Goal: Task Accomplishment & Management: Manage account settings

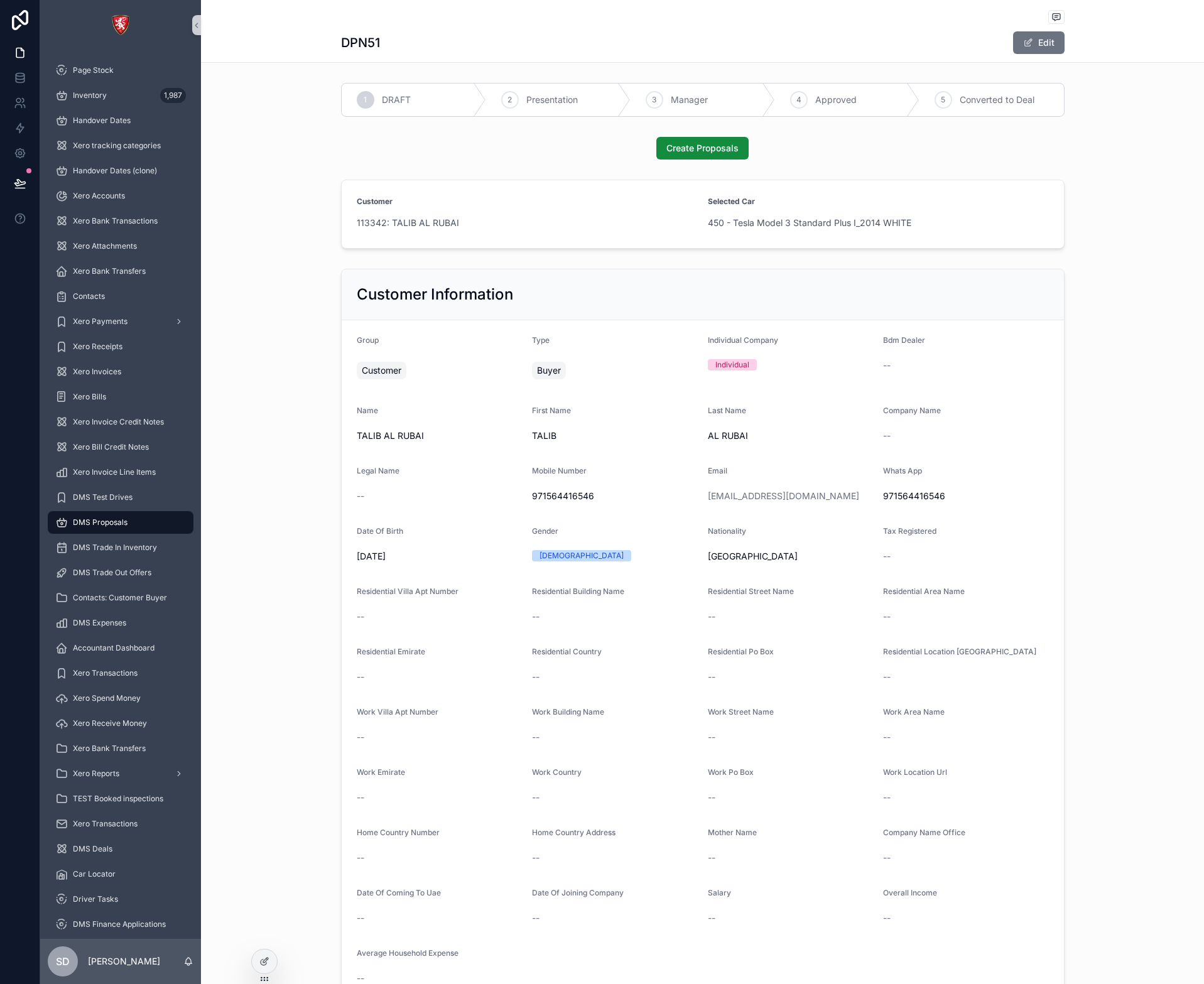
click at [694, 284] on div "Customer Information" at bounding box center [702, 295] width 722 height 51
drag, startPoint x: 649, startPoint y: 275, endPoint x: 637, endPoint y: 293, distance: 21.6
click at [648, 275] on div "Customer Information" at bounding box center [702, 295] width 722 height 51
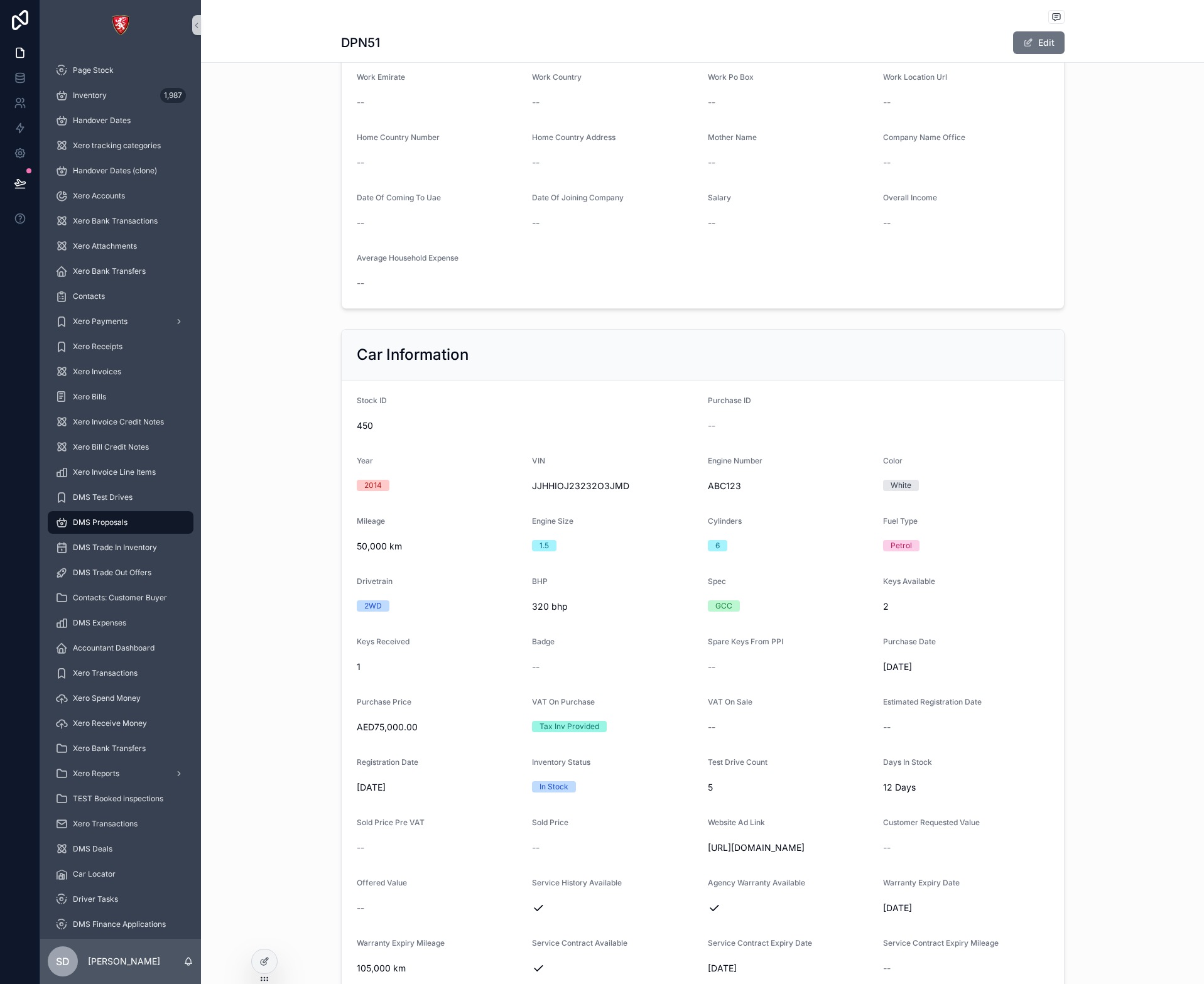
scroll to position [848, 0]
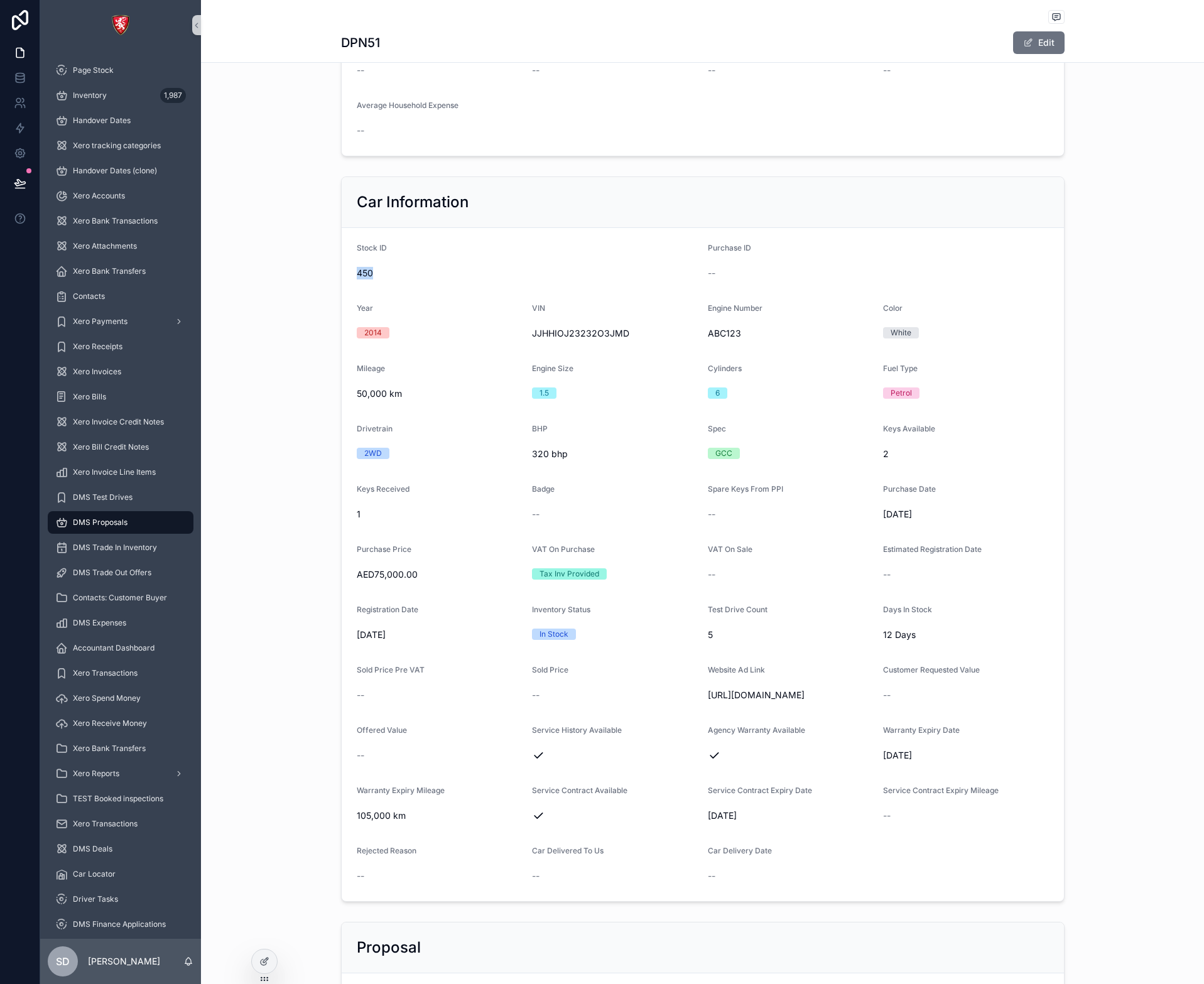
drag, startPoint x: 530, startPoint y: 263, endPoint x: 654, endPoint y: 275, distance: 124.6
click at [654, 275] on div "Stock ID 450" at bounding box center [527, 263] width 341 height 40
click at [666, 272] on span "450" at bounding box center [527, 273] width 341 height 13
drag, startPoint x: 780, startPoint y: 270, endPoint x: 813, endPoint y: 283, distance: 35.5
click at [813, 283] on form "Stock ID 450 Purchase ID -- Year [DATE] VIN JJHHIOJ23232O3JMD Engine Number ABC…" at bounding box center [702, 564] width 722 height 674
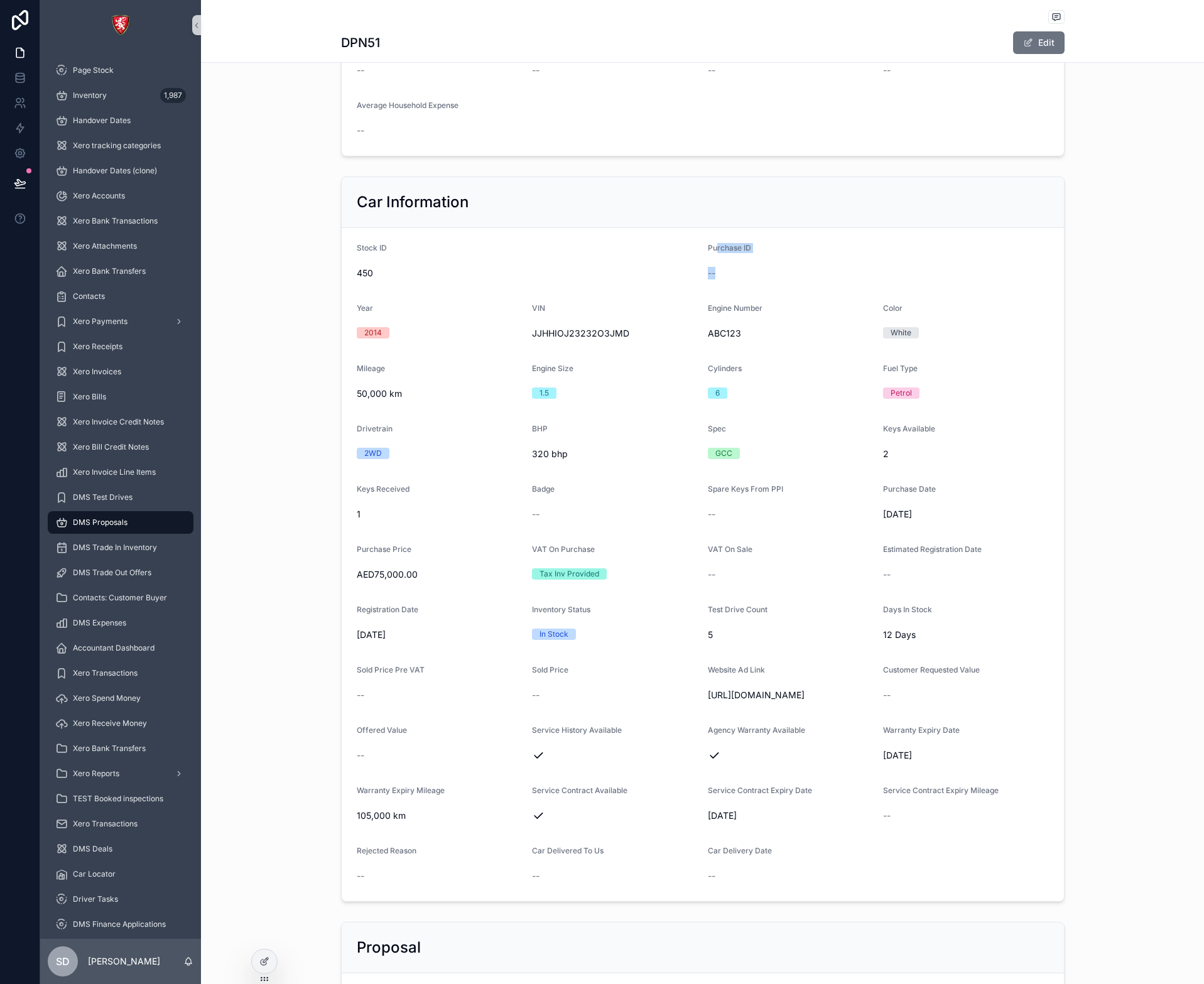
click at [814, 279] on div "--" at bounding box center [878, 273] width 341 height 13
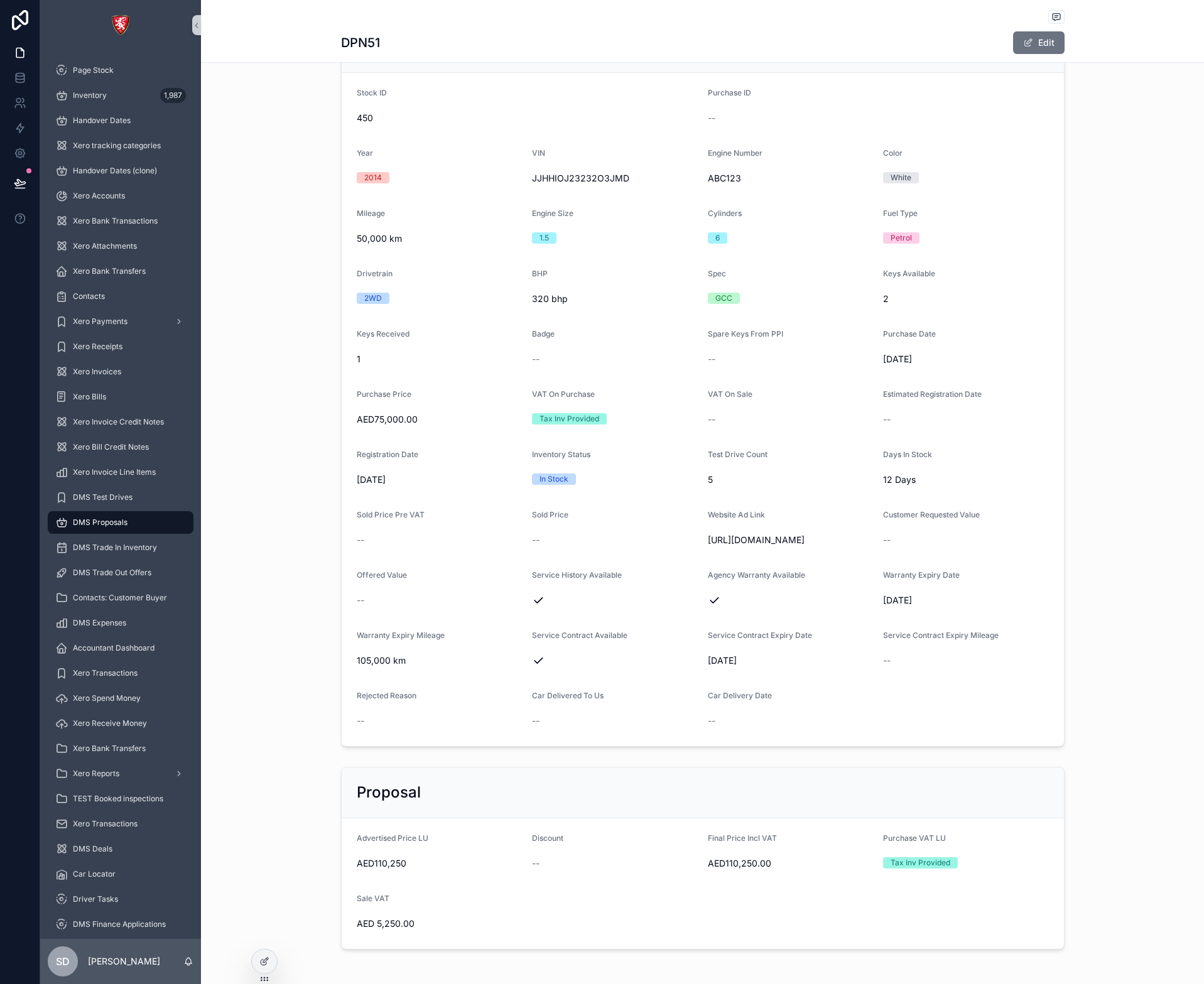
scroll to position [1036, 0]
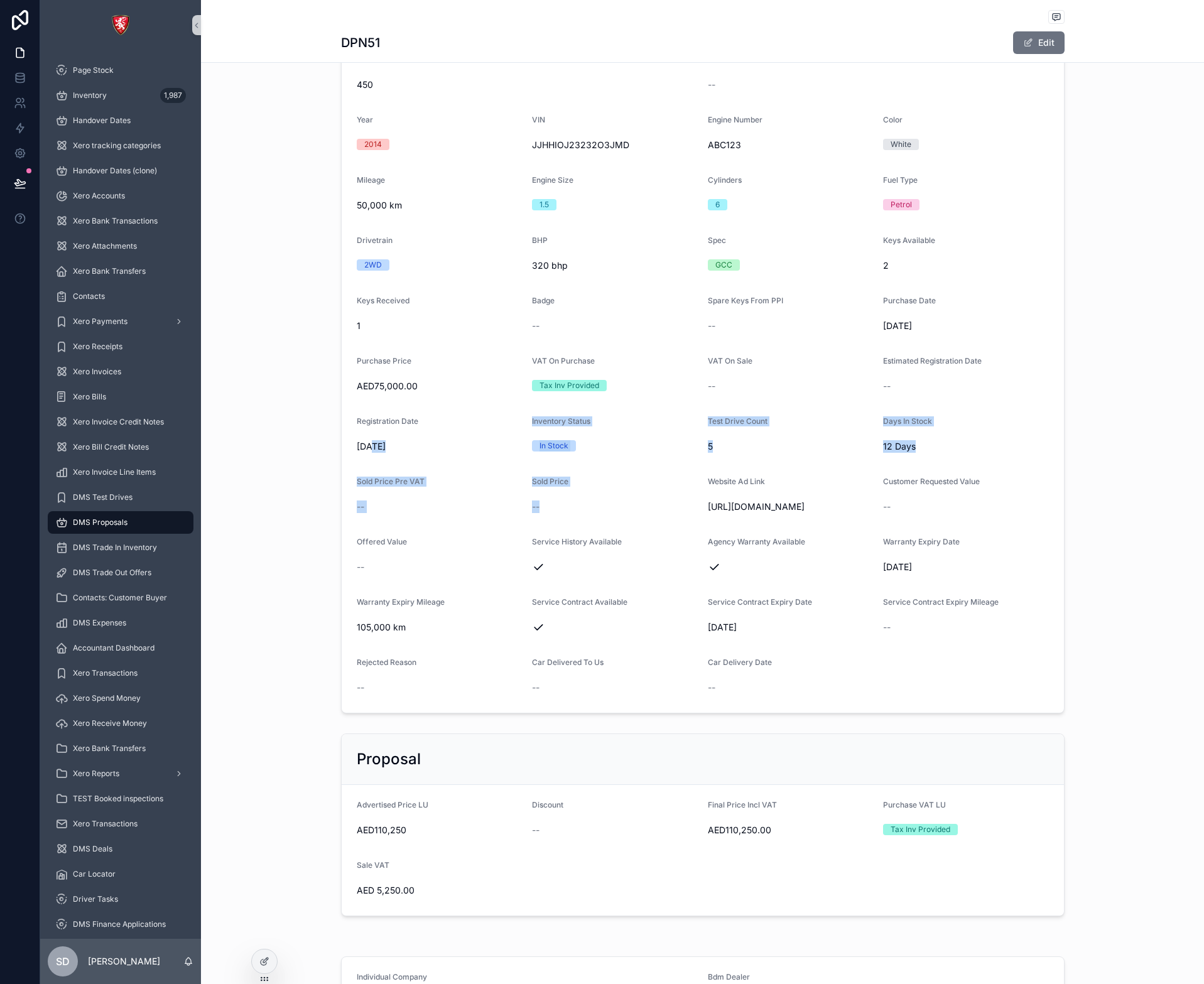
drag, startPoint x: 603, startPoint y: 502, endPoint x: 370, endPoint y: 471, distance: 235.1
click at [362, 466] on form "Stock ID 450 Purchase ID -- Year [DATE] VIN JJHHIOJ23232O3JMD Engine Number ABC…" at bounding box center [702, 377] width 722 height 674
click at [676, 563] on form "Stock ID 450 Purchase ID -- Year [DATE] VIN JJHHIOJ23232O3JMD Engine Number ABC…" at bounding box center [702, 377] width 722 height 674
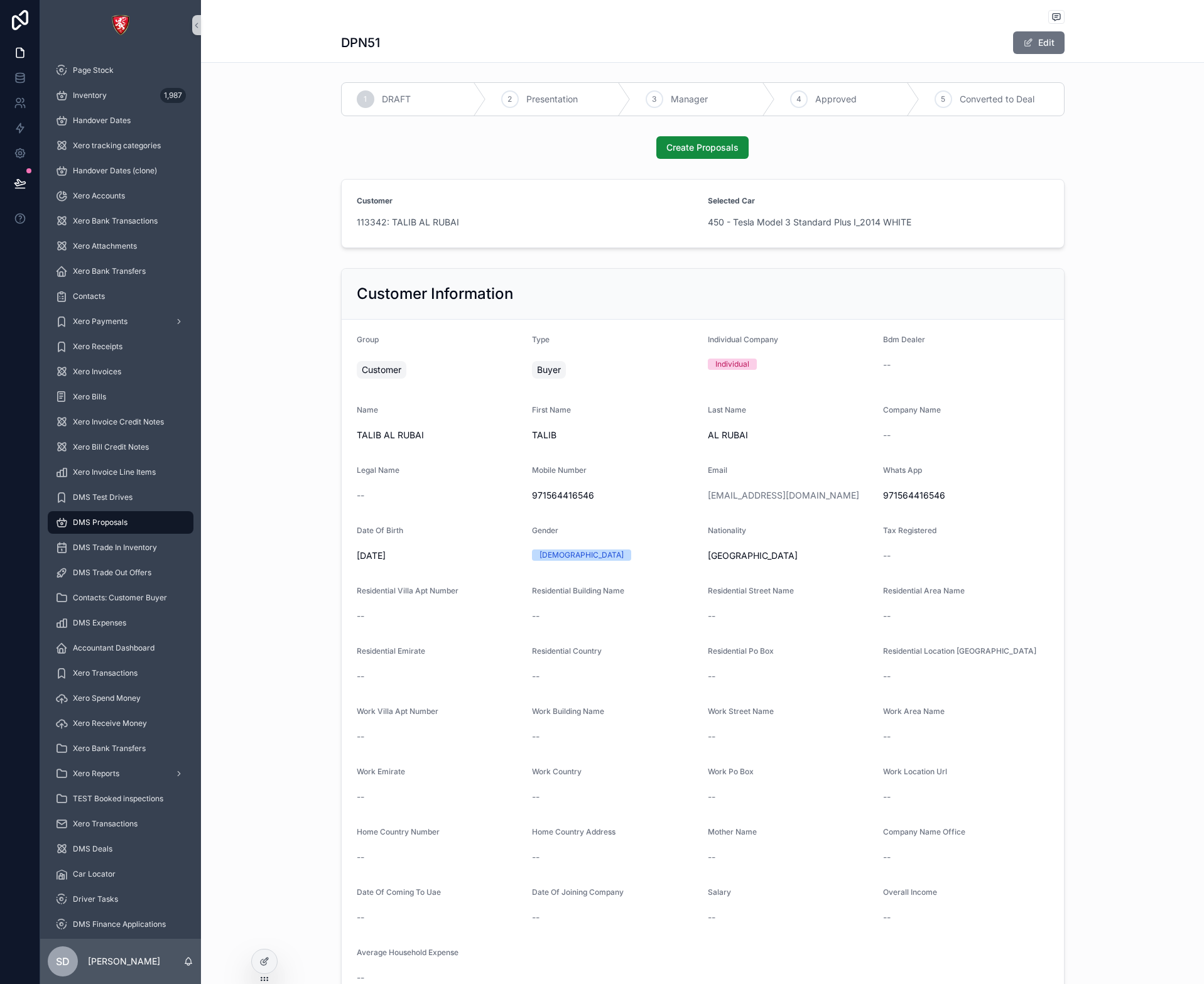
scroll to position [0, 0]
drag, startPoint x: 506, startPoint y: 431, endPoint x: 773, endPoint y: 456, distance: 268.2
click at [773, 456] on form "Group Customer Type Buyer Individual Company Individual Bdm Dealer -- Name TALI…" at bounding box center [702, 662] width 722 height 683
drag, startPoint x: 884, startPoint y: 418, endPoint x: 983, endPoint y: 424, distance: 99.2
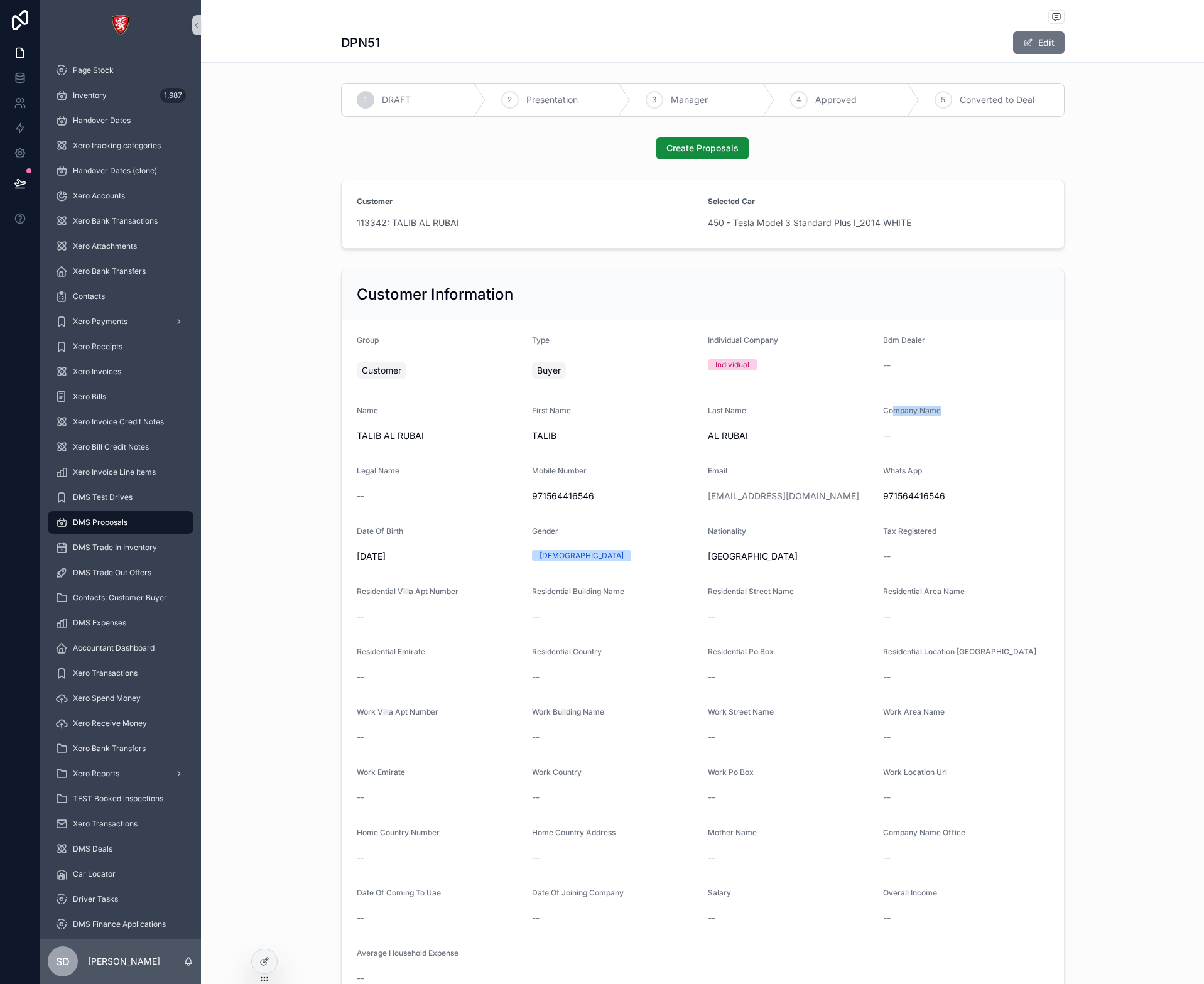
click at [983, 424] on div "Company Name --" at bounding box center [966, 426] width 166 height 40
click at [891, 459] on form "Group Customer Type Buyer Individual Company Individual Bdm Dealer -- Name TALI…" at bounding box center [702, 662] width 722 height 683
drag, startPoint x: 724, startPoint y: 375, endPoint x: 561, endPoint y: 340, distance: 166.7
click at [561, 340] on form "Group Customer Type Buyer Individual Company Individual Bdm Dealer -- Name TALI…" at bounding box center [702, 662] width 722 height 683
click at [624, 382] on div "Buyer" at bounding box center [615, 370] width 166 height 22
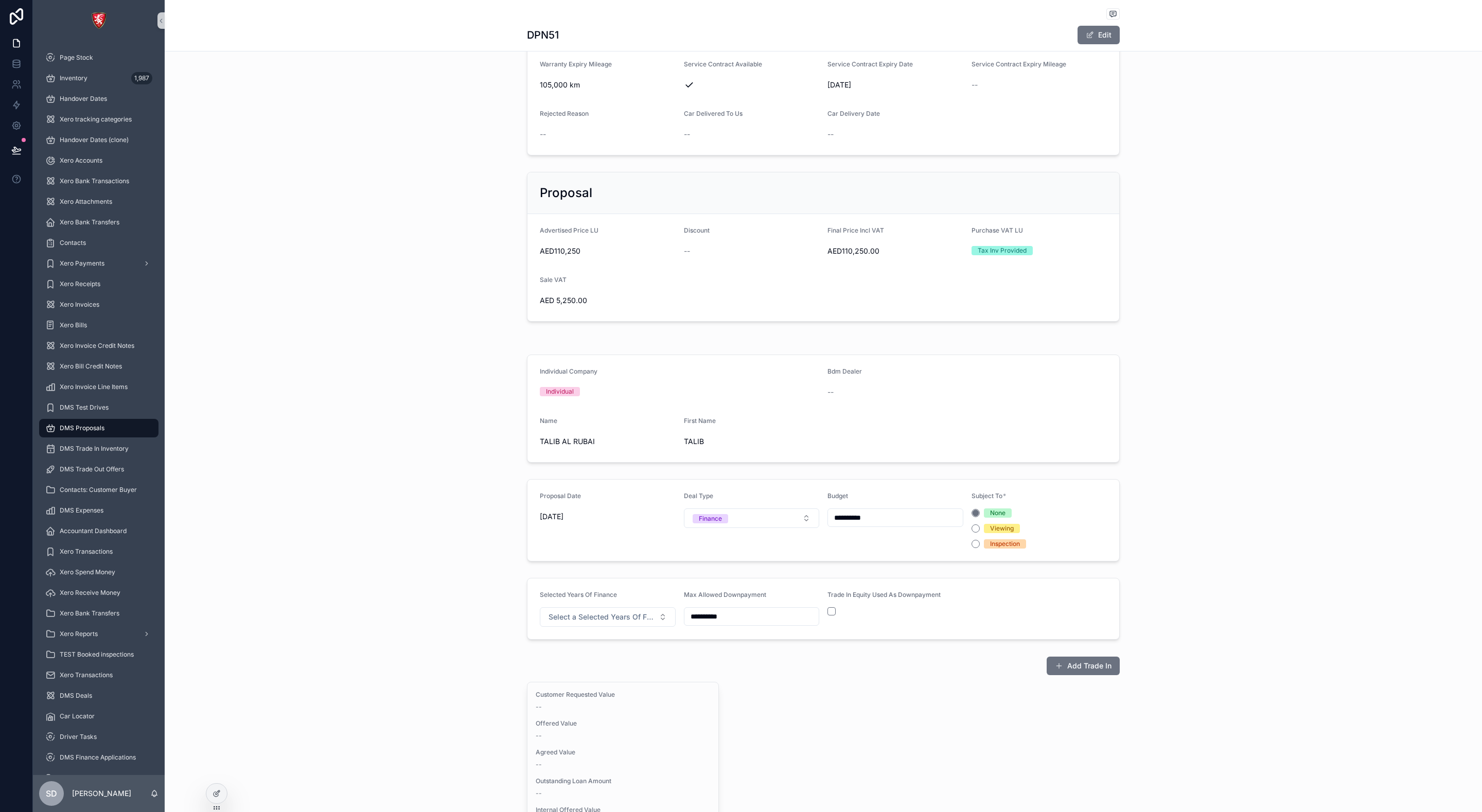
scroll to position [1235, 0]
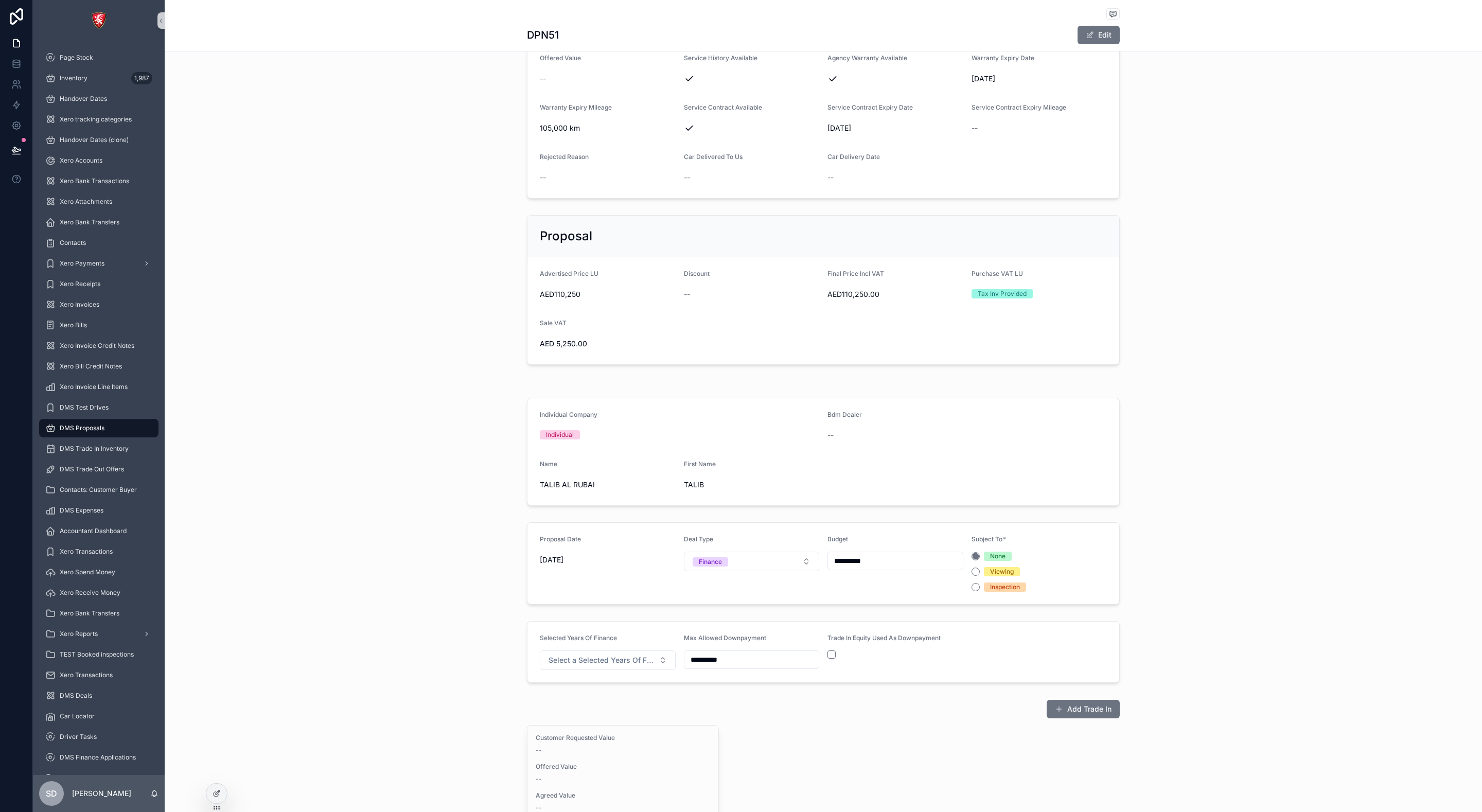
click at [631, 331] on form "Advertised Price LU AED110,250 Discount -- Final Price Incl VAT AED110,250.00 P…" at bounding box center [823, 310] width 592 height 107
click at [440, 299] on div "Proposal Advertised Price LU AED110,250 Discount -- Final Price Incl VAT AED110…" at bounding box center [823, 290] width 1317 height 158
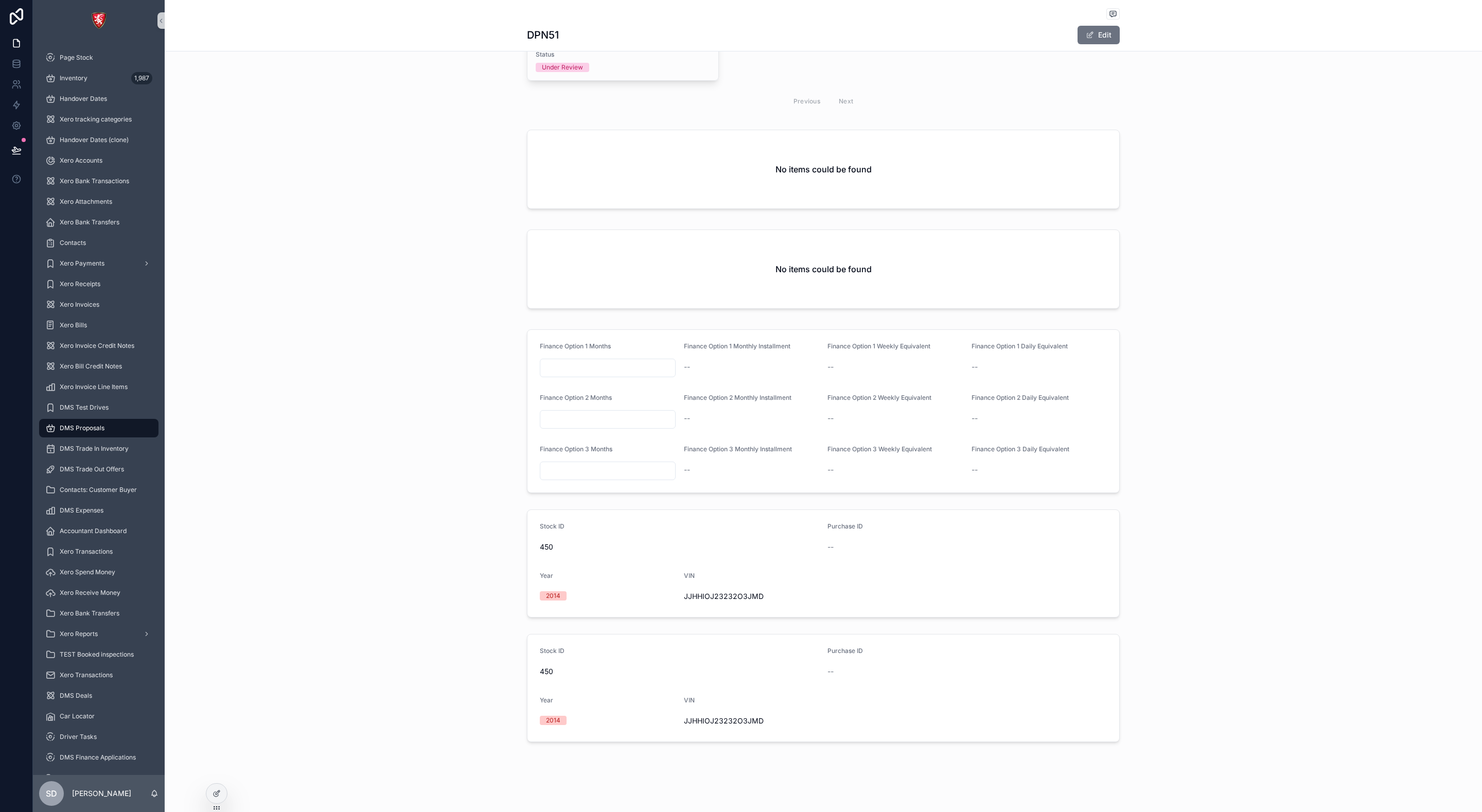
scroll to position [2091, 0]
click at [738, 271] on div "No items could be found" at bounding box center [823, 269] width 592 height 78
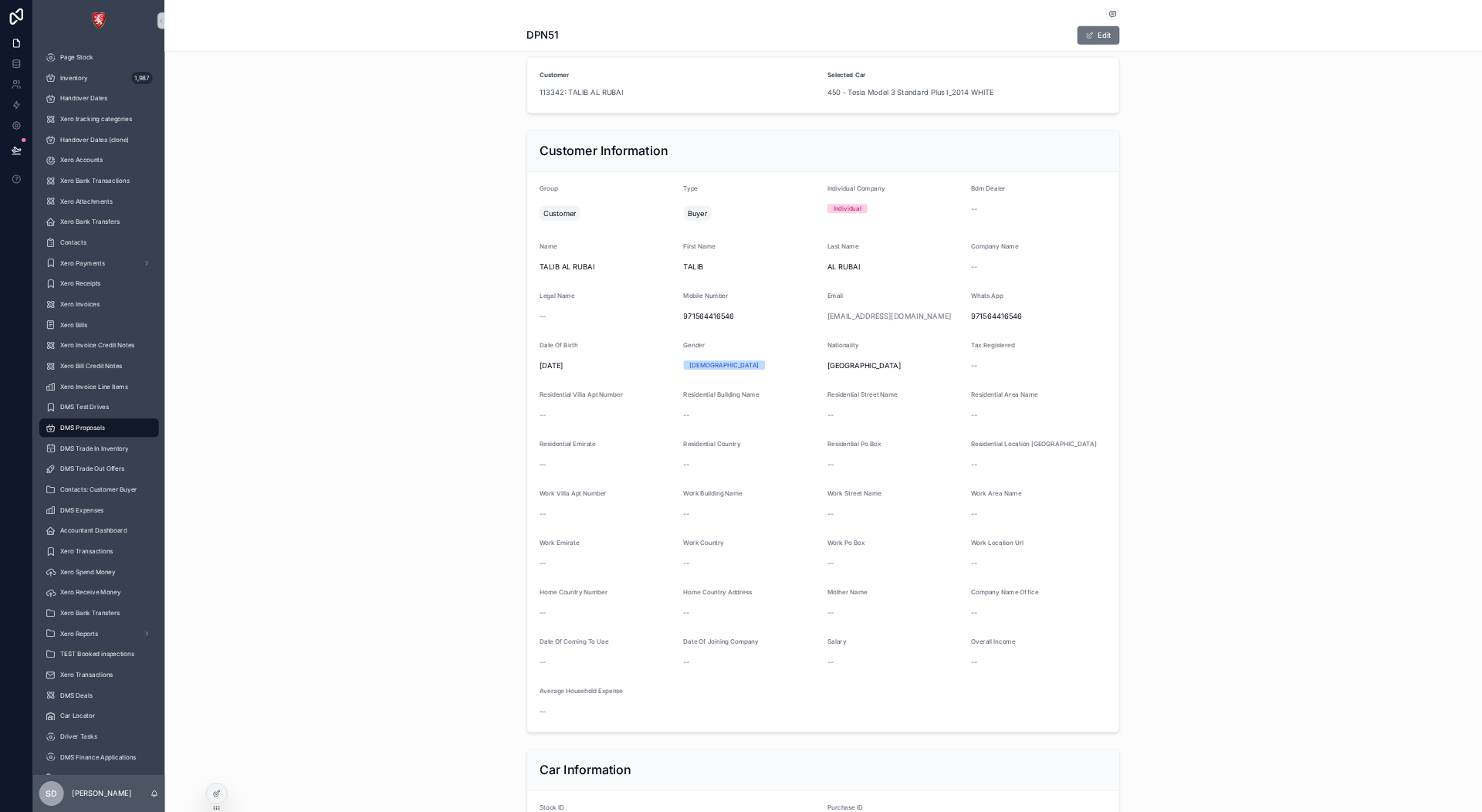
scroll to position [0, 0]
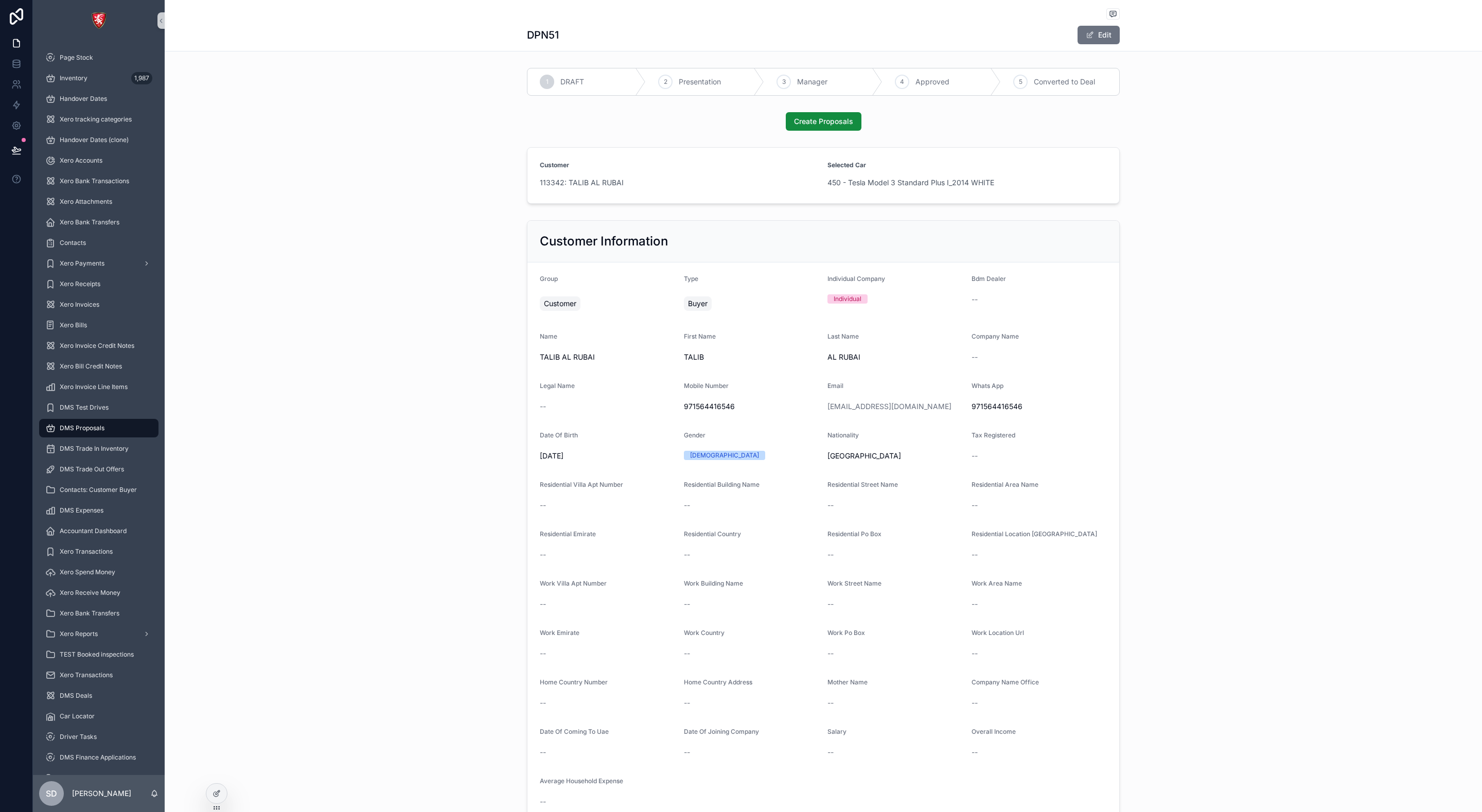
click at [615, 162] on div "Customer" at bounding box center [679, 165] width 279 height 10
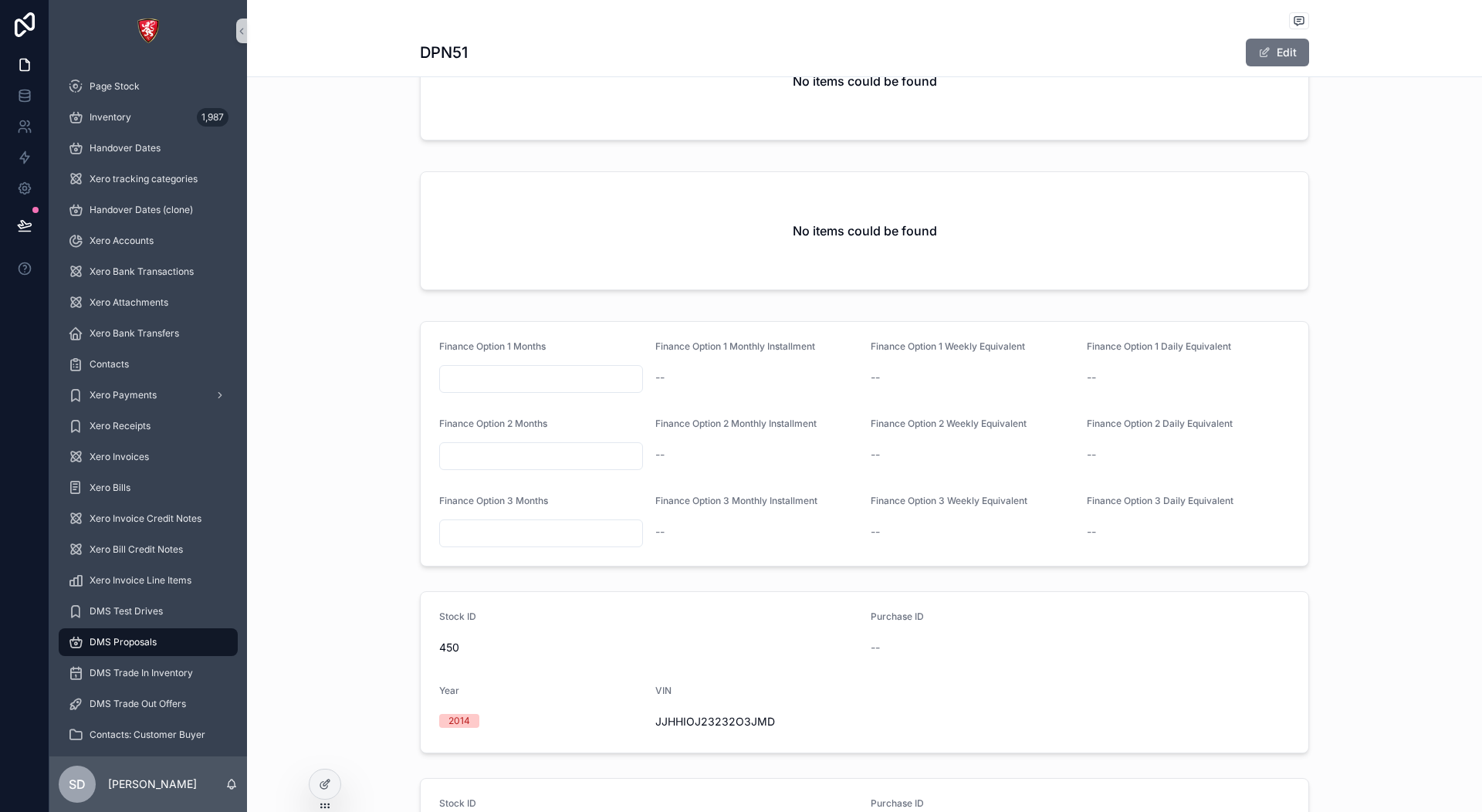
scroll to position [3143, 0]
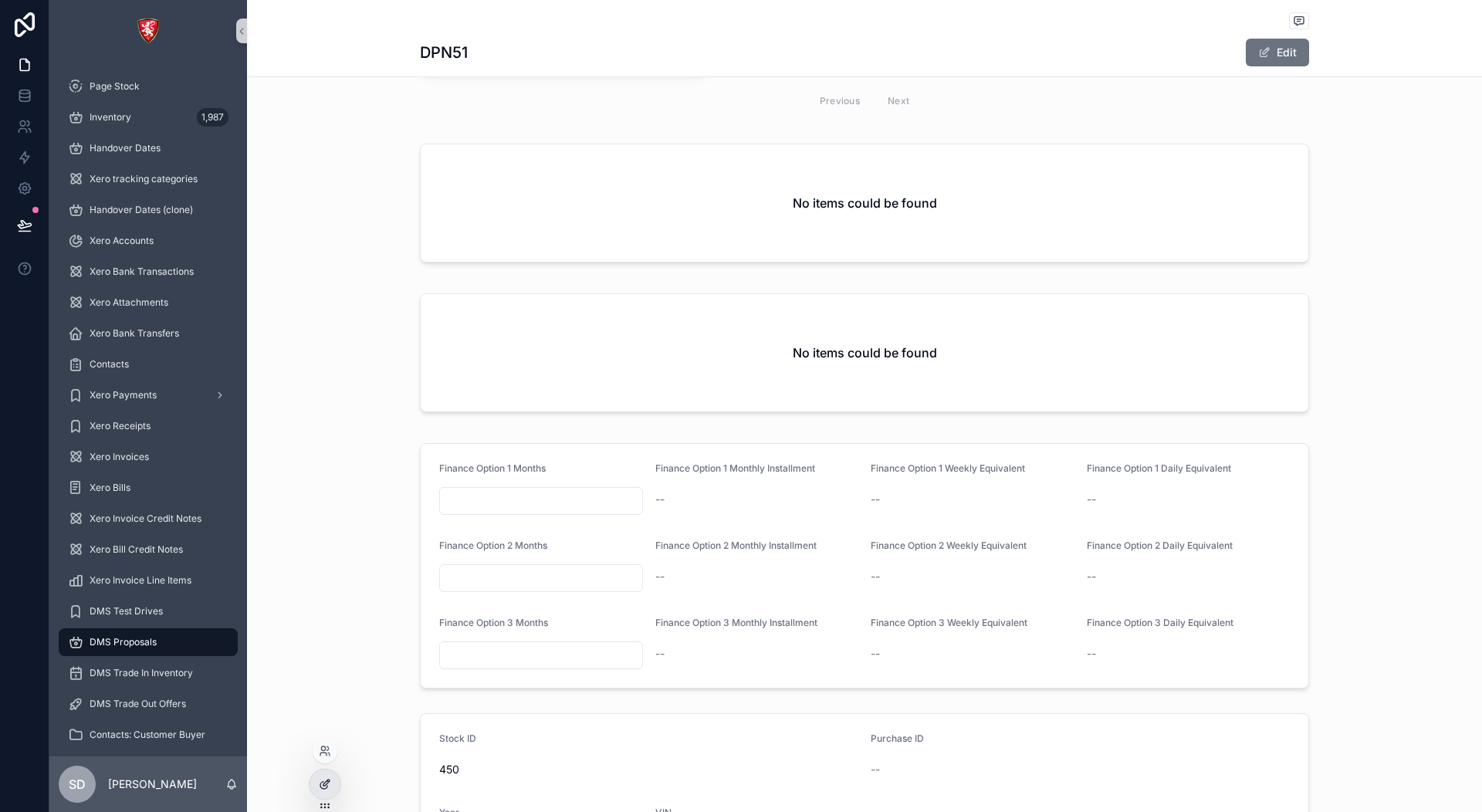
click at [322, 778] on icon at bounding box center [325, 784] width 13 height 13
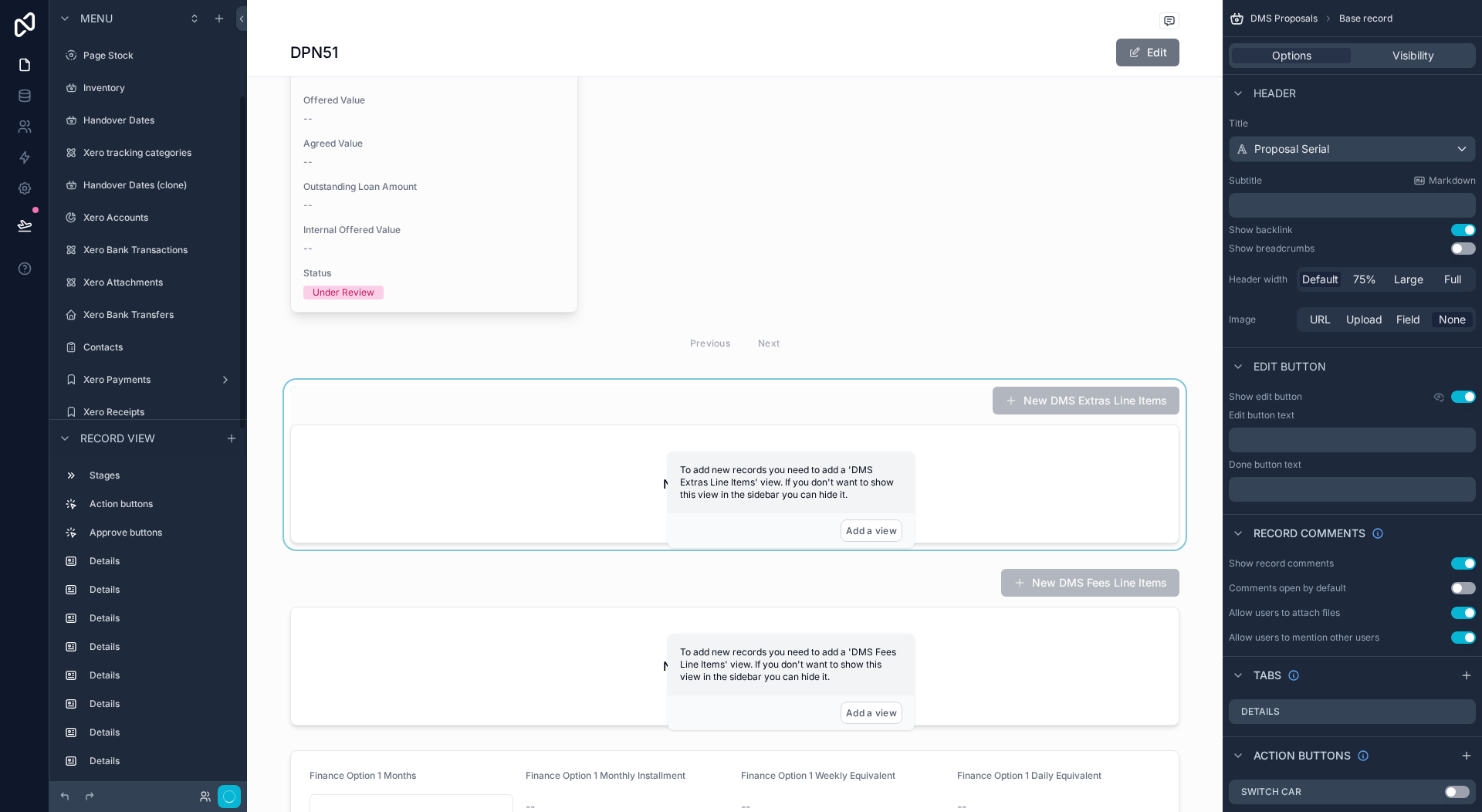
scroll to position [225, 0]
click at [479, 518] on div "scrollable content" at bounding box center [734, 465] width 976 height 170
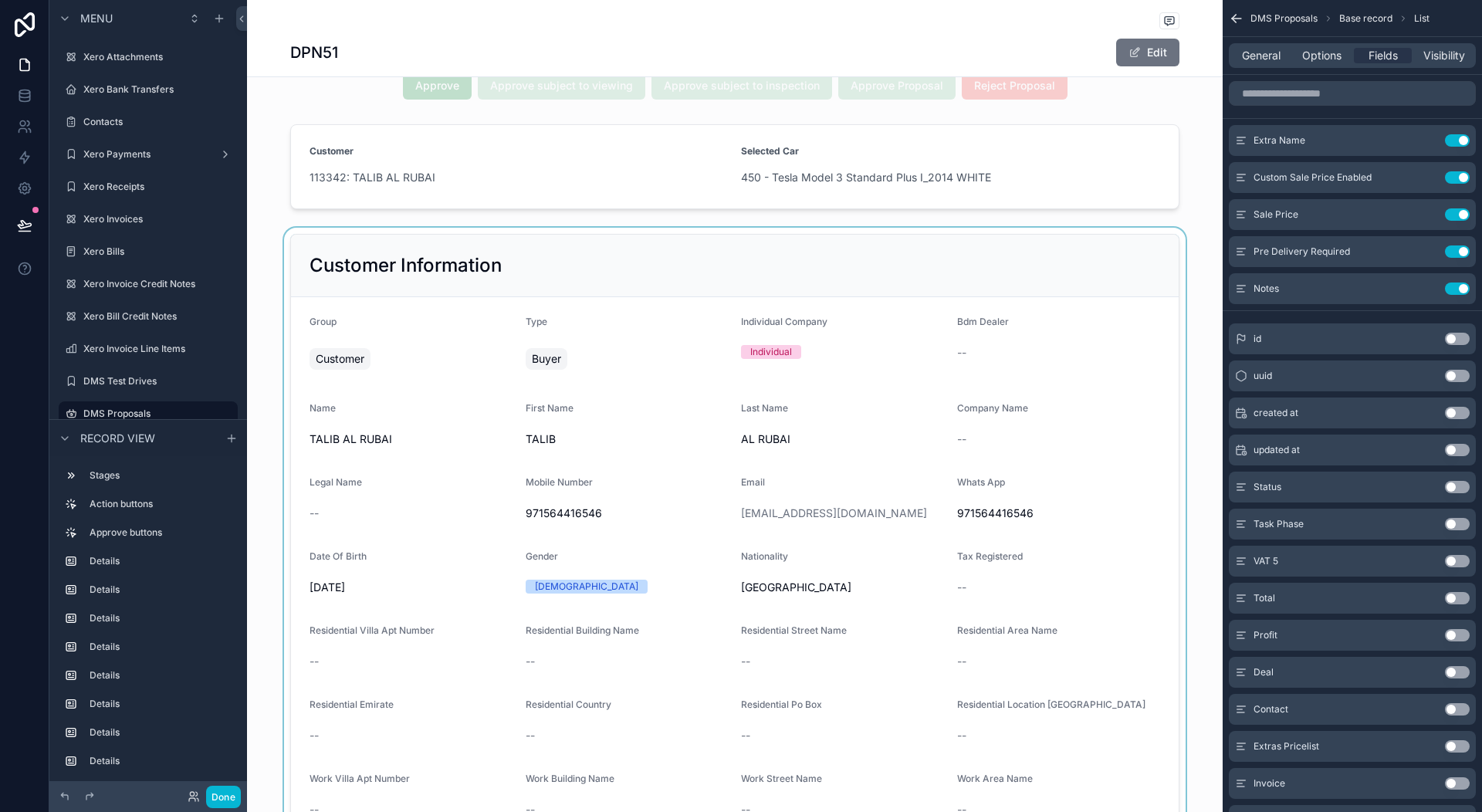
scroll to position [155, 0]
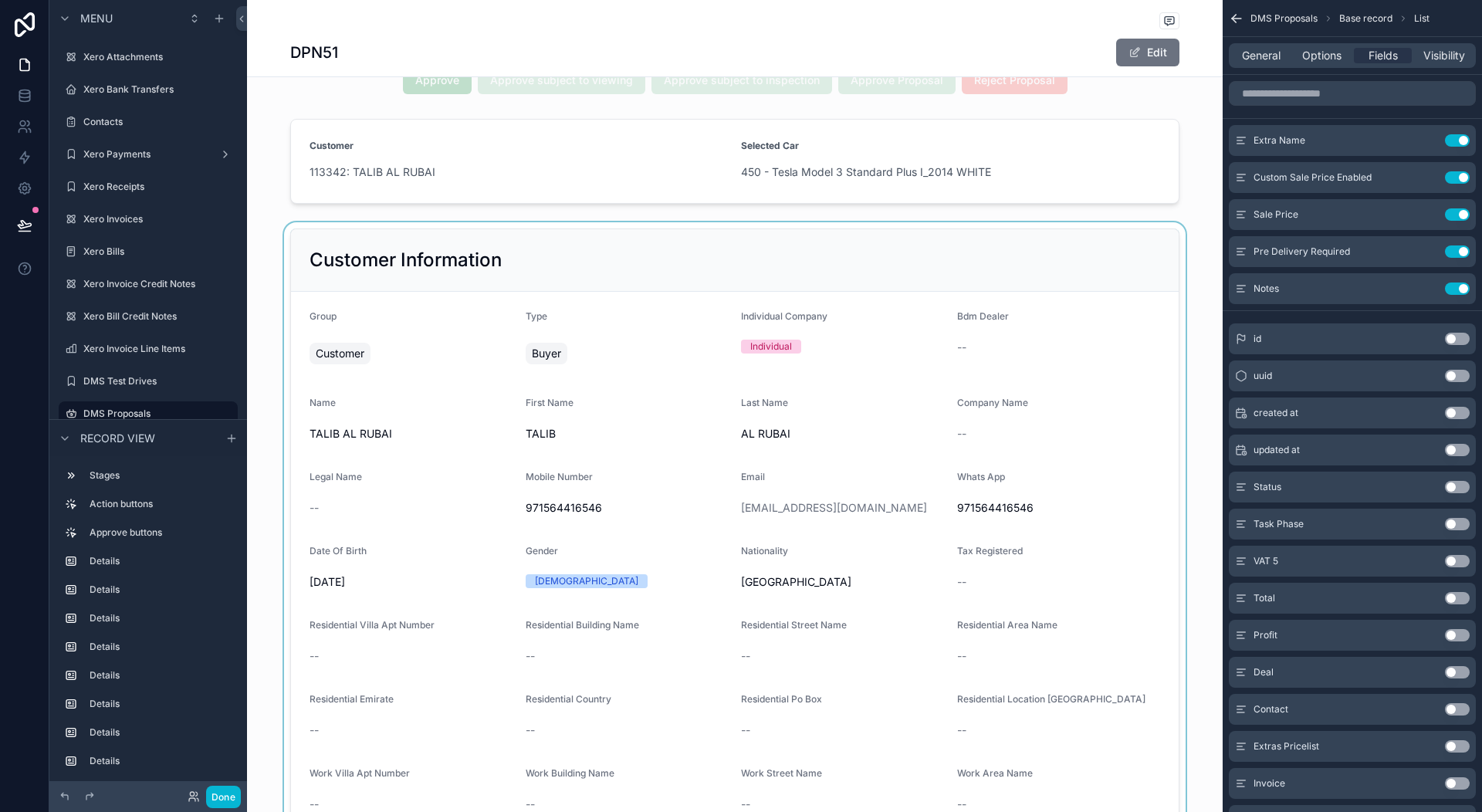
click at [329, 351] on div "scrollable content" at bounding box center [734, 680] width 976 height 916
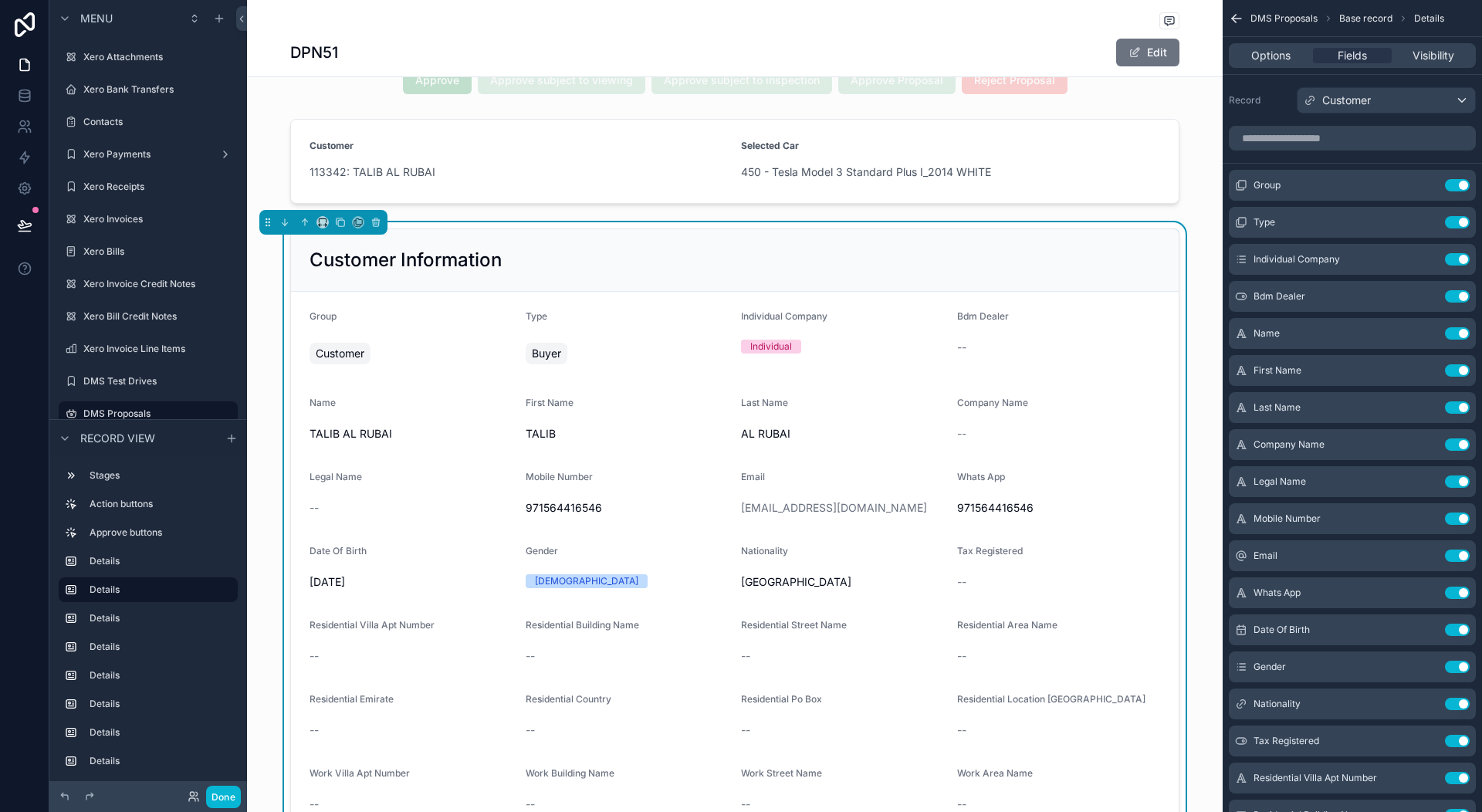
click at [539, 353] on span "Buyer" at bounding box center [546, 353] width 29 height 16
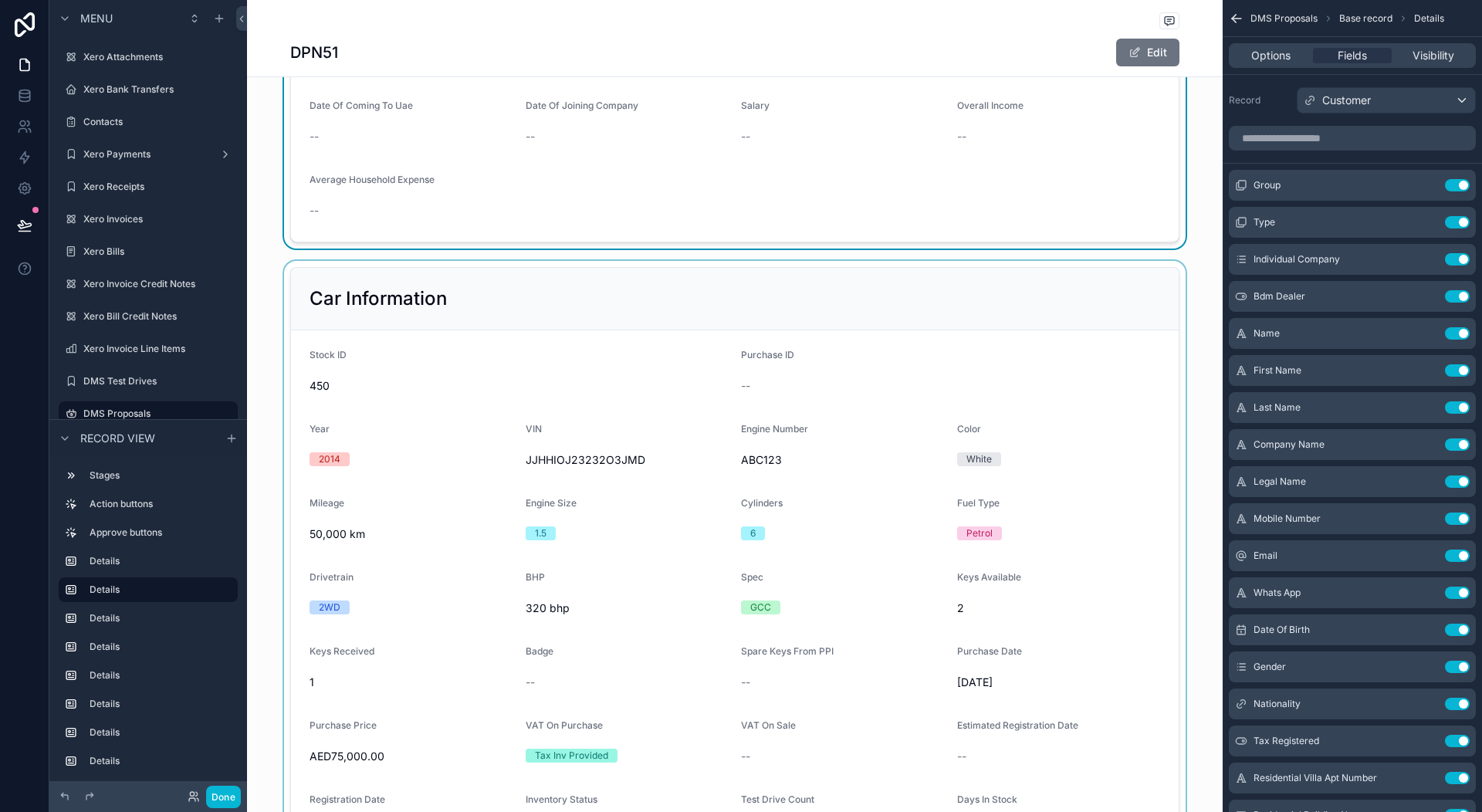
scroll to position [1080, 0]
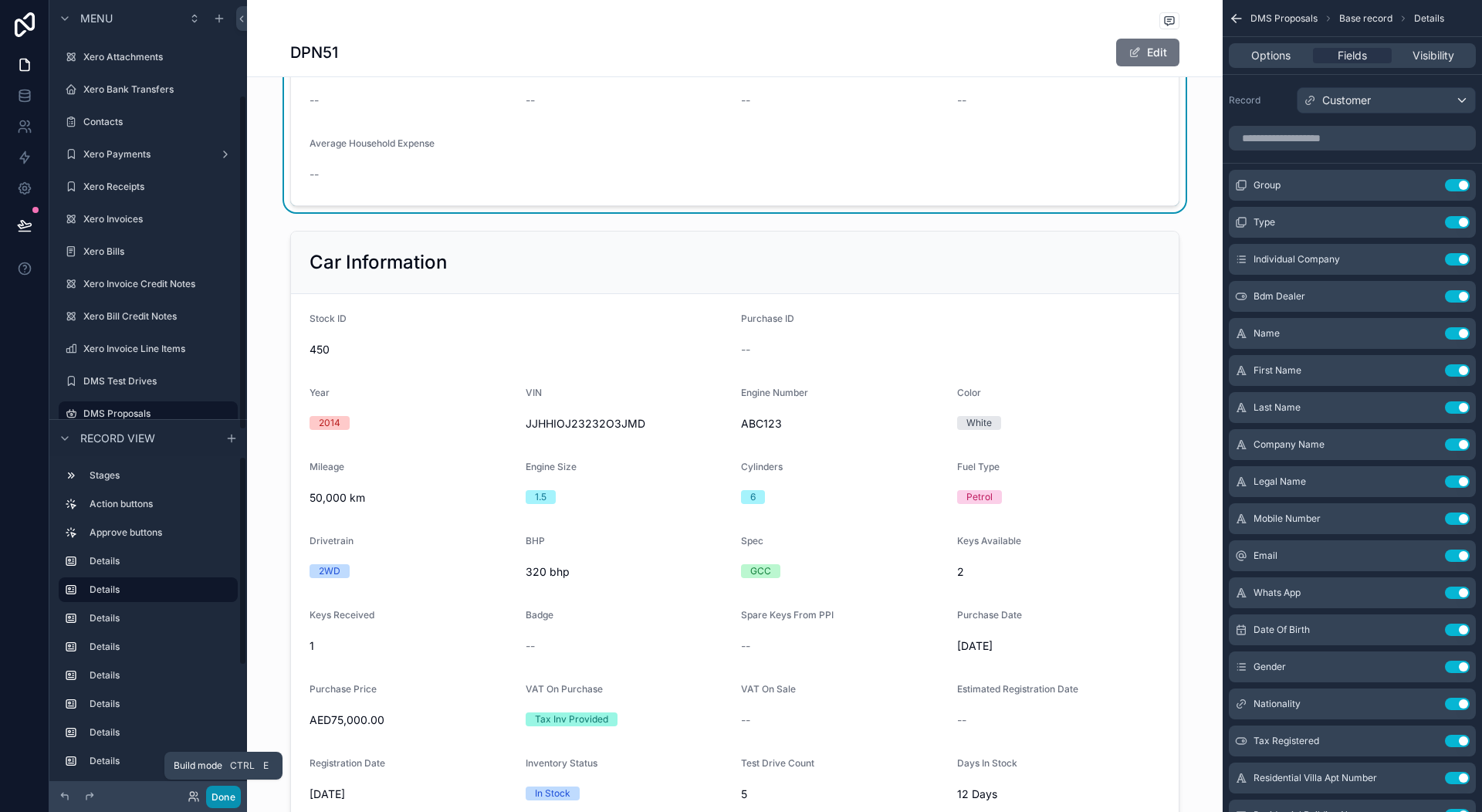
click at [233, 790] on button "Done" at bounding box center [223, 796] width 34 height 23
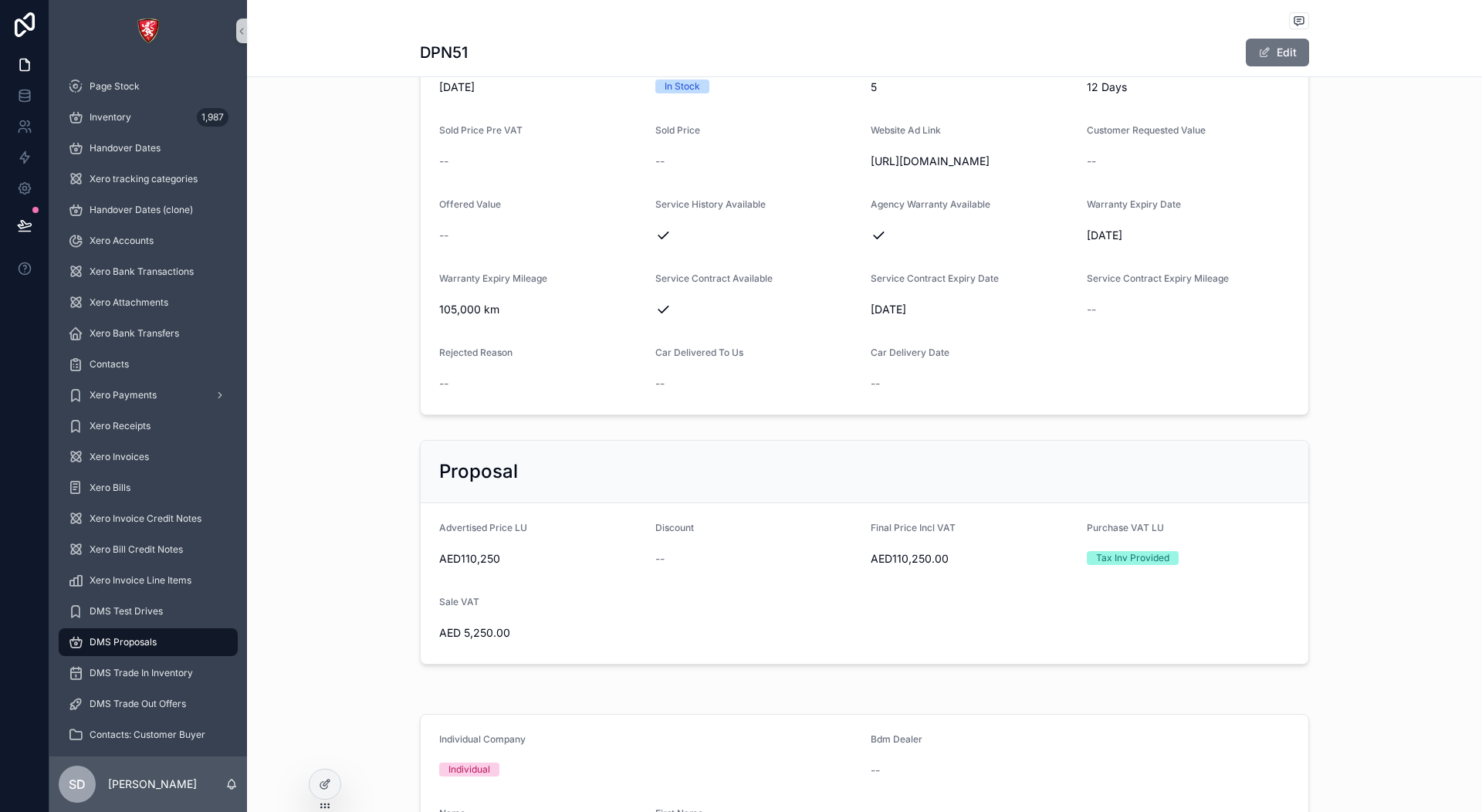
scroll to position [1775, 0]
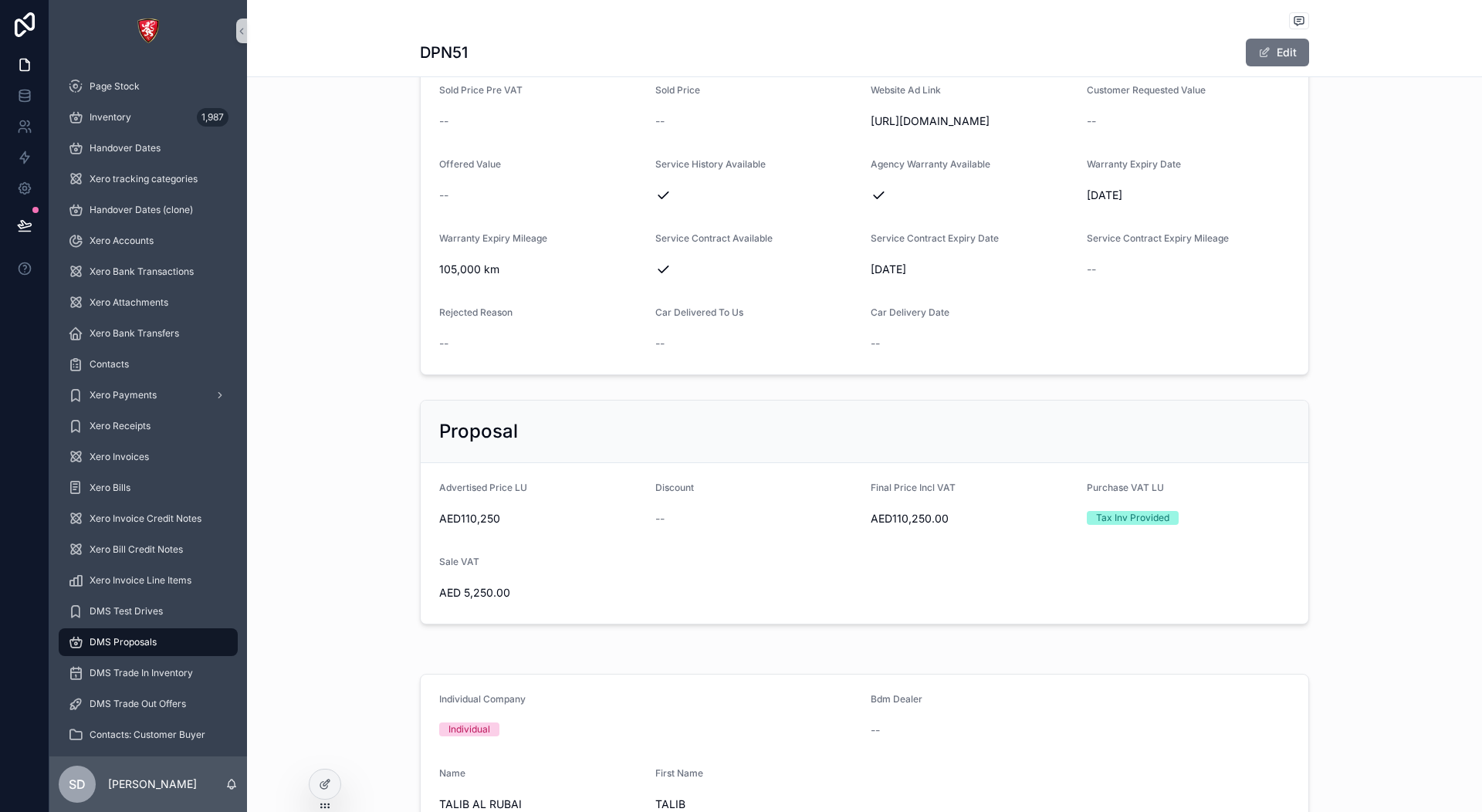
drag, startPoint x: 653, startPoint y: 211, endPoint x: 671, endPoint y: 243, distance: 36.7
drag, startPoint x: 850, startPoint y: 215, endPoint x: 921, endPoint y: 243, distance: 76.3
click at [827, 207] on div "scrollable content" at bounding box center [758, 195] width 204 height 24
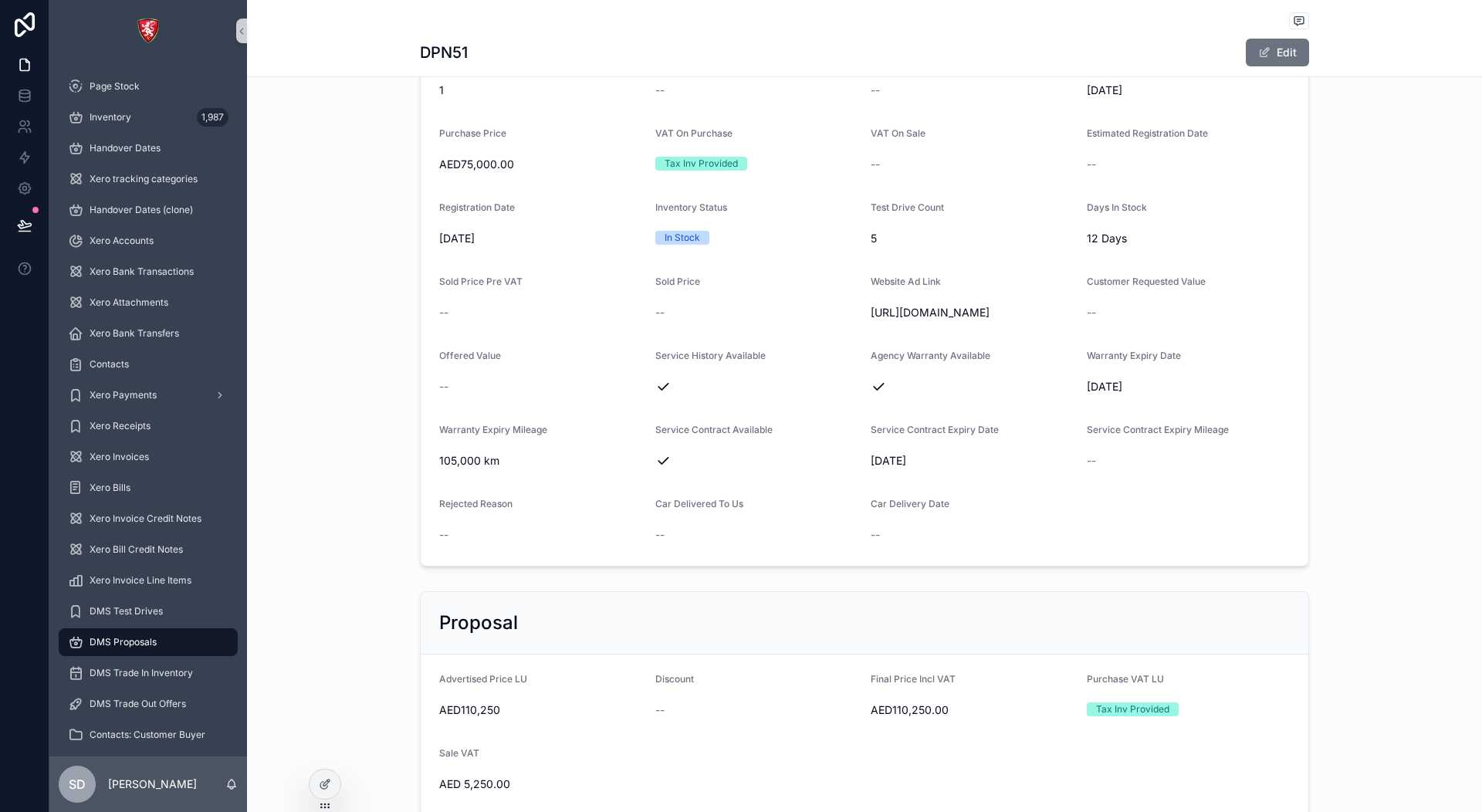
scroll to position [1620, 0]
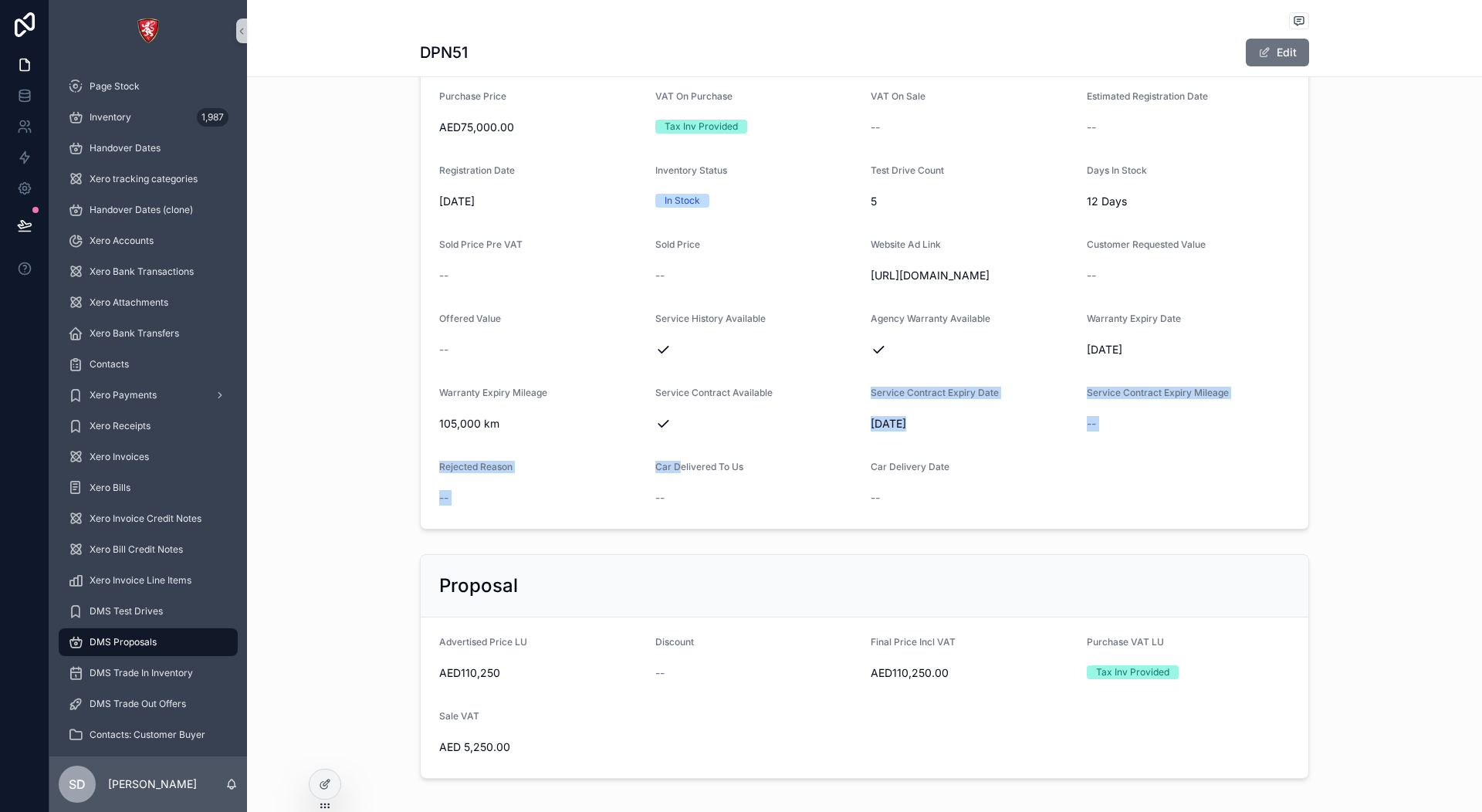
drag, startPoint x: 657, startPoint y: 447, endPoint x: 672, endPoint y: 482, distance: 38.1
click at [672, 483] on form "Stock ID 450 Purchase ID -- Year [DATE] VIN JJHHIOJ23232O3JMD Engine Number ABC…" at bounding box center [864, 115] width 888 height 828
click at [678, 431] on div "scrollable content" at bounding box center [758, 424] width 204 height 16
drag, startPoint x: 867, startPoint y: 378, endPoint x: 888, endPoint y: 383, distance: 21.6
click at [888, 357] on div "scrollable content" at bounding box center [973, 349] width 204 height 16
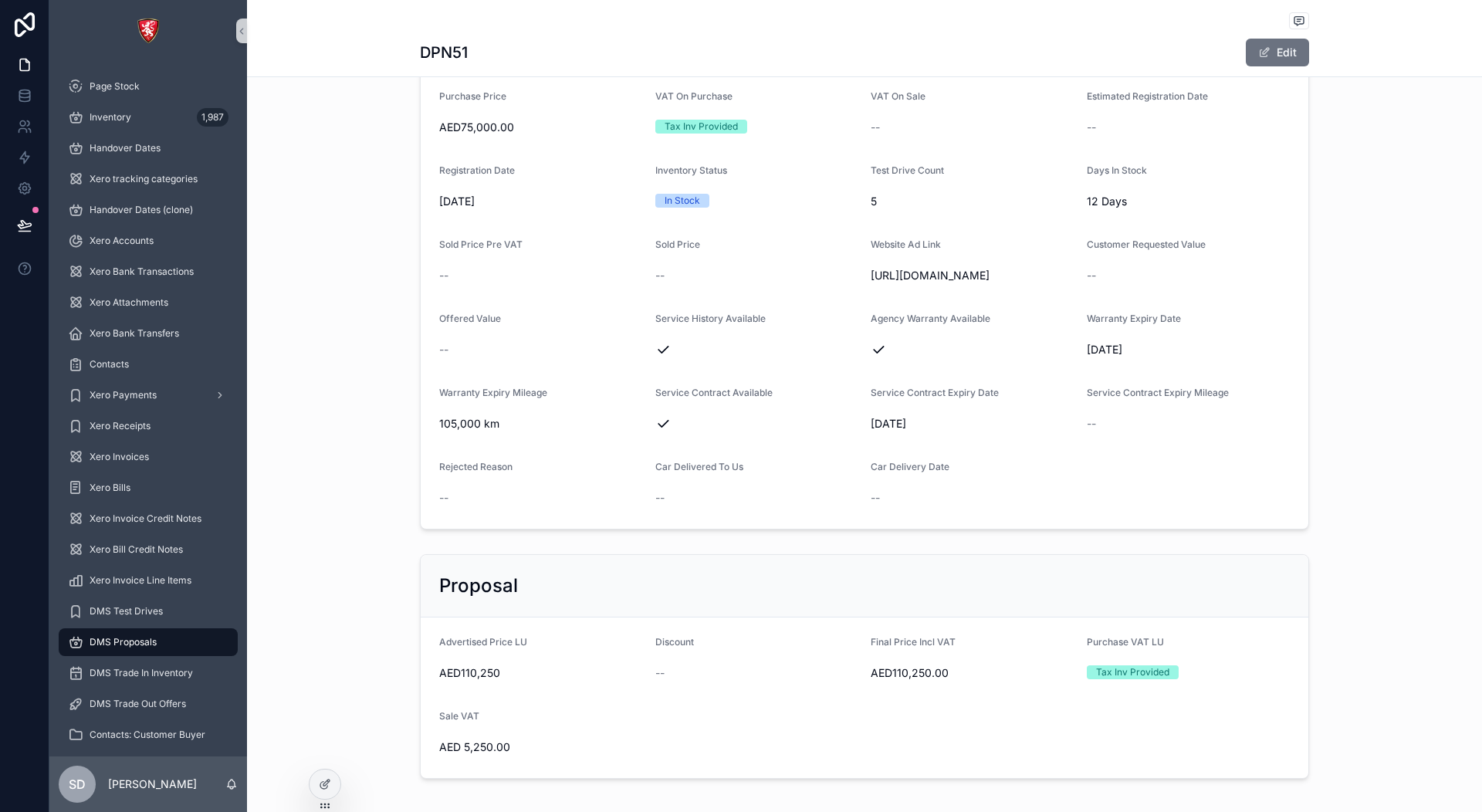
click at [736, 325] on label "Service History Available" at bounding box center [711, 318] width 111 height 13
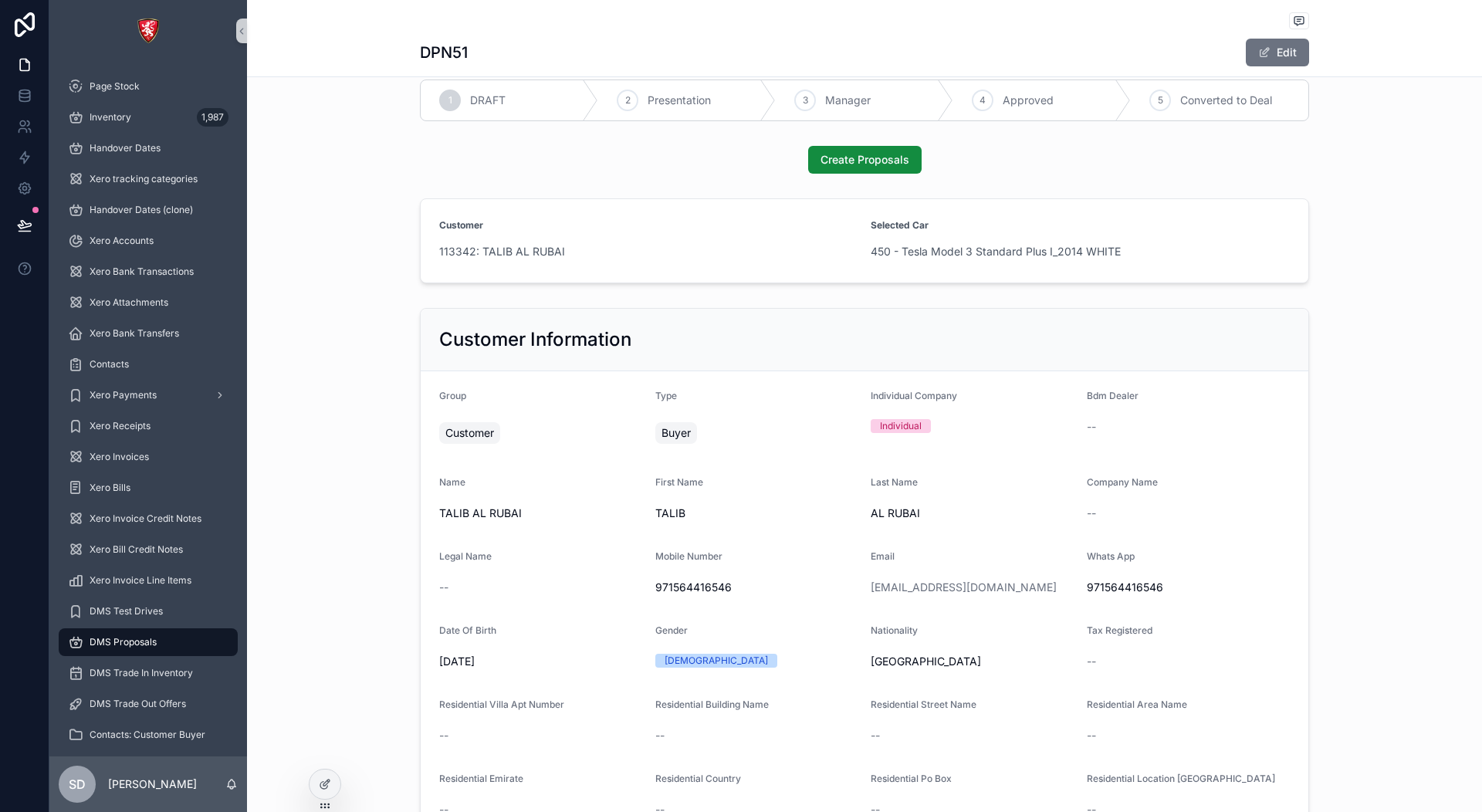
scroll to position [0, 0]
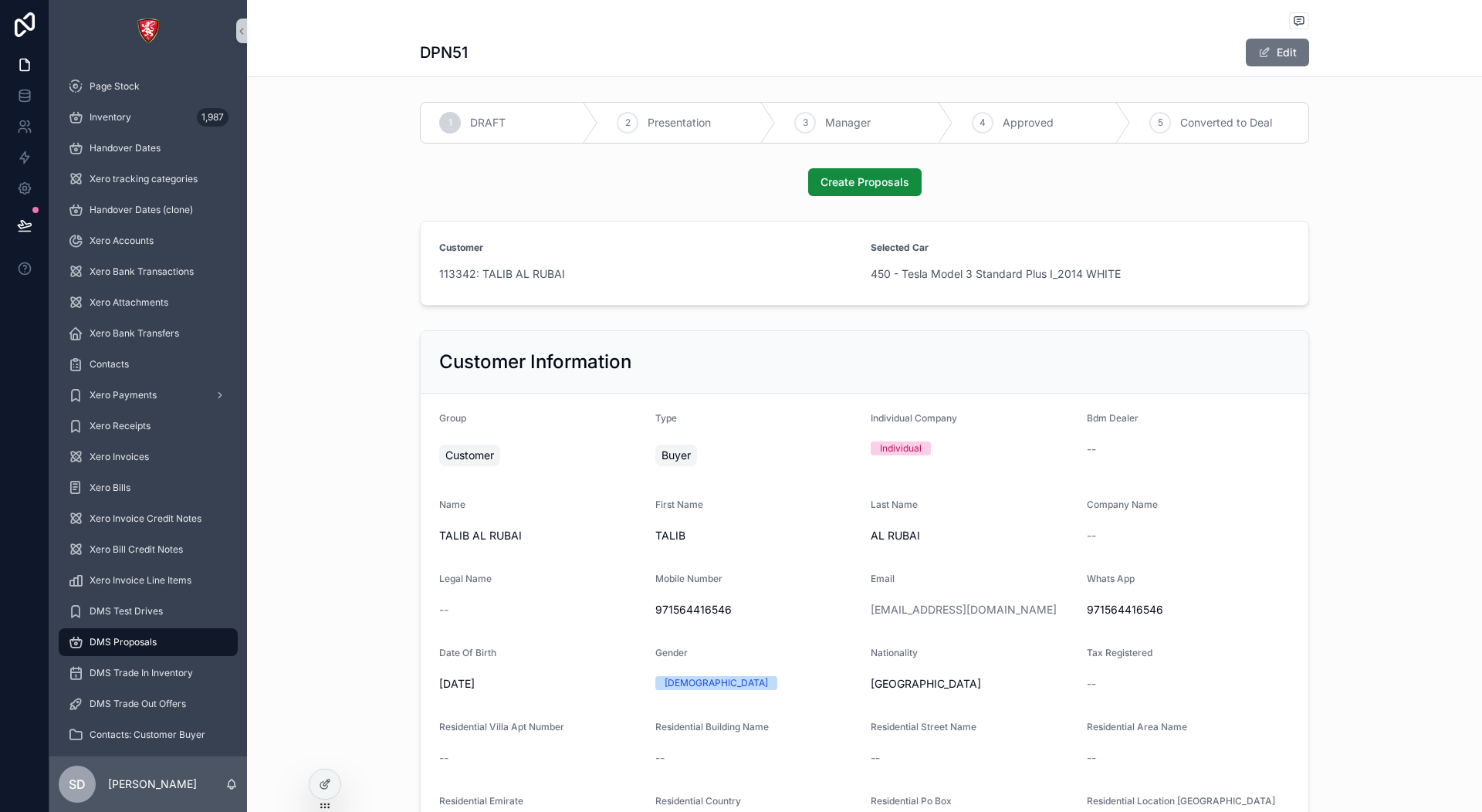
click at [756, 284] on div "113342: TALIB AL RUBAI" at bounding box center [649, 273] width 419 height 24
click at [335, 783] on div at bounding box center [325, 784] width 31 height 29
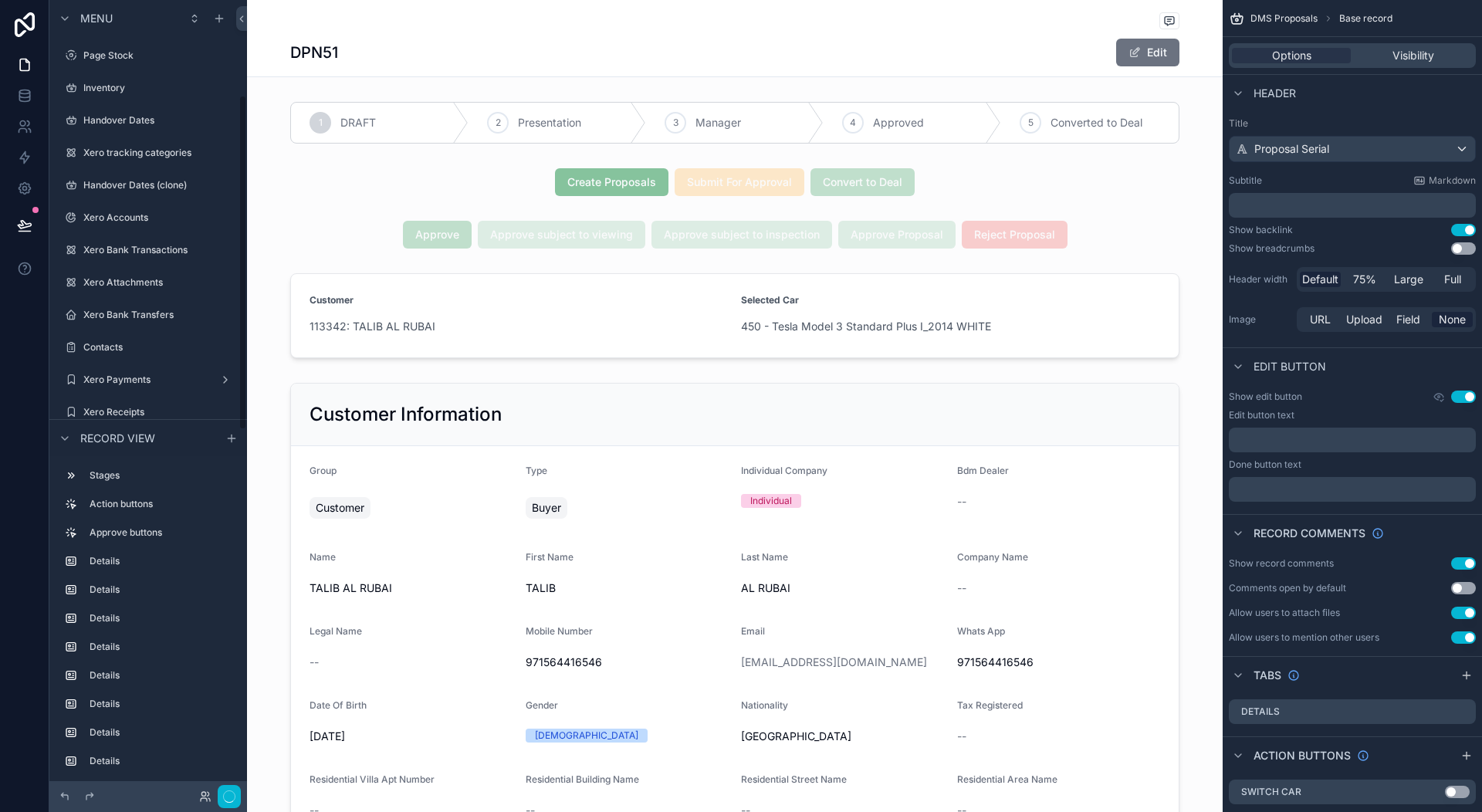
scroll to position [225, 0]
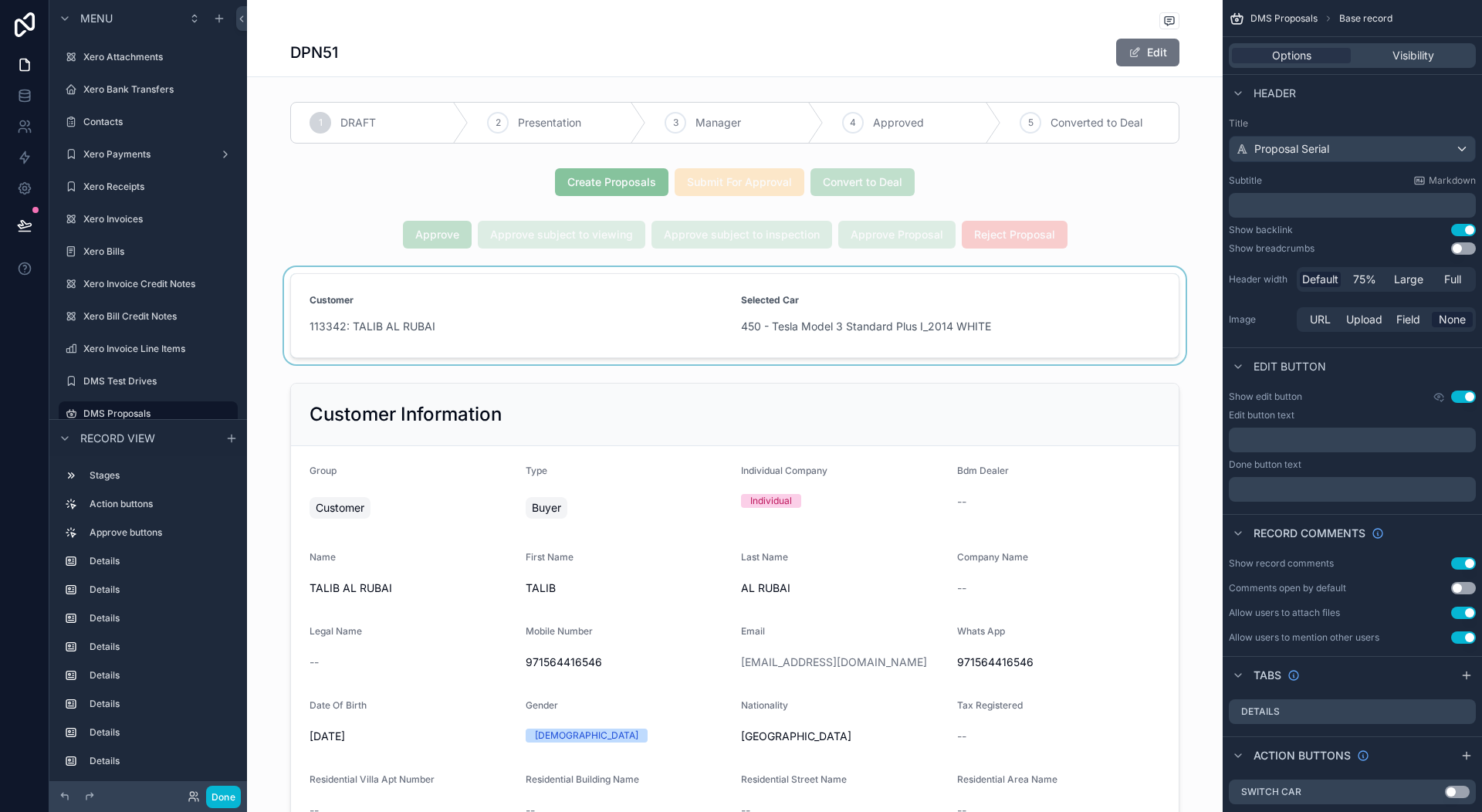
click at [570, 320] on div "scrollable content" at bounding box center [734, 315] width 976 height 97
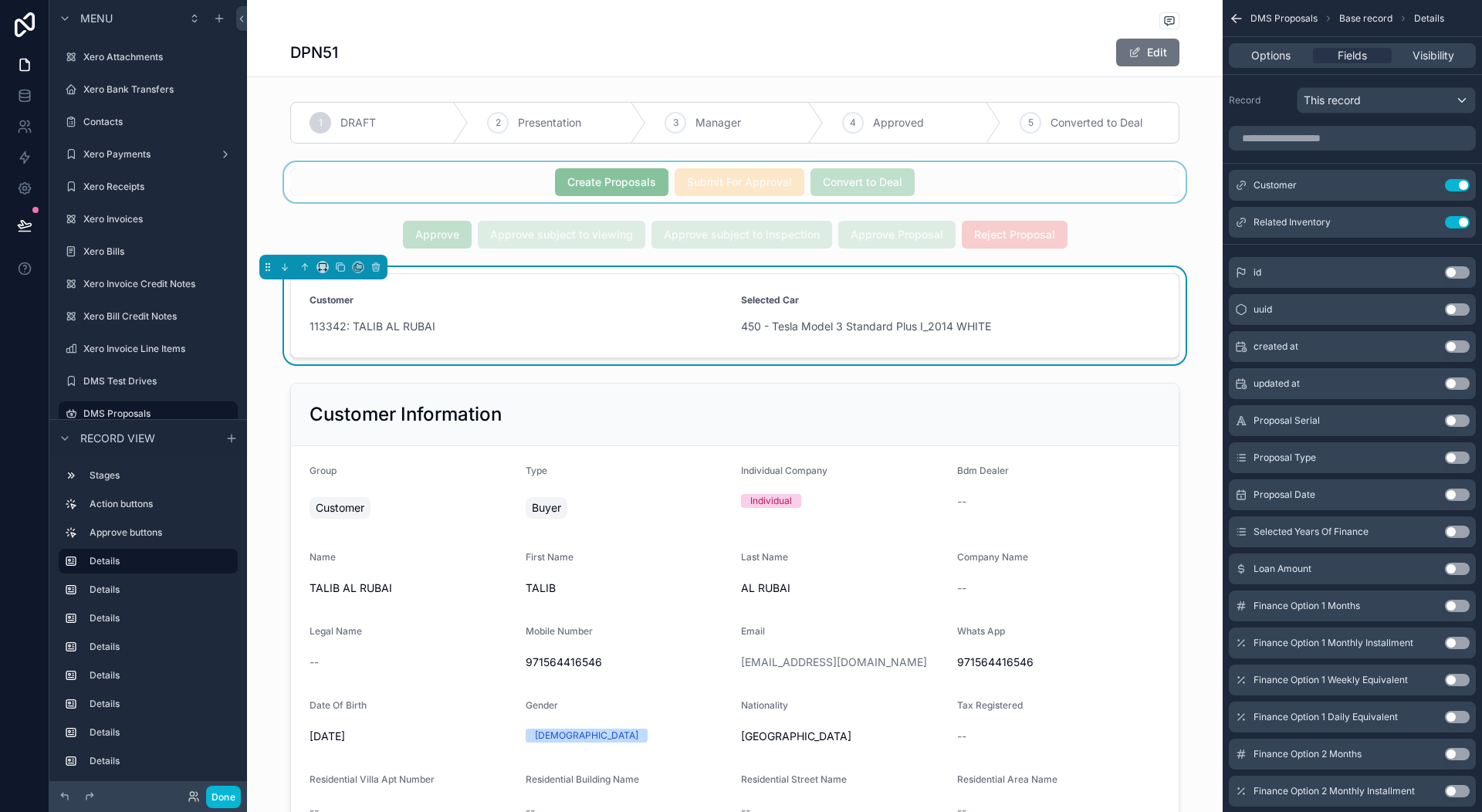
click at [729, 182] on div "scrollable content" at bounding box center [734, 182] width 976 height 40
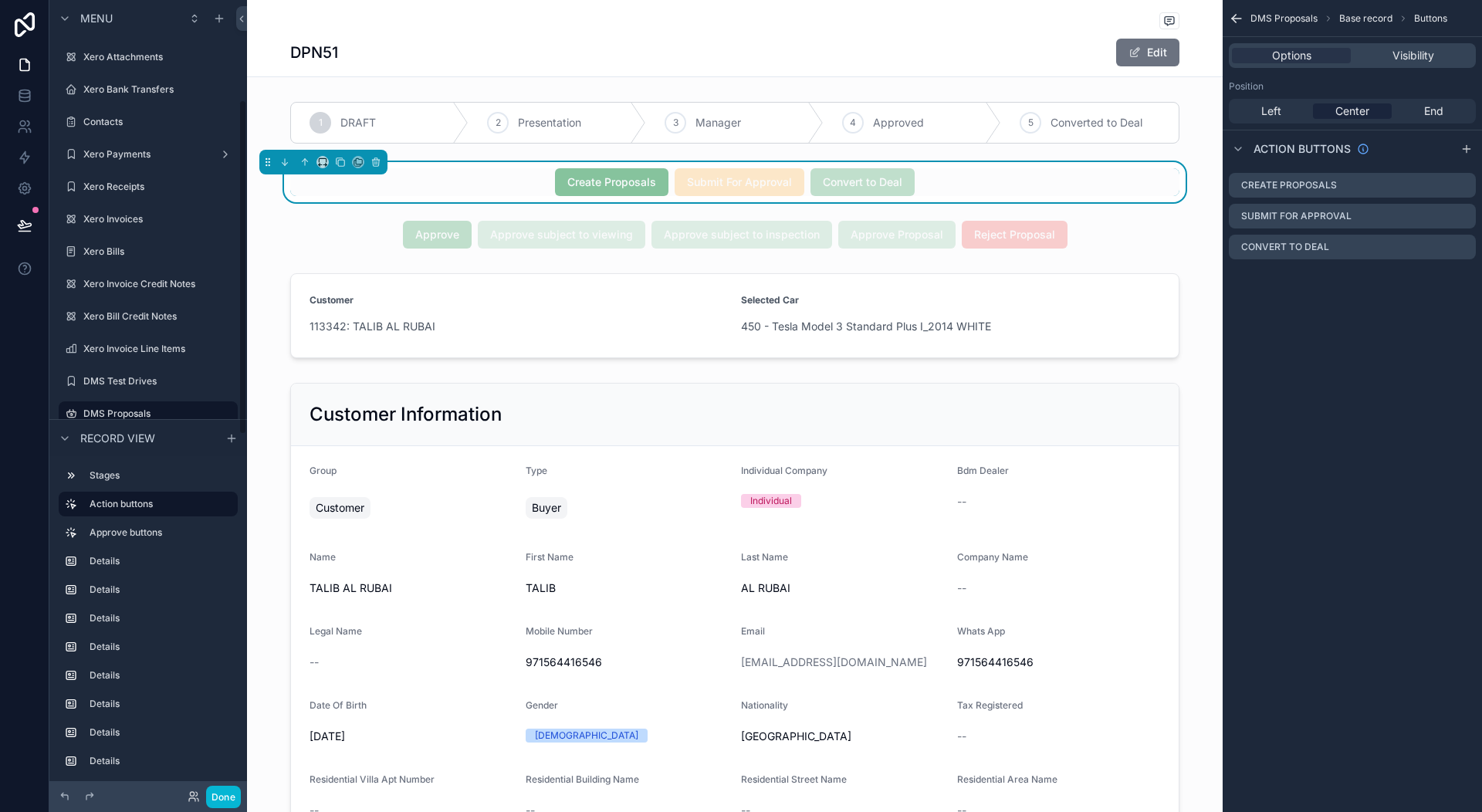
scroll to position [457, 0]
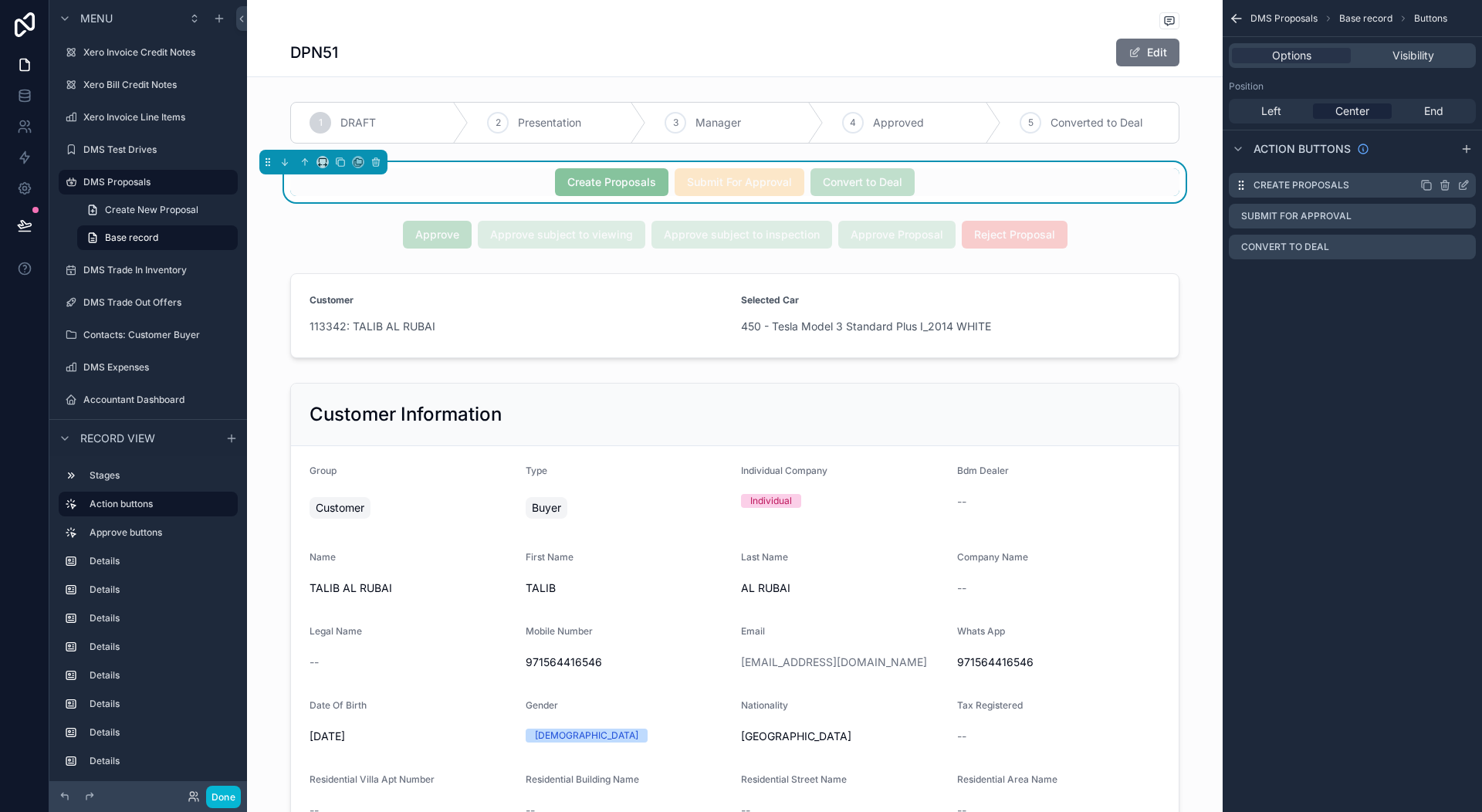
click at [1463, 185] on icon "scrollable content" at bounding box center [1463, 185] width 13 height 13
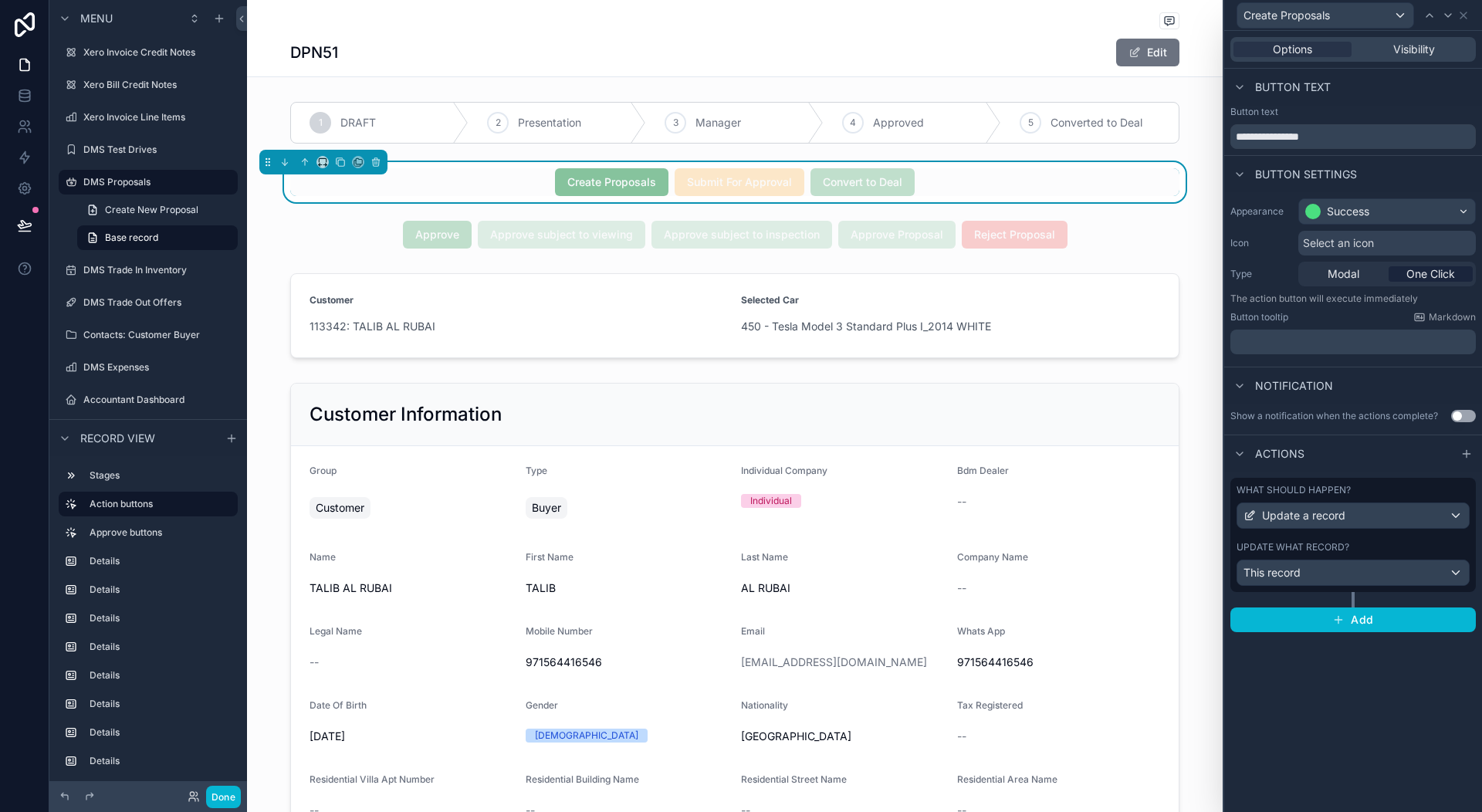
click at [751, 179] on span "Submit For Approval" at bounding box center [739, 181] width 130 height 16
click at [1465, 15] on icon at bounding box center [1463, 15] width 13 height 13
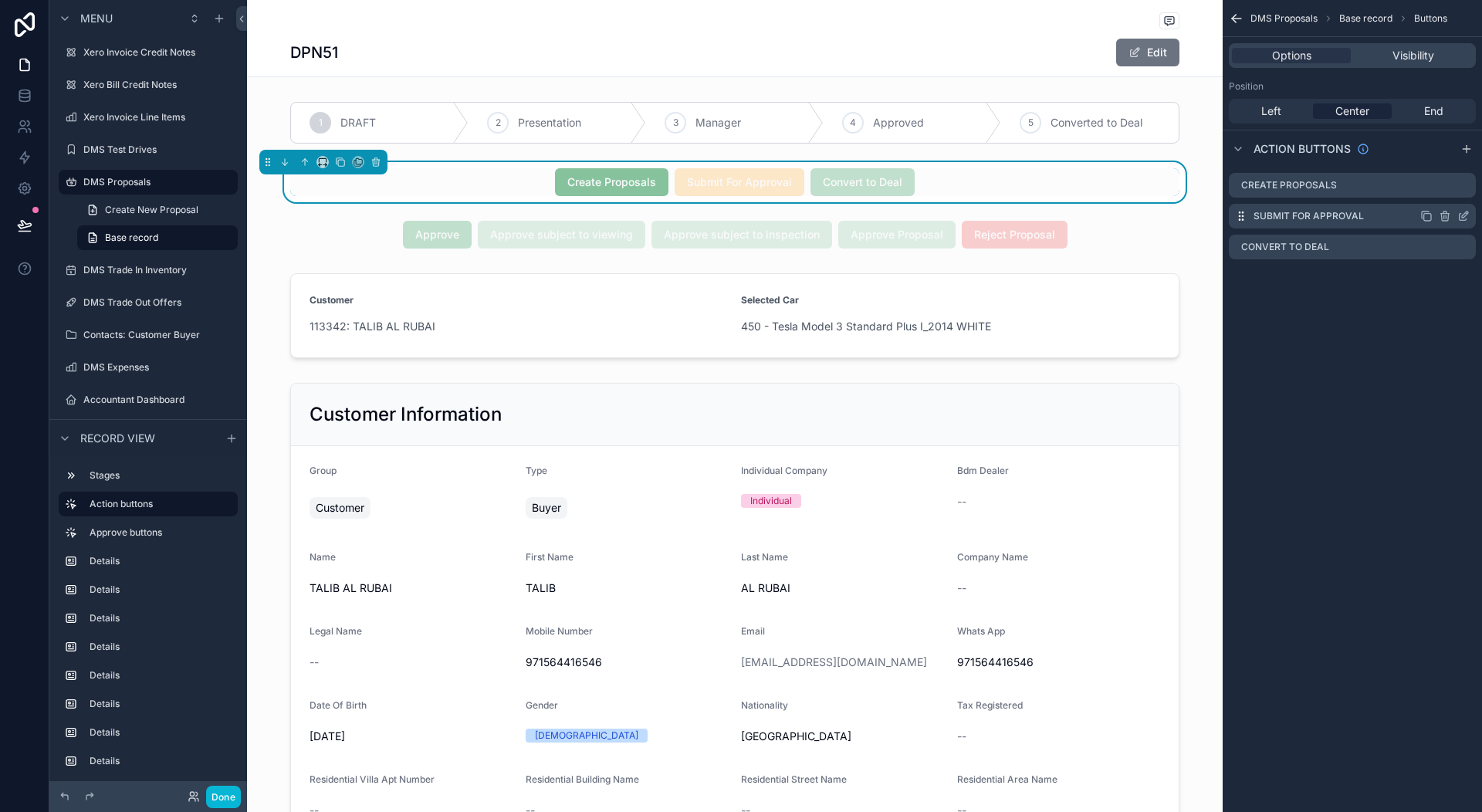
click at [1459, 218] on icon "scrollable content" at bounding box center [1462, 216] width 7 height 7
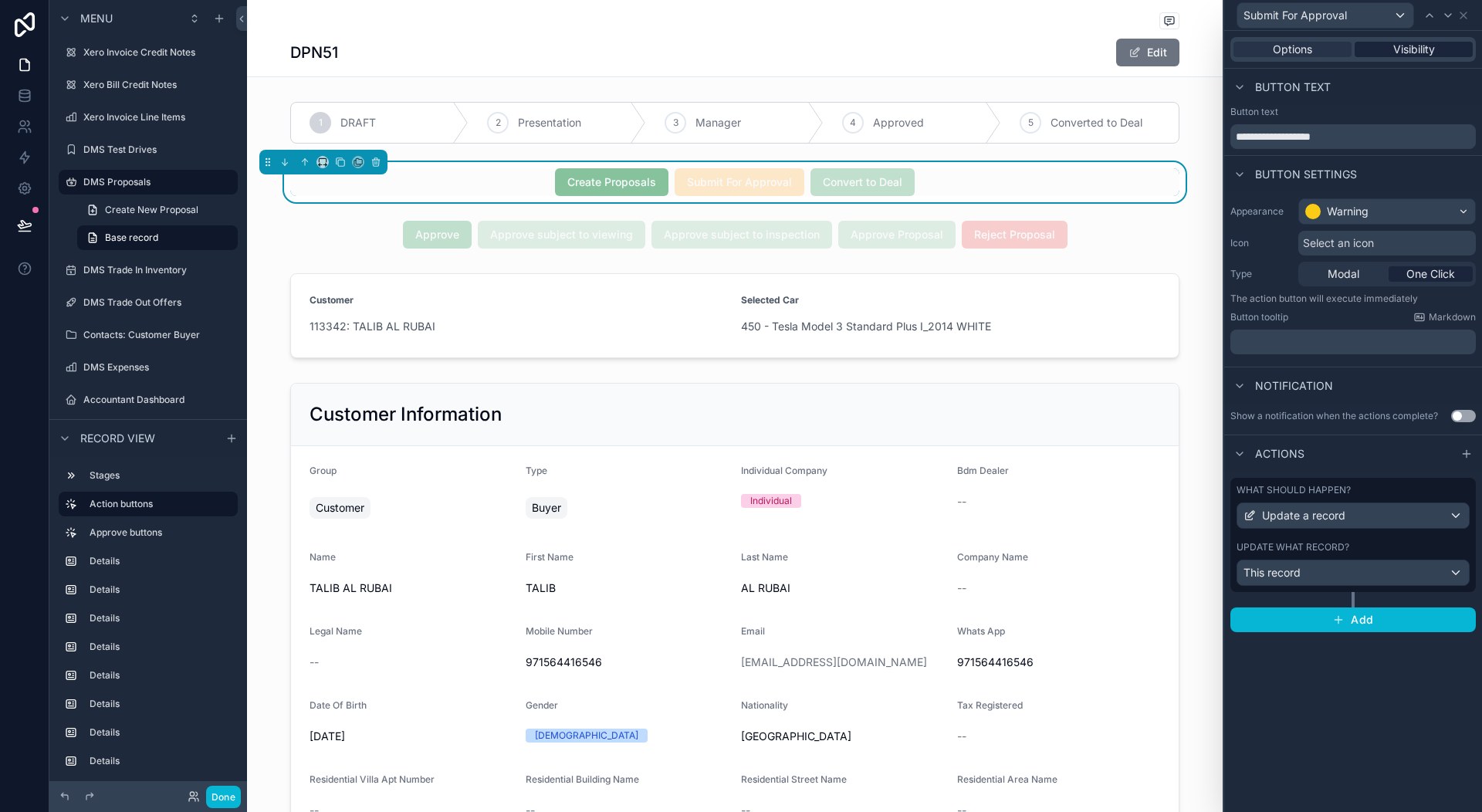
click at [1413, 53] on span "Visibility" at bounding box center [1414, 50] width 42 height 16
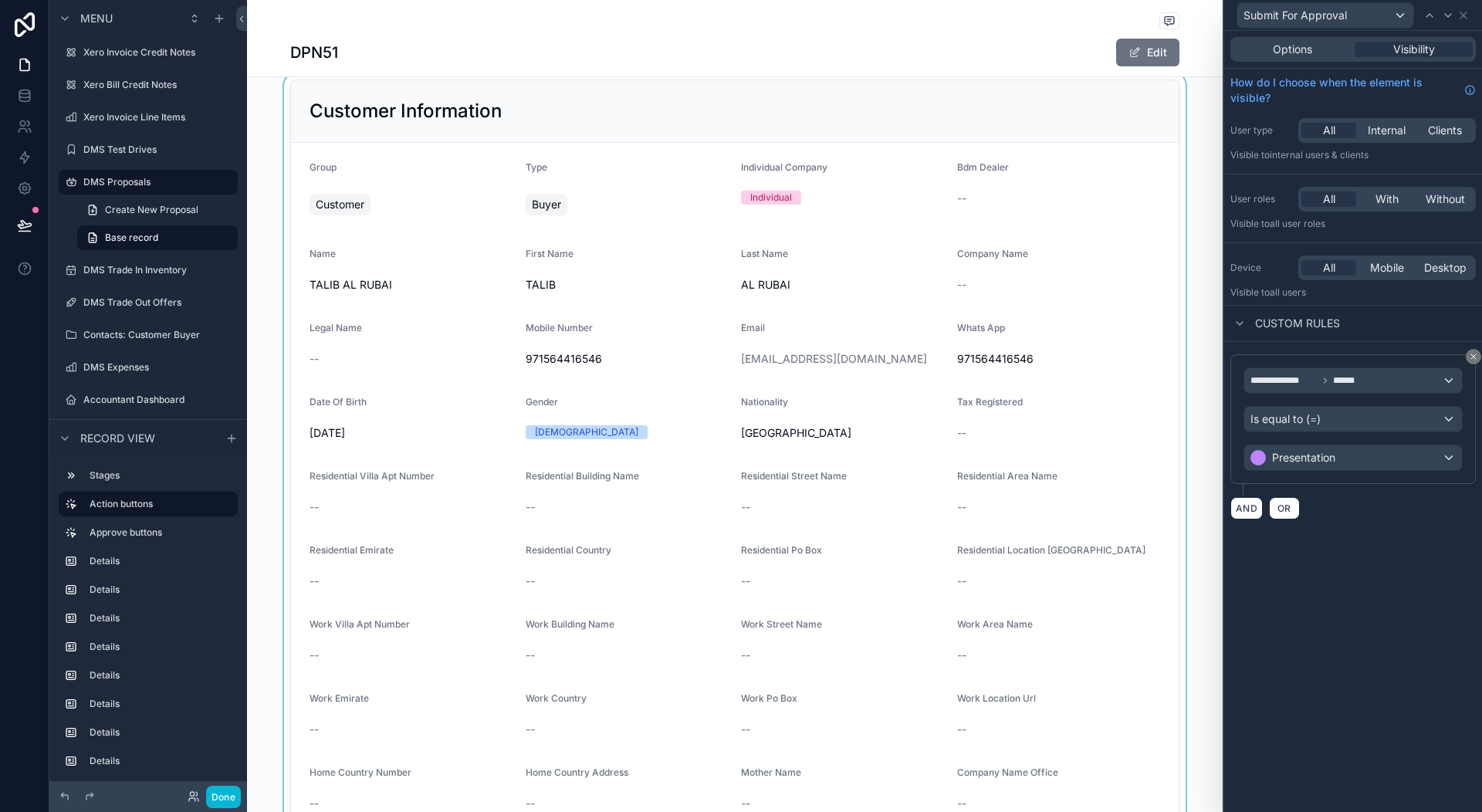
scroll to position [232, 0]
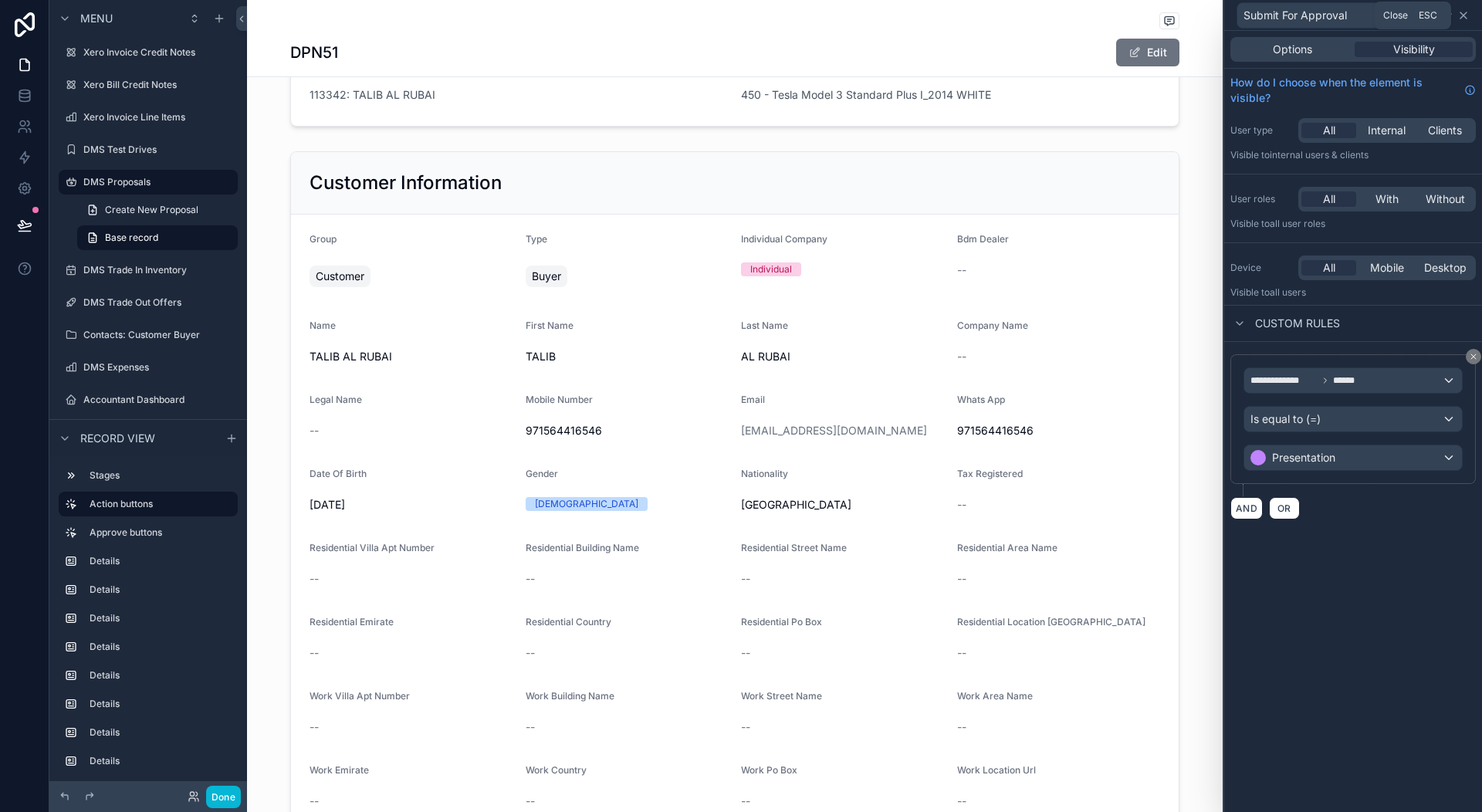
click at [1464, 13] on icon at bounding box center [1463, 15] width 13 height 13
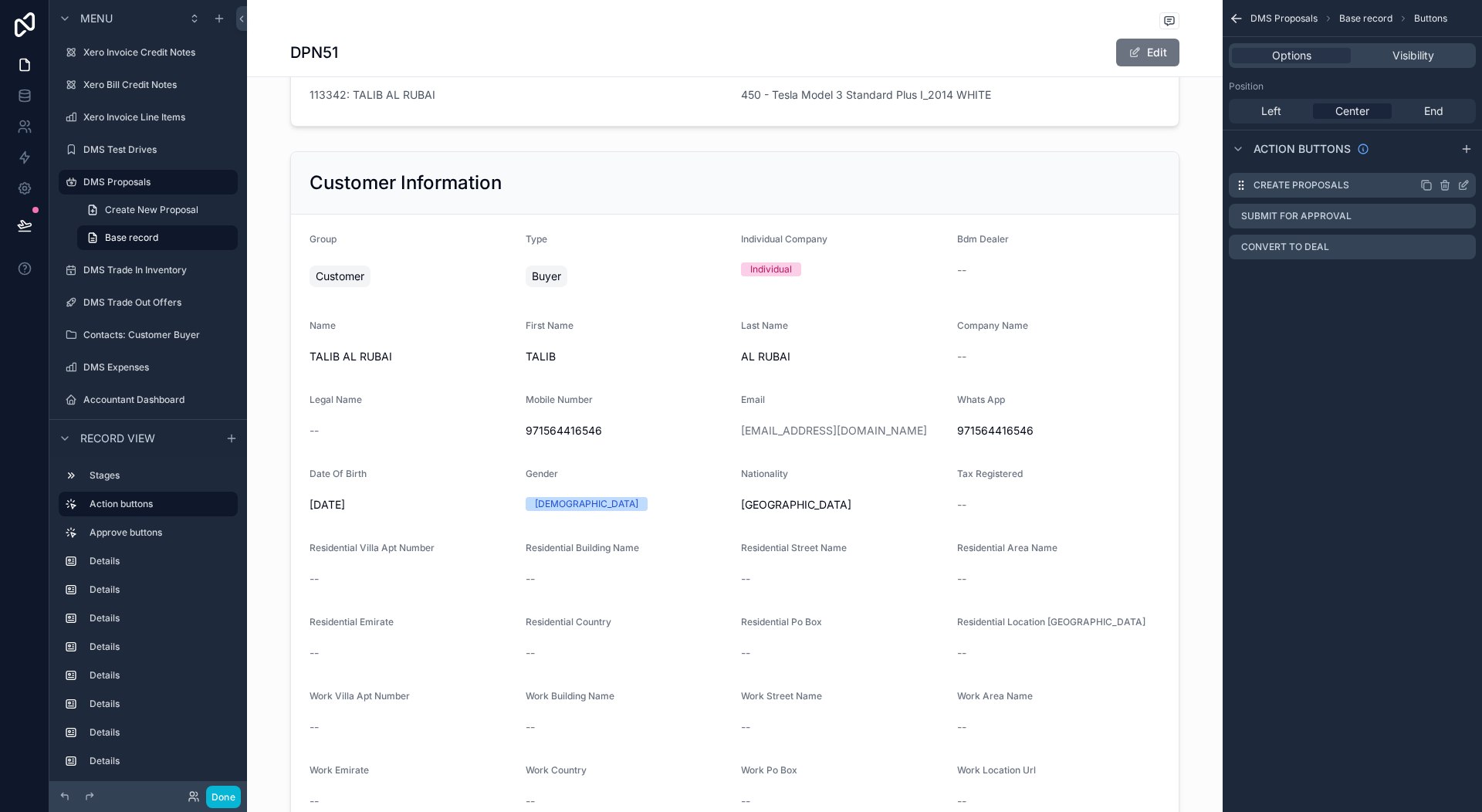
click at [1462, 185] on icon "scrollable content" at bounding box center [1465, 184] width 6 height 6
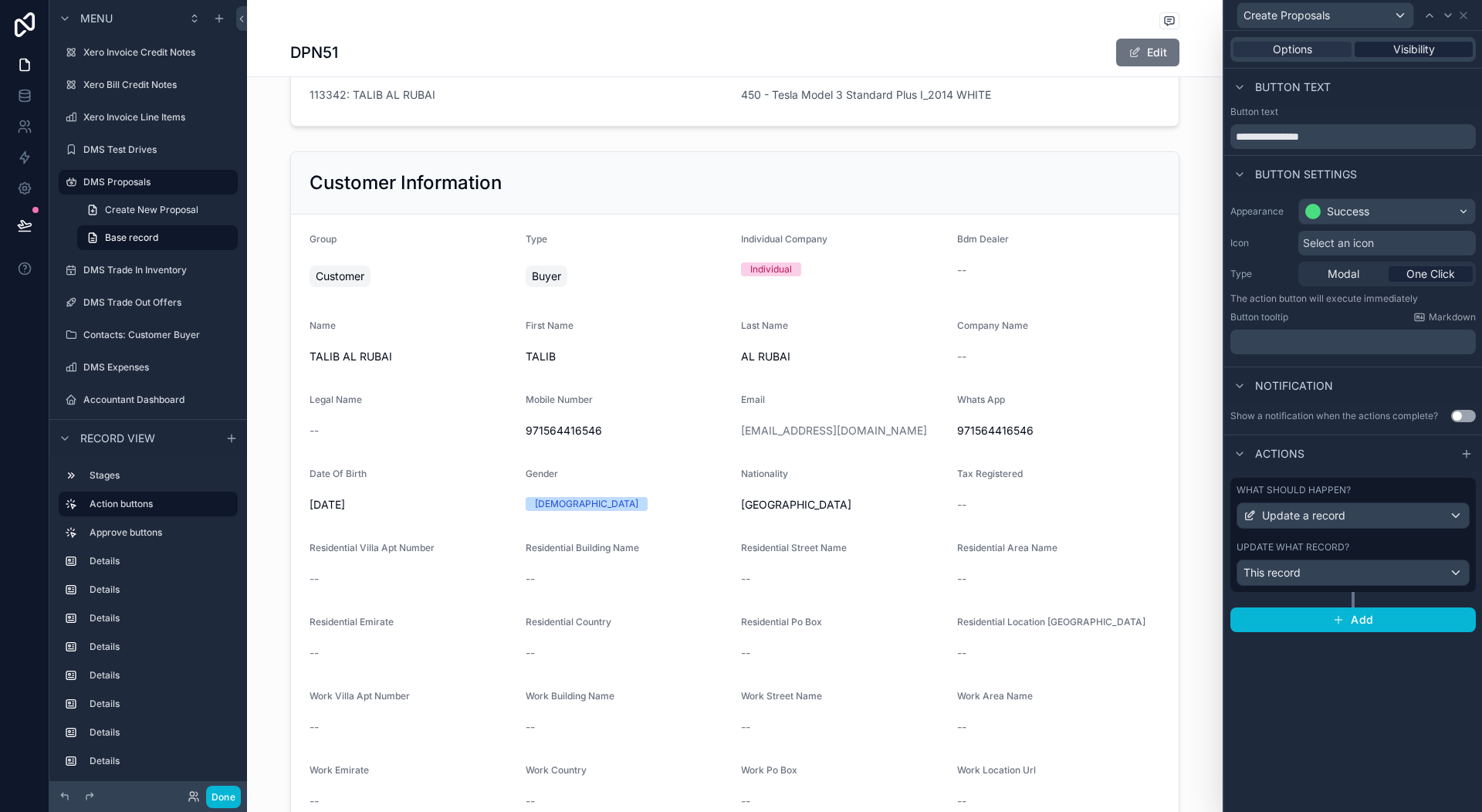
click at [1404, 53] on span "Visibility" at bounding box center [1414, 50] width 42 height 16
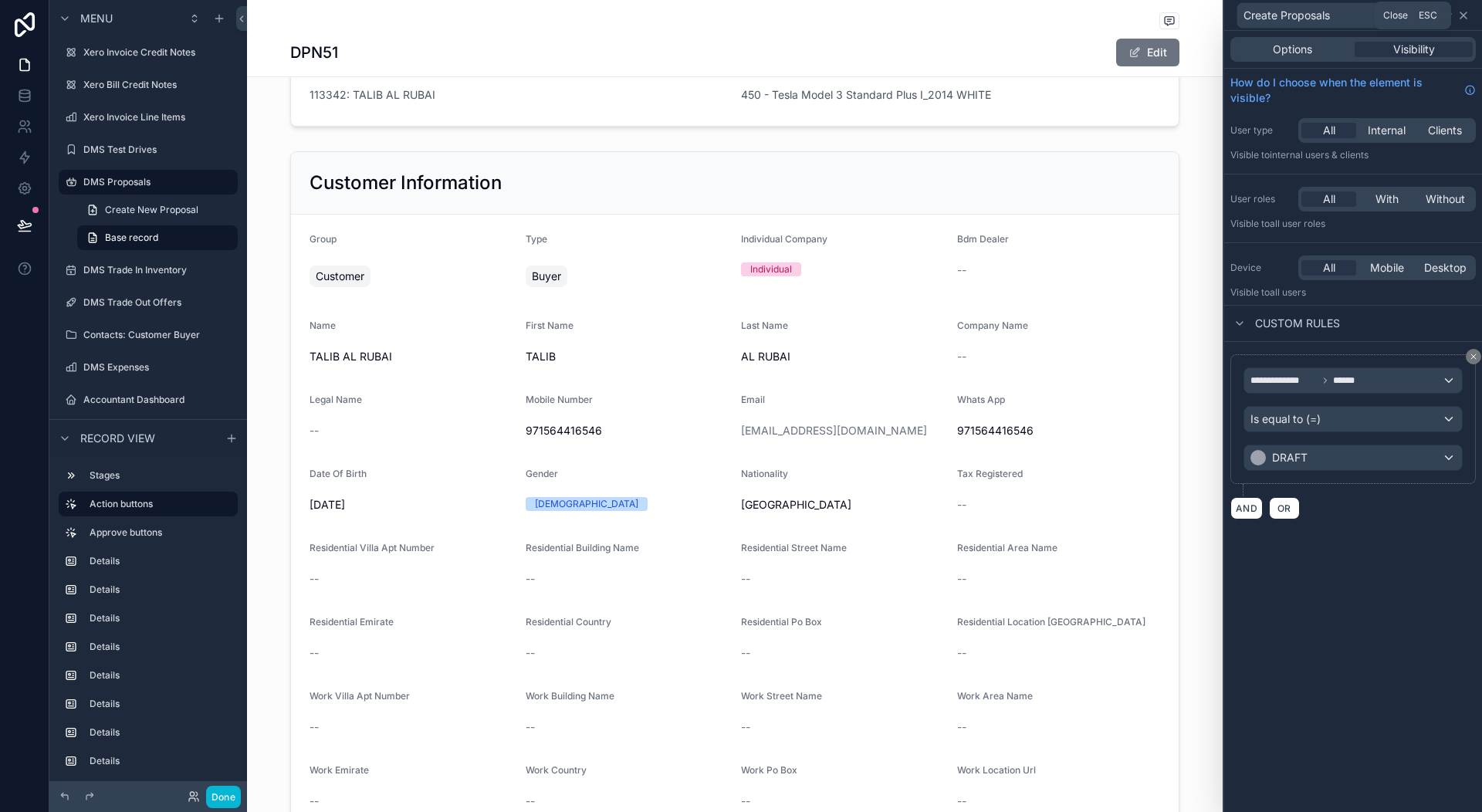
click at [1465, 17] on icon at bounding box center [1463, 16] width 6 height 6
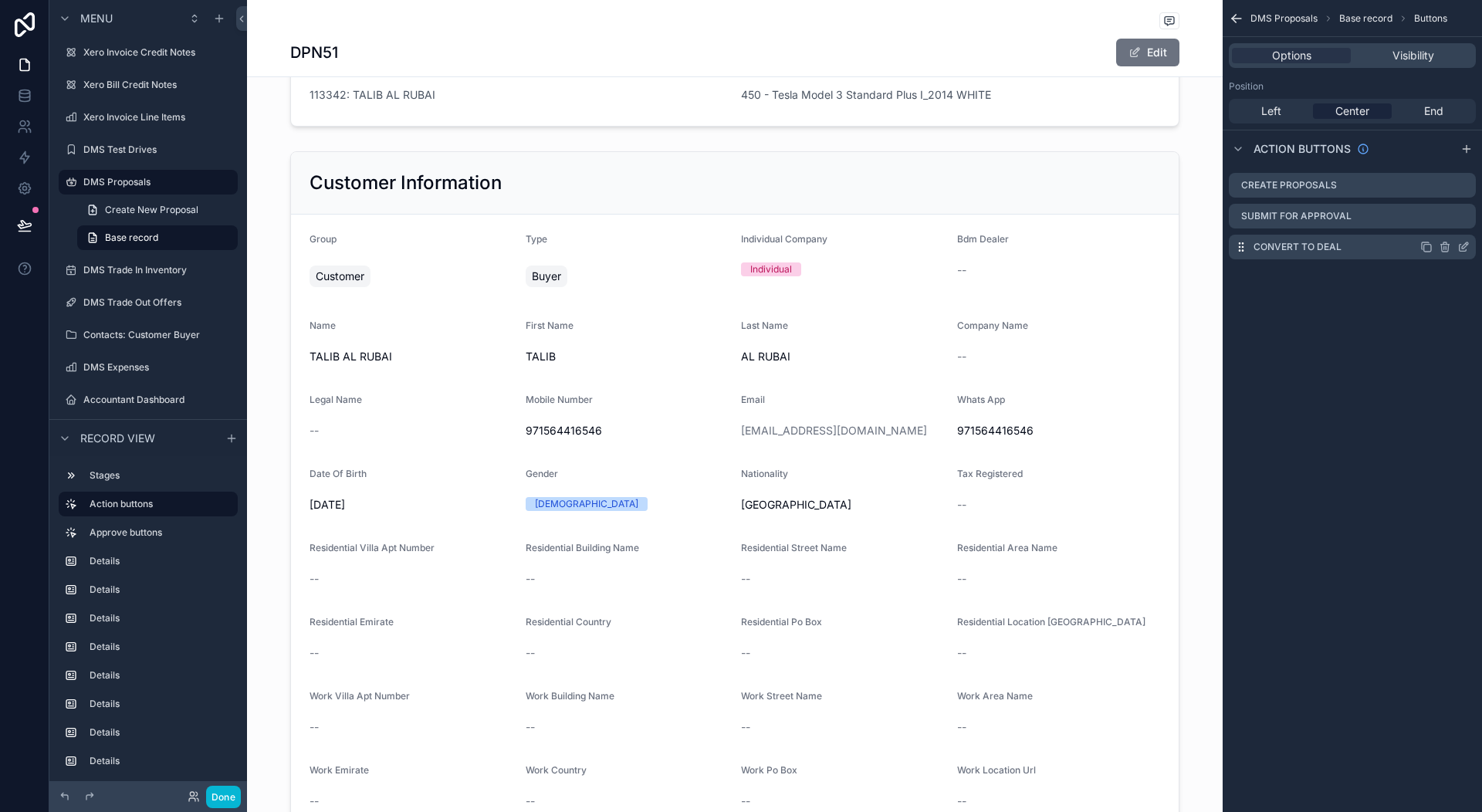
click at [1466, 248] on icon "scrollable content" at bounding box center [1463, 247] width 13 height 13
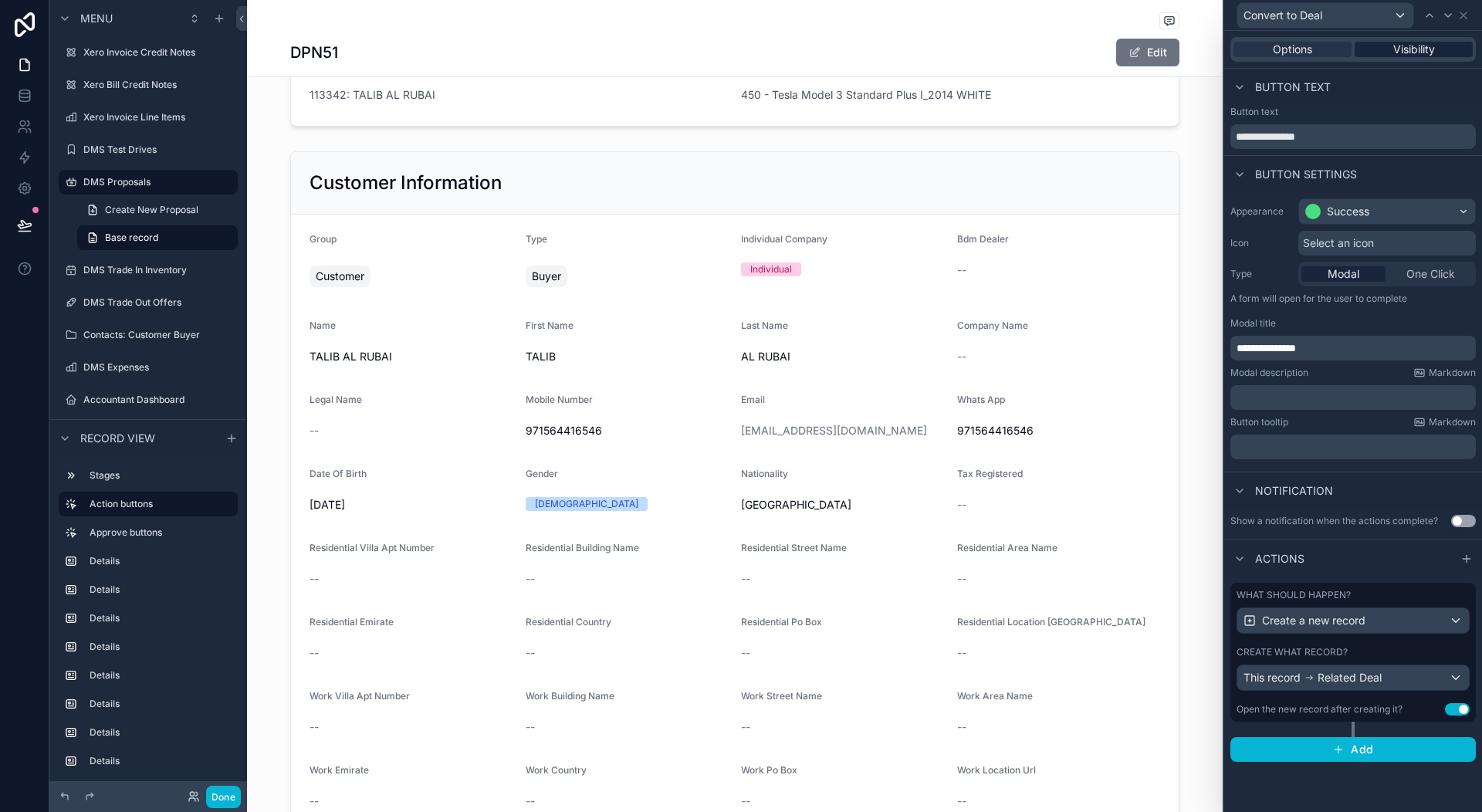
click at [1424, 49] on span "Visibility" at bounding box center [1414, 50] width 42 height 16
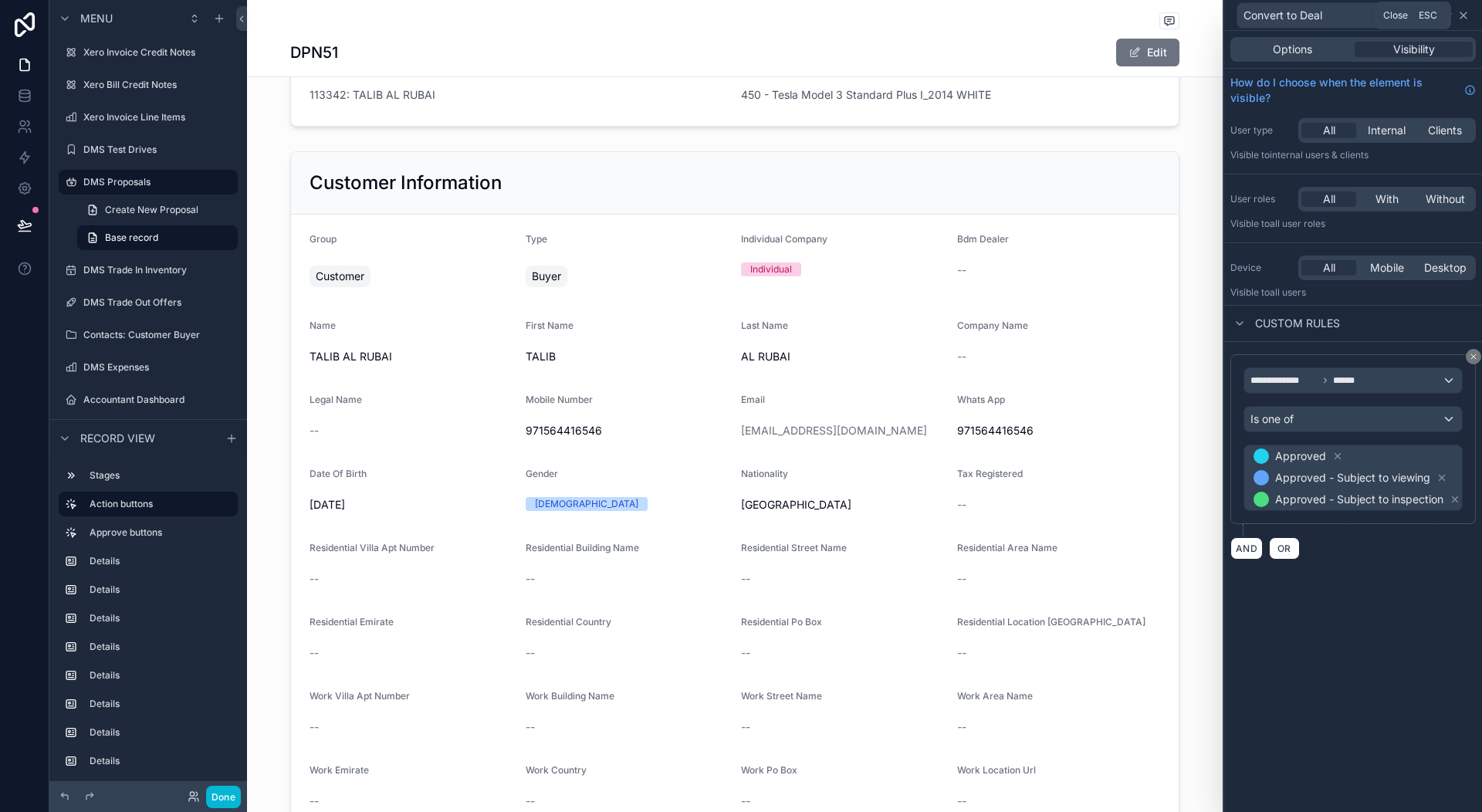
click at [1461, 16] on icon at bounding box center [1463, 15] width 13 height 13
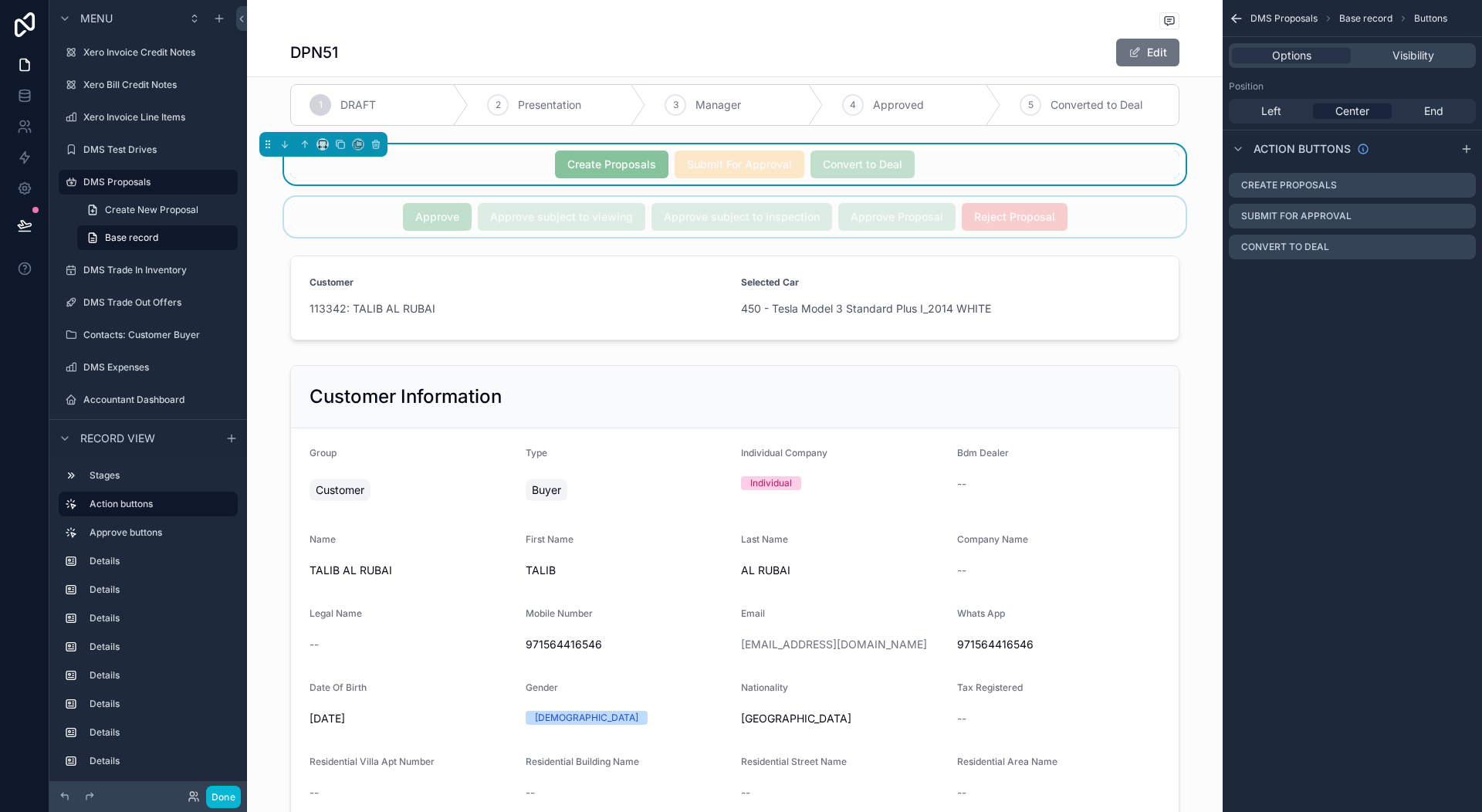
scroll to position [0, 0]
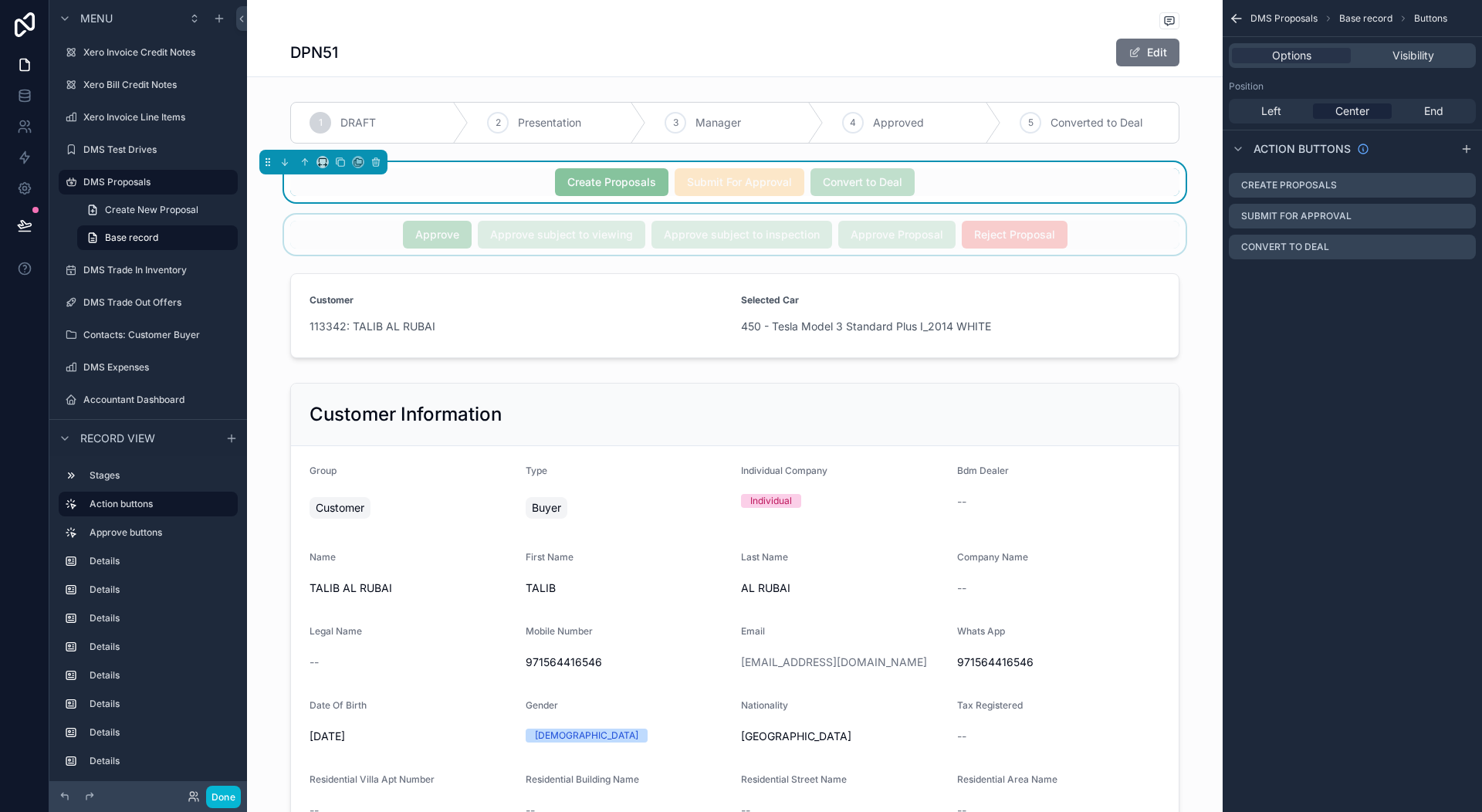
click at [1055, 234] on div "scrollable content" at bounding box center [734, 234] width 976 height 40
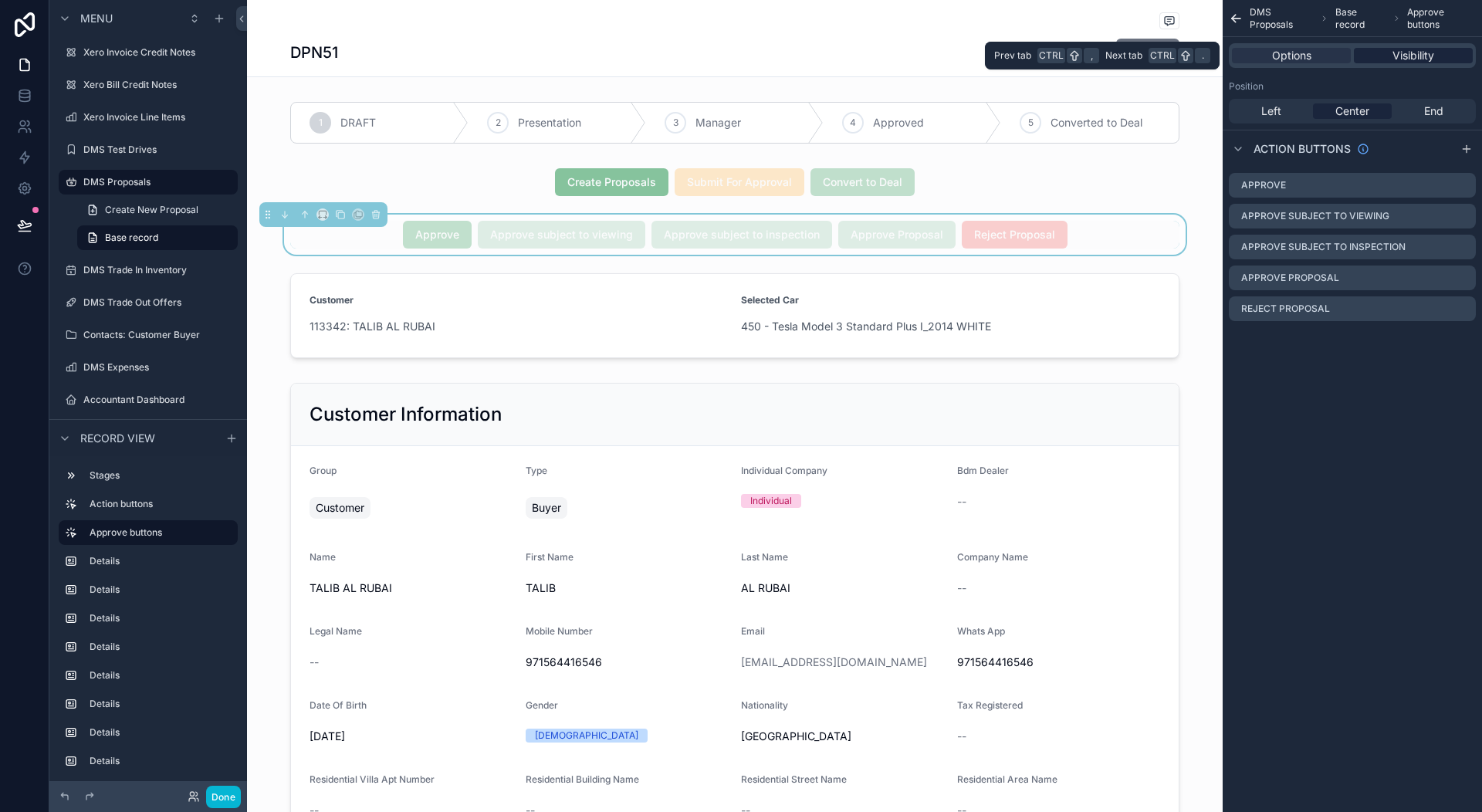
click at [1412, 52] on span "Visibility" at bounding box center [1413, 56] width 42 height 16
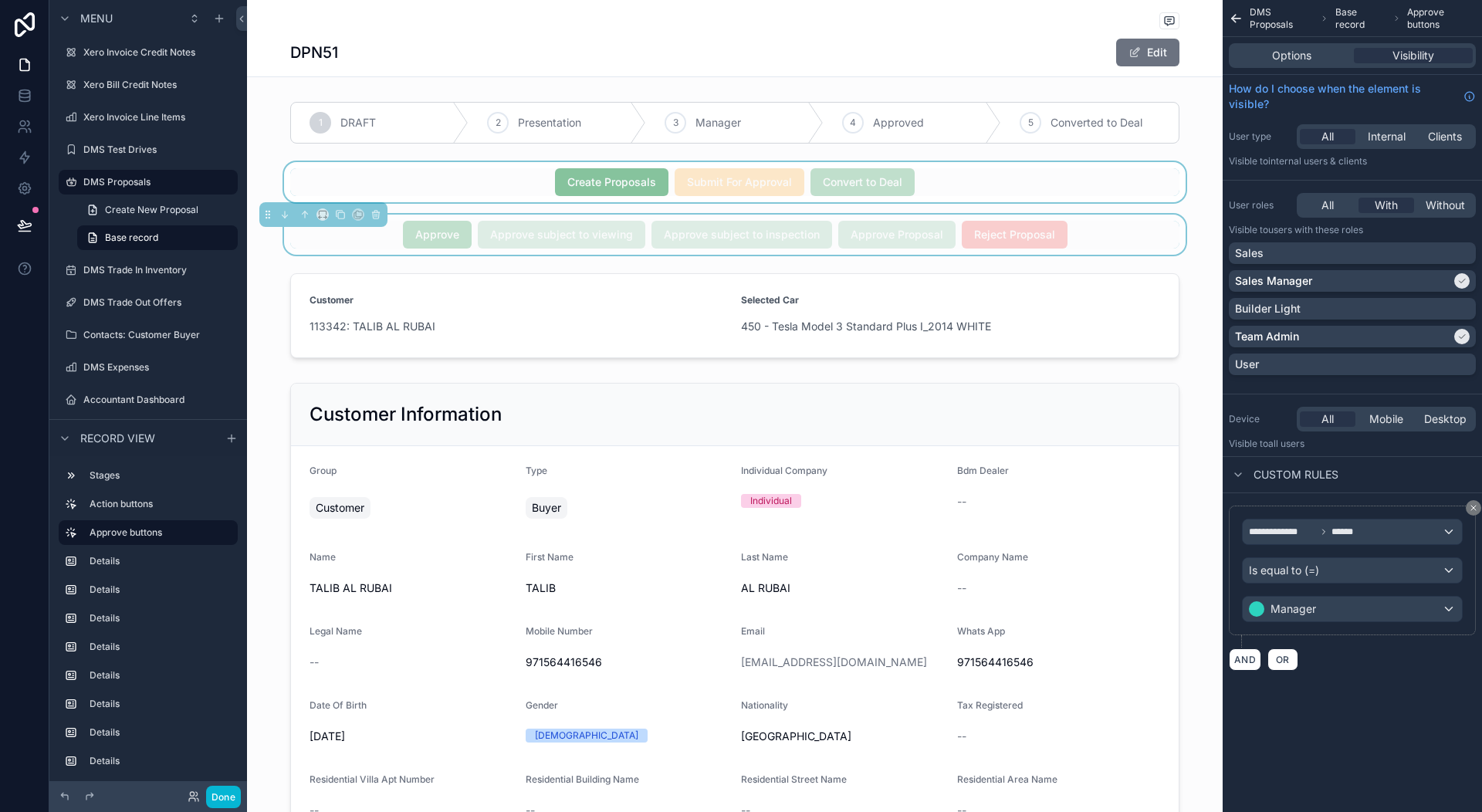
click at [945, 177] on div "scrollable content" at bounding box center [734, 182] width 976 height 40
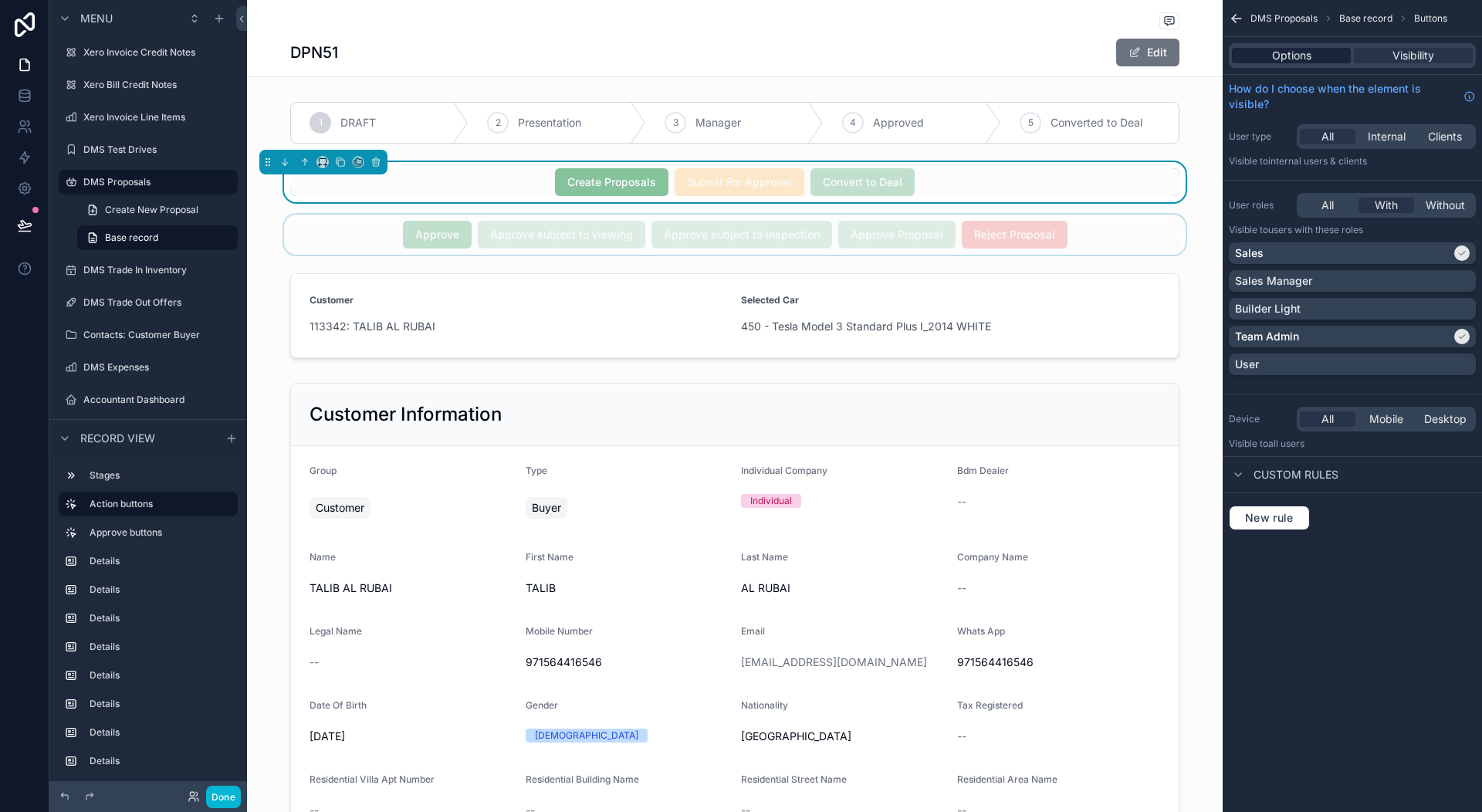
click at [1315, 53] on div "Options" at bounding box center [1291, 56] width 118 height 16
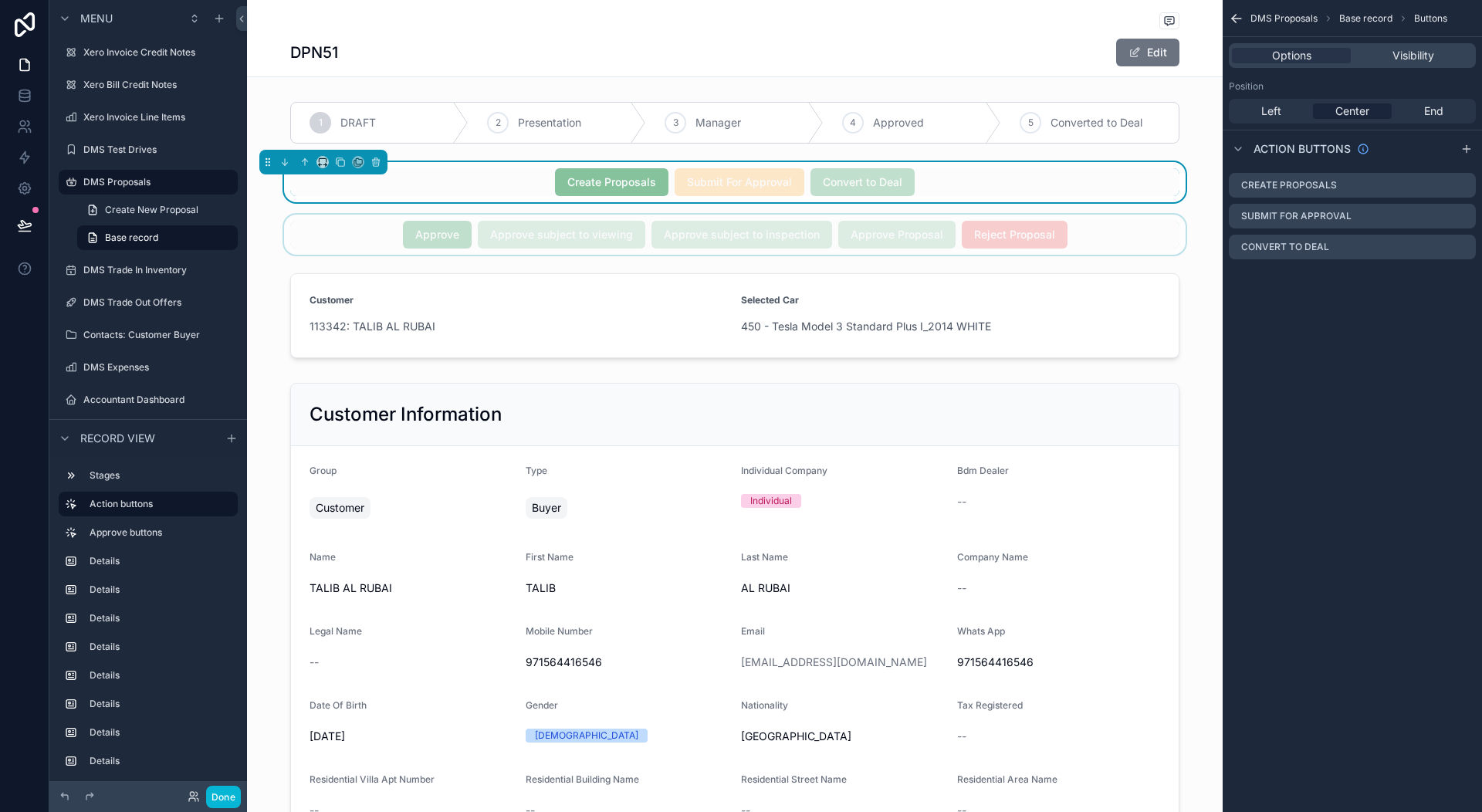
click at [1236, 17] on icon "scrollable content" at bounding box center [1237, 19] width 16 height 16
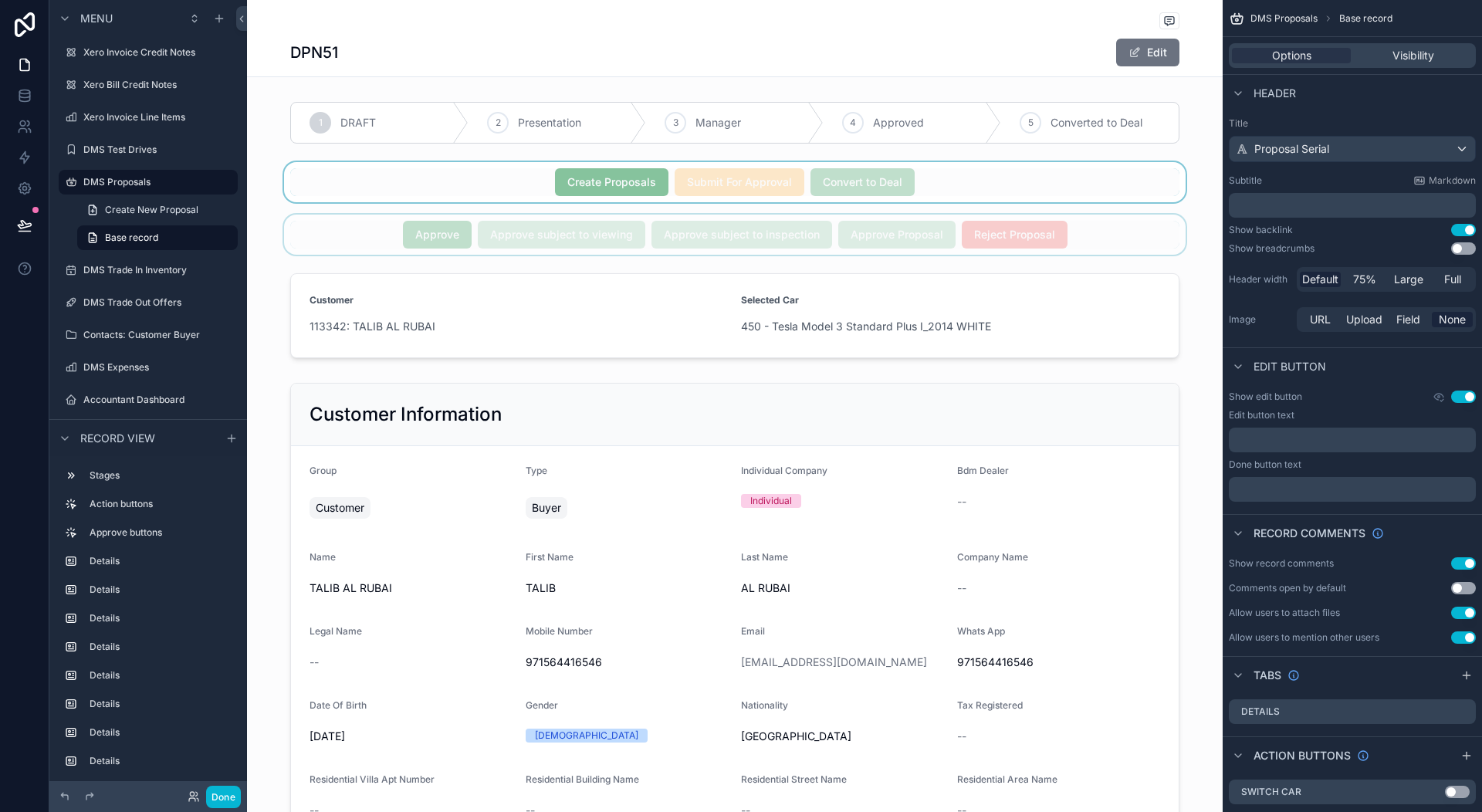
click at [1098, 240] on div "scrollable content" at bounding box center [734, 234] width 976 height 40
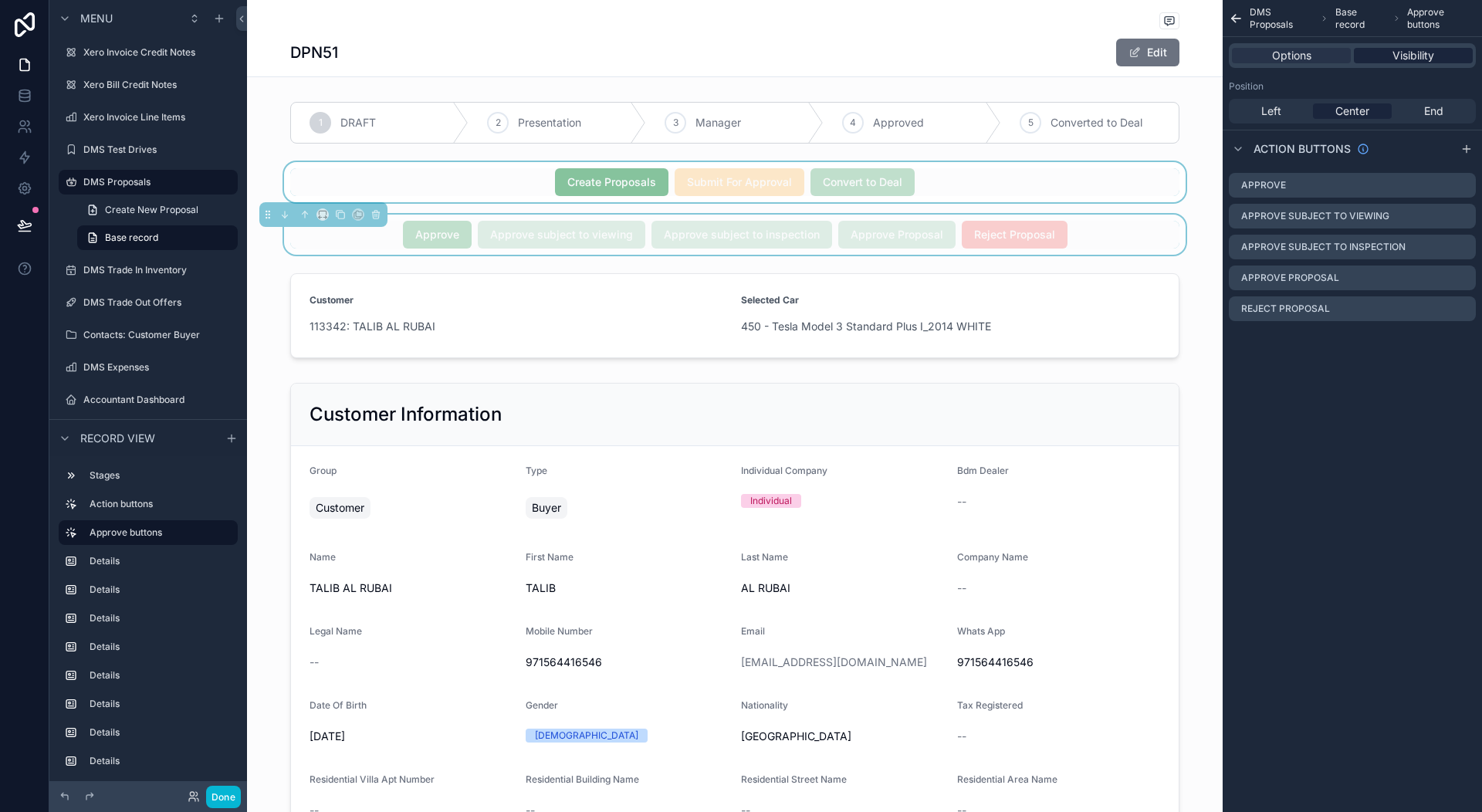
click at [1401, 54] on span "Visibility" at bounding box center [1413, 56] width 42 height 16
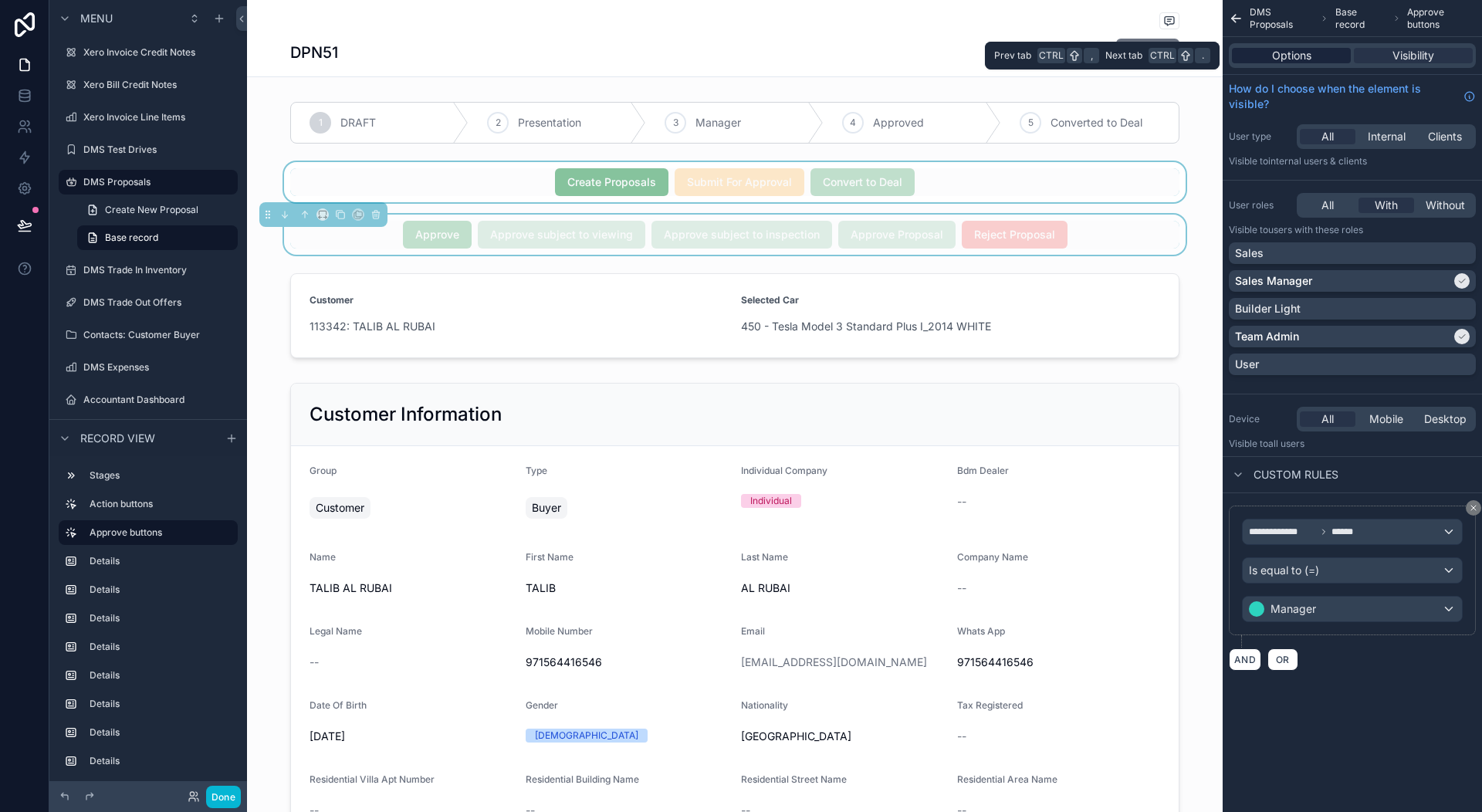
click at [1295, 49] on span "Options" at bounding box center [1292, 56] width 39 height 16
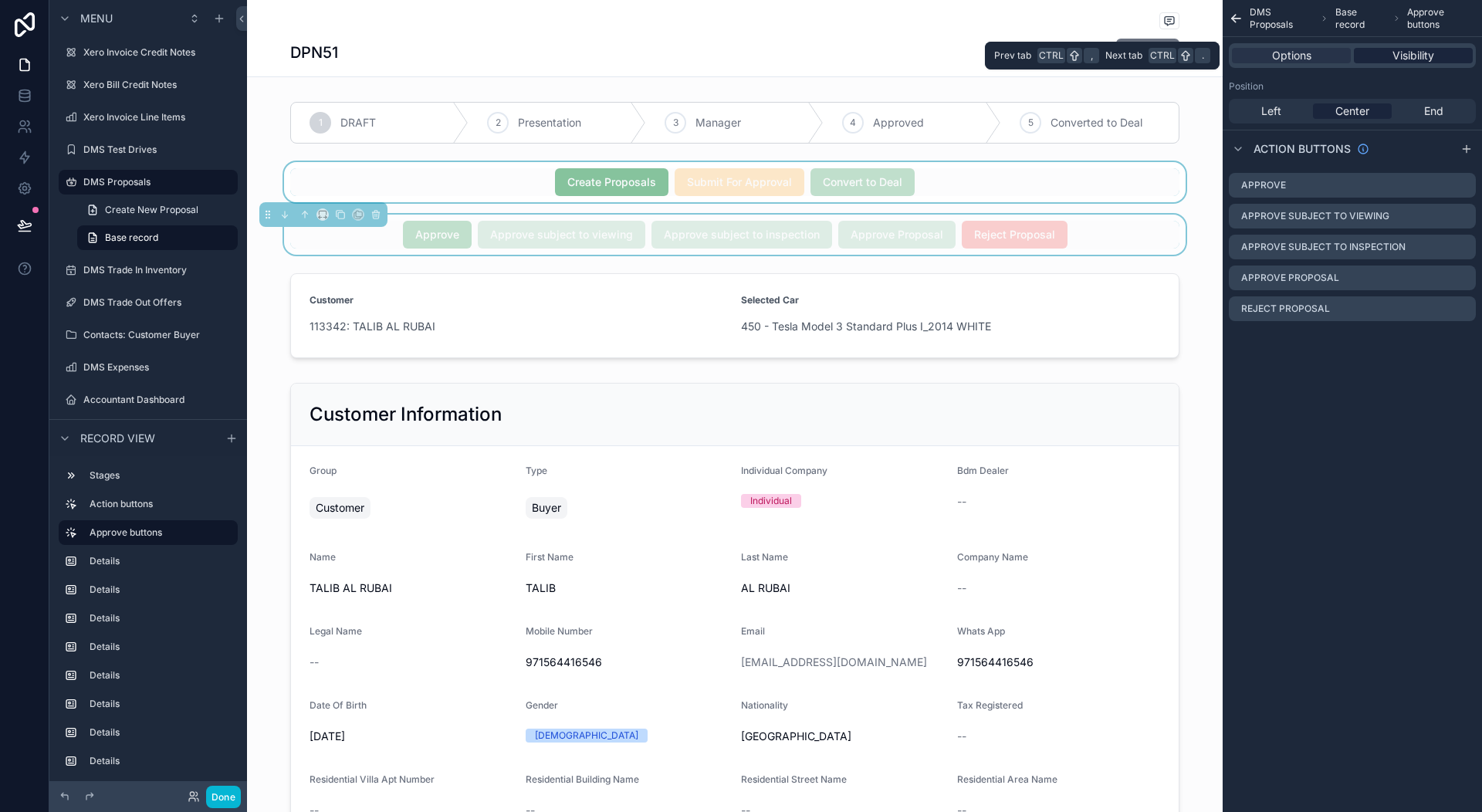
click at [1415, 52] on span "Visibility" at bounding box center [1413, 56] width 42 height 16
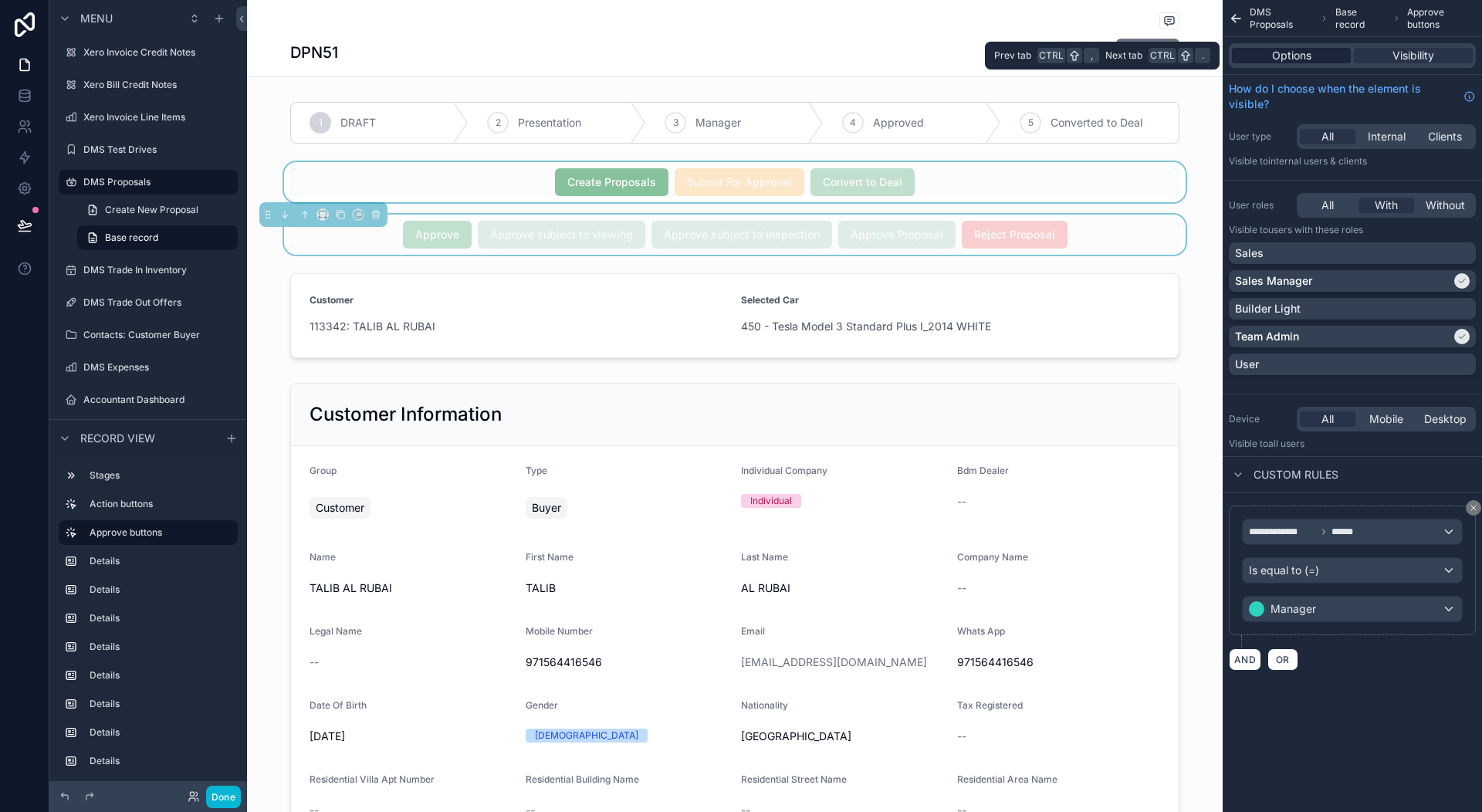
click at [1292, 61] on span "Options" at bounding box center [1292, 56] width 39 height 16
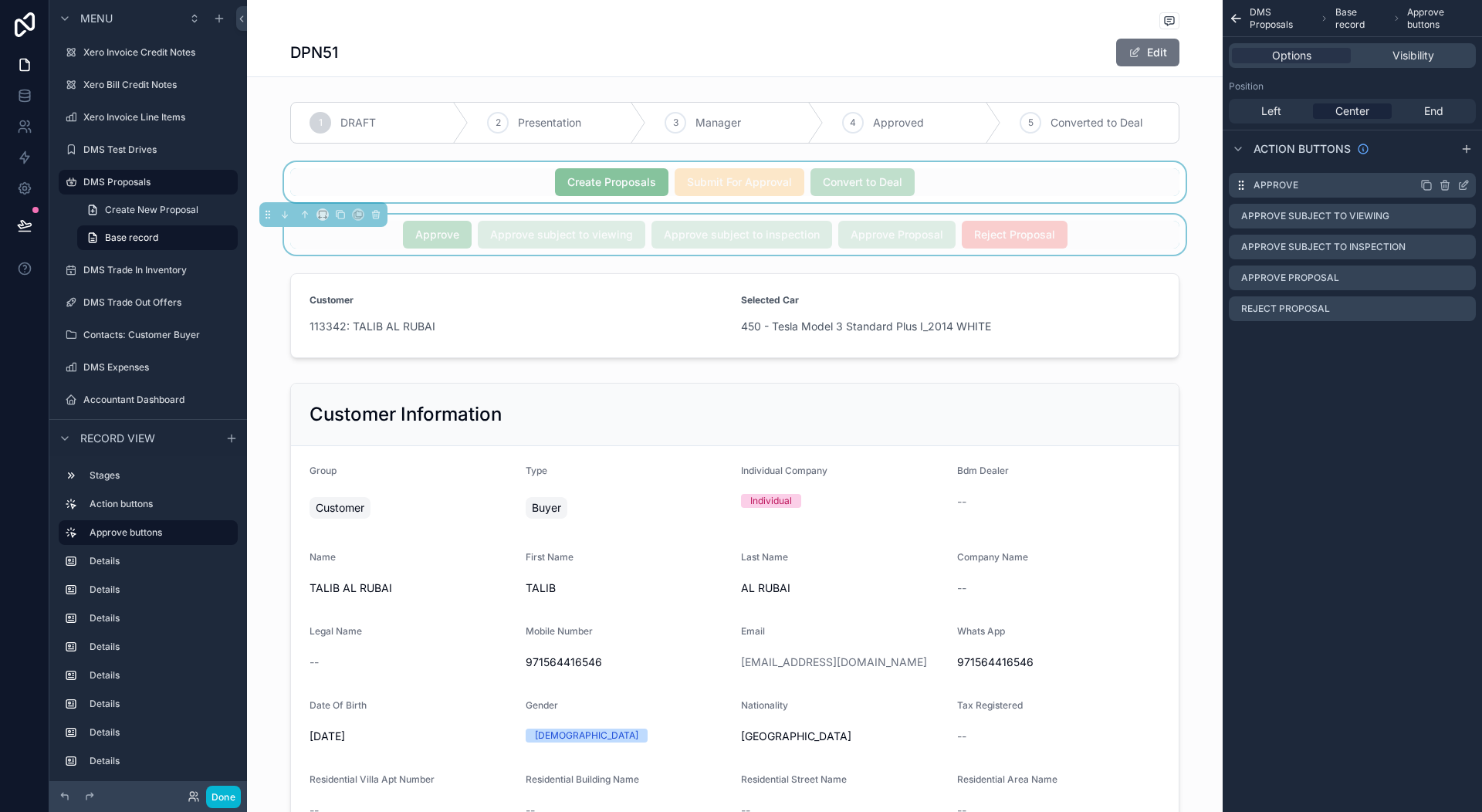
click at [1463, 185] on icon "scrollable content" at bounding box center [1463, 185] width 13 height 13
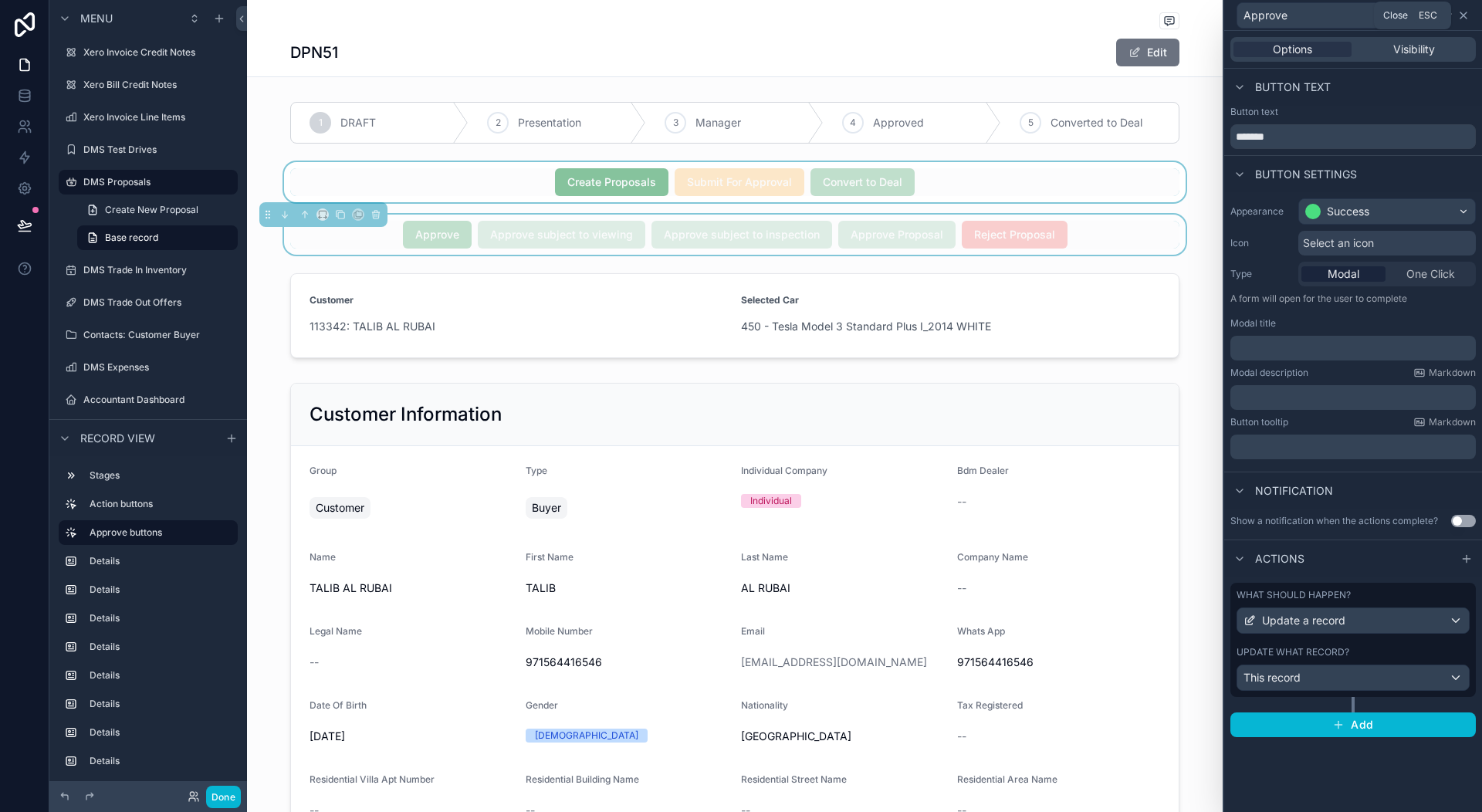
click at [1461, 19] on icon at bounding box center [1463, 15] width 13 height 13
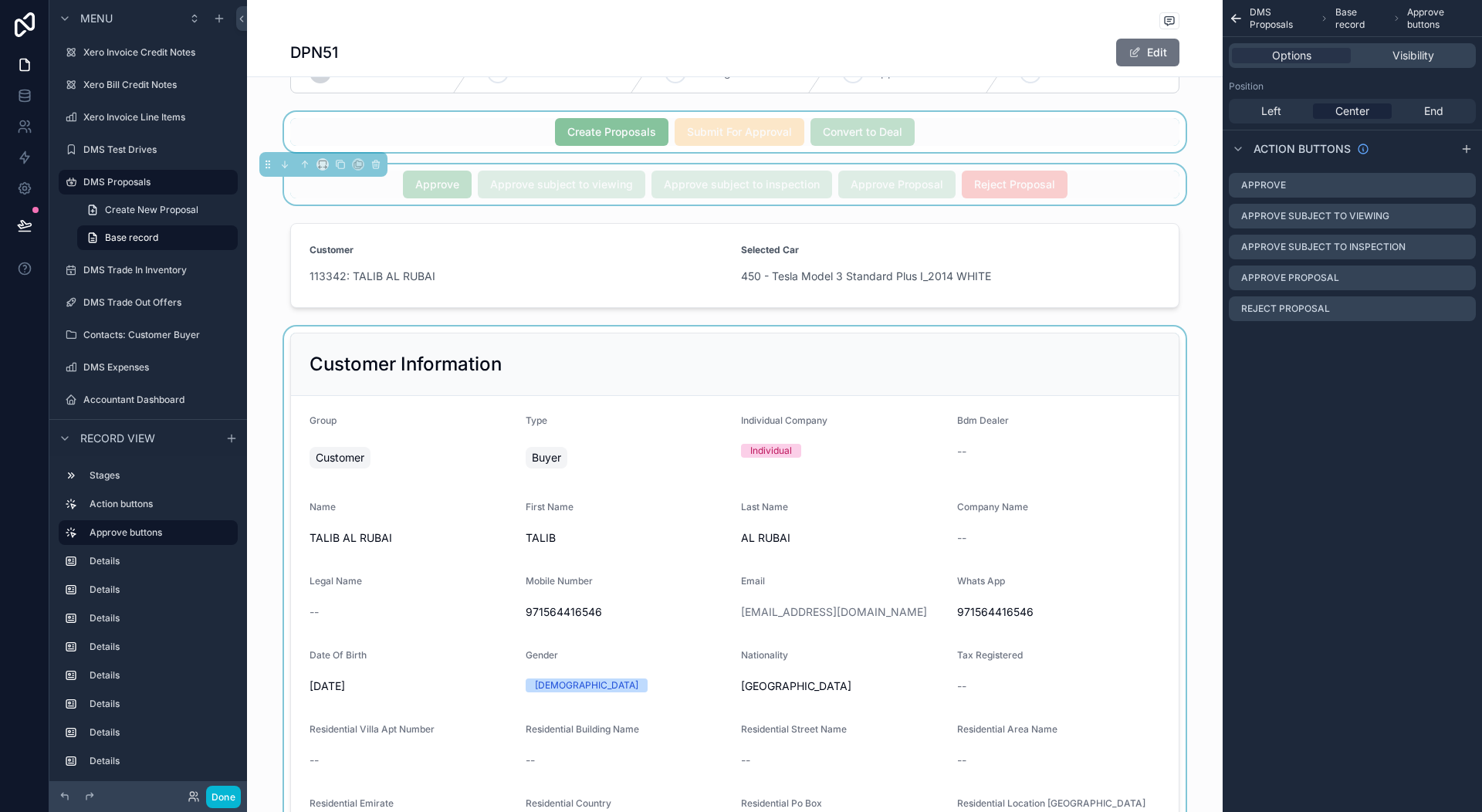
scroll to position [77, 0]
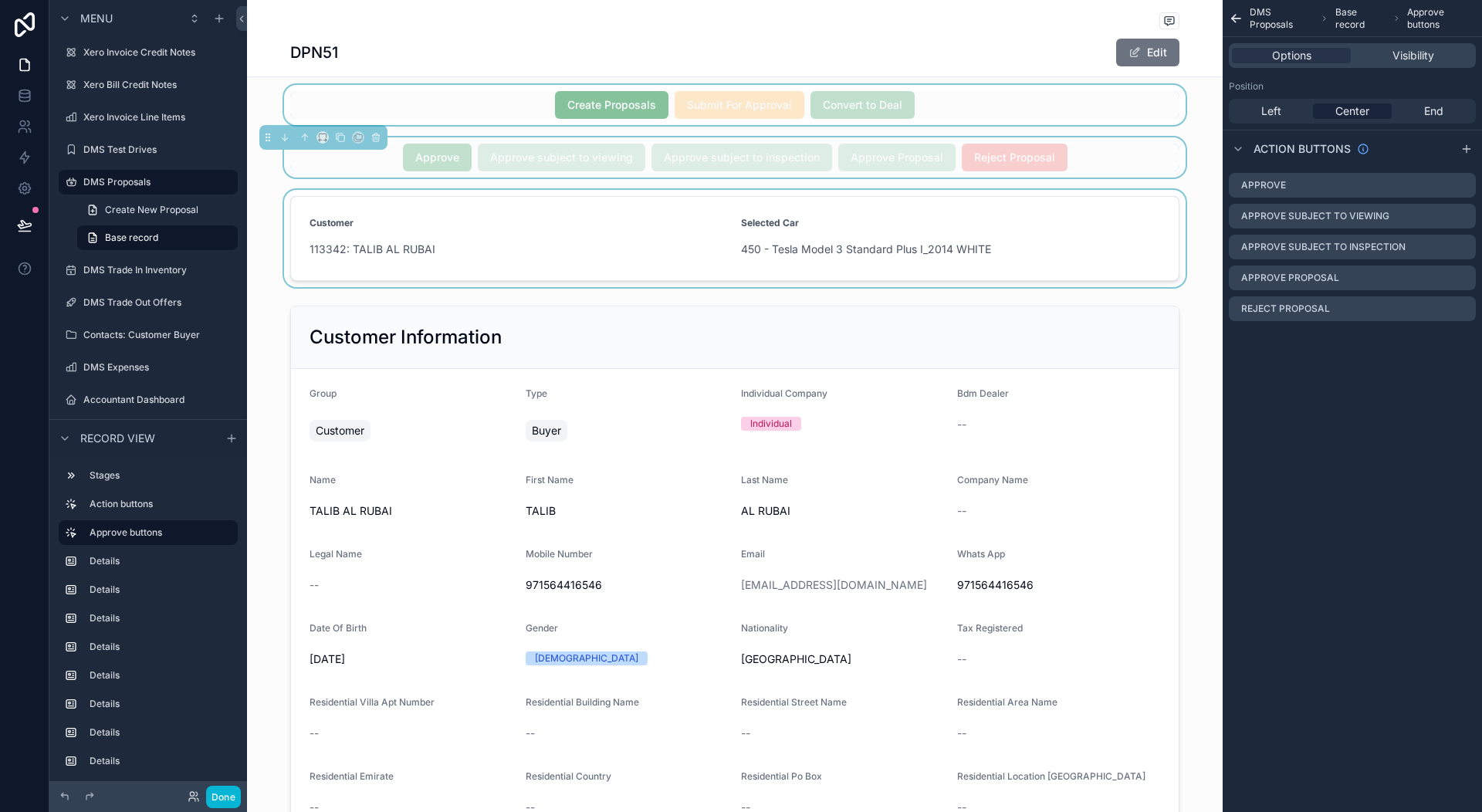
click at [659, 227] on div "scrollable content" at bounding box center [734, 238] width 976 height 97
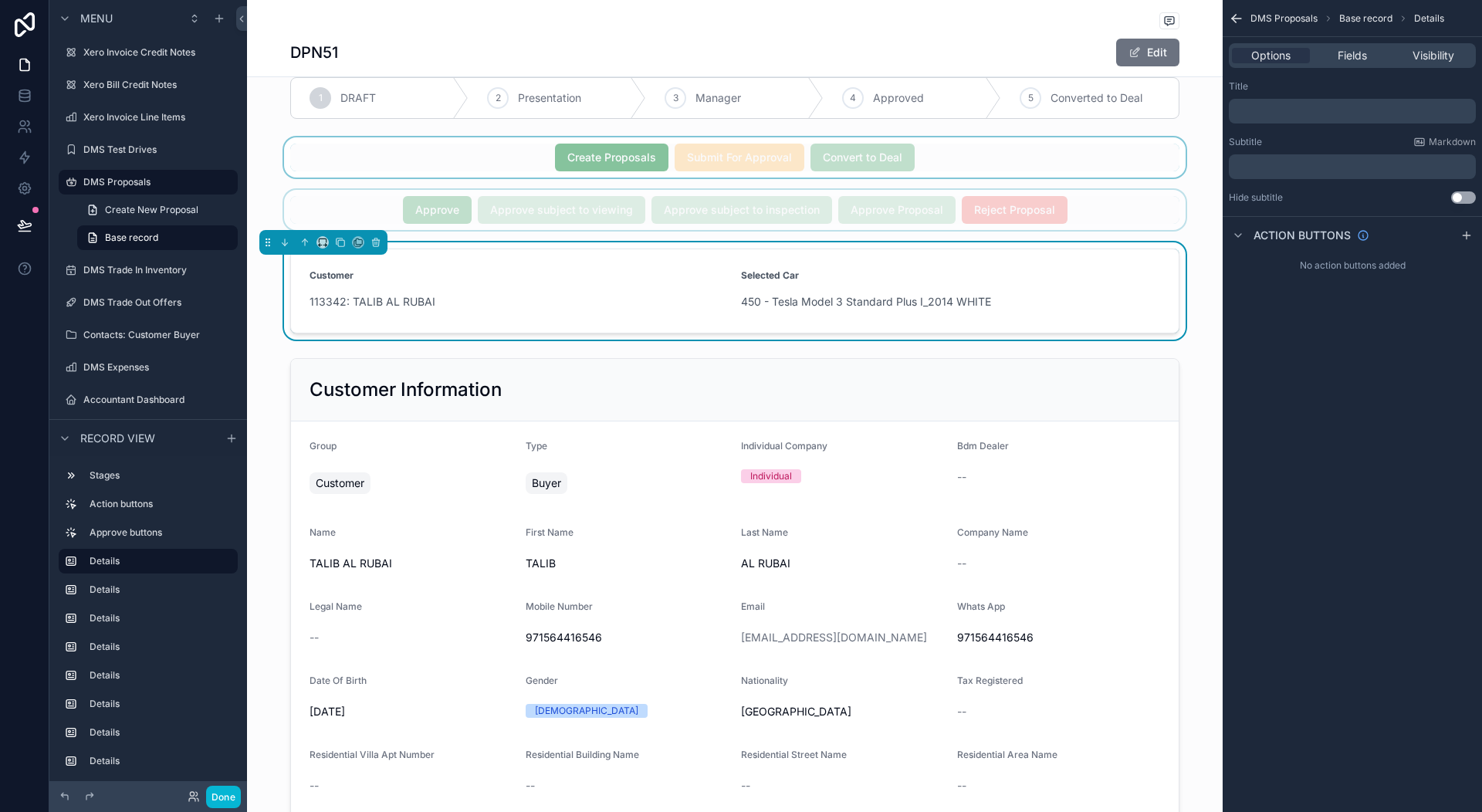
scroll to position [0, 0]
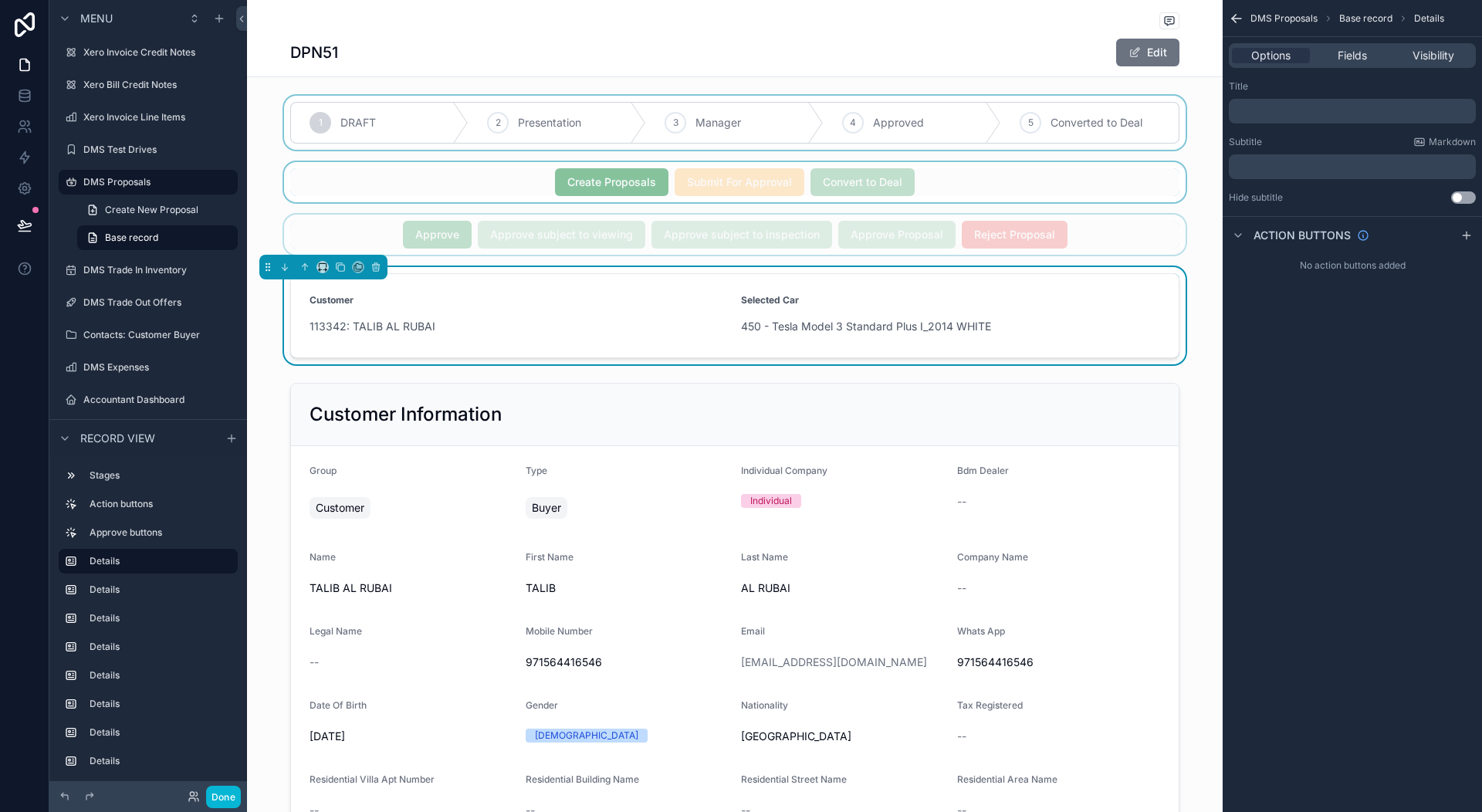
click at [660, 112] on div "scrollable content" at bounding box center [734, 122] width 976 height 54
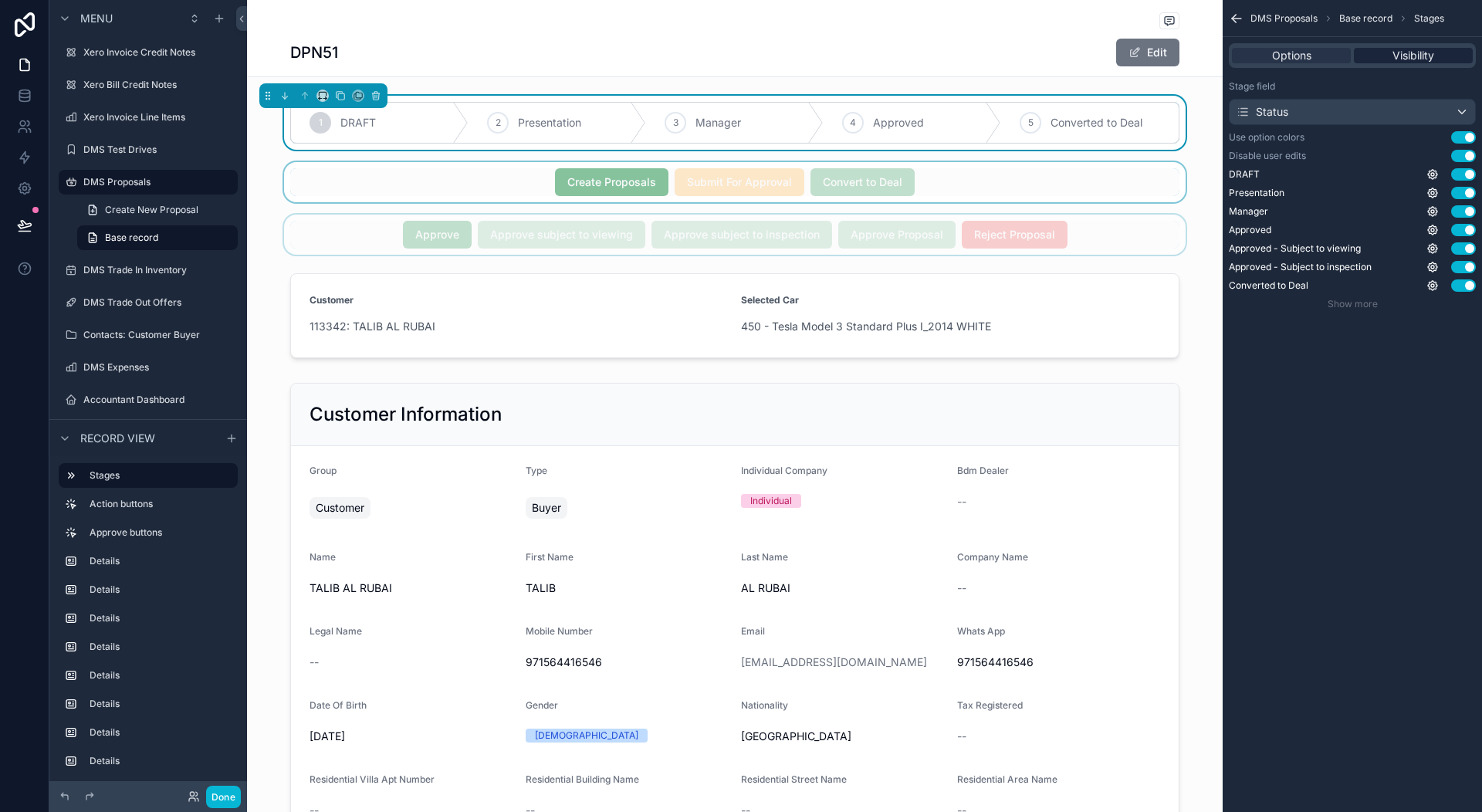
click at [1420, 55] on span "Visibility" at bounding box center [1413, 56] width 42 height 16
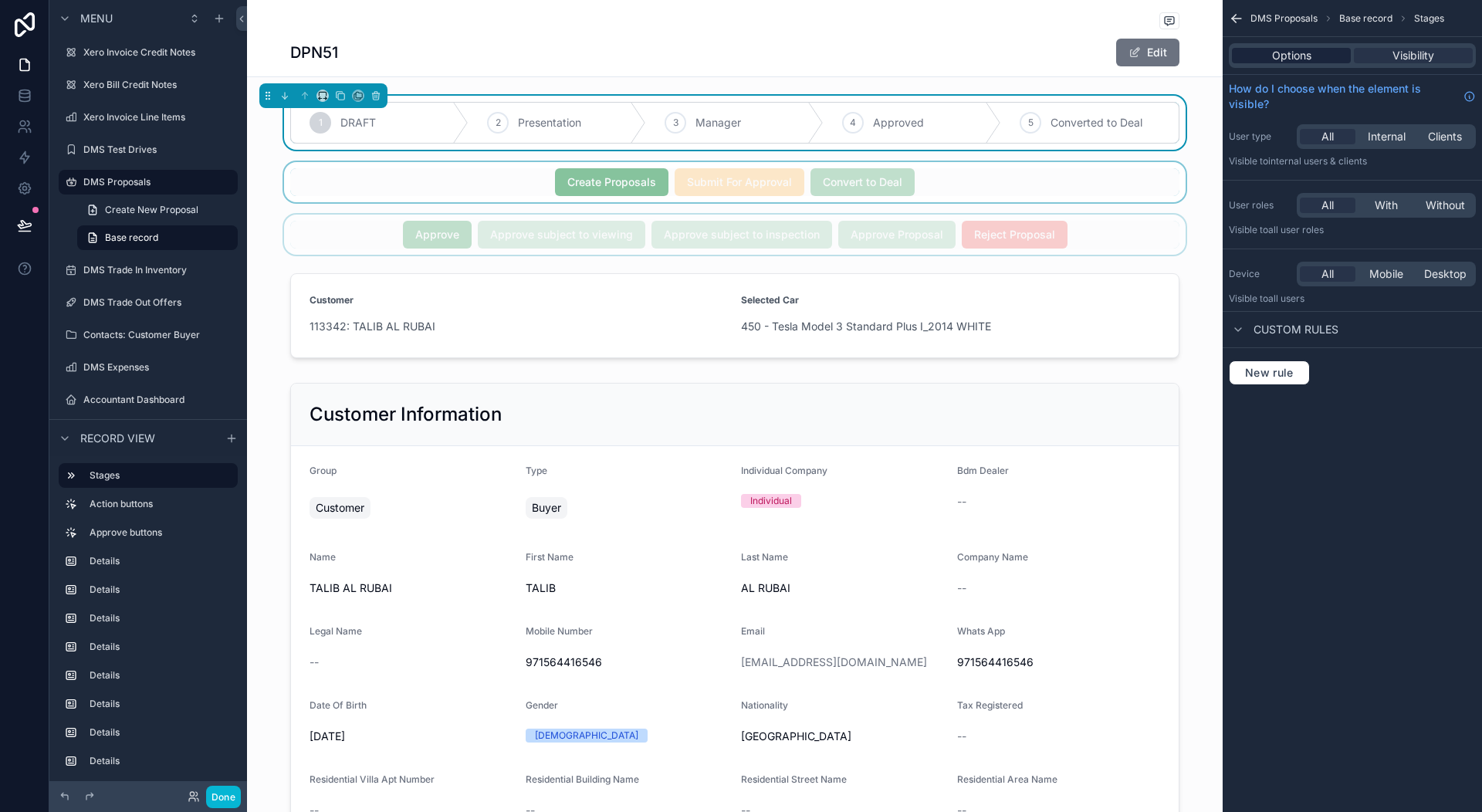
click at [1306, 59] on span "Options" at bounding box center [1292, 56] width 39 height 16
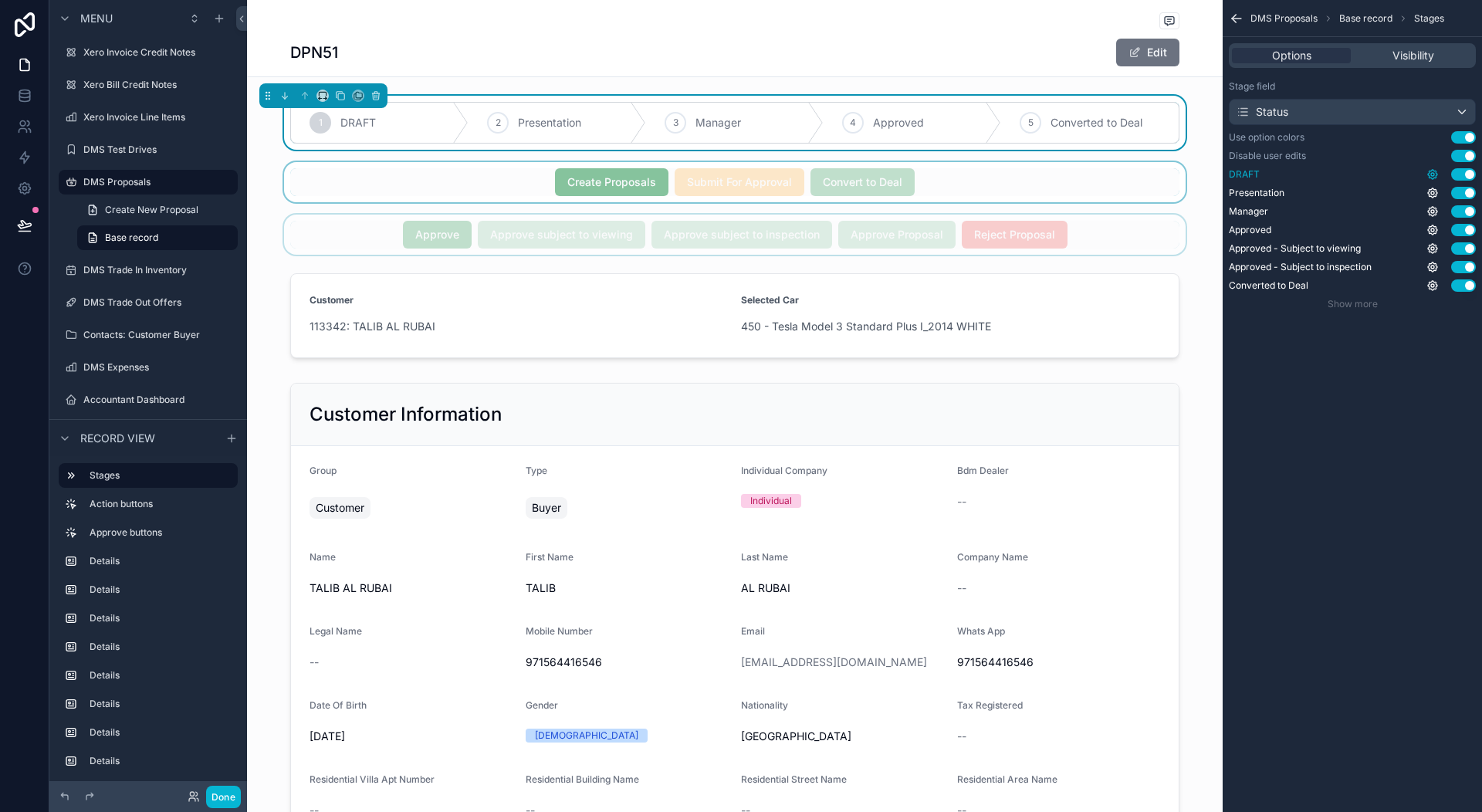
click at [1431, 174] on icon "scrollable content" at bounding box center [1432, 174] width 3 height 3
click at [1337, 392] on div "DMS Proposals Base record Stages Options Visibility Stage field Status Use opti…" at bounding box center [1352, 406] width 259 height 812
click at [1433, 195] on icon "scrollable content" at bounding box center [1432, 193] width 3 height 3
click at [1436, 173] on icon "scrollable content" at bounding box center [1432, 174] width 9 height 9
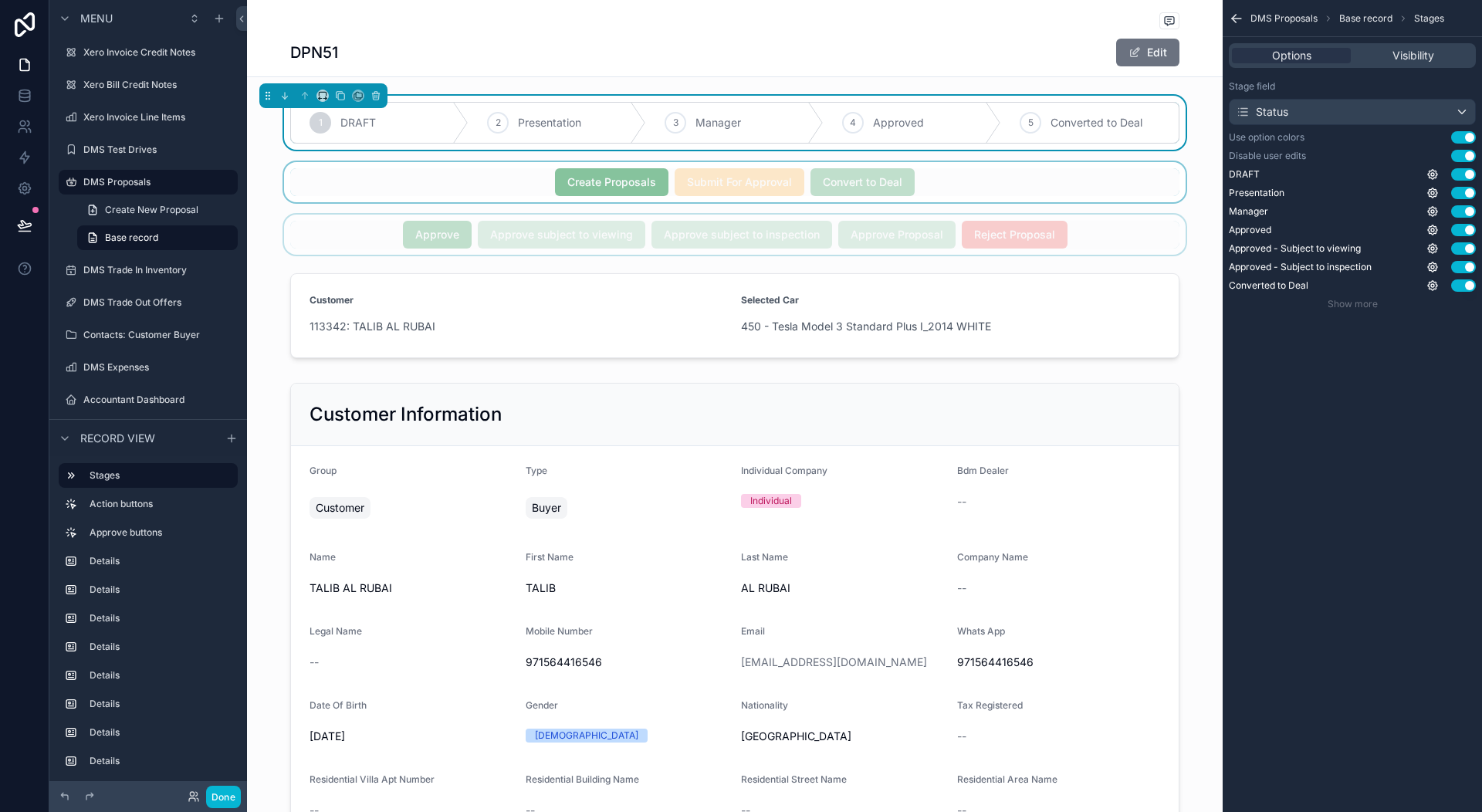
click at [1394, 335] on div "DMS Proposals Base record Stages Options Visibility Stage field Status Use opti…" at bounding box center [1352, 170] width 259 height 341
click at [1431, 212] on icon "scrollable content" at bounding box center [1433, 211] width 13 height 13
click at [1431, 227] on icon "scrollable content" at bounding box center [1432, 229] width 9 height 9
click at [1432, 248] on icon "scrollable content" at bounding box center [1433, 248] width 13 height 13
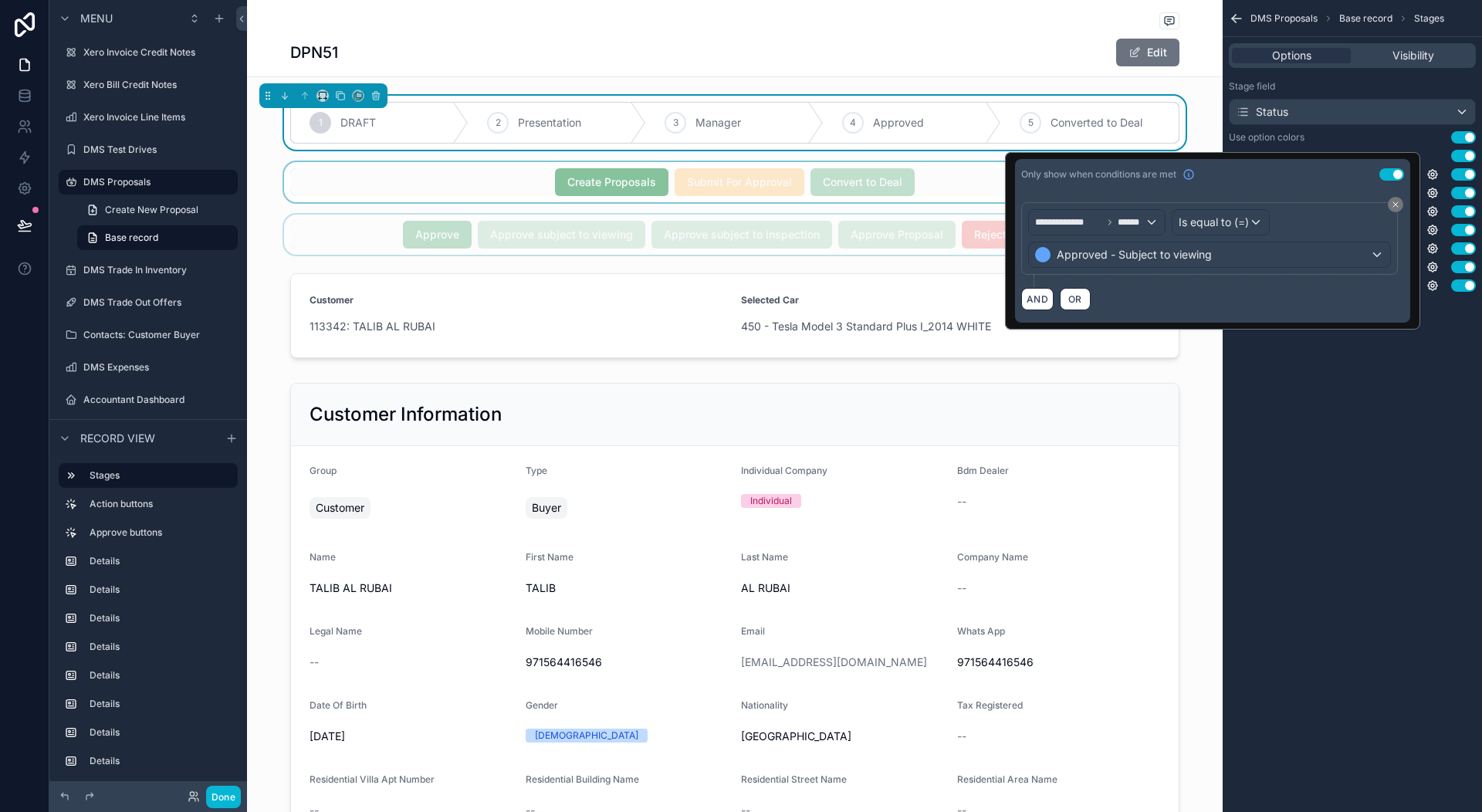
click at [1410, 412] on div "DMS Proposals Base record Stages Options Visibility Stage field Status Use opti…" at bounding box center [1352, 406] width 259 height 812
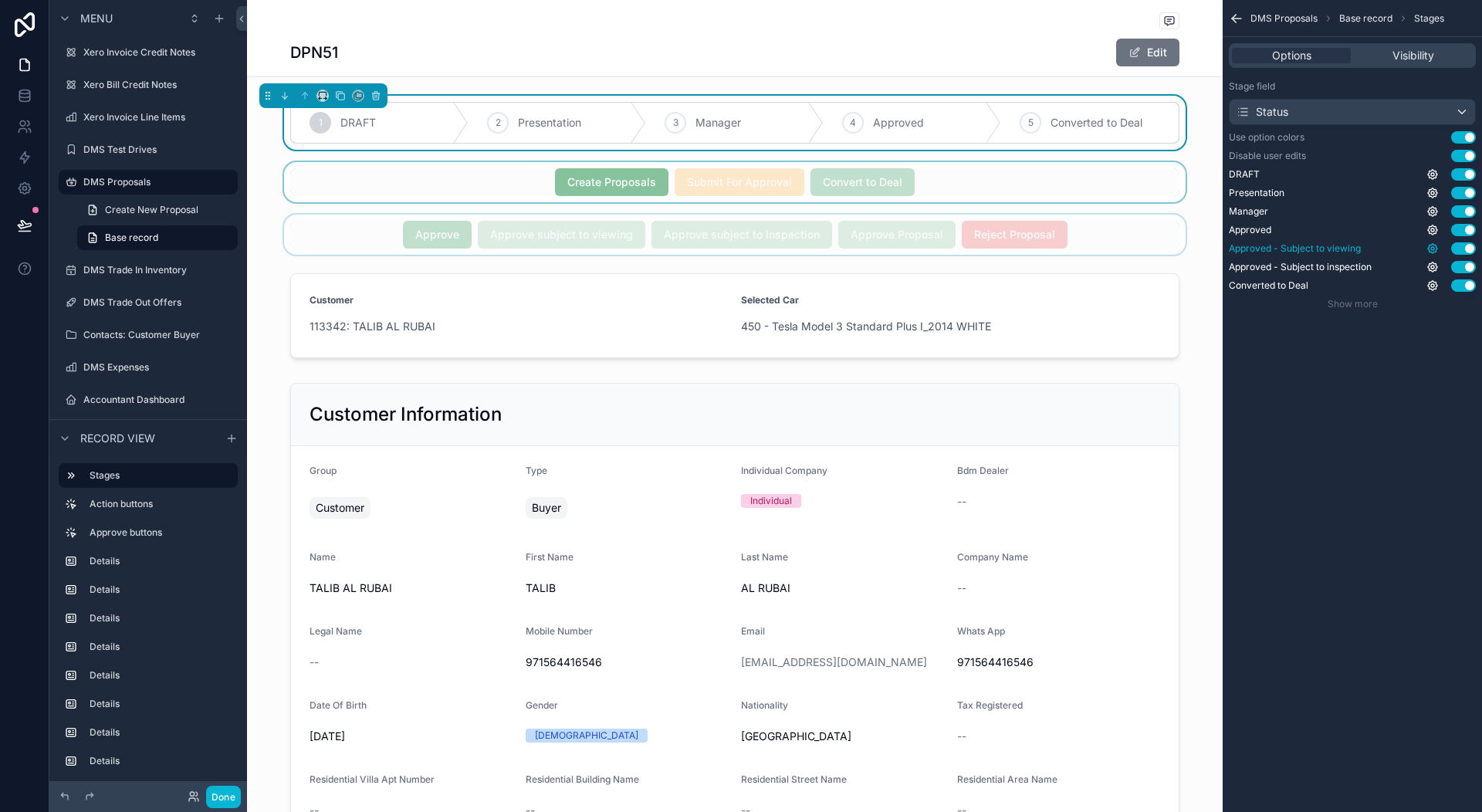
click at [1435, 250] on icon "scrollable content" at bounding box center [1433, 248] width 13 height 13
click at [1304, 407] on div "DMS Proposals Base record Stages Options Visibility Stage field Status Use opti…" at bounding box center [1352, 406] width 259 height 812
click at [1431, 267] on icon "scrollable content" at bounding box center [1433, 267] width 13 height 13
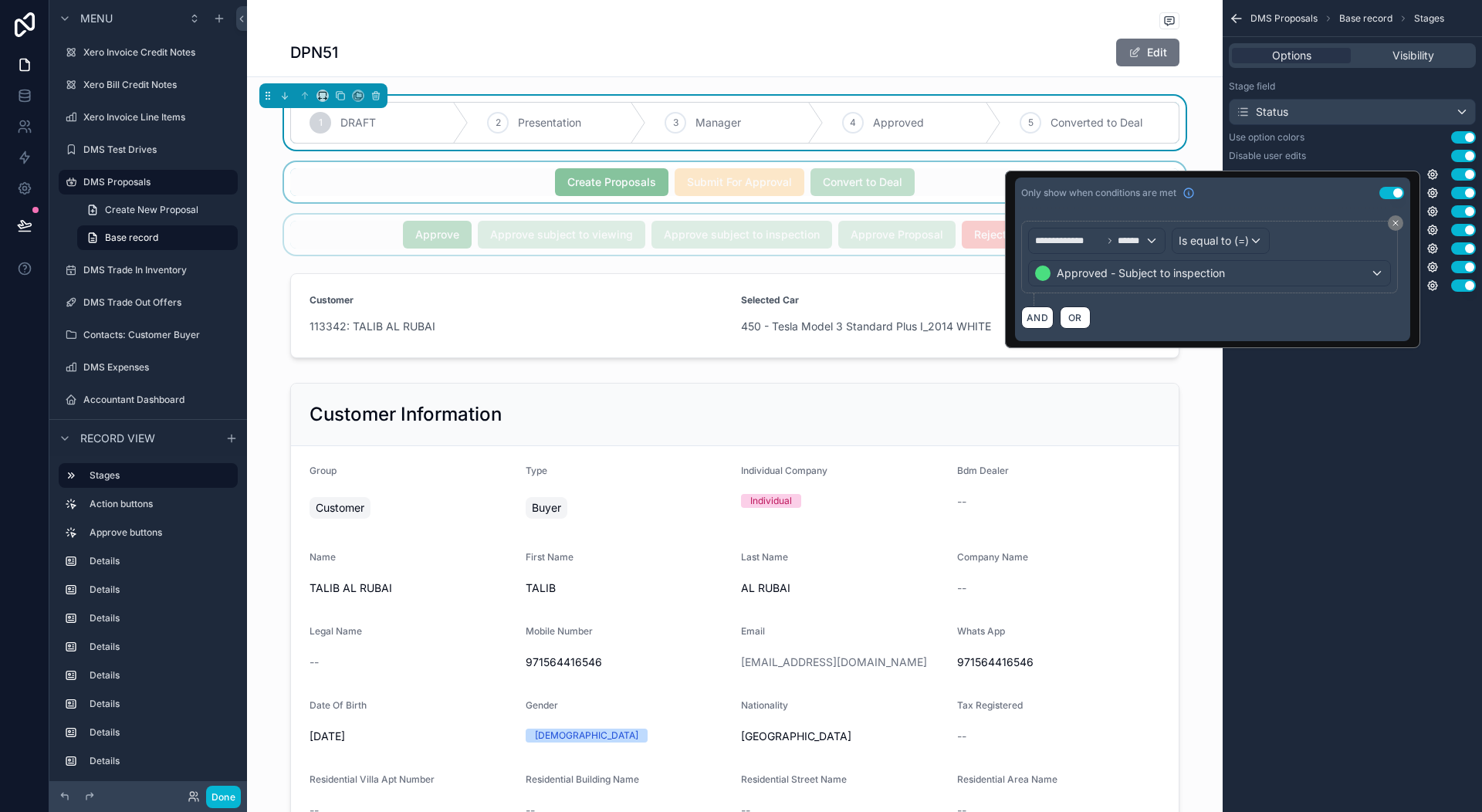
click at [1339, 373] on div "DMS Proposals Base record Stages Options Visibility Stage field Status Use opti…" at bounding box center [1352, 406] width 259 height 812
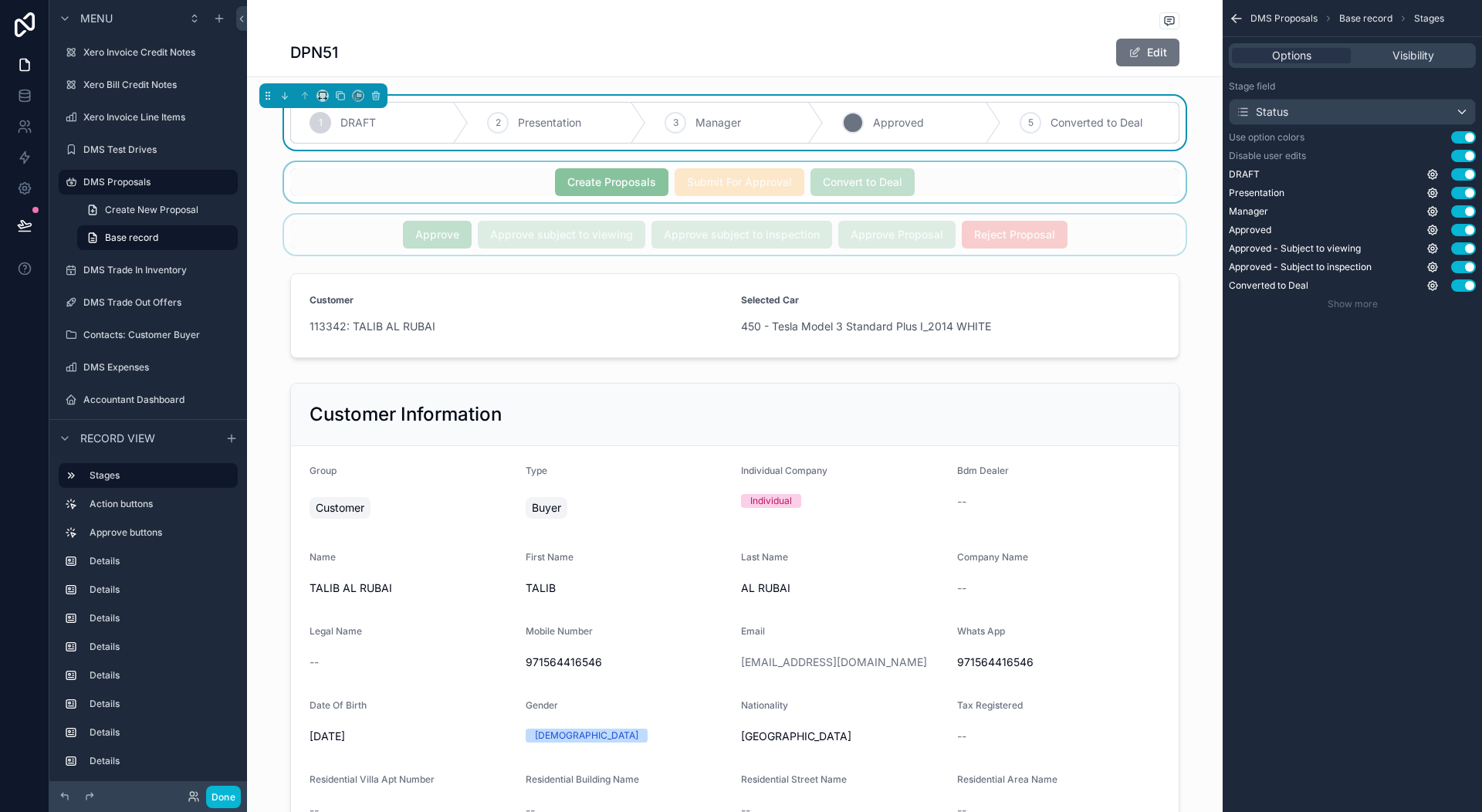
click at [875, 126] on span "Approved" at bounding box center [899, 123] width 51 height 16
click at [873, 124] on span "Approved" at bounding box center [899, 123] width 51 height 16
click at [755, 120] on div "3 Manager" at bounding box center [734, 122] width 177 height 40
click at [877, 126] on span "Approved" at bounding box center [899, 123] width 51 height 16
click at [725, 118] on span "Manager" at bounding box center [718, 123] width 46 height 16
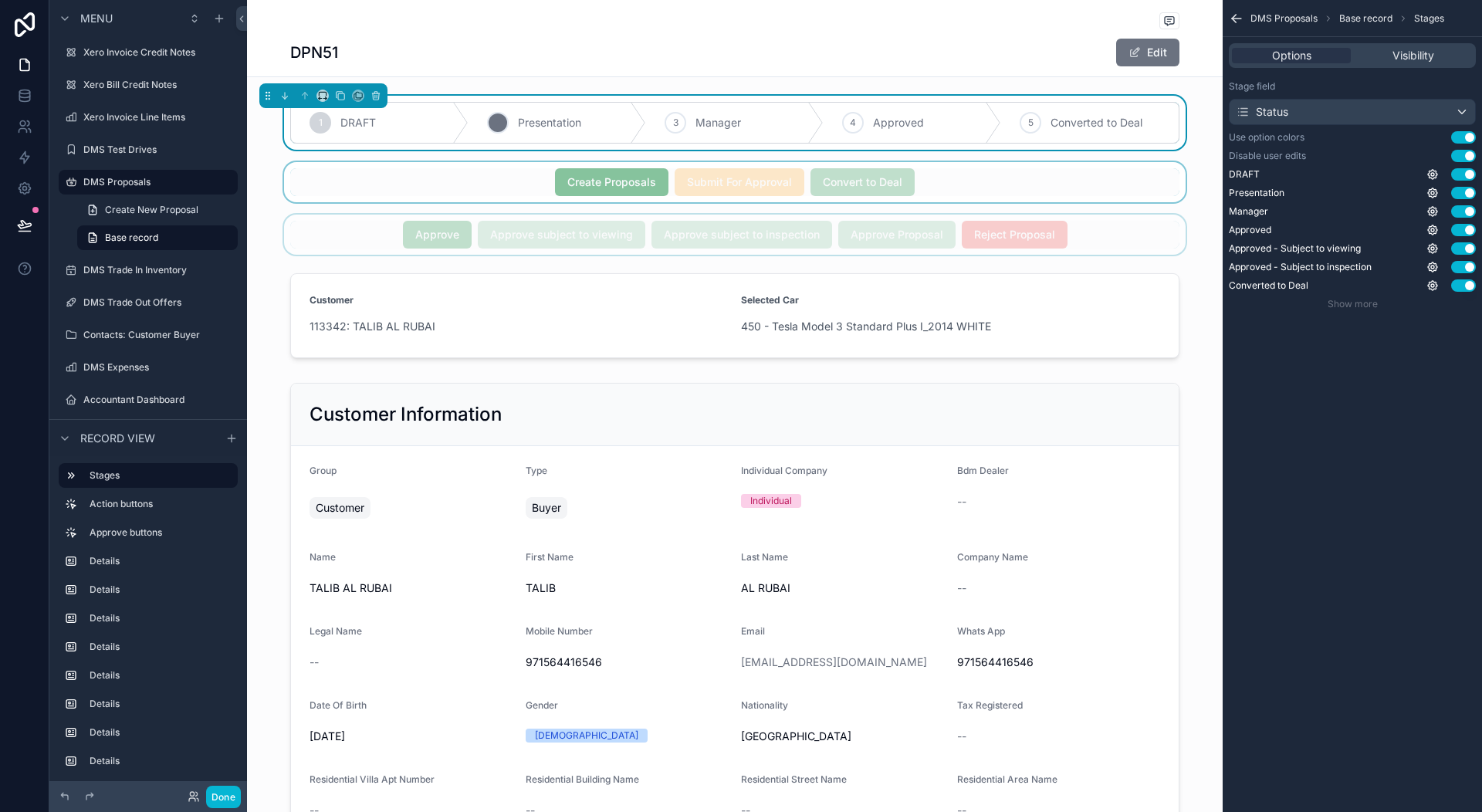
click at [573, 115] on span "Presentation" at bounding box center [549, 123] width 64 height 16
click at [356, 118] on span "DRAFT" at bounding box center [358, 123] width 35 height 16
click at [233, 789] on button "Done" at bounding box center [223, 796] width 34 height 23
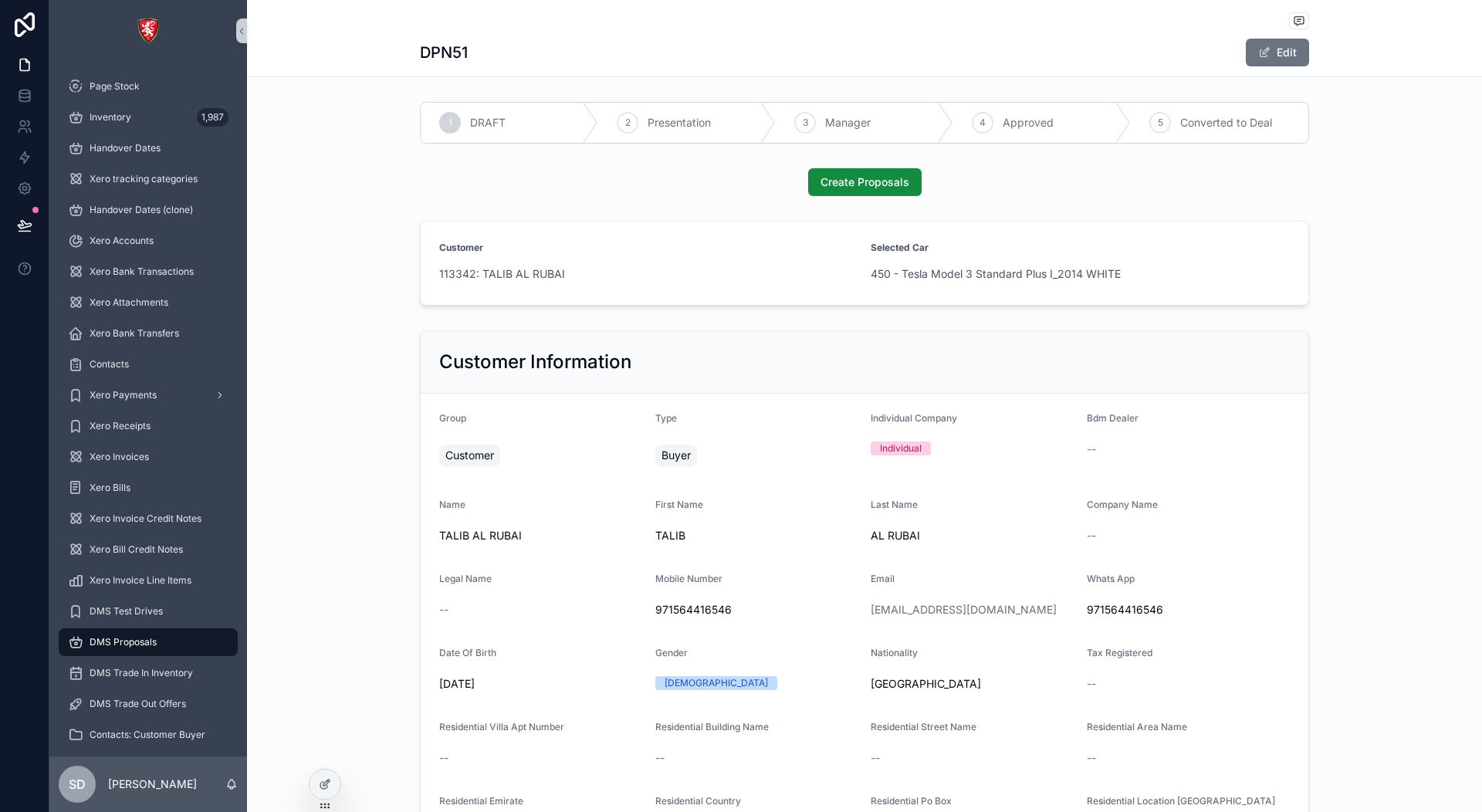
click at [504, 119] on div "1 DRAFT" at bounding box center [509, 122] width 177 height 40
click at [661, 116] on span "Presentation" at bounding box center [679, 123] width 64 height 16
click at [871, 119] on div "3 Manager" at bounding box center [864, 122] width 177 height 40
click at [1048, 115] on div "4 Approved" at bounding box center [1042, 122] width 177 height 40
click at [1275, 122] on div "5 Converted to Deal" at bounding box center [1219, 122] width 177 height 40
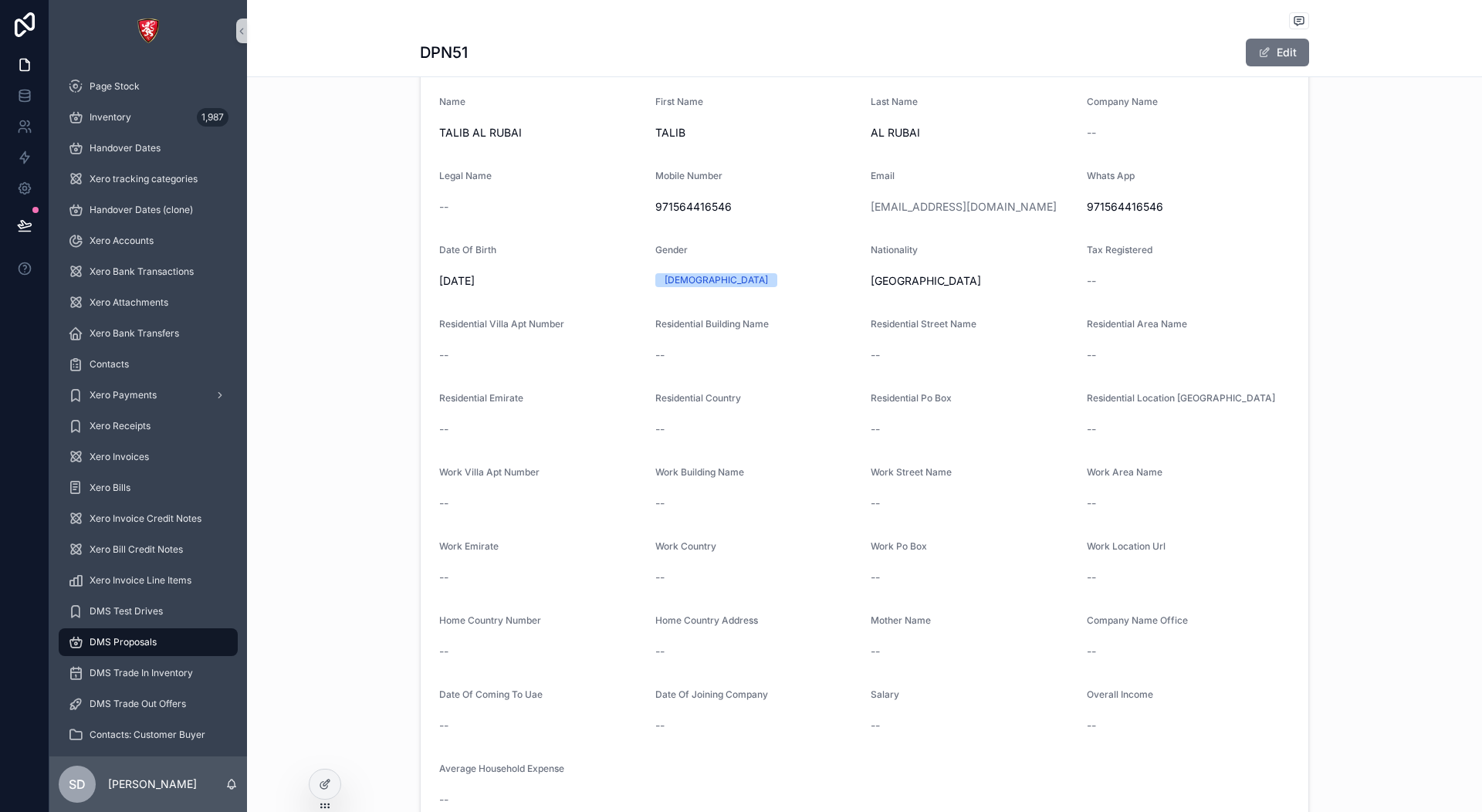
scroll to position [308, 0]
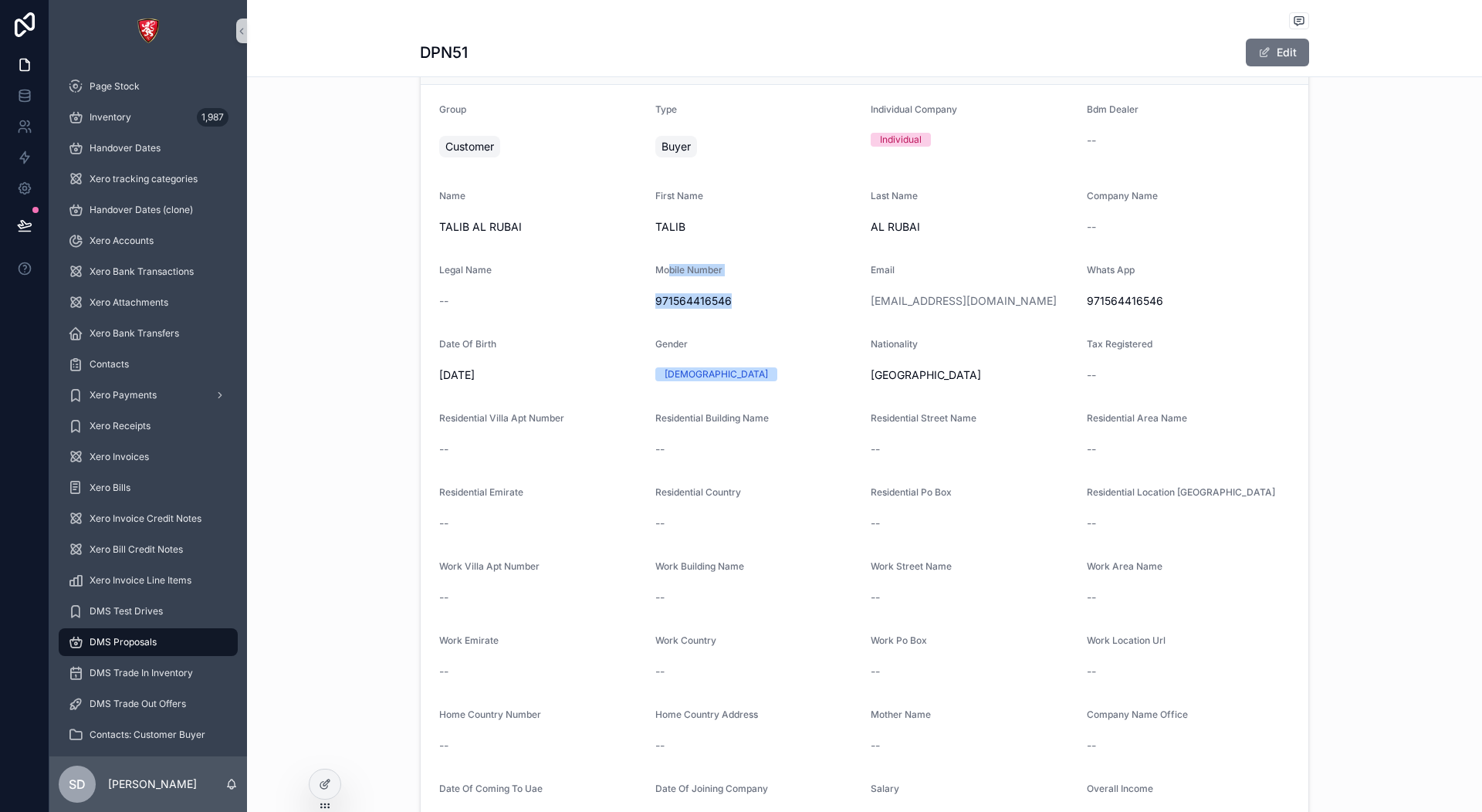
drag, startPoint x: 661, startPoint y: 268, endPoint x: 754, endPoint y: 305, distance: 100.1
click at [754, 305] on div "Mobile Number [PHONE_NUMBER]" at bounding box center [758, 289] width 204 height 49
click at [764, 332] on form "Group Customer Type Buyer Individual Company Individual Bdm Dealer -- Name TALI…" at bounding box center [864, 505] width 888 height 839
drag, startPoint x: 1090, startPoint y: 272, endPoint x: 1163, endPoint y: 310, distance: 82.3
click at [1163, 310] on form "Group Customer Type Buyer Individual Company Individual Bdm Dealer -- Name TALI…" at bounding box center [864, 505] width 888 height 839
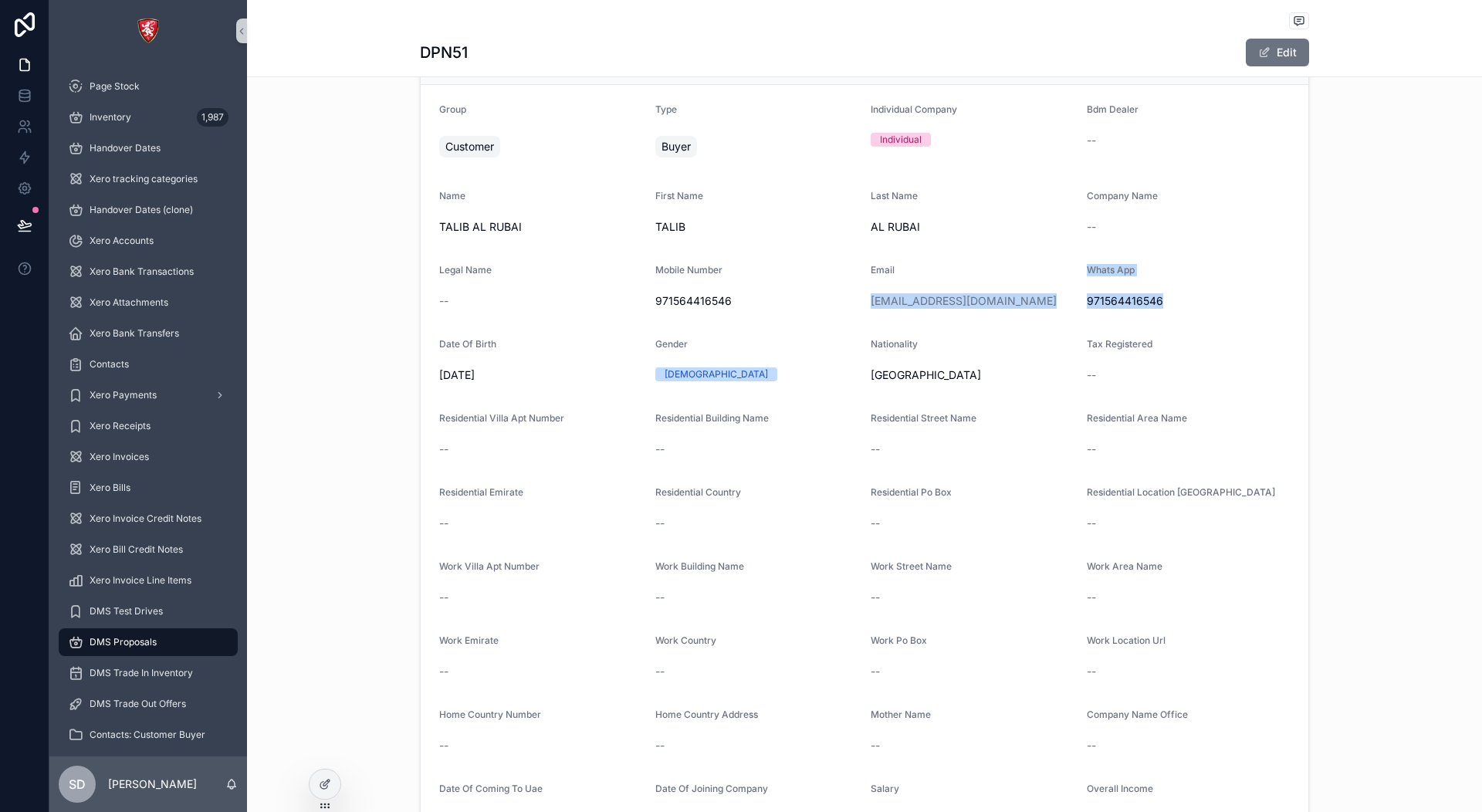
click at [1175, 310] on div "971564416546" at bounding box center [1189, 300] width 204 height 24
drag, startPoint x: 780, startPoint y: 307, endPoint x: 546, endPoint y: 286, distance: 234.9
click at [546, 286] on form "Group Customer Type Buyer Individual Company Individual Bdm Dealer -- Name TALI…" at bounding box center [864, 505] width 888 height 839
click at [440, 378] on span "[DATE]" at bounding box center [541, 375] width 204 height 16
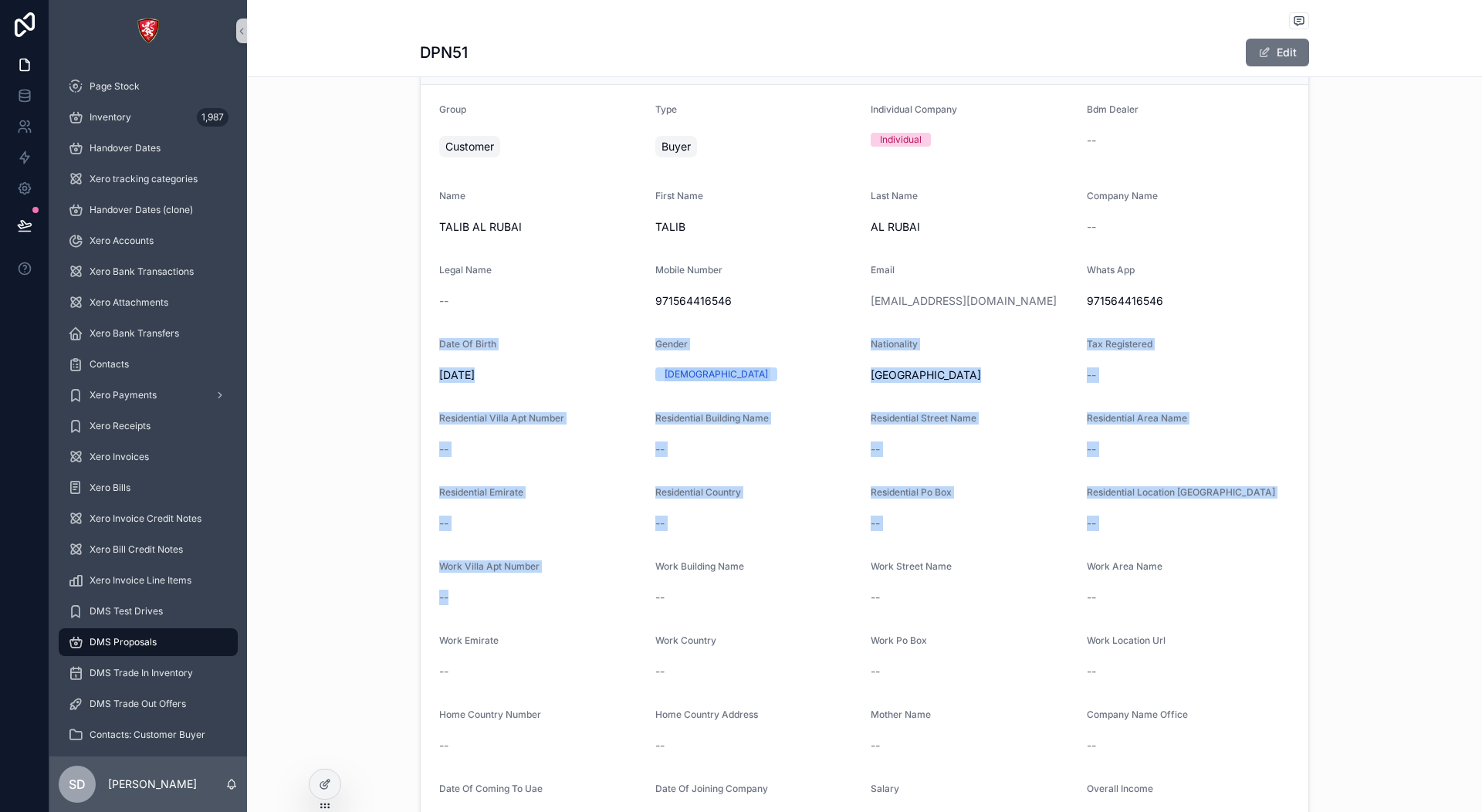
drag, startPoint x: 437, startPoint y: 340, endPoint x: 637, endPoint y: 612, distance: 337.6
click at [637, 612] on div "Customer Information Group Customer Type Buyer Individual Company Individual Bd…" at bounding box center [864, 474] width 1235 height 916
click at [800, 407] on form "Group Customer Type Buyer Individual Company Individual Bdm Dealer -- Name TALI…" at bounding box center [864, 505] width 888 height 839
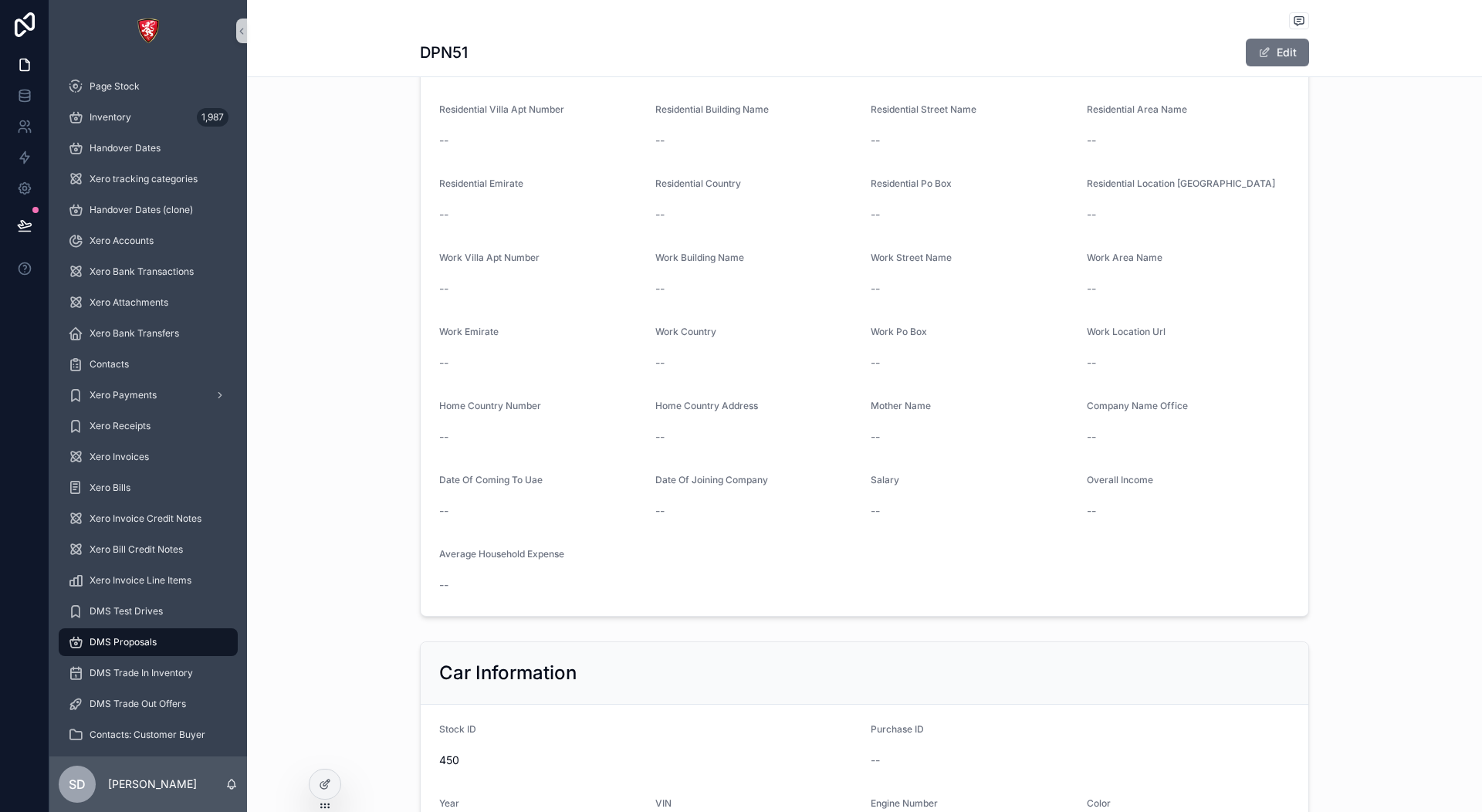
click at [805, 407] on div "Home Country Address" at bounding box center [758, 409] width 204 height 19
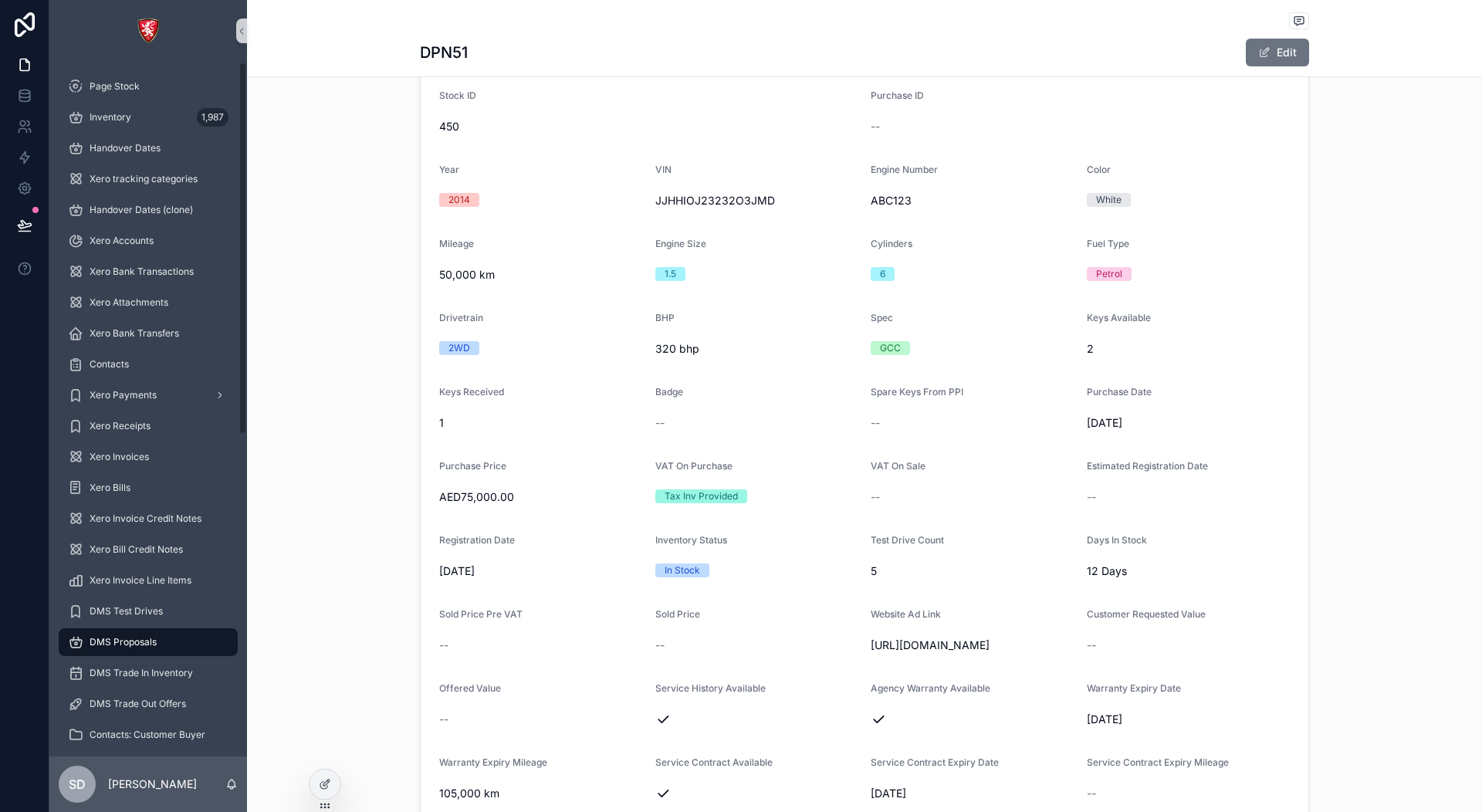
scroll to position [1080, 0]
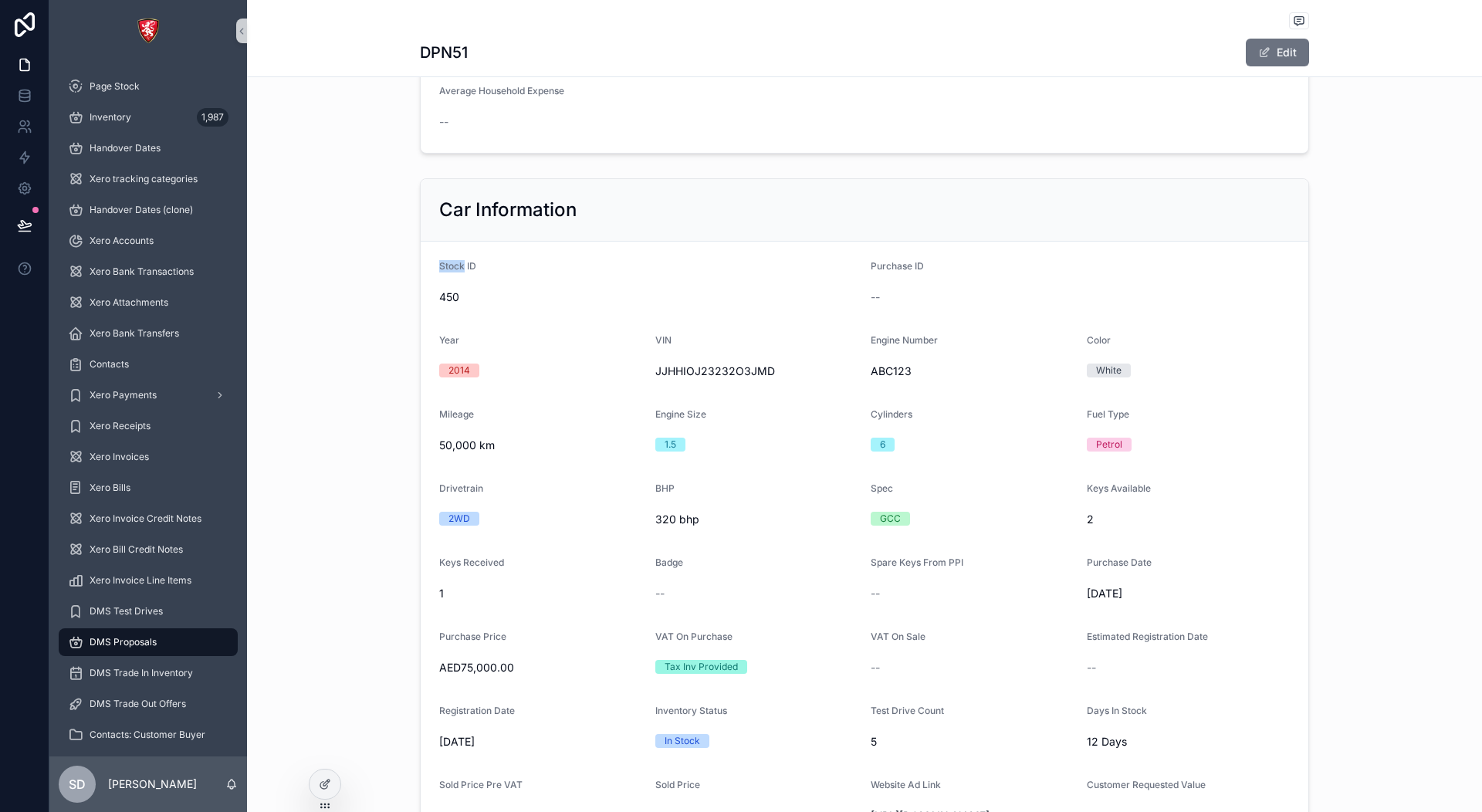
drag, startPoint x: 435, startPoint y: 256, endPoint x: 458, endPoint y: 281, distance: 34.0
click at [458, 281] on form "Stock ID 450 Purchase ID -- Year [DATE] VIN JJHHIOJ23232O3JMD Engine Number ABC…" at bounding box center [864, 655] width 888 height 828
click at [576, 280] on div "Stock ID 450" at bounding box center [649, 285] width 419 height 49
click at [324, 776] on div at bounding box center [325, 784] width 31 height 29
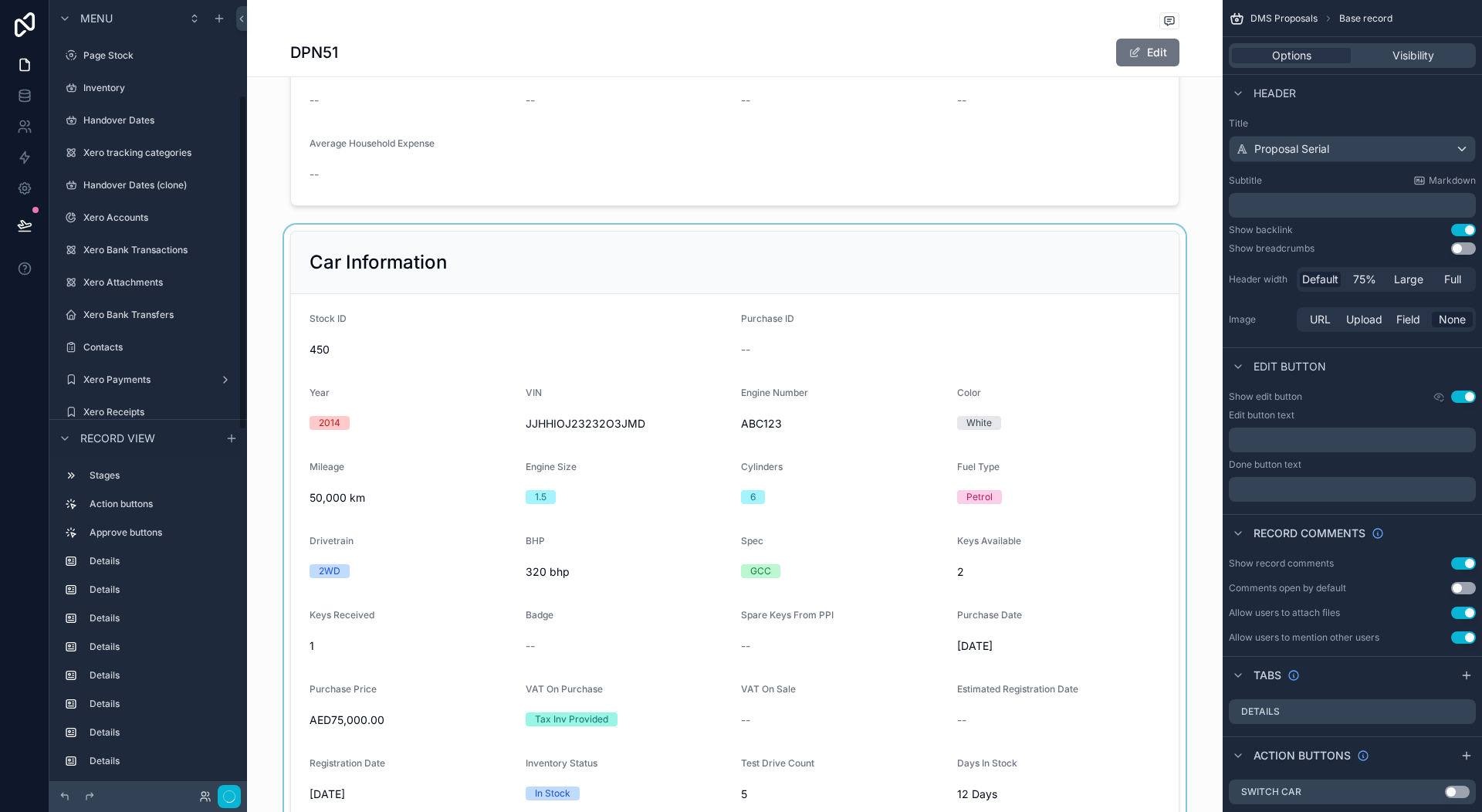
scroll to position [225, 0]
click at [603, 378] on div "scrollable content" at bounding box center [734, 677] width 976 height 904
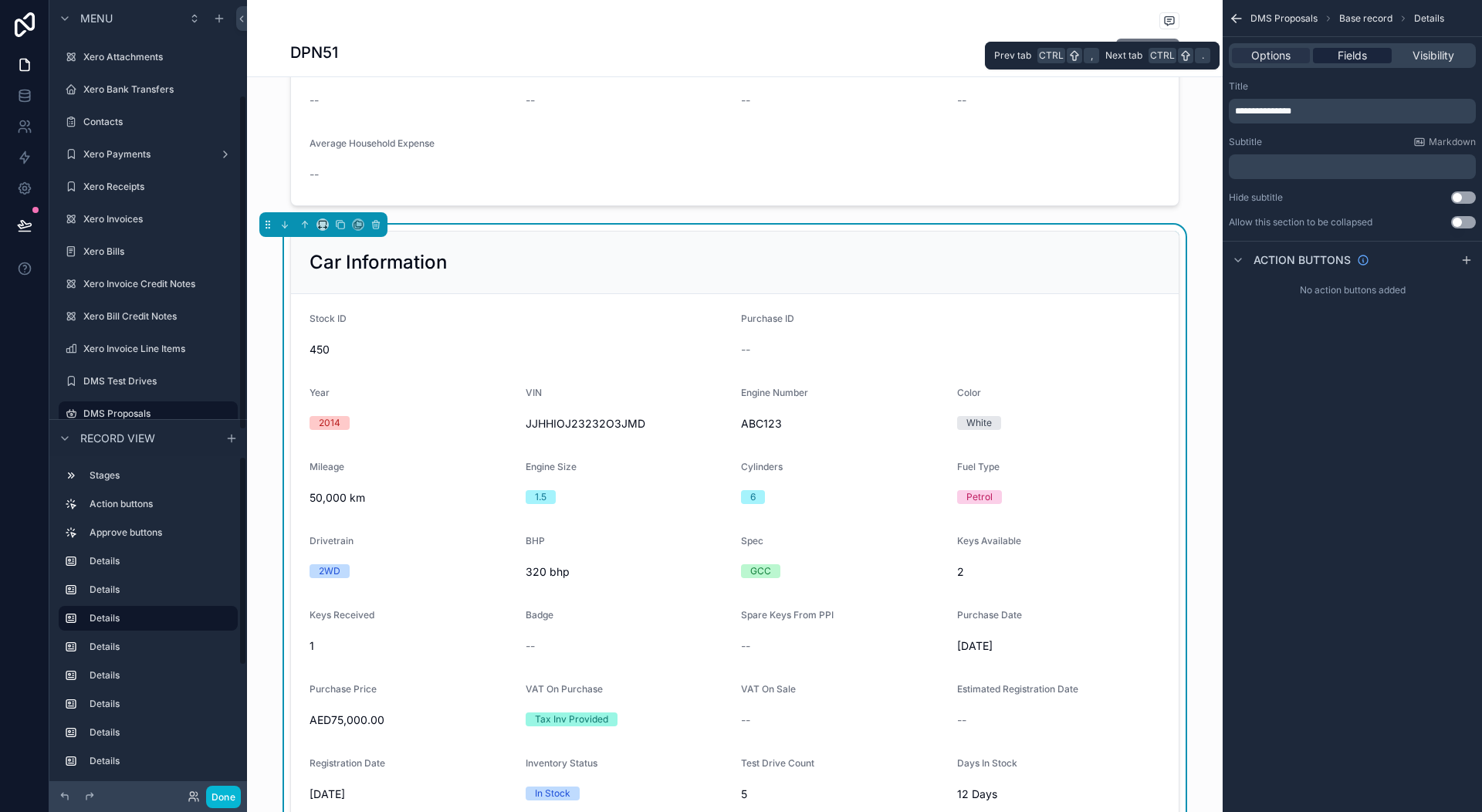
click at [1358, 60] on span "Fields" at bounding box center [1353, 56] width 29 height 16
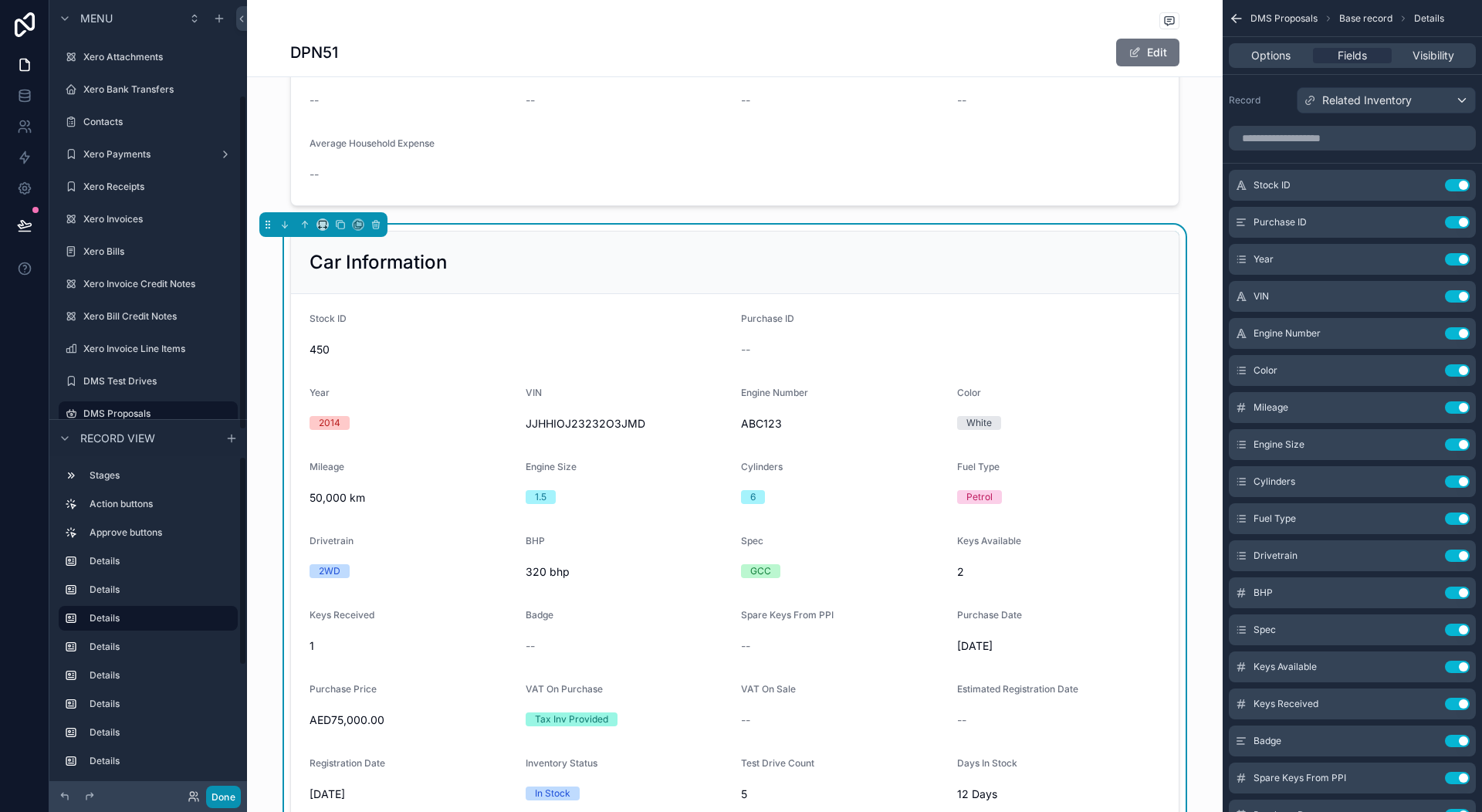
click at [228, 799] on button "Done" at bounding box center [223, 796] width 34 height 23
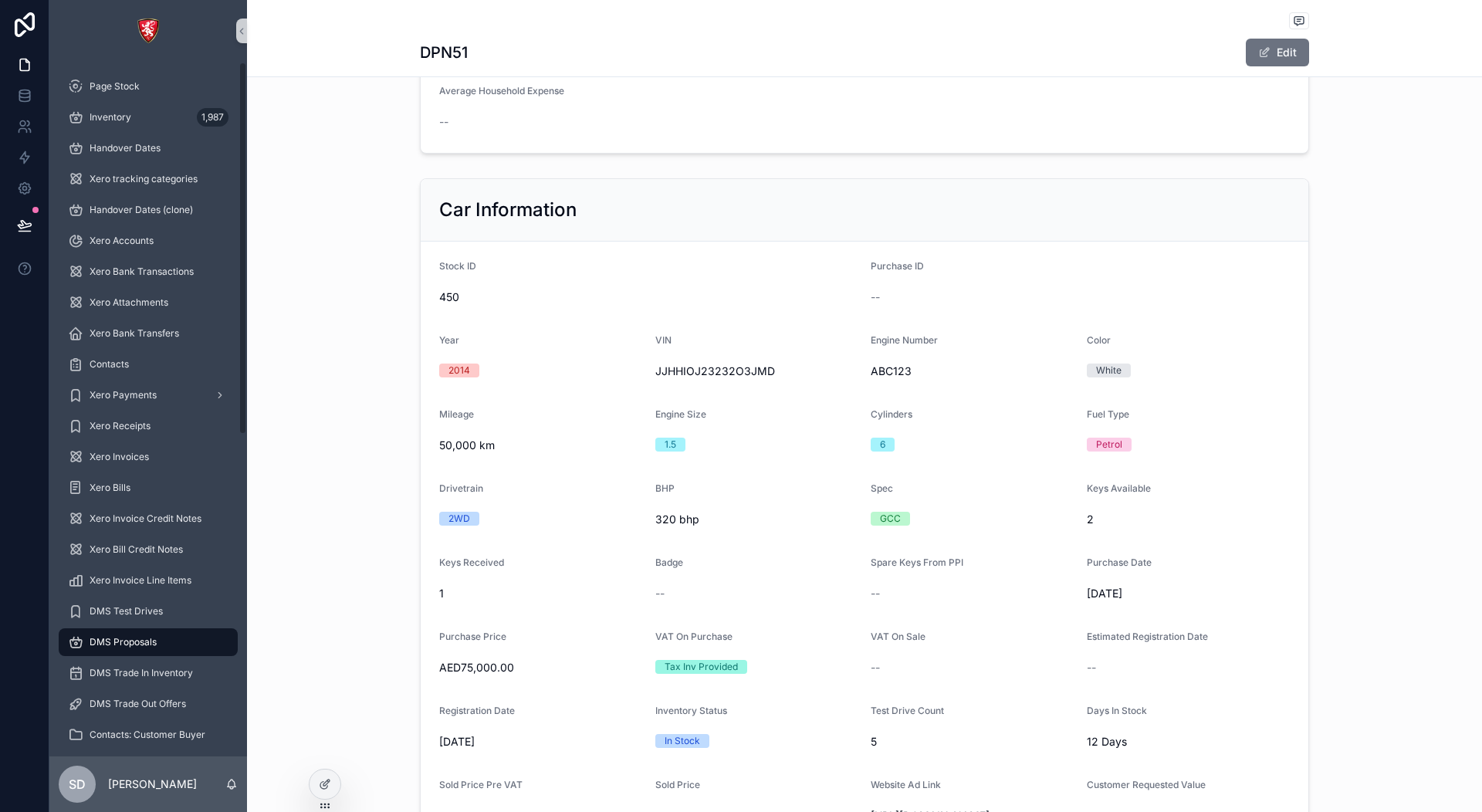
click at [696, 401] on form "Stock ID 450 Purchase ID -- Year [DATE] VIN JJHHIOJ23232O3JMD Engine Number ABC…" at bounding box center [864, 655] width 888 height 828
click at [681, 265] on div "Stock ID" at bounding box center [649, 269] width 419 height 19
click at [476, 308] on div "450" at bounding box center [649, 296] width 419 height 24
click at [442, 264] on span "Stock ID" at bounding box center [458, 266] width 37 height 12
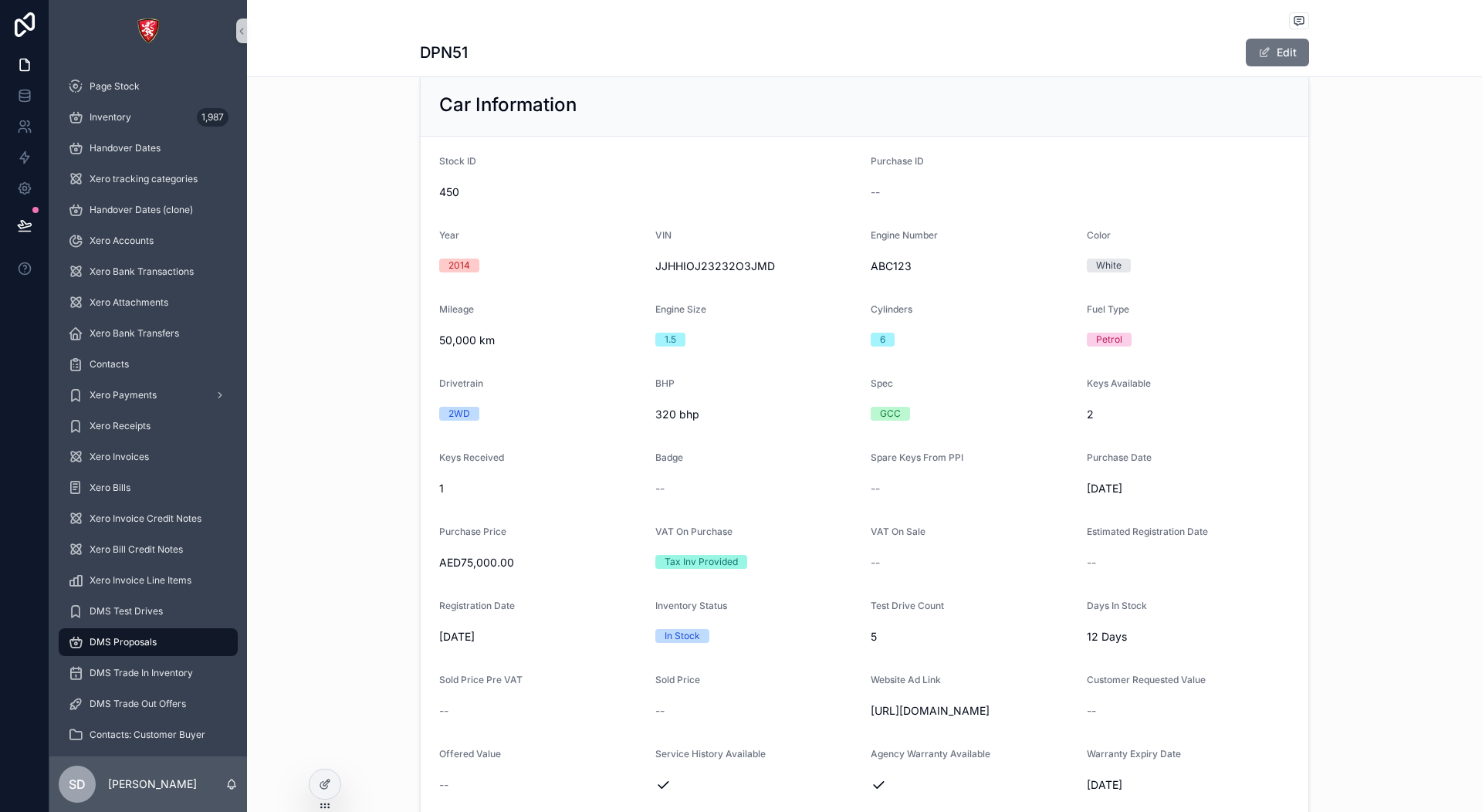
scroll to position [1389, 0]
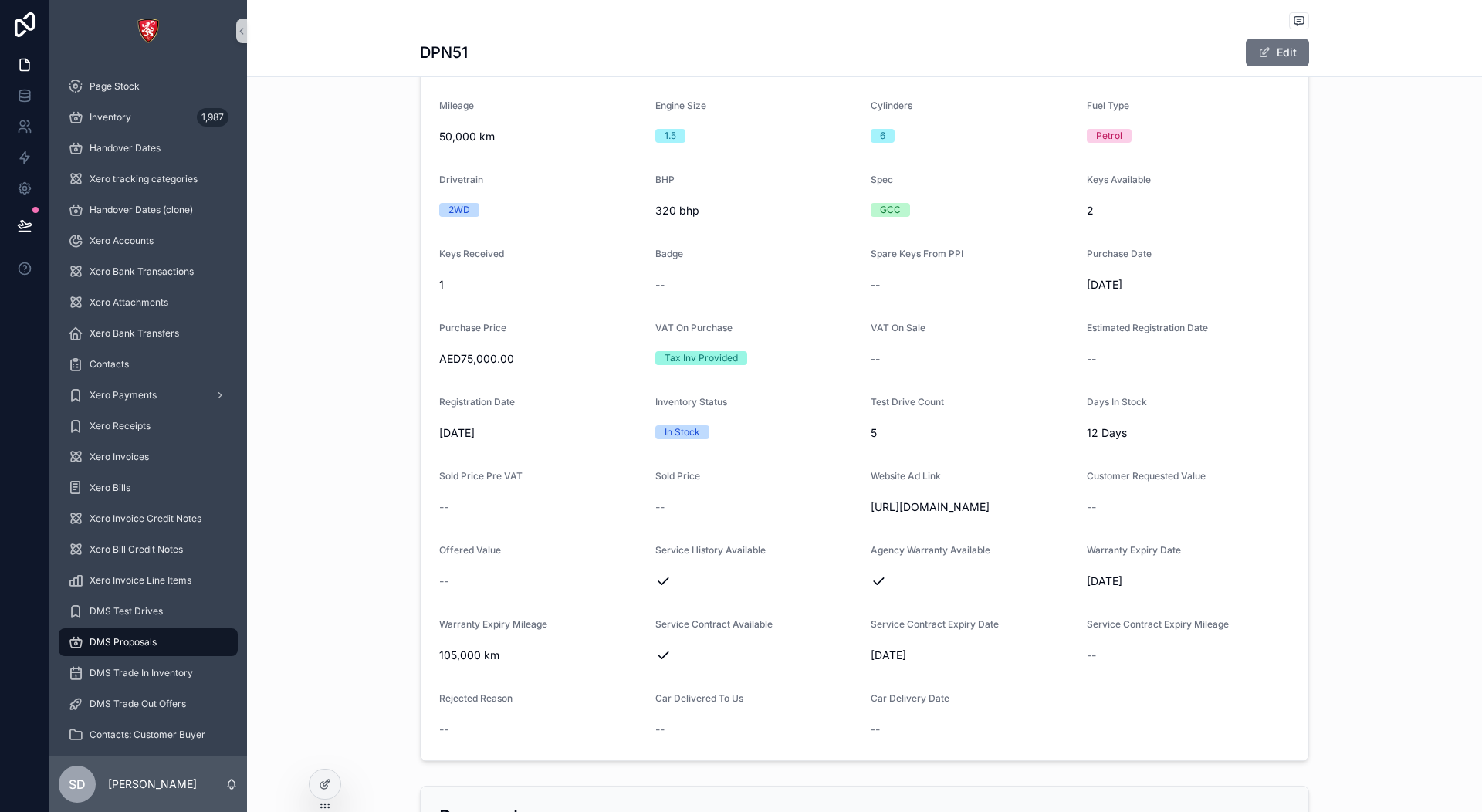
click at [559, 469] on form "Stock ID 450 Purchase ID -- Year [DATE] VIN JJHHIOJ23232O3JMD Engine Number ABC…" at bounding box center [864, 346] width 888 height 828
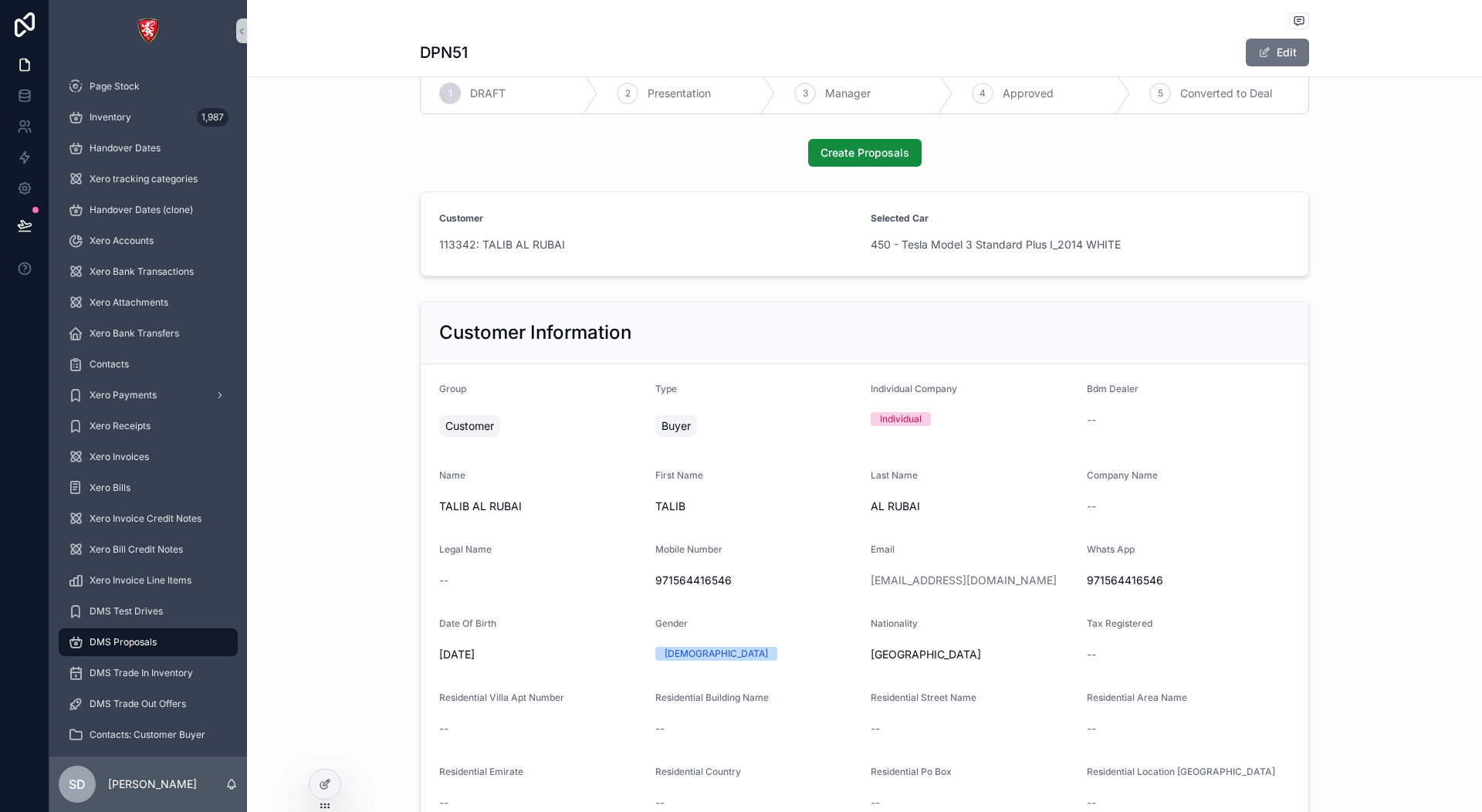
scroll to position [0, 0]
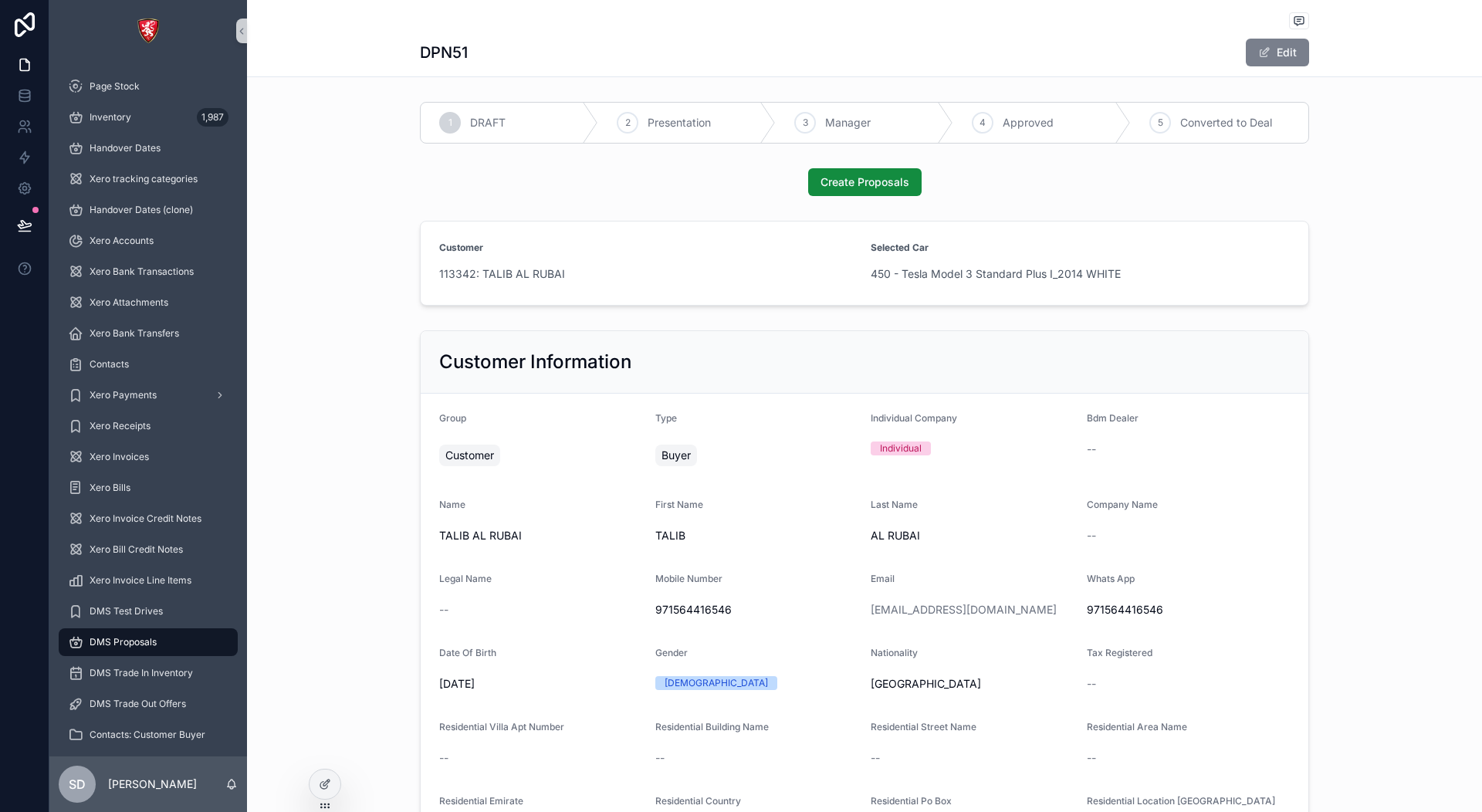
click at [1277, 55] on button "Edit" at bounding box center [1277, 52] width 64 height 27
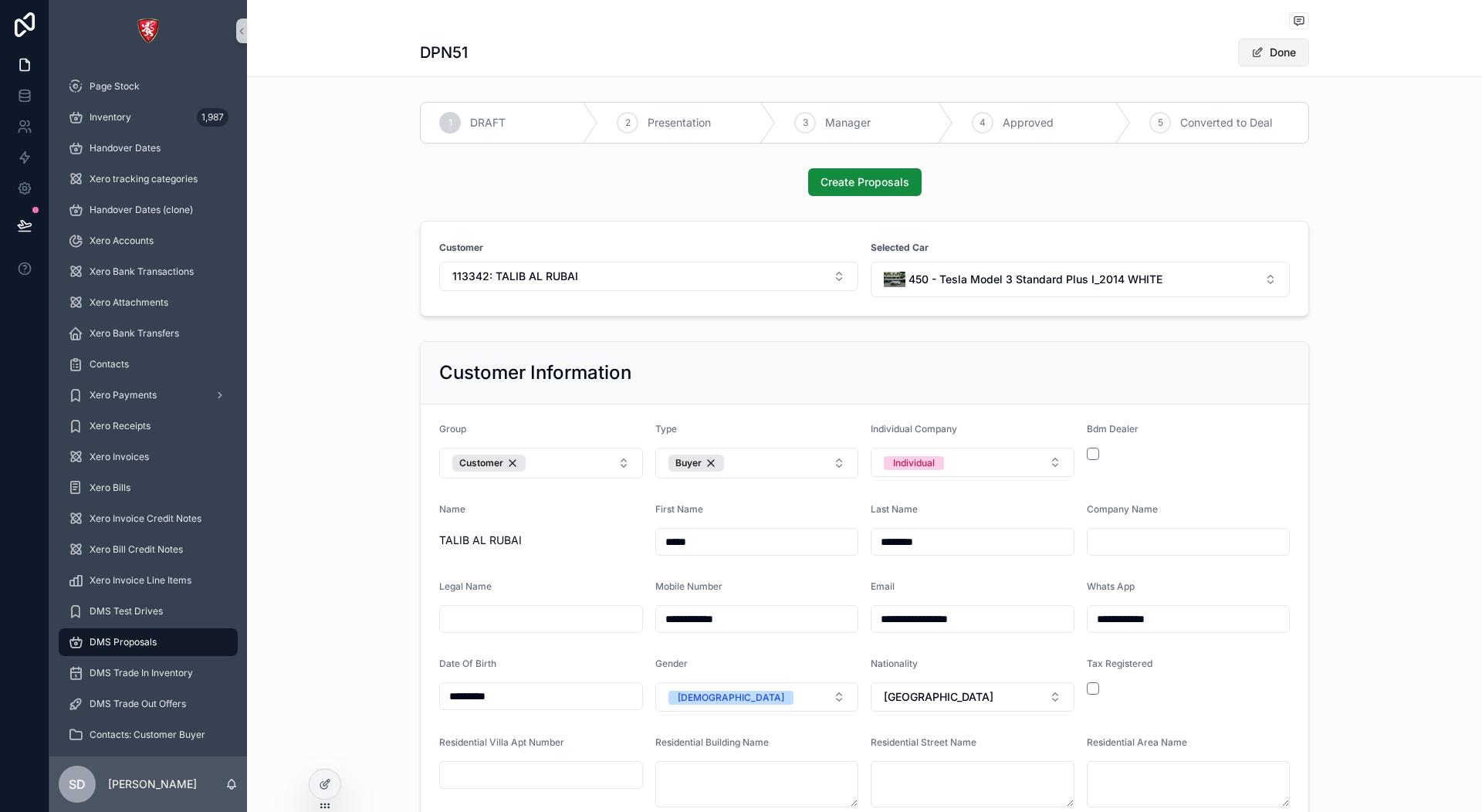
click at [1264, 54] on button "Done" at bounding box center [1274, 52] width 71 height 27
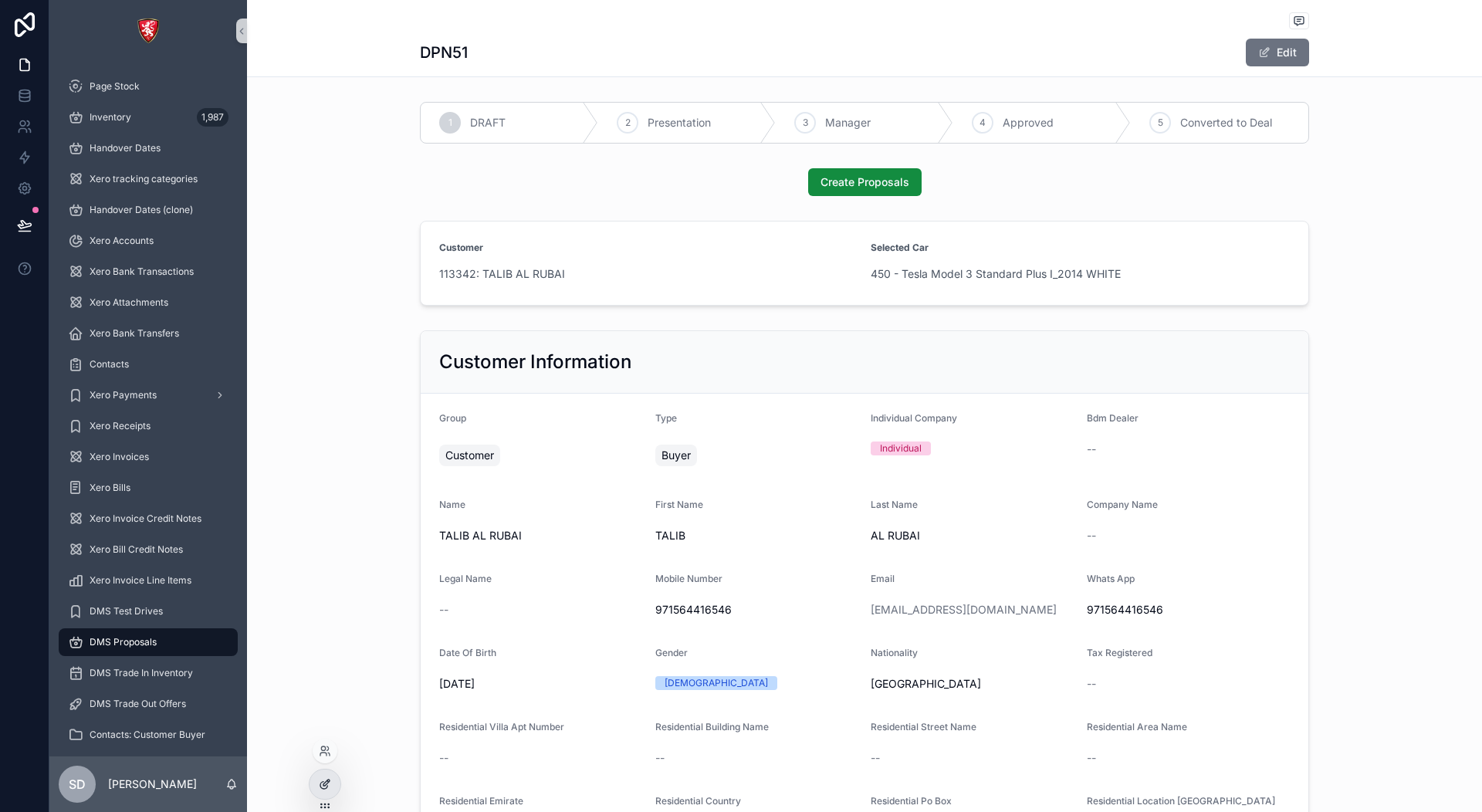
click at [334, 774] on div at bounding box center [325, 784] width 31 height 29
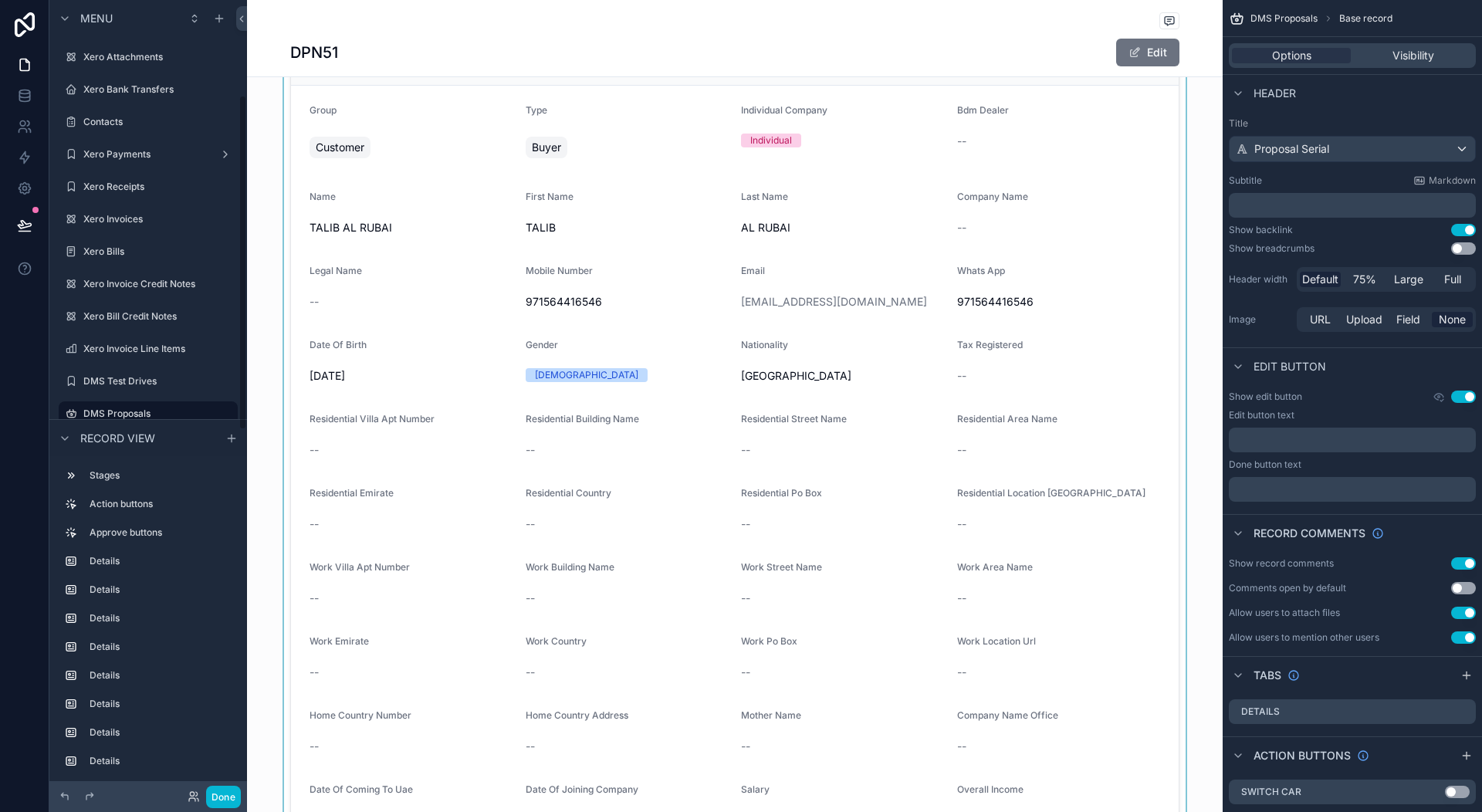
scroll to position [385, 0]
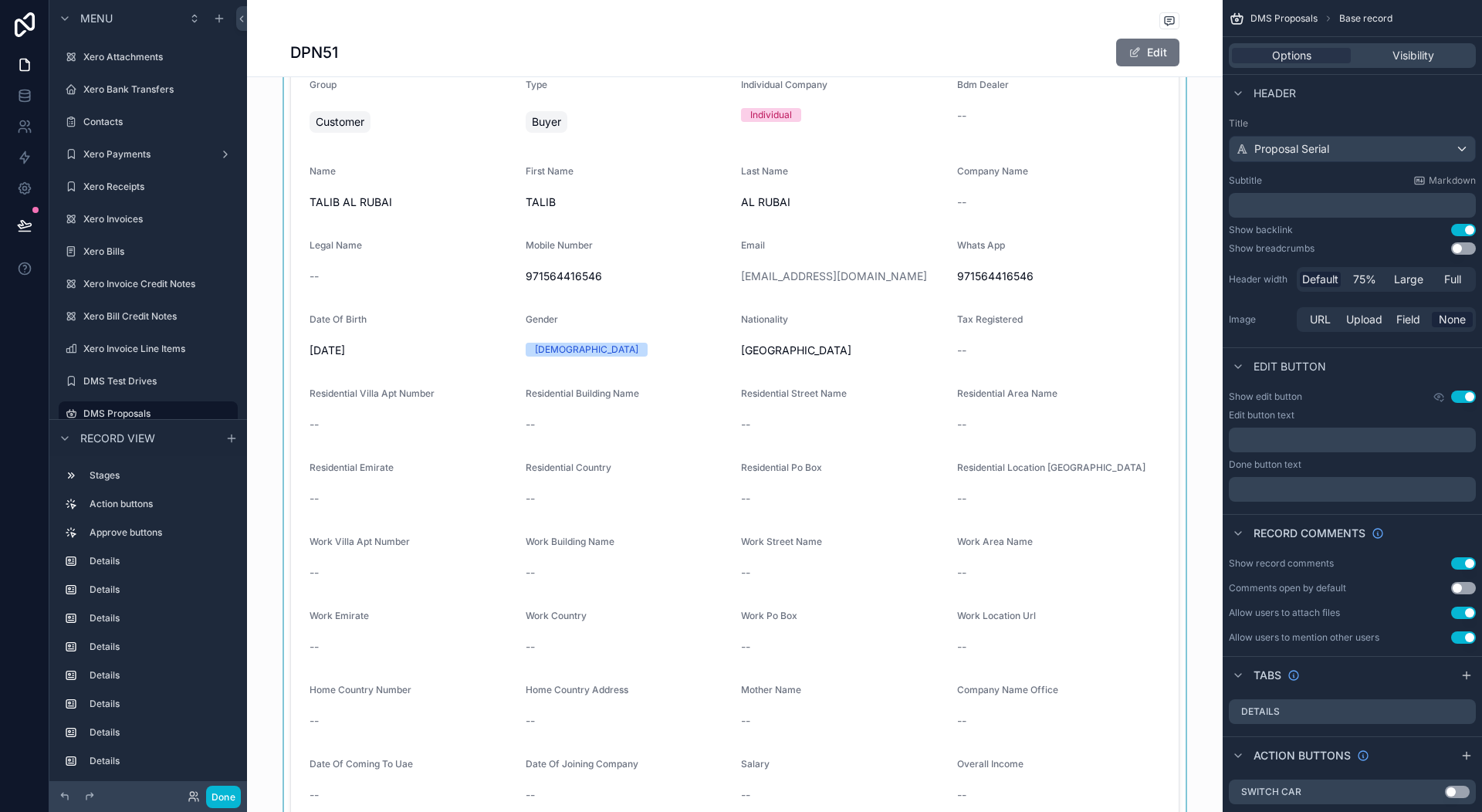
click at [540, 485] on div "scrollable content" at bounding box center [734, 449] width 976 height 916
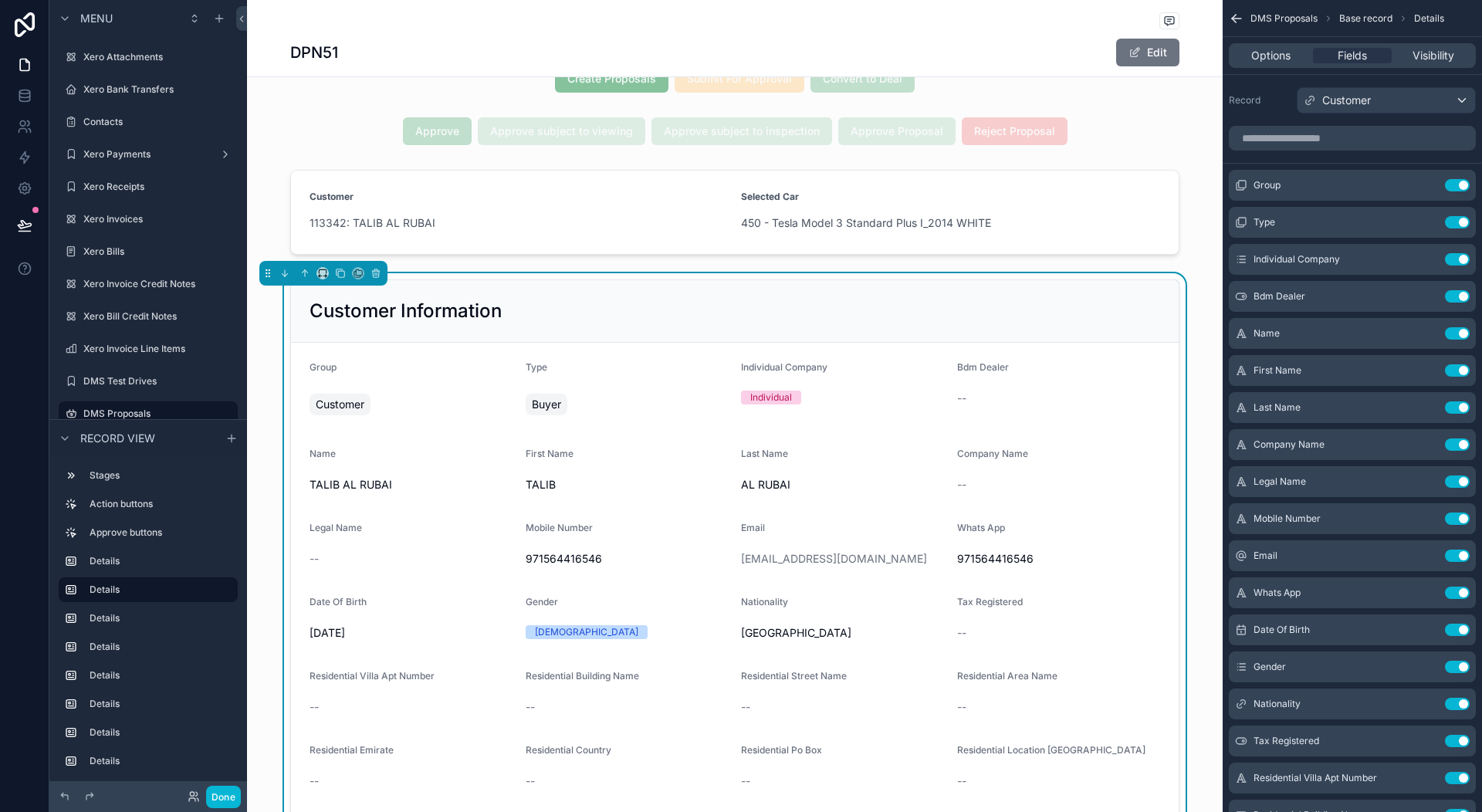
scroll to position [77, 0]
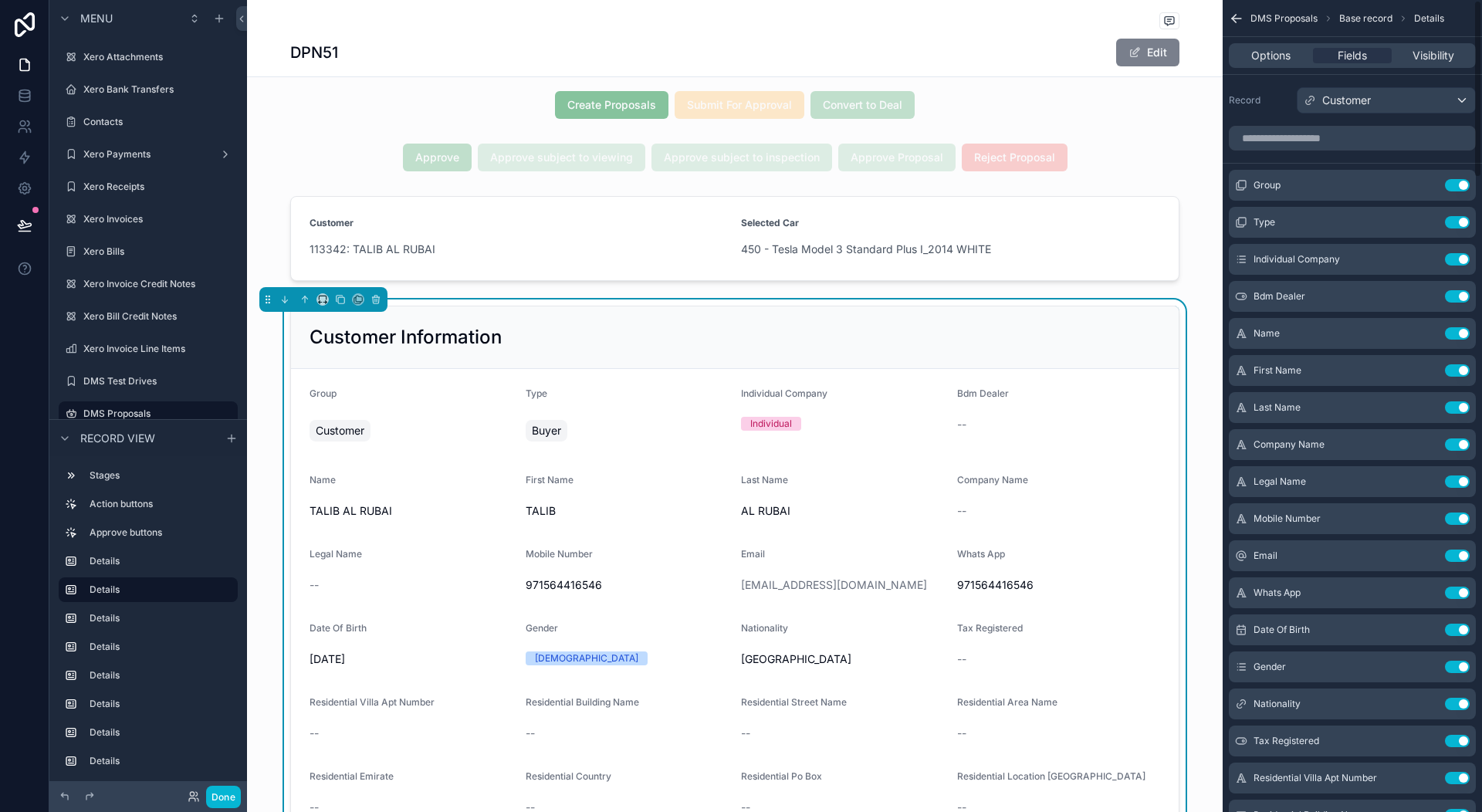
click at [1154, 57] on button "Edit" at bounding box center [1148, 52] width 64 height 27
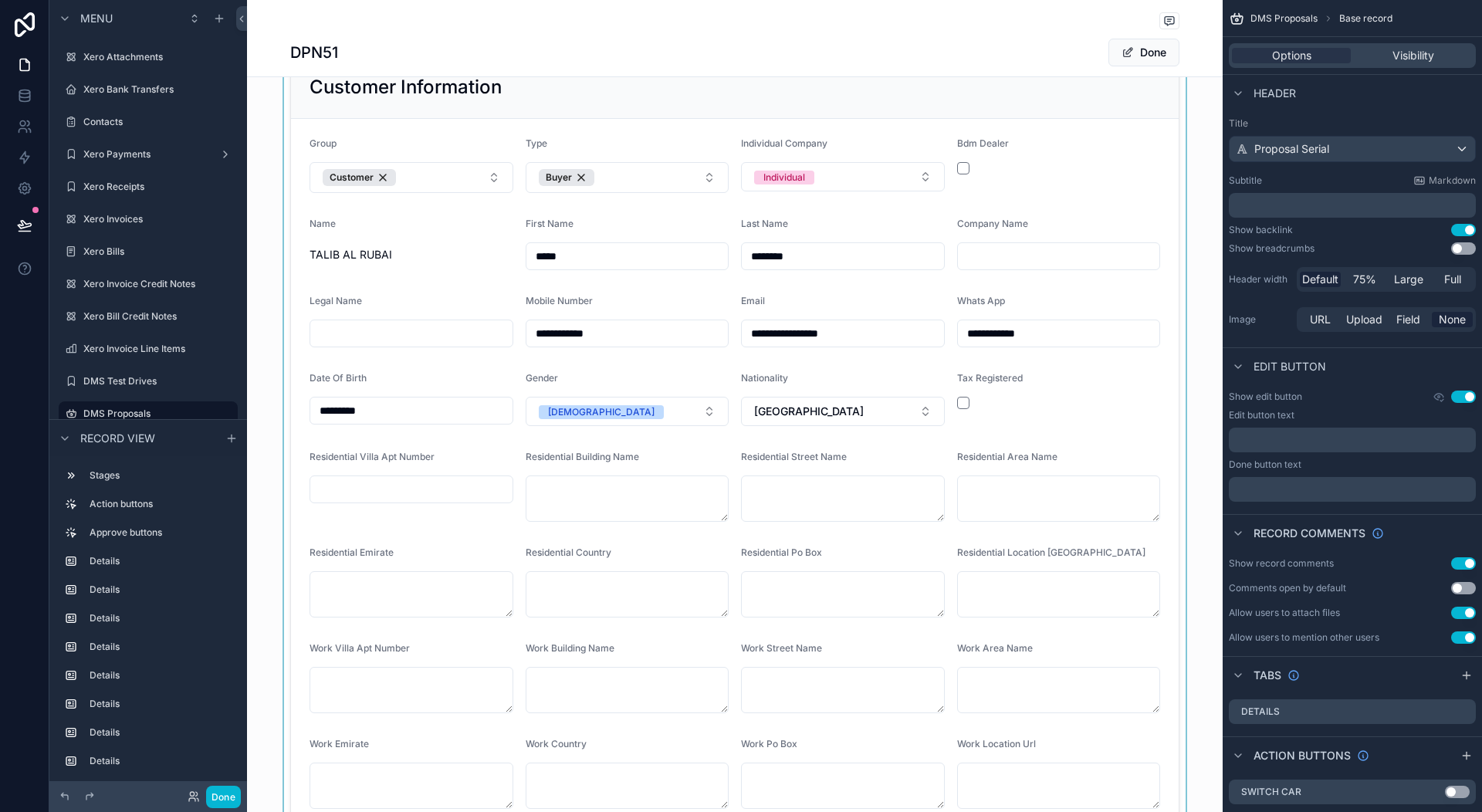
scroll to position [385, 0]
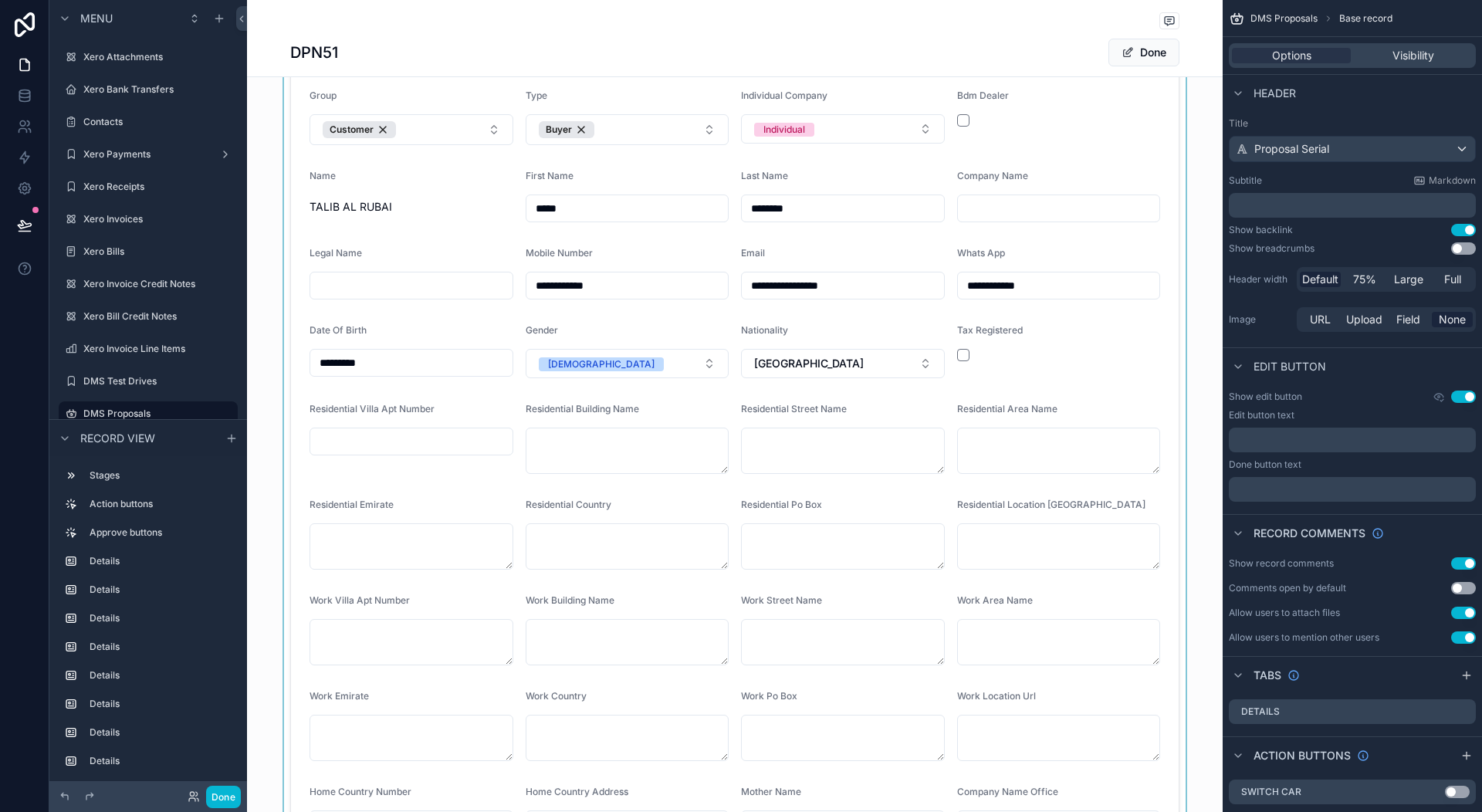
click at [852, 158] on div "scrollable content" at bounding box center [734, 519] width 976 height 1035
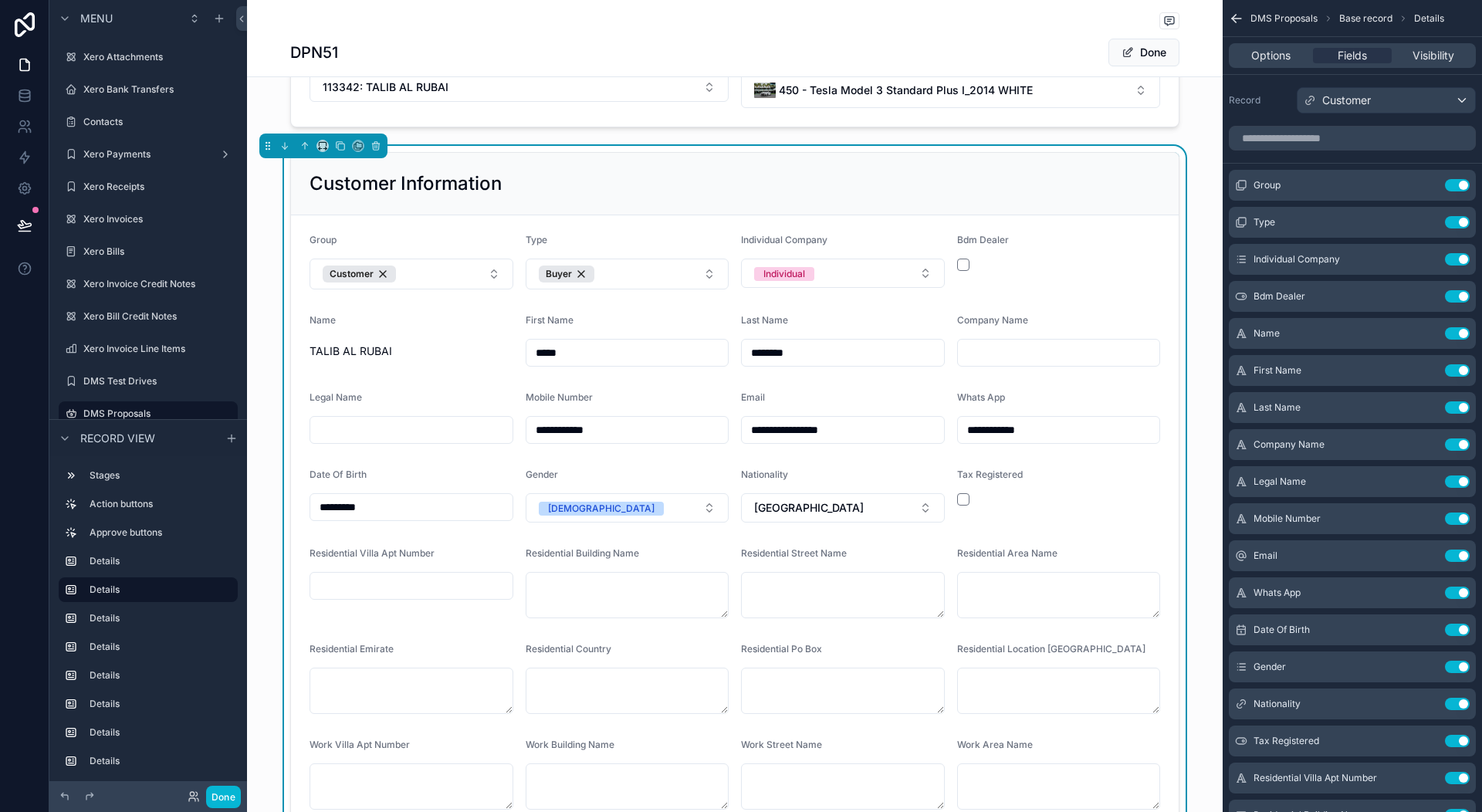
scroll to position [232, 0]
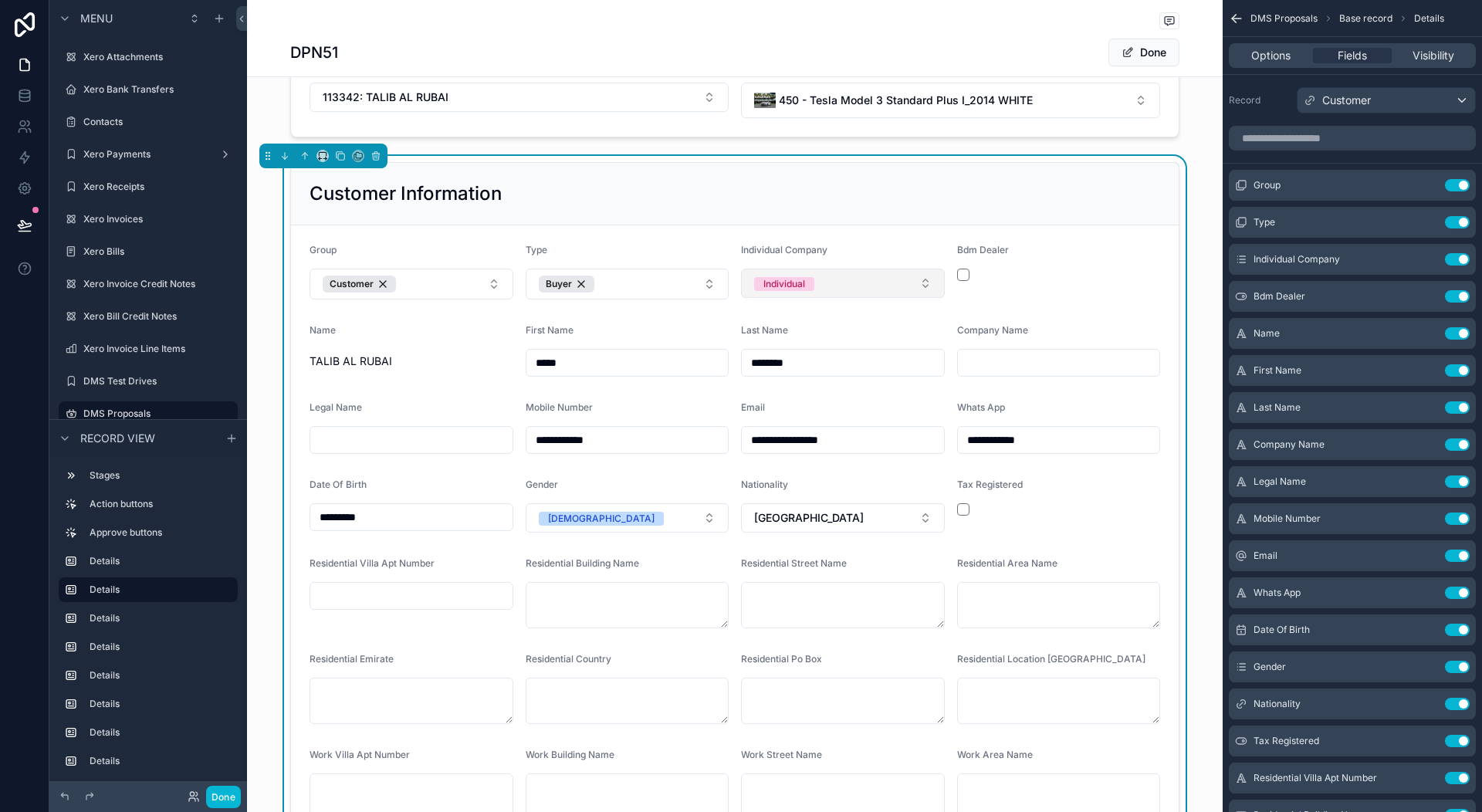
click at [839, 279] on button "Individual" at bounding box center [843, 283] width 204 height 29
click at [999, 356] on input "scrollable content" at bounding box center [1059, 363] width 203 height 22
click at [1038, 335] on div "Company Name" at bounding box center [1059, 333] width 204 height 19
click at [1423, 446] on icon "scrollable content" at bounding box center [1426, 445] width 7 height 7
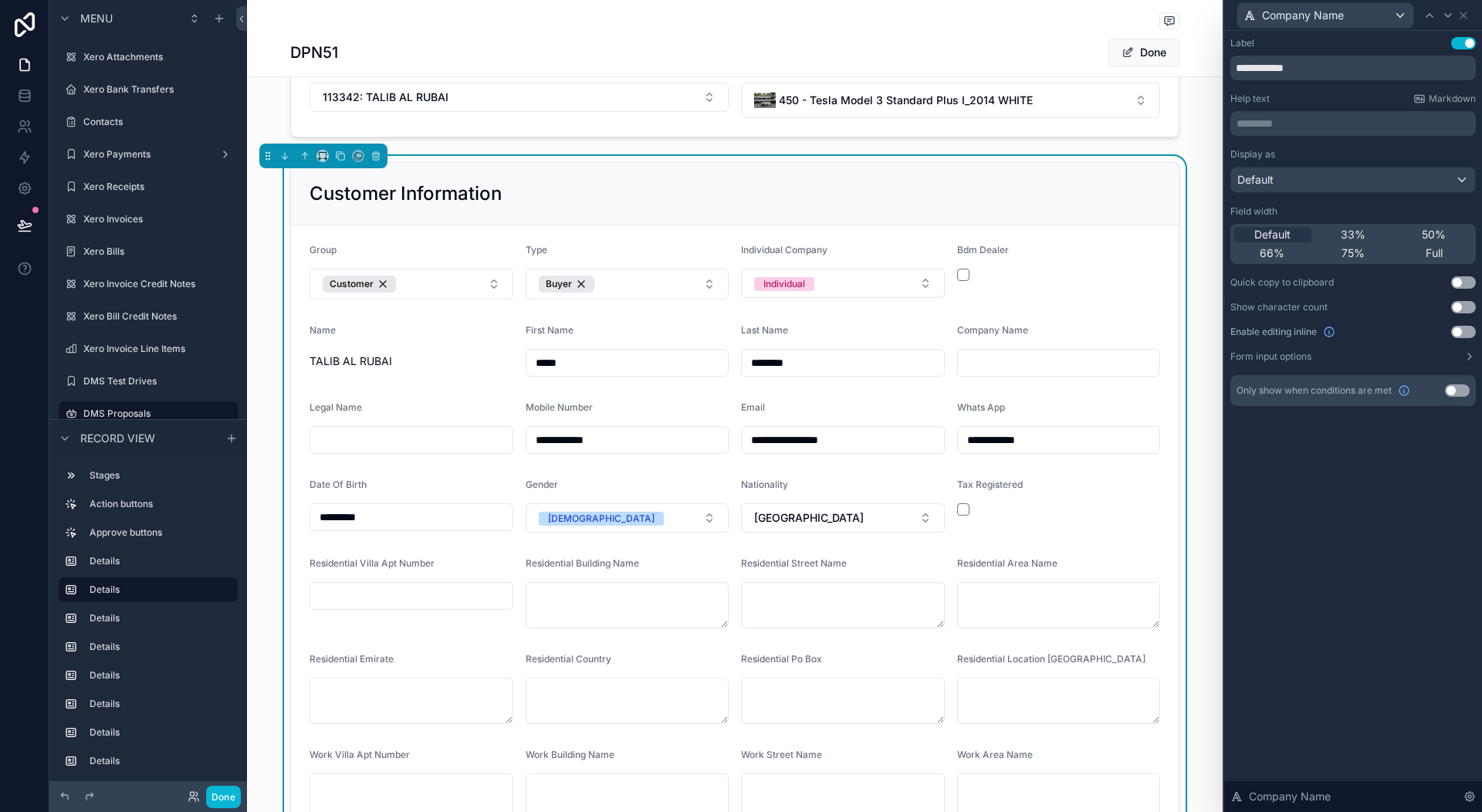
click at [1455, 388] on button "Use setting" at bounding box center [1457, 390] width 24 height 13
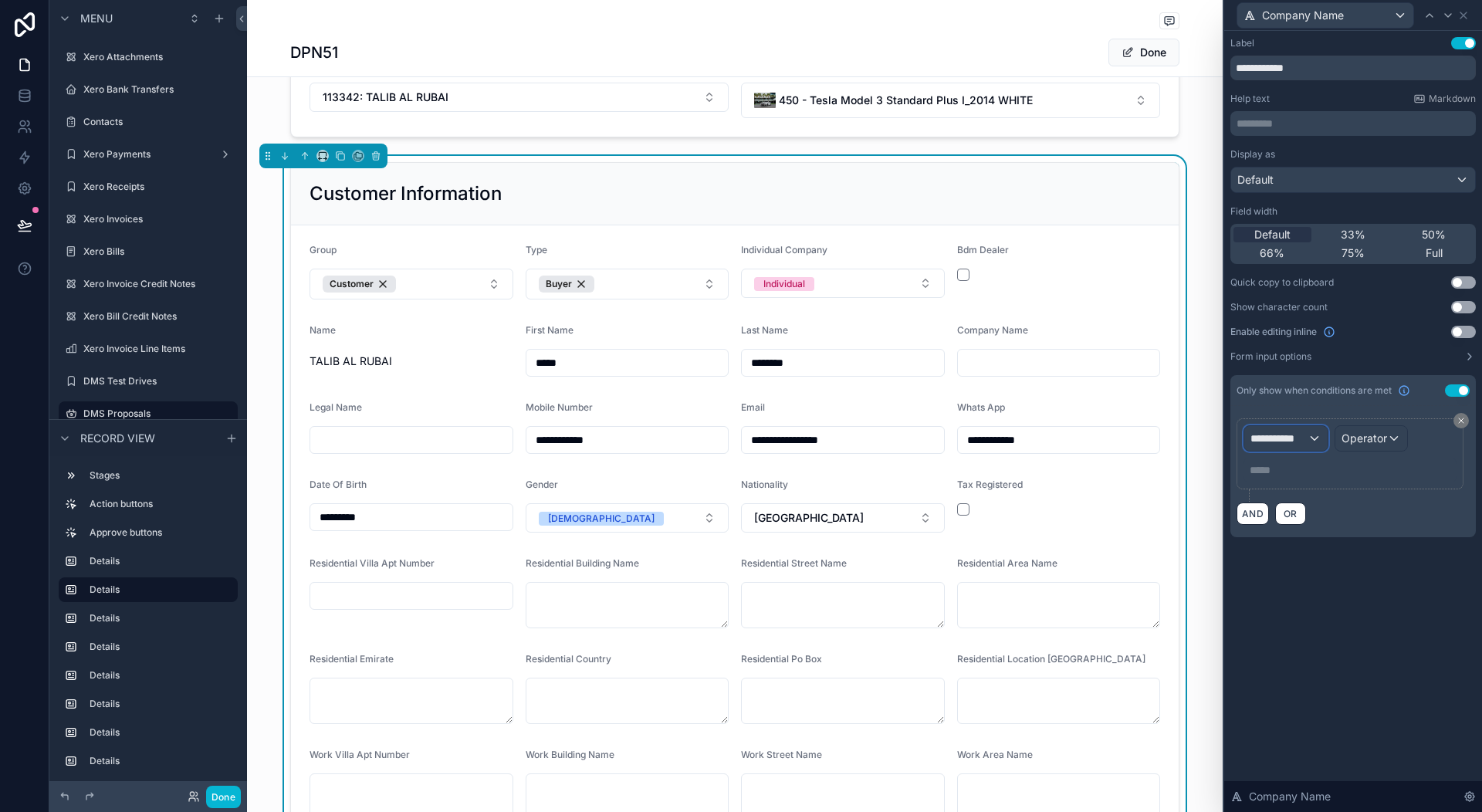
click at [1294, 436] on span "**********" at bounding box center [1279, 438] width 57 height 16
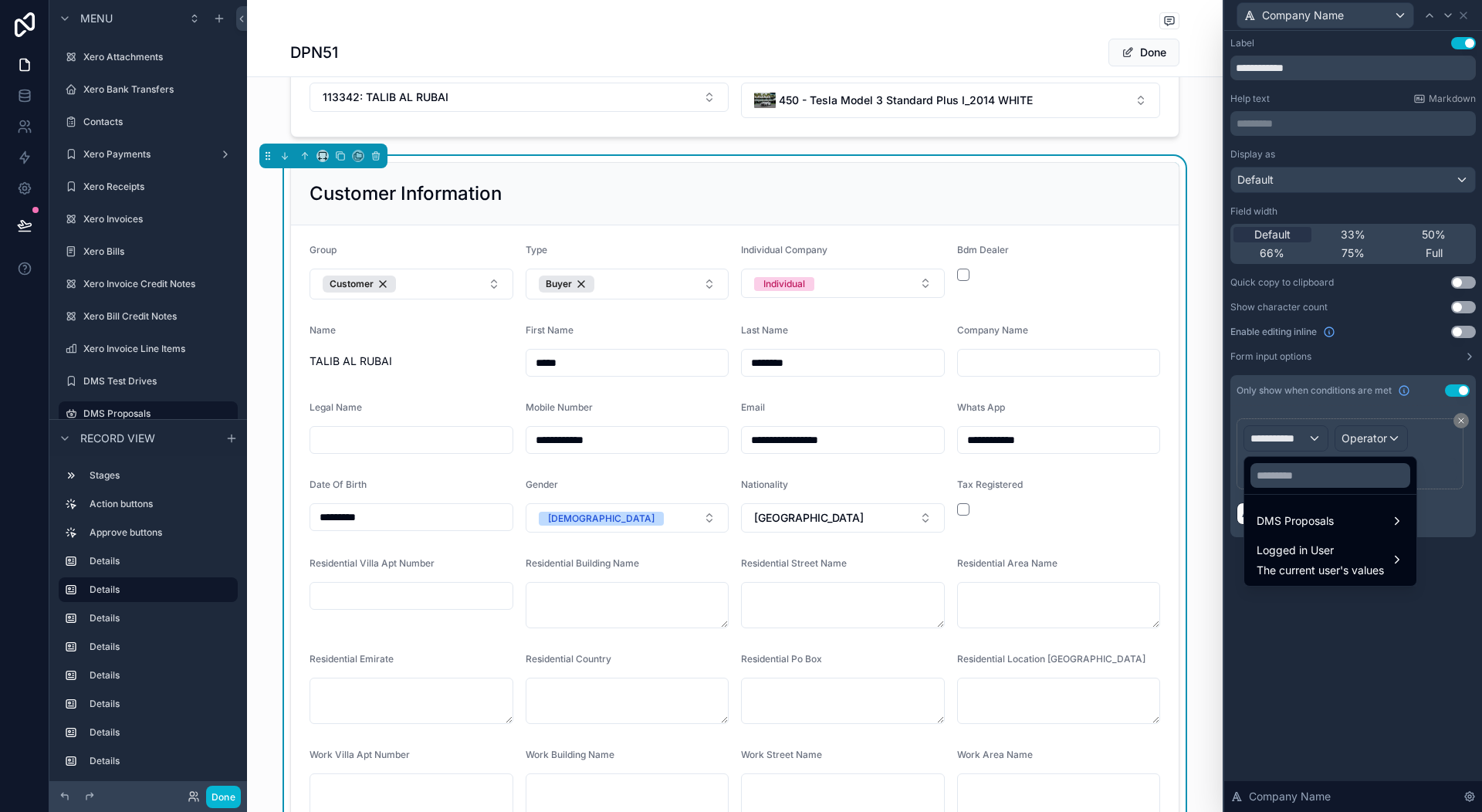
click at [1366, 431] on div at bounding box center [1353, 406] width 257 height 812
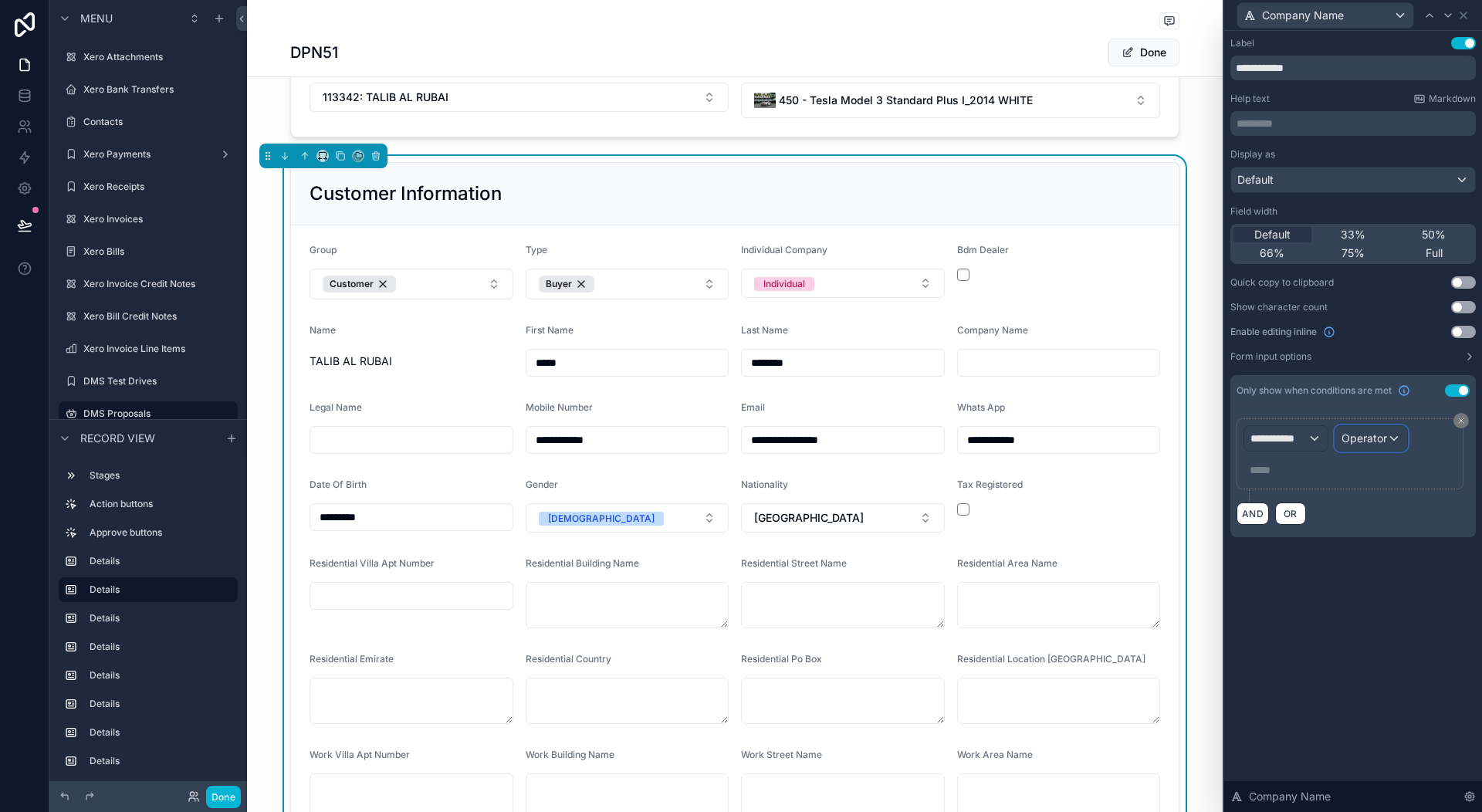
click at [1366, 431] on span "Operator" at bounding box center [1365, 437] width 46 height 13
click at [1291, 429] on div at bounding box center [1353, 406] width 257 height 812
click at [1288, 432] on span "**********" at bounding box center [1279, 438] width 57 height 16
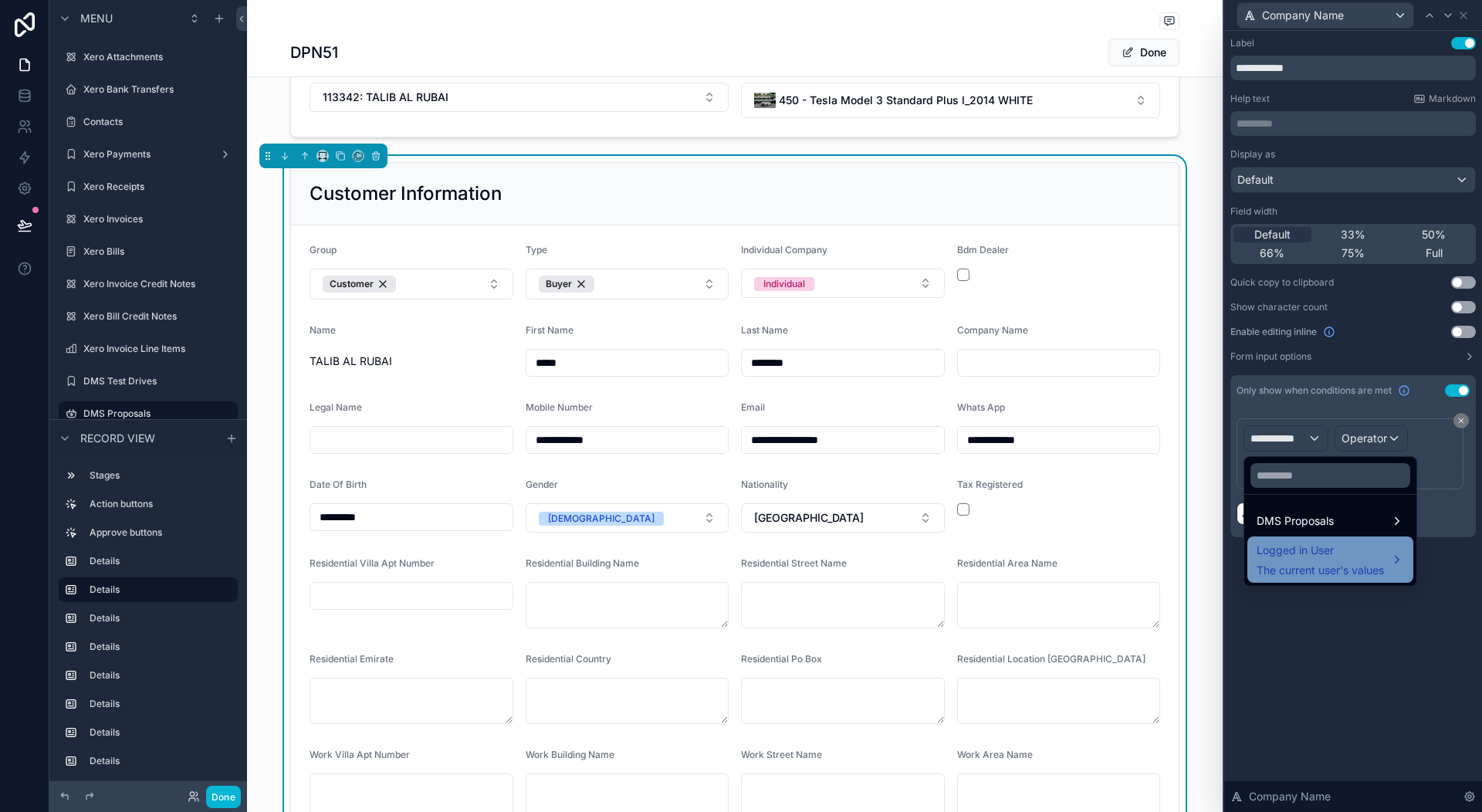
click at [1362, 562] on div "Logged in User The current user's values" at bounding box center [1320, 560] width 127 height 37
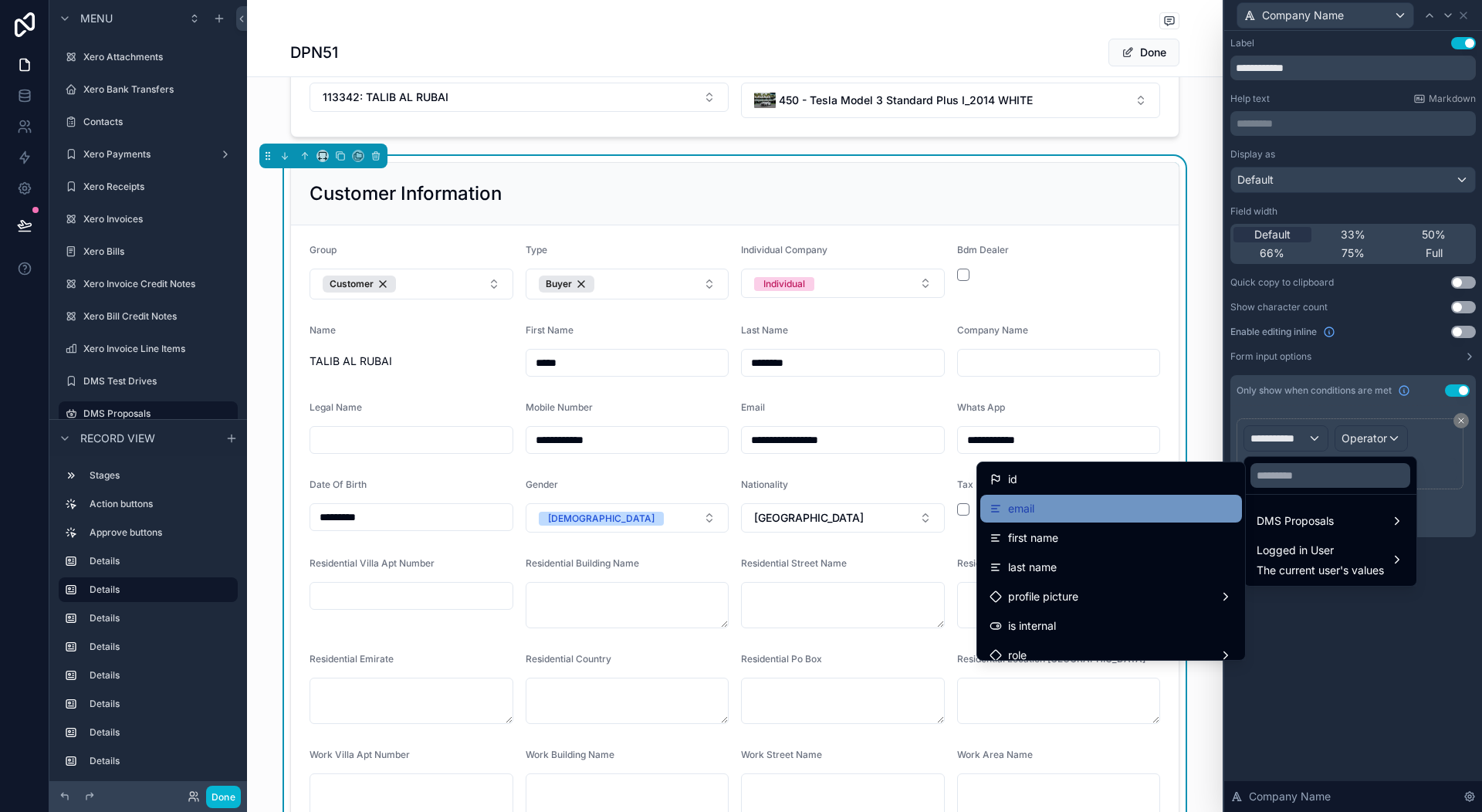
click at [1182, 506] on div "email" at bounding box center [1111, 508] width 243 height 19
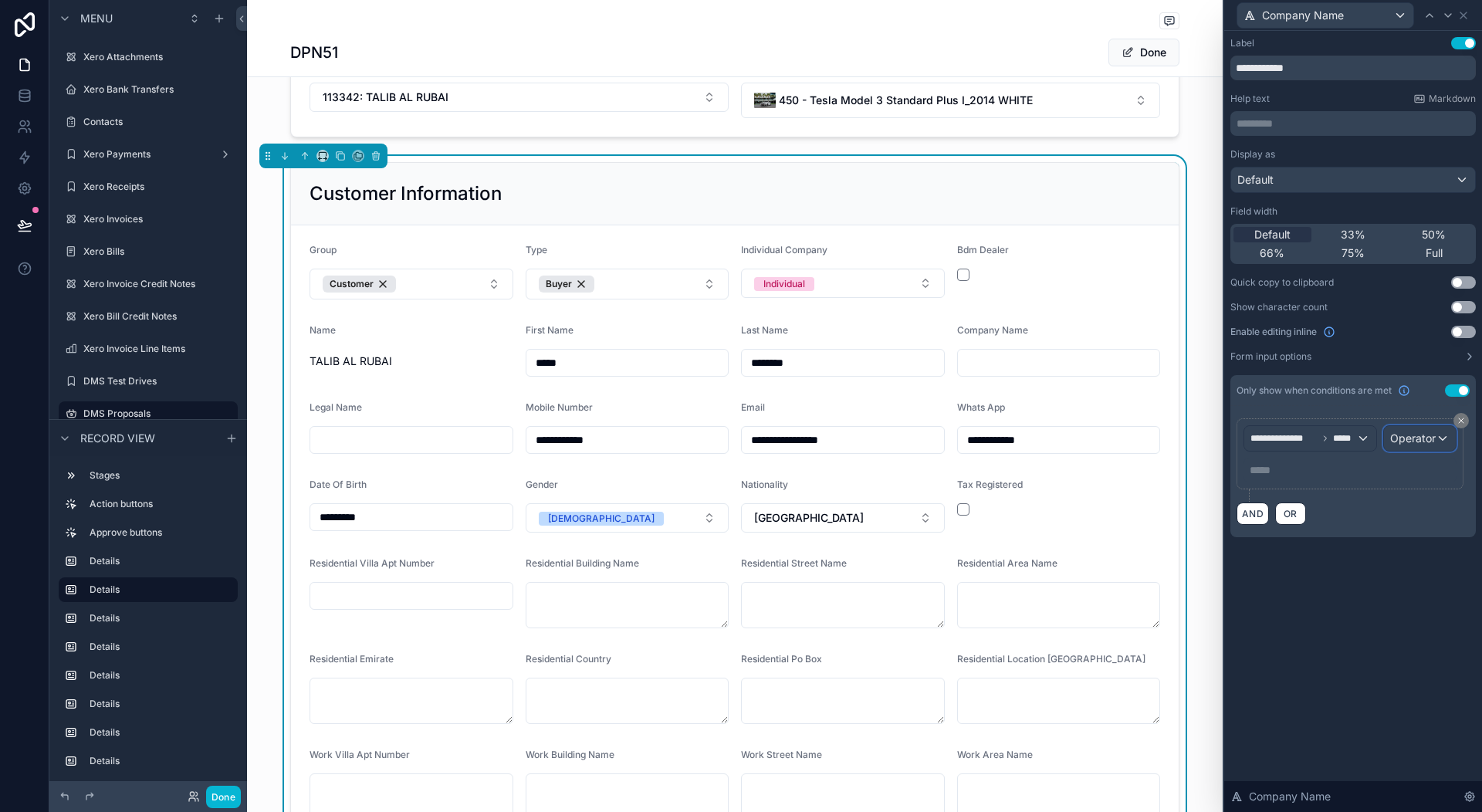
click at [1421, 440] on span "Operator" at bounding box center [1413, 437] width 46 height 13
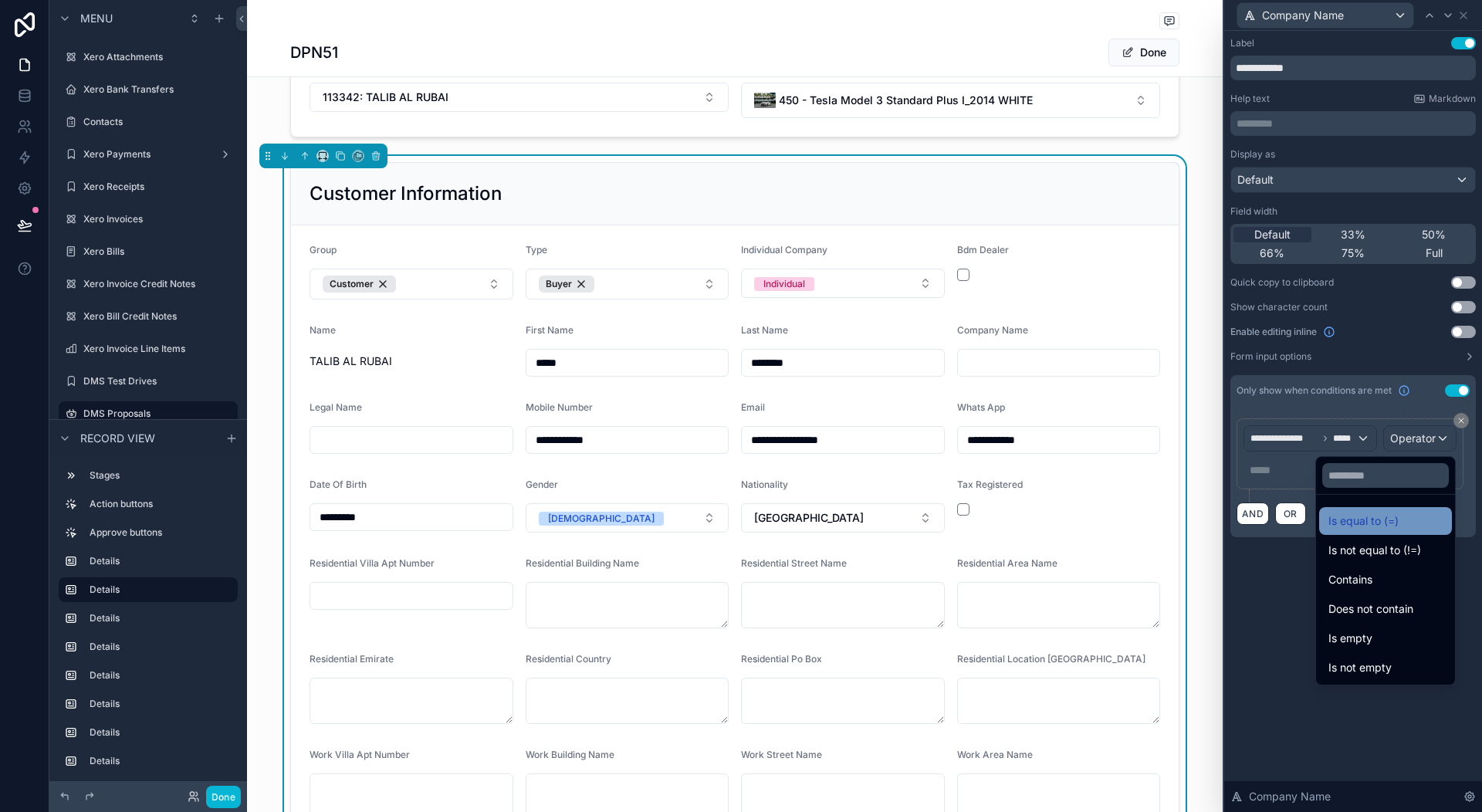
click at [1337, 517] on span "Is equal to (=)" at bounding box center [1364, 520] width 70 height 19
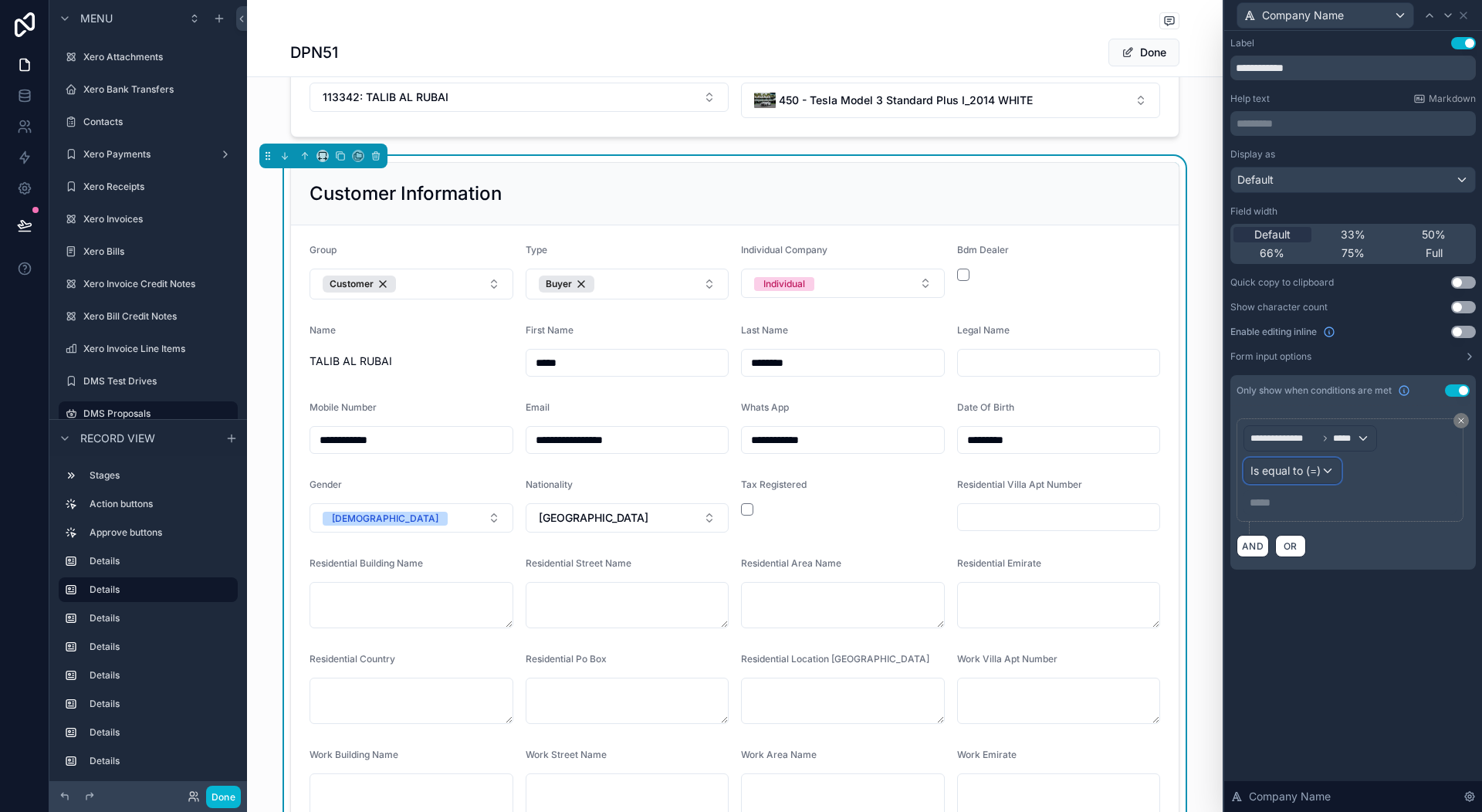
click at [1280, 474] on span "Is equal to (=)" at bounding box center [1286, 471] width 70 height 16
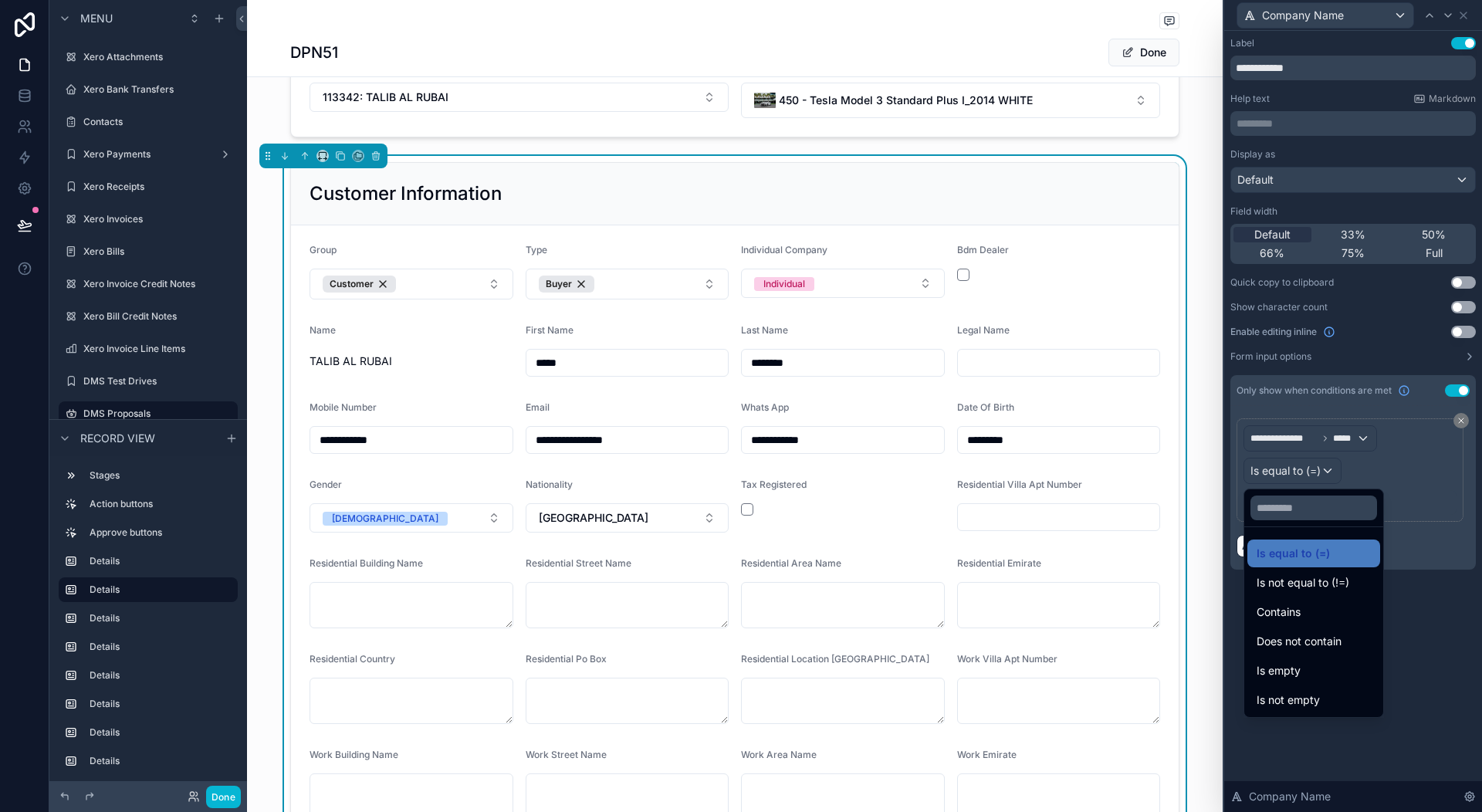
click at [1299, 476] on div at bounding box center [1353, 406] width 257 height 812
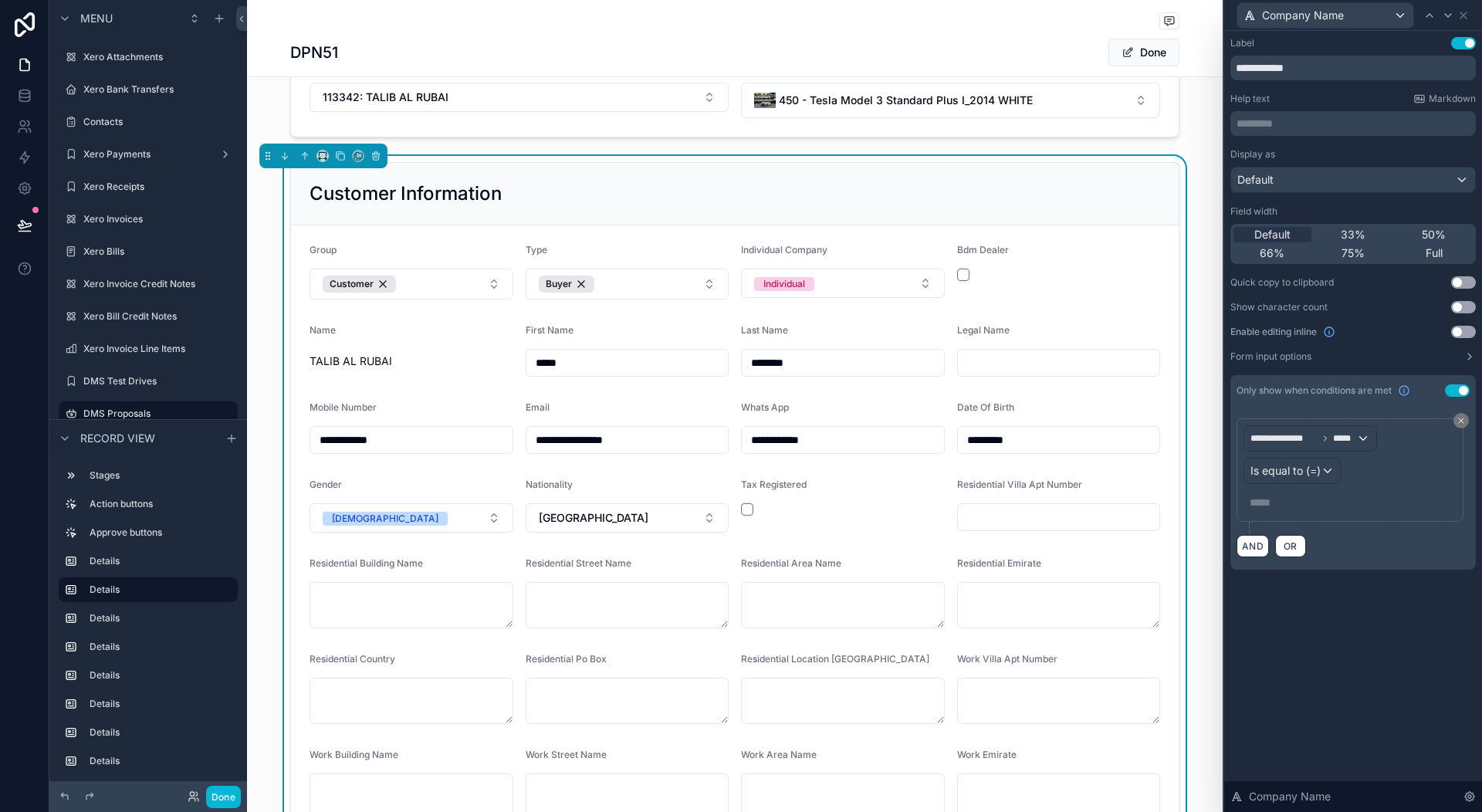
click at [1260, 495] on p "***** ﻿" at bounding box center [1352, 503] width 204 height 16
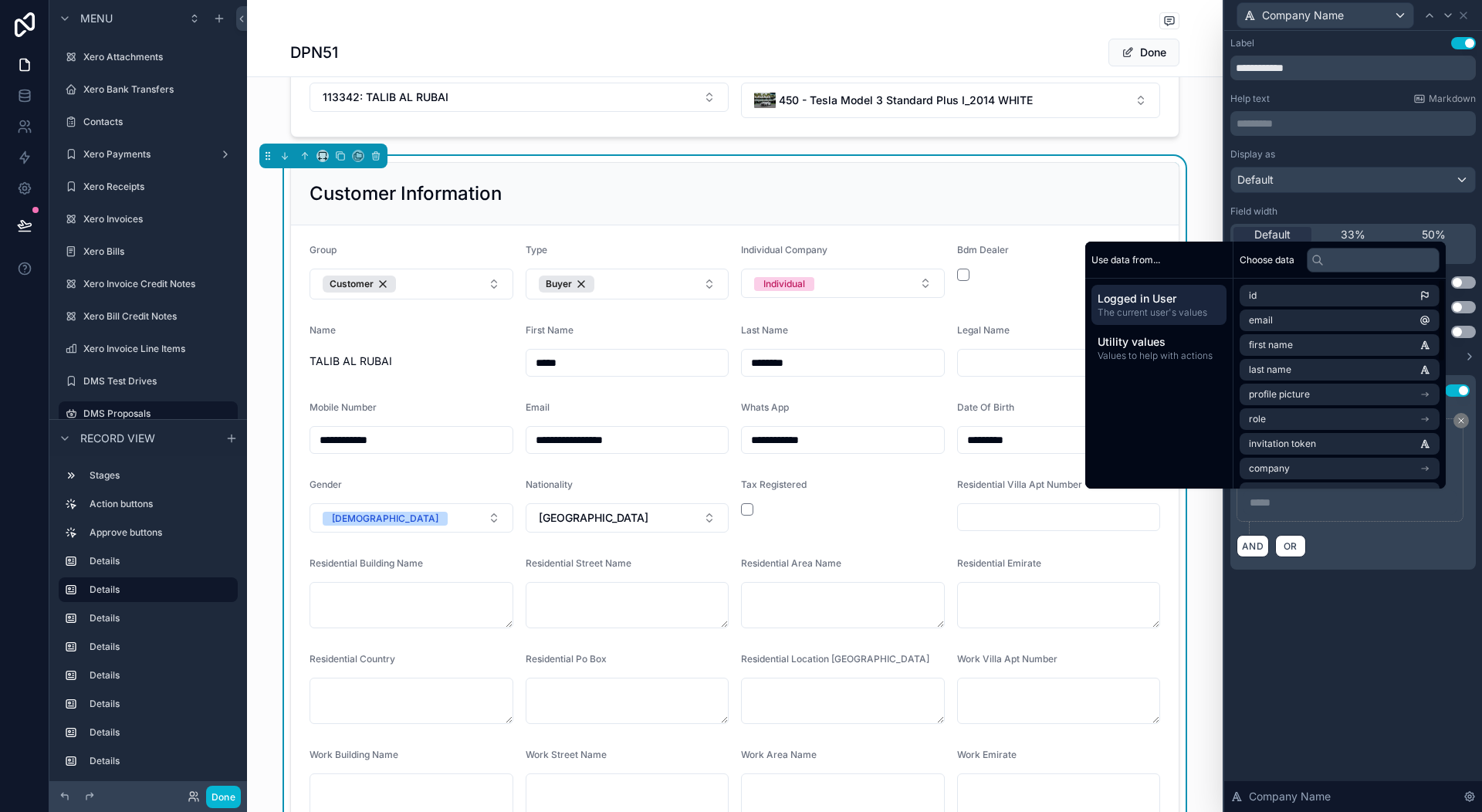
click at [1348, 512] on div "***** ﻿" at bounding box center [1351, 502] width 213 height 24
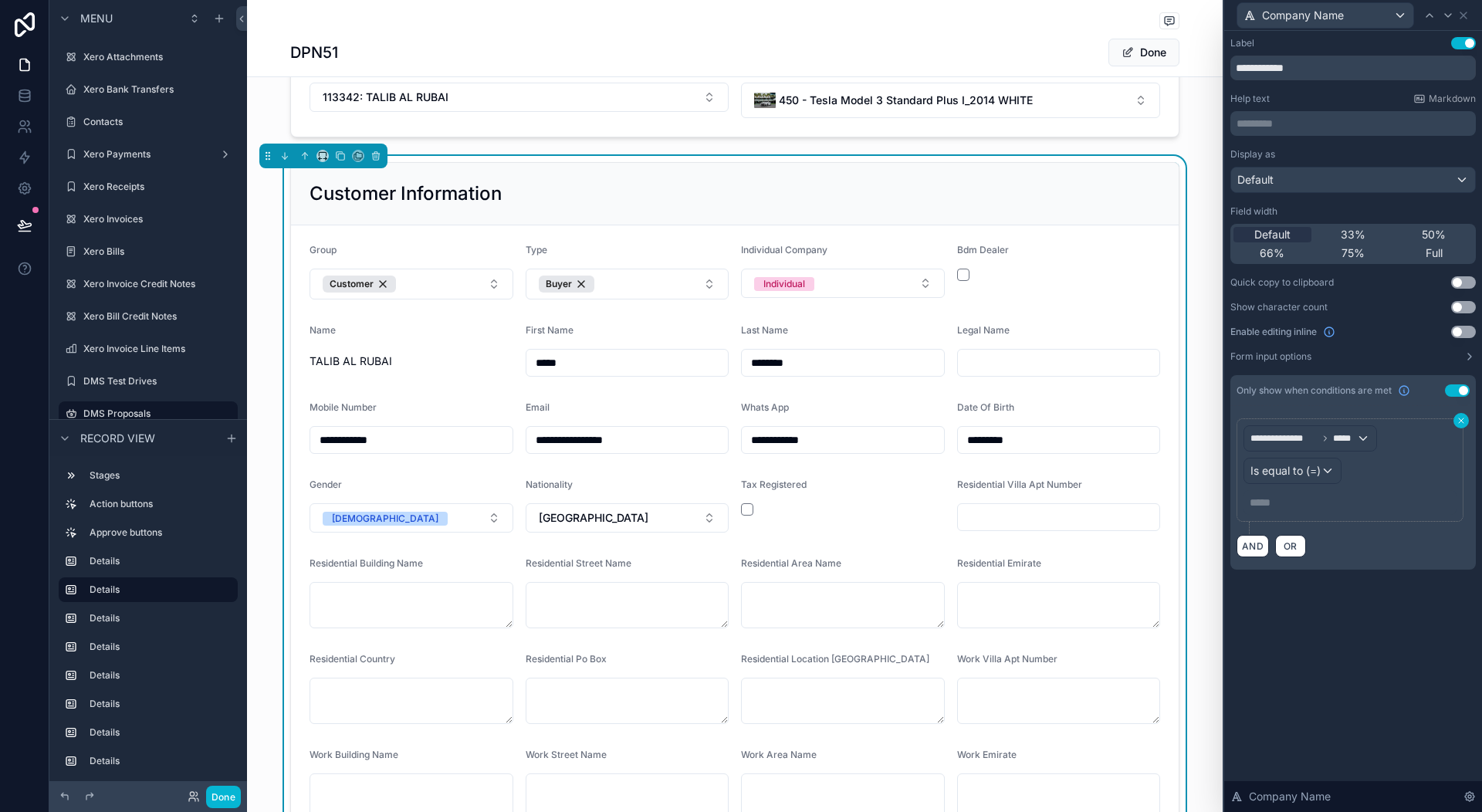
click at [1460, 423] on icon at bounding box center [1460, 420] width 9 height 9
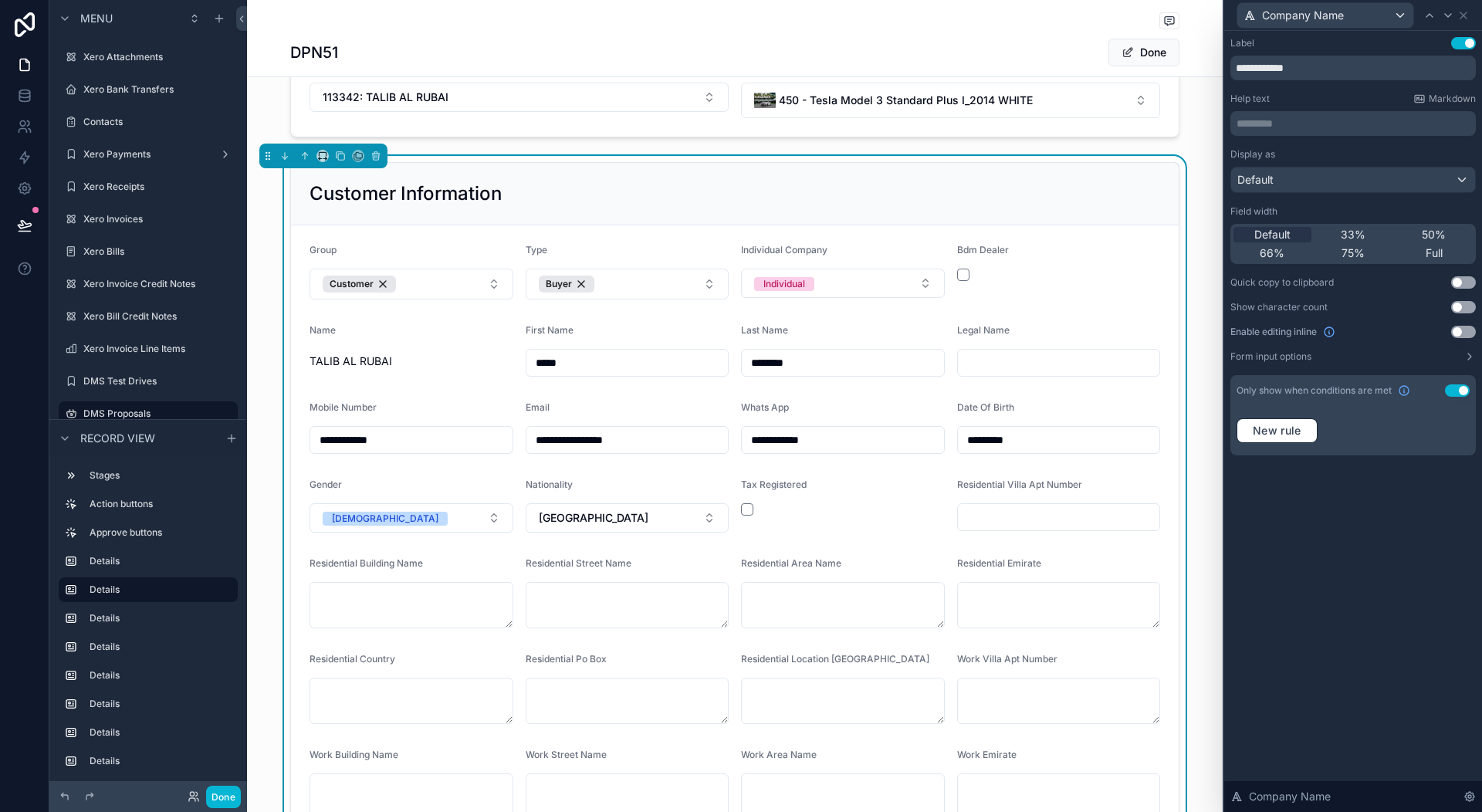
click at [1404, 512] on div "**********" at bounding box center [1353, 422] width 257 height 781
click at [1300, 353] on label "Form input options" at bounding box center [1271, 356] width 81 height 13
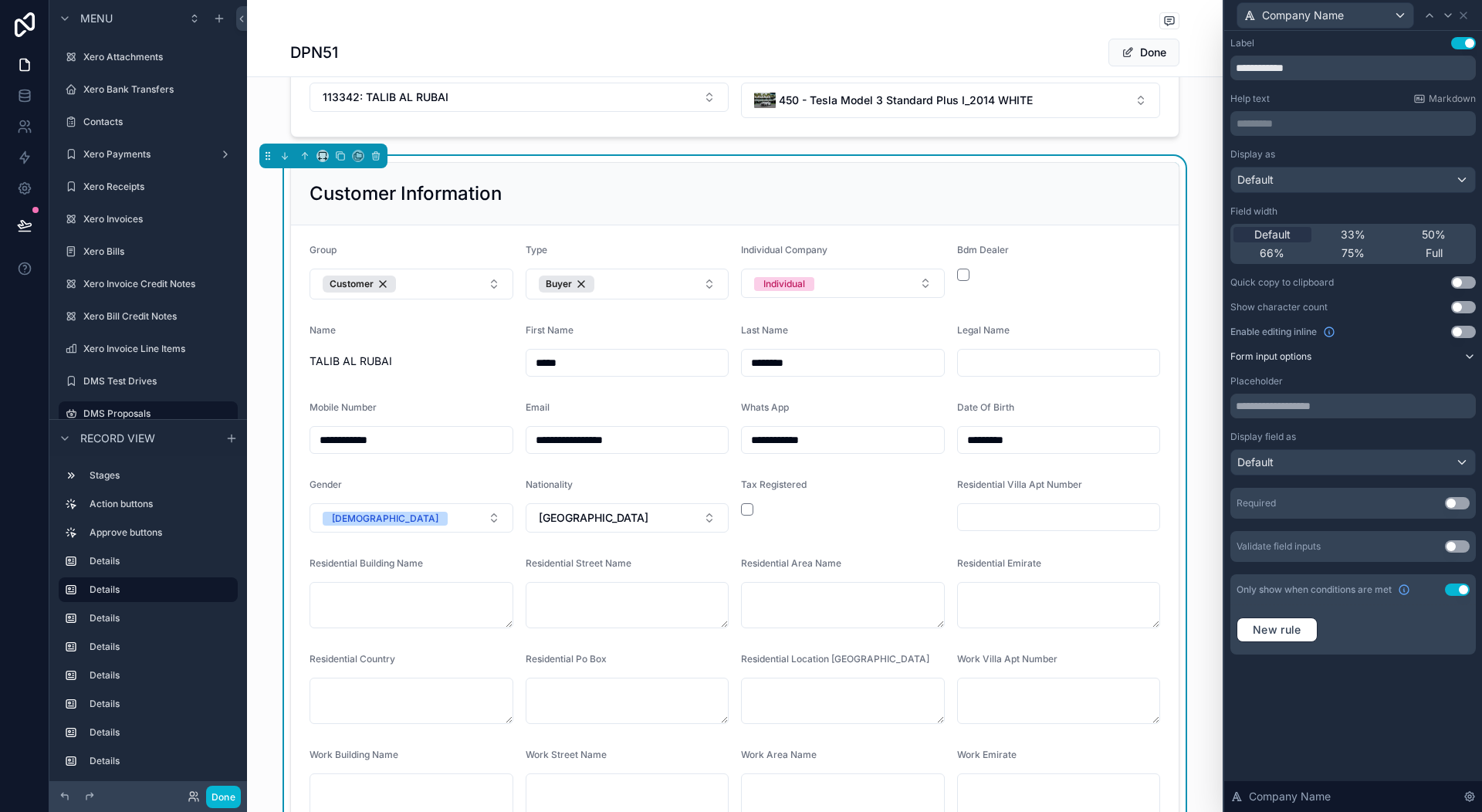
click at [1300, 353] on label "Form input options" at bounding box center [1271, 356] width 81 height 13
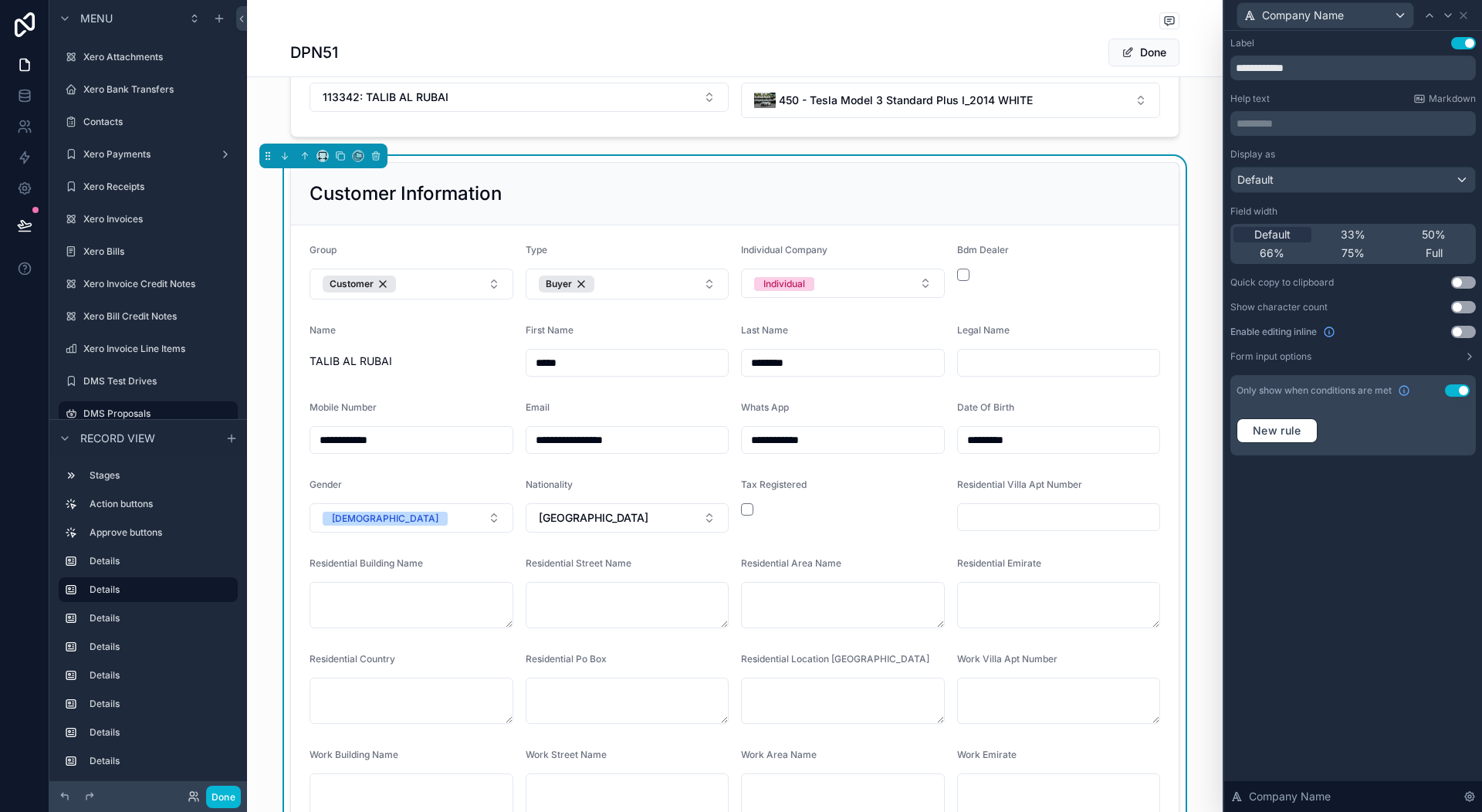
click at [1393, 545] on div "**********" at bounding box center [1353, 422] width 257 height 781
click at [1467, 17] on icon at bounding box center [1463, 15] width 13 height 13
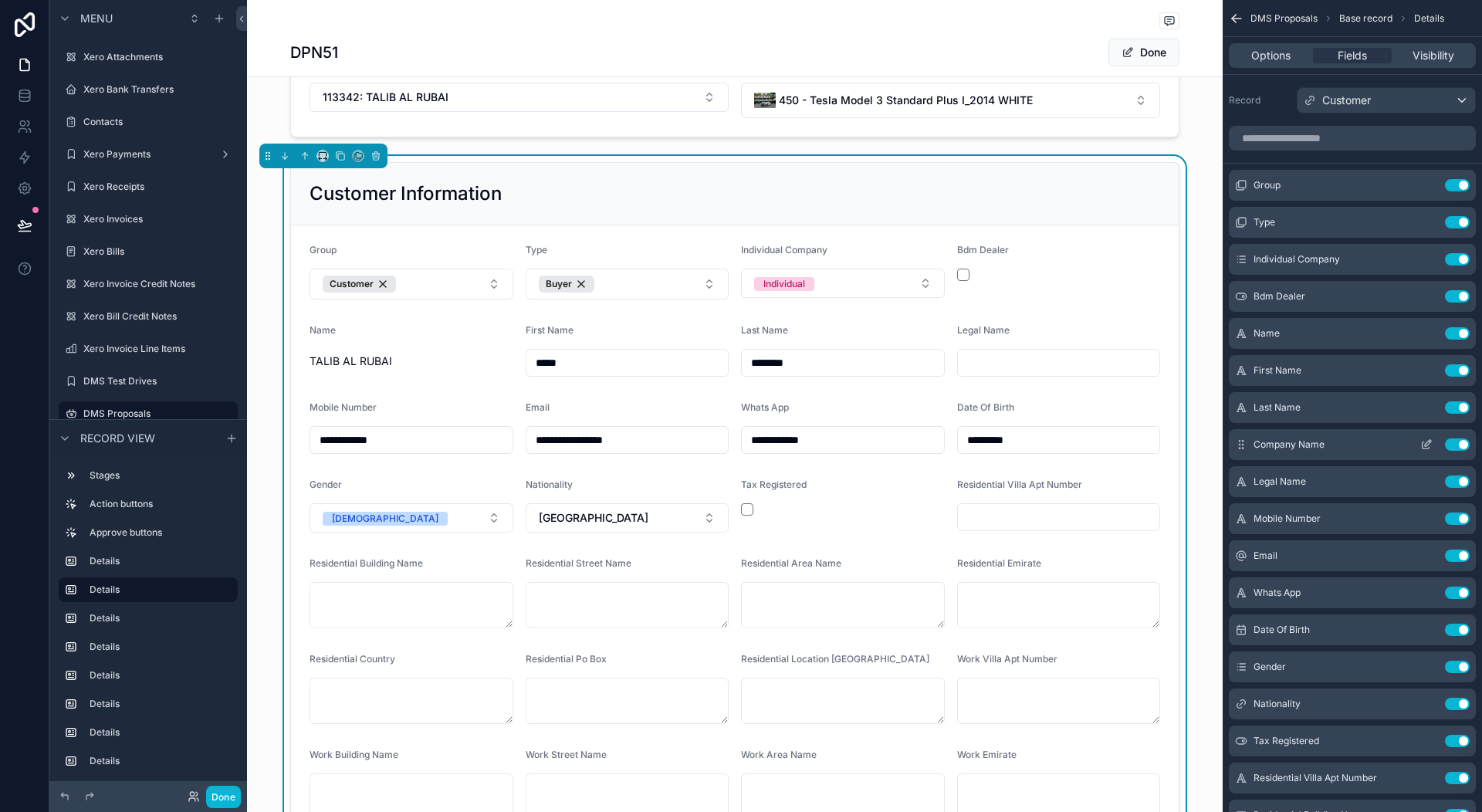
click at [1424, 445] on icon "scrollable content" at bounding box center [1426, 444] width 13 height 13
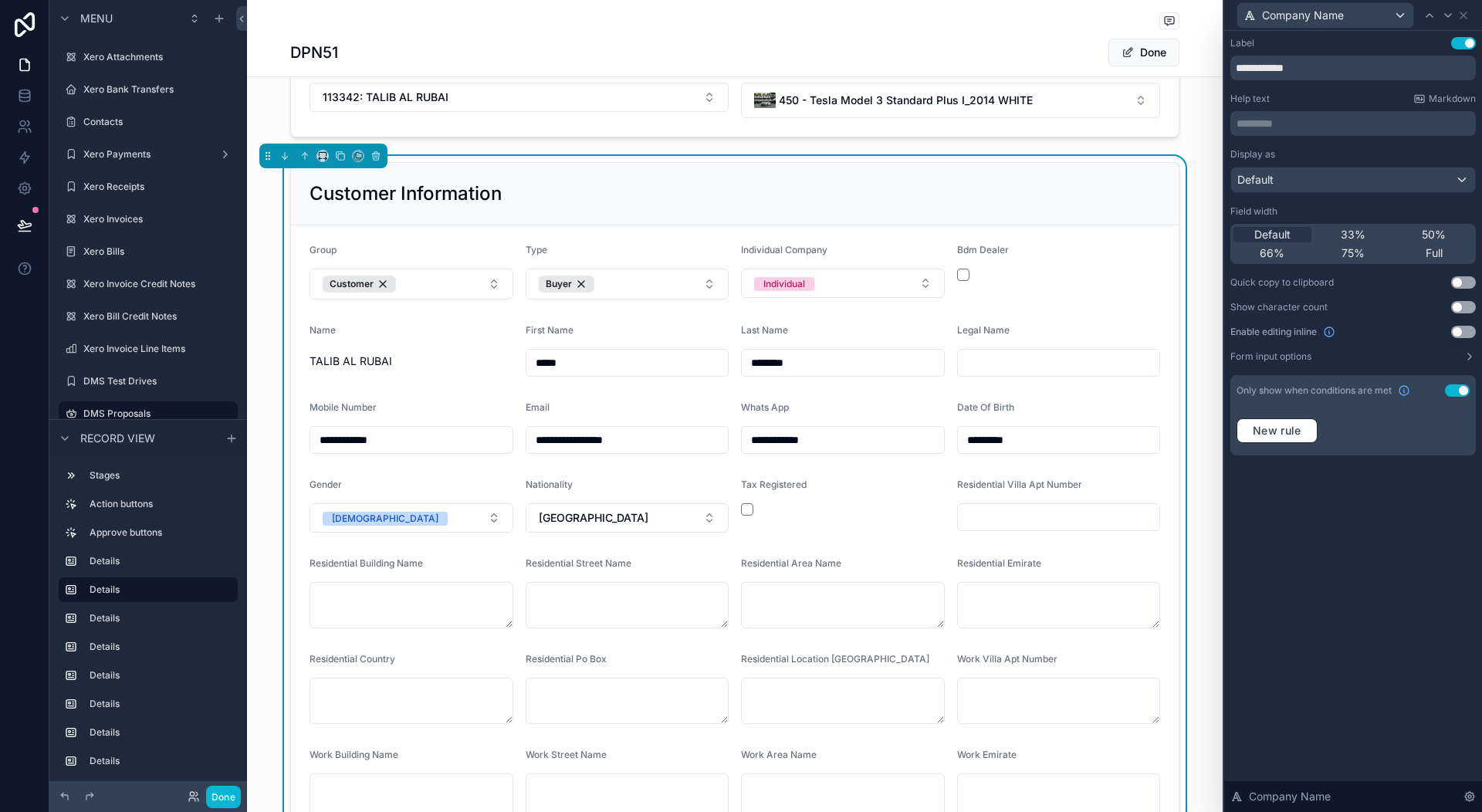
click at [1457, 393] on button "Use setting" at bounding box center [1457, 390] width 24 height 13
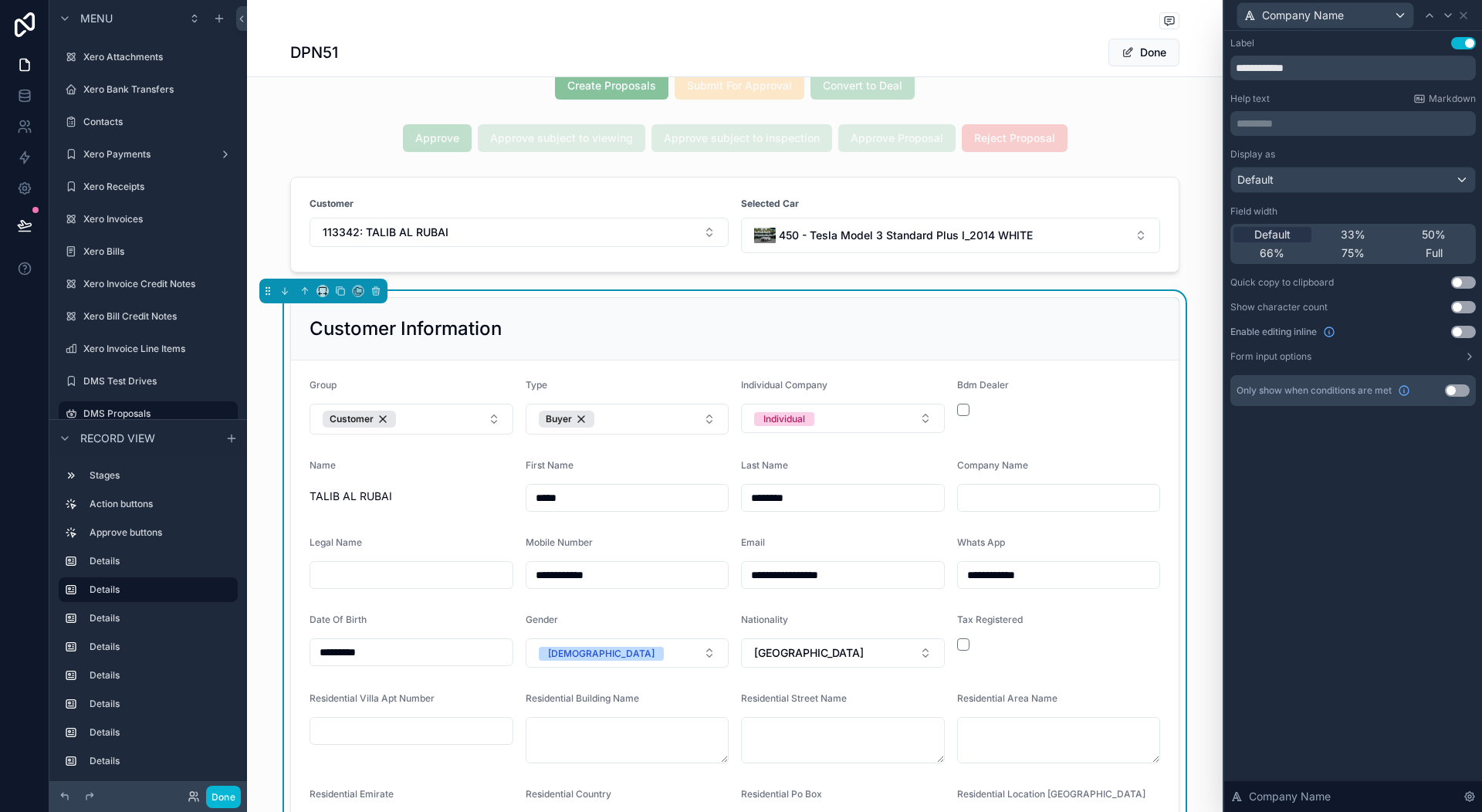
scroll to position [0, 0]
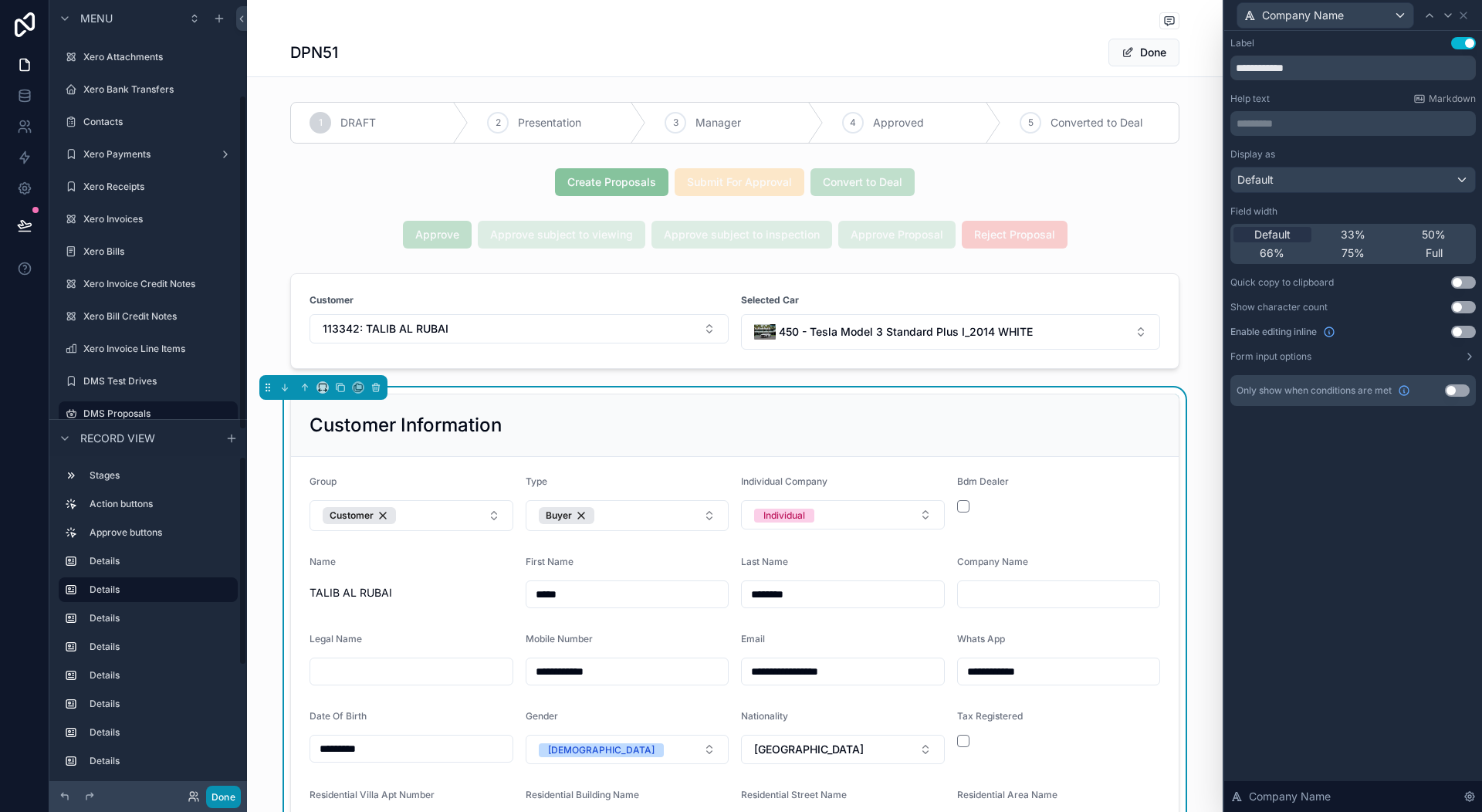
click at [235, 792] on button "Done" at bounding box center [223, 796] width 34 height 23
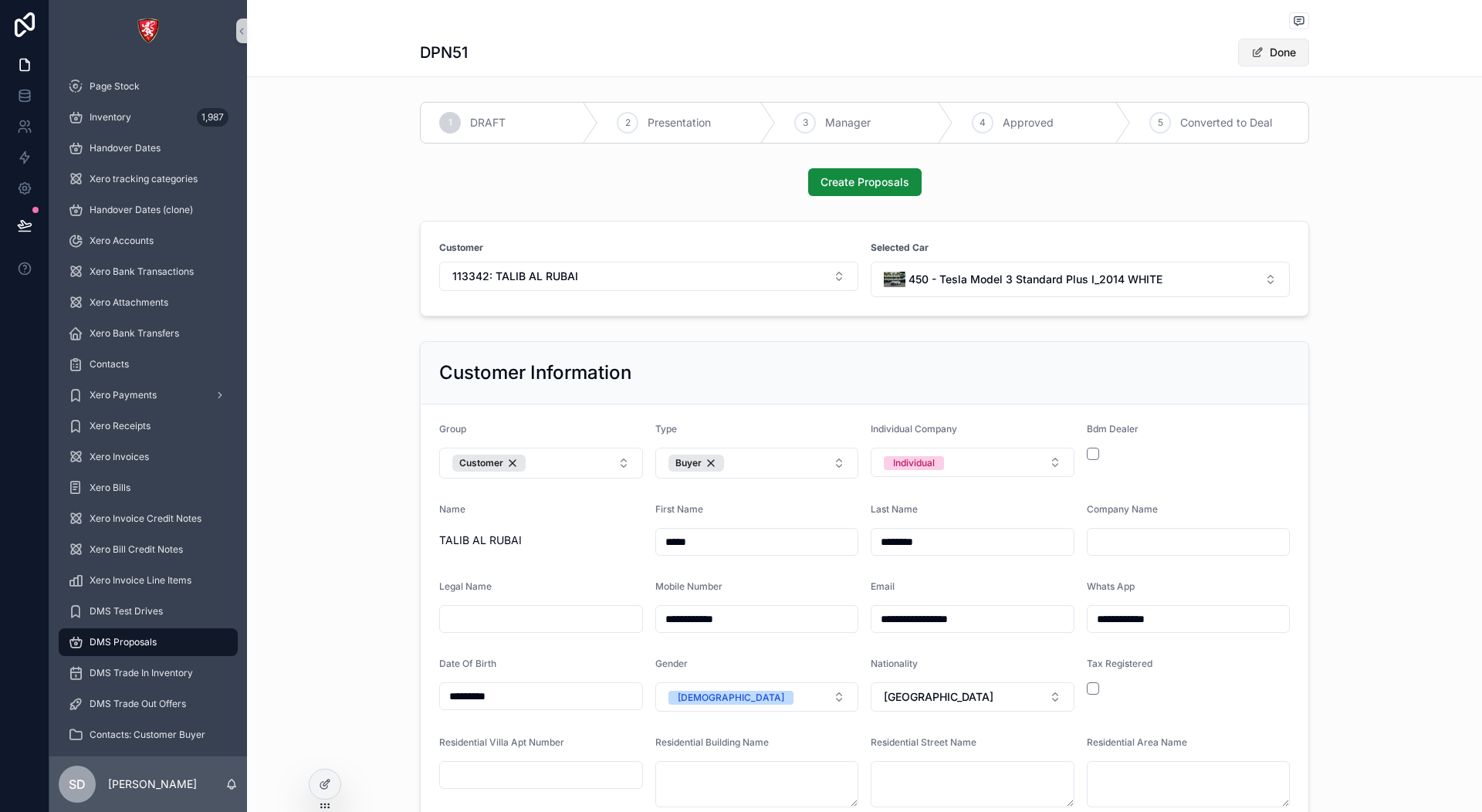
click at [1270, 53] on button "Done" at bounding box center [1274, 52] width 71 height 27
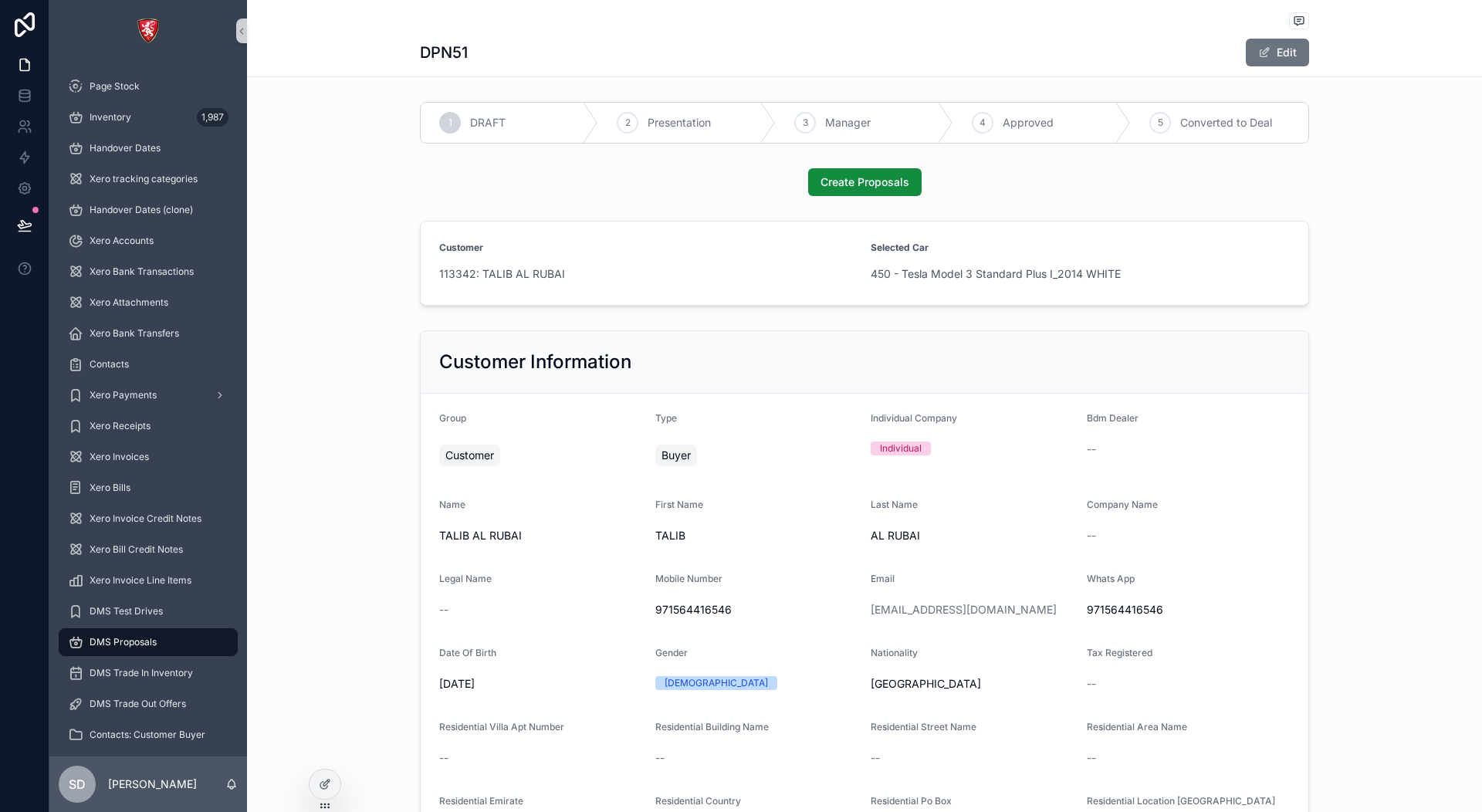
click at [609, 472] on div "Customer" at bounding box center [541, 455] width 204 height 37
click at [330, 696] on div "Customer Information Group Customer Type Buyer Individual Company Individual Bd…" at bounding box center [864, 782] width 1235 height 916
click at [385, 291] on div "Customer 113342: TALIB AL RUBAI Selected Car 450 - Tesla Model 3 Standard Plus …" at bounding box center [864, 262] width 1235 height 97
click at [1365, 405] on div "Customer Information Group Customer Type Buyer Individual Company Individual Bd…" at bounding box center [864, 782] width 1235 height 916
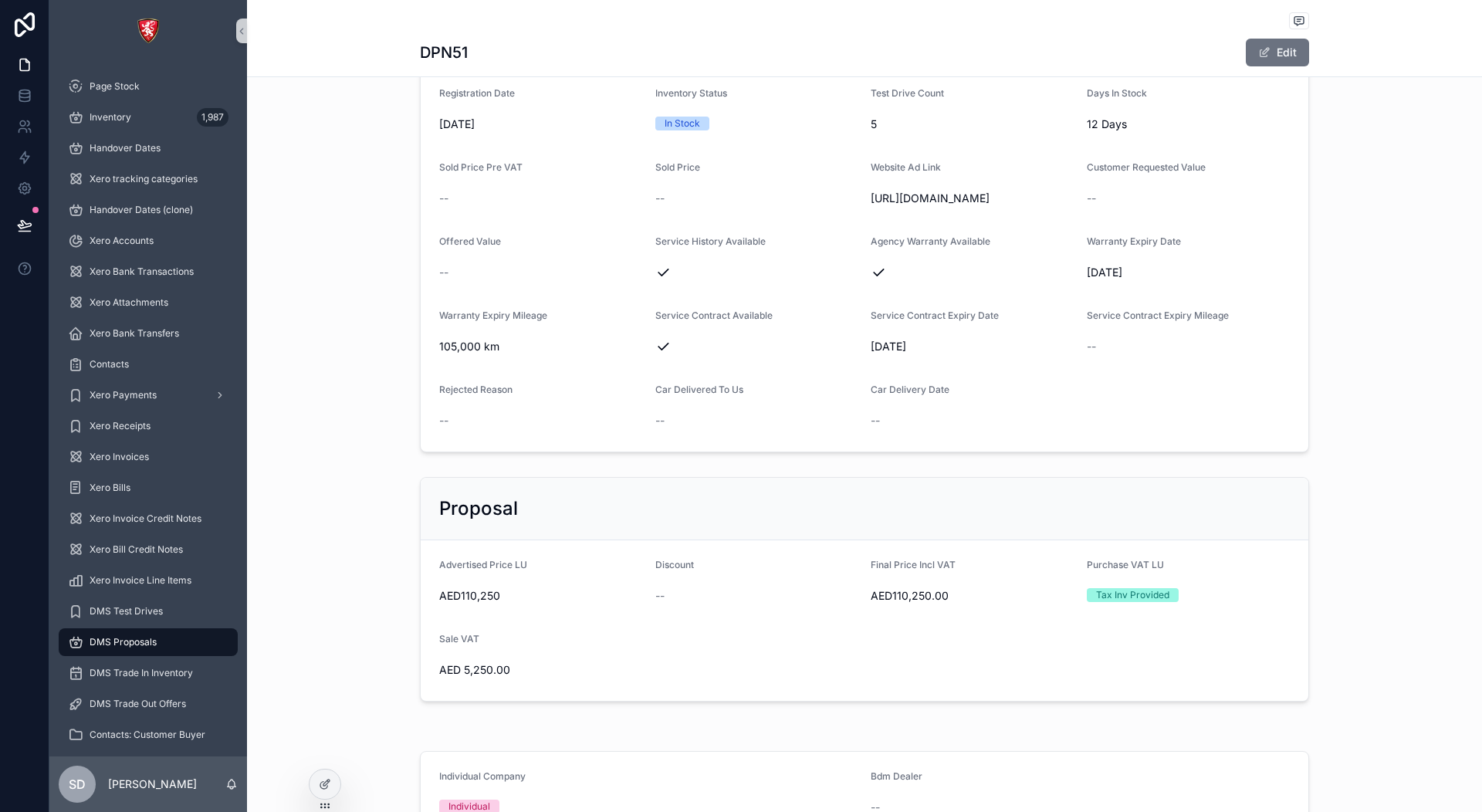
scroll to position [1929, 0]
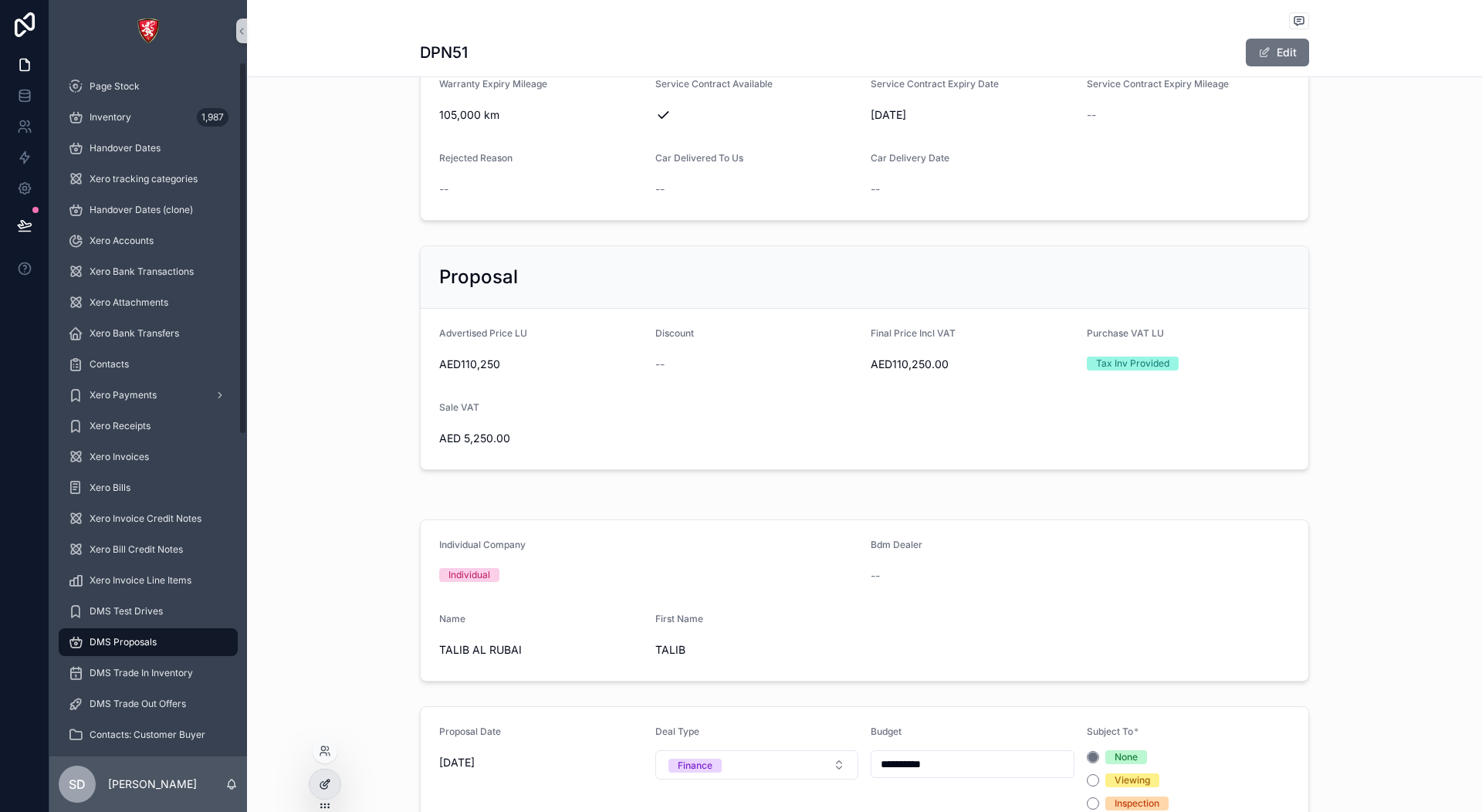
click at [327, 784] on icon at bounding box center [325, 784] width 13 height 13
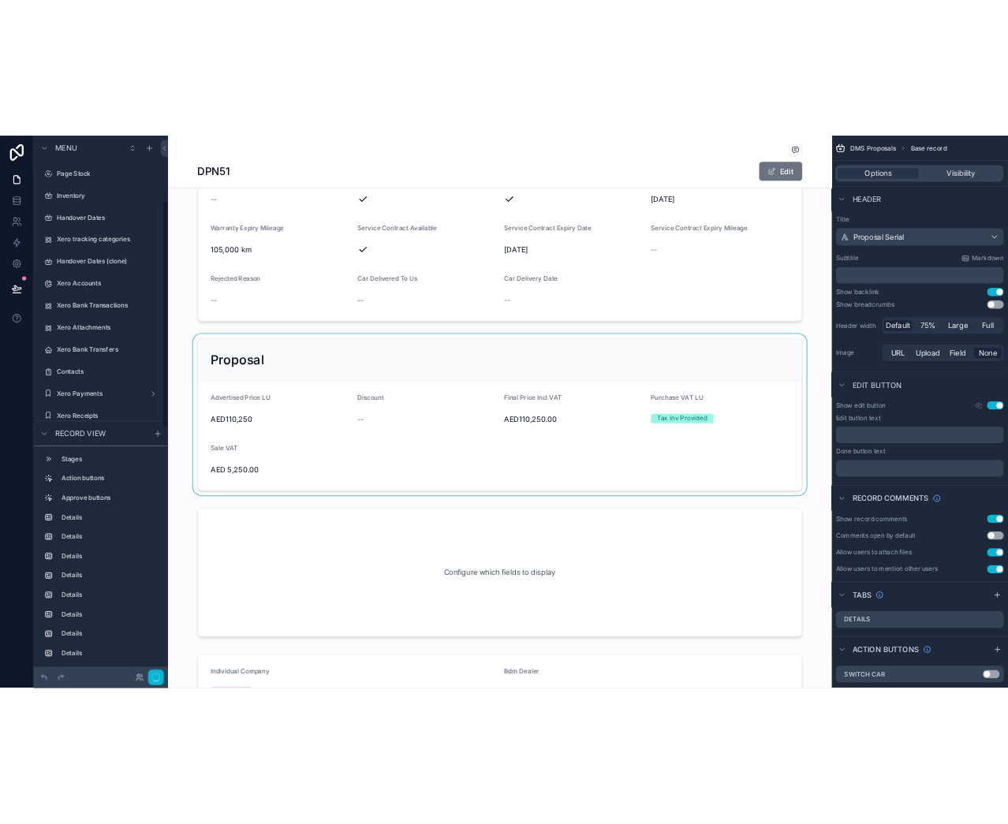
scroll to position [230, 0]
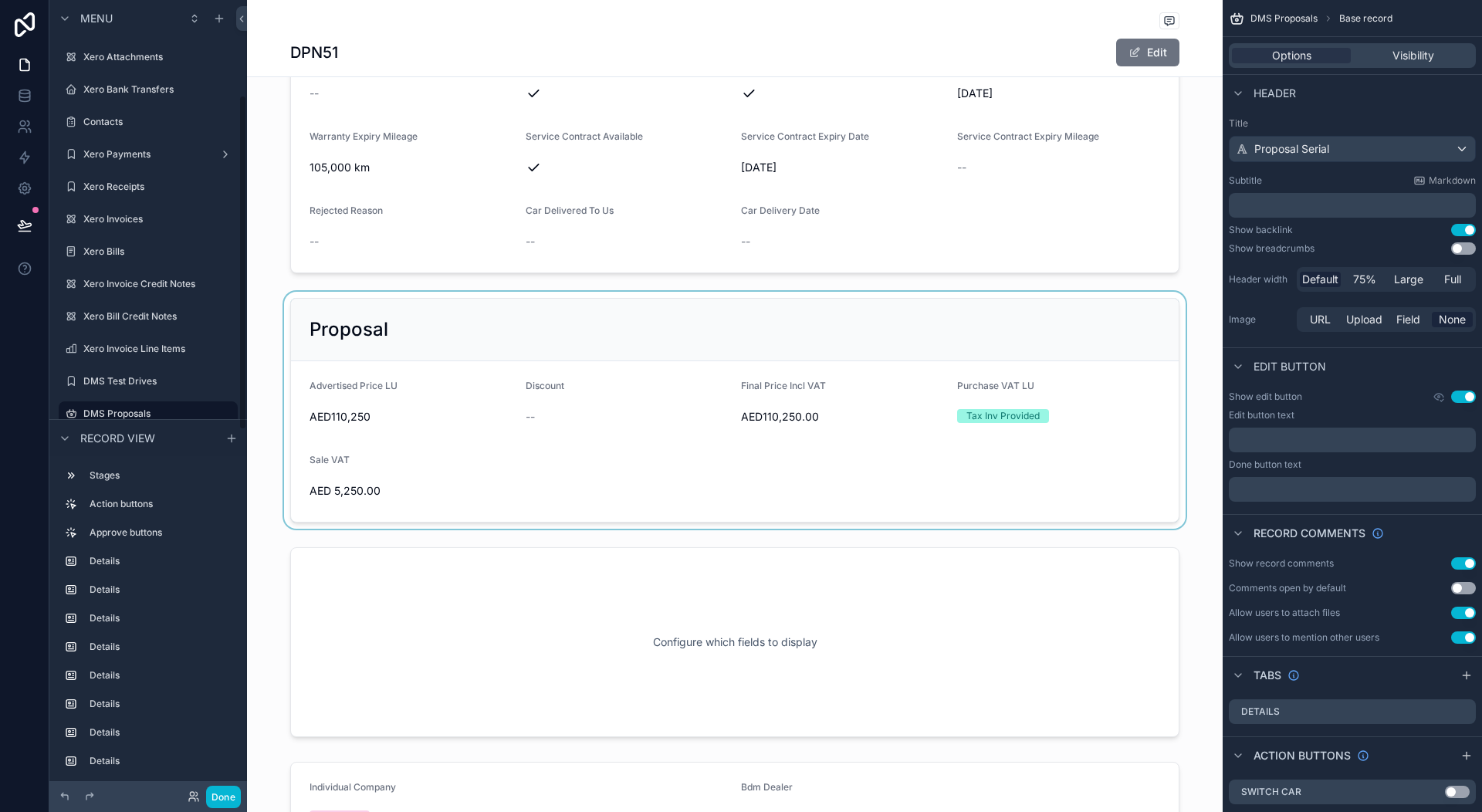
click at [681, 375] on div "scrollable content" at bounding box center [734, 410] width 976 height 237
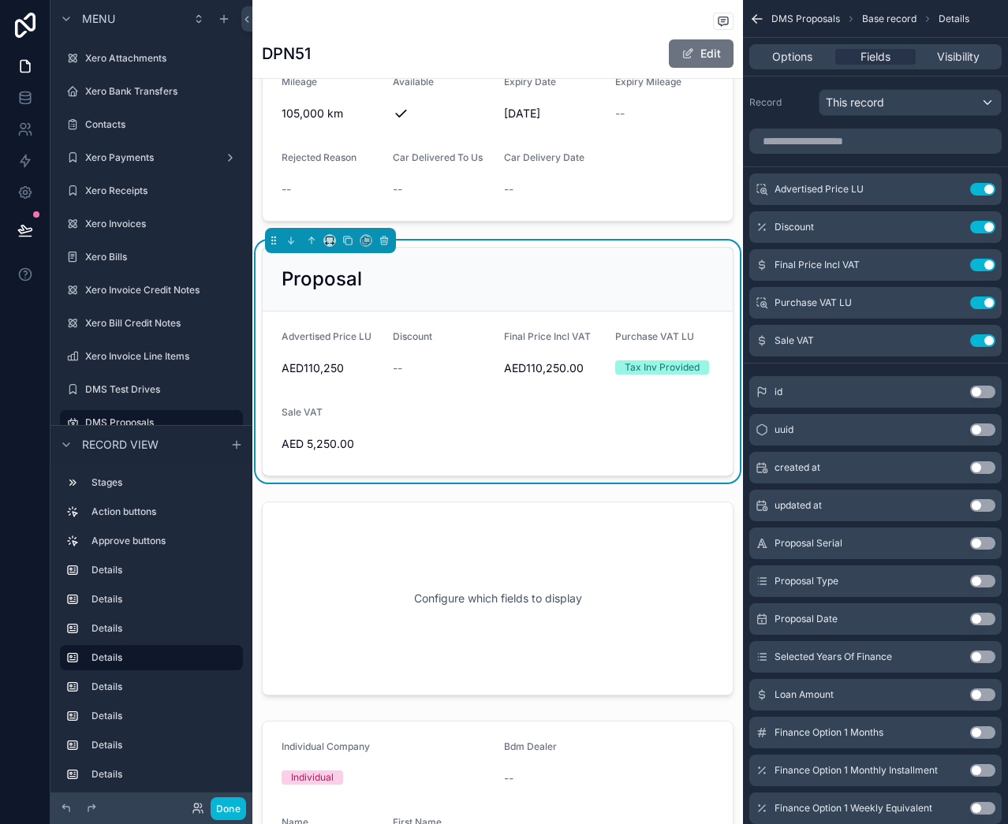
scroll to position [2287, 0]
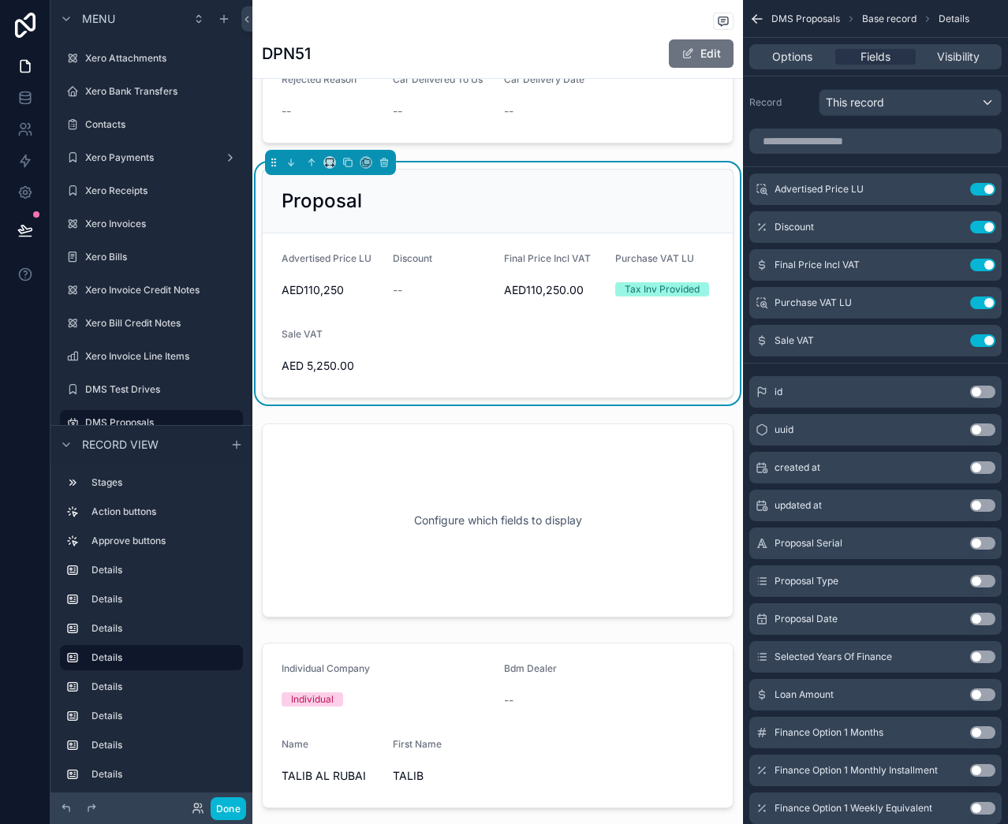
click at [491, 348] on form "Advertised Price LU AED110,250 Discount -- Final Price Incl VAT AED110,250.00 P…" at bounding box center [498, 315] width 470 height 164
click at [461, 387] on form "Advertised Price LU AED110,250 Discount -- Final Price Incl VAT AED110,250.00 P…" at bounding box center [498, 315] width 470 height 164
click at [848, 147] on input "scrollable content" at bounding box center [875, 141] width 252 height 25
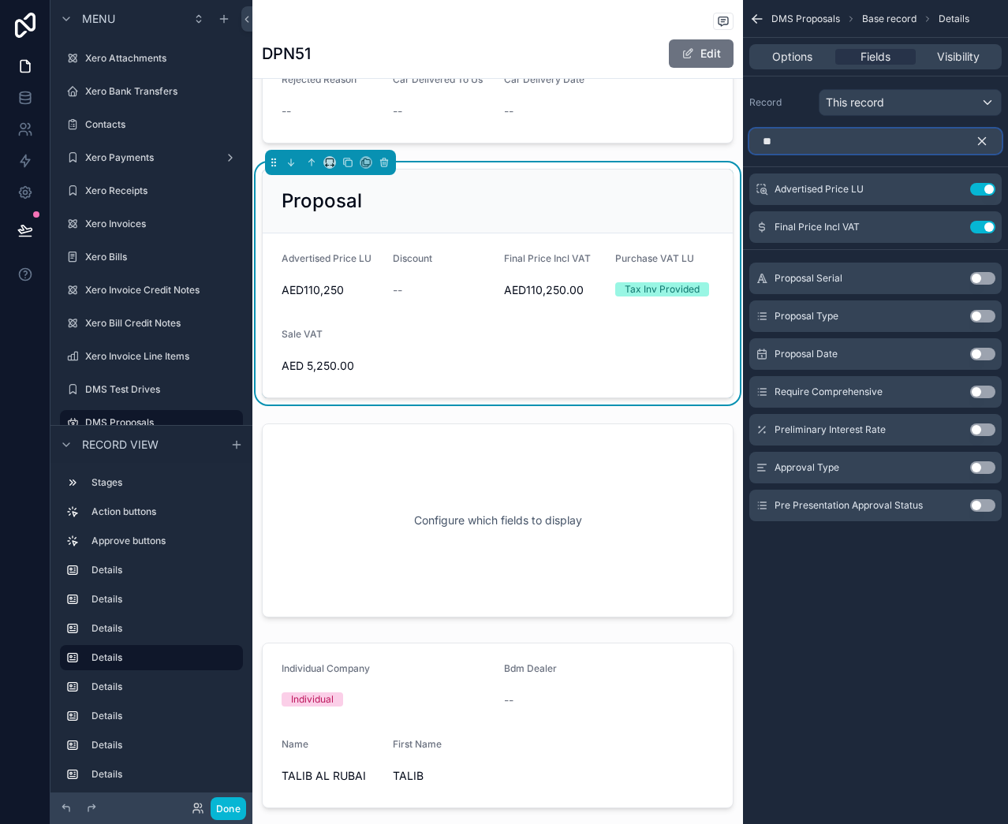
type input "*"
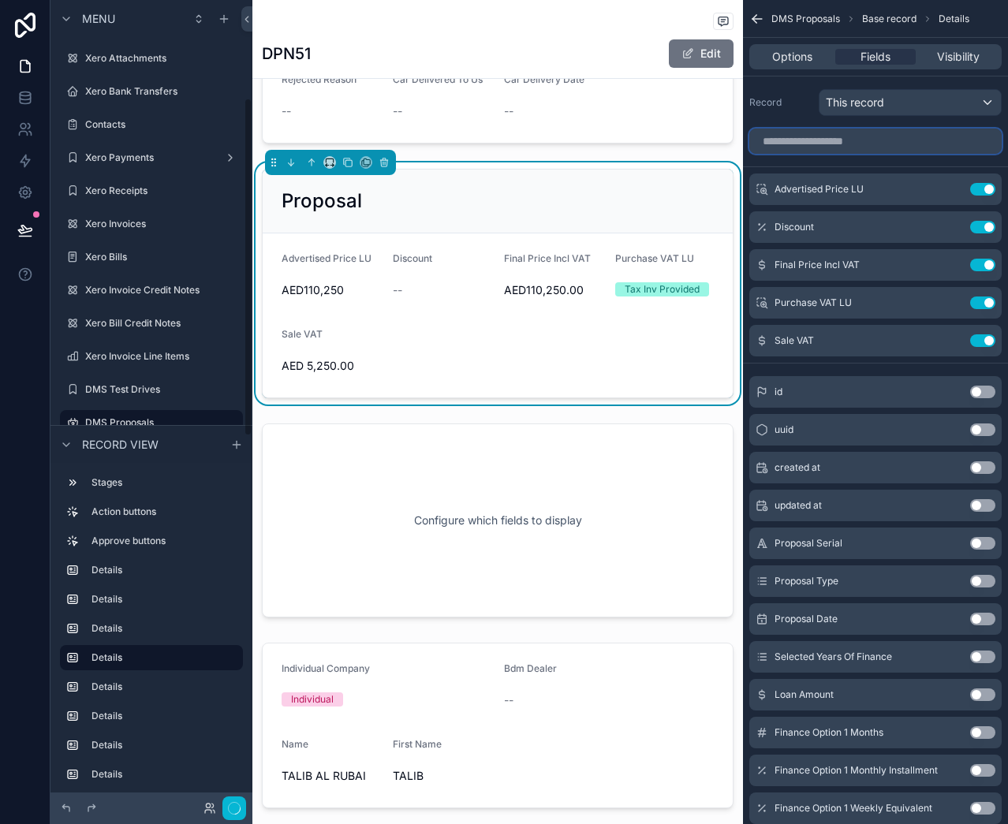
scroll to position [233, 0]
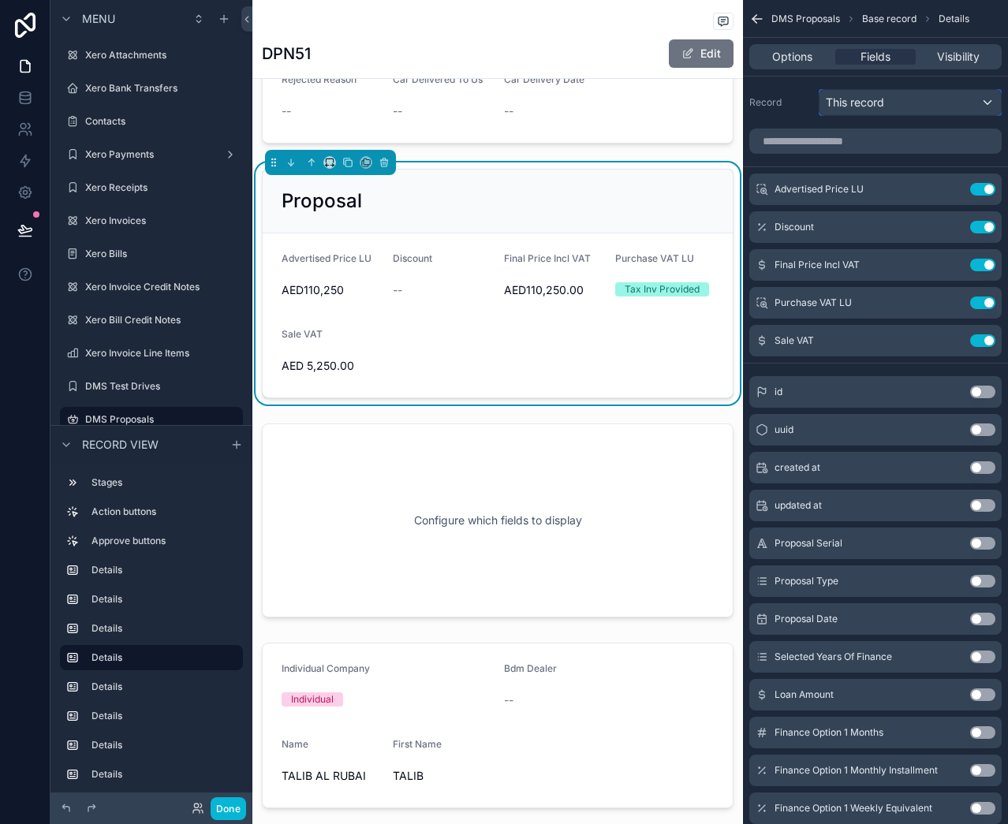
click at [906, 99] on div "This record" at bounding box center [909, 102] width 181 height 25
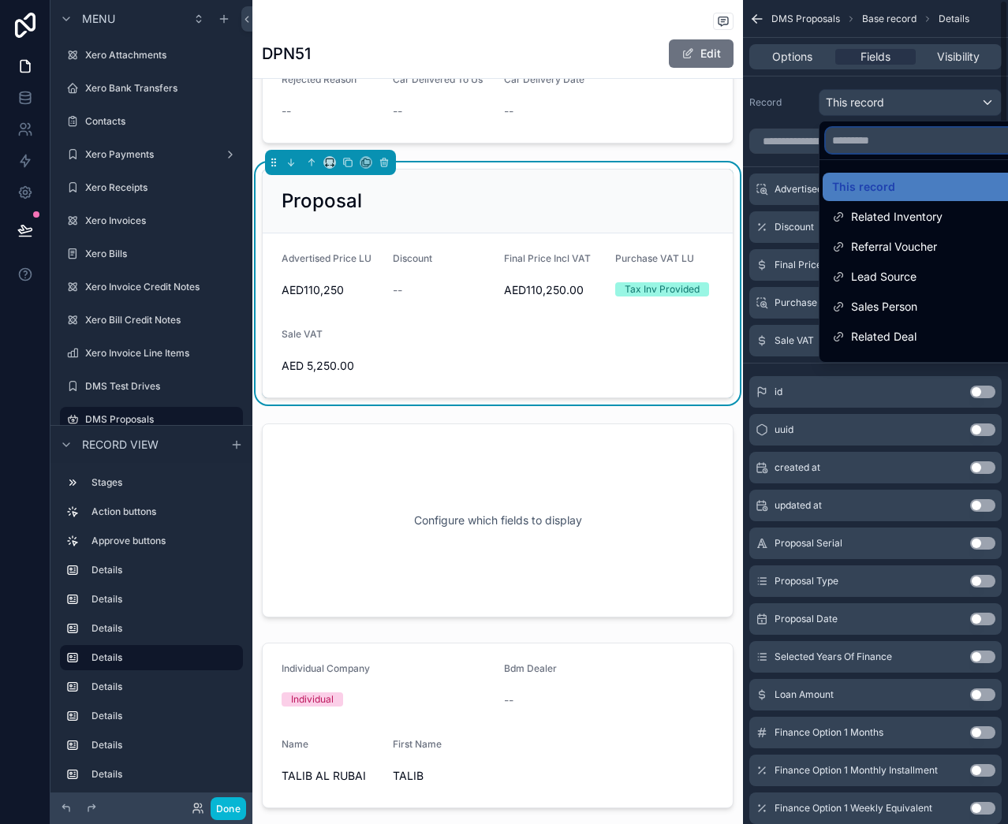
click at [899, 138] on input "text" at bounding box center [928, 140] width 205 height 25
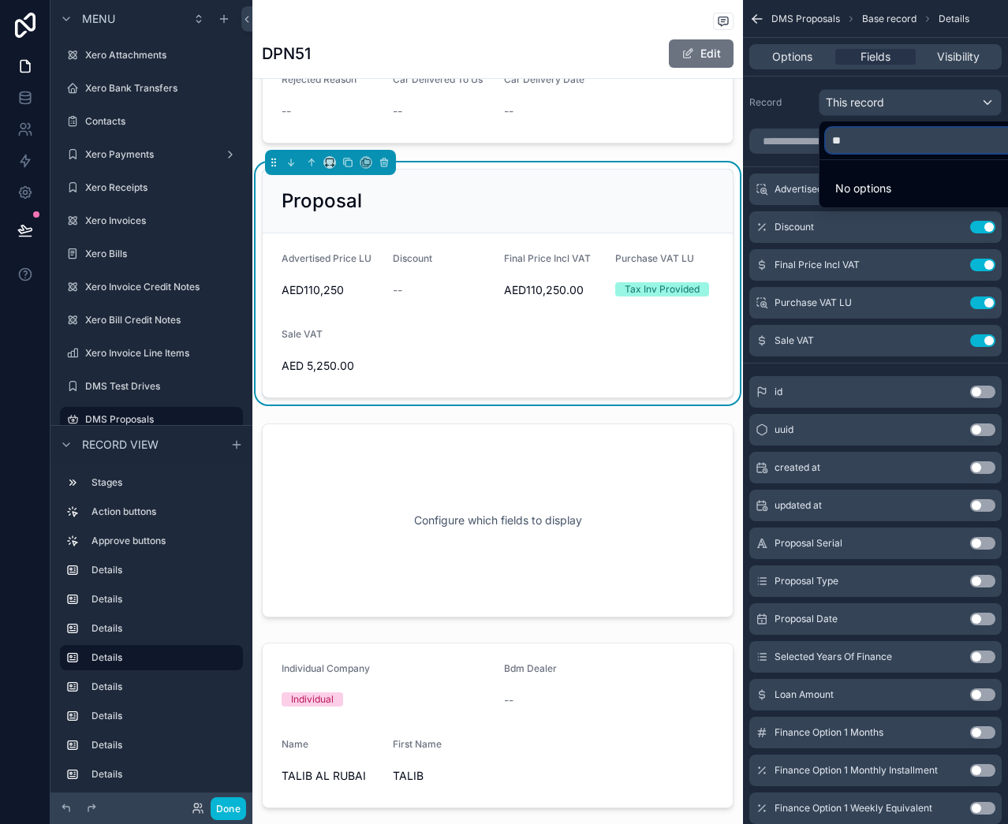
type input "*"
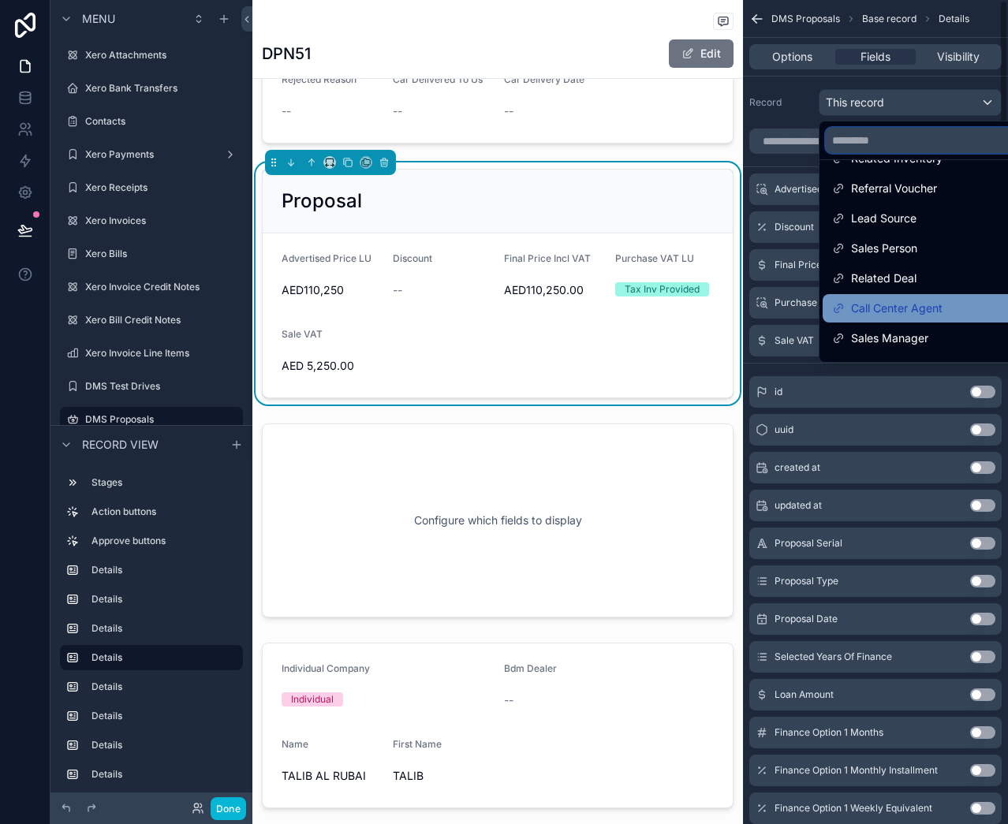
scroll to position [0, 0]
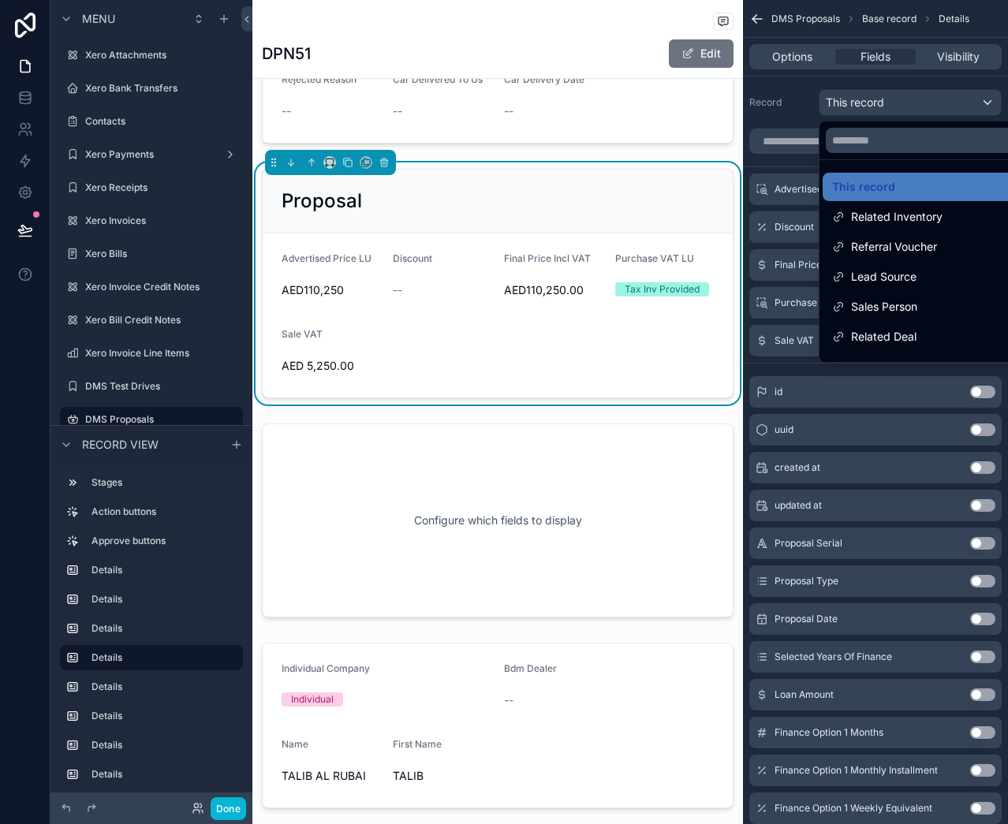
click at [801, 89] on div "scrollable content" at bounding box center [504, 412] width 1008 height 824
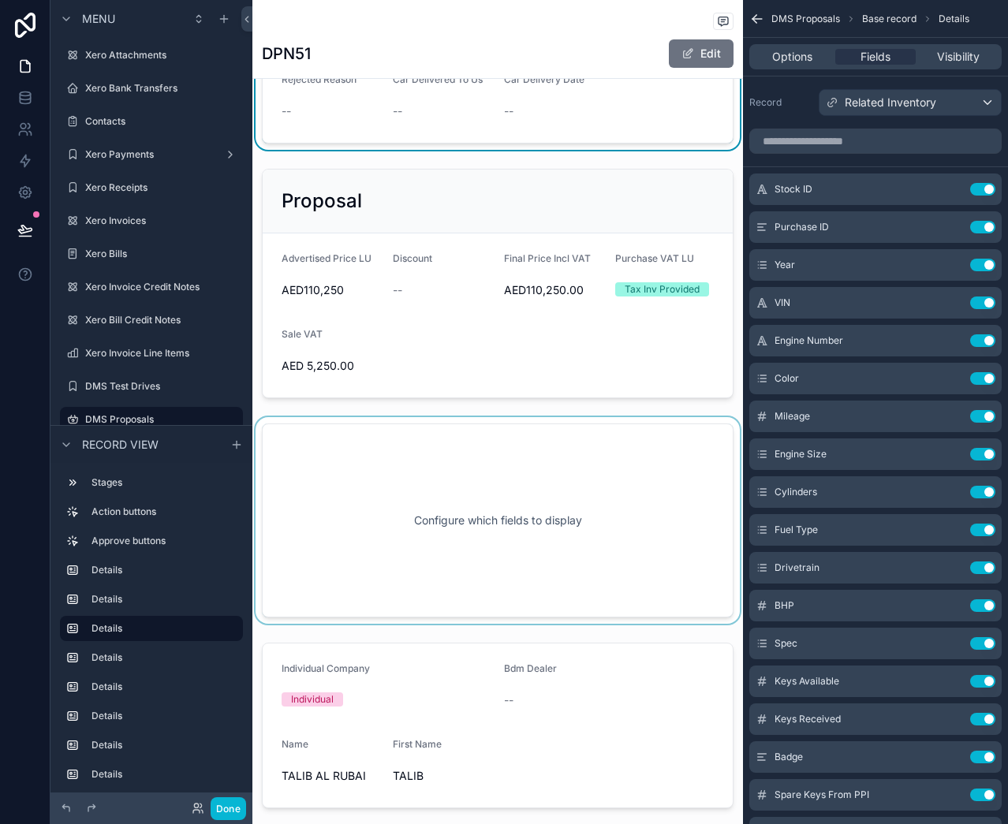
click at [476, 562] on div "scrollable content" at bounding box center [497, 520] width 491 height 207
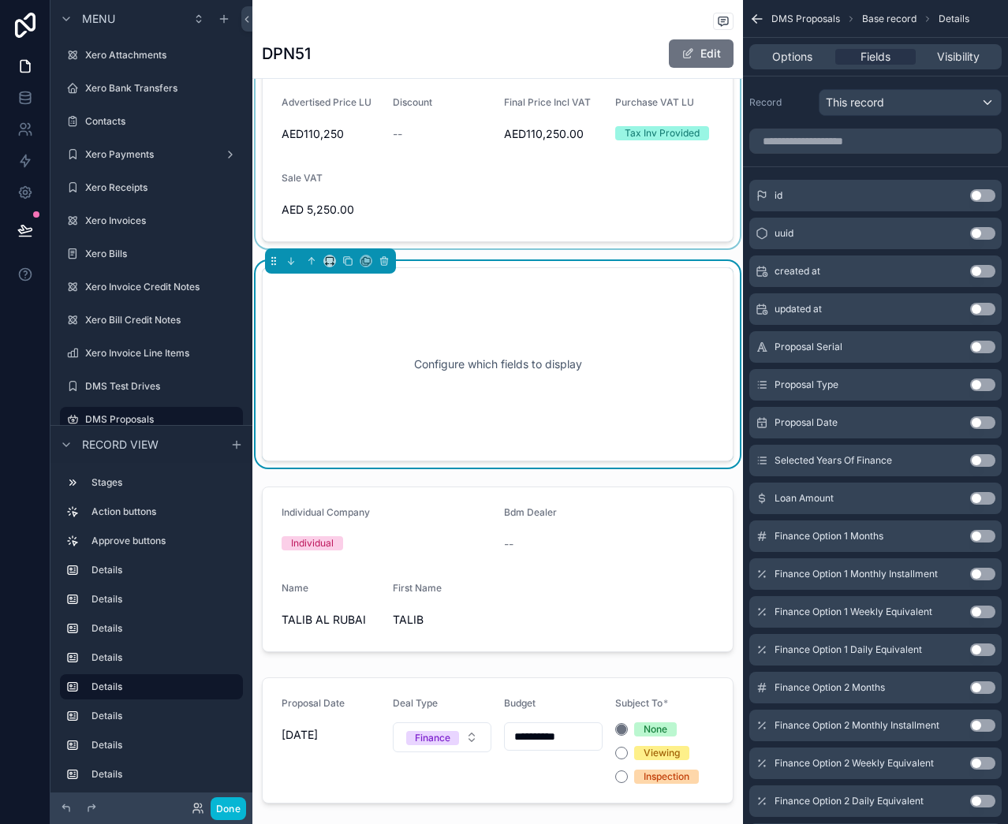
scroll to position [2445, 0]
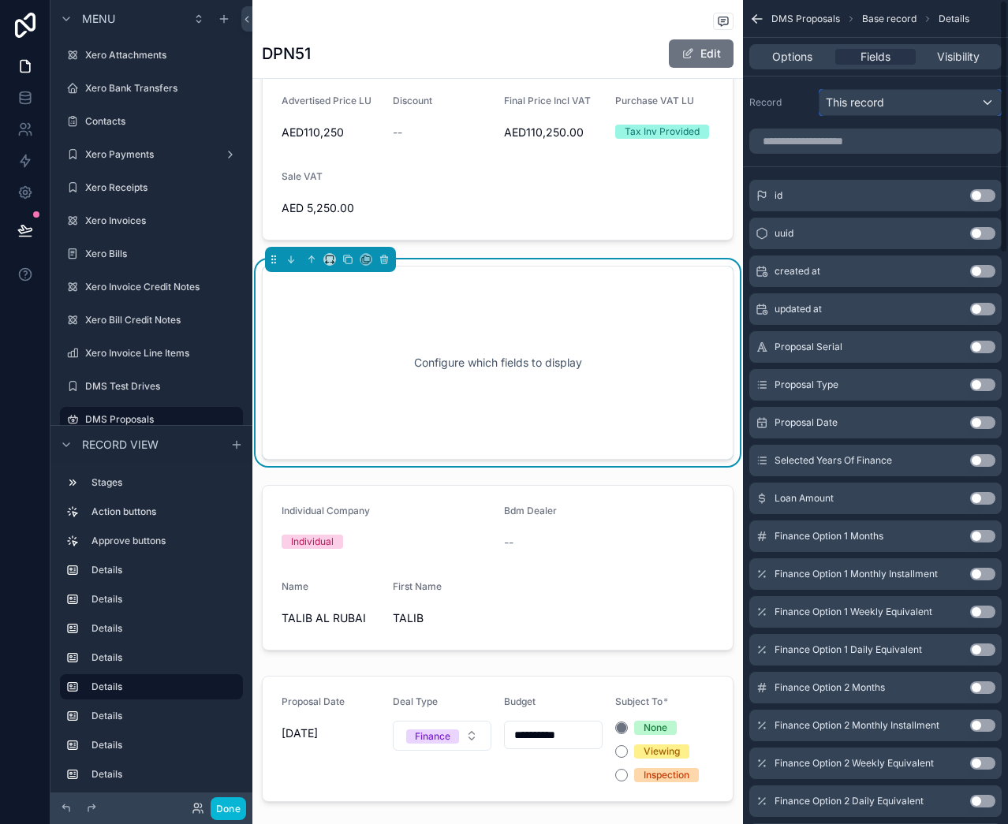
click at [884, 103] on span "This record" at bounding box center [855, 103] width 58 height 16
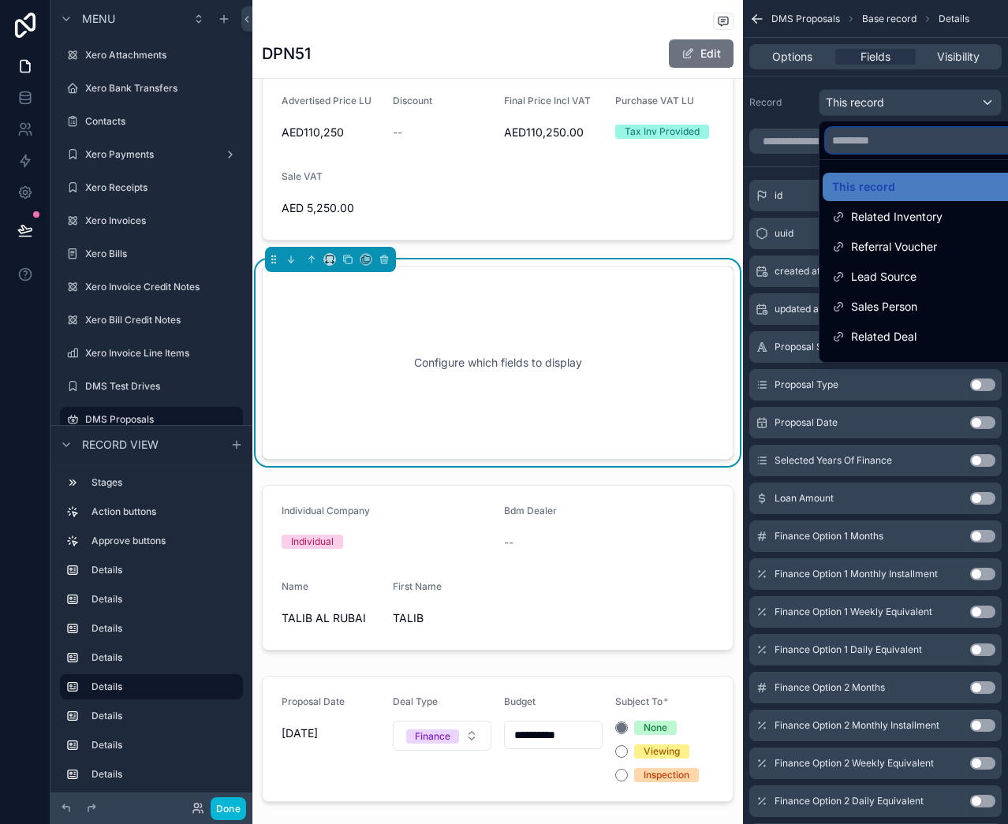
click at [878, 136] on input "text" at bounding box center [928, 140] width 205 height 25
type input "*"
click at [788, 122] on div "scrollable content" at bounding box center [504, 412] width 1008 height 824
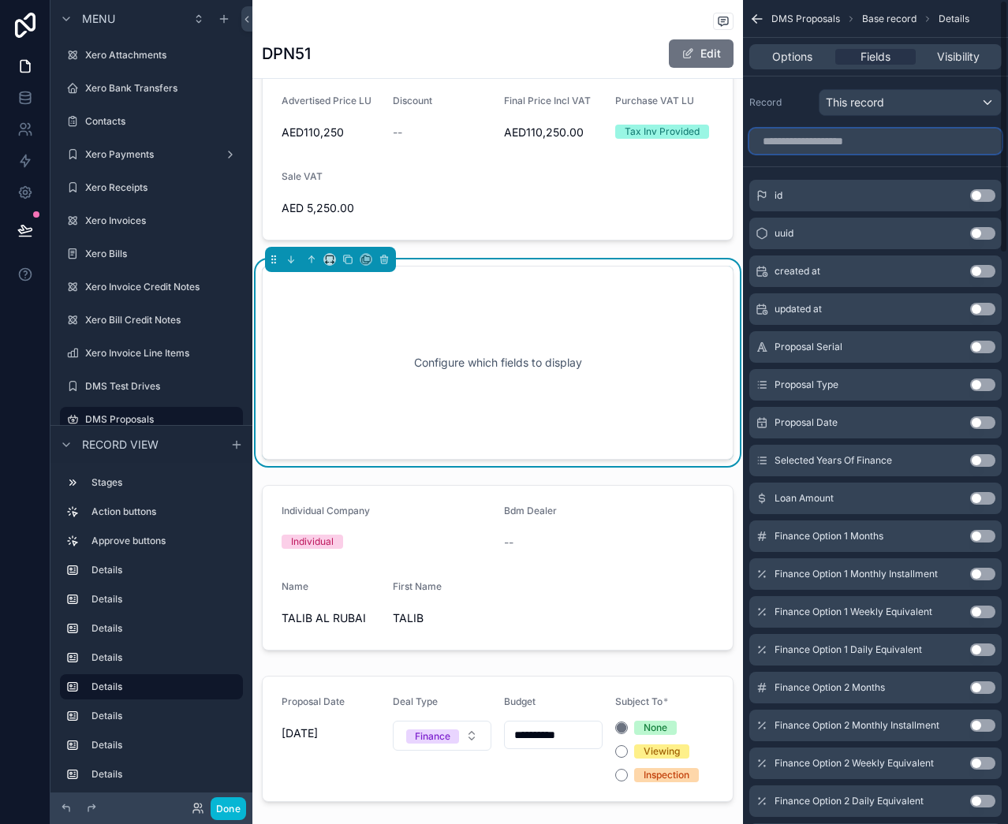
click at [819, 140] on input "scrollable content" at bounding box center [875, 141] width 252 height 25
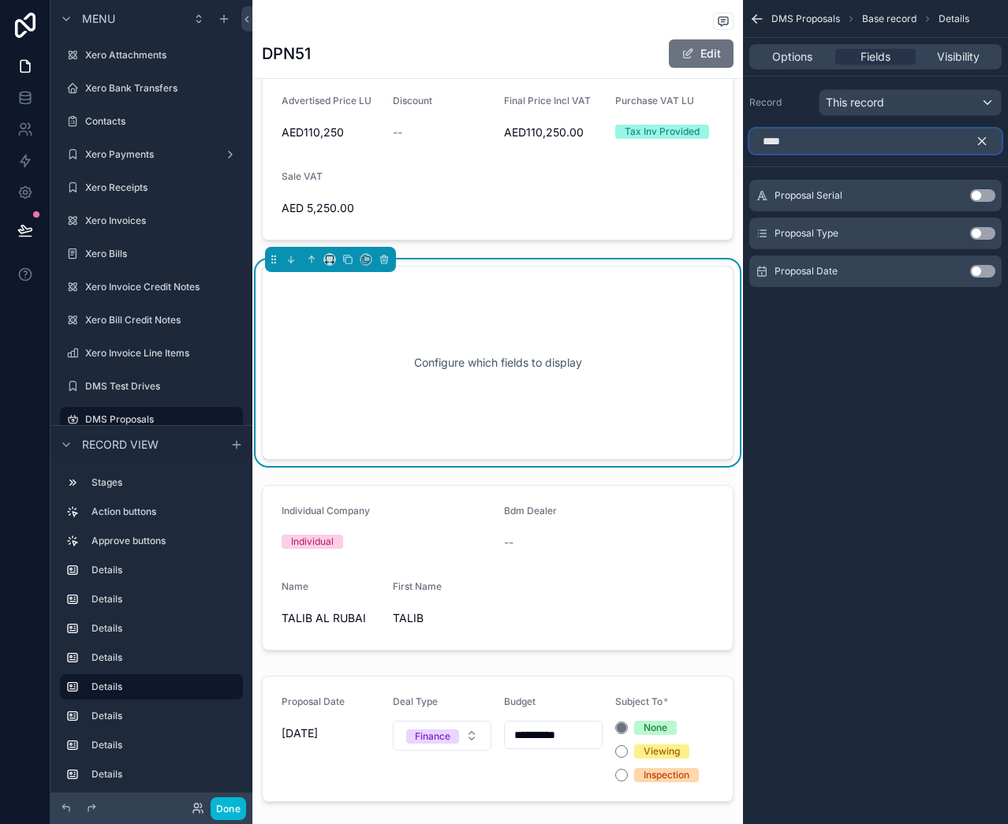
type input "****"
click at [983, 144] on icon "scrollable content" at bounding box center [982, 141] width 14 height 14
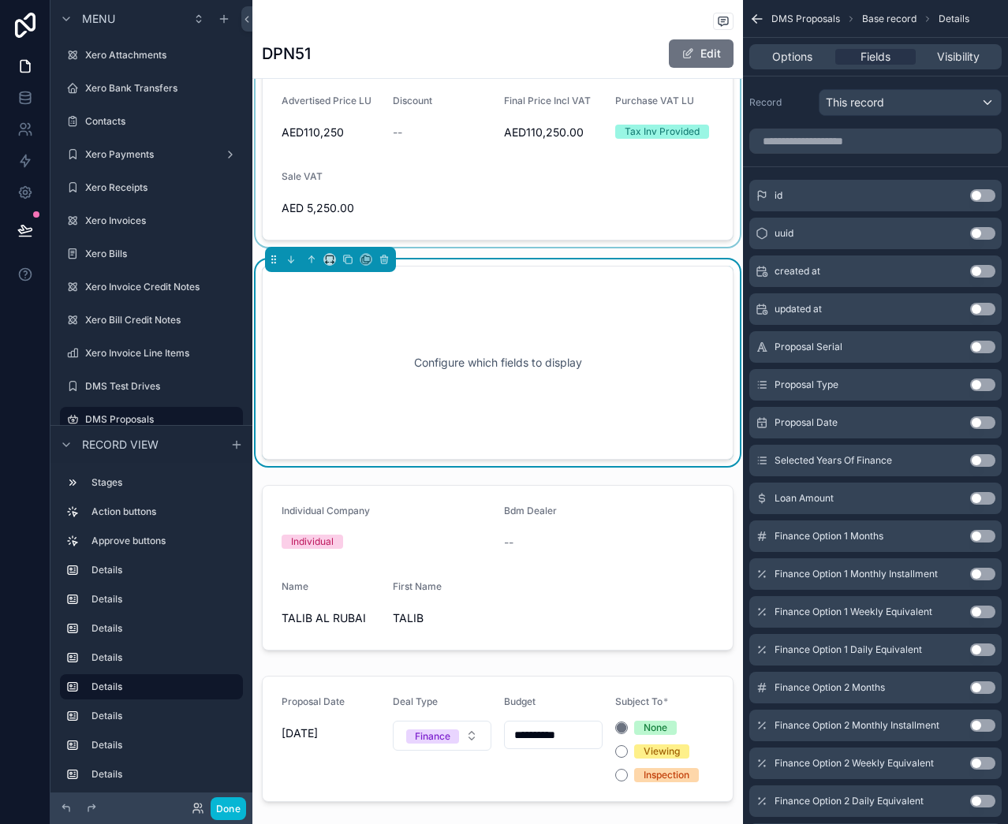
click at [491, 203] on div "scrollable content" at bounding box center [497, 126] width 491 height 242
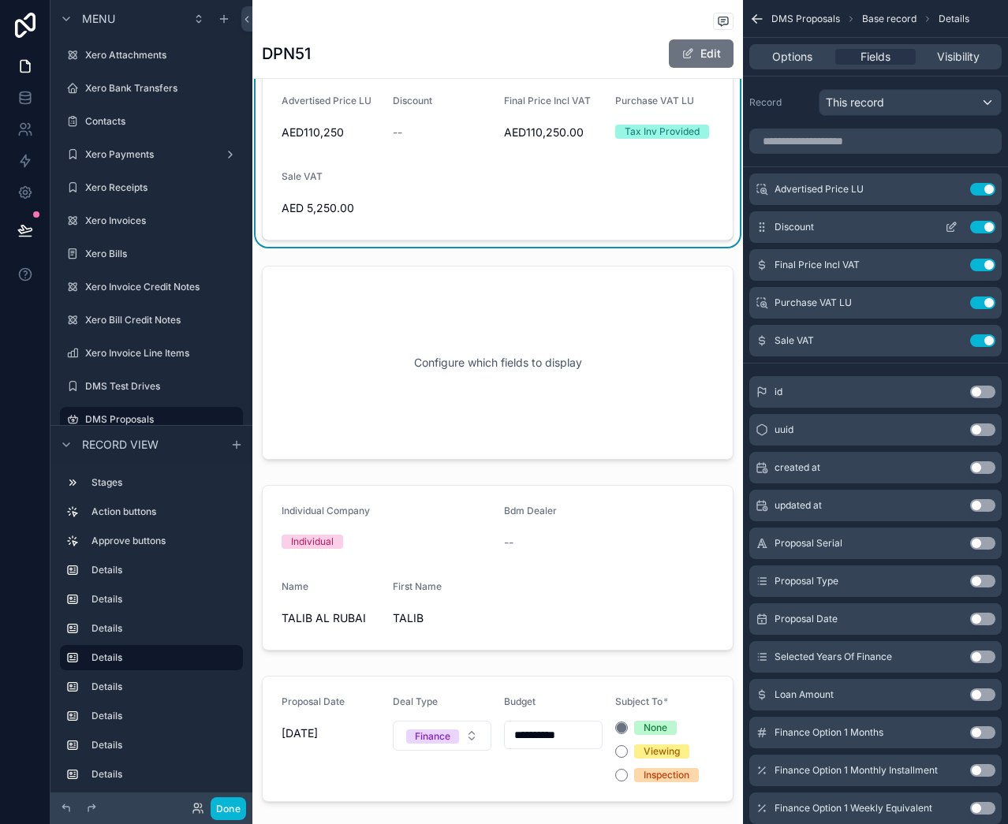
click at [987, 224] on button "Use setting" at bounding box center [982, 227] width 25 height 13
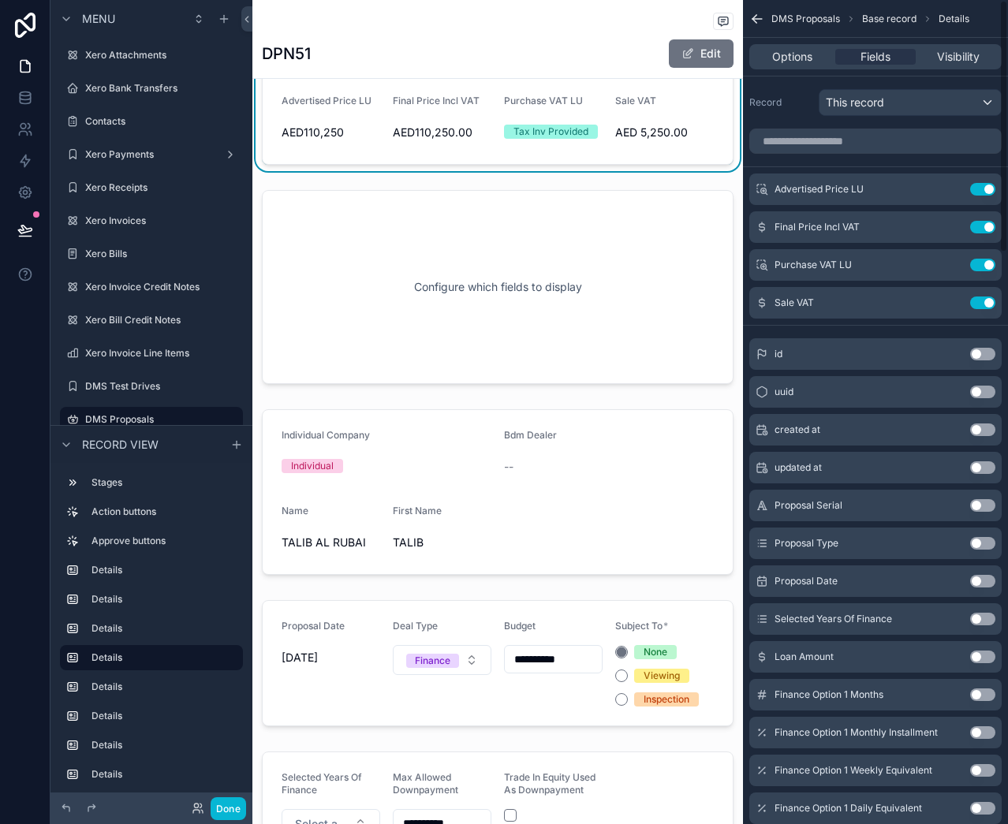
click at [987, 224] on button "Use setting" at bounding box center [982, 227] width 25 height 13
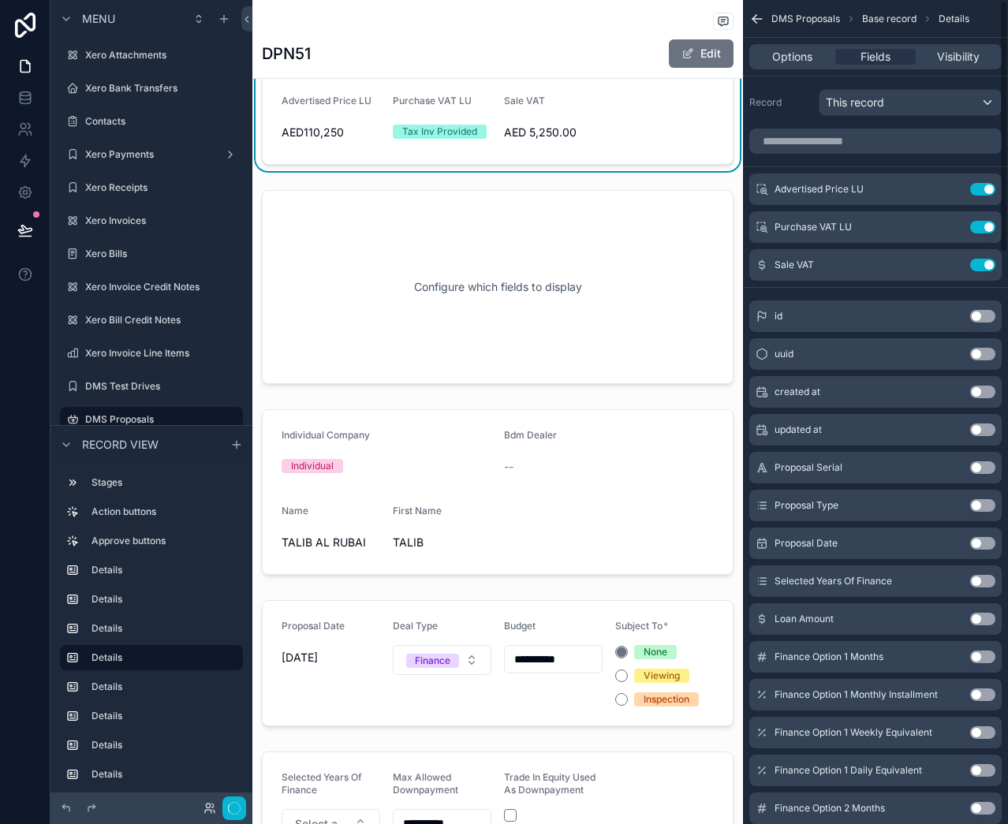
click at [987, 224] on button "Use setting" at bounding box center [982, 227] width 25 height 13
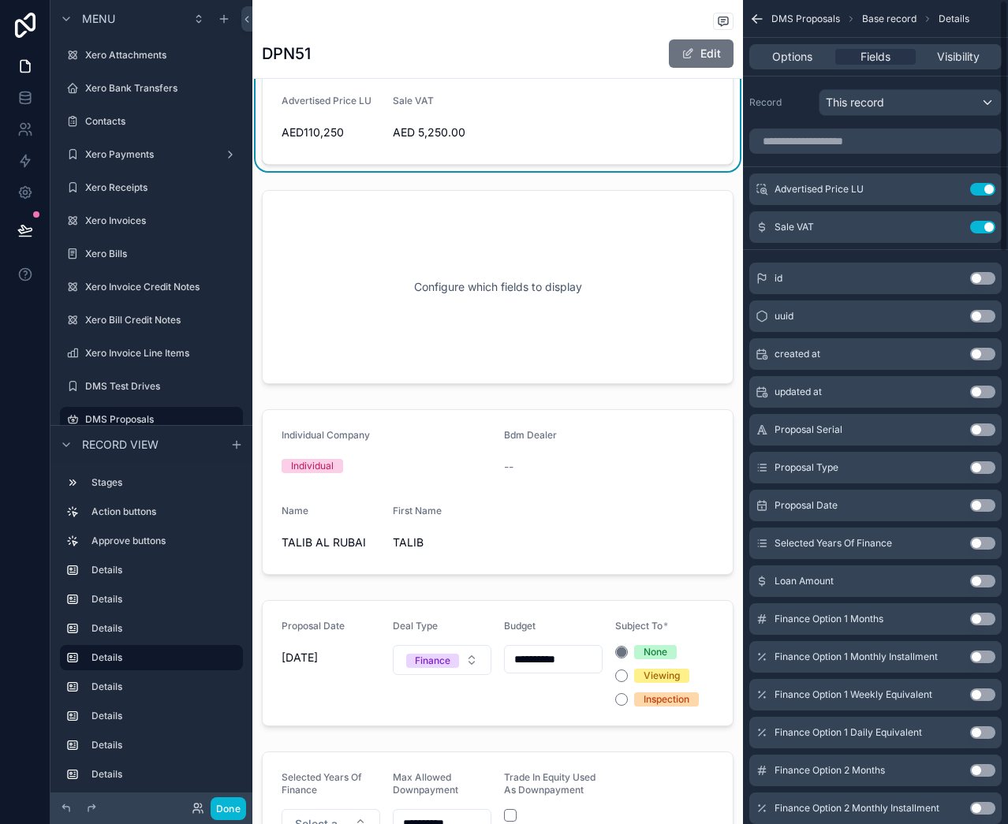
click at [987, 224] on button "Use setting" at bounding box center [982, 227] width 25 height 13
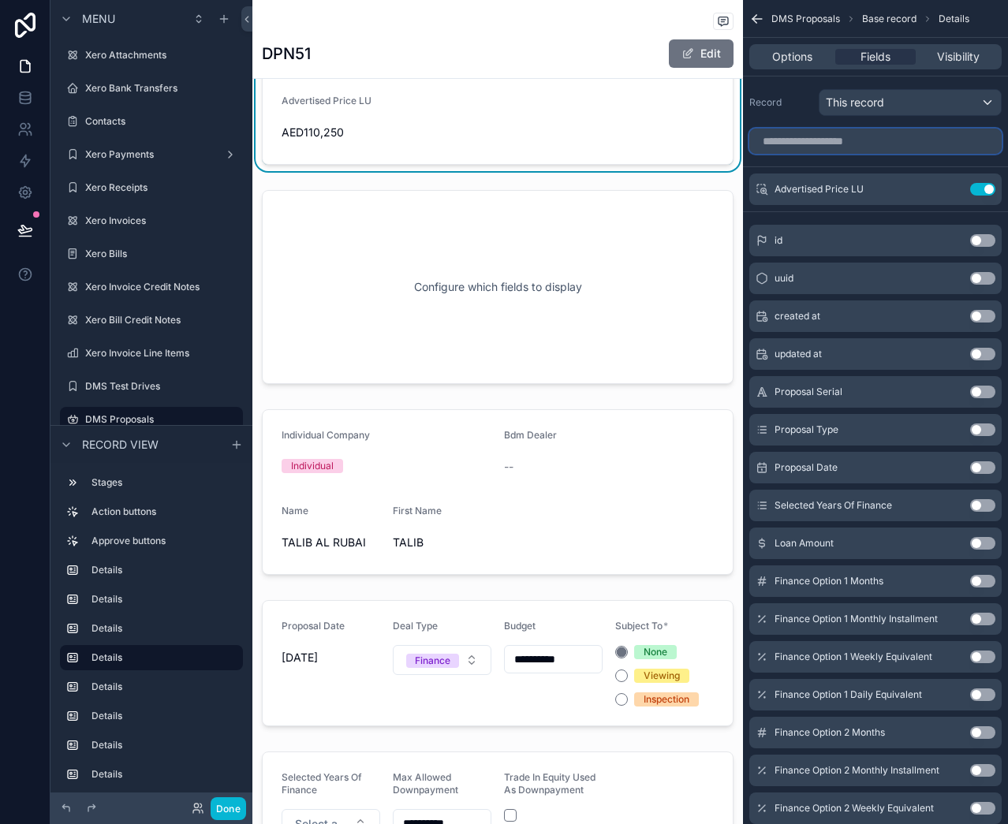
click at [834, 146] on input "scrollable content" at bounding box center [875, 141] width 252 height 25
click at [987, 188] on button "Use setting" at bounding box center [982, 189] width 25 height 13
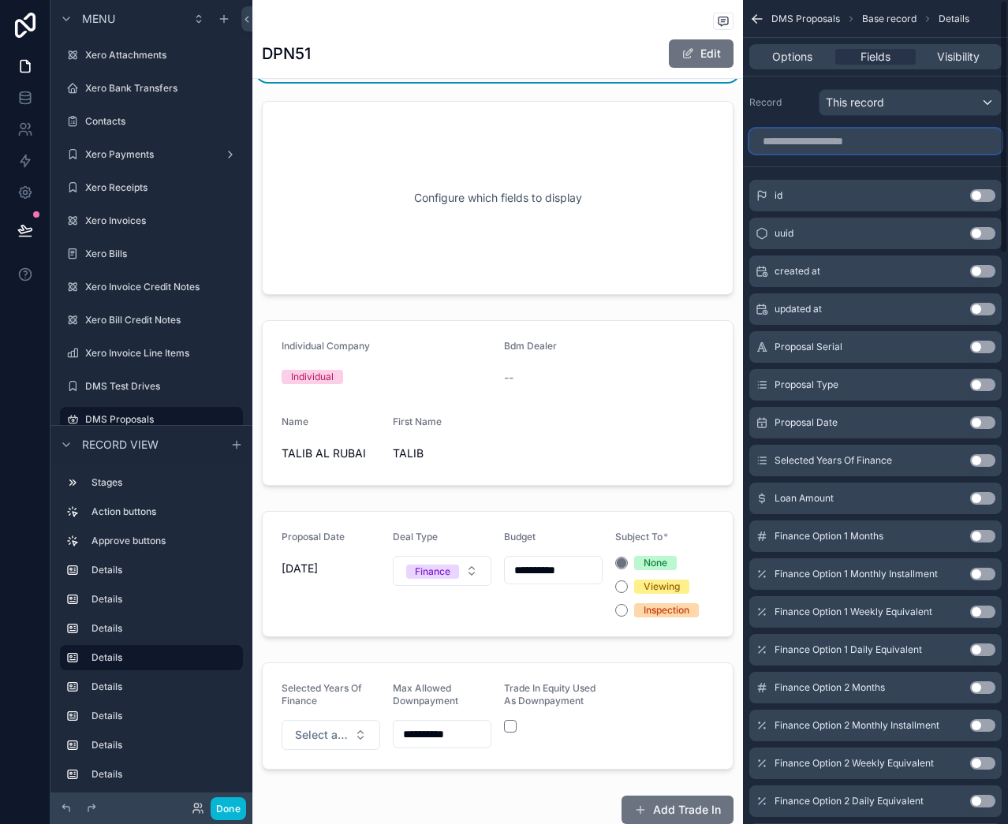
click at [838, 144] on input "scrollable content" at bounding box center [875, 141] width 252 height 25
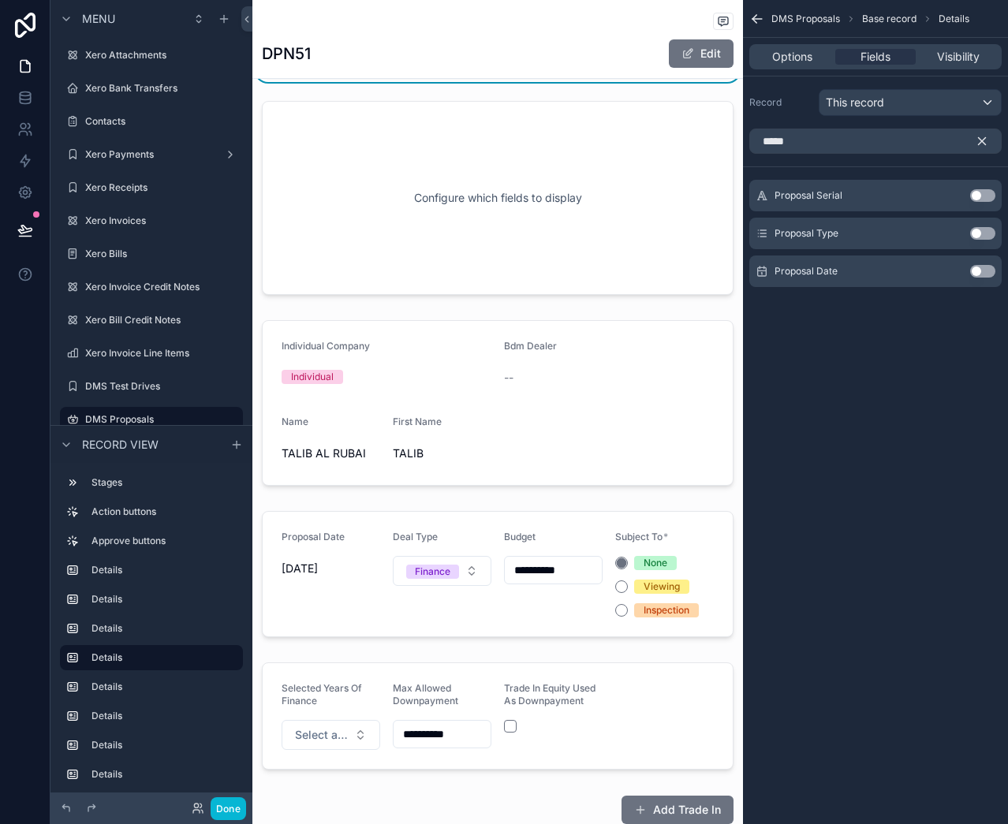
click at [983, 196] on button "Use setting" at bounding box center [982, 195] width 25 height 13
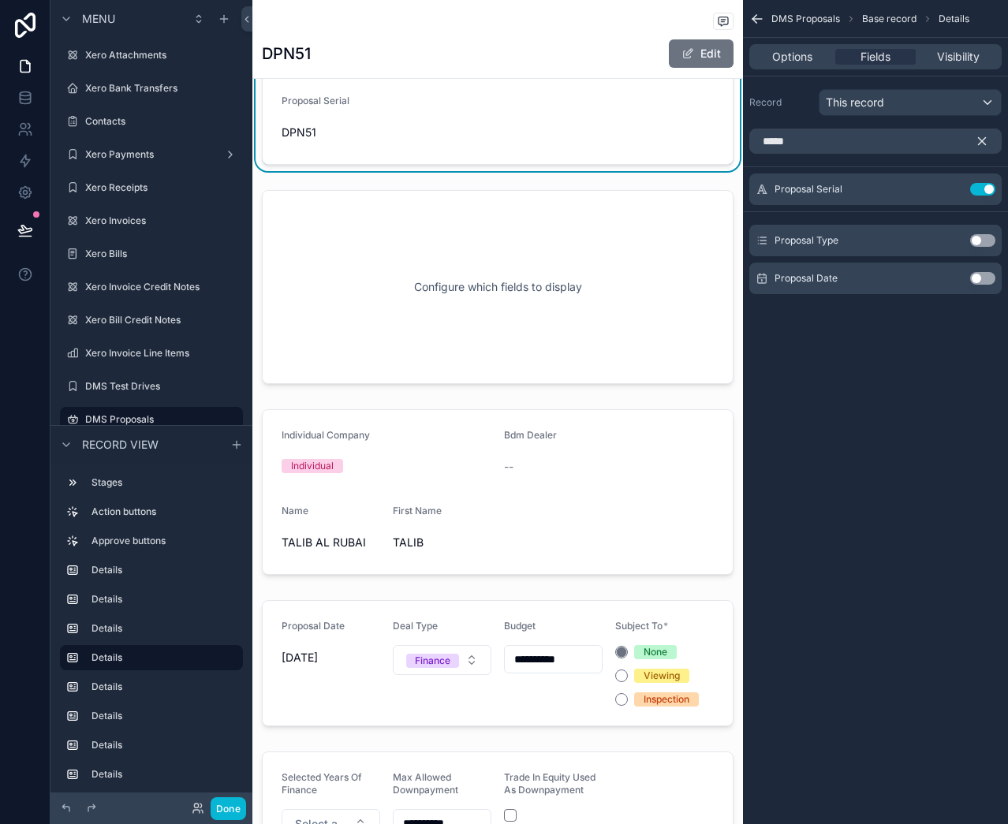
click at [982, 241] on button "Use setting" at bounding box center [982, 240] width 25 height 13
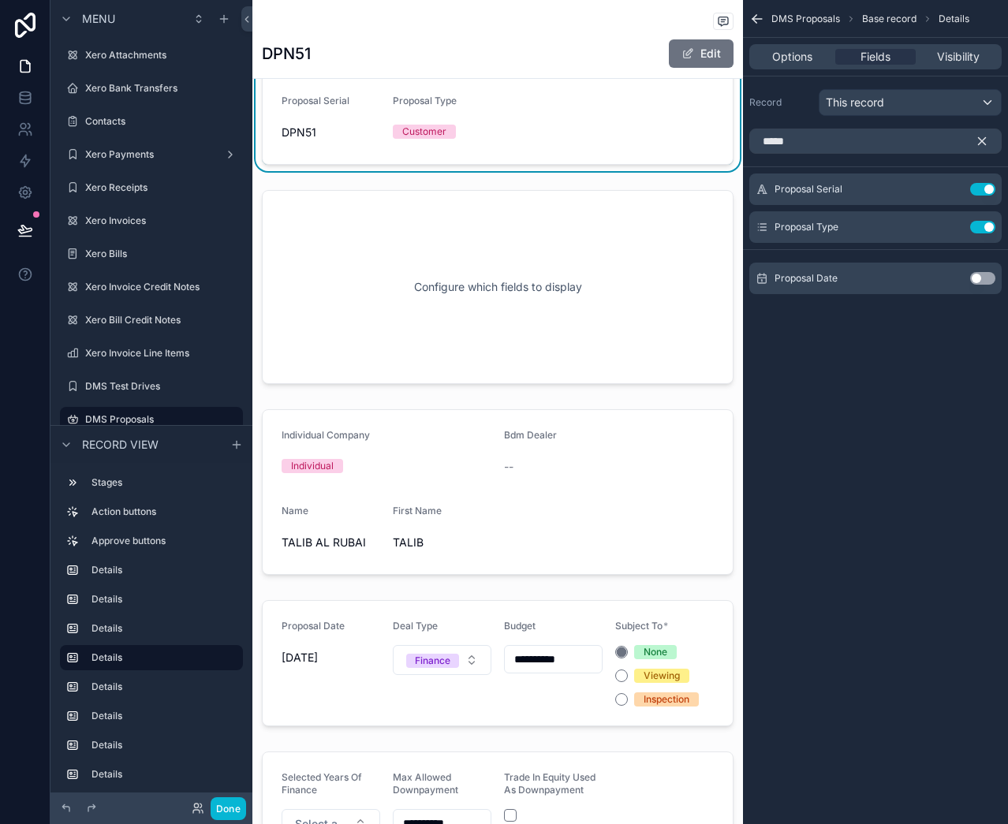
click at [983, 275] on button "Use setting" at bounding box center [982, 278] width 25 height 13
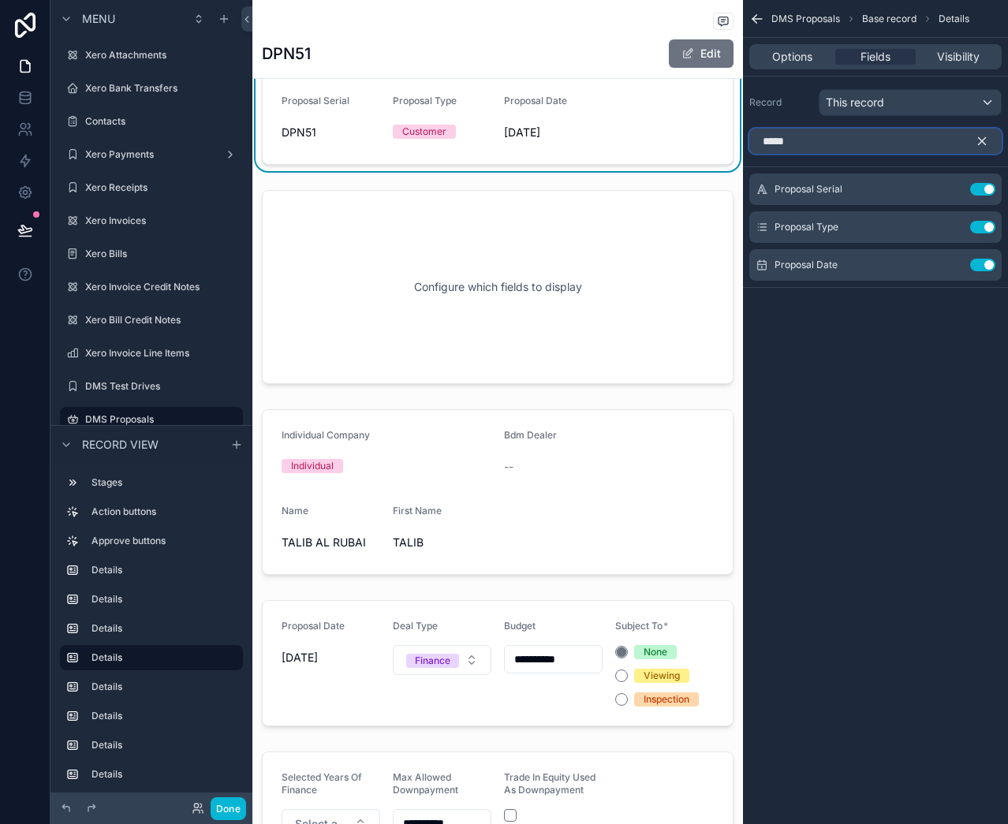
click at [844, 147] on input "*****" at bounding box center [875, 141] width 252 height 25
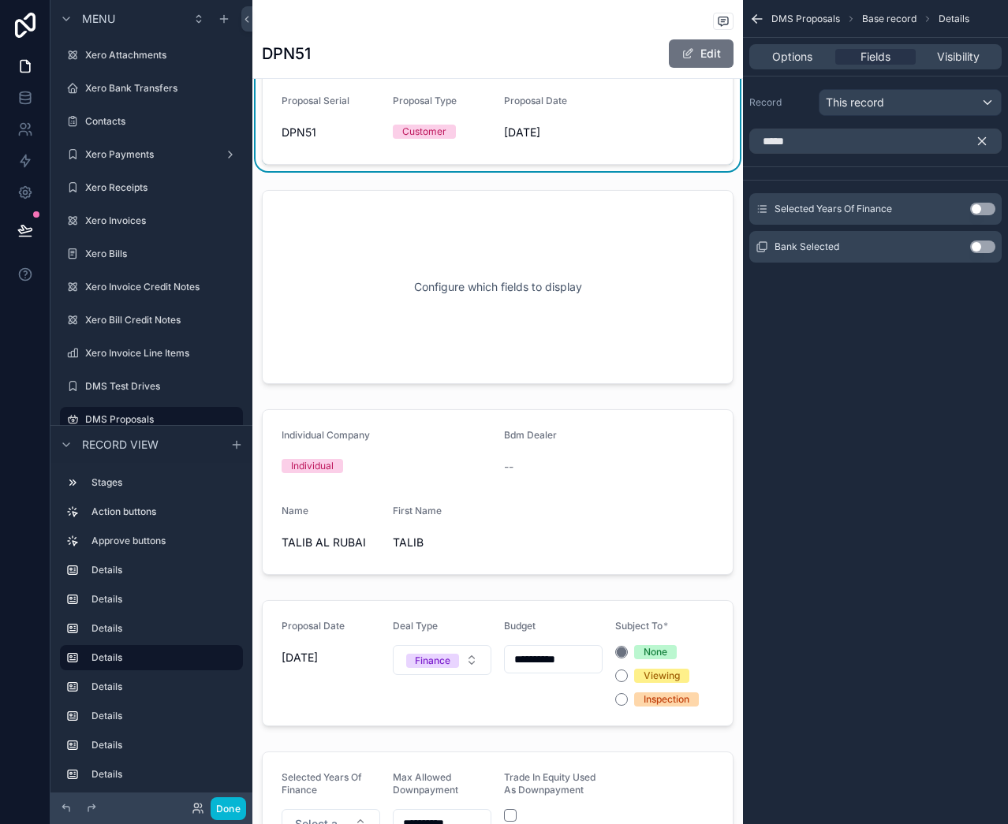
click at [976, 207] on button "Use setting" at bounding box center [982, 209] width 25 height 13
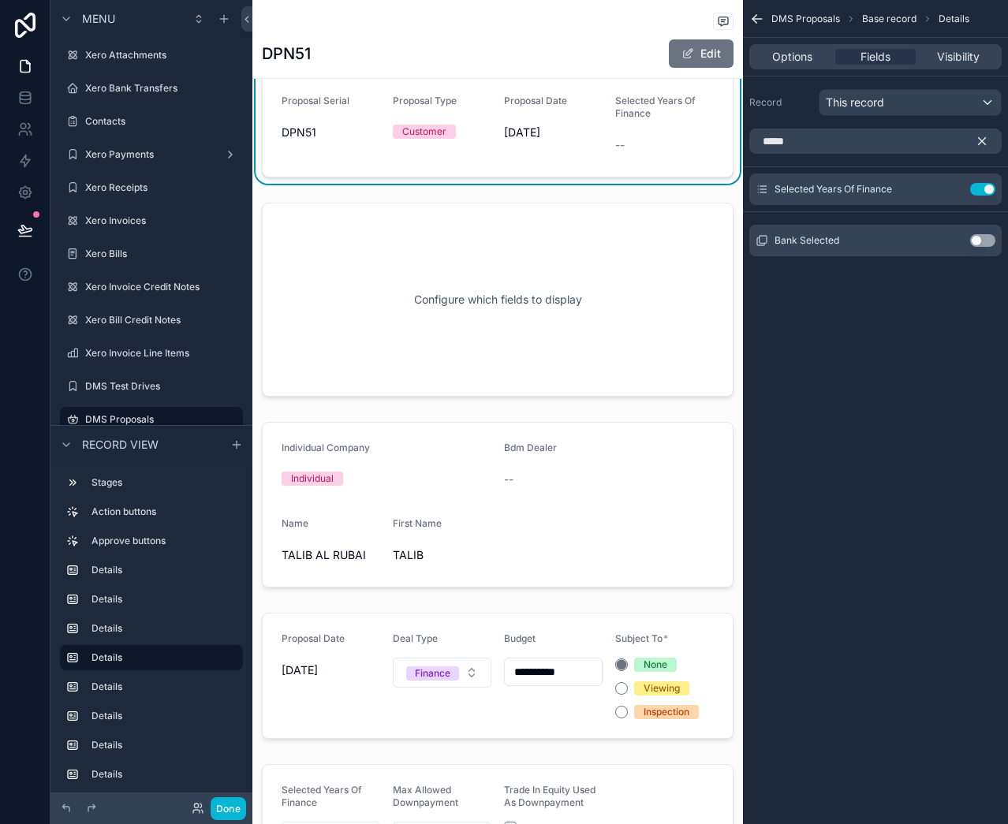
click at [882, 155] on div "*****" at bounding box center [875, 141] width 265 height 38
click at [881, 140] on input "*****" at bounding box center [875, 141] width 252 height 25
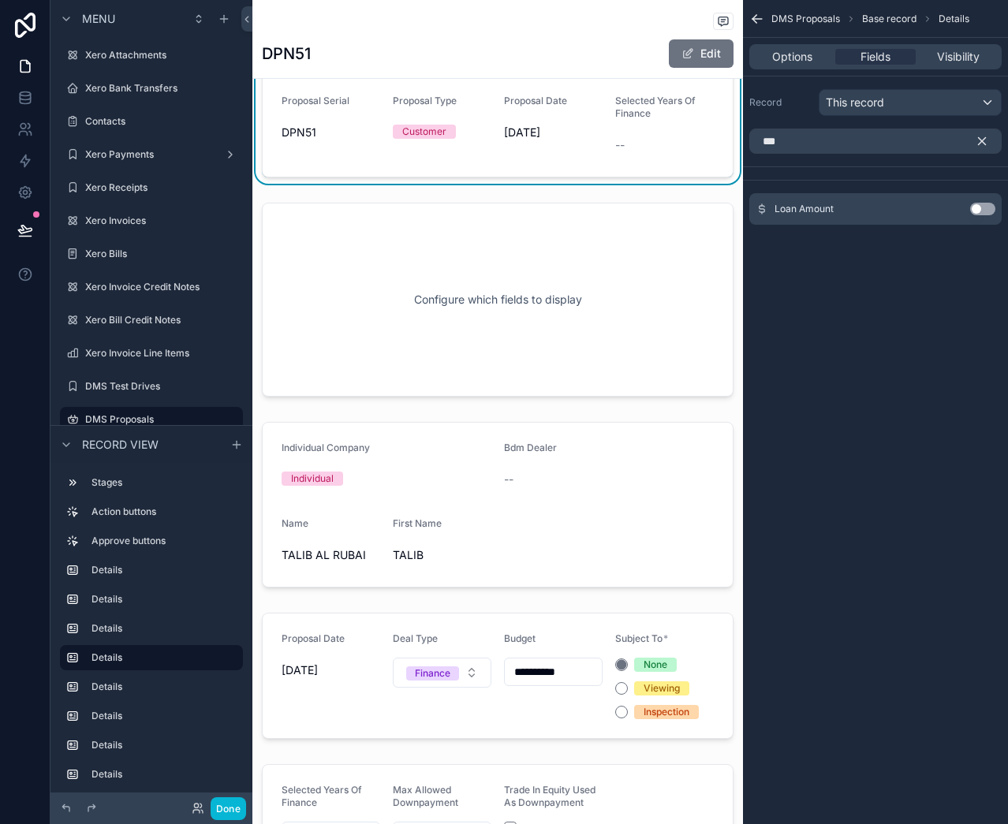
click at [983, 208] on button "Use setting" at bounding box center [982, 209] width 25 height 13
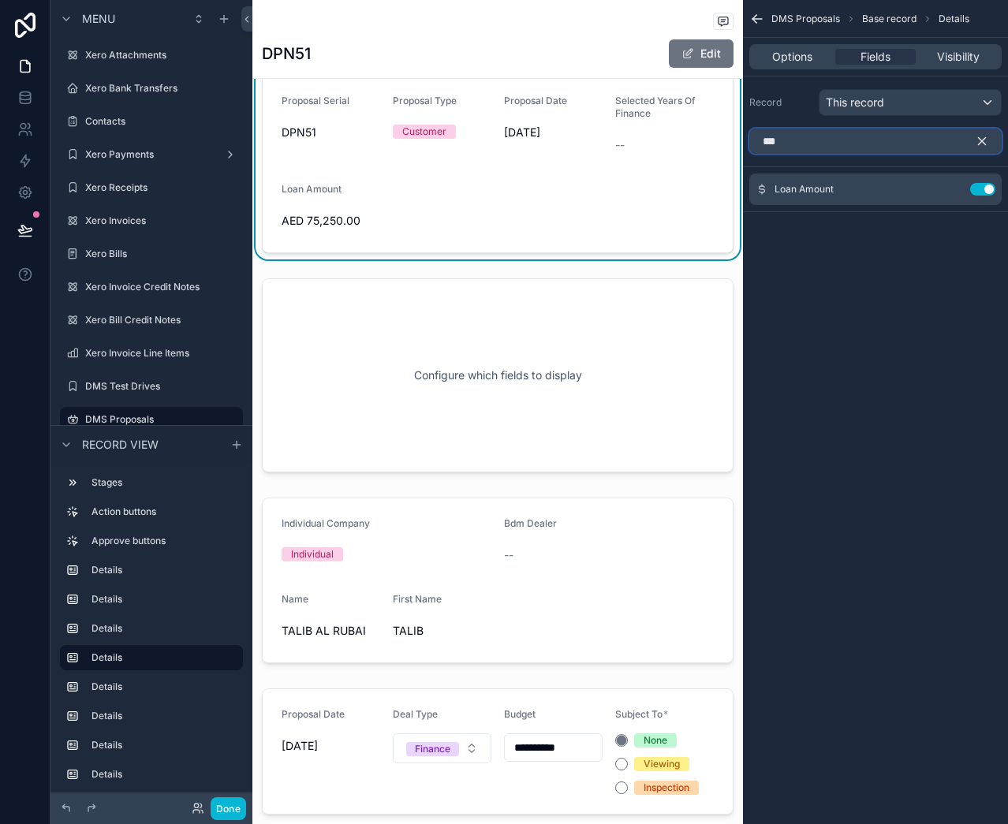
click at [843, 146] on input "***" at bounding box center [875, 141] width 252 height 25
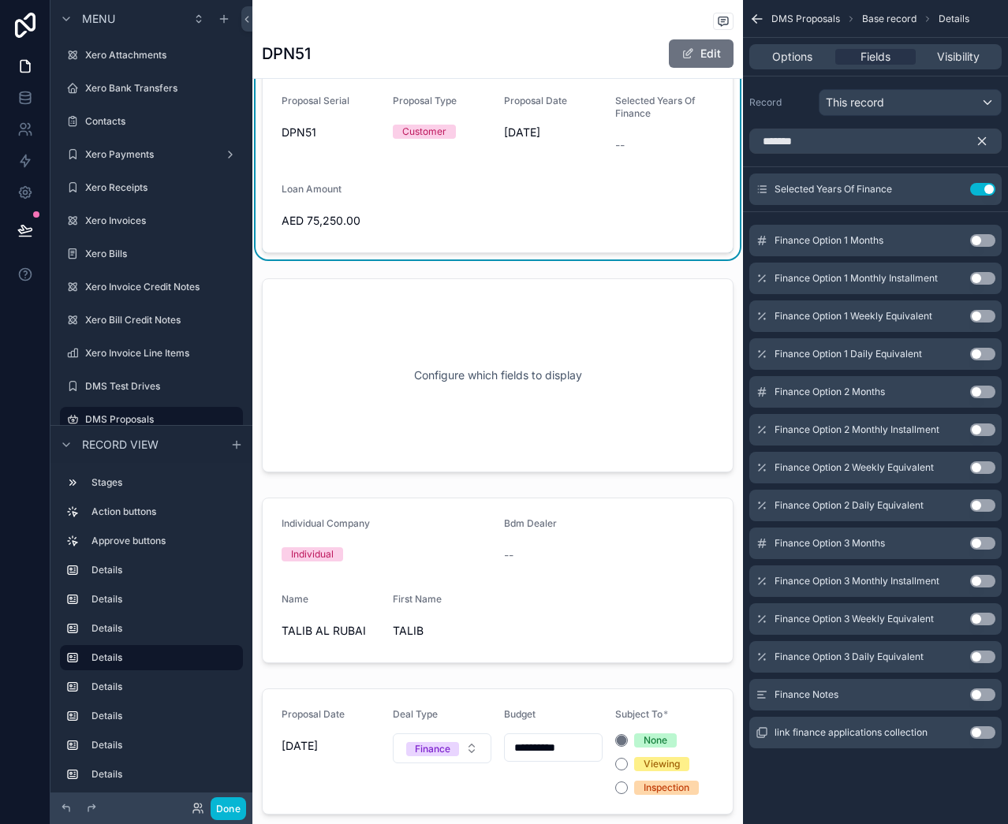
click at [973, 237] on button "Use setting" at bounding box center [982, 240] width 25 height 13
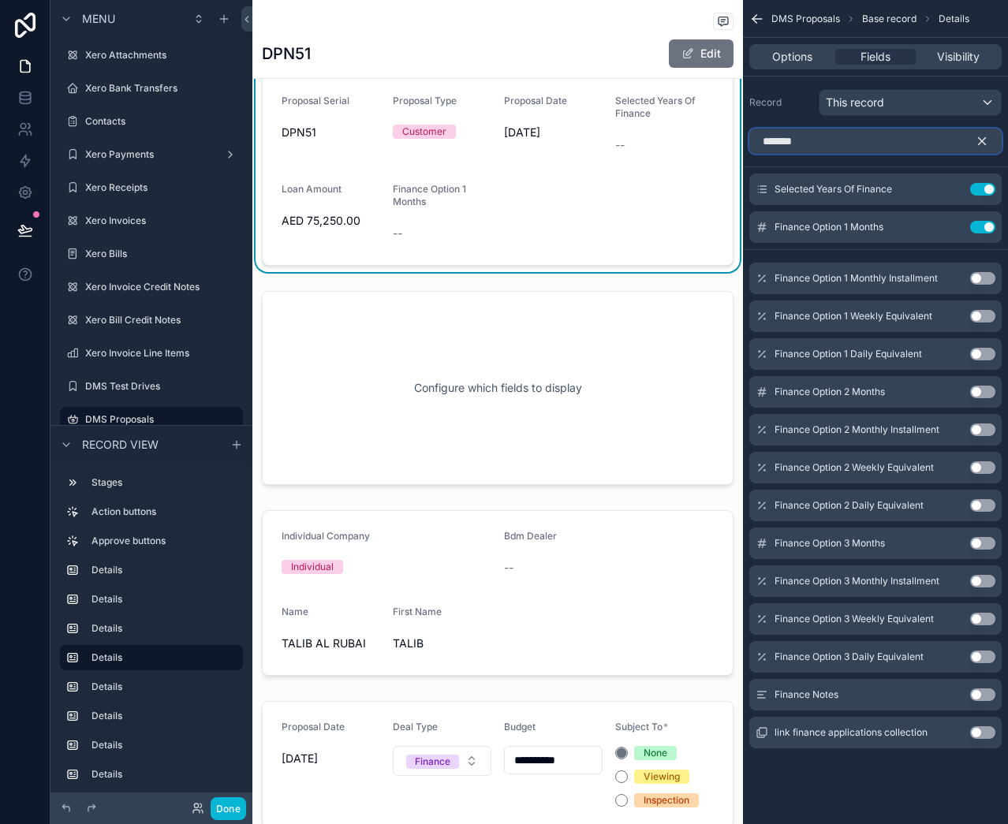
click at [848, 137] on input "*******" at bounding box center [875, 141] width 252 height 25
click at [975, 274] on button "Use setting" at bounding box center [982, 278] width 25 height 13
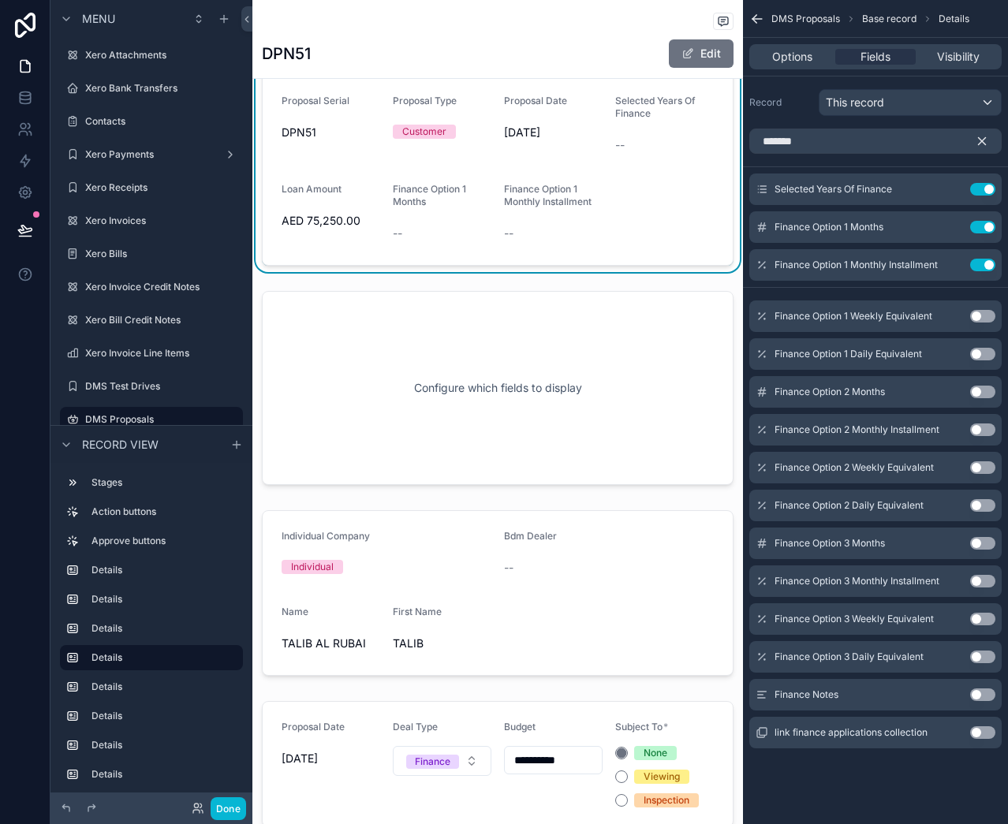
click at [980, 312] on button "Use setting" at bounding box center [982, 316] width 25 height 13
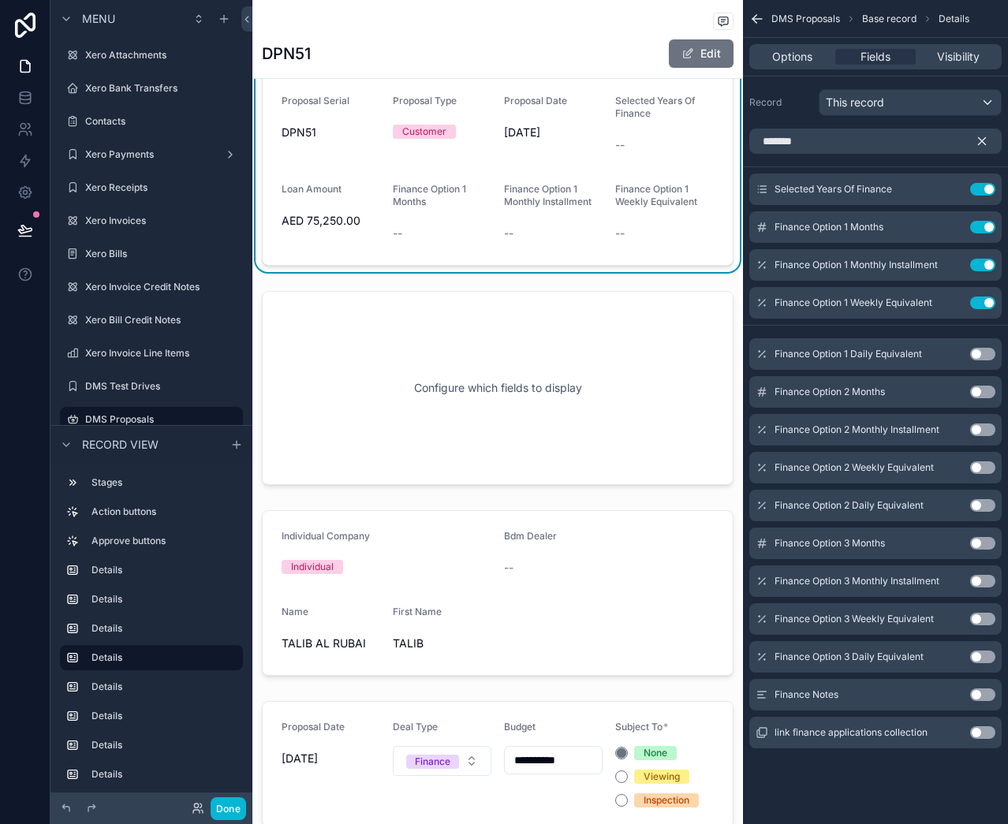
click at [982, 353] on button "Use setting" at bounding box center [982, 354] width 25 height 13
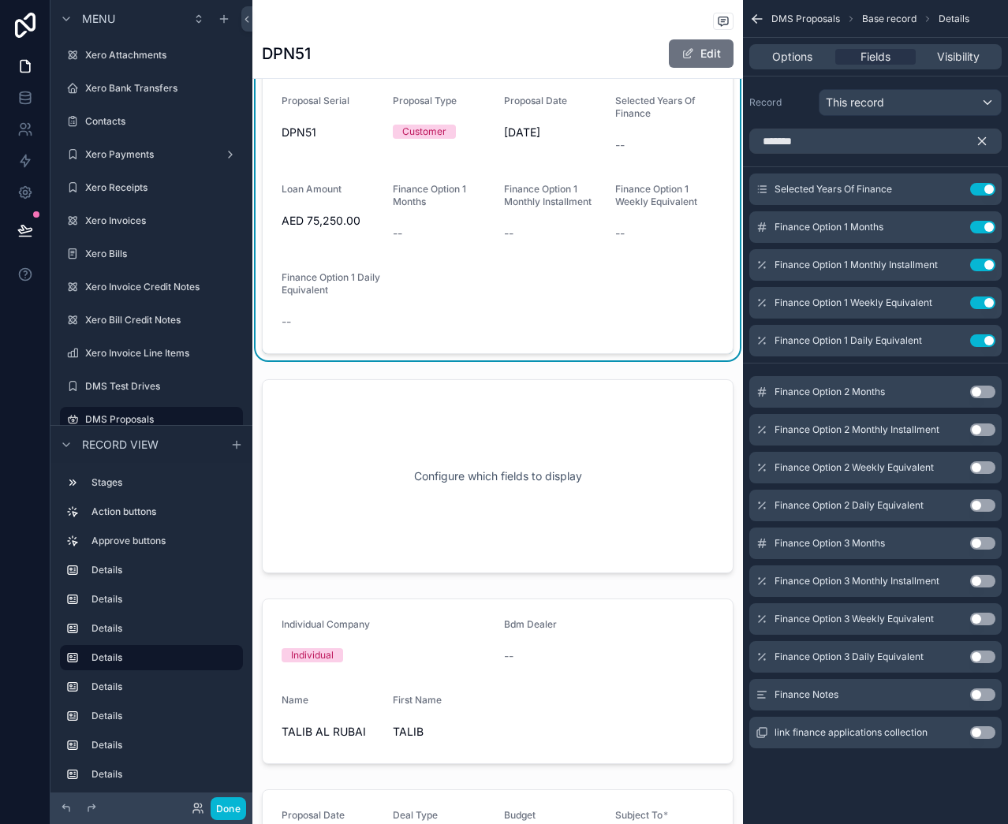
click at [981, 389] on button "Use setting" at bounding box center [982, 392] width 25 height 13
click at [981, 427] on button "Use setting" at bounding box center [982, 430] width 25 height 13
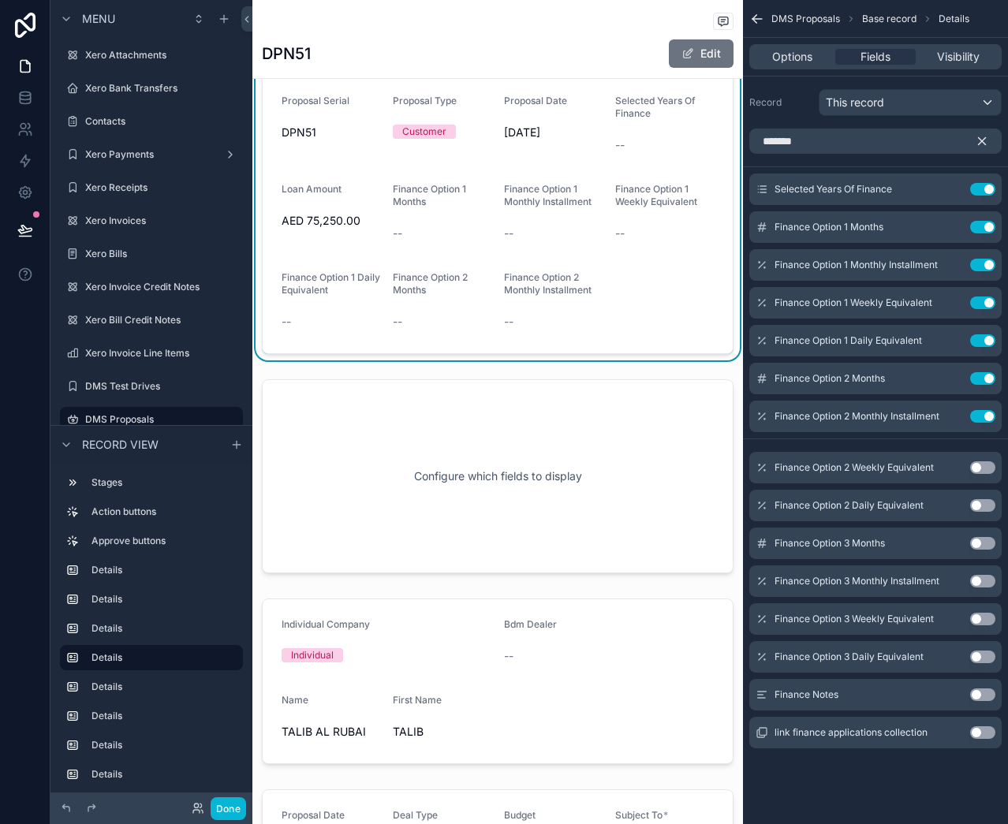
click at [984, 465] on button "Use setting" at bounding box center [982, 467] width 25 height 13
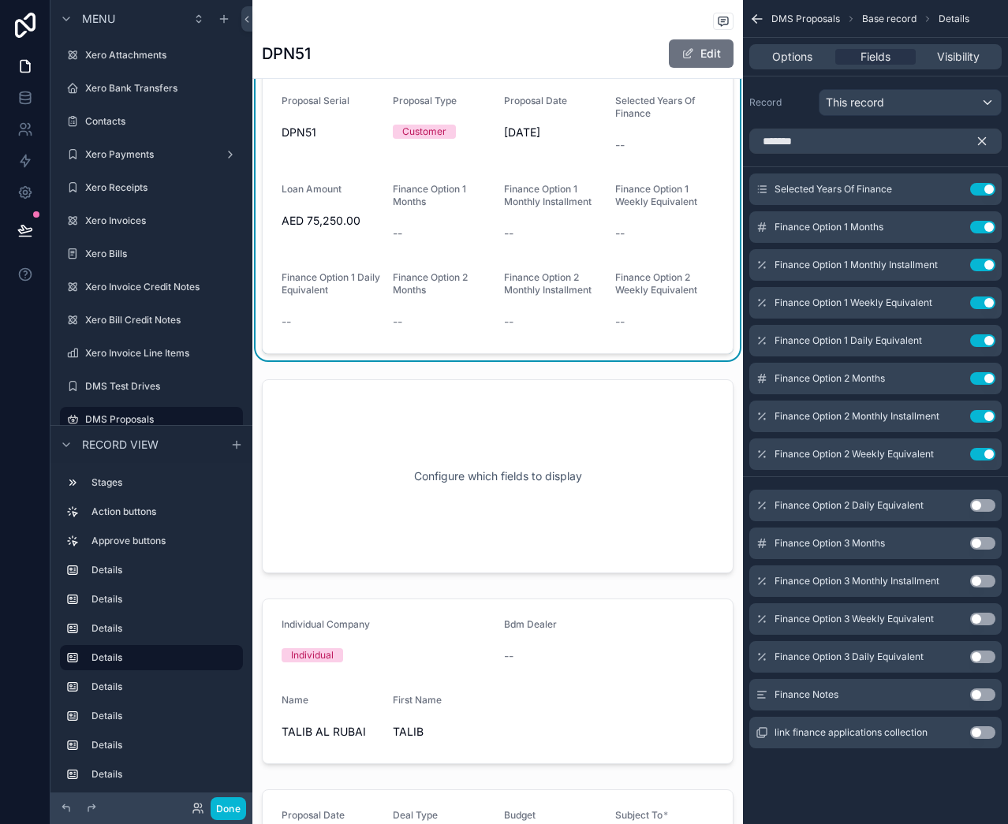
click at [976, 509] on button "Use setting" at bounding box center [982, 505] width 25 height 13
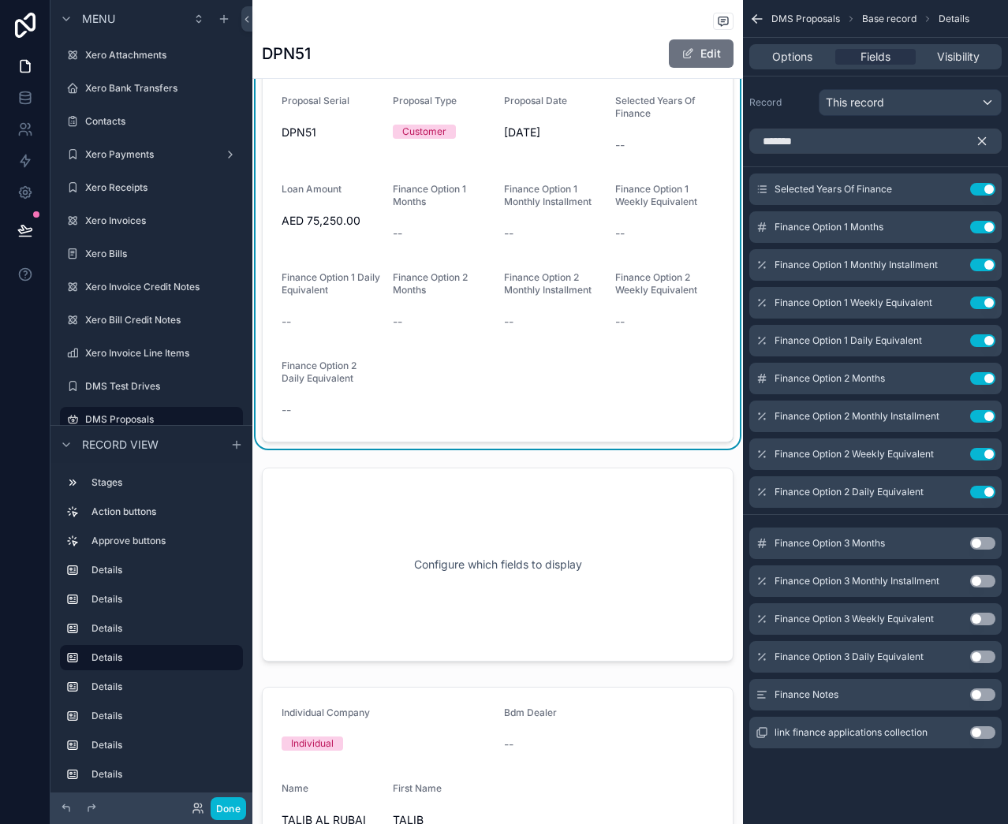
click at [977, 539] on button "Use setting" at bounding box center [982, 543] width 25 height 13
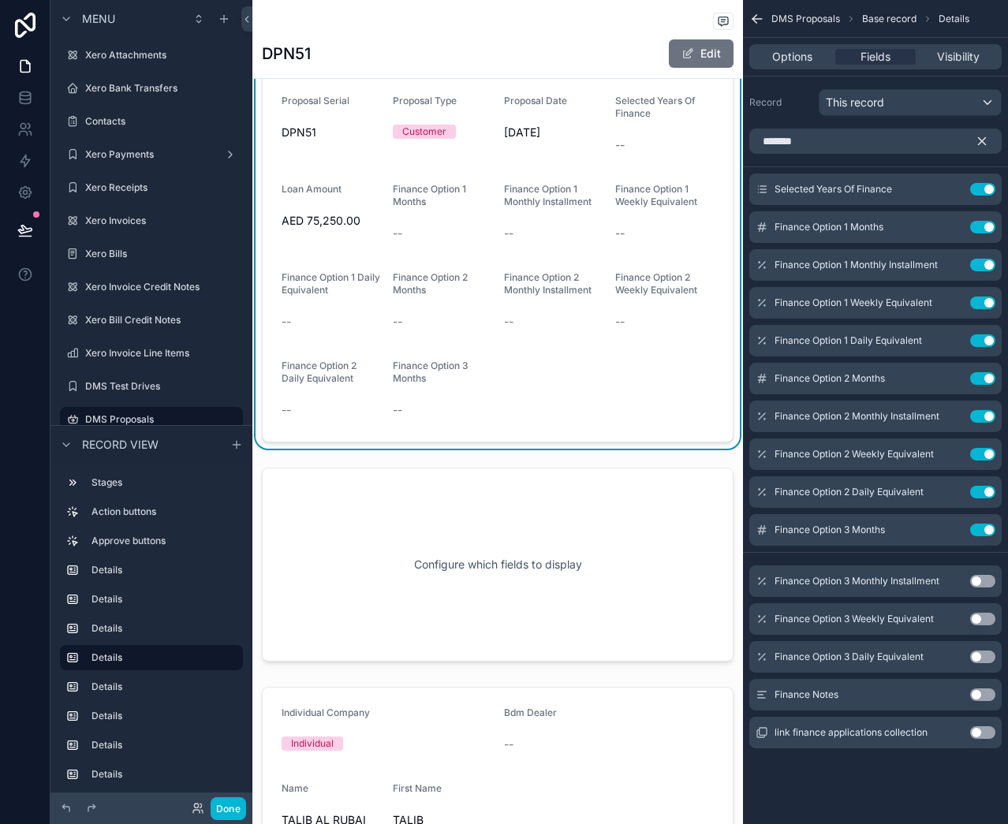
click at [984, 584] on button "Use setting" at bounding box center [982, 581] width 25 height 13
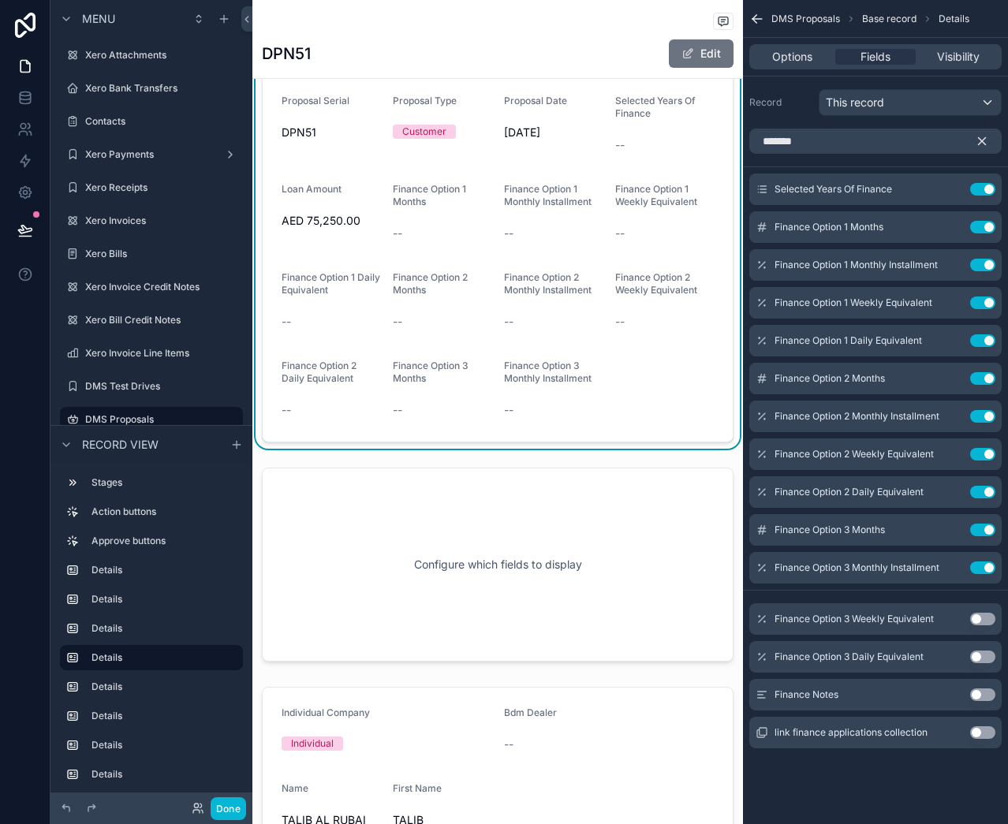
click at [980, 619] on button "Use setting" at bounding box center [982, 619] width 25 height 13
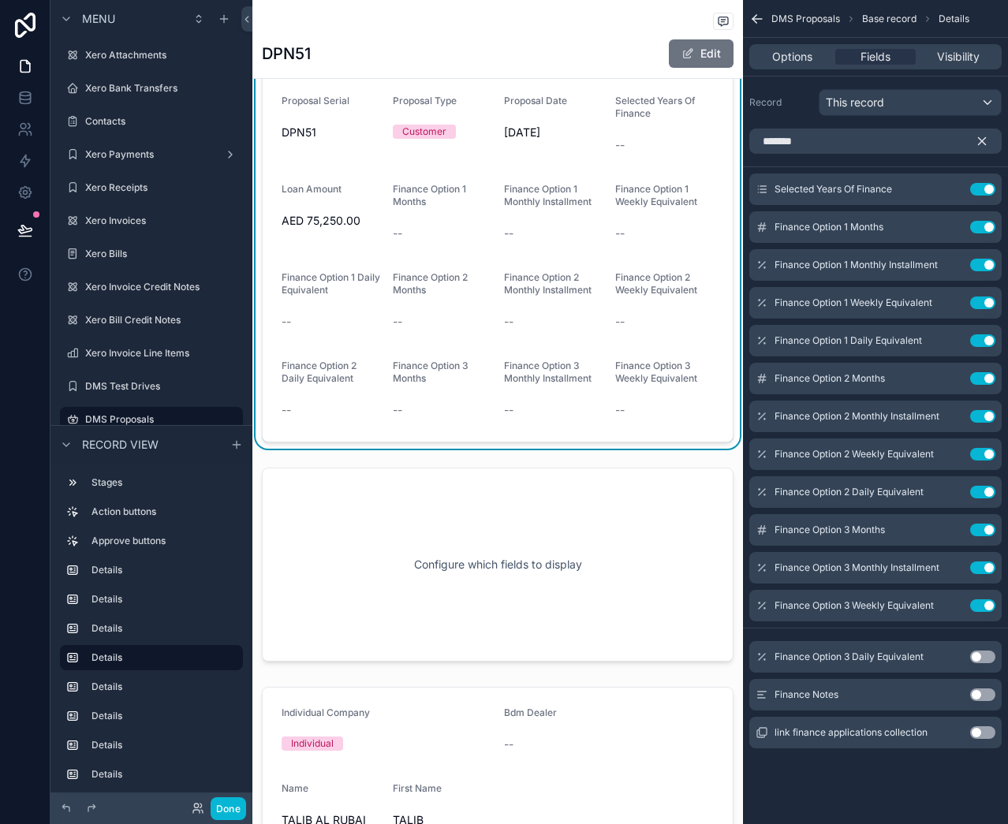
click at [982, 654] on button "Use setting" at bounding box center [982, 657] width 25 height 13
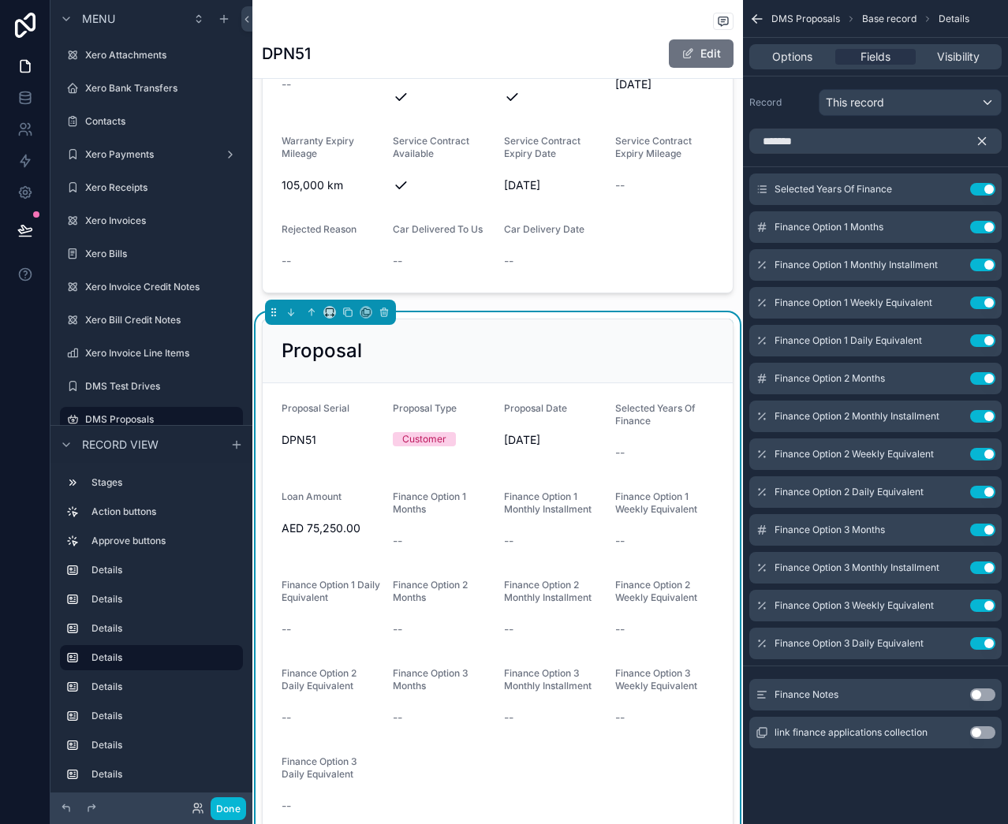
scroll to position [2208, 0]
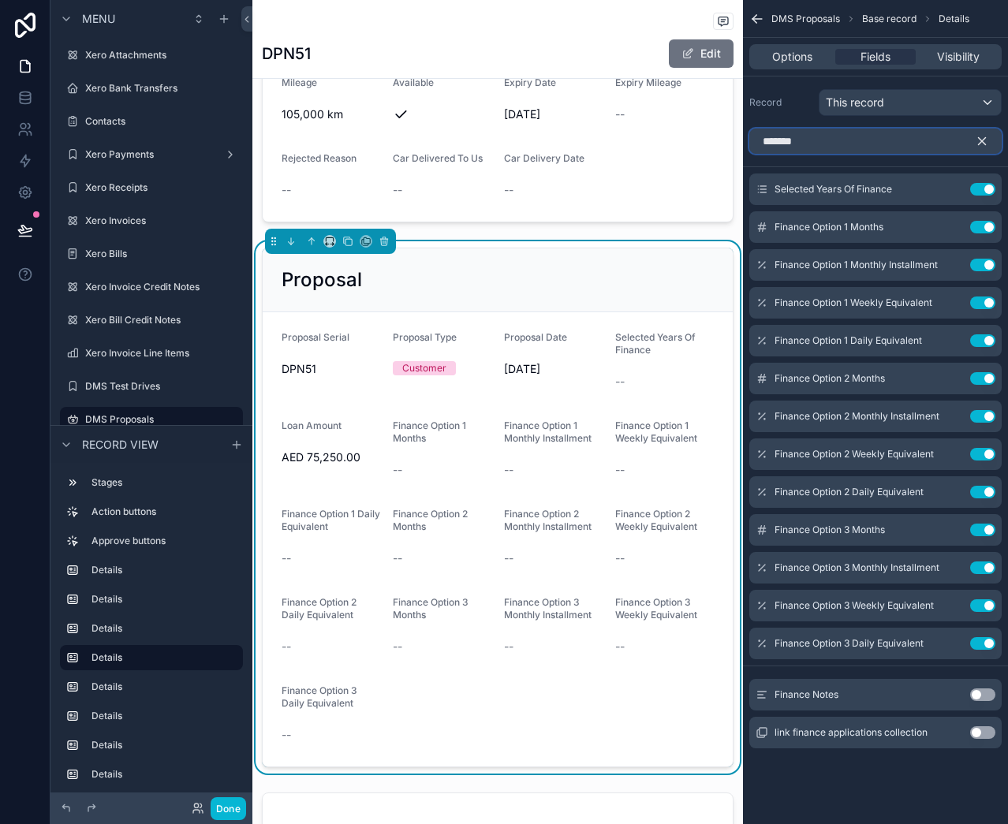
click at [907, 141] on input "*******" at bounding box center [875, 141] width 252 height 25
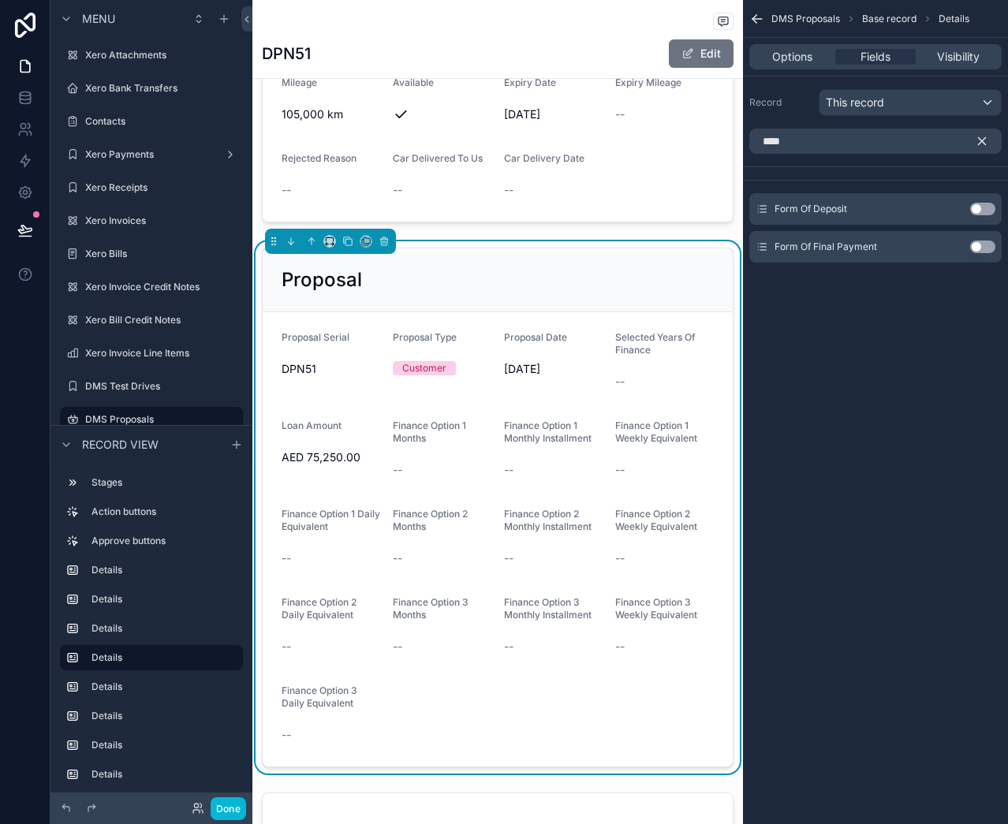
click at [973, 213] on button "Use setting" at bounding box center [982, 209] width 25 height 13
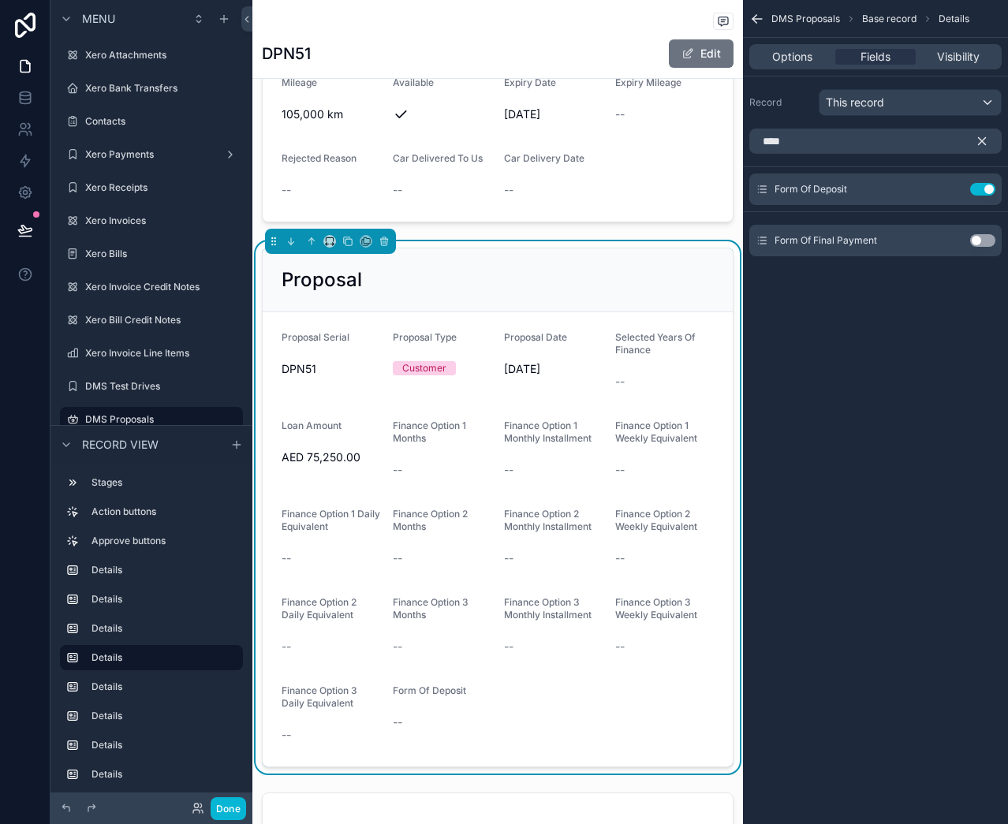
click at [976, 239] on button "Use setting" at bounding box center [982, 240] width 25 height 13
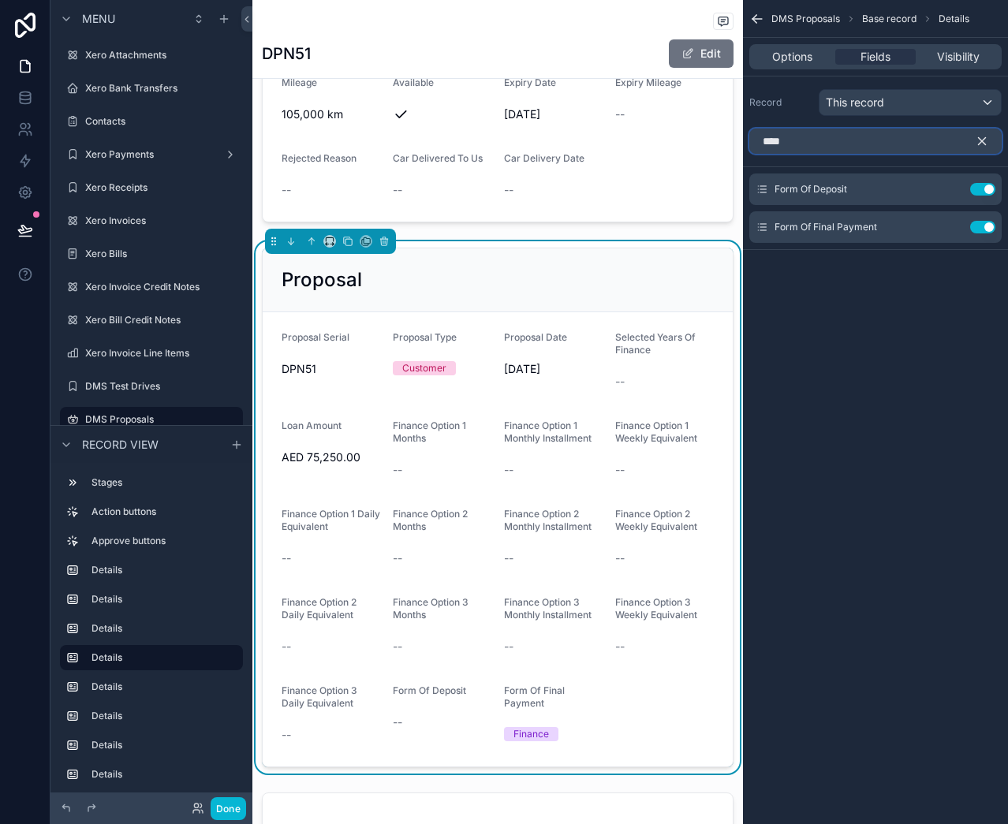
click at [844, 147] on input "****" at bounding box center [875, 141] width 252 height 25
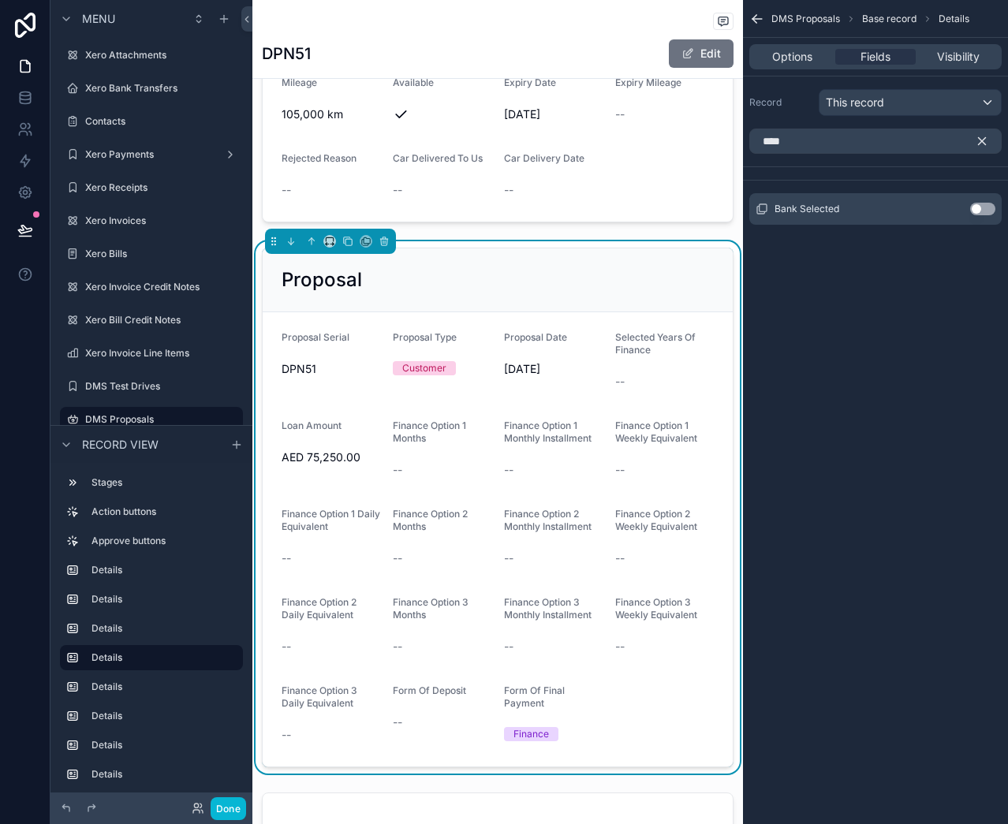
click at [978, 207] on button "Use setting" at bounding box center [982, 209] width 25 height 13
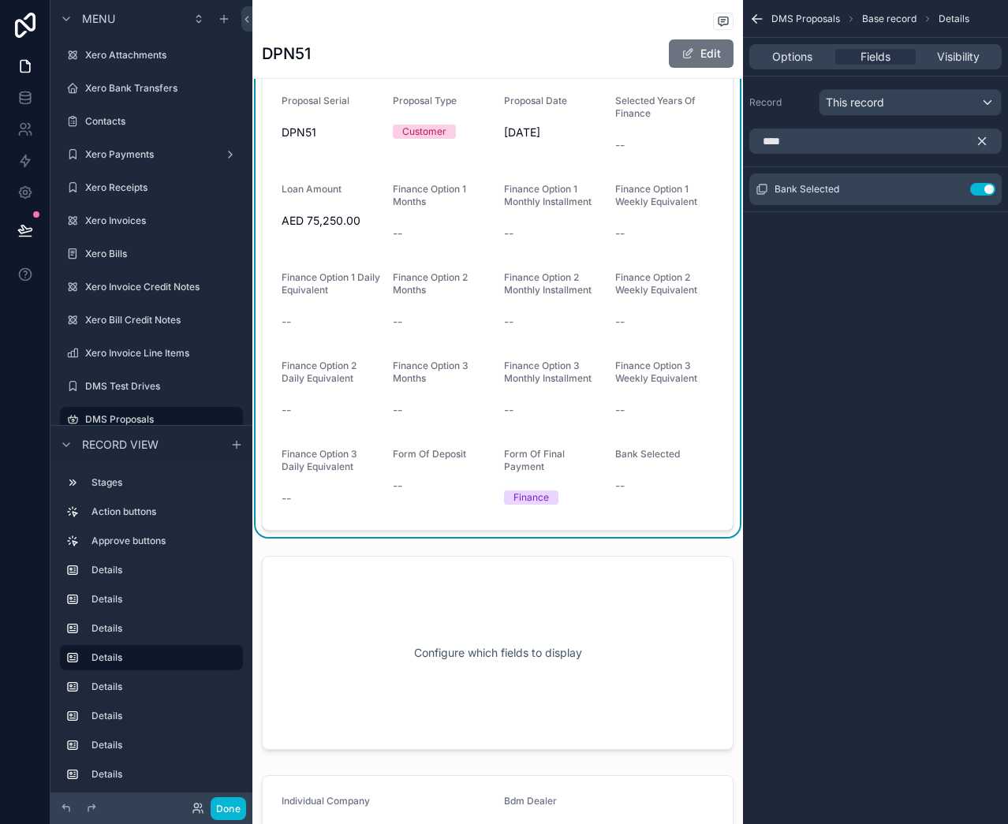
scroll to position [2366, 0]
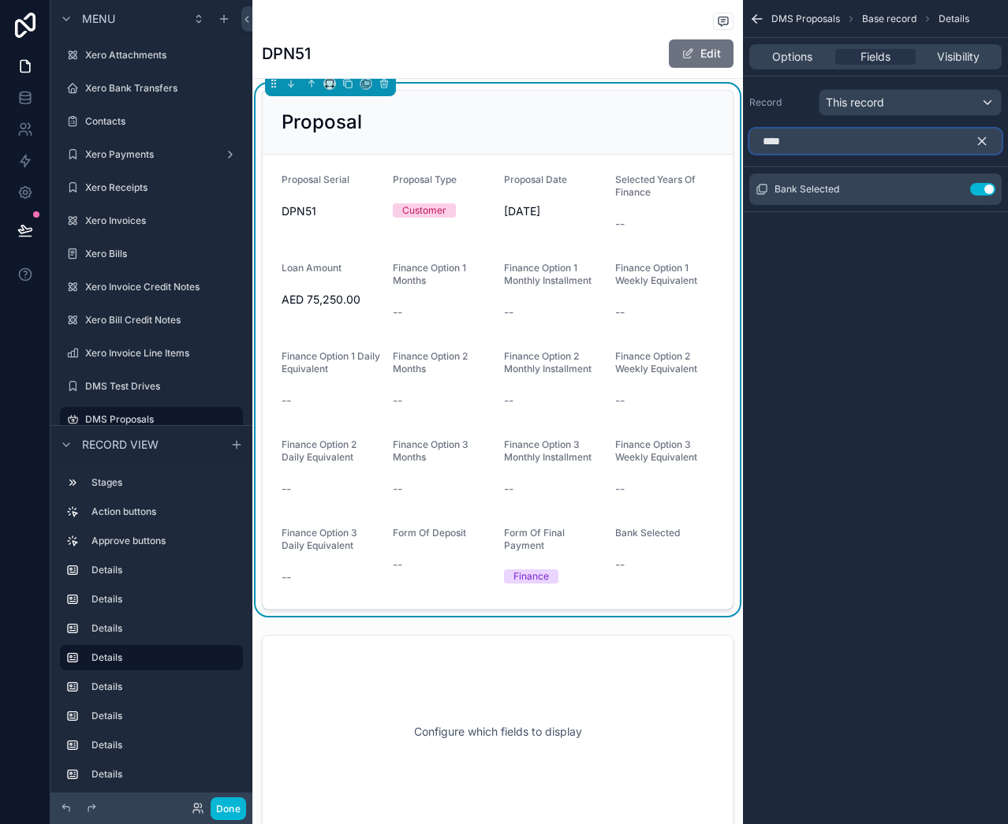
click at [811, 149] on input "****" at bounding box center [875, 141] width 252 height 25
click at [811, 148] on input "****" at bounding box center [875, 141] width 252 height 25
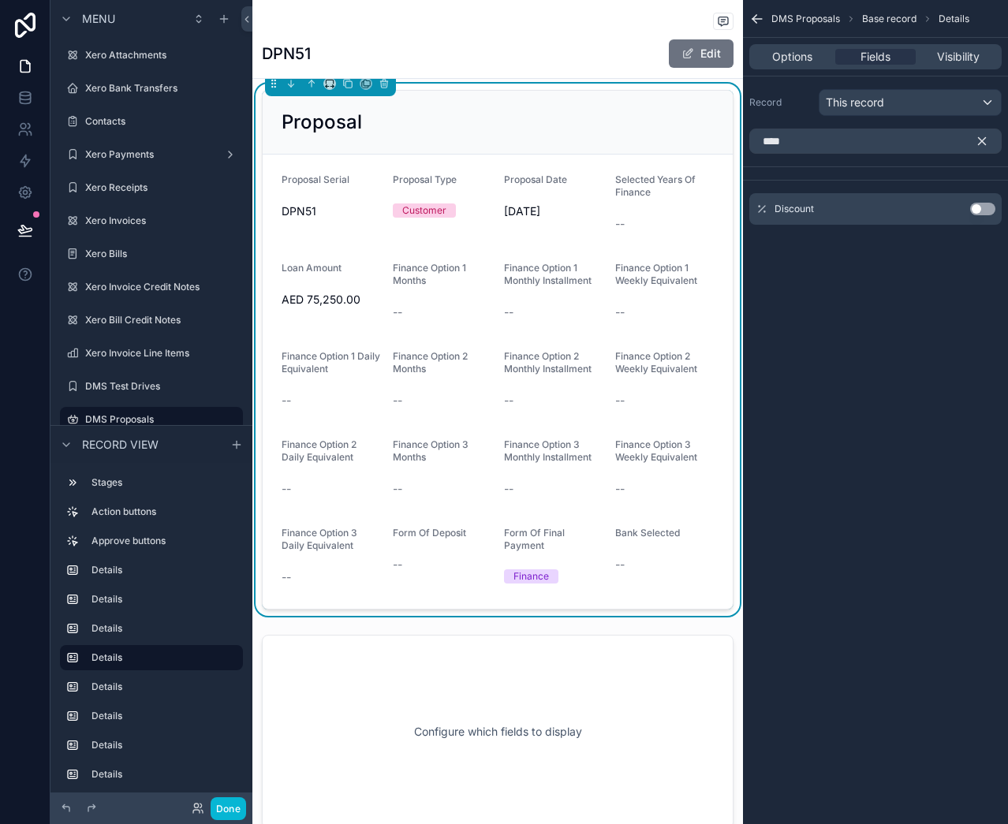
click at [976, 207] on button "Use setting" at bounding box center [982, 209] width 25 height 13
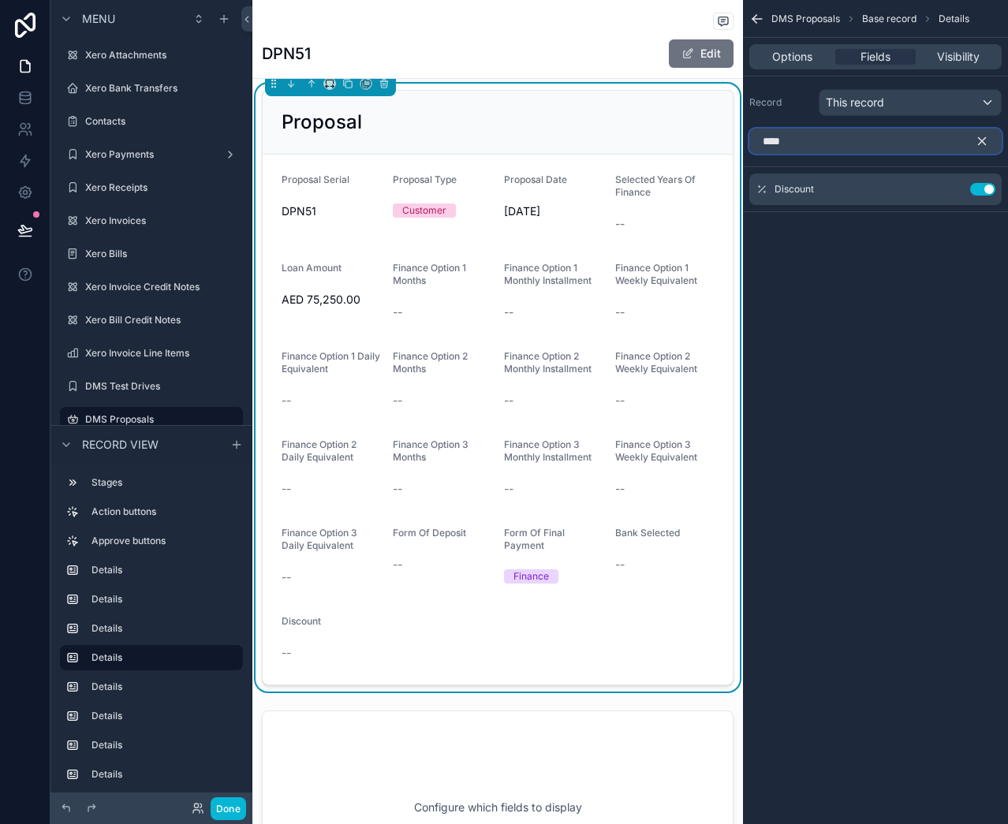
click at [799, 144] on input "****" at bounding box center [875, 141] width 252 height 25
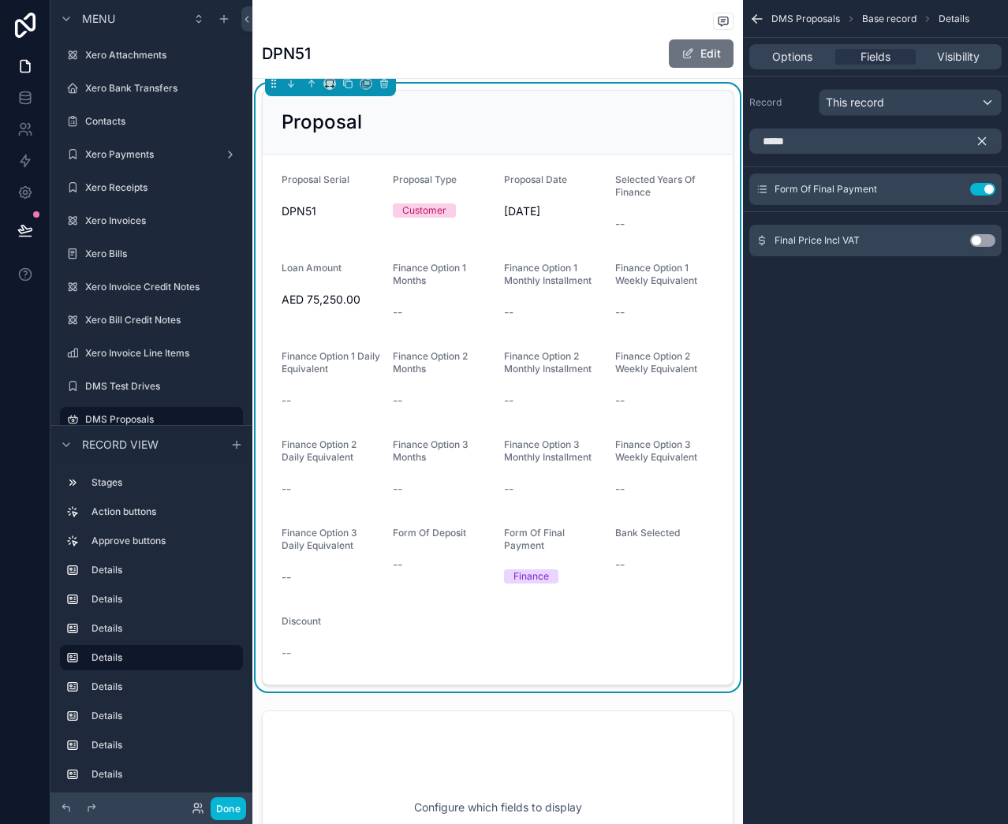
click at [976, 241] on button "Use setting" at bounding box center [982, 240] width 25 height 13
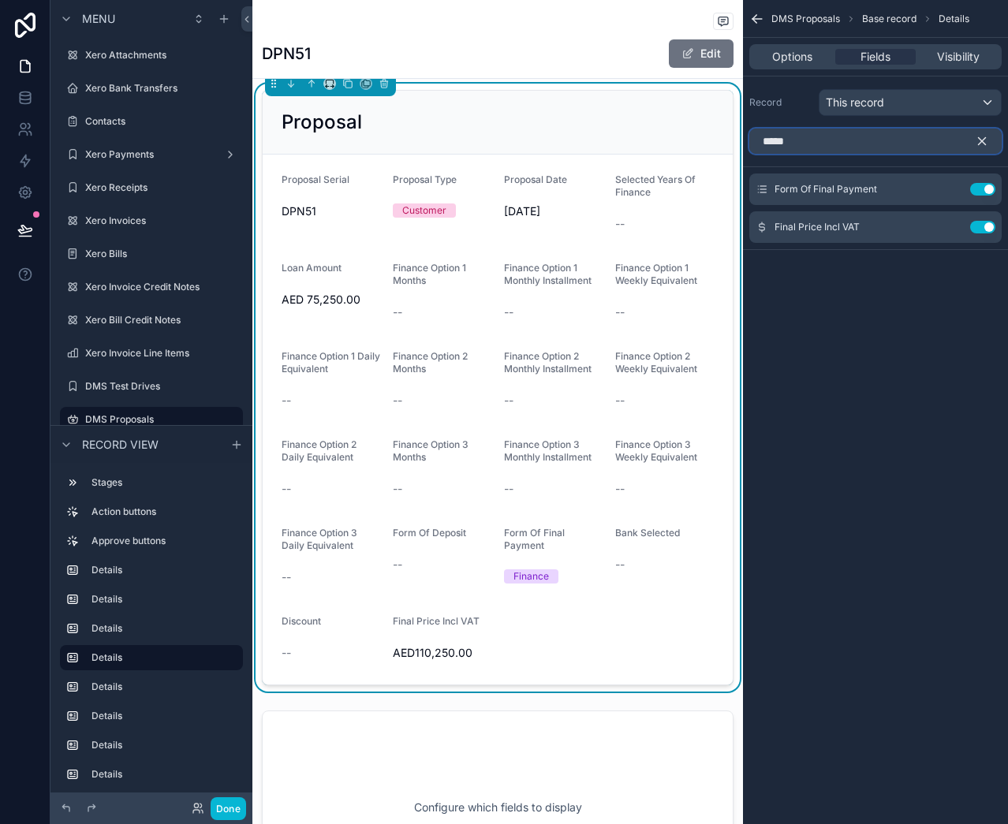
click at [845, 144] on input "*****" at bounding box center [875, 141] width 252 height 25
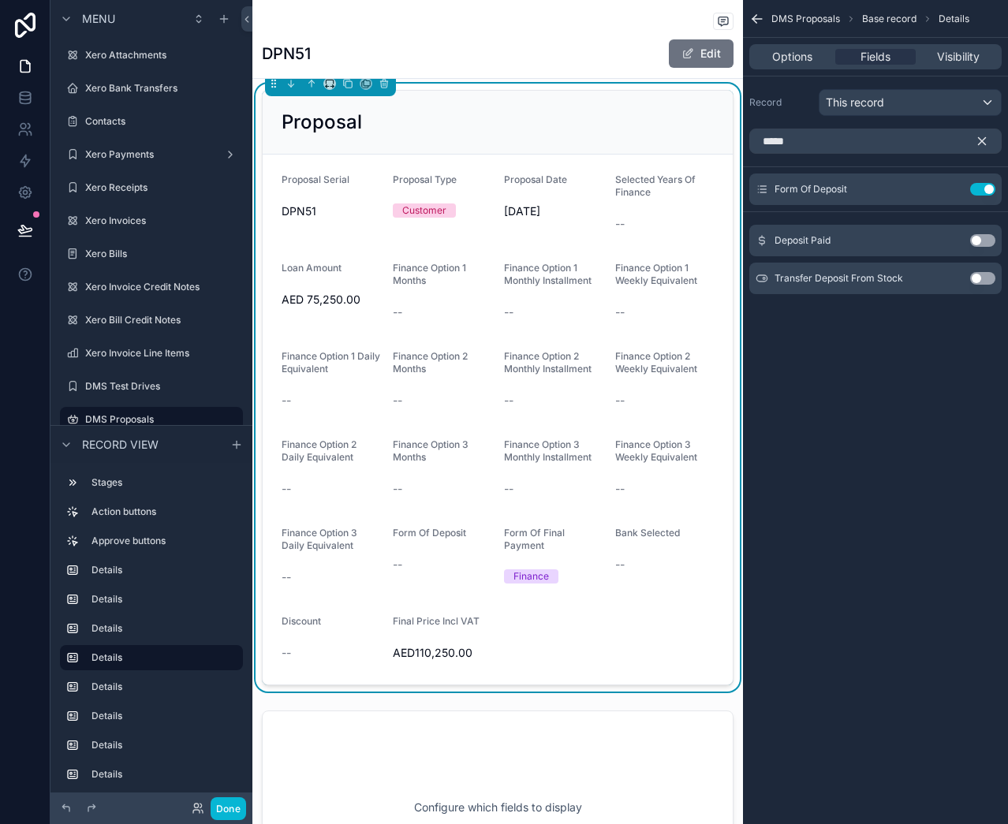
click at [981, 237] on button "Use setting" at bounding box center [982, 240] width 25 height 13
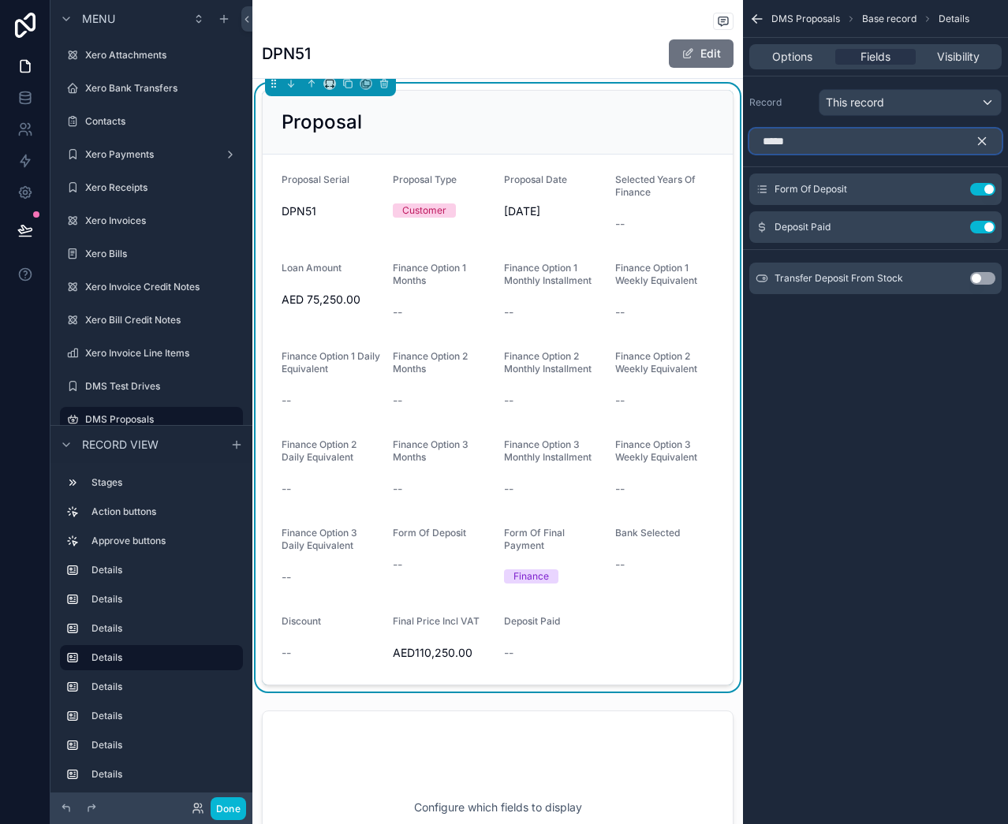
click at [839, 147] on input "*****" at bounding box center [875, 141] width 252 height 25
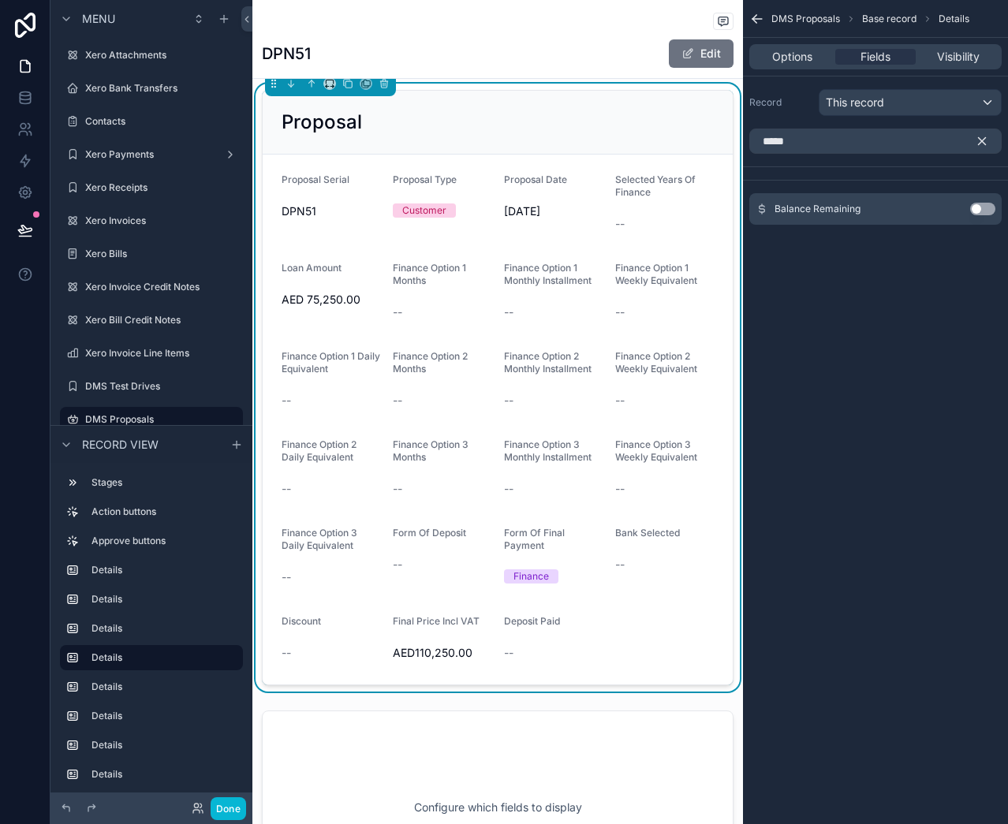
click at [977, 205] on button "Use setting" at bounding box center [982, 209] width 25 height 13
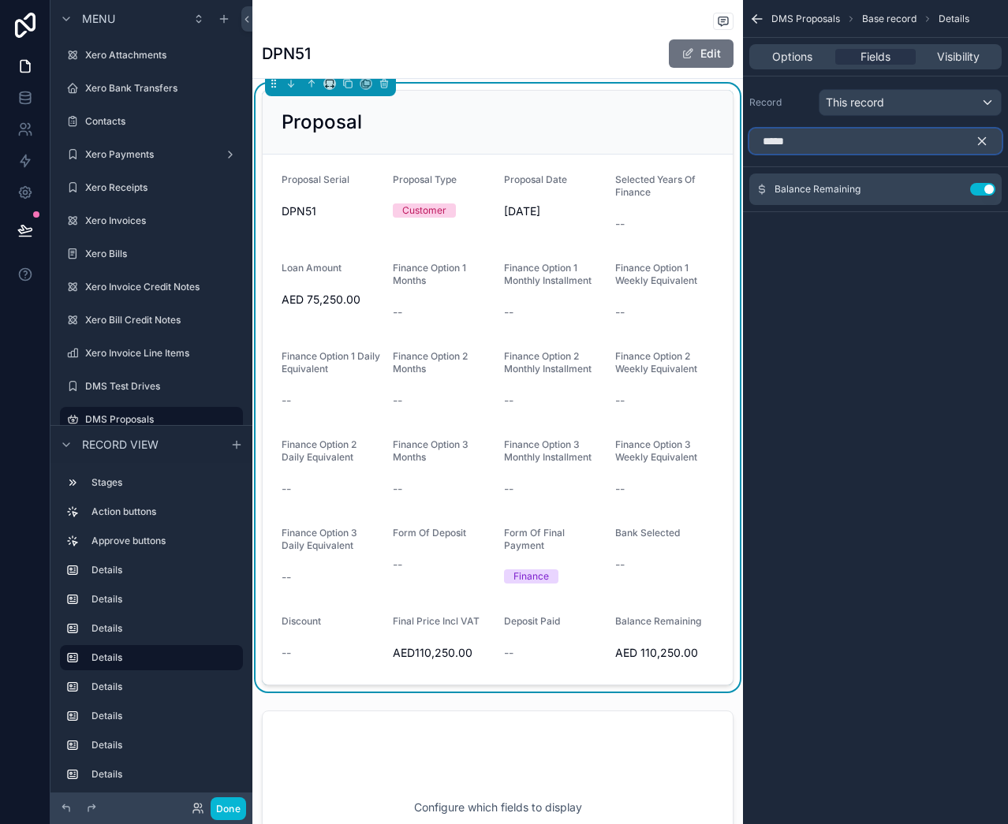
click at [857, 144] on input "*****" at bounding box center [875, 141] width 252 height 25
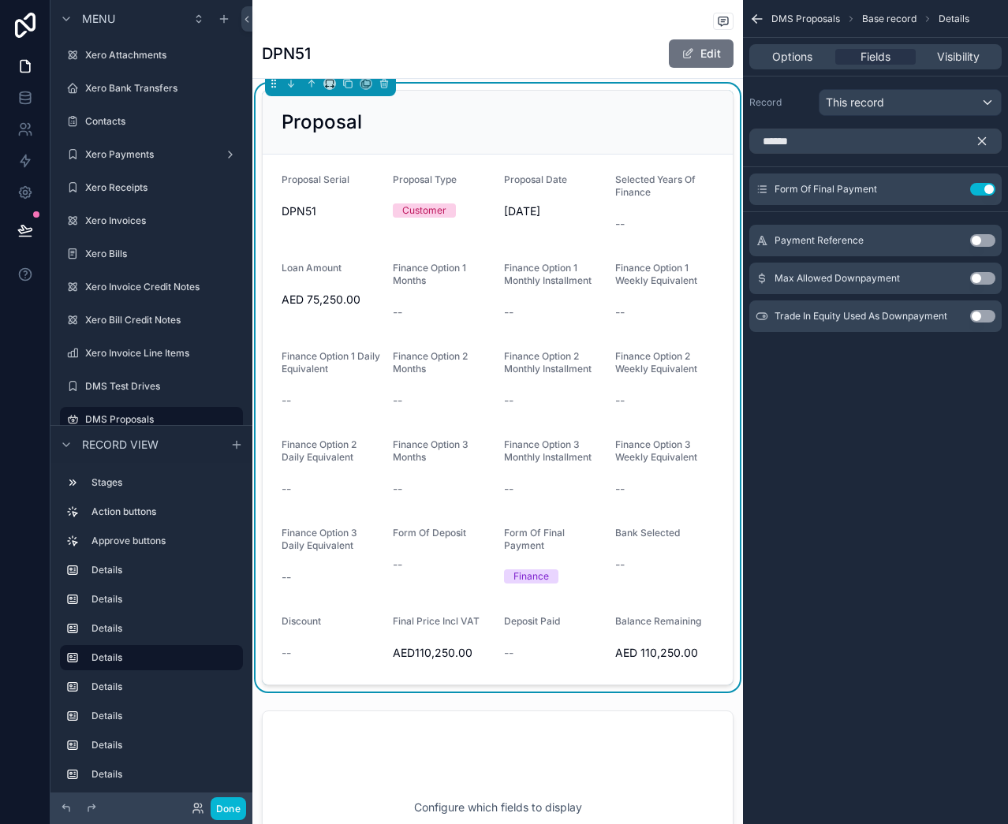
click at [975, 240] on button "Use setting" at bounding box center [982, 240] width 25 height 13
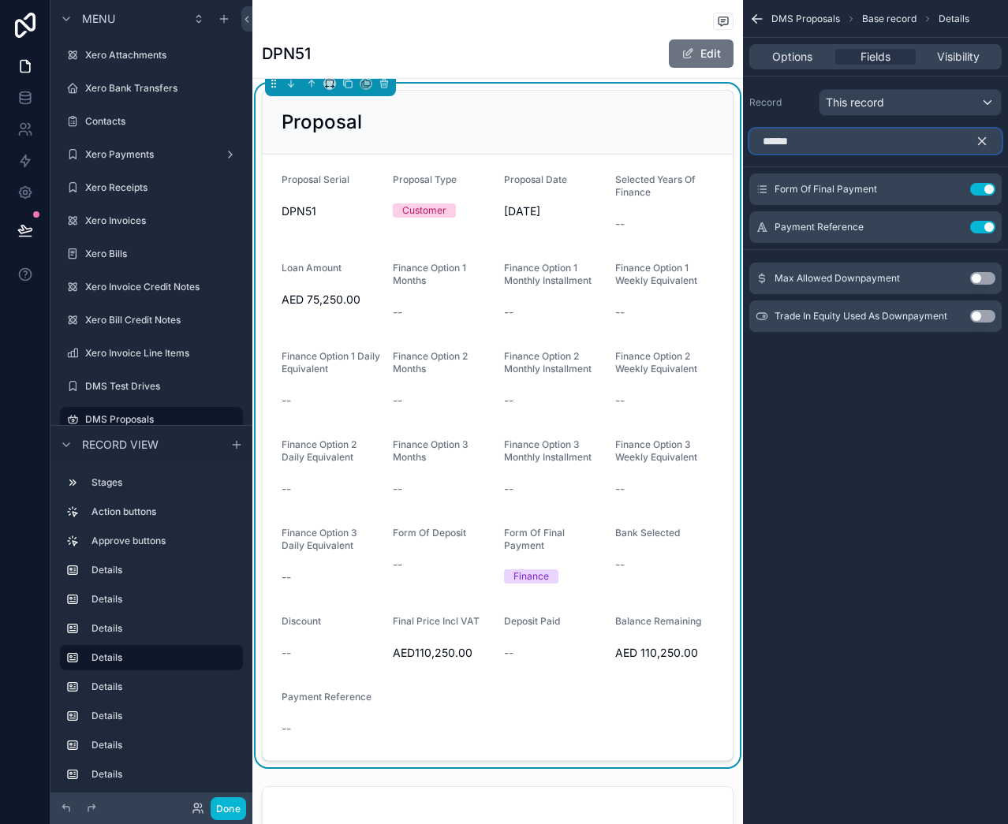
click at [873, 139] on input "******" at bounding box center [875, 141] width 252 height 25
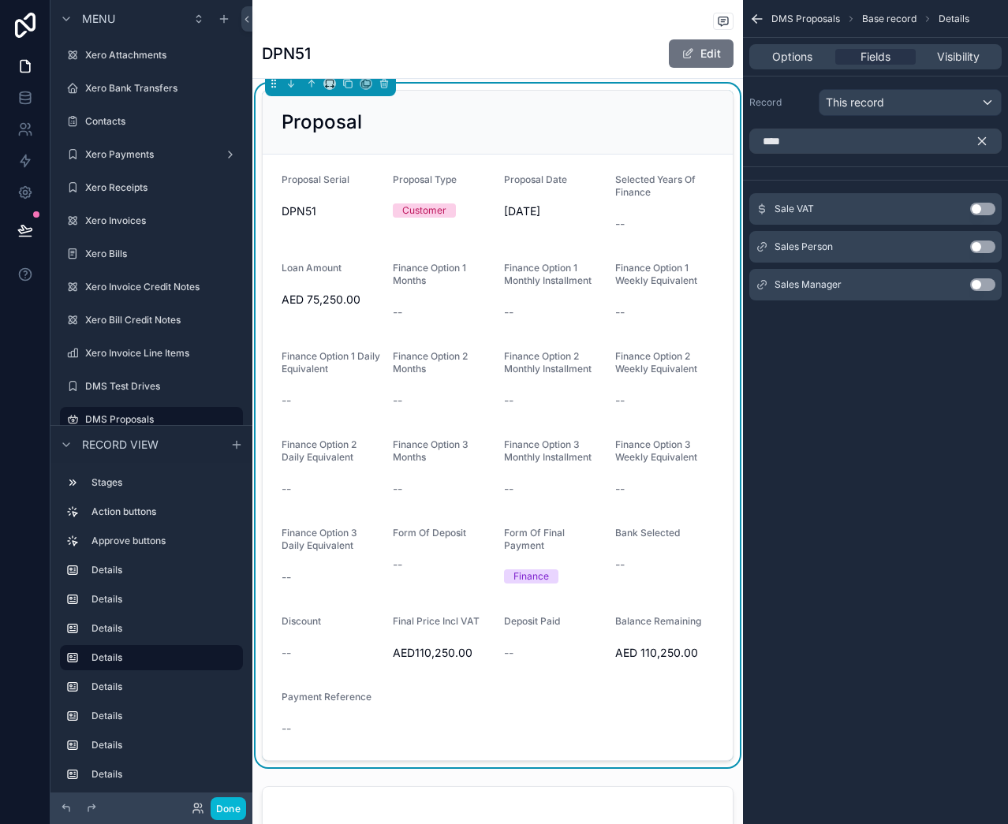
click at [980, 207] on button "Use setting" at bounding box center [982, 209] width 25 height 13
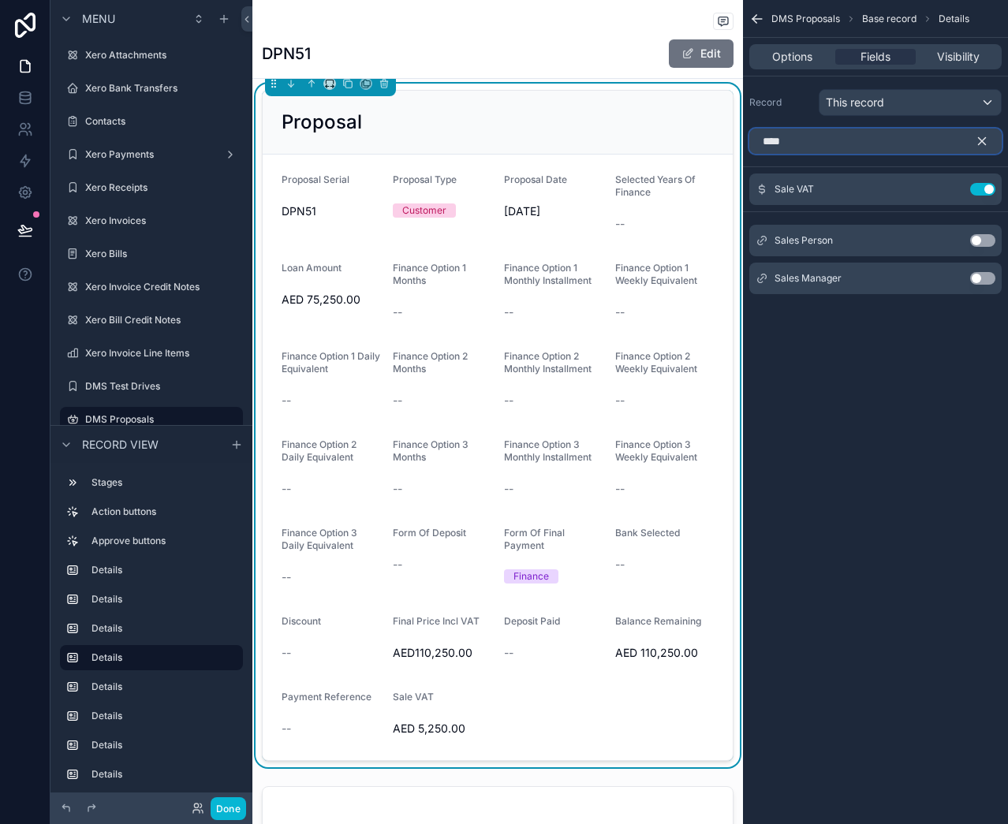
click at [838, 139] on input "****" at bounding box center [875, 141] width 252 height 25
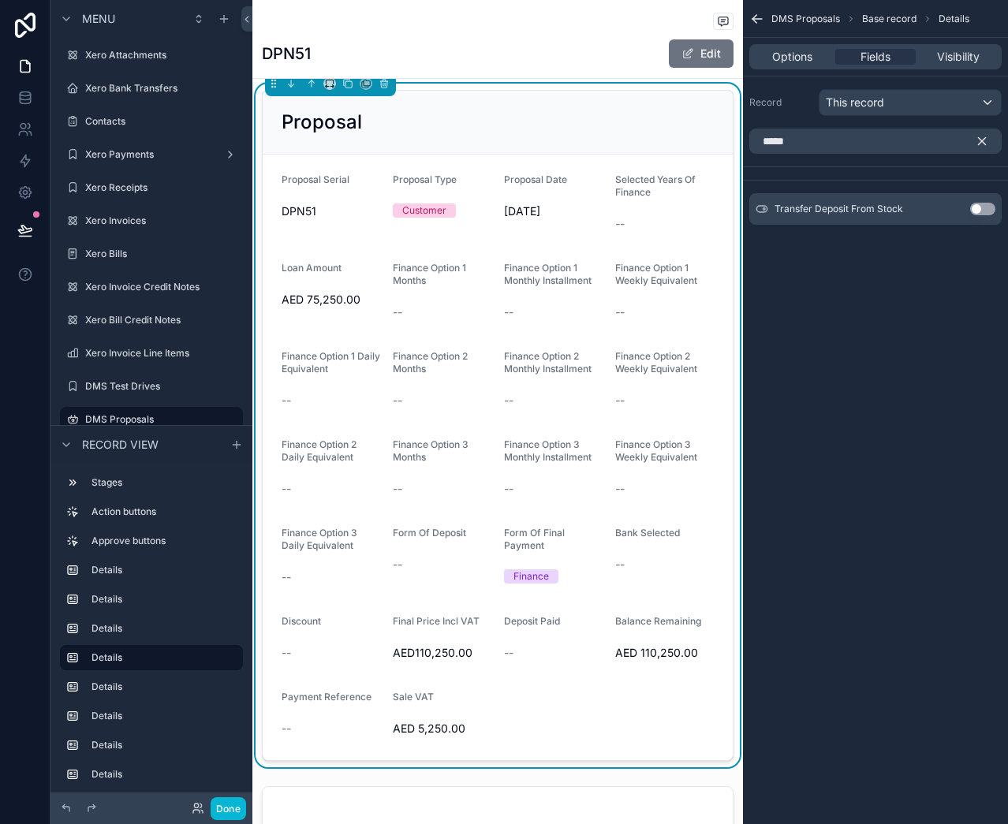
click at [974, 210] on button "Use setting" at bounding box center [982, 209] width 25 height 13
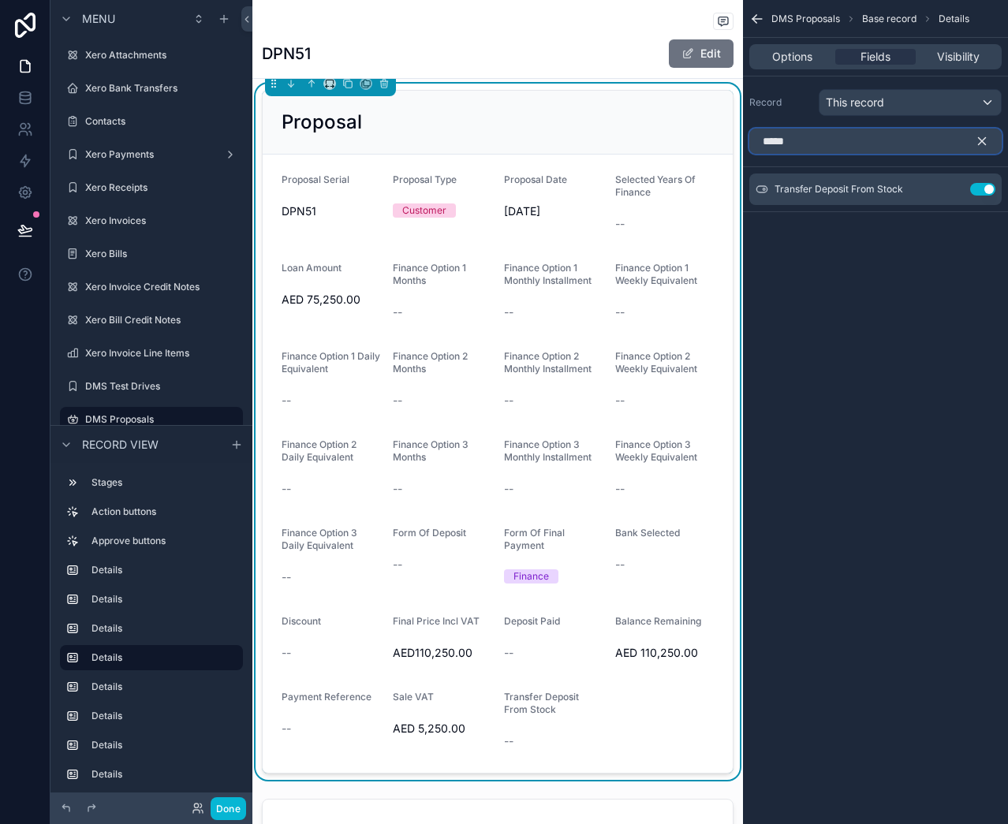
click at [903, 147] on input "*****" at bounding box center [875, 141] width 252 height 25
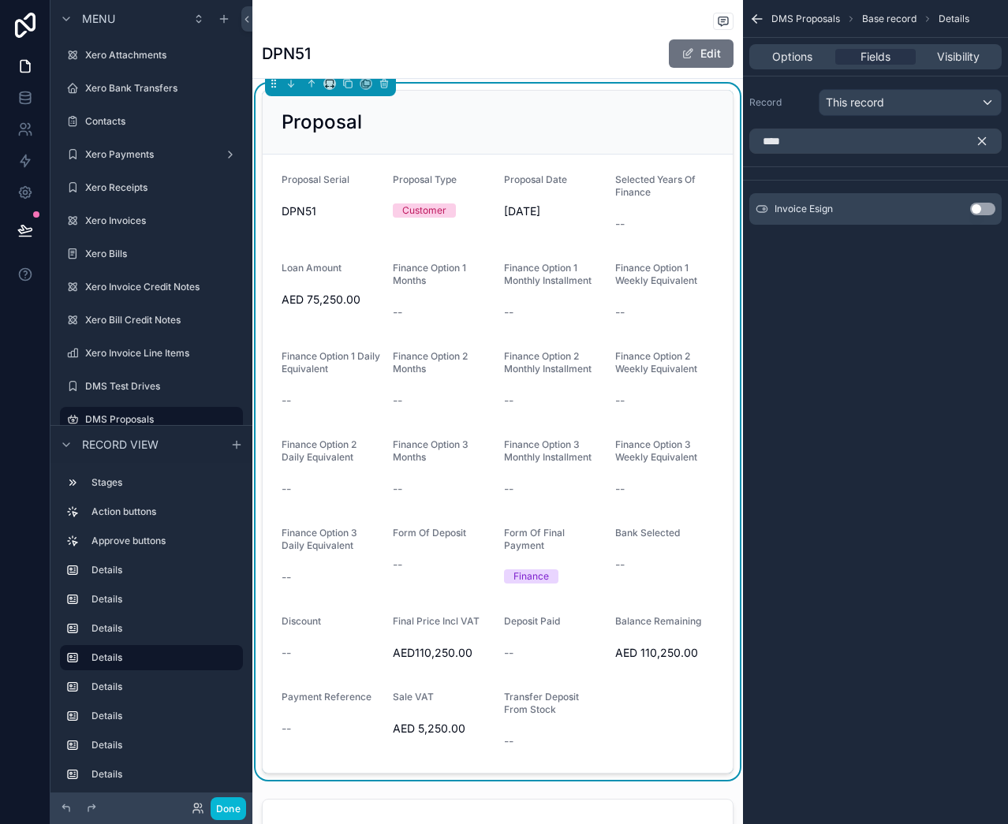
click at [979, 207] on button "Use setting" at bounding box center [982, 209] width 25 height 13
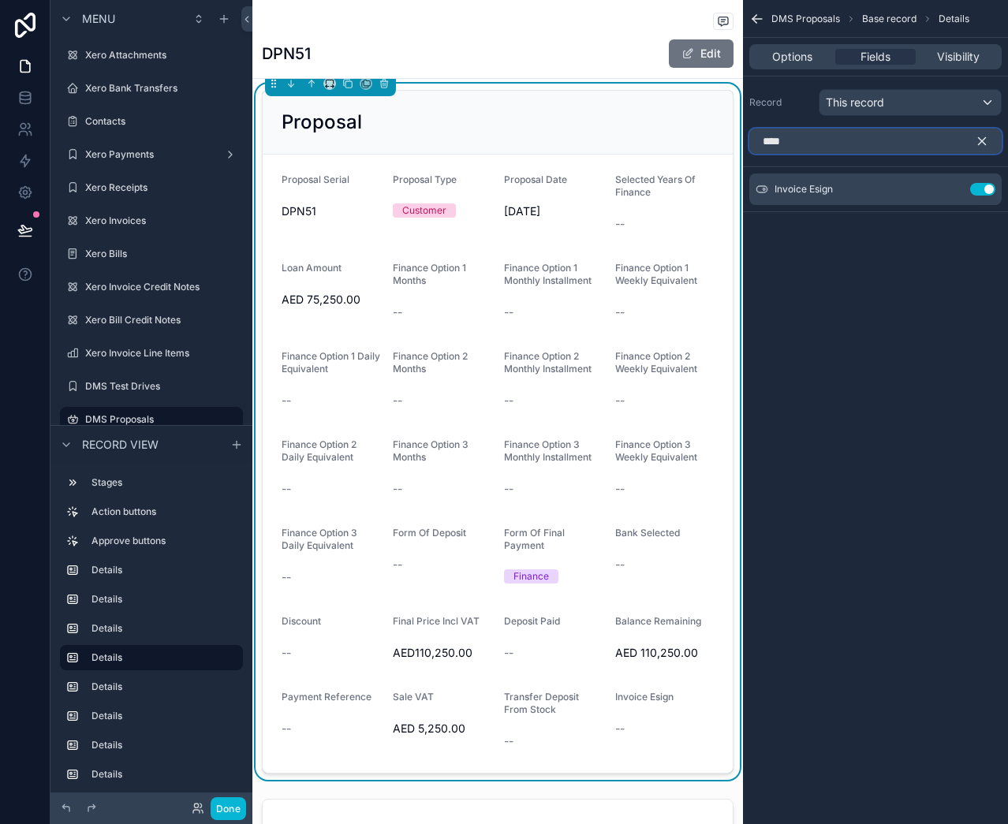
click at [903, 136] on input "****" at bounding box center [875, 141] width 252 height 25
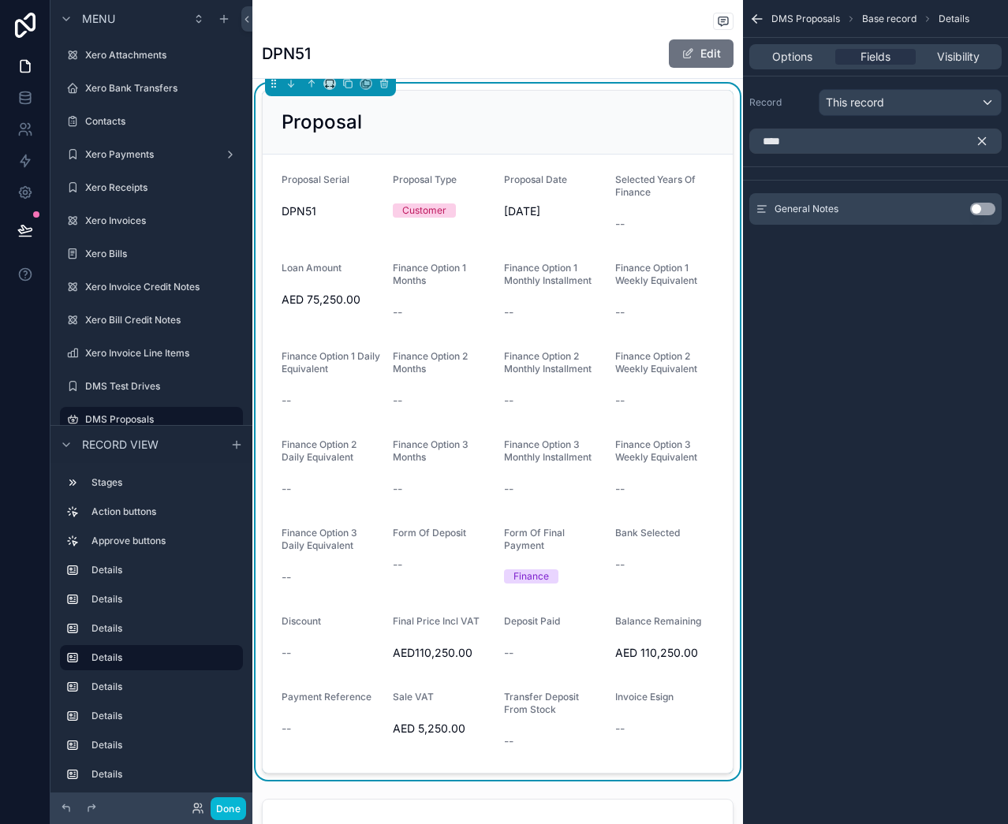
click at [986, 209] on button "Use setting" at bounding box center [982, 209] width 25 height 13
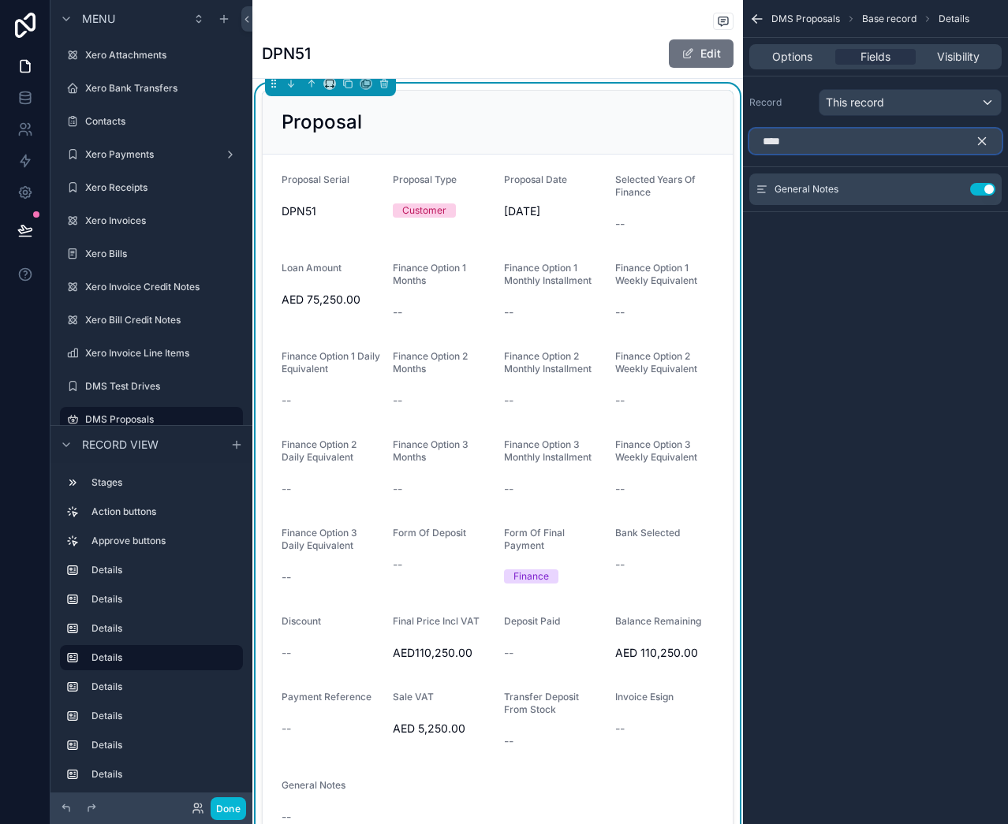
click at [861, 144] on input "****" at bounding box center [875, 141] width 252 height 25
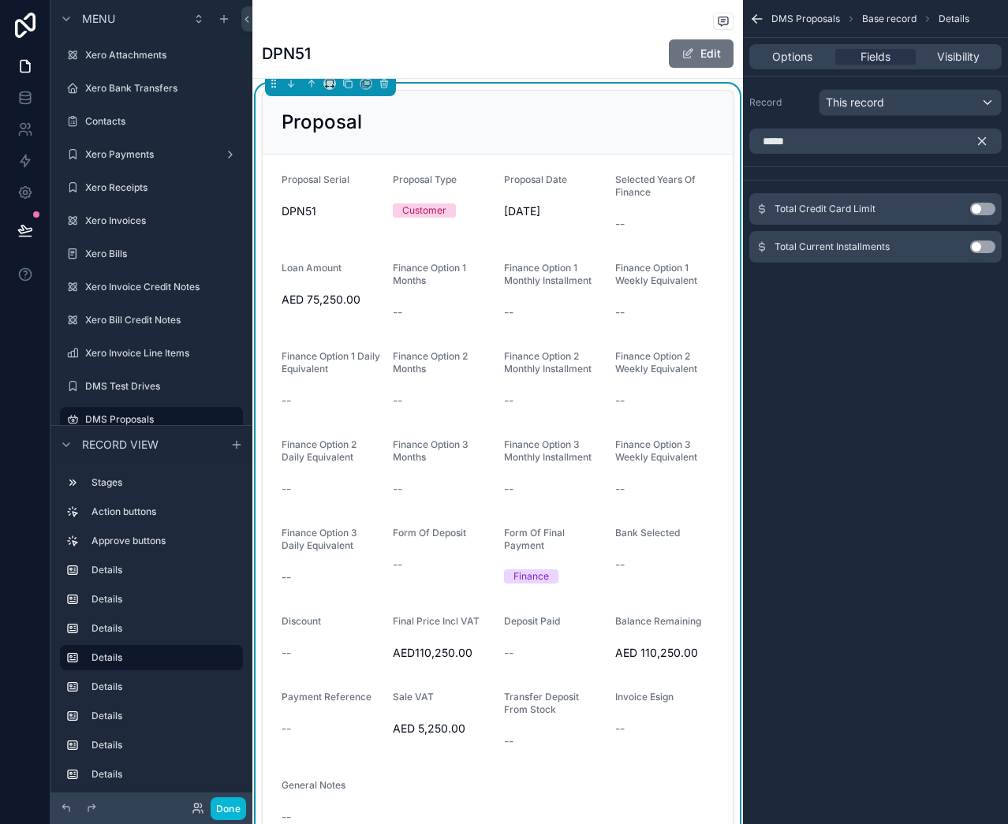
click at [975, 210] on button "Use setting" at bounding box center [982, 209] width 25 height 13
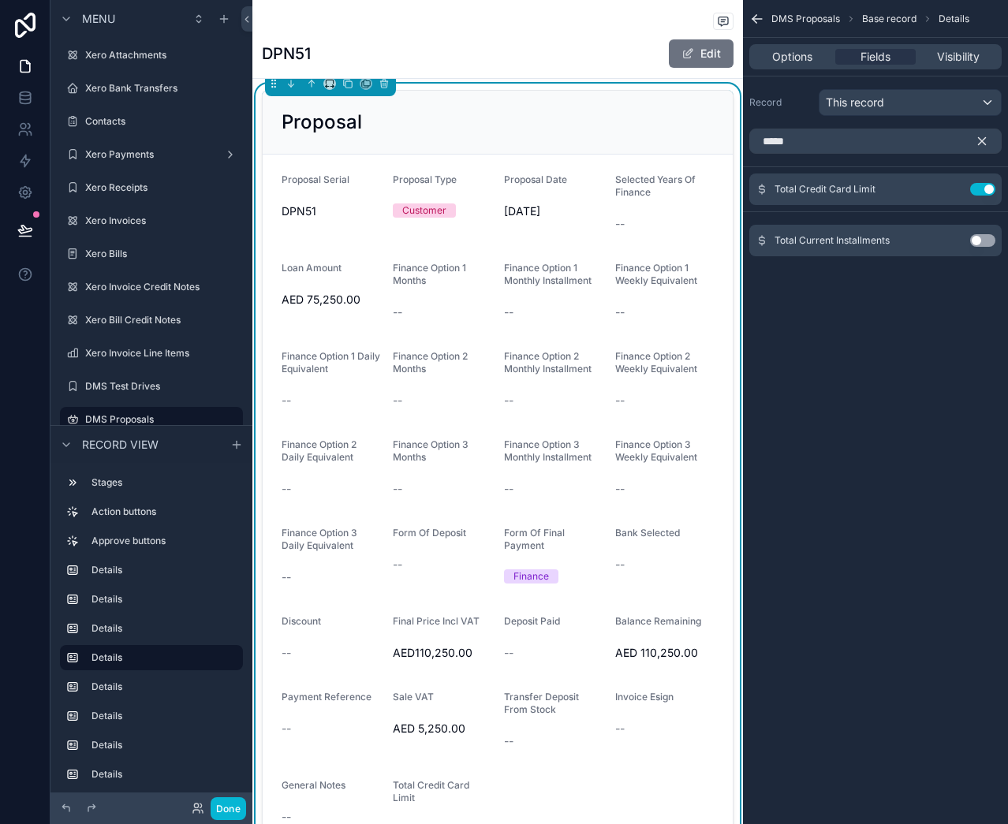
click at [910, 422] on div "DMS Proposals Base record Details Options Fields Visibility Record This record …" at bounding box center [875, 412] width 265 height 824
click at [984, 237] on button "Use setting" at bounding box center [982, 240] width 25 height 13
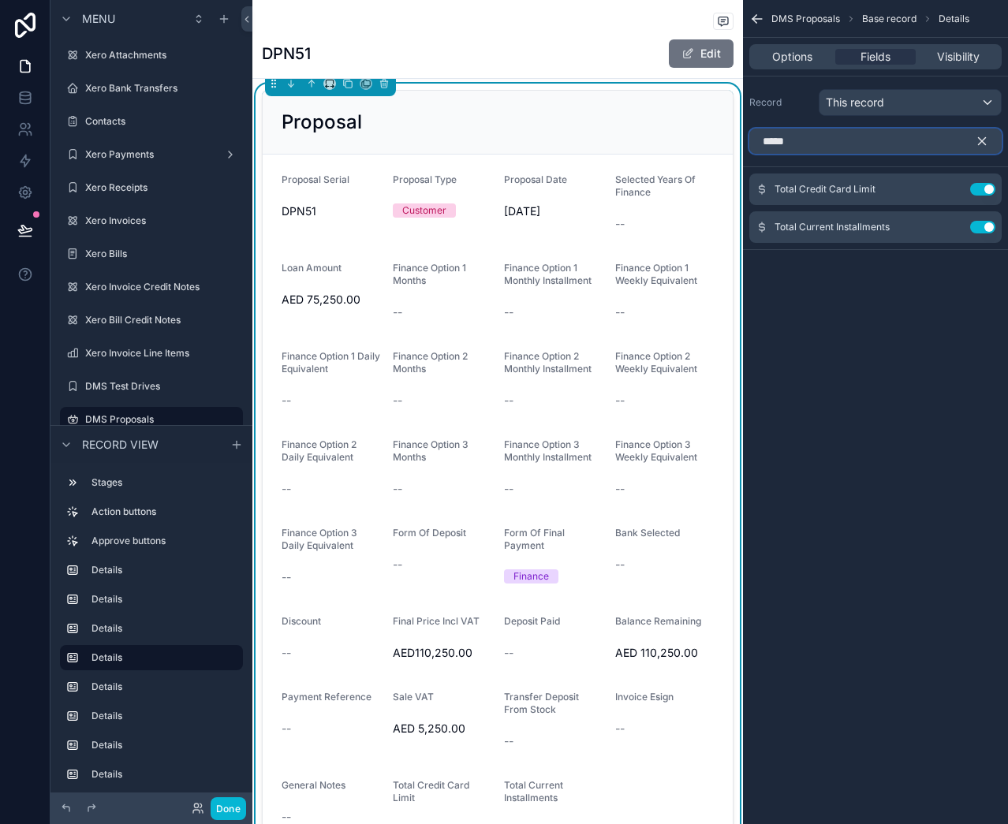
click at [830, 132] on input "*****" at bounding box center [875, 141] width 252 height 25
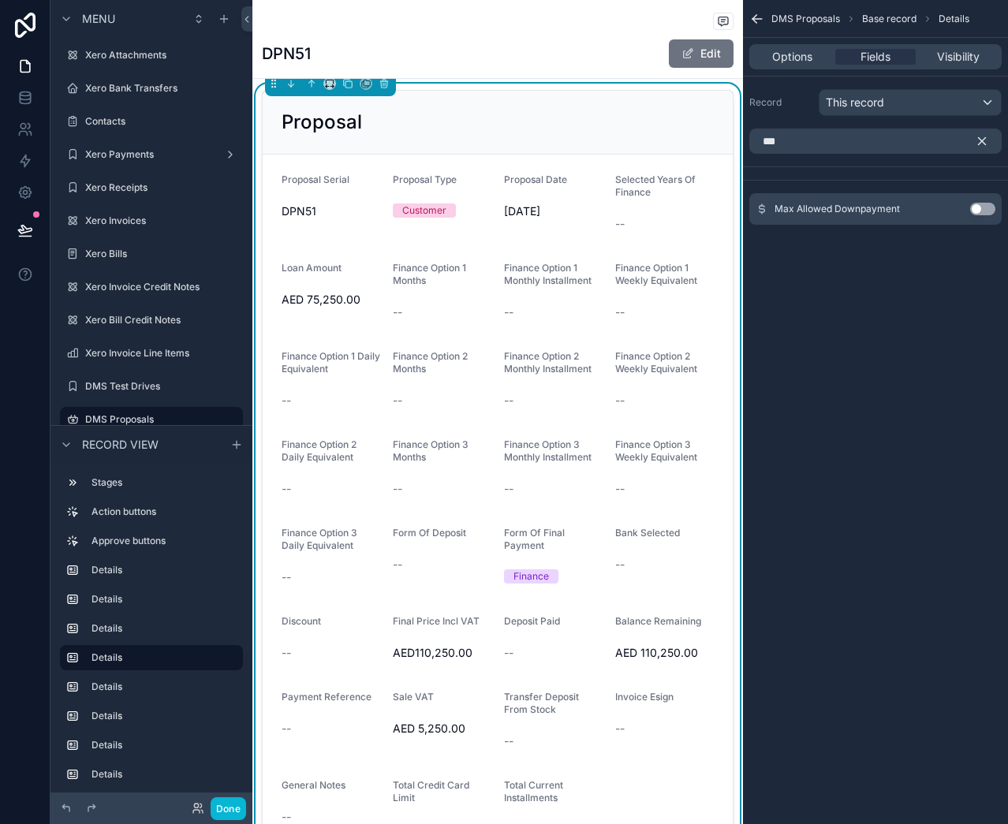
click at [976, 212] on button "Use setting" at bounding box center [982, 209] width 25 height 13
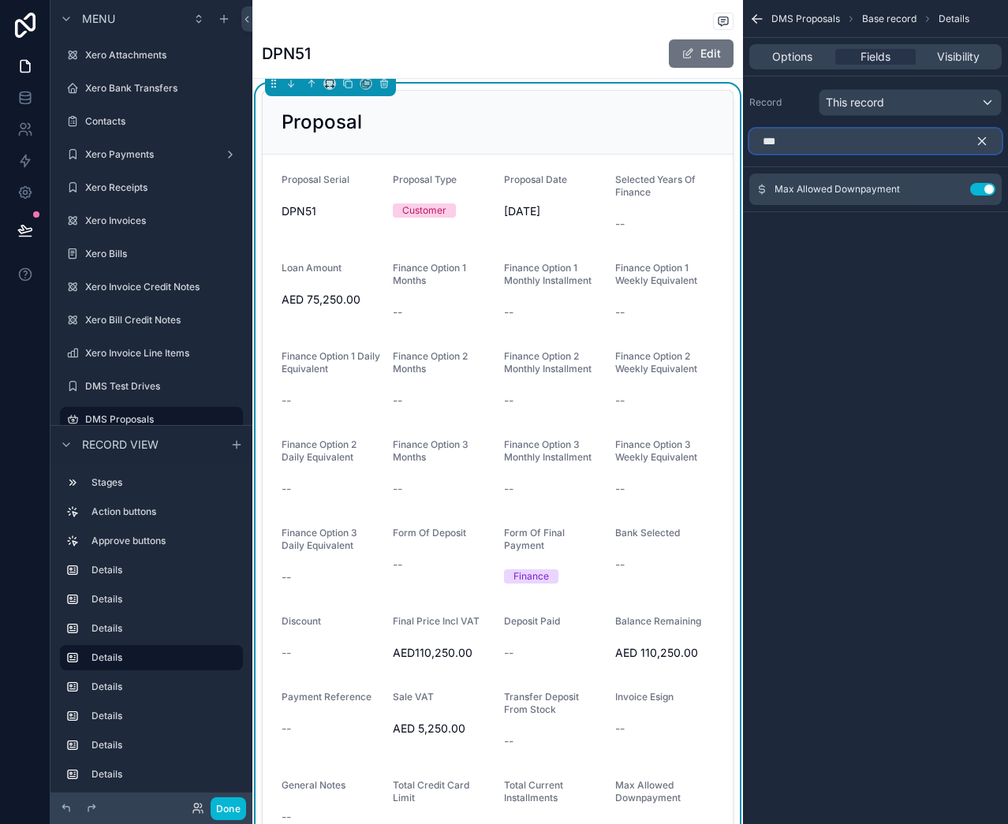
click at [854, 148] on input "***" at bounding box center [875, 141] width 252 height 25
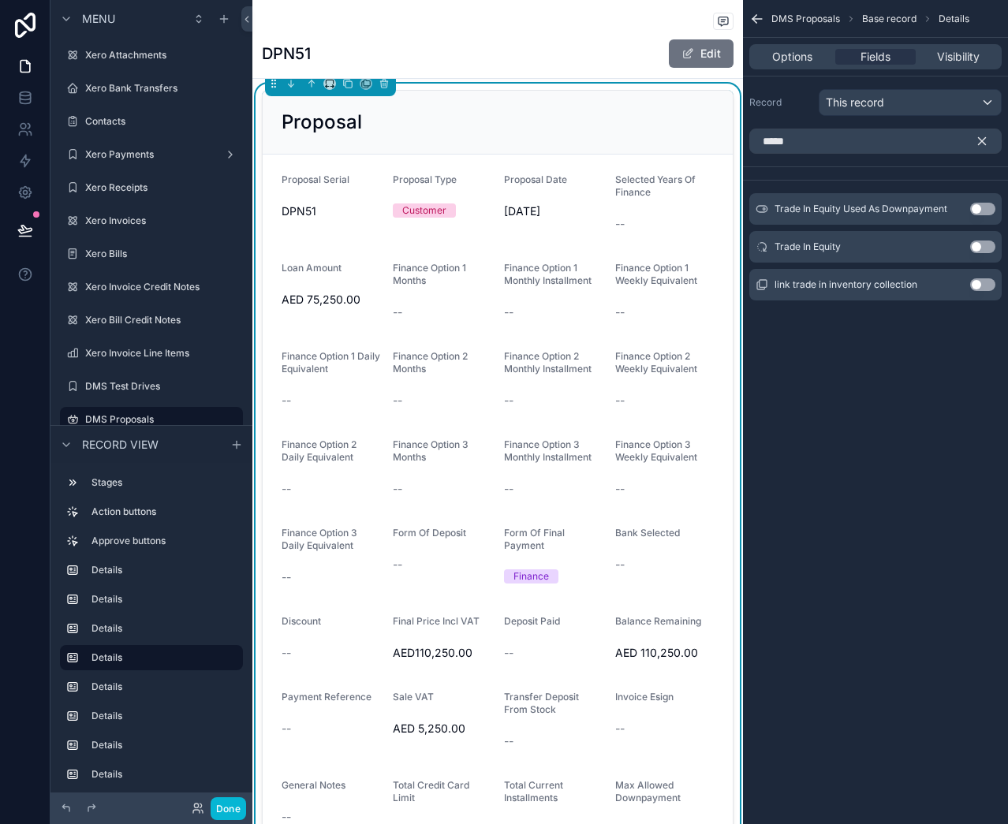
click at [986, 211] on button "Use setting" at bounding box center [982, 209] width 25 height 13
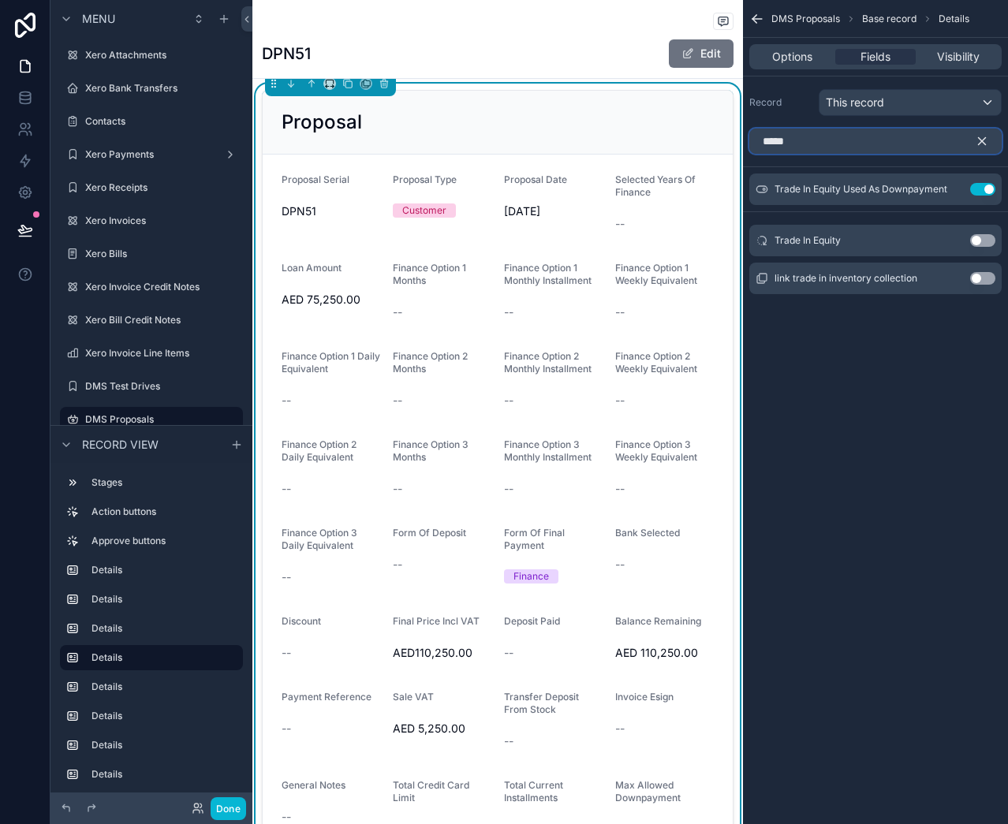
click at [846, 142] on input "*****" at bounding box center [875, 141] width 252 height 25
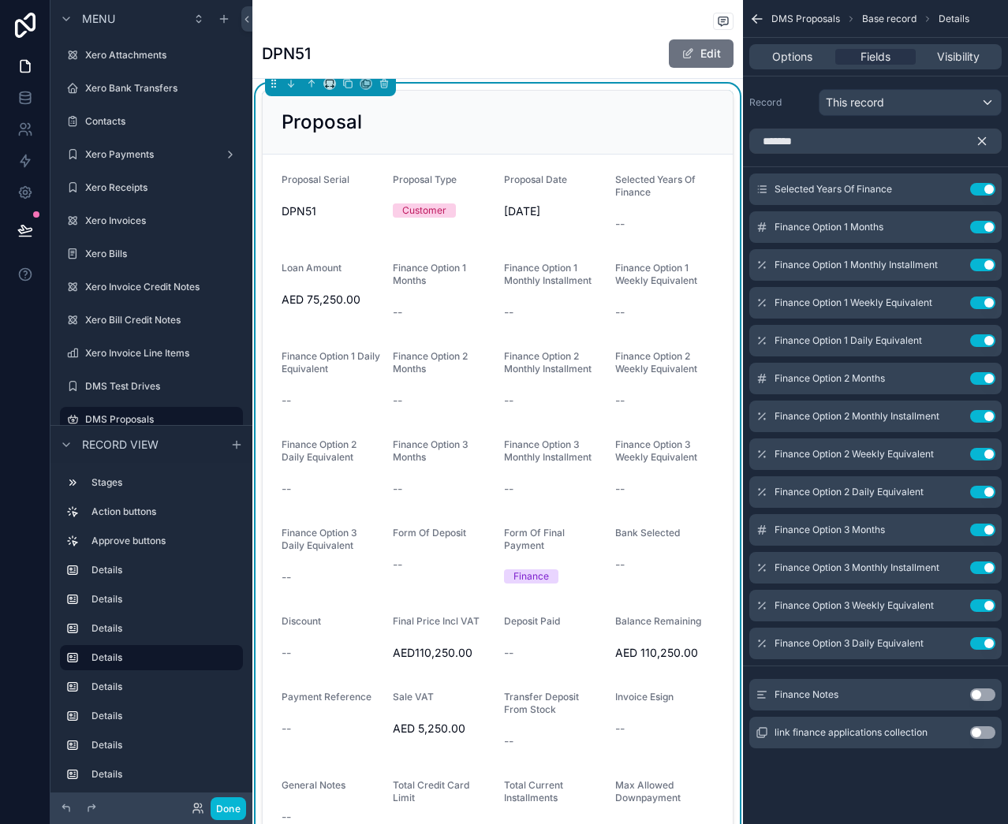
click at [981, 693] on button "Use setting" at bounding box center [982, 695] width 25 height 13
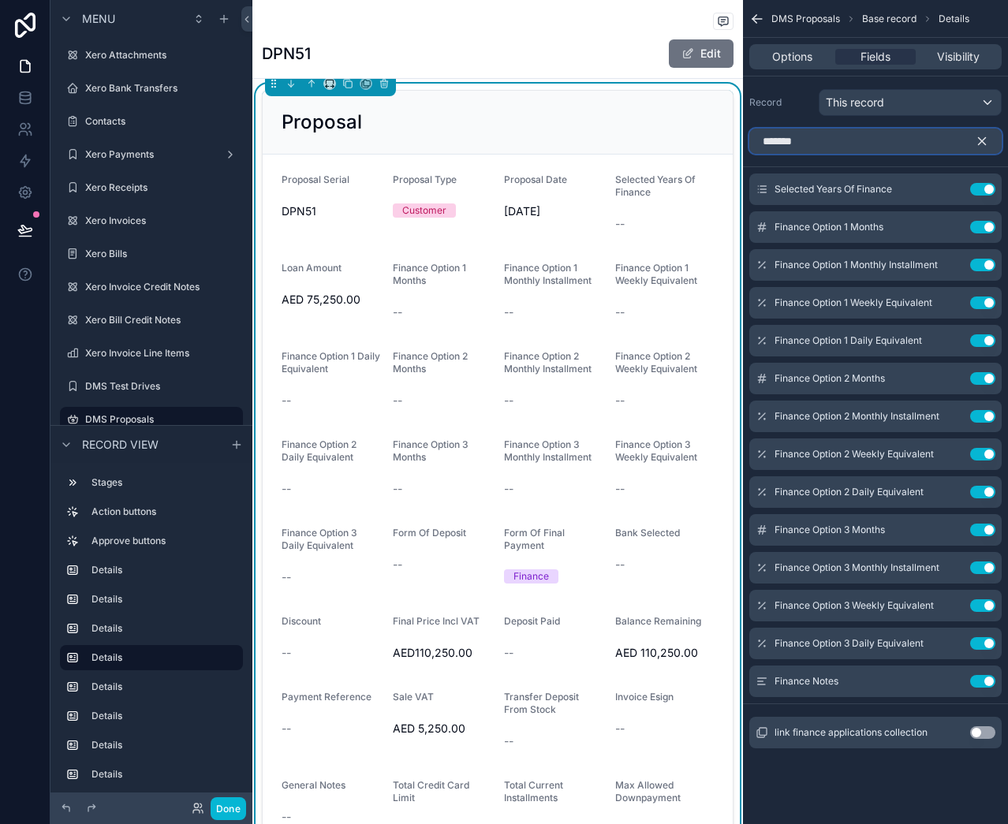
click at [849, 133] on input "*******" at bounding box center [875, 141] width 252 height 25
click at [849, 135] on input "*******" at bounding box center [875, 141] width 252 height 25
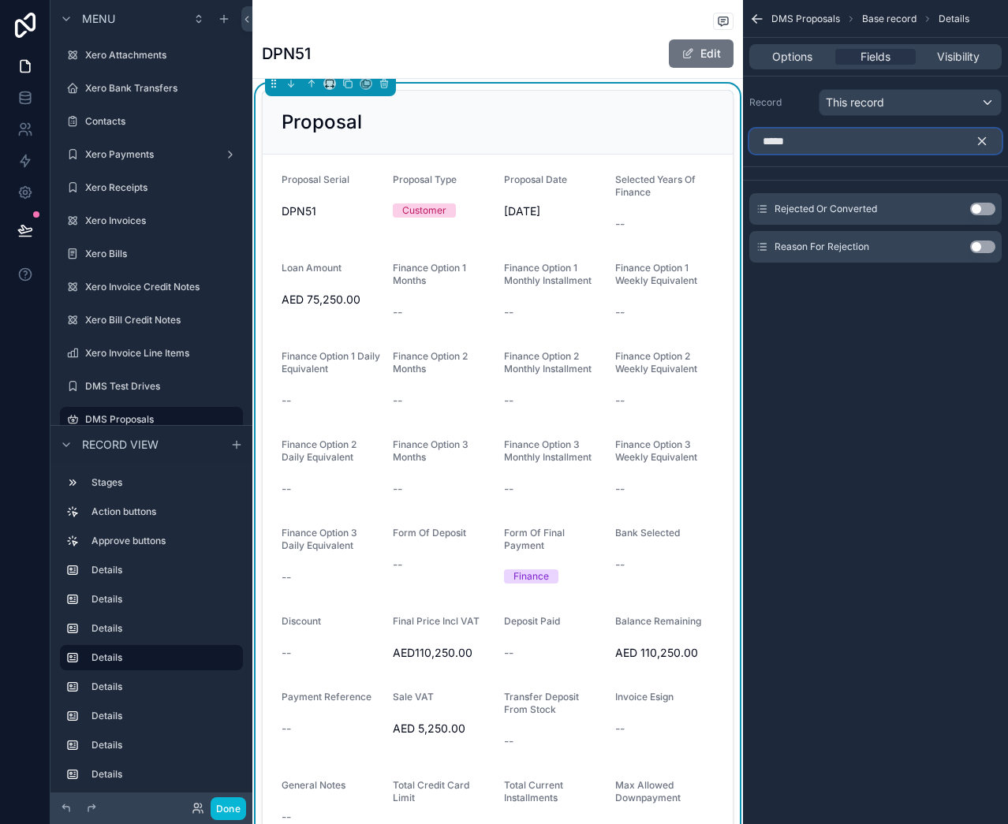
type input "*****"
click at [980, 206] on button "Use setting" at bounding box center [982, 209] width 25 height 13
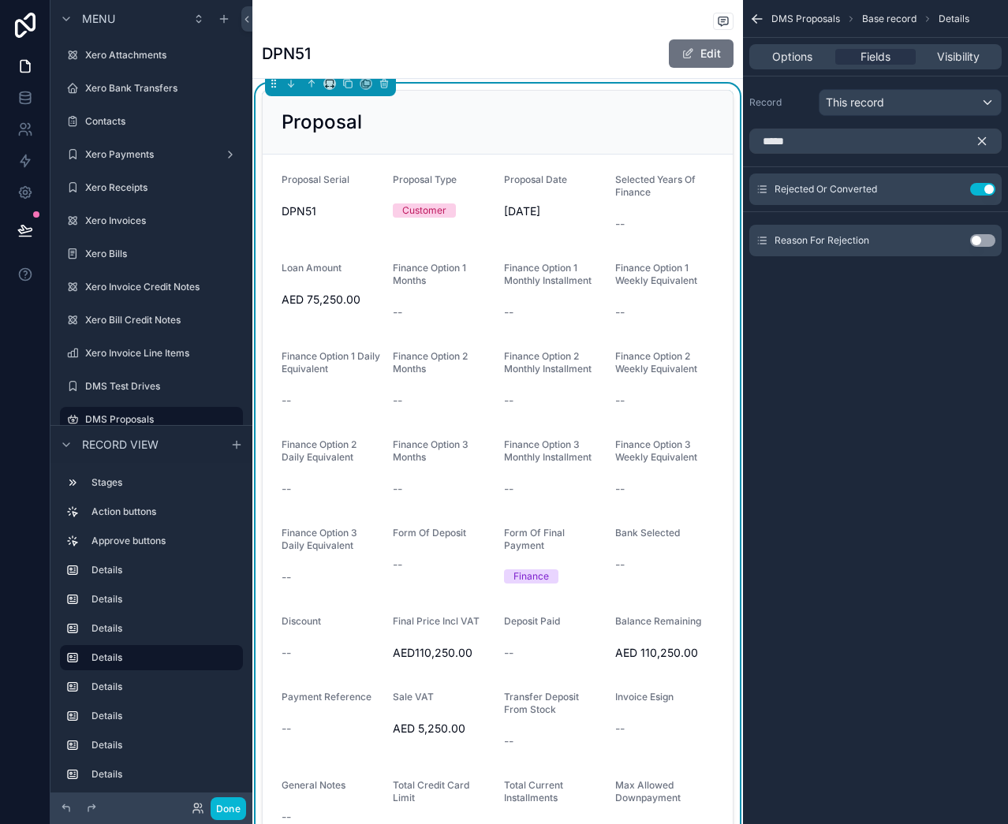
click at [980, 144] on icon "scrollable content" at bounding box center [982, 141] width 7 height 7
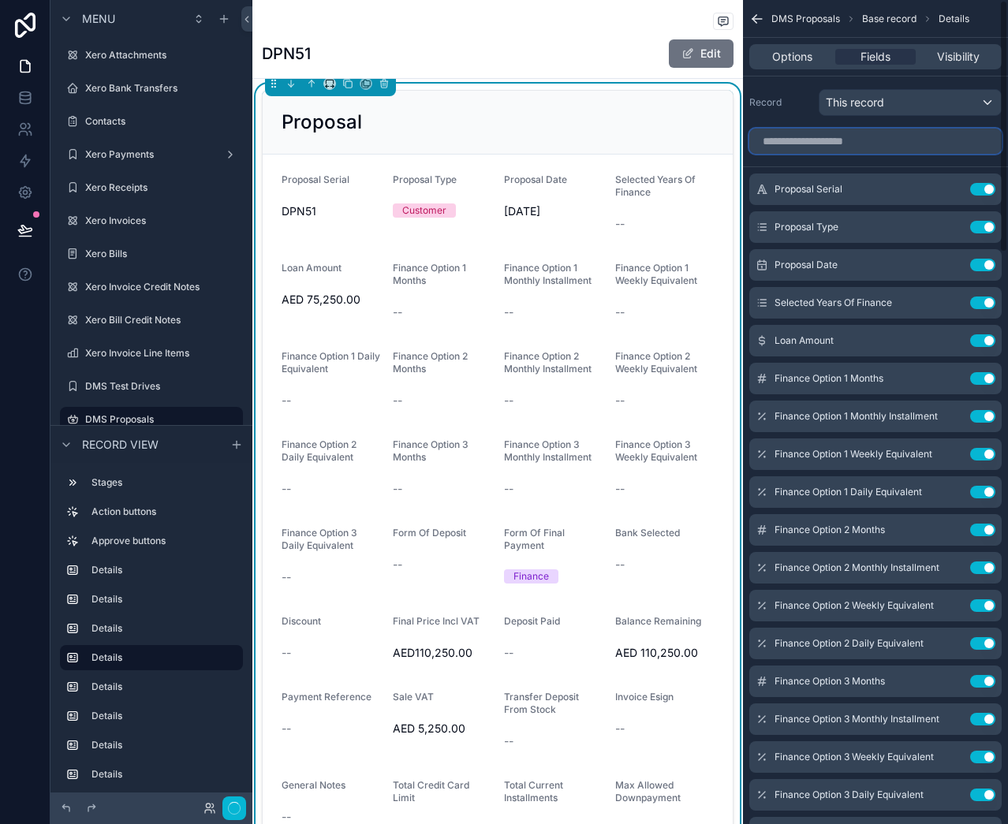
click at [880, 143] on input "scrollable content" at bounding box center [875, 141] width 252 height 25
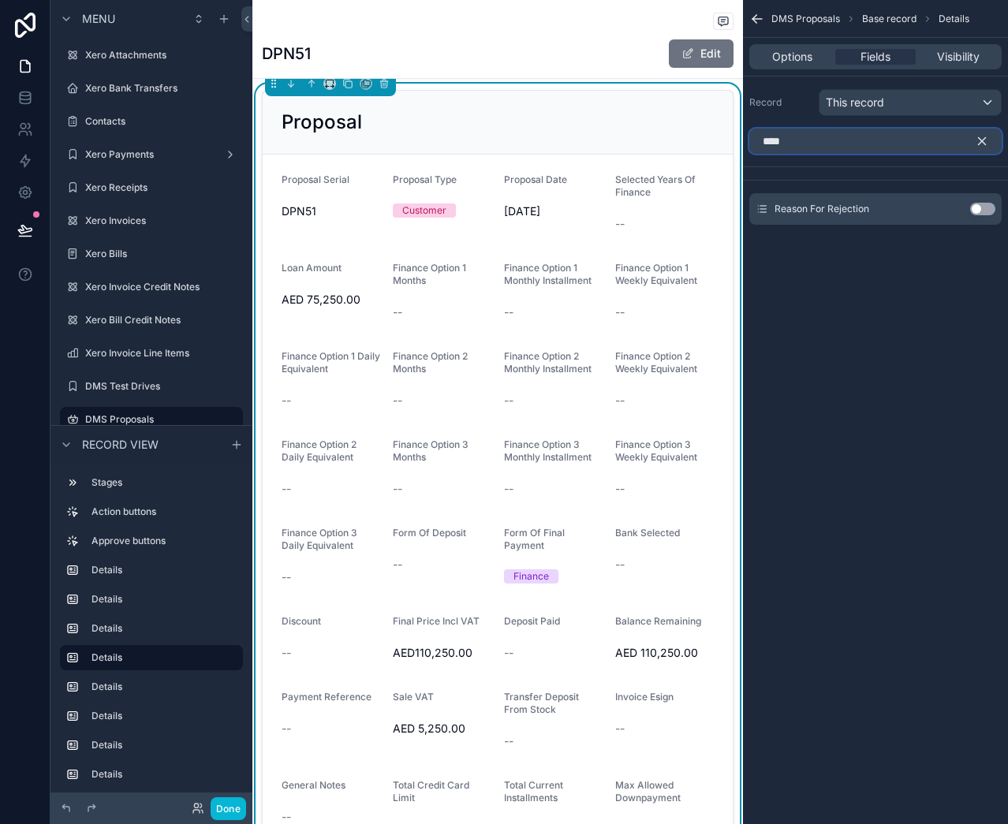
type input "****"
click at [977, 210] on button "Use setting" at bounding box center [982, 209] width 25 height 13
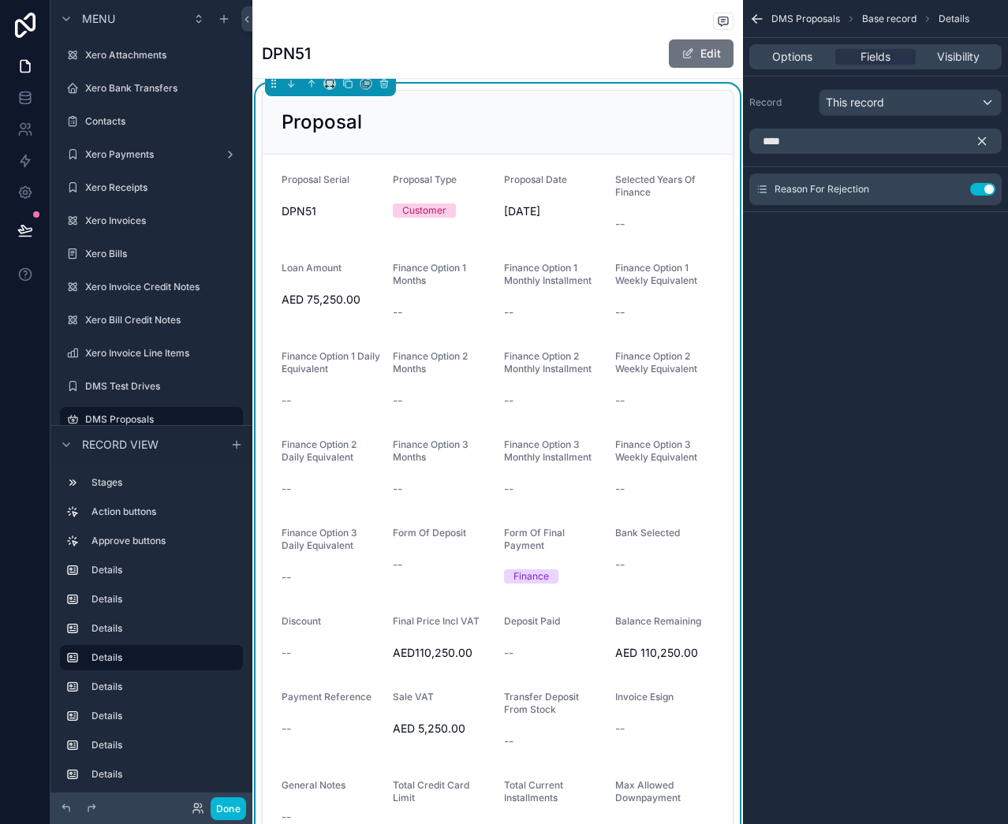
click at [850, 368] on div "DMS Proposals Base record Details Options Fields Visibility Record This record …" at bounding box center [875, 412] width 265 height 824
click at [985, 140] on icon "scrollable content" at bounding box center [982, 141] width 14 height 14
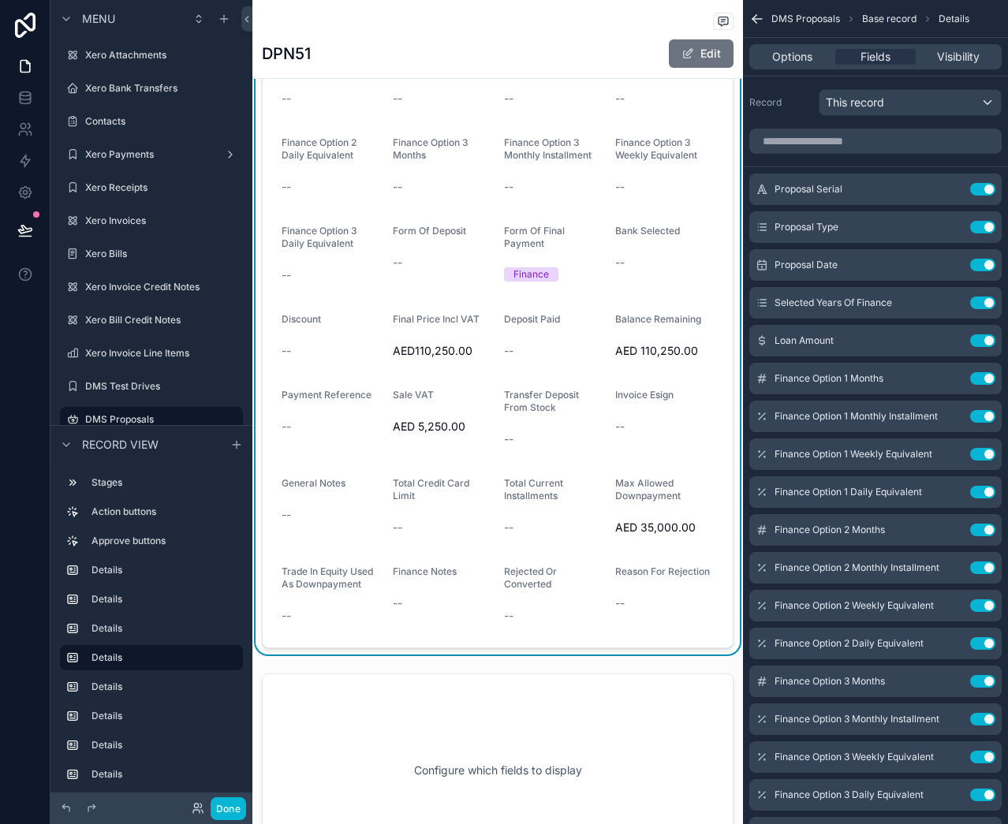
scroll to position [2682, 0]
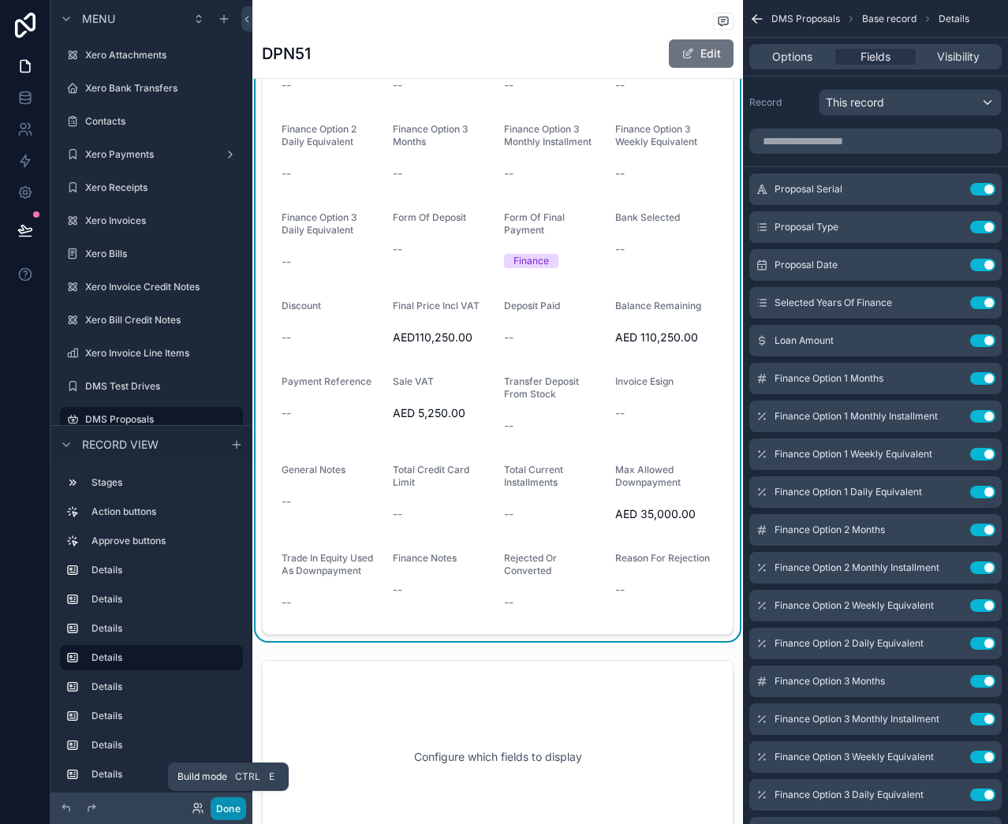
click at [225, 804] on button "Done" at bounding box center [228, 808] width 35 height 23
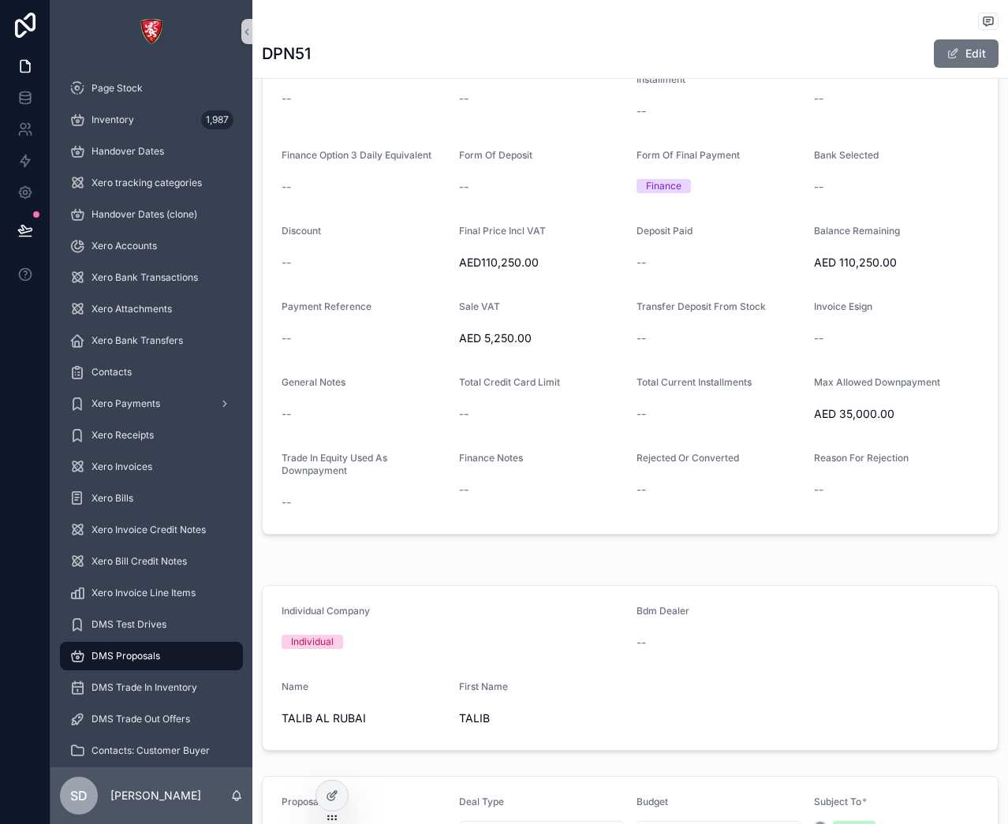
scroll to position [2524, 0]
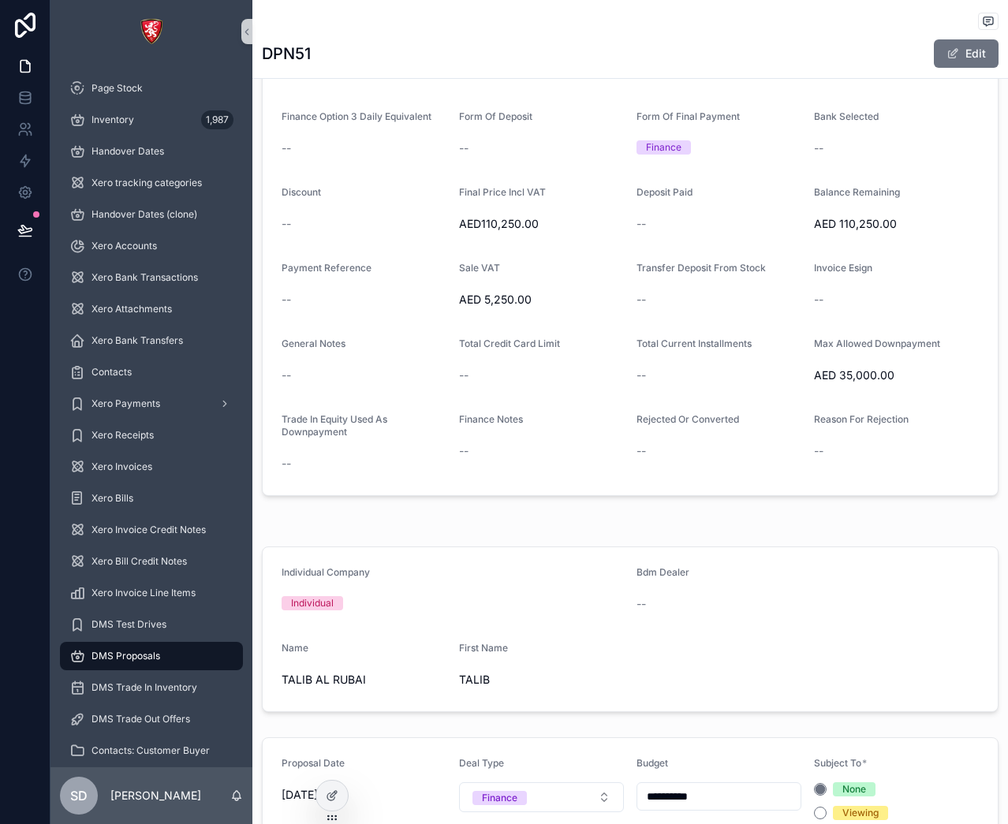
click at [469, 587] on div "Individual Company Individual Bdm Dealer -- Name [PERSON_NAME] First Name TALIB" at bounding box center [630, 629] width 756 height 178
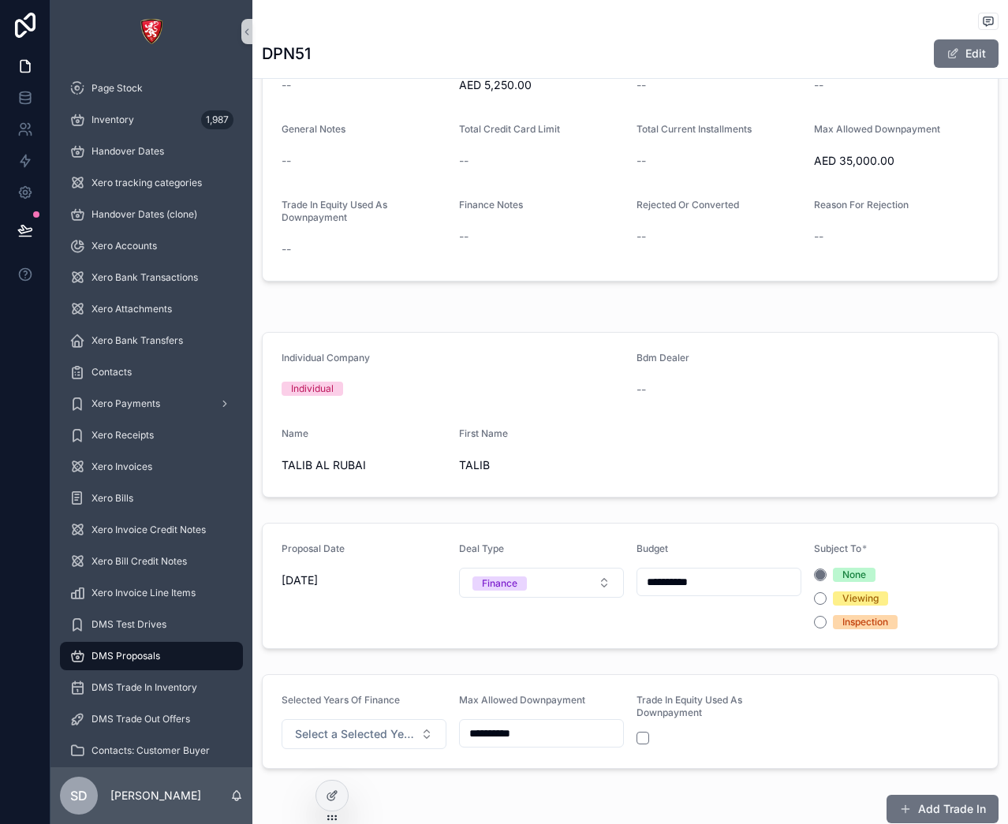
scroll to position [2761, 0]
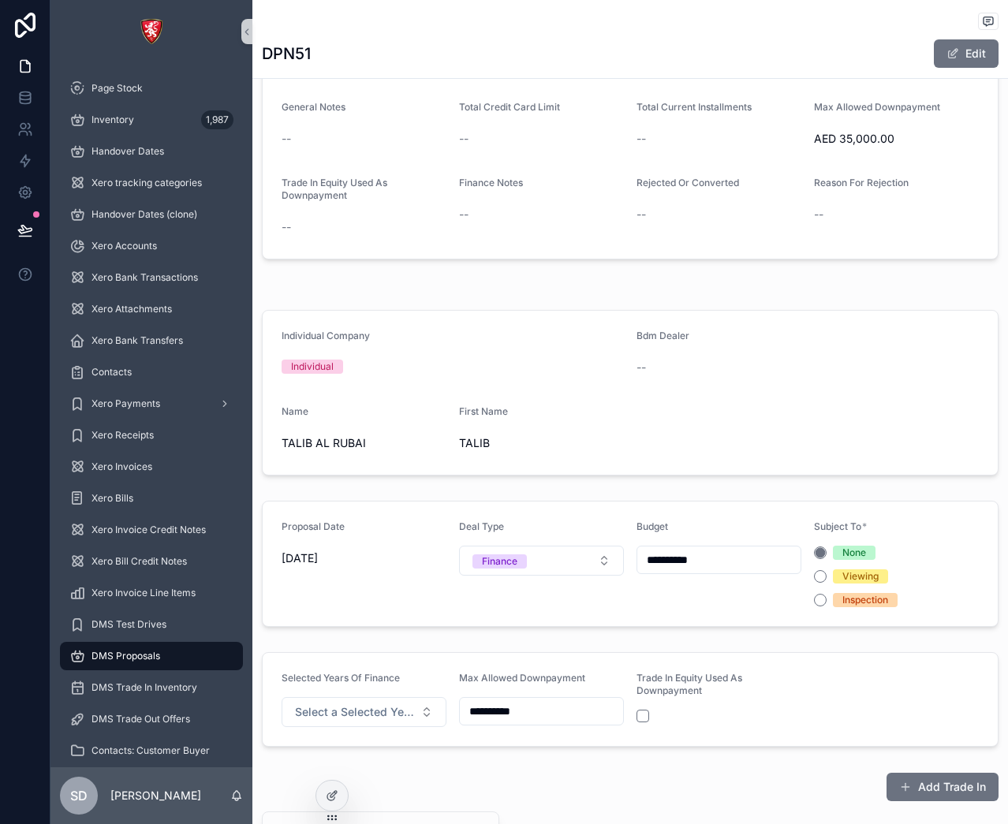
click at [601, 446] on form "Individual Company Individual Bdm Dealer -- Name [PERSON_NAME] First Name TALIB" at bounding box center [630, 393] width 735 height 164
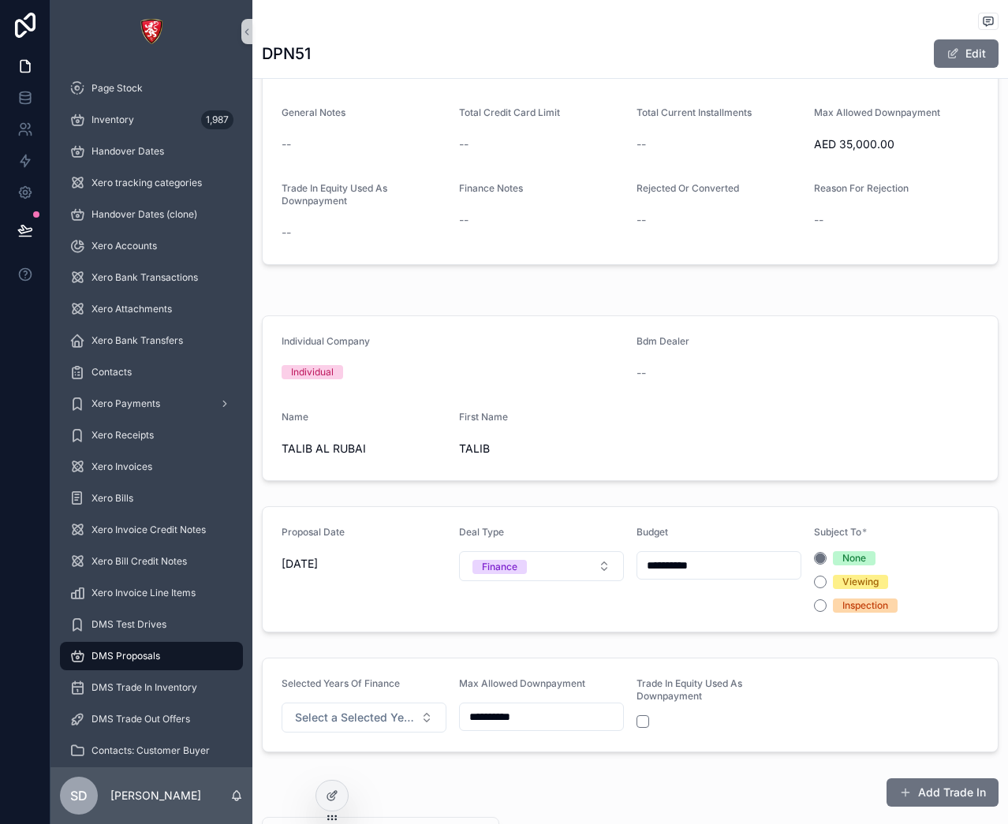
scroll to position [2997, 0]
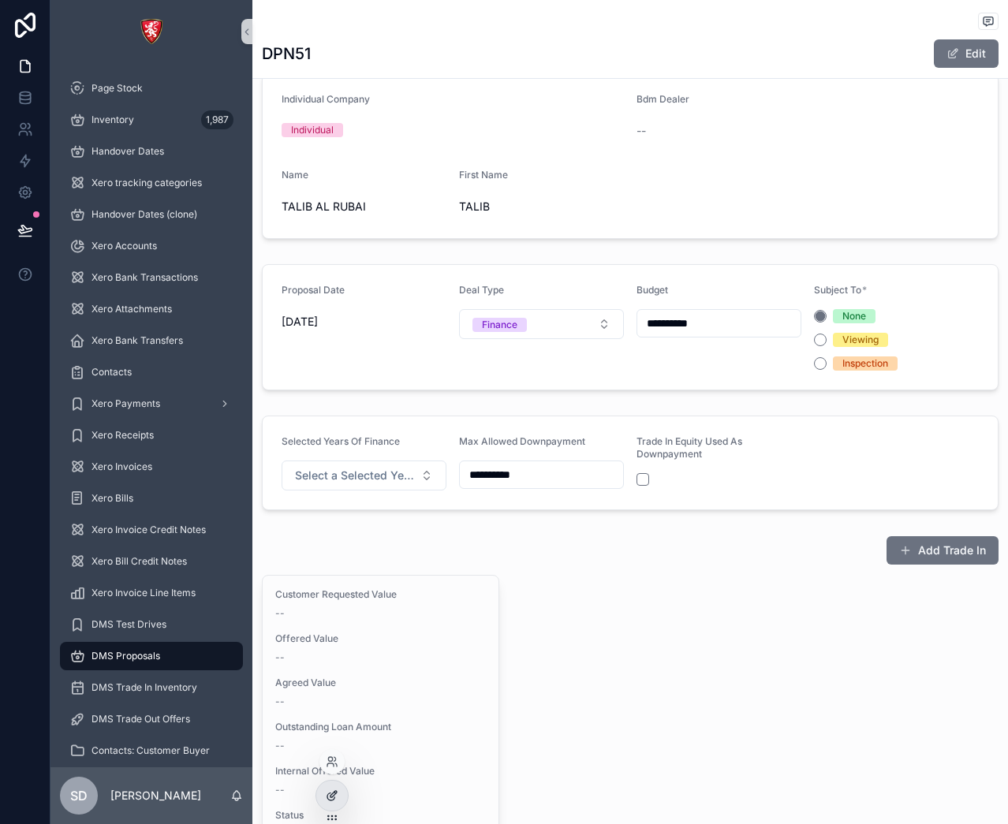
click at [333, 799] on icon at bounding box center [332, 796] width 13 height 13
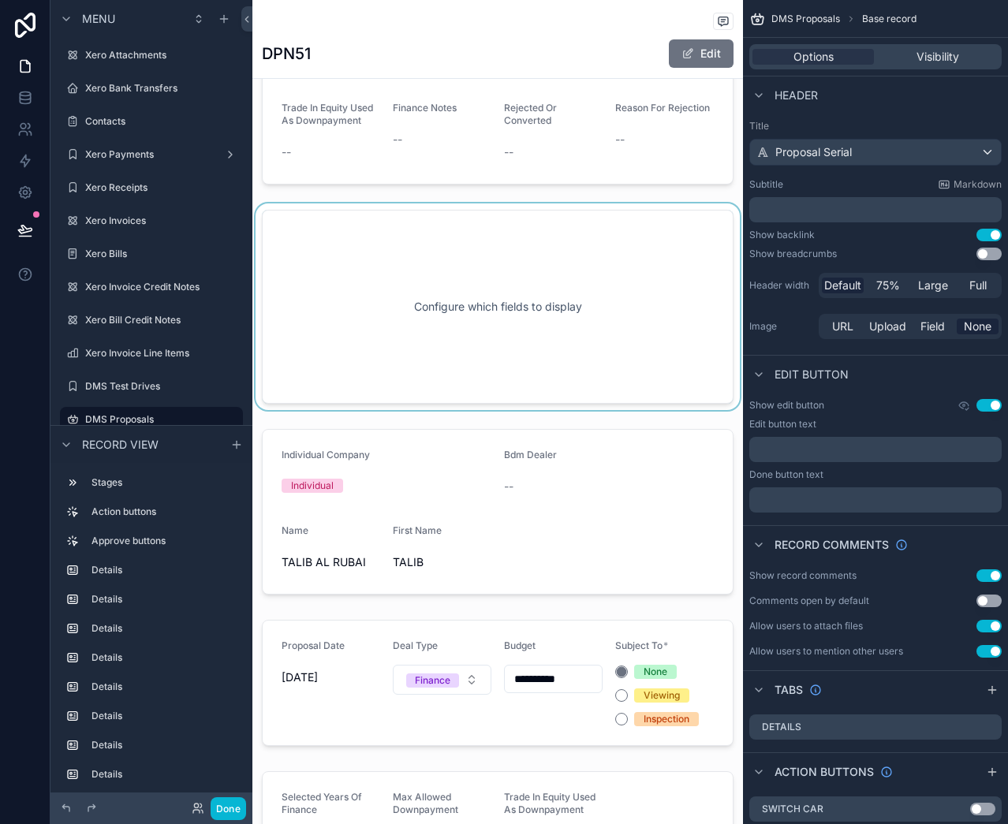
scroll to position [3155, 0]
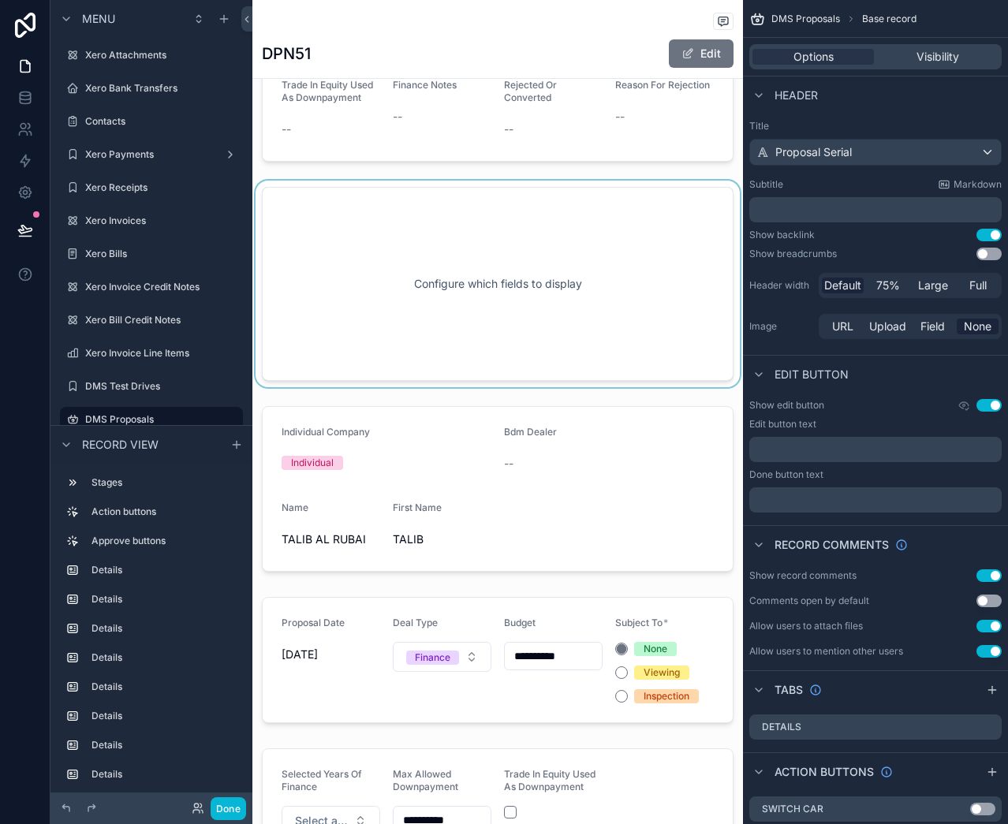
click at [464, 344] on div "scrollable content" at bounding box center [497, 284] width 491 height 207
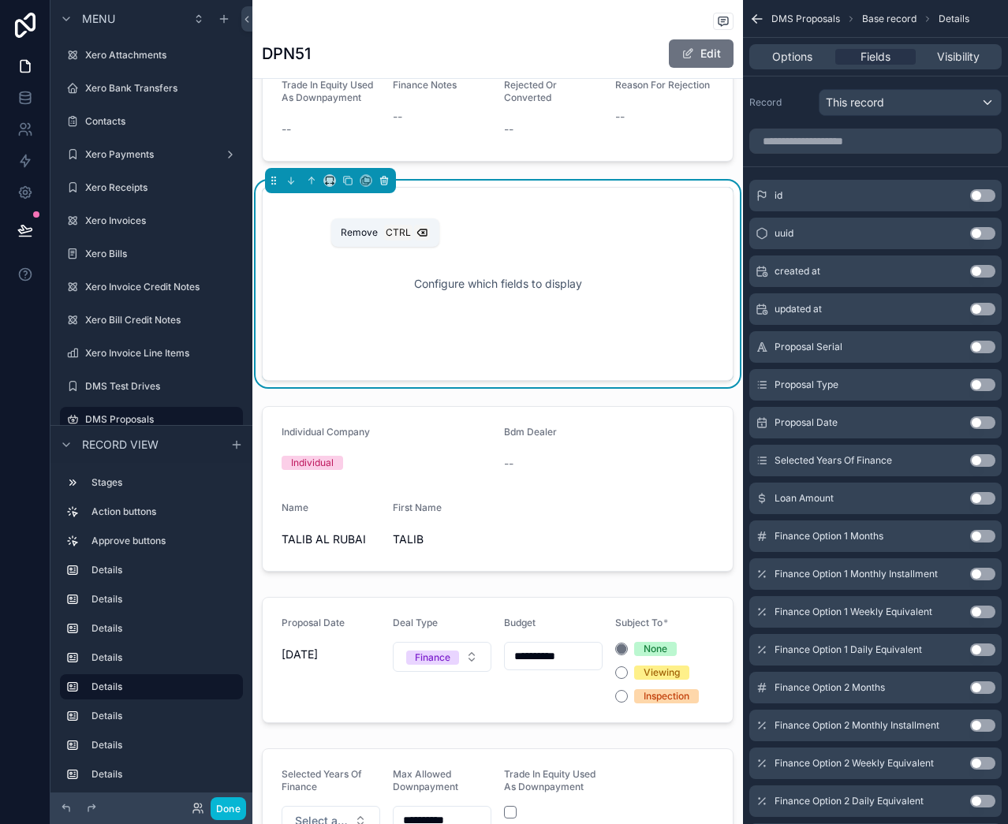
click at [383, 186] on icon "scrollable content" at bounding box center [384, 180] width 11 height 11
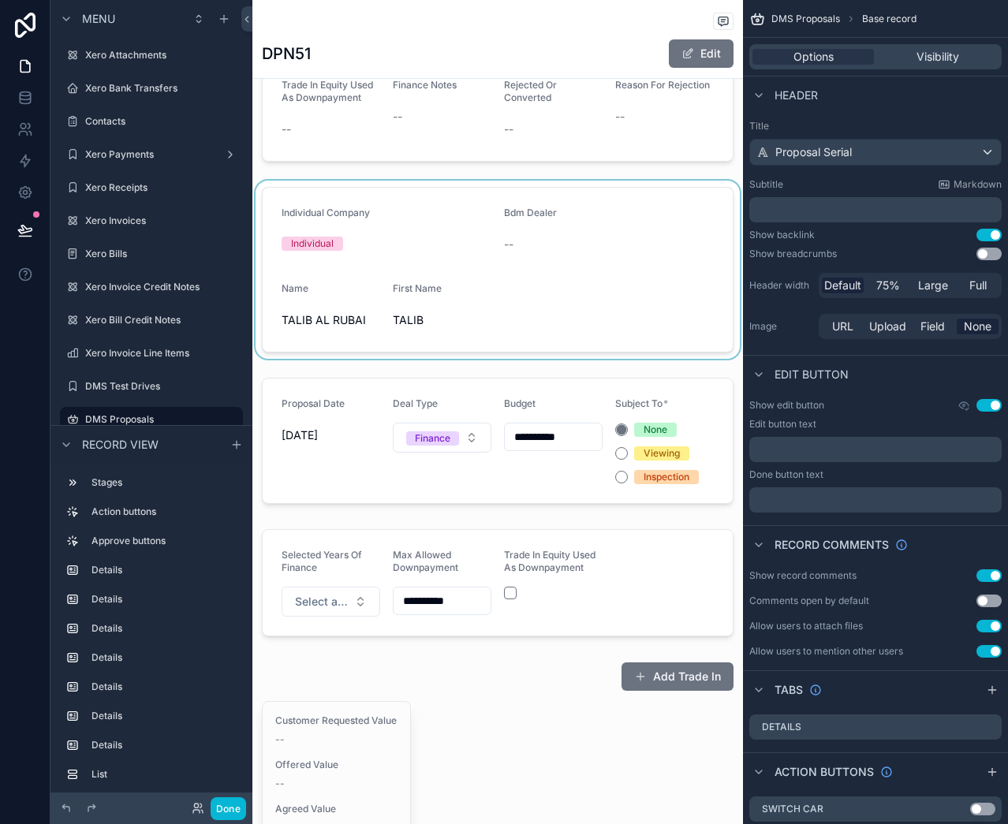
click at [465, 318] on div "scrollable content" at bounding box center [497, 270] width 491 height 178
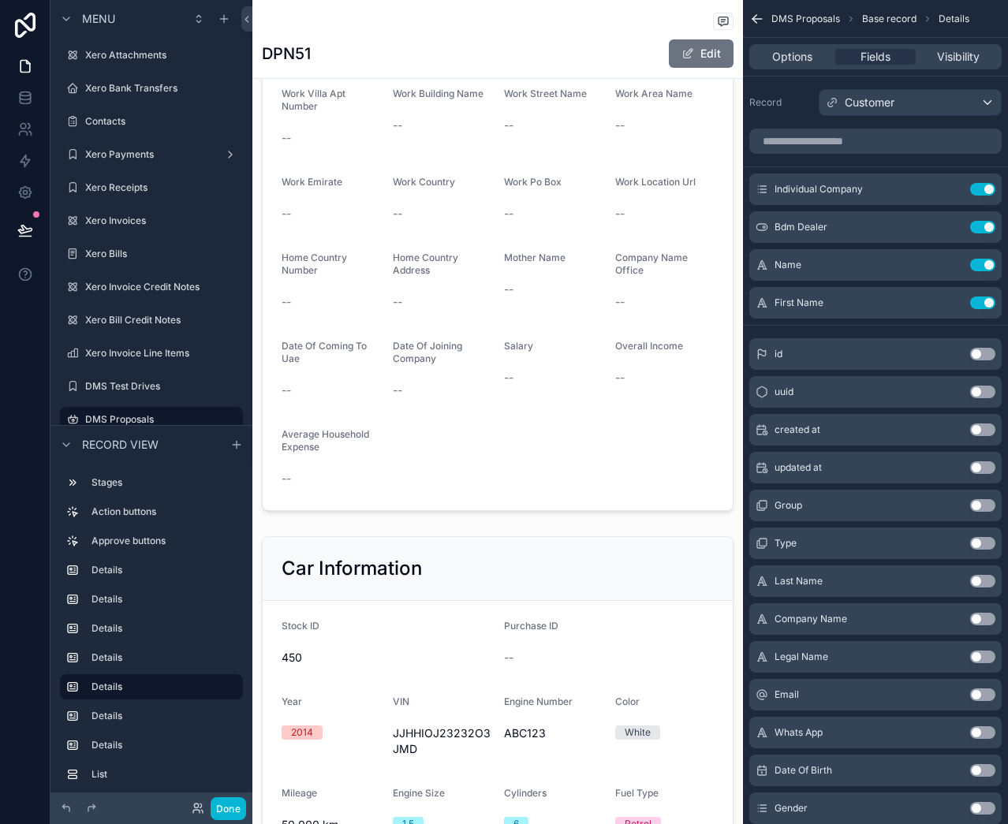
scroll to position [789, 0]
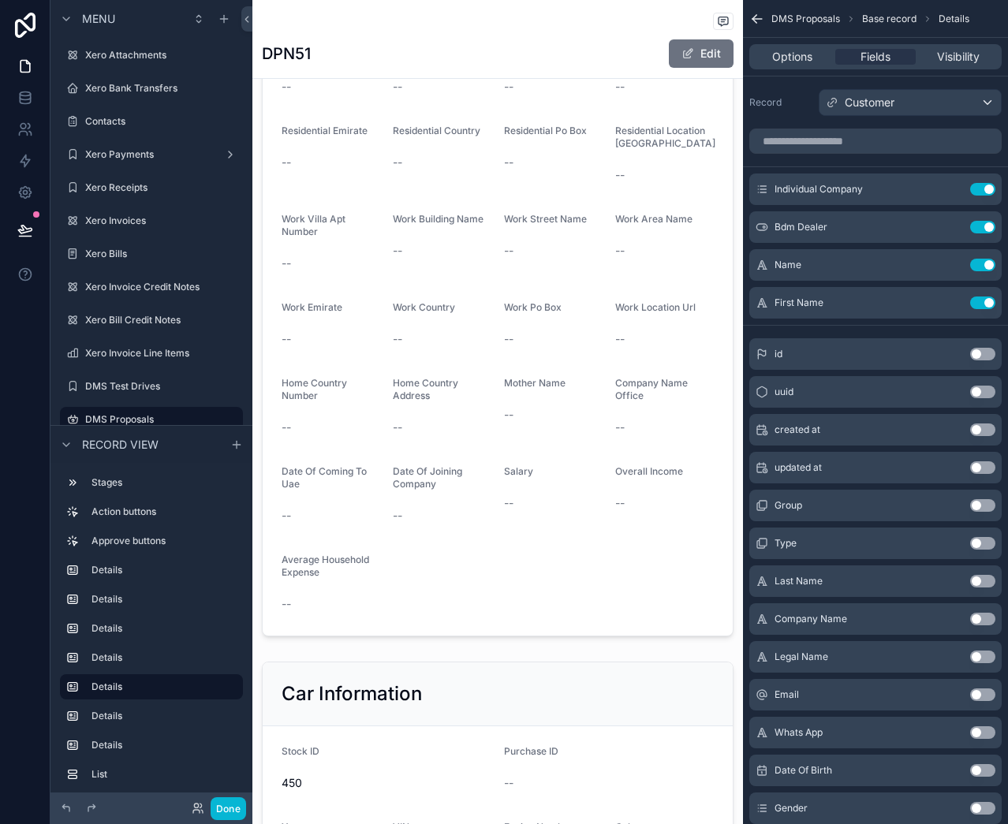
click at [480, 289] on div "scrollable content" at bounding box center [497, 137] width 491 height 1012
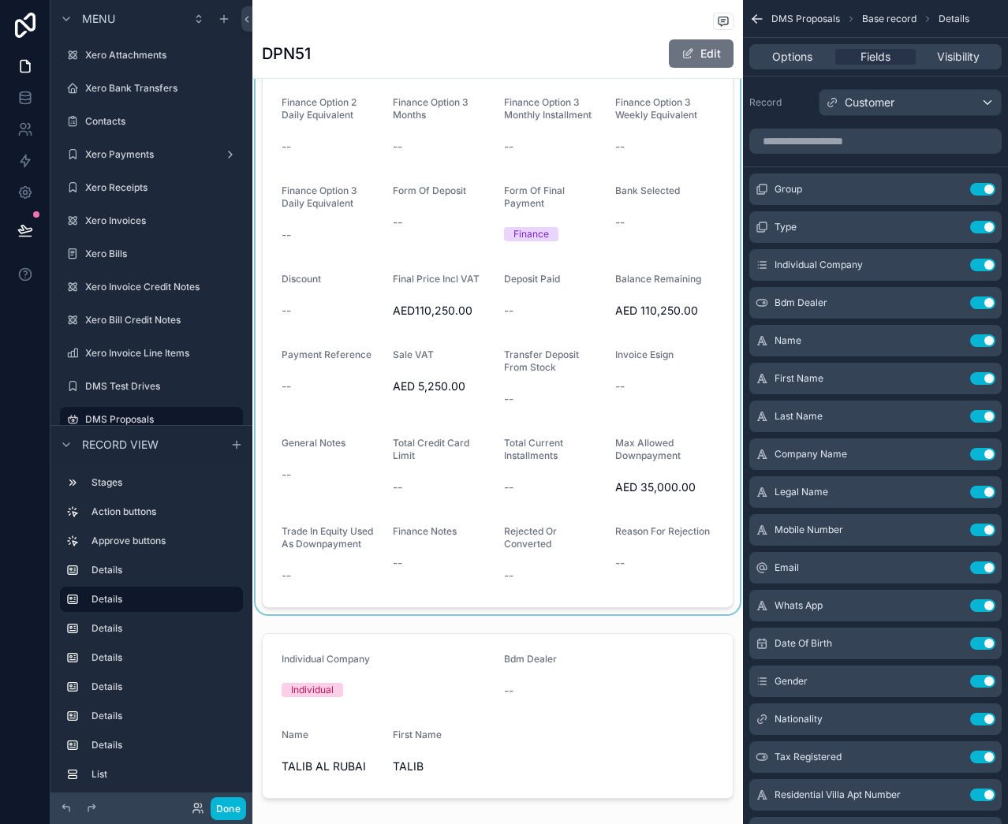
scroll to position [2761, 0]
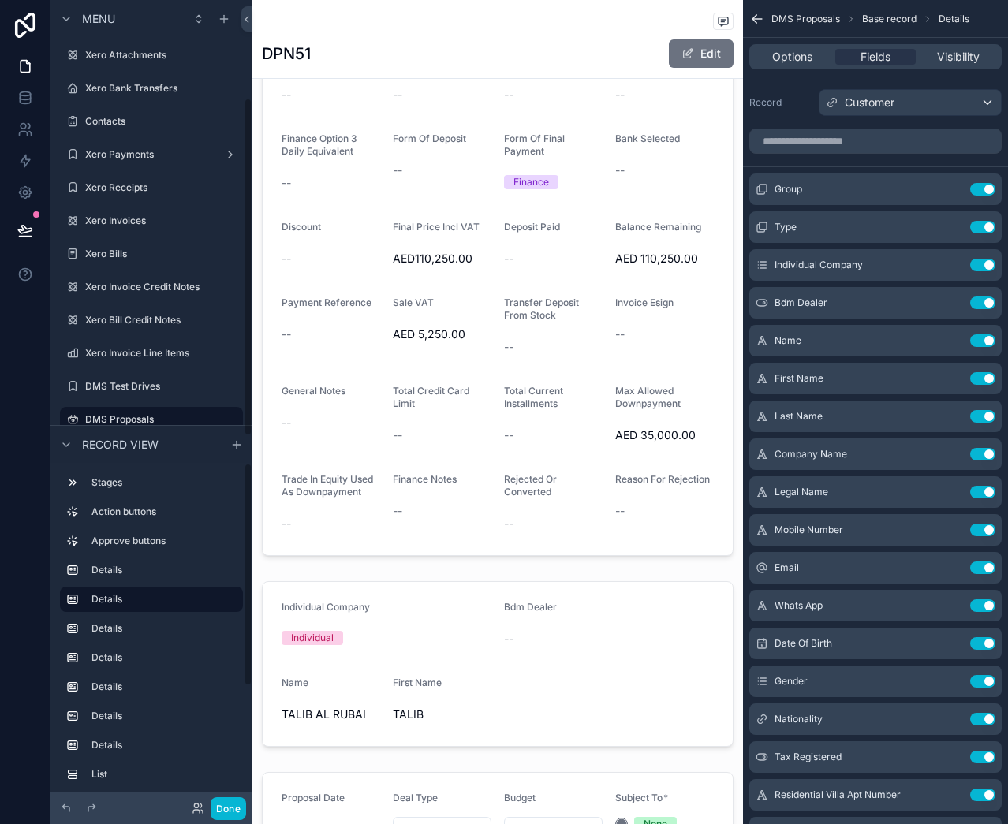
click at [435, 49] on div "DPN51 Edit" at bounding box center [498, 54] width 472 height 30
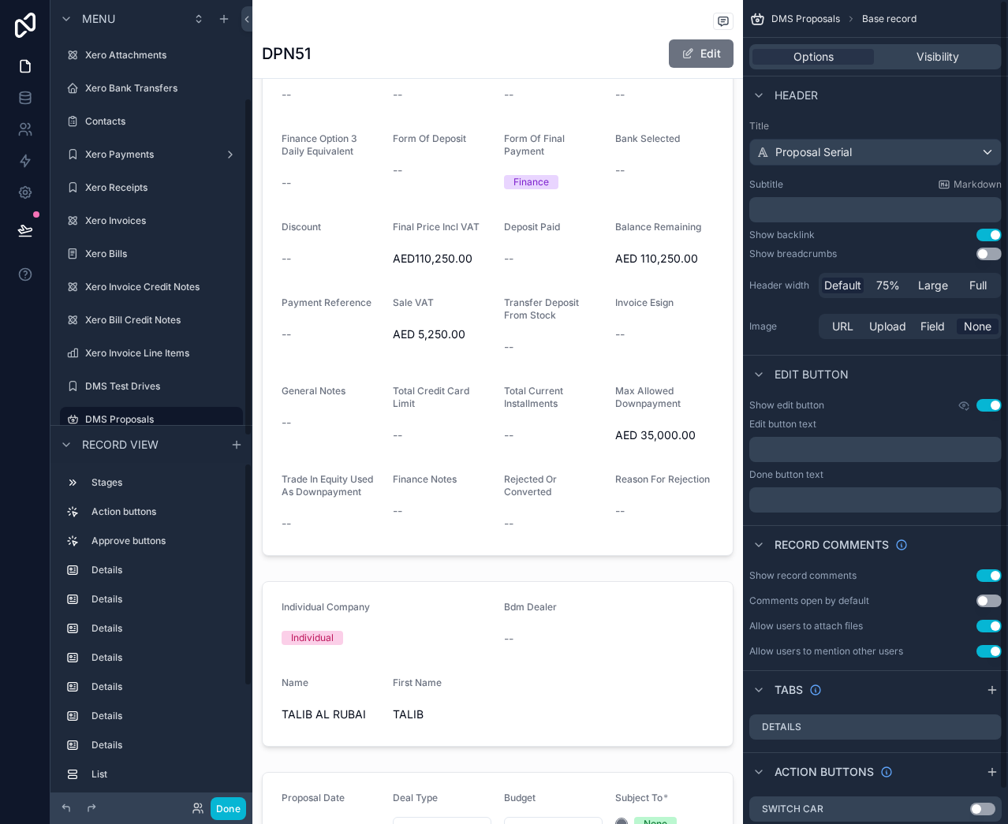
click at [456, 39] on div "DPN51 Edit" at bounding box center [498, 54] width 472 height 30
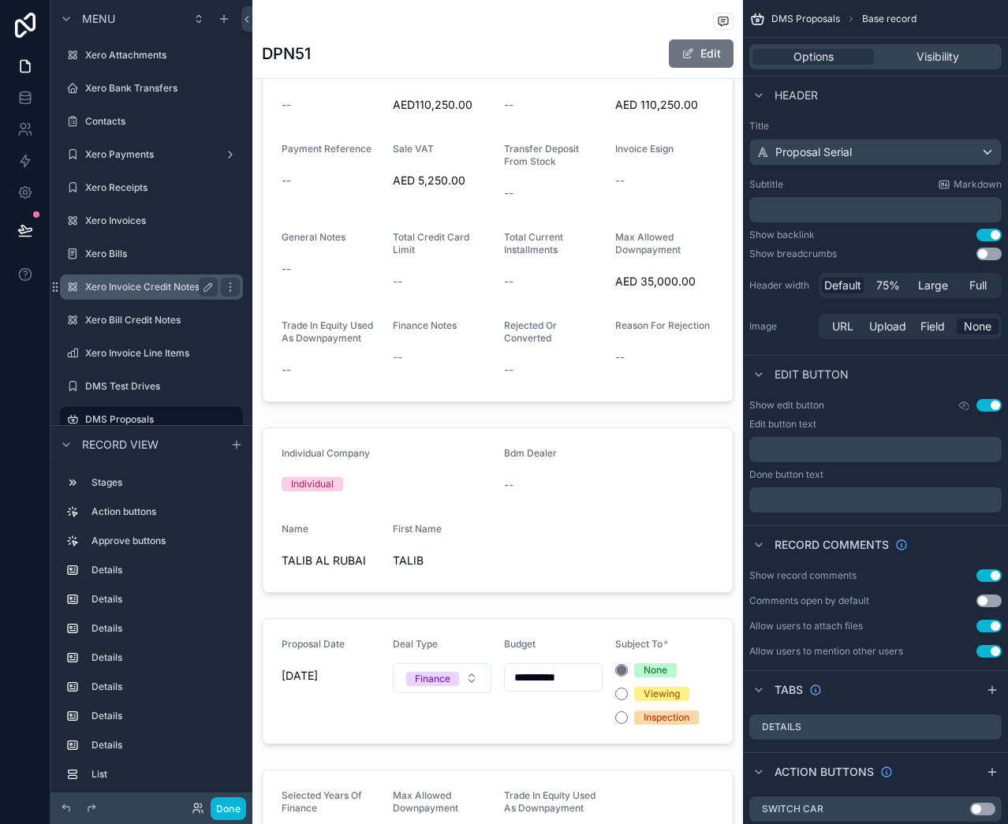
scroll to position [2918, 0]
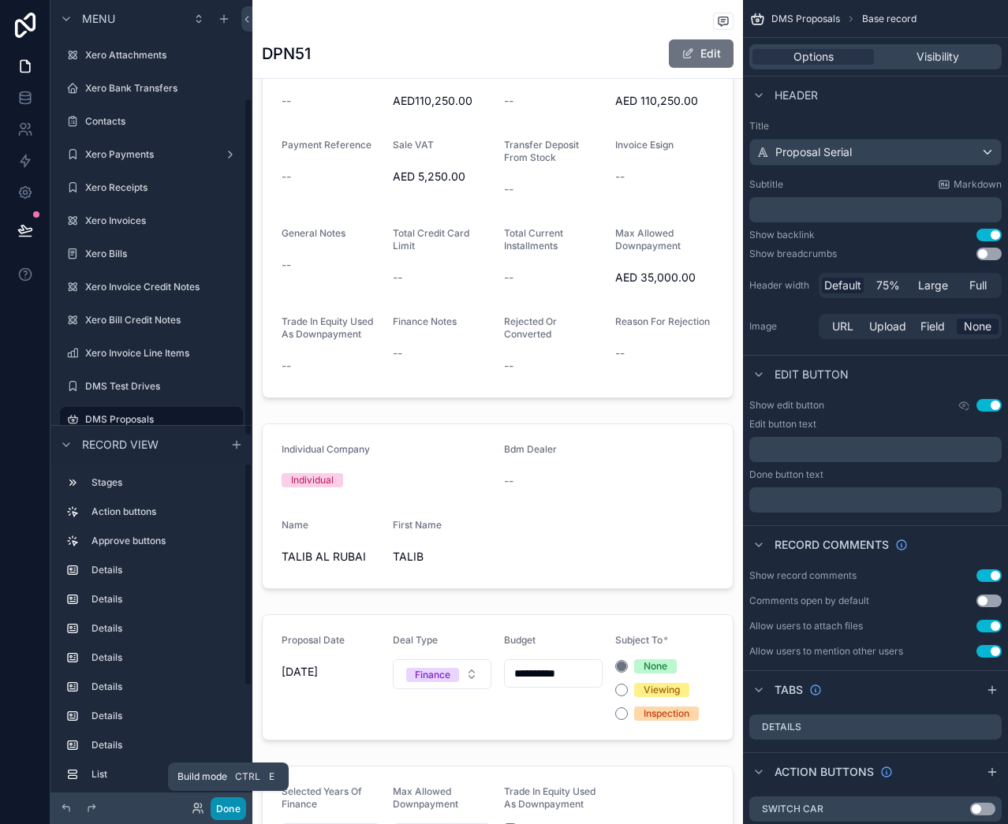
click at [234, 808] on button "Done" at bounding box center [228, 808] width 35 height 23
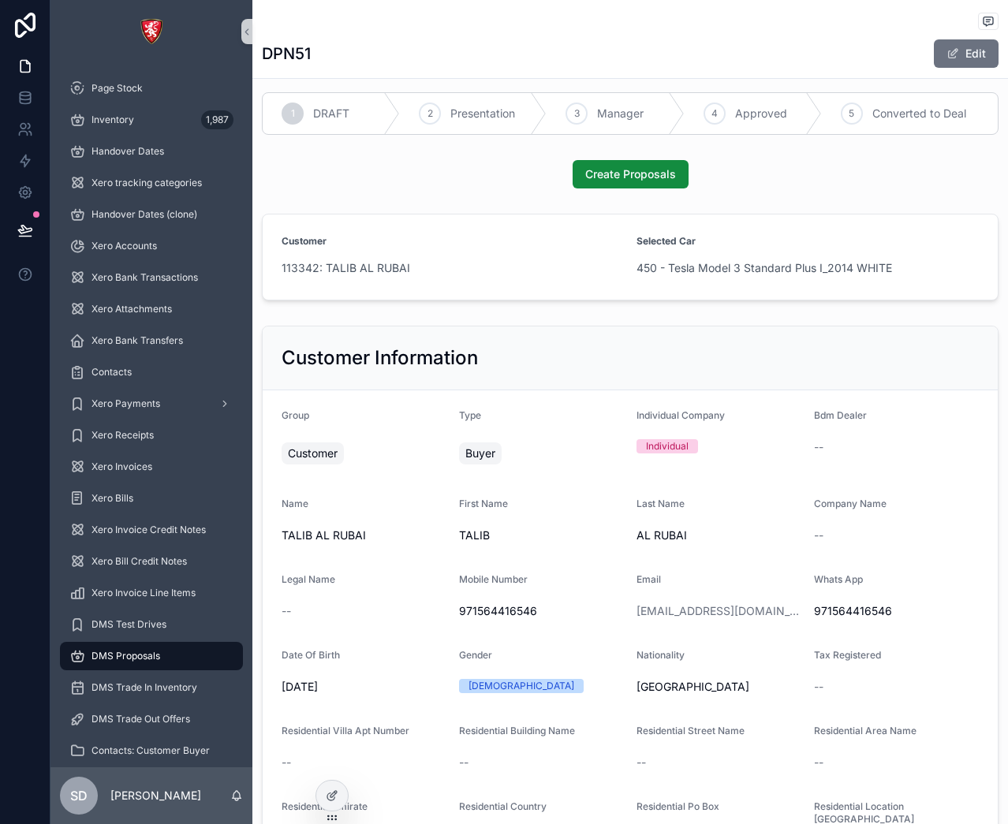
scroll to position [0, 0]
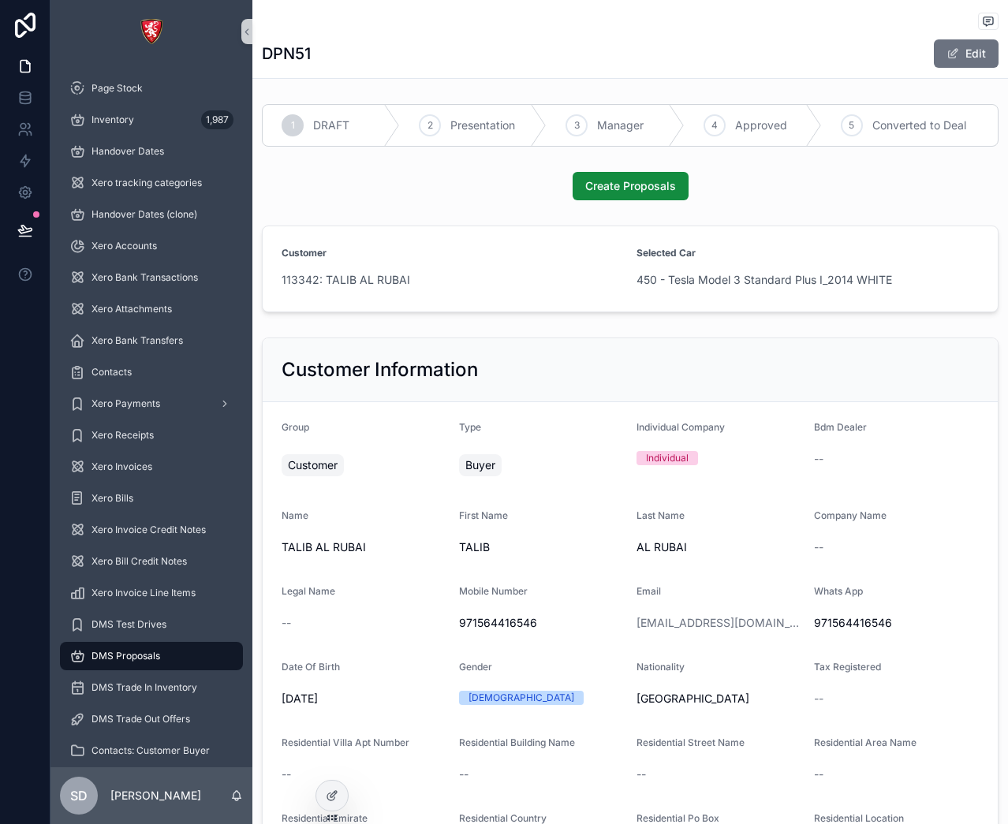
click at [334, 794] on icon at bounding box center [332, 796] width 13 height 13
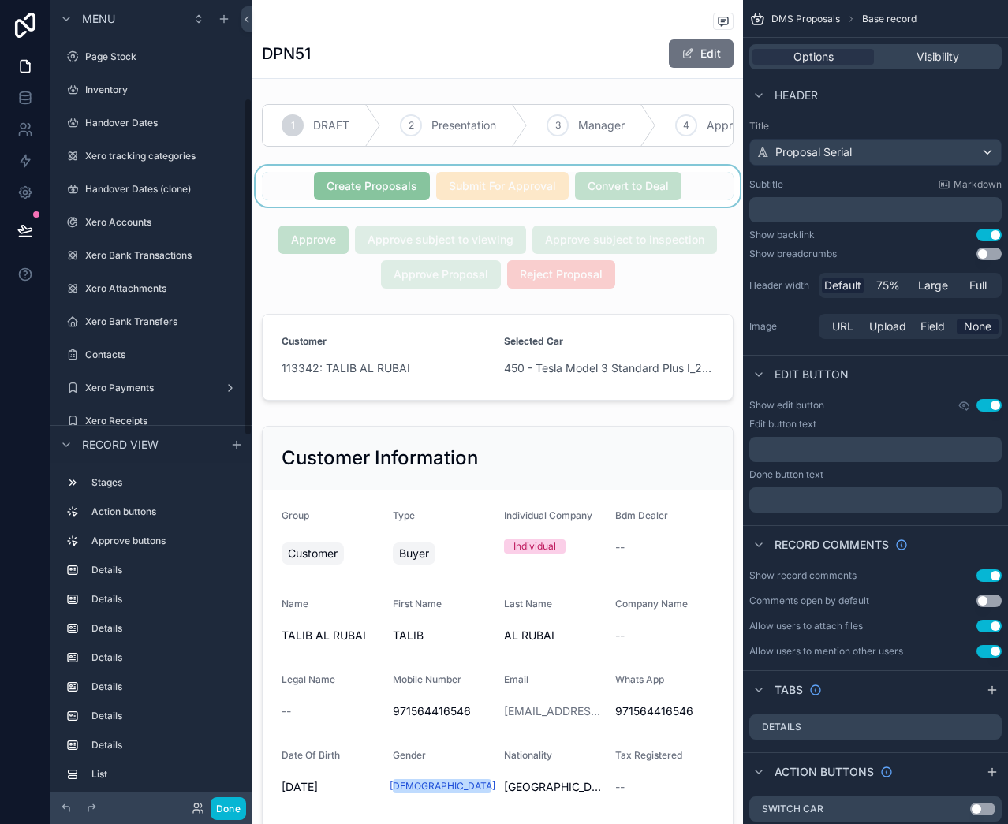
scroll to position [233, 0]
click at [693, 200] on div "scrollable content" at bounding box center [497, 186] width 491 height 41
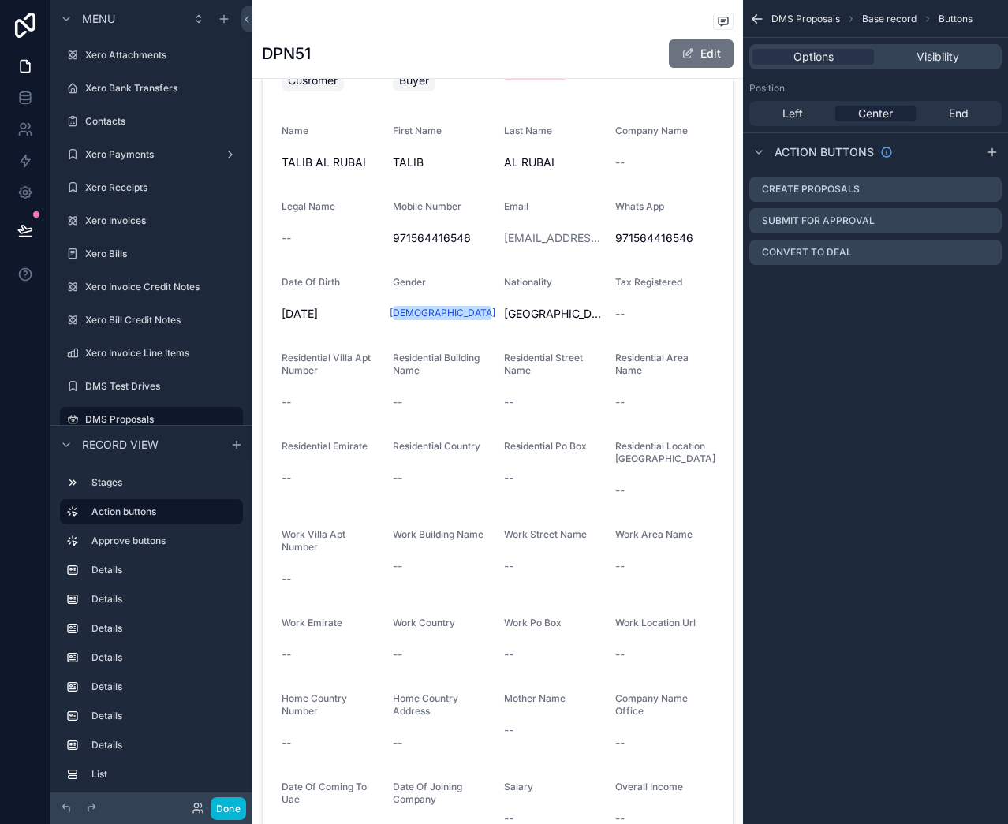
scroll to position [0, 0]
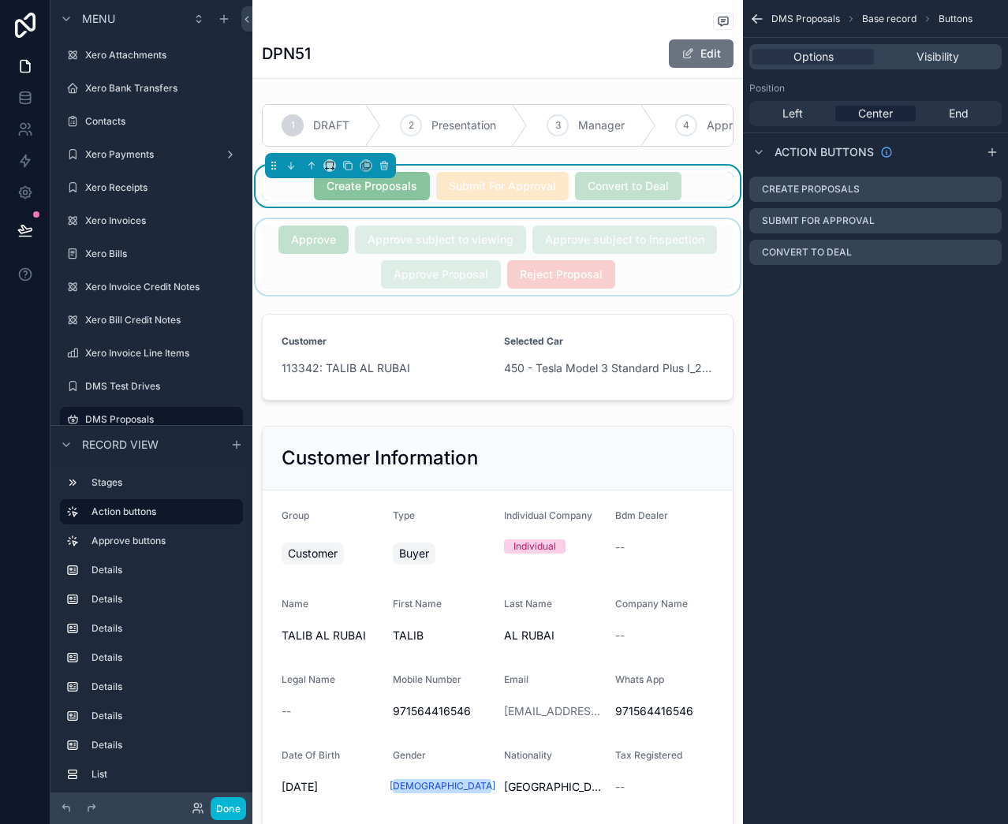
click at [633, 242] on div "scrollable content" at bounding box center [497, 257] width 491 height 76
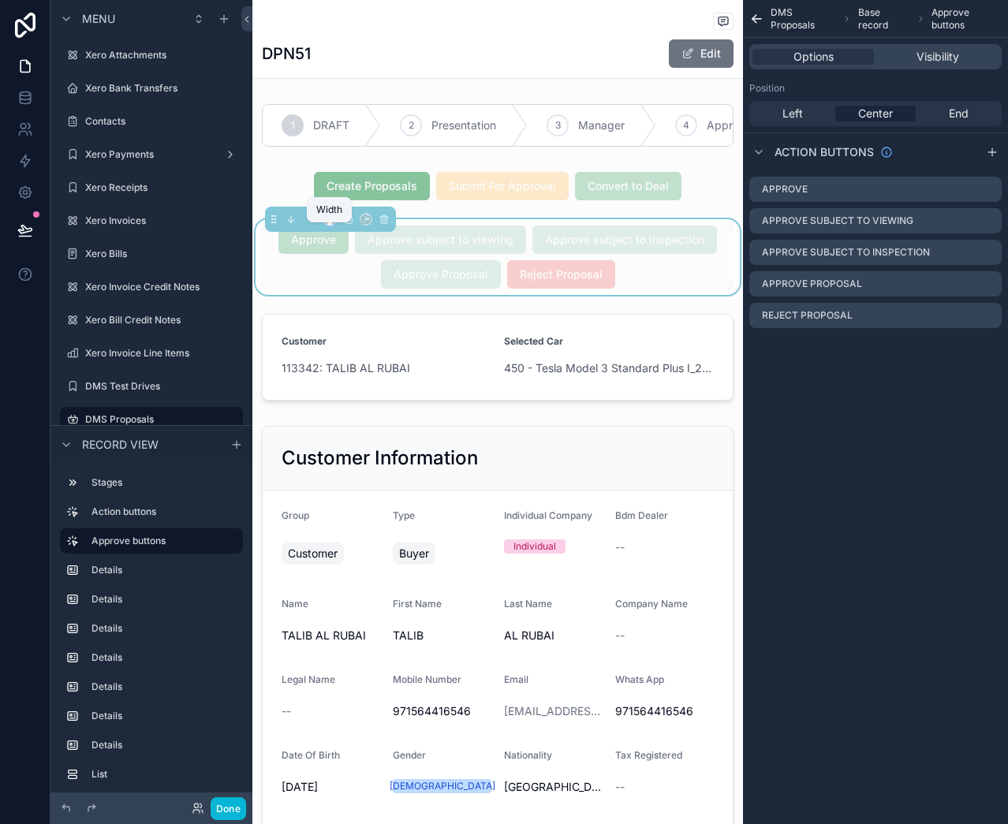
click at [328, 225] on icon "scrollable content" at bounding box center [329, 219] width 11 height 11
click at [655, 278] on div "scrollable content" at bounding box center [504, 412] width 1008 height 824
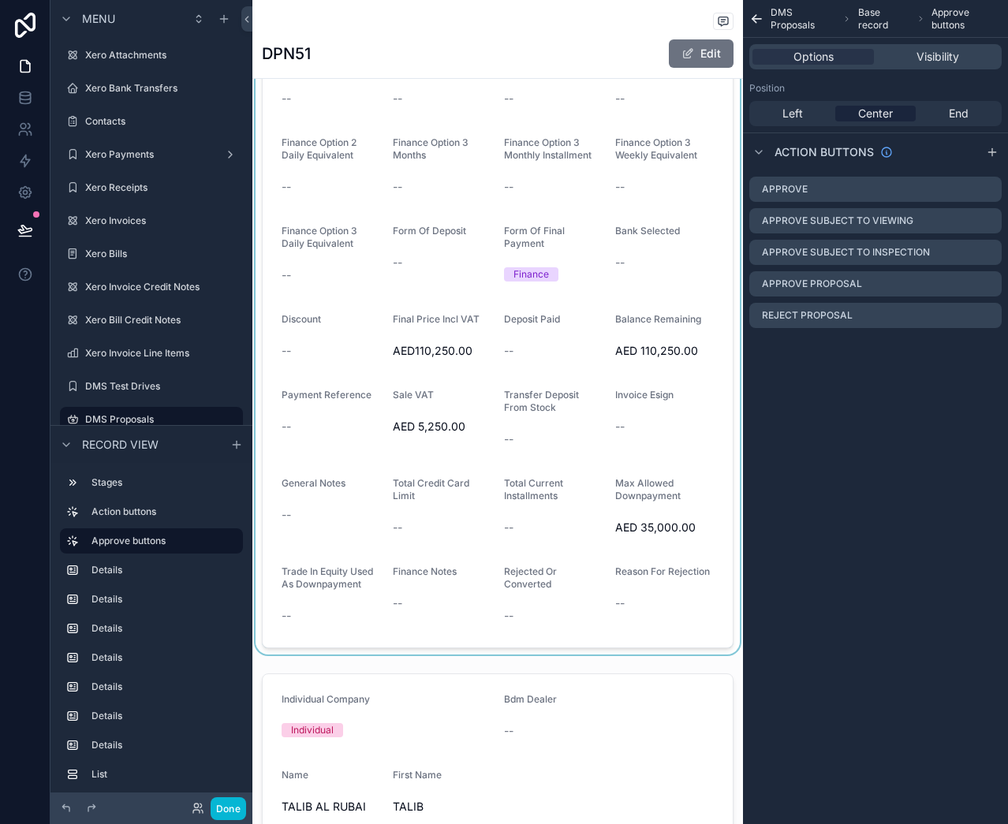
scroll to position [2918, 0]
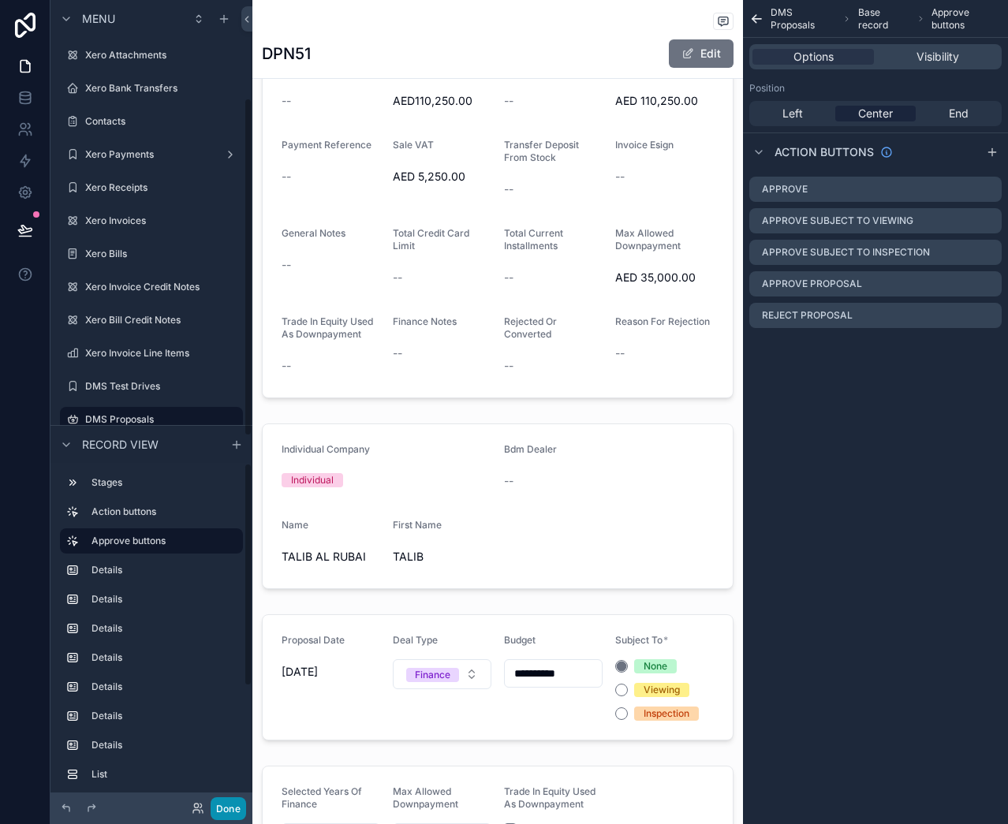
click at [235, 809] on button "Done" at bounding box center [228, 808] width 35 height 23
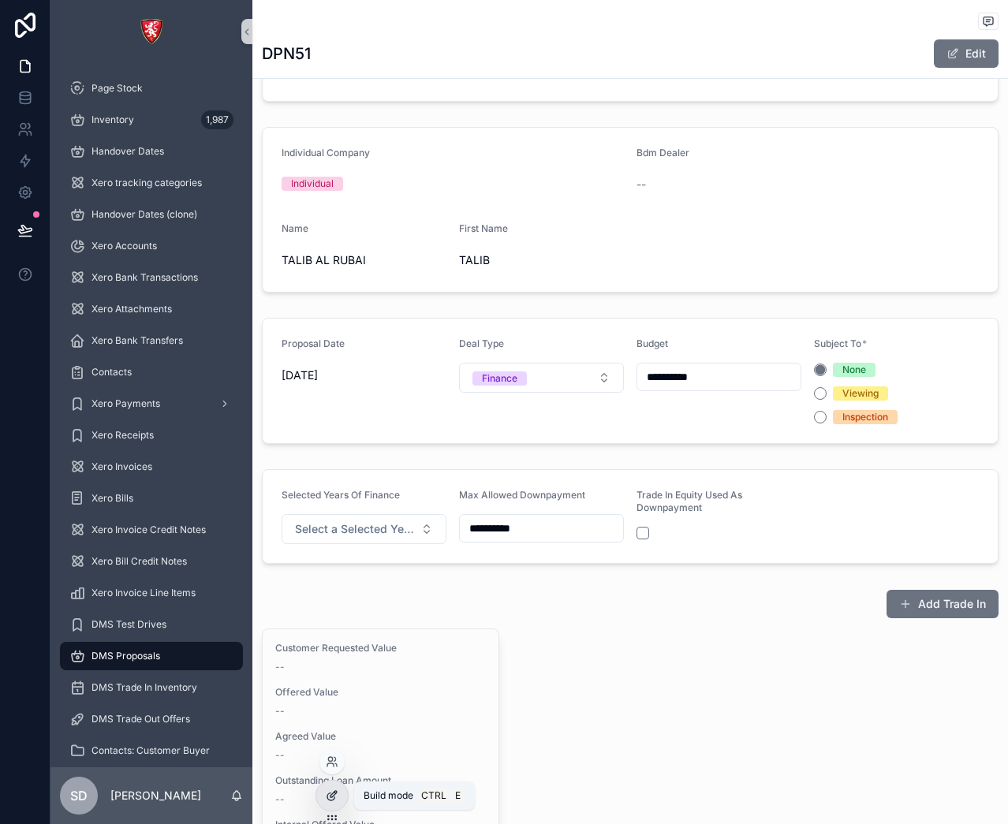
click at [332, 790] on icon at bounding box center [332, 796] width 13 height 13
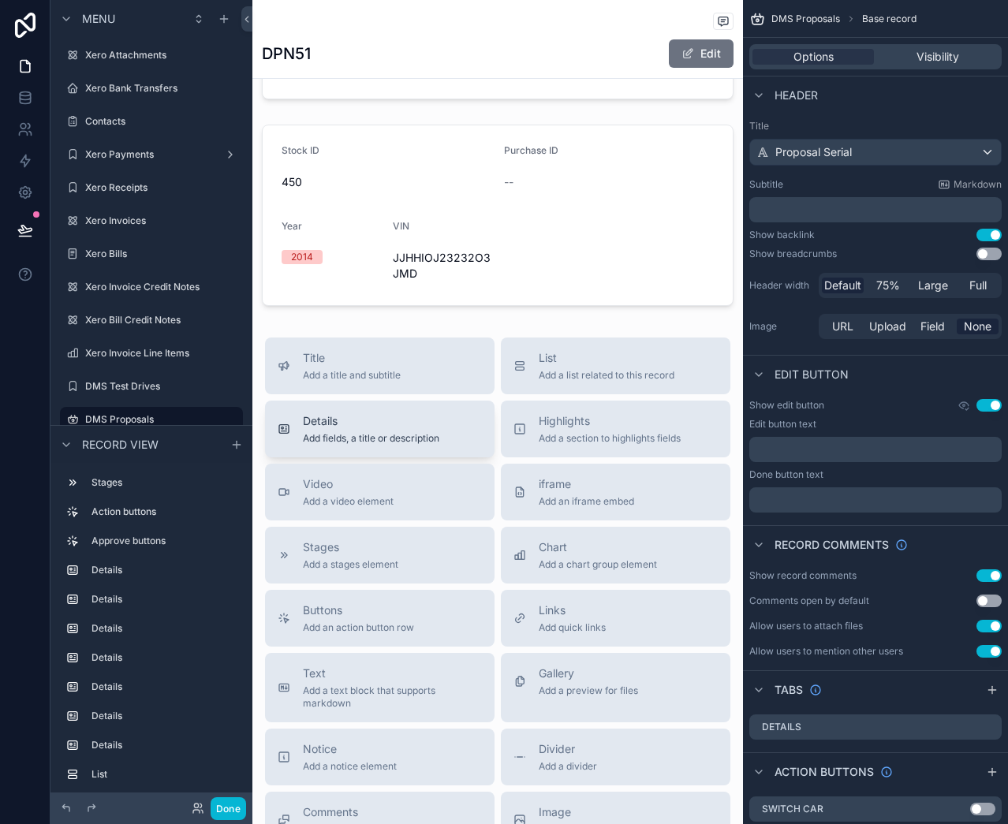
scroll to position [4978, 0]
click at [345, 431] on span "Details" at bounding box center [371, 423] width 136 height 16
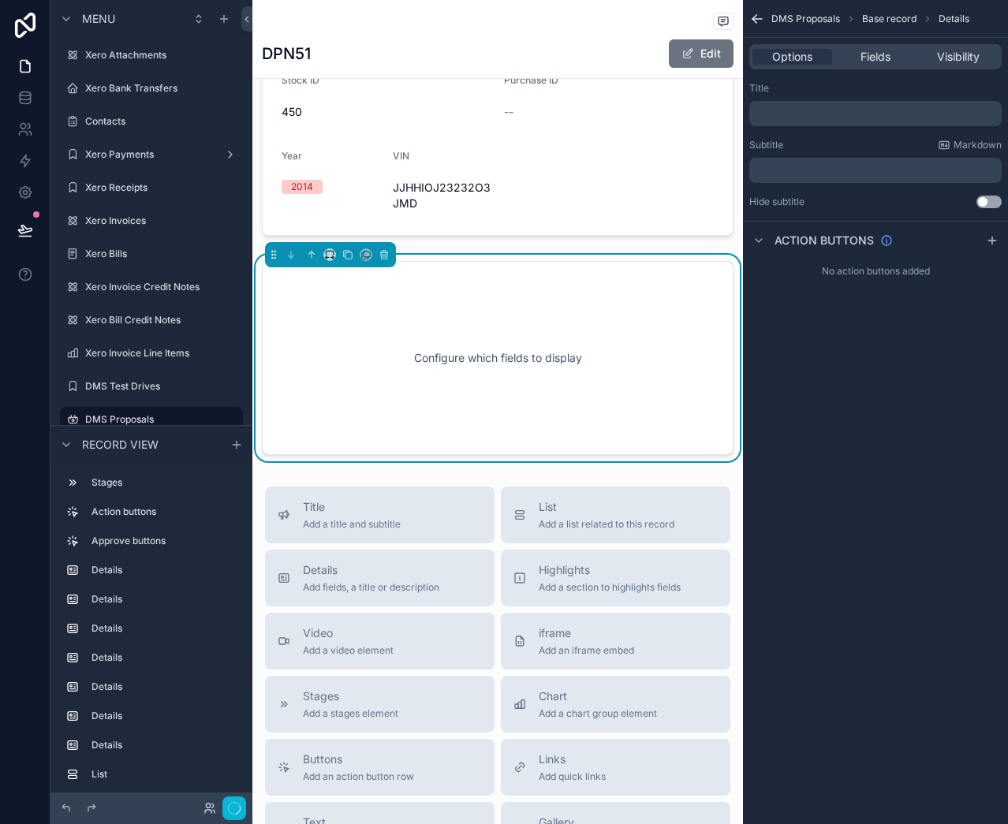
scroll to position [5084, 0]
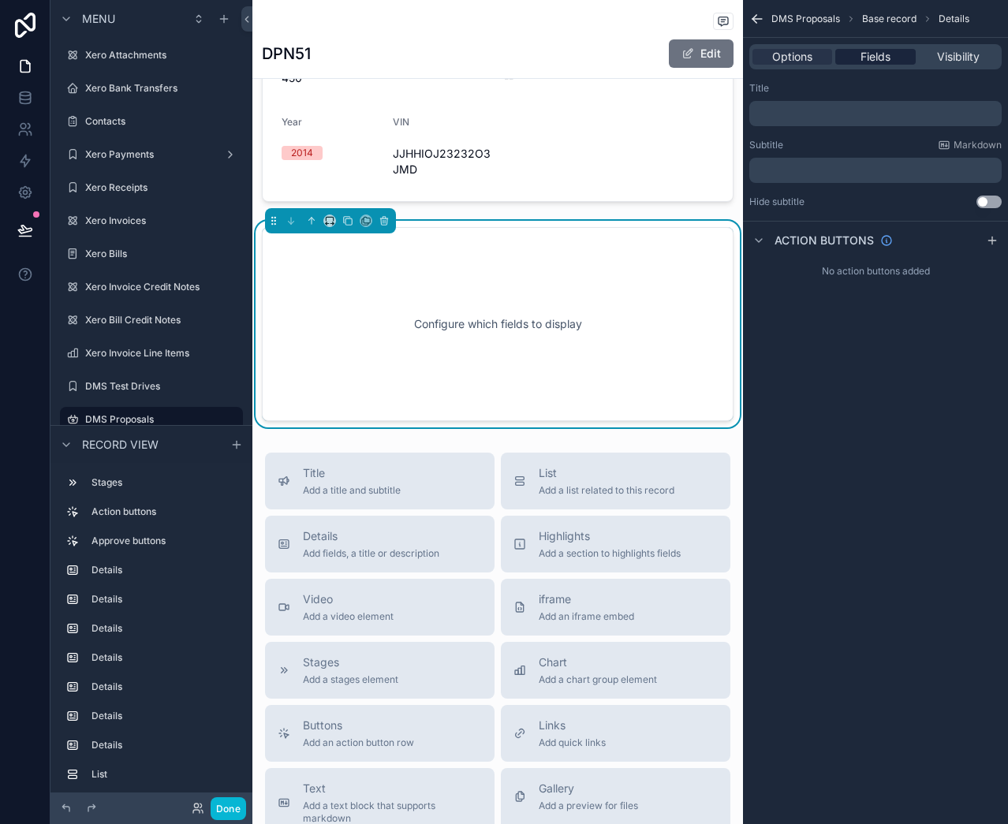
click at [883, 58] on span "Fields" at bounding box center [876, 57] width 30 height 16
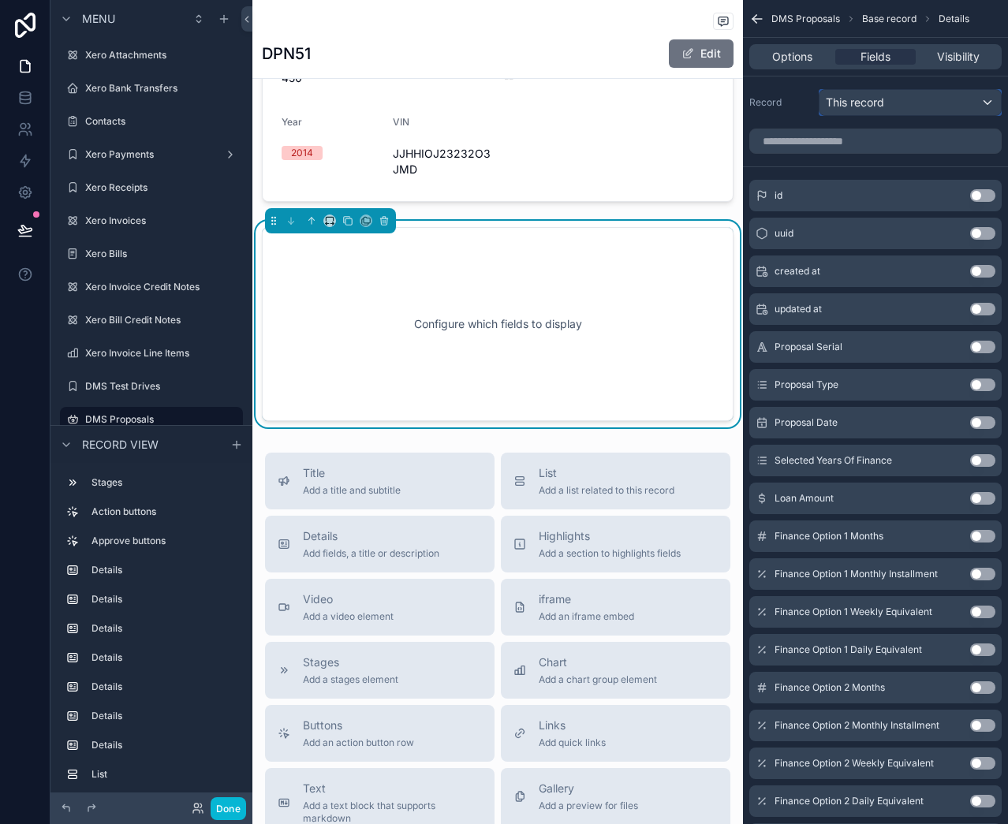
click at [887, 101] on div "This record" at bounding box center [909, 102] width 181 height 25
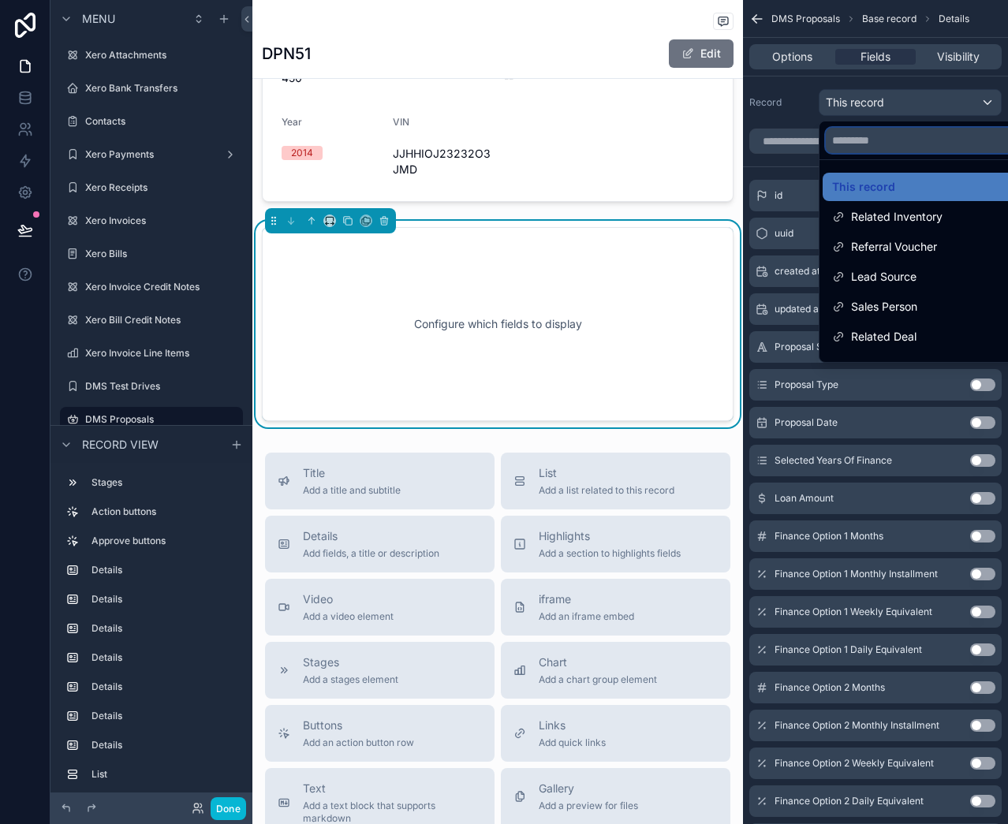
click at [875, 150] on input "text" at bounding box center [928, 140] width 205 height 25
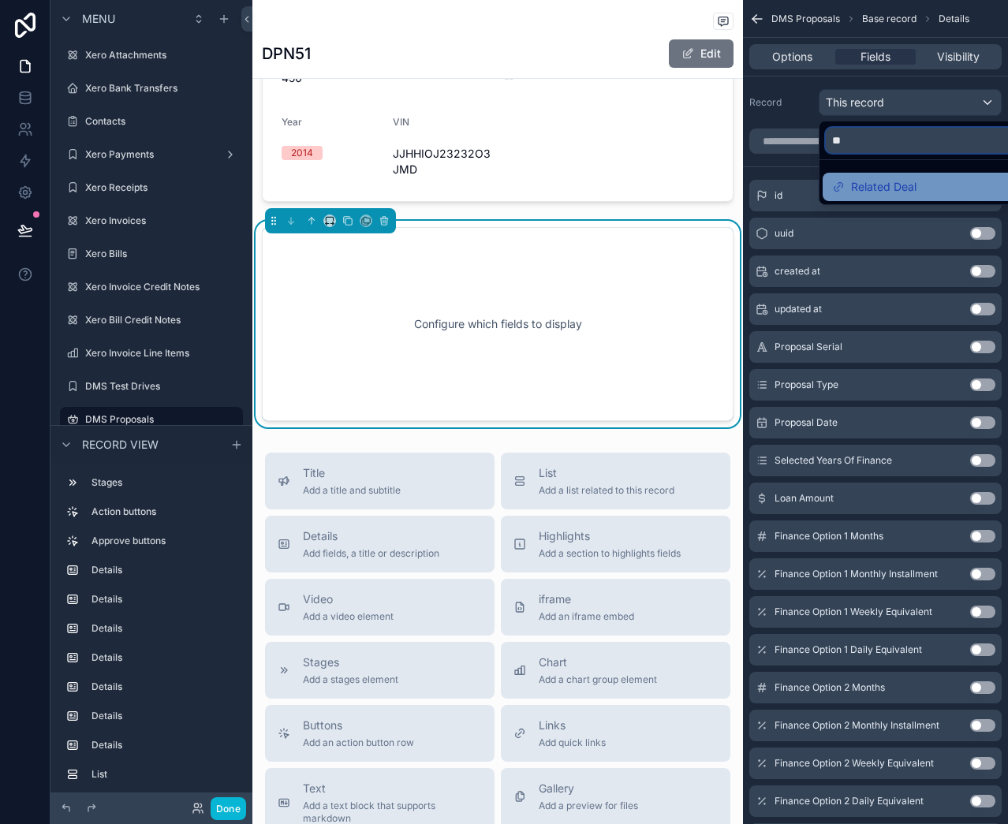
type input "**"
click at [900, 182] on span "Related Deal" at bounding box center [883, 186] width 65 height 19
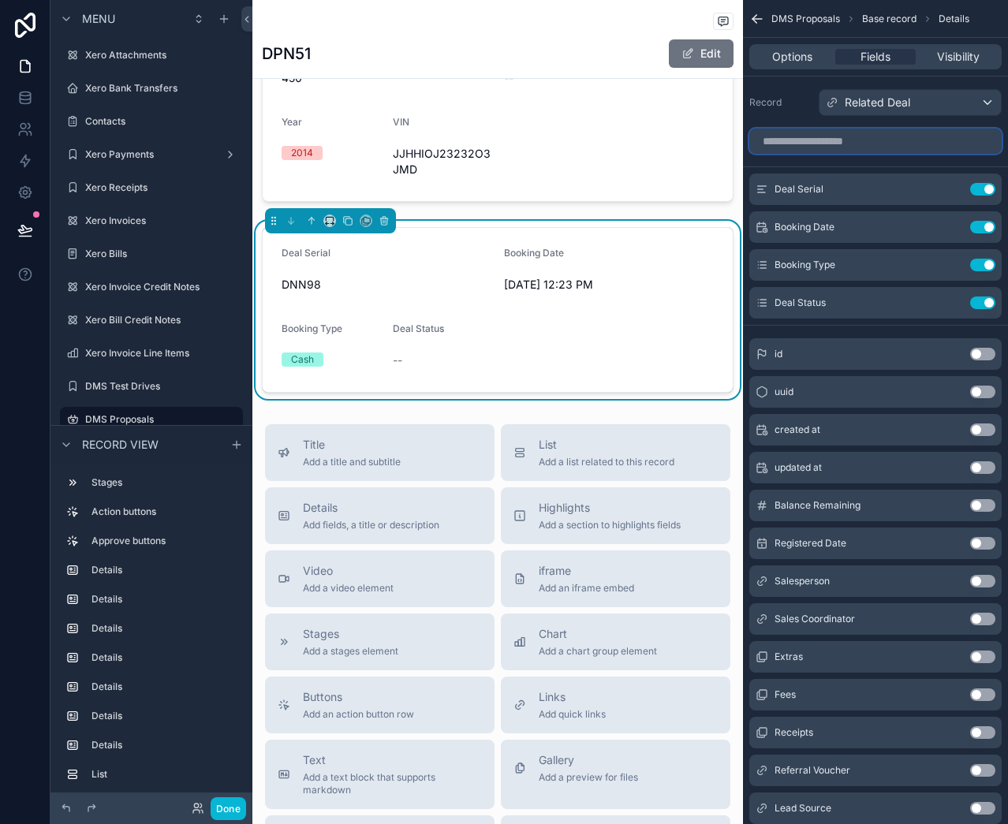
click at [869, 139] on input "scrollable content" at bounding box center [875, 141] width 252 height 25
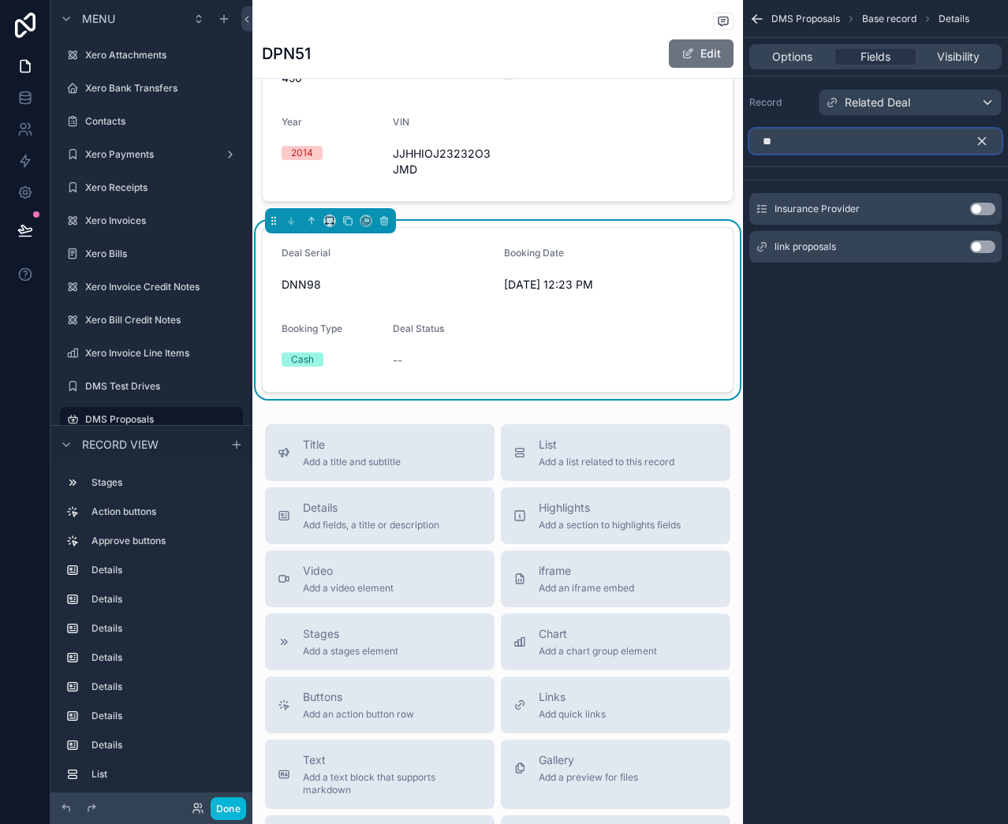
type input "*"
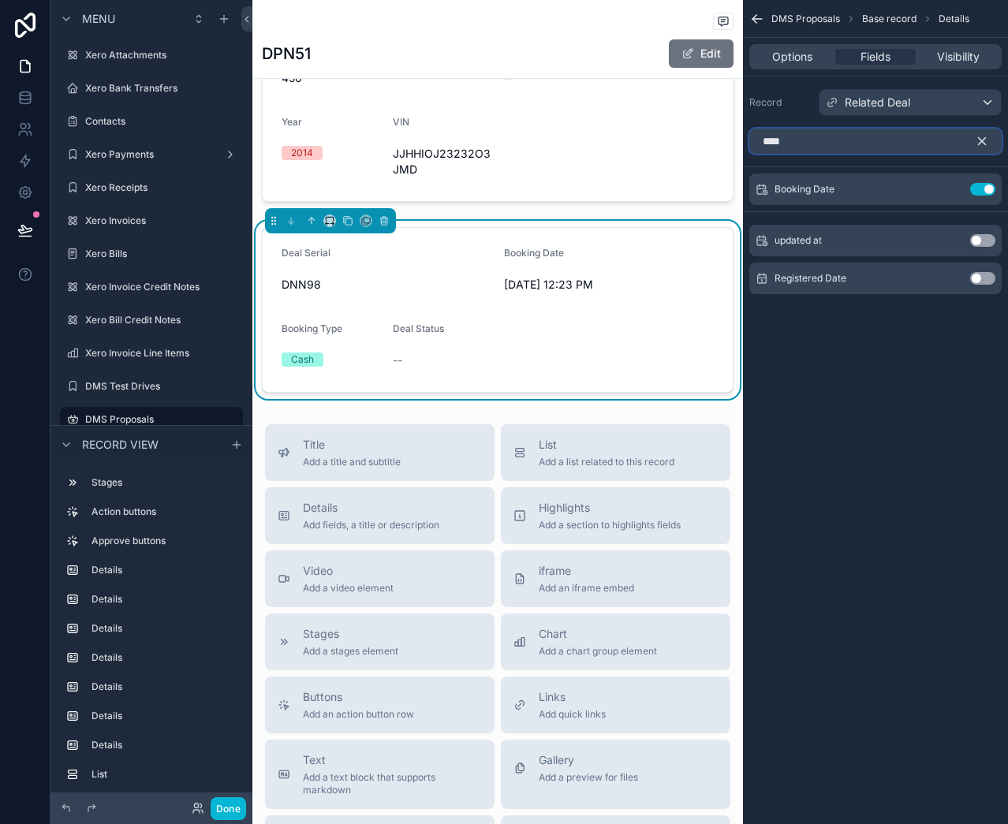
click at [844, 141] on input "****" at bounding box center [875, 141] width 252 height 25
click at [844, 142] on input "****" at bounding box center [875, 141] width 252 height 25
type input "*"
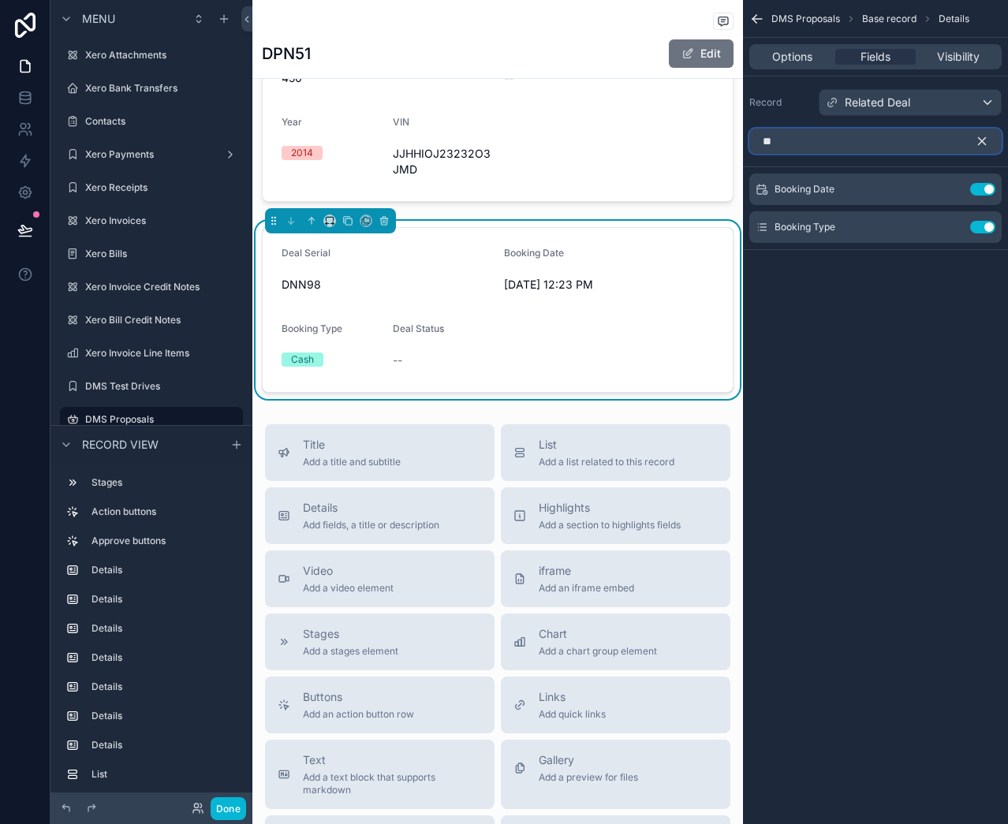
type input "*"
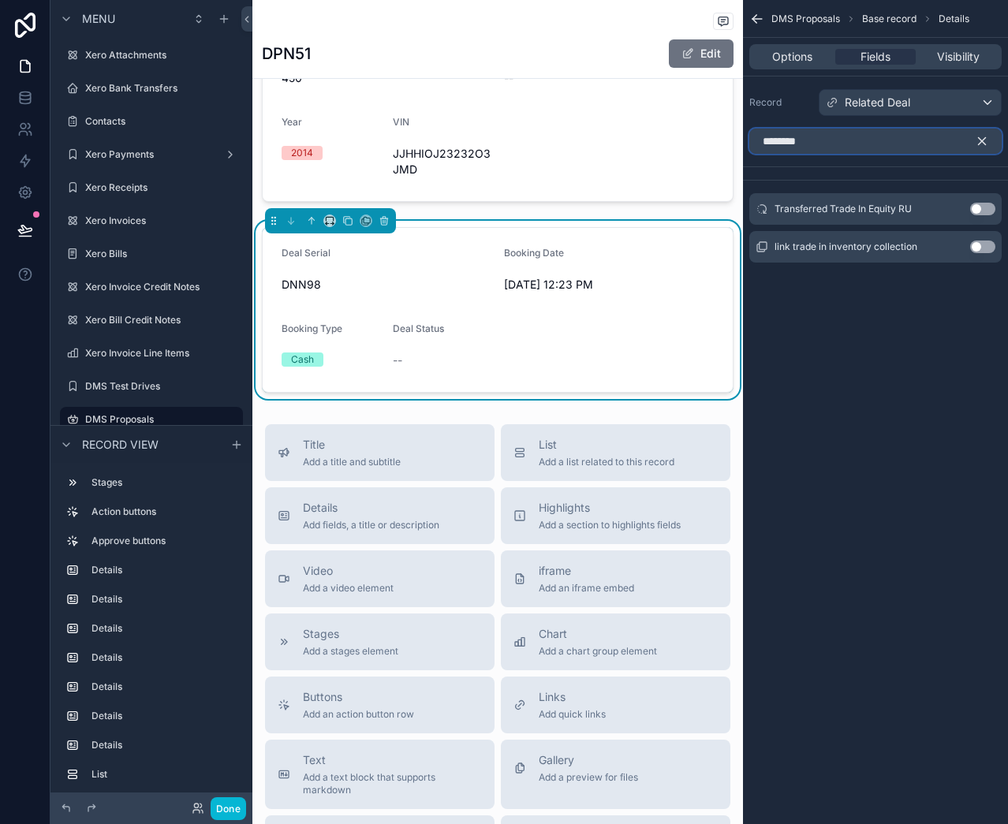
type input "********"
click at [982, 140] on icon "scrollable content" at bounding box center [982, 141] width 7 height 7
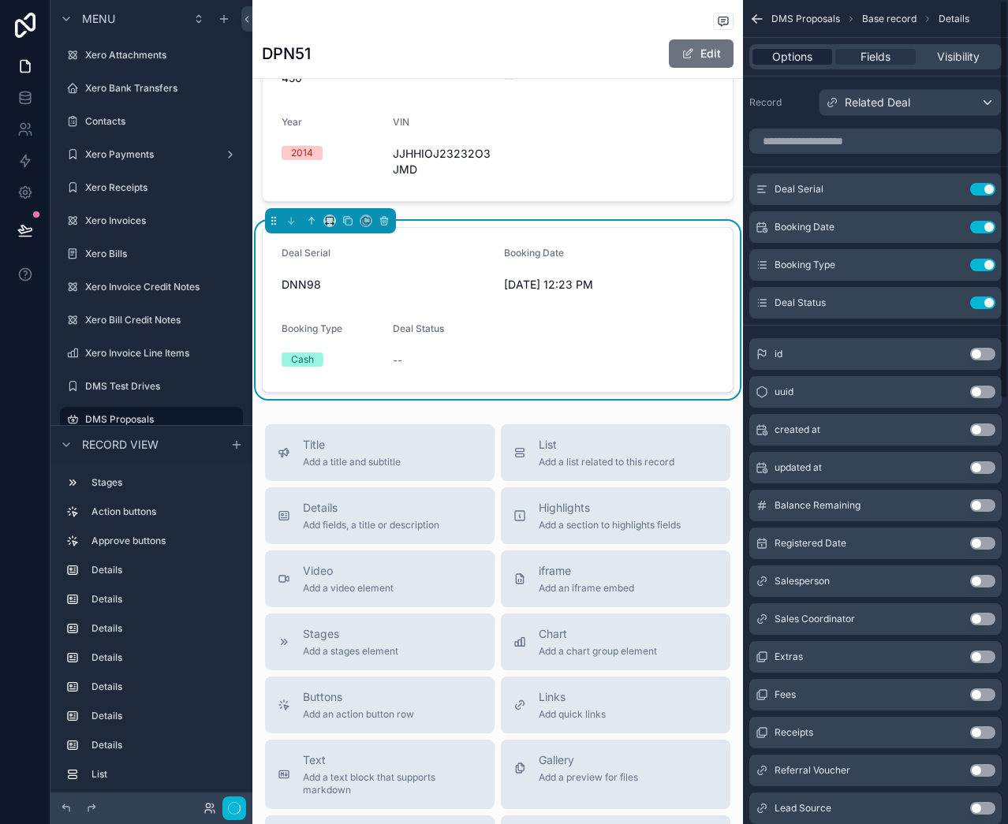
click at [778, 54] on span "Options" at bounding box center [792, 57] width 40 height 16
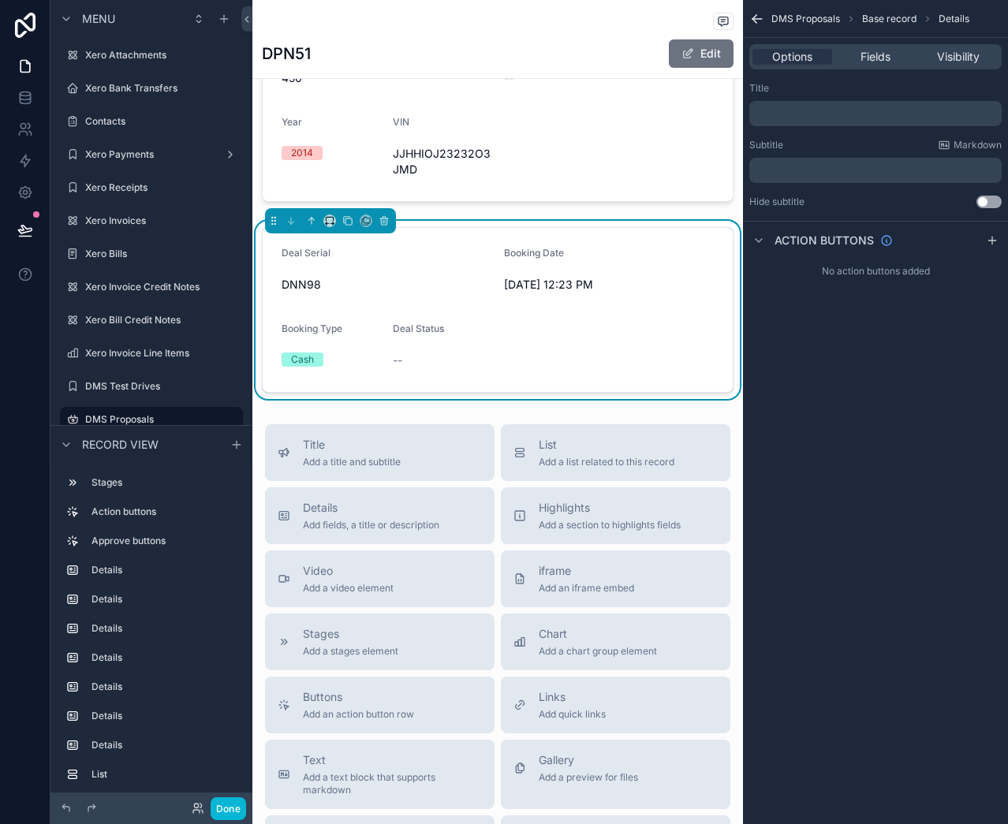
click at [827, 118] on p "﻿" at bounding box center [877, 113] width 243 height 13
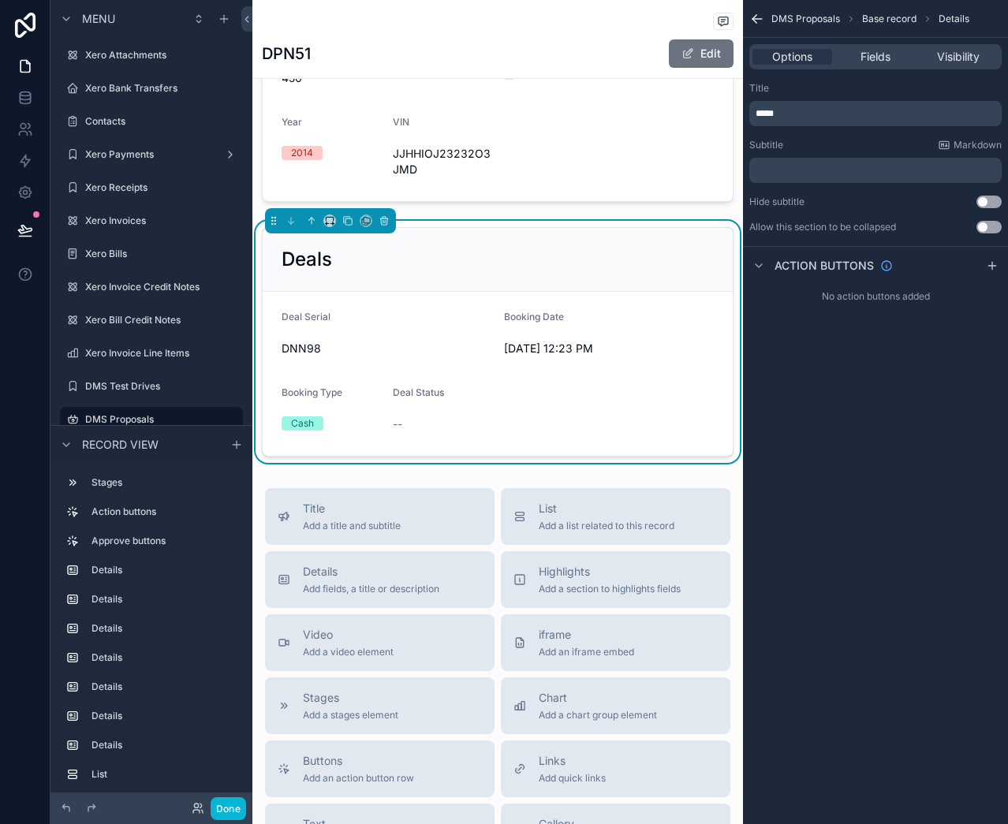
click at [866, 556] on div "DMS Proposals Base record Details Options Fields Visibility Title ***** Subtitl…" at bounding box center [875, 412] width 265 height 824
click at [991, 267] on icon "scrollable content" at bounding box center [992, 265] width 13 height 13
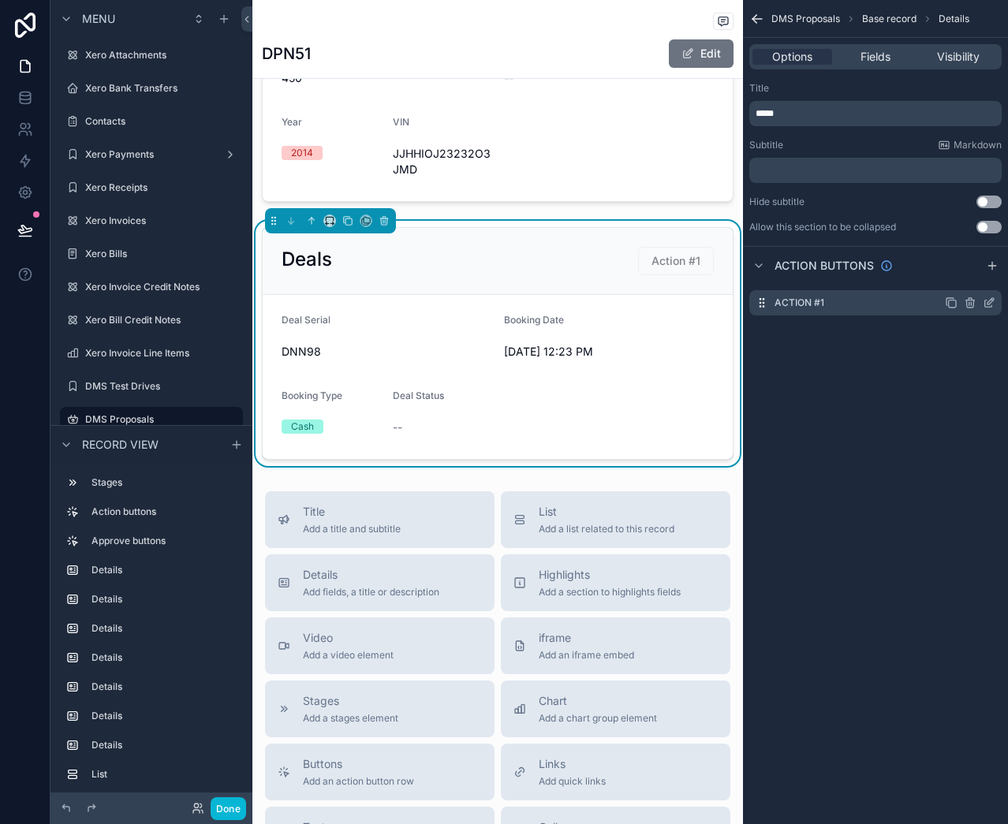
click at [966, 299] on icon "scrollable content" at bounding box center [970, 303] width 13 height 13
click at [966, 279] on icon at bounding box center [964, 277] width 13 height 13
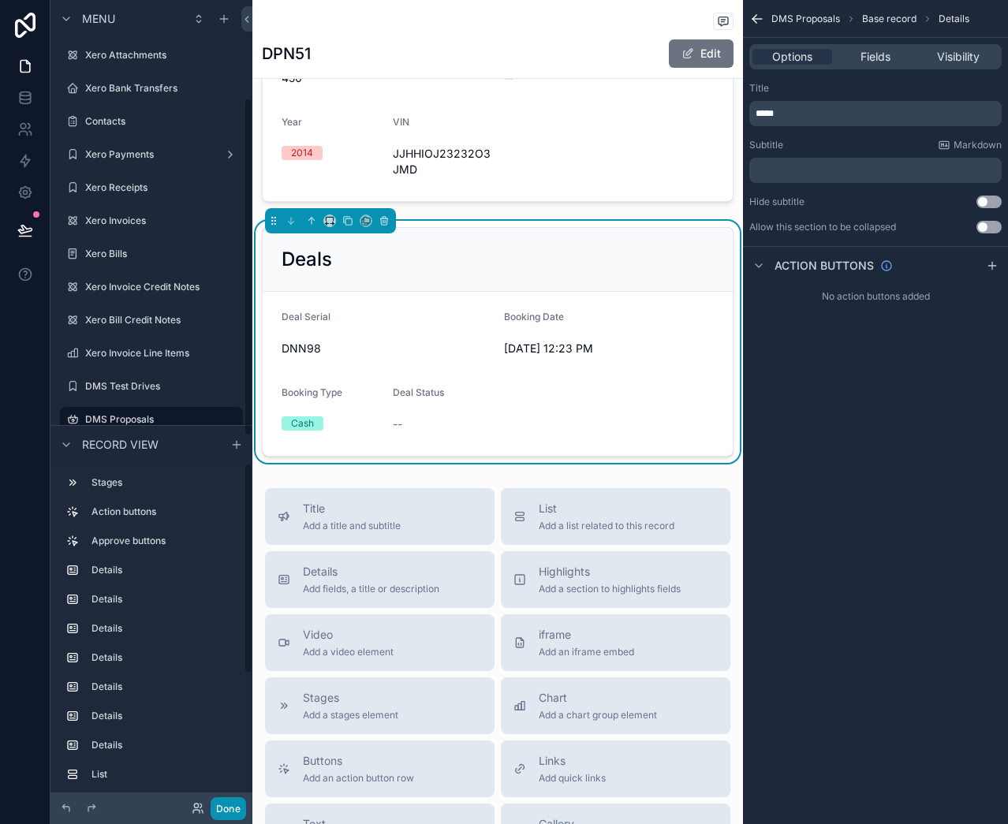
click at [237, 801] on button "Done" at bounding box center [228, 808] width 35 height 23
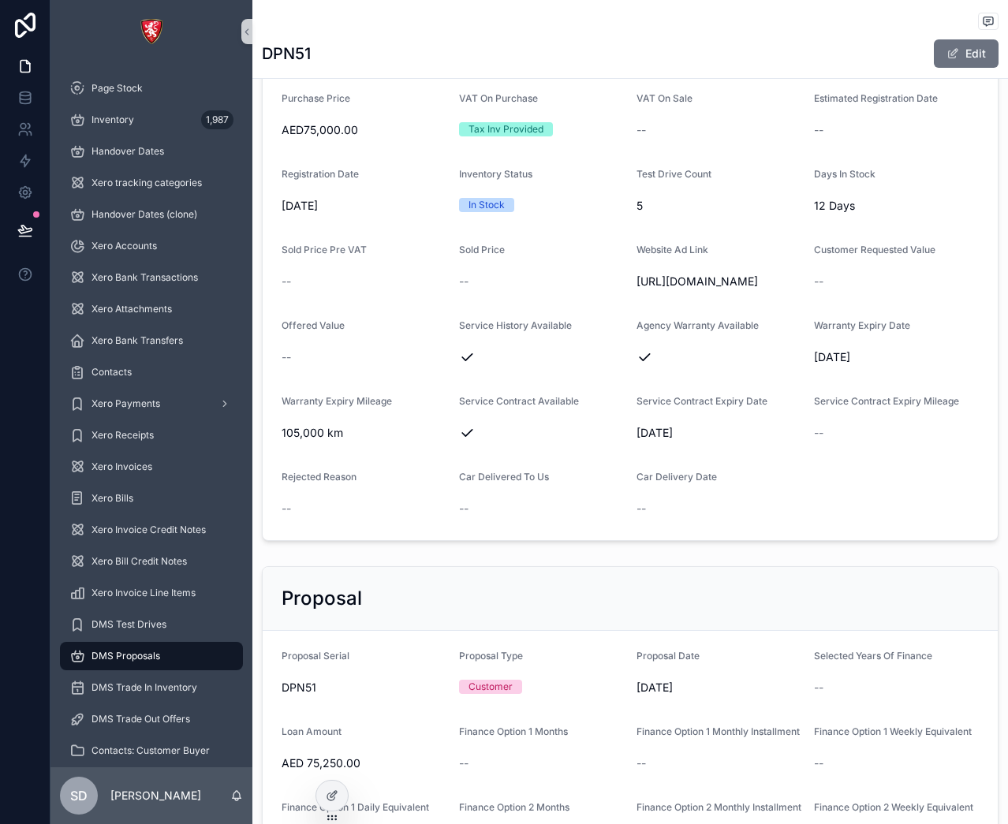
scroll to position [1656, 0]
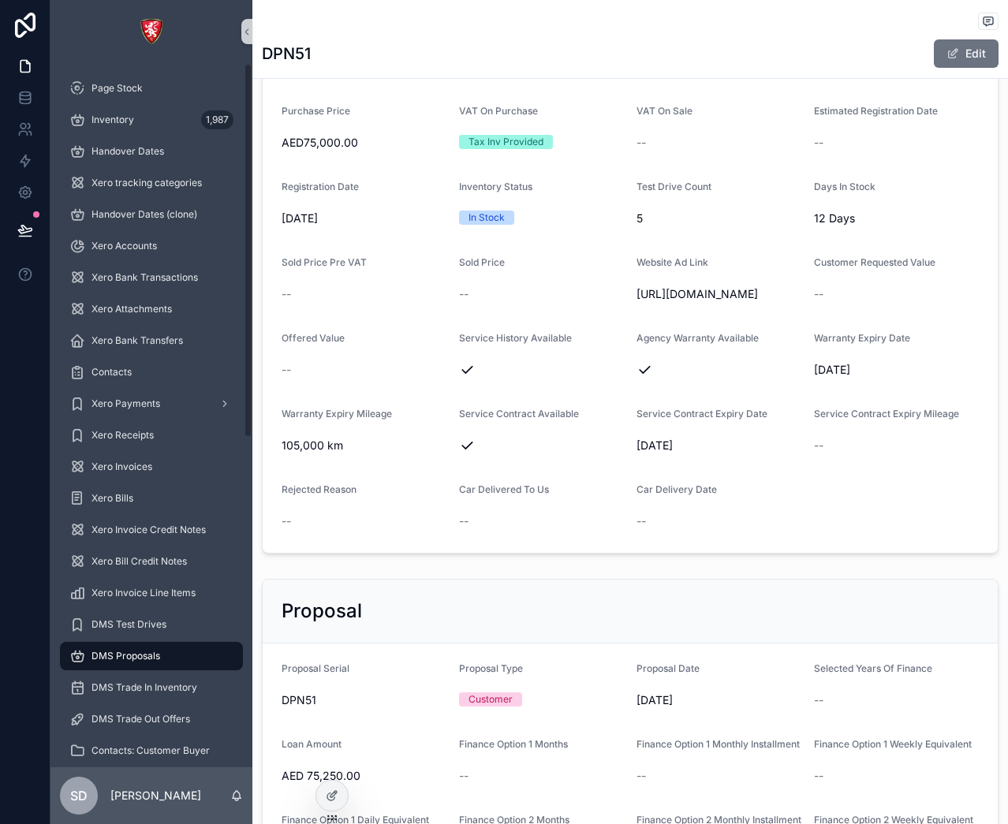
click at [828, 105] on span "Estimated Registration Date" at bounding box center [876, 111] width 124 height 12
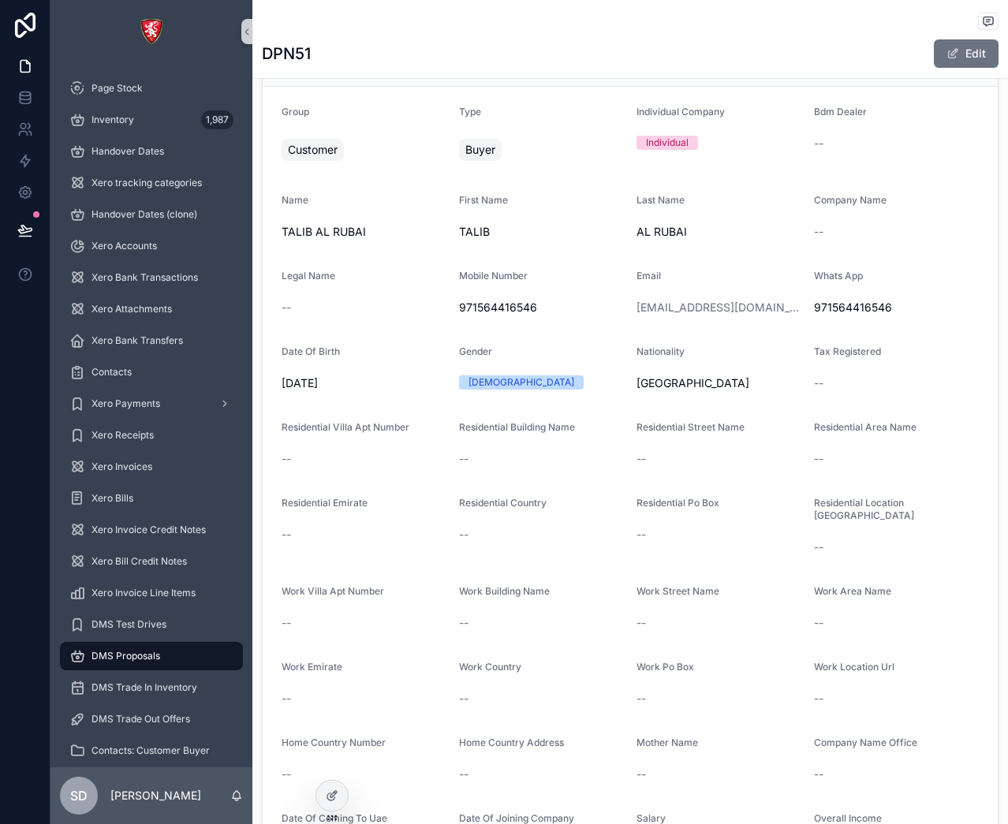
scroll to position [0, 0]
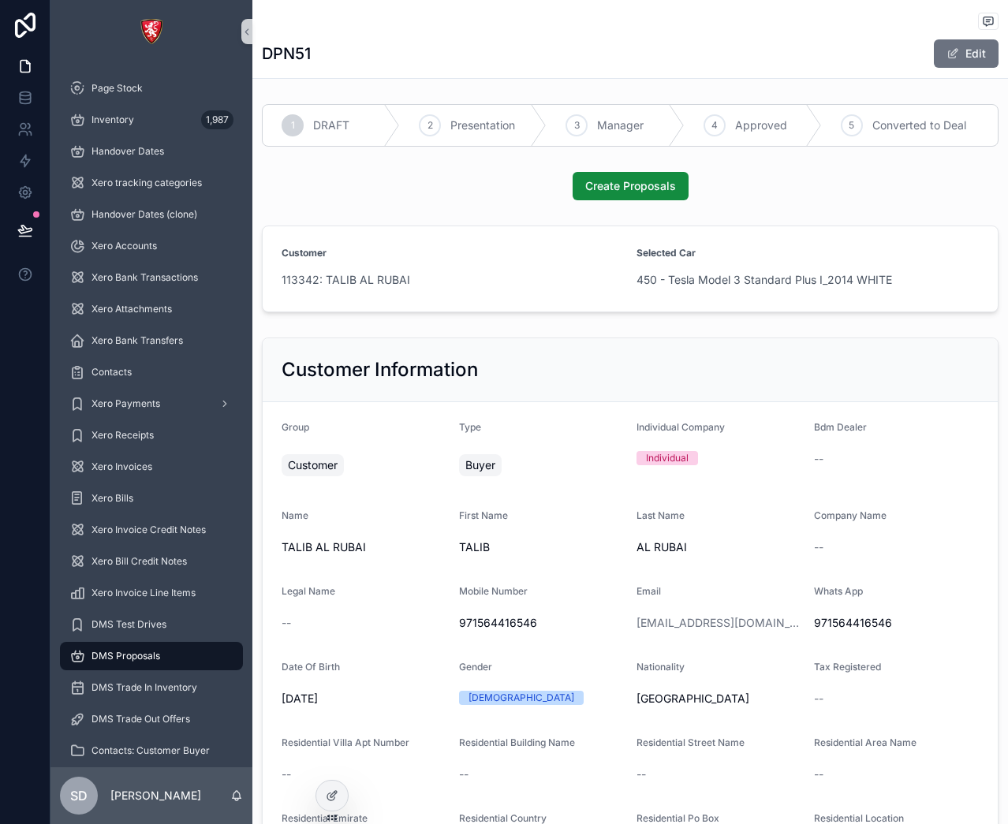
click at [519, 198] on div "Create Proposals" at bounding box center [630, 186] width 737 height 28
drag, startPoint x: 422, startPoint y: 282, endPoint x: 278, endPoint y: 281, distance: 143.6
click at [278, 281] on form "Customer 113342: TALIB AL RUBAI Selected Car 450 - Tesla Model 3 Standard Plus …" at bounding box center [630, 268] width 735 height 85
click at [311, 301] on form "Customer 113342: TALIB AL RUBAI Selected Car 450 - Tesla Model 3 Standard Plus …" at bounding box center [630, 268] width 735 height 85
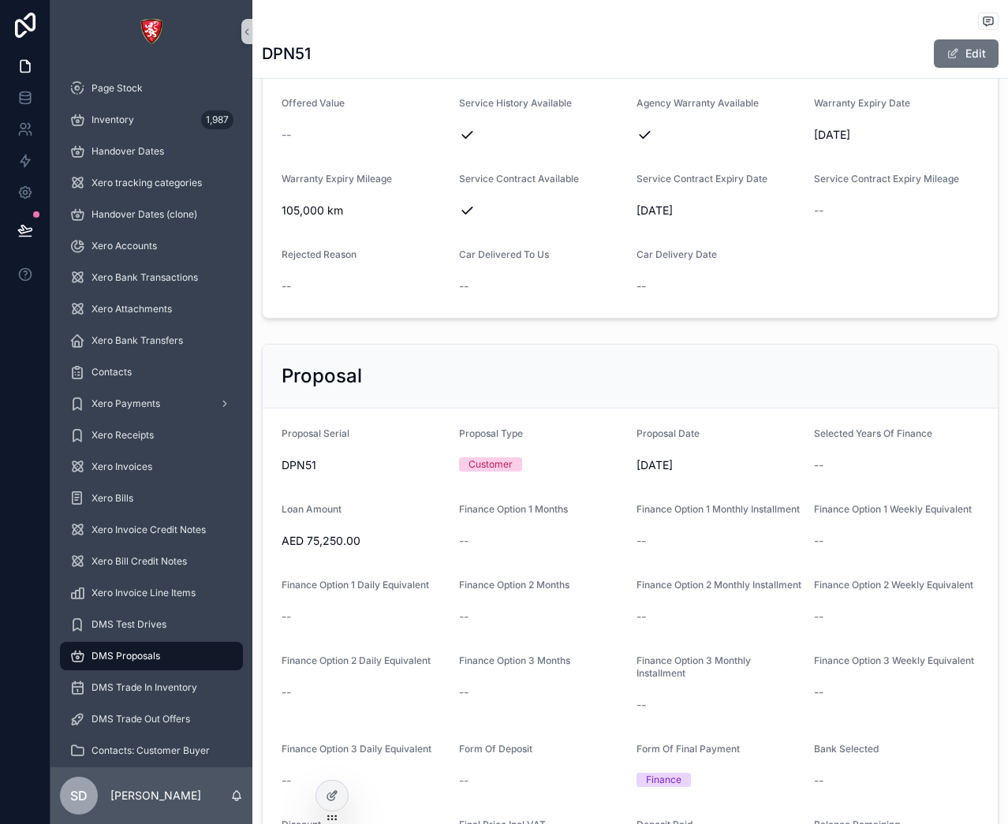
scroll to position [1893, 0]
drag, startPoint x: 625, startPoint y: 264, endPoint x: 705, endPoint y: 303, distance: 88.5
click at [702, 293] on div "--" at bounding box center [719, 285] width 165 height 16
drag, startPoint x: 612, startPoint y: 273, endPoint x: 704, endPoint y: 304, distance: 97.3
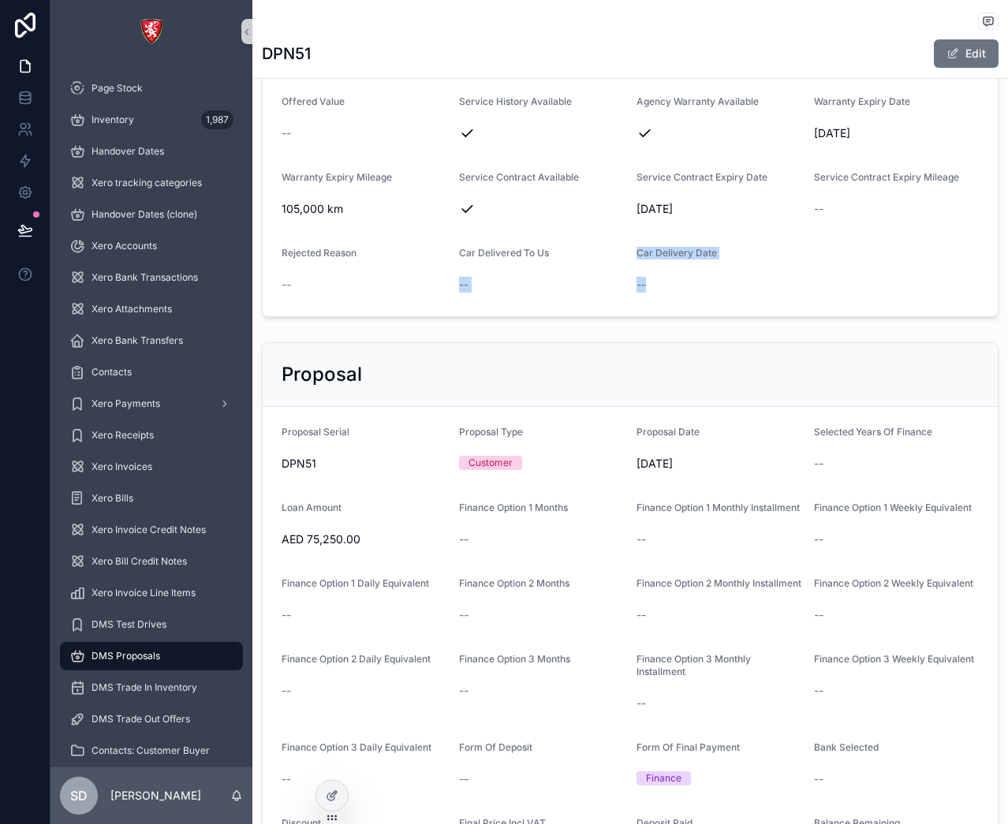
click at [708, 297] on div "--" at bounding box center [719, 284] width 165 height 25
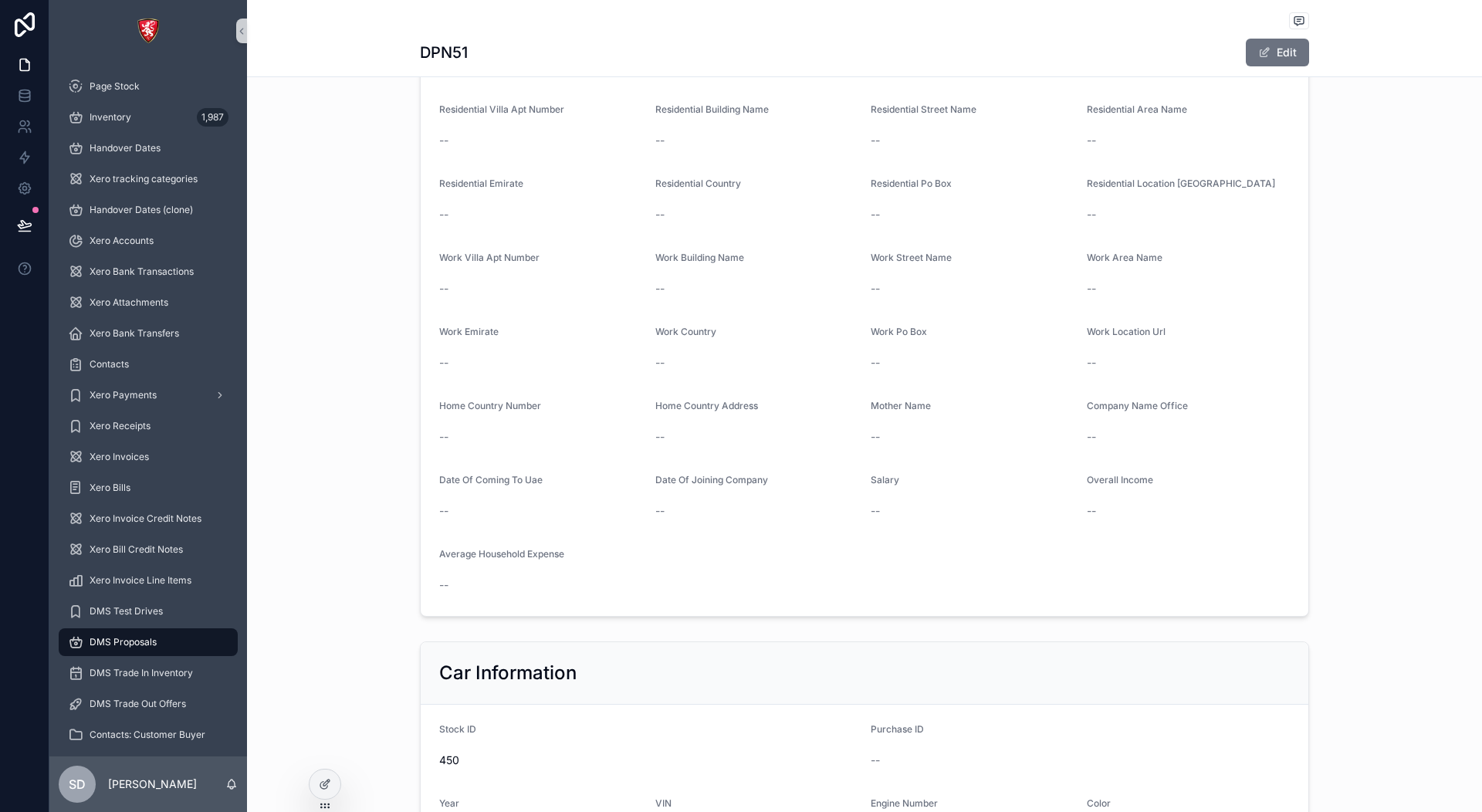
scroll to position [925, 0]
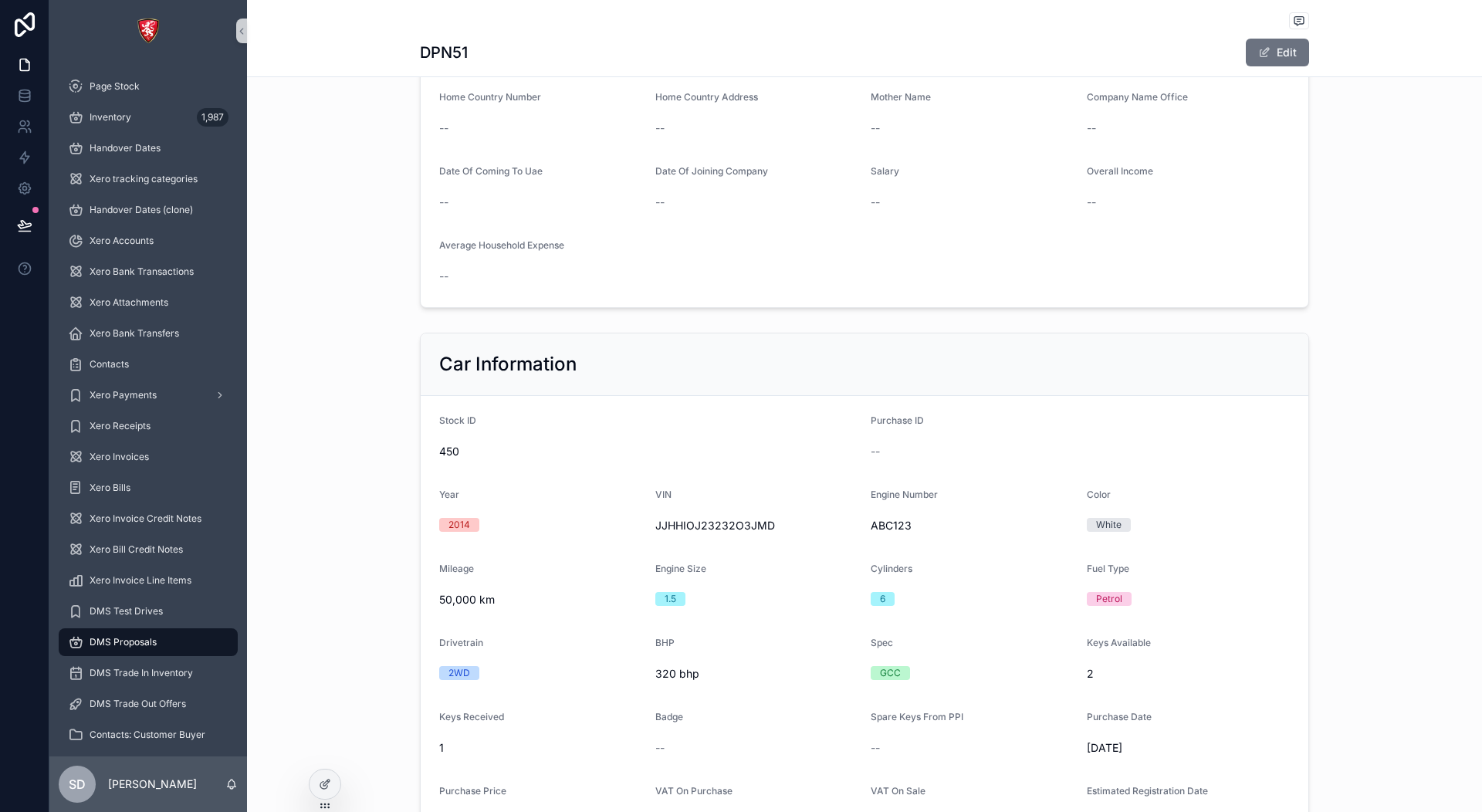
click at [1189, 337] on div "Car Information" at bounding box center [864, 365] width 888 height 63
click at [1078, 362] on div "Car Information" at bounding box center [864, 364] width 851 height 24
drag, startPoint x: 809, startPoint y: 384, endPoint x: 427, endPoint y: 383, distance: 382.0
click at [428, 383] on div "Car Information" at bounding box center [864, 365] width 888 height 63
click at [577, 382] on div "Car Information" at bounding box center [864, 365] width 888 height 63
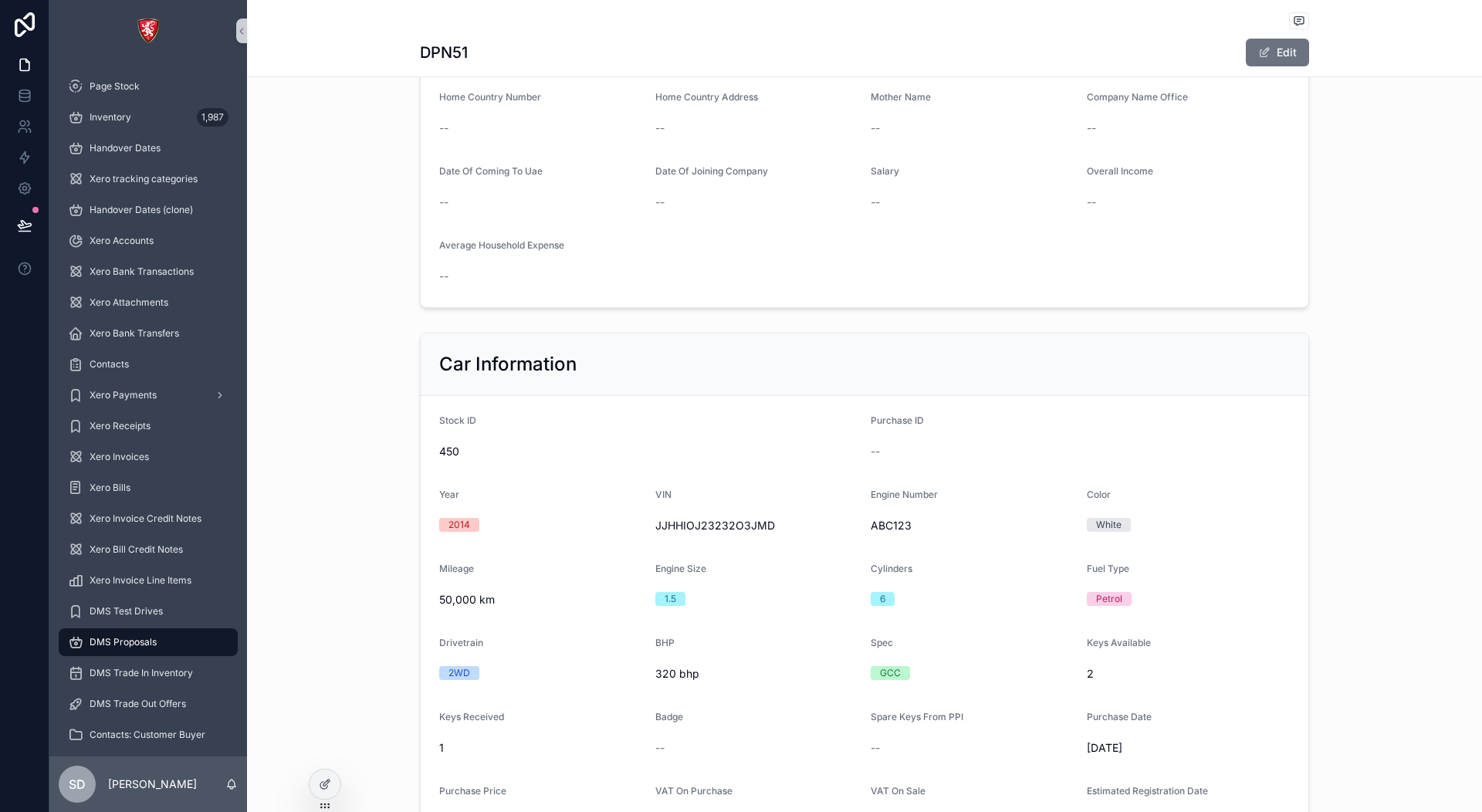
click at [577, 382] on div "Car Information" at bounding box center [864, 365] width 888 height 63
click at [576, 381] on div "Car Information" at bounding box center [864, 365] width 888 height 63
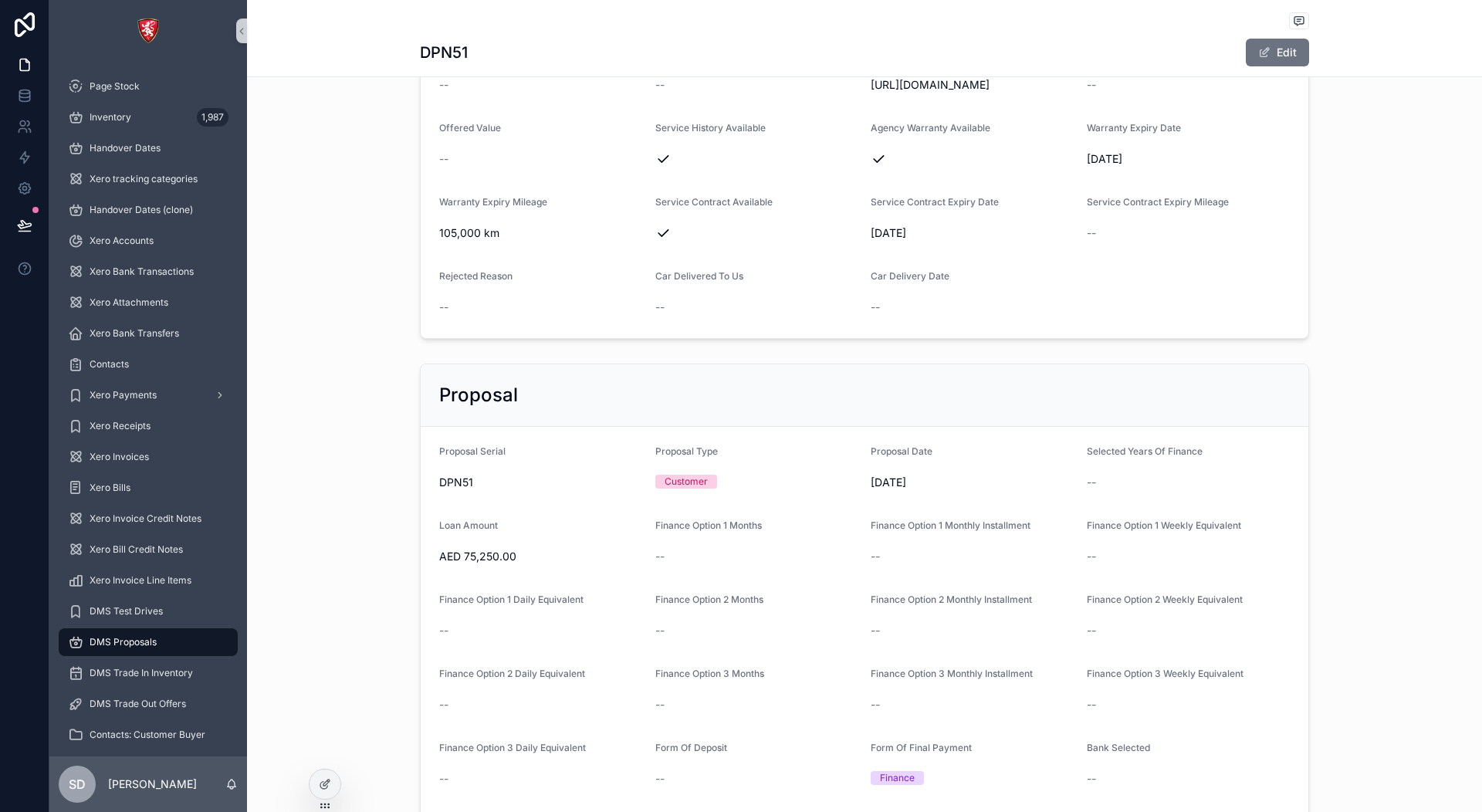
scroll to position [1852, 0]
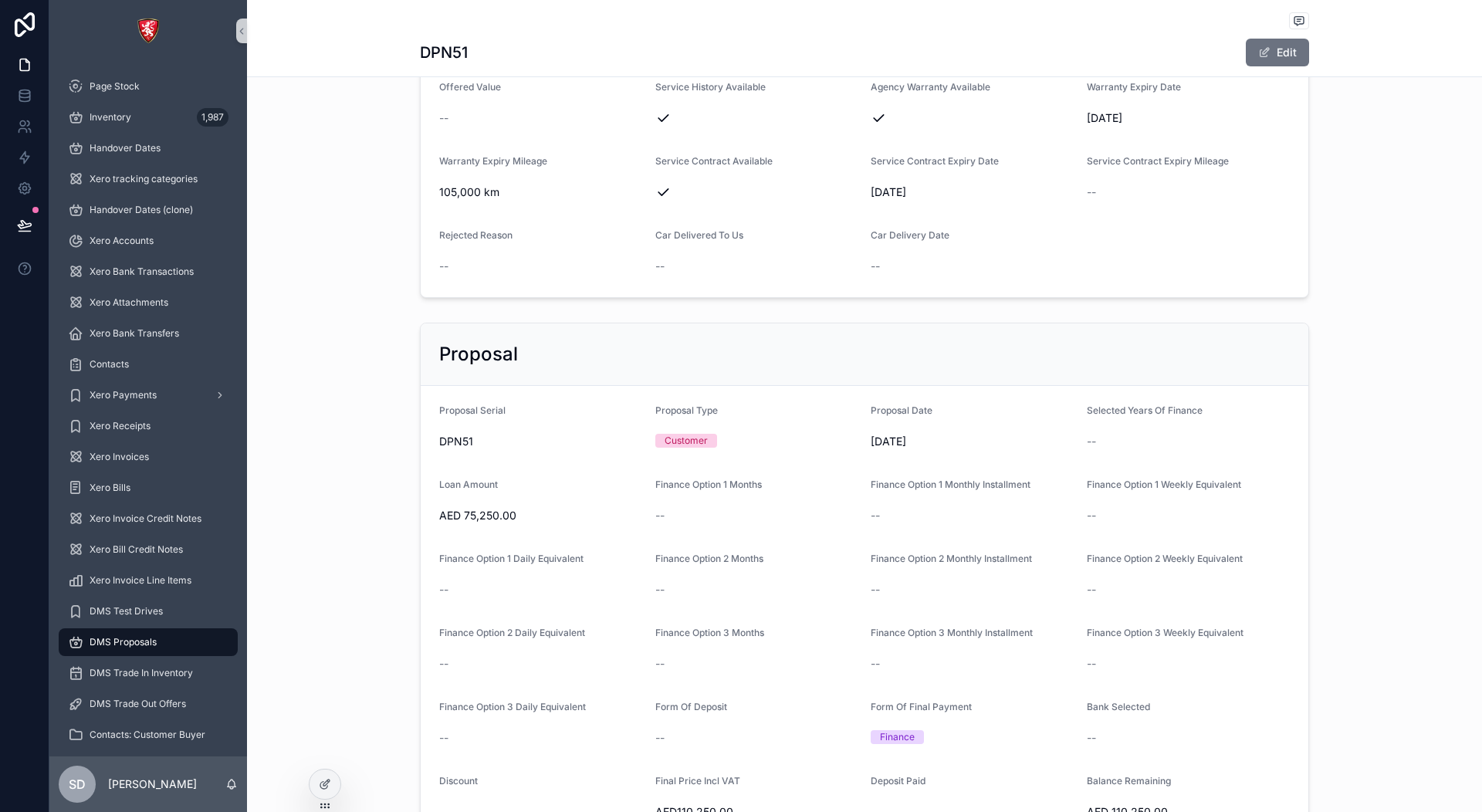
click at [1024, 355] on div "Proposal" at bounding box center [864, 354] width 888 height 63
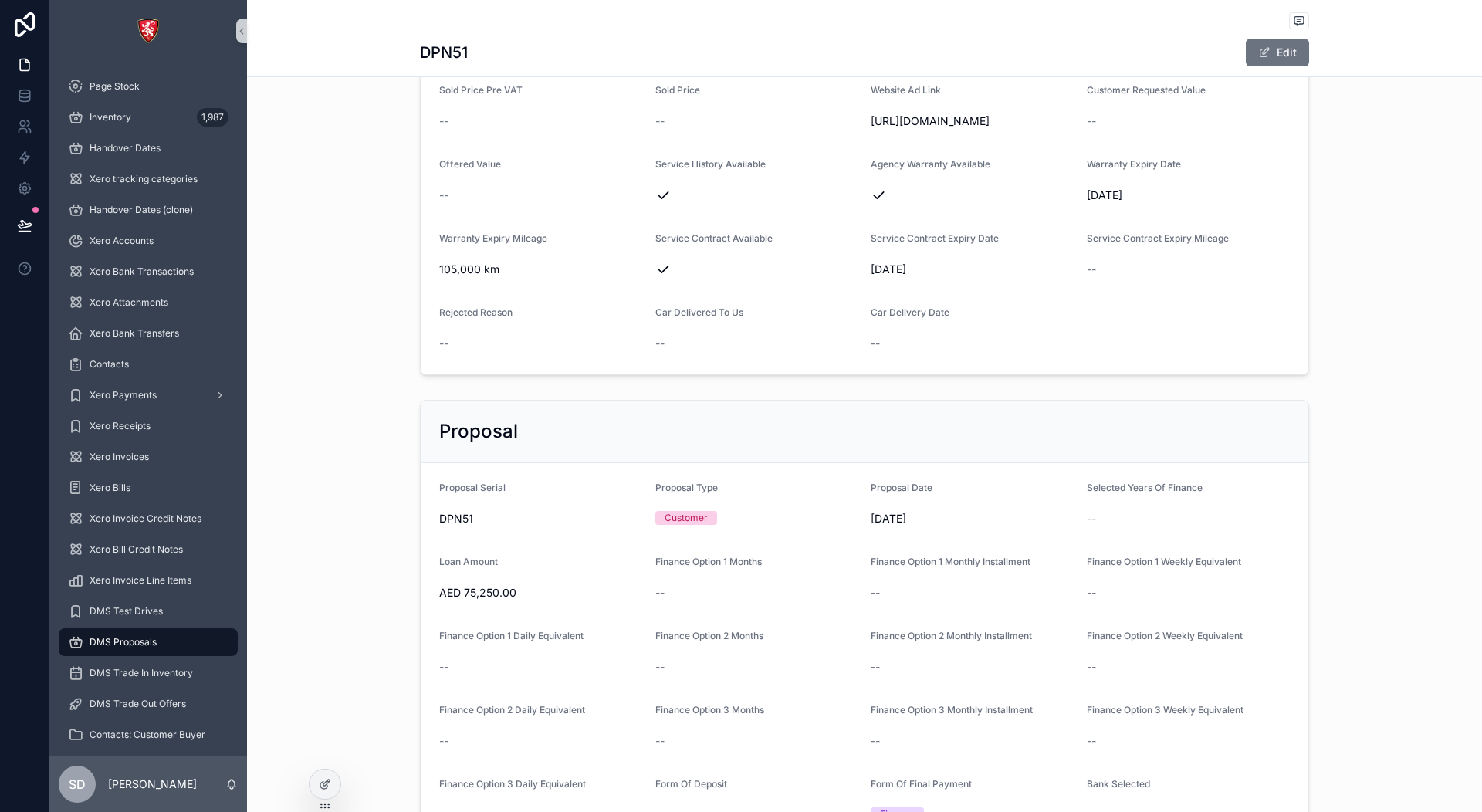
scroll to position [1620, 0]
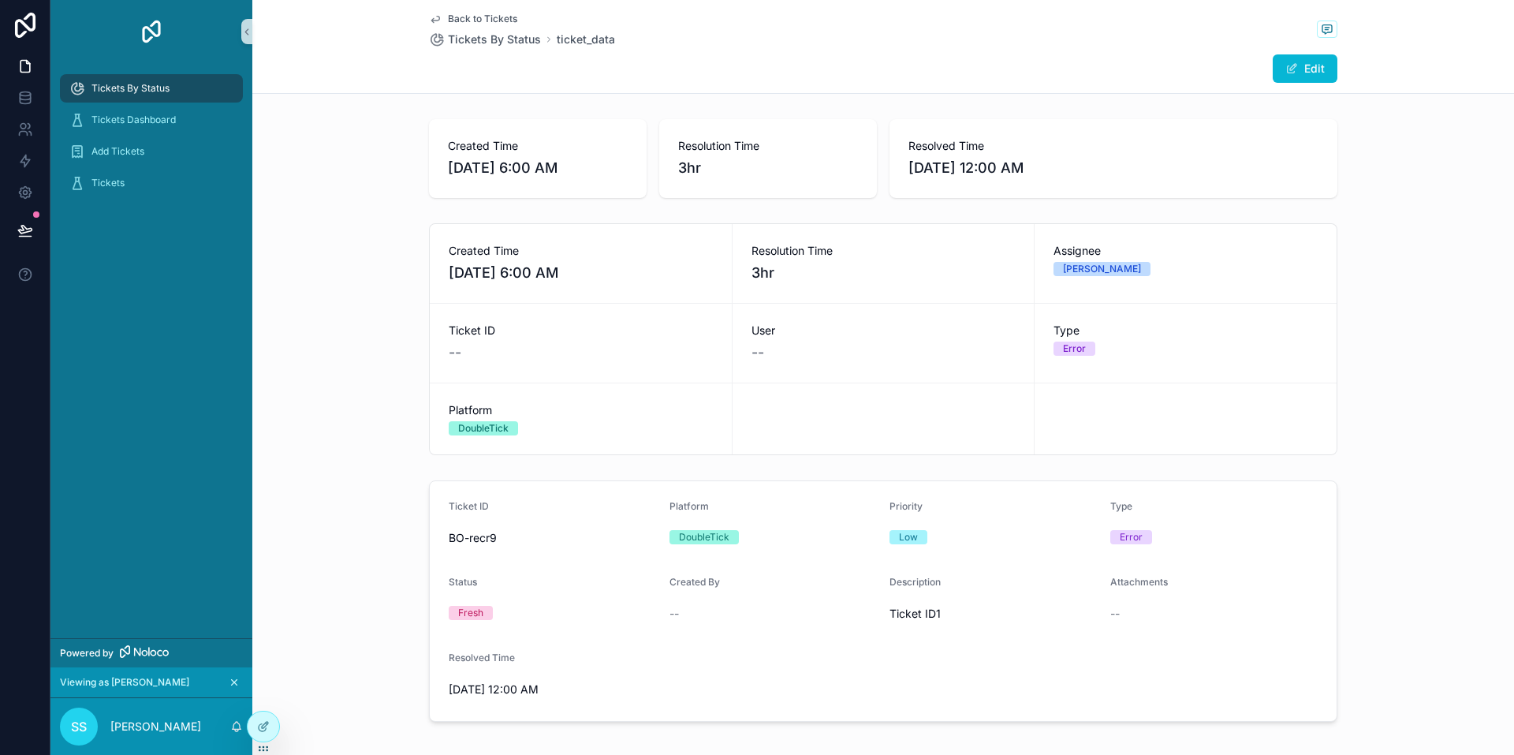
click at [238, 683] on icon "scrollable content" at bounding box center [234, 682] width 11 height 11
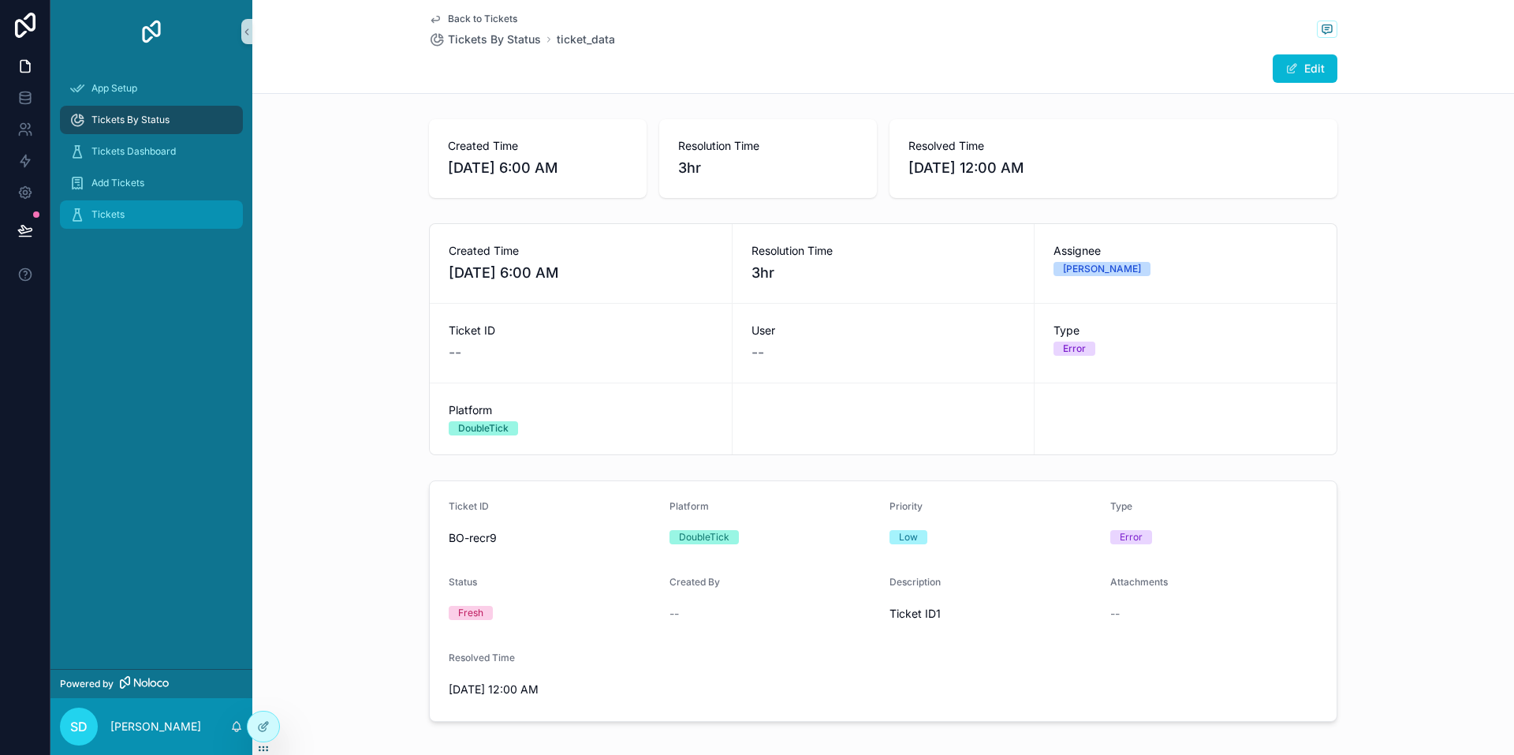
click at [114, 208] on span "Tickets" at bounding box center [107, 214] width 33 height 13
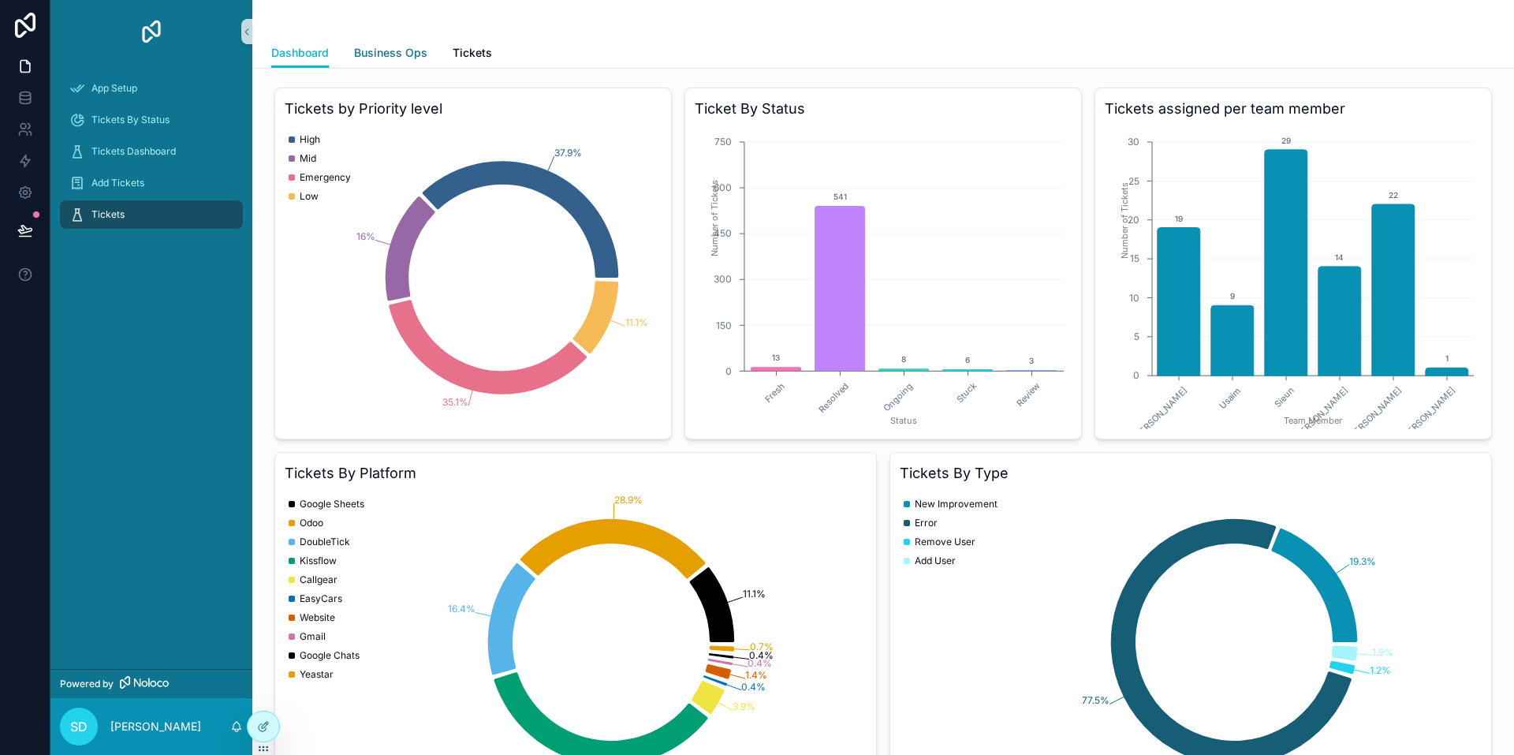
click at [398, 52] on span "Business Ops" at bounding box center [390, 53] width 73 height 16
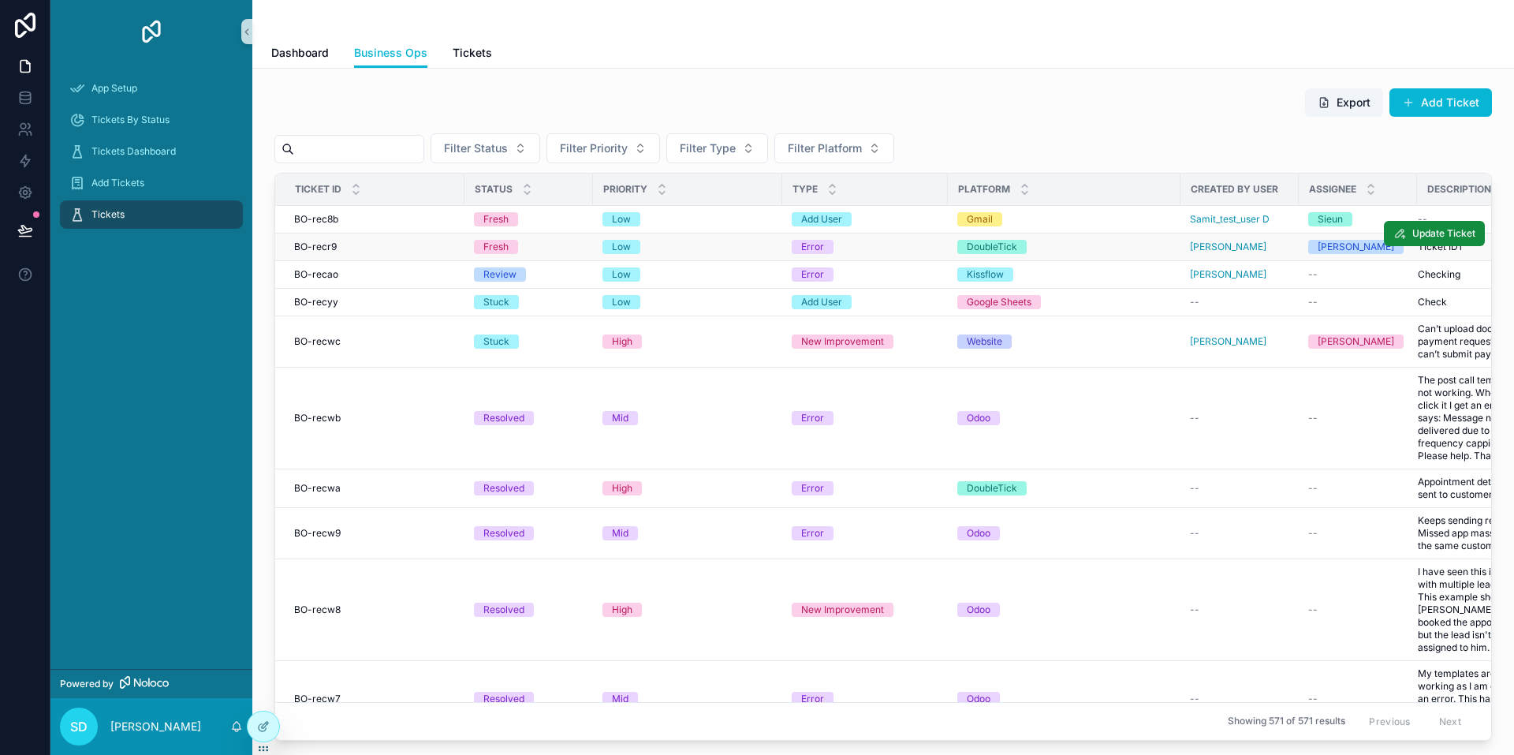
click at [436, 233] on td "BO-recr9 BO-recr9" at bounding box center [369, 247] width 189 height 28
click at [434, 246] on div "BO-recr9 BO-recr9" at bounding box center [374, 247] width 161 height 13
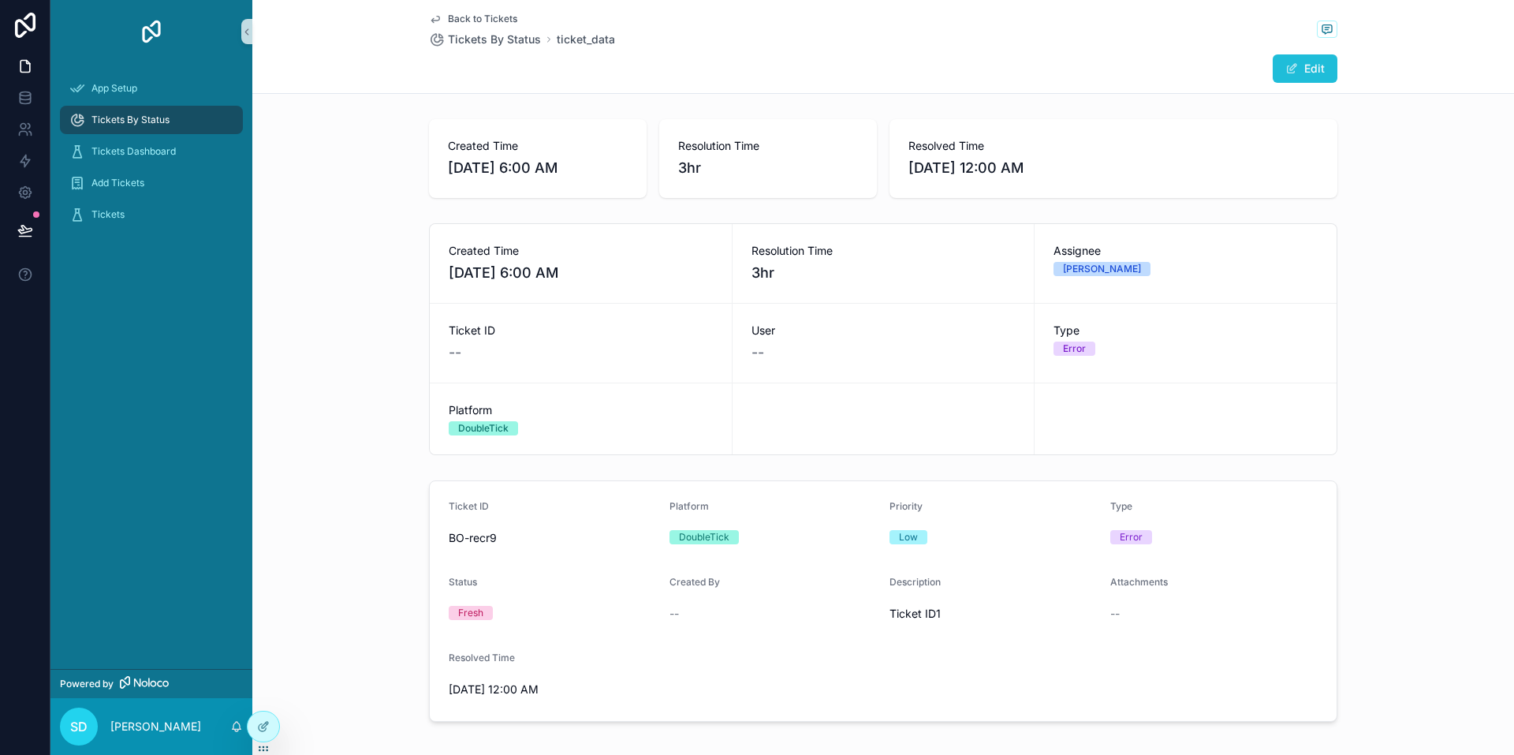
click at [1306, 66] on button "Edit" at bounding box center [1305, 68] width 65 height 28
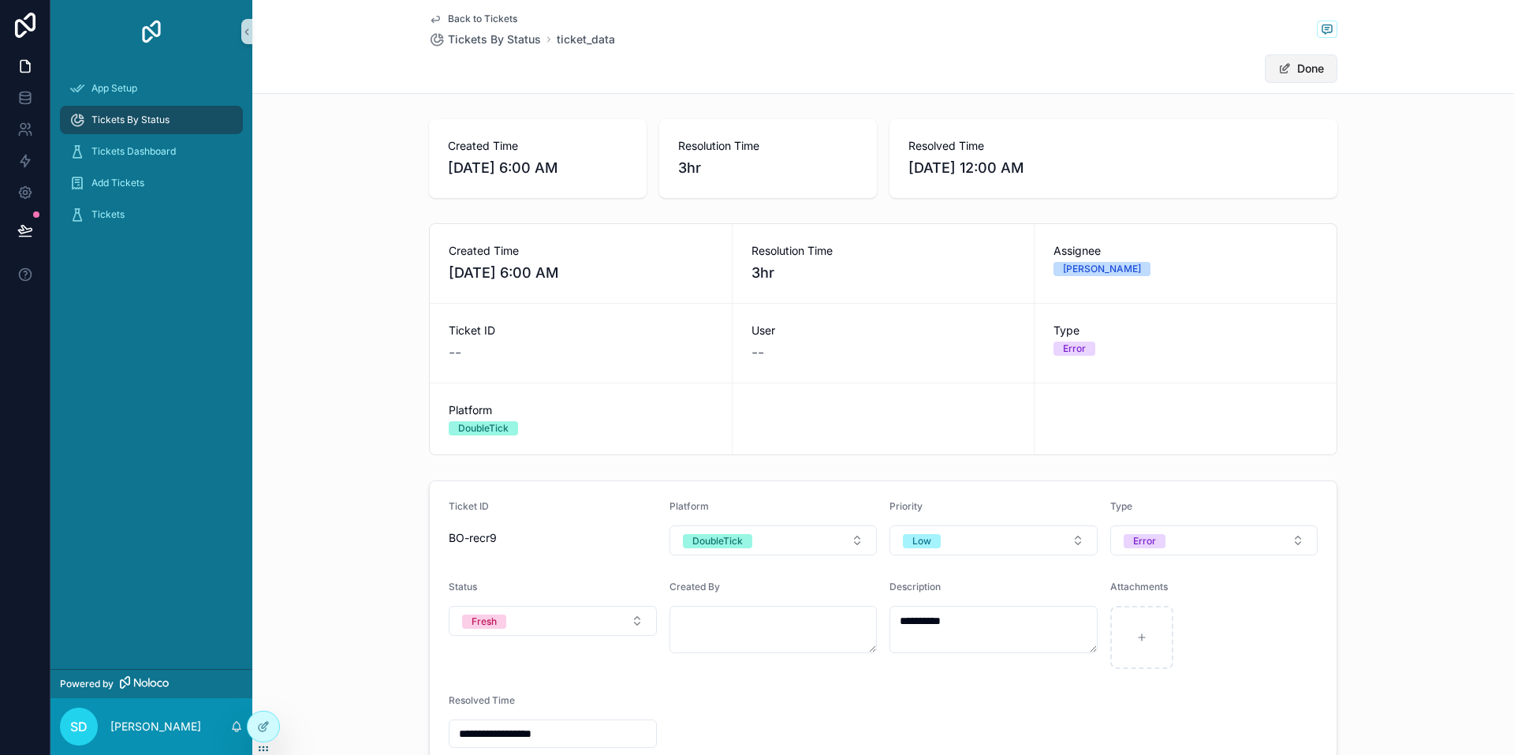
click at [1305, 69] on button "Done" at bounding box center [1301, 68] width 73 height 28
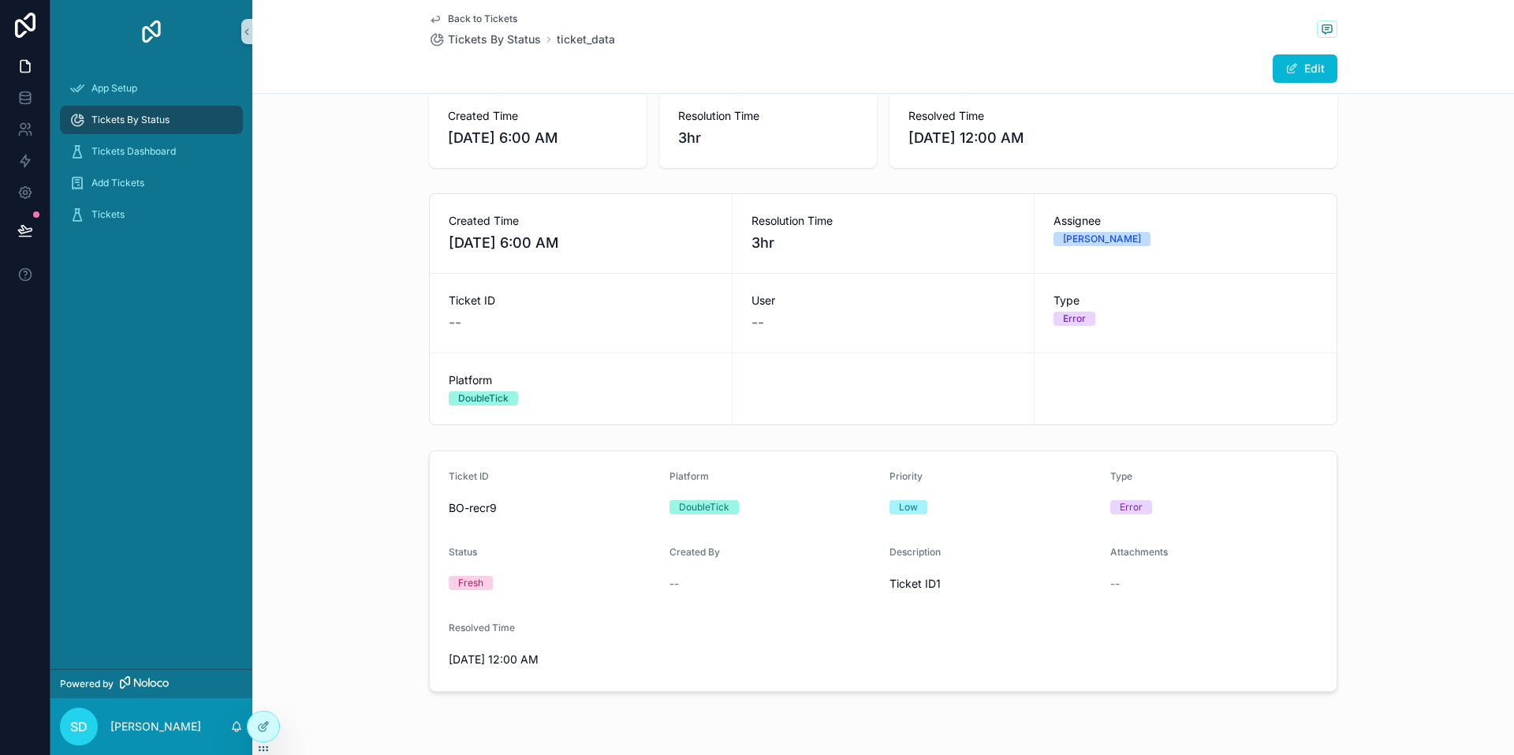
scroll to position [74, 0]
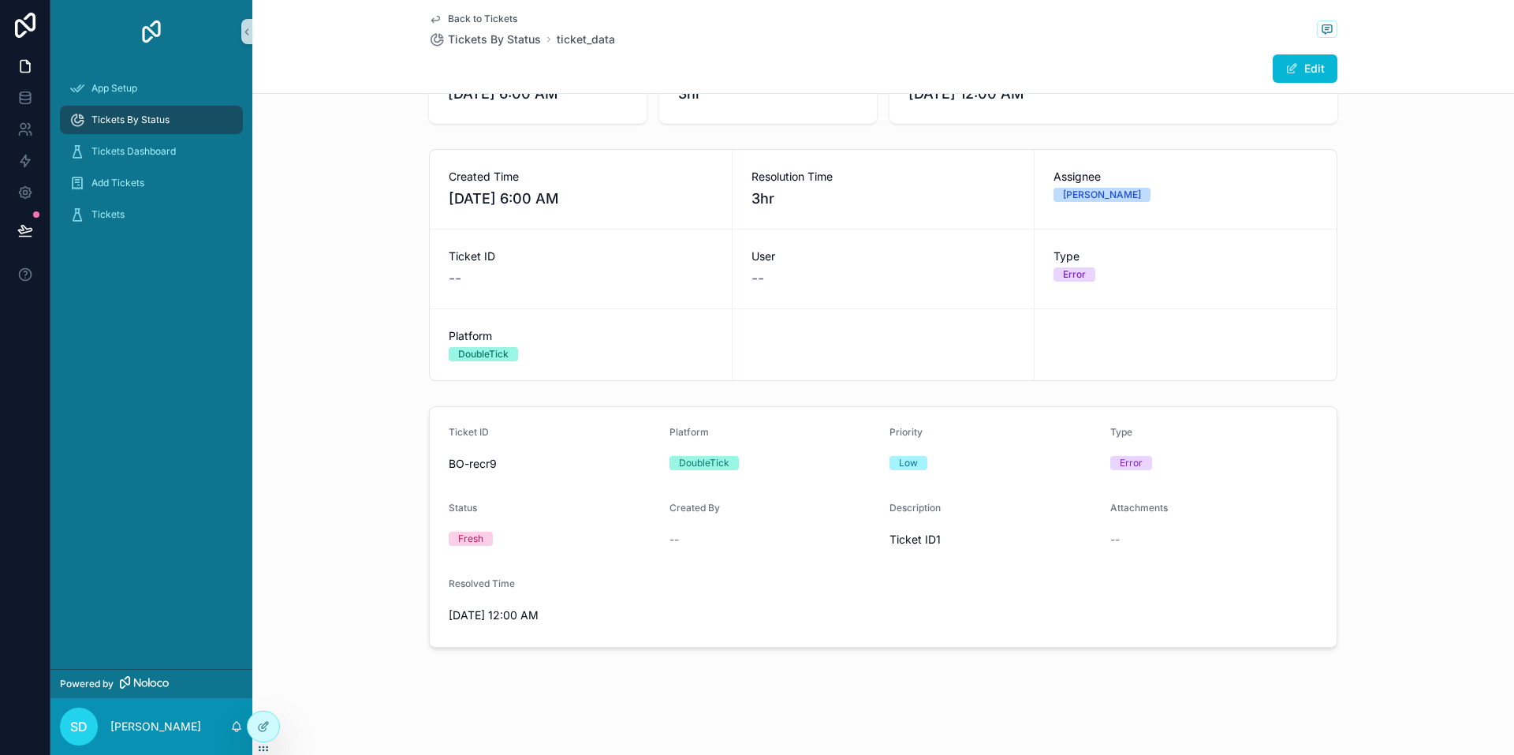
click at [154, 125] on span "Tickets By Status" at bounding box center [130, 120] width 78 height 13
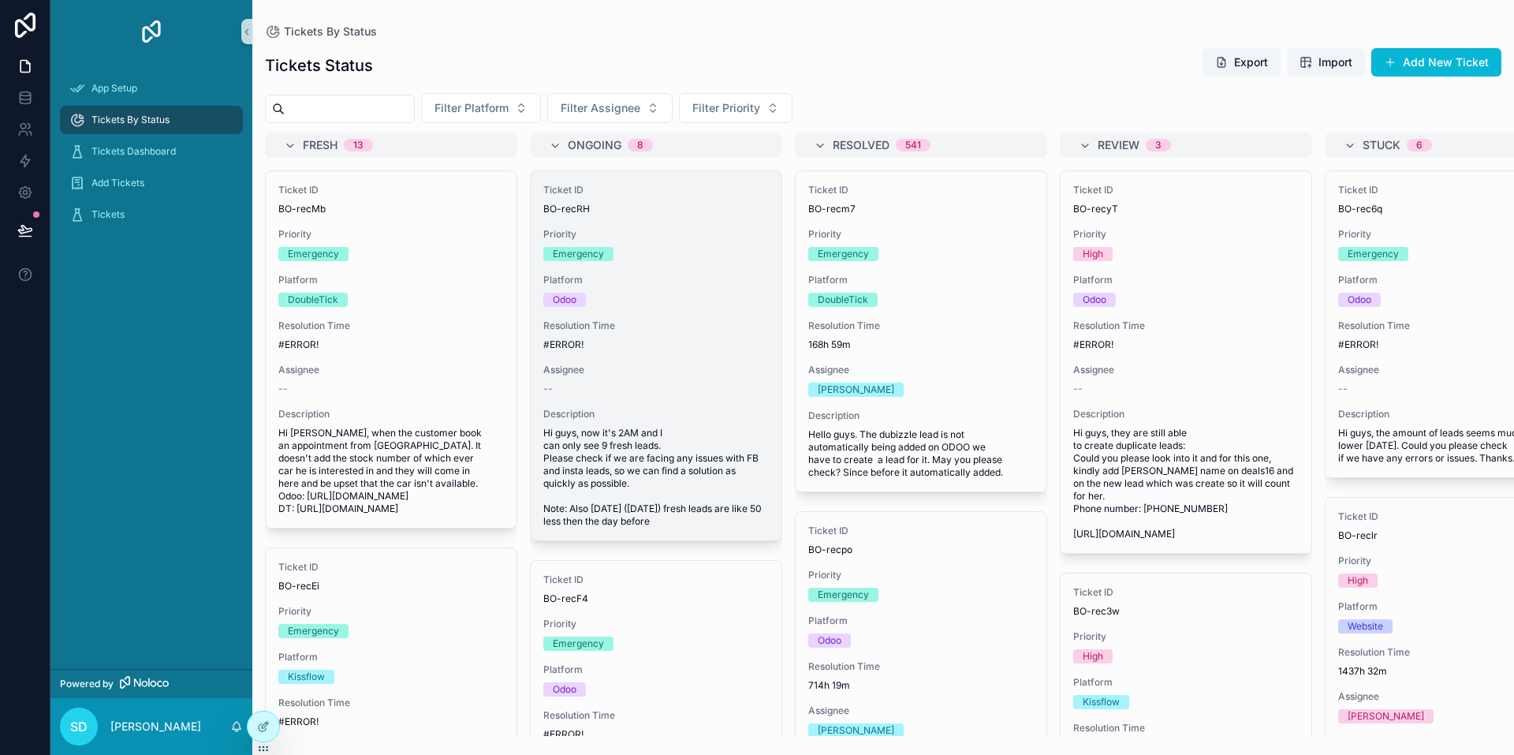
click at [635, 327] on span "Resolution Time" at bounding box center [656, 325] width 226 height 13
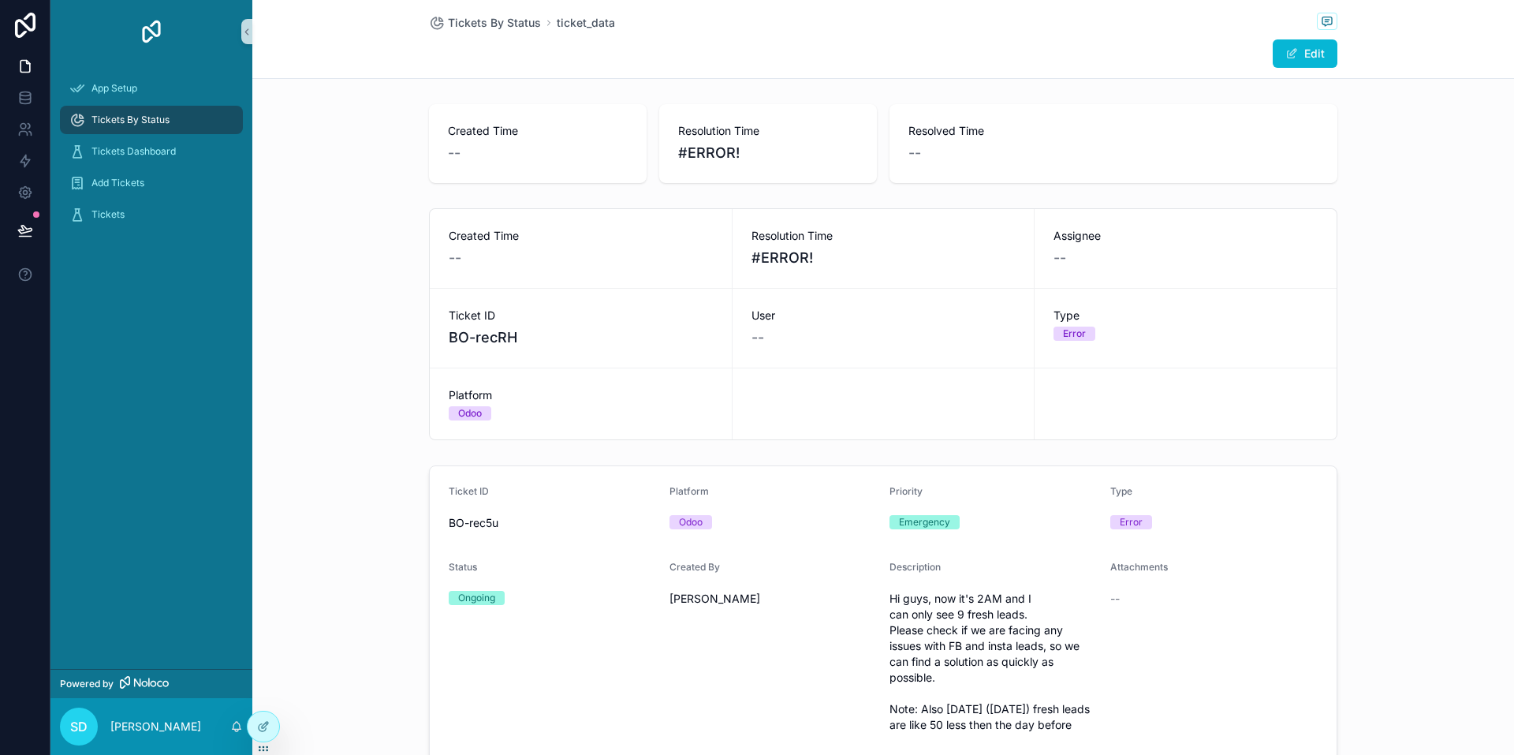
click at [136, 121] on span "Tickets By Status" at bounding box center [130, 120] width 78 height 13
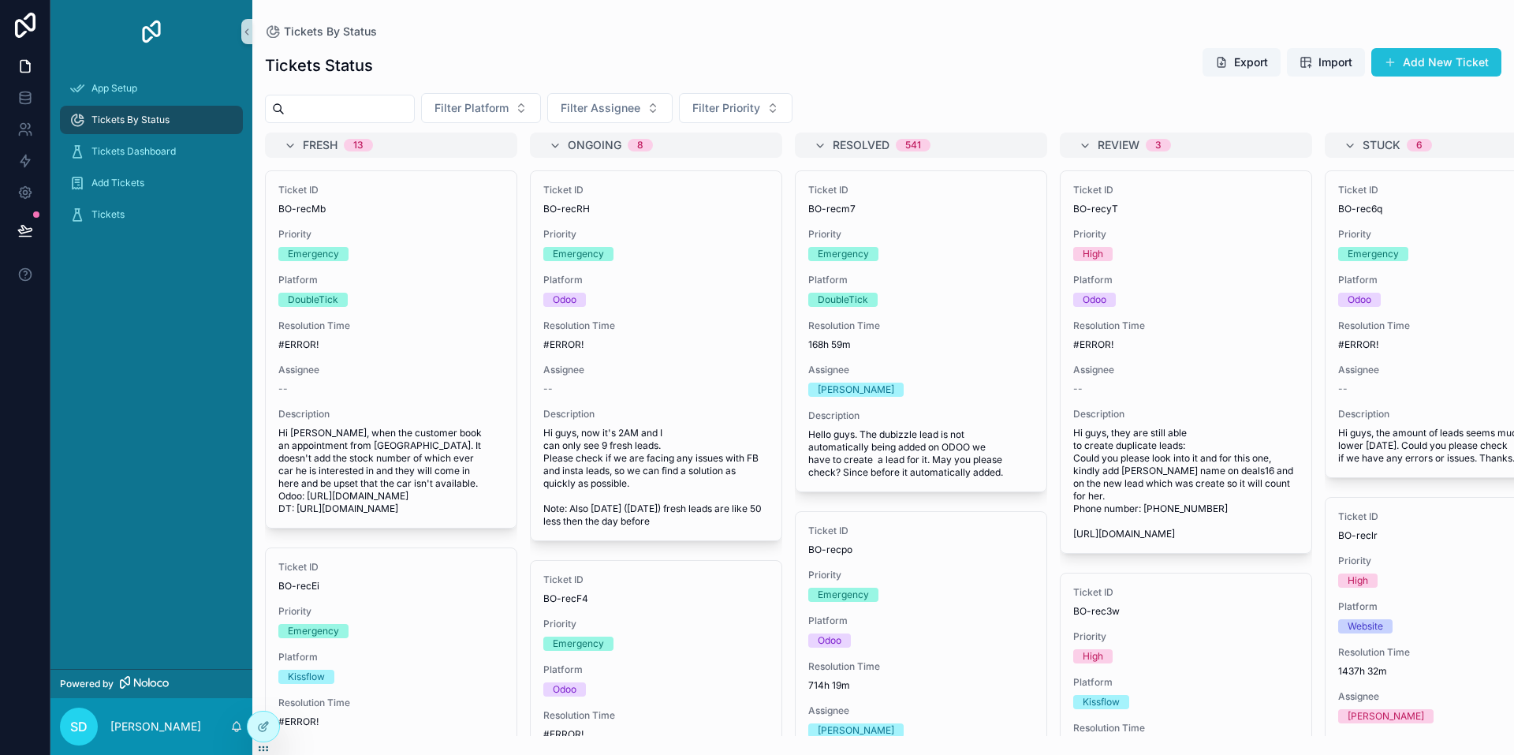
click at [1453, 62] on button "Add New Ticket" at bounding box center [1437, 62] width 130 height 28
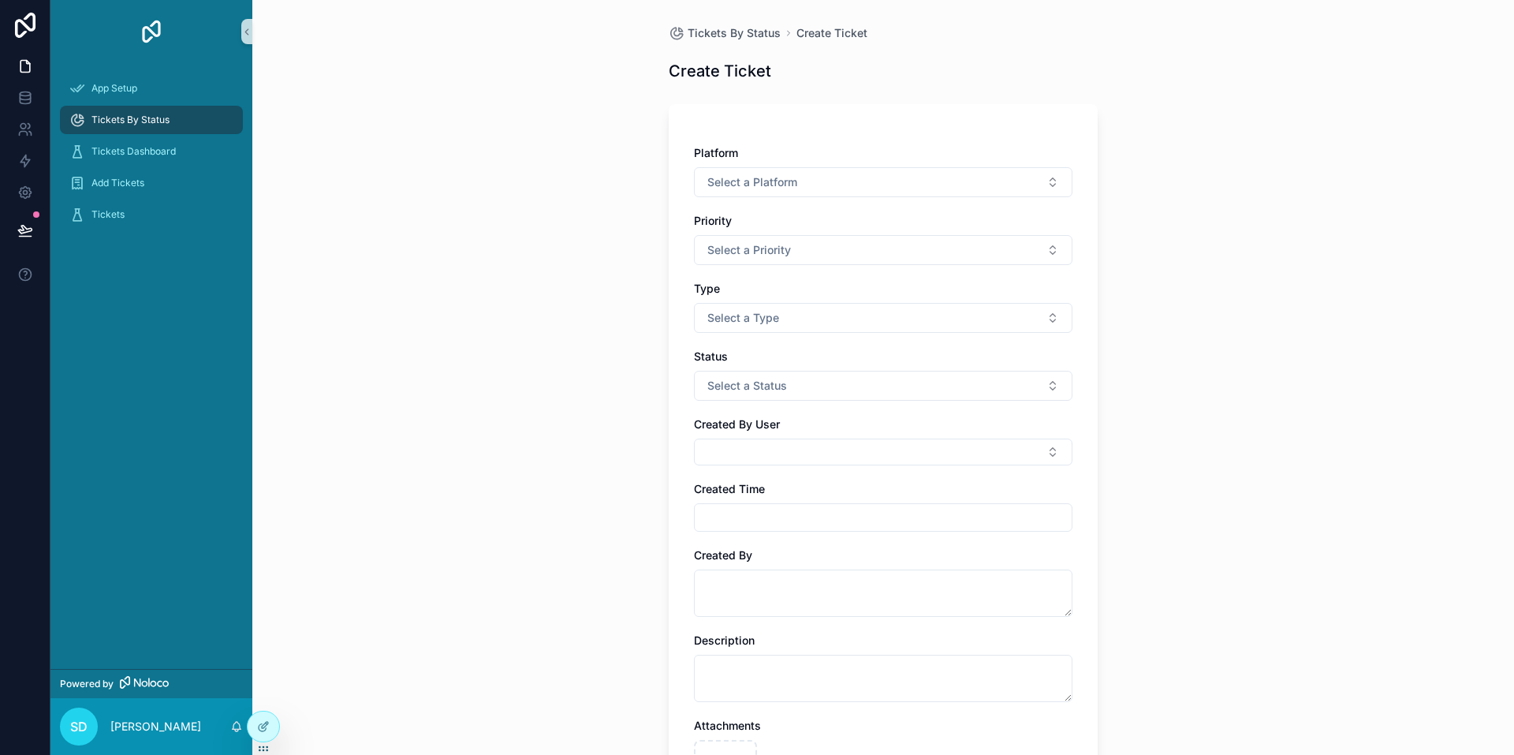
scroll to position [244, 0]
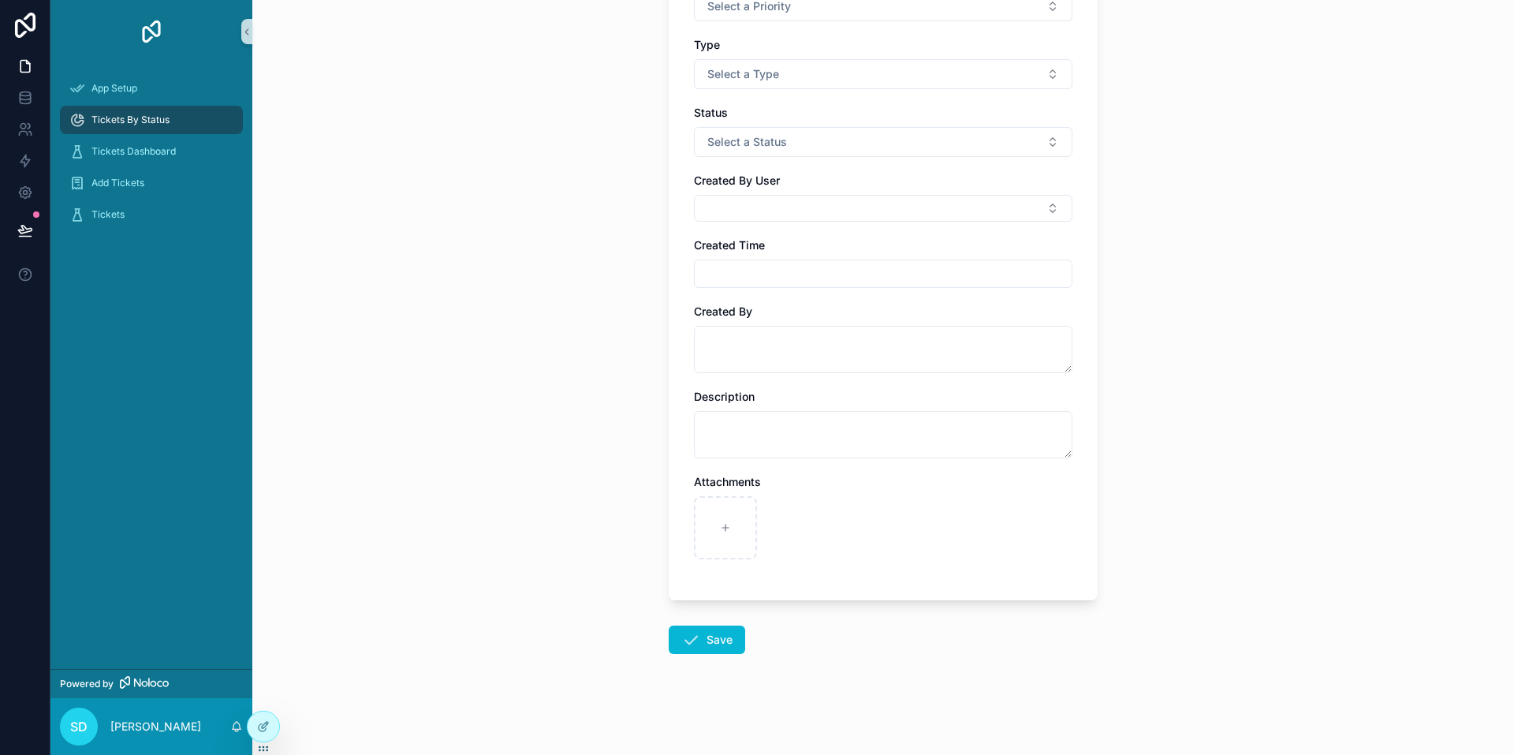
click at [397, 245] on div "Tickets By Status Create Ticket Create Ticket Platform Select a Platform Priori…" at bounding box center [883, 133] width 1262 height 755
click at [370, 255] on div "Tickets By Status Create Ticket Create Ticket Platform Select a Platform Priori…" at bounding box center [883, 133] width 1262 height 755
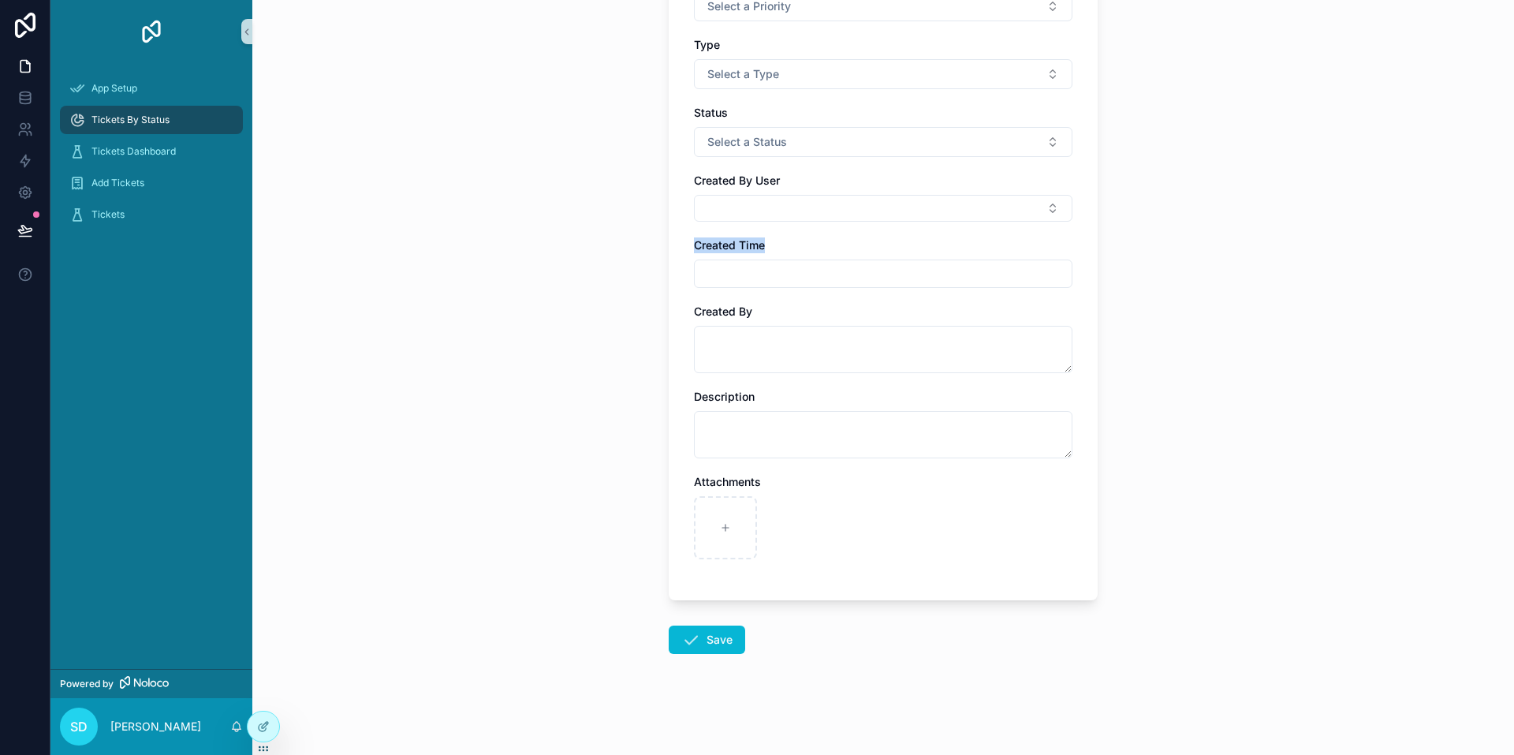
drag, startPoint x: 721, startPoint y: 246, endPoint x: 792, endPoint y: 248, distance: 71.0
click at [785, 248] on div "Platform Select a Platform Priority Select a Priority Type Select a Type Status…" at bounding box center [883, 230] width 429 height 740
click at [834, 248] on div "Created Time" at bounding box center [883, 245] width 379 height 16
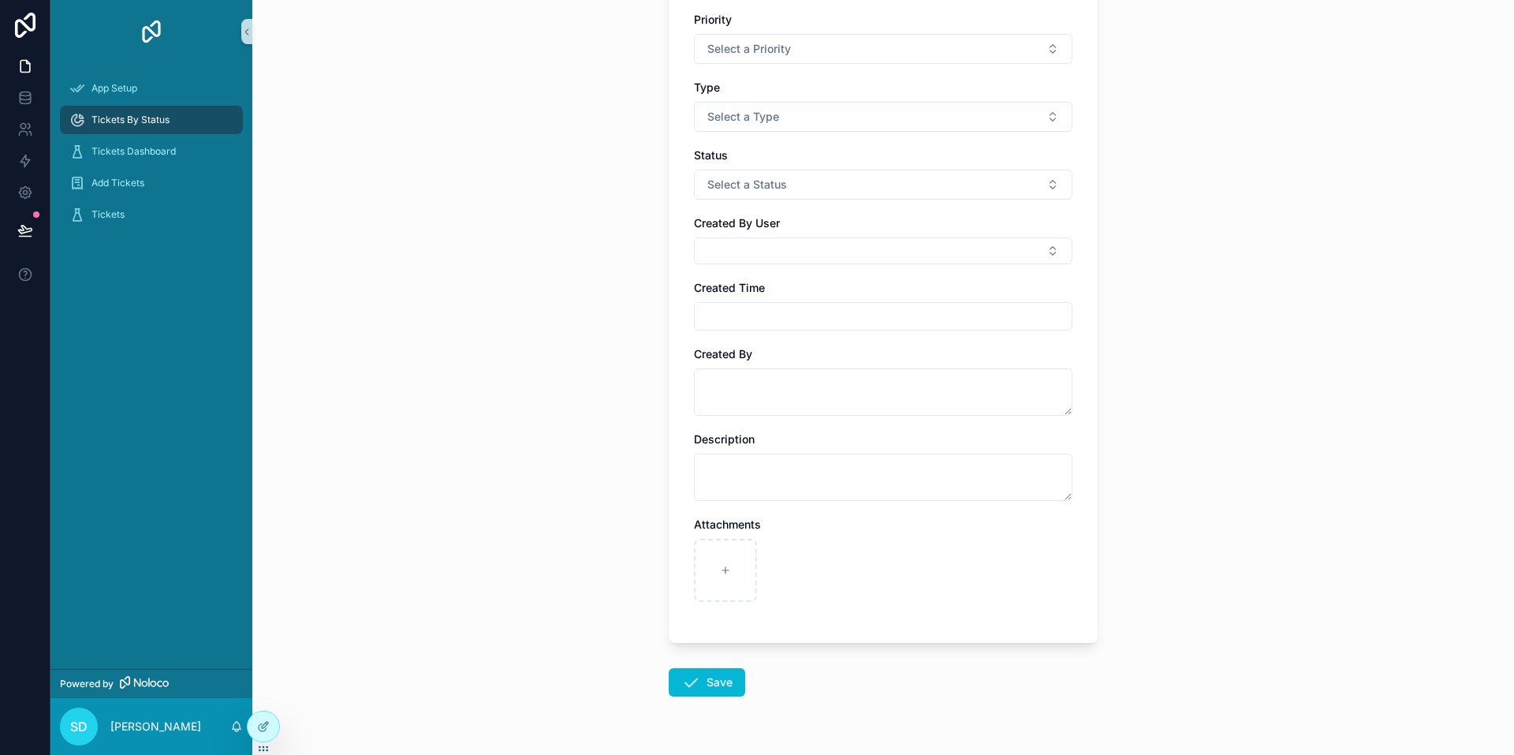
scroll to position [0, 0]
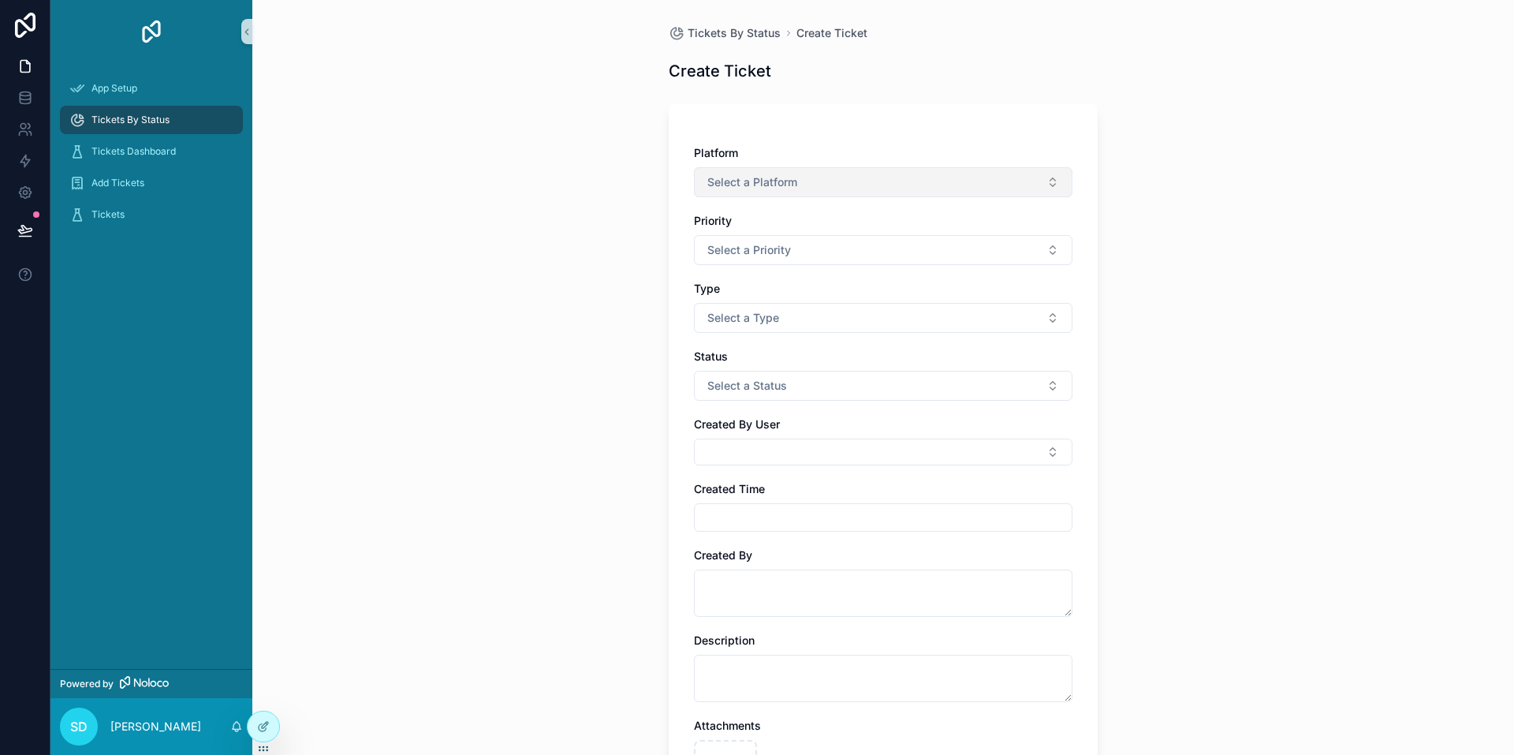
click at [752, 185] on span "Select a Platform" at bounding box center [752, 182] width 90 height 16
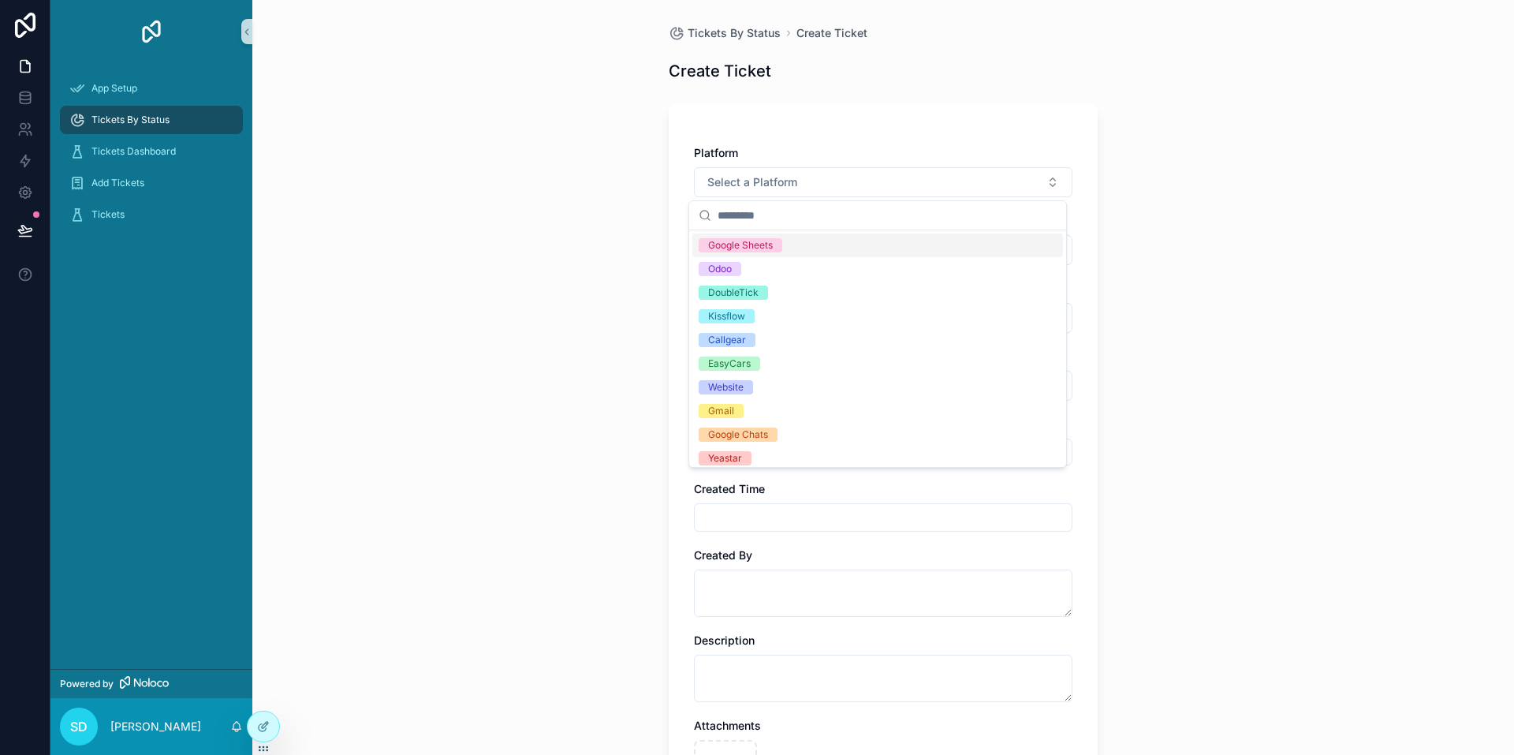
click at [797, 123] on div "Platform Select a Platform Priority Select a Priority Type Select a Type Status…" at bounding box center [883, 474] width 429 height 740
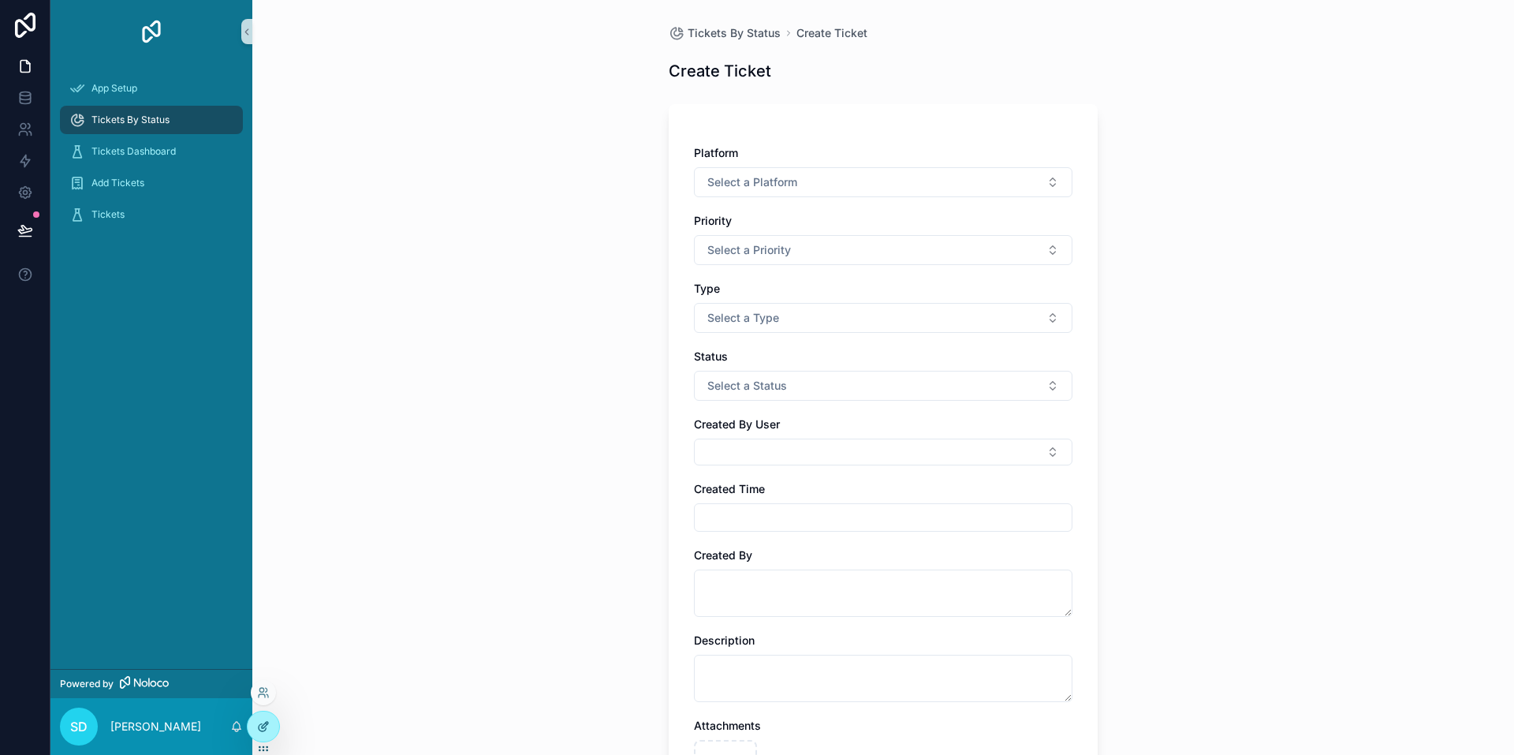
click at [264, 715] on div at bounding box center [264, 726] width 32 height 30
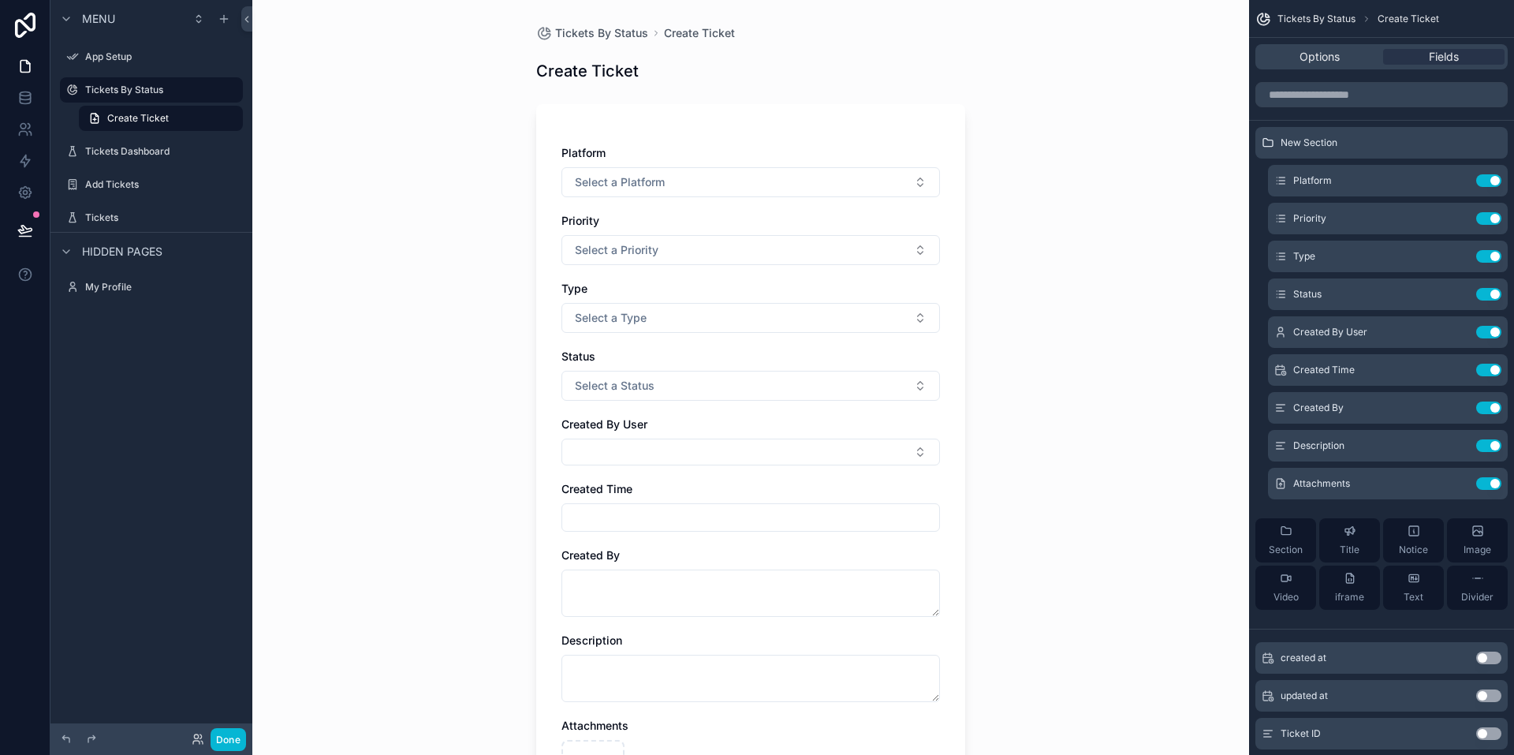
click at [763, 131] on div "Platform Select a Platform Priority Select a Priority Type Select a Type Status…" at bounding box center [750, 474] width 429 height 740
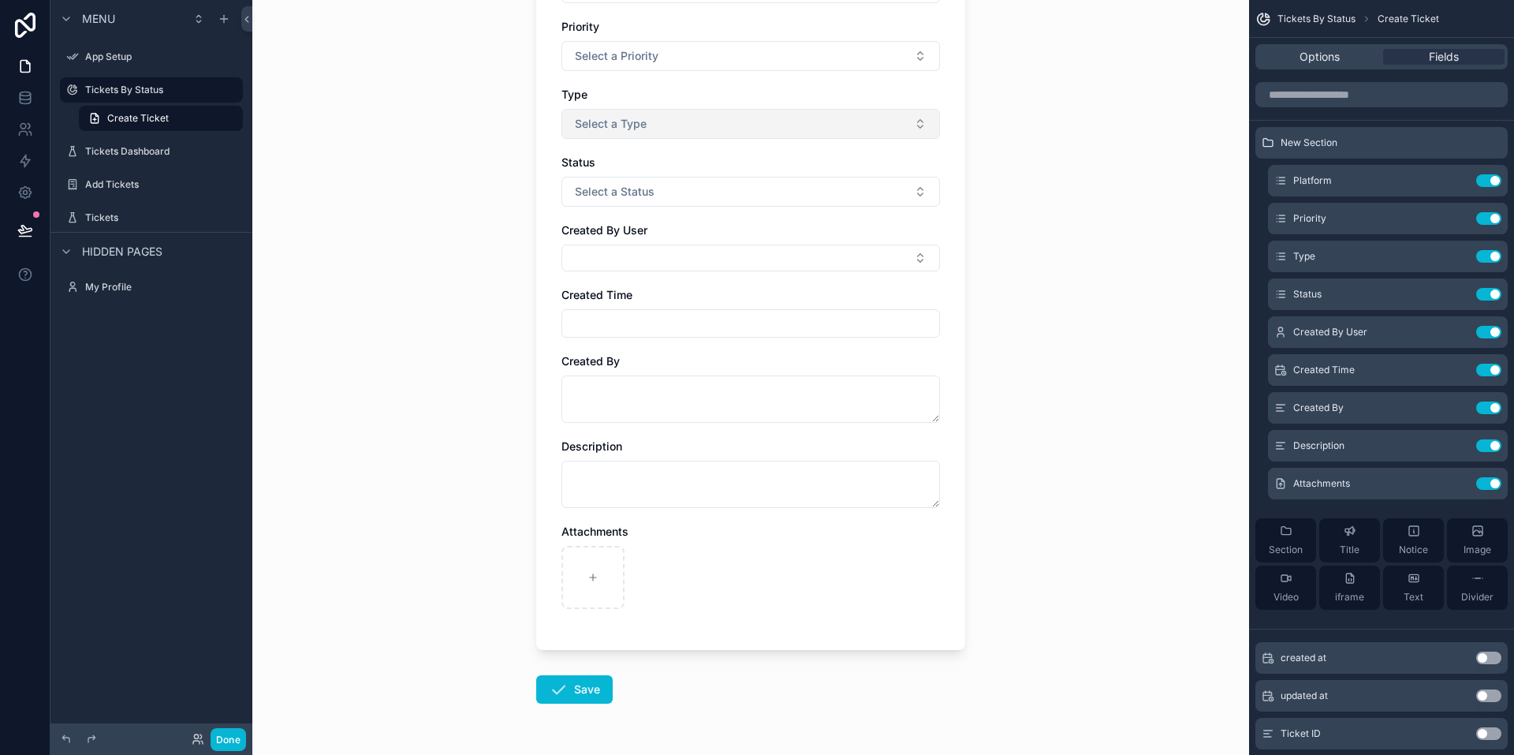
scroll to position [244, 0]
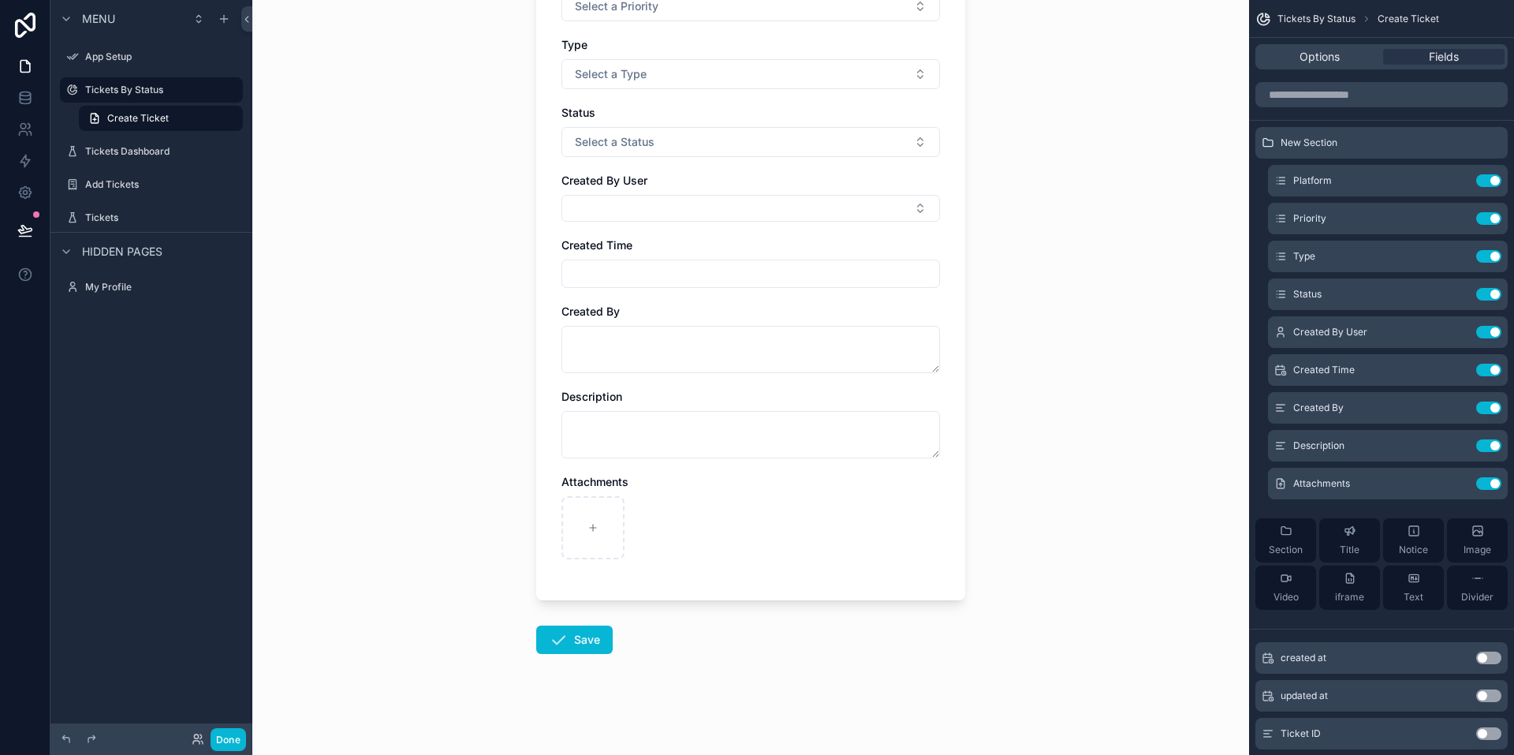
click at [726, 385] on div "Platform Select a Platform Priority Select a Priority Type Select a Type Status…" at bounding box center [751, 238] width 379 height 674
click at [729, 347] on textarea "scrollable content" at bounding box center [751, 349] width 379 height 47
click at [712, 498] on div "scrollable content" at bounding box center [751, 527] width 379 height 63
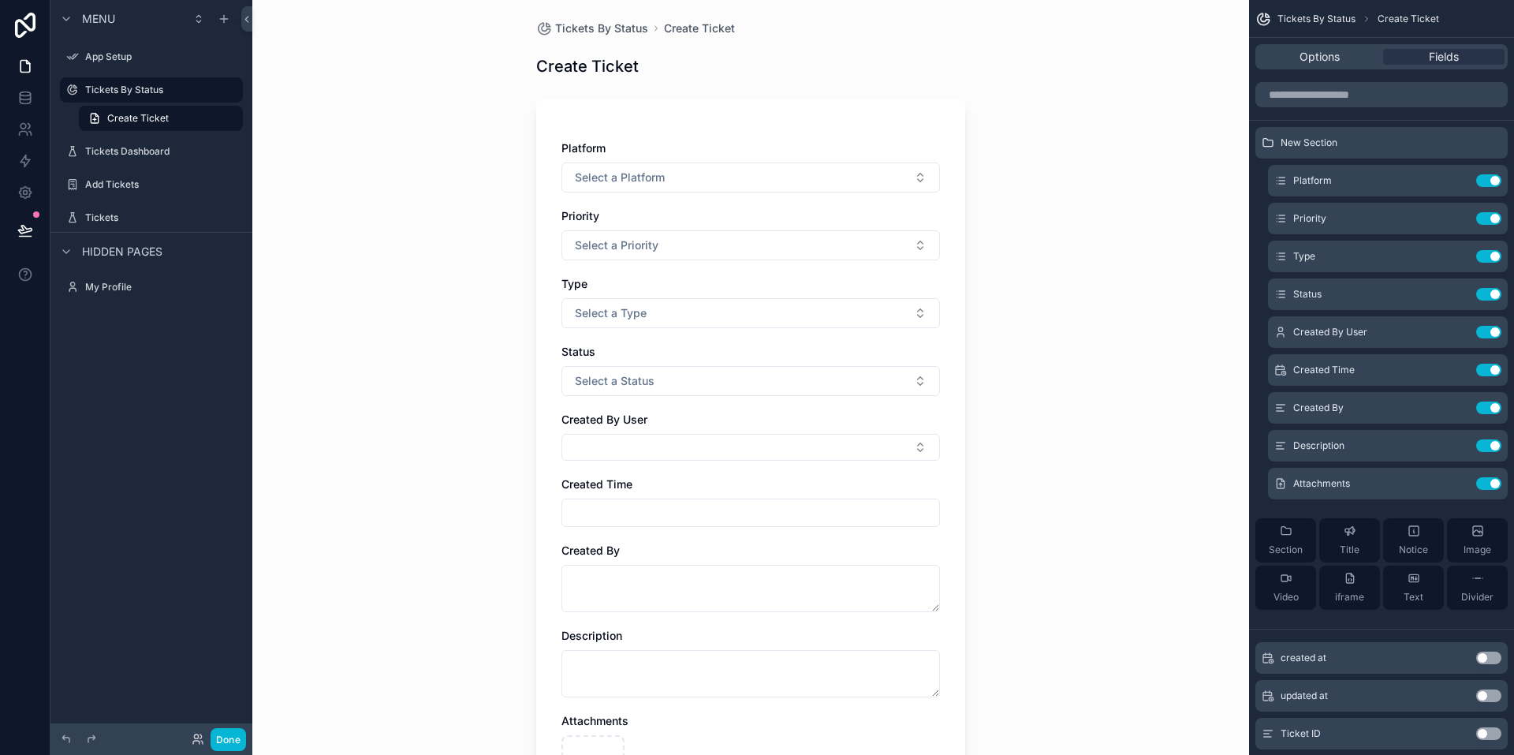
scroll to position [0, 0]
click at [673, 141] on div "Platform Select a Platform Priority Select a Priority Type Select a Type Status…" at bounding box center [750, 474] width 429 height 740
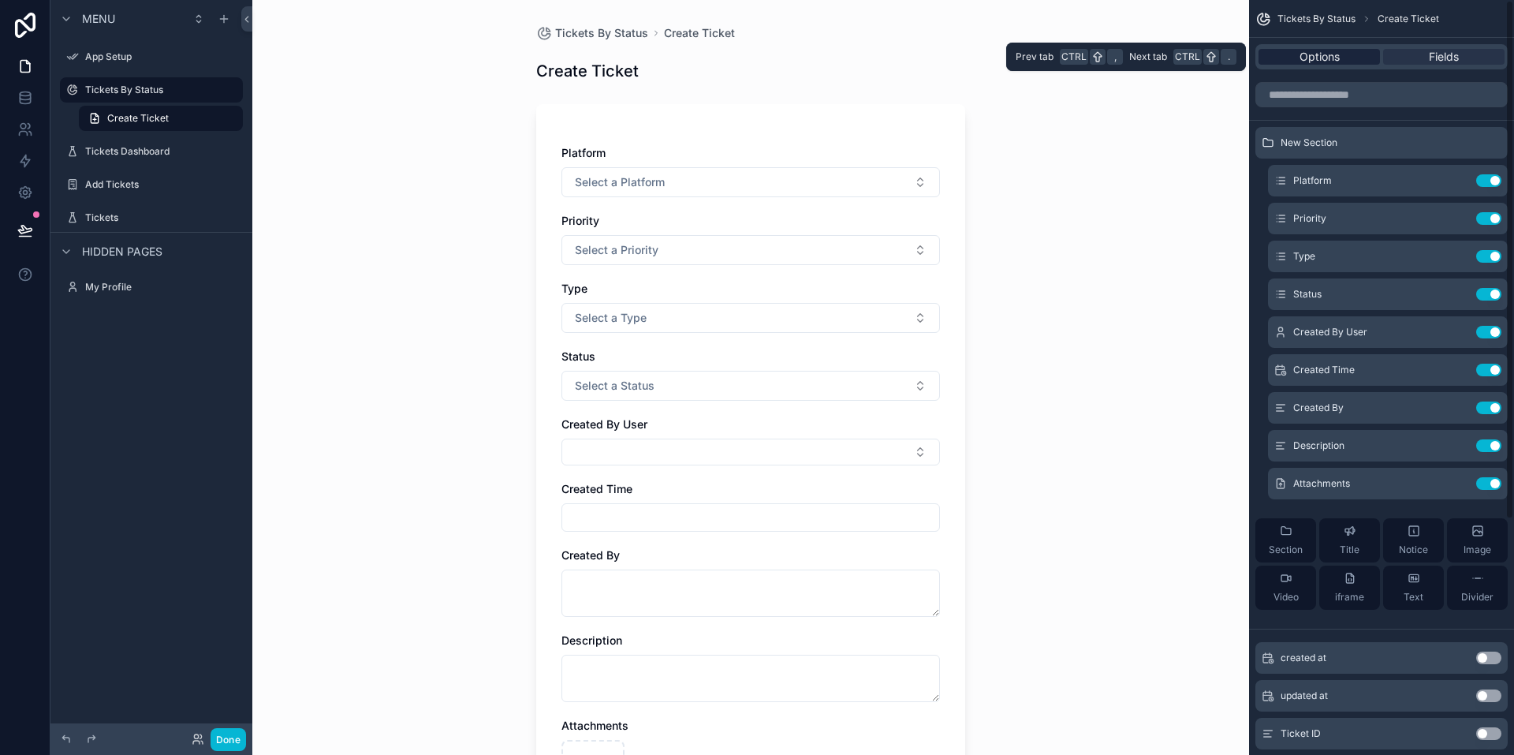
click at [1335, 59] on span "Options" at bounding box center [1320, 57] width 40 height 16
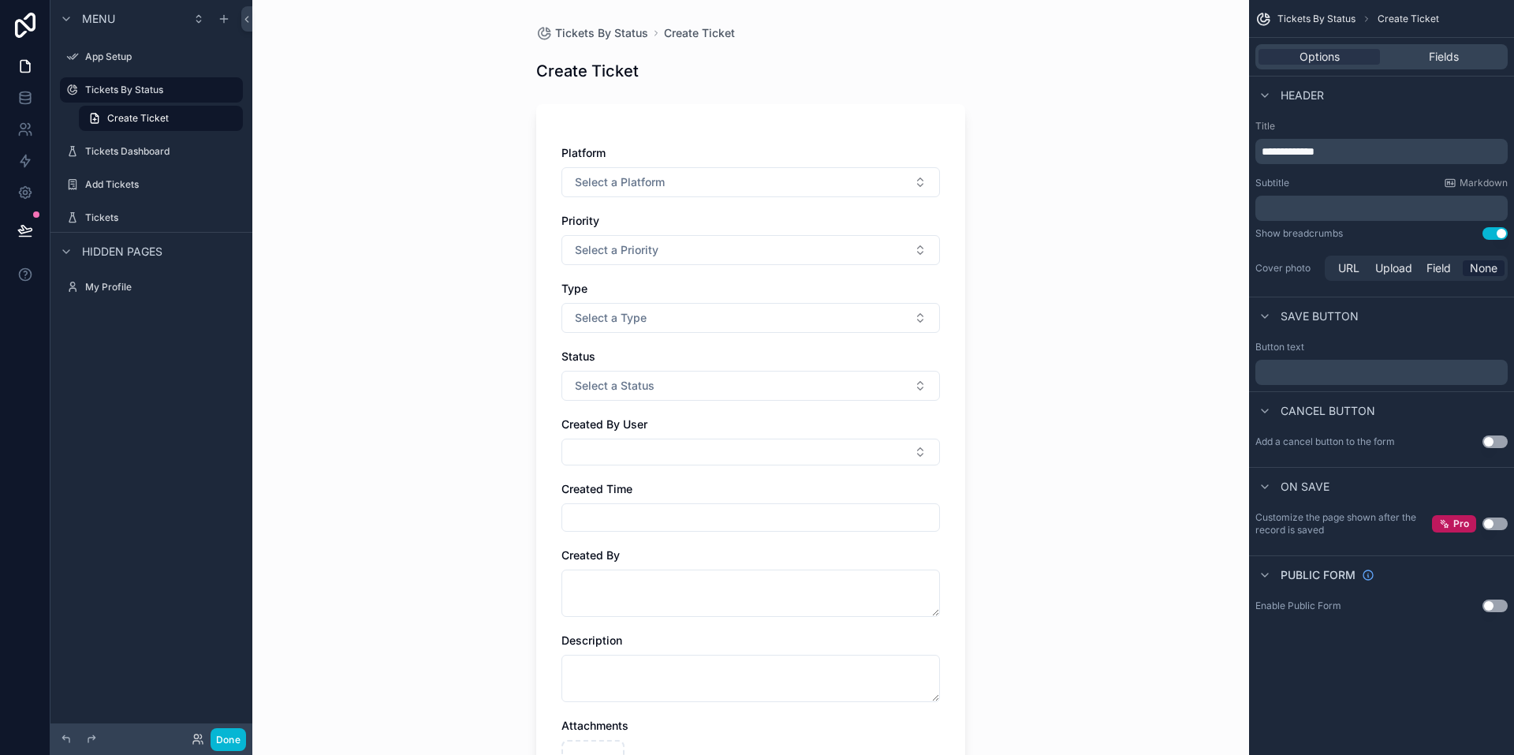
click at [1492, 235] on button "Use setting" at bounding box center [1495, 233] width 25 height 13
click at [1490, 235] on button "Use setting" at bounding box center [1495, 233] width 25 height 13
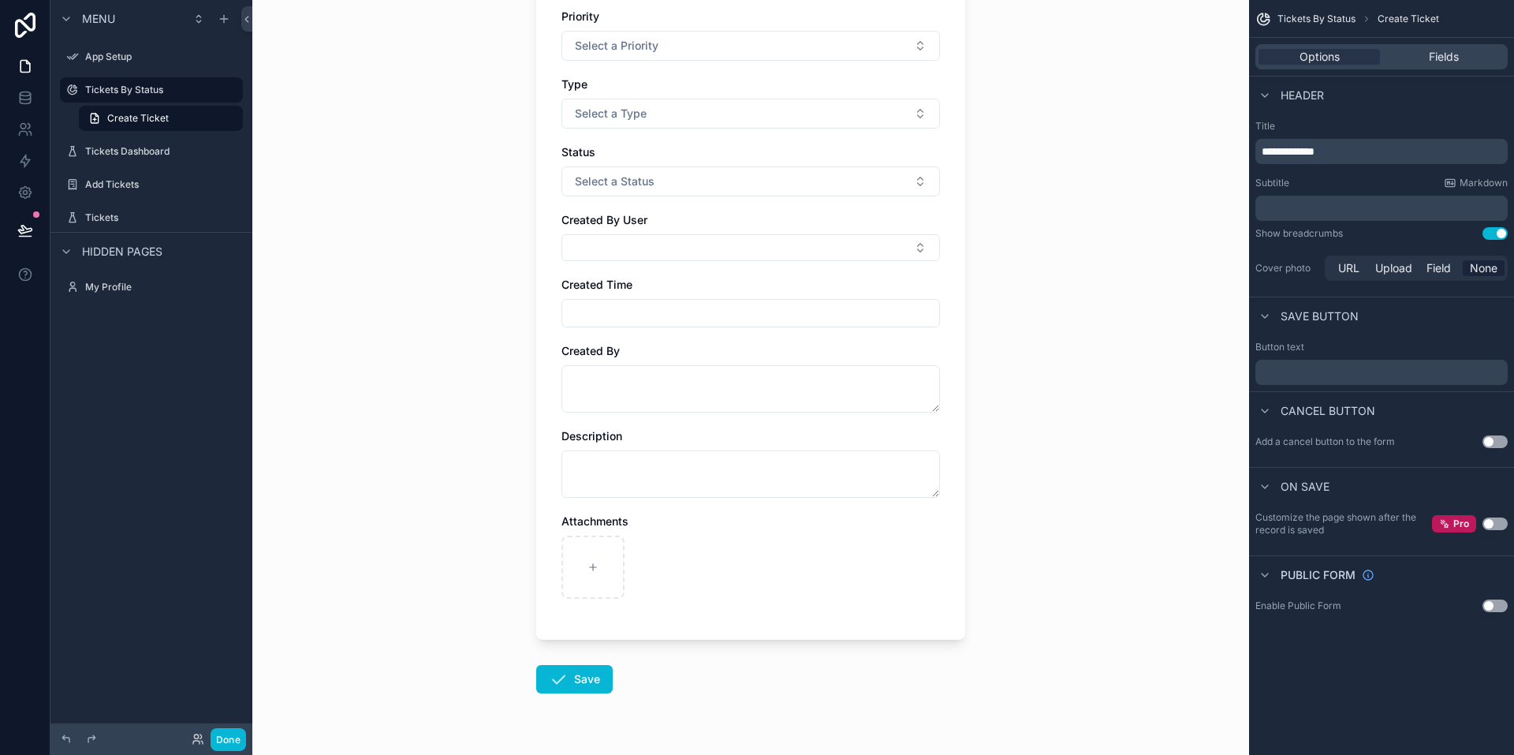
scroll to position [244, 0]
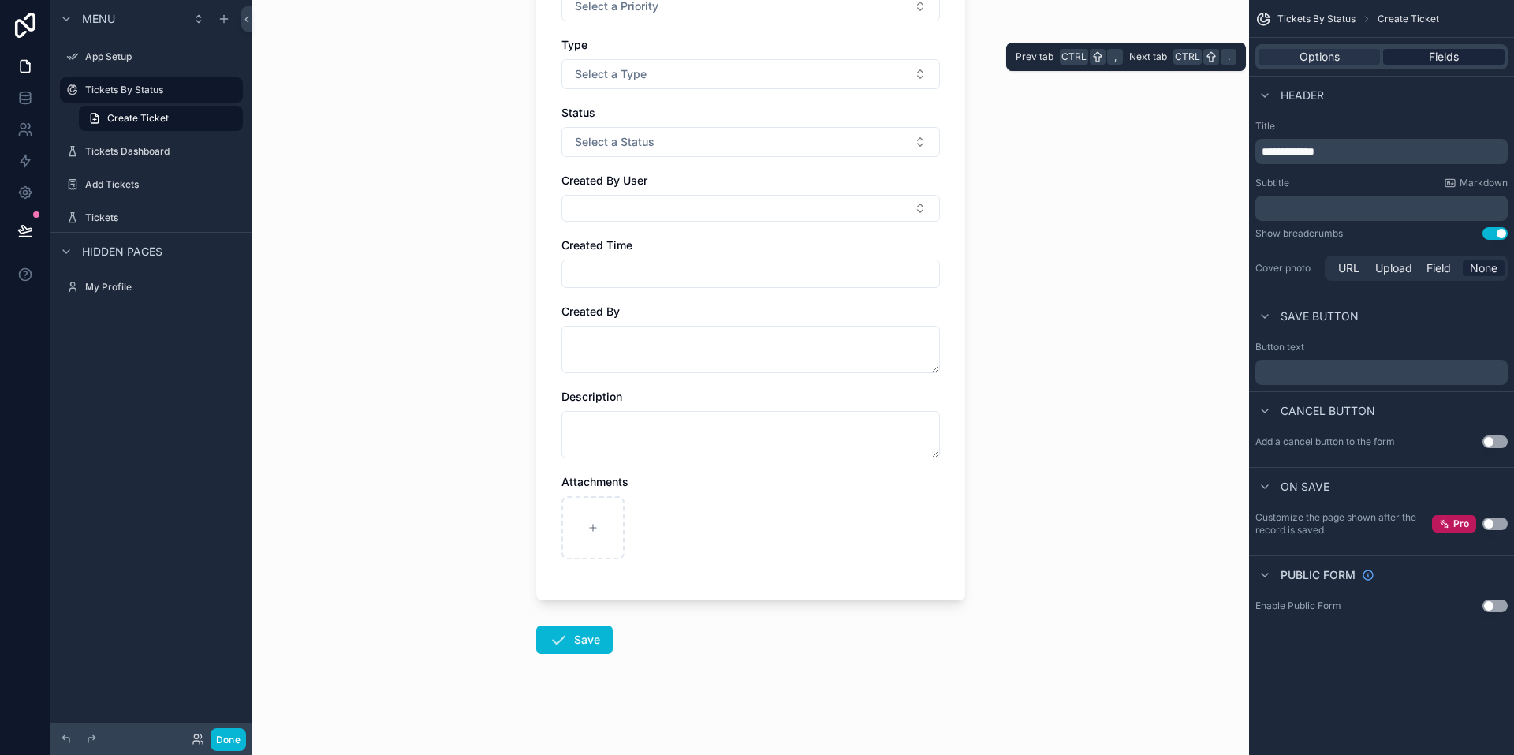
click at [1448, 53] on span "Fields" at bounding box center [1444, 57] width 30 height 16
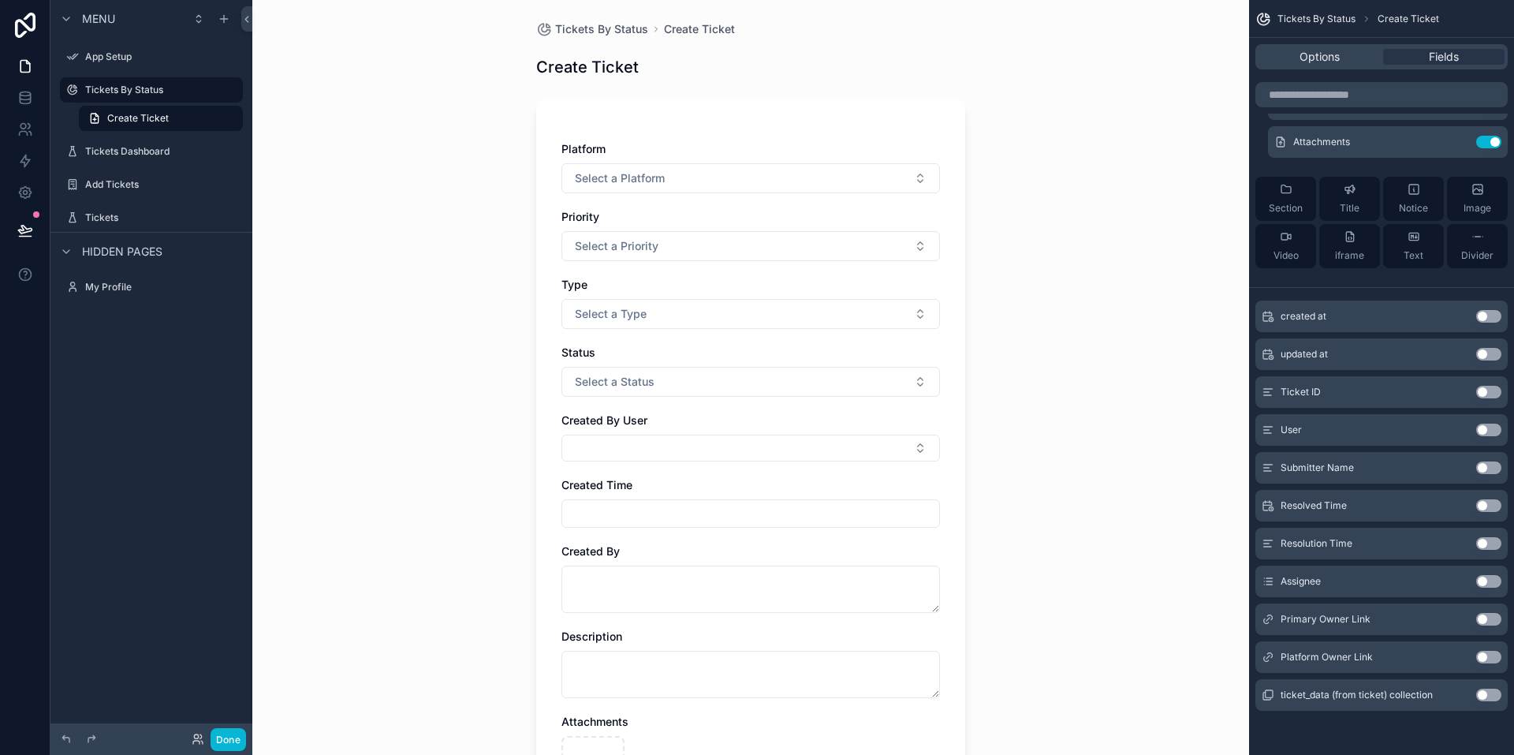
scroll to position [0, 0]
click at [775, 146] on div "Platform" at bounding box center [751, 153] width 379 height 16
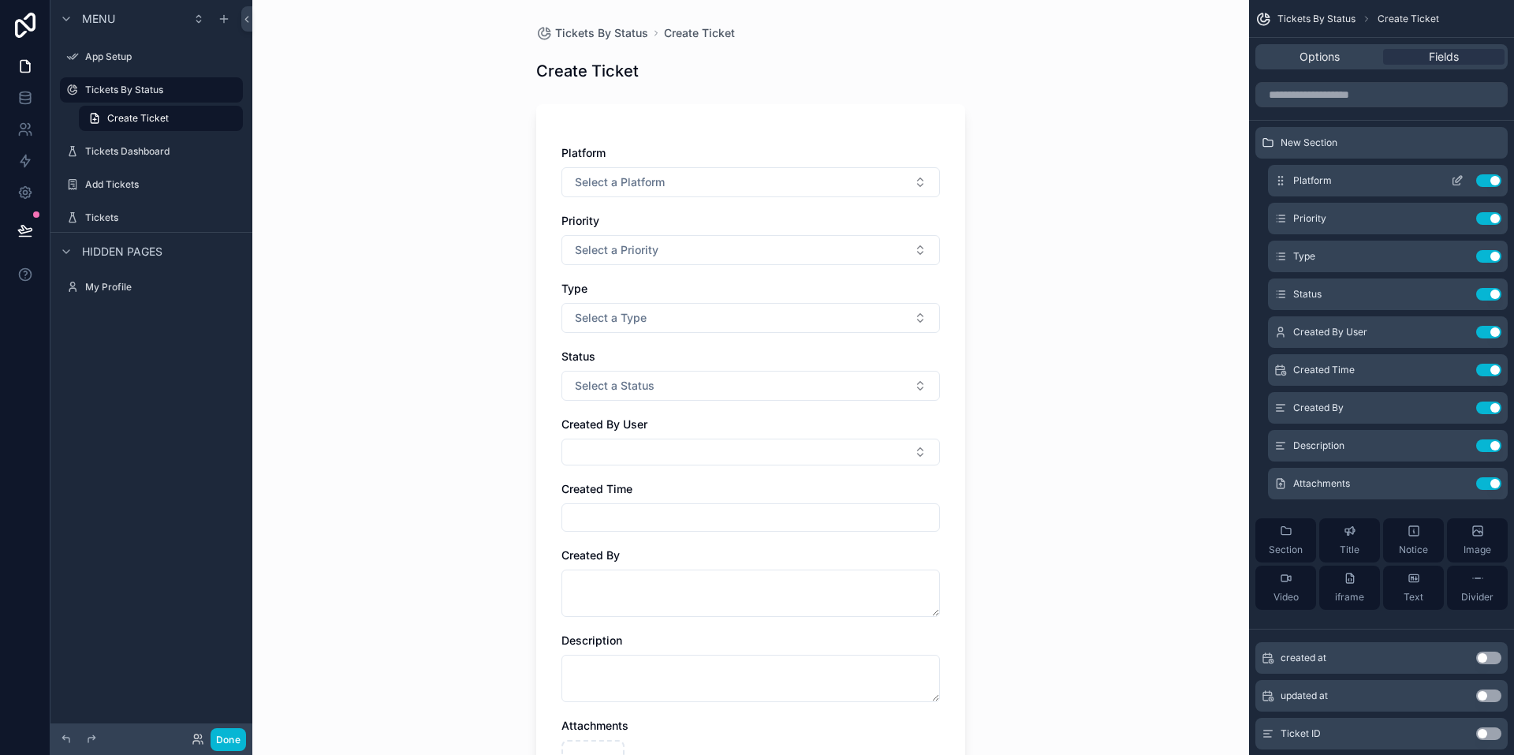
click at [1458, 181] on icon "scrollable content" at bounding box center [1457, 180] width 13 height 13
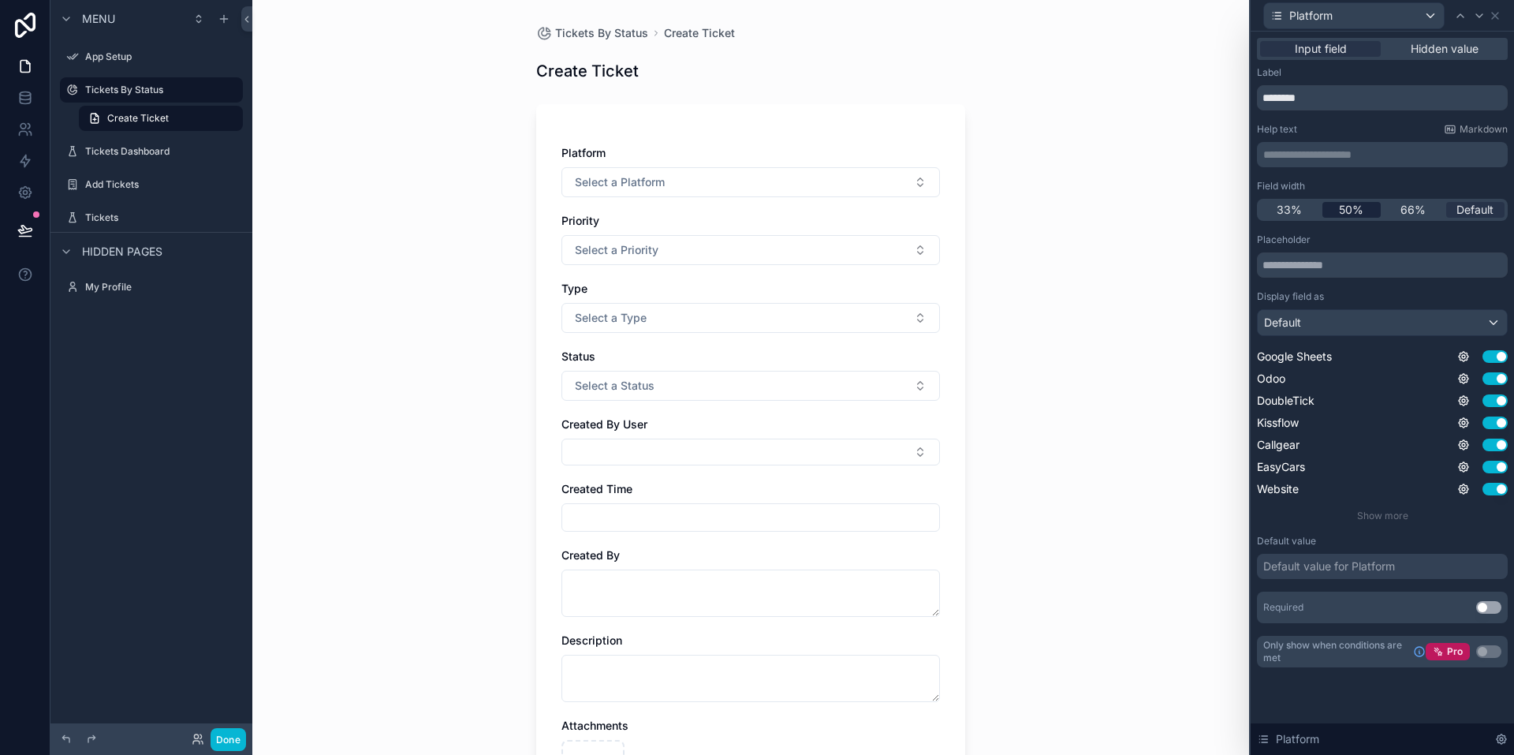
scroll to position [237, 0]
click at [1427, 315] on div "Default" at bounding box center [1382, 322] width 249 height 25
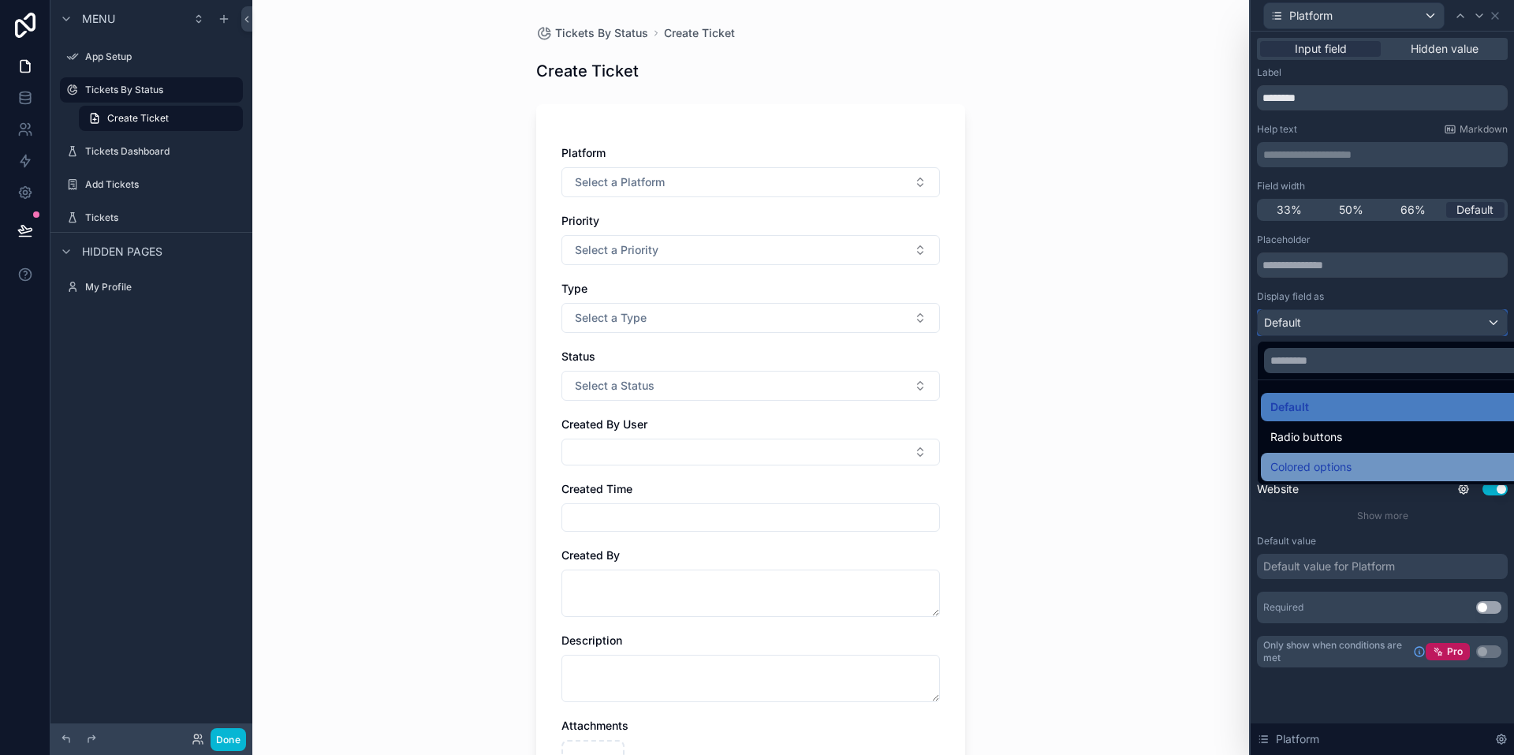
scroll to position [263, 0]
click at [1376, 293] on div at bounding box center [1382, 377] width 263 height 755
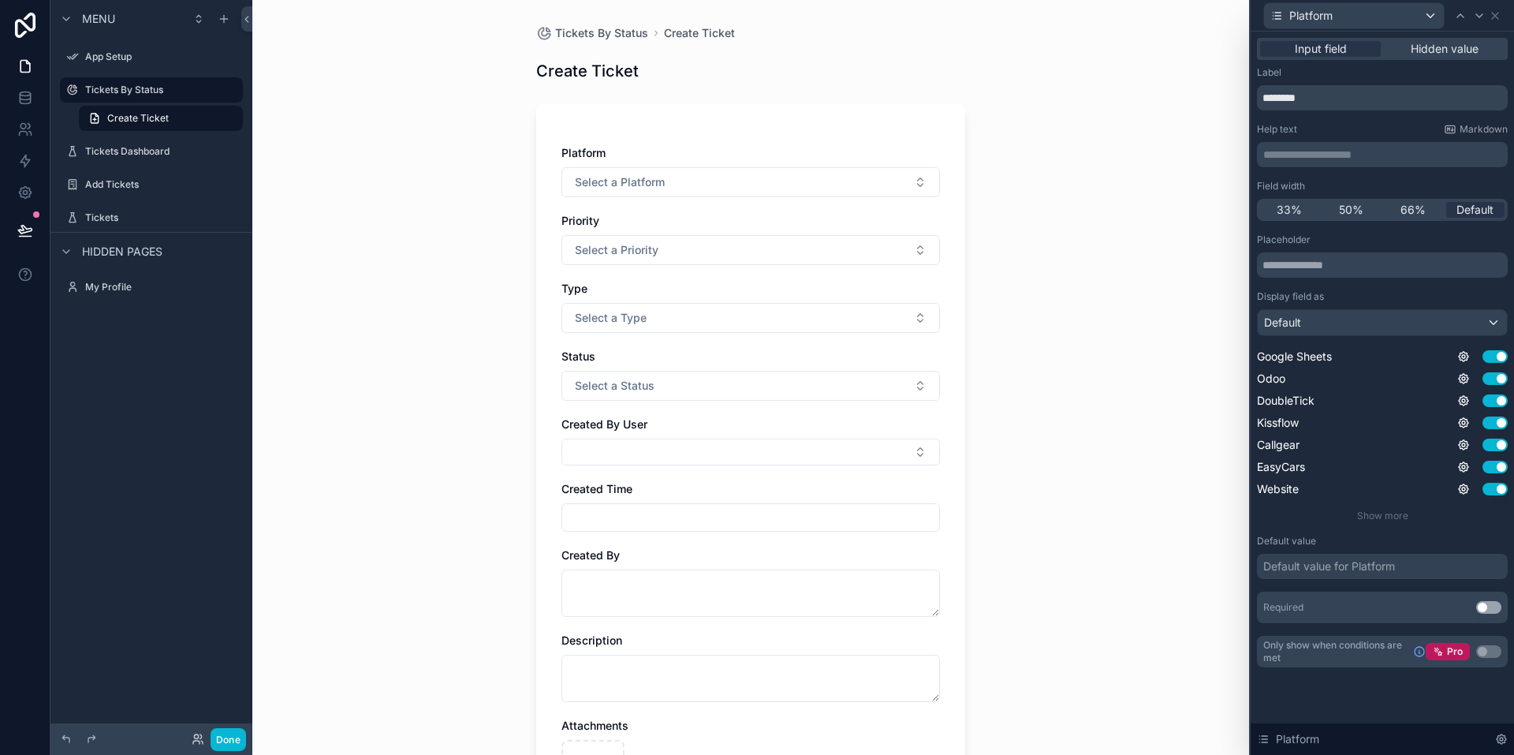
click at [730, 118] on div "Platform Select a Platform Priority Select a Priority Type Select a Type Status…" at bounding box center [750, 474] width 429 height 740
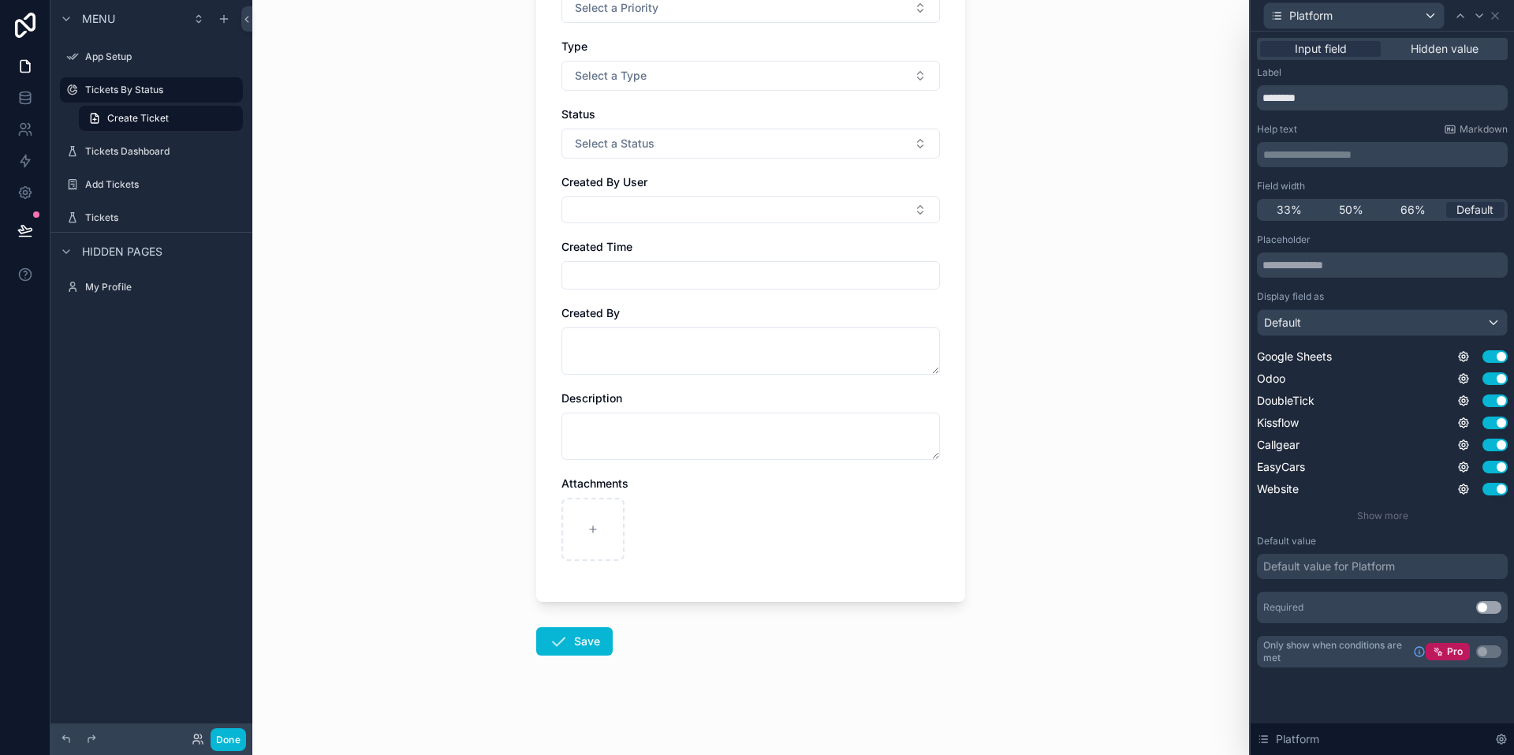
scroll to position [244, 0]
click at [1432, 47] on span "Hidden value" at bounding box center [1445, 49] width 68 height 16
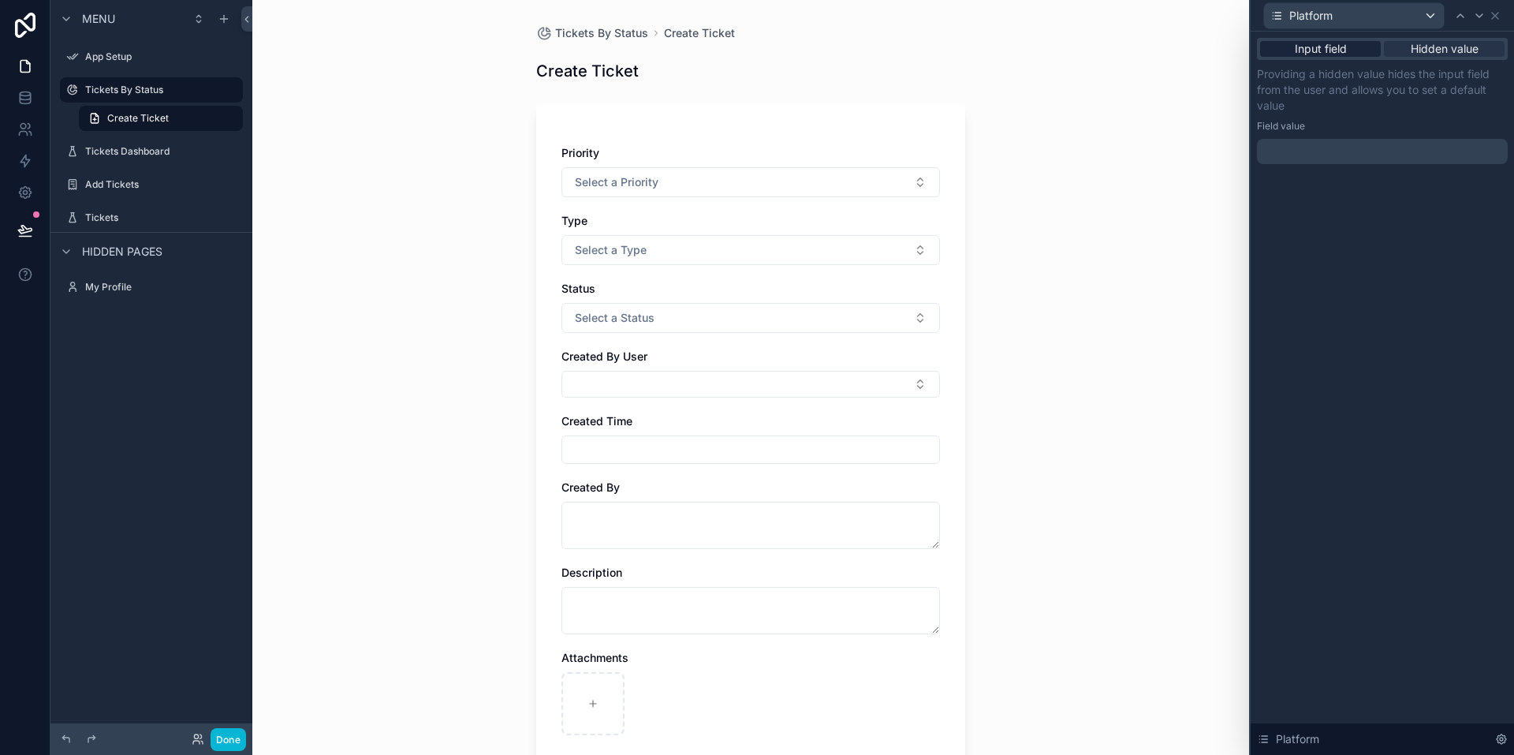
click at [1331, 53] on span "Input field" at bounding box center [1321, 49] width 52 height 16
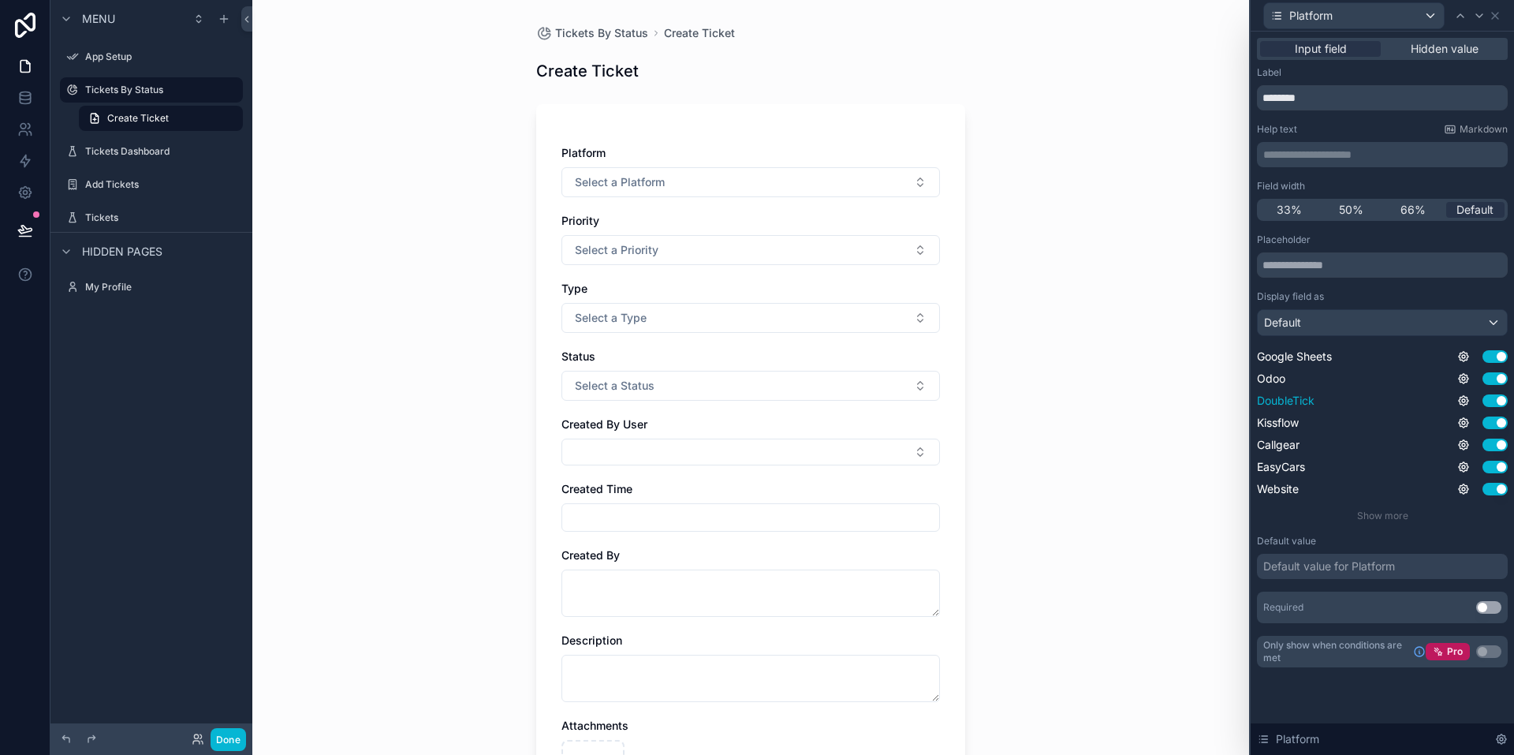
scroll to position [26, 0]
click at [816, 77] on div "Create Ticket" at bounding box center [750, 71] width 429 height 22
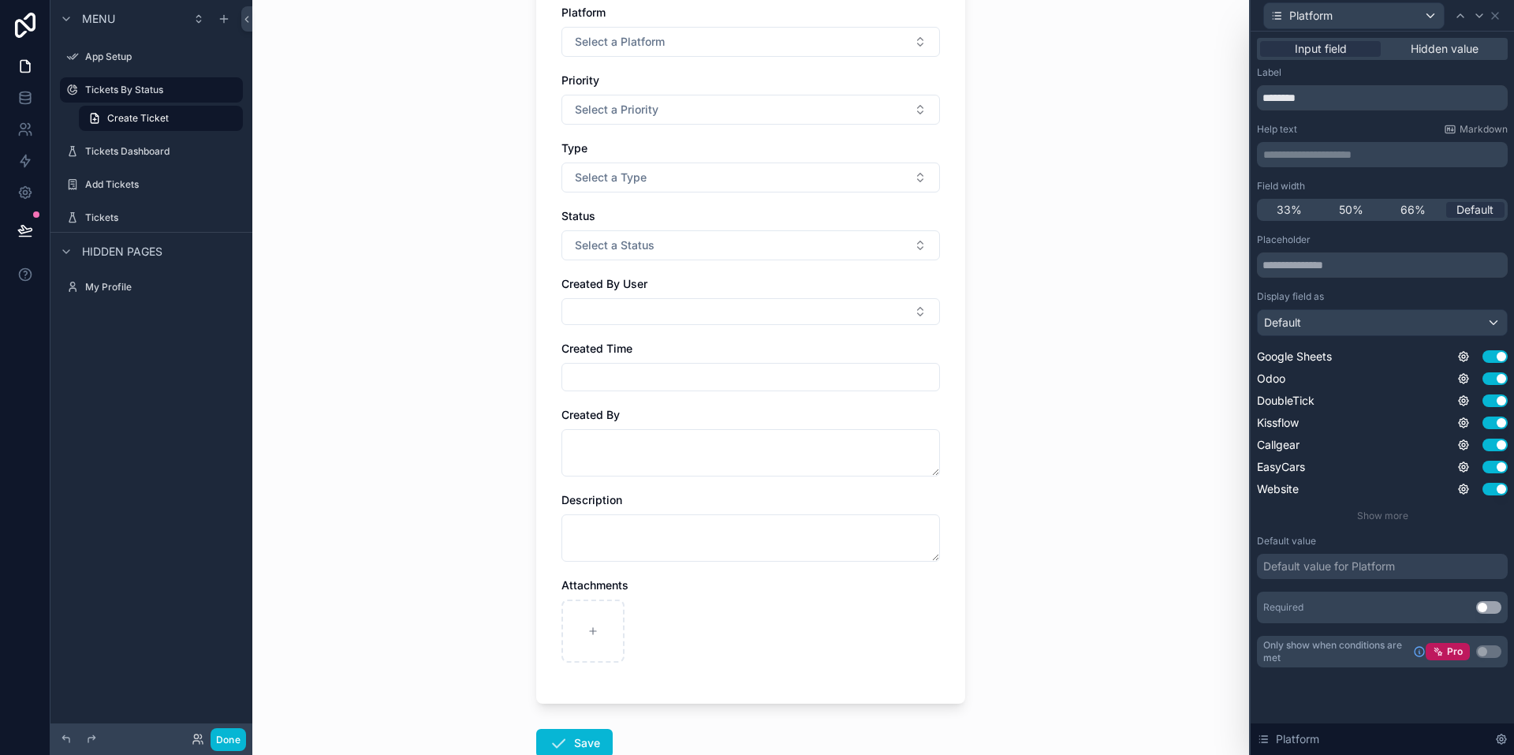
scroll to position [244, 0]
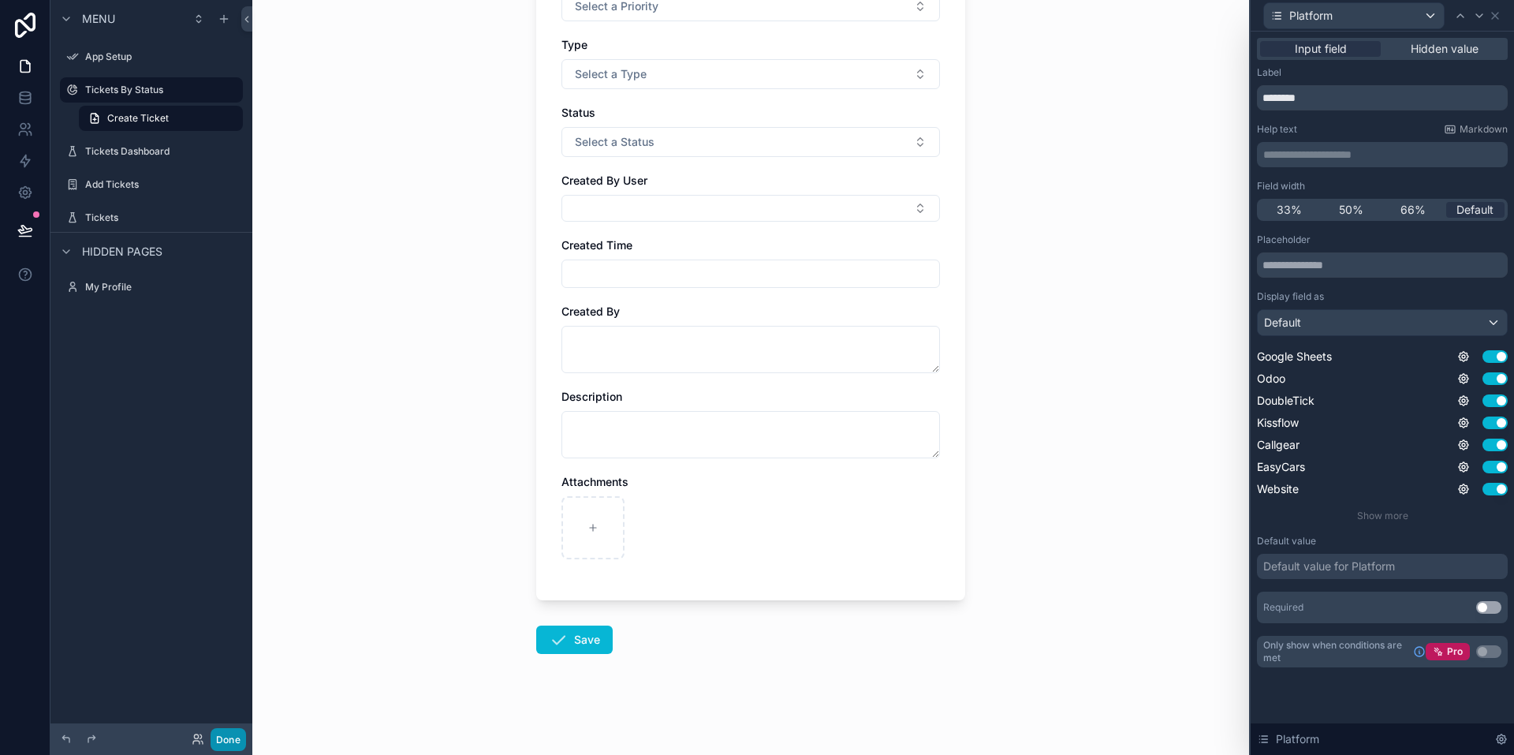
click at [234, 736] on button "Done" at bounding box center [228, 739] width 35 height 23
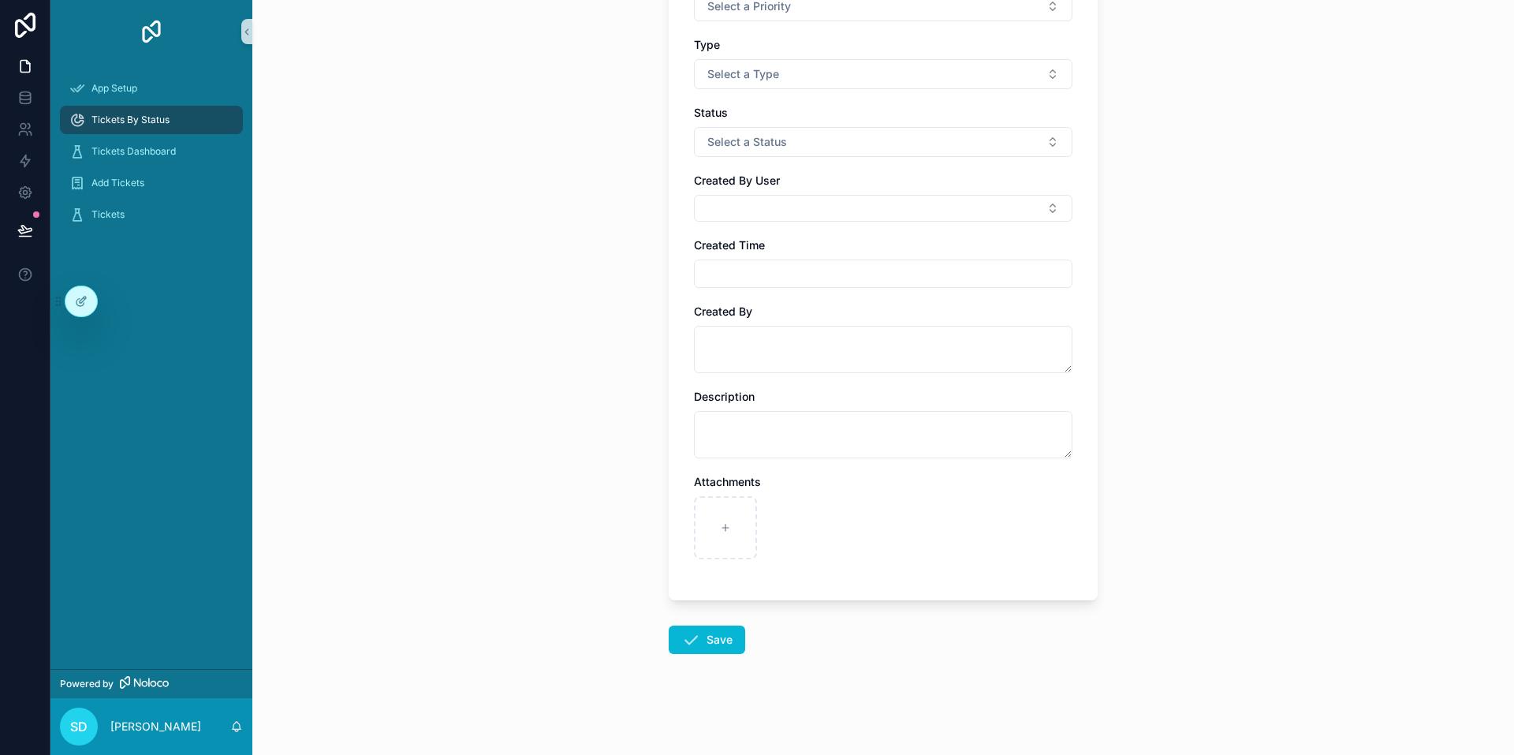
scroll to position [0, 0]
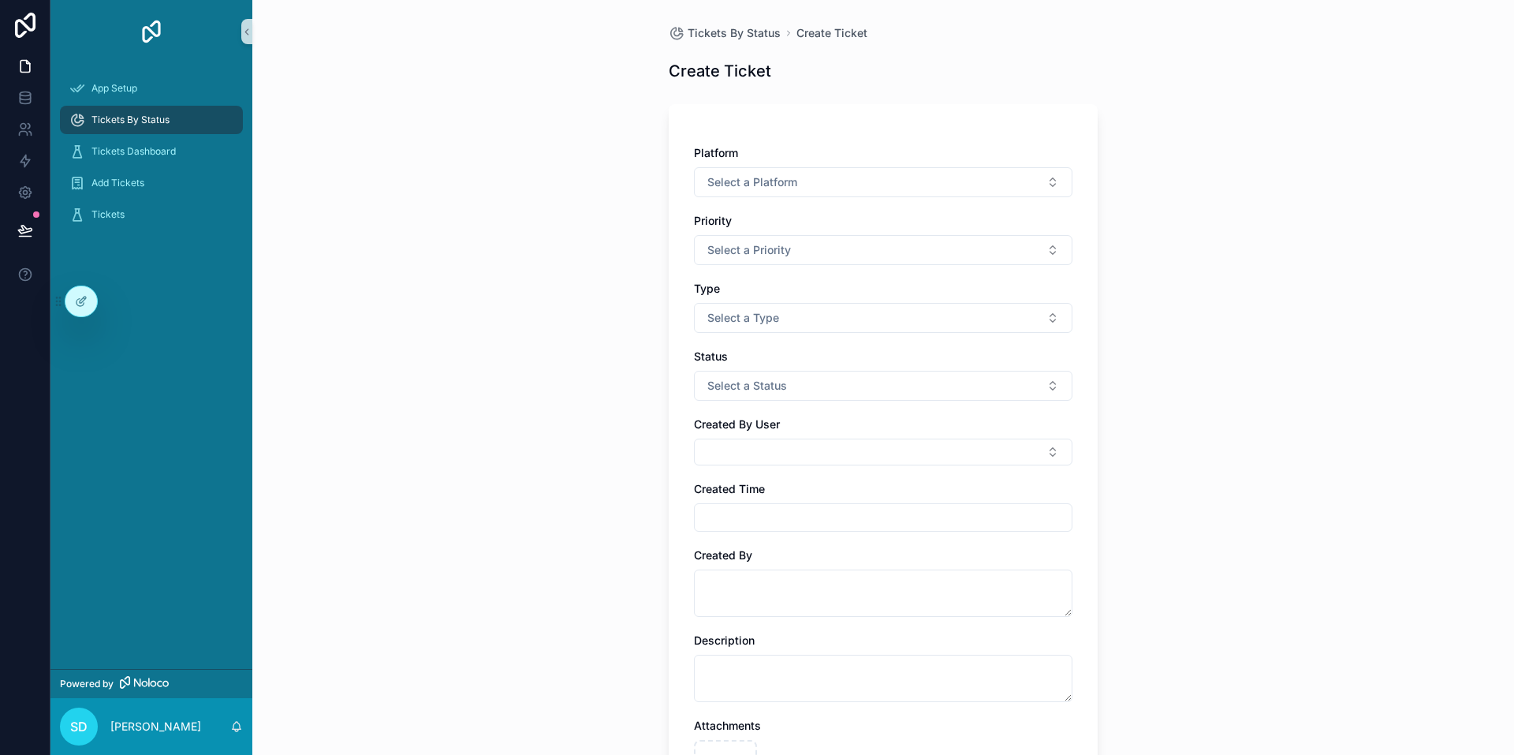
click at [502, 194] on div "Tickets By Status Create Ticket Create Ticket Platform Select a Platform Priori…" at bounding box center [883, 377] width 1262 height 755
click at [421, 151] on div "Tickets By Status Create Ticket Create Ticket Platform Select a Platform Priori…" at bounding box center [883, 377] width 1262 height 755
click at [141, 220] on div "Tickets" at bounding box center [151, 214] width 164 height 25
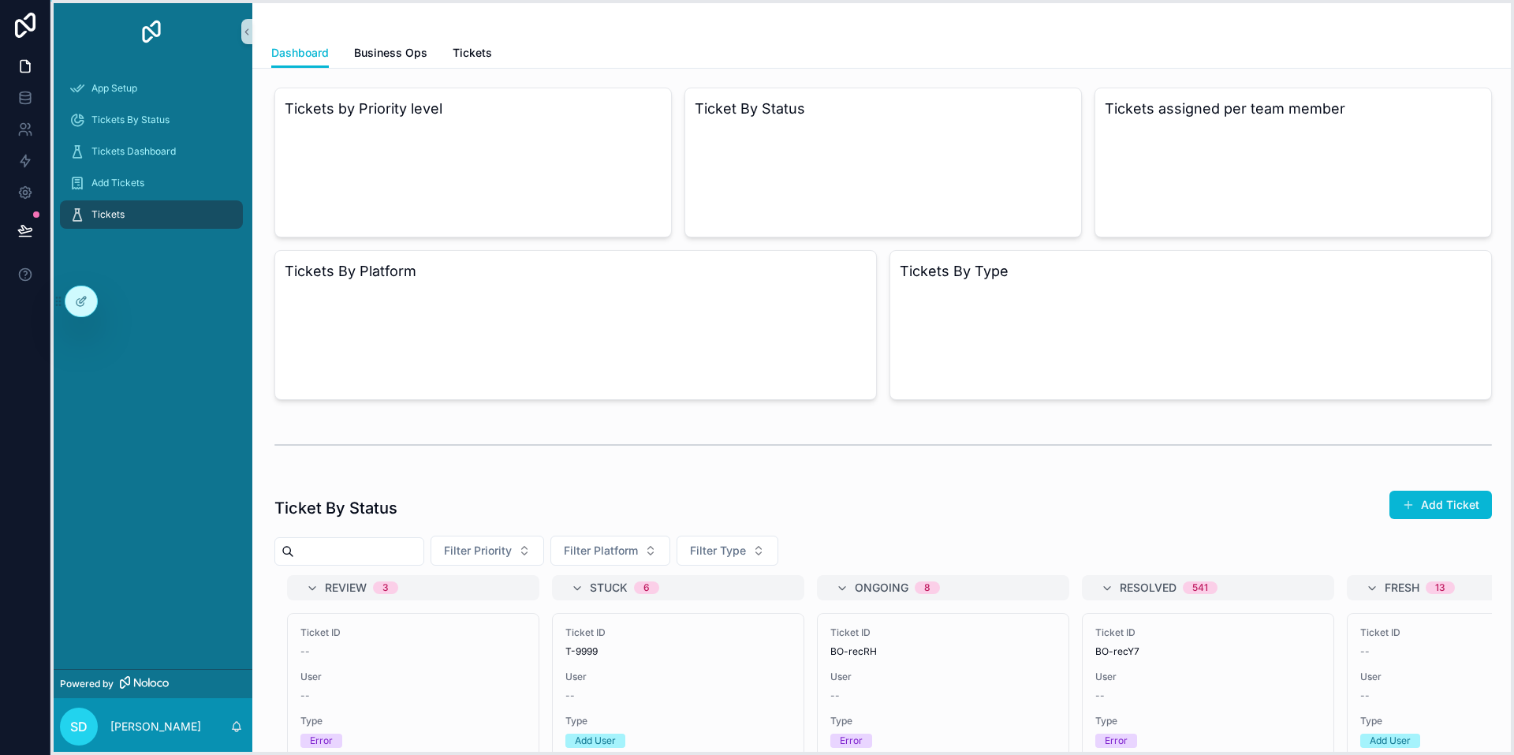
drag, startPoint x: 57, startPoint y: 303, endPoint x: 200, endPoint y: 495, distance: 239.0
click at [65, 308] on icon at bounding box center [58, 301] width 13 height 13
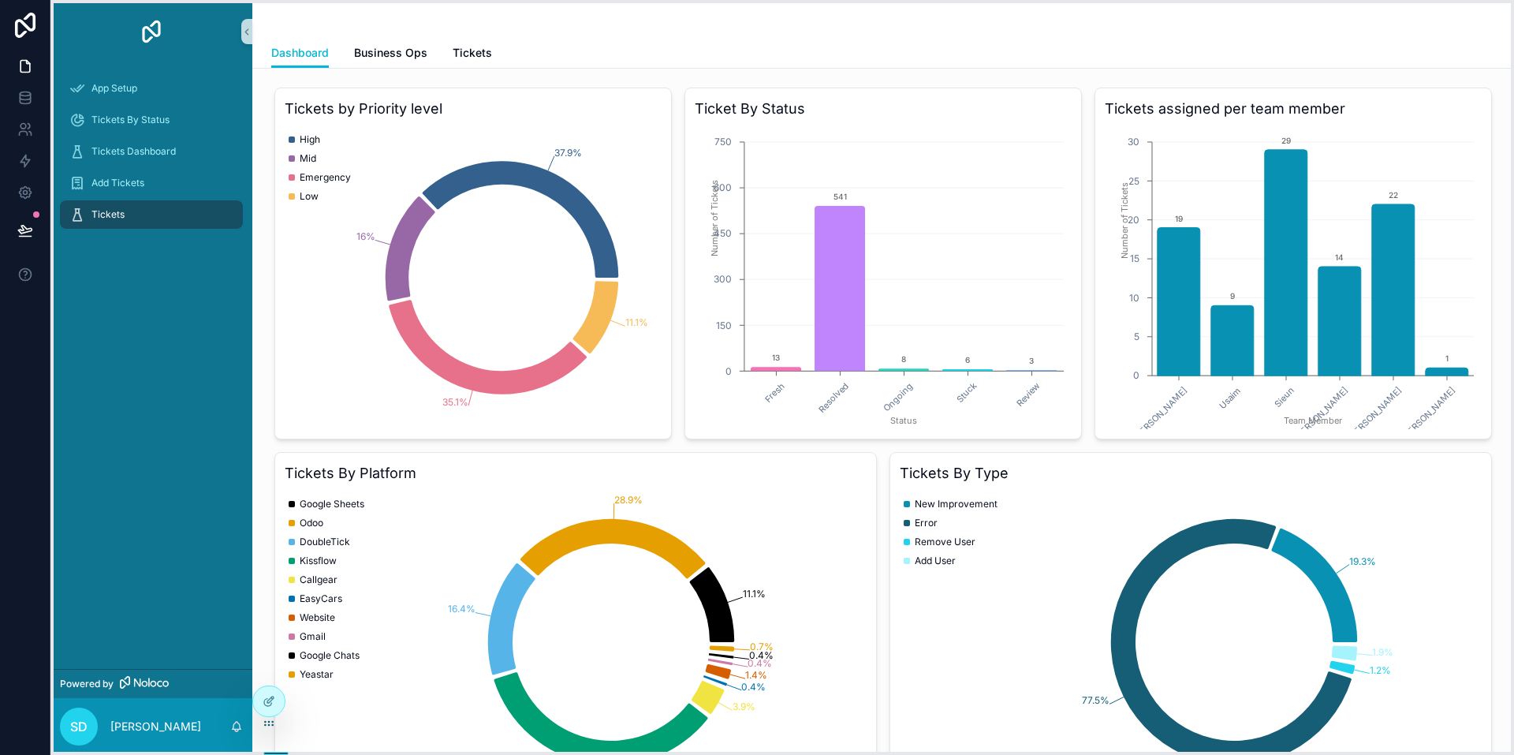
drag, startPoint x: 424, startPoint y: 745, endPoint x: 273, endPoint y: 747, distance: 151.5
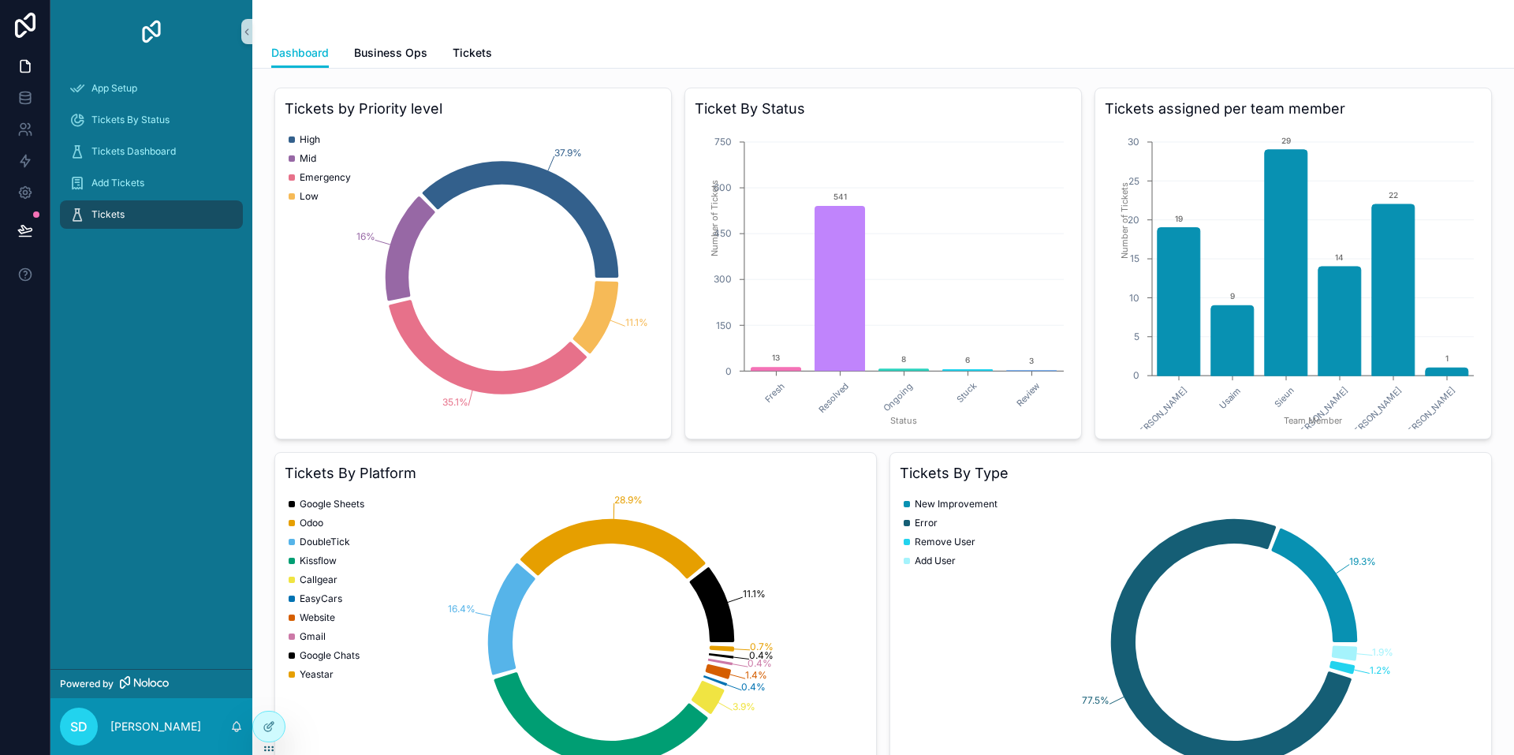
click at [204, 533] on div "App Setup Tickets By Status Tickets Dashboard Add Tickets Tickets" at bounding box center [151, 366] width 202 height 606
click at [396, 49] on span "Business Ops" at bounding box center [390, 53] width 73 height 16
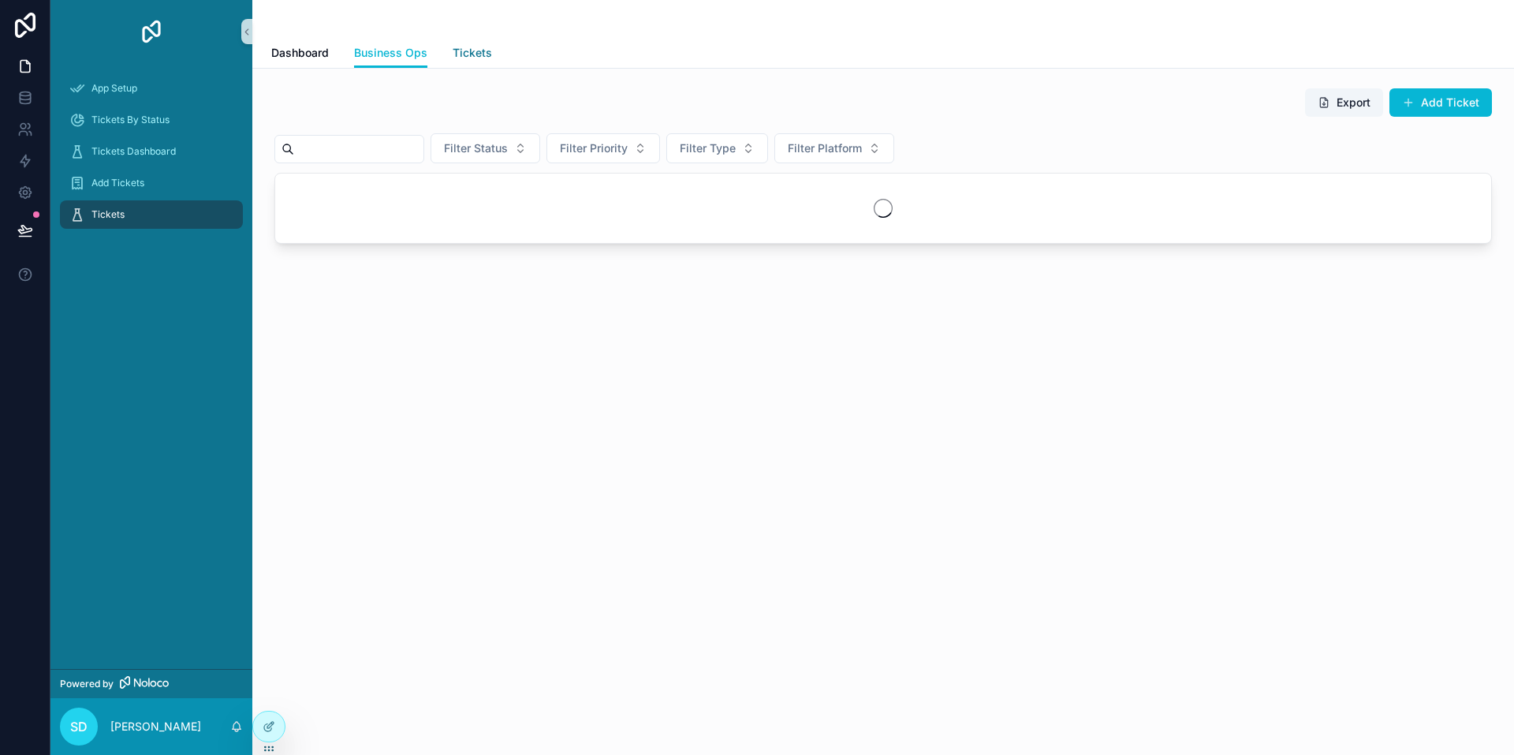
click at [462, 52] on span "Tickets" at bounding box center [472, 53] width 39 height 16
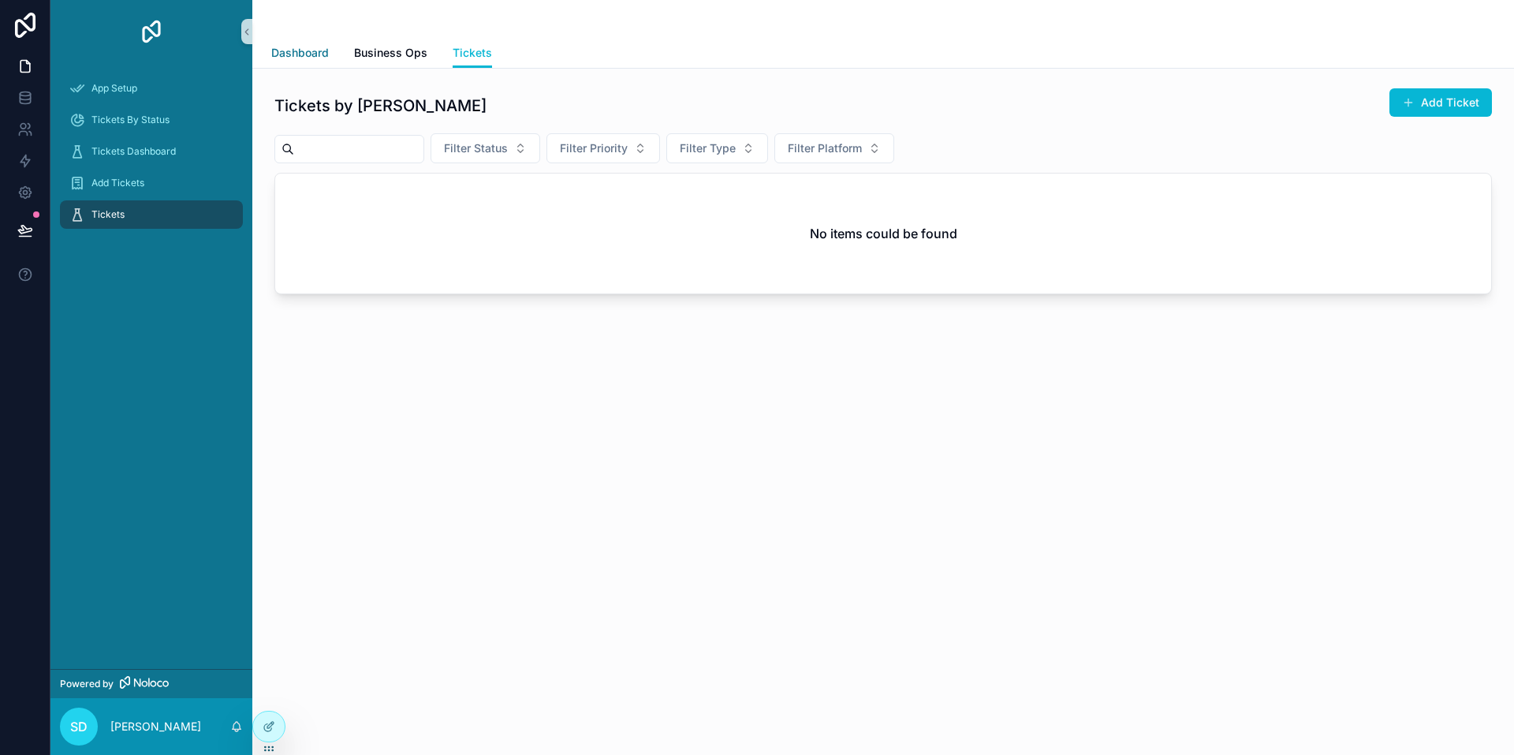
click at [302, 56] on span "Dashboard" at bounding box center [300, 53] width 58 height 16
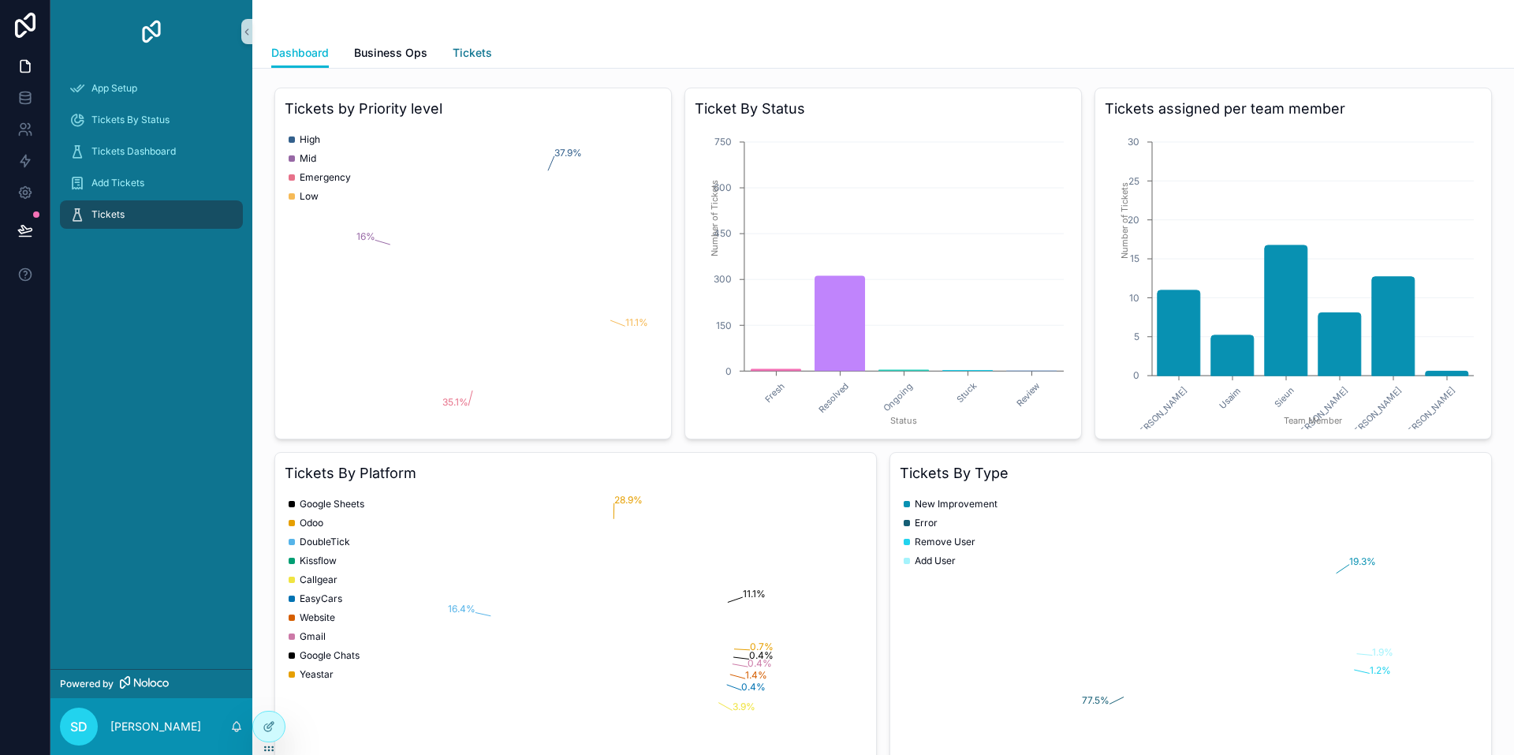
click at [472, 52] on span "Tickets" at bounding box center [472, 53] width 39 height 16
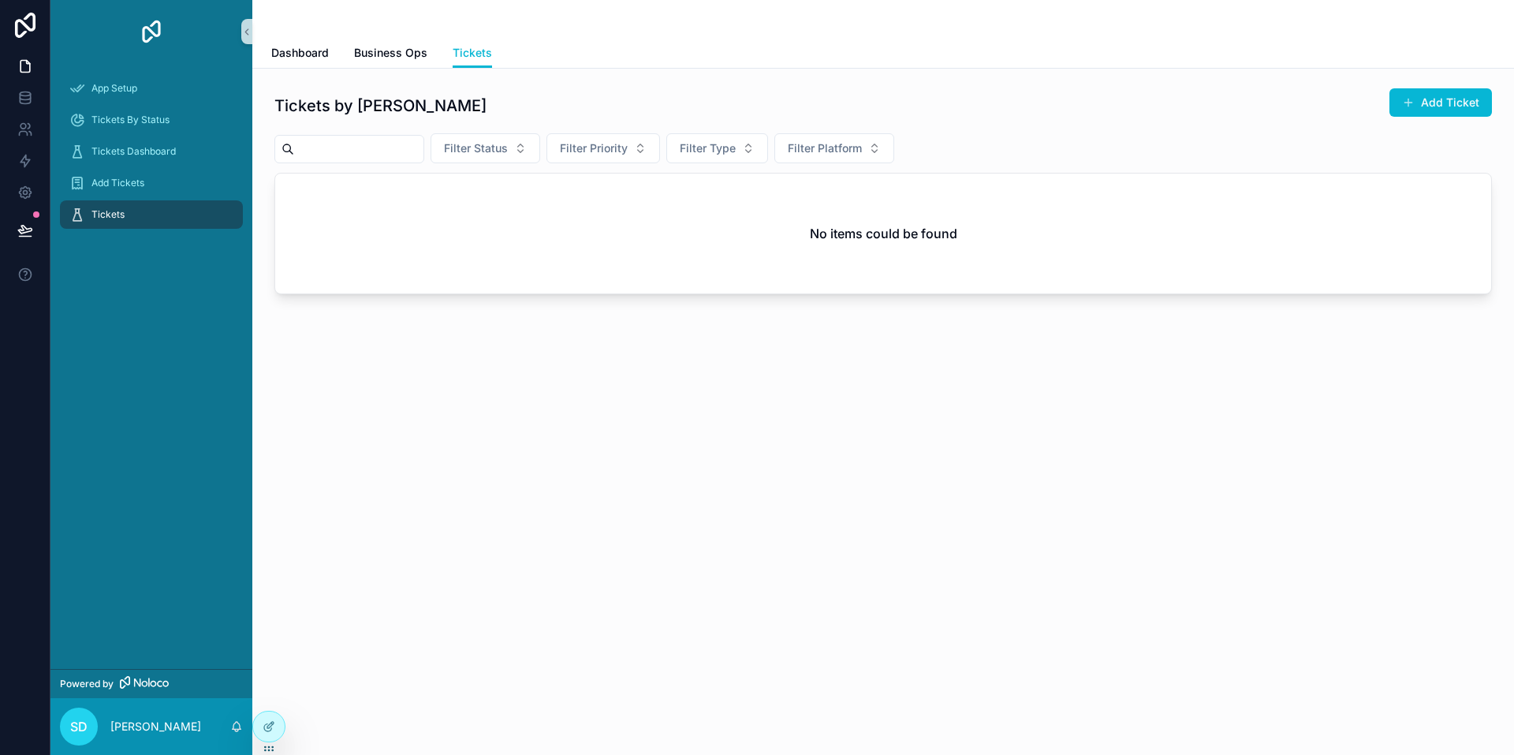
click at [502, 326] on div "Tickets by Samit Add Ticket Filter Status Filter Priority Filter Type Filter Pl…" at bounding box center [883, 235] width 1262 height 333
click at [269, 721] on icon at bounding box center [269, 726] width 13 height 13
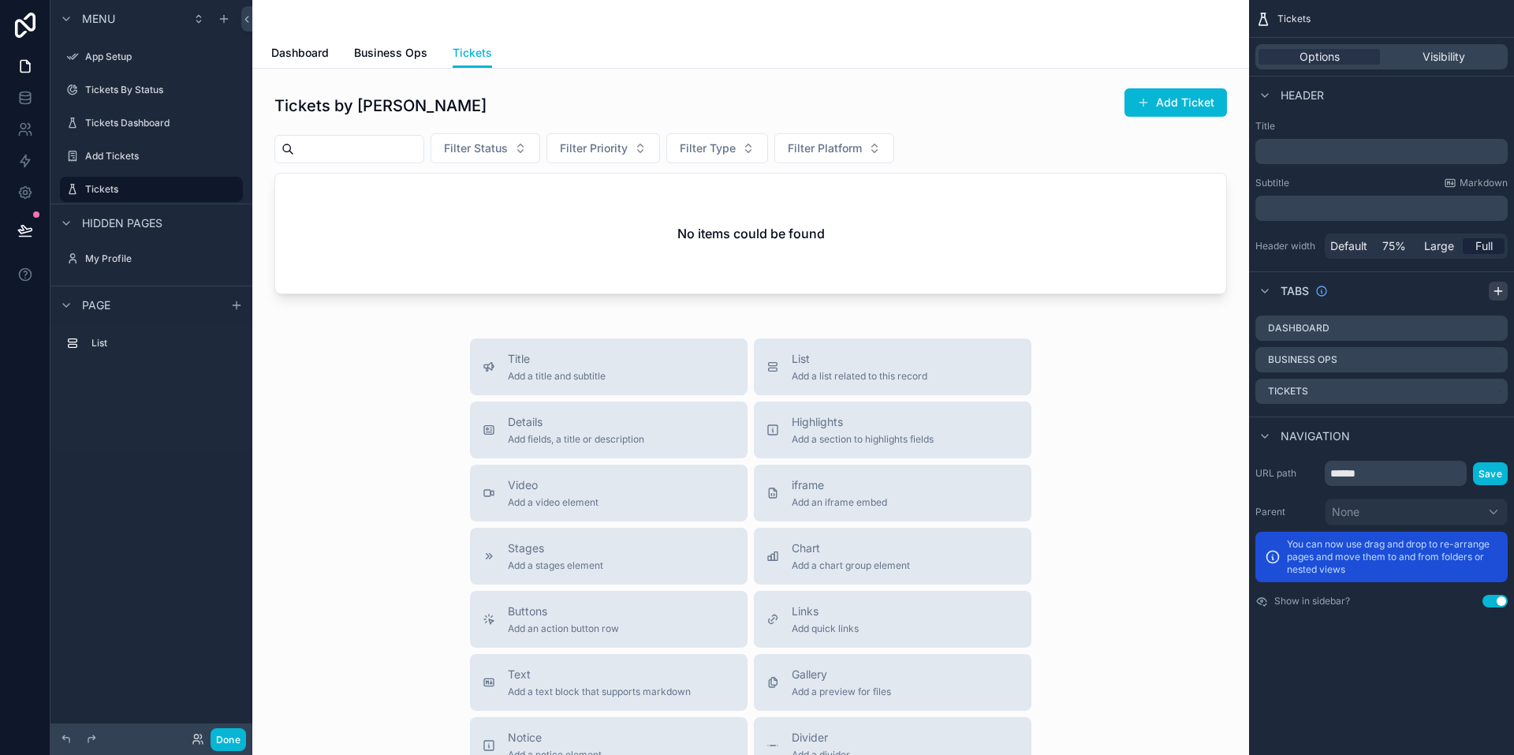
click at [502, 294] on icon "scrollable content" at bounding box center [1498, 291] width 13 height 13
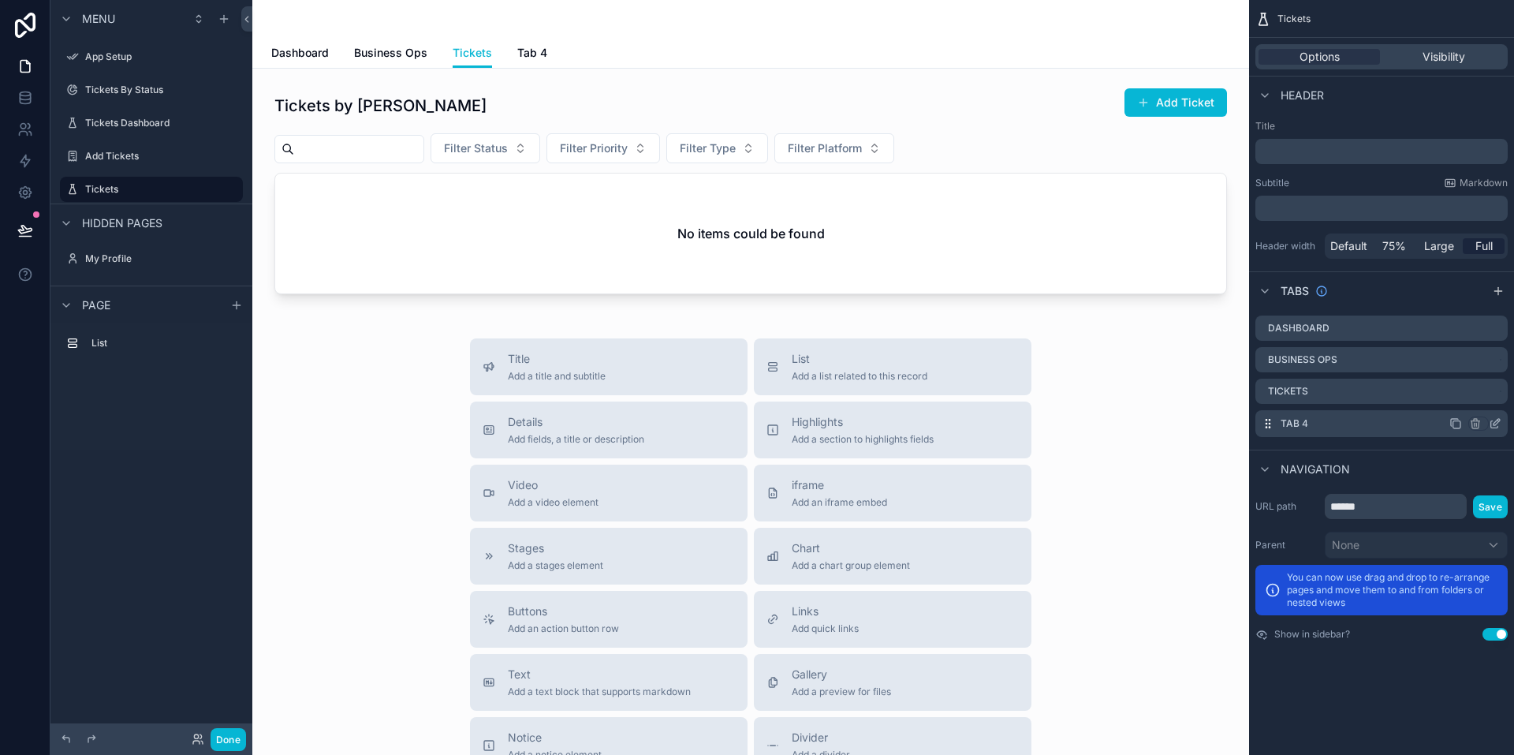
click at [502, 420] on icon "scrollable content" at bounding box center [1497, 422] width 6 height 6
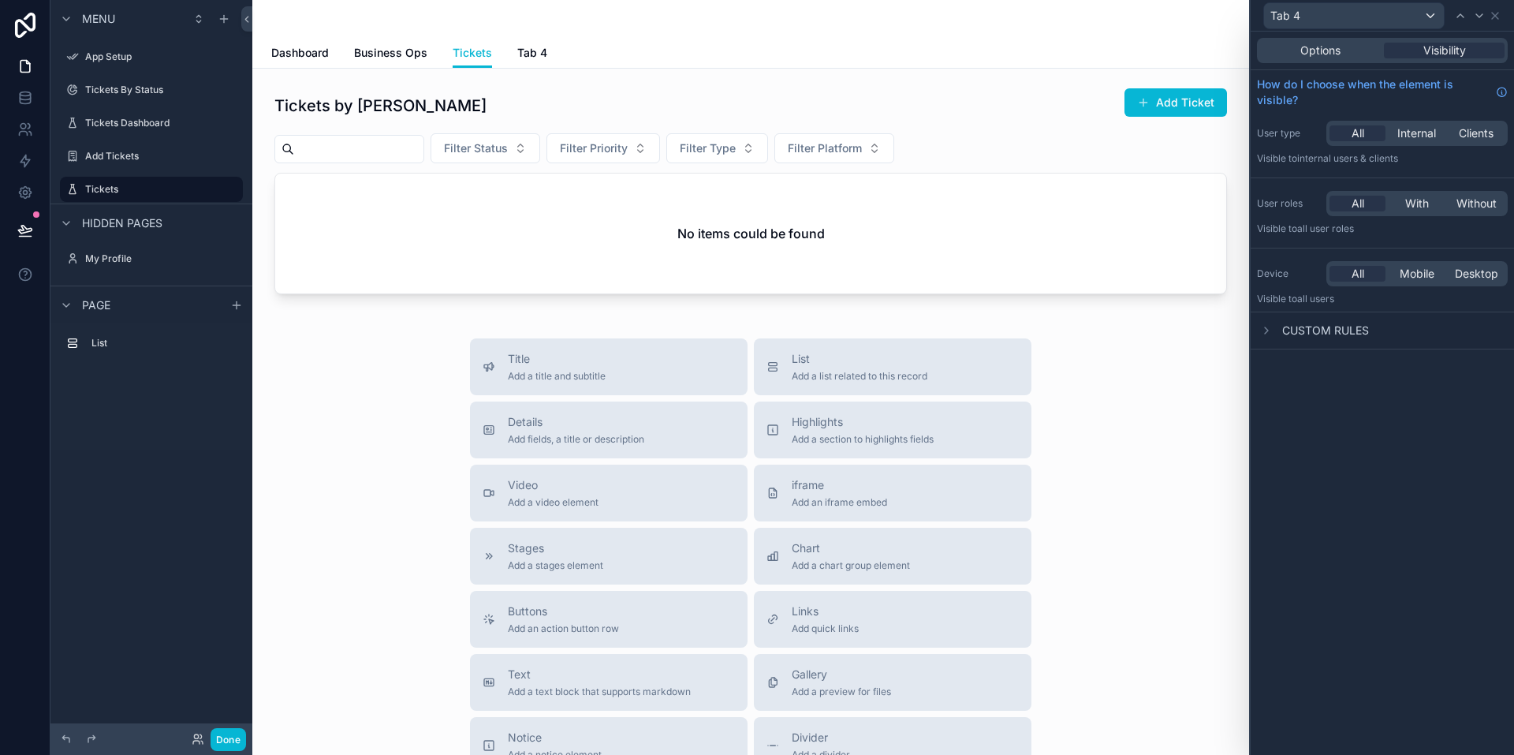
click at [502, 58] on div "Options Visibility" at bounding box center [1382, 50] width 251 height 25
click at [502, 52] on span "Options" at bounding box center [1321, 51] width 40 height 16
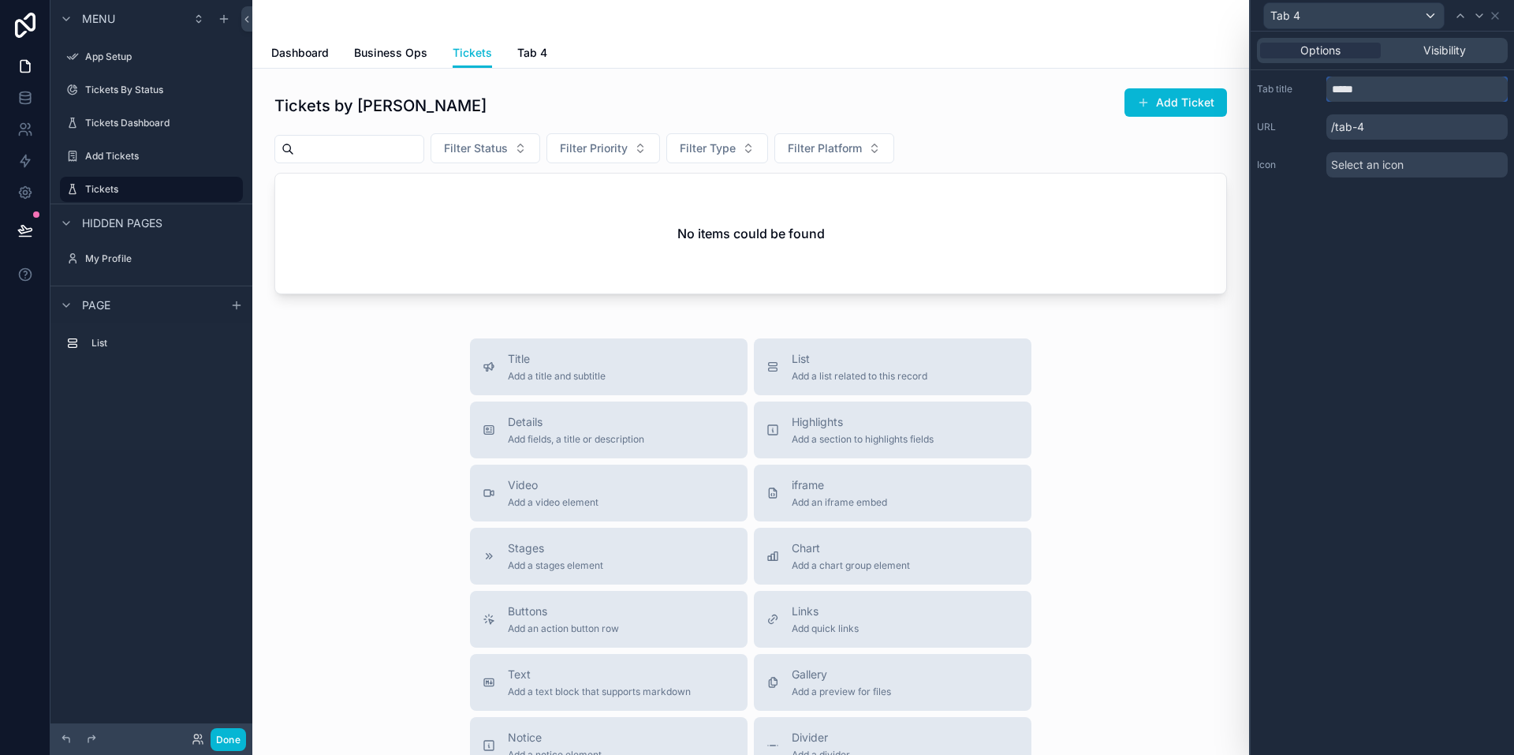
click at [502, 89] on input "*****" at bounding box center [1417, 89] width 181 height 25
drag, startPoint x: 1401, startPoint y: 89, endPoint x: 1310, endPoint y: 87, distance: 90.7
click at [502, 87] on div "Tab title *****" at bounding box center [1382, 89] width 251 height 25
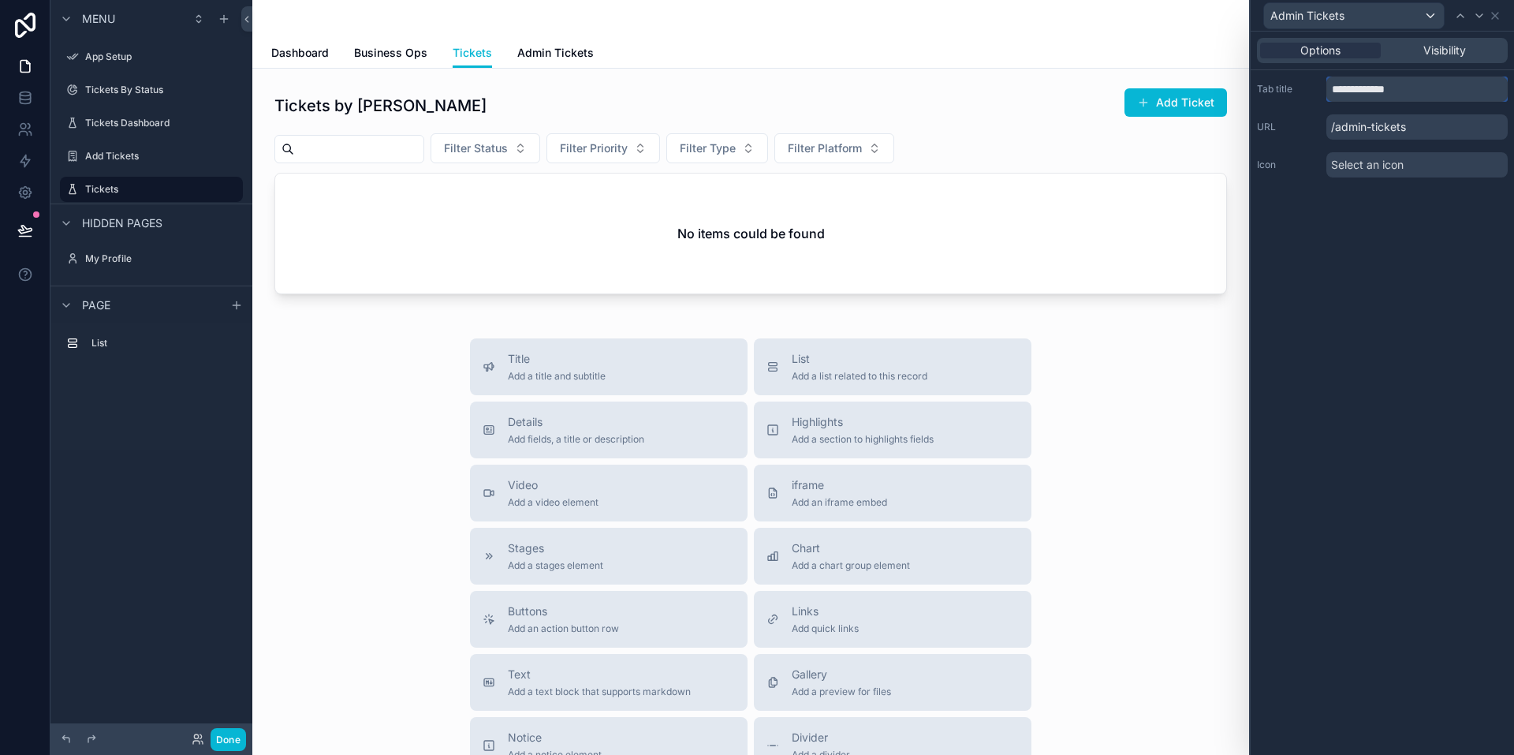
type input "**********"
click at [377, 392] on div "Title Add a title and subtitle List Add a list related to this record Details A…" at bounding box center [751, 619] width 972 height 562
click at [445, 230] on div "scrollable content" at bounding box center [751, 190] width 972 height 219
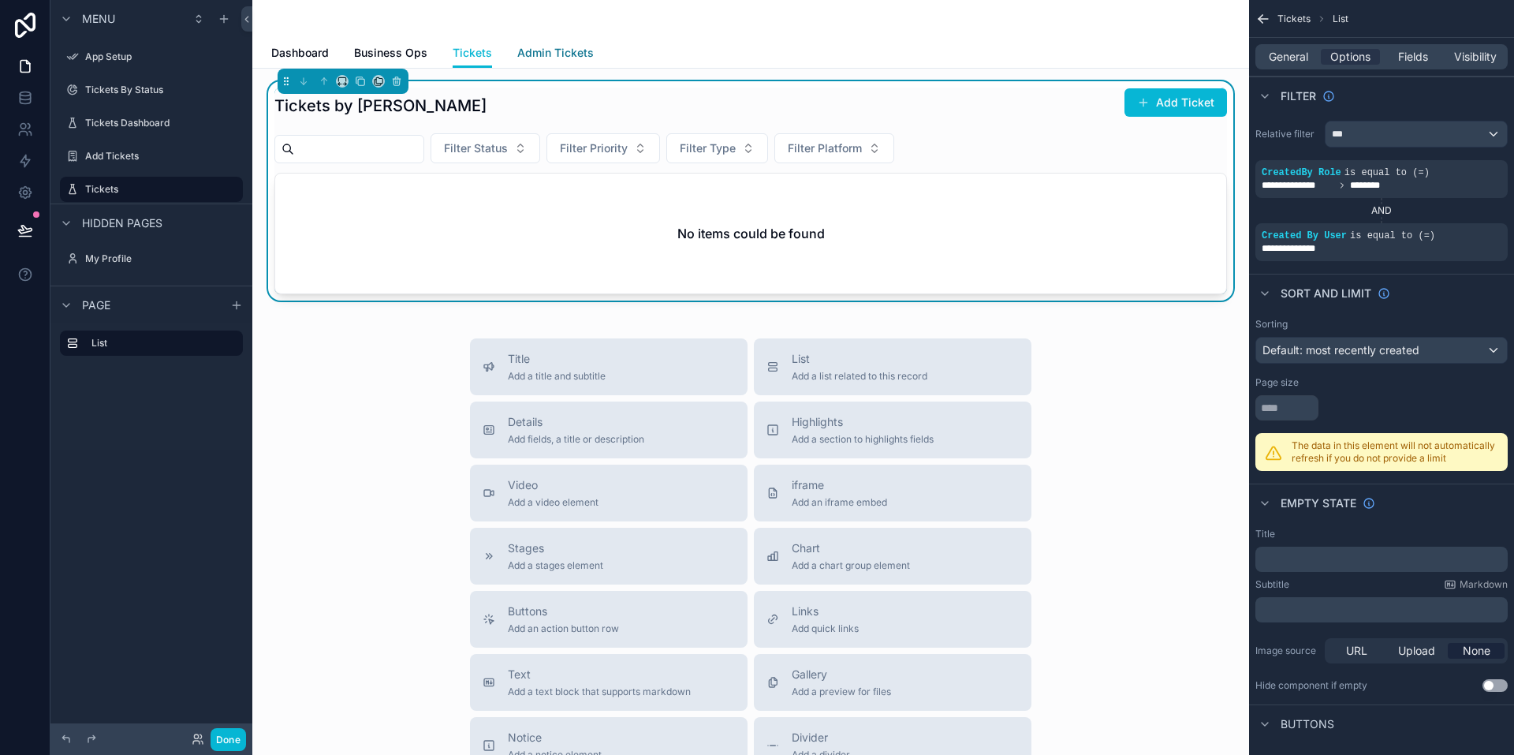
click at [502, 45] on span "Admin Tickets" at bounding box center [555, 53] width 77 height 16
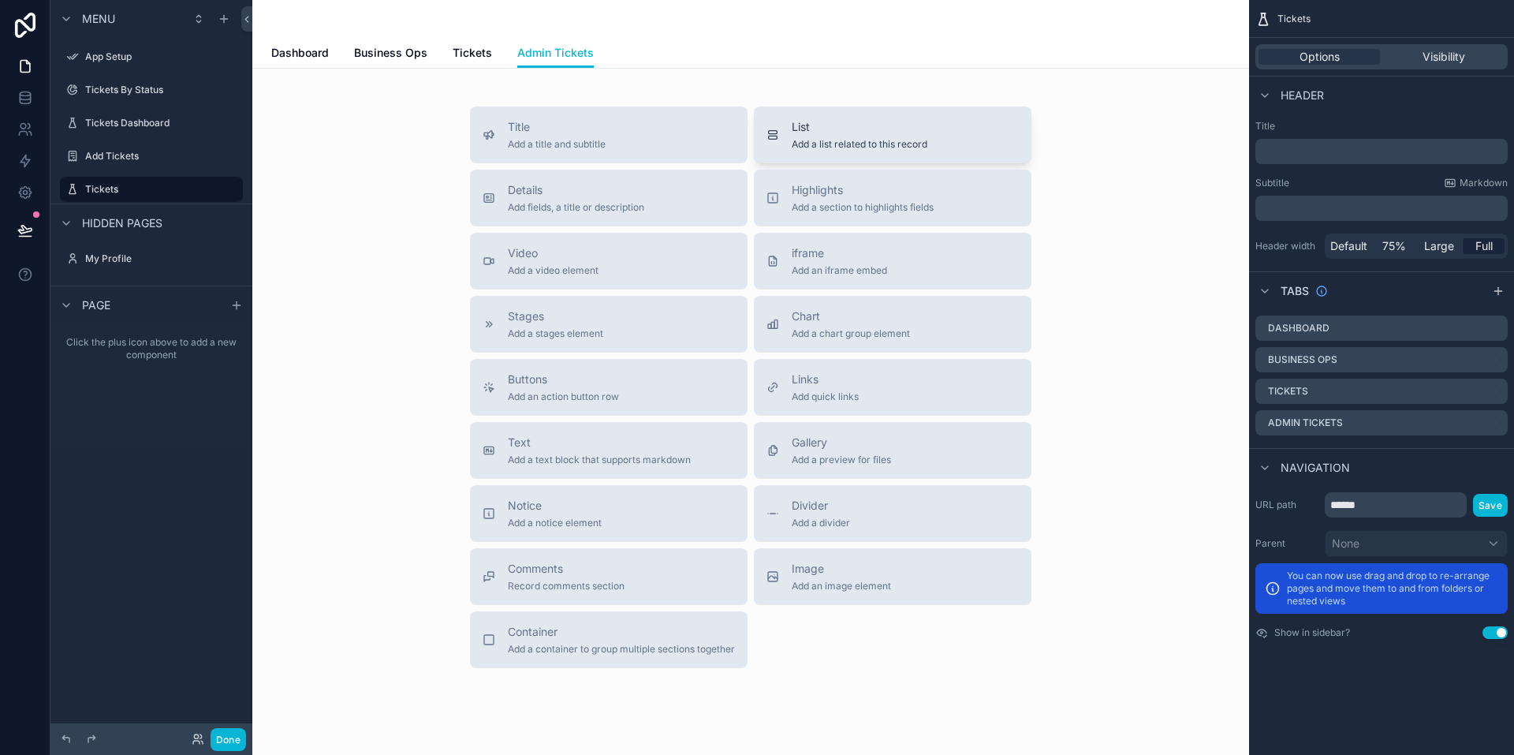
click at [502, 142] on span "Add a list related to this record" at bounding box center [860, 144] width 136 height 13
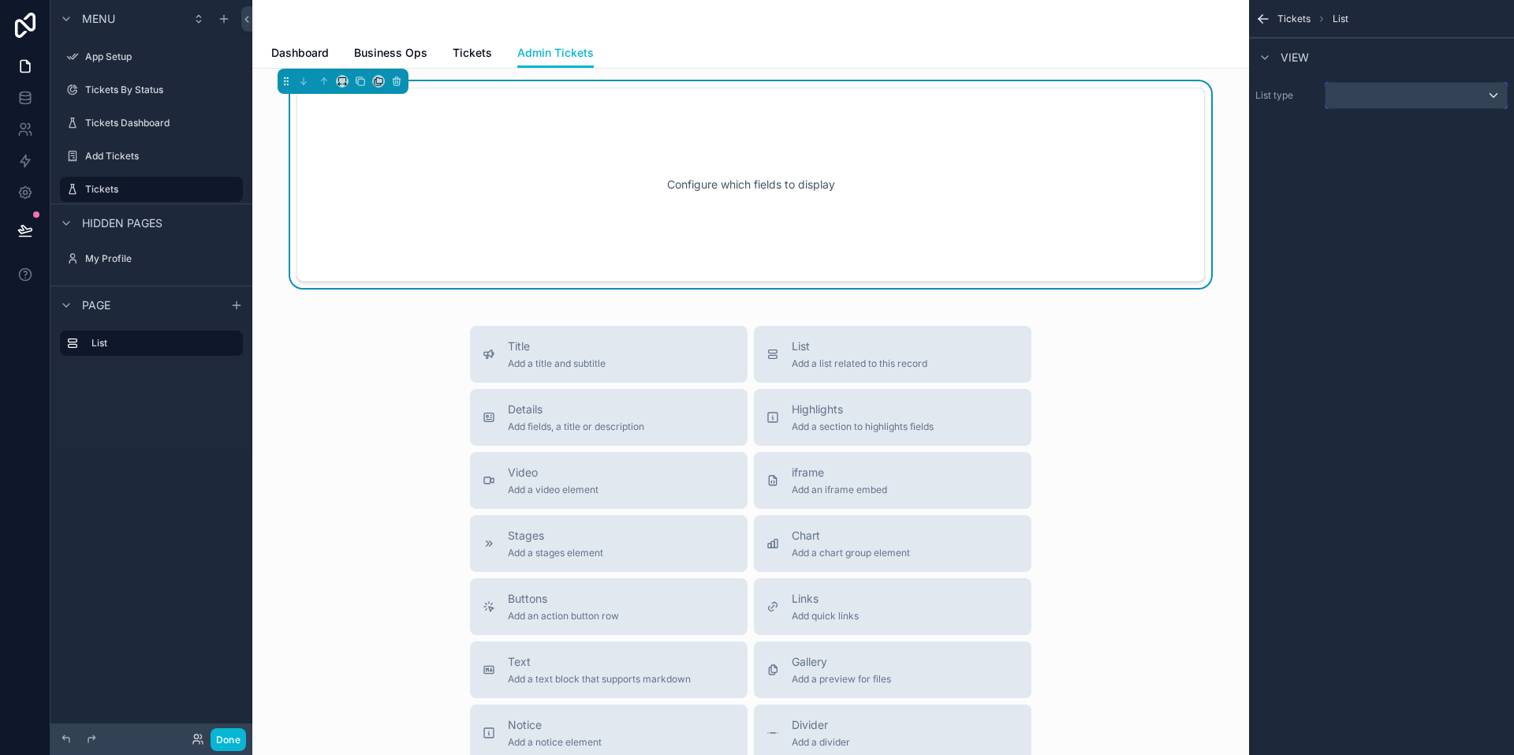
click at [502, 97] on div "scrollable content" at bounding box center [1416, 95] width 181 height 25
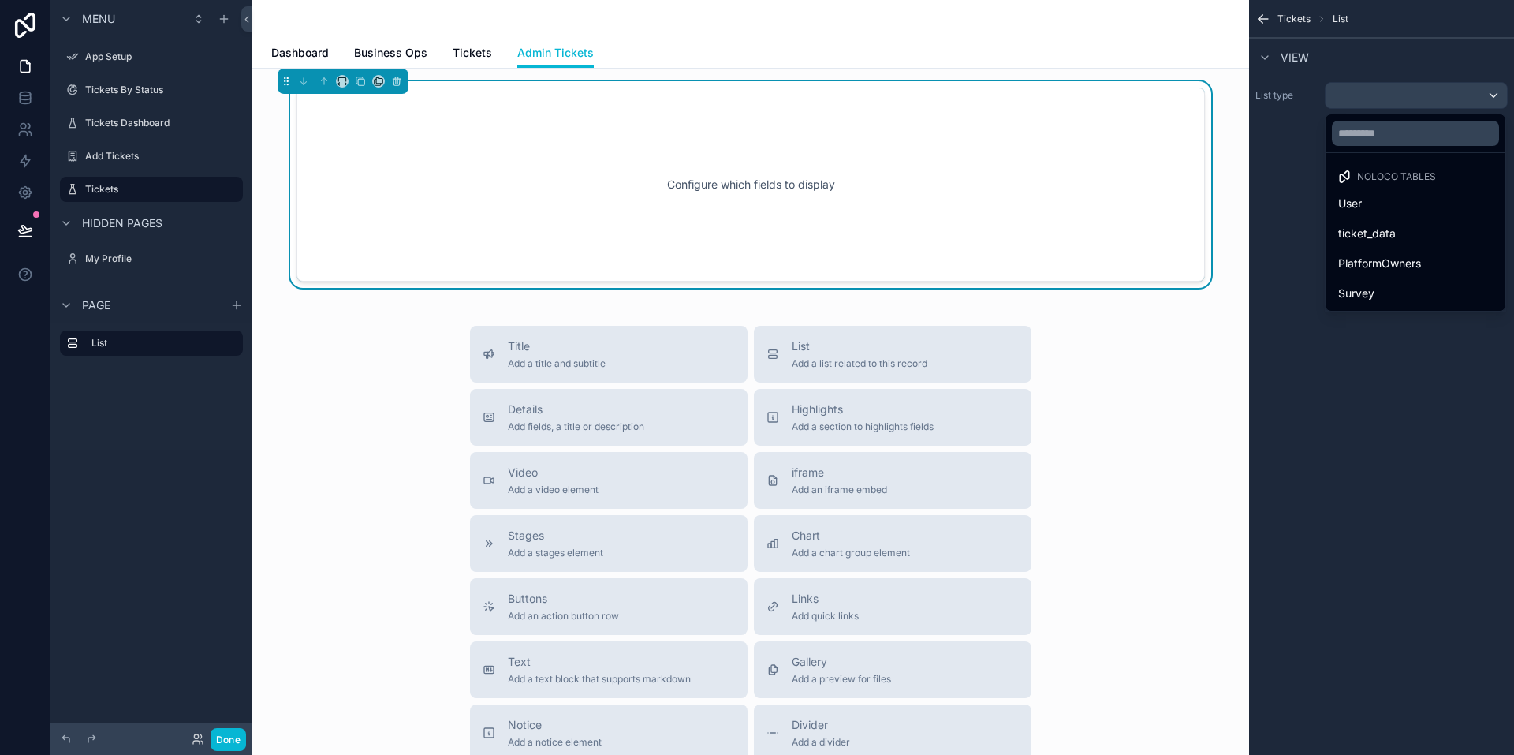
click at [502, 387] on div "Title Add a title and subtitle List Add a list related to this record Details A…" at bounding box center [751, 607] width 972 height 562
click at [502, 368] on div "Title Add a title and subtitle List Add a list related to this record Details A…" at bounding box center [751, 607] width 972 height 562
click at [502, 127] on div "Configure which fields to display" at bounding box center [751, 185] width 857 height 142
click at [396, 77] on icon "scrollable content" at bounding box center [396, 78] width 3 height 2
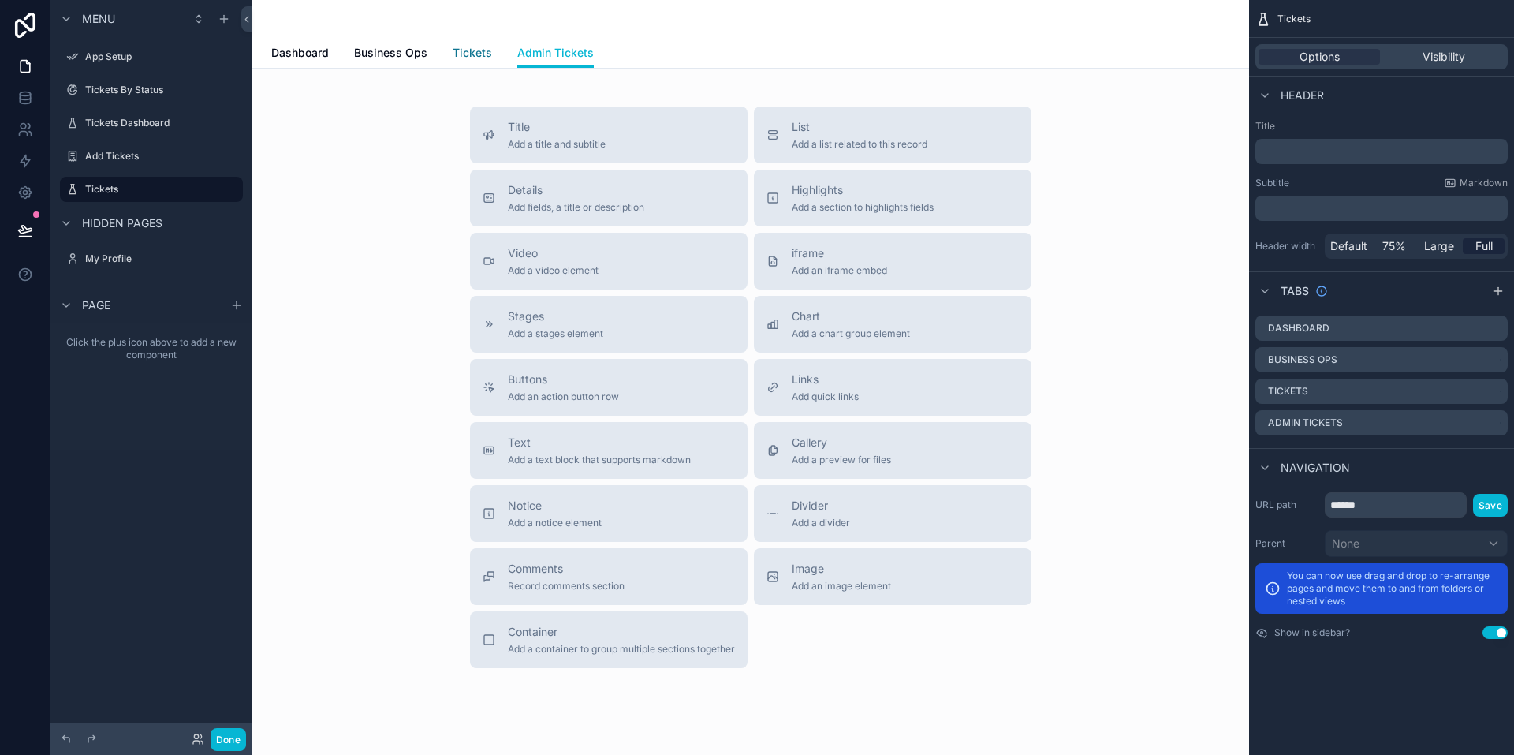
click at [478, 47] on span "Tickets" at bounding box center [472, 53] width 39 height 16
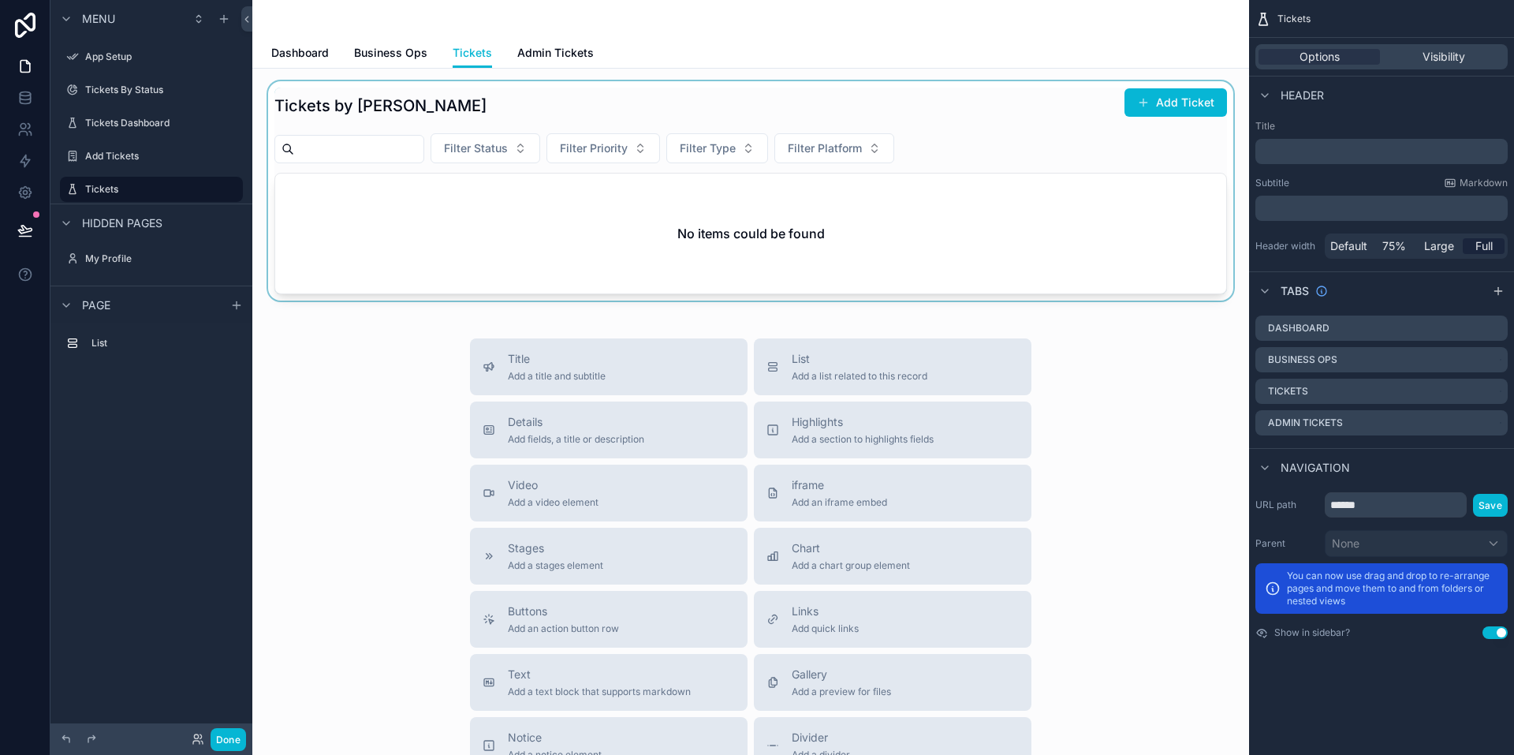
click at [502, 258] on div "scrollable content" at bounding box center [751, 190] width 972 height 219
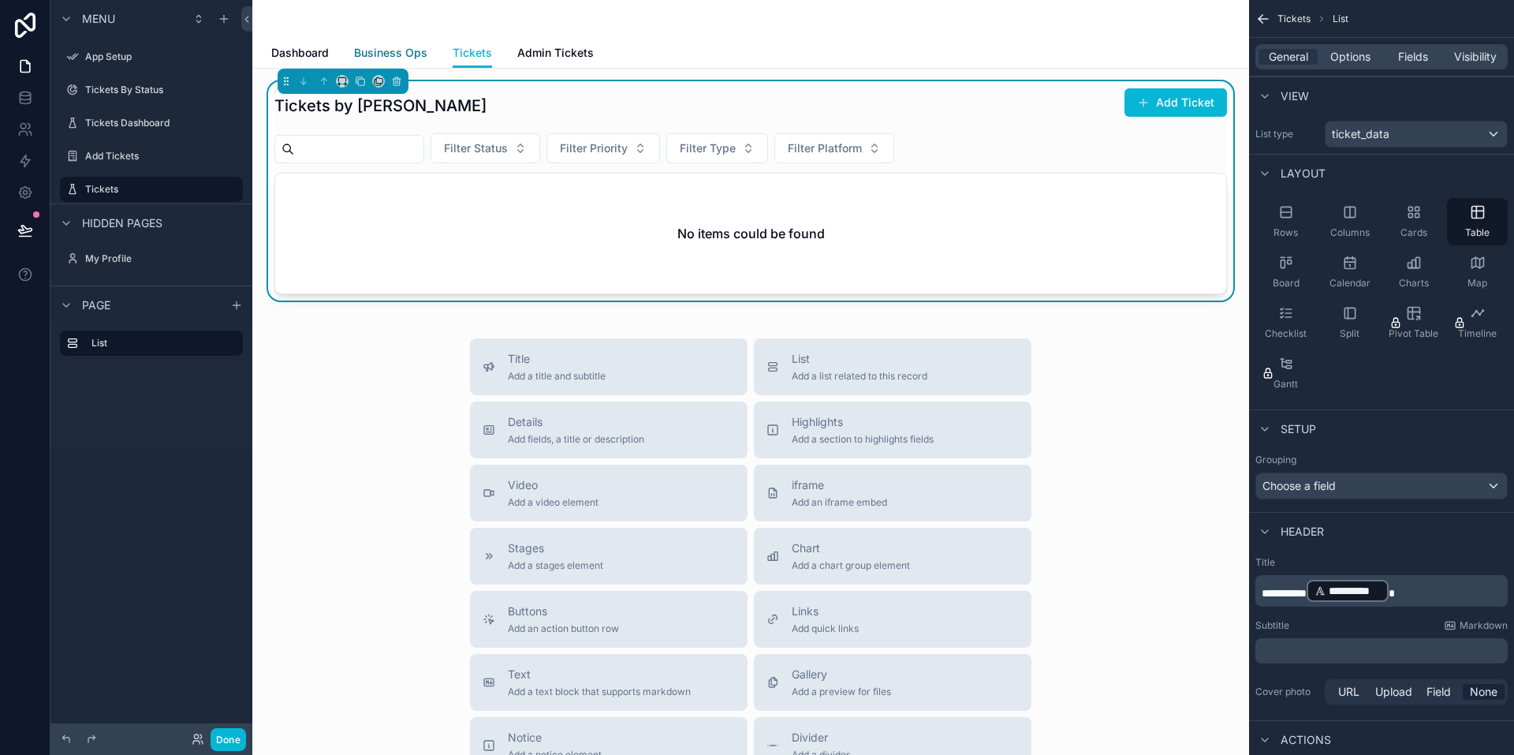
click at [388, 56] on span "Business Ops" at bounding box center [390, 53] width 73 height 16
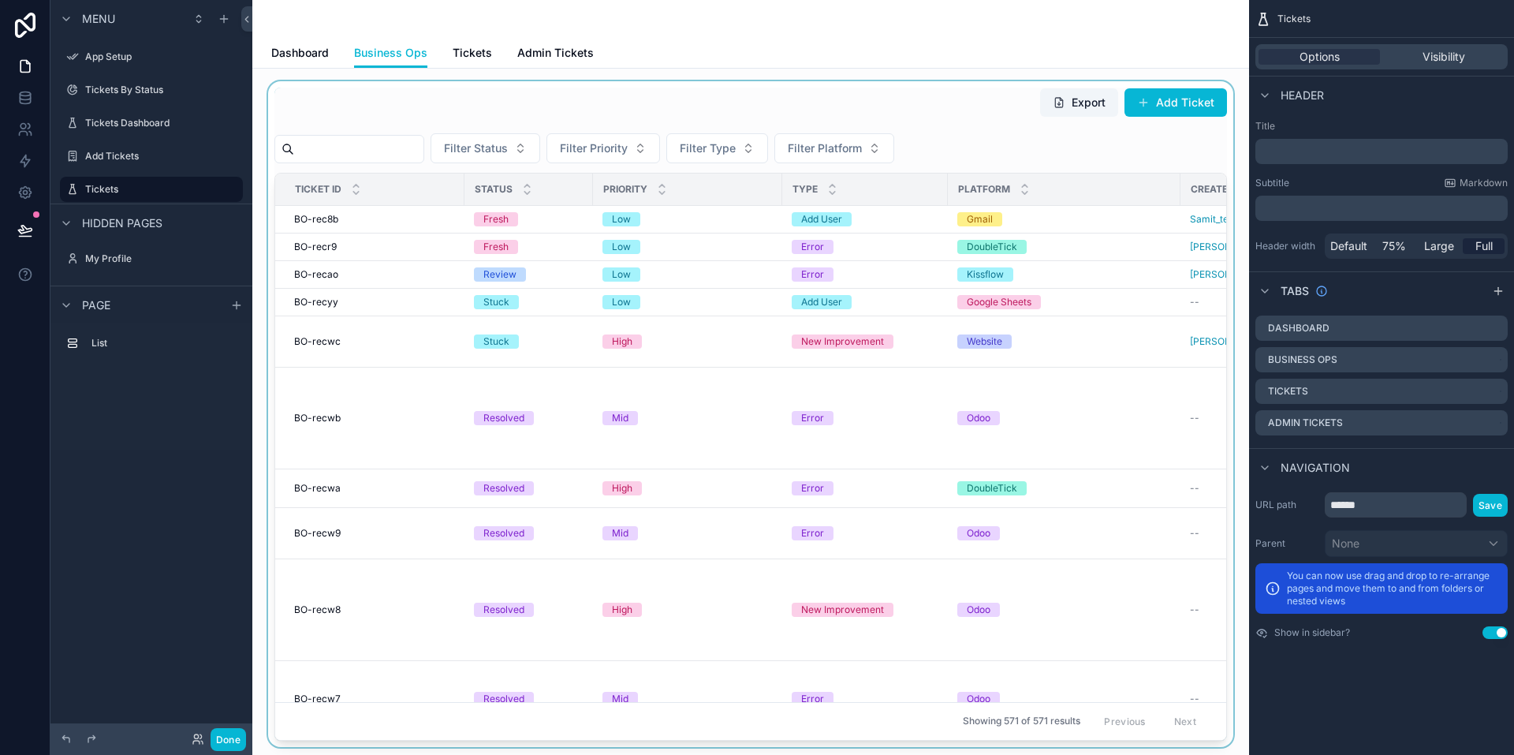
click at [502, 226] on div "scrollable content" at bounding box center [751, 414] width 972 height 666
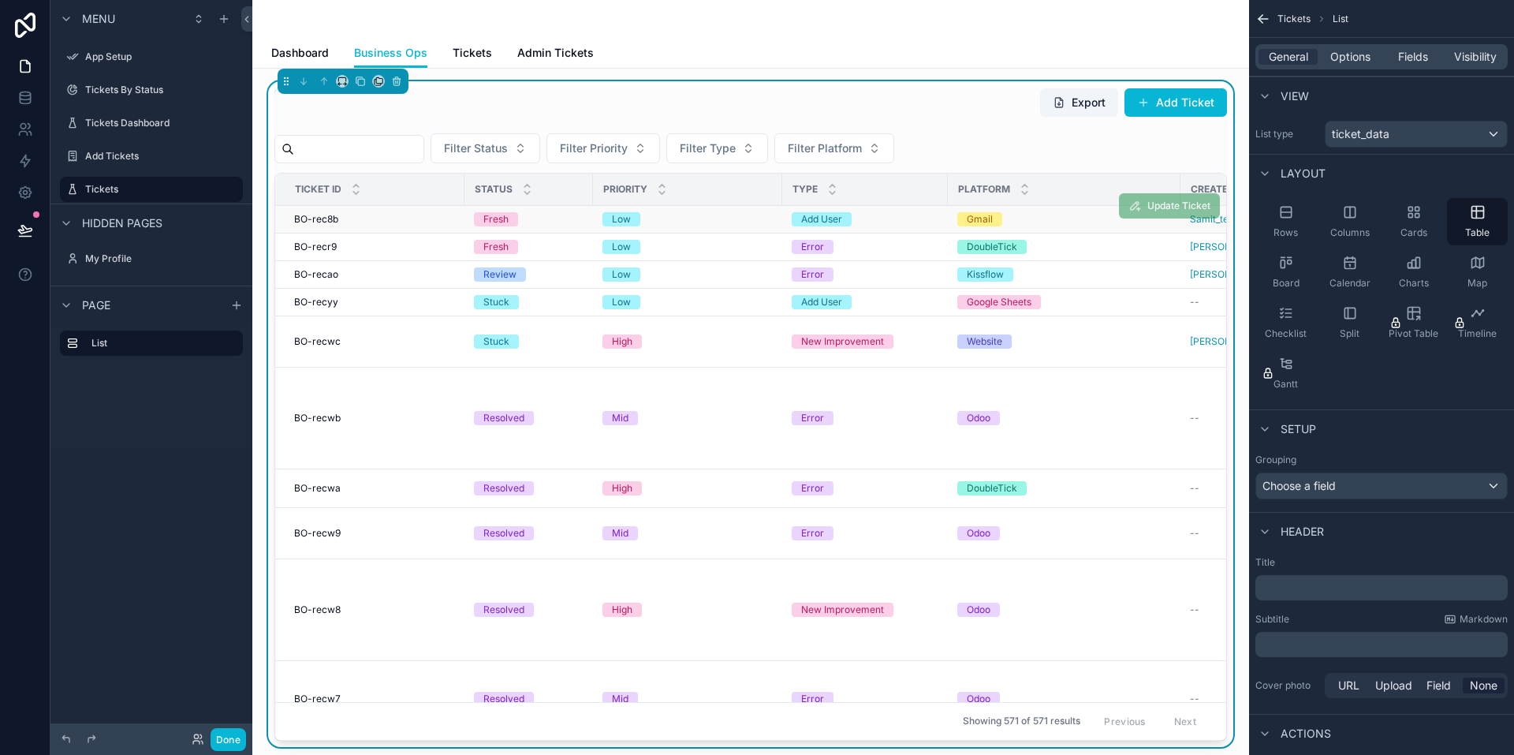
click at [502, 226] on div "Fresh" at bounding box center [529, 219] width 110 height 14
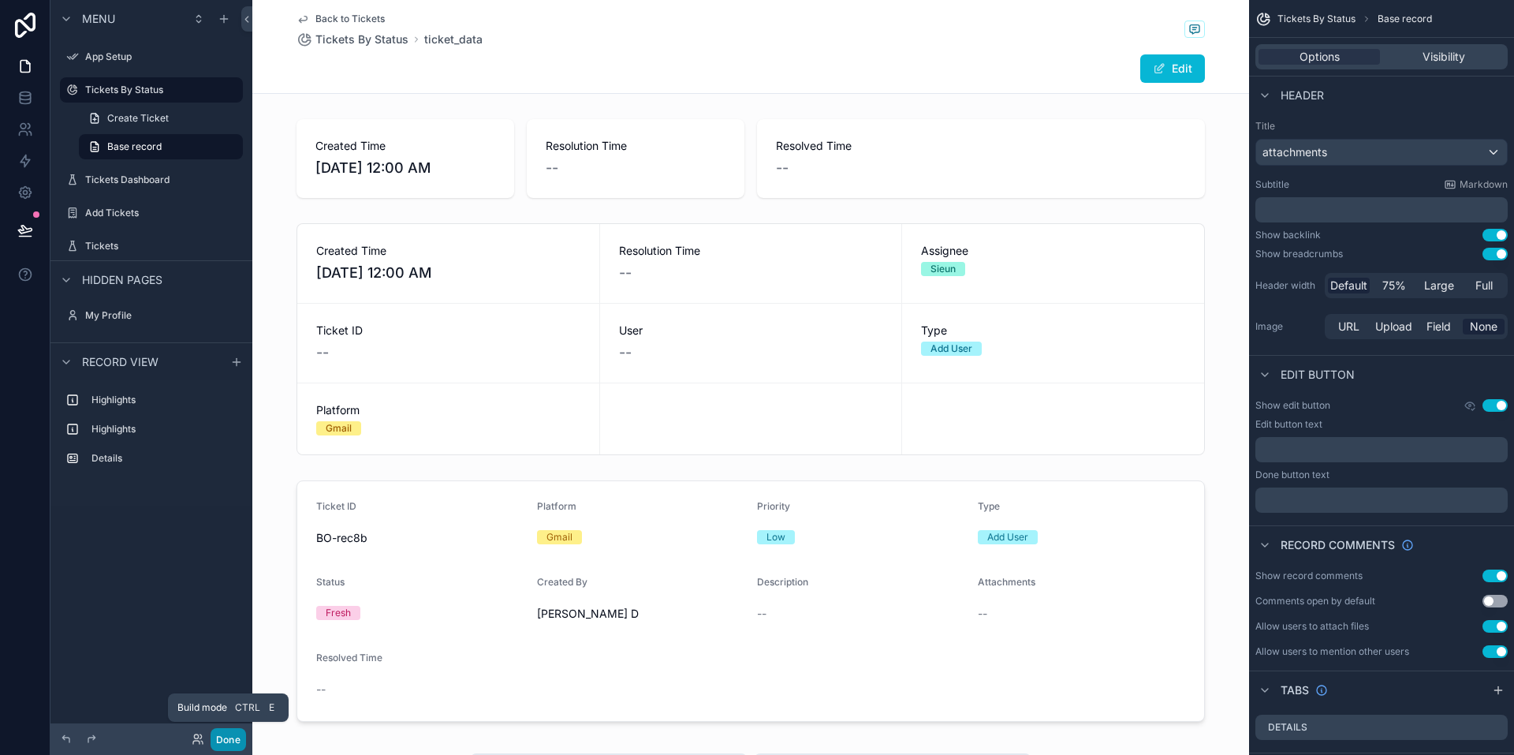
click at [233, 738] on button "Done" at bounding box center [228, 739] width 35 height 23
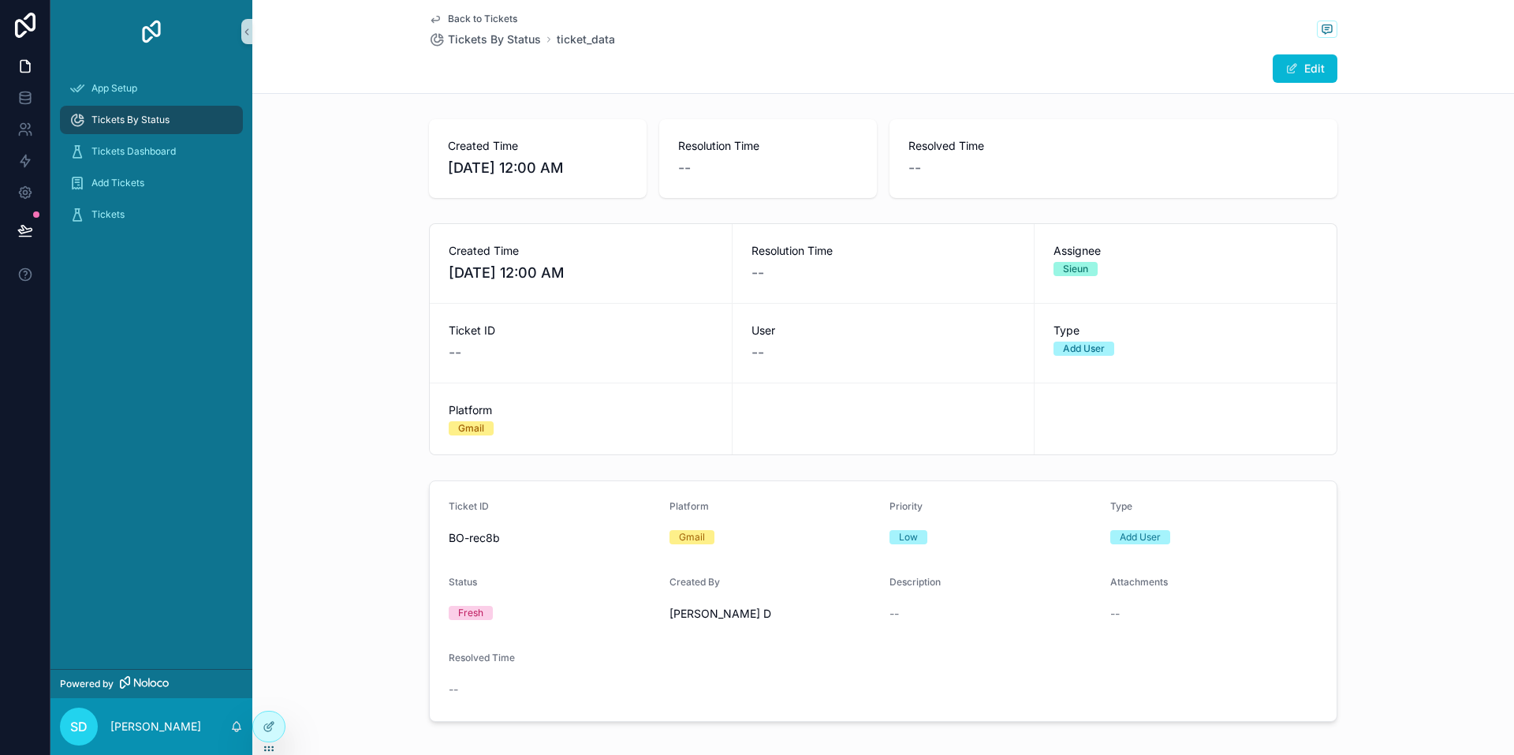
click at [502, 260] on div "Created Time 8/22/2025 12:00 AM" at bounding box center [581, 263] width 264 height 41
drag, startPoint x: 429, startPoint y: 233, endPoint x: 630, endPoint y: 283, distance: 207.2
click at [502, 283] on div "Created Time 8/22/2025 12:00 AM" at bounding box center [581, 263] width 302 height 79
click at [502, 282] on span "8/22/2025 12:00 AM" at bounding box center [581, 273] width 264 height 22
drag, startPoint x: 786, startPoint y: 252, endPoint x: 890, endPoint y: 280, distance: 108.5
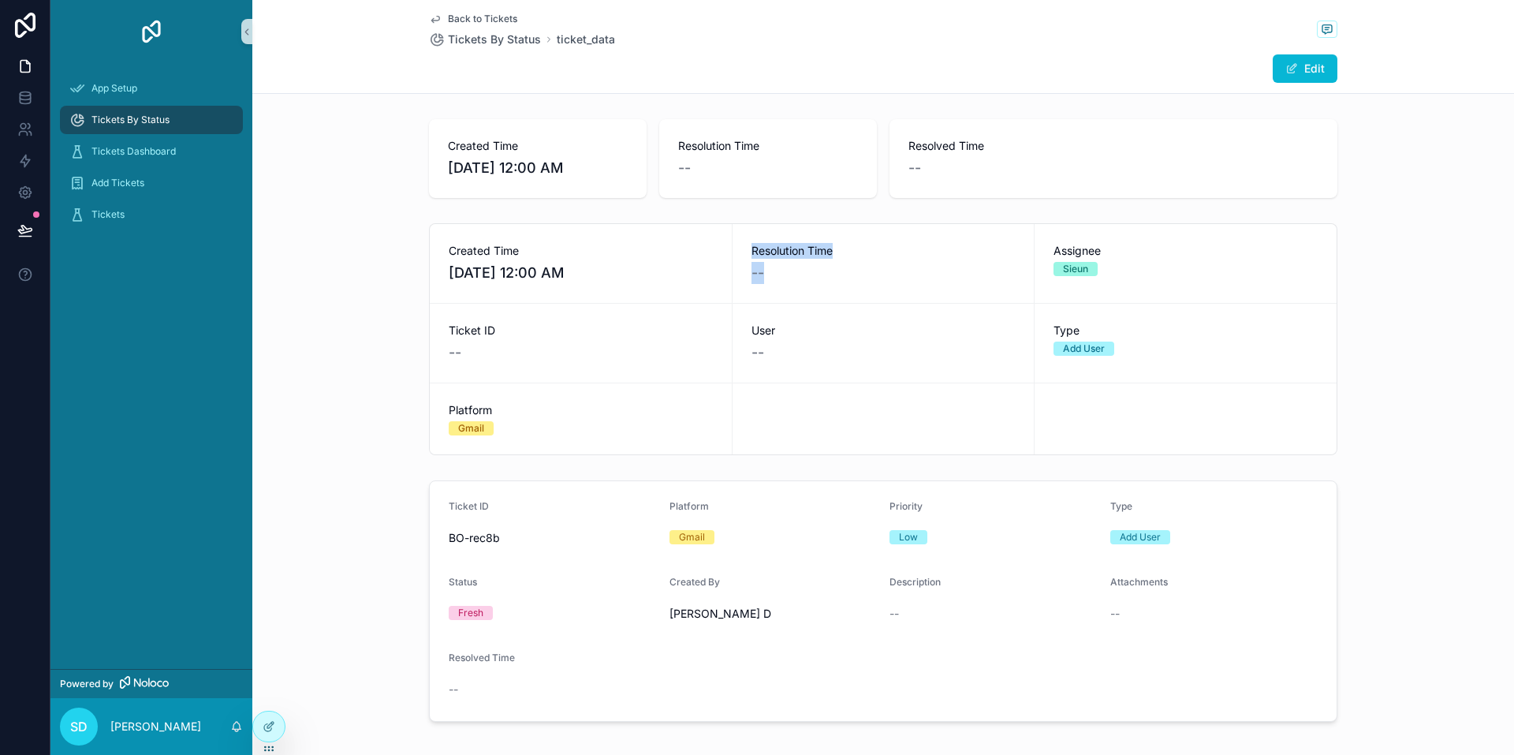
click at [502, 278] on div "Resolution Time --" at bounding box center [884, 263] width 302 height 79
click at [502, 287] on div "Resolution Time --" at bounding box center [884, 263] width 302 height 79
drag, startPoint x: 1059, startPoint y: 272, endPoint x: 1137, endPoint y: 318, distance: 89.8
click at [502, 317] on div "Created Time 8/22/2025 12:00 AM Resolution Time -- Assignee Sieun Ticket ID -- …" at bounding box center [883, 339] width 909 height 232
click at [502, 307] on div "Type Add User" at bounding box center [1186, 343] width 302 height 79
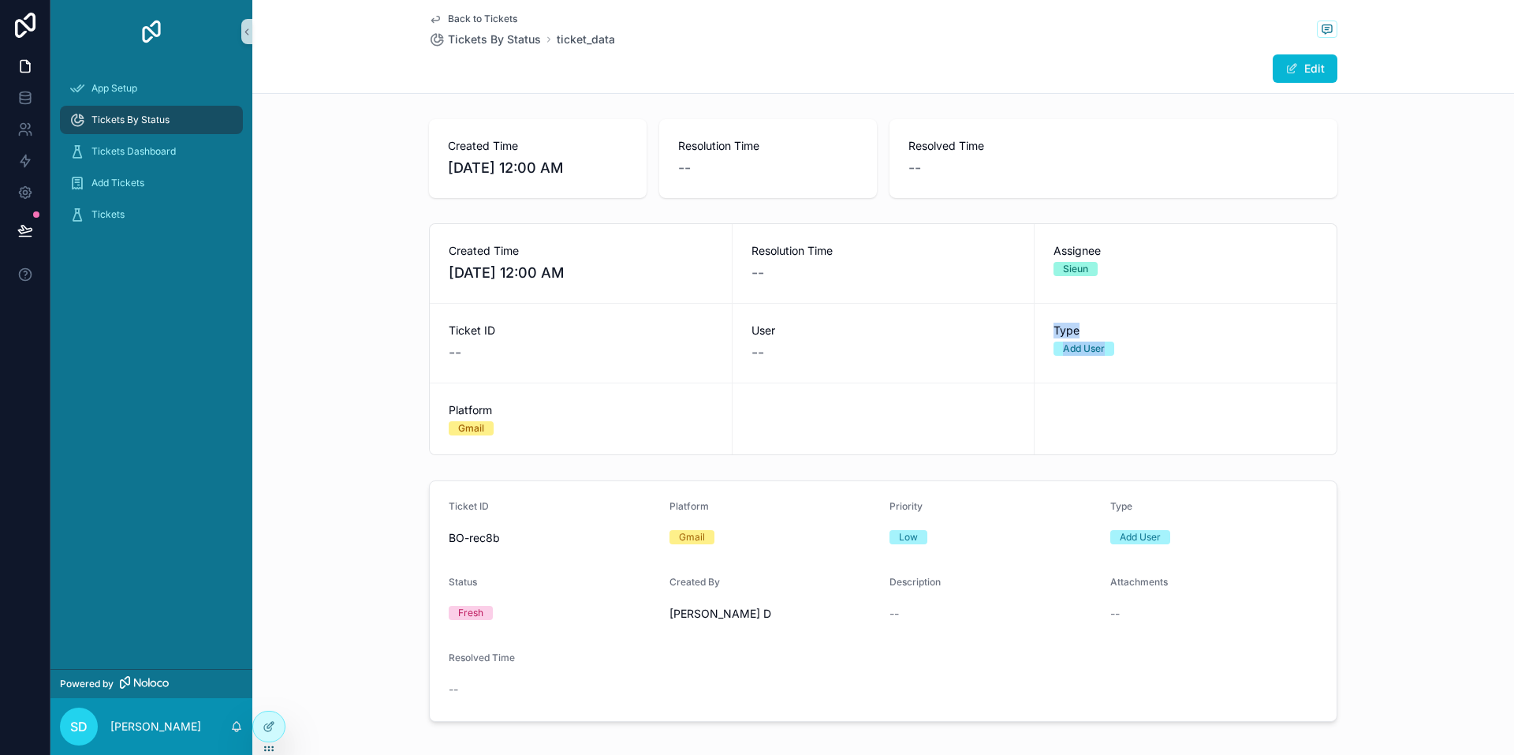
drag, startPoint x: 1080, startPoint y: 357, endPoint x: 1037, endPoint y: 327, distance: 51.6
click at [502, 327] on div "Type Add User" at bounding box center [1186, 343] width 302 height 79
click at [502, 321] on div "Type Add User" at bounding box center [1186, 343] width 302 height 79
click at [502, 275] on div "Sieun" at bounding box center [1075, 269] width 25 height 14
click at [502, 269] on div "Sieun" at bounding box center [1075, 269] width 25 height 14
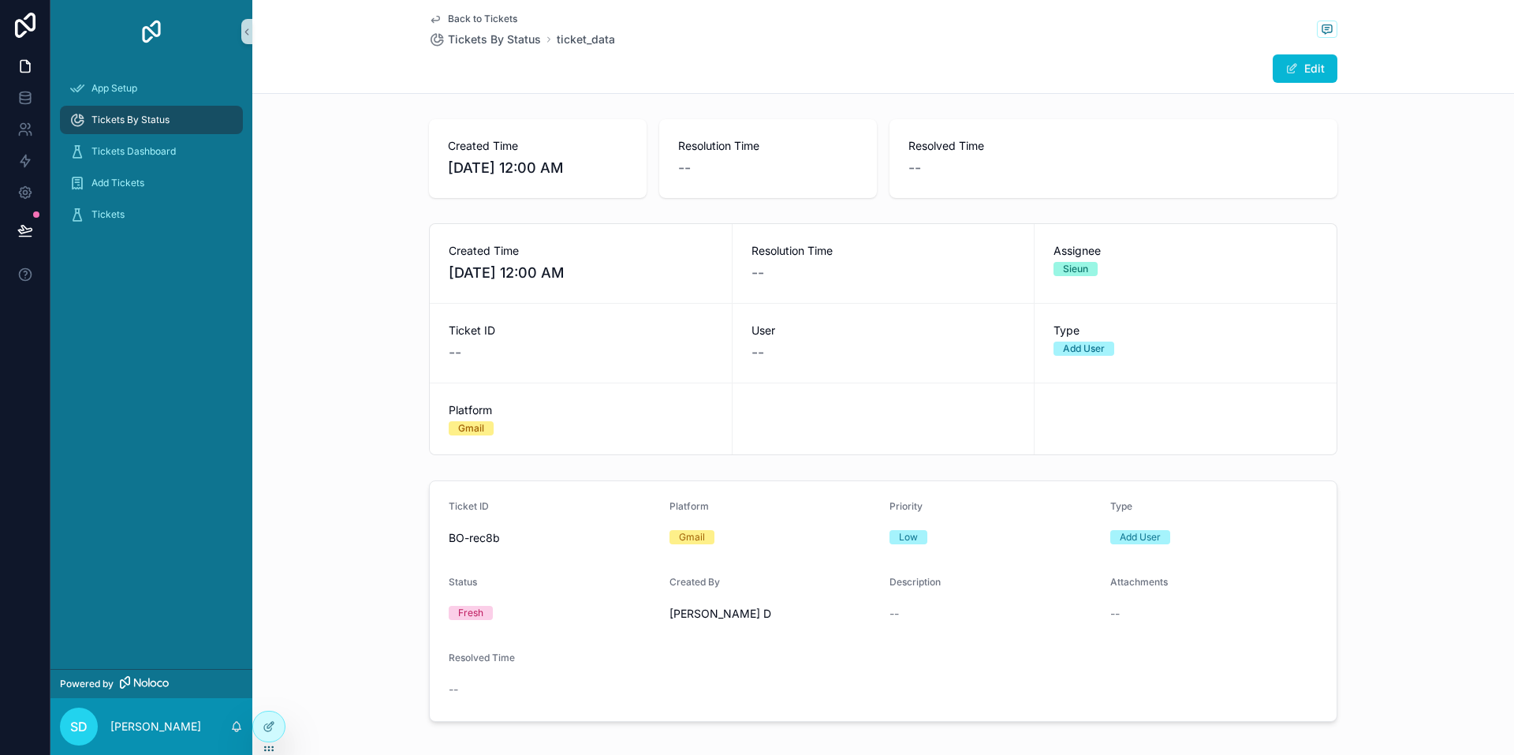
click at [502, 546] on div "Gmail" at bounding box center [774, 537] width 208 height 24
drag, startPoint x: 441, startPoint y: 144, endPoint x: 590, endPoint y: 159, distance: 149.7
click at [502, 159] on div "Created Time 8/22/2025 12:00 AM" at bounding box center [538, 158] width 218 height 79
click at [502, 216] on div "Created Time 8/22/2025 12:00 AM Resolution Time -- Resolved Time -- Created Tim…" at bounding box center [883, 420] width 1262 height 615
click at [120, 218] on span "Tickets" at bounding box center [107, 214] width 33 height 13
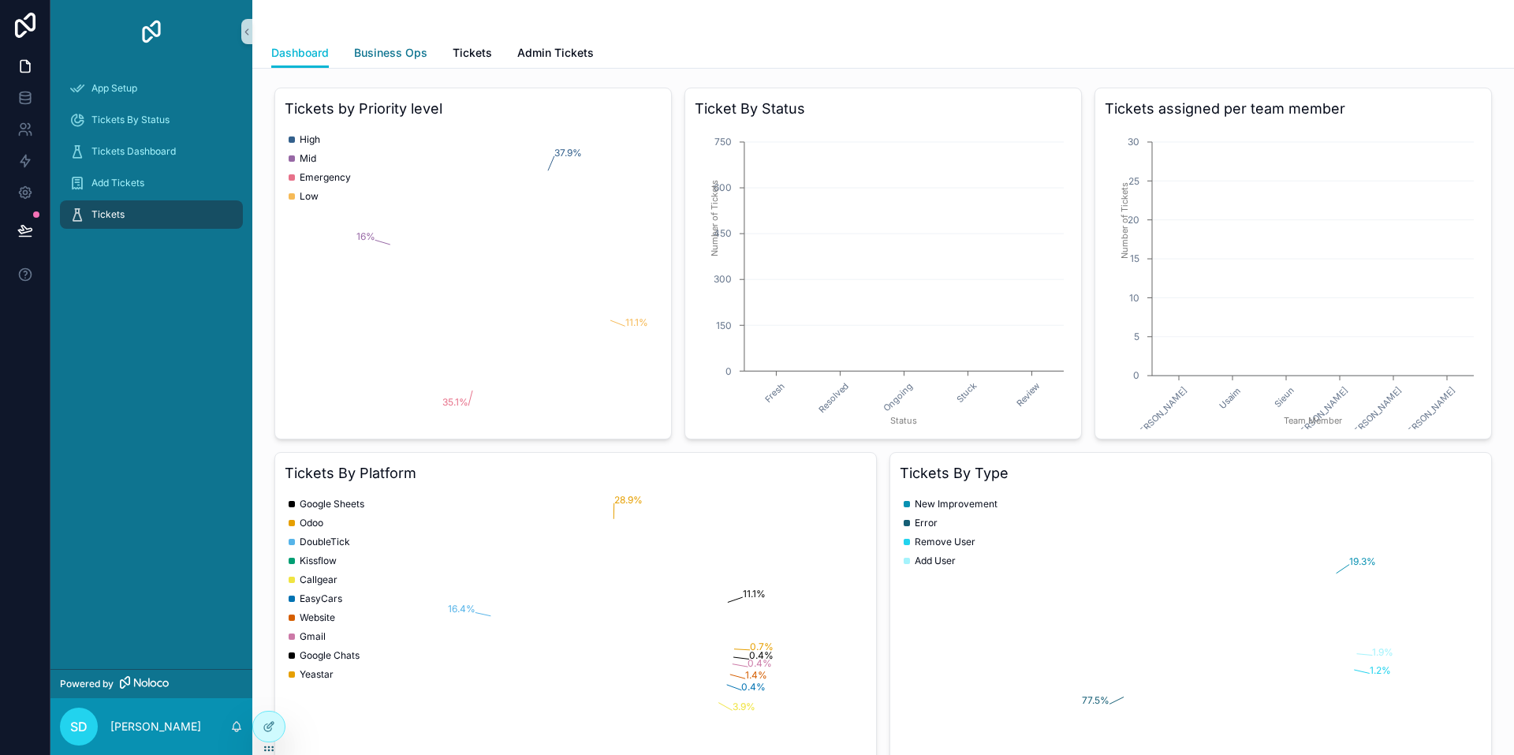
click at [384, 53] on span "Business Ops" at bounding box center [390, 53] width 73 height 16
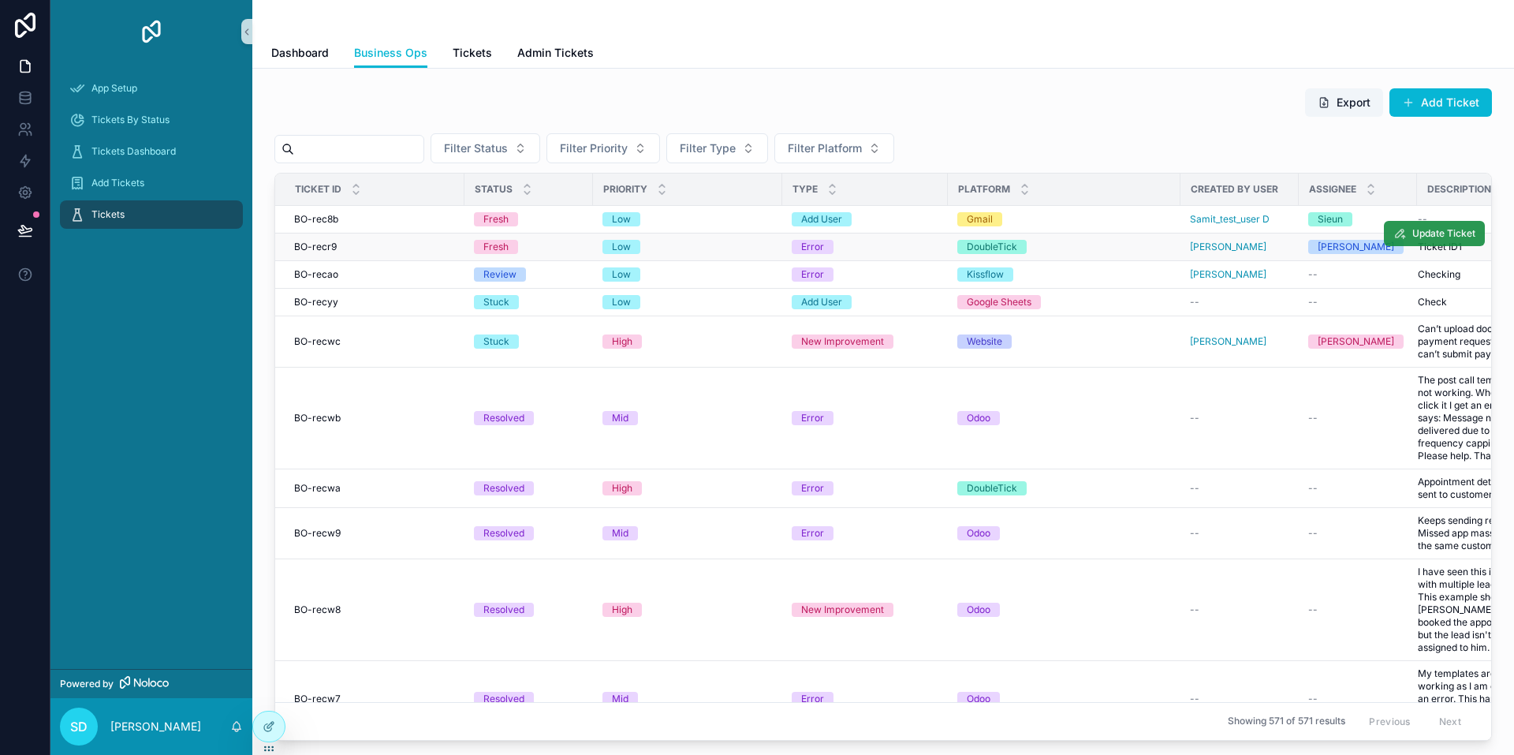
click at [502, 231] on span "Update Ticket" at bounding box center [1444, 233] width 63 height 13
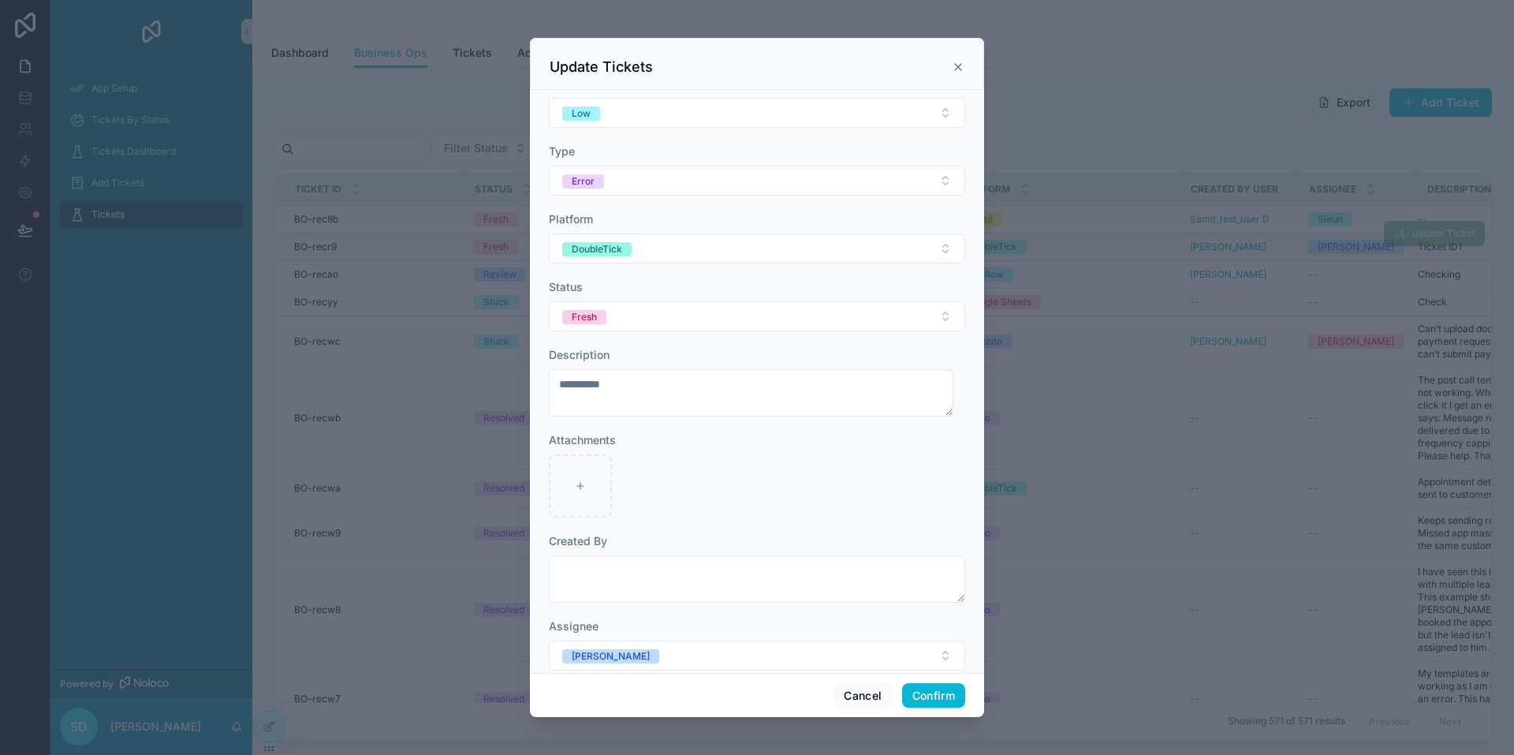
scroll to position [168, 0]
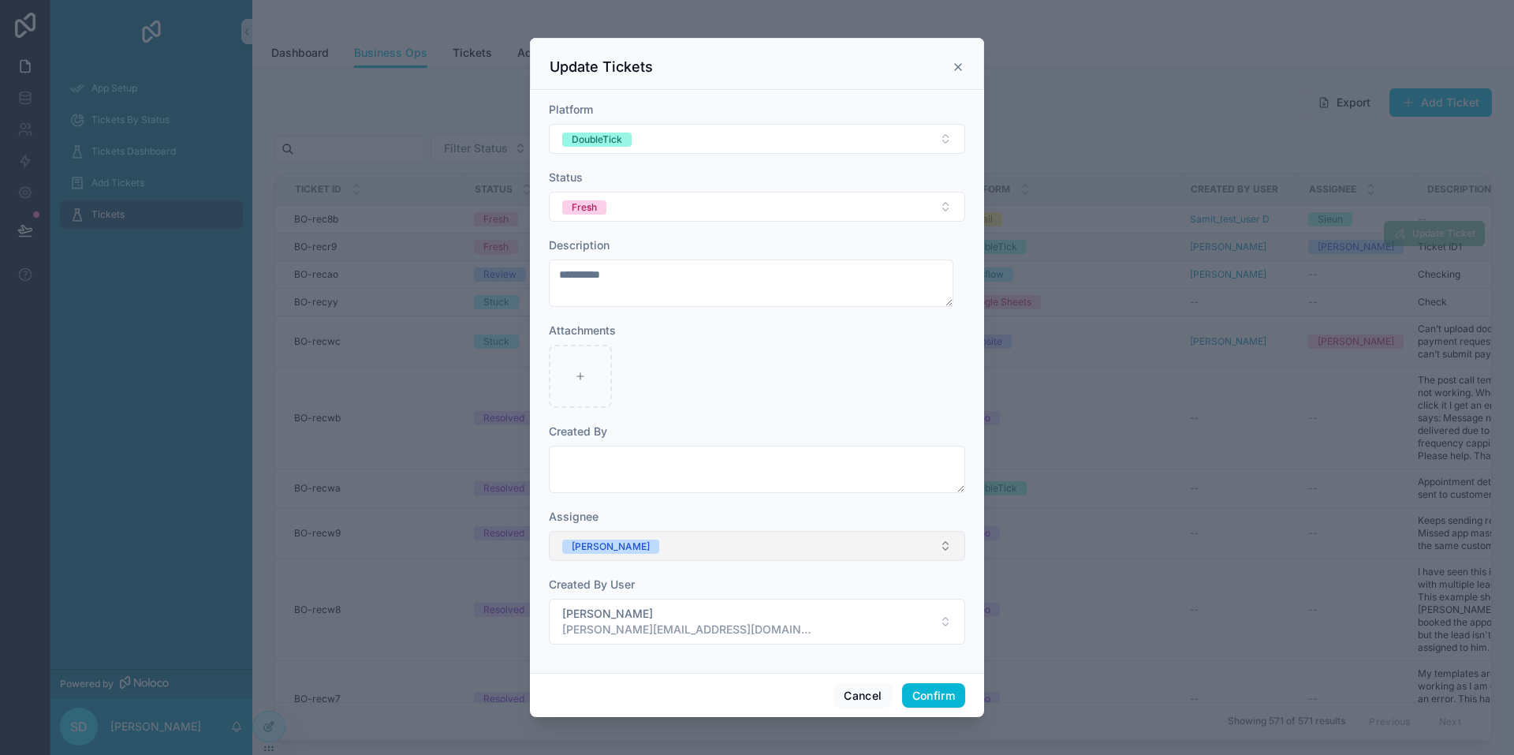
click at [502, 549] on button "Divraj" at bounding box center [757, 546] width 416 height 30
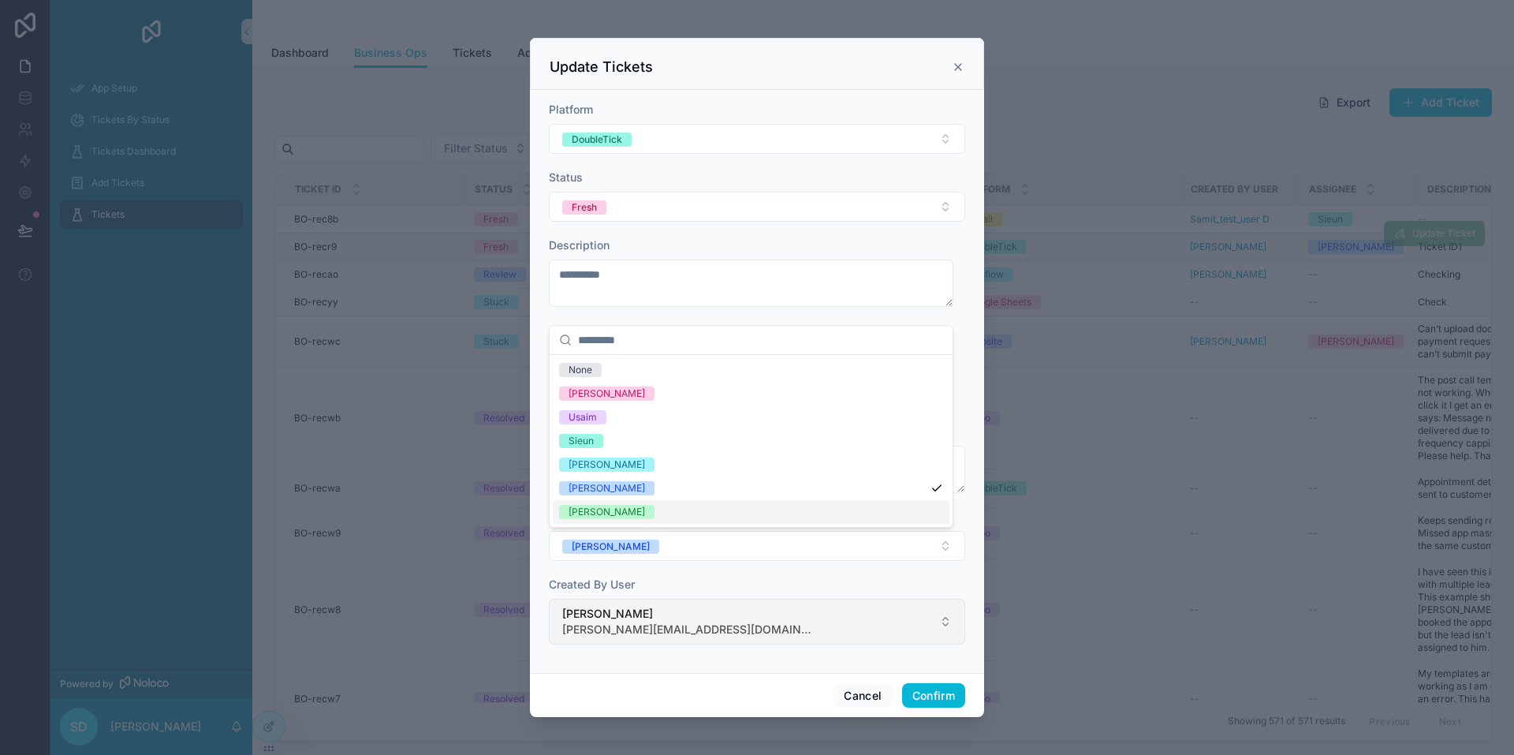
click at [502, 622] on button "Shadab Shakeel shadab@albacars.ae" at bounding box center [757, 622] width 416 height 46
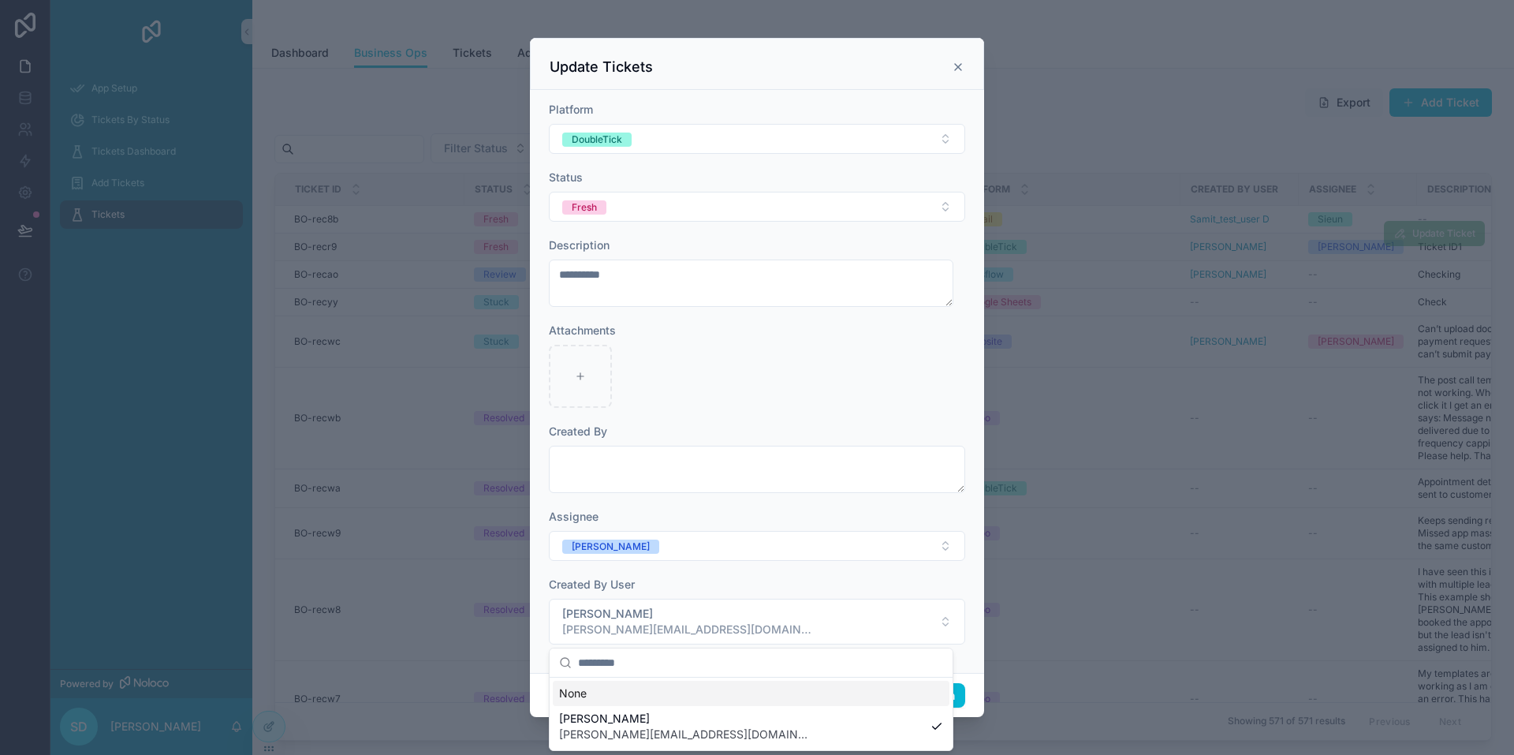
click at [502, 576] on div "**********" at bounding box center [757, 381] width 454 height 583
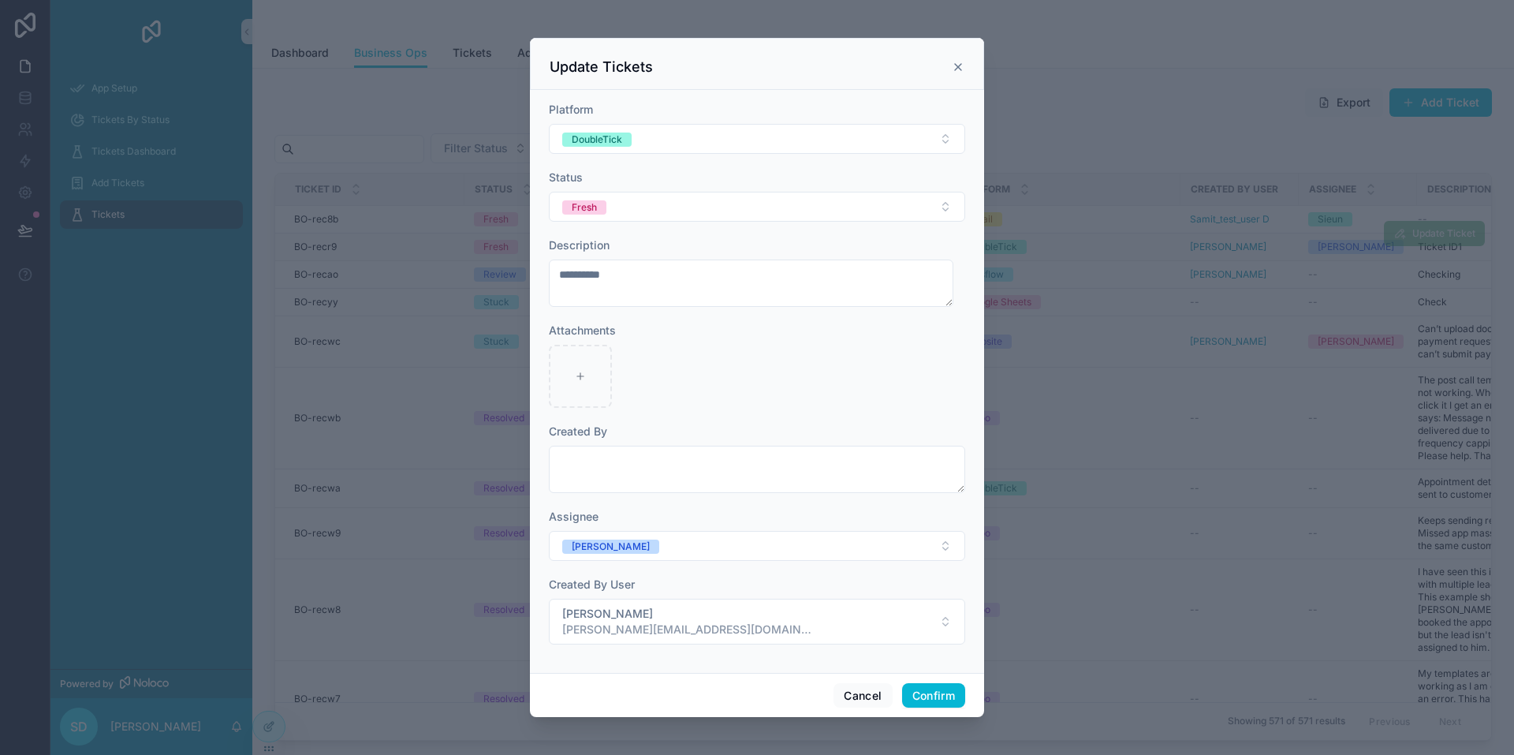
click at [502, 69] on icon at bounding box center [958, 67] width 6 height 6
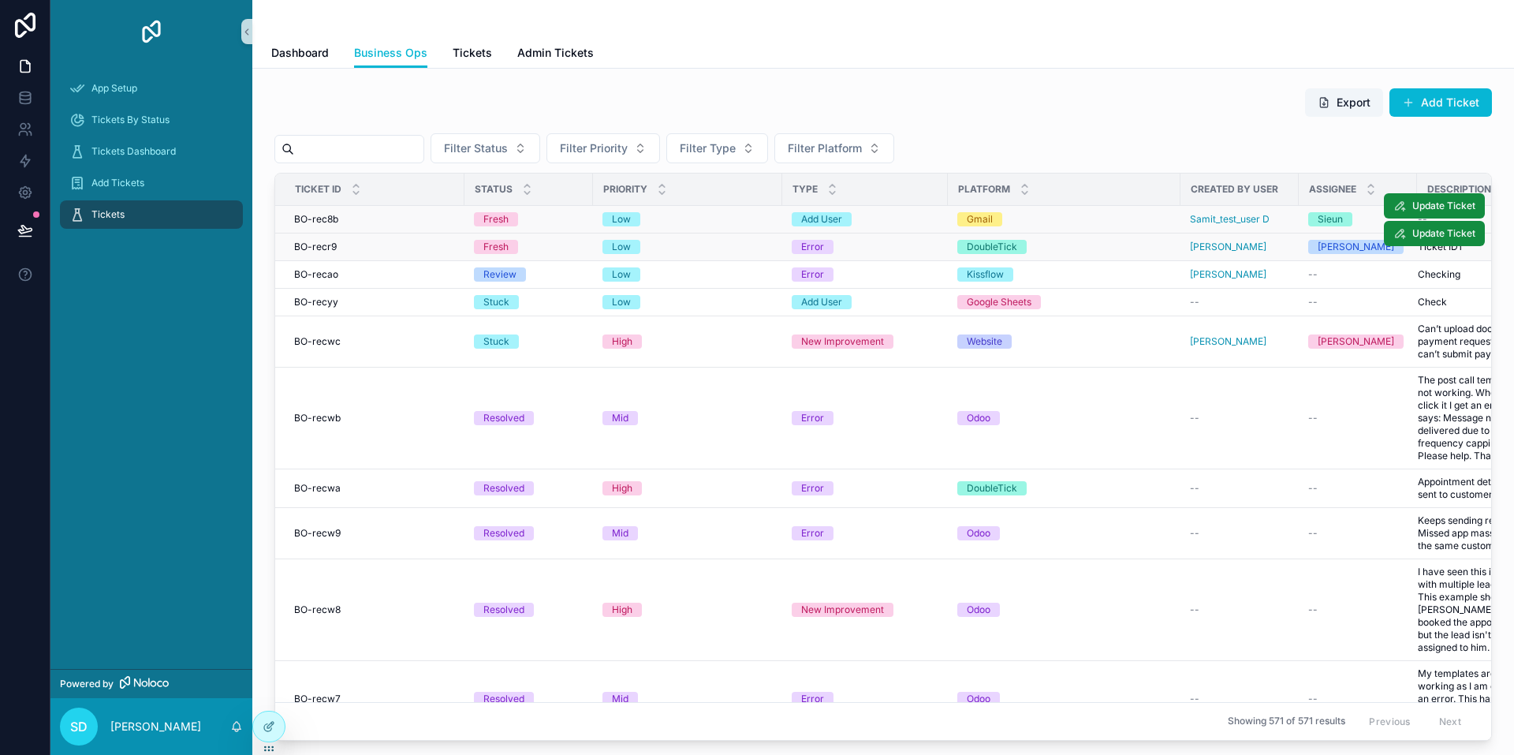
click at [502, 224] on div "Add User" at bounding box center [865, 219] width 147 height 14
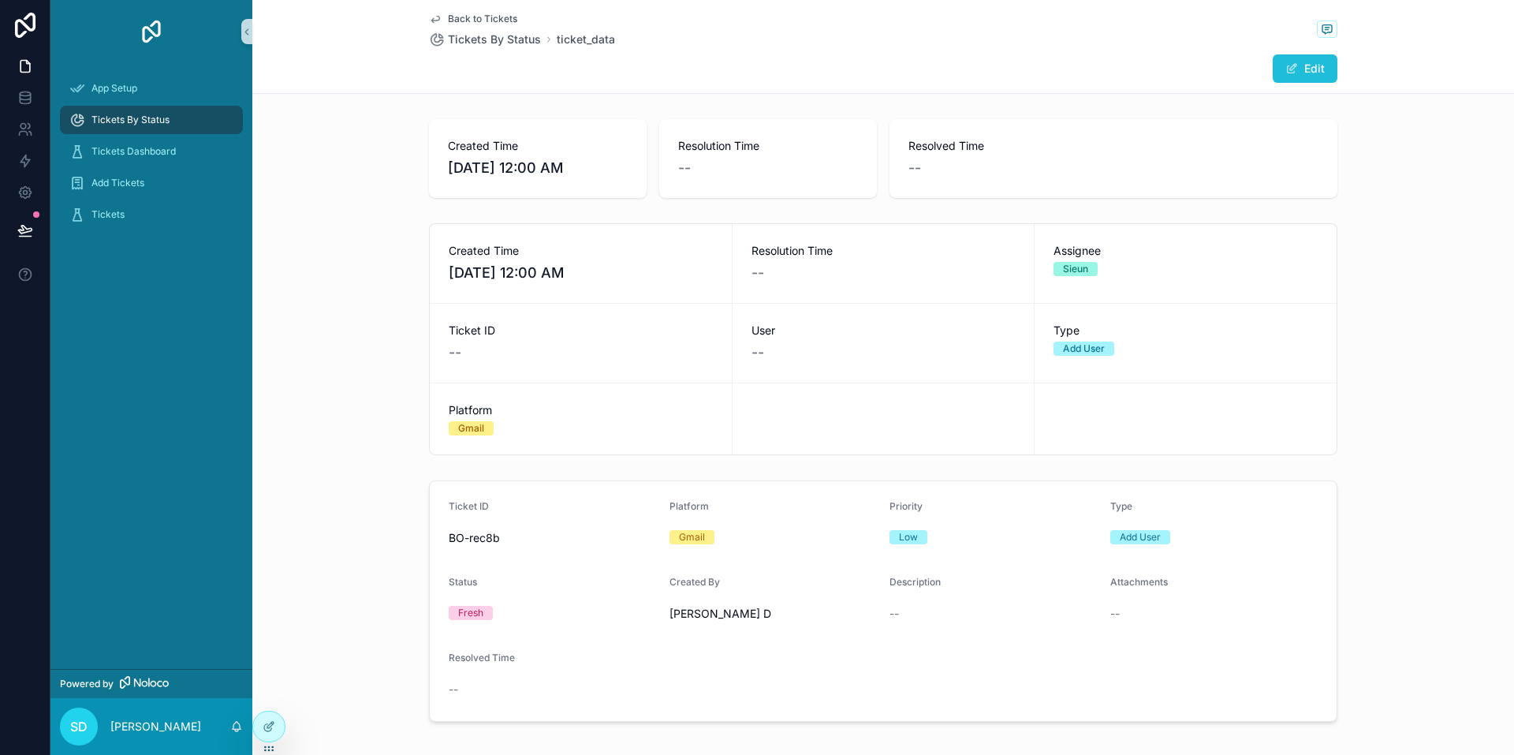
click at [502, 67] on button "Edit" at bounding box center [1305, 68] width 65 height 28
click at [502, 269] on div "Sieun" at bounding box center [1186, 269] width 264 height 14
click at [502, 155] on div "Resolution Time --" at bounding box center [768, 158] width 180 height 41
click at [502, 155] on div "Created Time 8/22/2025 12:00 AM" at bounding box center [538, 158] width 180 height 41
drag, startPoint x: 924, startPoint y: 143, endPoint x: 938, endPoint y: 144, distance: 14.3
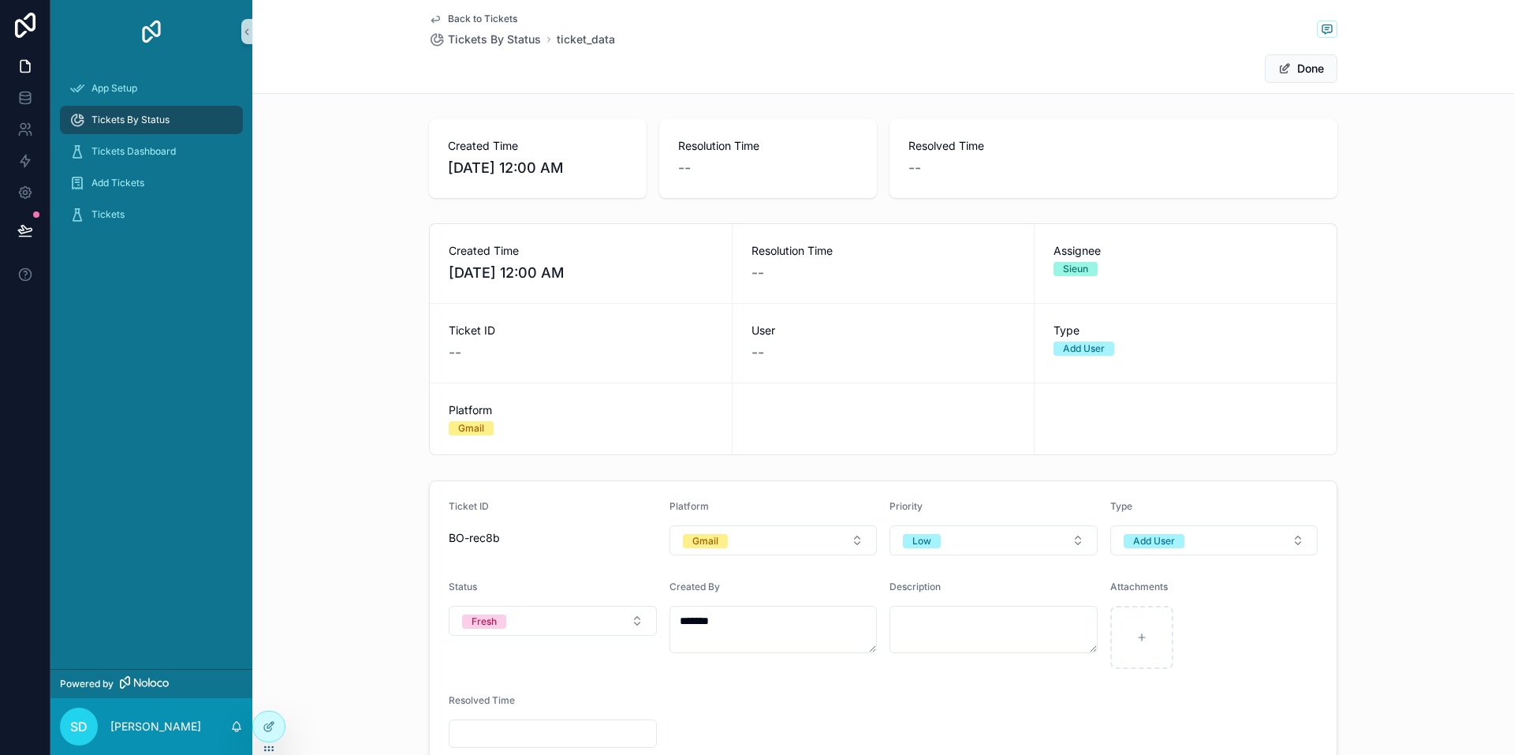
click at [502, 144] on span "Resolved Time" at bounding box center [1114, 146] width 410 height 16
click at [502, 166] on div "Resolved Time --" at bounding box center [1114, 158] width 410 height 41
click at [502, 201] on div "Created Time 8/22/2025 12:00 AM Resolution Time -- Resolved Time --" at bounding box center [883, 158] width 1262 height 91
click at [502, 280] on div "Assignee Sieun" at bounding box center [1186, 263] width 302 height 79
click at [502, 360] on div "Type Add User" at bounding box center [1186, 343] width 302 height 79
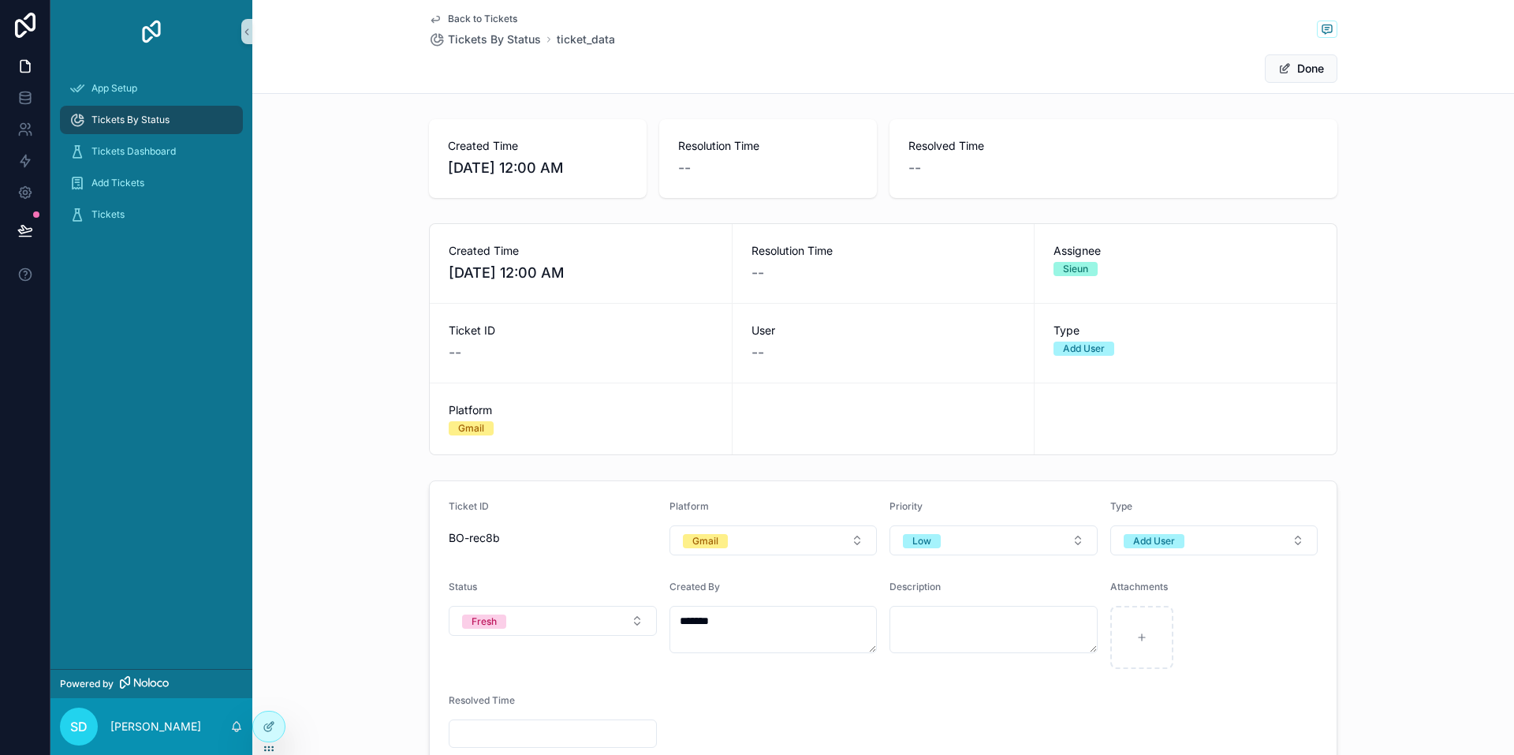
click at [502, 345] on div "Add User" at bounding box center [1084, 349] width 42 height 14
click at [502, 351] on div "Add User" at bounding box center [1186, 349] width 264 height 14
drag, startPoint x: 696, startPoint y: 312, endPoint x: 852, endPoint y: 368, distance: 165.4
click at [502, 361] on div "Created Time 8/22/2025 12:00 AM Resolution Time -- Assignee Sieun Ticket ID -- …" at bounding box center [883, 339] width 909 height 232
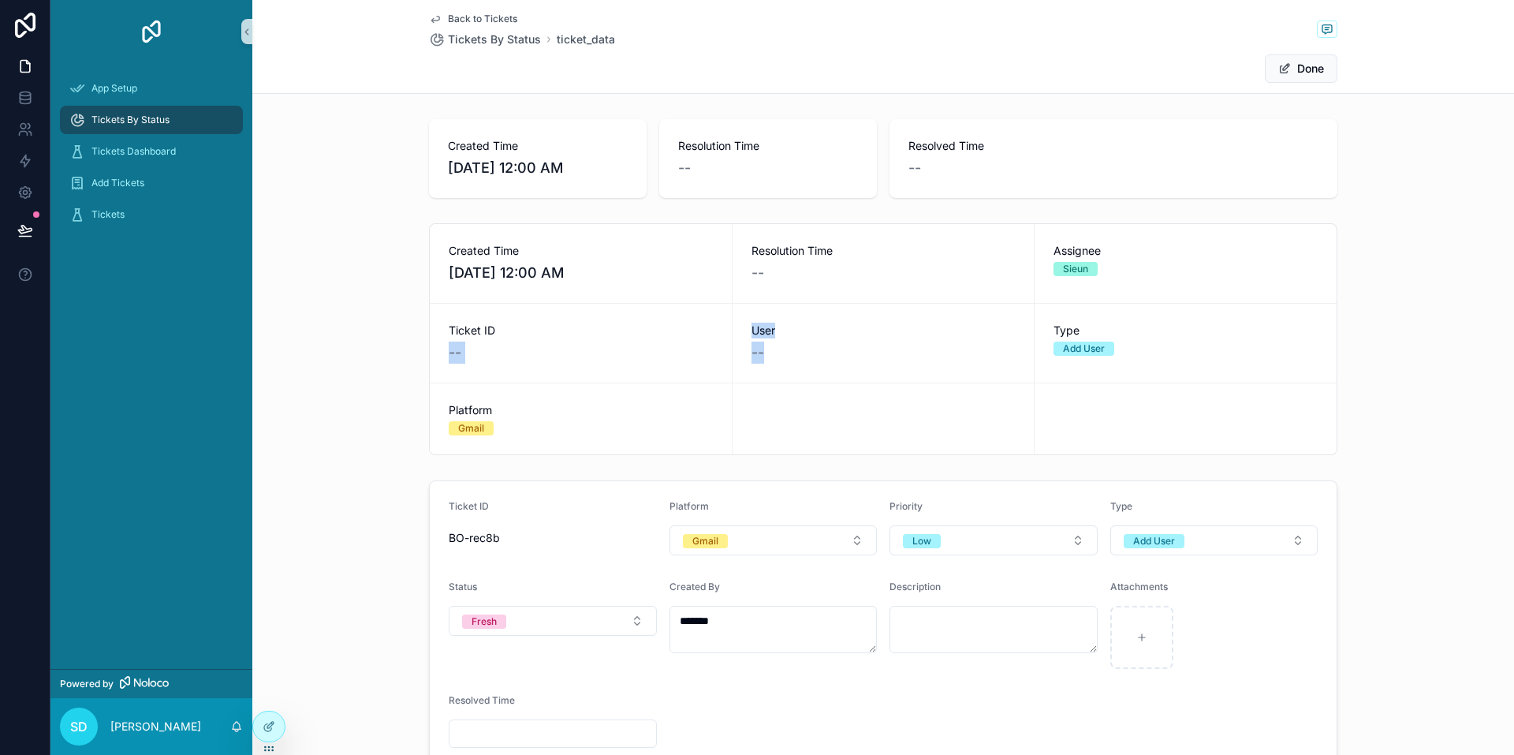
click at [502, 369] on div "User --" at bounding box center [884, 343] width 302 height 79
click at [502, 70] on button "Done" at bounding box center [1301, 68] width 73 height 28
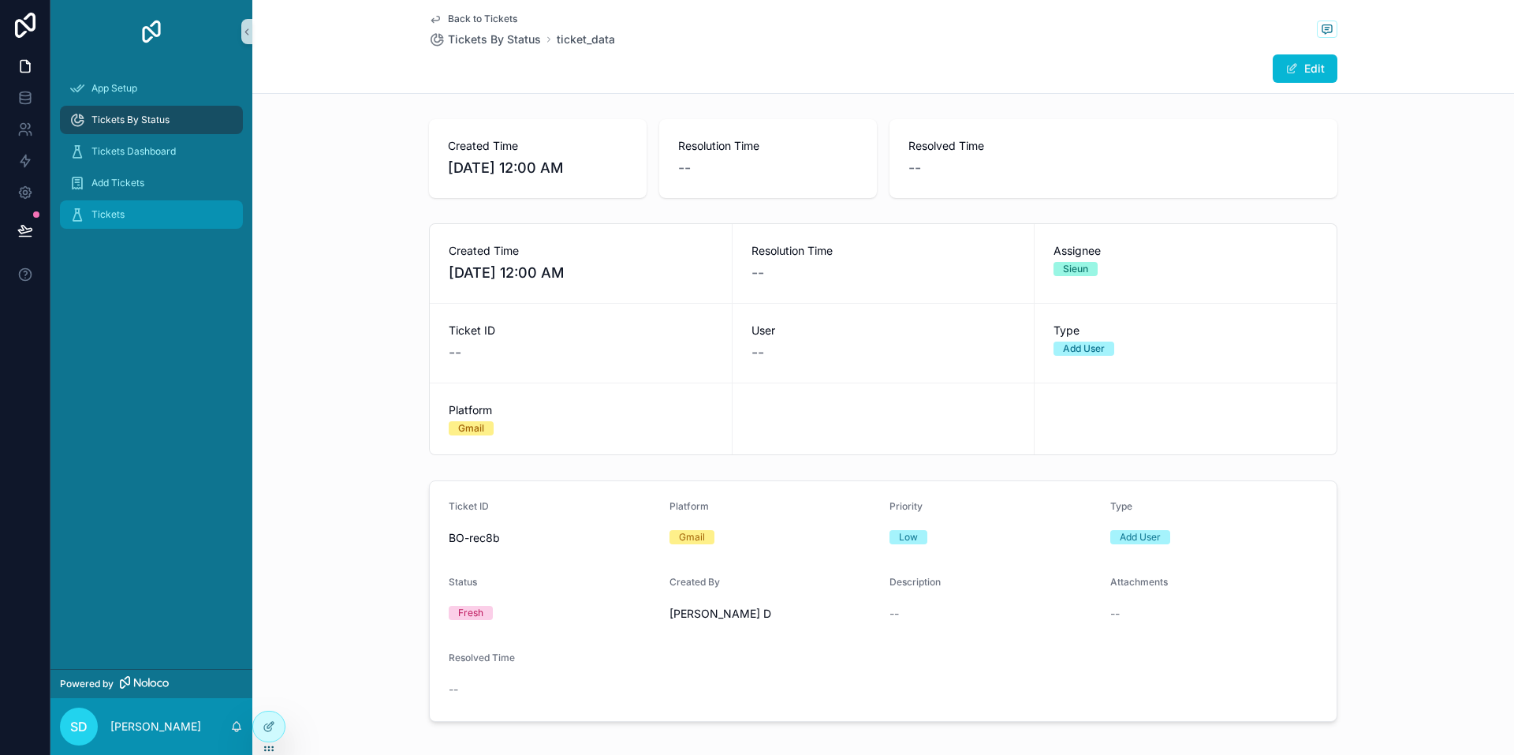
click at [157, 215] on div "Tickets" at bounding box center [151, 214] width 164 height 25
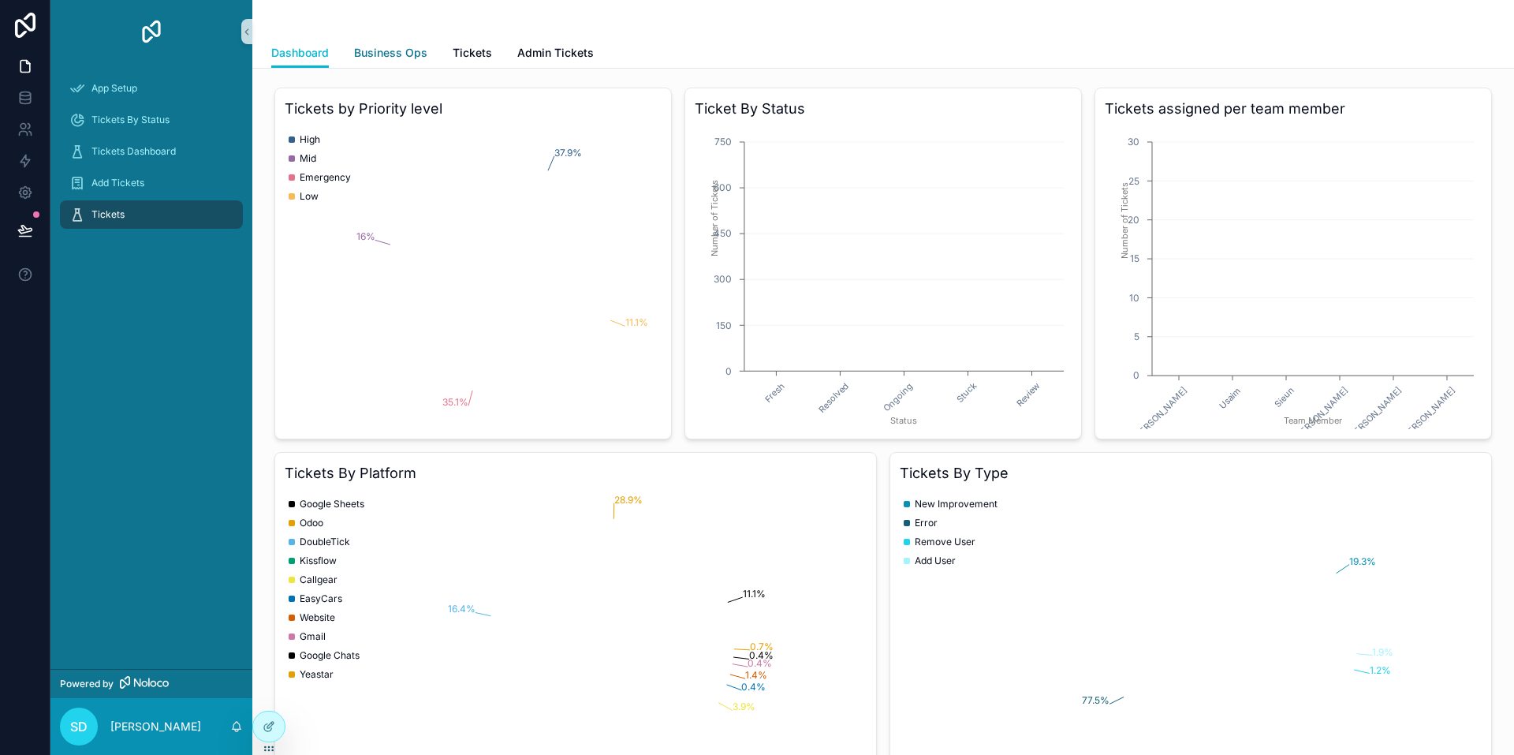
click at [394, 55] on span "Business Ops" at bounding box center [390, 53] width 73 height 16
click at [396, 52] on span "Business Ops" at bounding box center [390, 53] width 73 height 16
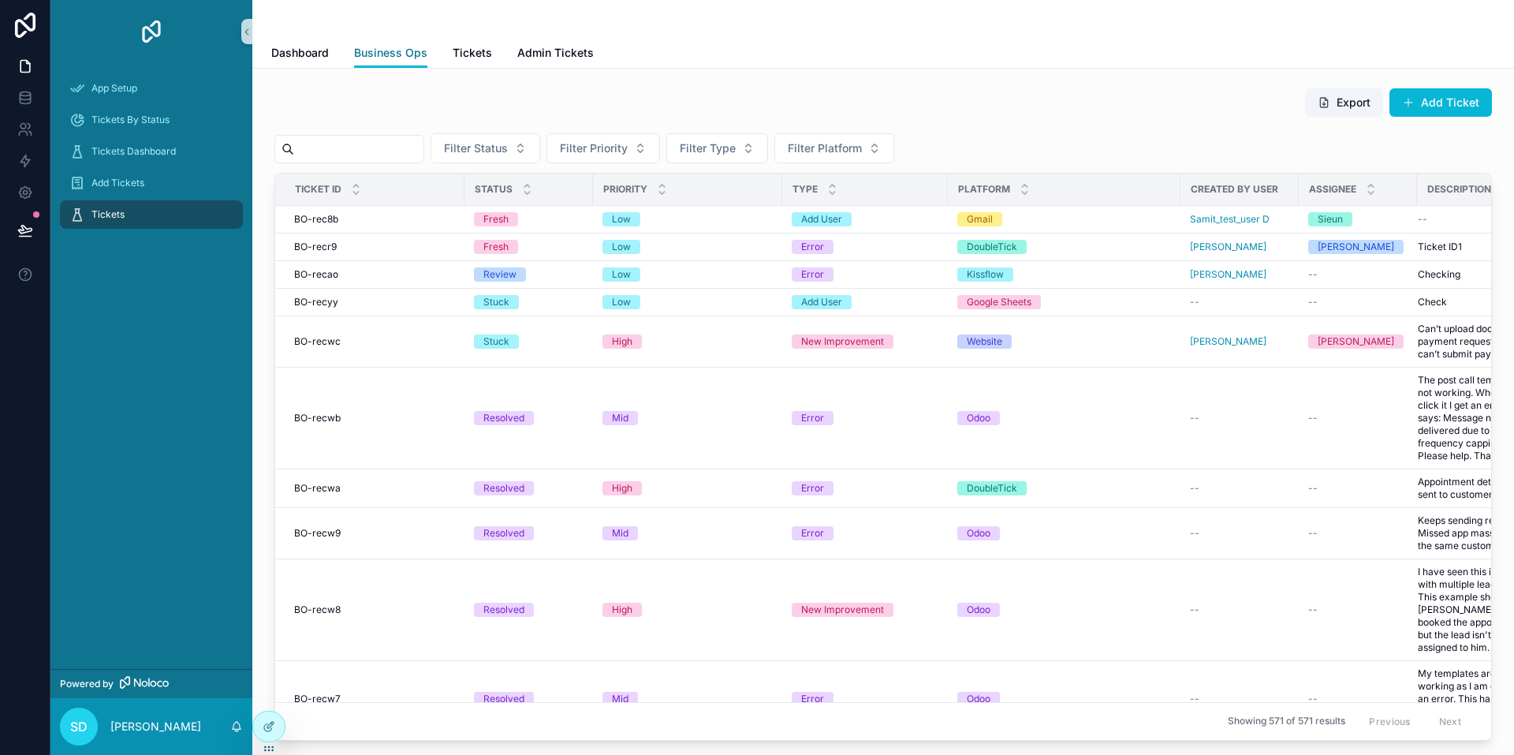
click at [396, 52] on span "Business Ops" at bounding box center [390, 53] width 73 height 16
click at [502, 223] on div "Low" at bounding box center [688, 219] width 170 height 14
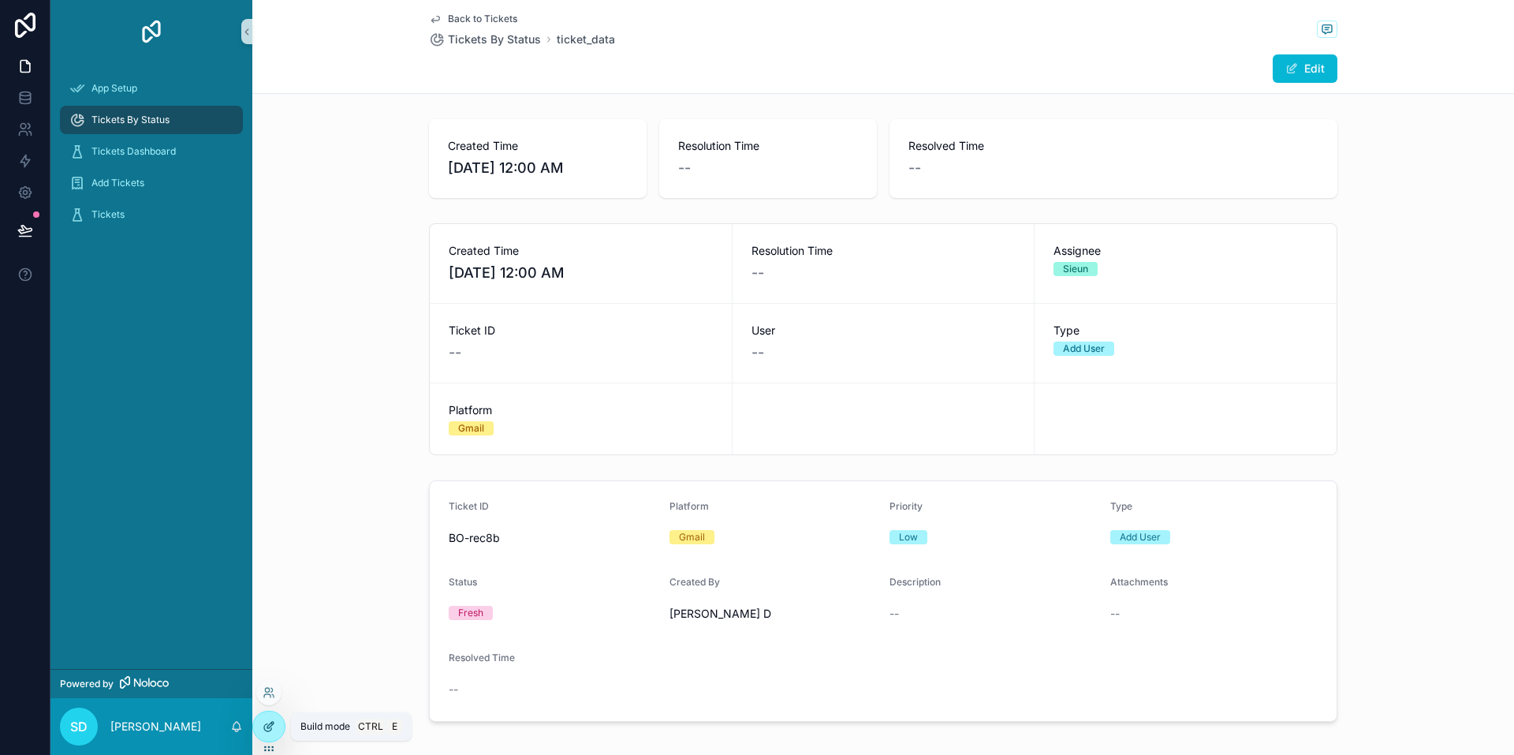
click at [270, 727] on icon at bounding box center [270, 725] width 6 height 6
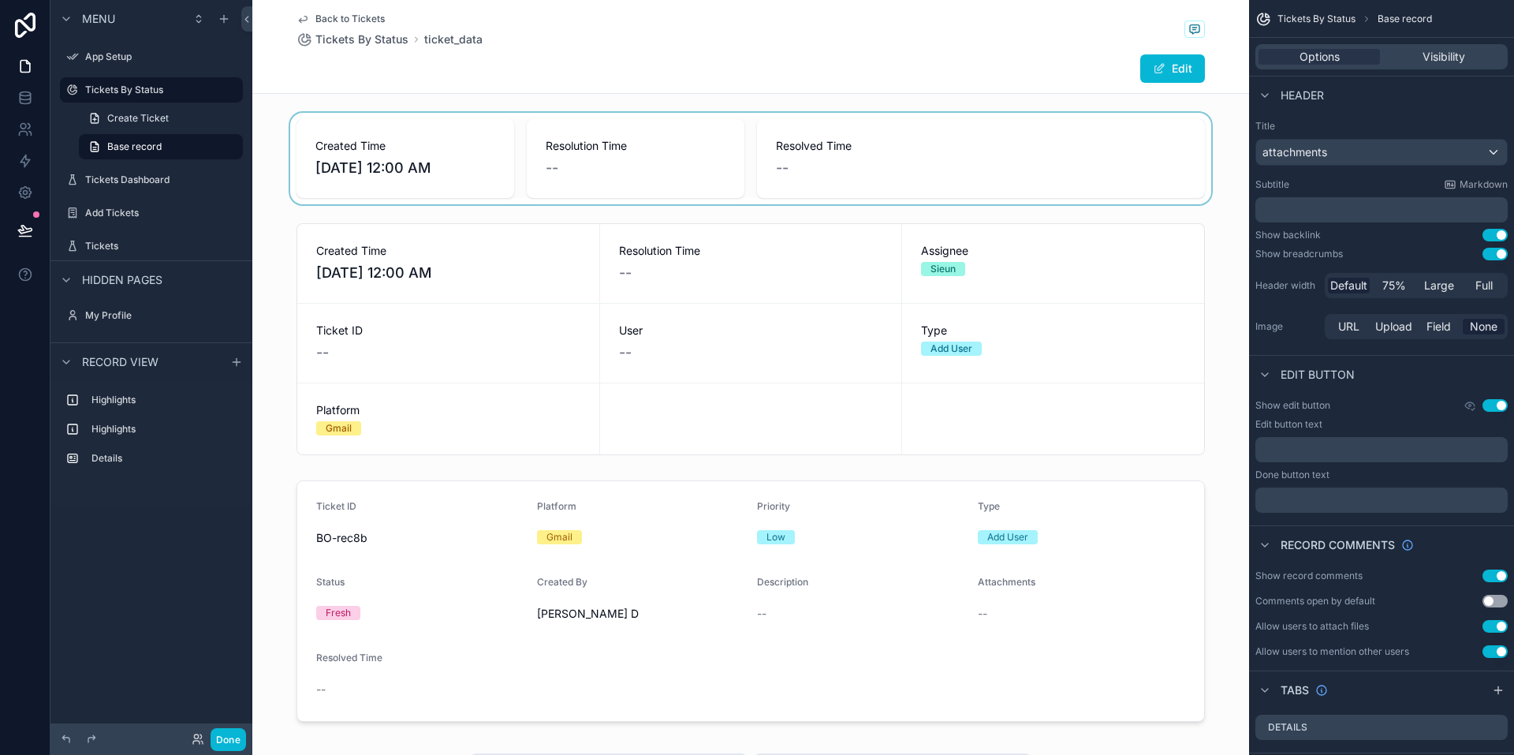
click at [502, 162] on div "scrollable content" at bounding box center [750, 158] width 997 height 91
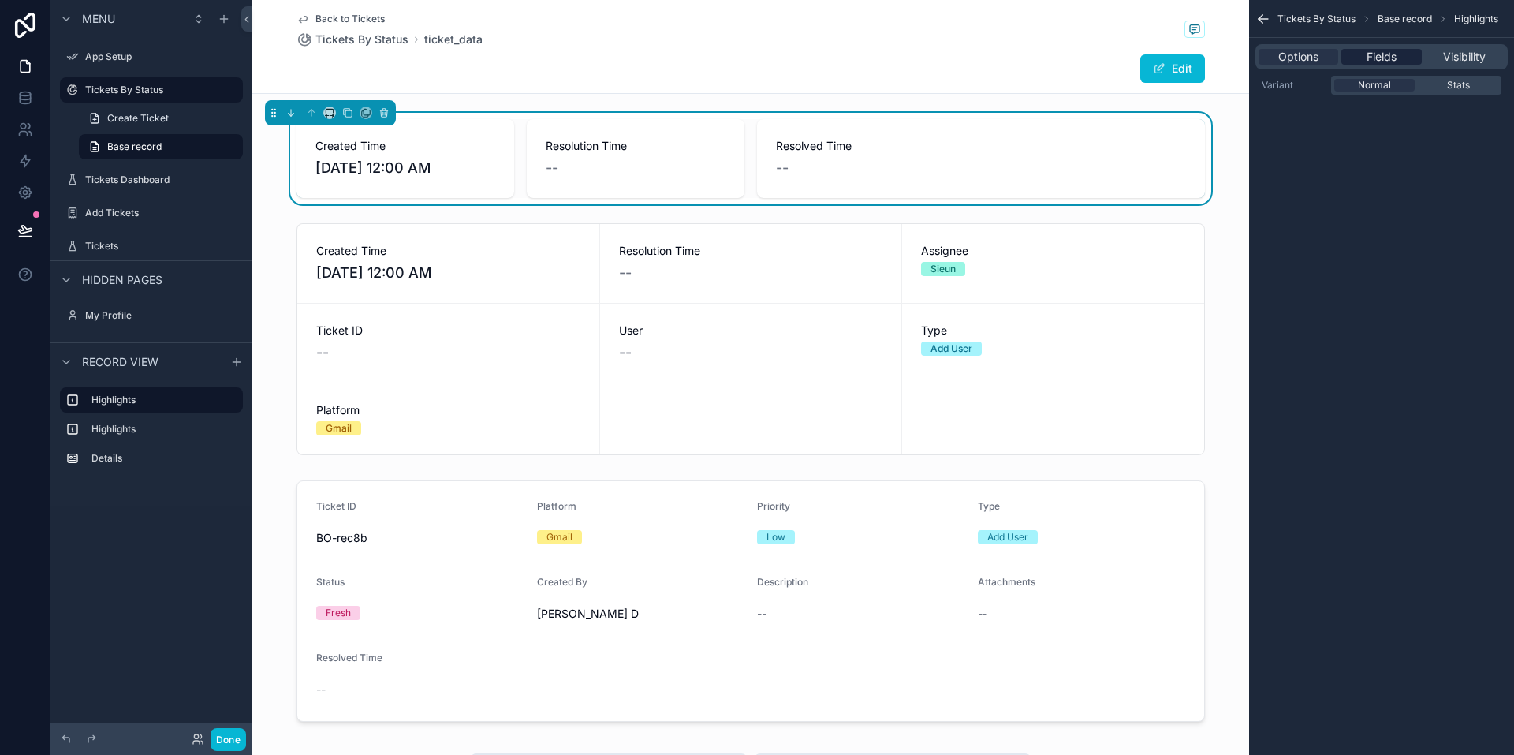
click at [502, 55] on span "Fields" at bounding box center [1382, 57] width 30 height 16
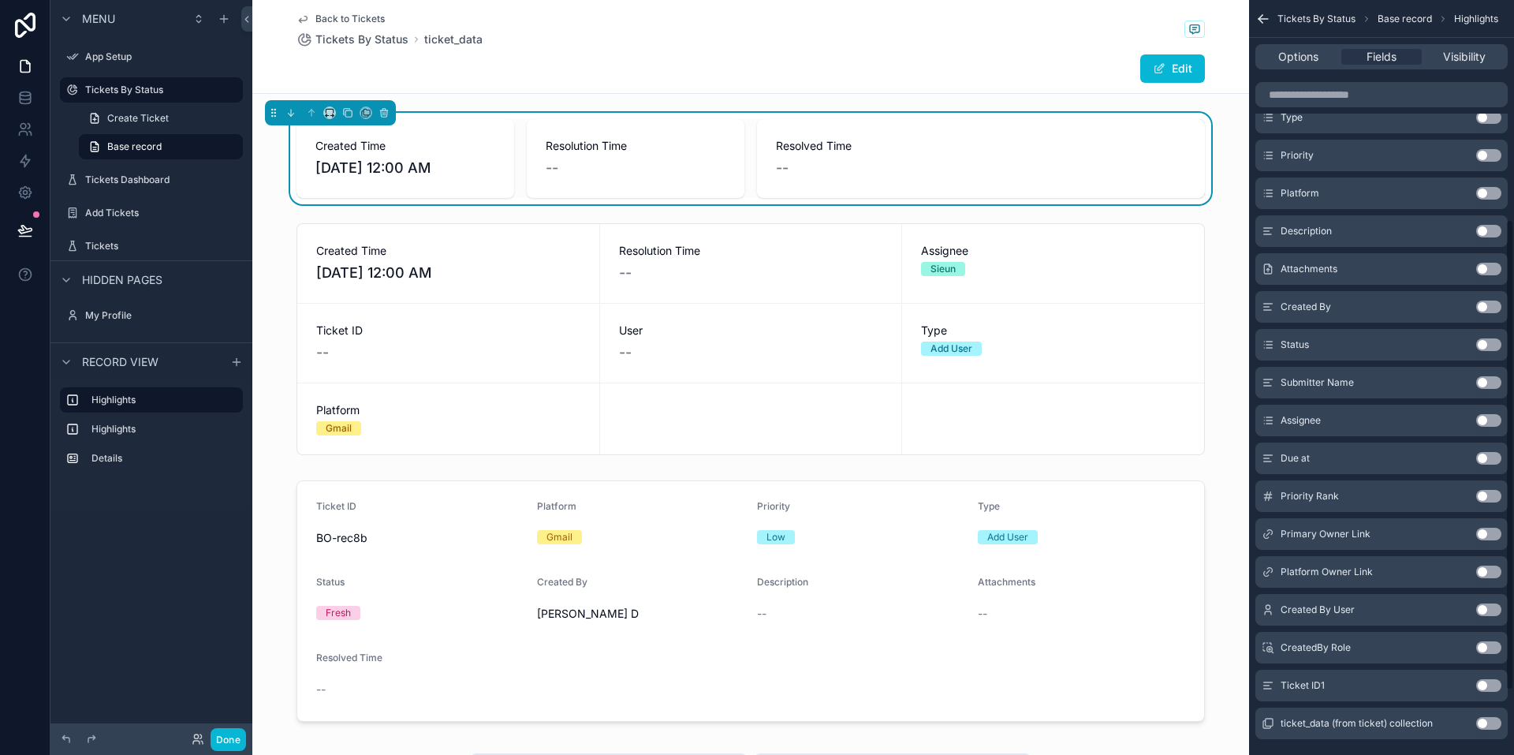
scroll to position [454, 0]
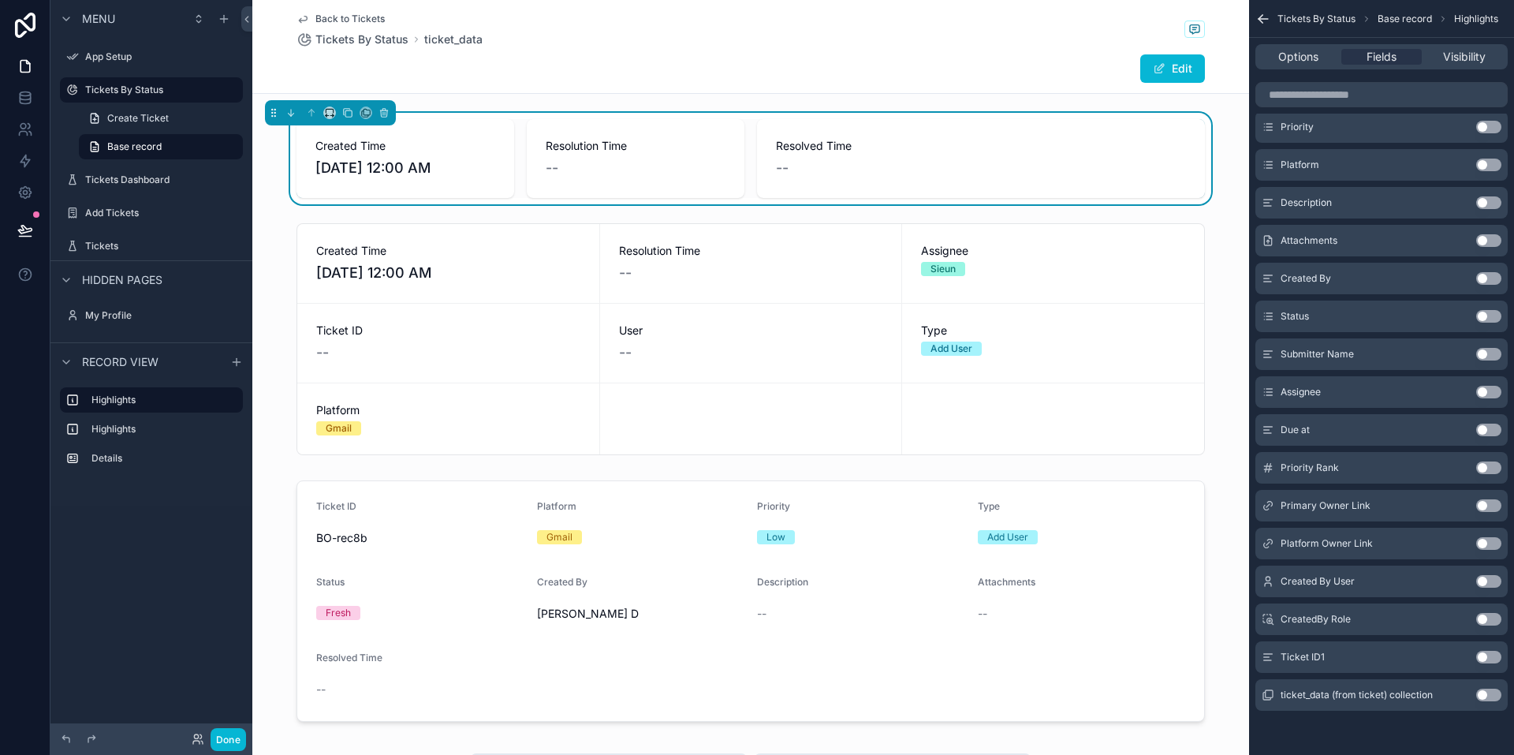
click at [502, 661] on button "Use setting" at bounding box center [1488, 657] width 25 height 13
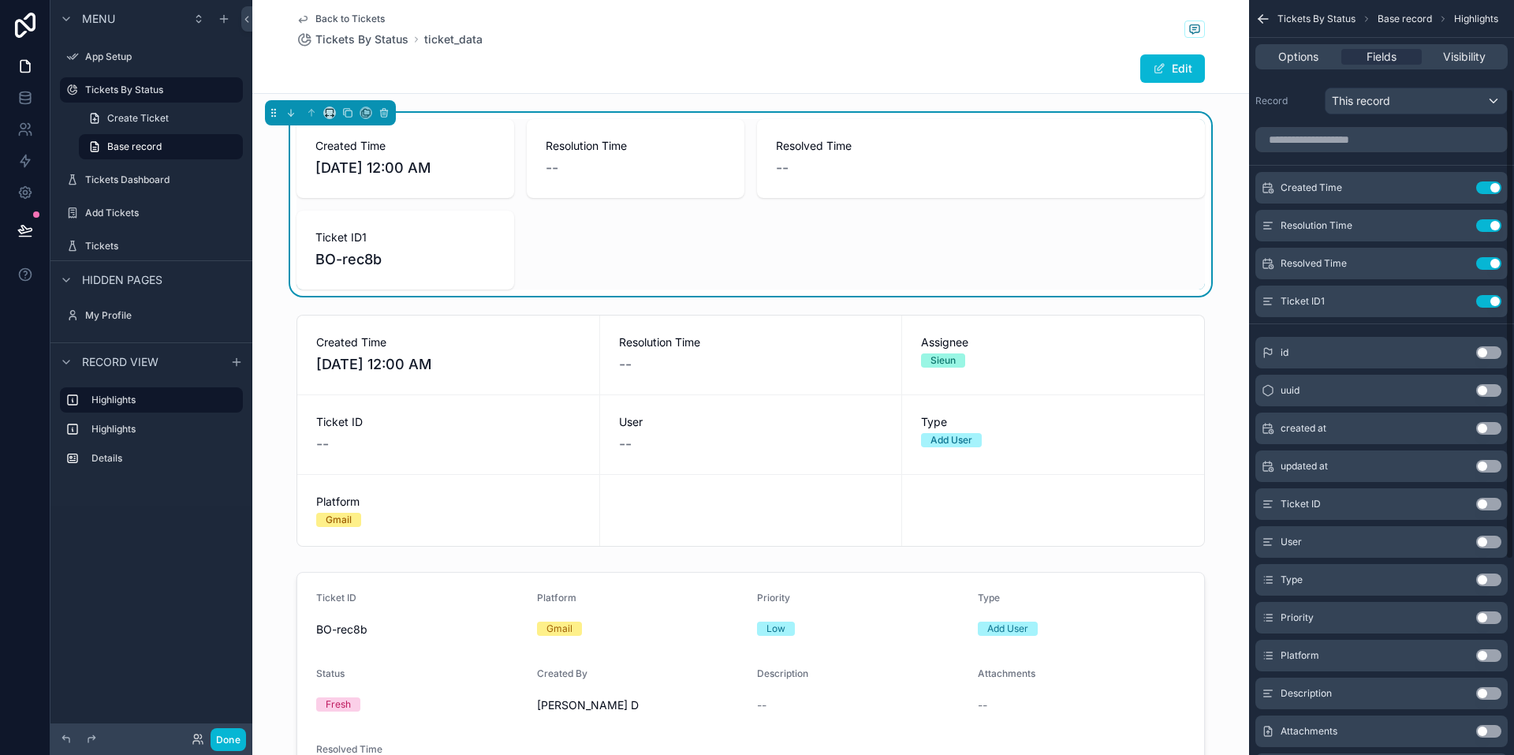
scroll to position [0, 0]
click at [502, 237] on span "Resolved Time" at bounding box center [520, 238] width 410 height 16
click at [502, 305] on icon "scrollable content" at bounding box center [1457, 303] width 13 height 13
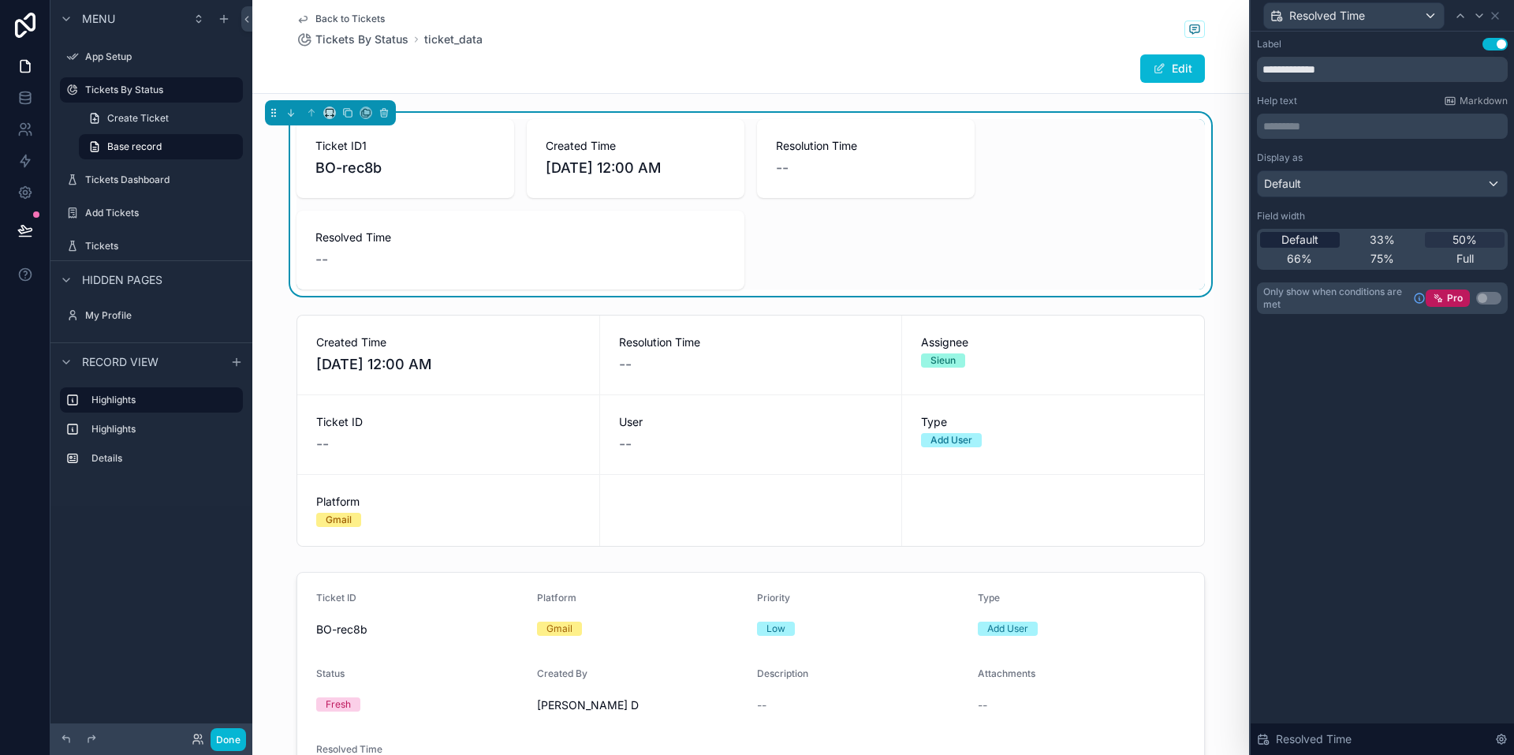
click at [502, 234] on span "Default" at bounding box center [1300, 240] width 37 height 16
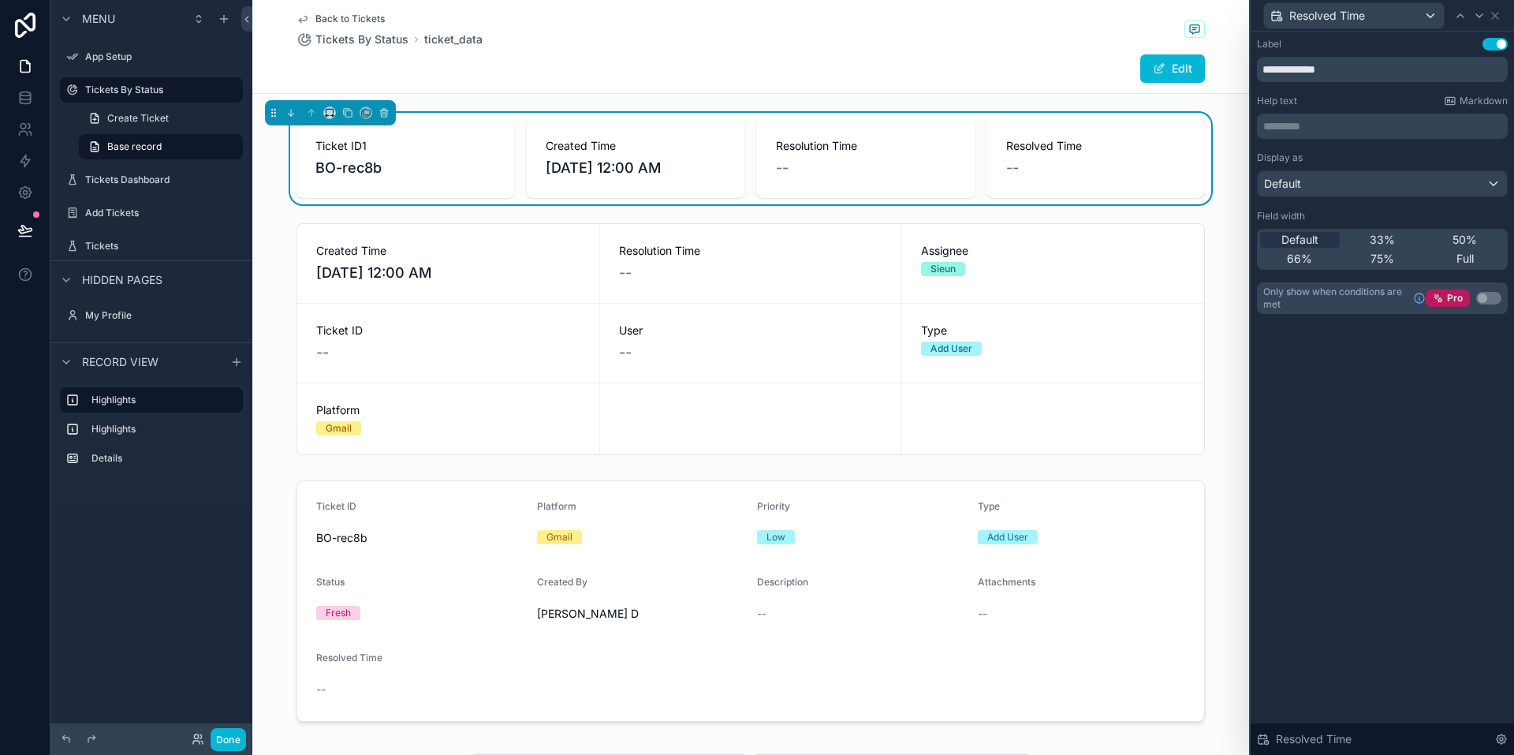
click at [502, 359] on div "**********" at bounding box center [1382, 393] width 263 height 723
click at [502, 16] on icon at bounding box center [1495, 16] width 6 height 6
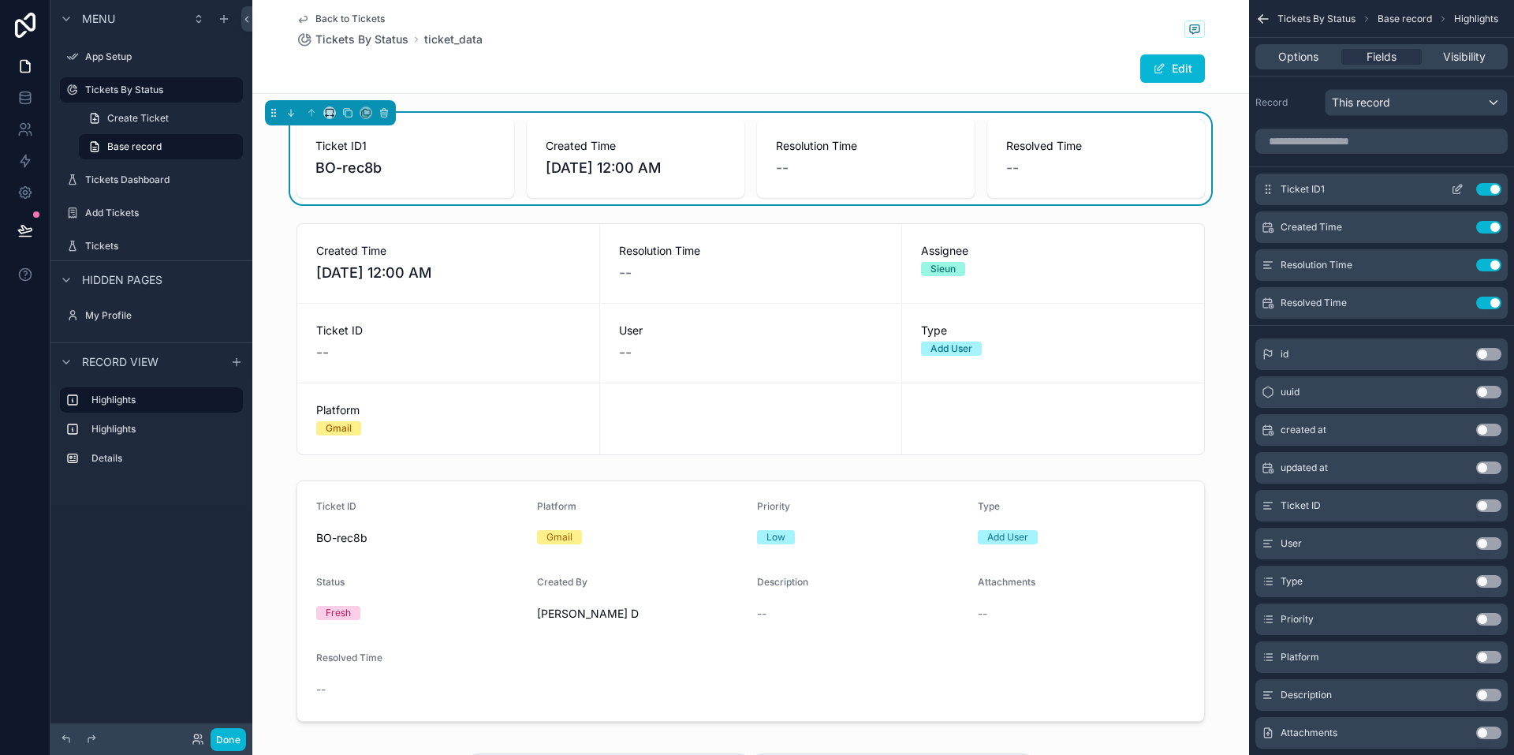
click at [502, 185] on icon "scrollable content" at bounding box center [1457, 189] width 13 height 13
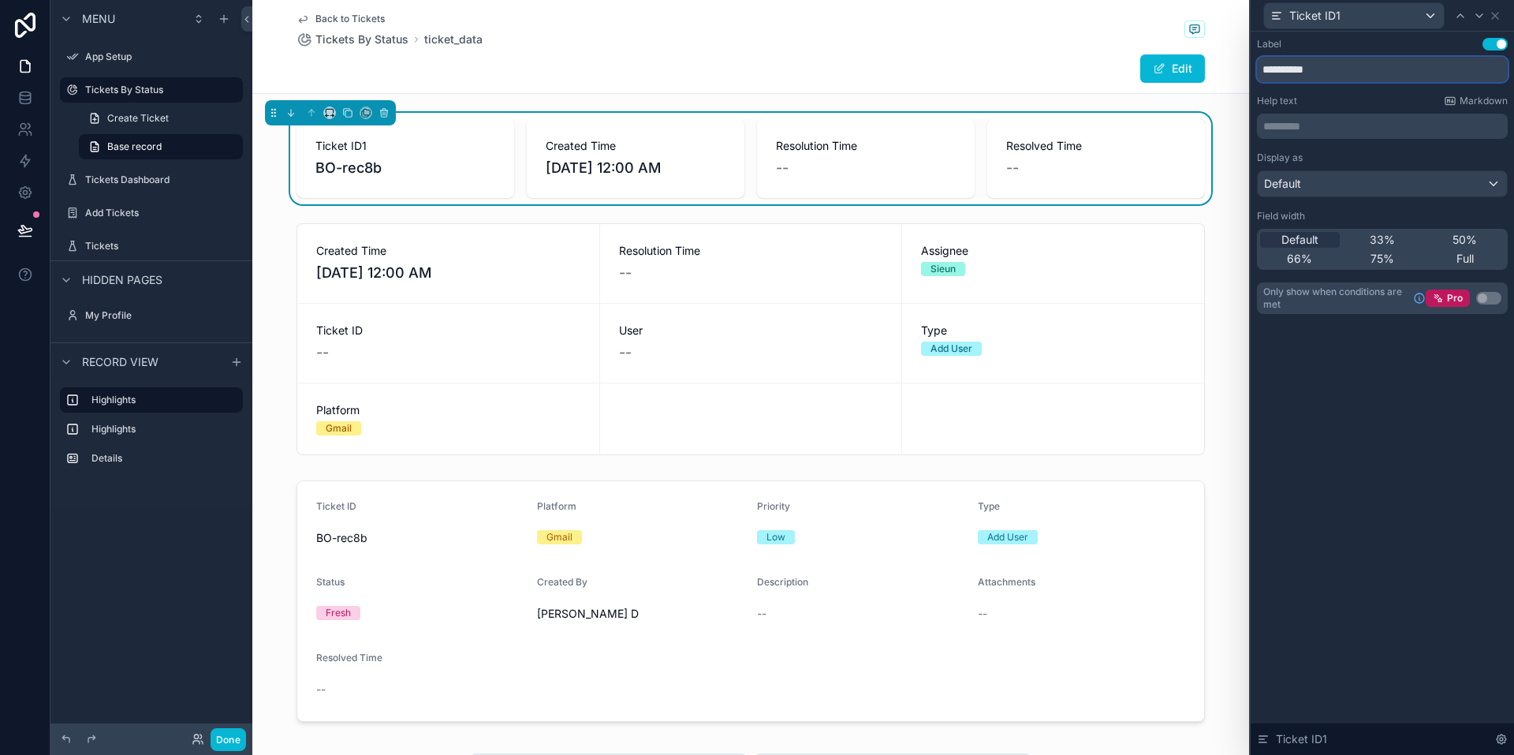
click at [502, 69] on input "**********" at bounding box center [1382, 69] width 251 height 25
type input "*********"
click at [502, 17] on icon at bounding box center [1495, 15] width 13 height 13
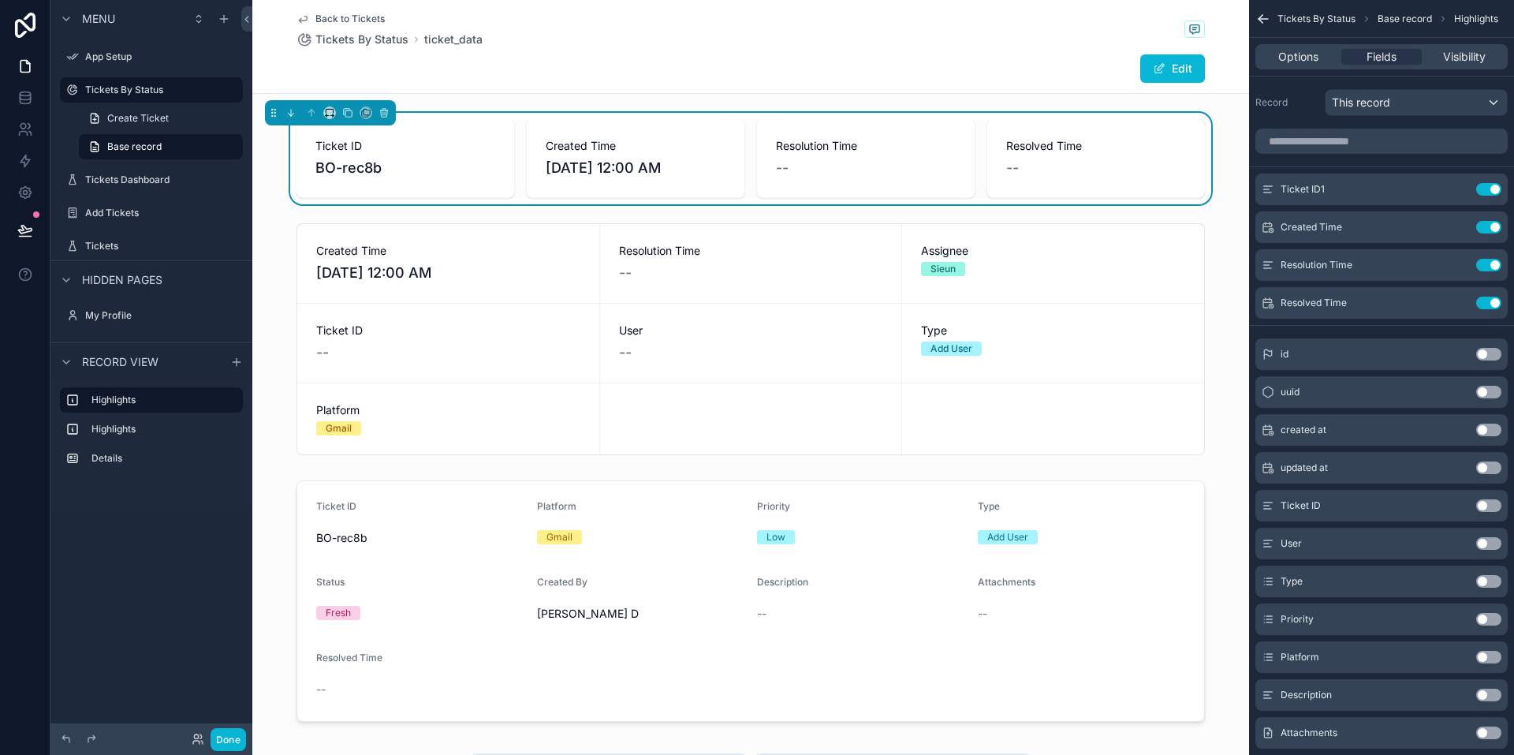
click at [502, 151] on span "Resolution Time" at bounding box center [866, 146] width 180 height 16
drag, startPoint x: 770, startPoint y: 146, endPoint x: 876, endPoint y: 141, distance: 106.6
click at [502, 141] on span "Resolution Time" at bounding box center [866, 146] width 180 height 16
click at [502, 155] on div "Resolution Time --" at bounding box center [866, 158] width 180 height 41
drag, startPoint x: 993, startPoint y: 143, endPoint x: 1099, endPoint y: 146, distance: 105.7
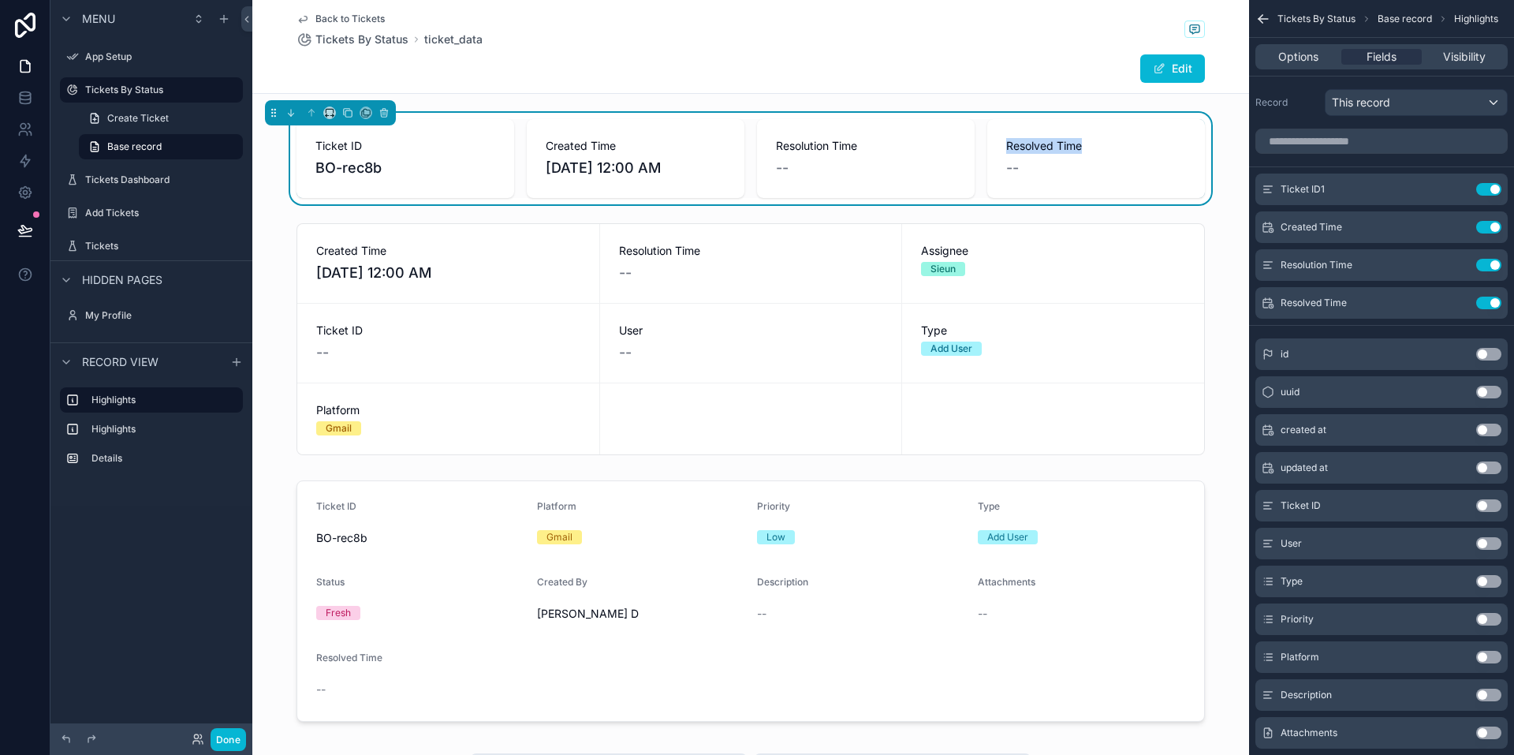
click at [502, 146] on div "Resolved Time --" at bounding box center [1096, 158] width 218 height 79
click at [502, 170] on div "--" at bounding box center [866, 168] width 180 height 22
click at [502, 169] on div "--" at bounding box center [866, 168] width 180 height 22
click at [502, 263] on icon "scrollable content" at bounding box center [1457, 265] width 13 height 13
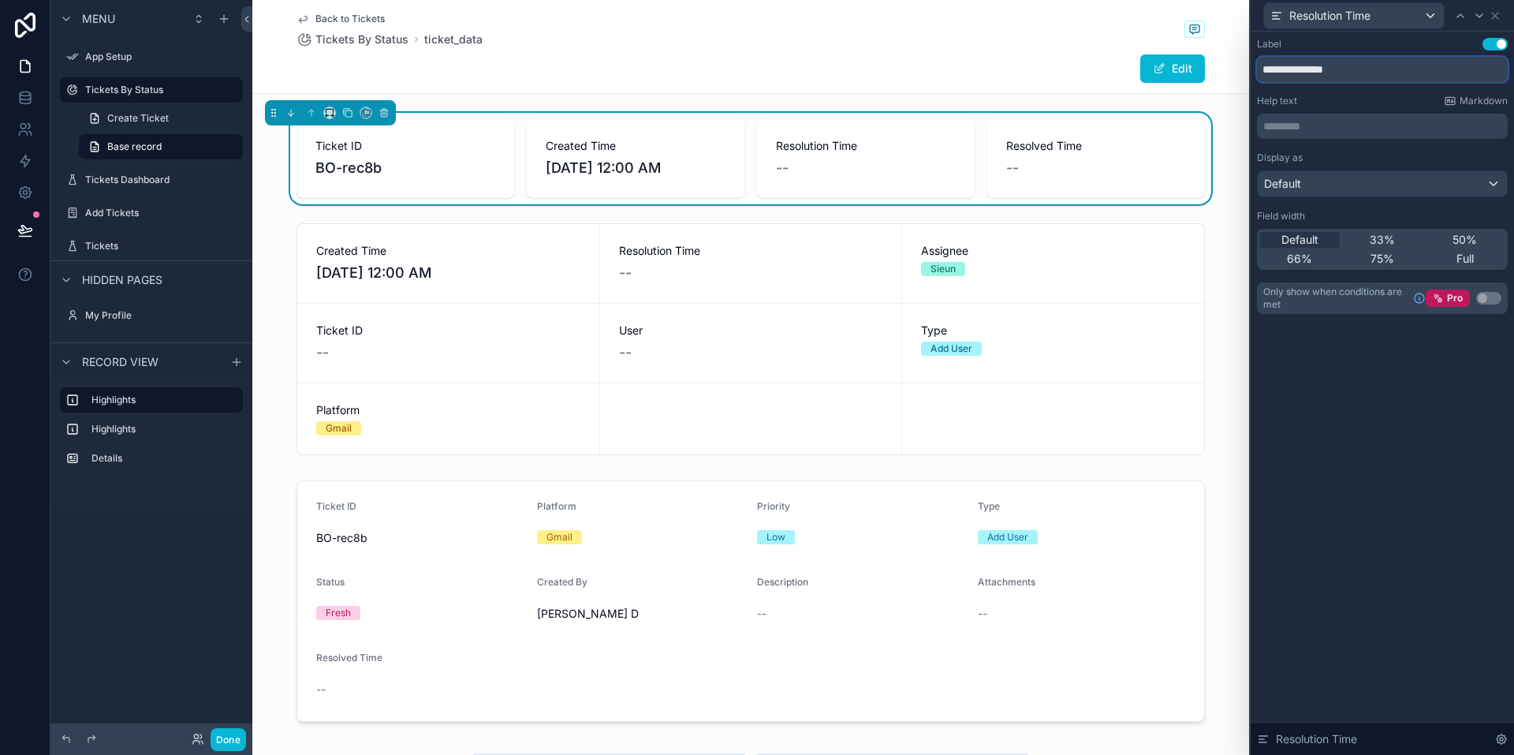
click at [502, 72] on input "**********" at bounding box center [1382, 69] width 251 height 25
type input "**********"
click at [502, 15] on icon at bounding box center [1495, 16] width 6 height 6
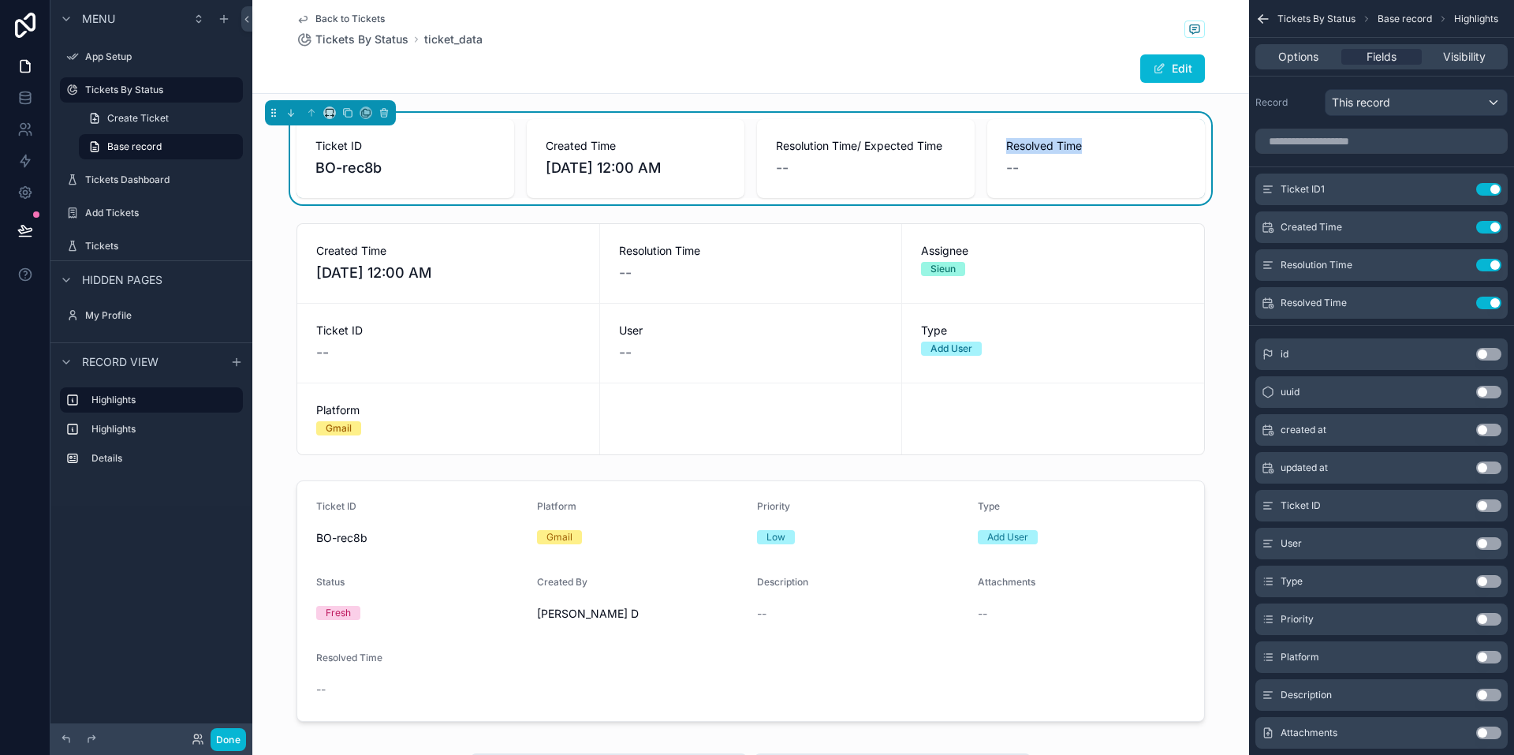
drag, startPoint x: 1002, startPoint y: 144, endPoint x: 1094, endPoint y: 150, distance: 91.7
click at [502, 150] on span "Resolved Time" at bounding box center [1096, 146] width 180 height 16
click at [502, 155] on div "Resolved Time --" at bounding box center [1096, 158] width 180 height 41
click at [502, 300] on icon "scrollable content" at bounding box center [1457, 303] width 13 height 13
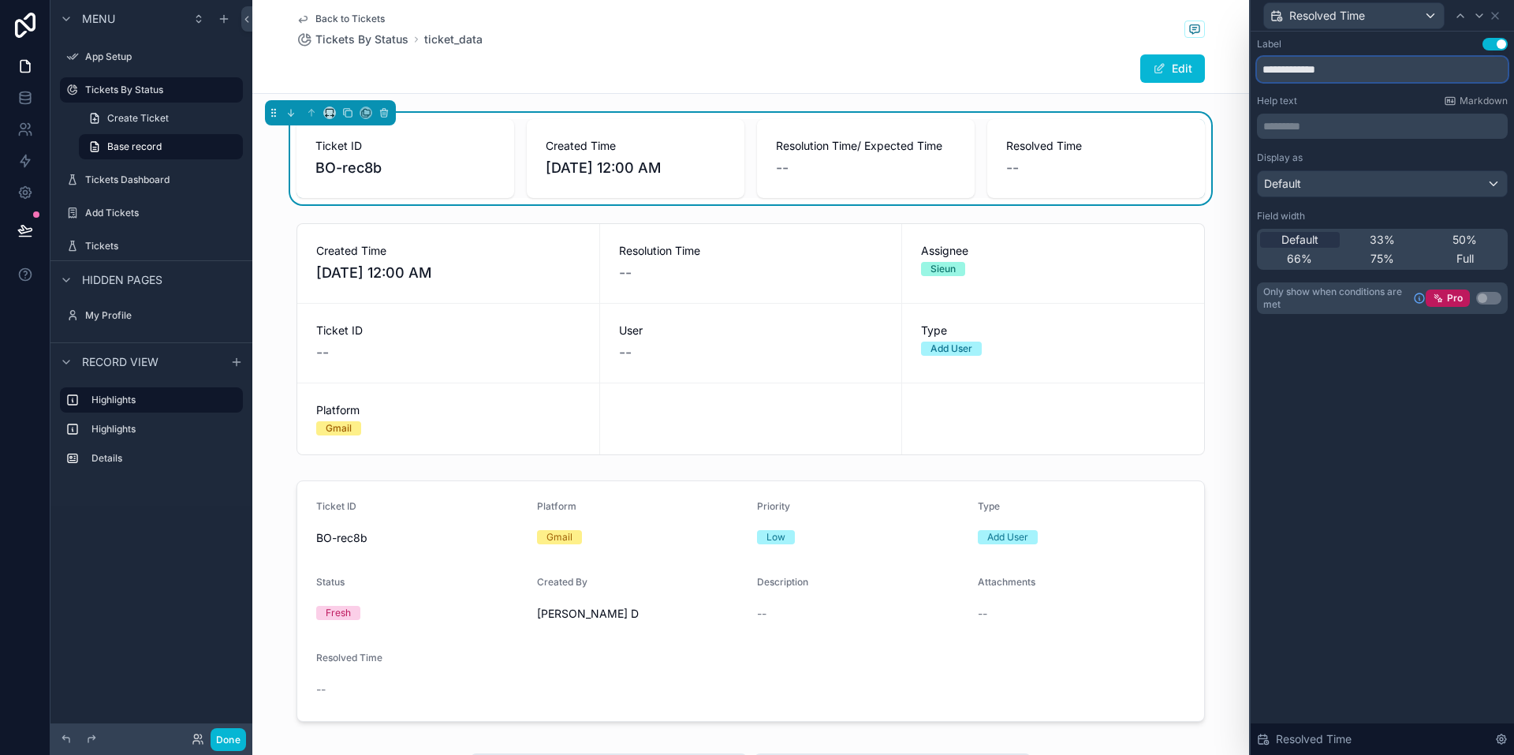
click at [502, 71] on input "**********" at bounding box center [1382, 69] width 251 height 25
type input "**********"
click at [502, 397] on div "**********" at bounding box center [1382, 393] width 263 height 723
click at [502, 15] on icon at bounding box center [1495, 15] width 13 height 13
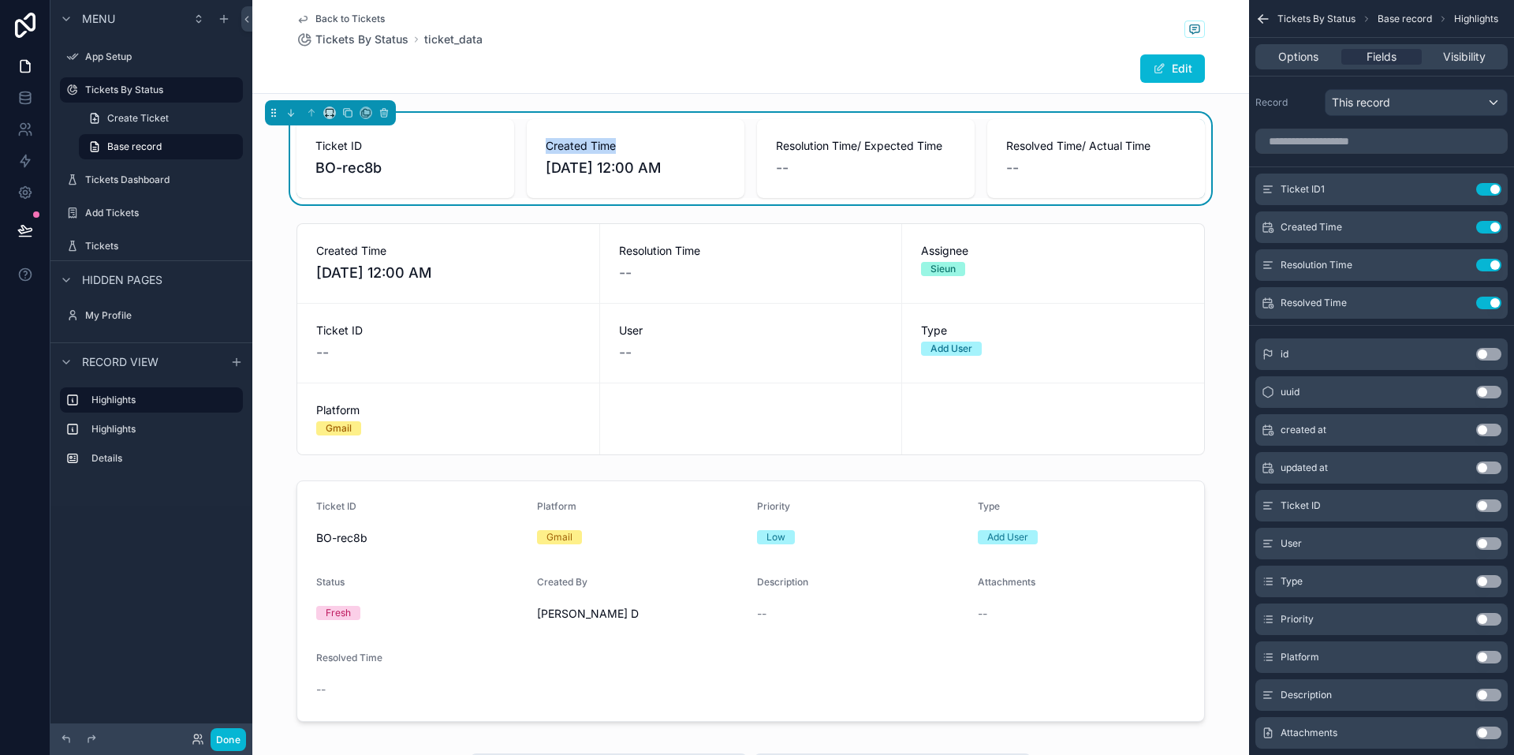
drag, startPoint x: 536, startPoint y: 148, endPoint x: 644, endPoint y: 149, distance: 108.8
click at [502, 149] on div "Created Time 8/22/2025 12:00 AM" at bounding box center [636, 158] width 218 height 79
click at [502, 149] on span "Created Time" at bounding box center [636, 146] width 180 height 16
drag, startPoint x: 840, startPoint y: 147, endPoint x: 939, endPoint y: 151, distance: 99.4
click at [502, 151] on span "Resolution Time/ Expected Time" at bounding box center [866, 146] width 180 height 16
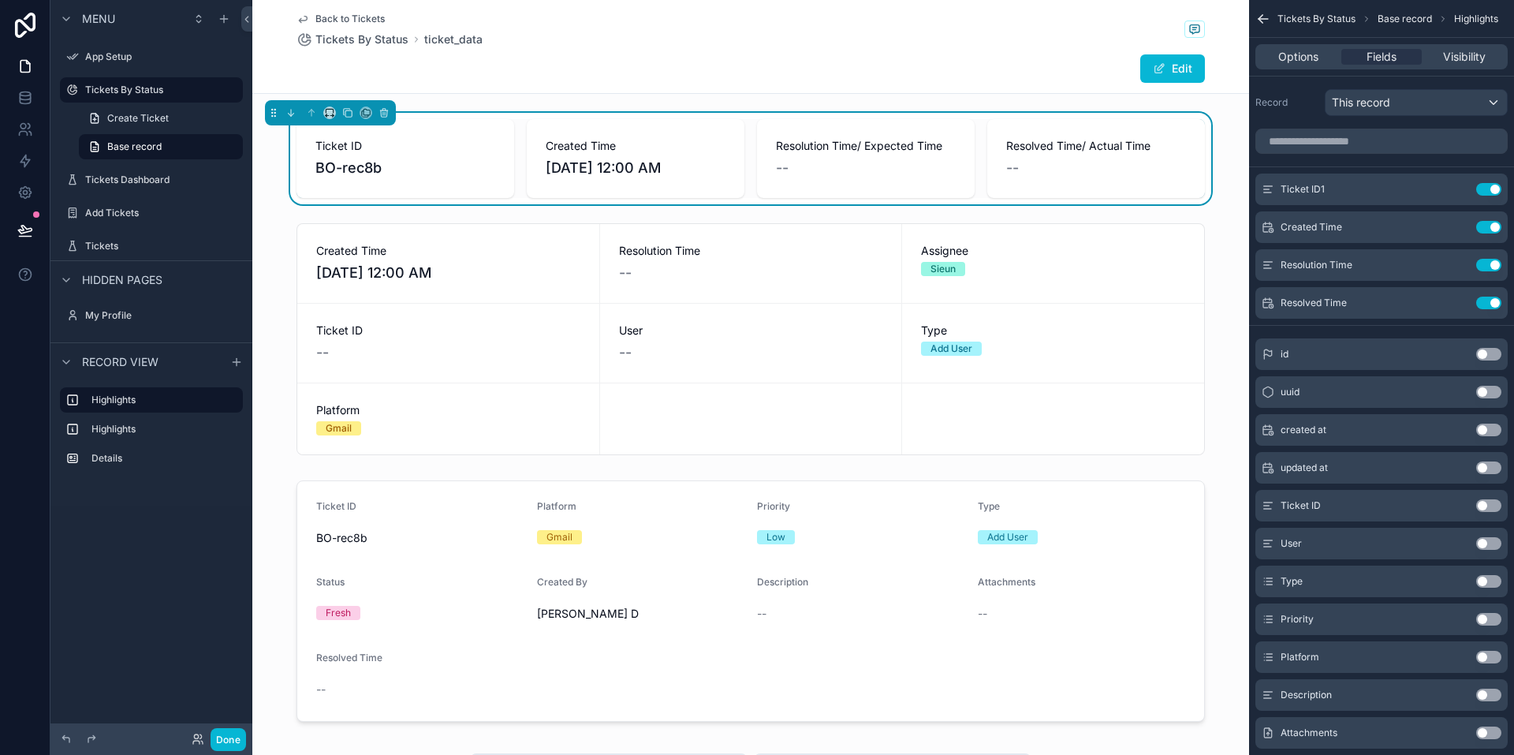
click at [502, 174] on span "8/22/2025 12:00 AM" at bounding box center [636, 168] width 180 height 22
drag, startPoint x: 760, startPoint y: 140, endPoint x: 963, endPoint y: 142, distance: 203.5
click at [502, 142] on div "Resolution Time/ Expected Time --" at bounding box center [866, 158] width 218 height 79
click at [502, 144] on span "Resolved Time/ Actual Time" at bounding box center [1096, 146] width 180 height 16
drag, startPoint x: 1010, startPoint y: 148, endPoint x: 1173, endPoint y: 149, distance: 162.5
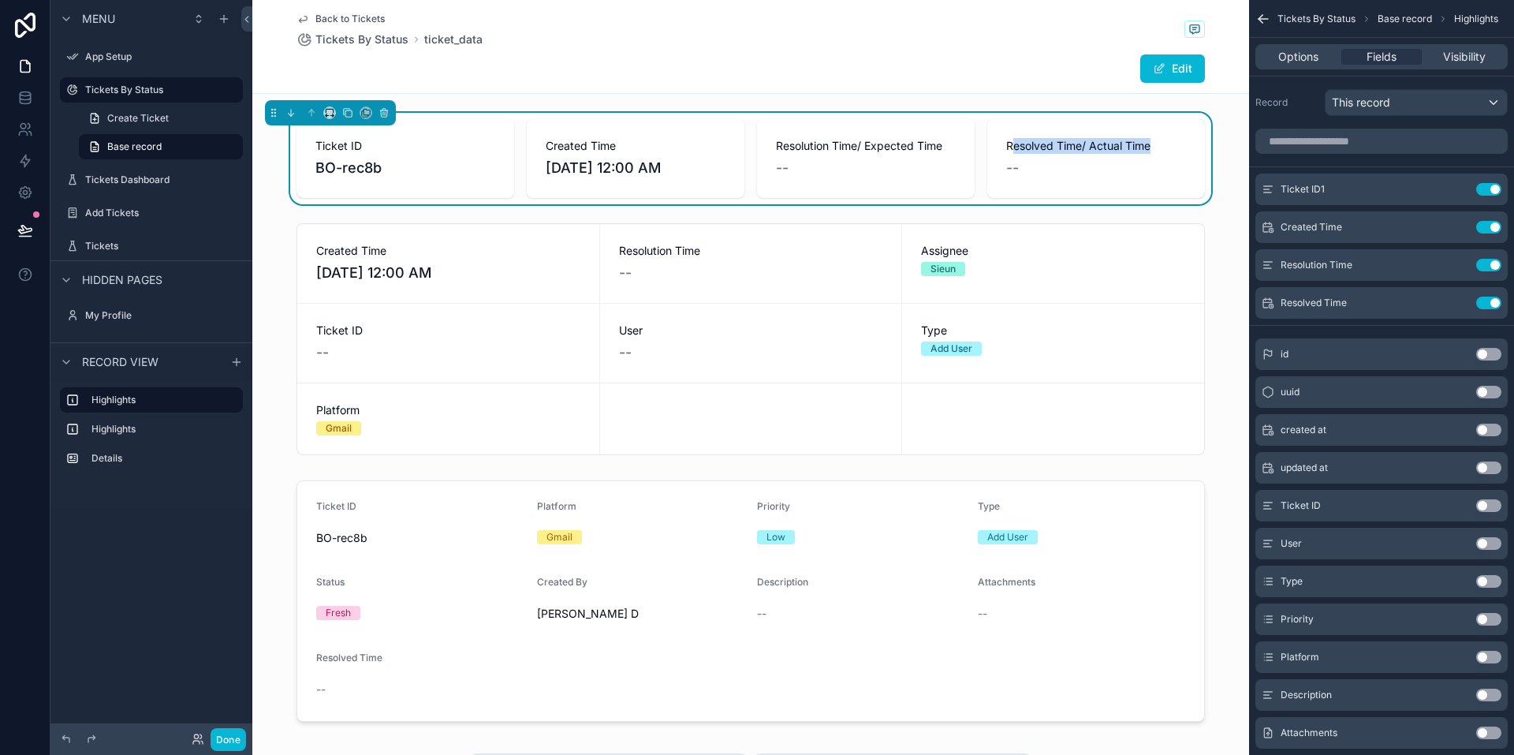
click at [502, 149] on span "Resolved Time/ Actual Time" at bounding box center [1096, 146] width 180 height 16
click at [502, 172] on div "--" at bounding box center [1096, 168] width 180 height 22
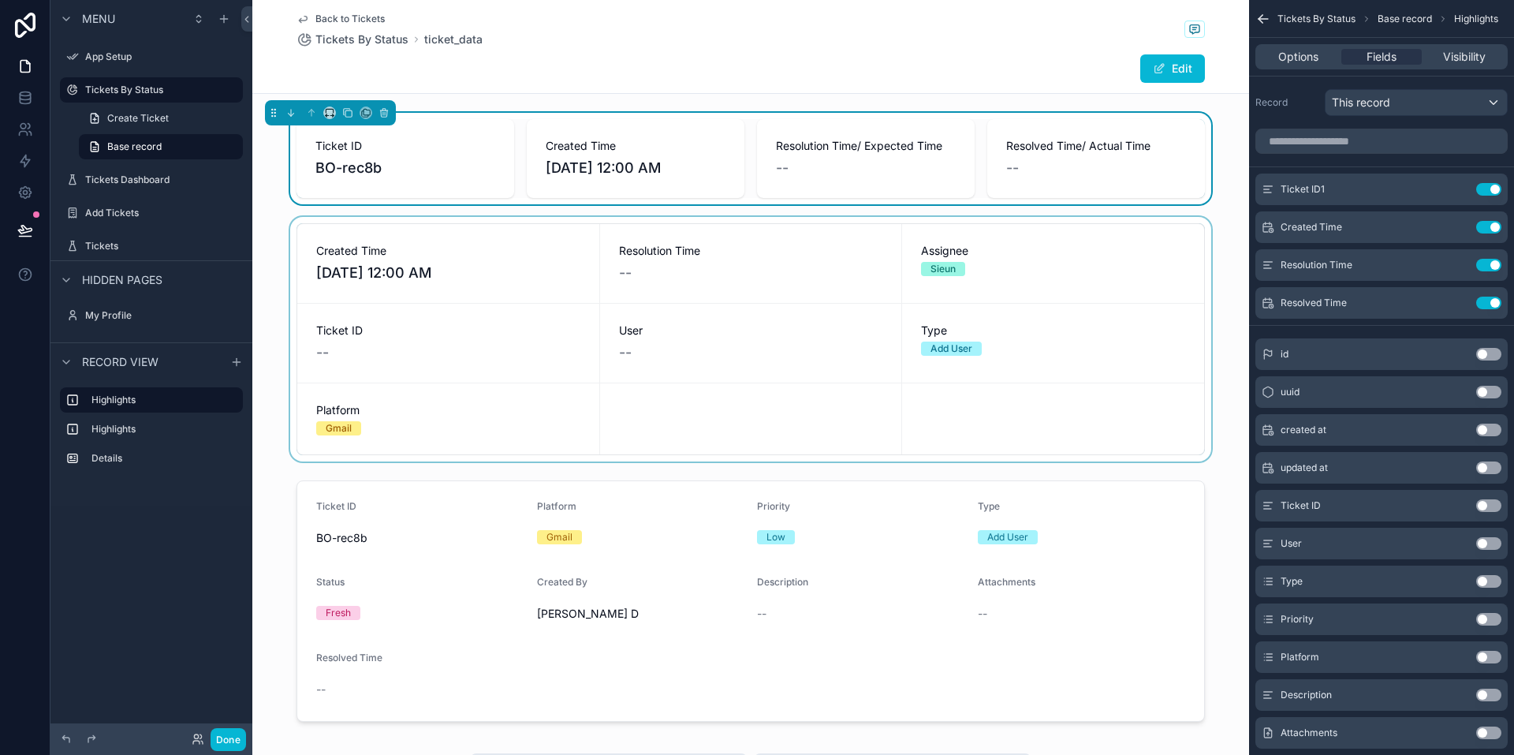
click at [479, 282] on div "scrollable content" at bounding box center [750, 339] width 997 height 245
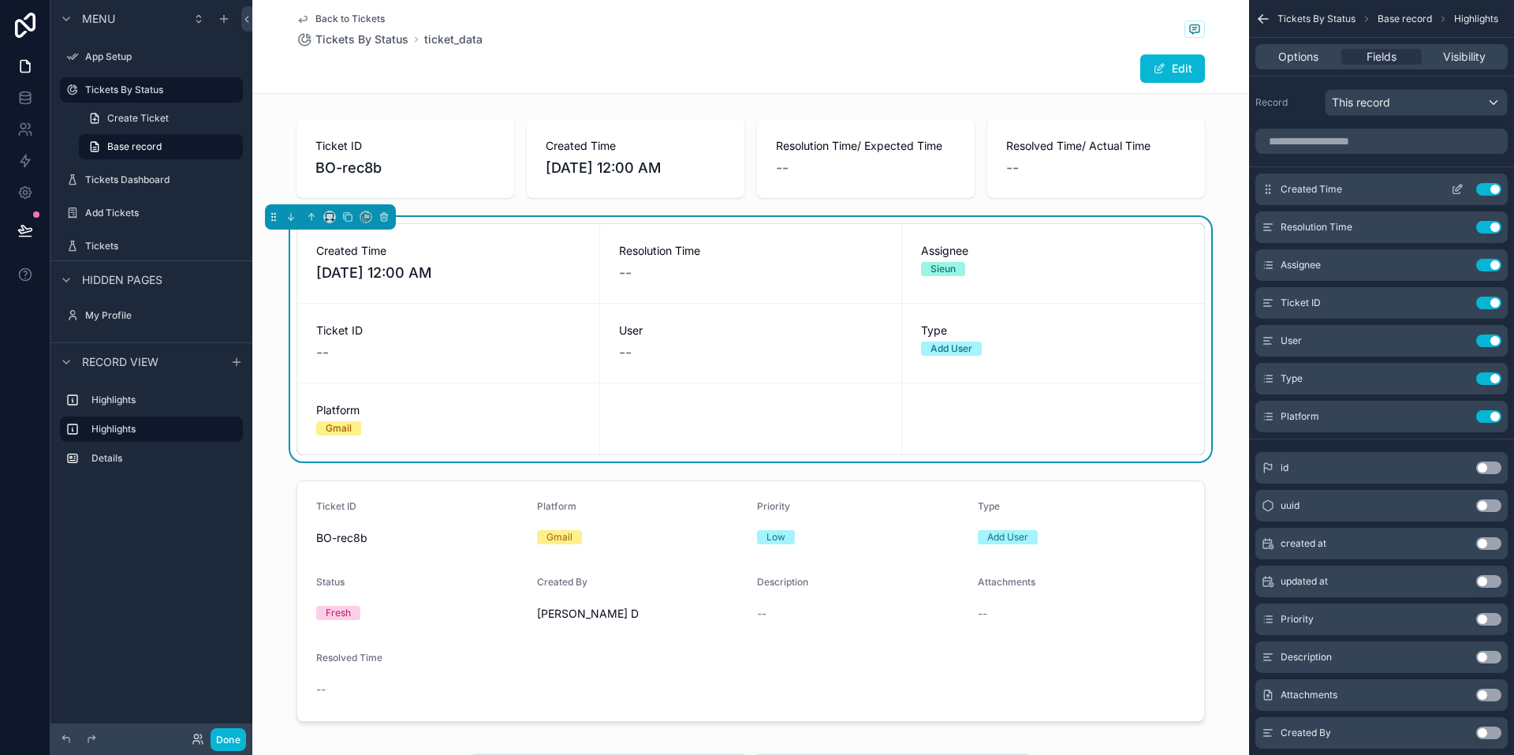
click at [502, 189] on button "Use setting" at bounding box center [1488, 189] width 25 height 13
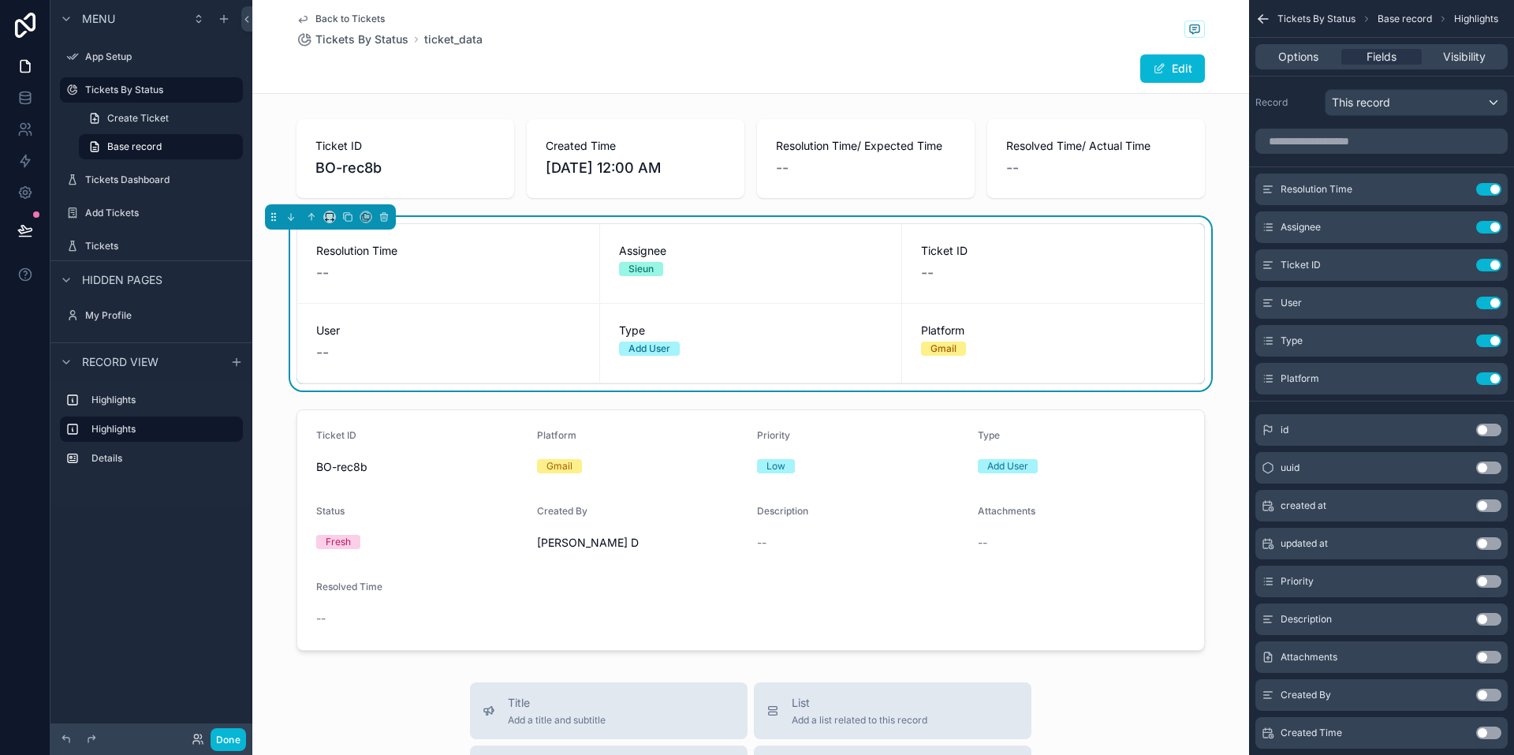
click at [502, 189] on button "Use setting" at bounding box center [1488, 189] width 25 height 13
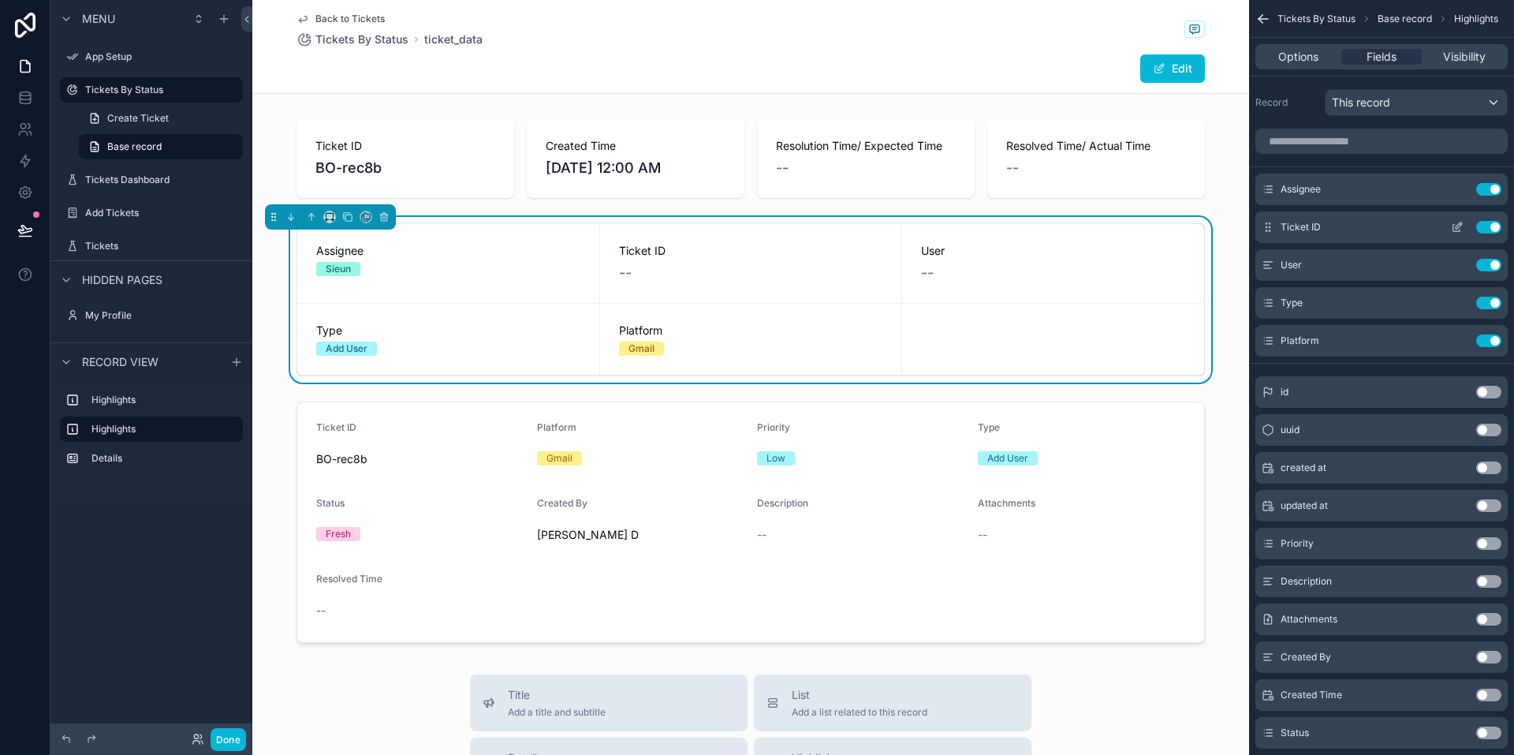
click at [502, 222] on button "Use setting" at bounding box center [1488, 227] width 25 height 13
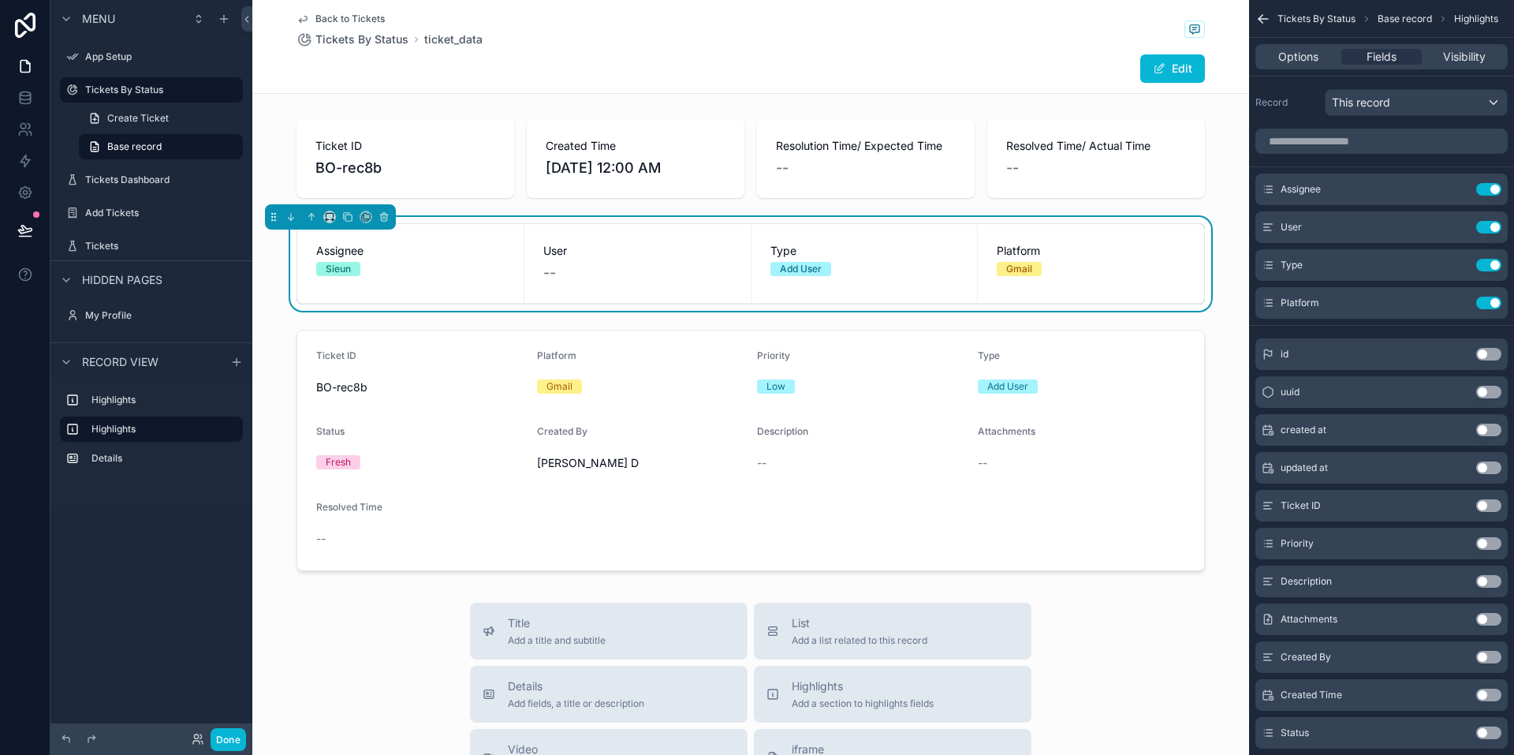
click at [502, 222] on button "Use setting" at bounding box center [1488, 227] width 25 height 13
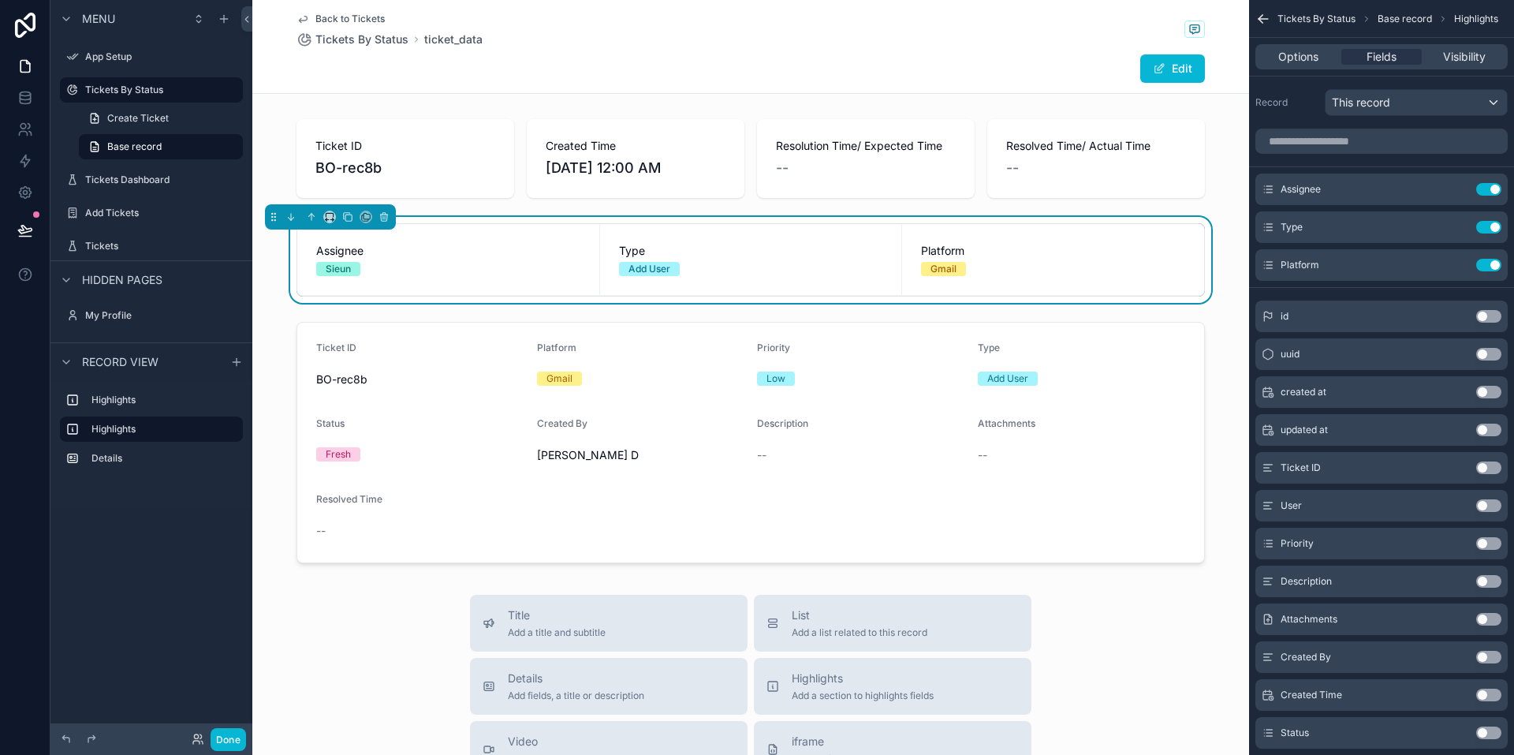
click at [502, 222] on button "Use setting" at bounding box center [1488, 227] width 25 height 13
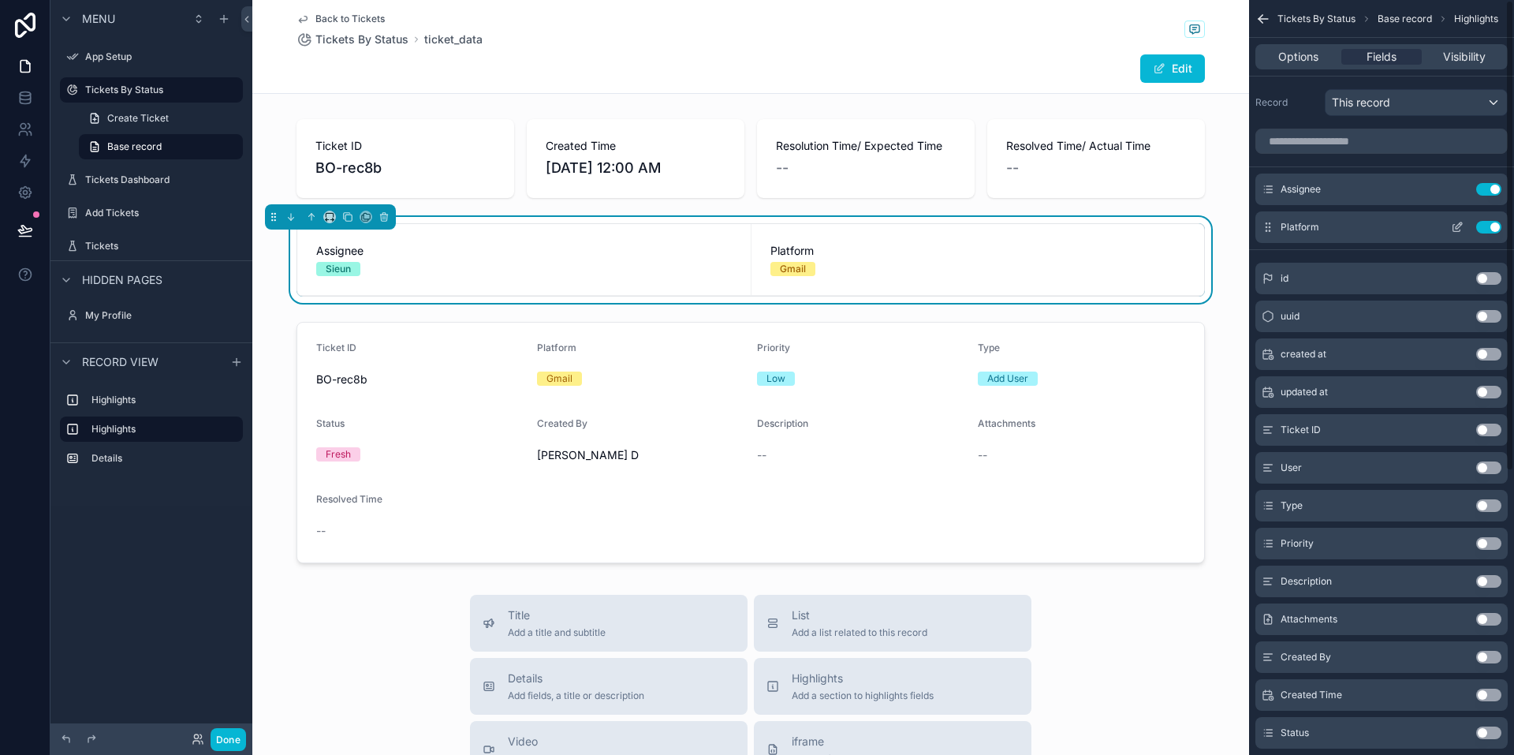
click at [502, 222] on button "Use setting" at bounding box center [1488, 227] width 25 height 13
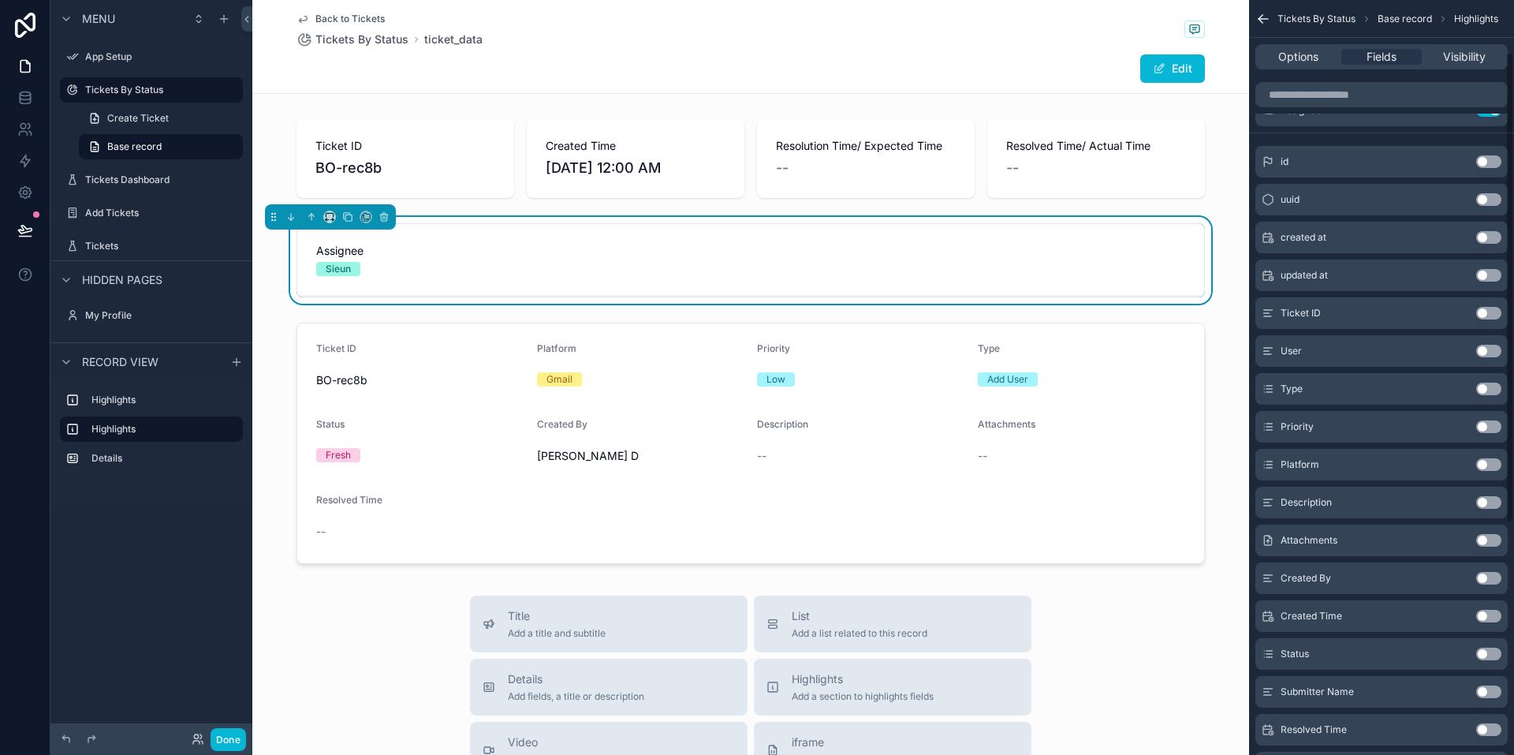
scroll to position [158, 0]
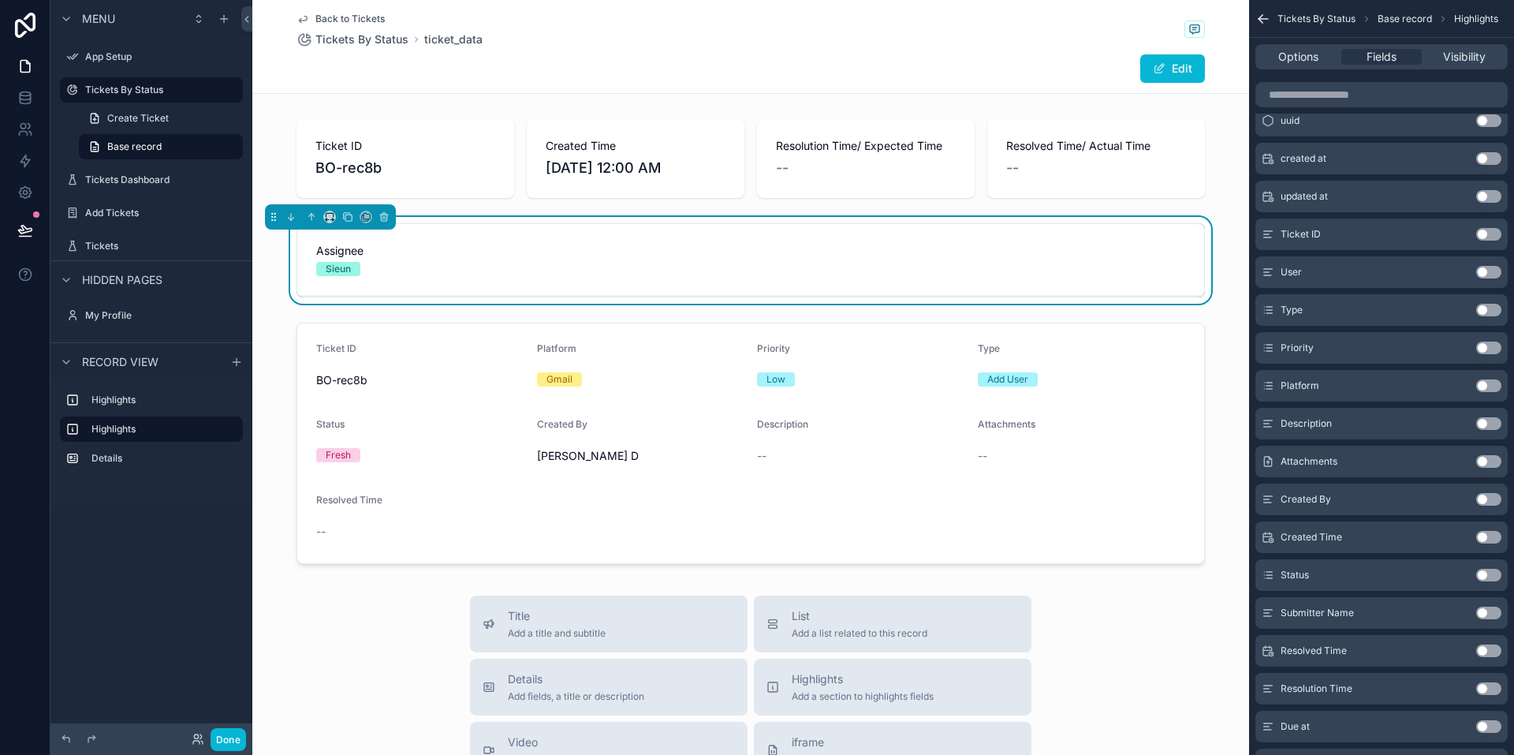
click at [502, 498] on button "Use setting" at bounding box center [1488, 499] width 25 height 13
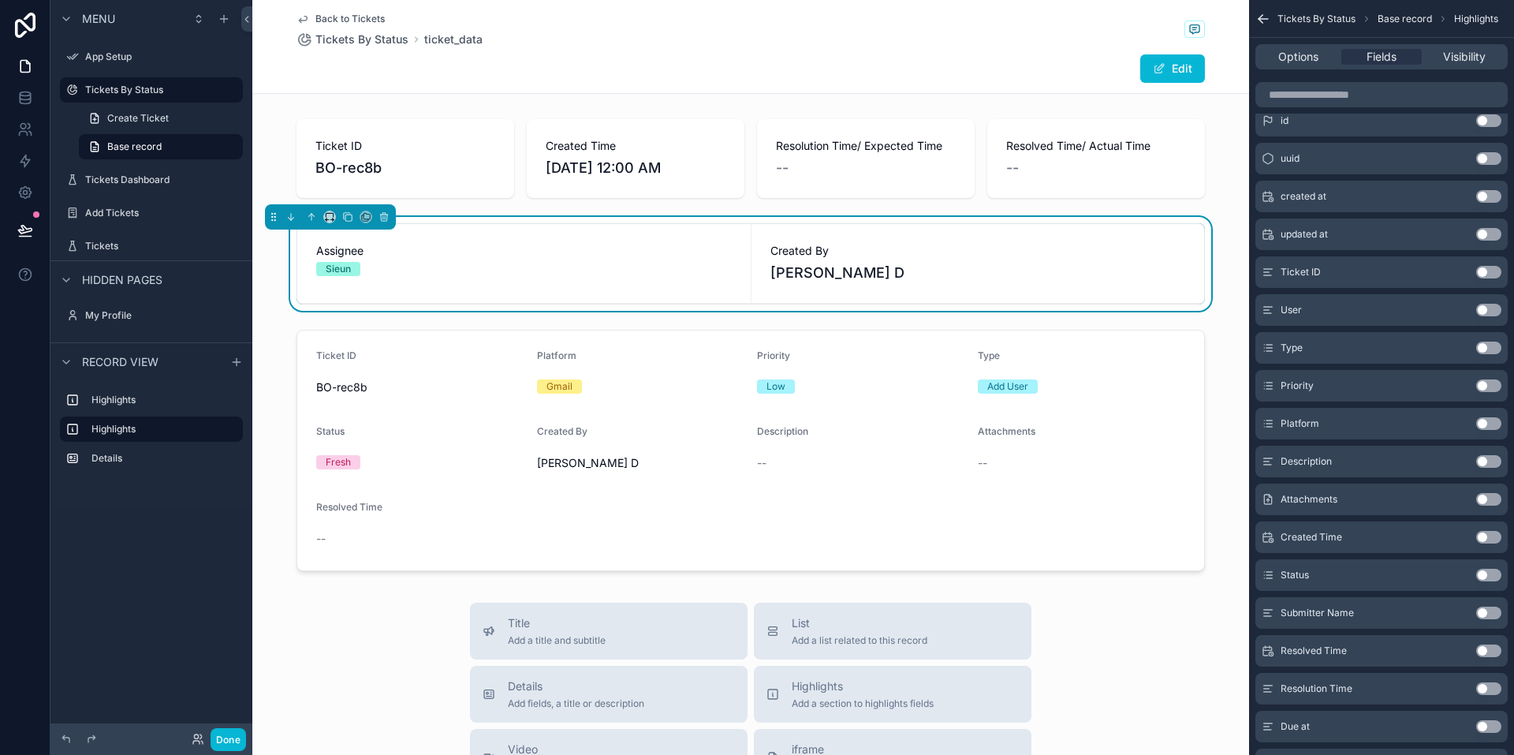
click at [502, 610] on button "Use setting" at bounding box center [1488, 613] width 25 height 13
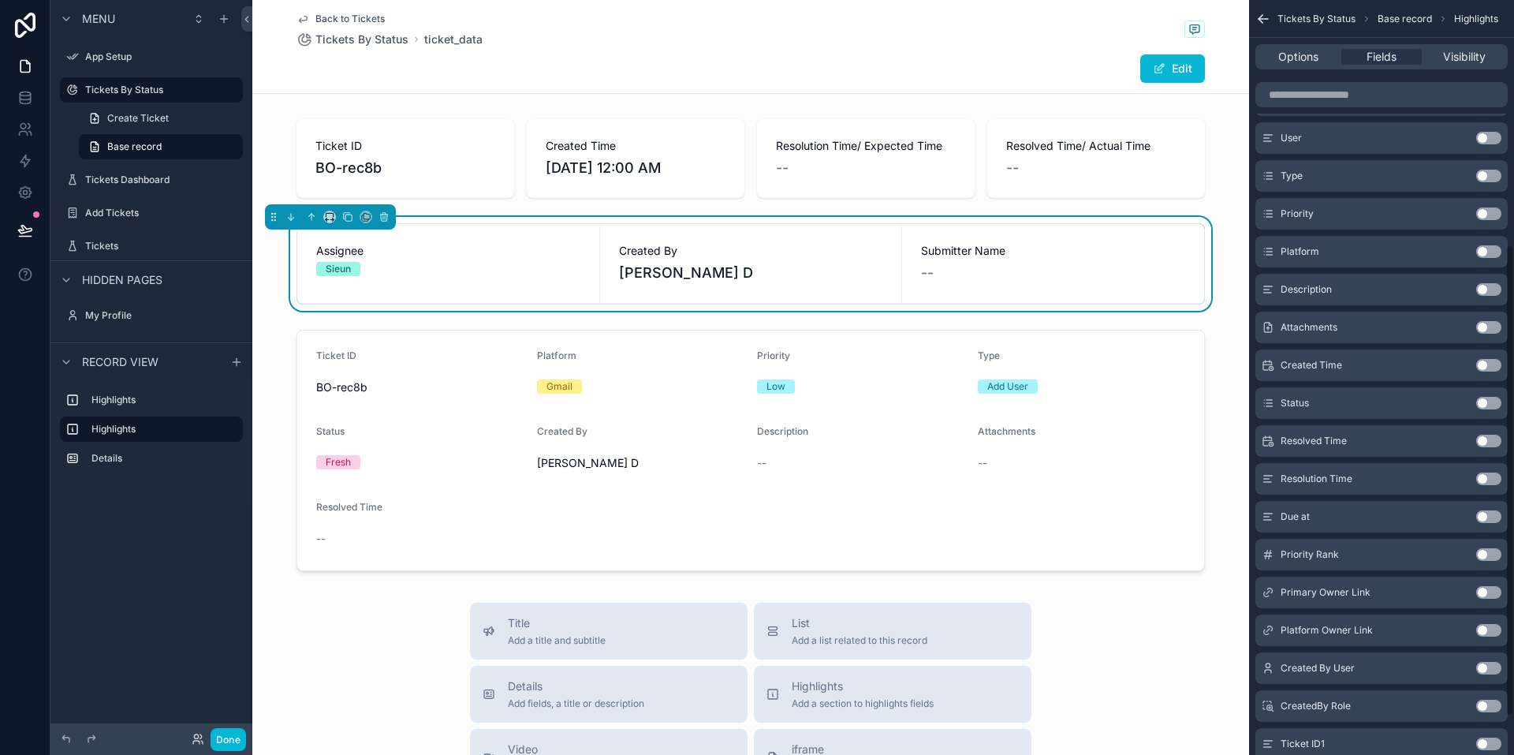
scroll to position [394, 0]
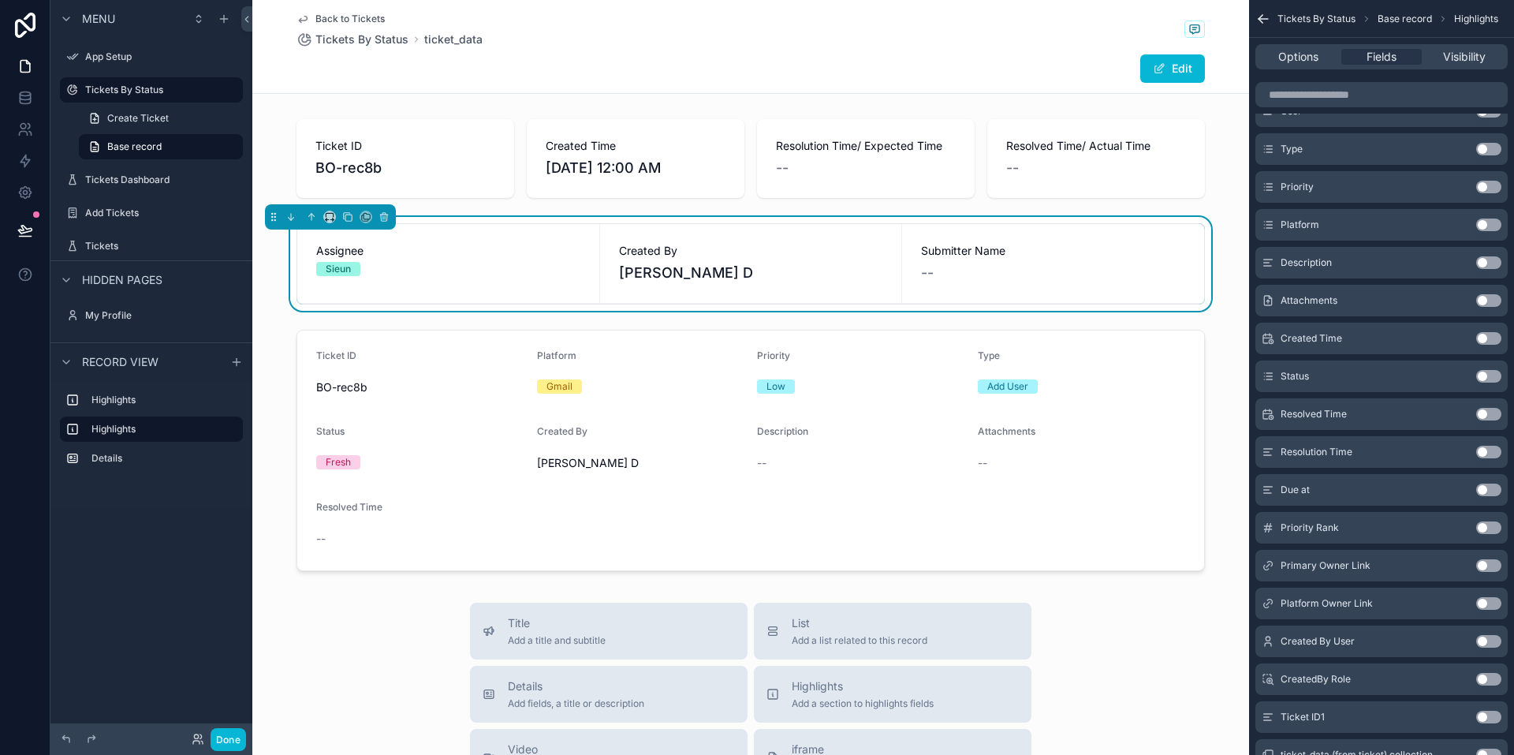
click at [502, 491] on button "Use setting" at bounding box center [1488, 489] width 25 height 13
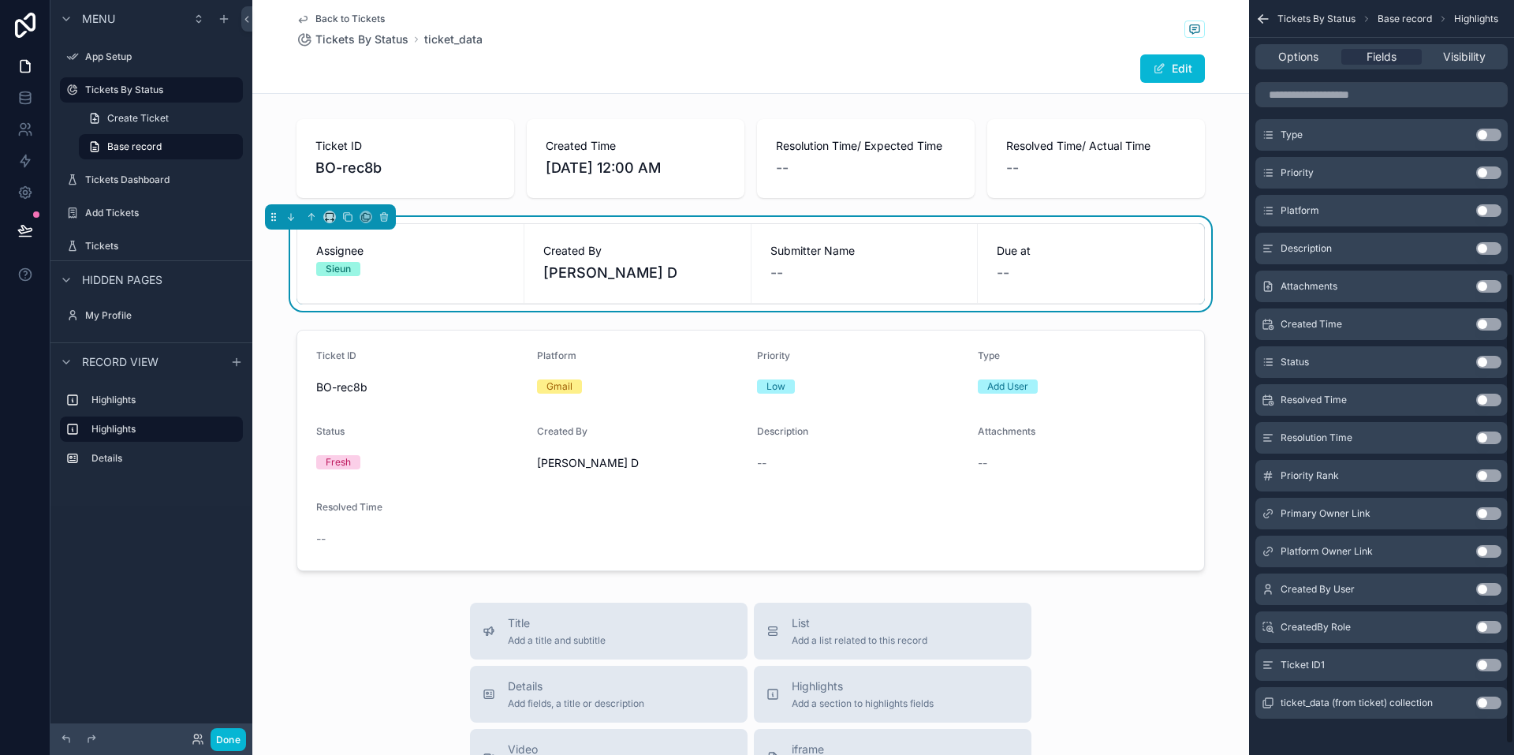
scroll to position [454, 0]
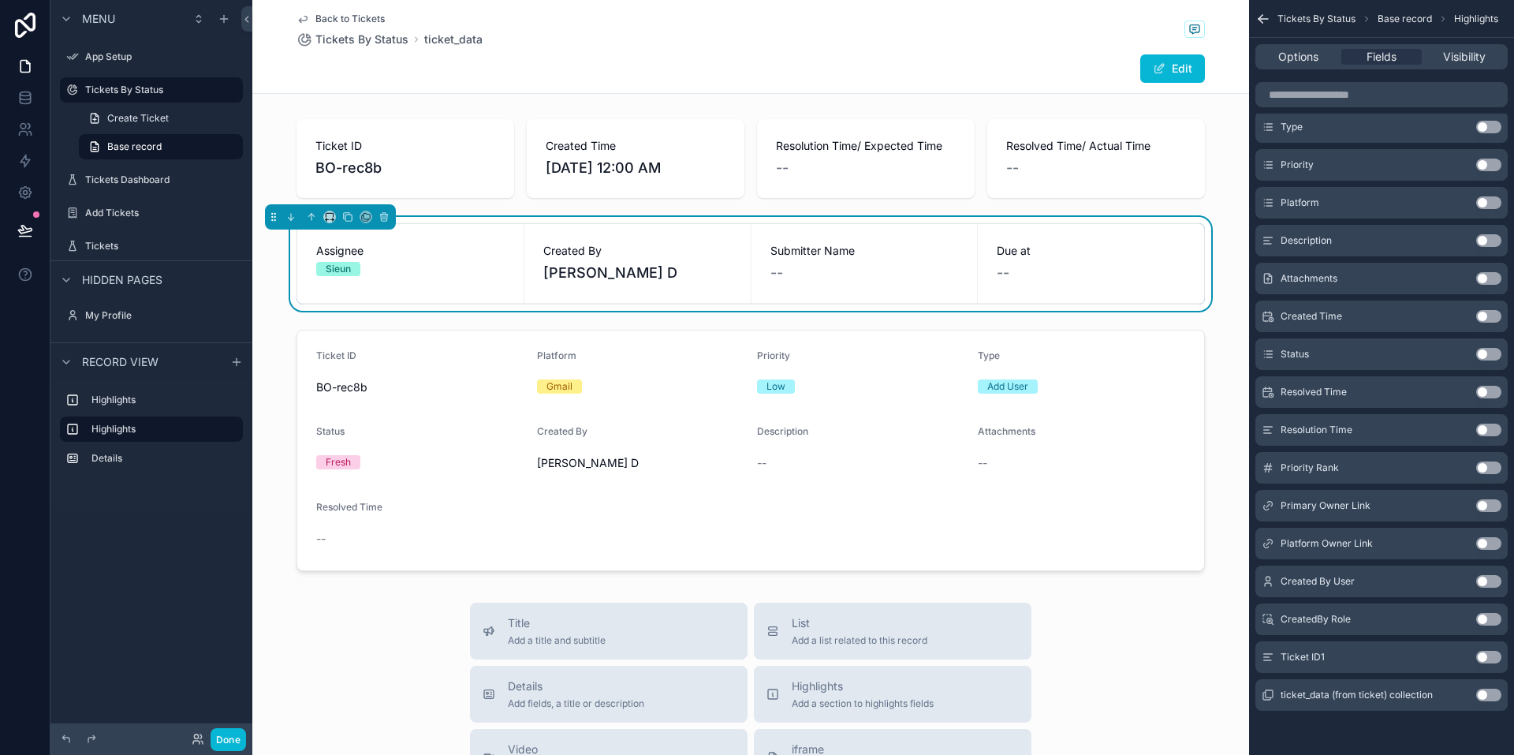
click at [502, 618] on button "Use setting" at bounding box center [1488, 619] width 25 height 13
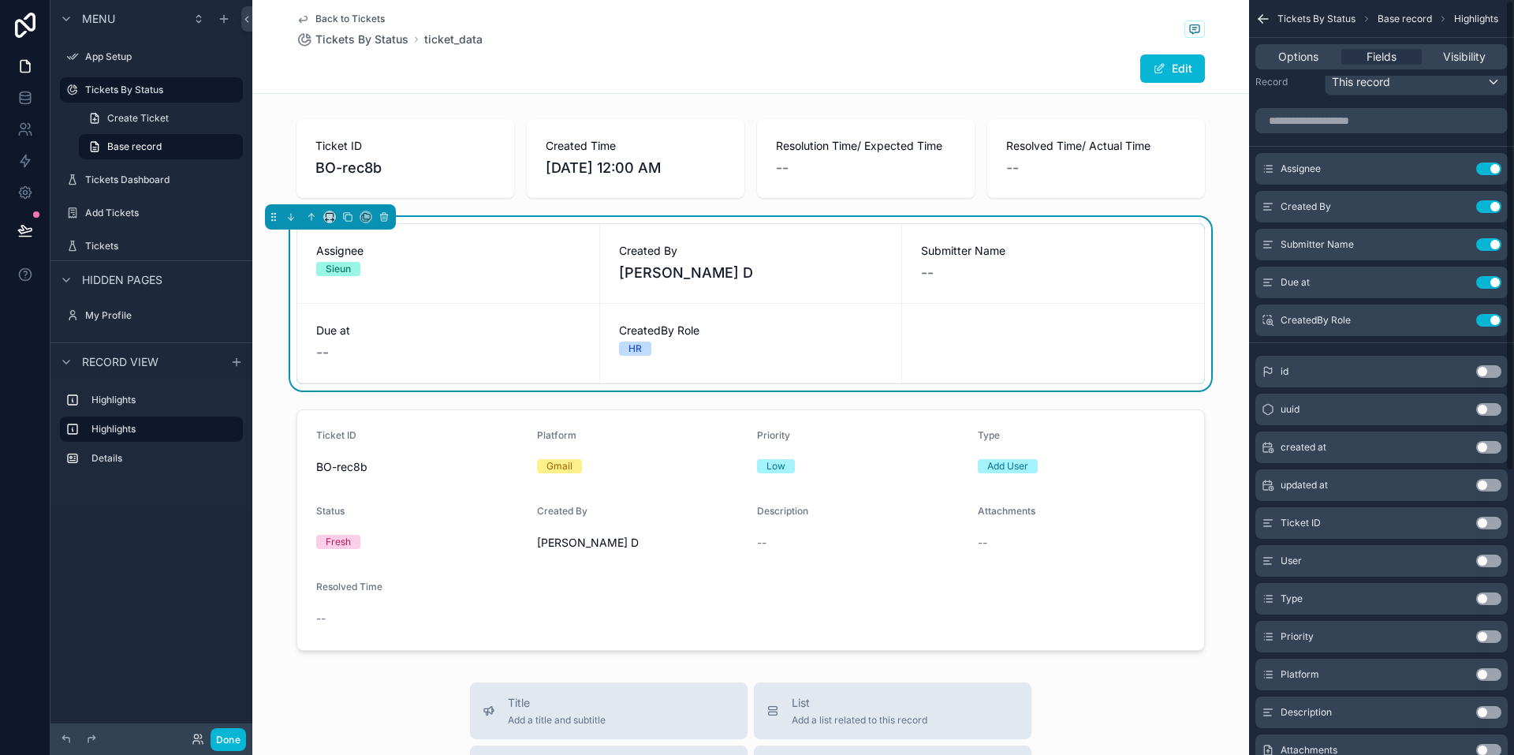
scroll to position [0, 0]
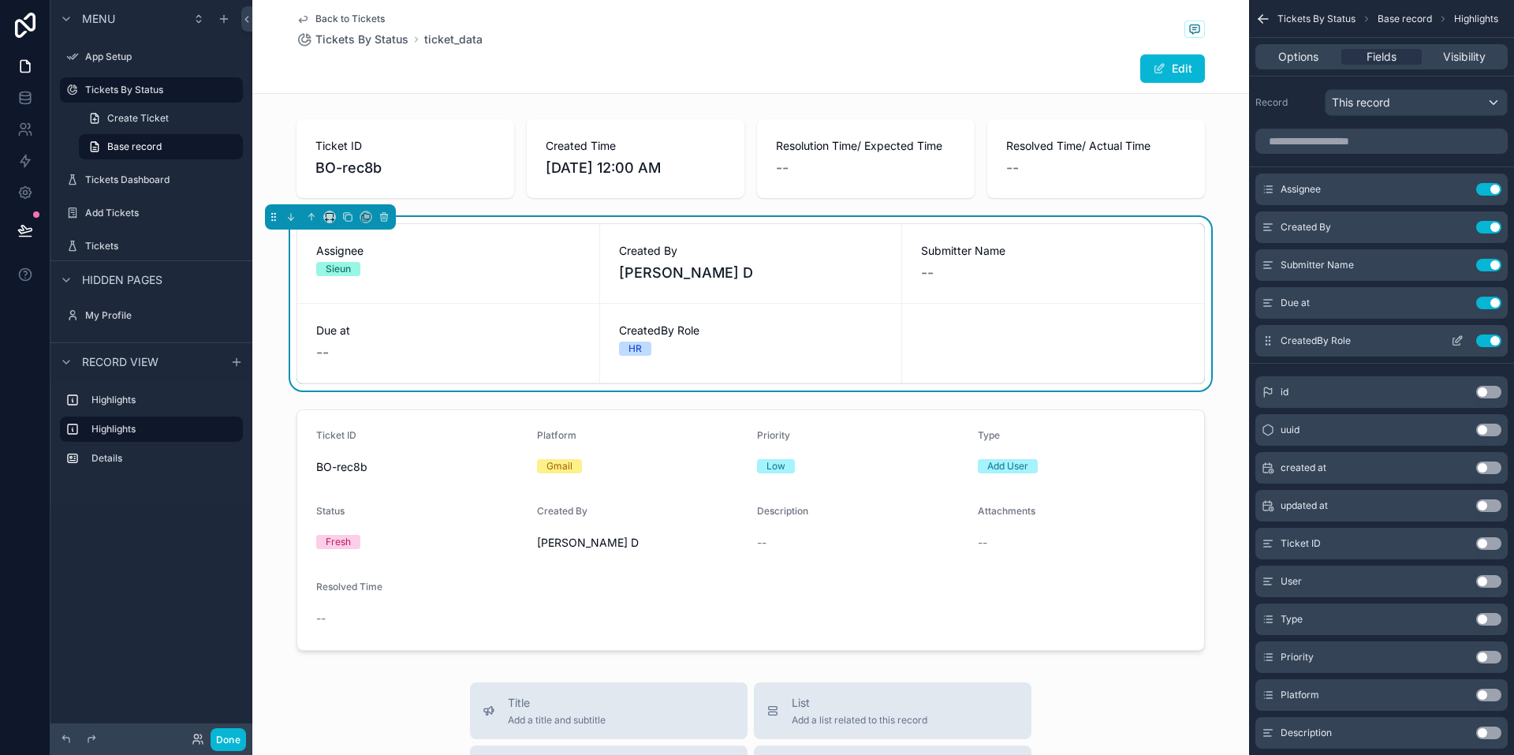
click at [502, 342] on button "Use setting" at bounding box center [1488, 340] width 25 height 13
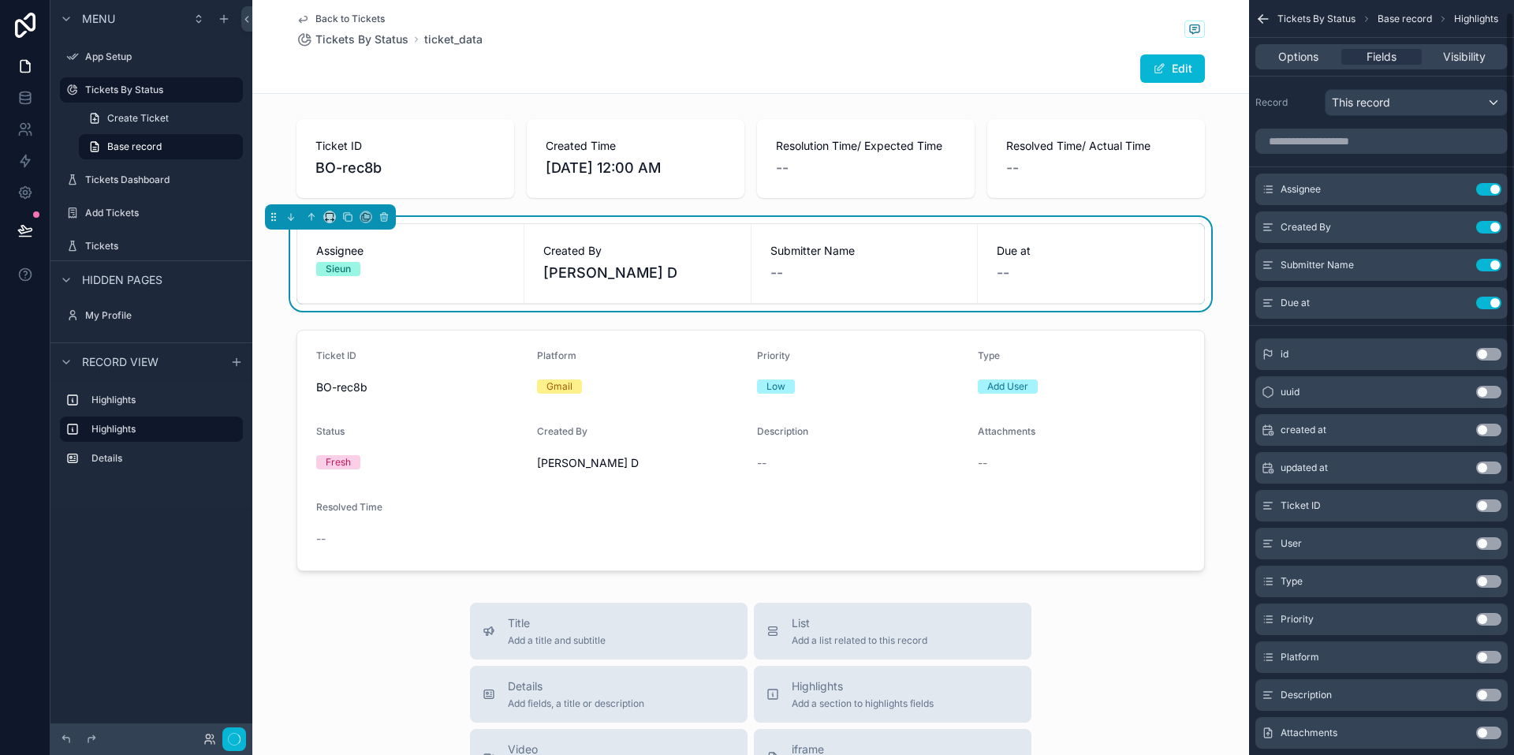
scroll to position [454, 0]
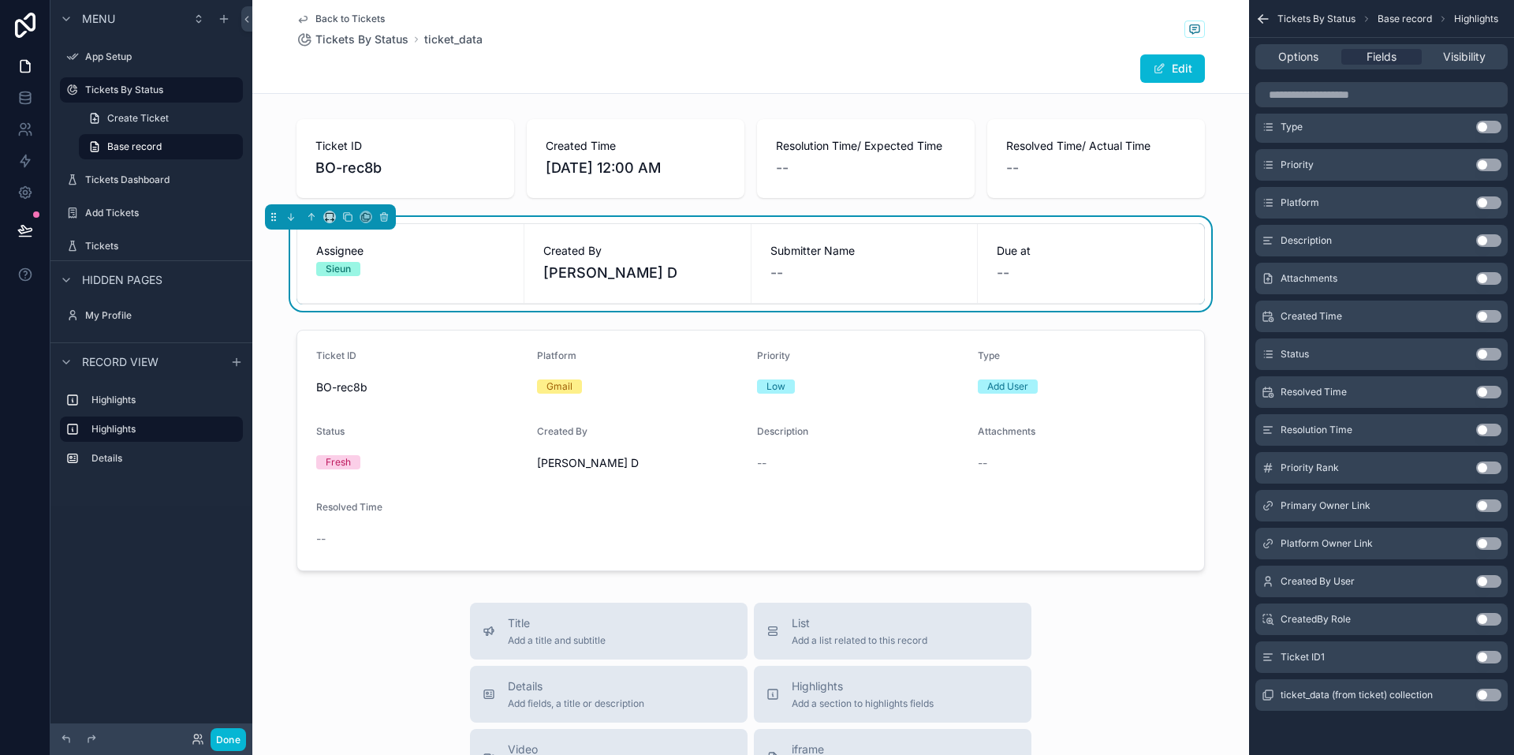
click at [502, 580] on button "Use setting" at bounding box center [1488, 581] width 25 height 13
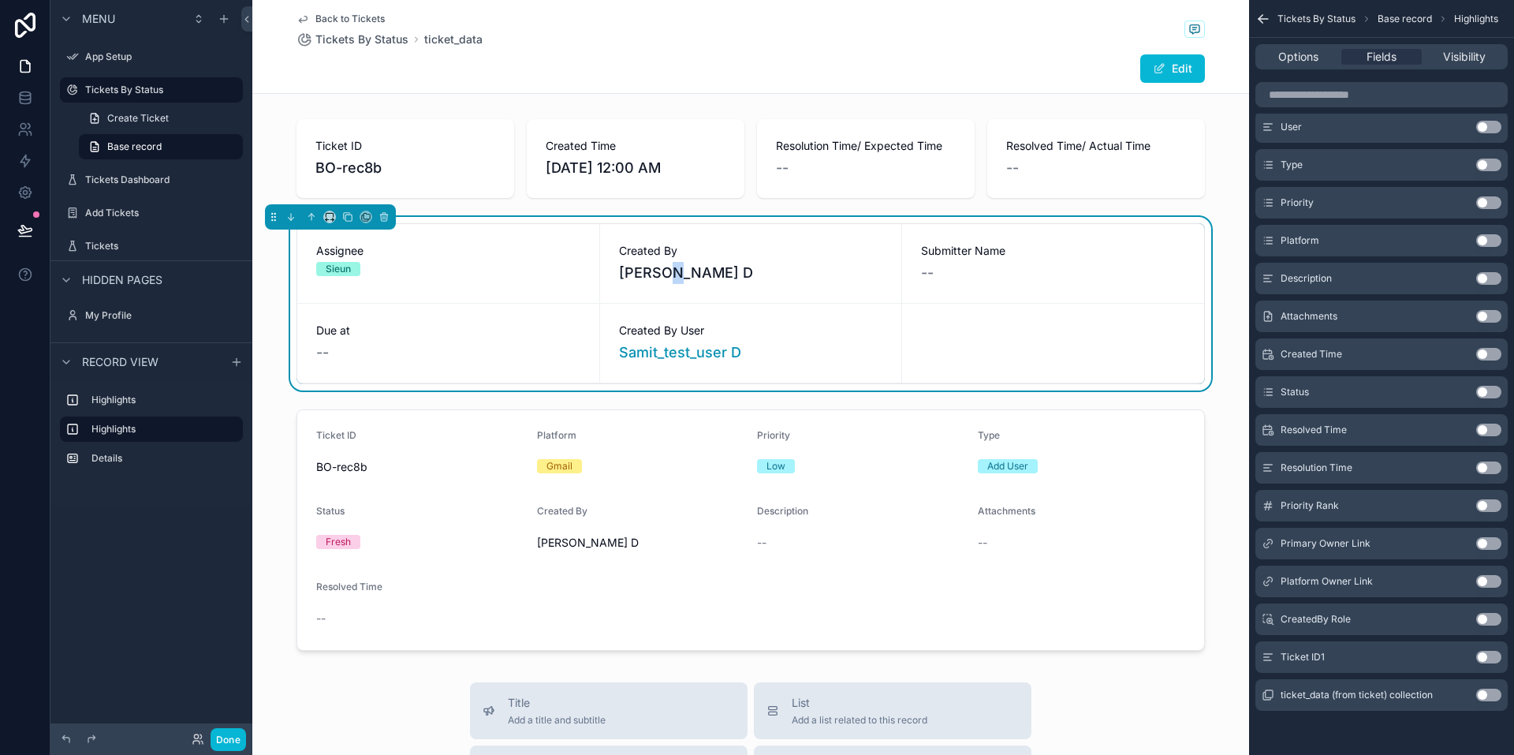
drag, startPoint x: 656, startPoint y: 267, endPoint x: 678, endPoint y: 285, distance: 27.5
click at [502, 276] on span "Samit D" at bounding box center [751, 273] width 264 height 22
click at [502, 291] on div "Created By Samit D" at bounding box center [751, 263] width 302 height 79
click at [502, 271] on span "Samit D" at bounding box center [751, 273] width 264 height 22
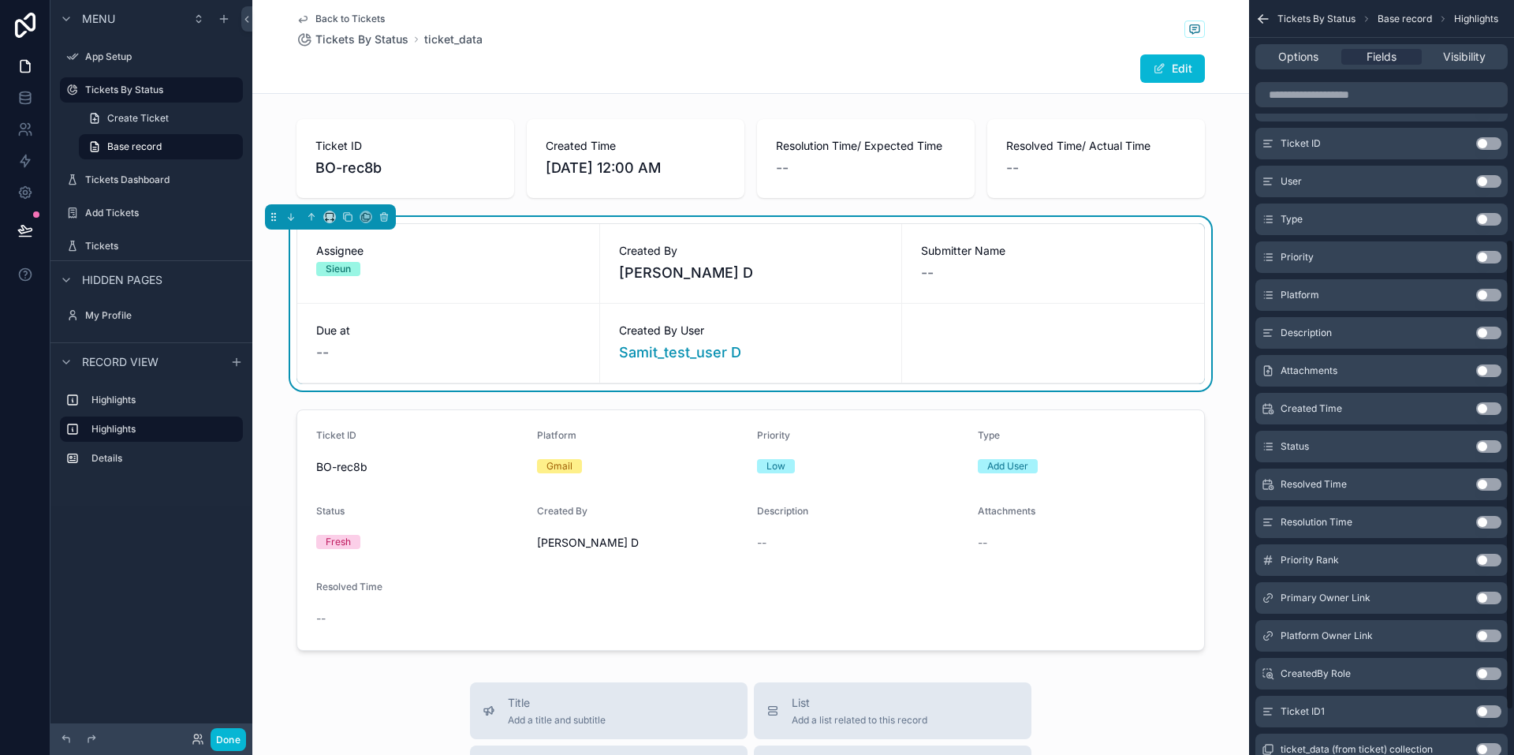
scroll to position [375, 0]
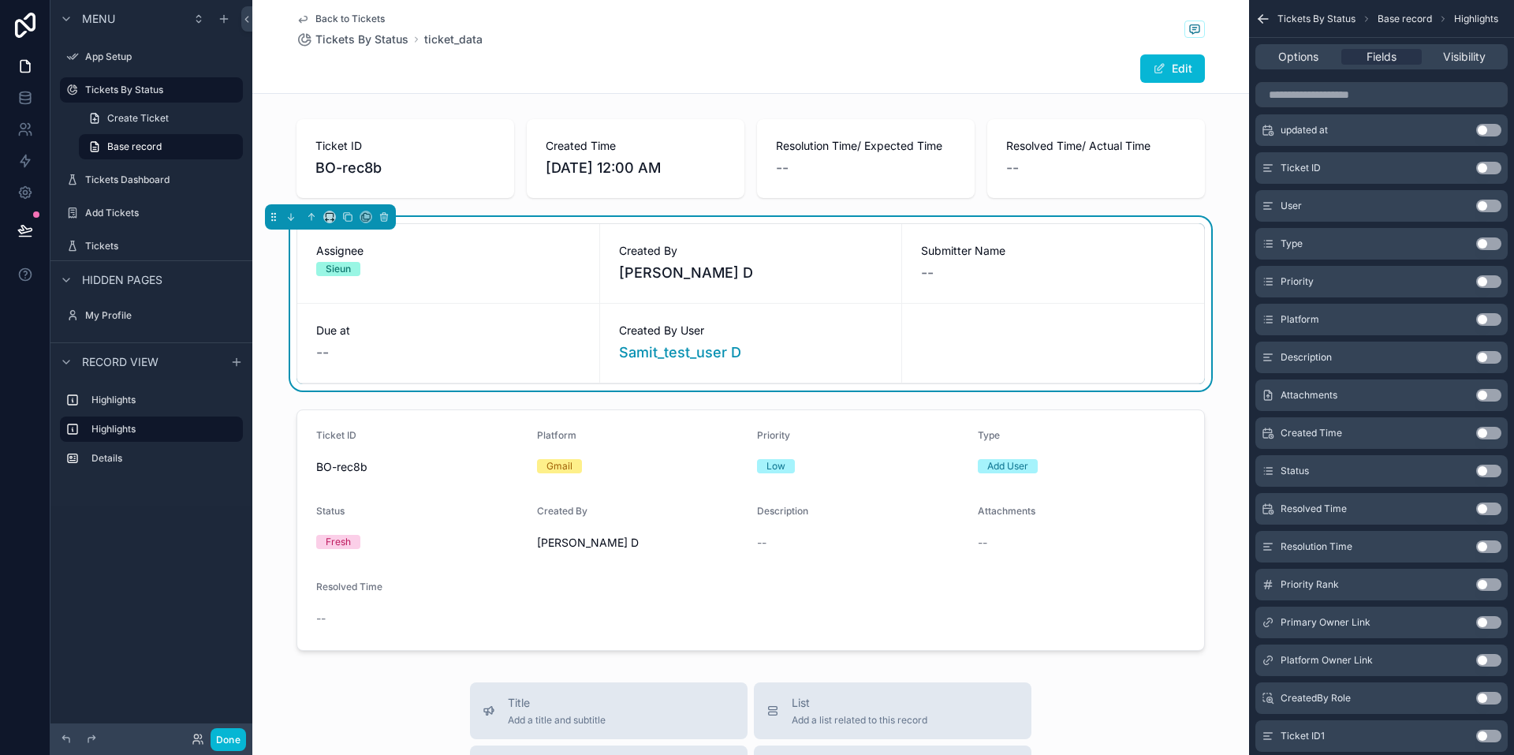
click at [502, 471] on button "Use setting" at bounding box center [1488, 471] width 25 height 13
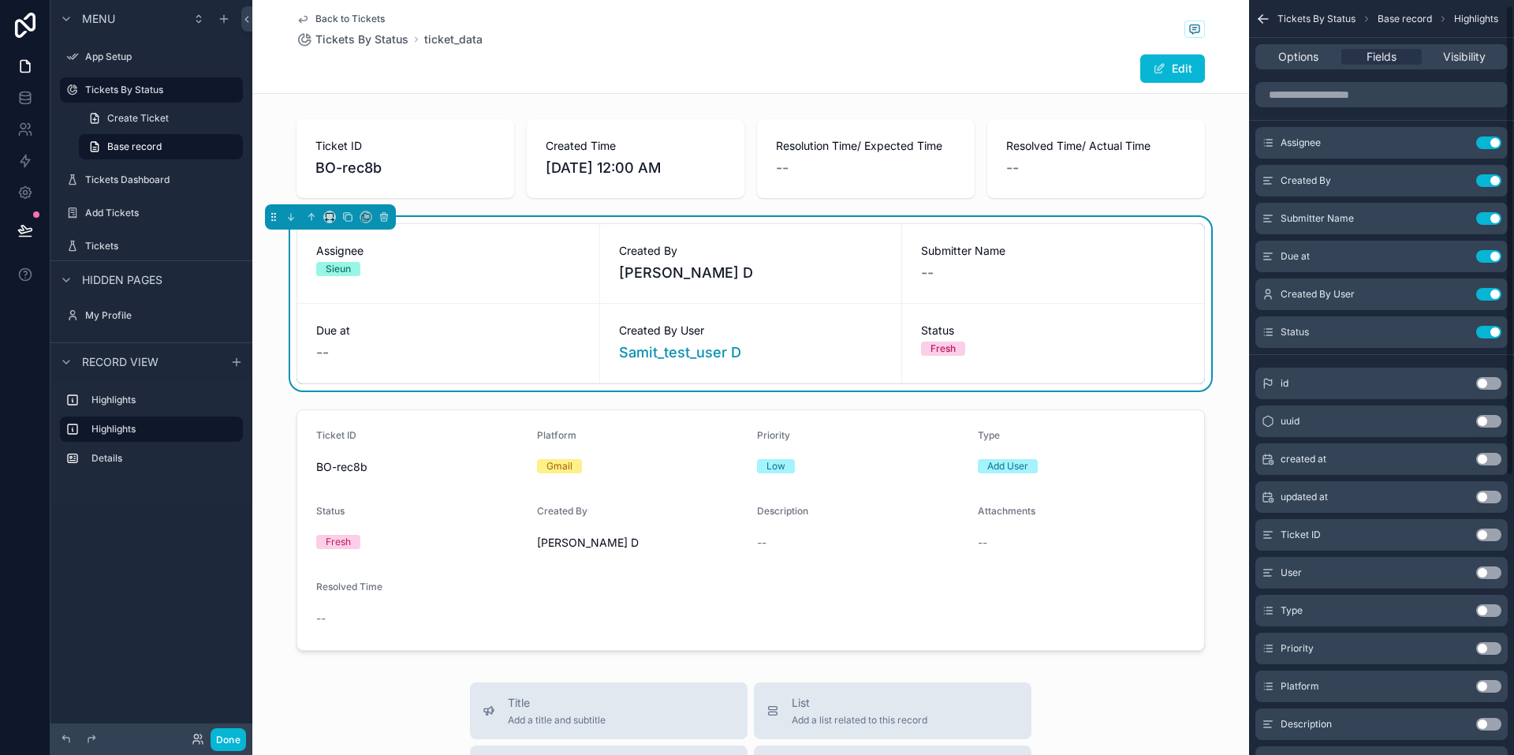
scroll to position [0, 0]
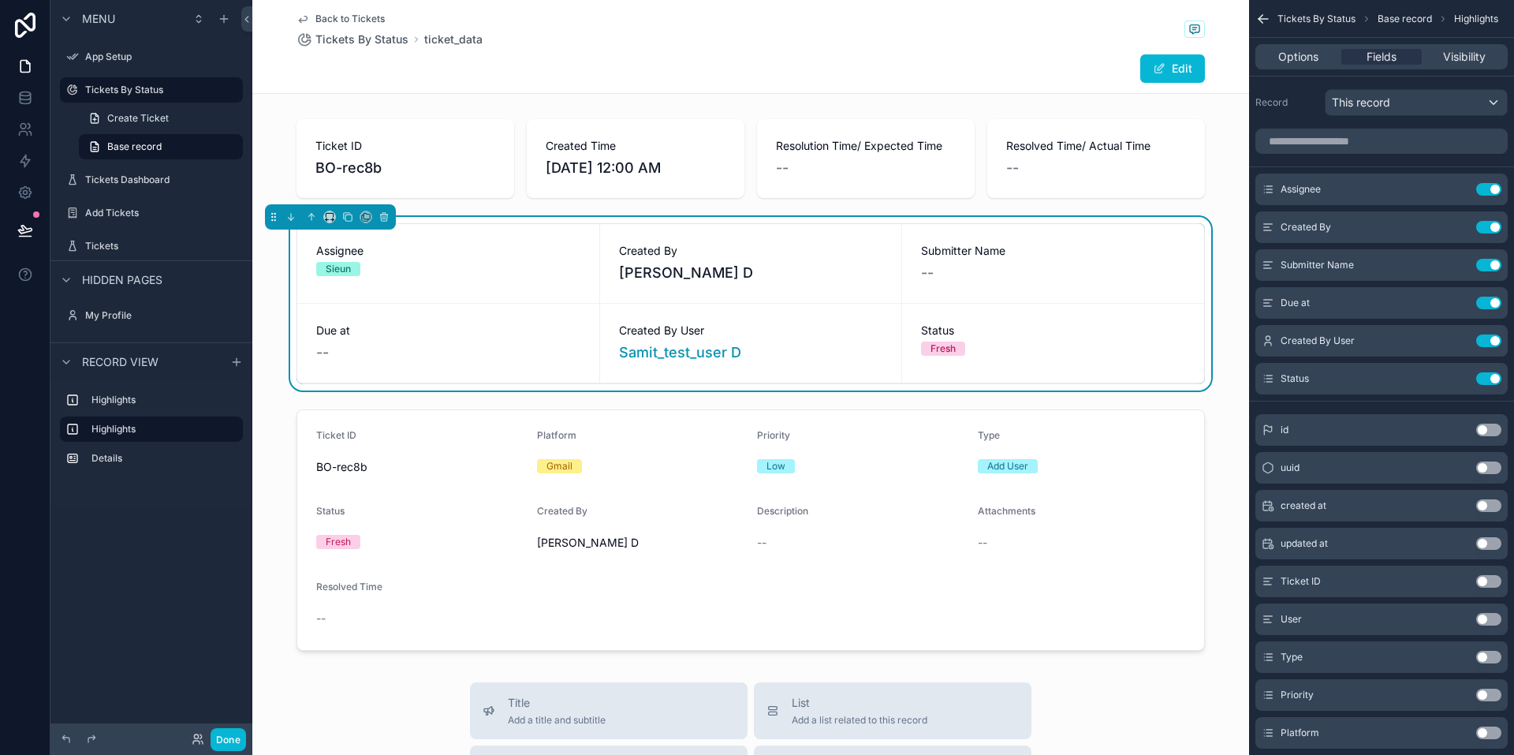
click at [502, 271] on span "Samit D" at bounding box center [751, 273] width 264 height 22
click at [502, 52] on span "Visibility" at bounding box center [1464, 57] width 43 height 16
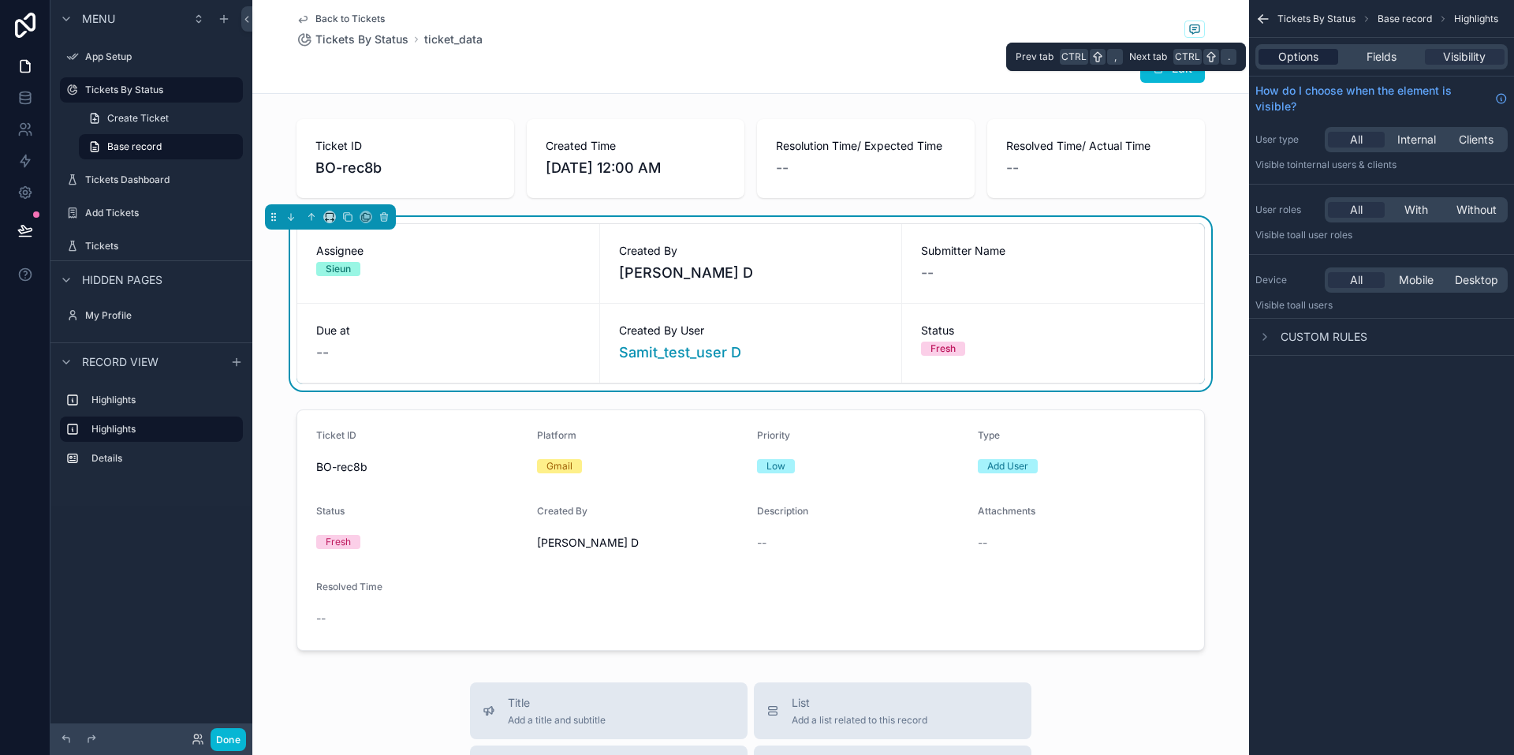
click at [502, 55] on span "Options" at bounding box center [1299, 57] width 40 height 16
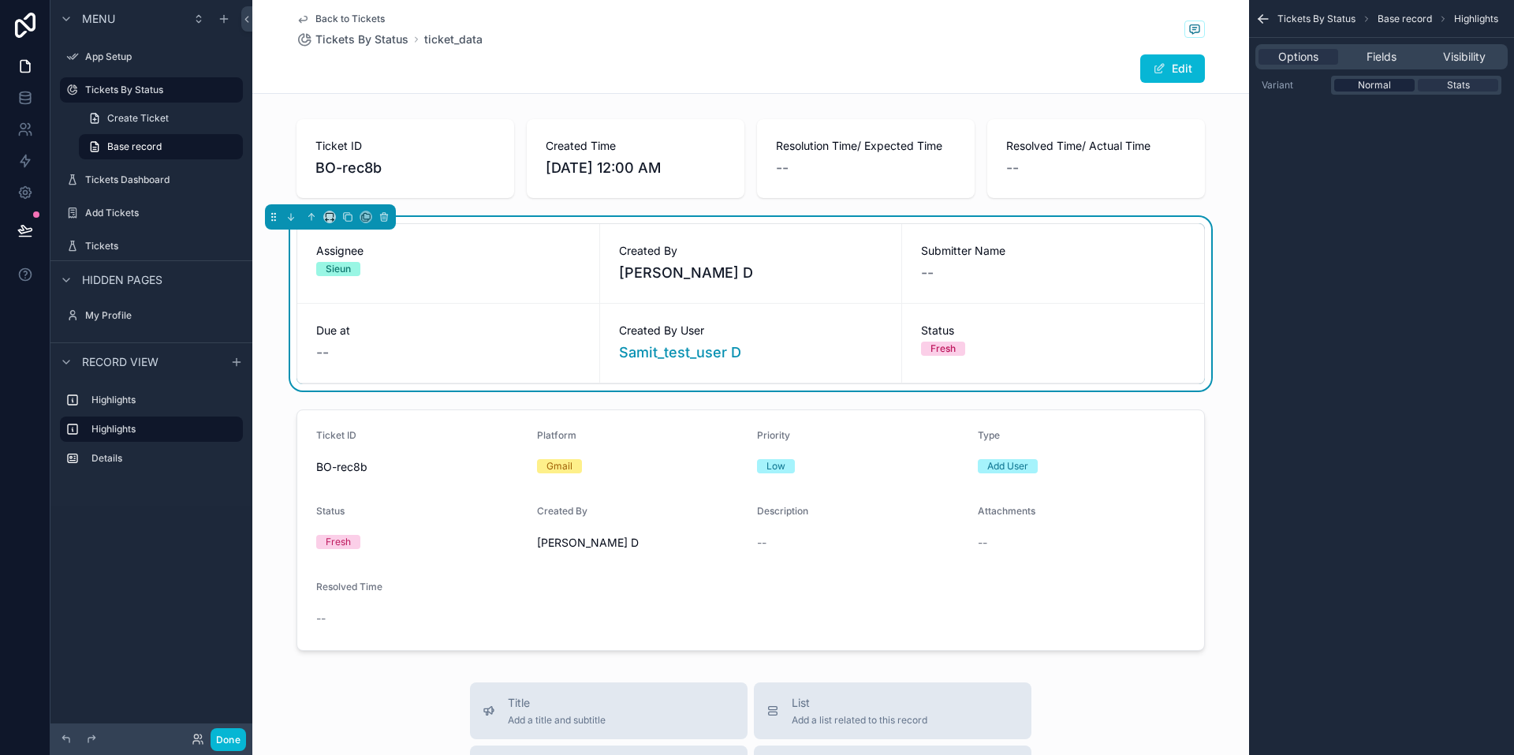
click at [502, 83] on span "Normal" at bounding box center [1374, 85] width 33 height 13
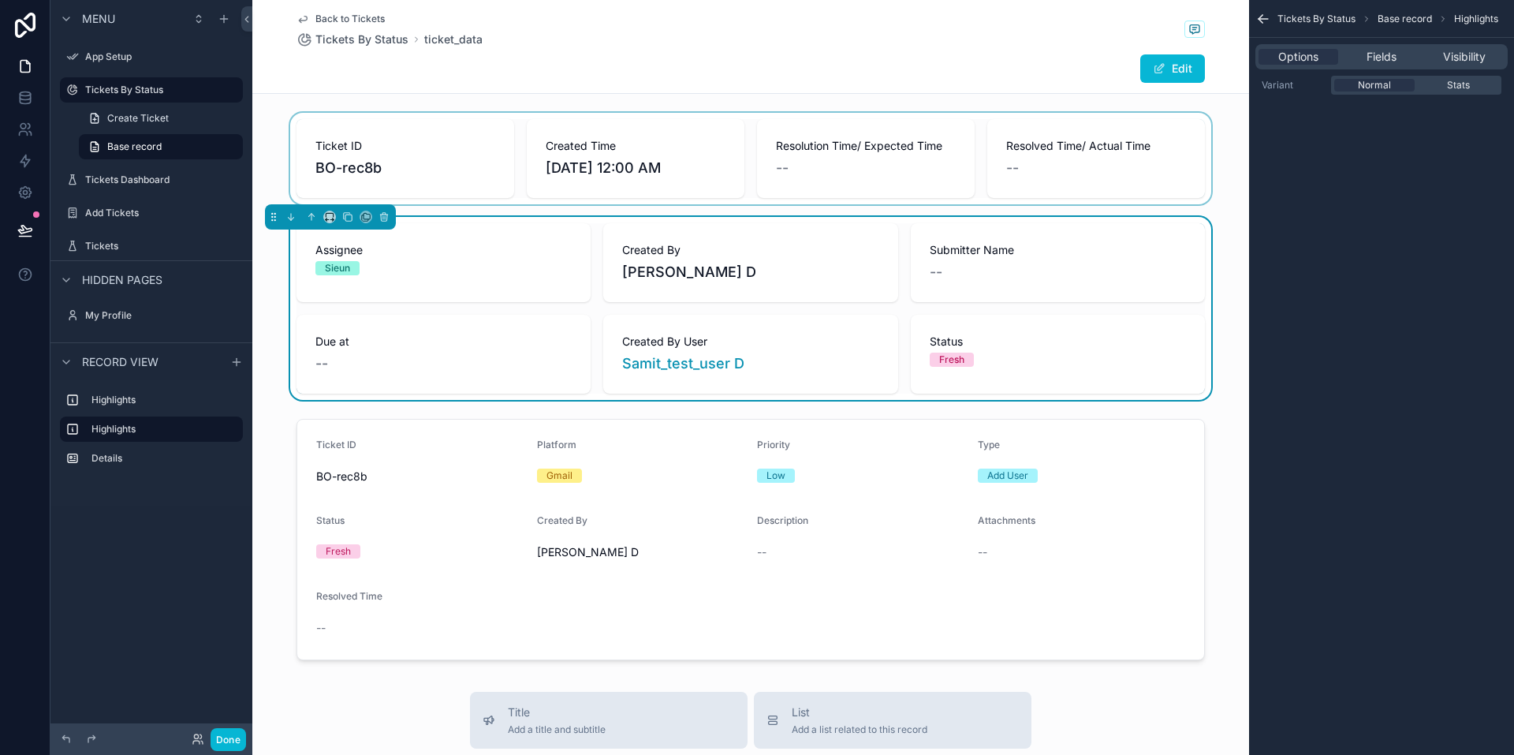
click at [502, 180] on div "scrollable content" at bounding box center [750, 158] width 997 height 91
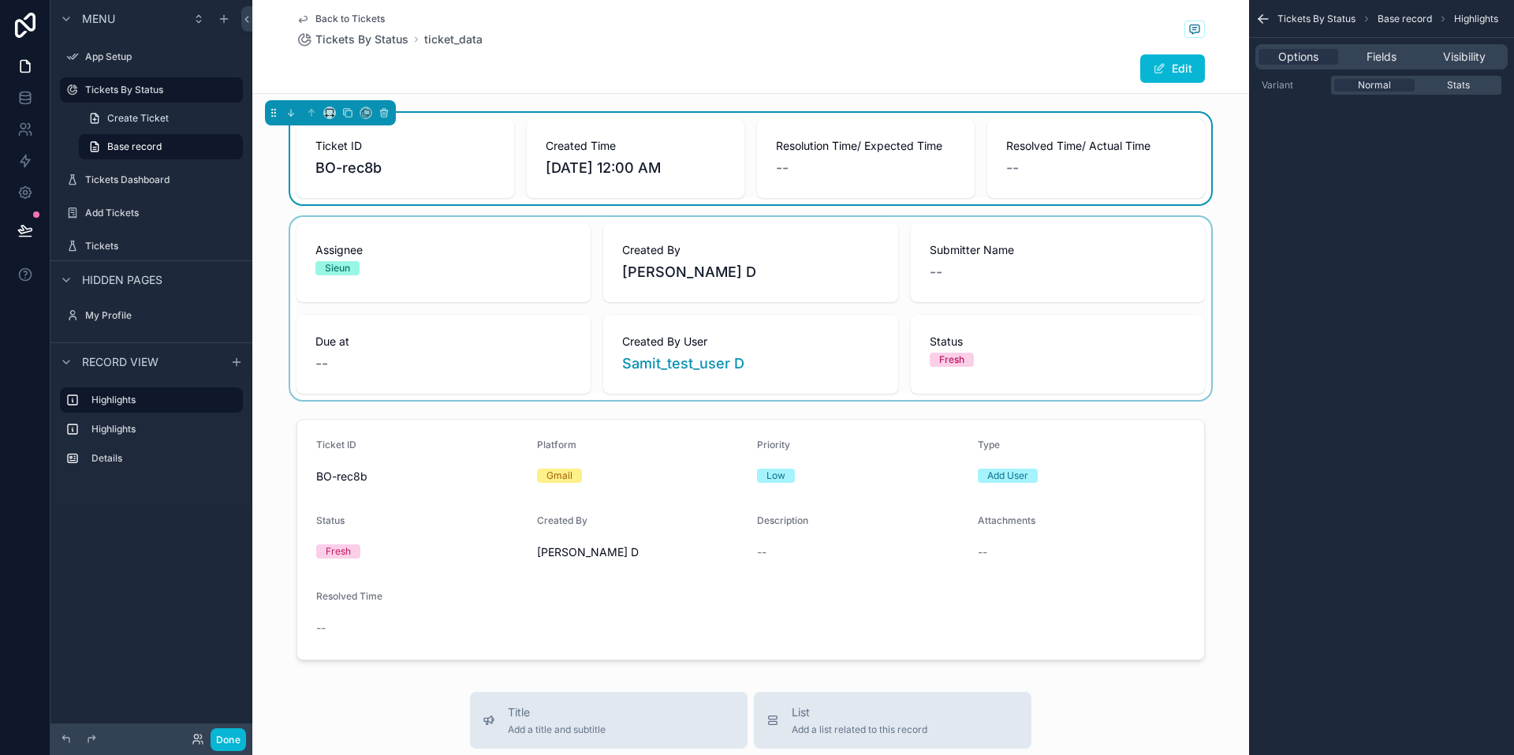
click at [502, 281] on div "scrollable content" at bounding box center [750, 308] width 997 height 183
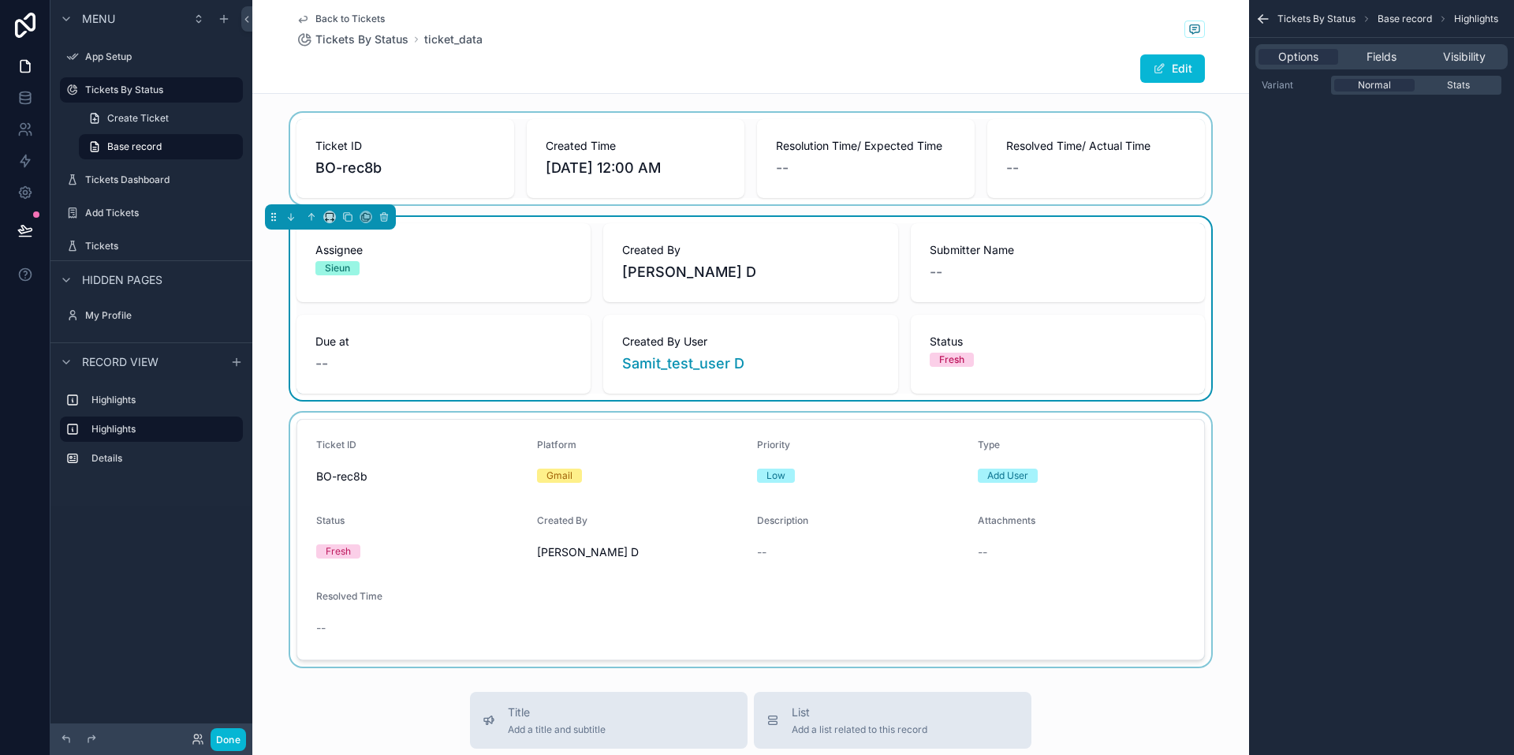
click at [502, 427] on div "scrollable content" at bounding box center [750, 540] width 997 height 254
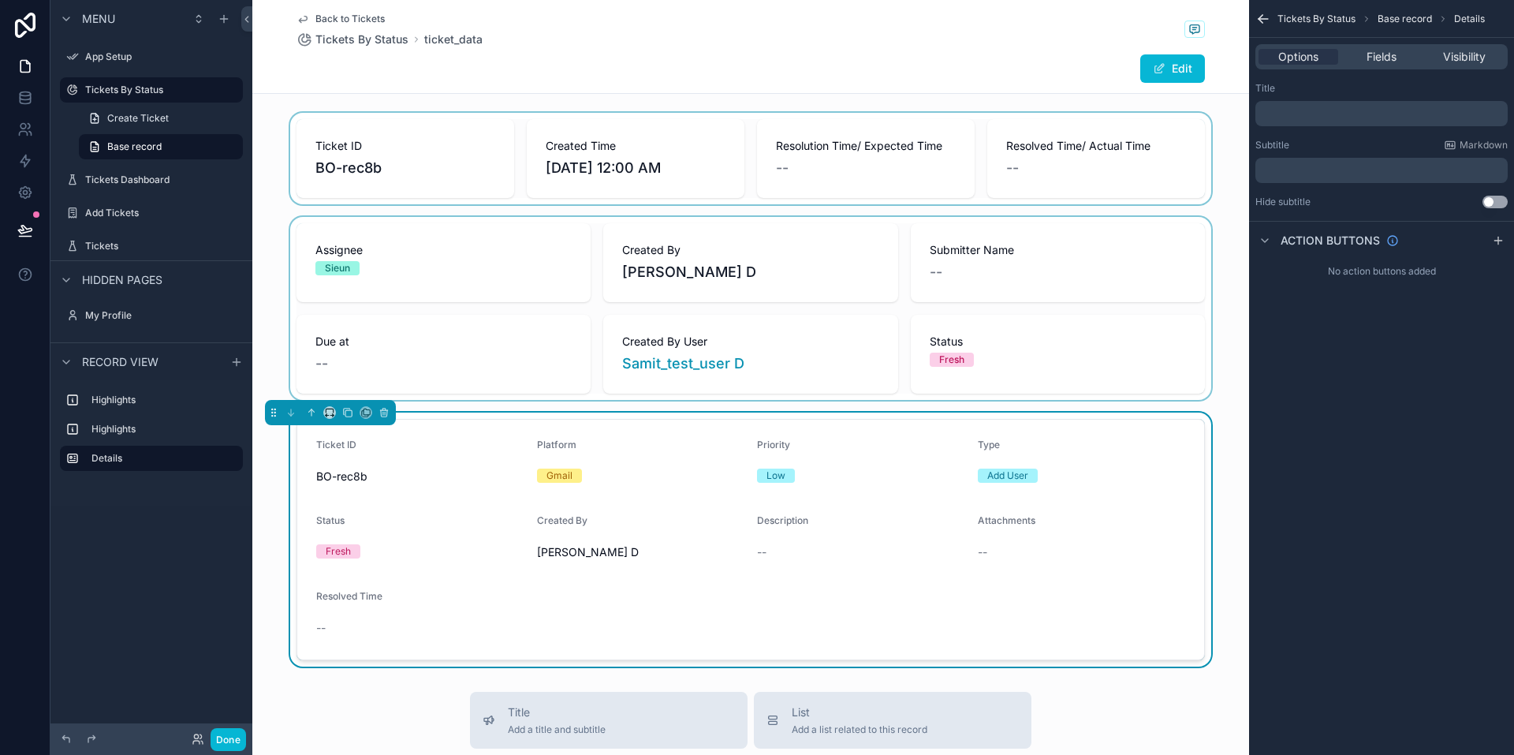
click at [502, 308] on div "scrollable content" at bounding box center [750, 308] width 997 height 183
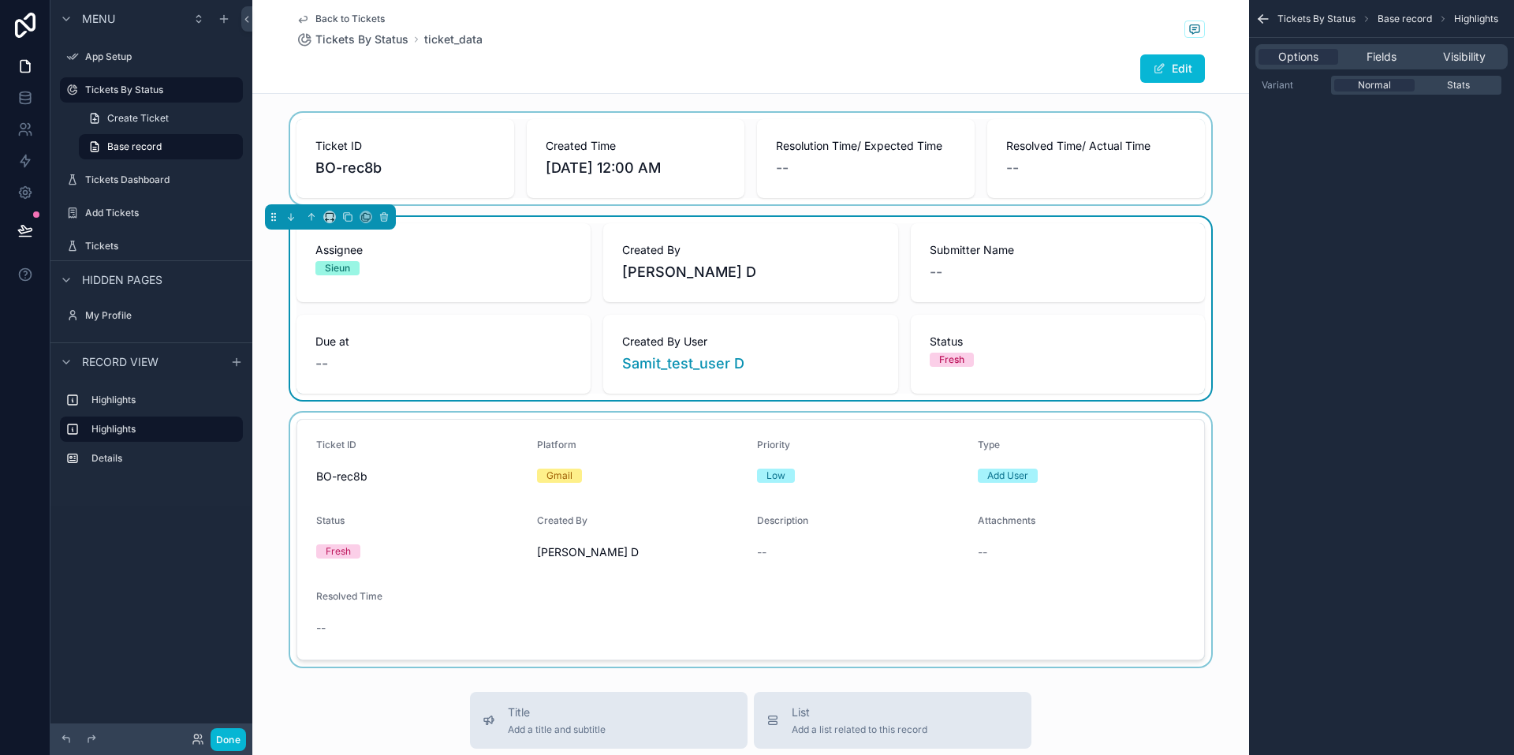
click at [502, 340] on span "Created By User" at bounding box center [750, 342] width 256 height 16
click at [502, 50] on span "Fields" at bounding box center [1382, 57] width 30 height 16
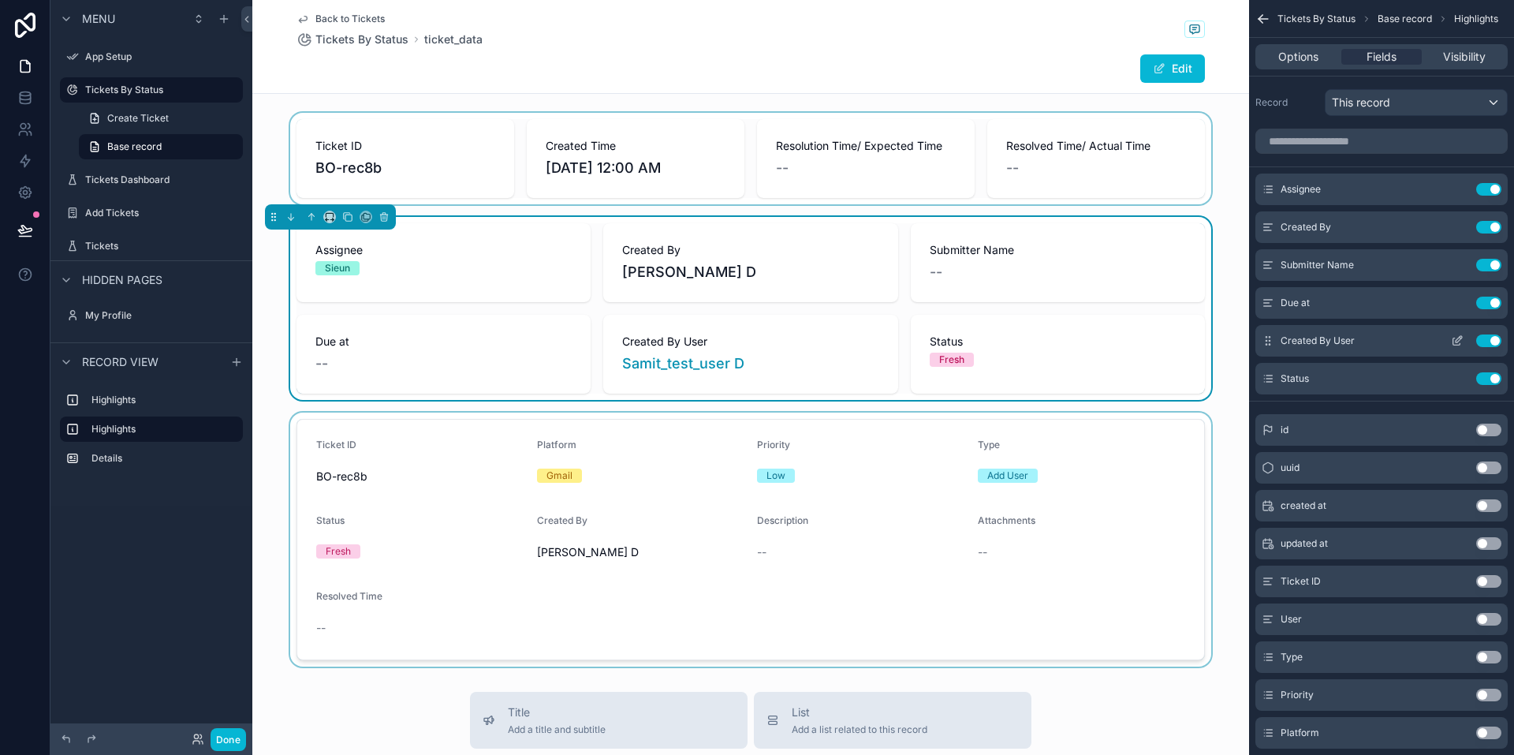
click at [502, 338] on button "Use setting" at bounding box center [1488, 340] width 25 height 13
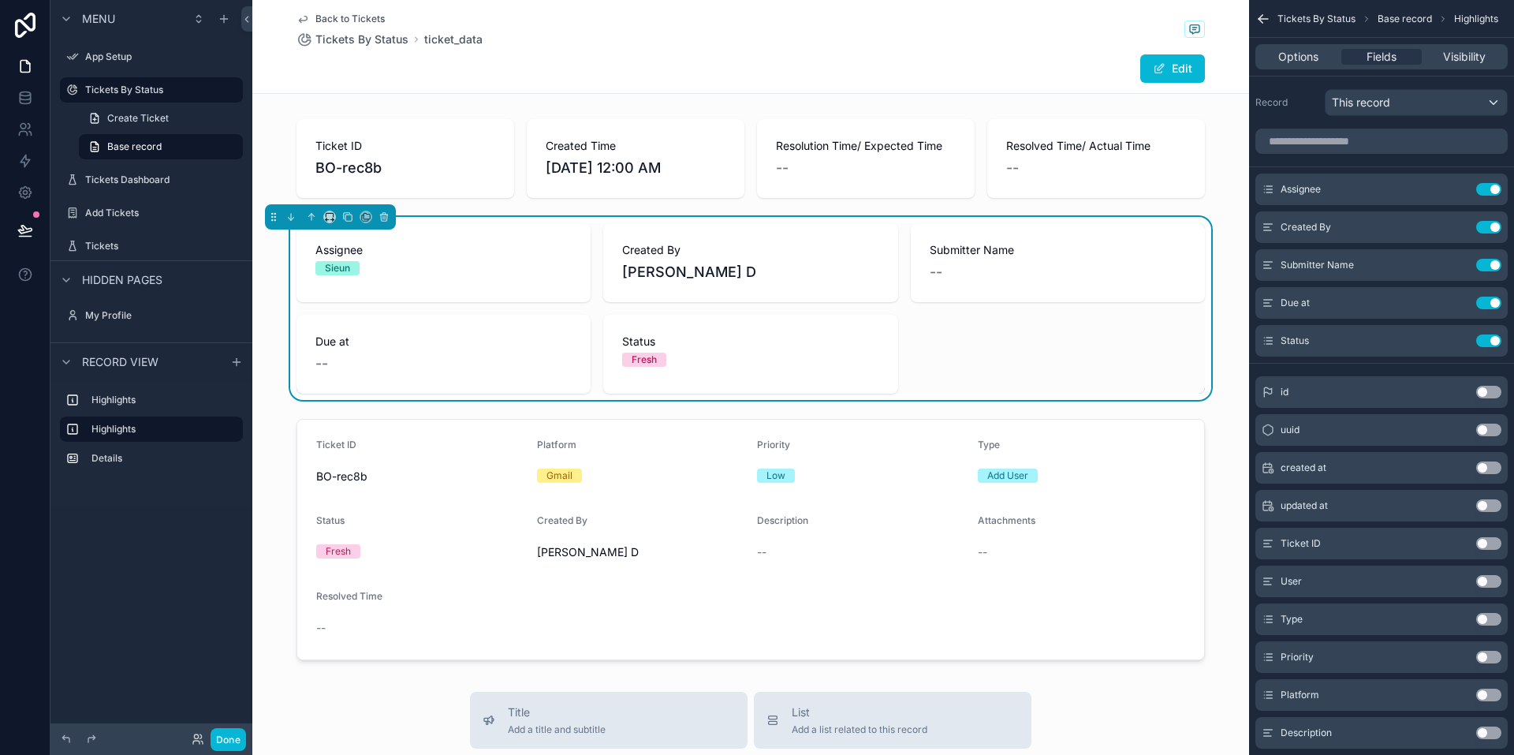
click at [502, 44] on div "Options Fields Visibility" at bounding box center [1382, 56] width 252 height 25
click at [502, 55] on span "Visibility" at bounding box center [1464, 57] width 43 height 16
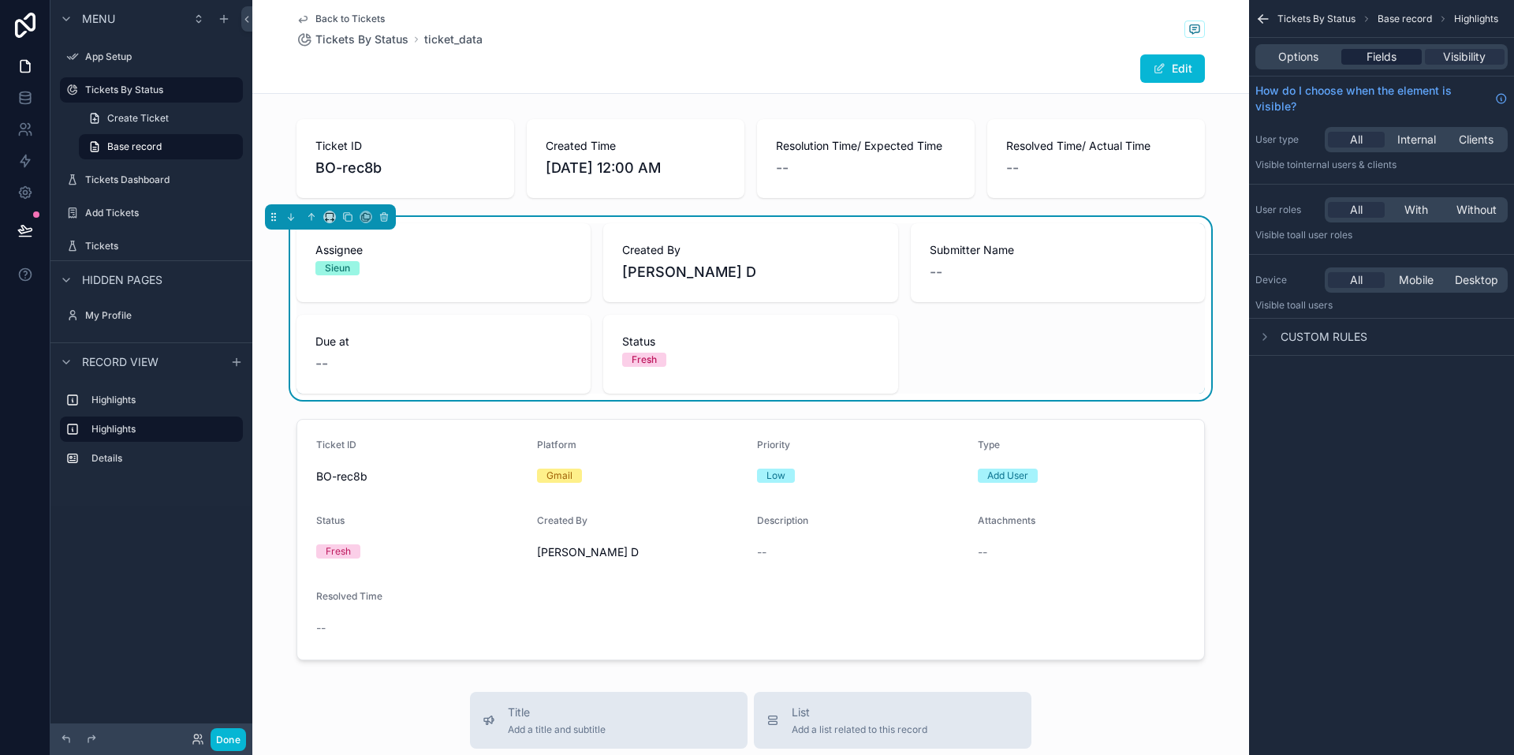
click at [502, 50] on div "Fields" at bounding box center [1382, 57] width 80 height 16
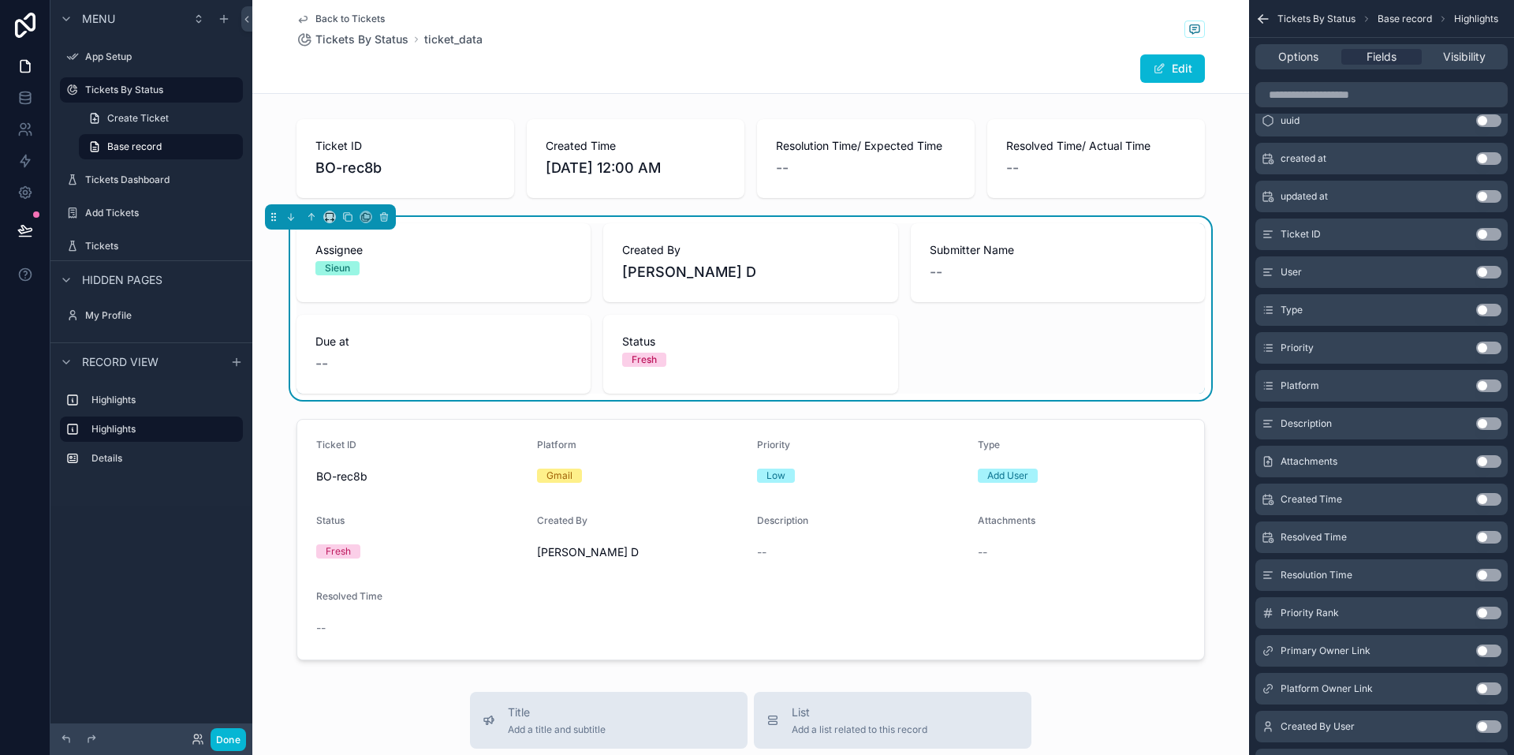
scroll to position [454, 0]
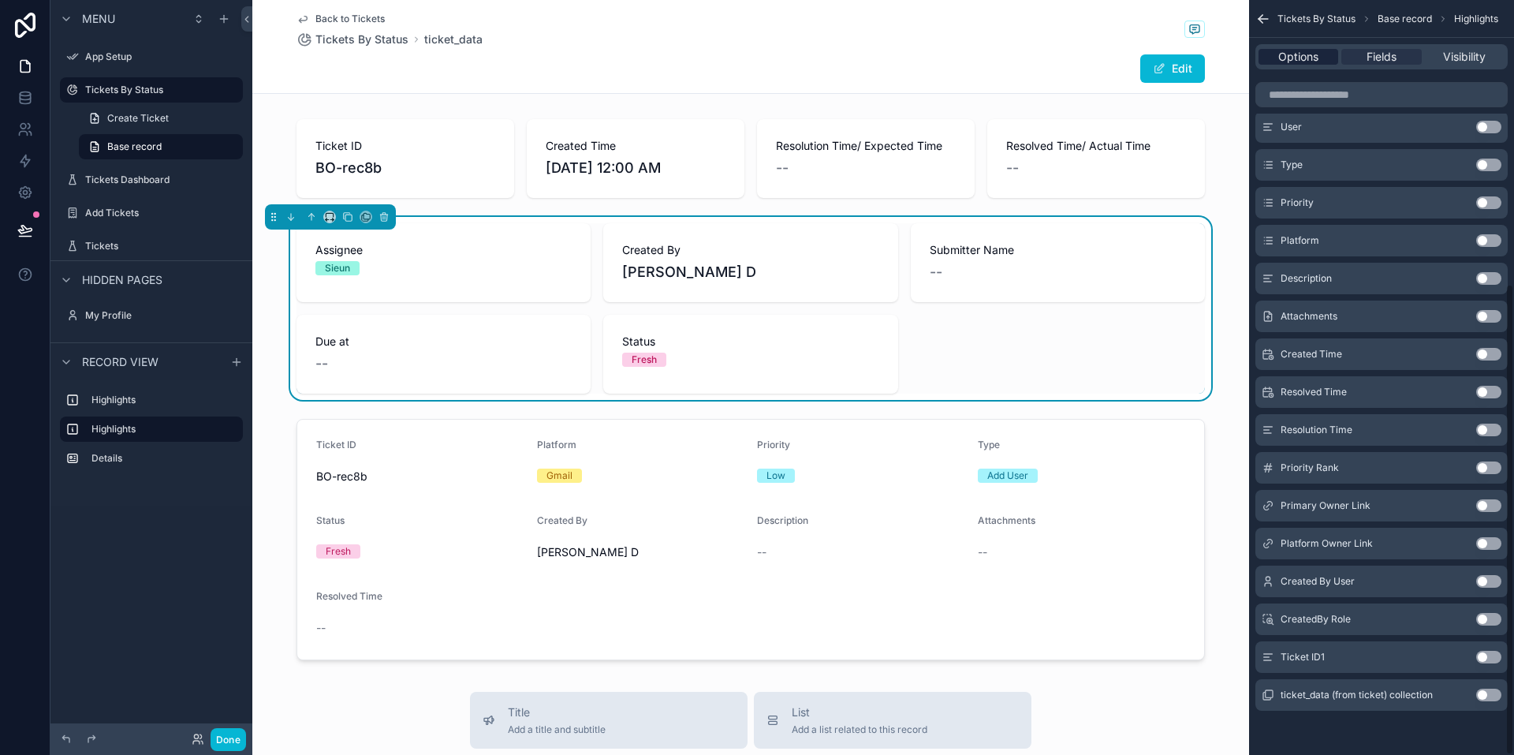
click at [502, 55] on span "Options" at bounding box center [1299, 57] width 40 height 16
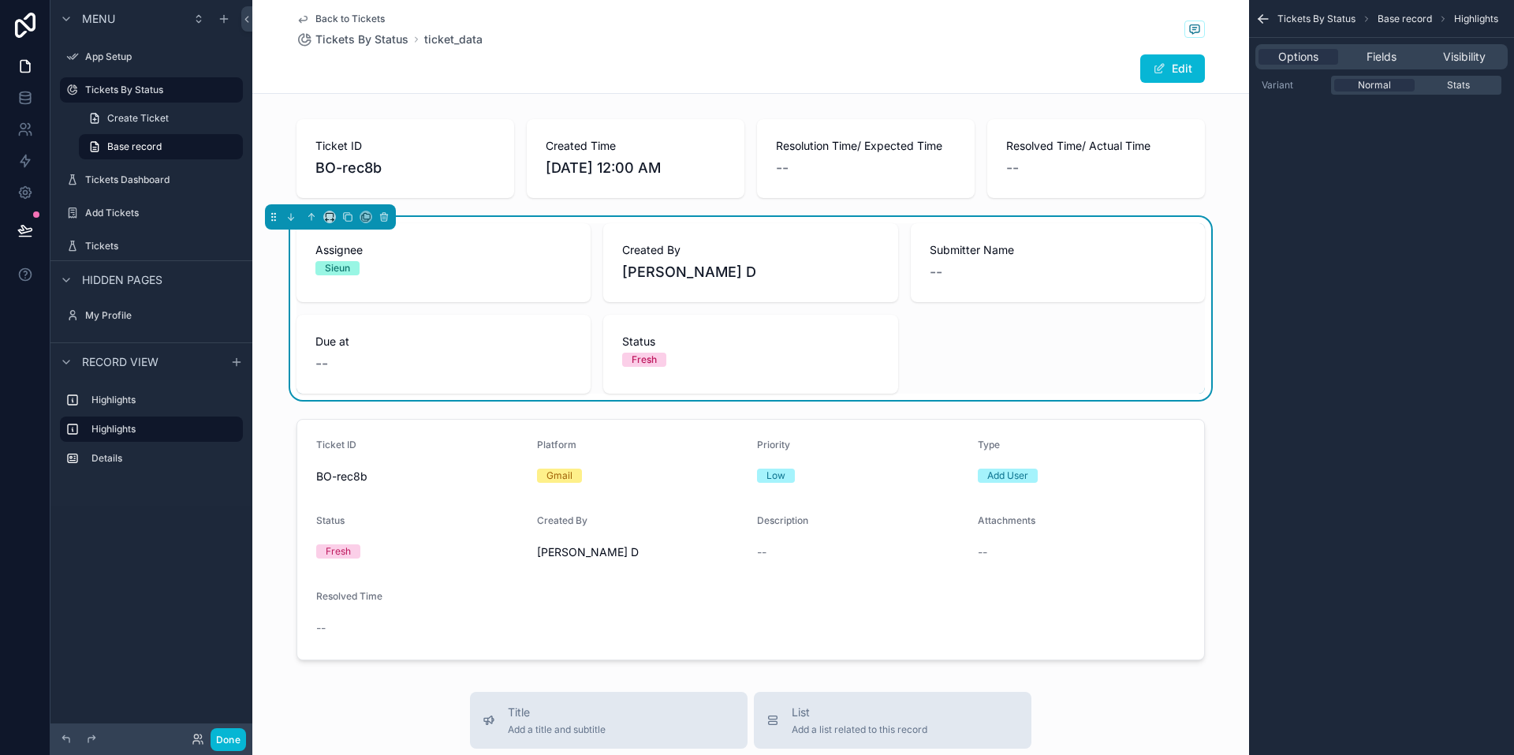
click at [502, 319] on div "Assignee Sieun Created By Samit D Submitter Name -- Due at -- Status Fresh" at bounding box center [751, 308] width 909 height 170
click at [502, 155] on div "scrollable content" at bounding box center [750, 158] width 997 height 91
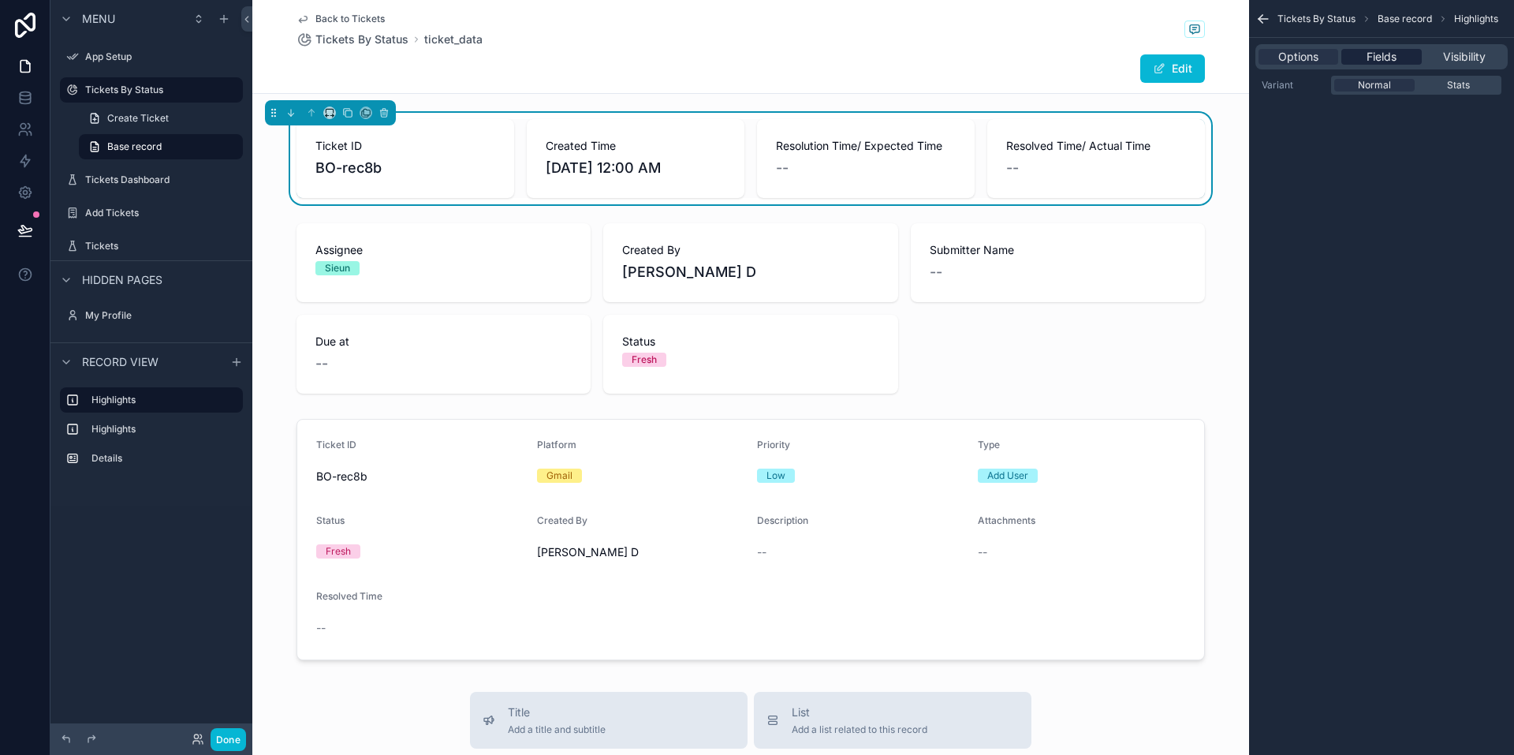
click at [502, 54] on span "Fields" at bounding box center [1382, 57] width 30 height 16
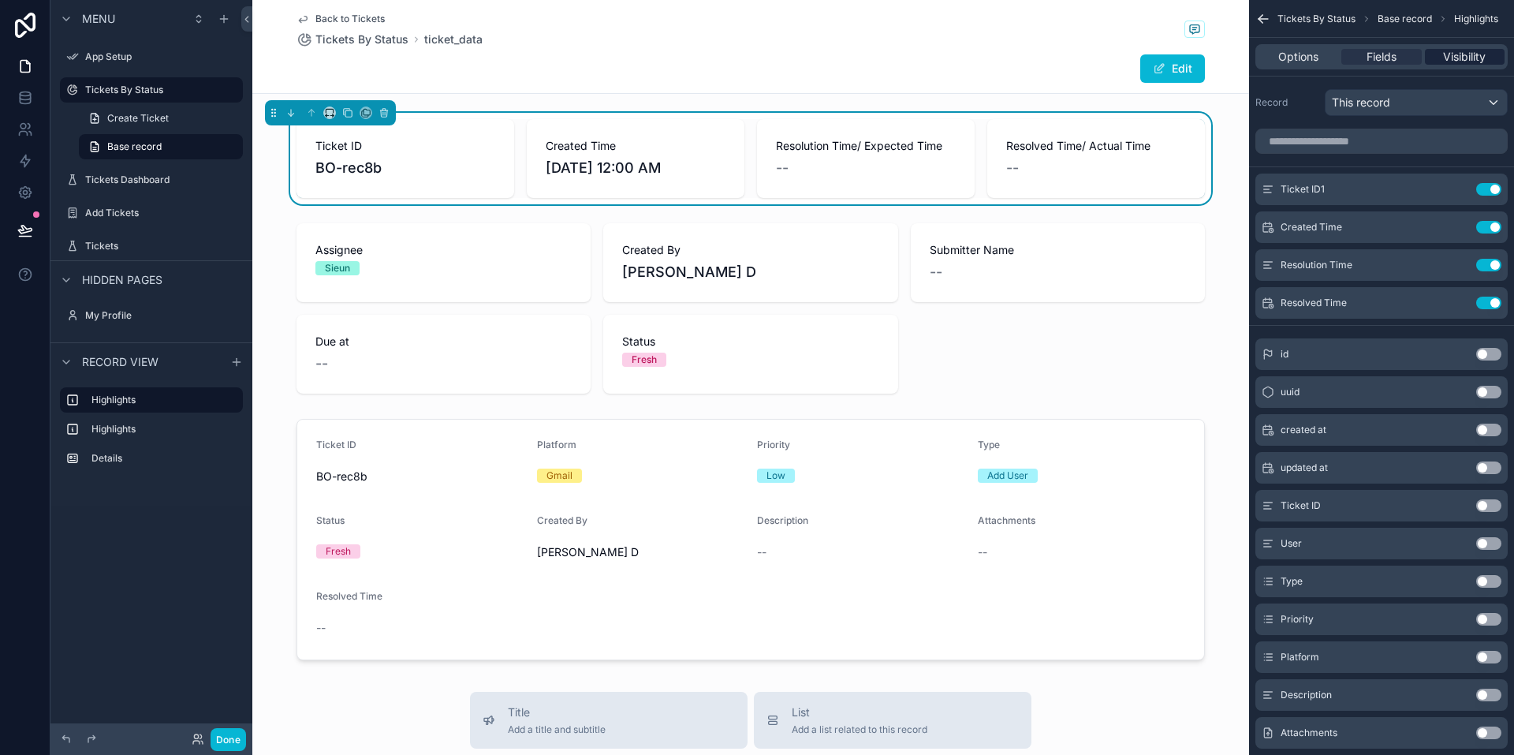
click at [502, 62] on span "Visibility" at bounding box center [1464, 57] width 43 height 16
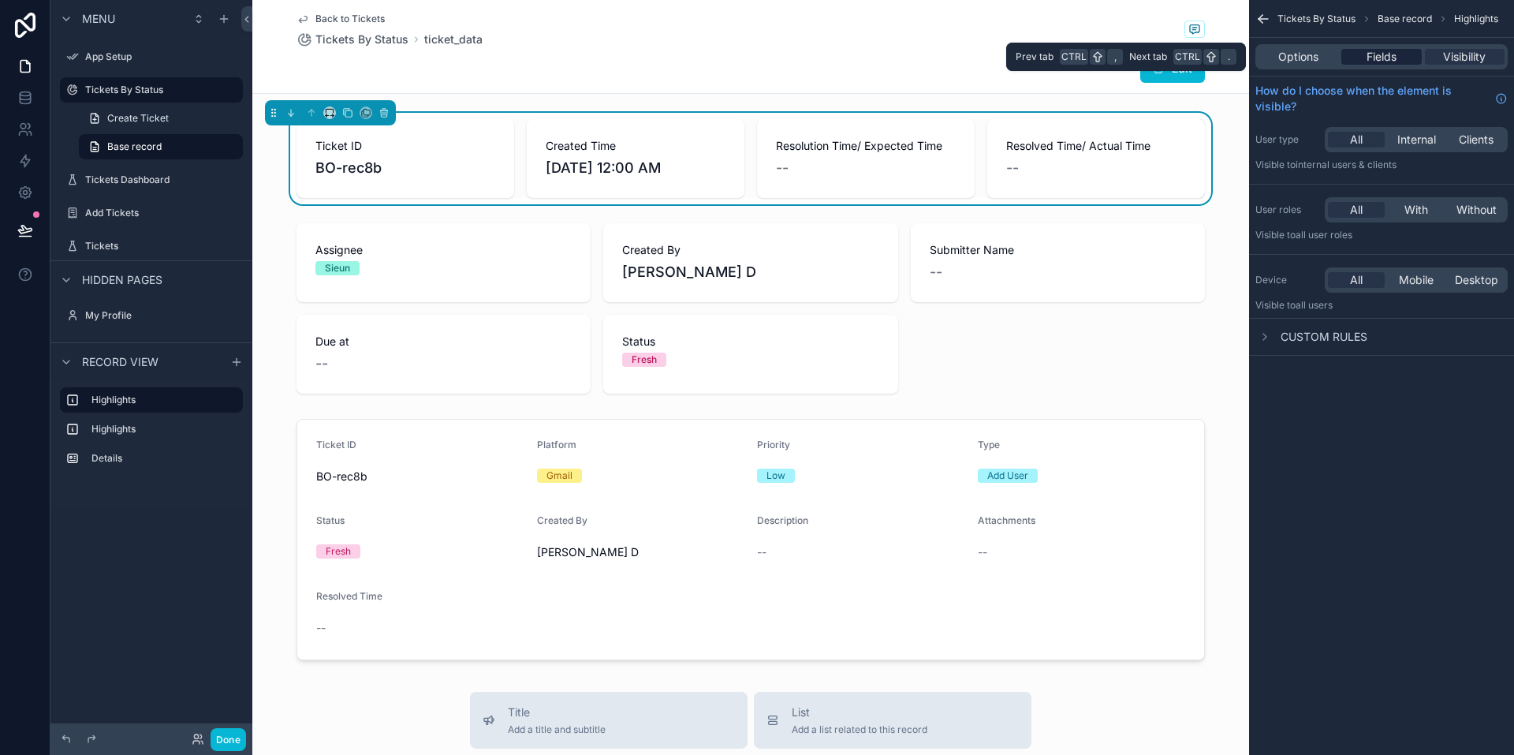
click at [502, 62] on div "Fields" at bounding box center [1382, 57] width 80 height 16
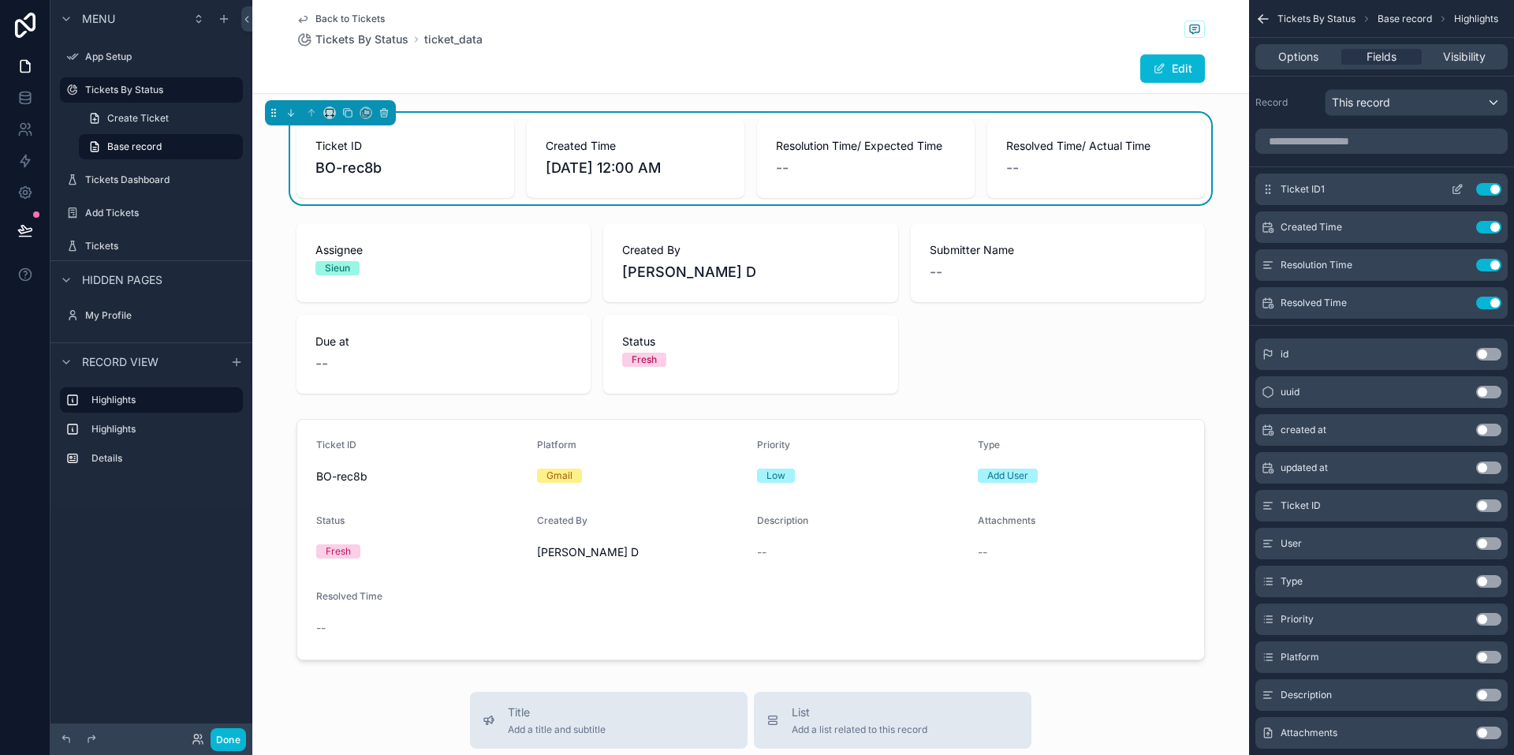
click at [502, 189] on icon "scrollable content" at bounding box center [1457, 189] width 13 height 13
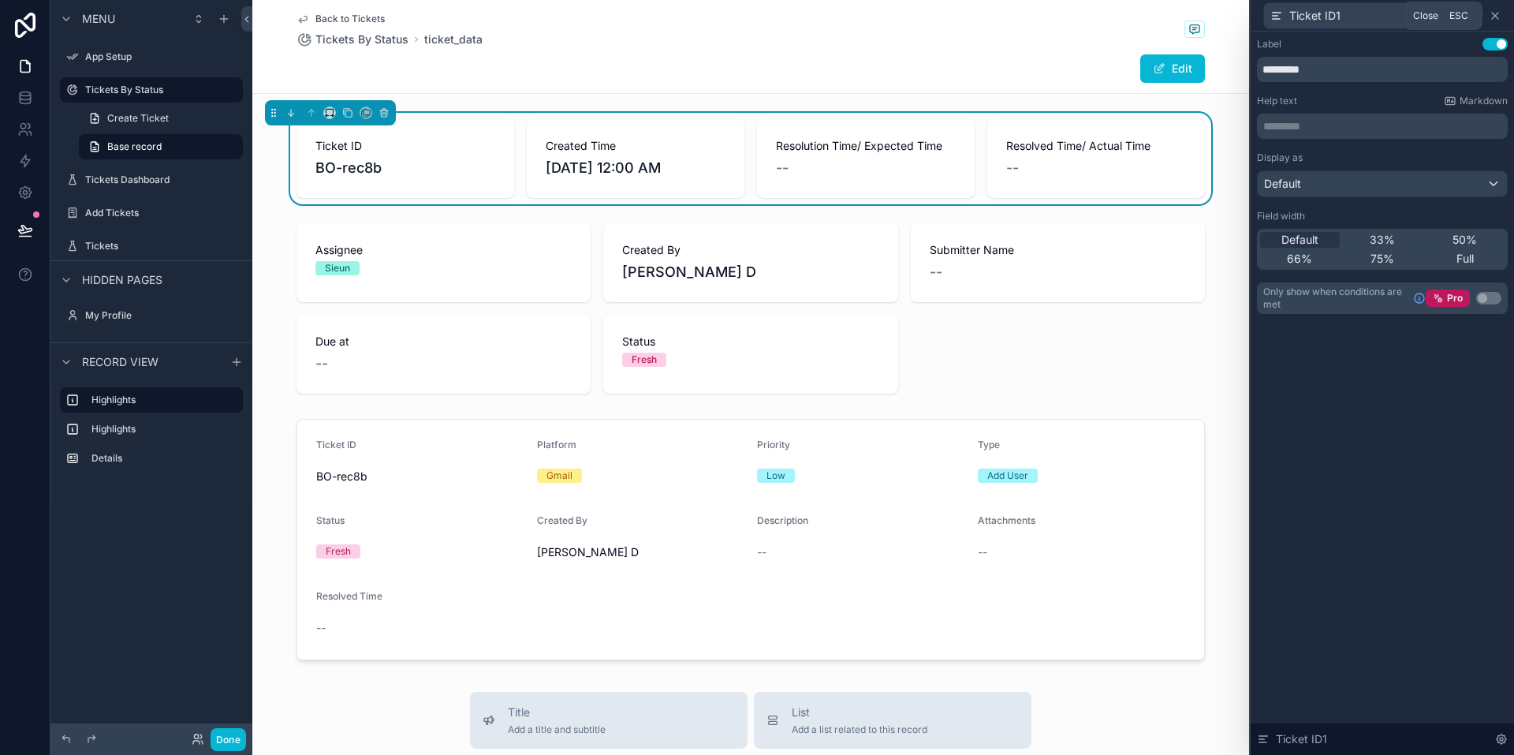
click at [502, 16] on icon at bounding box center [1495, 15] width 13 height 13
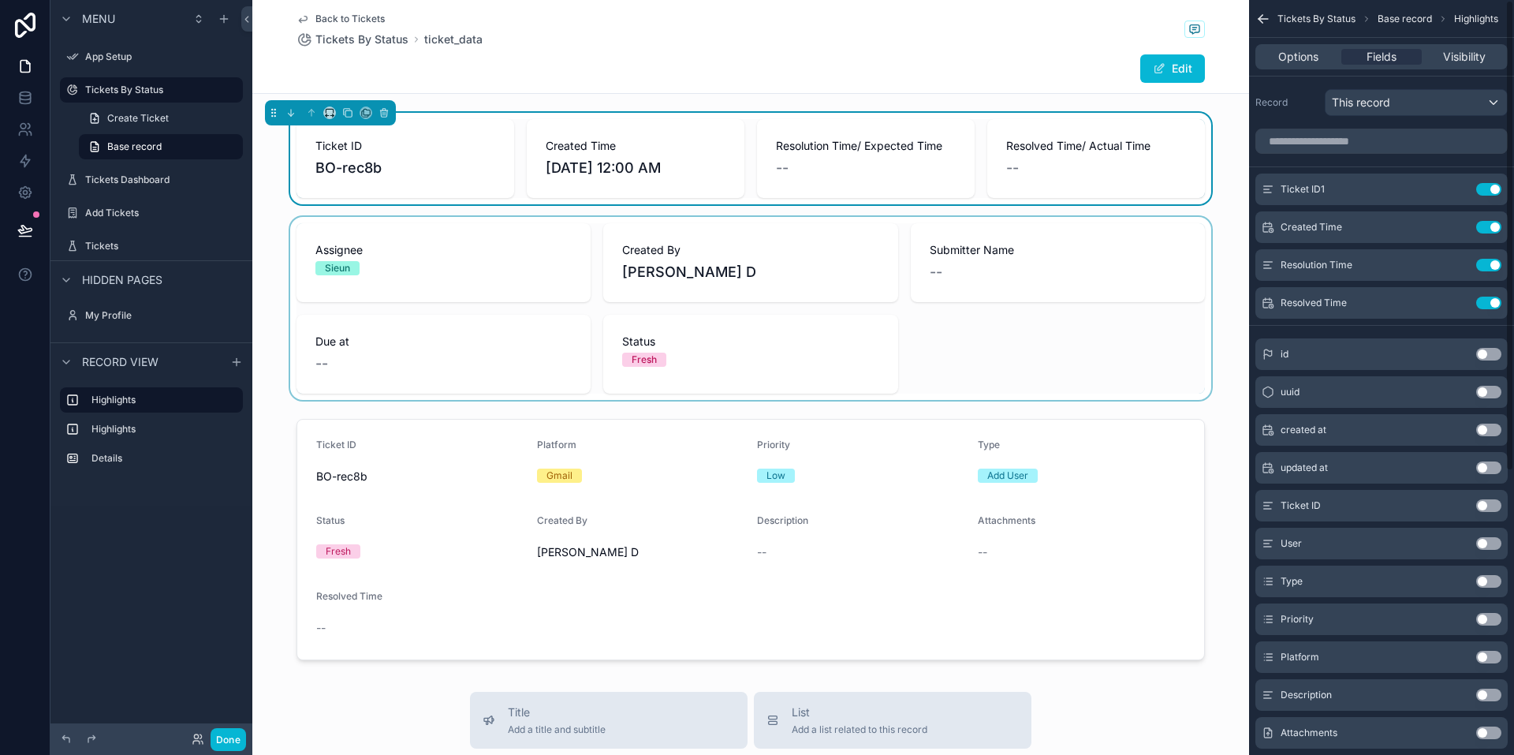
click at [488, 268] on div "scrollable content" at bounding box center [750, 308] width 997 height 183
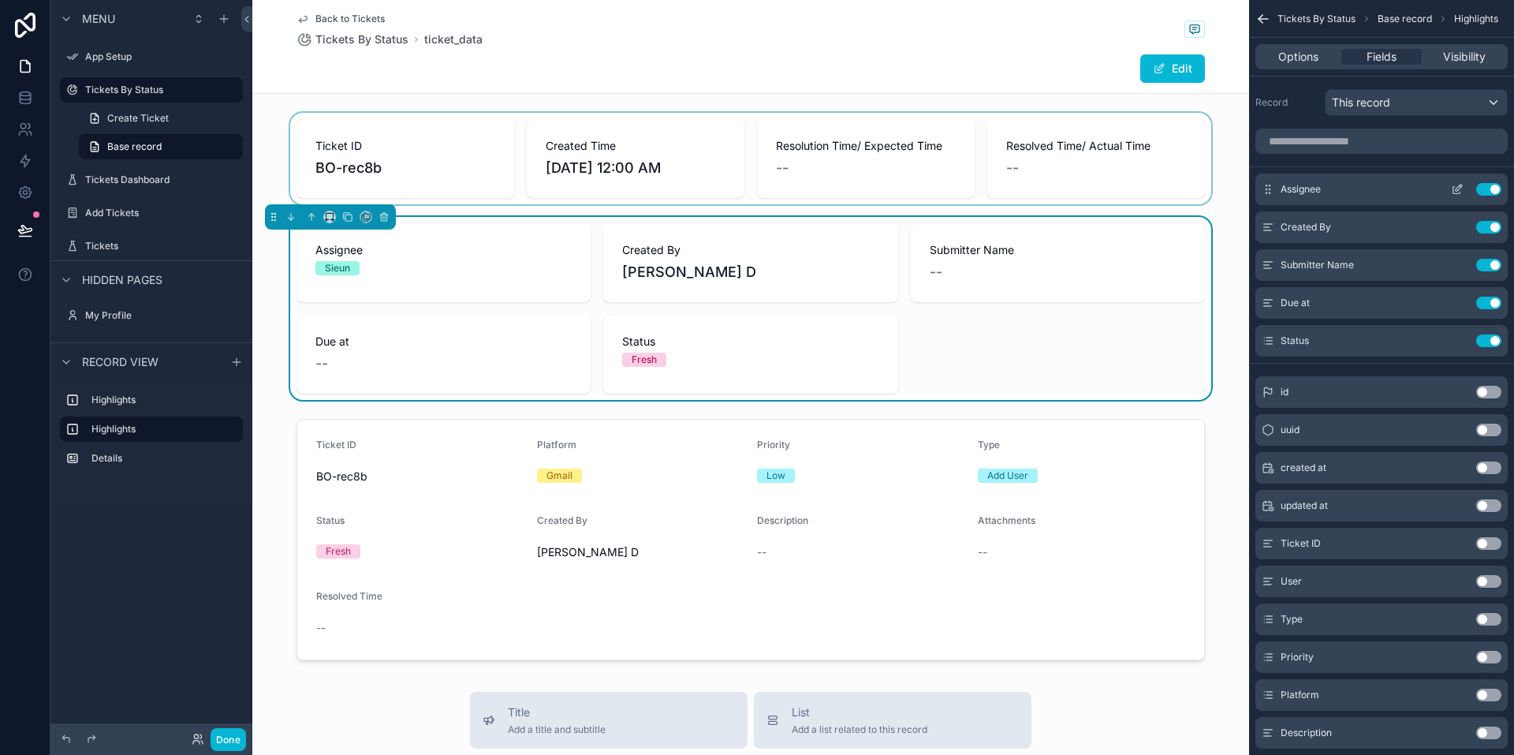
click at [502, 189] on icon "scrollable content" at bounding box center [1457, 189] width 13 height 13
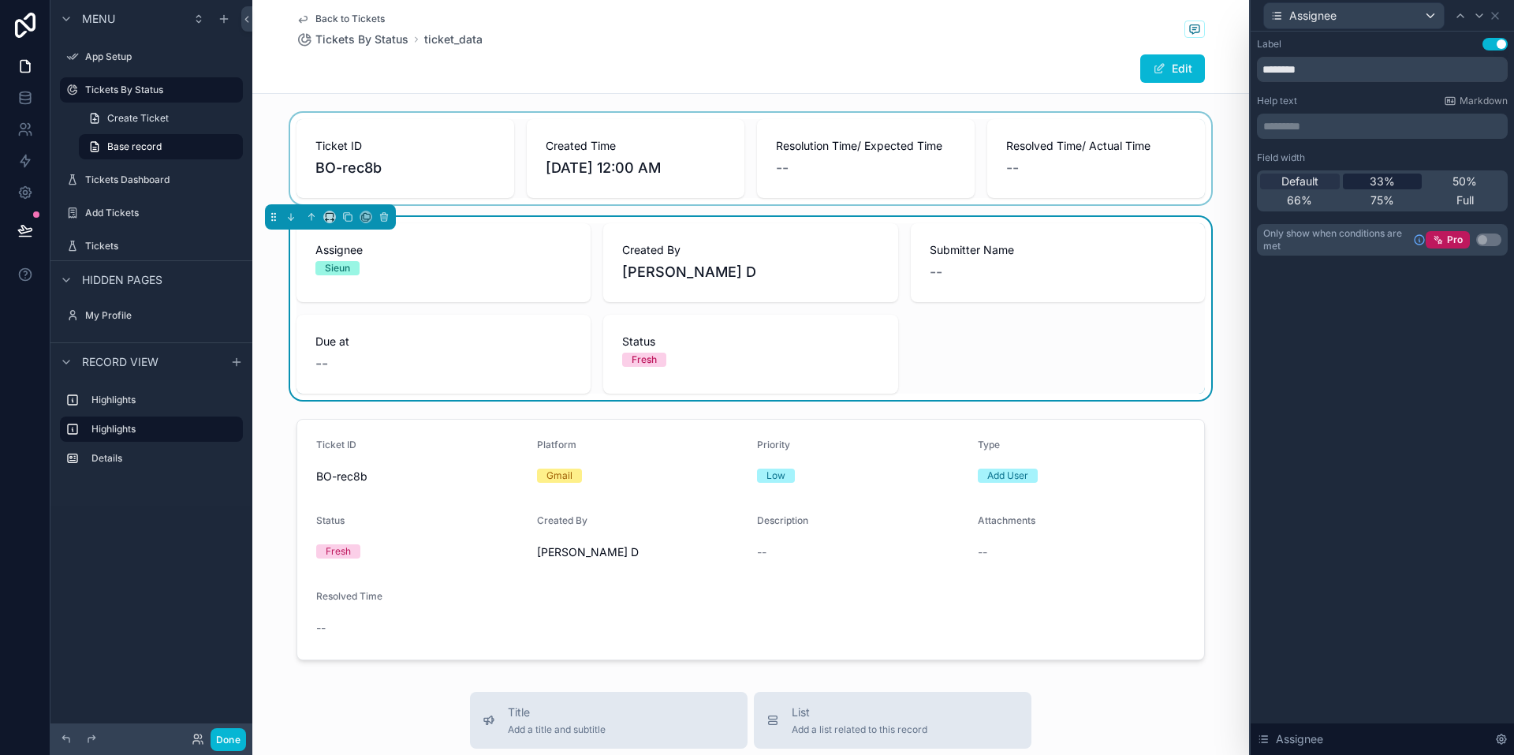
click at [502, 180] on span "33%" at bounding box center [1382, 182] width 25 height 16
click at [502, 180] on span "Default" at bounding box center [1300, 182] width 37 height 16
click at [502, 17] on icon at bounding box center [1495, 15] width 13 height 13
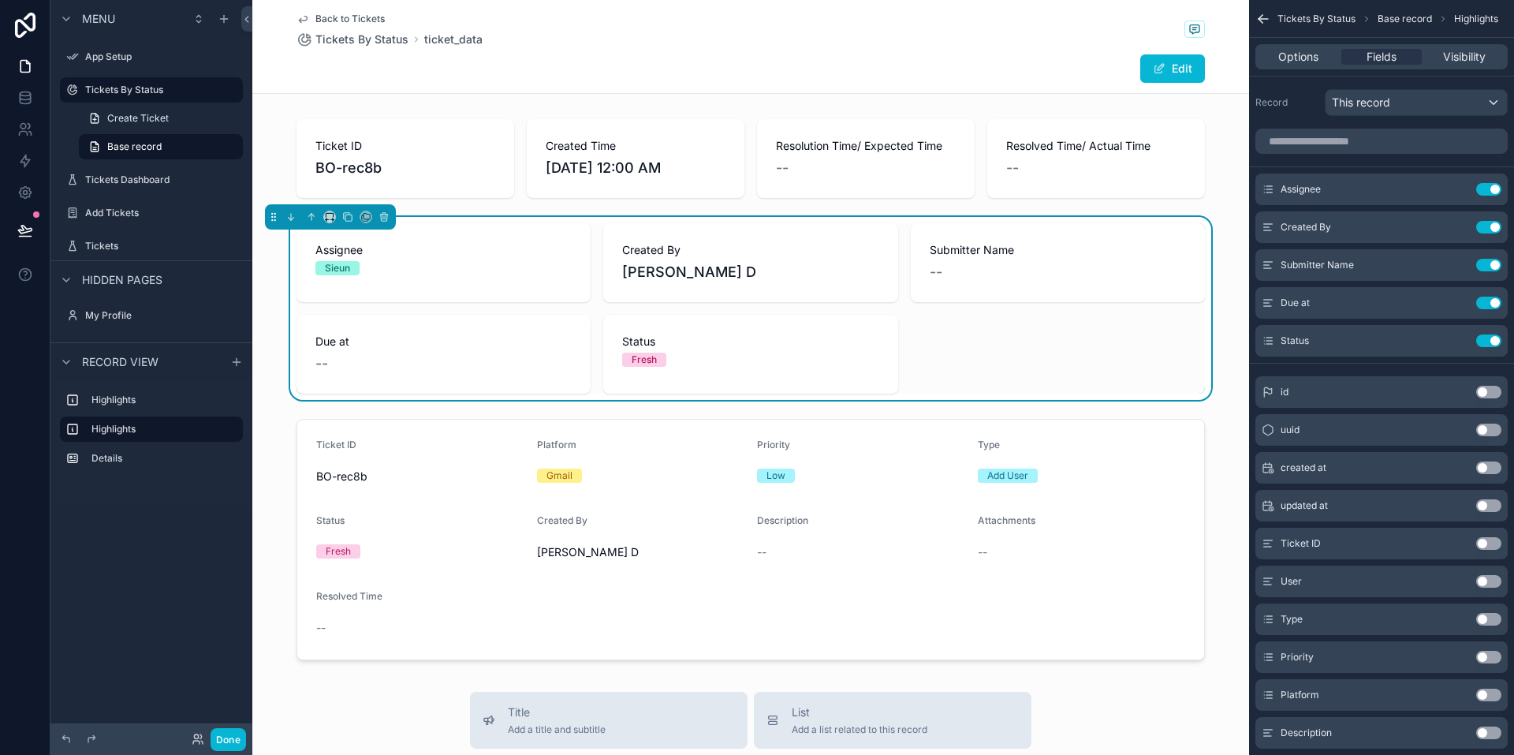
click at [502, 339] on div "Status Fresh" at bounding box center [750, 354] width 294 height 79
click at [502, 501] on div "scrollable content" at bounding box center [750, 540] width 997 height 254
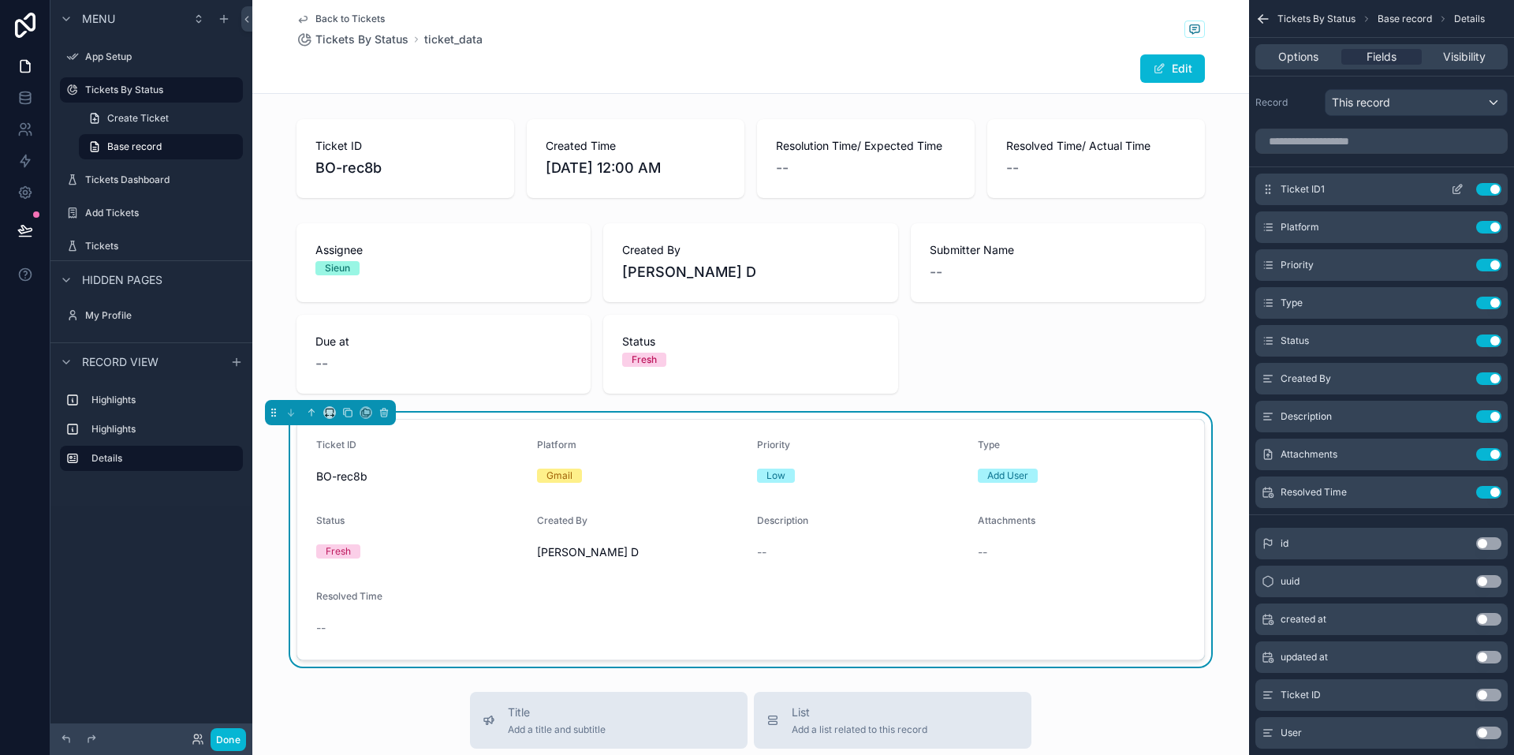
click at [502, 189] on button "Use setting" at bounding box center [1488, 189] width 25 height 13
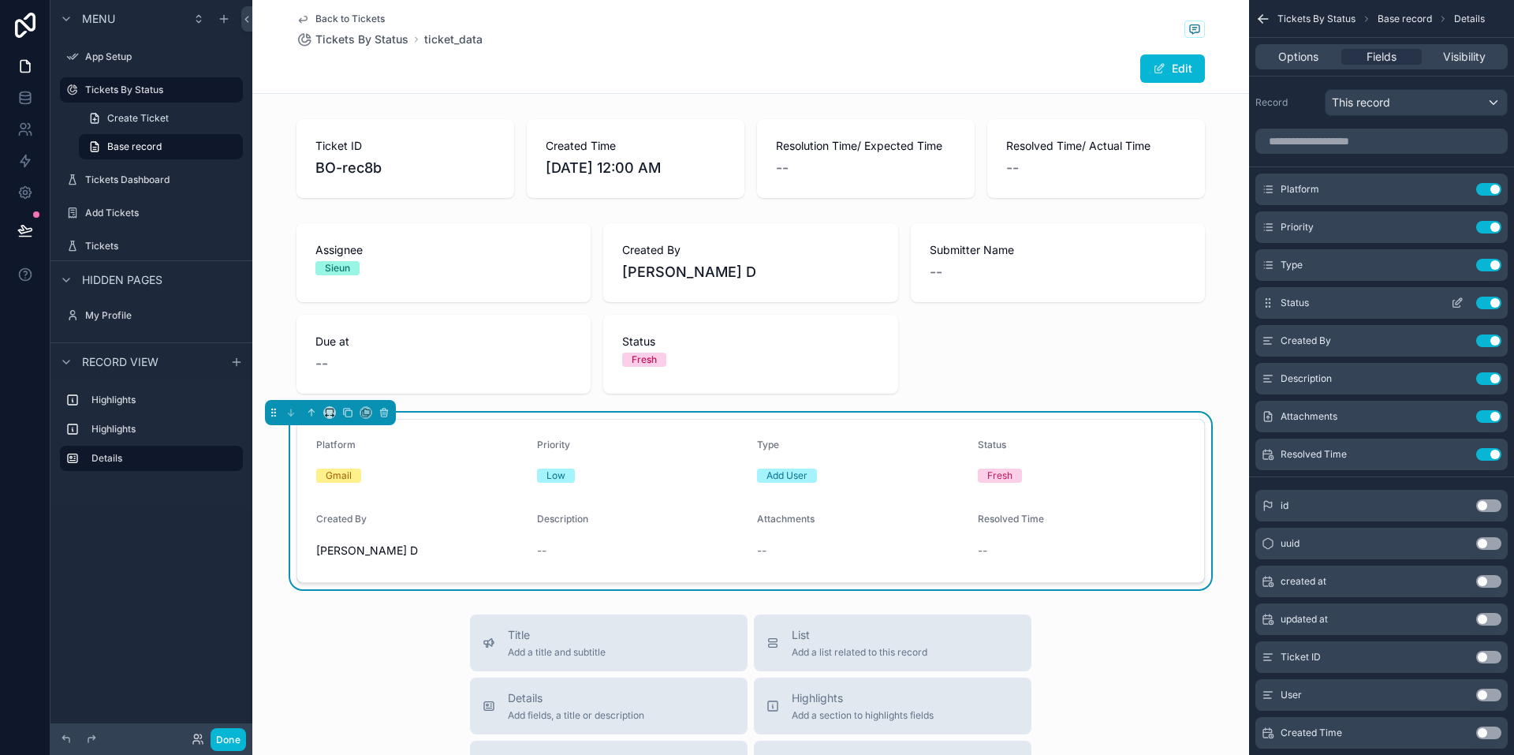
click at [502, 303] on button "Use setting" at bounding box center [1488, 303] width 25 height 13
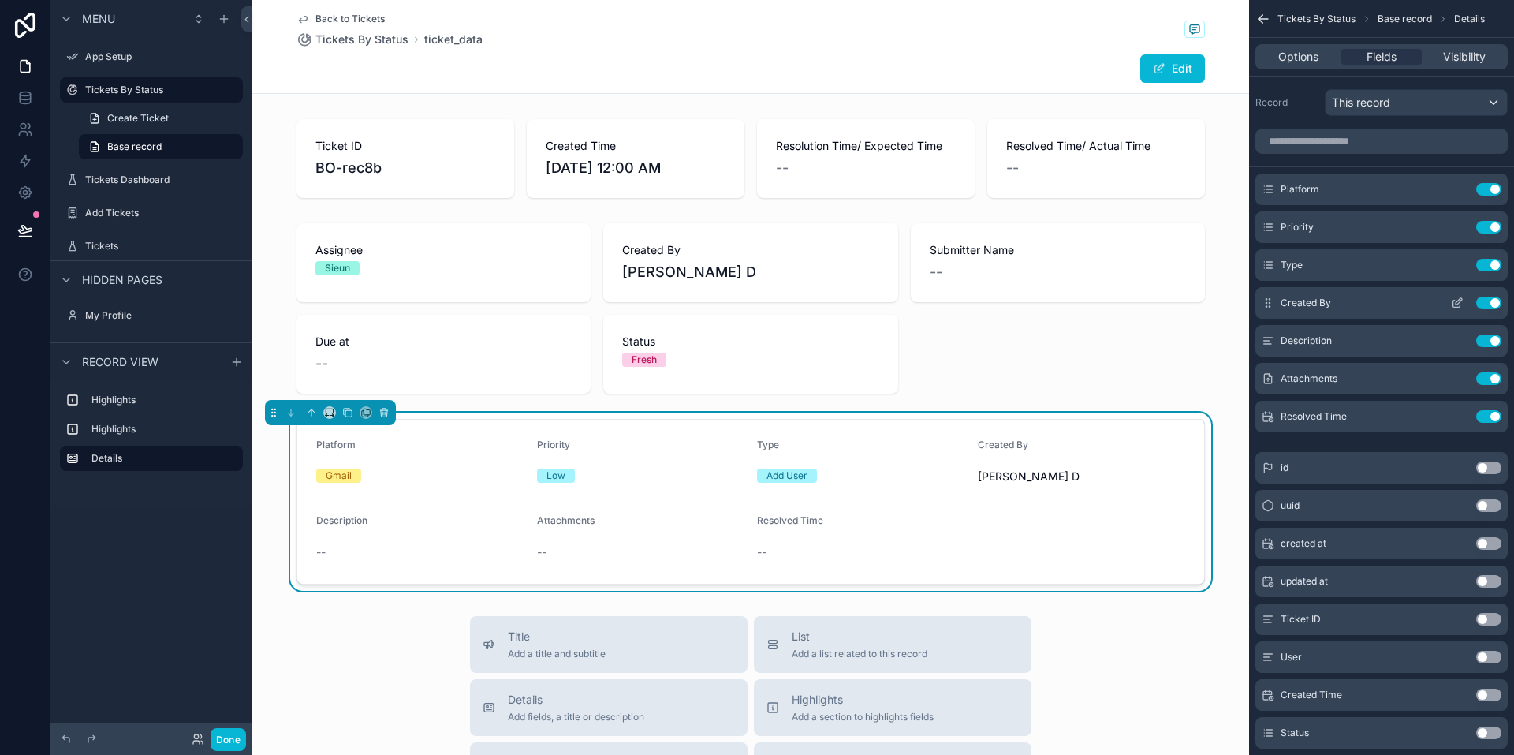
click at [502, 303] on button "Use setting" at bounding box center [1488, 303] width 25 height 13
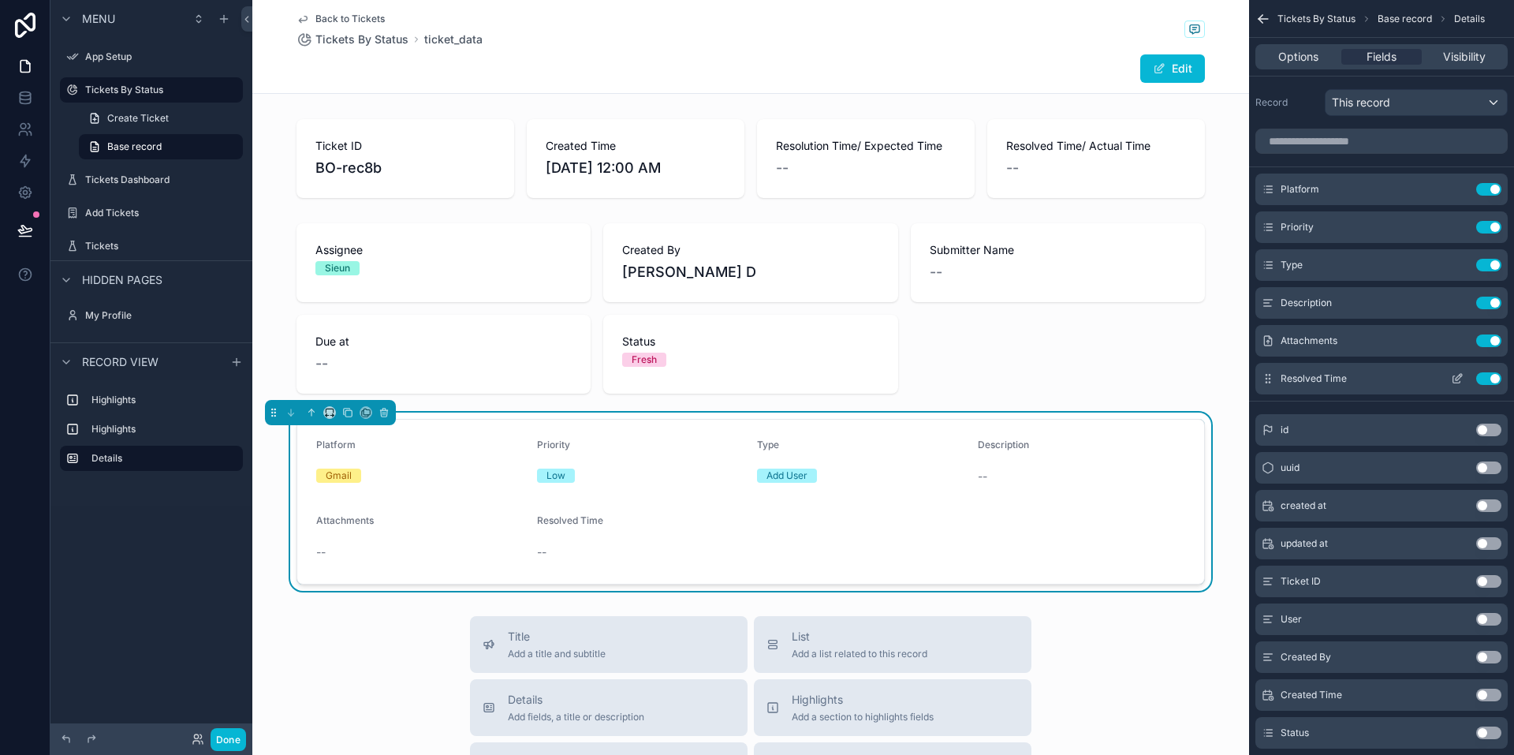
click at [502, 379] on icon "scrollable content" at bounding box center [1459, 377] width 6 height 6
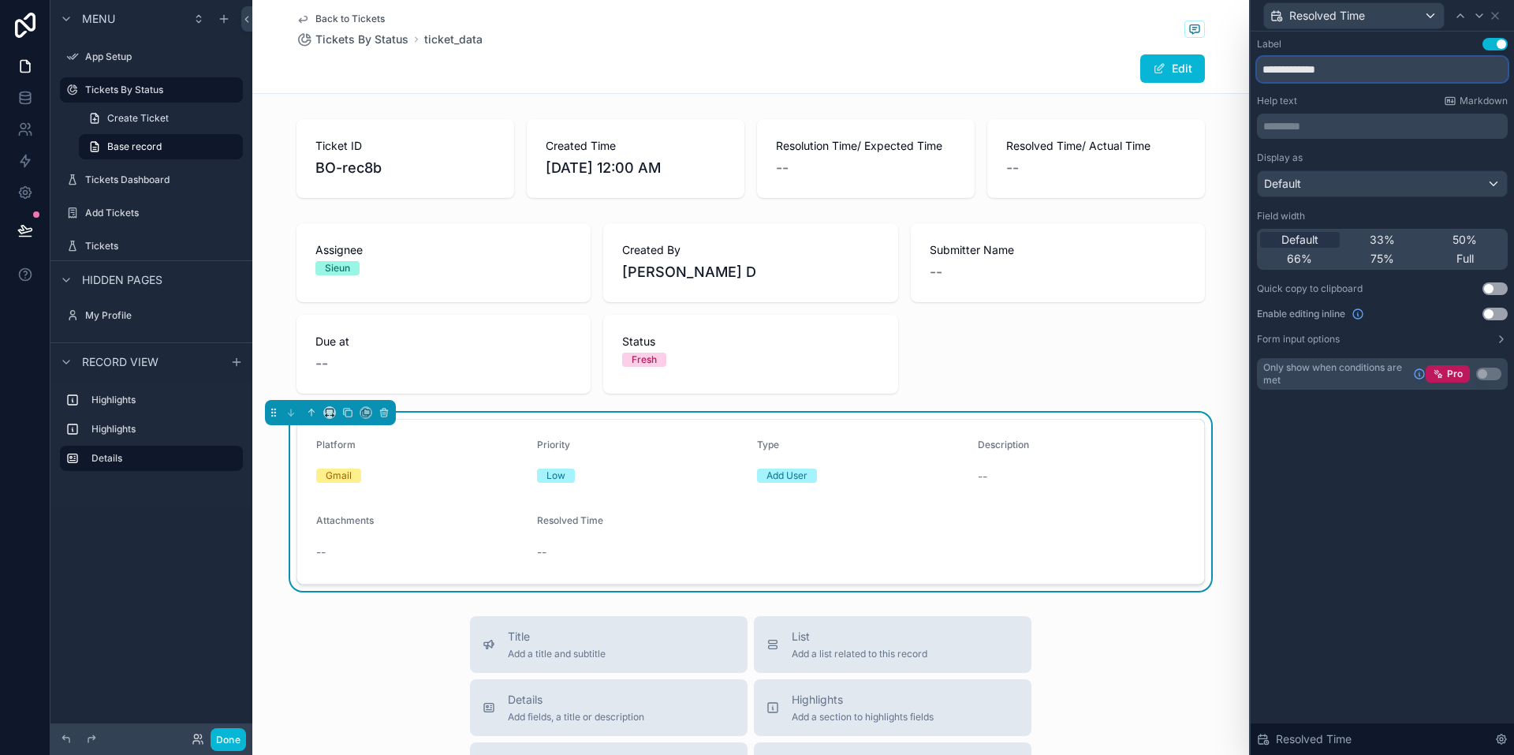
click at [502, 73] on input "**********" at bounding box center [1382, 69] width 251 height 25
type input "**********"
click at [502, 17] on icon at bounding box center [1495, 16] width 6 height 6
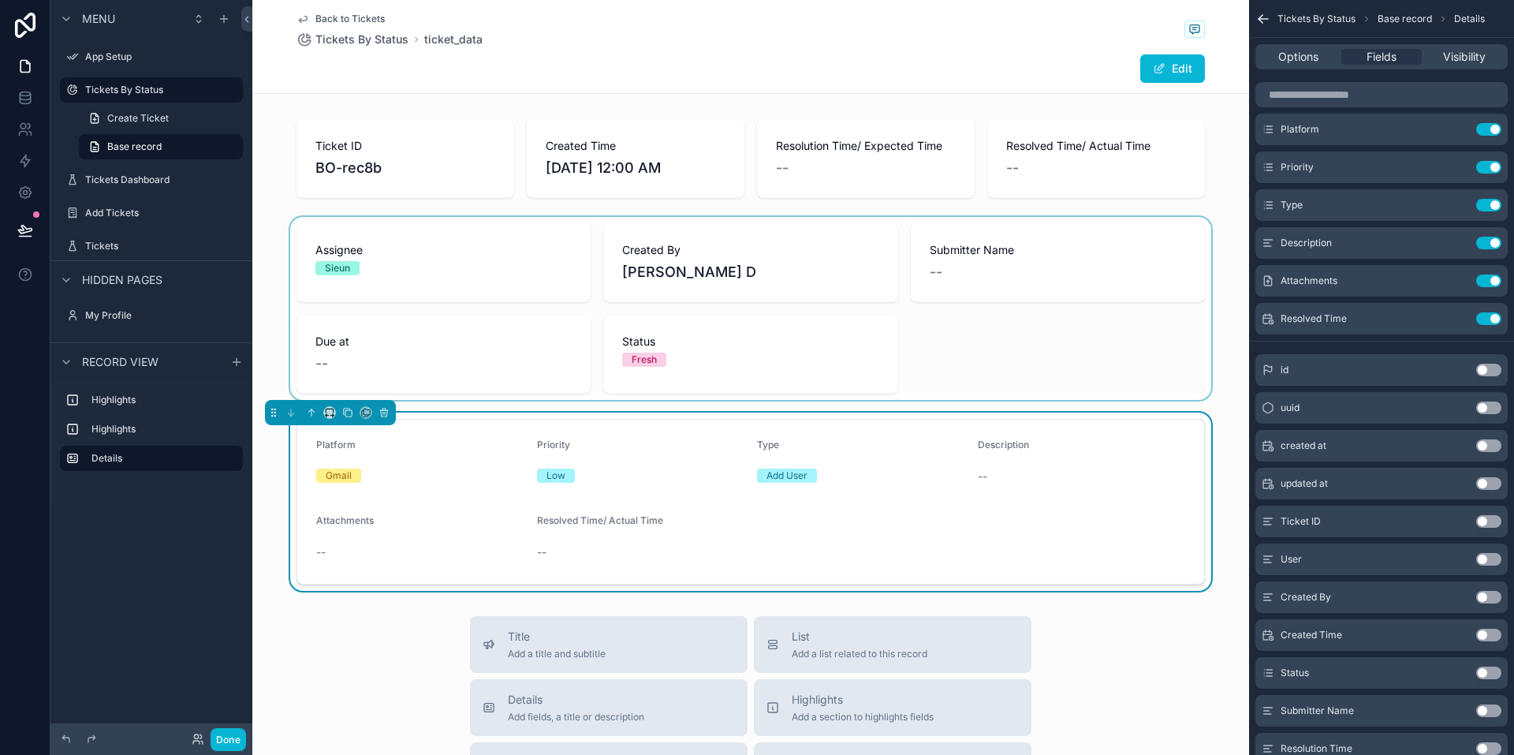
click at [502, 315] on div "scrollable content" at bounding box center [750, 308] width 997 height 183
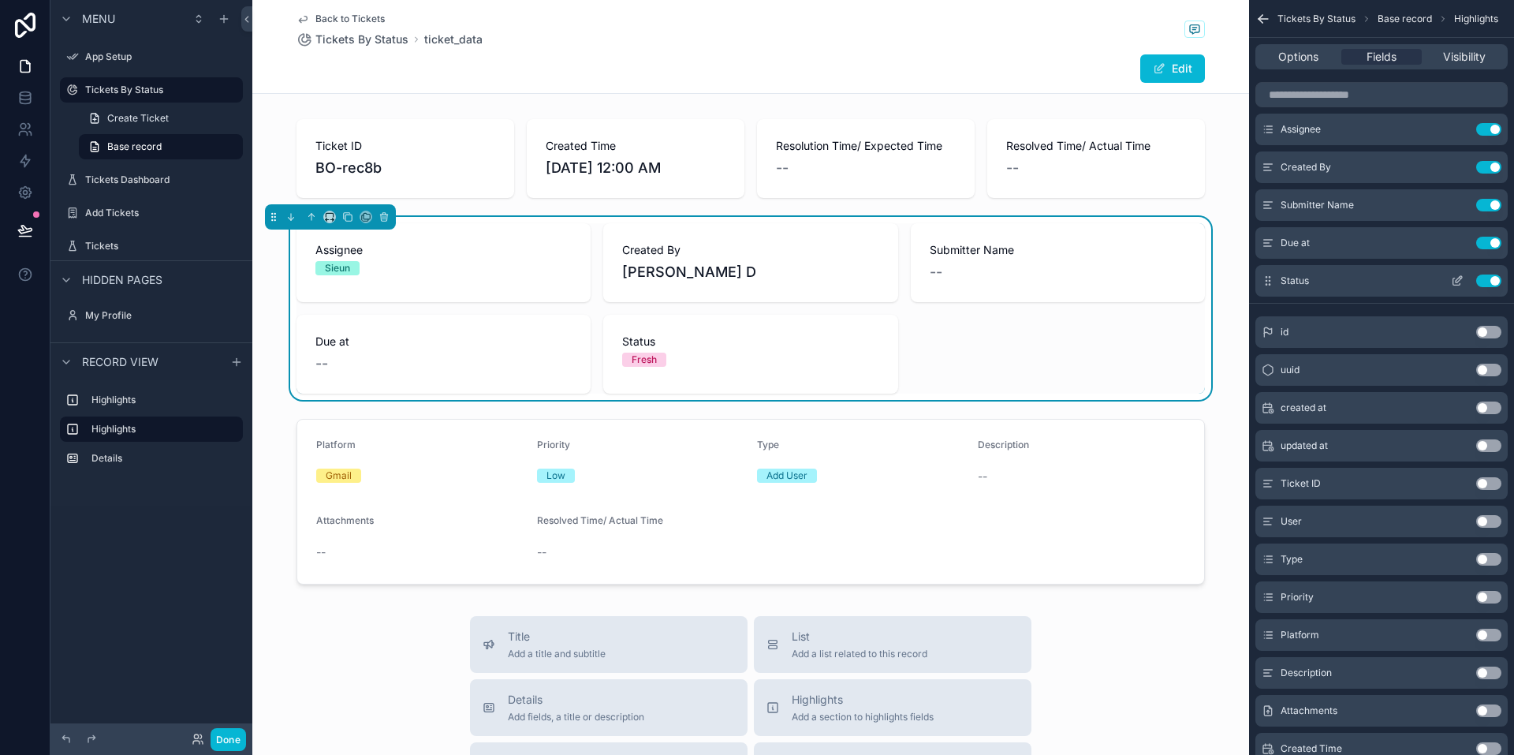
click at [502, 282] on button "Use setting" at bounding box center [1488, 280] width 25 height 13
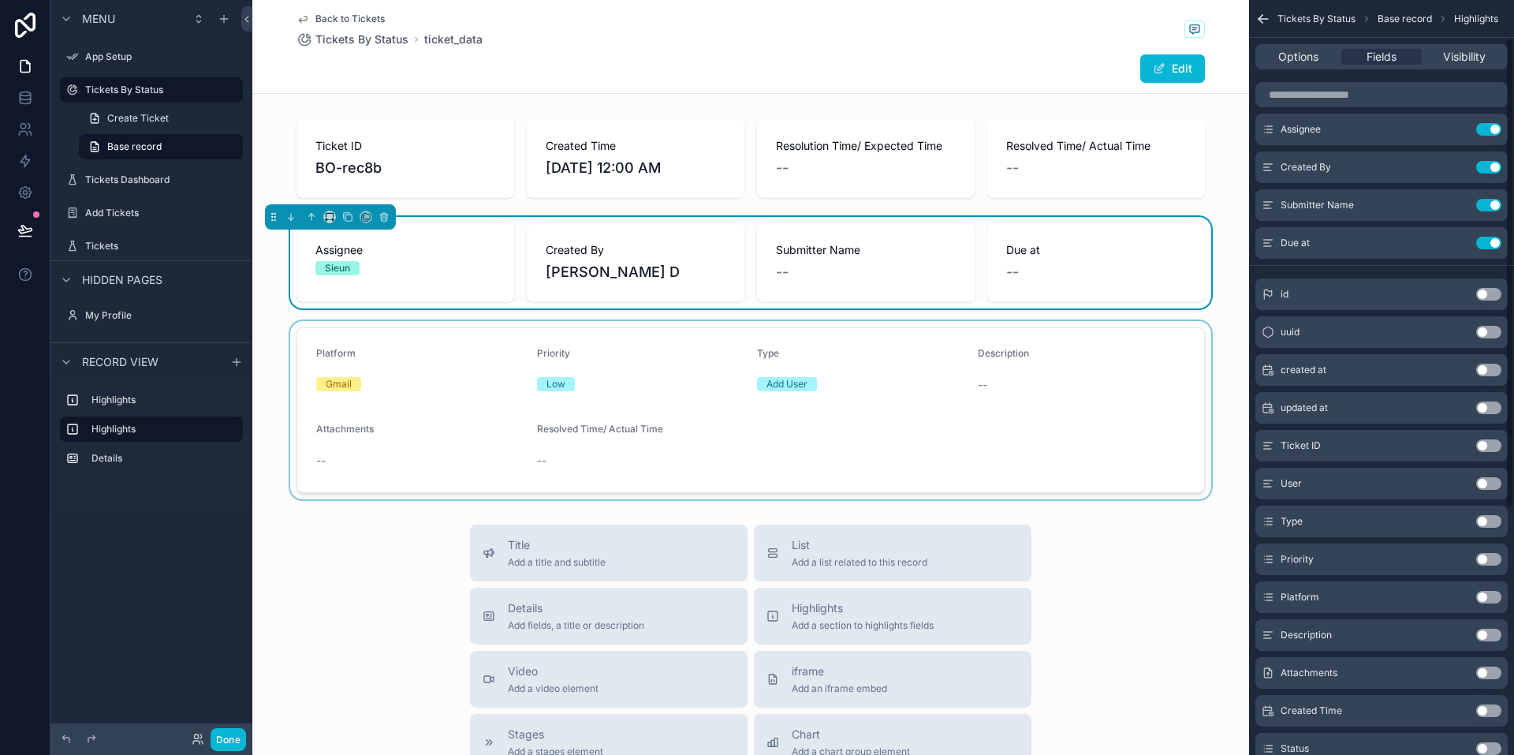
click at [502, 407] on div "scrollable content" at bounding box center [750, 410] width 997 height 178
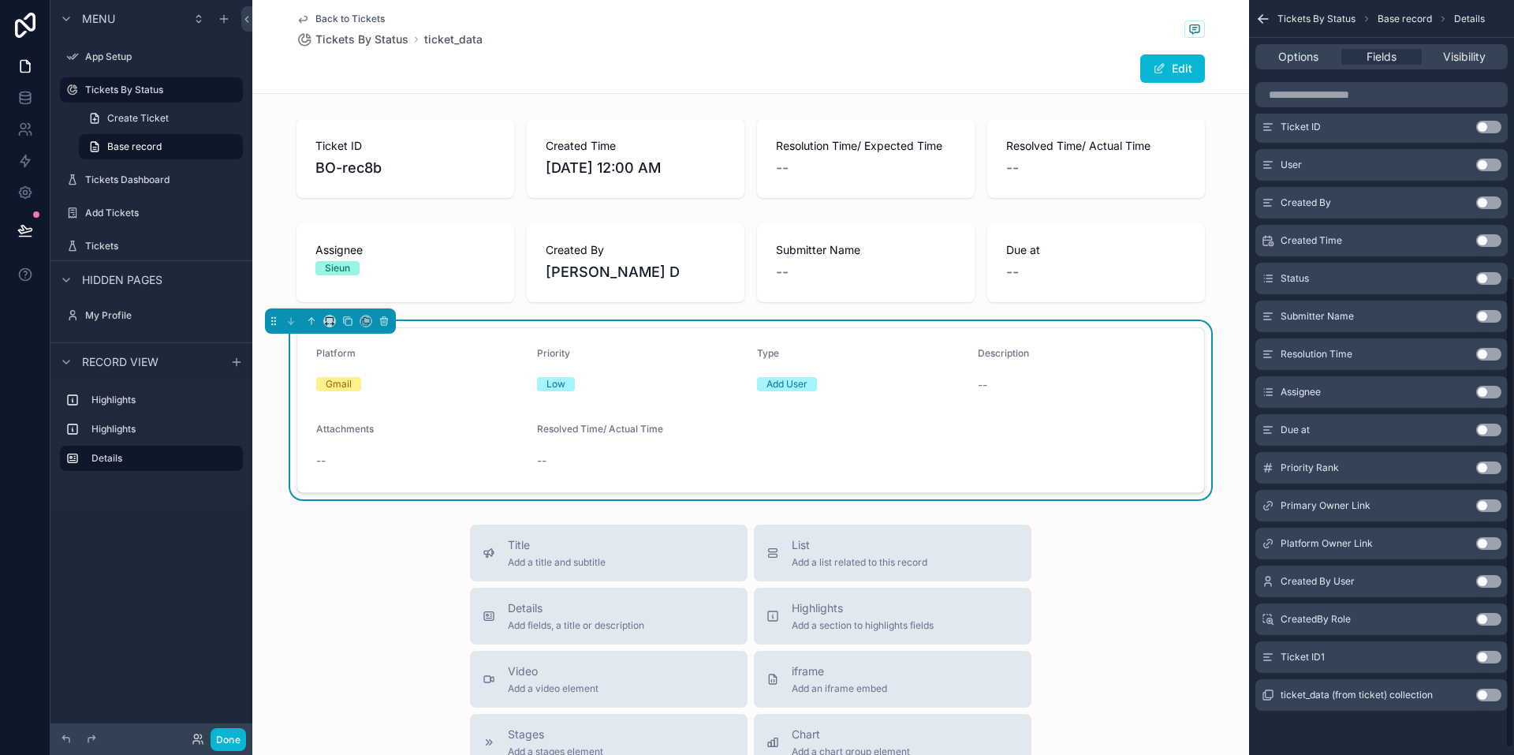
scroll to position [375, 0]
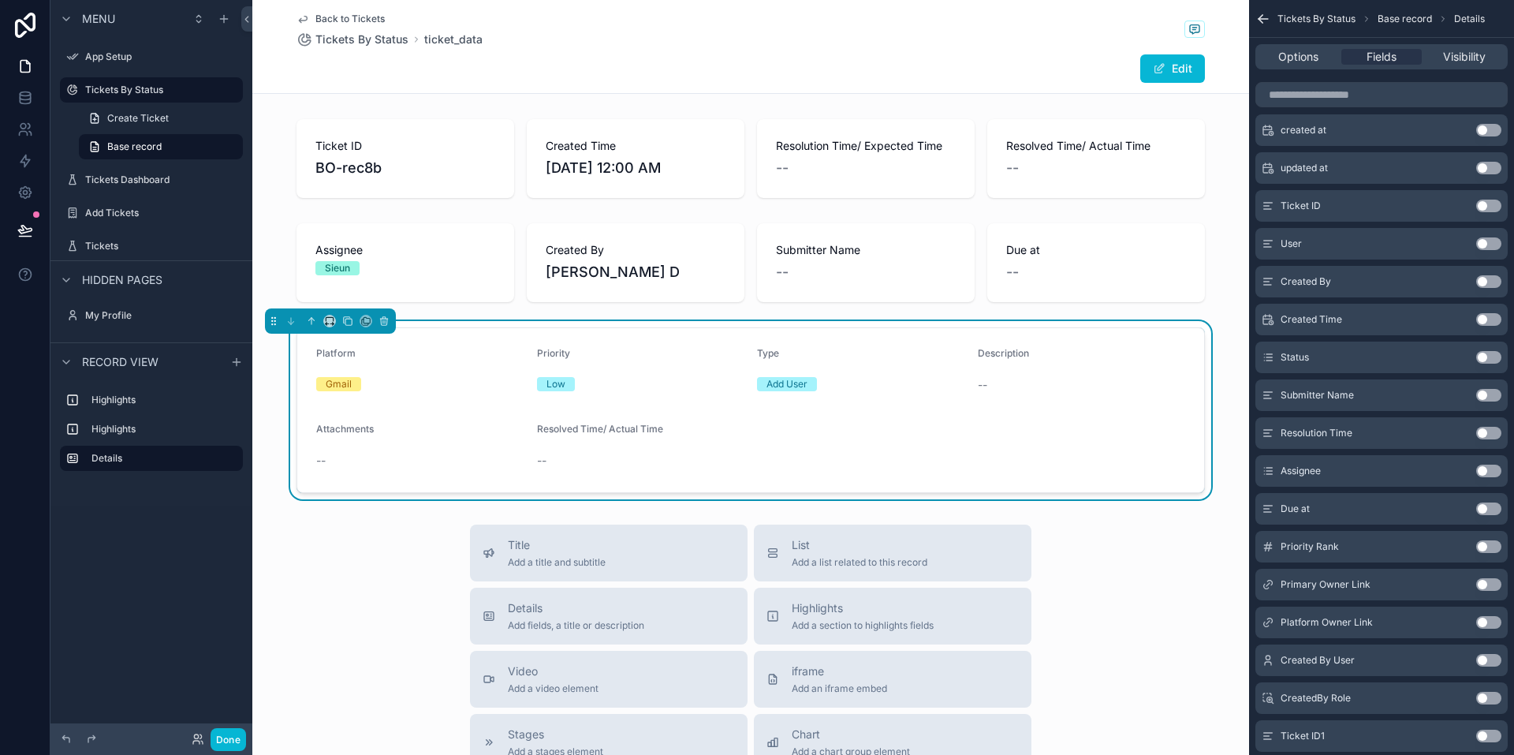
click at [502, 355] on button "Use setting" at bounding box center [1488, 357] width 25 height 13
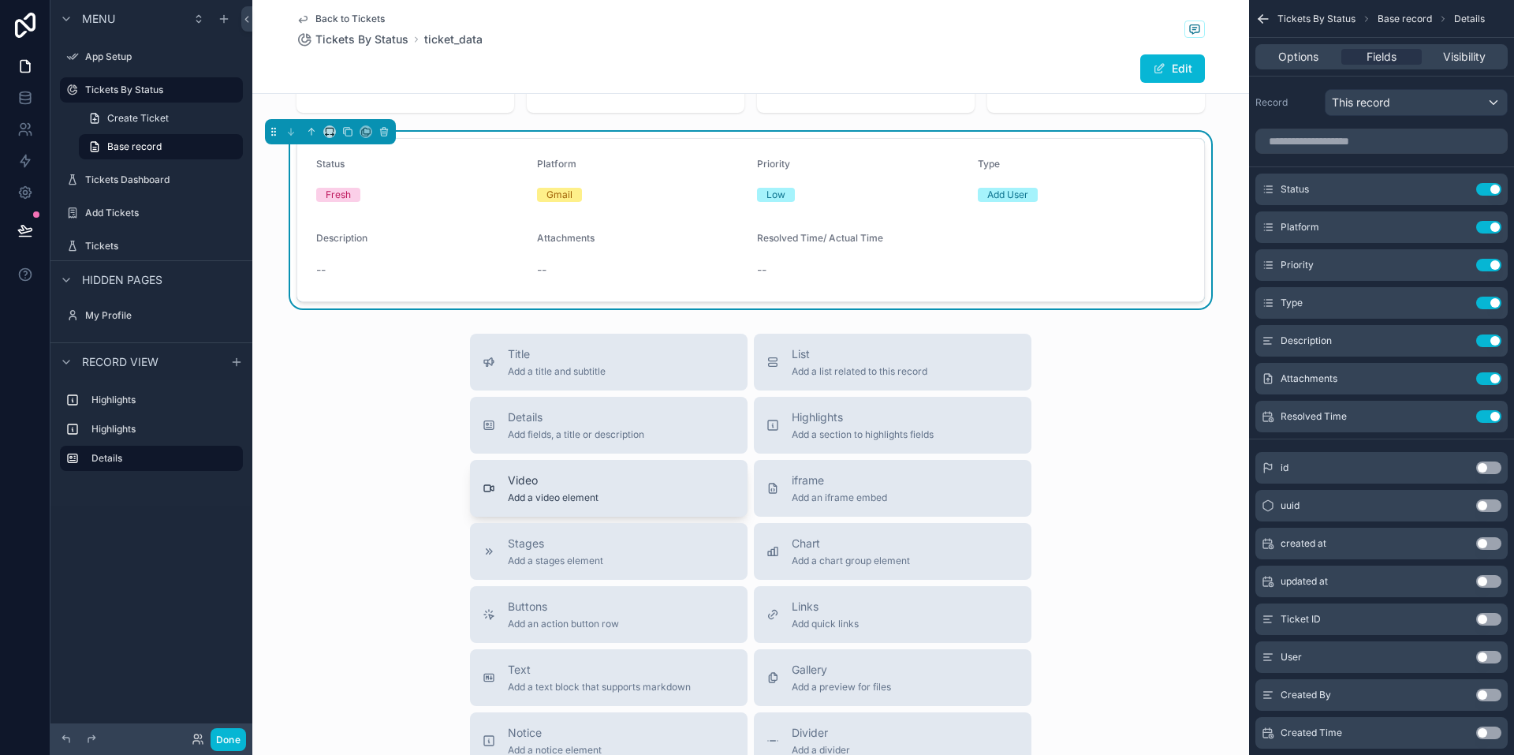
scroll to position [158, 0]
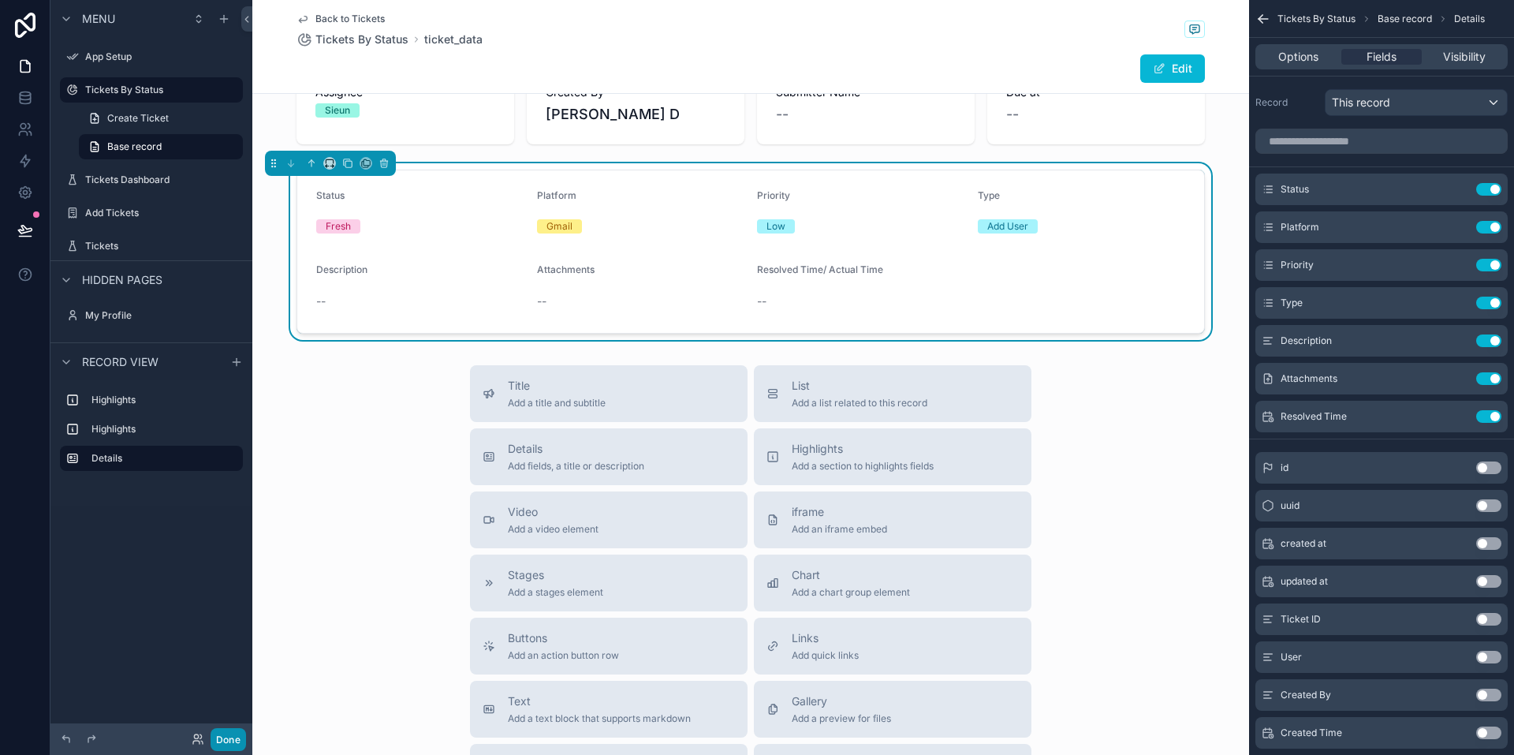
click at [220, 741] on button "Done" at bounding box center [228, 739] width 35 height 23
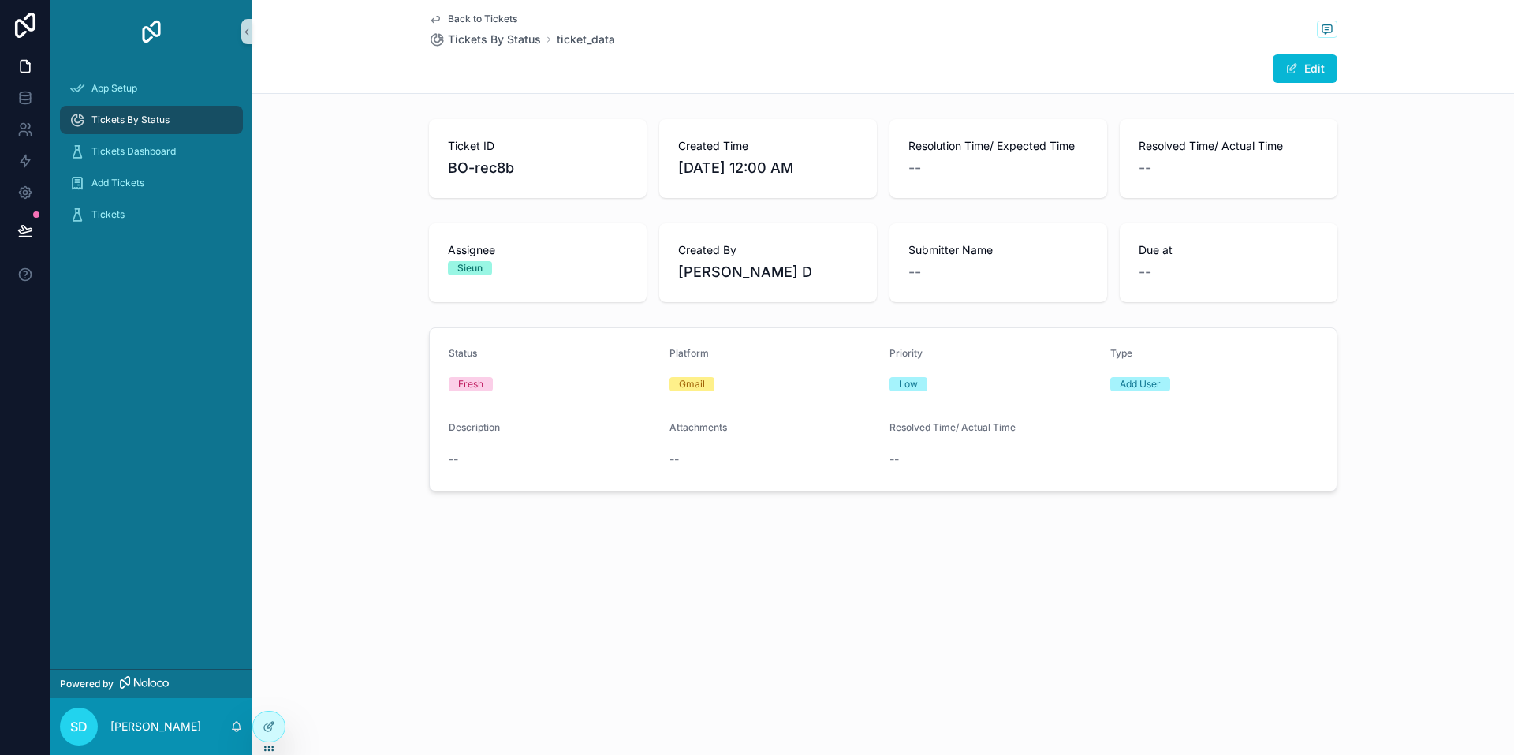
scroll to position [0, 0]
click at [119, 214] on span "Tickets" at bounding box center [107, 214] width 33 height 13
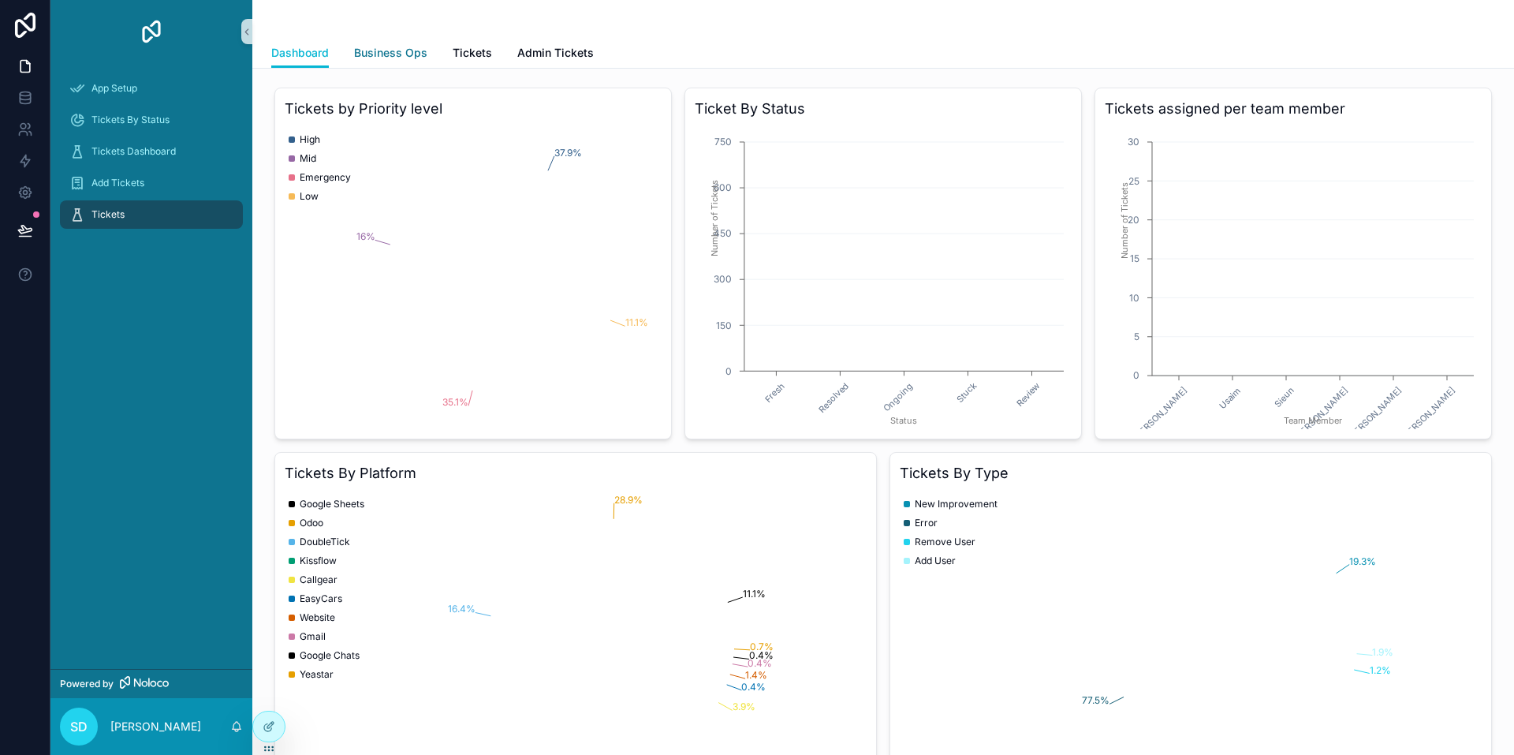
click at [415, 46] on span "Business Ops" at bounding box center [390, 53] width 73 height 16
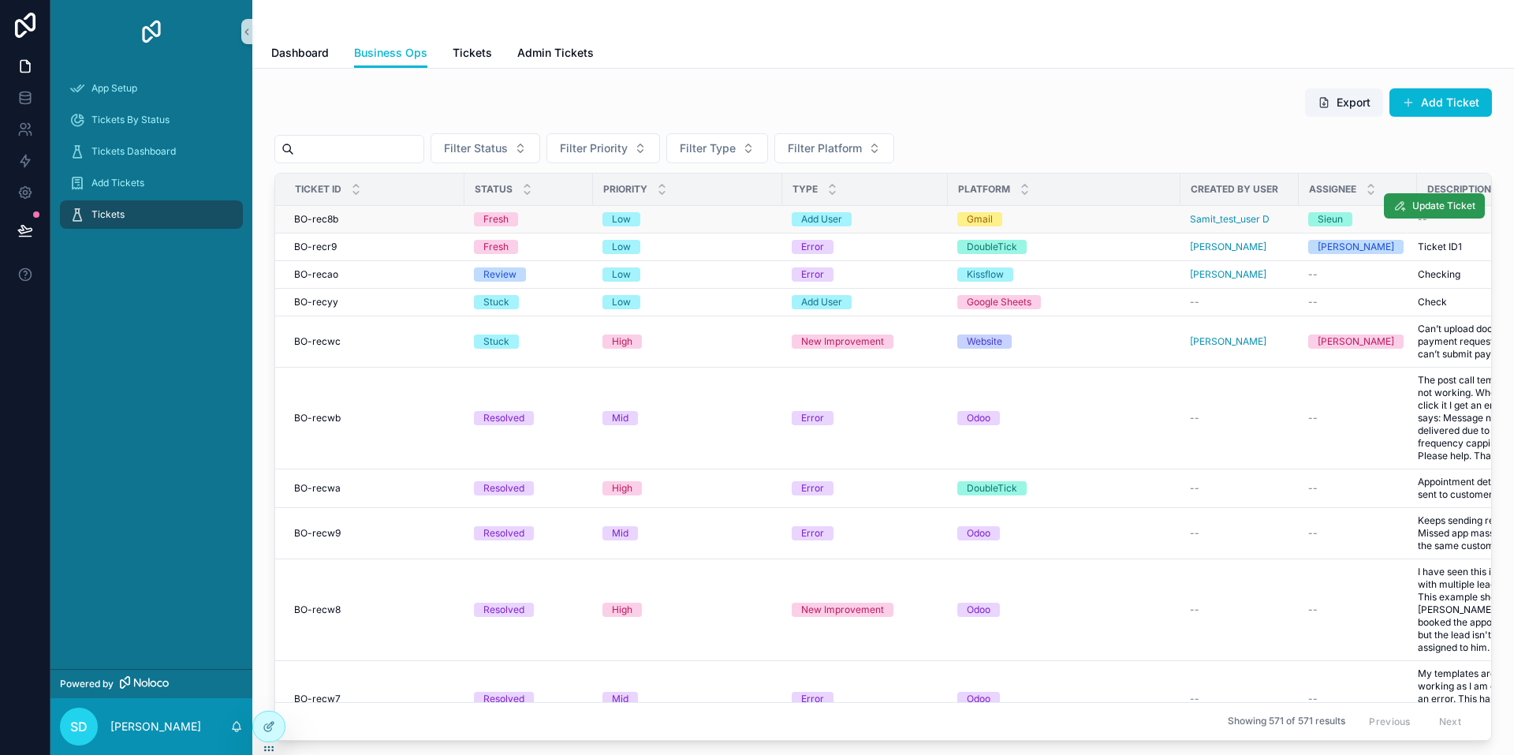
click at [502, 207] on span "Update Ticket" at bounding box center [1444, 206] width 63 height 13
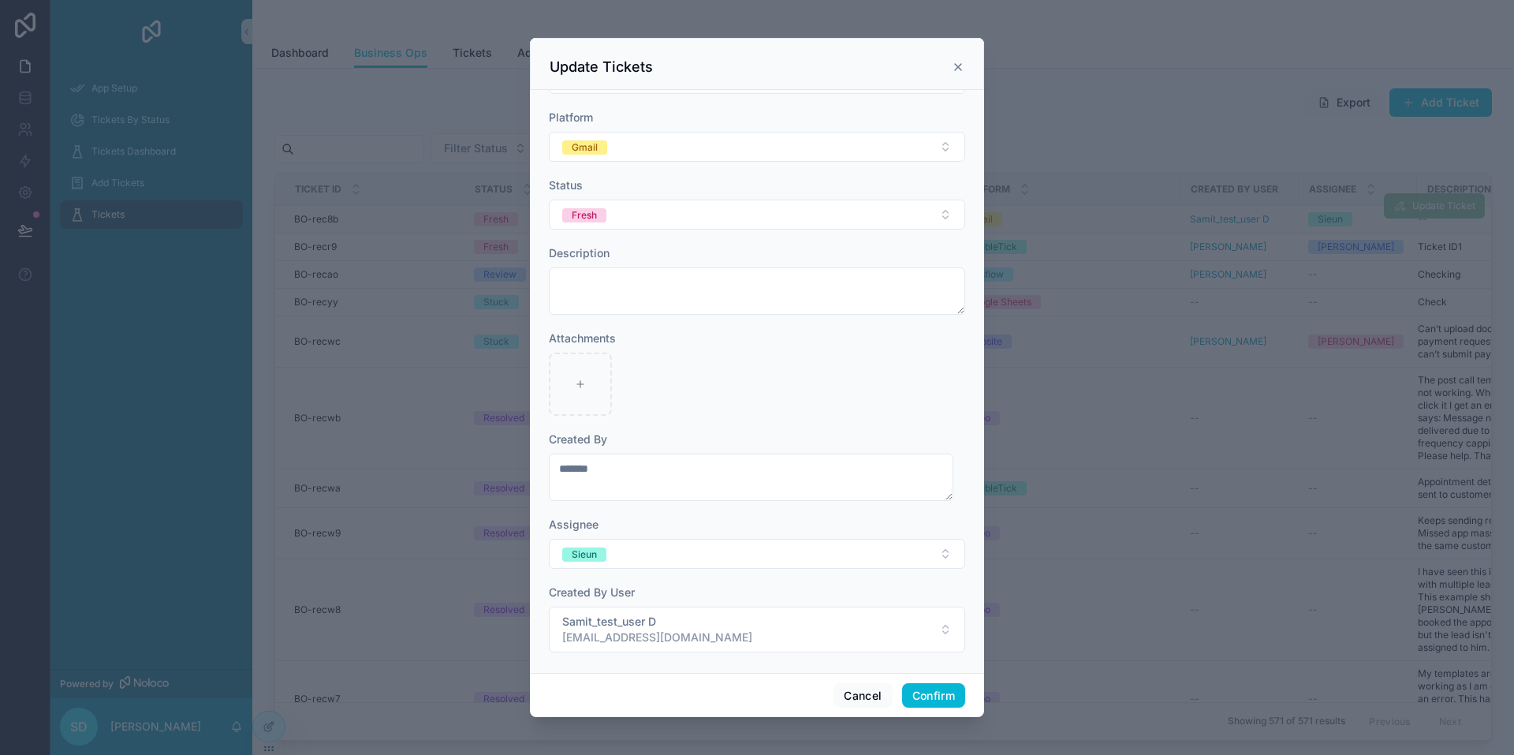
scroll to position [168, 0]
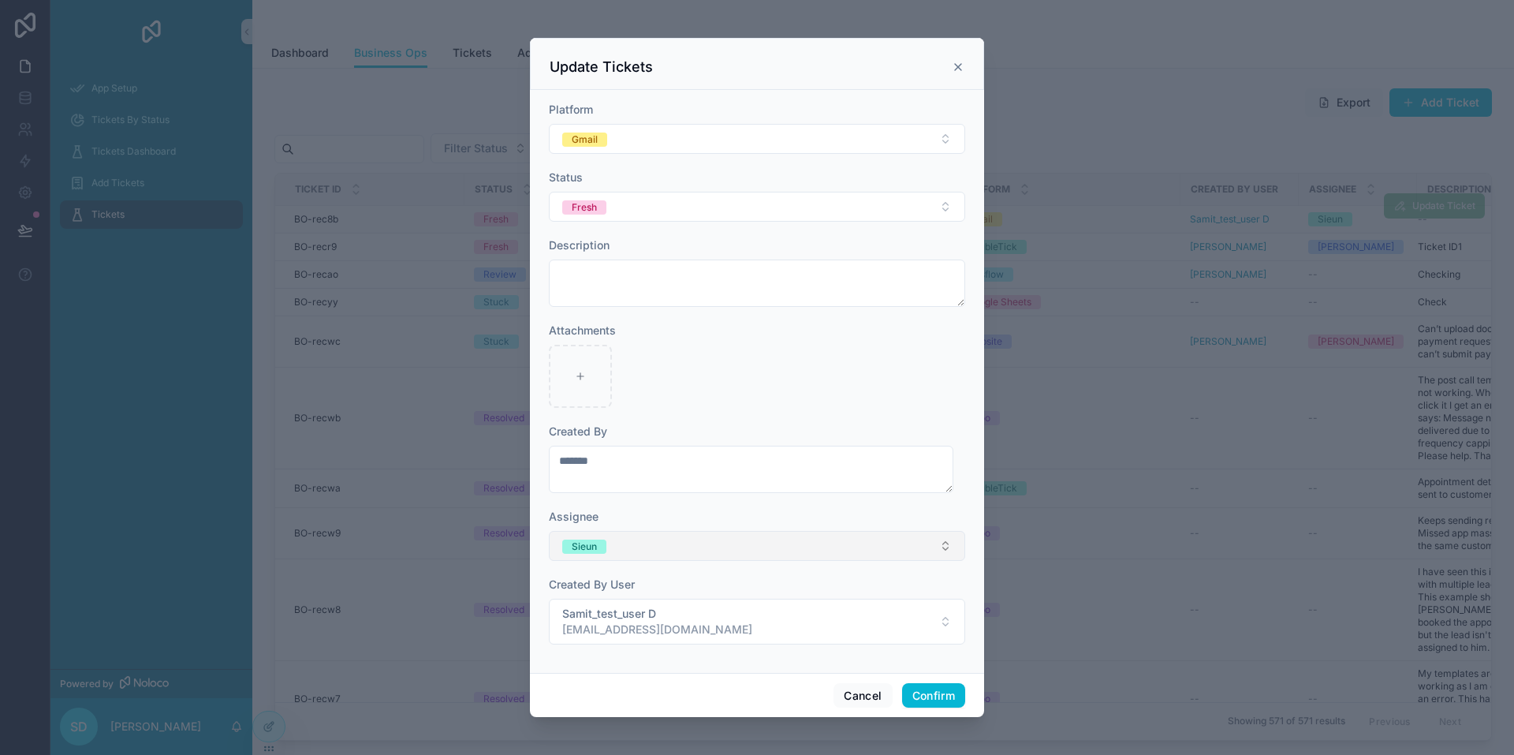
click at [502, 547] on button "Sieun" at bounding box center [757, 546] width 416 height 30
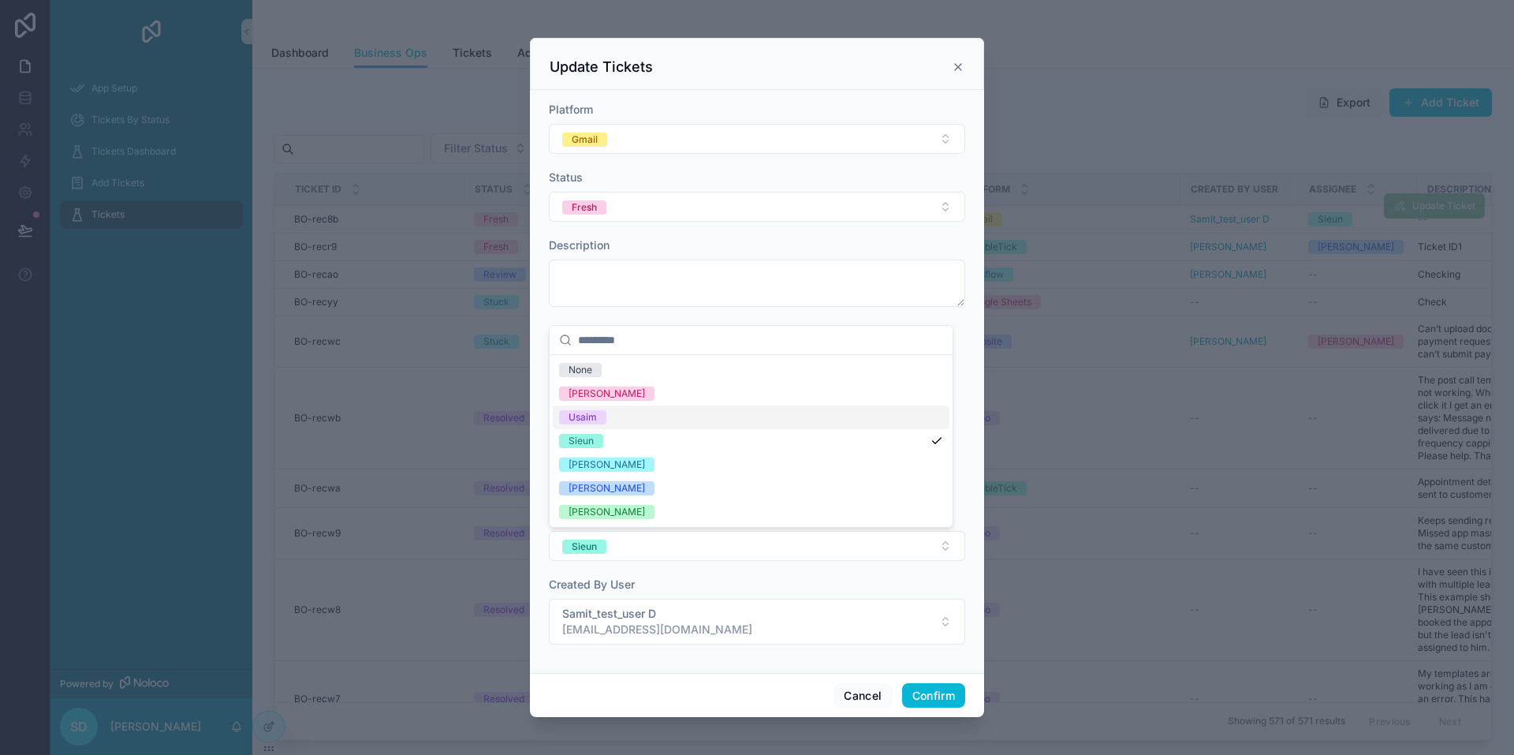
click at [502, 420] on div "Usaim" at bounding box center [751, 417] width 397 height 24
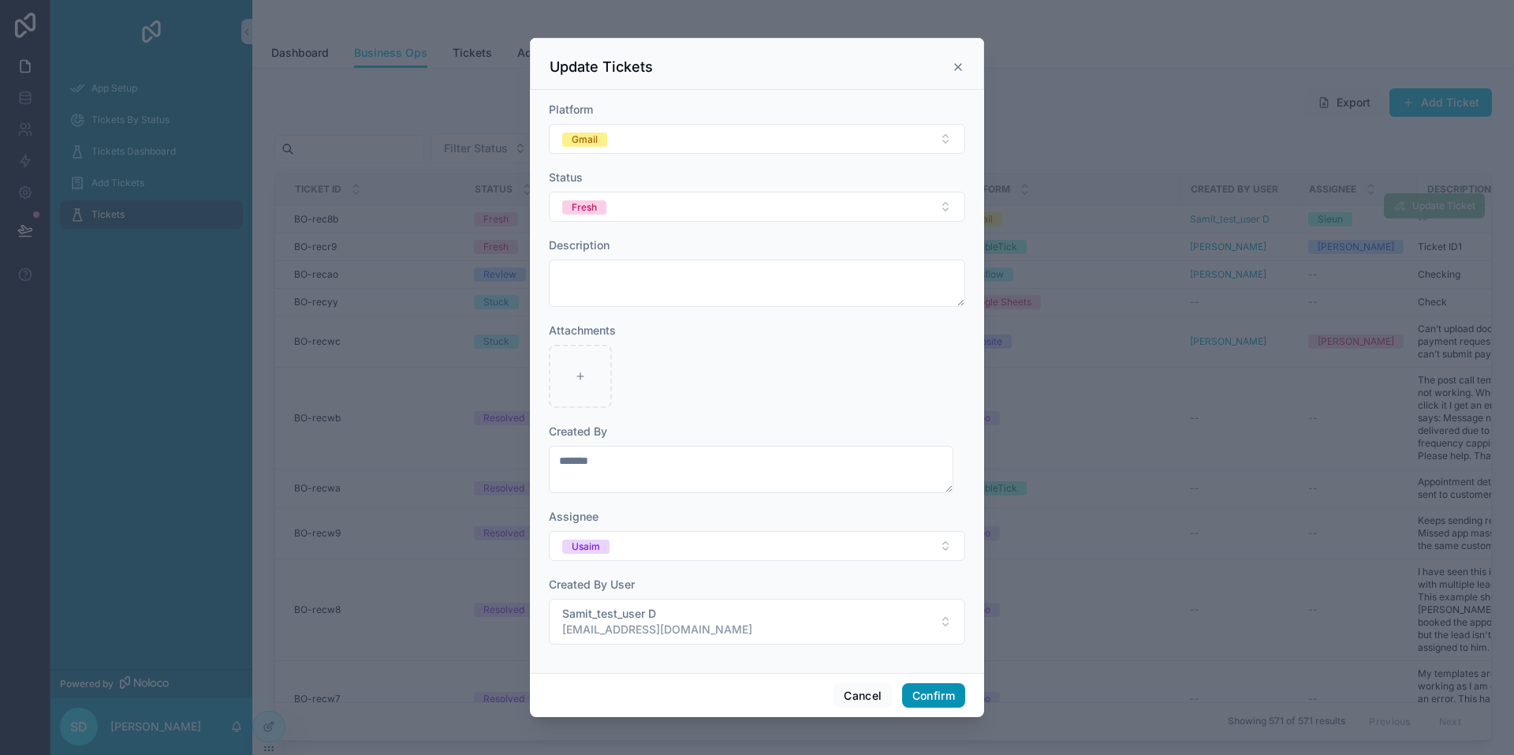
click at [502, 696] on button "Confirm" at bounding box center [933, 695] width 63 height 25
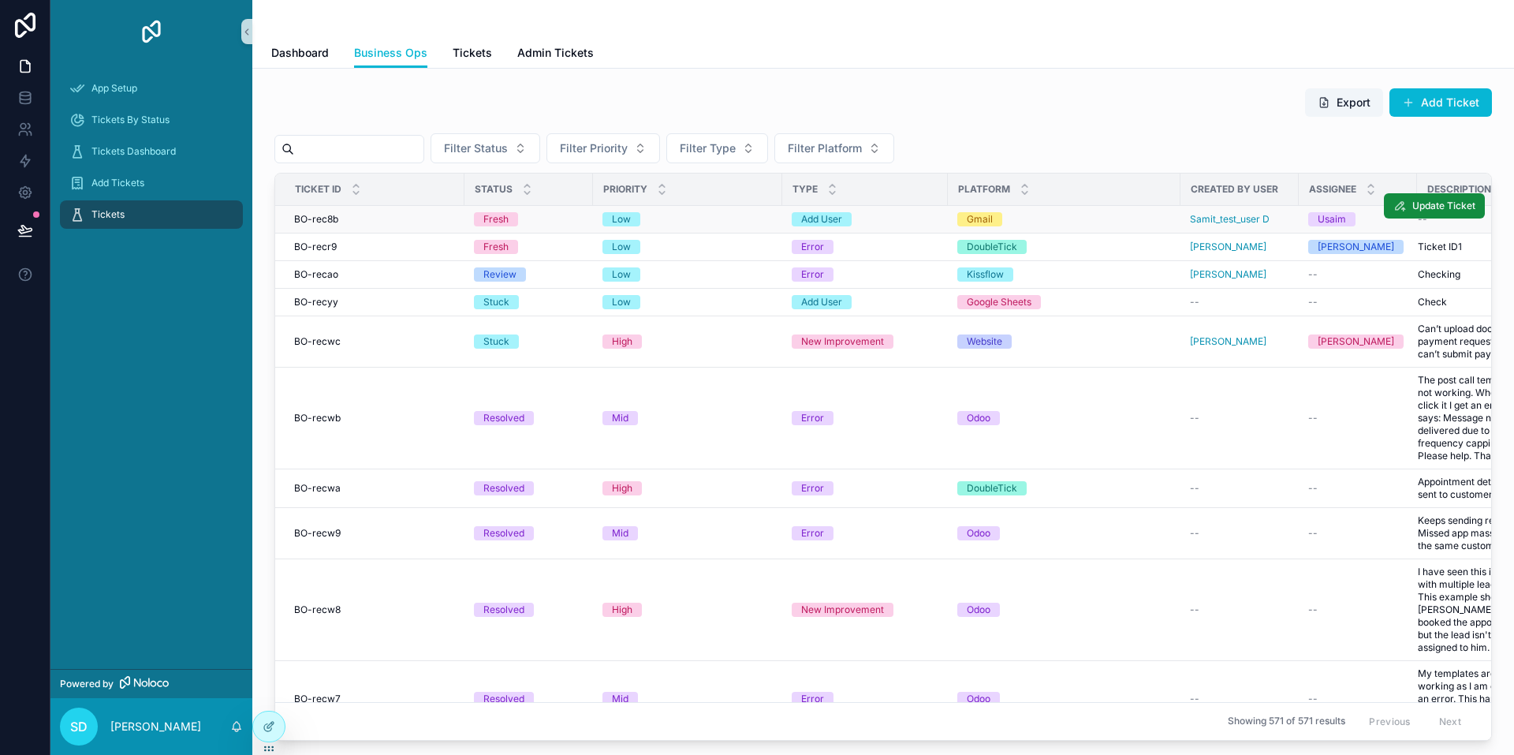
click at [502, 216] on div "Low" at bounding box center [688, 219] width 170 height 14
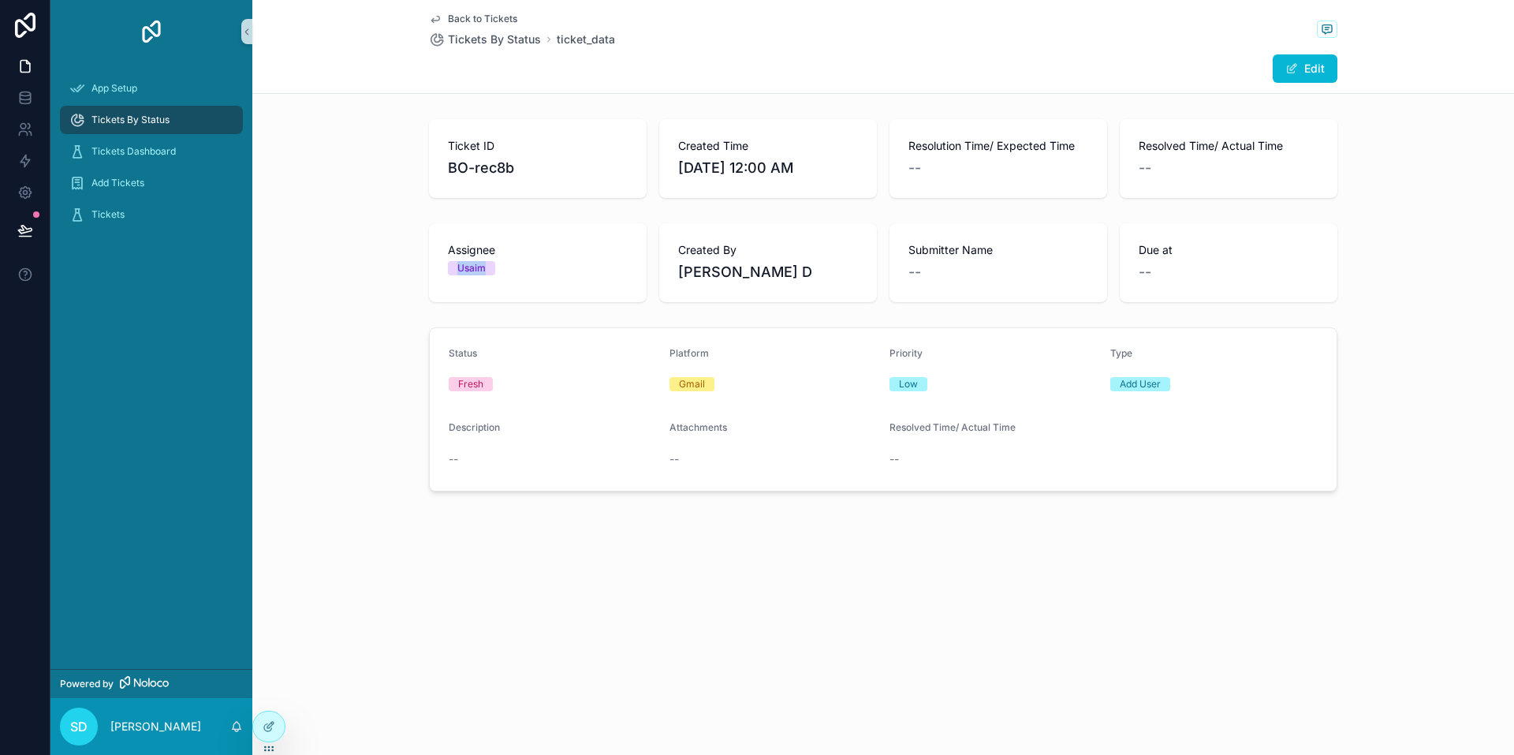
drag, startPoint x: 450, startPoint y: 266, endPoint x: 564, endPoint y: 277, distance: 114.1
click at [502, 277] on div "Assignee Usaim" at bounding box center [538, 262] width 218 height 79
click at [502, 291] on div "Assignee Usaim" at bounding box center [538, 262] width 218 height 79
drag, startPoint x: 441, startPoint y: 252, endPoint x: 543, endPoint y: 256, distance: 101.8
click at [502, 256] on div "Assignee Usaim" at bounding box center [538, 262] width 218 height 79
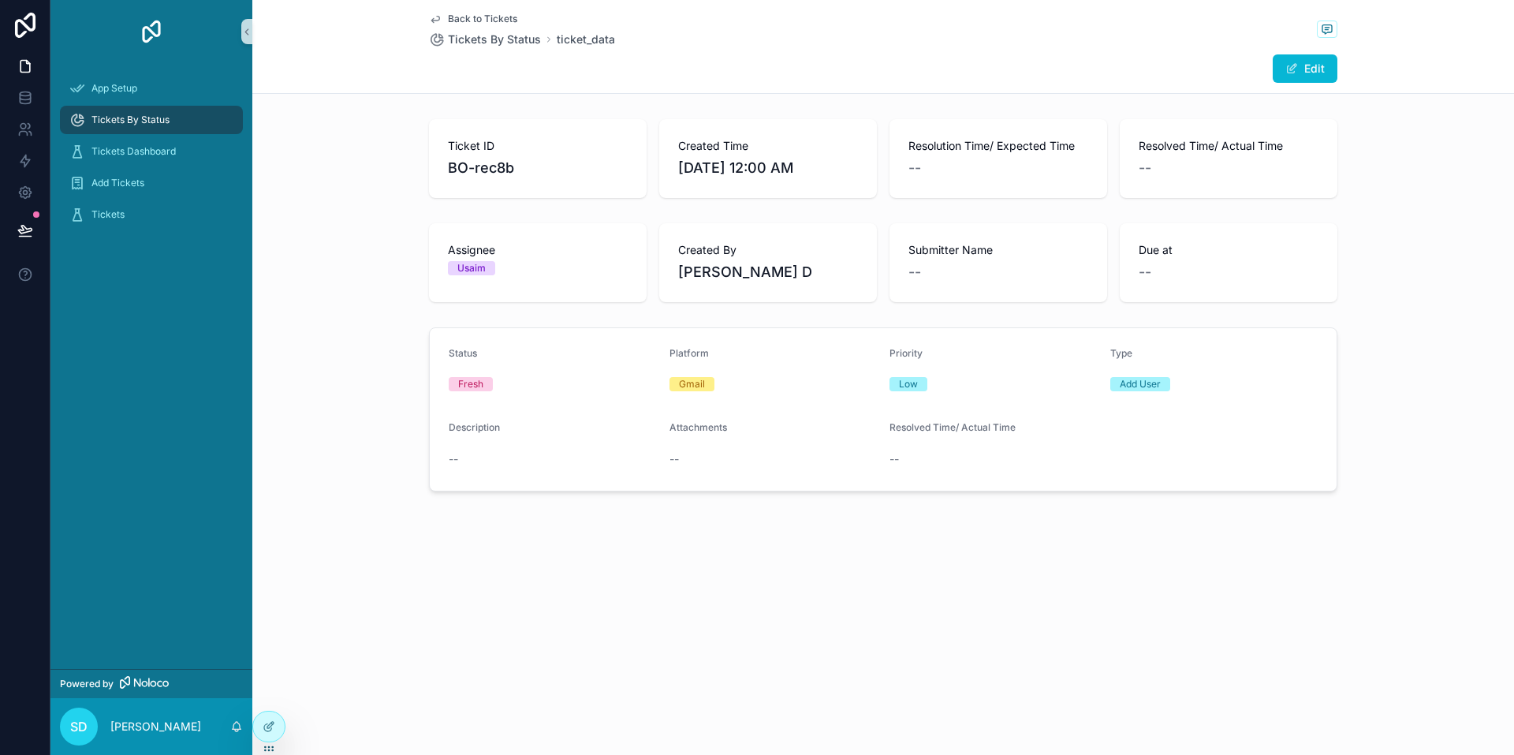
click at [502, 279] on div "Assignee Usaim" at bounding box center [538, 262] width 218 height 79
drag, startPoint x: 524, startPoint y: 276, endPoint x: 409, endPoint y: 240, distance: 120.7
click at [409, 240] on div "Assignee Usaim Created By Samit D Submitter Name -- Due at --" at bounding box center [883, 262] width 1262 height 91
click at [502, 312] on div "Ticket ID BO-rec8b Created Time 8/22/2025 12:00 AM Resolution Time/ Expected Ti…" at bounding box center [883, 305] width 1262 height 385
drag, startPoint x: 686, startPoint y: 248, endPoint x: 771, endPoint y: 294, distance: 96.0
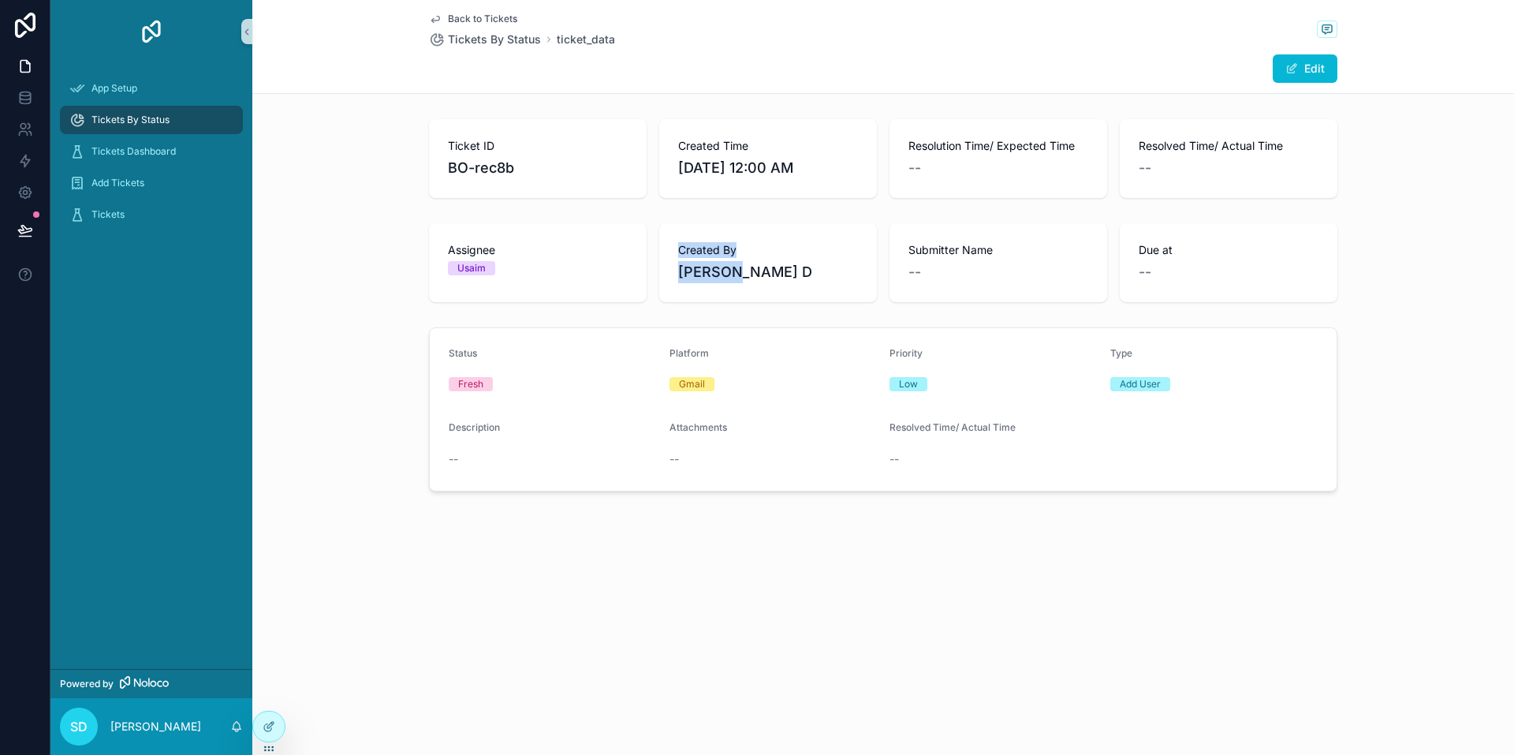
click at [502, 294] on div "Created By Samit D" at bounding box center [768, 262] width 218 height 79
click at [125, 213] on div "Tickets" at bounding box center [151, 214] width 164 height 25
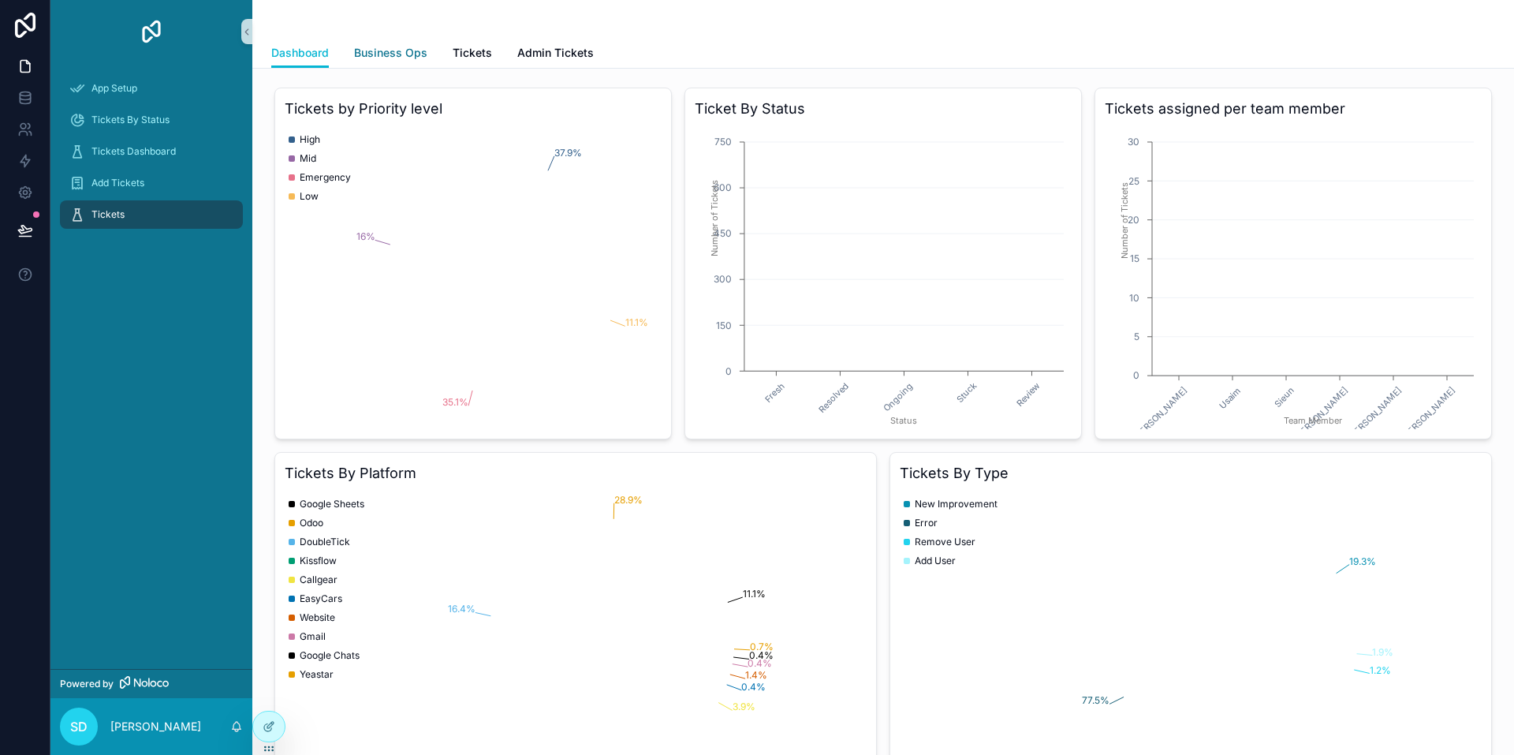
click at [389, 54] on span "Business Ops" at bounding box center [390, 53] width 73 height 16
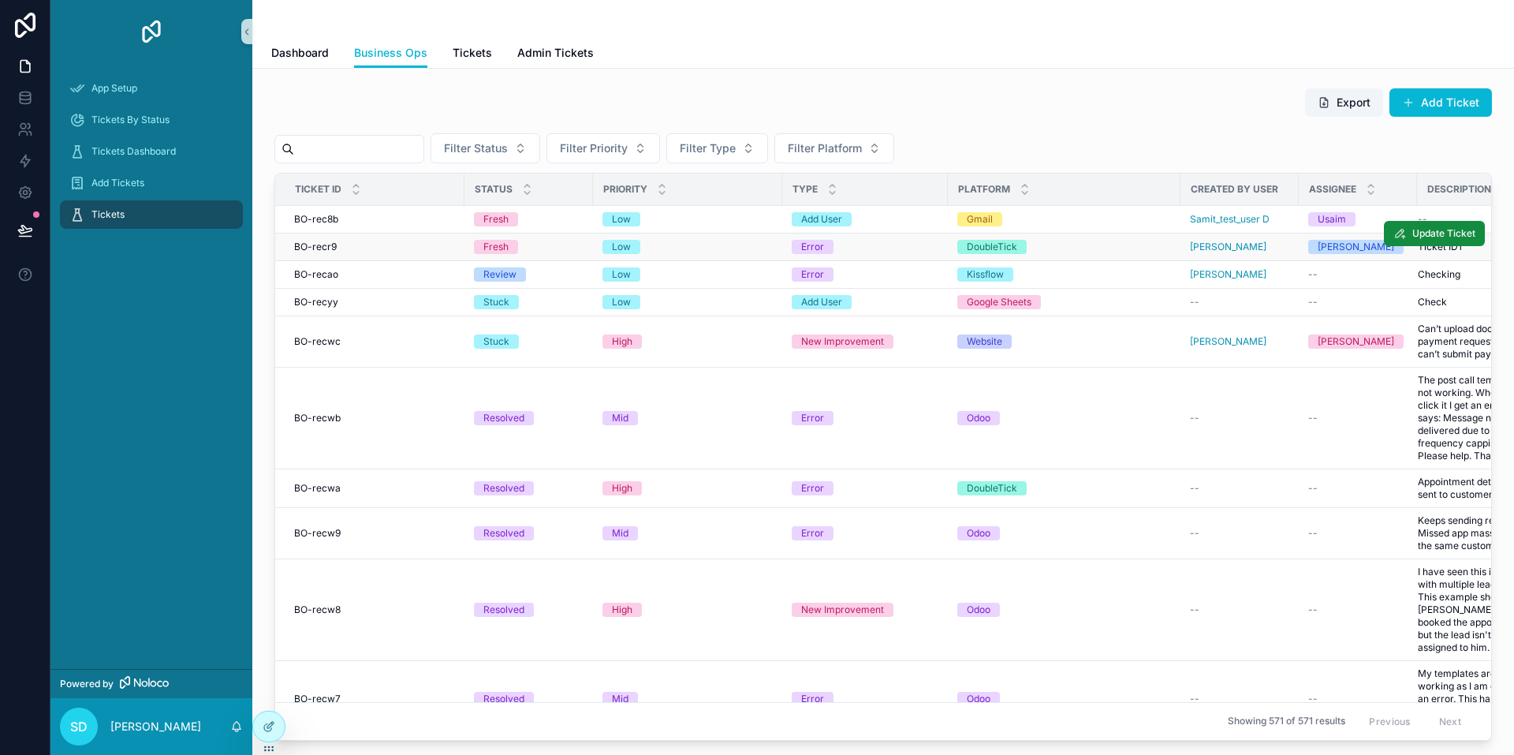
click at [442, 244] on div "BO-recr9 BO-recr9" at bounding box center [374, 247] width 161 height 13
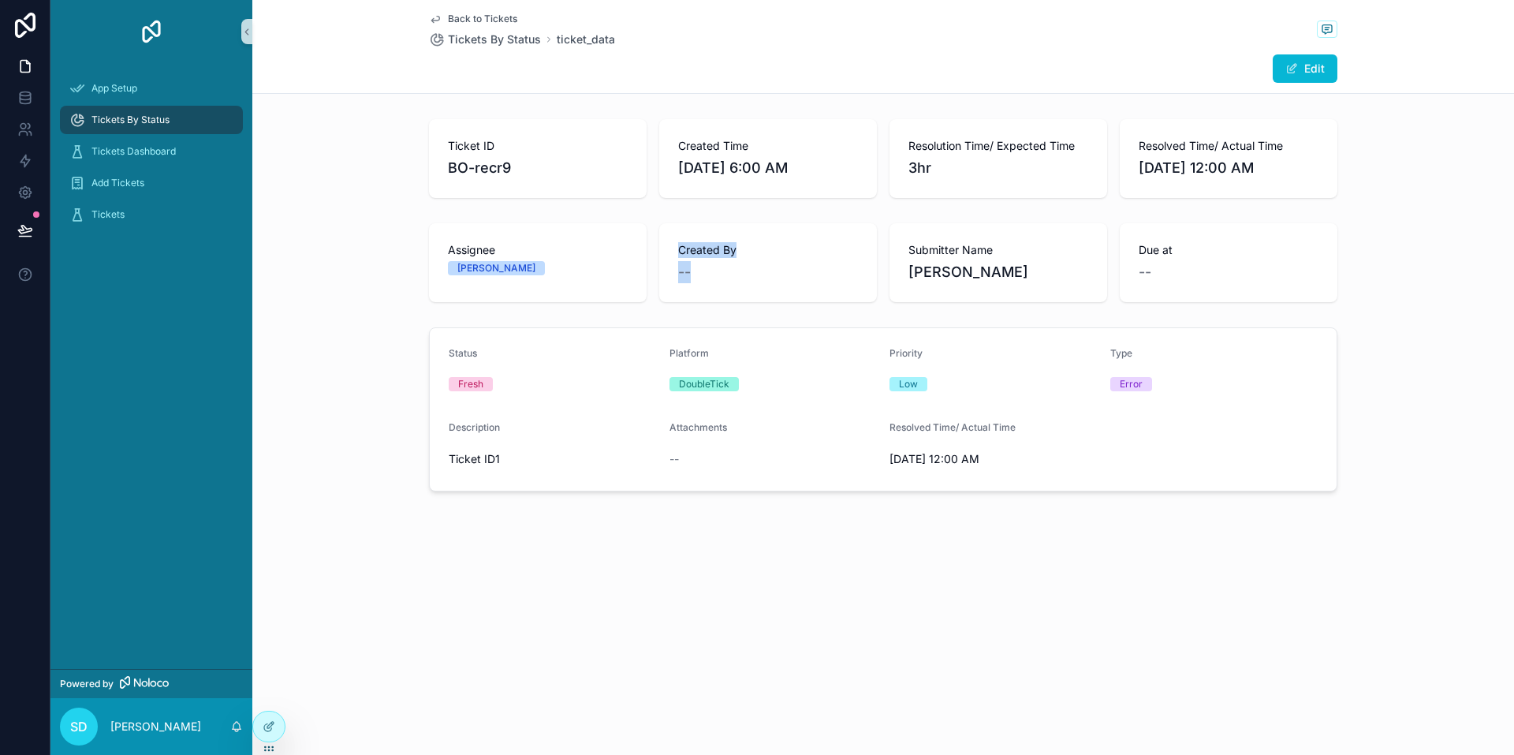
drag, startPoint x: 678, startPoint y: 249, endPoint x: 754, endPoint y: 280, distance: 82.5
click at [502, 280] on div "Created By --" at bounding box center [768, 262] width 218 height 79
click at [502, 280] on div "--" at bounding box center [768, 272] width 180 height 22
drag, startPoint x: 899, startPoint y: 259, endPoint x: 984, endPoint y: 290, distance: 90.6
click at [502, 290] on div "Assignee Divraj Created By -- Submitter Name Samit Due at --" at bounding box center [883, 262] width 909 height 79
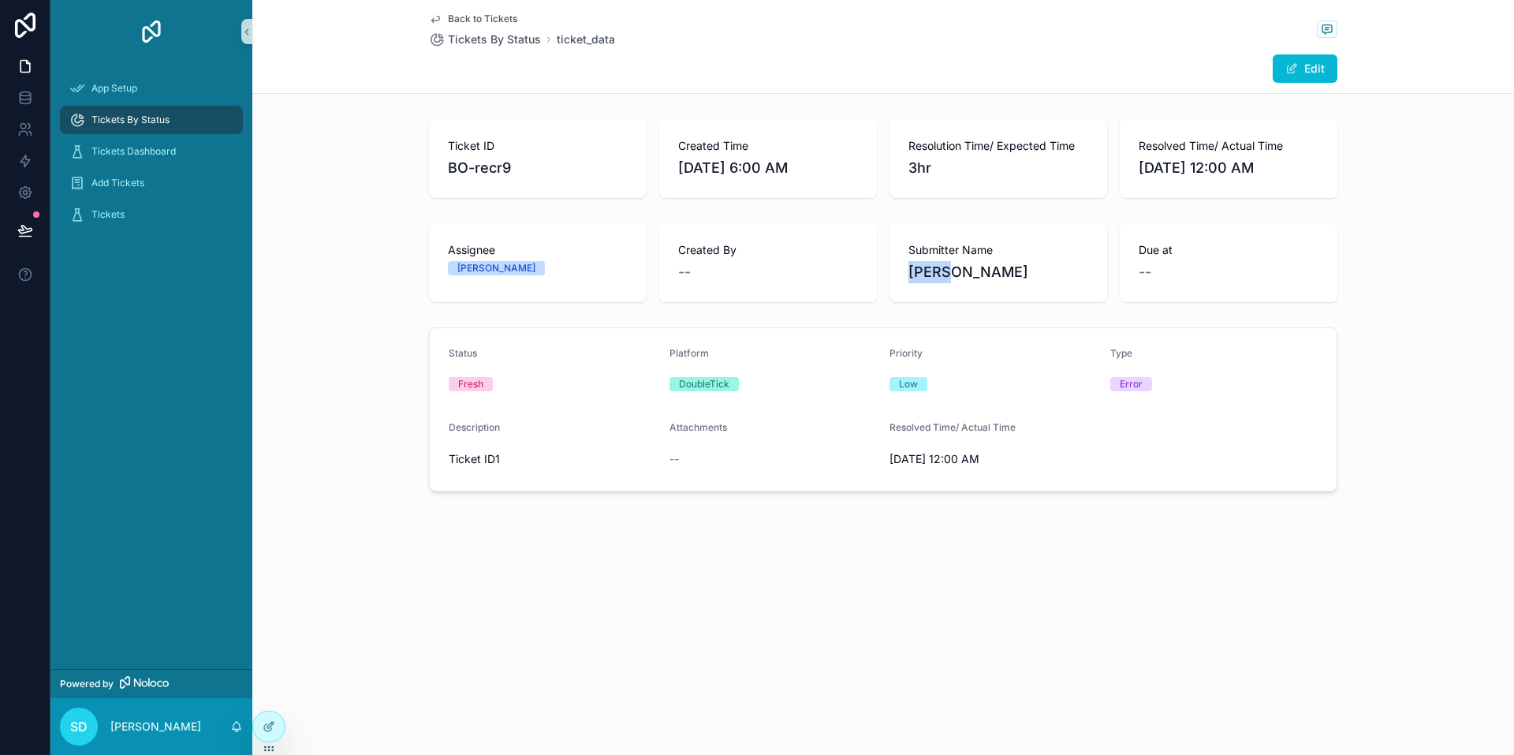
click at [502, 290] on div "Submitter Name Samit" at bounding box center [999, 262] width 218 height 79
drag, startPoint x: 956, startPoint y: 281, endPoint x: 909, endPoint y: 259, distance: 51.5
click at [502, 262] on span "Samit" at bounding box center [999, 272] width 180 height 22
click at [502, 257] on div "Submitter Name Samit" at bounding box center [999, 262] width 180 height 41
click at [502, 251] on div "Submitter Name Samit" at bounding box center [999, 262] width 218 height 79
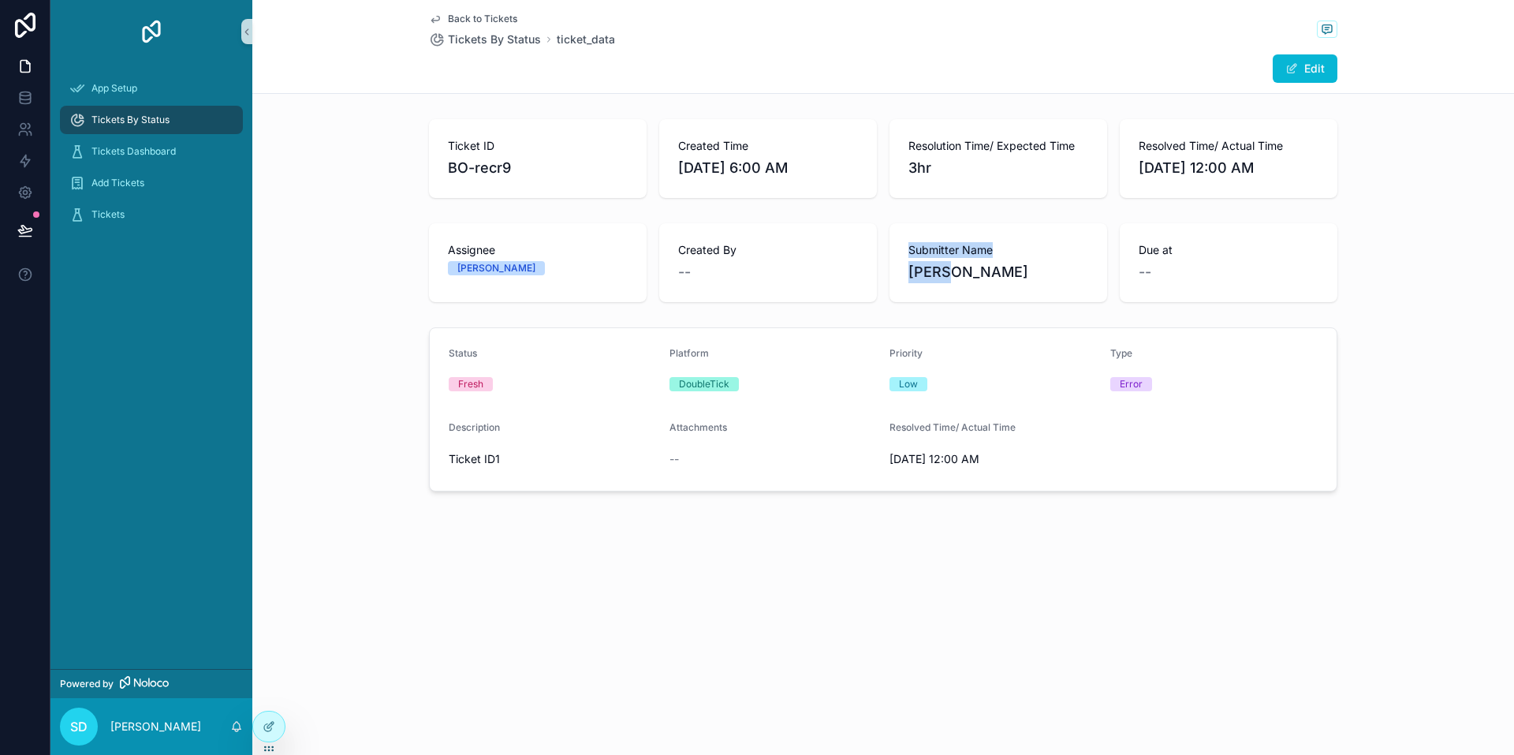
drag, startPoint x: 912, startPoint y: 250, endPoint x: 964, endPoint y: 285, distance: 62.6
click at [502, 285] on div "Submitter Name Samit" at bounding box center [999, 262] width 218 height 79
click at [502, 286] on div "Submitter Name Samit" at bounding box center [999, 262] width 218 height 79
drag, startPoint x: 962, startPoint y: 288, endPoint x: 907, endPoint y: 248, distance: 67.8
click at [502, 248] on div "Submitter Name Samit" at bounding box center [999, 262] width 218 height 79
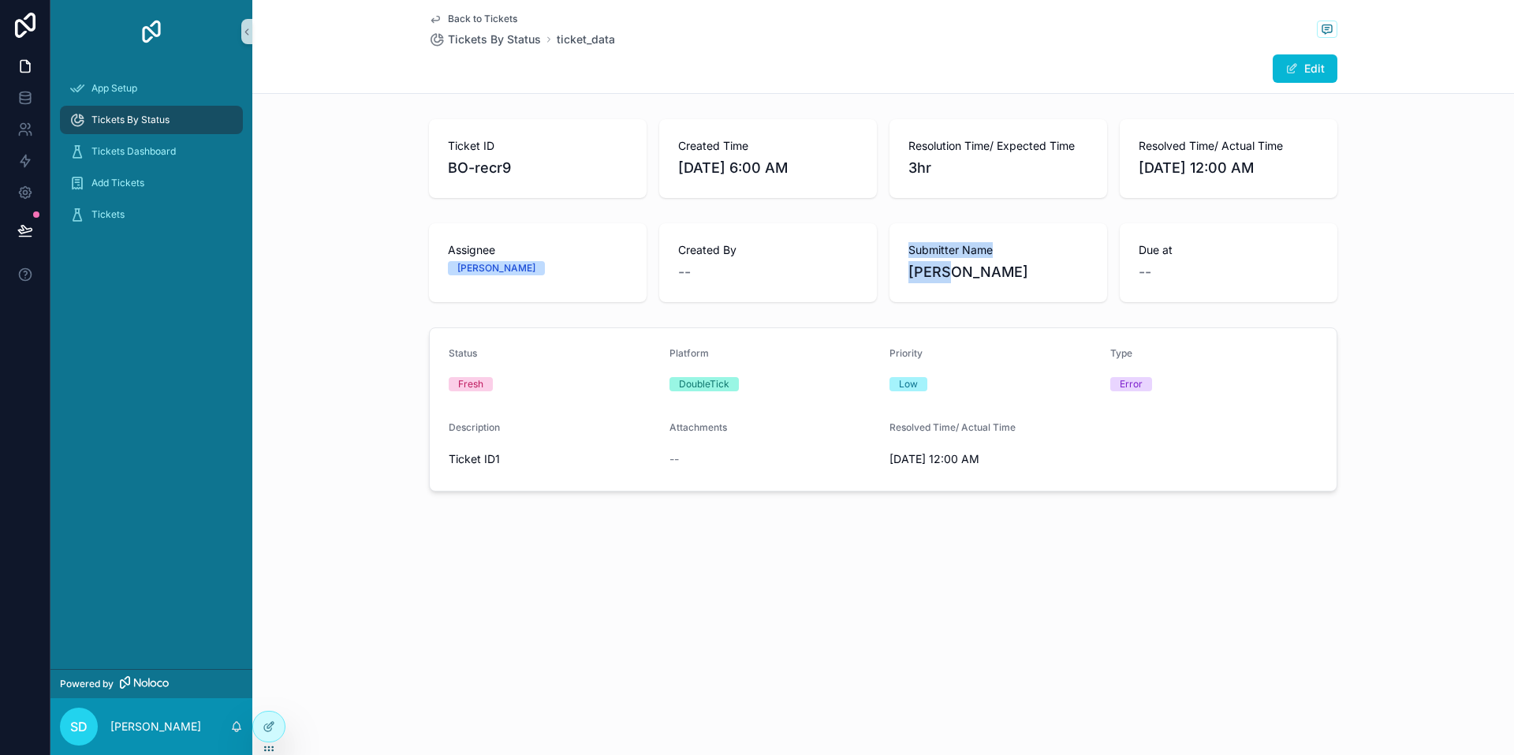
click at [487, 19] on span "Back to Tickets" at bounding box center [482, 19] width 69 height 13
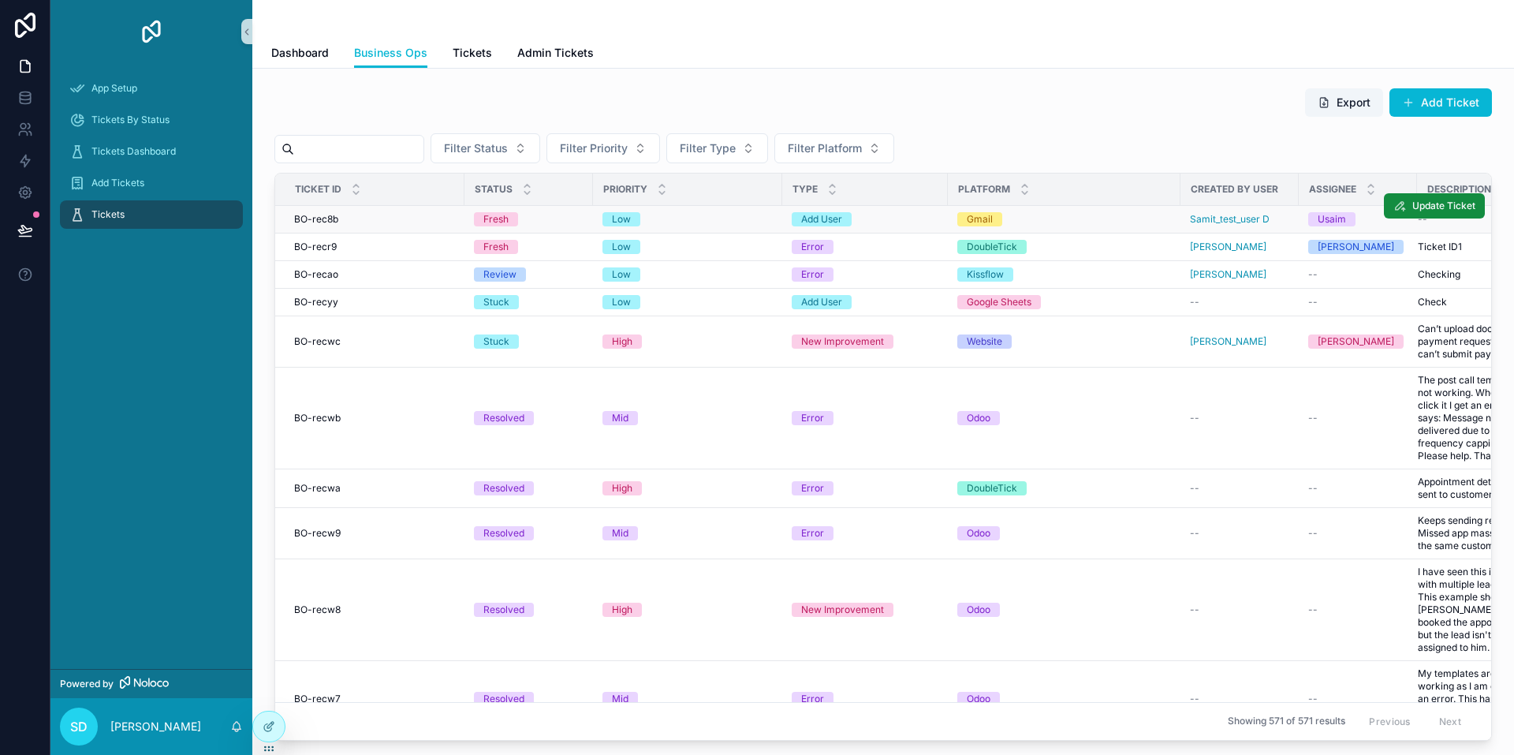
click at [502, 221] on div "Low" at bounding box center [688, 219] width 170 height 14
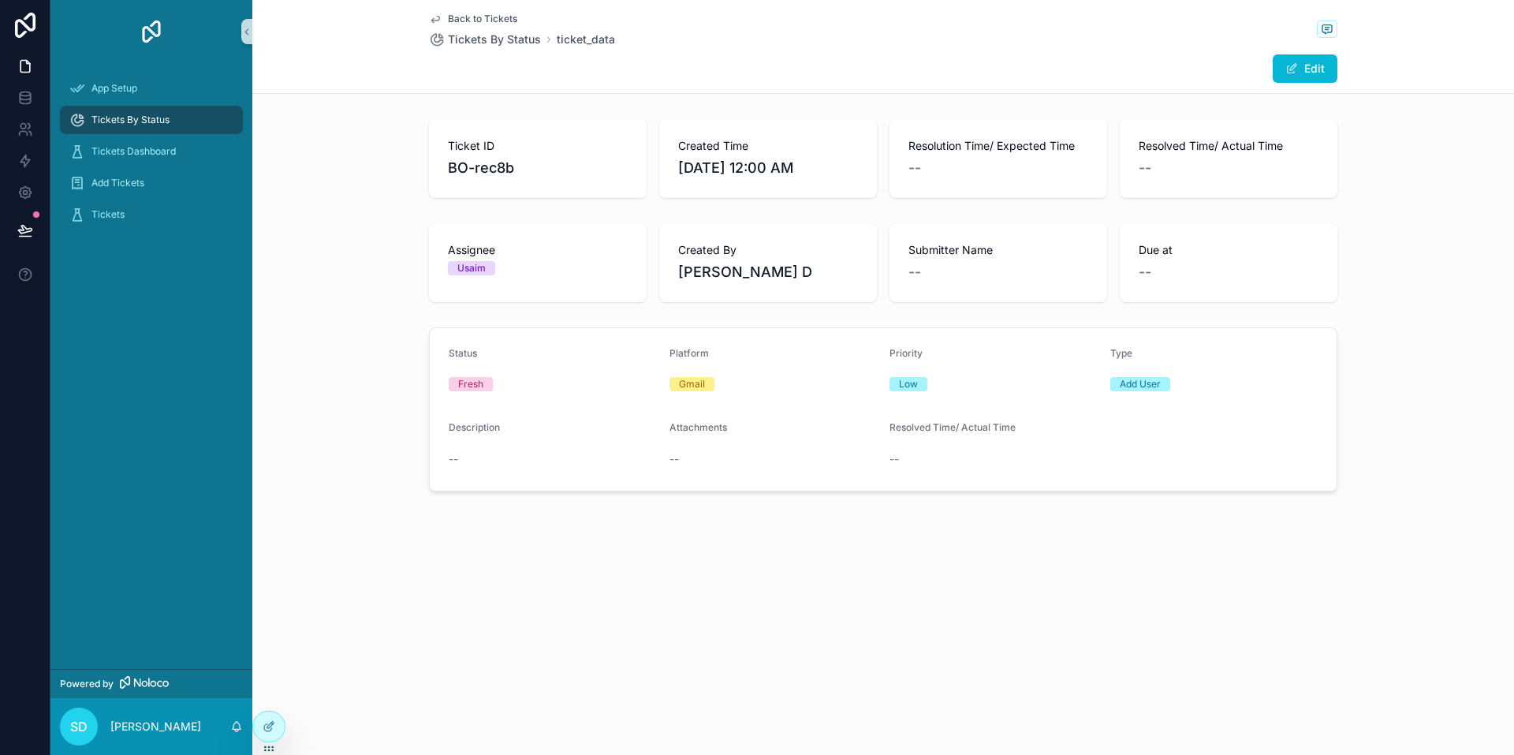
click at [497, 17] on span "Back to Tickets" at bounding box center [482, 19] width 69 height 13
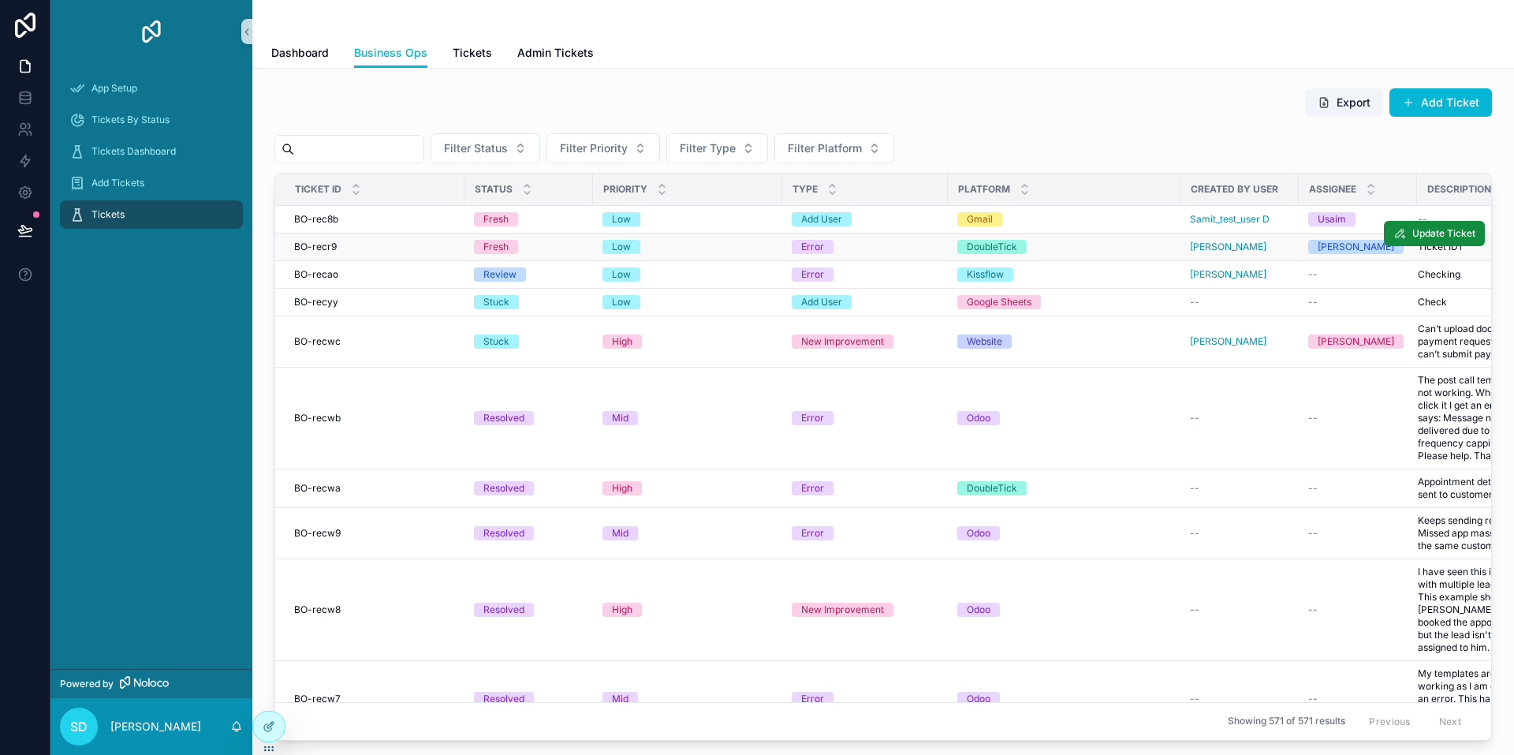
click at [502, 252] on div "Error" at bounding box center [865, 247] width 147 height 14
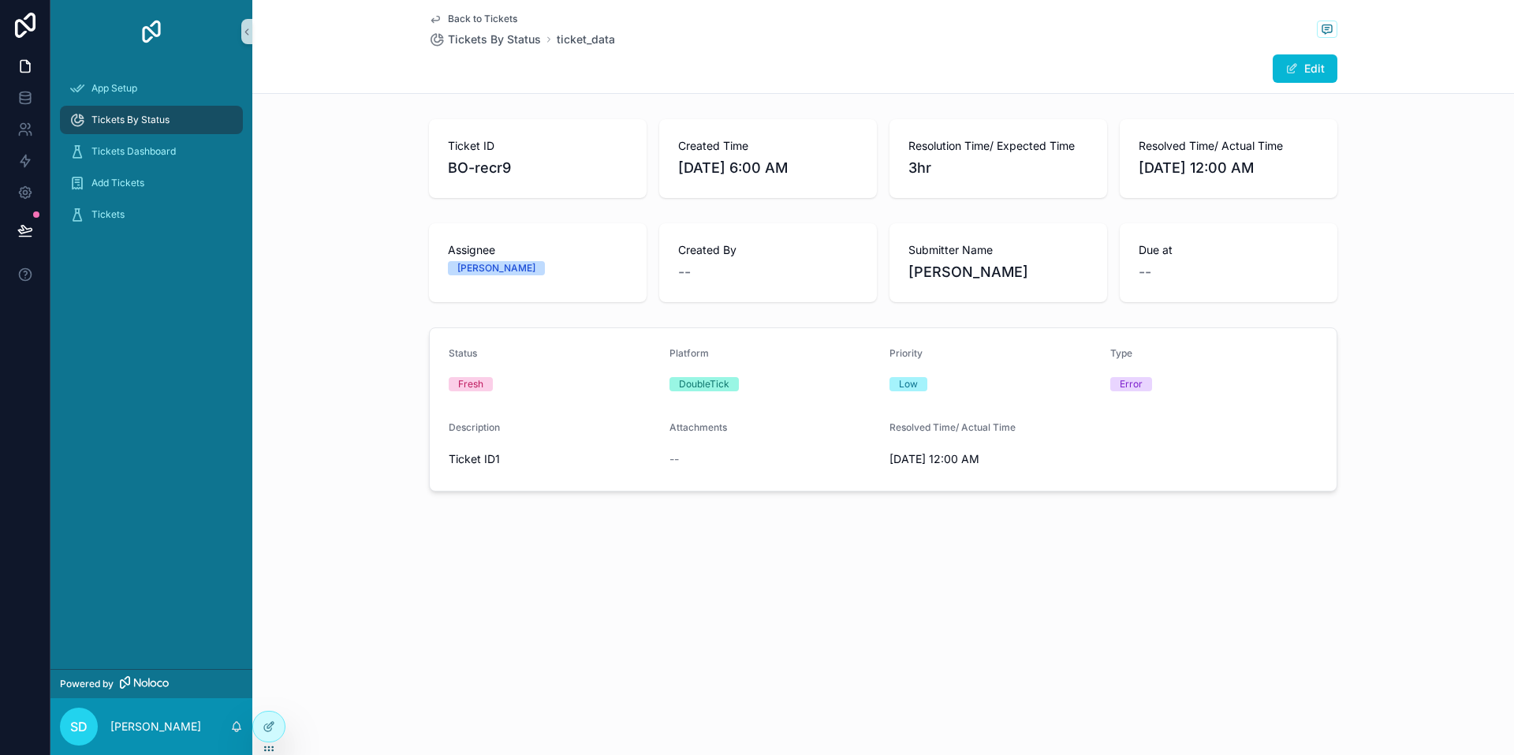
click at [502, 249] on span "Submitter Name" at bounding box center [999, 250] width 180 height 16
click at [502, 276] on span "Samit" at bounding box center [999, 272] width 180 height 22
click at [268, 719] on div at bounding box center [269, 726] width 32 height 30
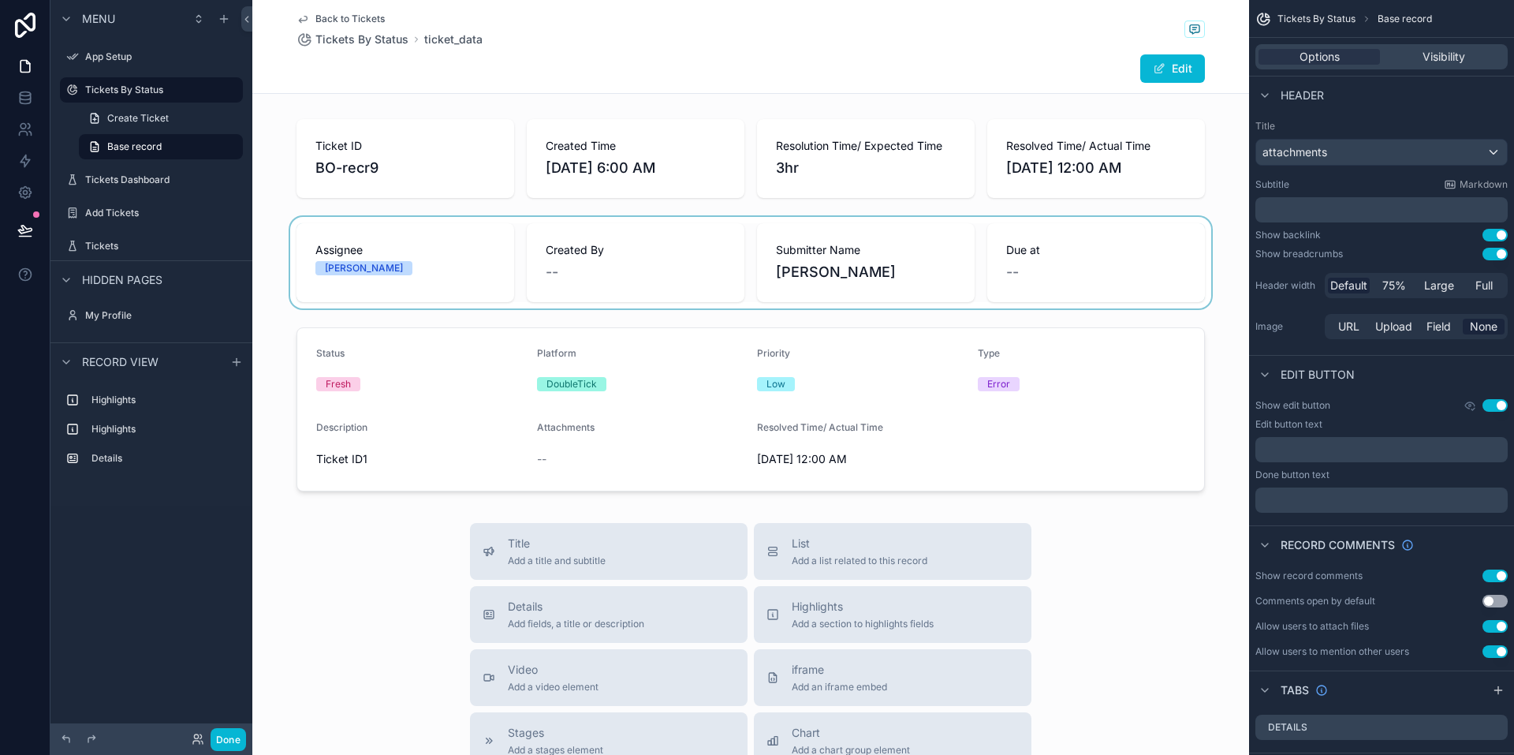
click at [502, 258] on div "scrollable content" at bounding box center [750, 262] width 997 height 91
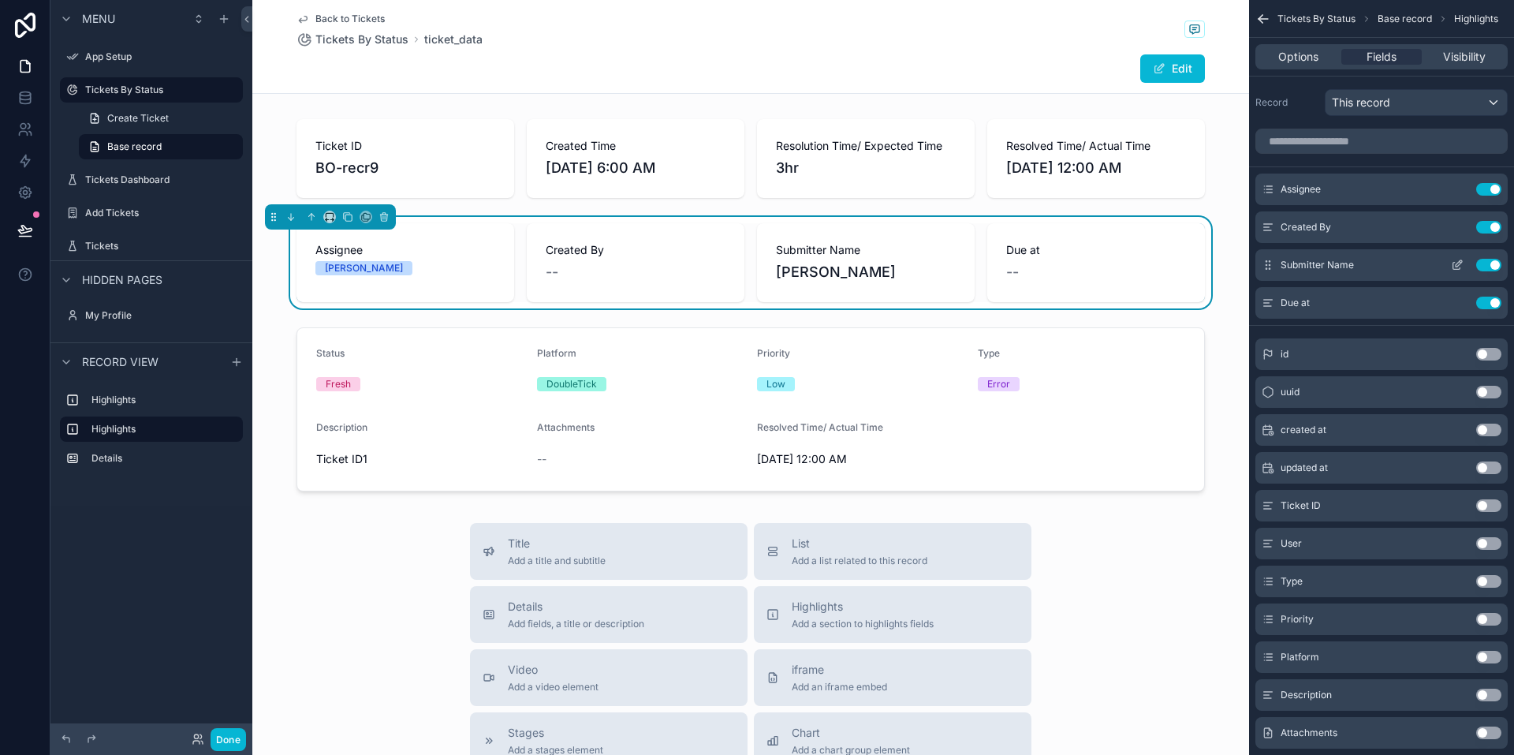
click at [502, 267] on button "Use setting" at bounding box center [1488, 265] width 25 height 13
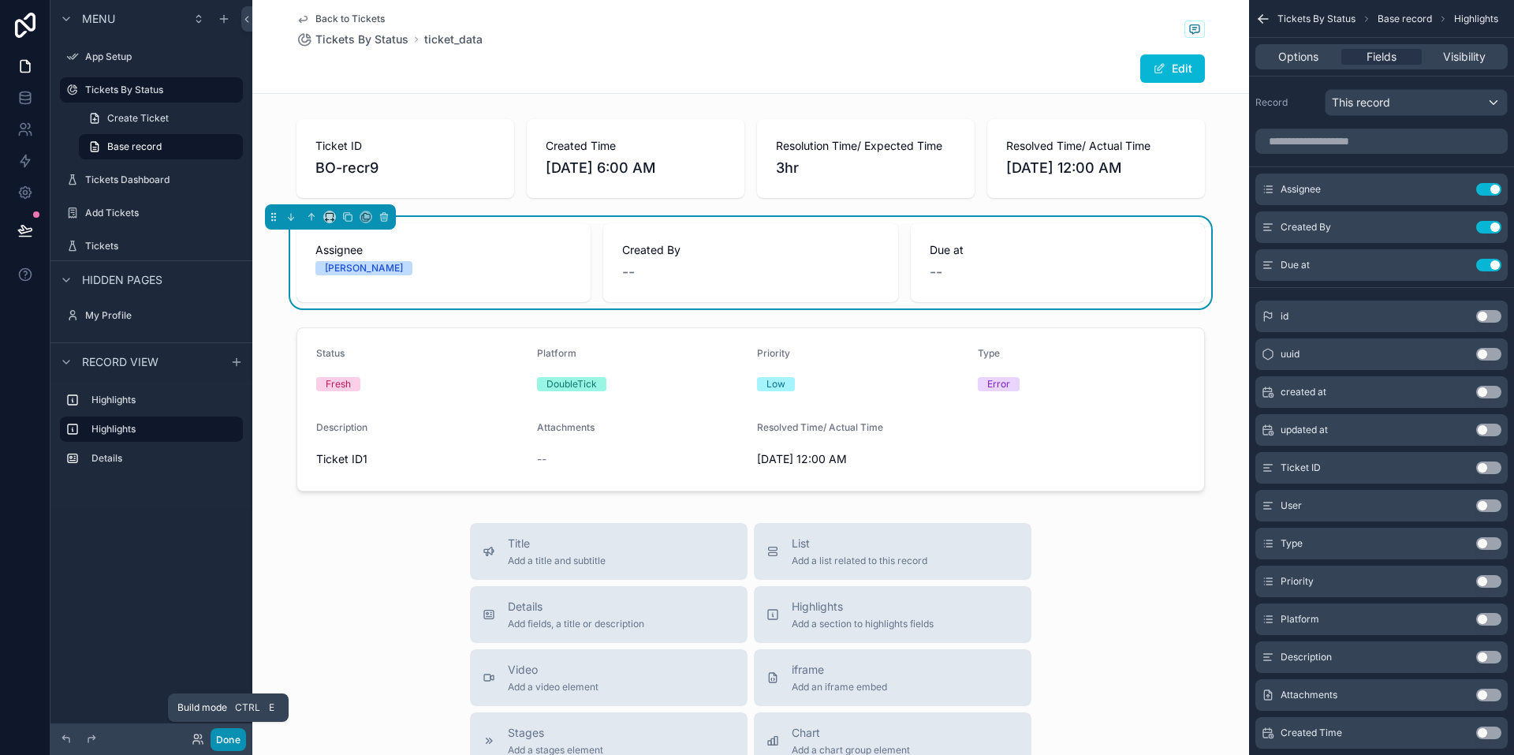
click at [233, 734] on button "Done" at bounding box center [228, 739] width 35 height 23
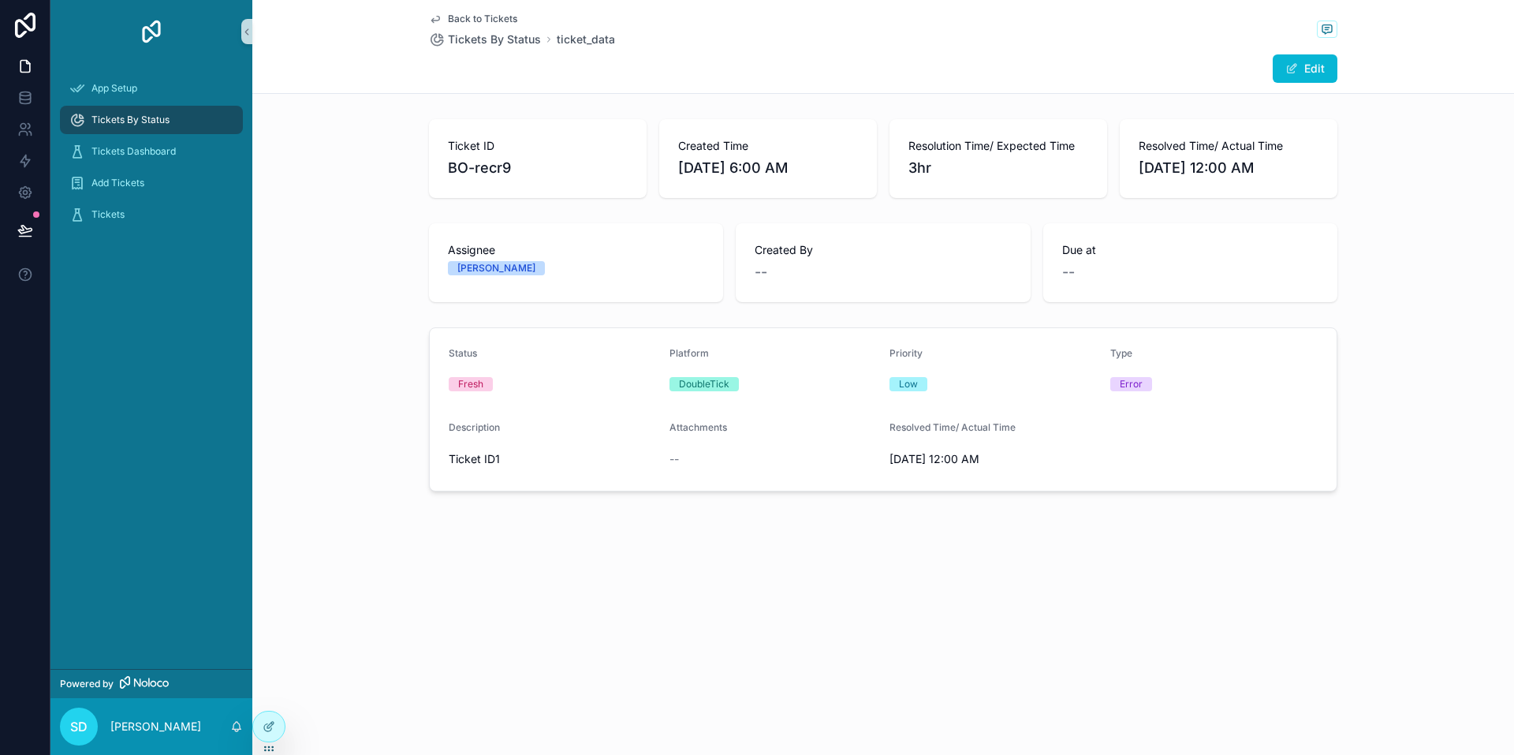
click at [502, 279] on div "Assignee Divraj" at bounding box center [576, 262] width 294 height 79
click at [133, 224] on div "Tickets" at bounding box center [151, 214] width 164 height 25
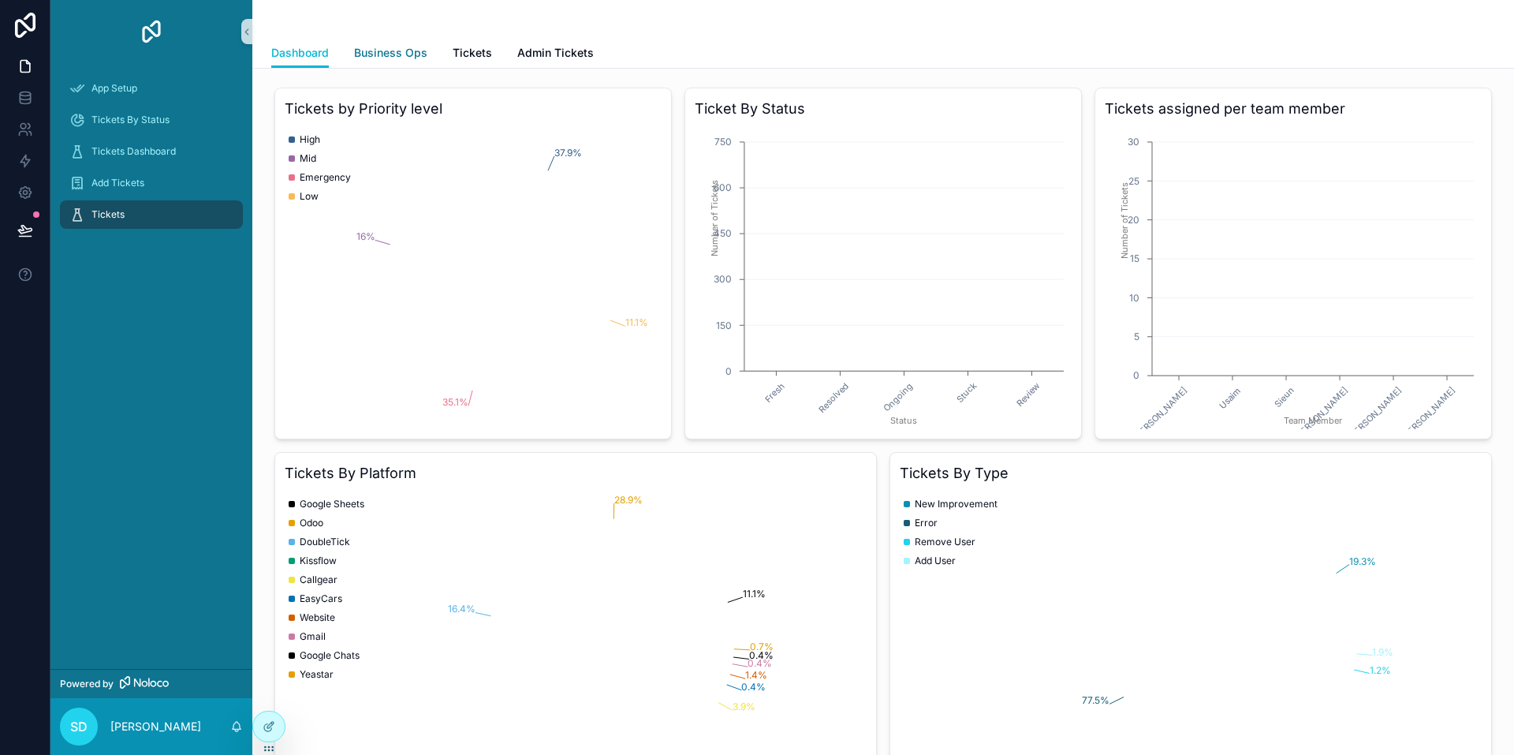
click at [401, 52] on span "Business Ops" at bounding box center [390, 53] width 73 height 16
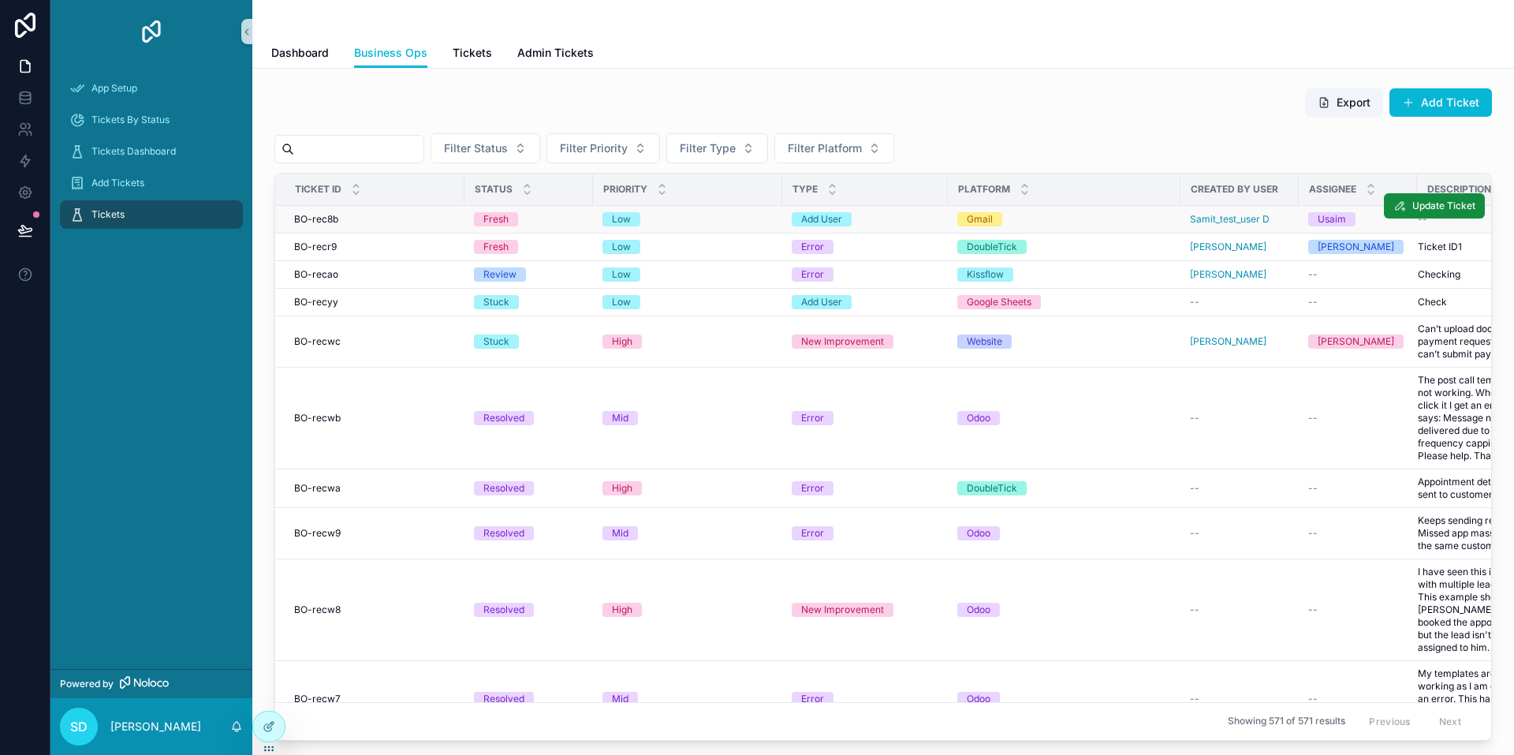
click at [502, 219] on div "Low" at bounding box center [688, 219] width 170 height 14
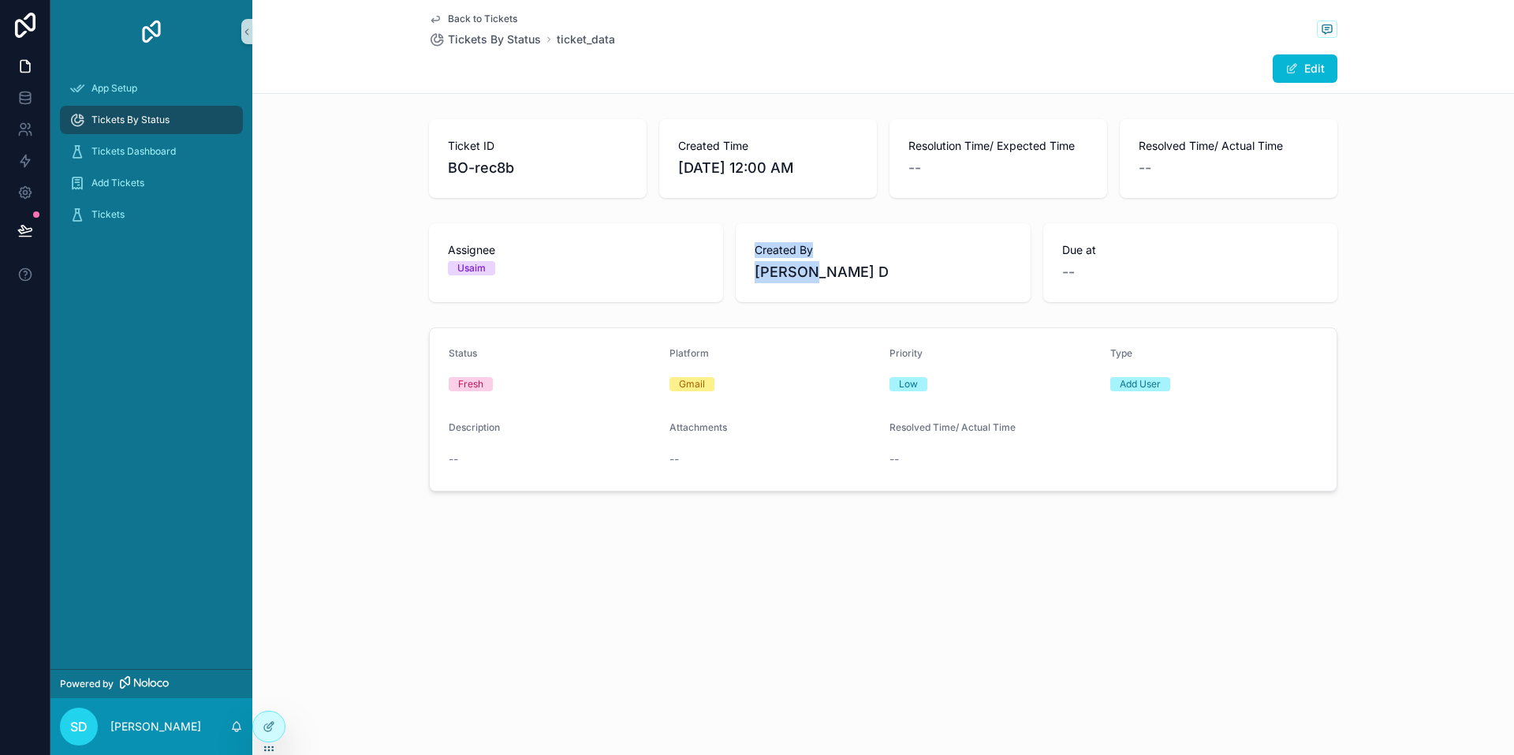
drag, startPoint x: 761, startPoint y: 248, endPoint x: 917, endPoint y: 308, distance: 167.3
click at [502, 313] on div "Ticket ID BO-rec8b Created Time 8/22/2025 12:00 AM Resolution Time/ Expected Ti…" at bounding box center [883, 305] width 1262 height 385
click at [502, 291] on div "Created By Samit D" at bounding box center [883, 262] width 294 height 79
click at [477, 19] on span "Back to Tickets" at bounding box center [482, 19] width 69 height 13
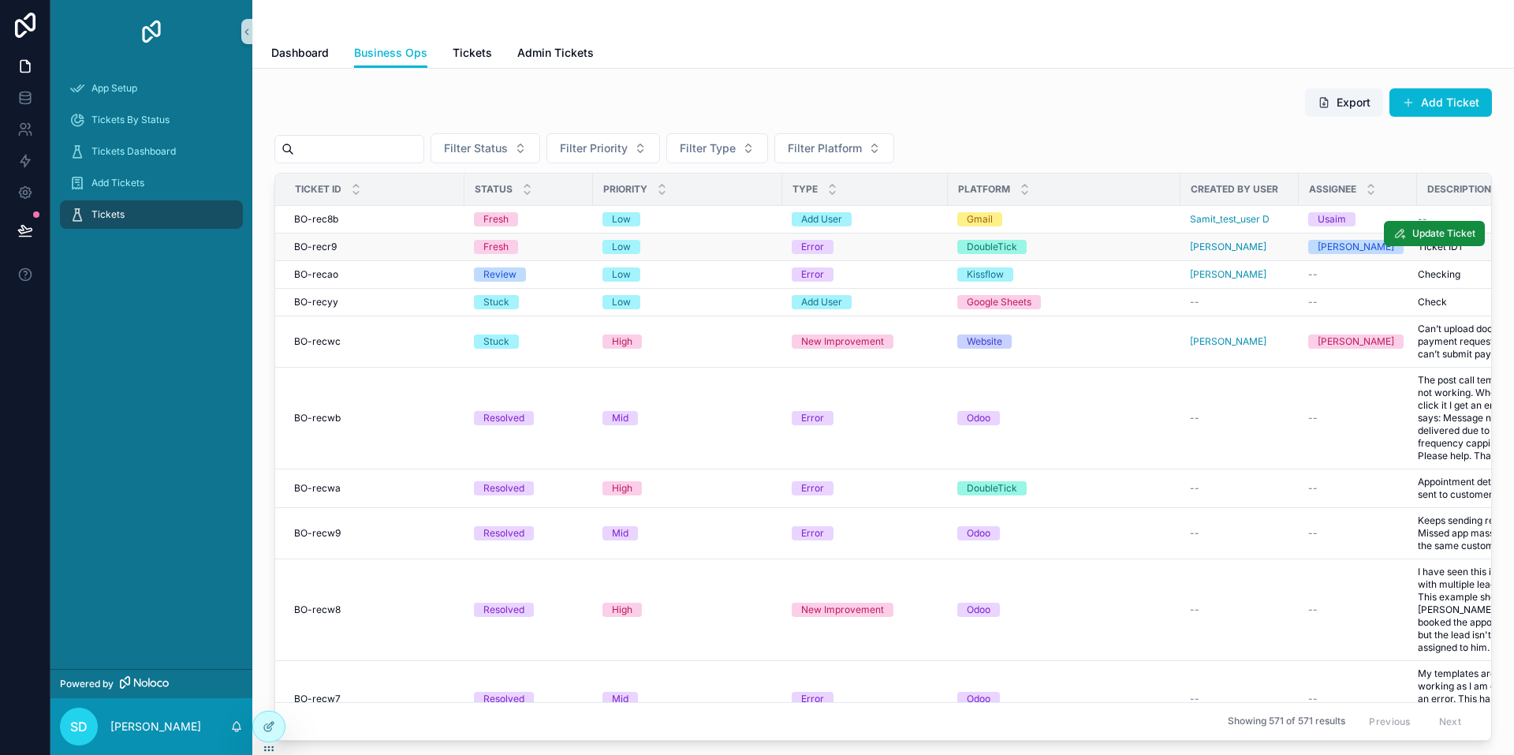
click at [502, 249] on td "Error" at bounding box center [865, 247] width 166 height 28
click at [502, 236] on td "Error" at bounding box center [865, 247] width 166 height 28
click at [502, 243] on div "Error" at bounding box center [865, 247] width 147 height 14
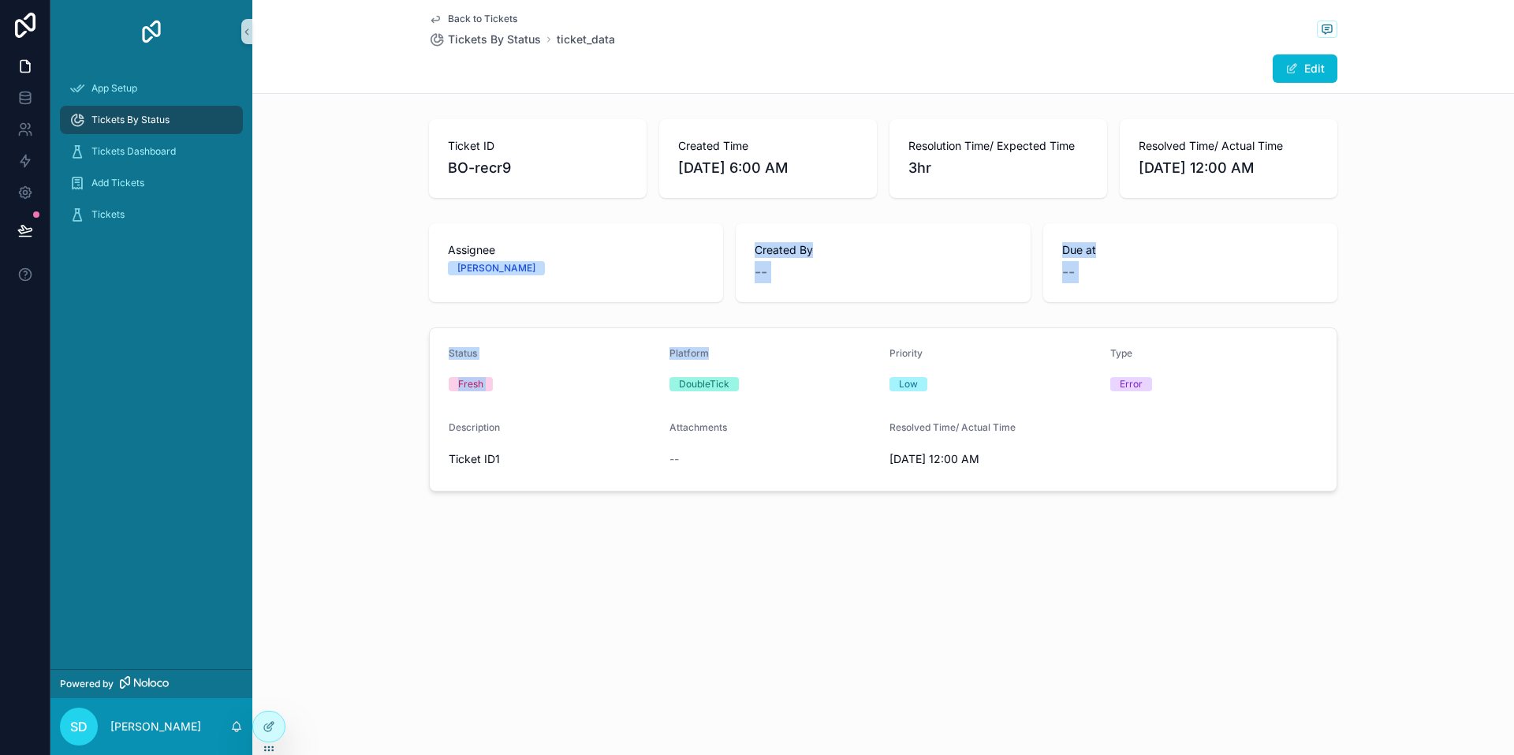
drag, startPoint x: 737, startPoint y: 236, endPoint x: 884, endPoint y: 351, distance: 186.5
click at [502, 351] on div "Ticket ID BO-recr9 Created Time 8/30/2025 6:00 AM Resolution Time/ Expected Tim…" at bounding box center [883, 305] width 1262 height 385
click at [502, 354] on div "Priority" at bounding box center [994, 356] width 208 height 19
drag, startPoint x: 420, startPoint y: 120, endPoint x: 1148, endPoint y: 521, distance: 831.4
click at [502, 521] on div "Back to Tickets Tickets By Status ticket_data Edit Ticket ID BO-recr9 Created T…" at bounding box center [883, 299] width 1262 height 599
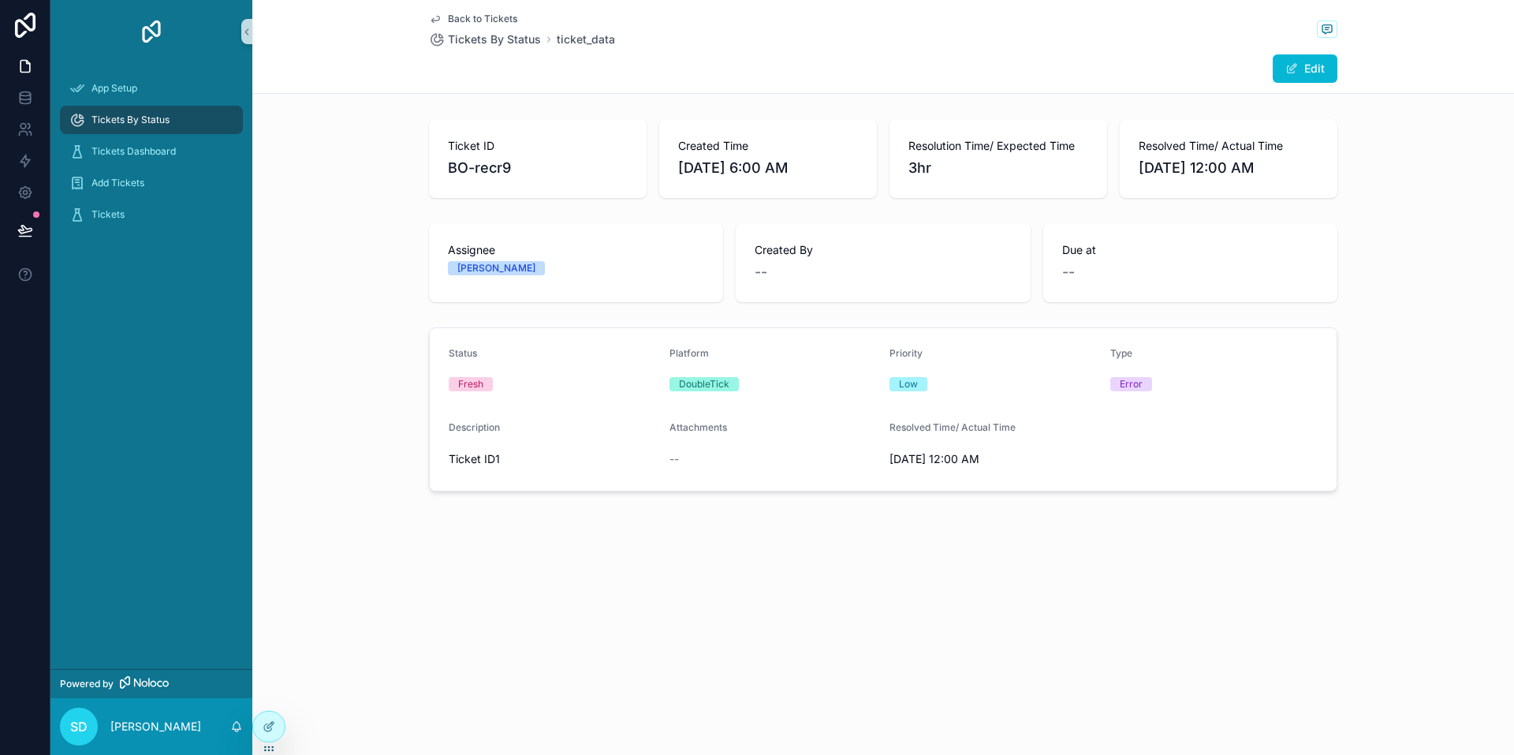
click at [502, 388] on div "Low" at bounding box center [994, 384] width 208 height 14
drag, startPoint x: 1037, startPoint y: 469, endPoint x: 827, endPoint y: 334, distance: 250.5
click at [502, 334] on form "Status Fresh Platform DoubleTick Priority Low Type Error Description Ticket ID1…" at bounding box center [883, 409] width 907 height 162
click at [502, 388] on div "Low" at bounding box center [994, 384] width 208 height 14
click at [483, 17] on span "Back to Tickets" at bounding box center [482, 19] width 69 height 13
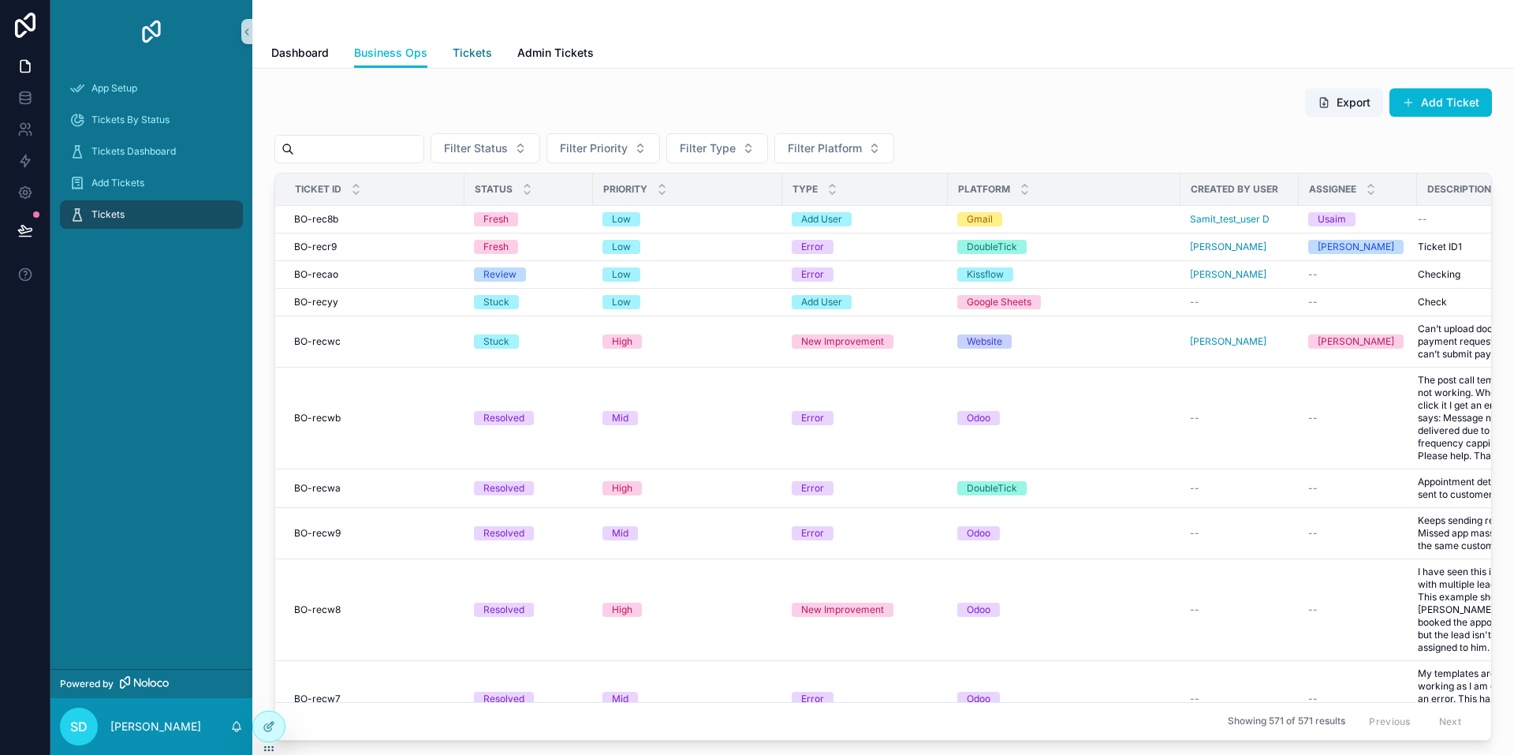
click at [465, 53] on span "Tickets" at bounding box center [472, 53] width 39 height 16
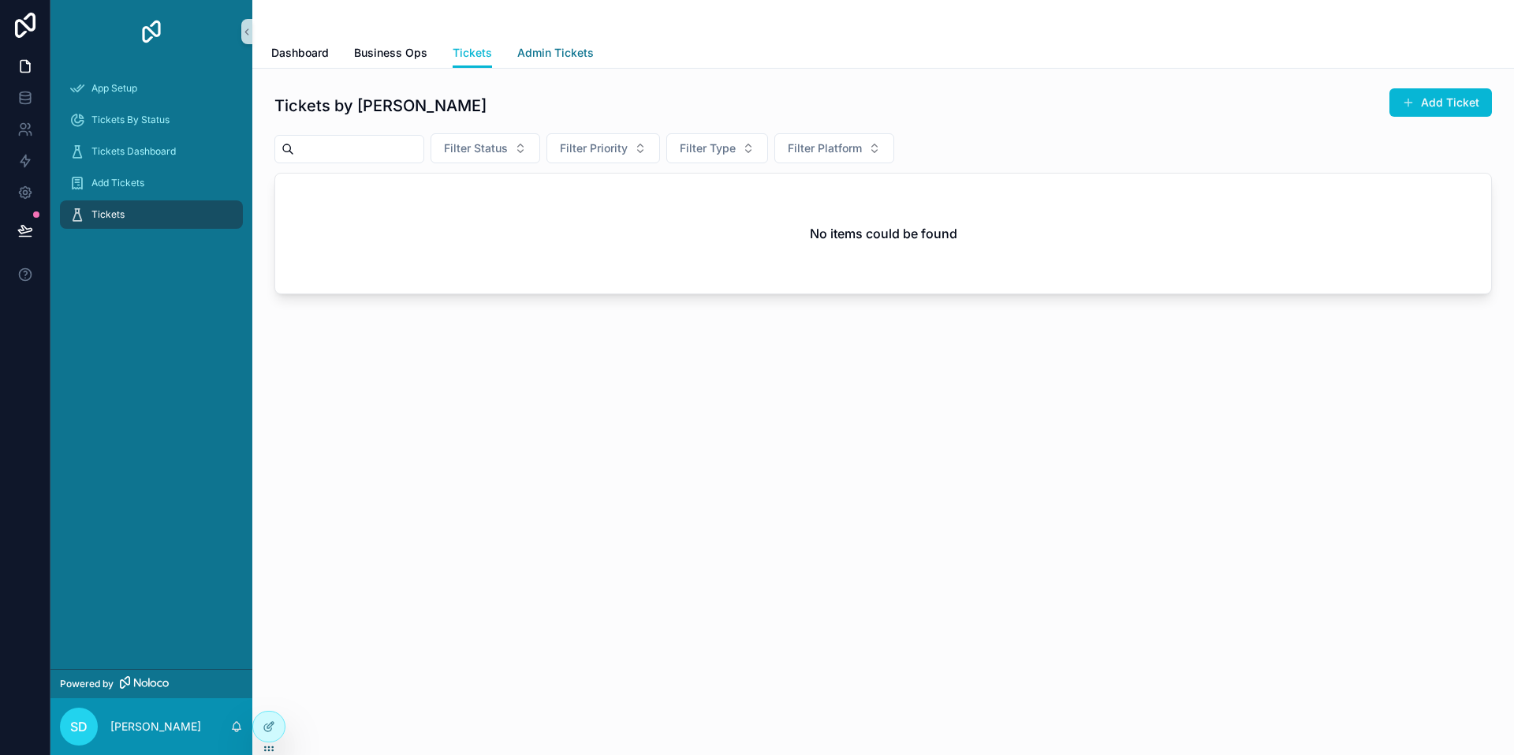
click at [502, 53] on span "Admin Tickets" at bounding box center [555, 53] width 77 height 16
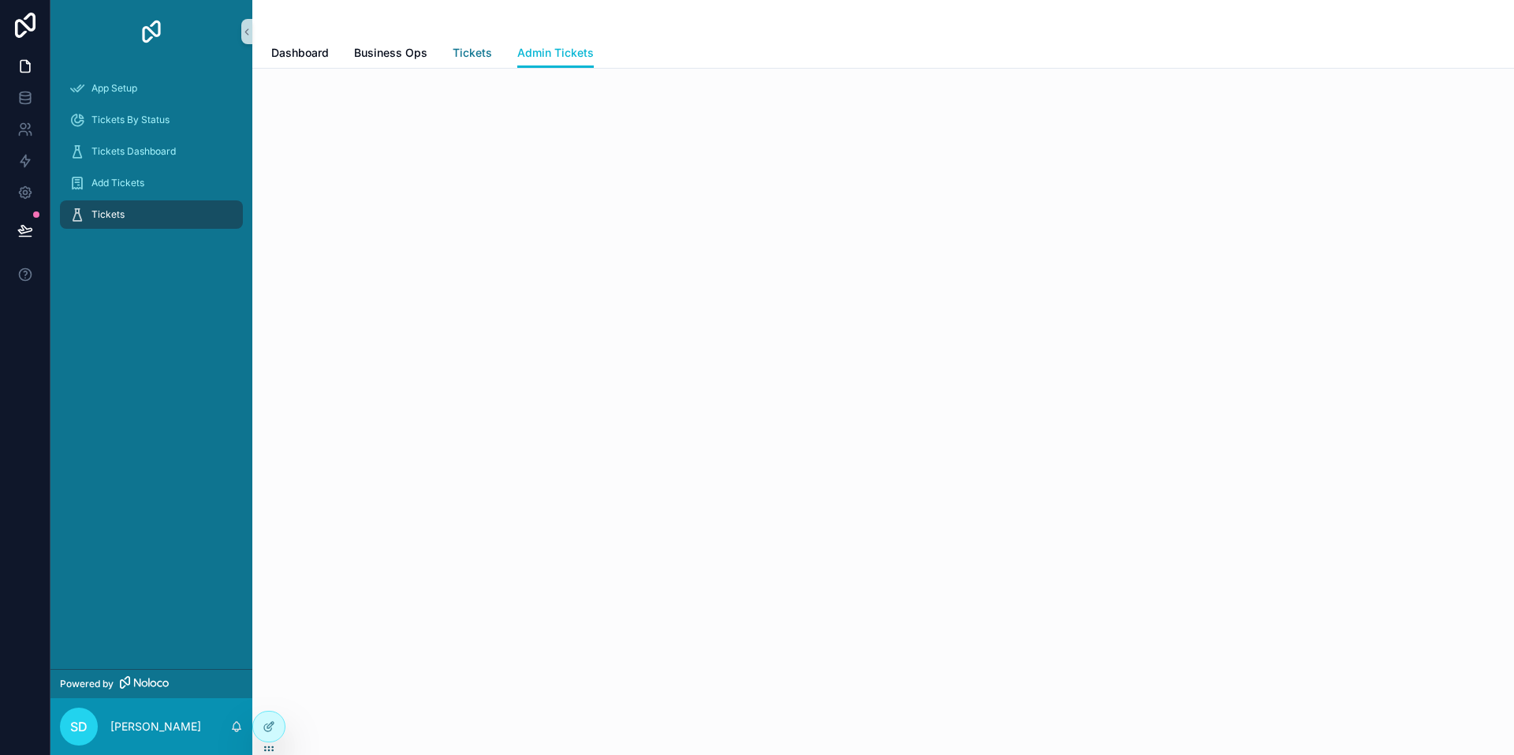
click at [461, 55] on span "Tickets" at bounding box center [472, 53] width 39 height 16
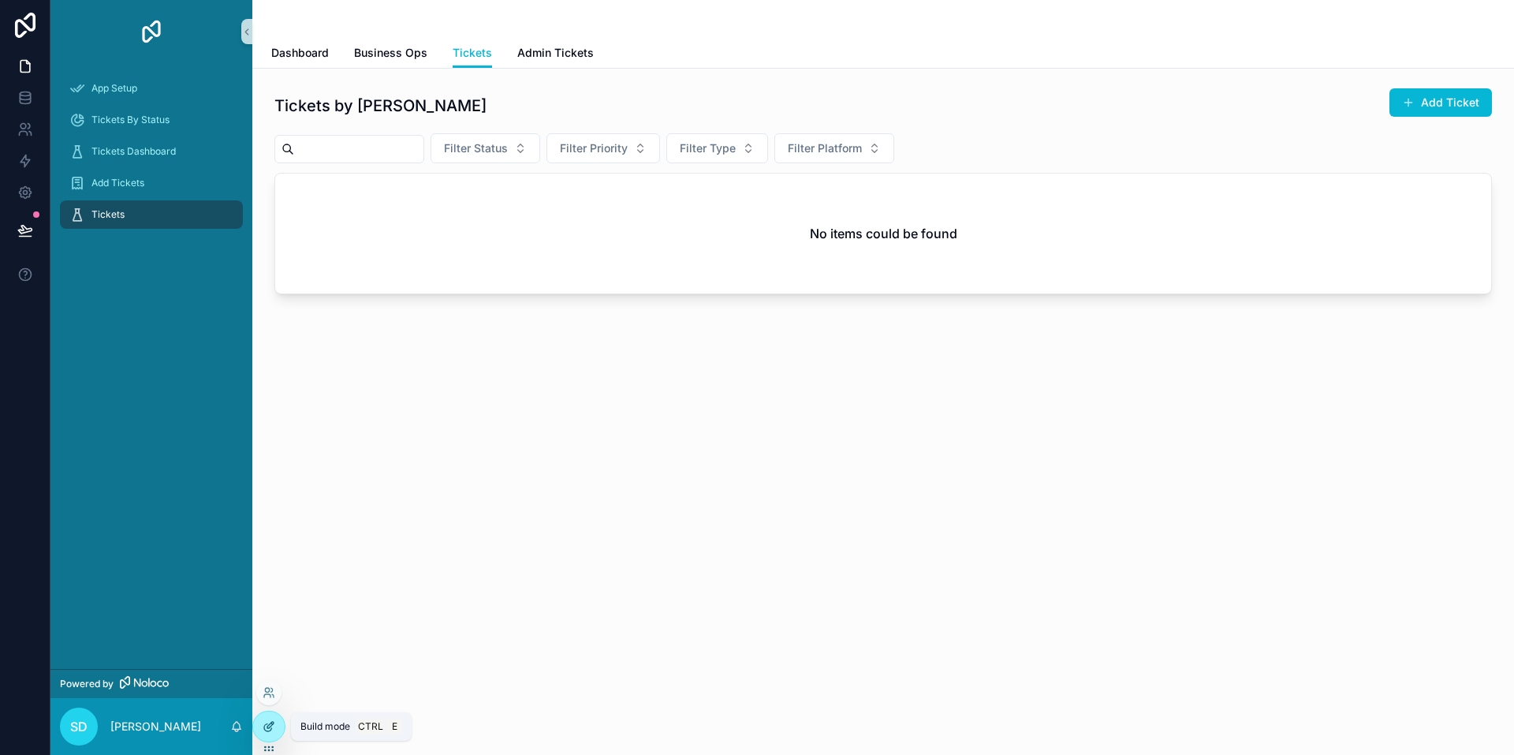
click at [271, 722] on icon at bounding box center [272, 723] width 2 height 2
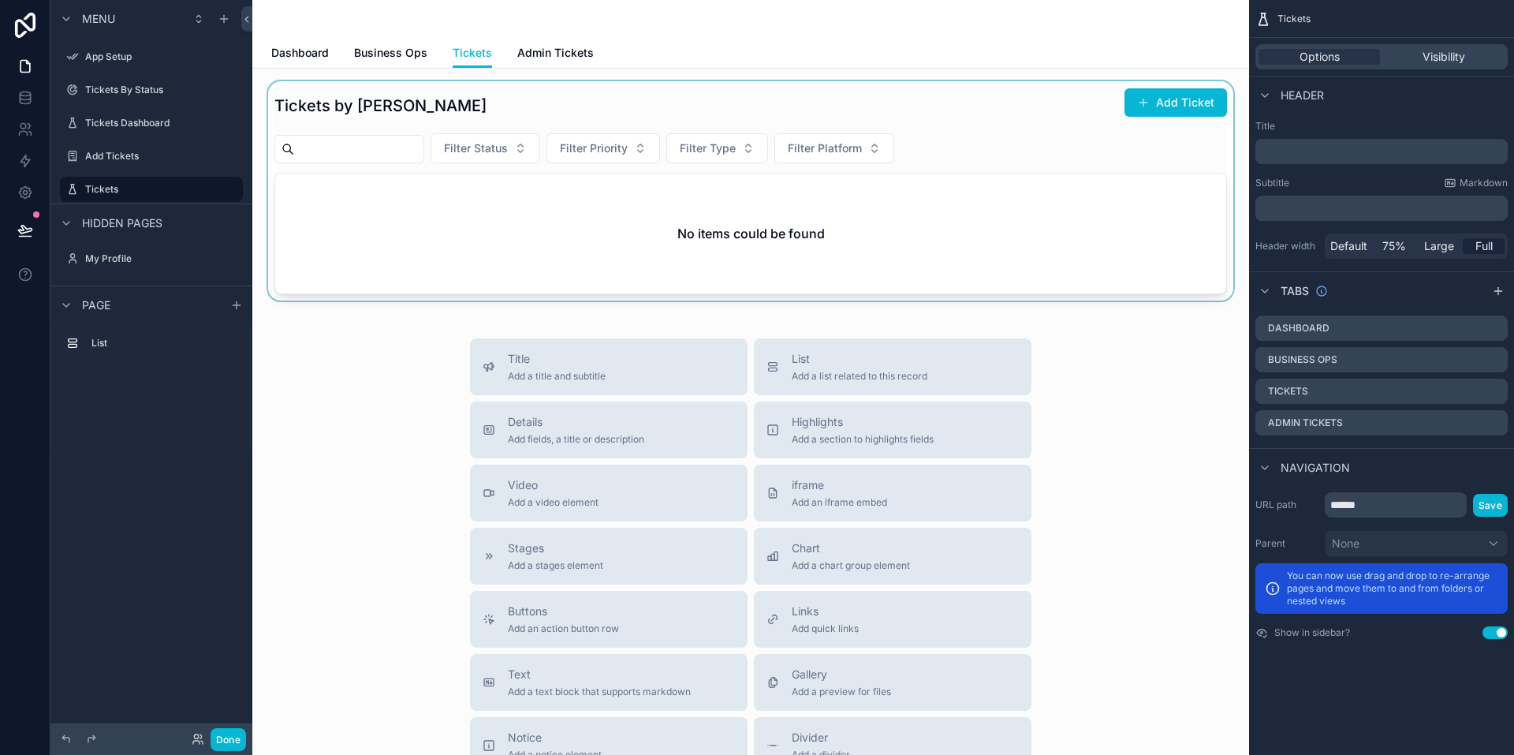
click at [502, 196] on div "scrollable content" at bounding box center [751, 190] width 972 height 219
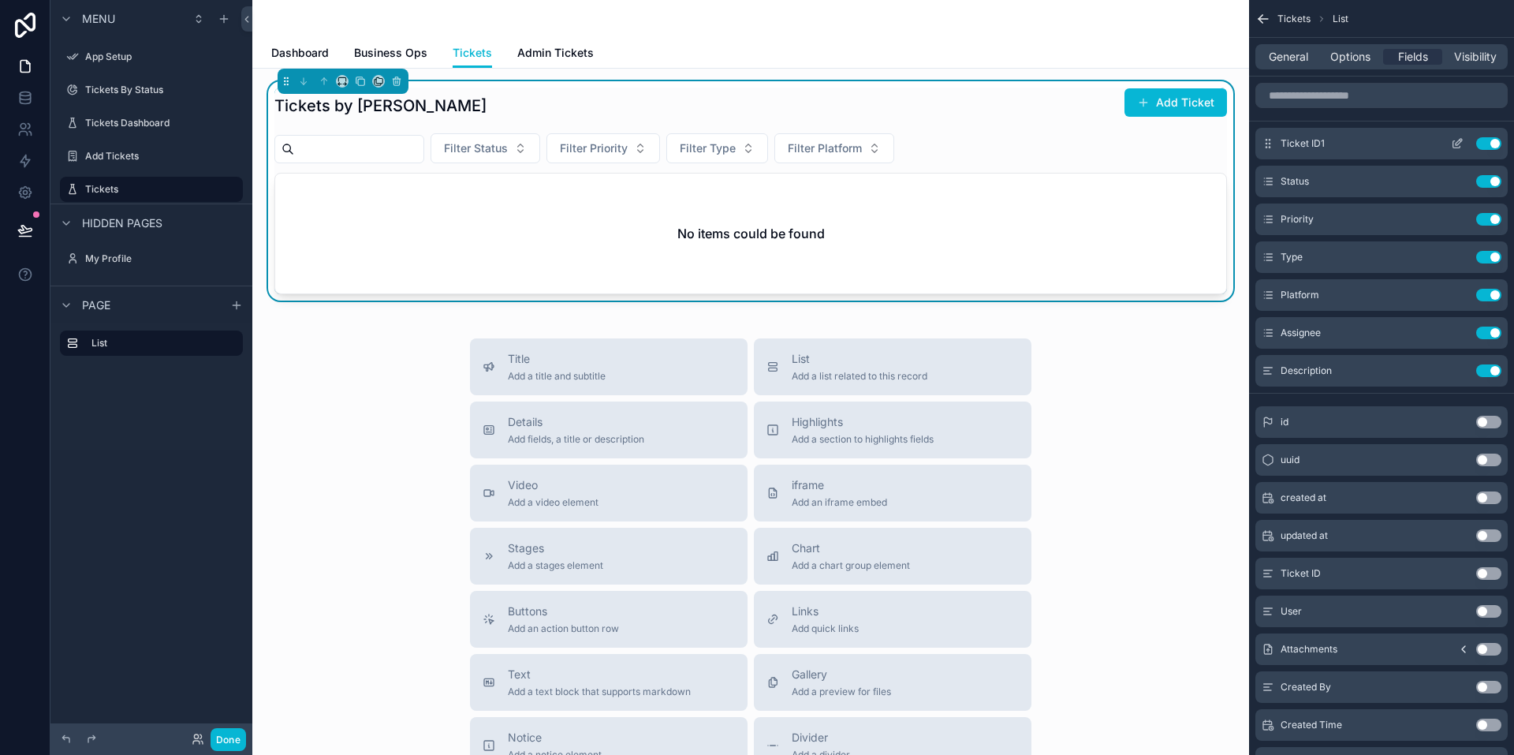
click at [502, 144] on icon "scrollable content" at bounding box center [1457, 143] width 13 height 13
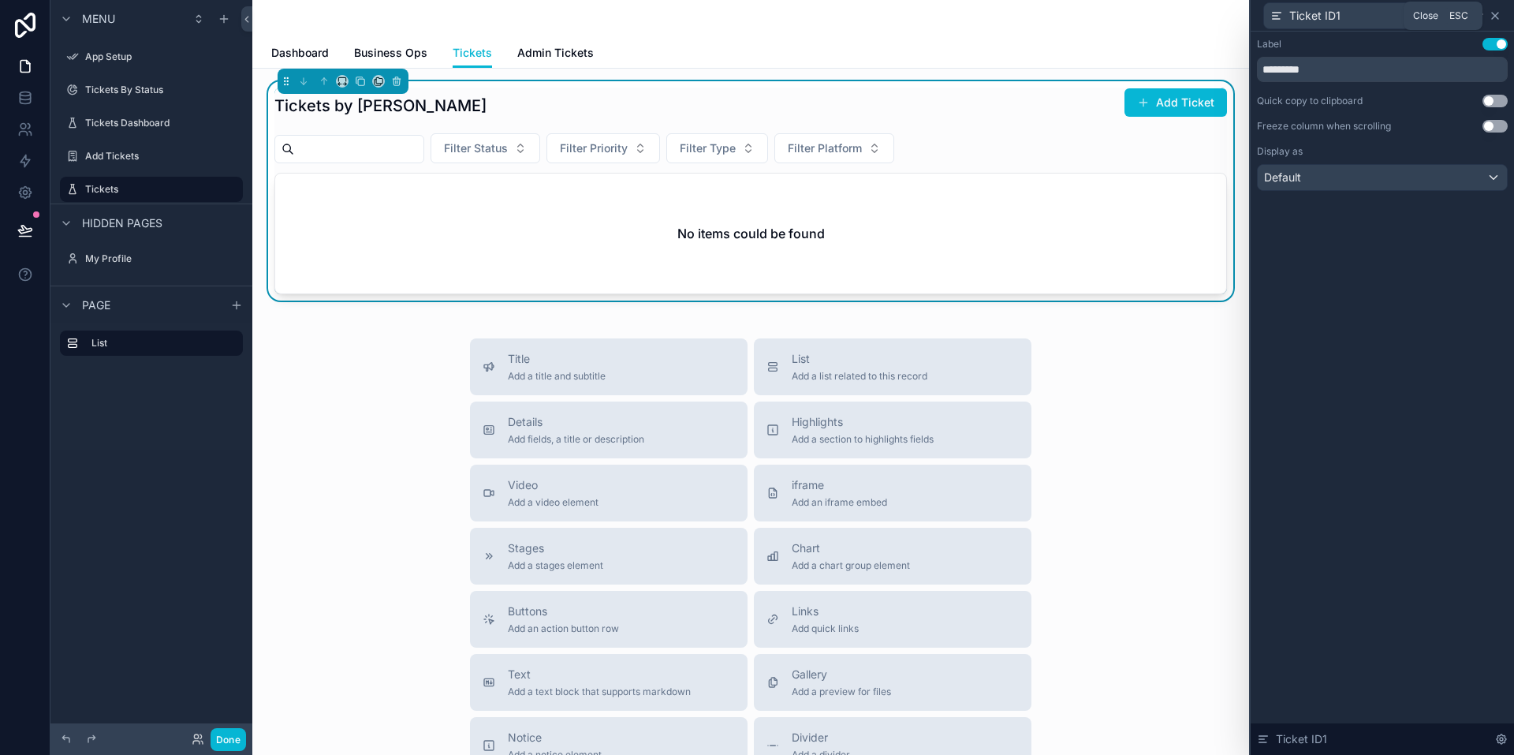
click at [502, 16] on icon at bounding box center [1495, 15] width 13 height 13
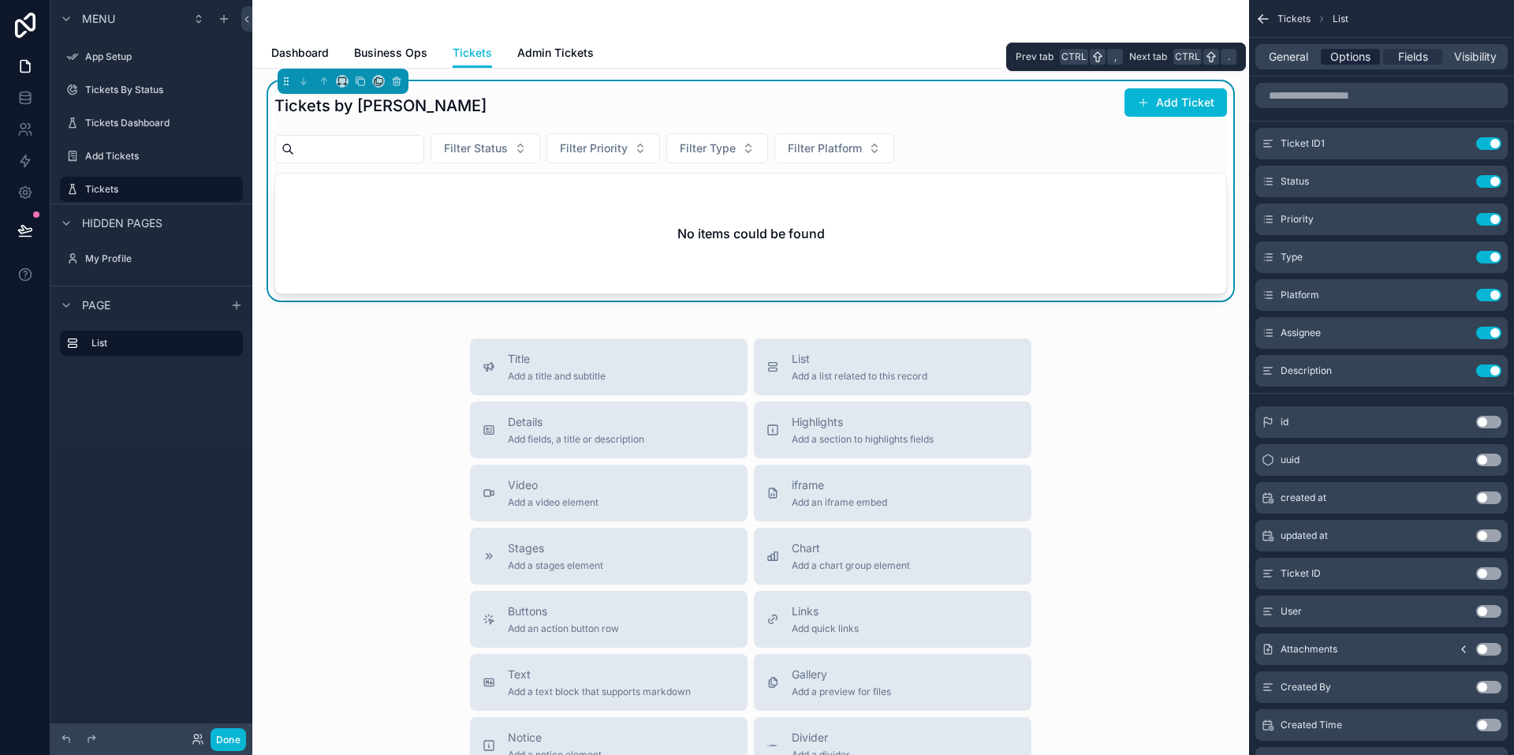
click at [502, 58] on span "Options" at bounding box center [1351, 57] width 40 height 16
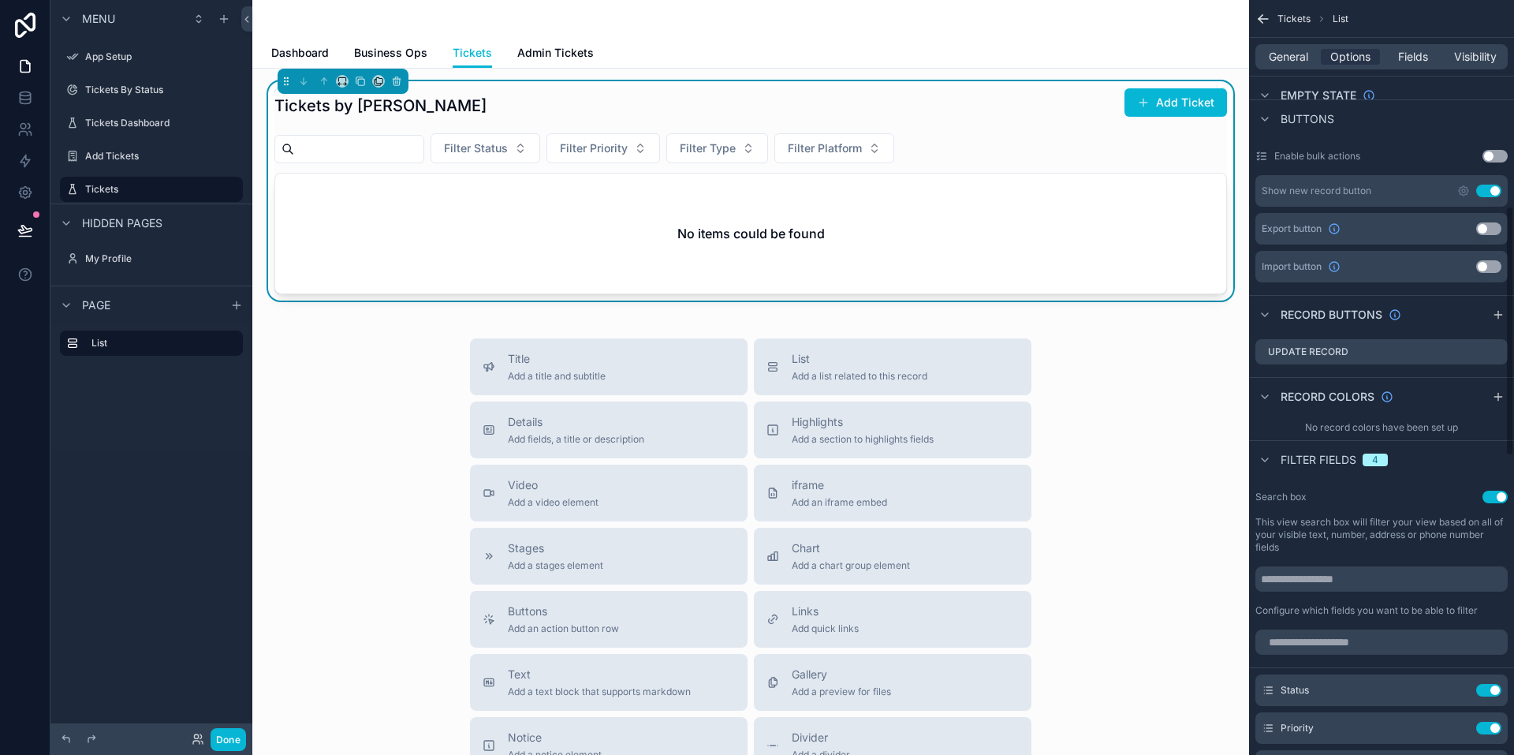
scroll to position [631, 0]
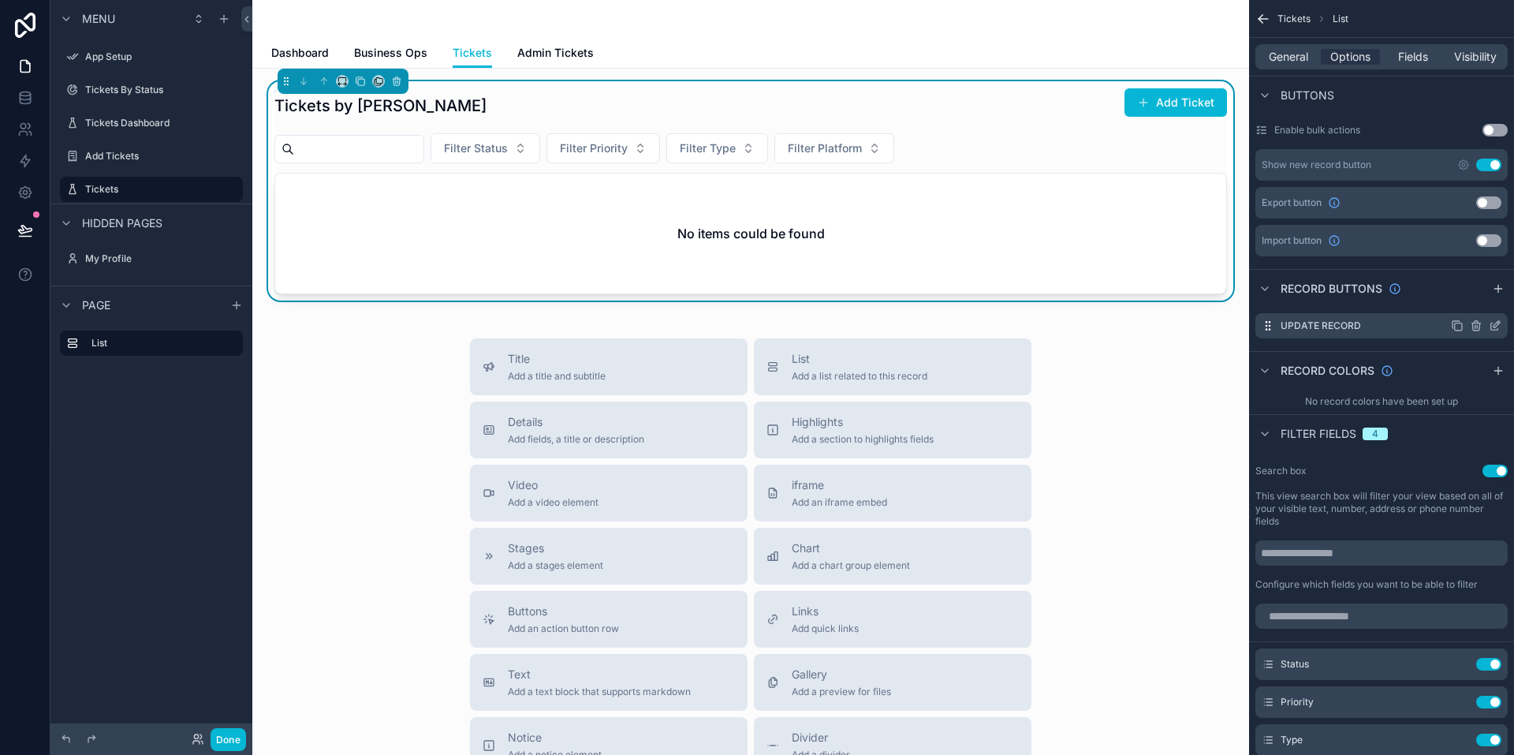
click at [502, 324] on icon "scrollable content" at bounding box center [1495, 325] width 13 height 13
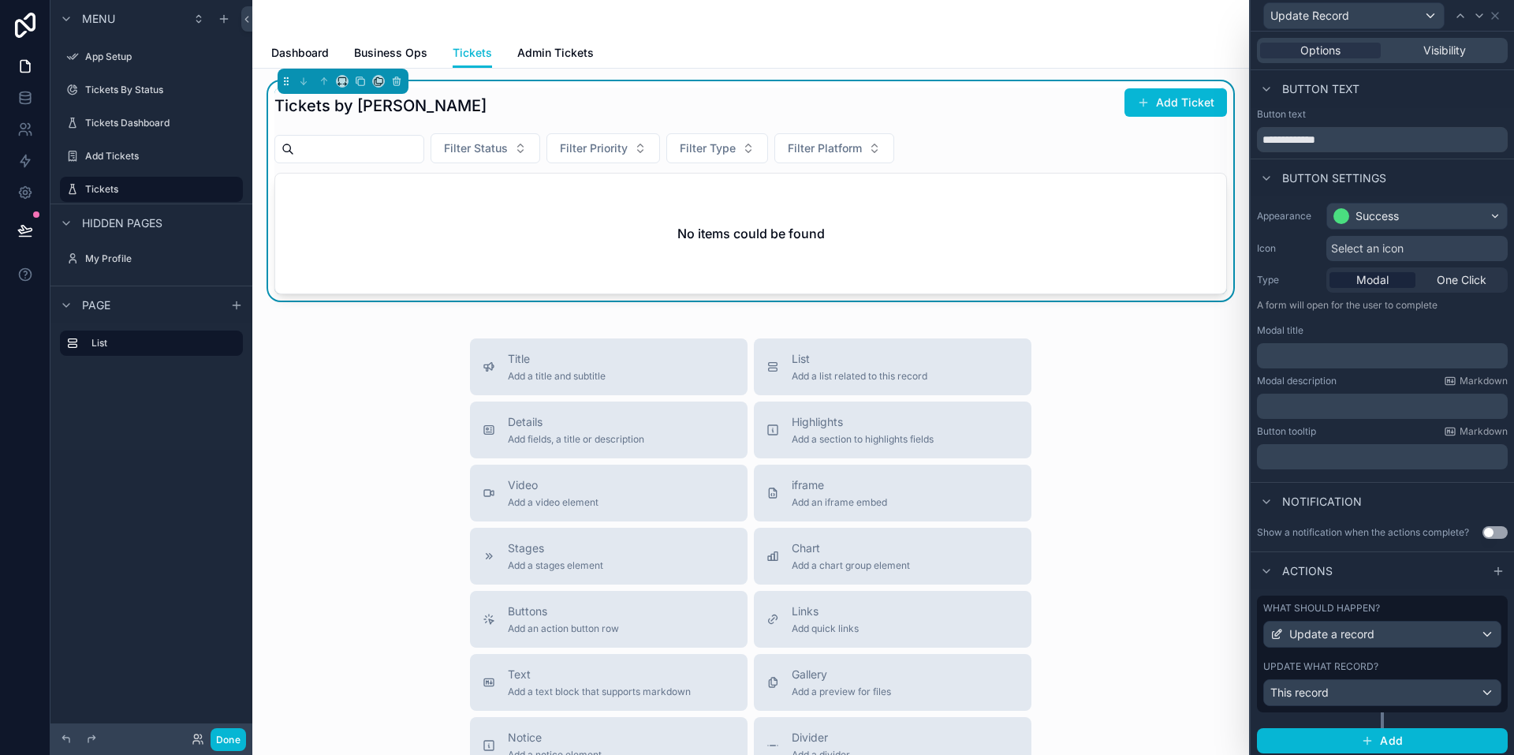
scroll to position [5, 0]
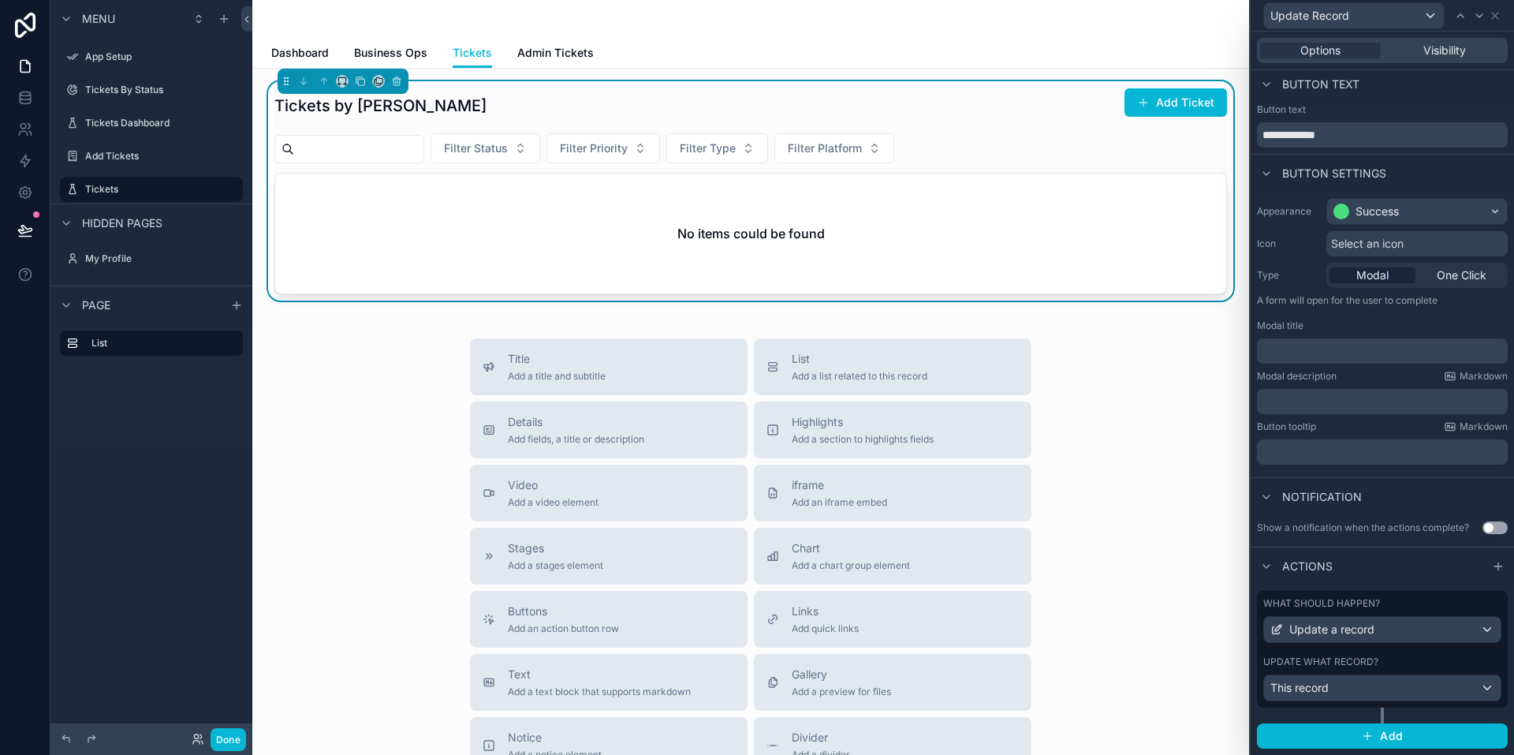
click at [502, 663] on div "Update what record?" at bounding box center [1383, 661] width 238 height 13
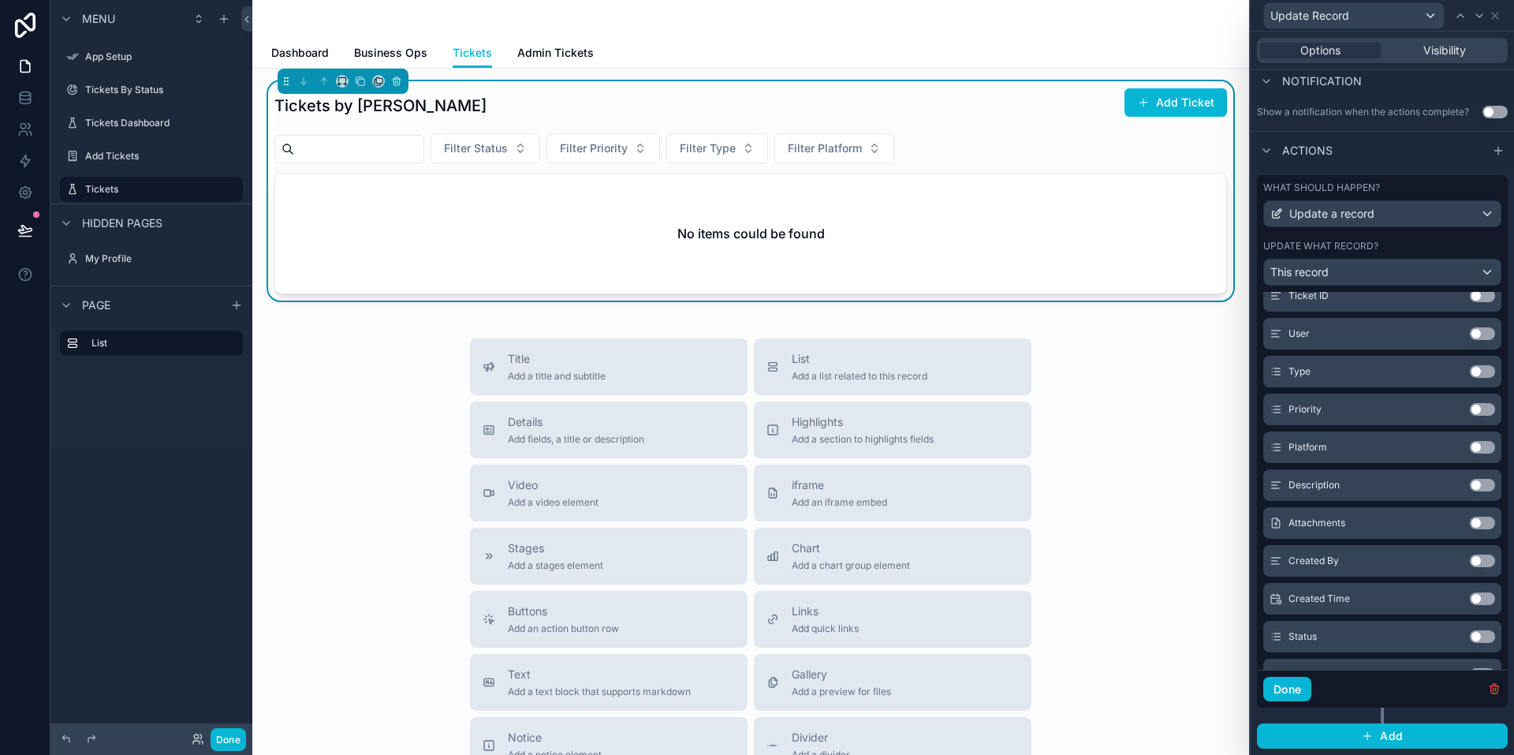
scroll to position [237, 0]
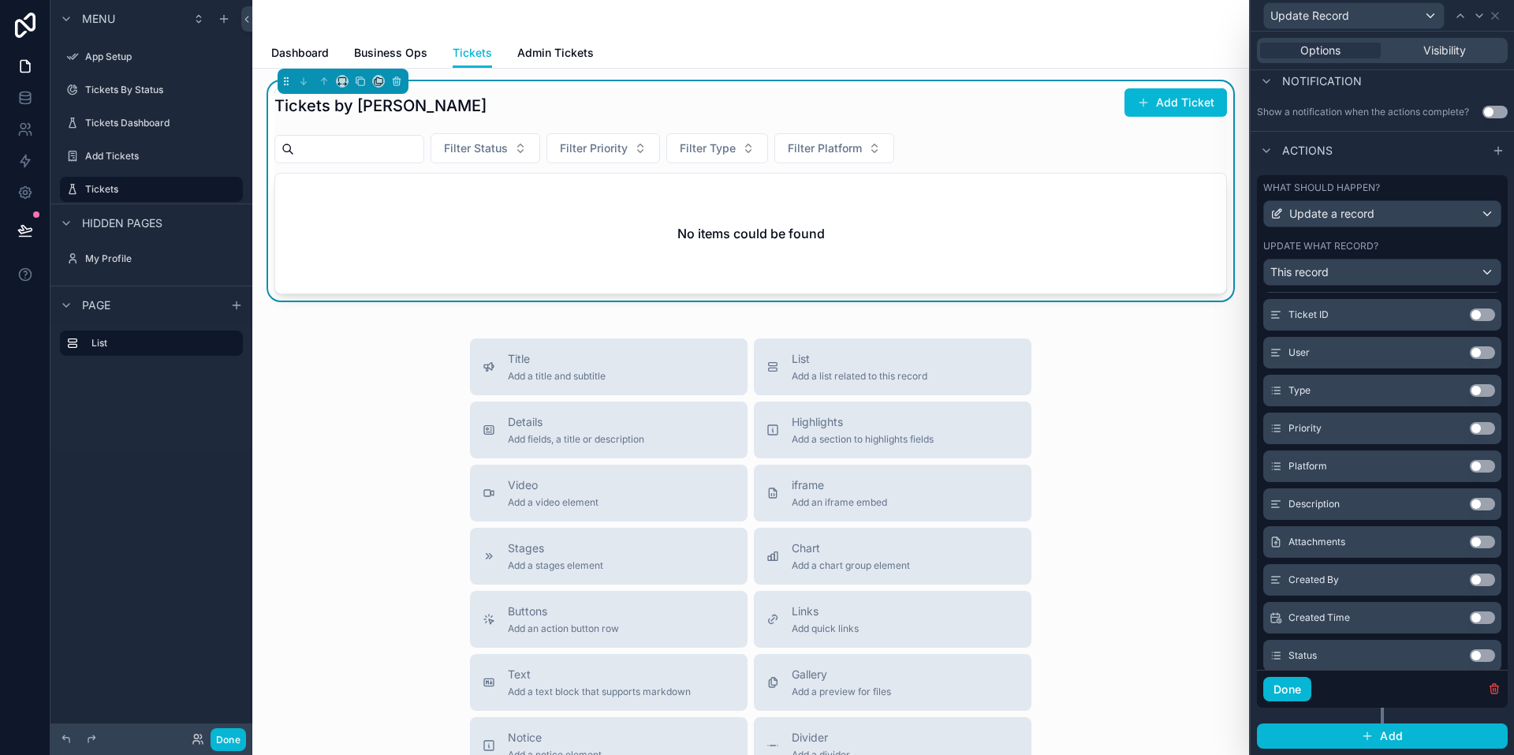
click at [502, 390] on button "Use setting" at bounding box center [1482, 390] width 25 height 13
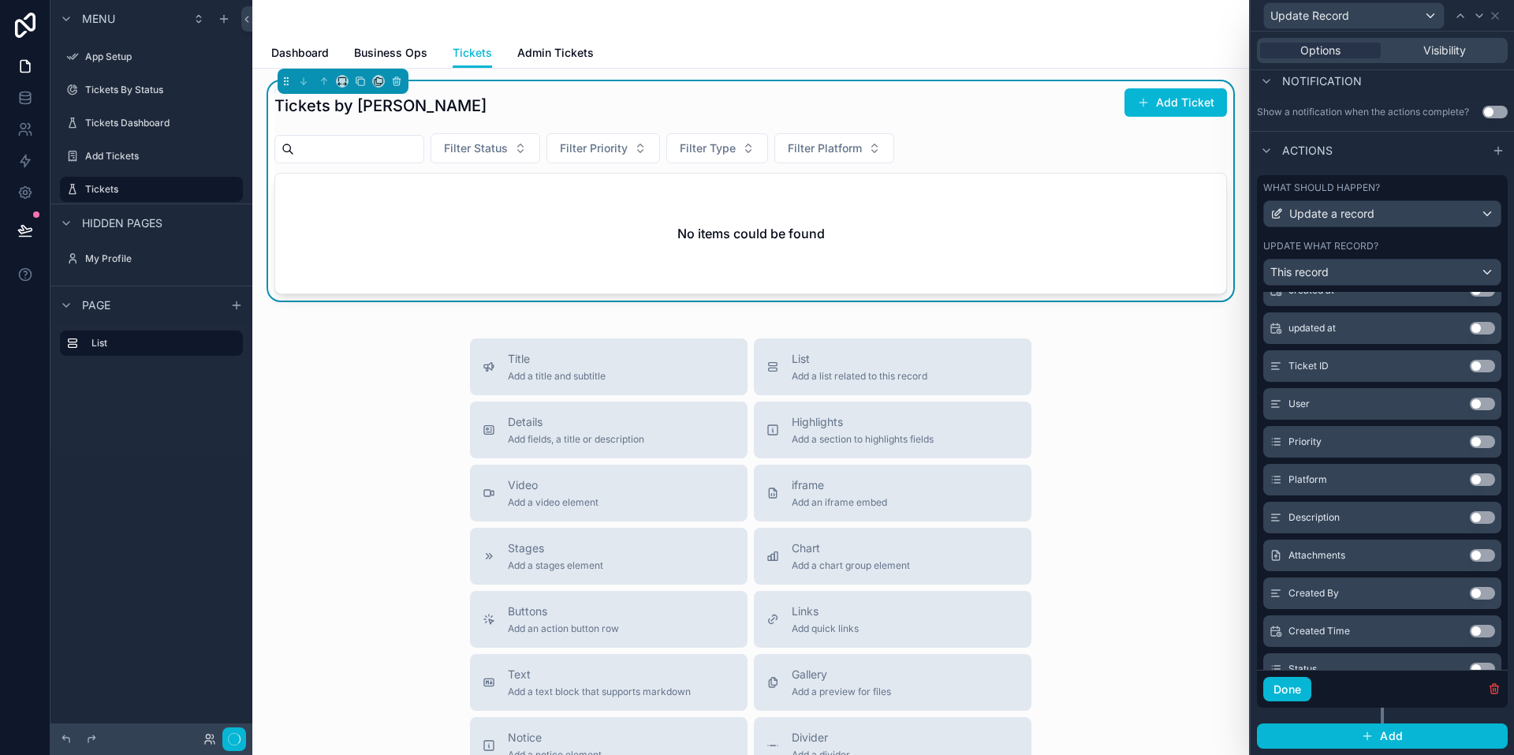
scroll to position [288, 0]
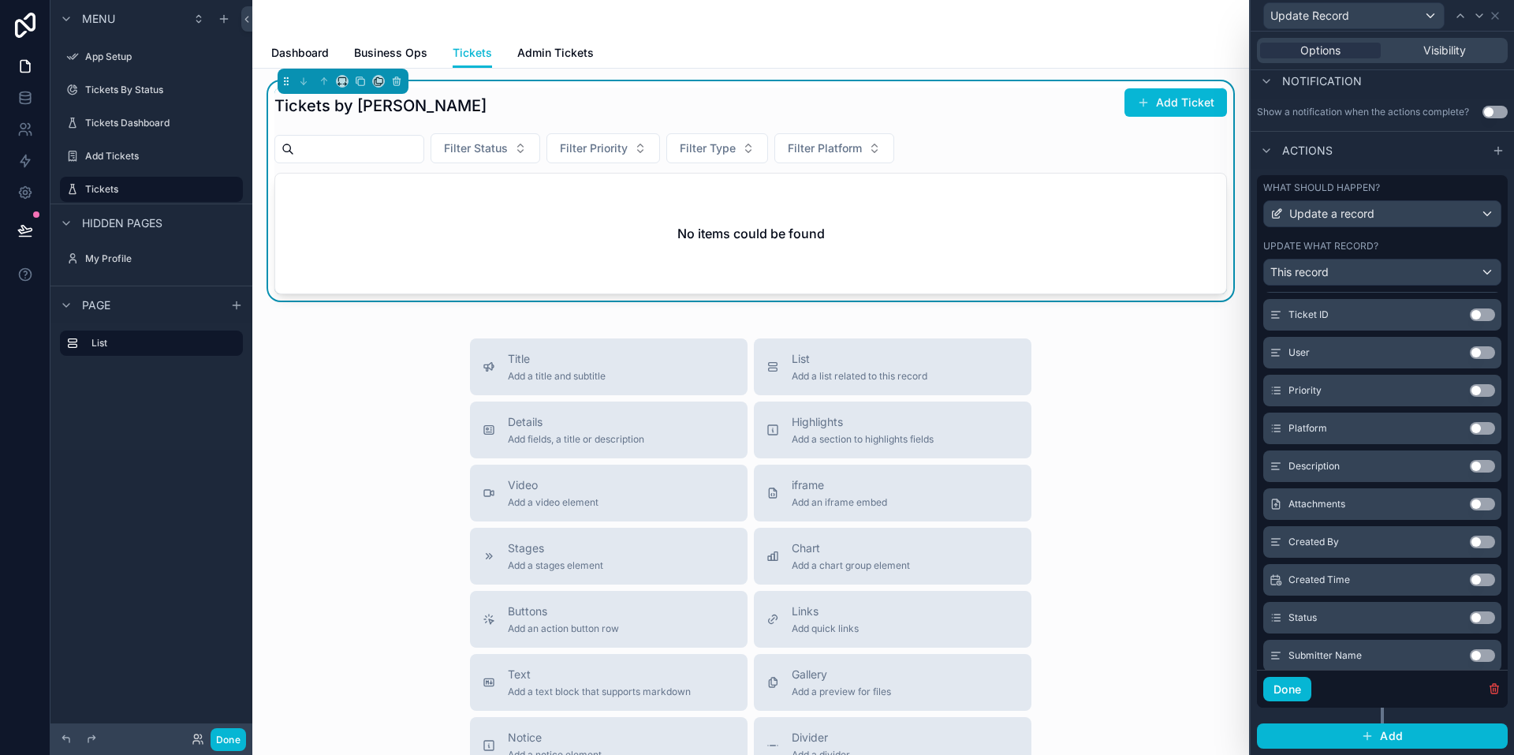
click at [502, 388] on button "Use setting" at bounding box center [1482, 390] width 25 height 13
click at [502, 389] on button "Use setting" at bounding box center [1482, 390] width 25 height 13
click at [502, 543] on button "Use setting" at bounding box center [1482, 542] width 25 height 13
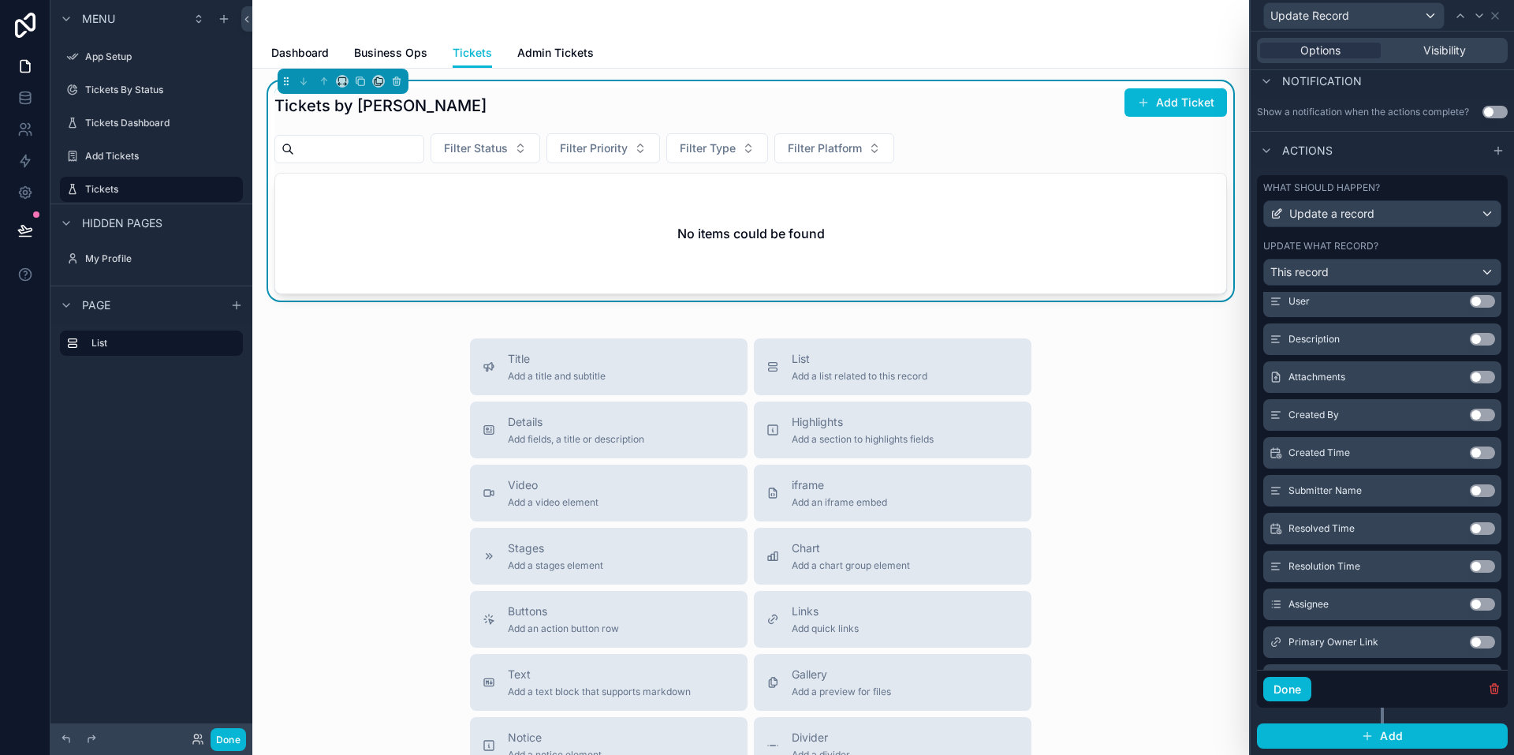
scroll to position [480, 0]
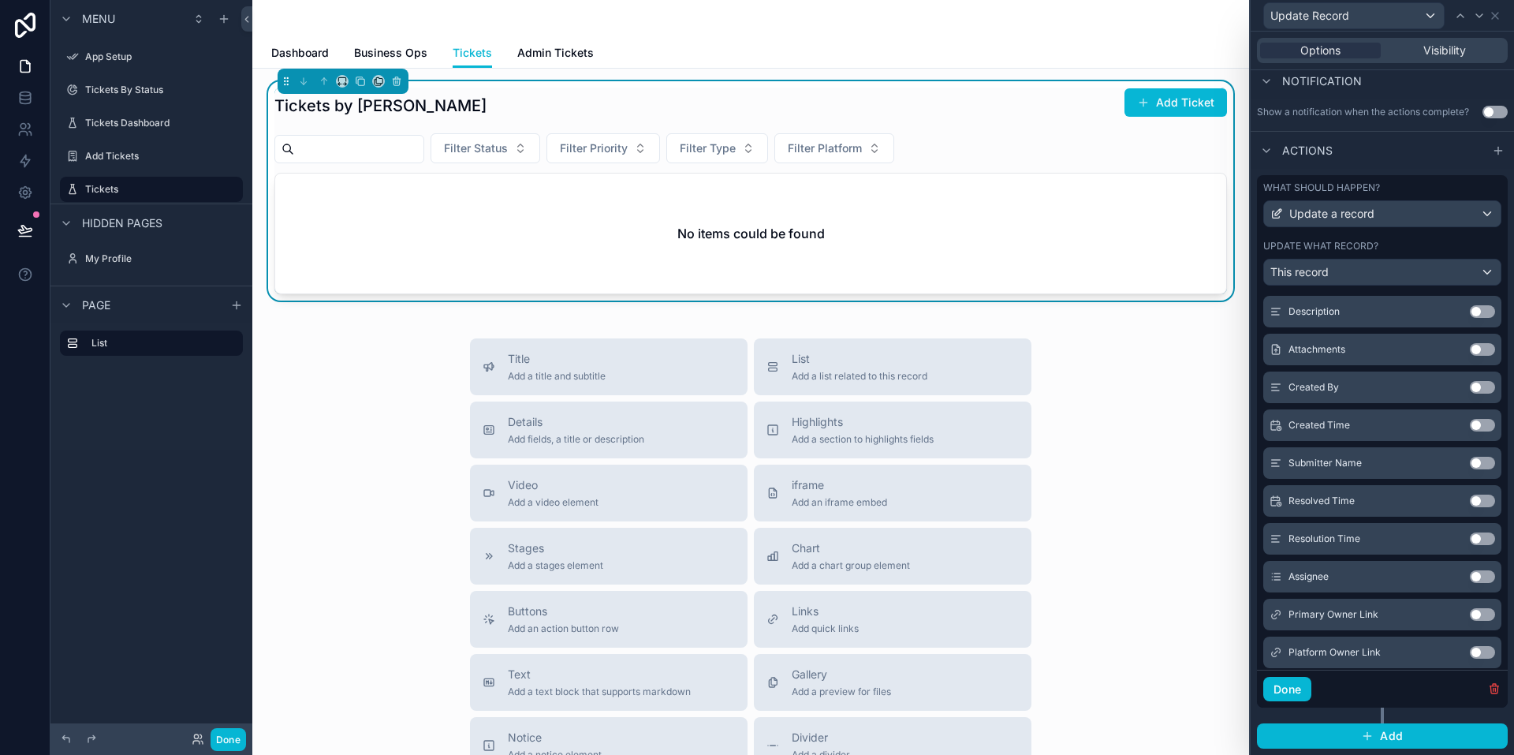
click at [502, 501] on button "Use setting" at bounding box center [1482, 501] width 25 height 13
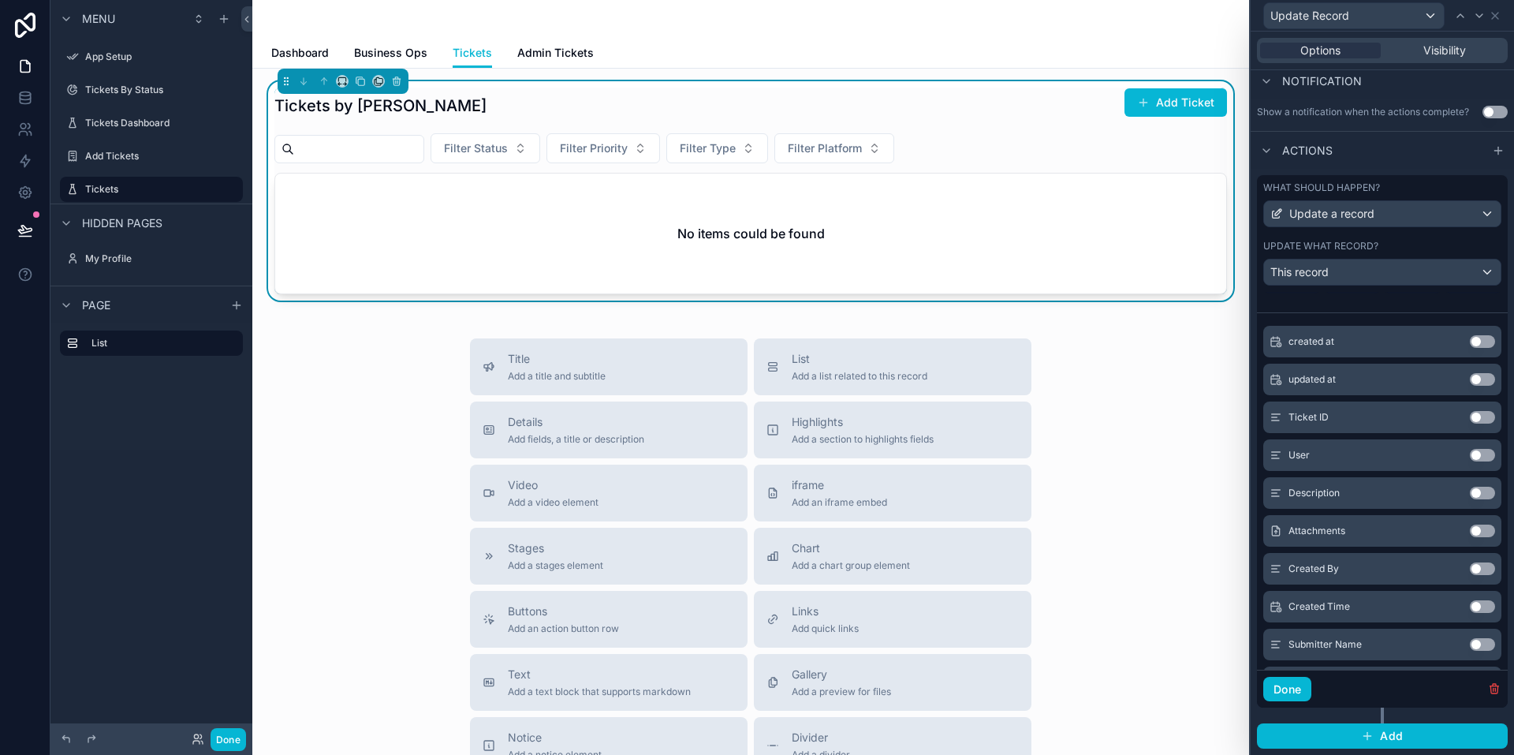
click at [502, 492] on button "Use setting" at bounding box center [1482, 493] width 25 height 13
click at [502, 489] on button "Use setting" at bounding box center [1482, 493] width 25 height 13
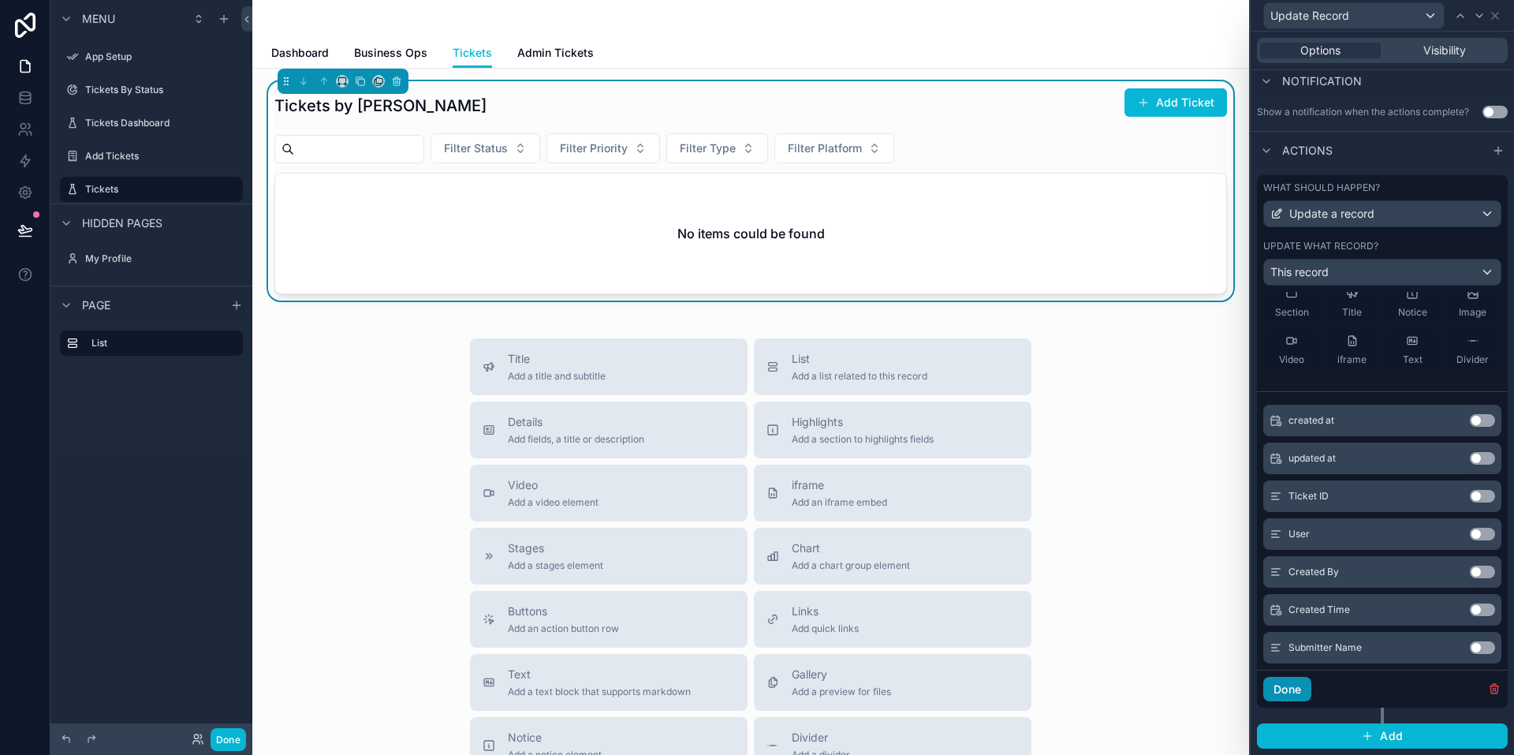
click at [502, 685] on button "Done" at bounding box center [1288, 689] width 48 height 25
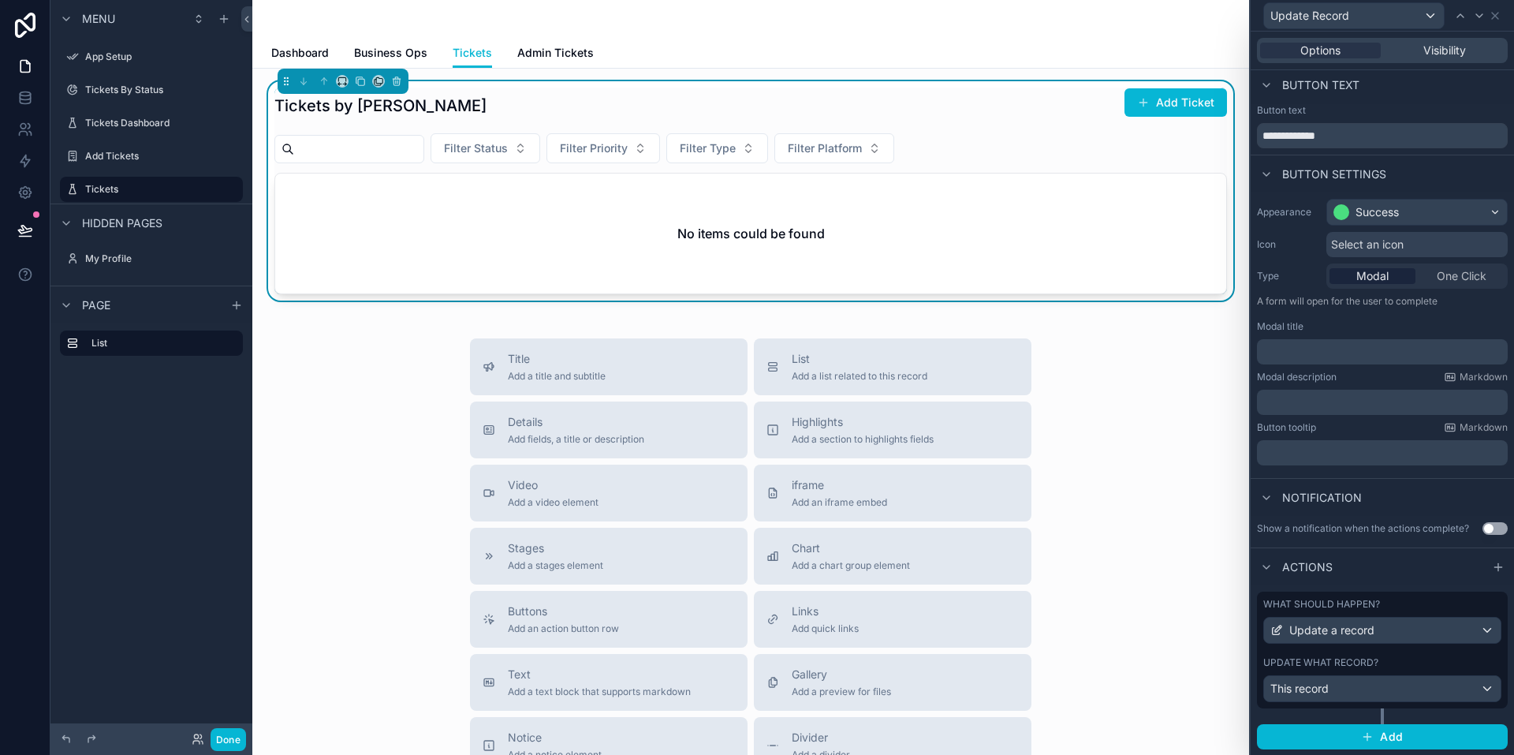
scroll to position [5, 0]
click at [235, 735] on button "Done" at bounding box center [228, 739] width 35 height 23
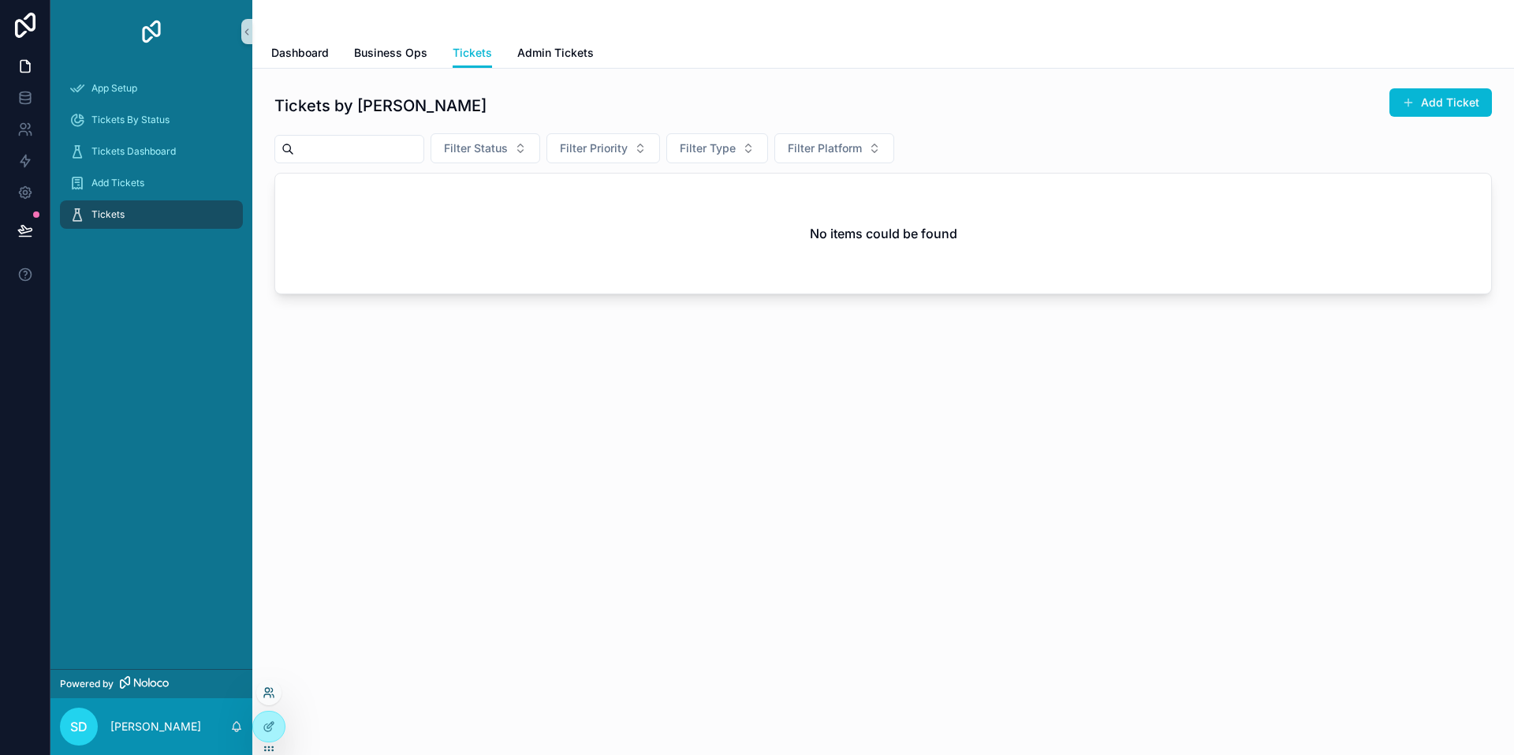
click at [271, 691] on icon at bounding box center [269, 692] width 13 height 13
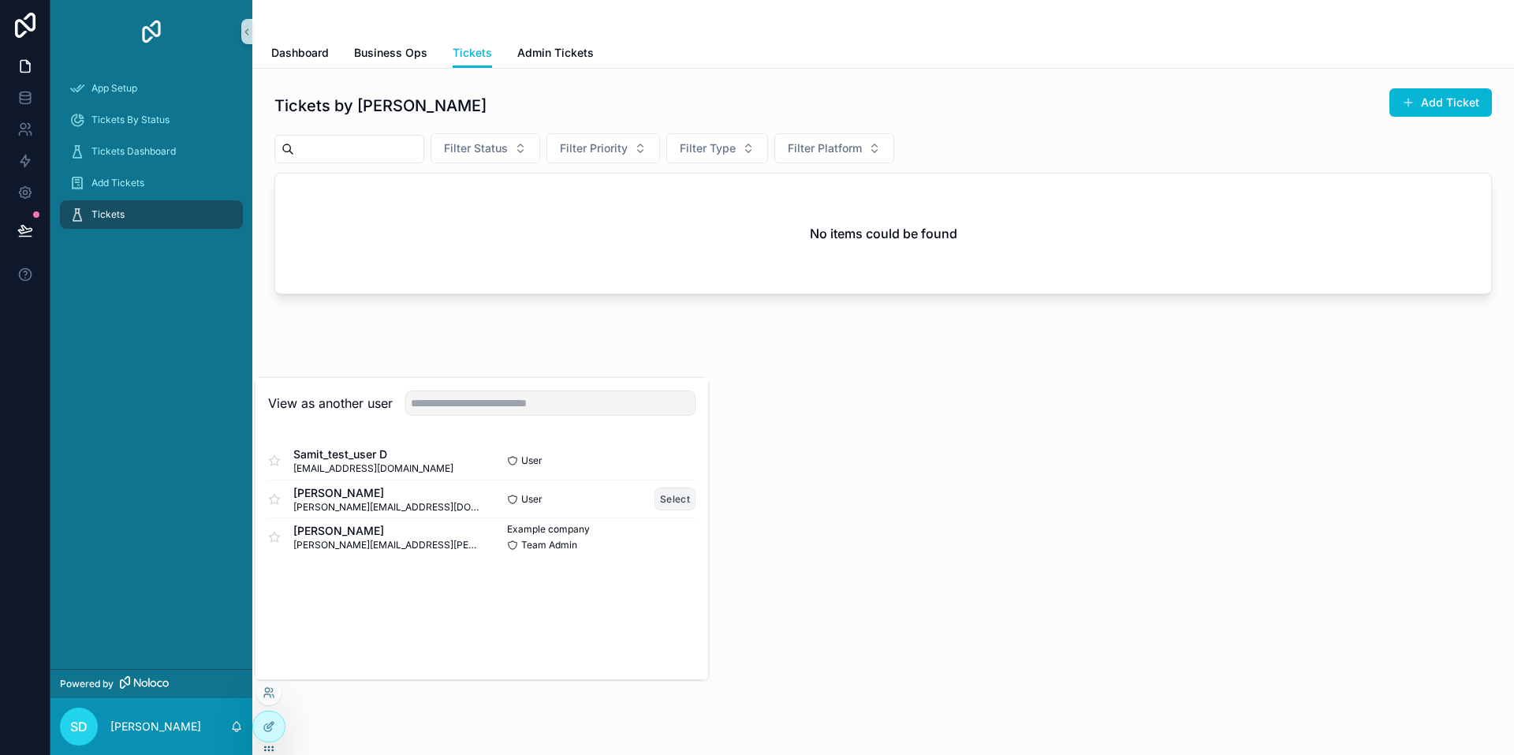
click at [502, 504] on button "Select" at bounding box center [675, 498] width 41 height 23
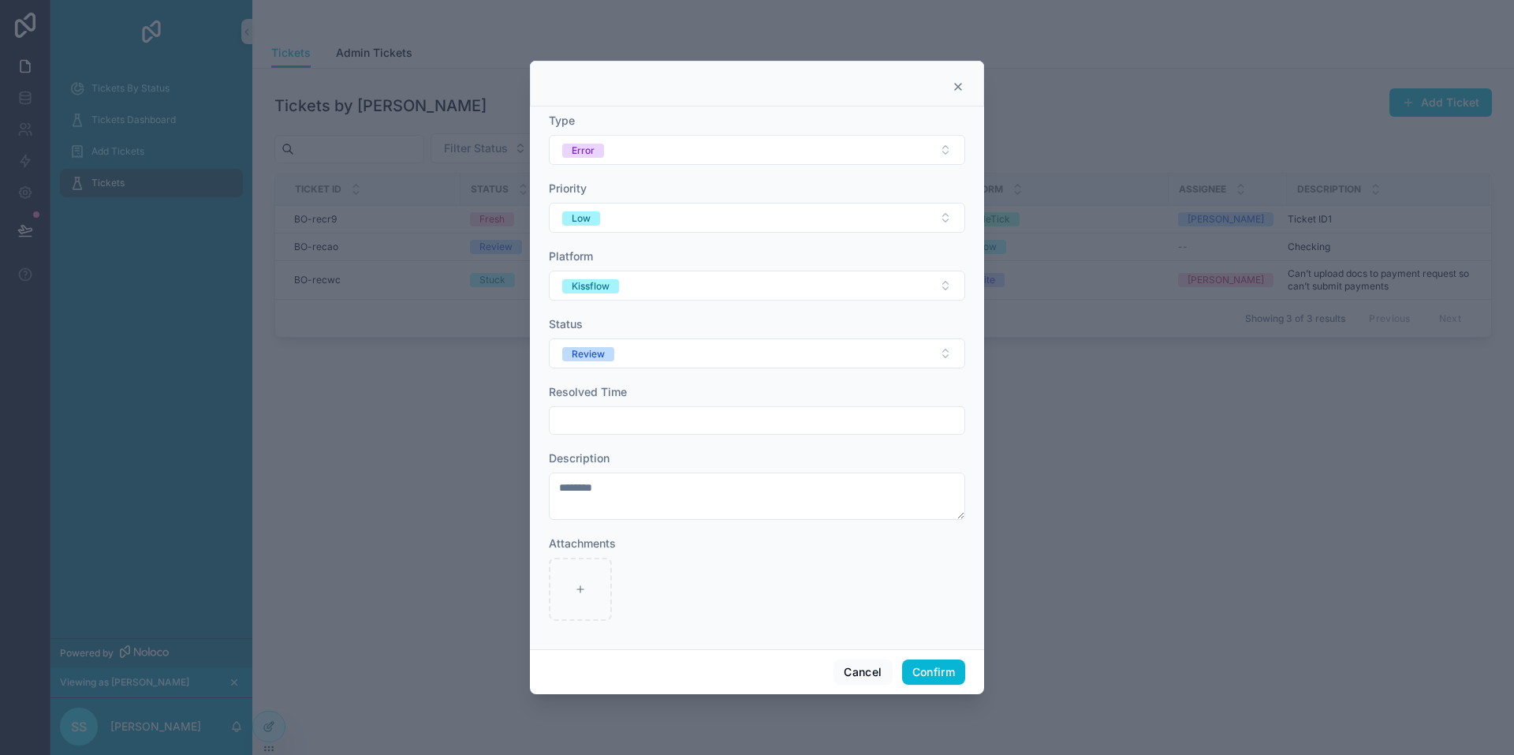
click at [657, 426] on input "text" at bounding box center [757, 420] width 415 height 22
click at [967, 394] on div "Type Error Priority Low Platform Kissflow Status Review Resolved Time Descripti…" at bounding box center [757, 377] width 454 height 543
click at [924, 352] on button "Review" at bounding box center [757, 353] width 416 height 30
click at [976, 337] on div "Type Error Priority Low Platform Kissflow Status Review Resolved Time Descripti…" at bounding box center [757, 377] width 454 height 543
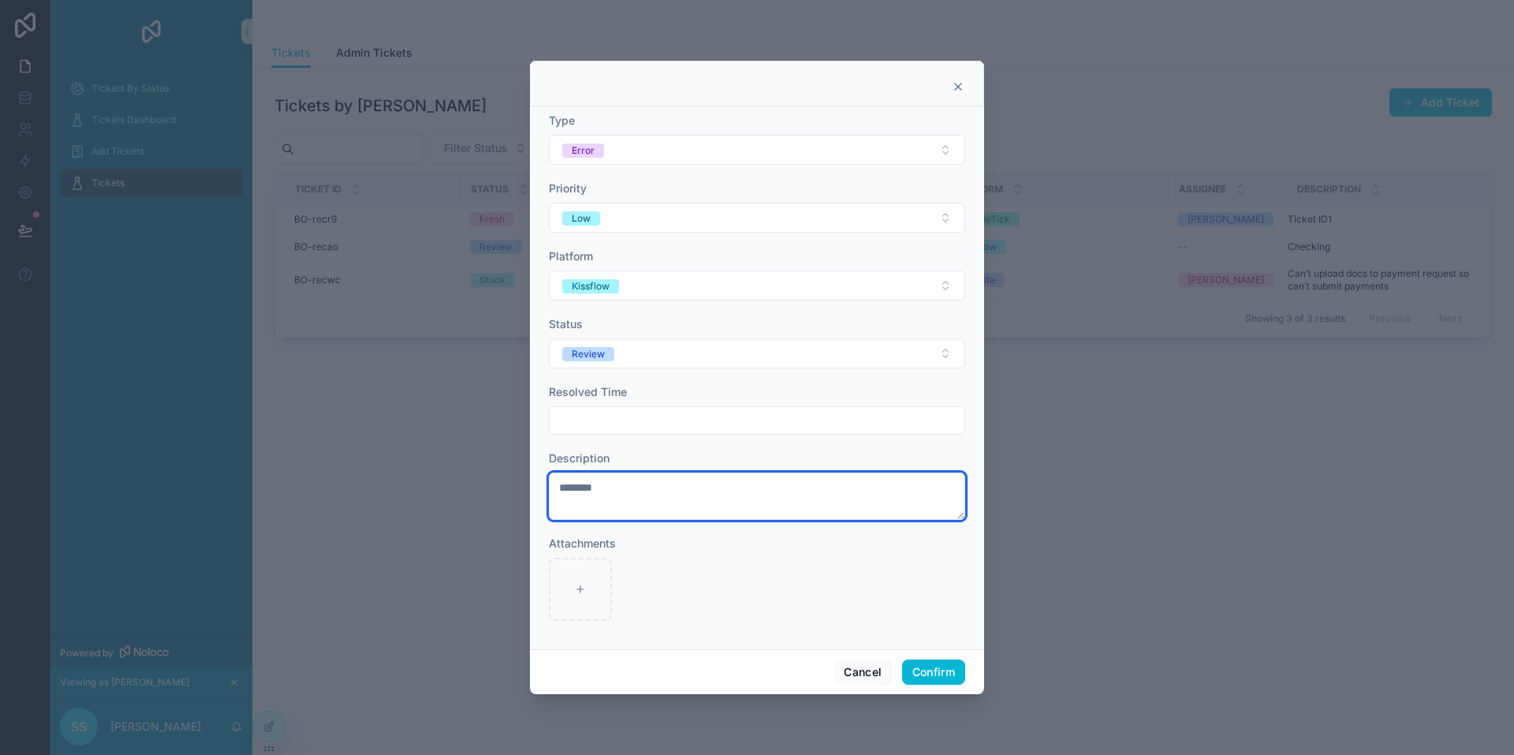
click at [619, 492] on textarea "********" at bounding box center [757, 495] width 416 height 47
drag, startPoint x: 633, startPoint y: 491, endPoint x: 533, endPoint y: 491, distance: 99.4
click at [533, 491] on div "Type Error Priority Low Platform Kissflow Status Review Resolved Time Descripti…" at bounding box center [757, 377] width 454 height 543
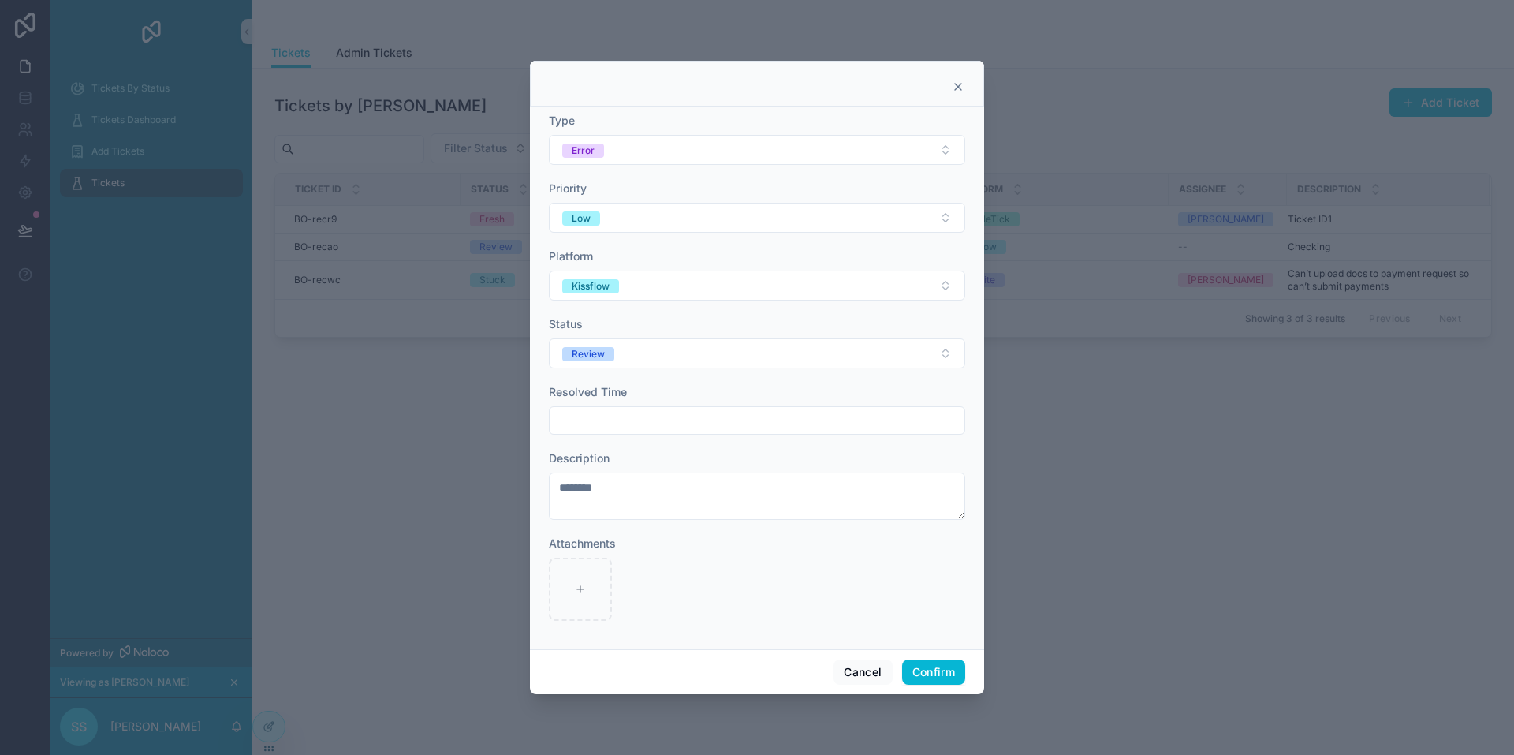
click at [710, 578] on div at bounding box center [757, 589] width 416 height 63
click at [956, 88] on icon at bounding box center [958, 86] width 13 height 13
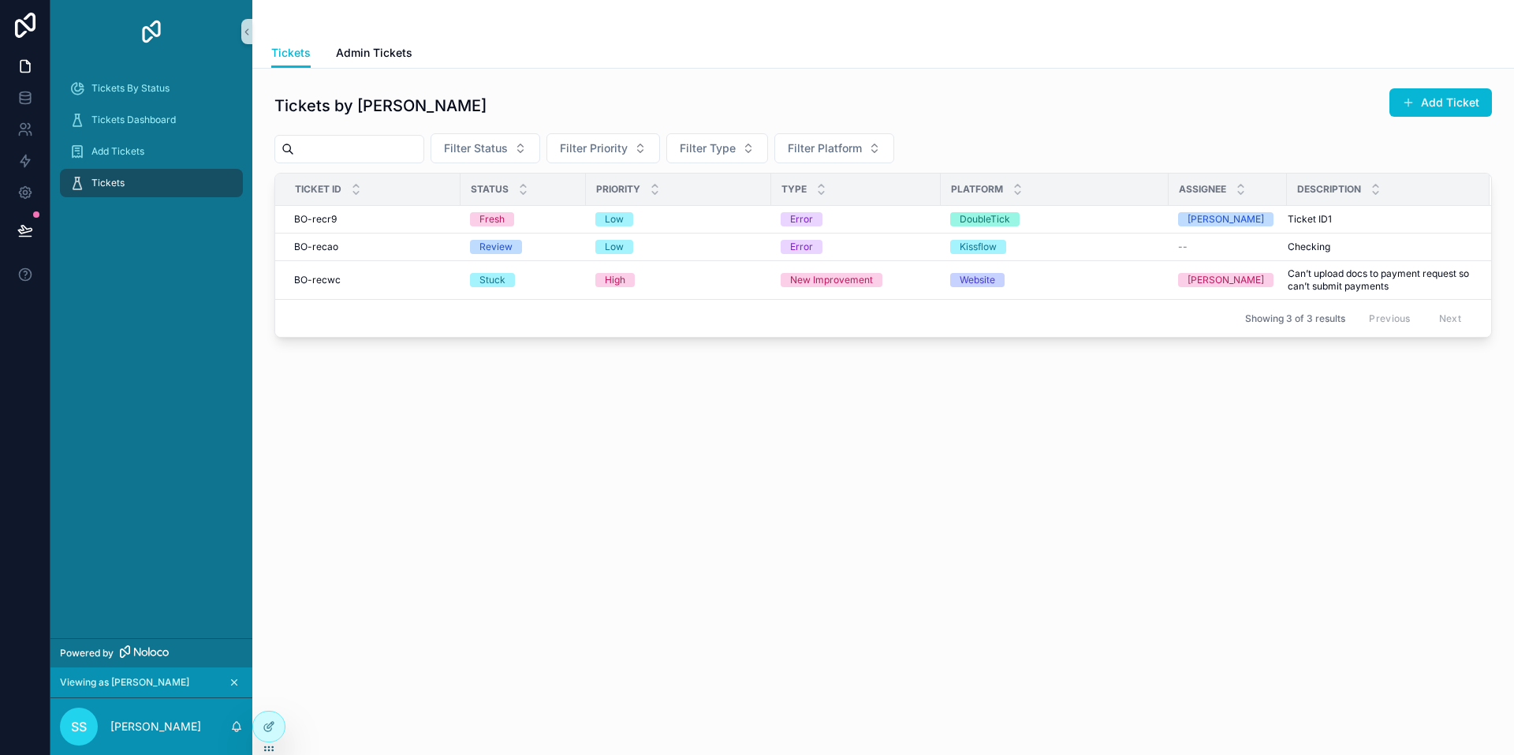
click at [233, 684] on icon "scrollable content" at bounding box center [234, 682] width 11 height 11
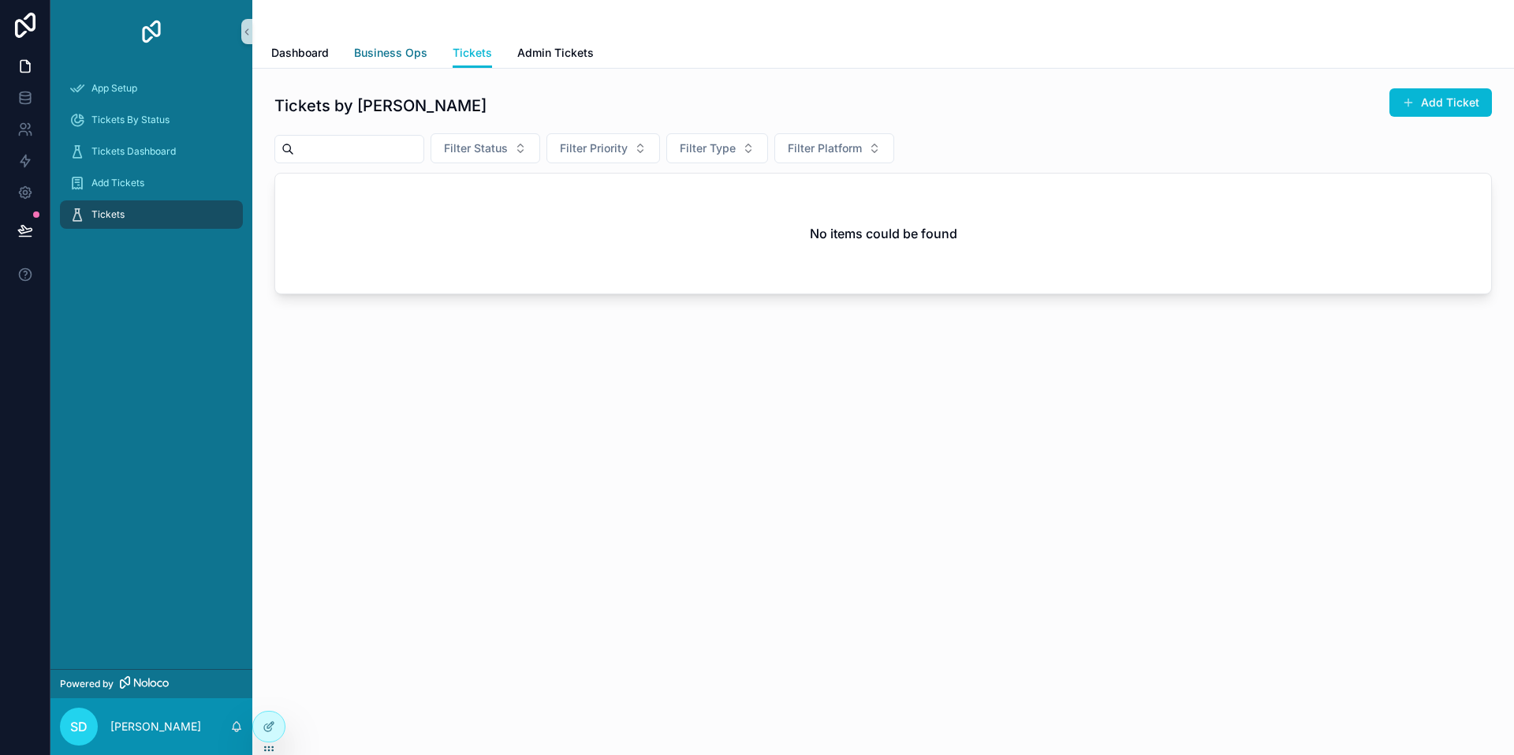
click at [373, 50] on span "Business Ops" at bounding box center [390, 53] width 73 height 16
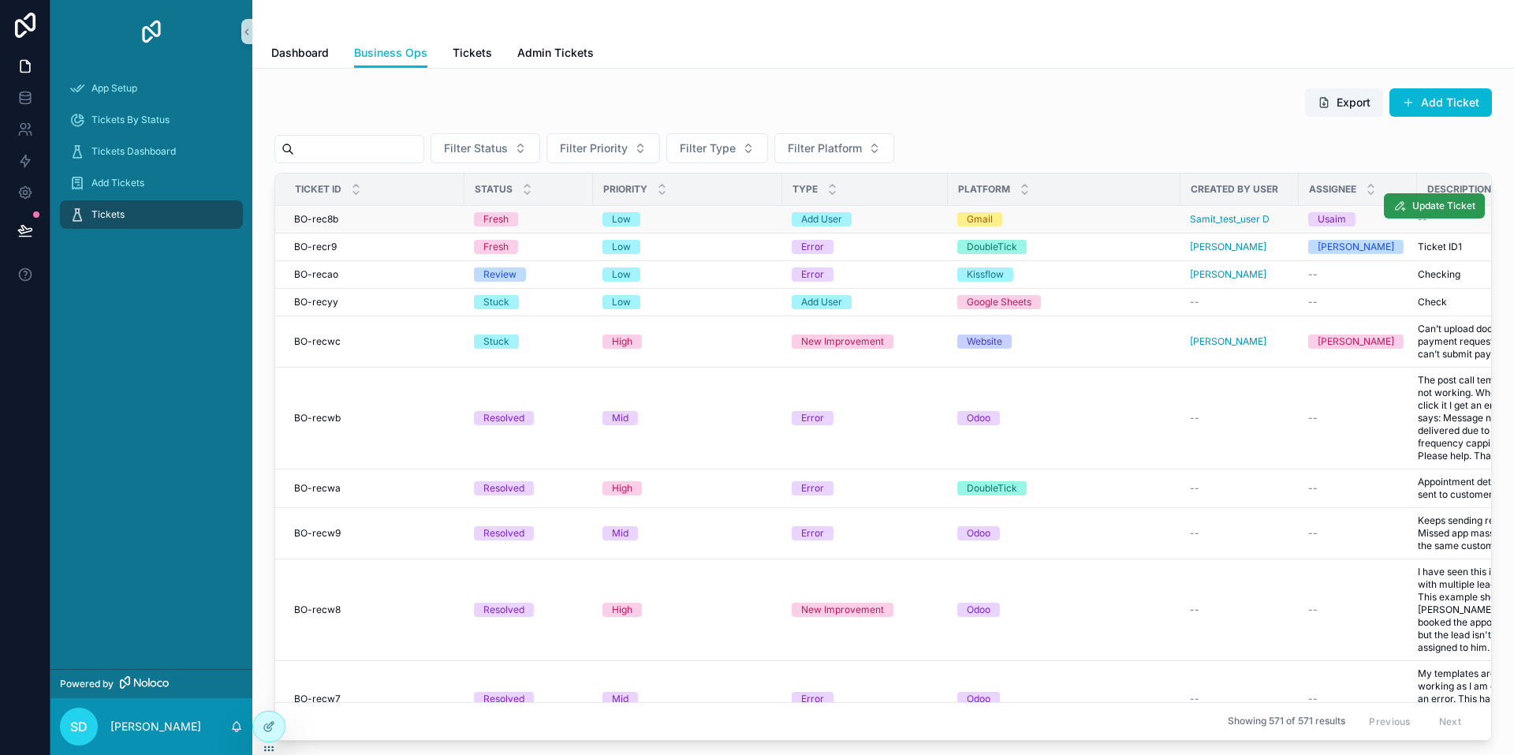
click at [1413, 203] on span "Update Ticket" at bounding box center [1444, 206] width 63 height 13
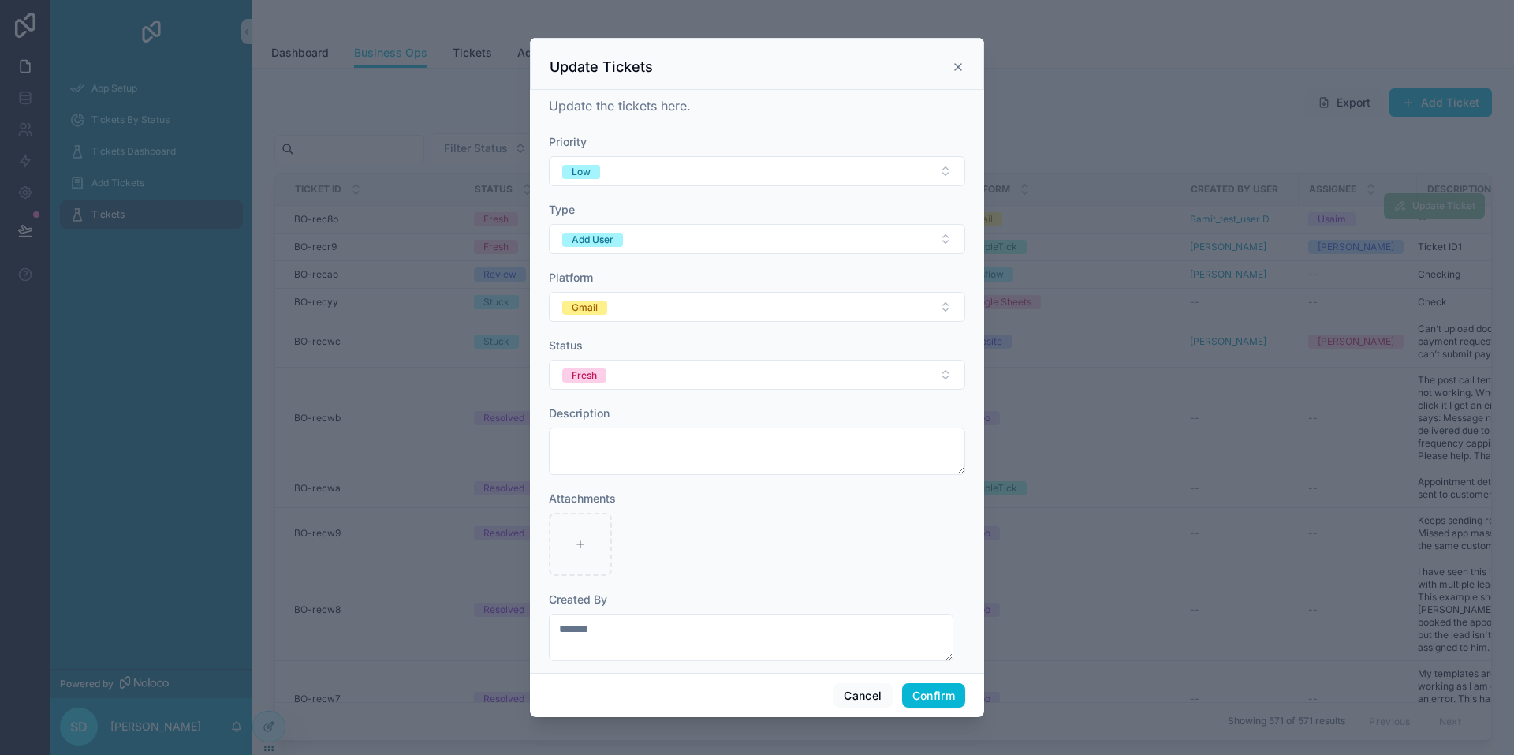
click at [960, 65] on icon at bounding box center [958, 67] width 6 height 6
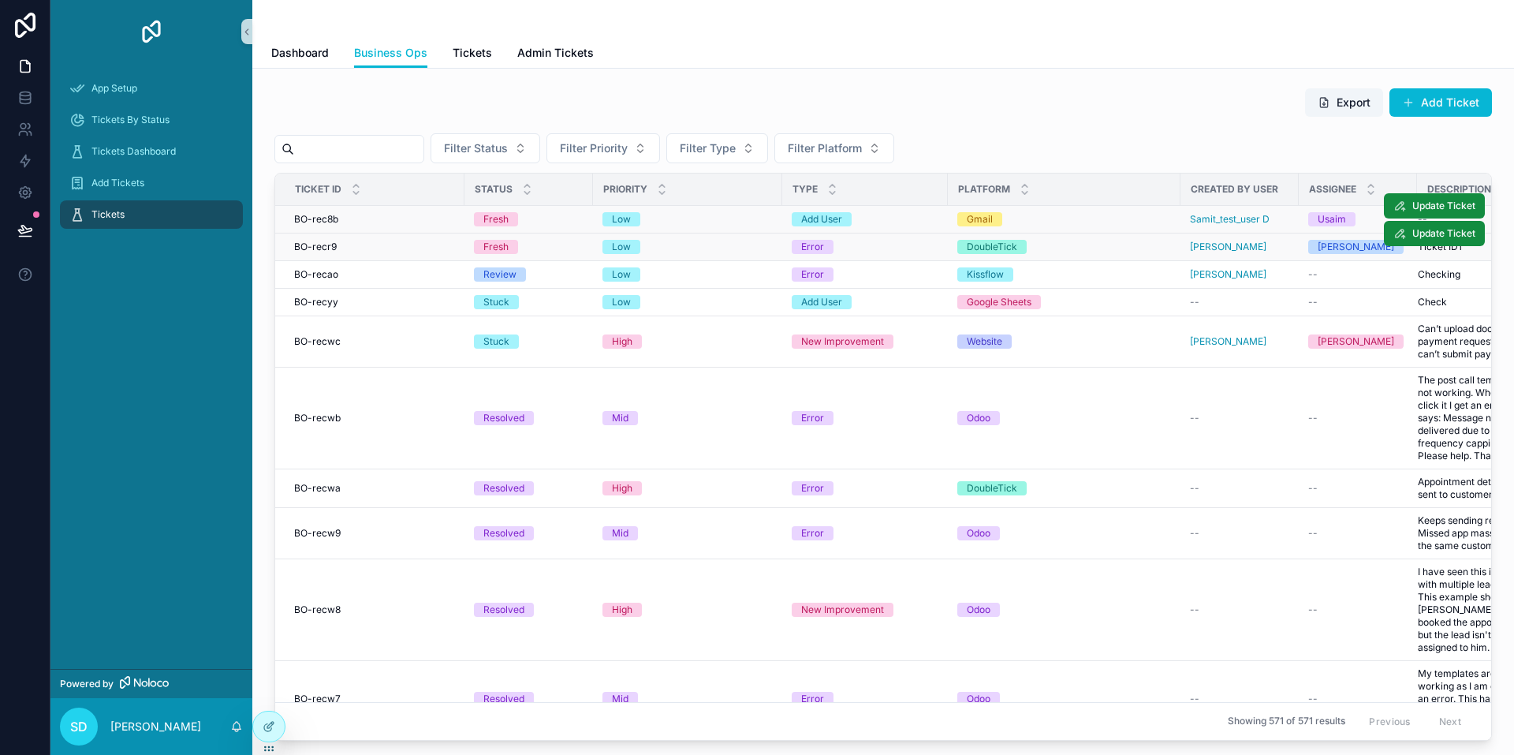
click at [679, 252] on div "Low" at bounding box center [688, 247] width 170 height 14
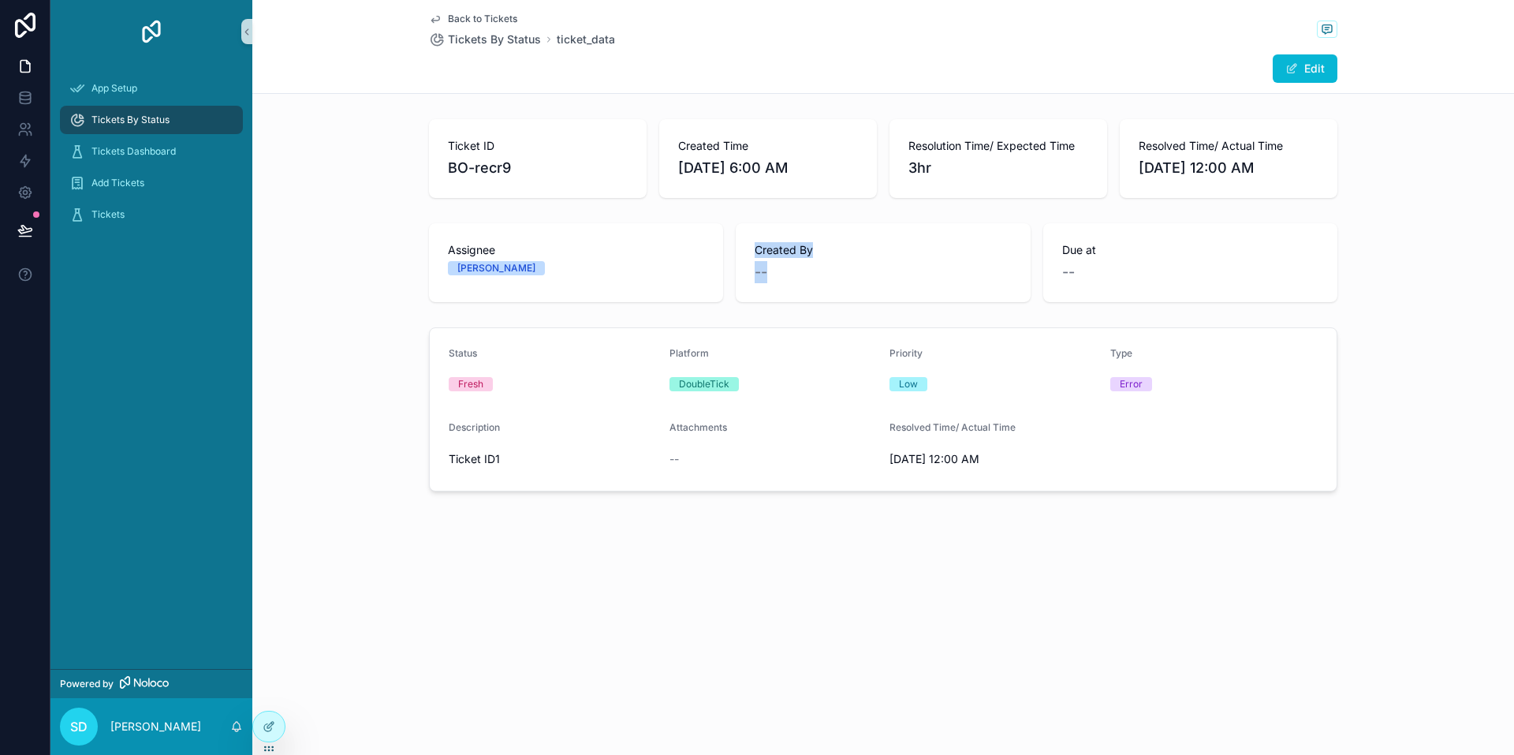
drag, startPoint x: 786, startPoint y: 281, endPoint x: 810, endPoint y: 300, distance: 30.3
click at [810, 300] on div "Created By --" at bounding box center [883, 262] width 294 height 79
click at [810, 301] on div "Created By --" at bounding box center [883, 262] width 294 height 79
click at [491, 16] on span "Back to Tickets" at bounding box center [482, 19] width 69 height 13
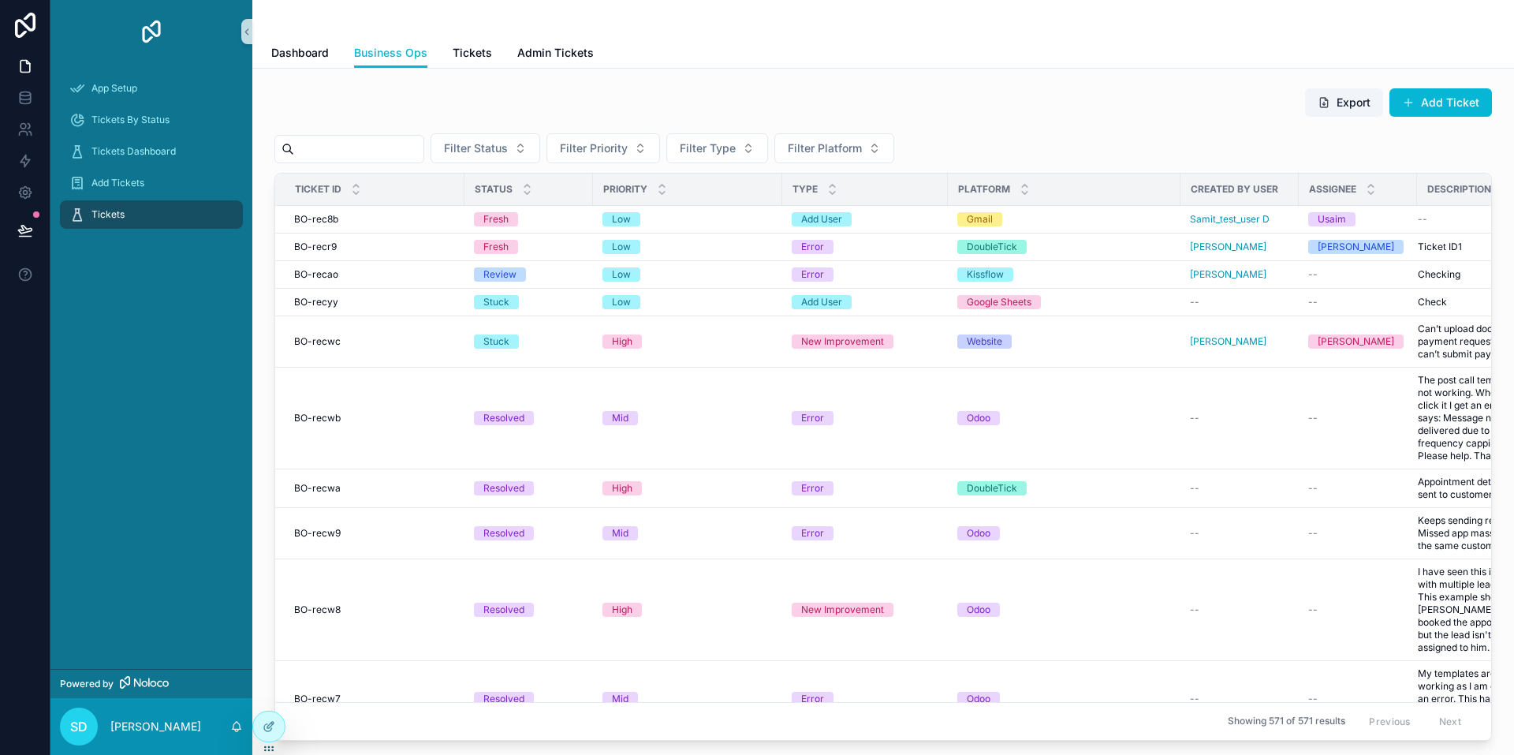
click at [382, 151] on input "scrollable content" at bounding box center [358, 149] width 129 height 22
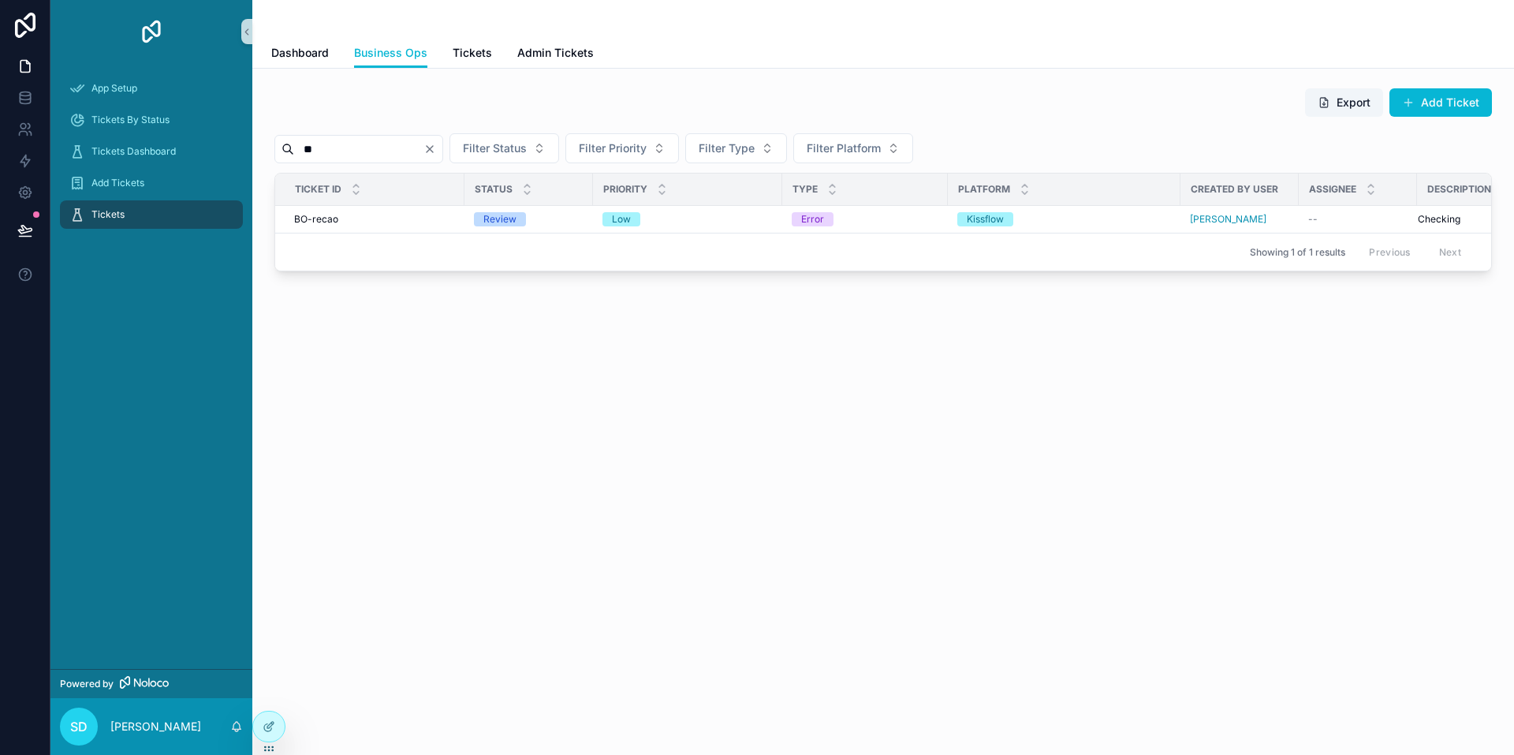
type input "*"
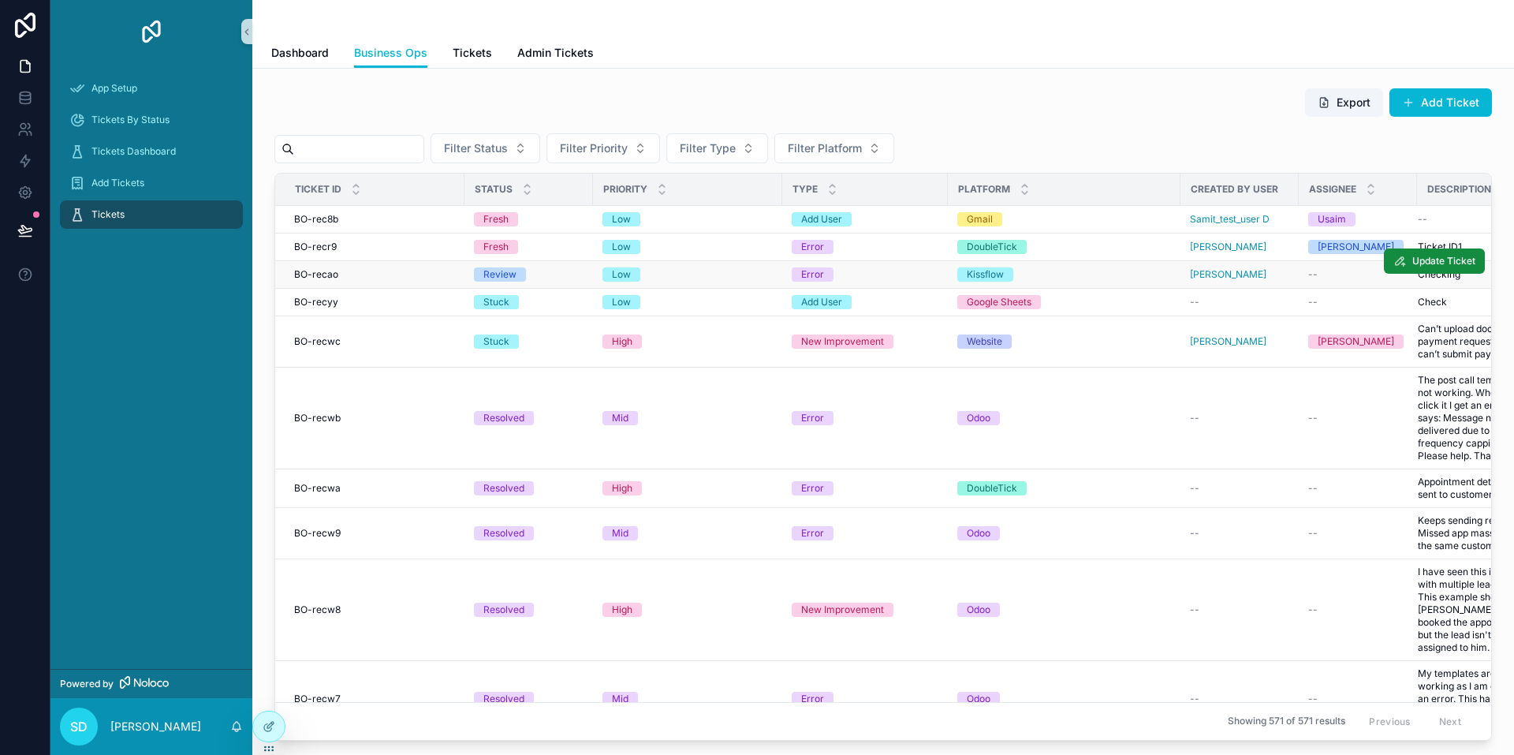
click at [728, 280] on div "Low" at bounding box center [688, 274] width 170 height 14
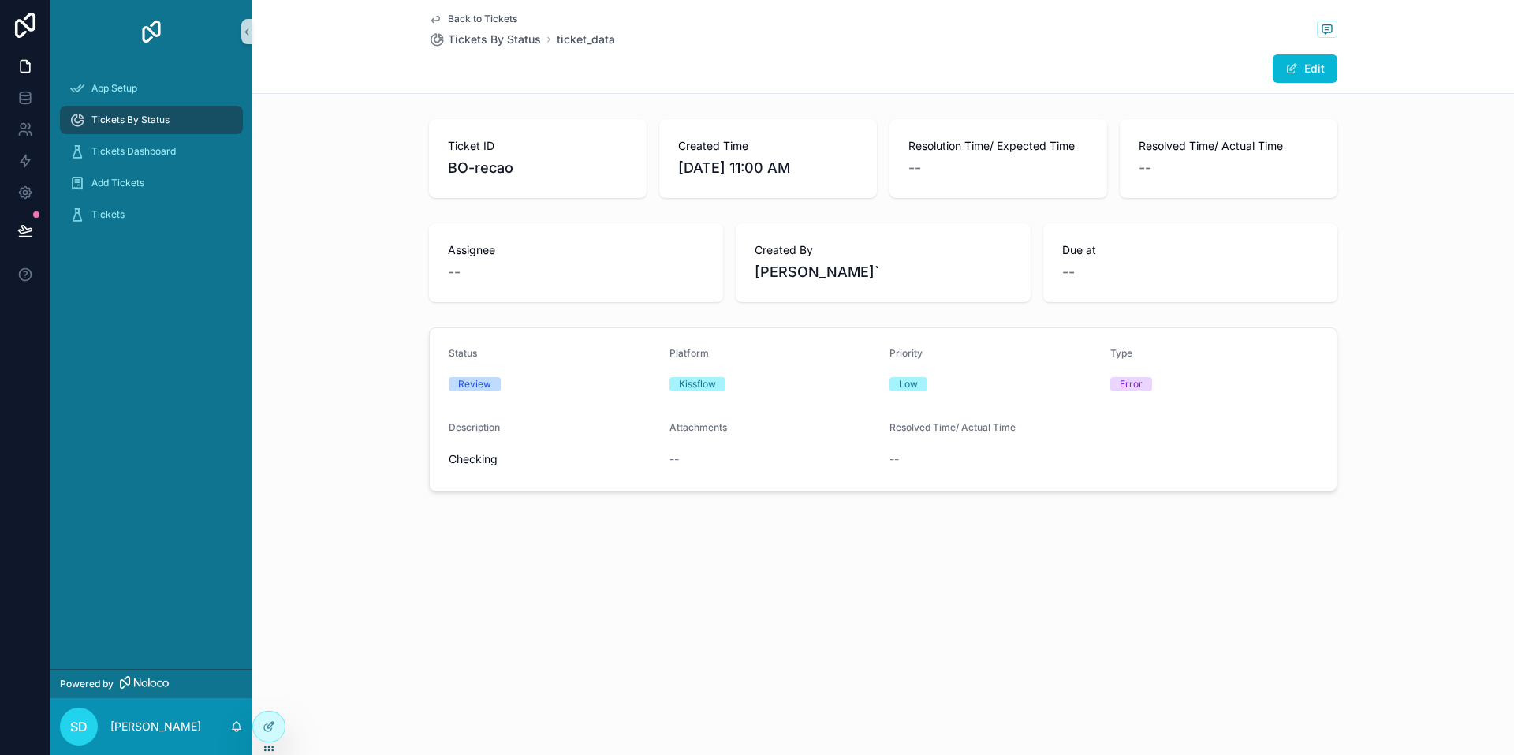
drag, startPoint x: 760, startPoint y: 275, endPoint x: 904, endPoint y: 275, distance: 144.3
click at [904, 275] on span "Shadab Shakeel`" at bounding box center [883, 272] width 256 height 22
click at [905, 275] on span "Shadab Shakeel`" at bounding box center [883, 272] width 256 height 22
drag, startPoint x: 908, startPoint y: 273, endPoint x: 685, endPoint y: 252, distance: 223.4
click at [689, 255] on div "Assignee -- Created By Shadab Shakeel` Due at --" at bounding box center [883, 262] width 909 height 79
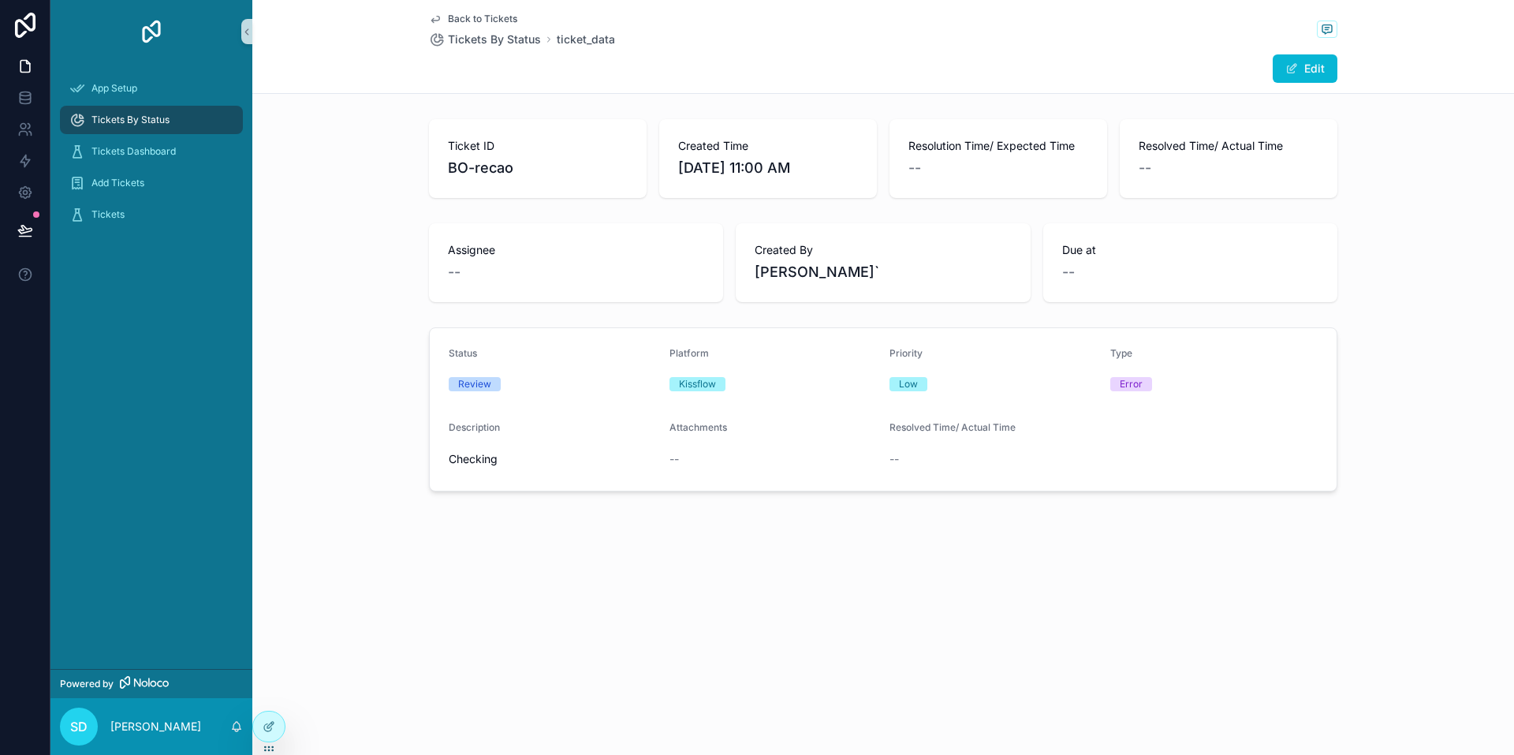
click at [673, 229] on div "Assignee --" at bounding box center [576, 262] width 294 height 79
click at [538, 182] on div "Ticket ID BO-recao" at bounding box center [538, 158] width 218 height 79
click at [523, 178] on span "BO-recao" at bounding box center [538, 168] width 180 height 22
click at [1312, 70] on button "Edit" at bounding box center [1305, 68] width 65 height 28
click at [1310, 65] on button "Done" at bounding box center [1301, 68] width 73 height 28
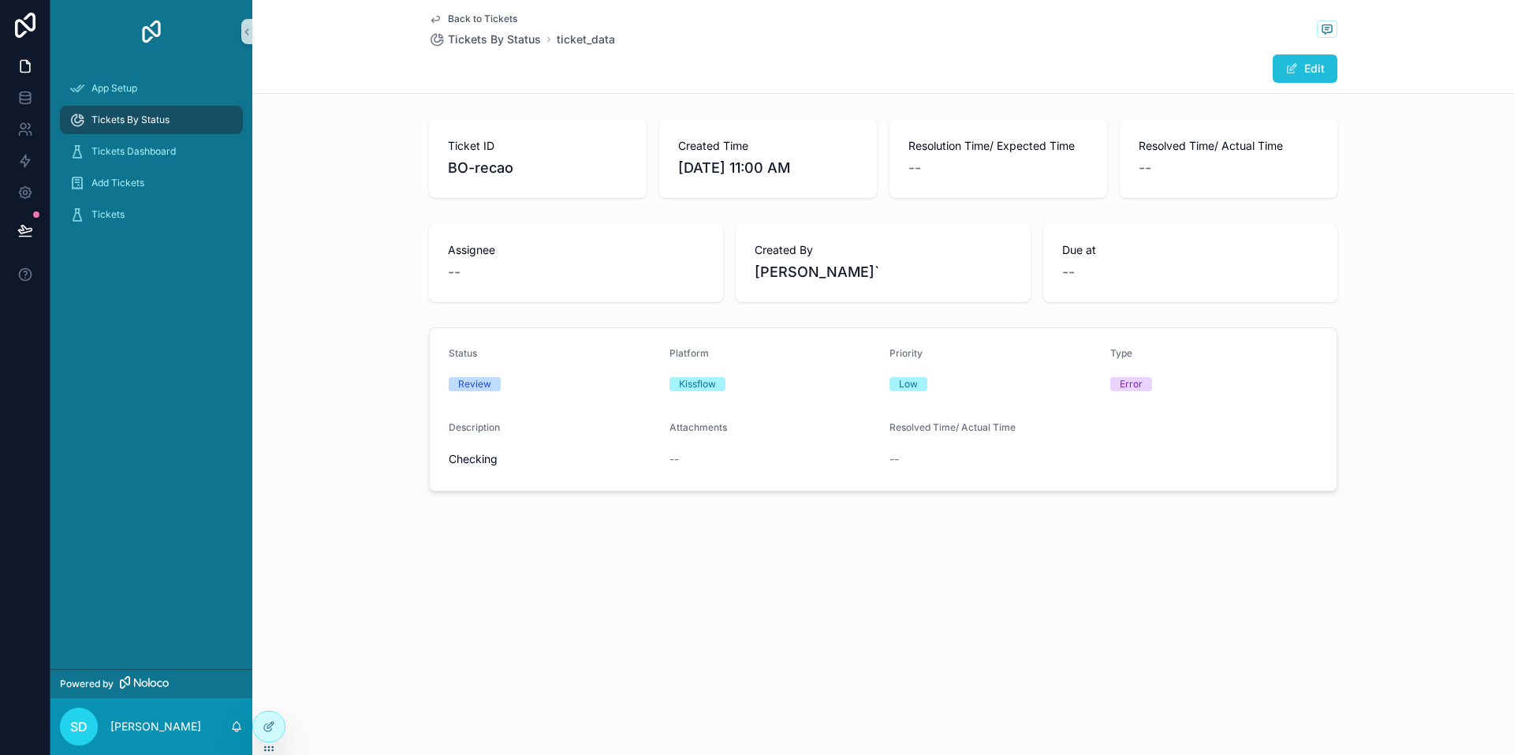
click at [1321, 71] on button "Edit" at bounding box center [1305, 68] width 65 height 28
click at [994, 470] on input "scrollable content" at bounding box center [993, 467] width 207 height 22
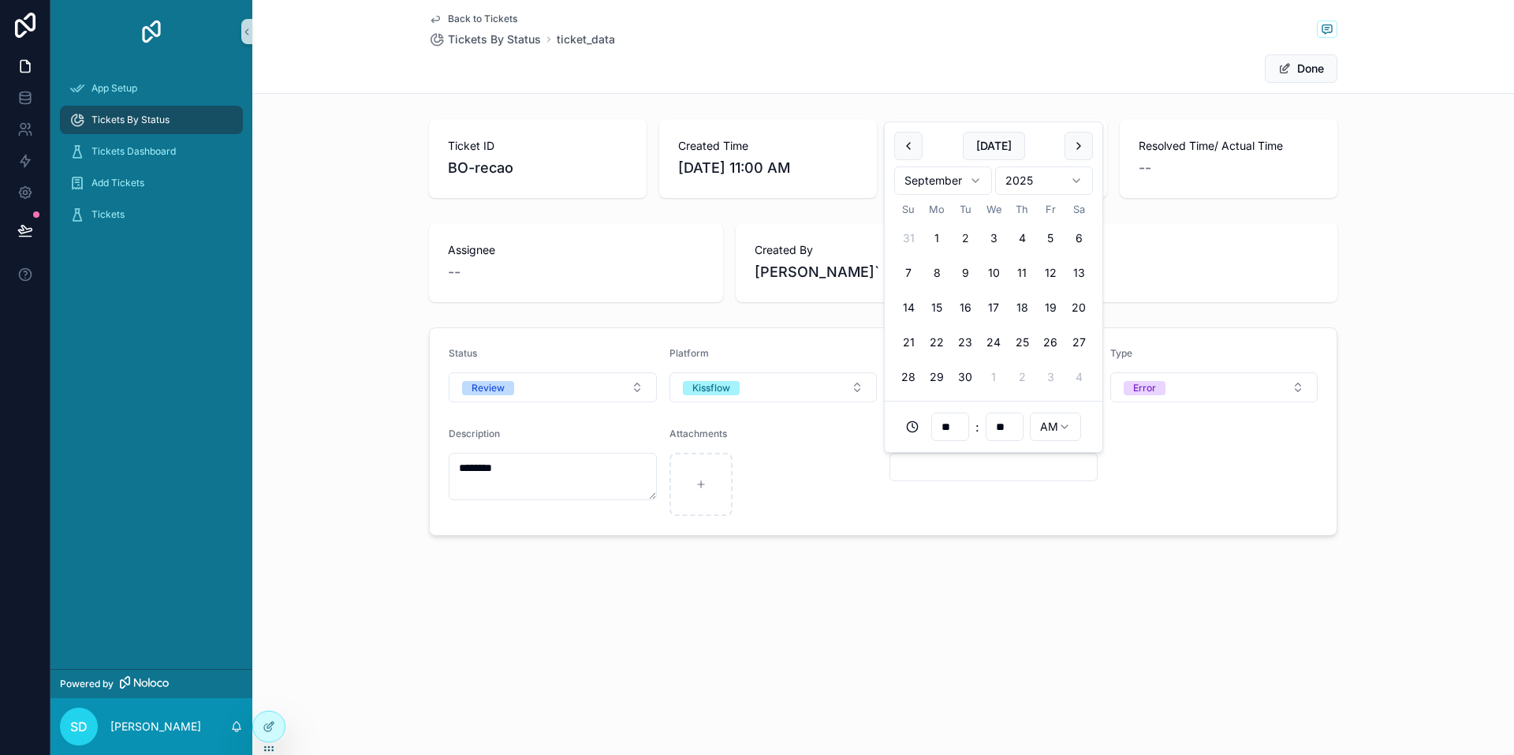
click at [1012, 428] on input "**" at bounding box center [1005, 427] width 36 height 22
click at [1144, 485] on form "Status Review Platform Kissflow Priority Low Type Error Description ******** At…" at bounding box center [883, 431] width 907 height 207
click at [1314, 69] on button "Done" at bounding box center [1301, 68] width 73 height 28
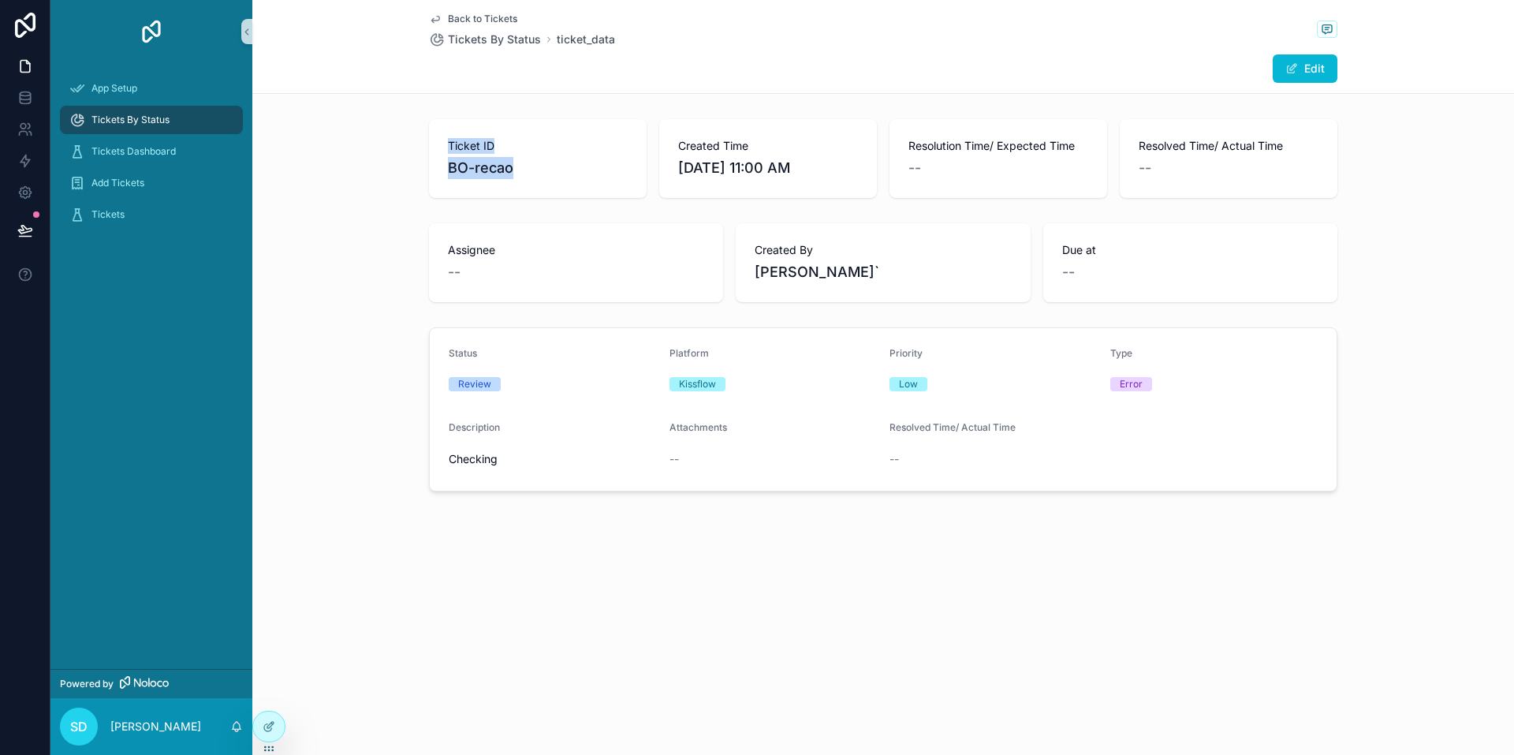
drag, startPoint x: 450, startPoint y: 133, endPoint x: 573, endPoint y: 189, distance: 136.2
click at [567, 181] on div "Ticket ID BO-recao" at bounding box center [538, 158] width 218 height 79
click at [346, 273] on div "Assignee -- Created By Shadab Shakeel` Due at --" at bounding box center [883, 262] width 1262 height 91
click at [500, 16] on span "Back to Tickets" at bounding box center [482, 19] width 69 height 13
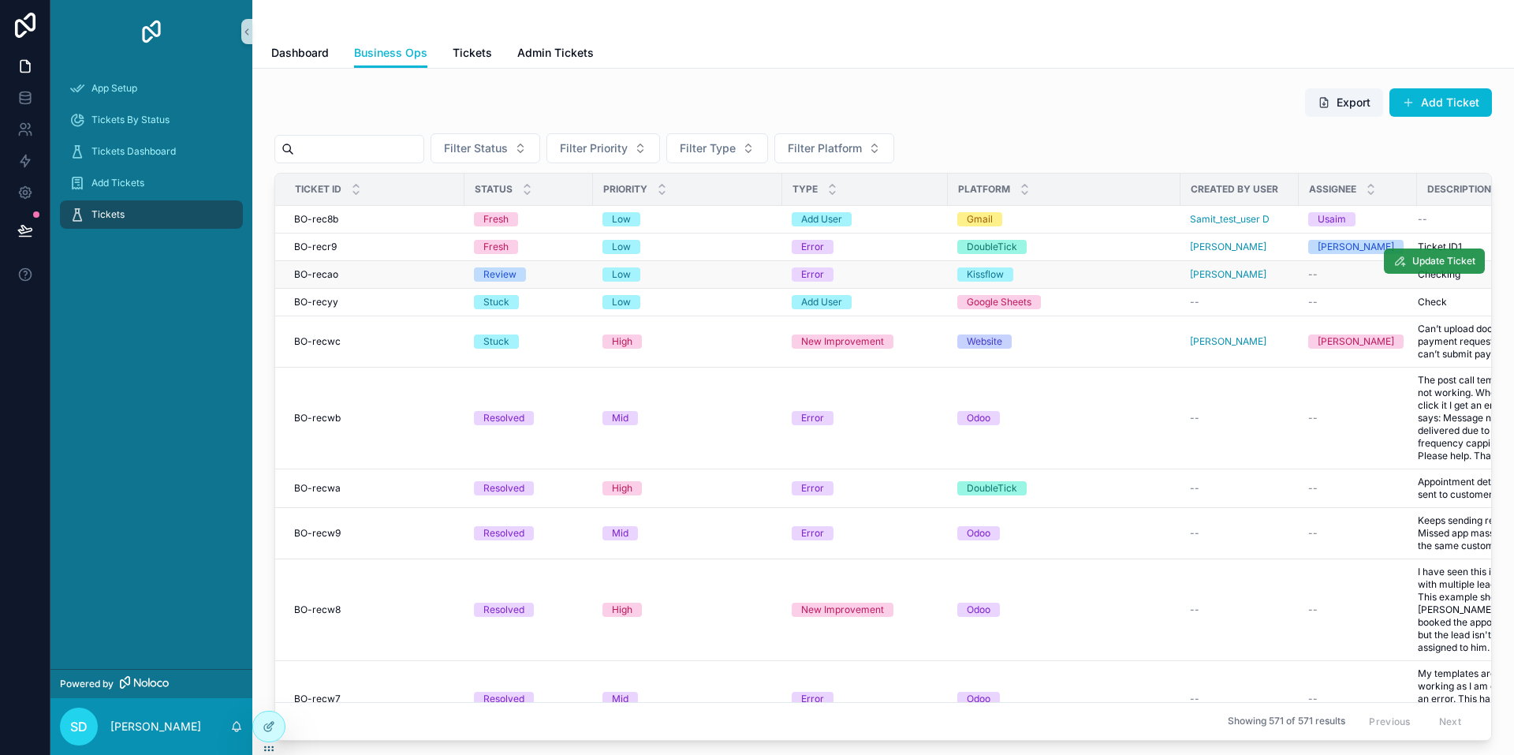
click at [1422, 262] on span "Update Ticket" at bounding box center [1444, 261] width 63 height 13
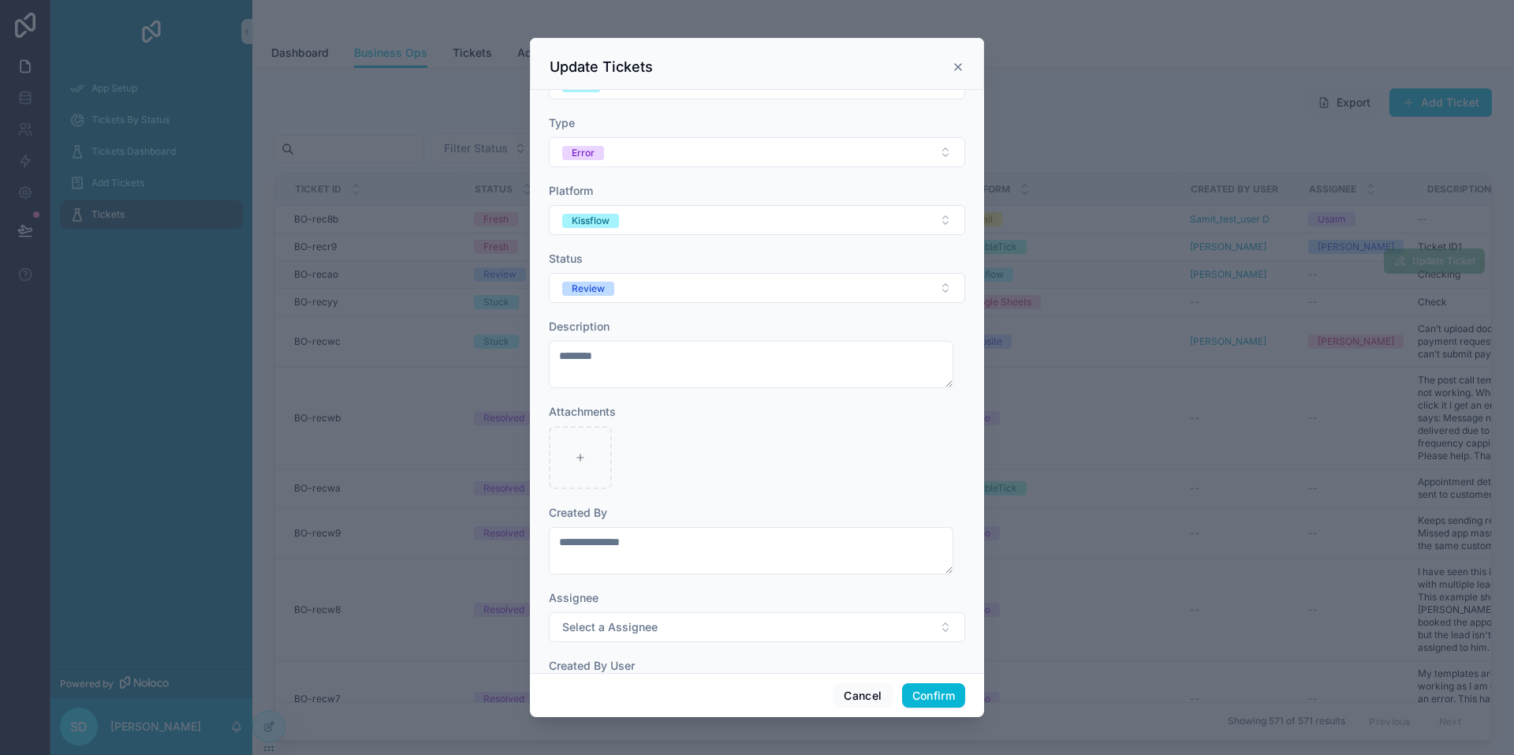
scroll to position [168, 0]
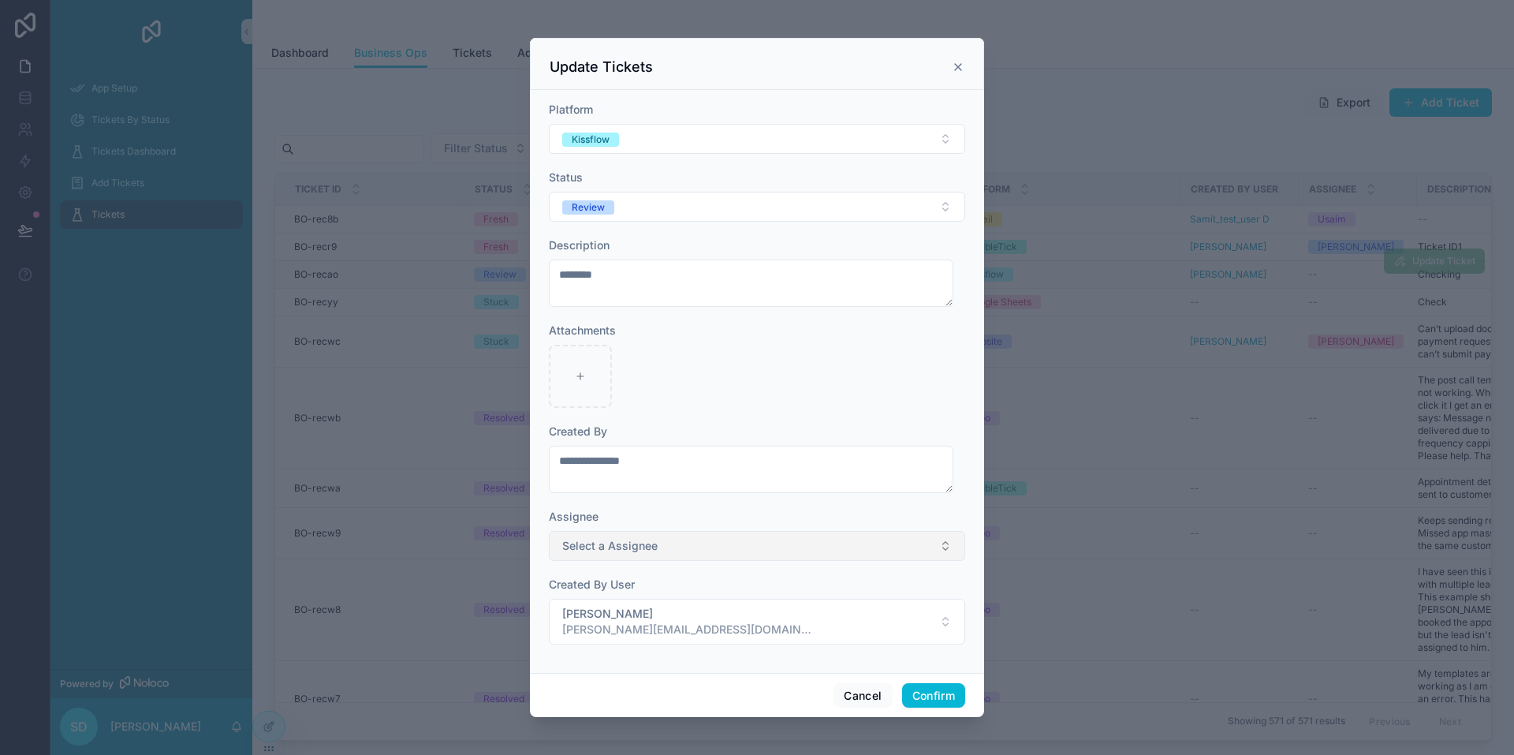
click at [636, 543] on span "Select a Assignee" at bounding box center [609, 546] width 95 height 16
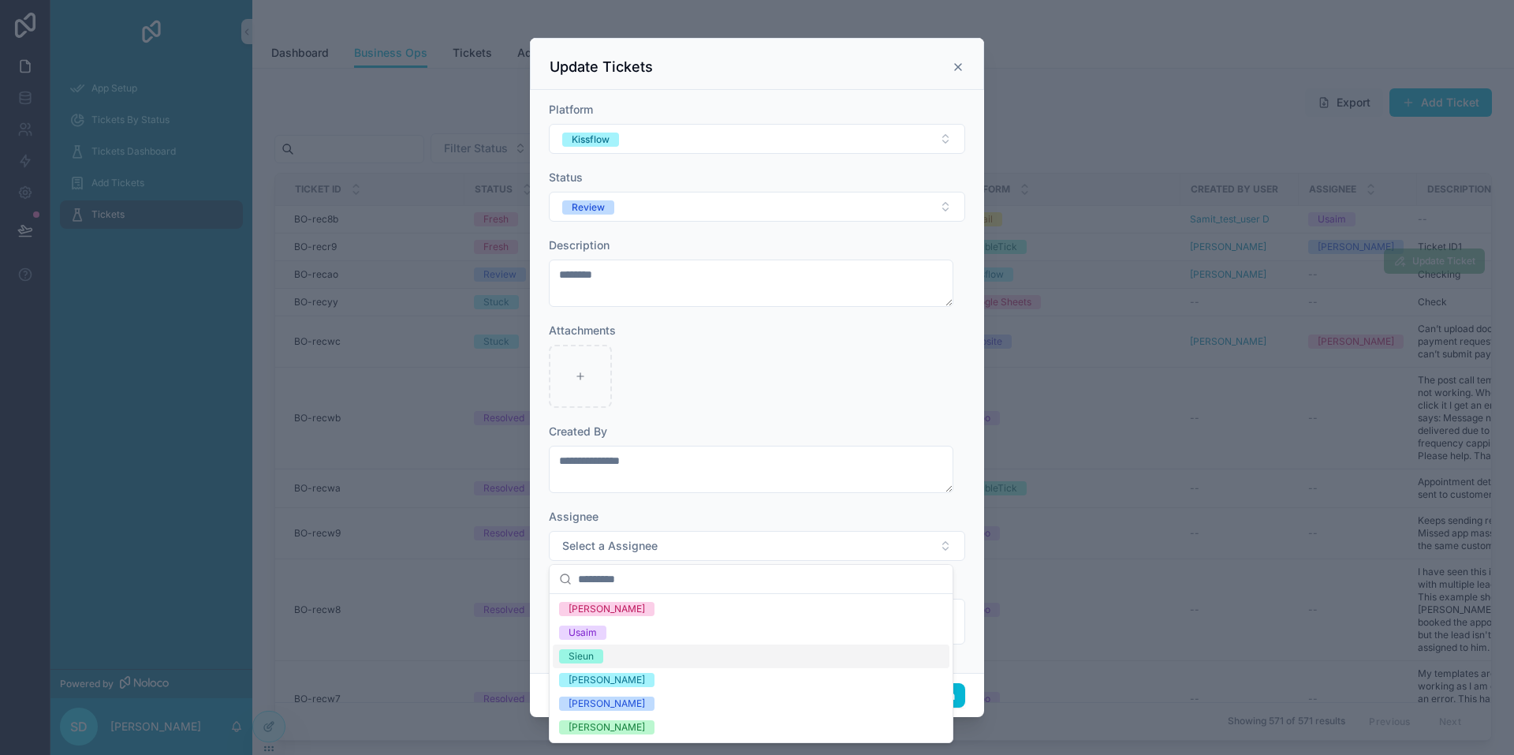
click at [618, 658] on div "Sieun" at bounding box center [751, 656] width 397 height 24
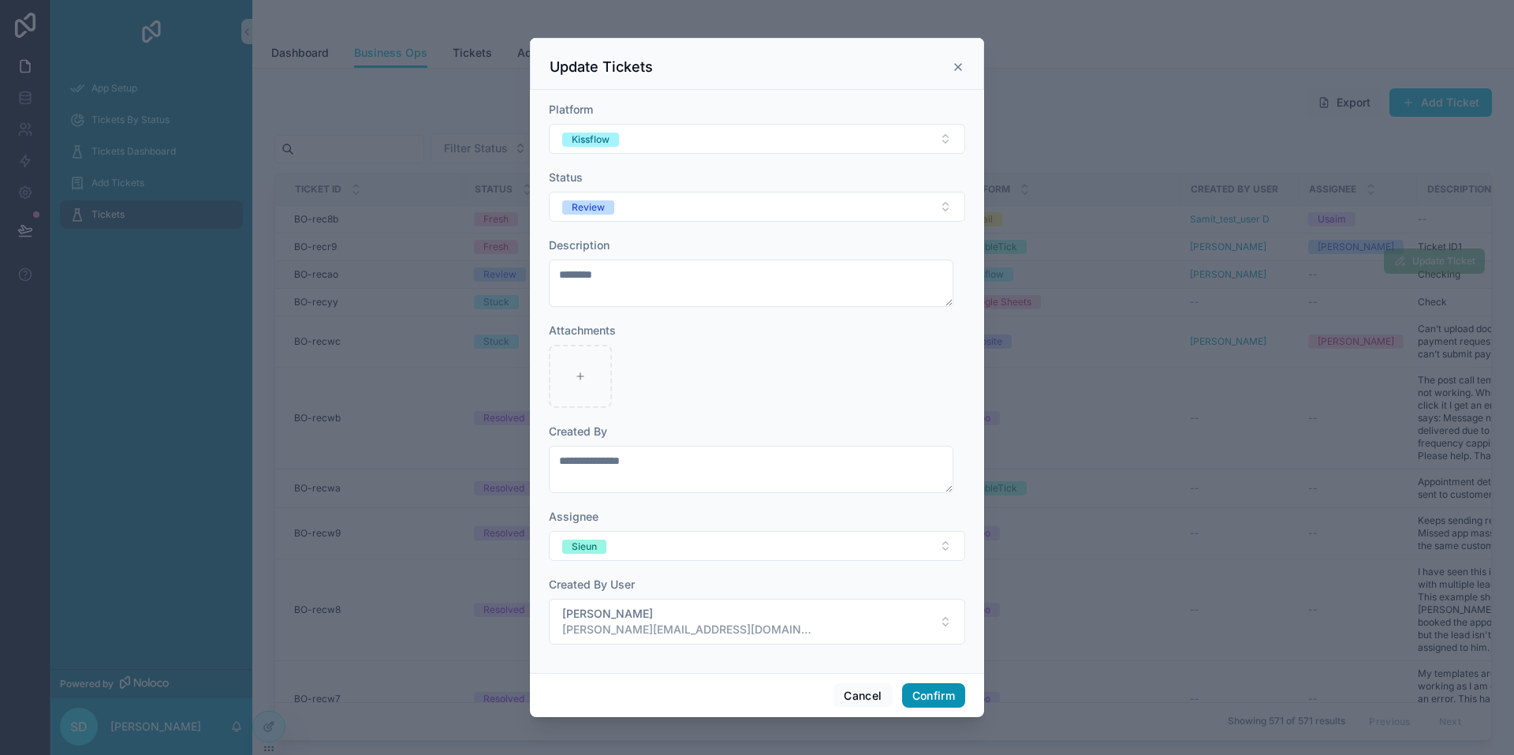
click at [930, 688] on button "Confirm" at bounding box center [933, 695] width 63 height 25
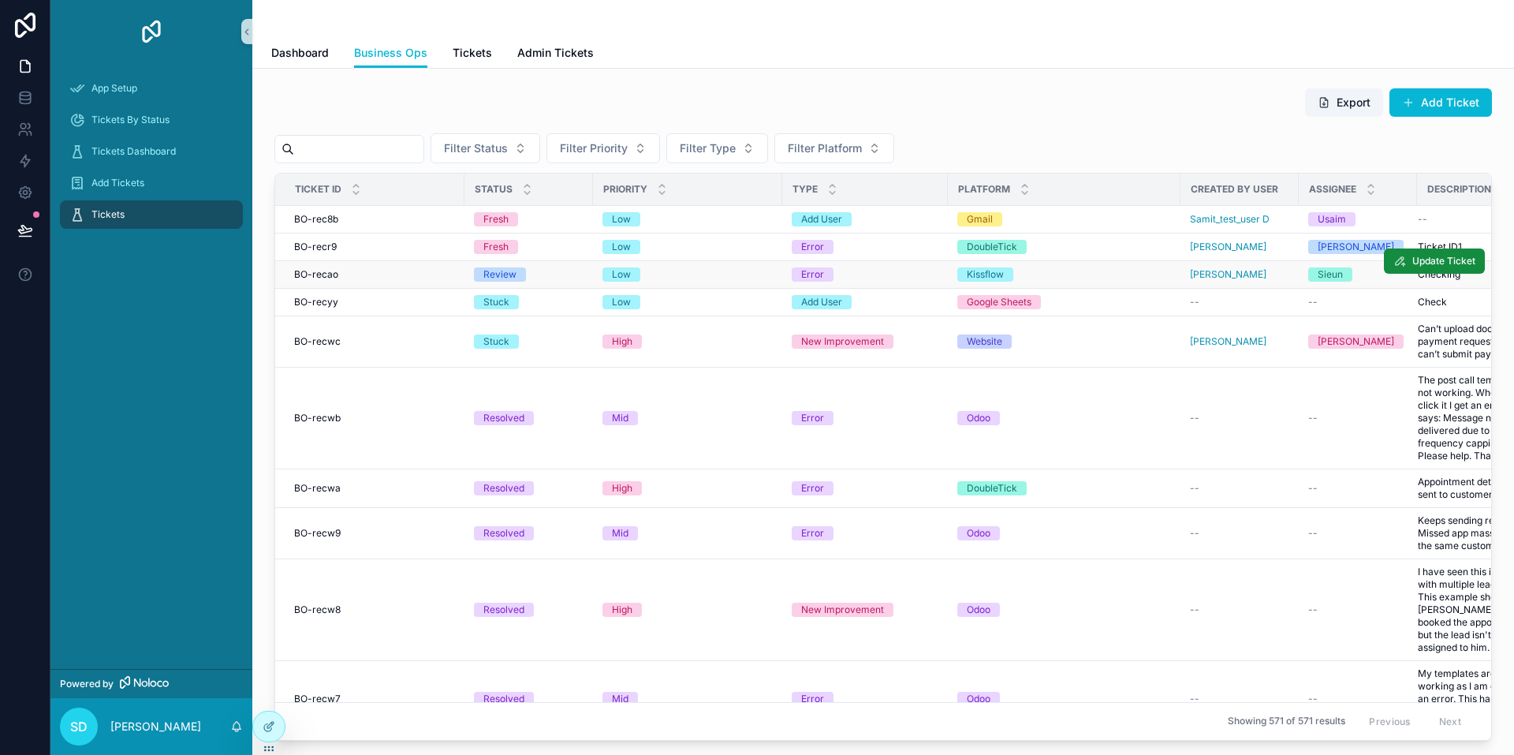
click at [1084, 265] on td "Kissflow" at bounding box center [1064, 275] width 233 height 28
click at [1046, 272] on div "Kissflow" at bounding box center [1065, 274] width 214 height 14
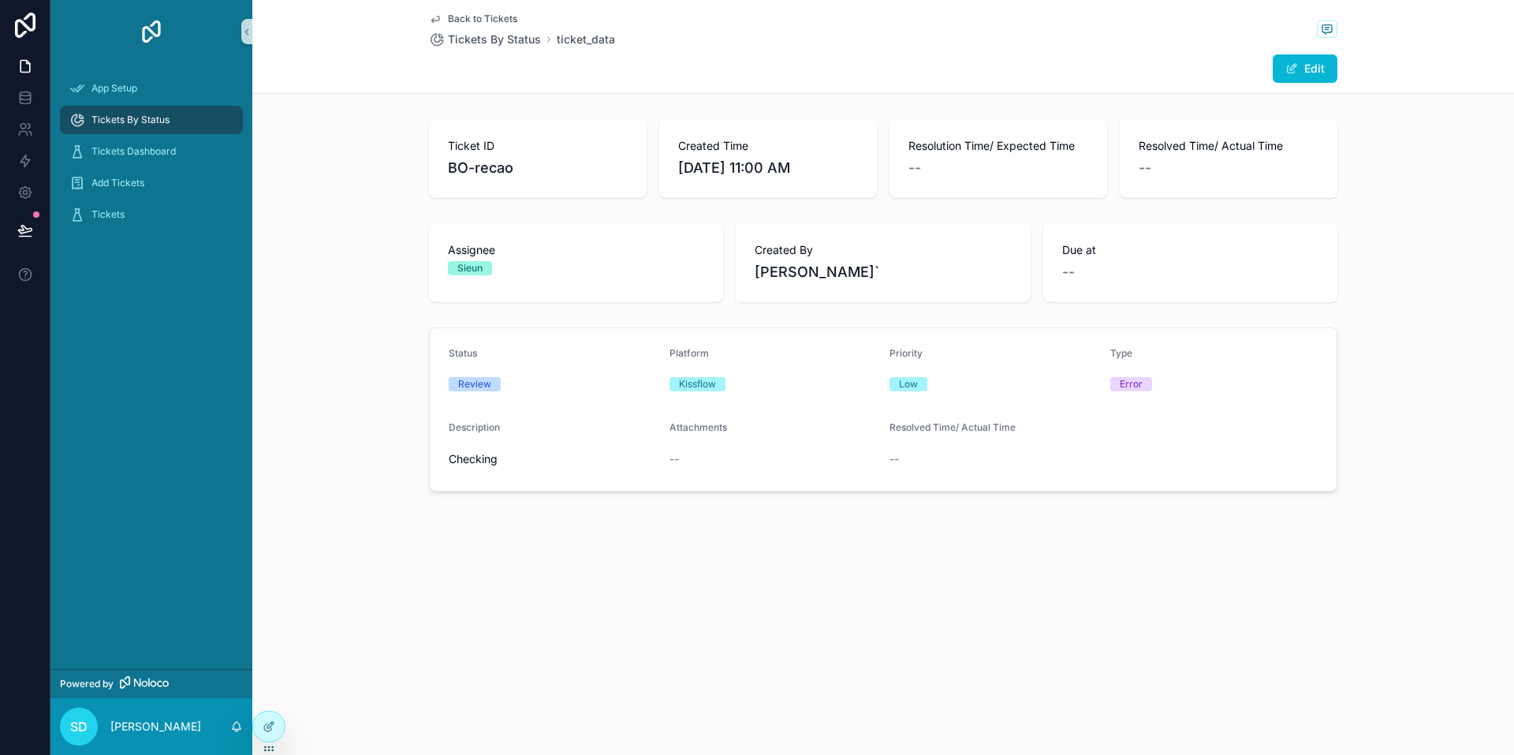
drag, startPoint x: 823, startPoint y: 278, endPoint x: 895, endPoint y: 278, distance: 71.8
click at [895, 278] on div "Created By Shadab Shakeel`" at bounding box center [883, 262] width 294 height 79
click at [910, 277] on span "Shadab Shakeel`" at bounding box center [883, 272] width 256 height 22
drag, startPoint x: 887, startPoint y: 279, endPoint x: 723, endPoint y: 244, distance: 167.9
click at [723, 244] on div "Assignee Sieun Created By Shadab Shakeel` Due at --" at bounding box center [883, 262] width 909 height 79
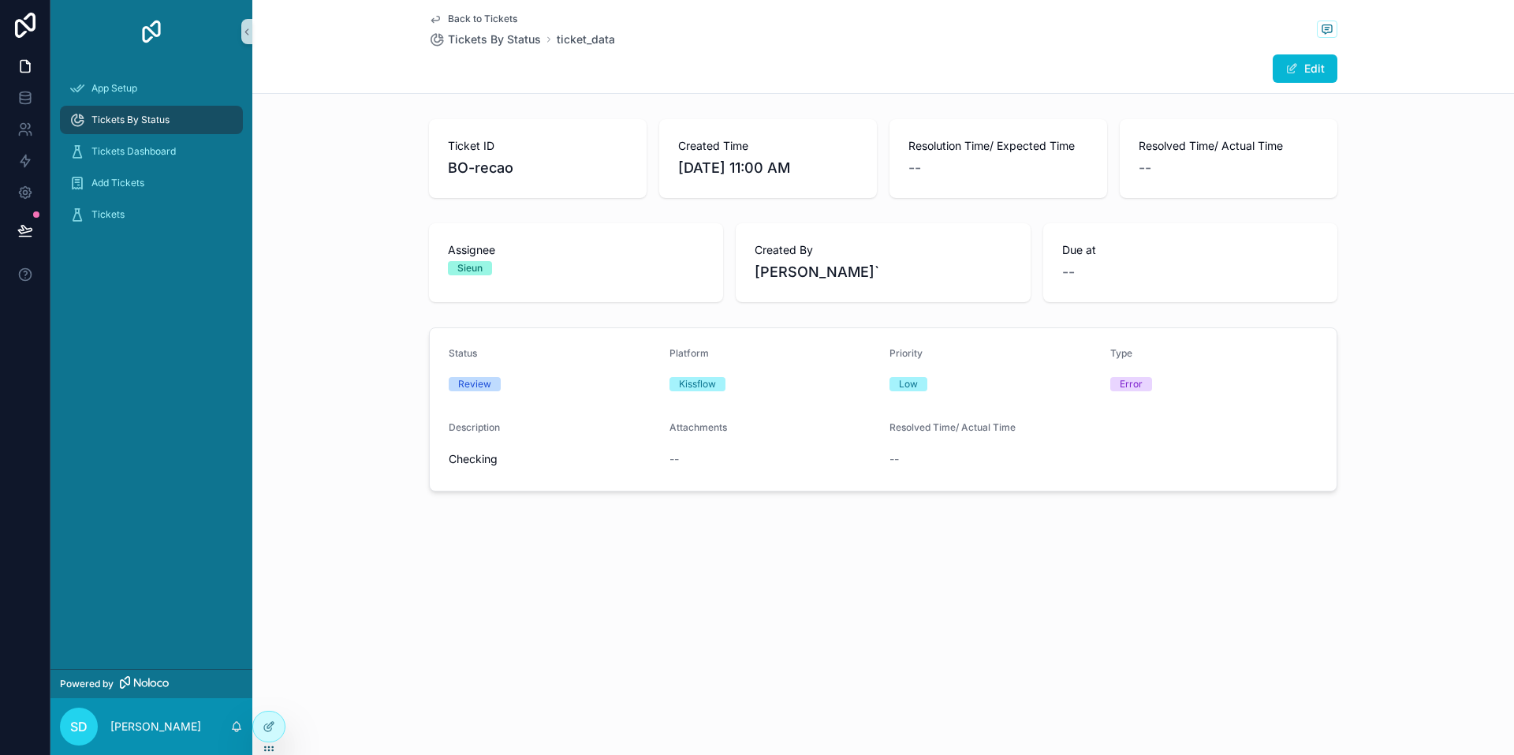
click at [543, 250] on span "Assignee" at bounding box center [576, 250] width 256 height 16
drag, startPoint x: 279, startPoint y: 655, endPoint x: 263, endPoint y: 694, distance: 42.5
click at [279, 655] on div "Back to Tickets Tickets By Status ticket_data Edit Ticket ID BO-recao Created T…" at bounding box center [883, 377] width 1262 height 755
click at [132, 212] on div "Tickets" at bounding box center [151, 214] width 164 height 25
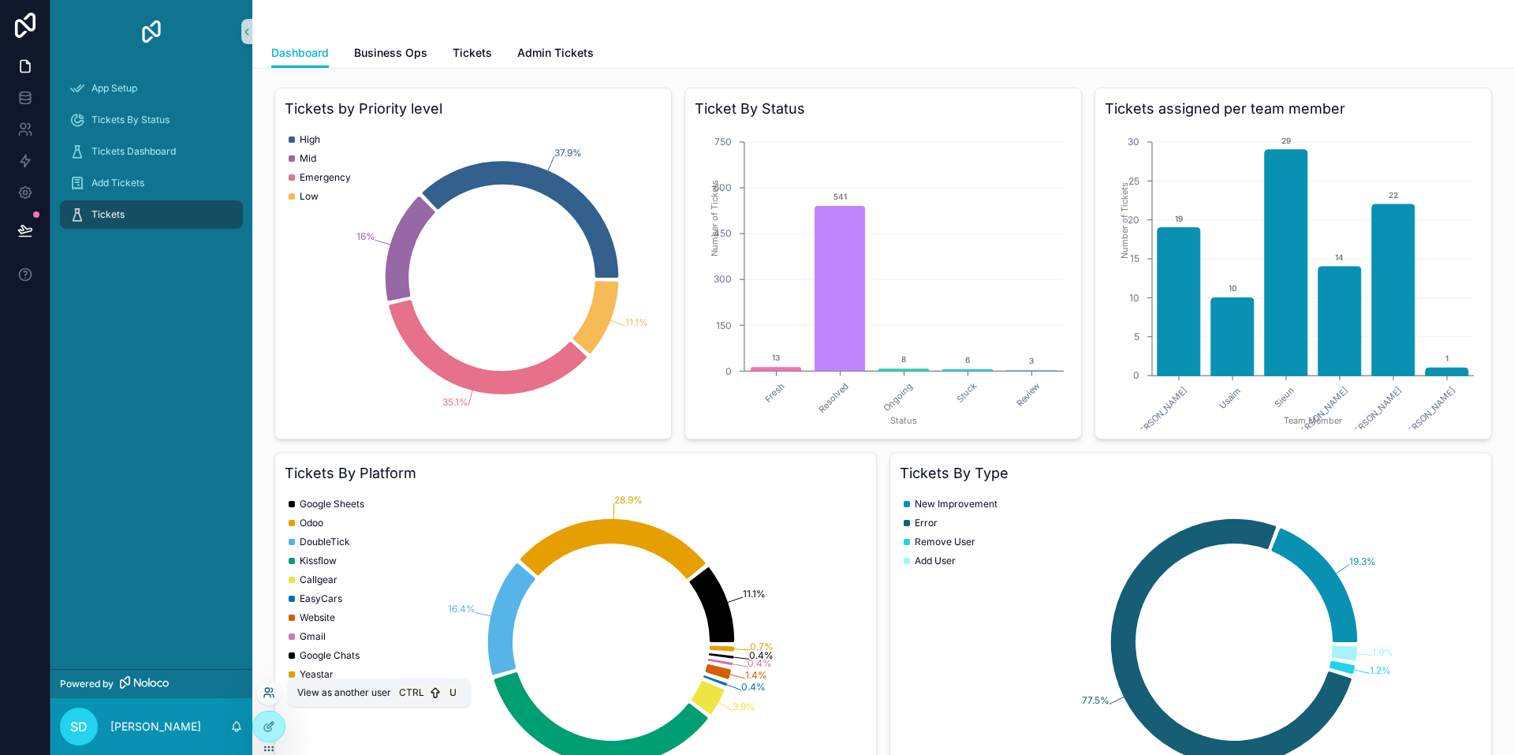
click at [269, 688] on icon at bounding box center [267, 690] width 4 height 4
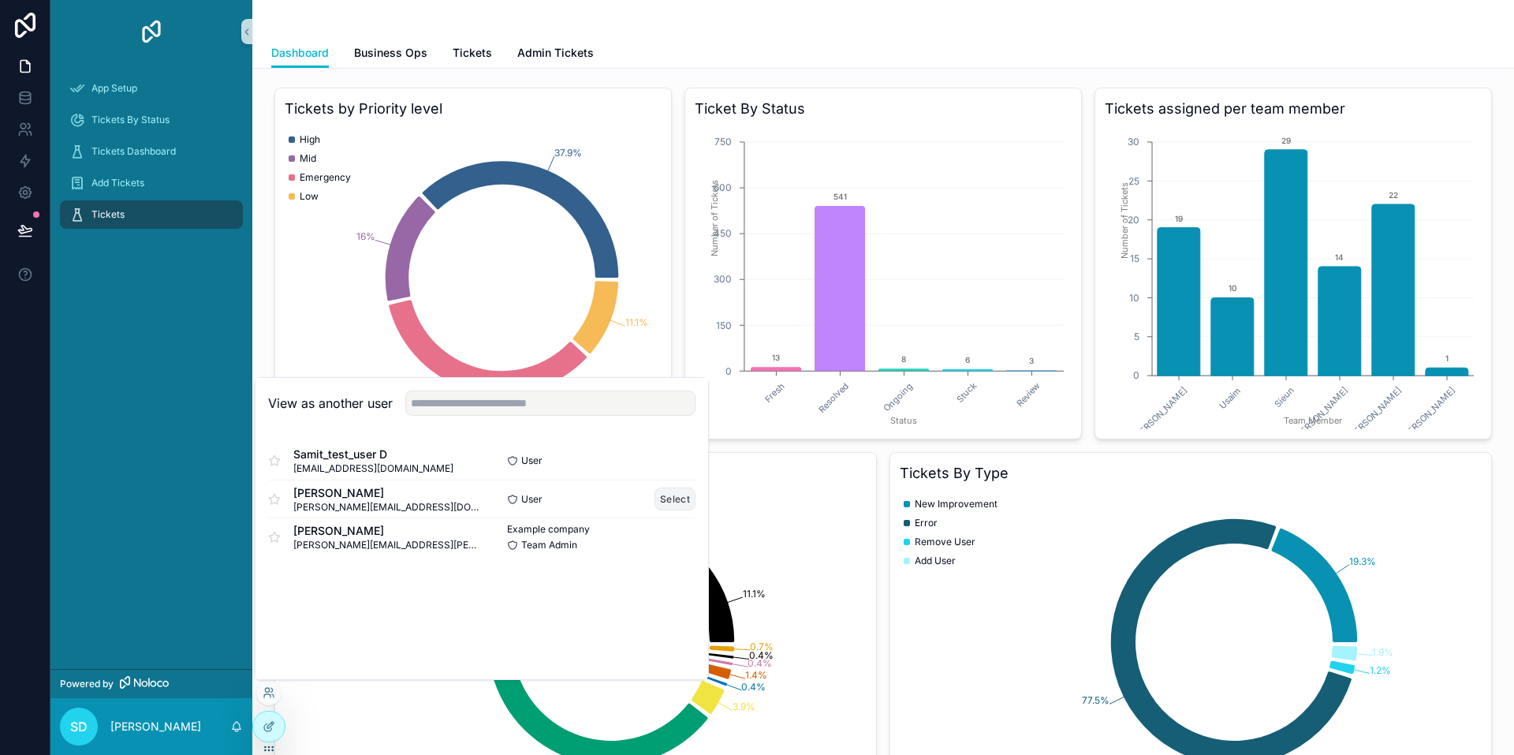
click at [676, 502] on button "Select" at bounding box center [675, 498] width 41 height 23
click at [696, 530] on div "Samit_test_user D samitdhawal10@gmail.com User Select Shadab Shakeel shadab@alb…" at bounding box center [482, 498] width 453 height 139
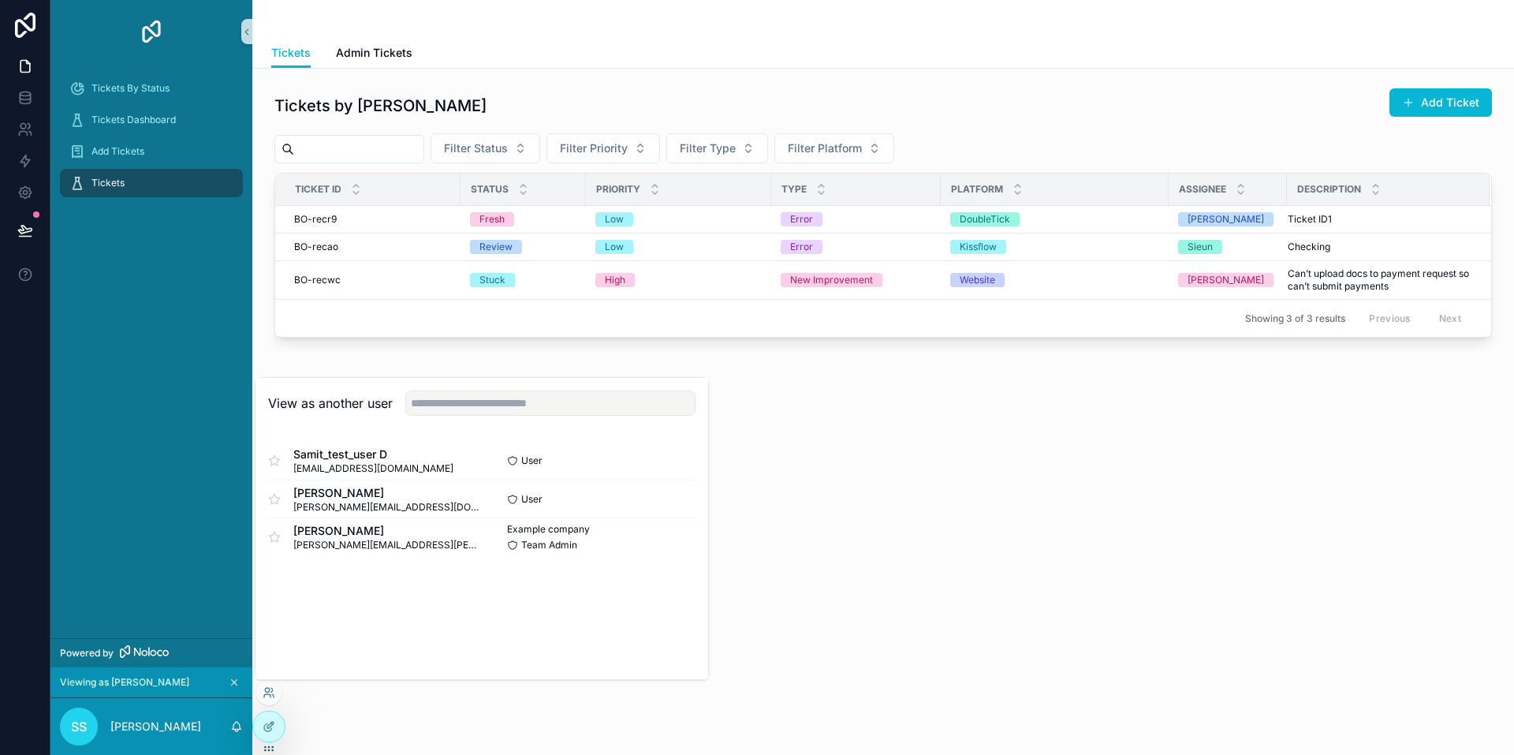
click at [909, 419] on div "Tickets by Shadab Add Ticket Filter Status Filter Priority Filter Type Filter P…" at bounding box center [883, 257] width 1262 height 376
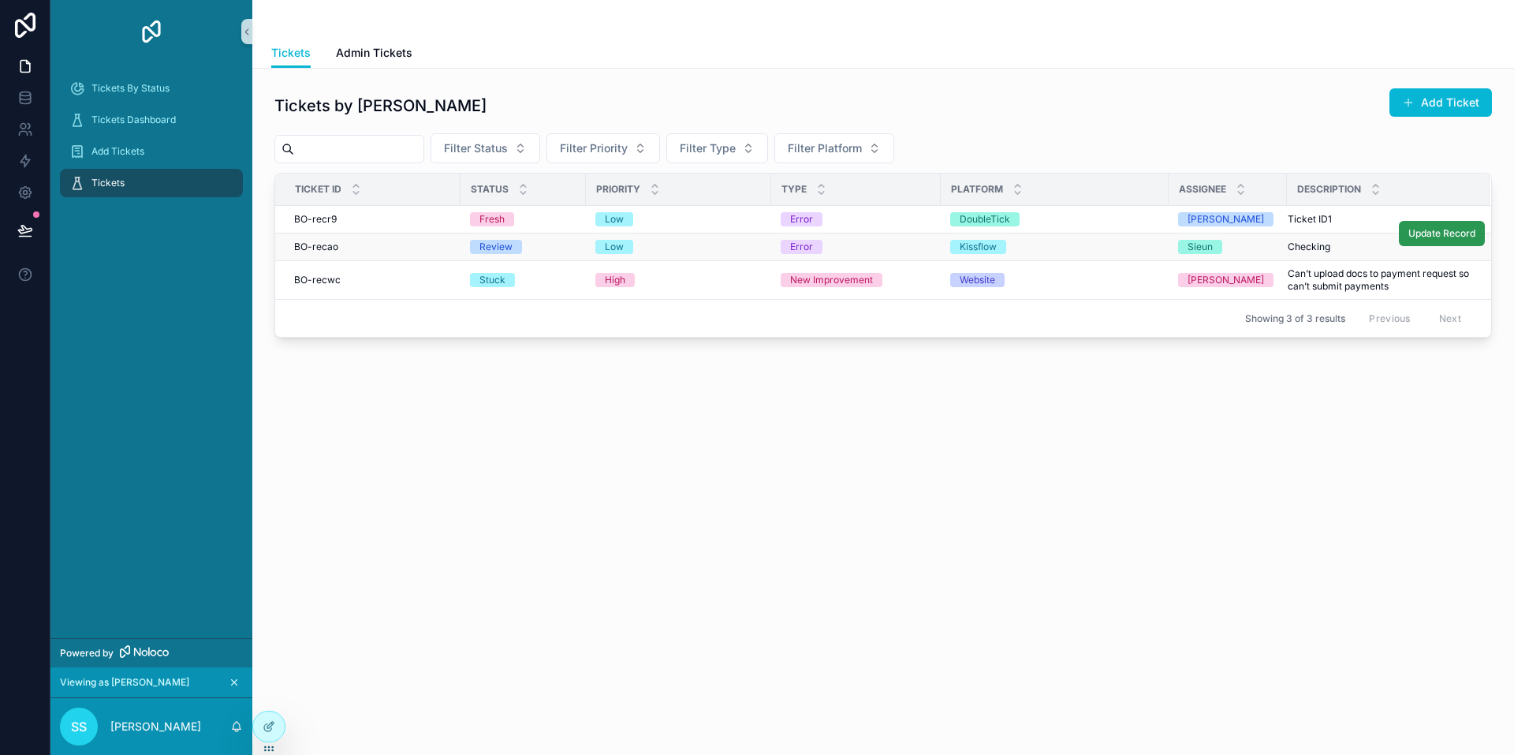
click at [1422, 234] on span "Update Record" at bounding box center [1442, 233] width 67 height 13
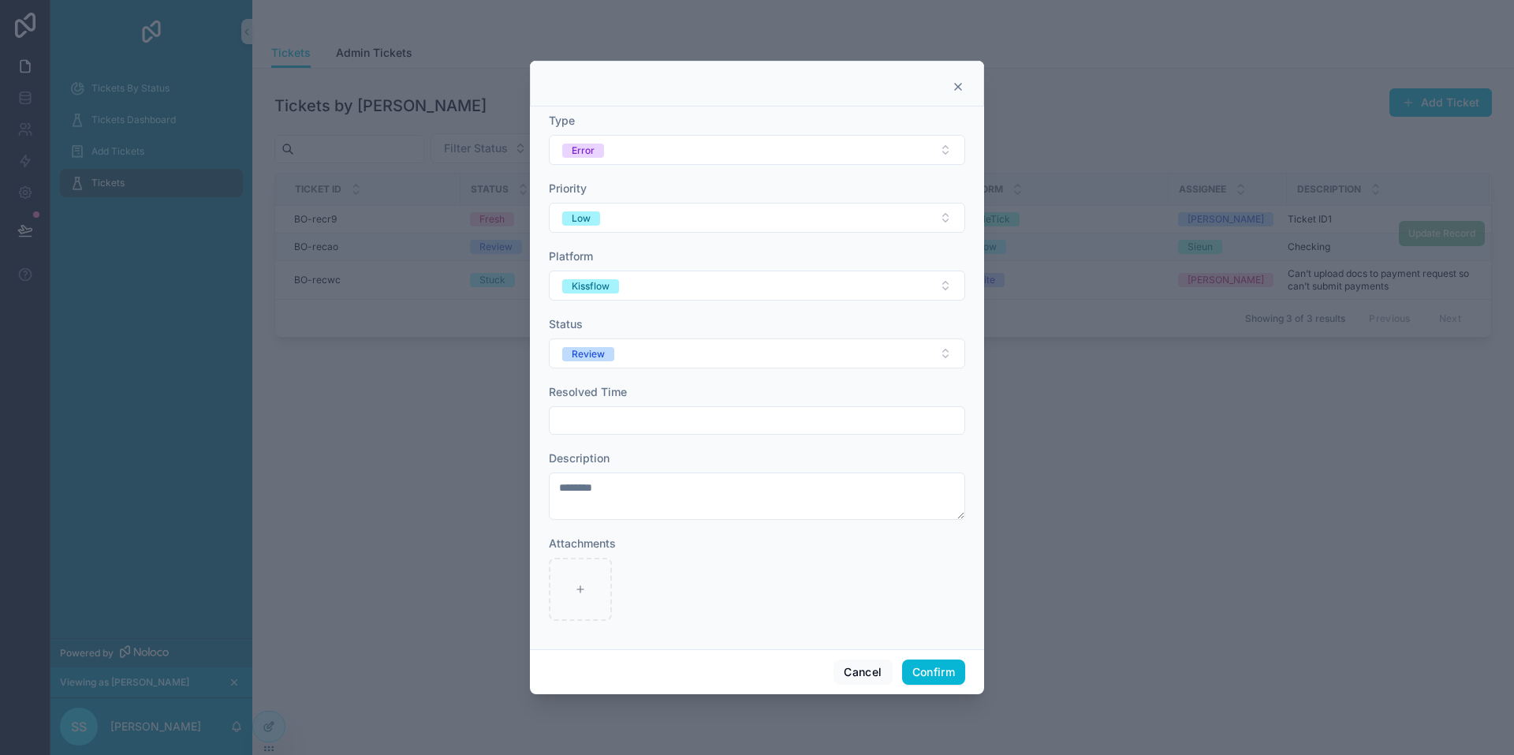
click at [679, 427] on input "text" at bounding box center [757, 420] width 415 height 22
click at [729, 186] on button "2" at bounding box center [729, 191] width 28 height 28
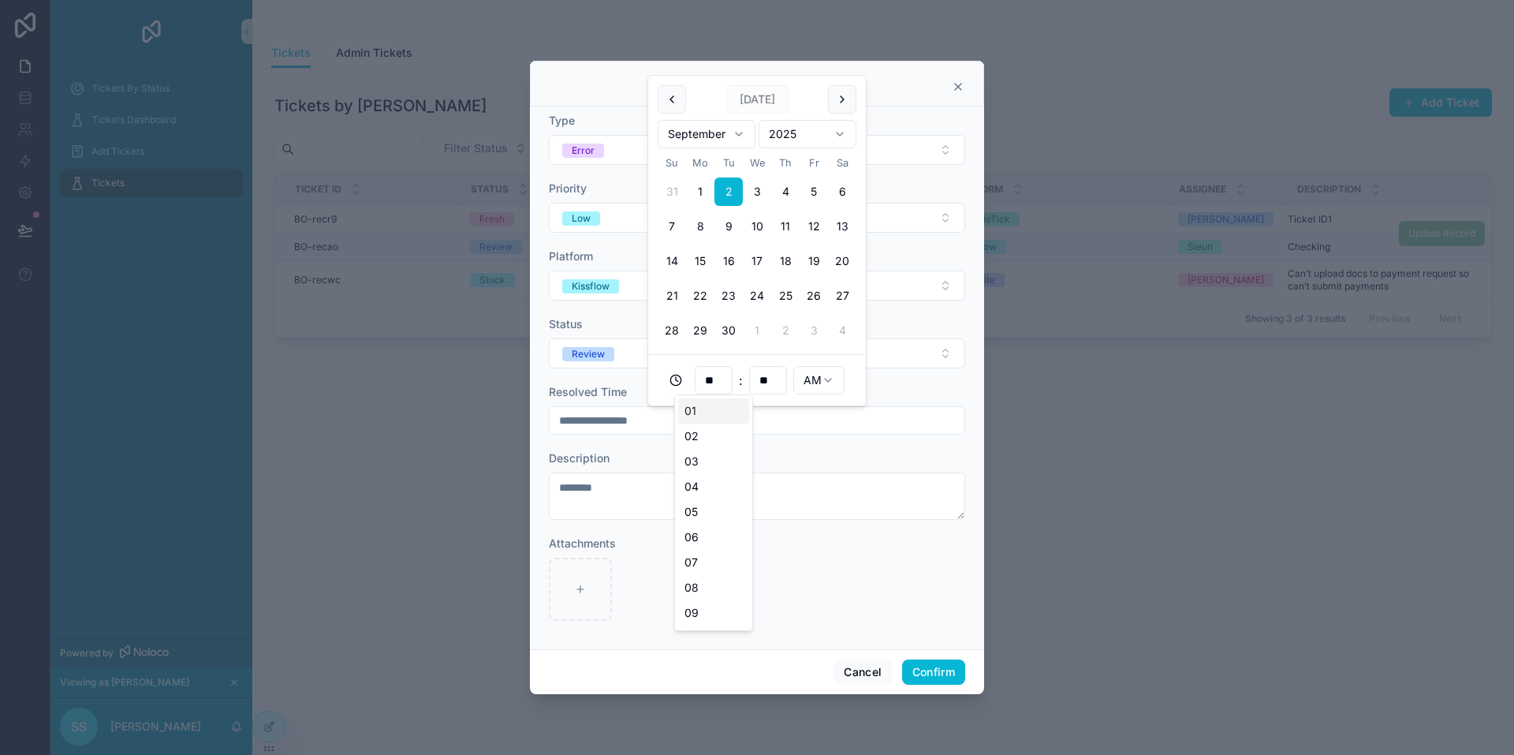
click at [724, 379] on input "**" at bounding box center [714, 380] width 36 height 22
click at [704, 409] on div "01" at bounding box center [713, 410] width 71 height 25
type input "**********"
type input "**"
click at [827, 384] on html "**********" at bounding box center [757, 377] width 1514 height 755
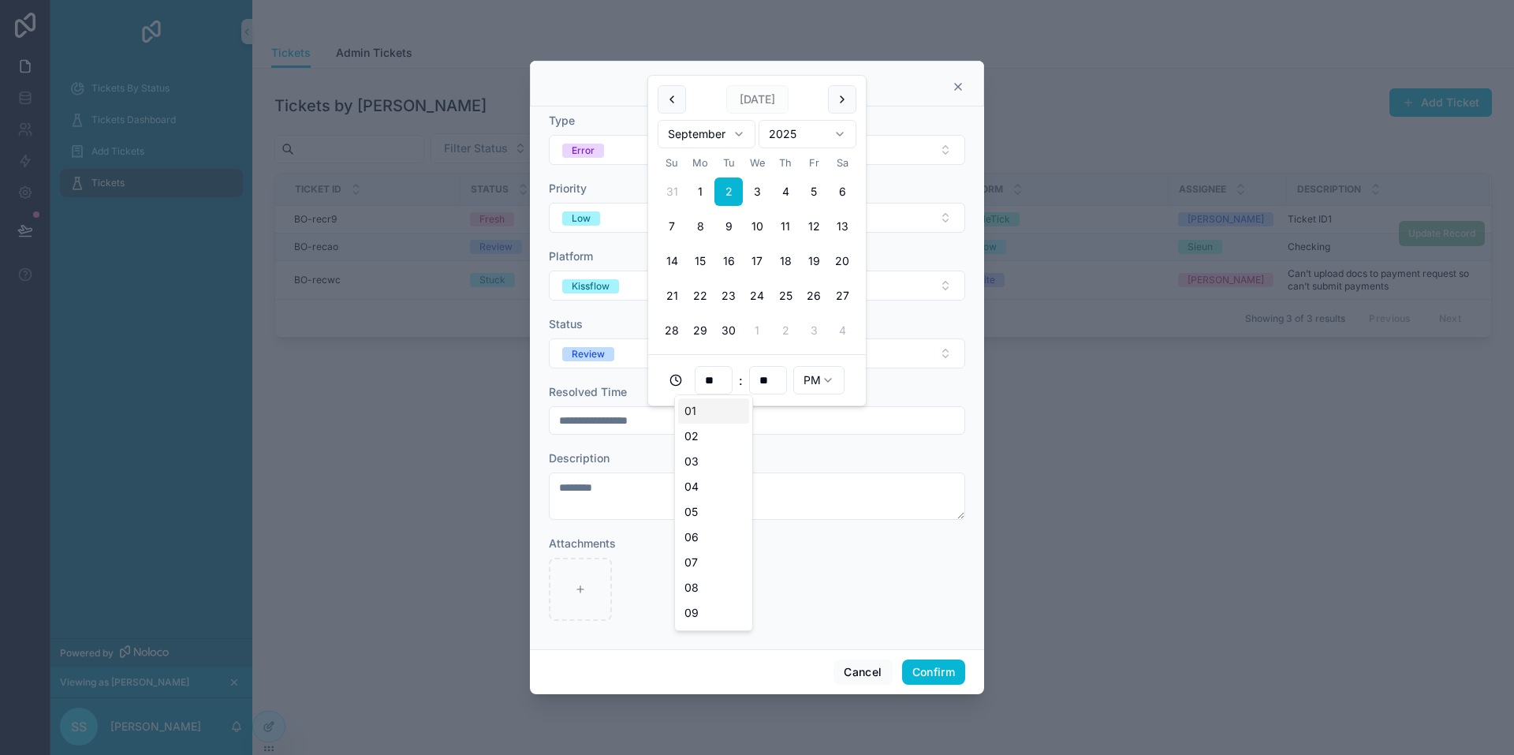
click at [723, 378] on input "**" at bounding box center [714, 380] width 36 height 22
click at [700, 436] on div "02" at bounding box center [713, 436] width 71 height 25
type input "**********"
type input "**"
click at [775, 377] on input "**" at bounding box center [768, 380] width 36 height 22
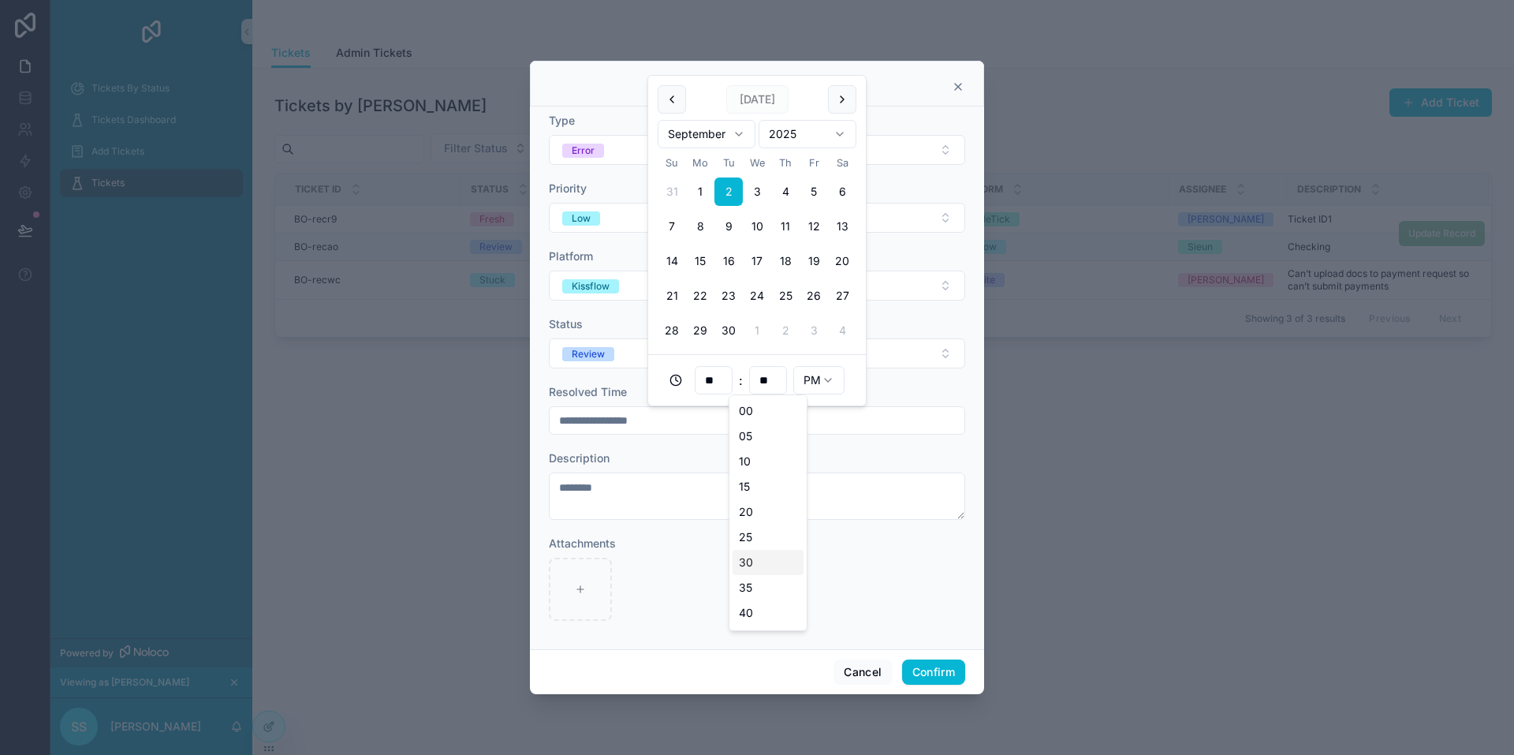
scroll to position [74, 0]
click at [759, 483] on div "30" at bounding box center [768, 488] width 71 height 25
type input "**********"
type input "**"
click at [774, 379] on input "**" at bounding box center [768, 380] width 36 height 22
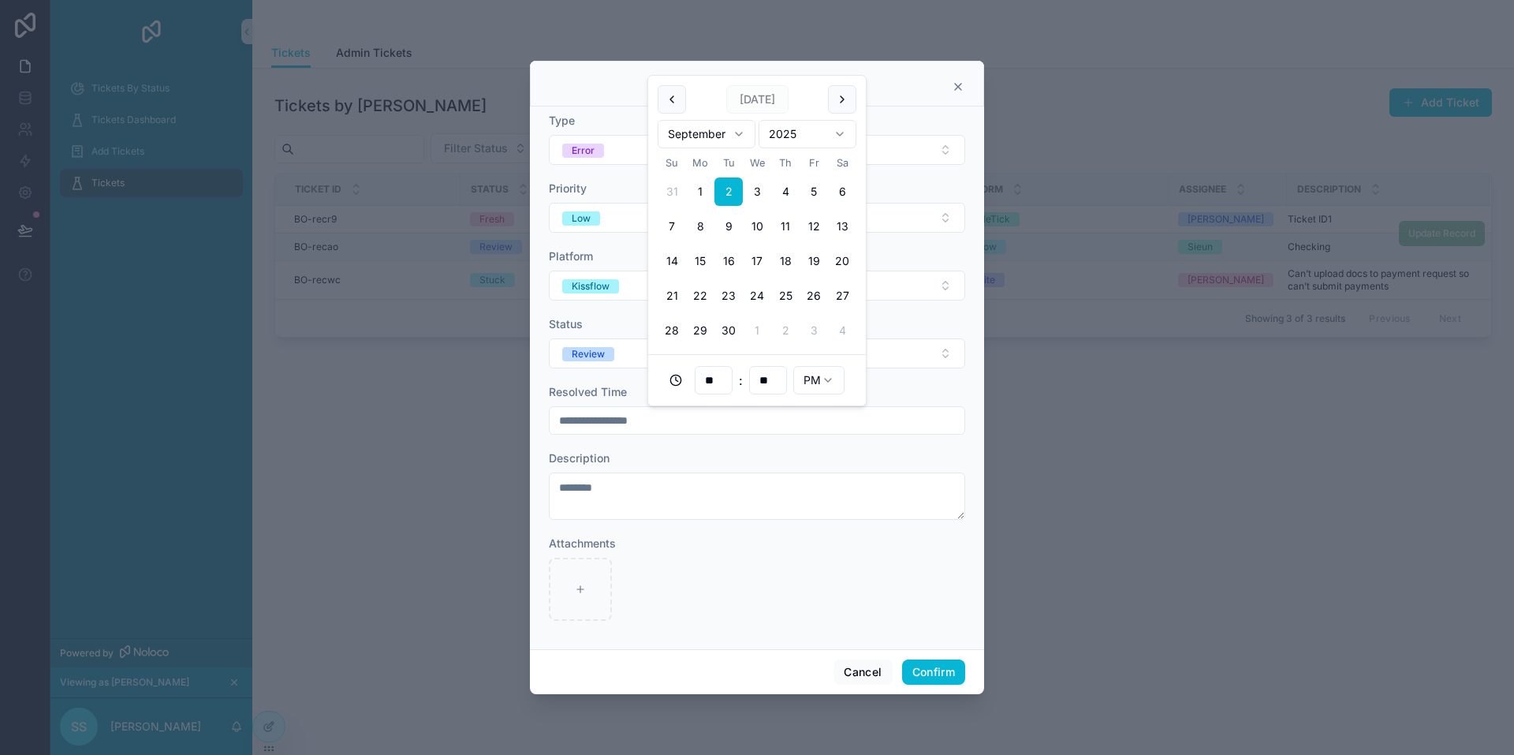
click at [774, 379] on input "**" at bounding box center [768, 380] width 36 height 22
type input "**********"
type input "**"
type input "**********"
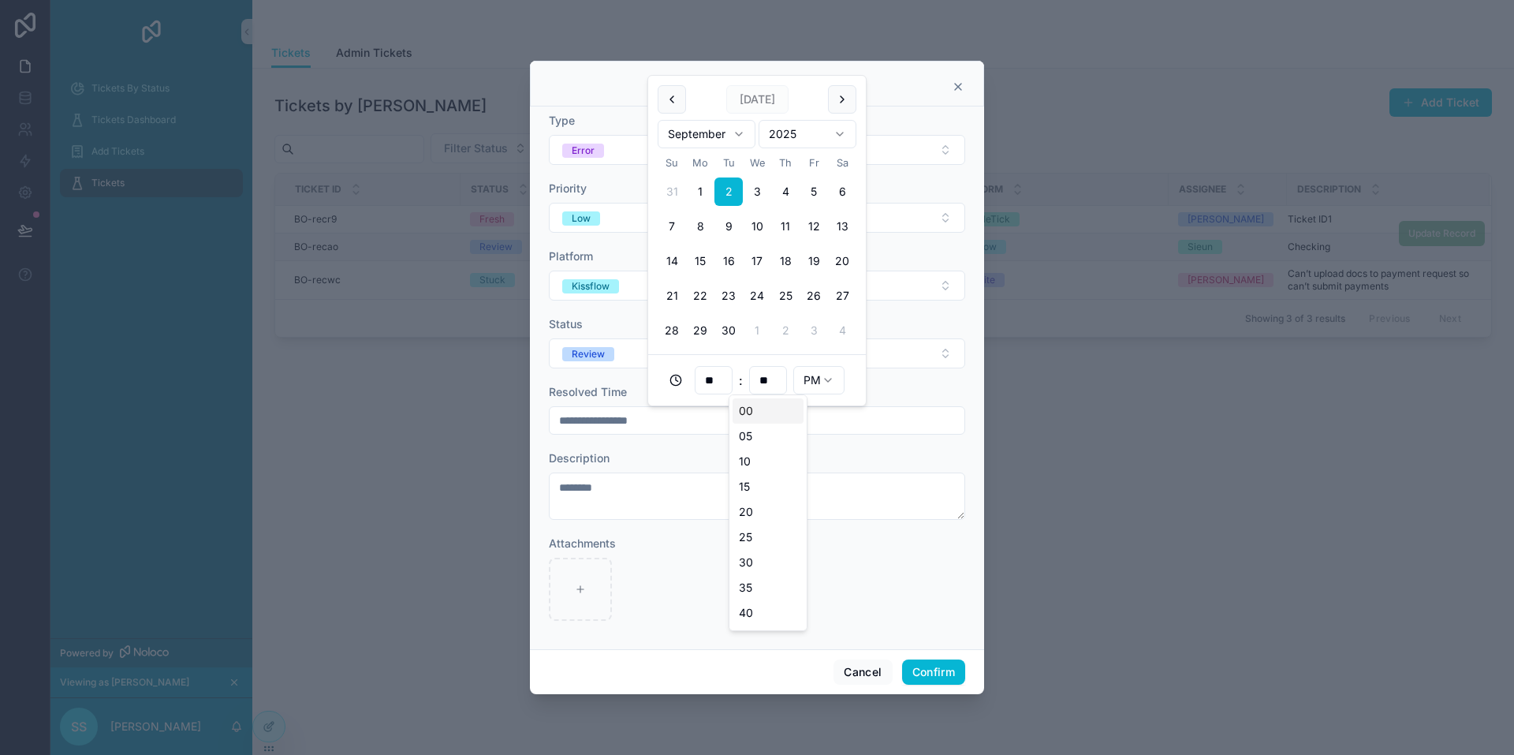
type input "**"
click at [853, 367] on div "** : ** PM" at bounding box center [757, 380] width 199 height 32
click at [895, 553] on div "Attachments" at bounding box center [757, 578] width 416 height 85
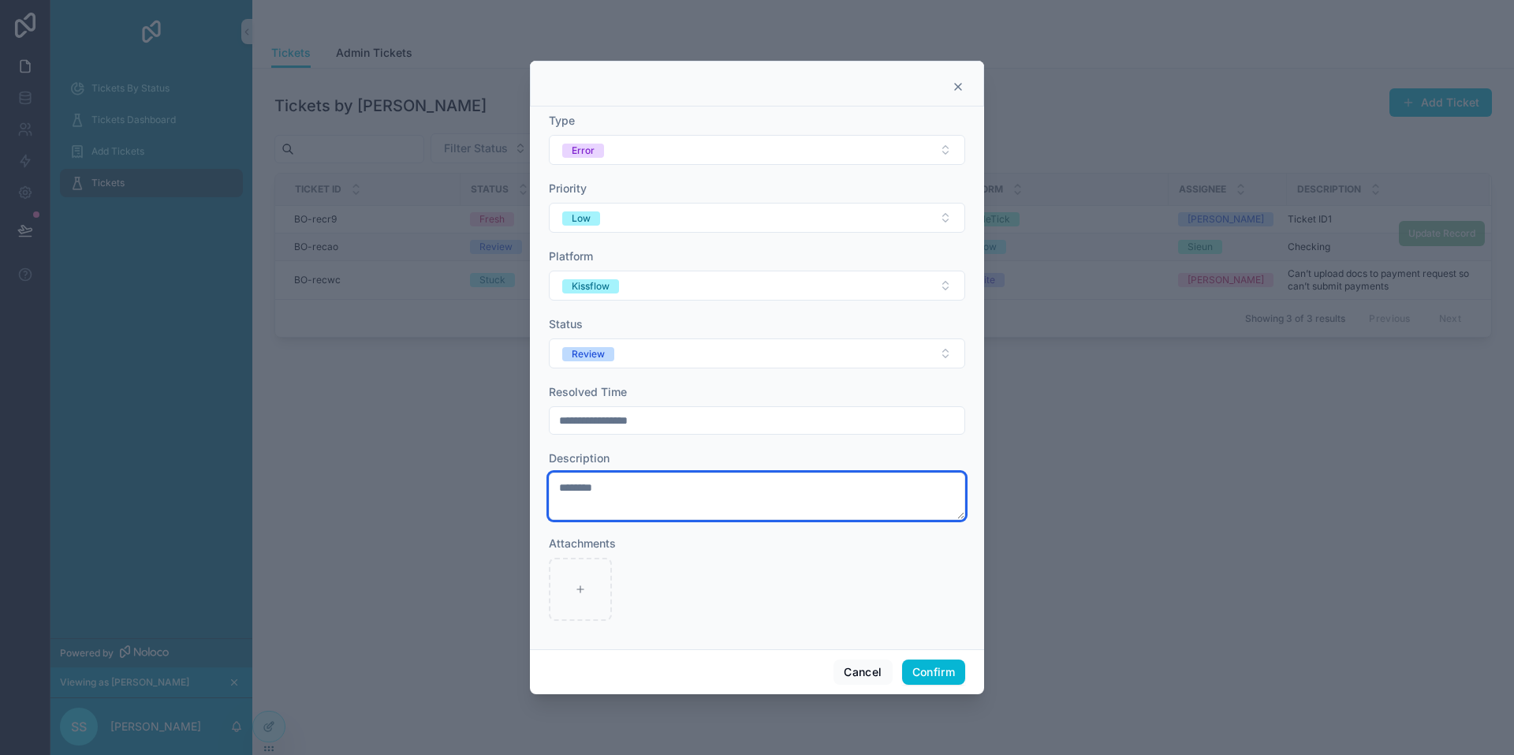
click at [615, 494] on textarea "********" at bounding box center [757, 495] width 416 height 47
type textarea "**********"
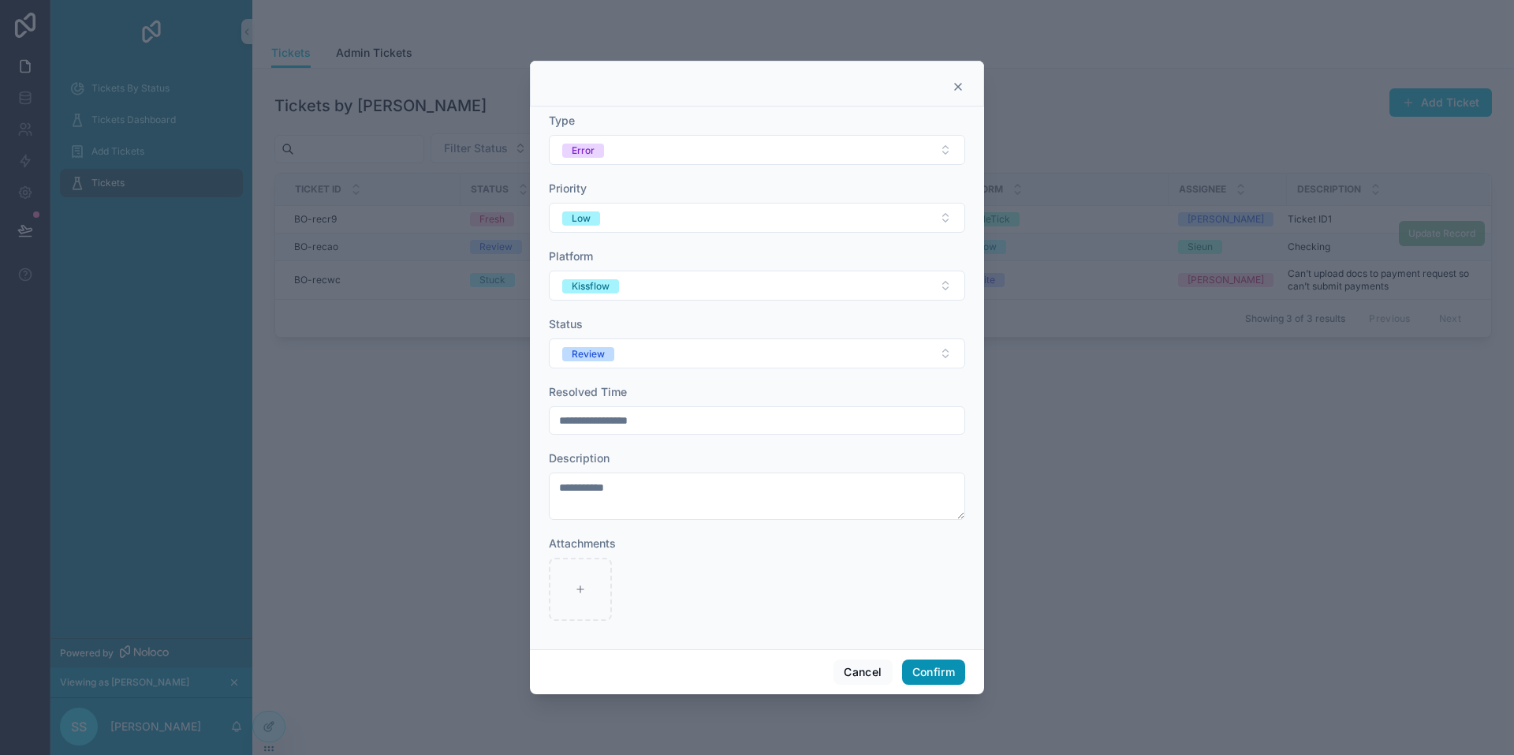
click at [942, 671] on button "Confirm" at bounding box center [933, 671] width 63 height 25
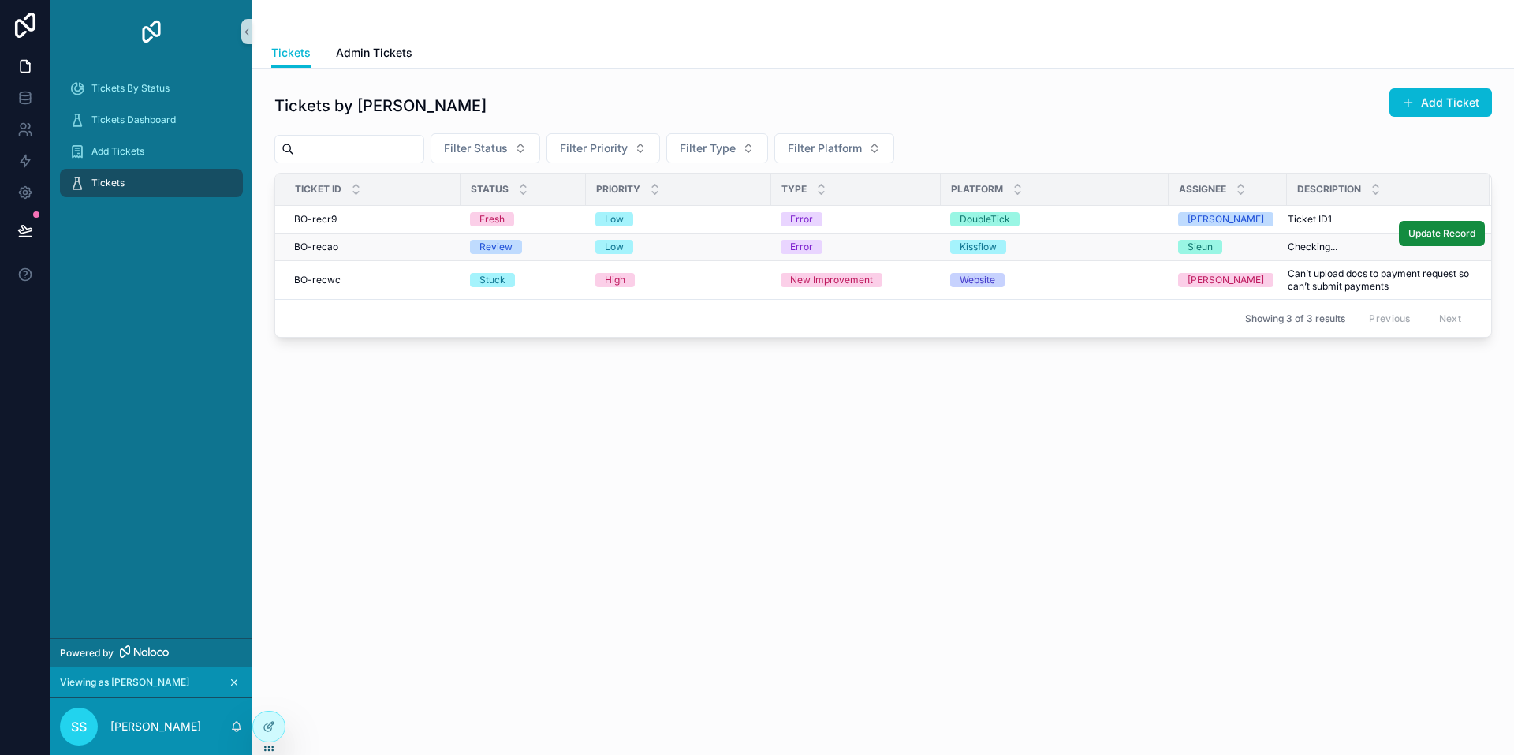
click at [1111, 242] on div "Kissflow" at bounding box center [1054, 247] width 209 height 14
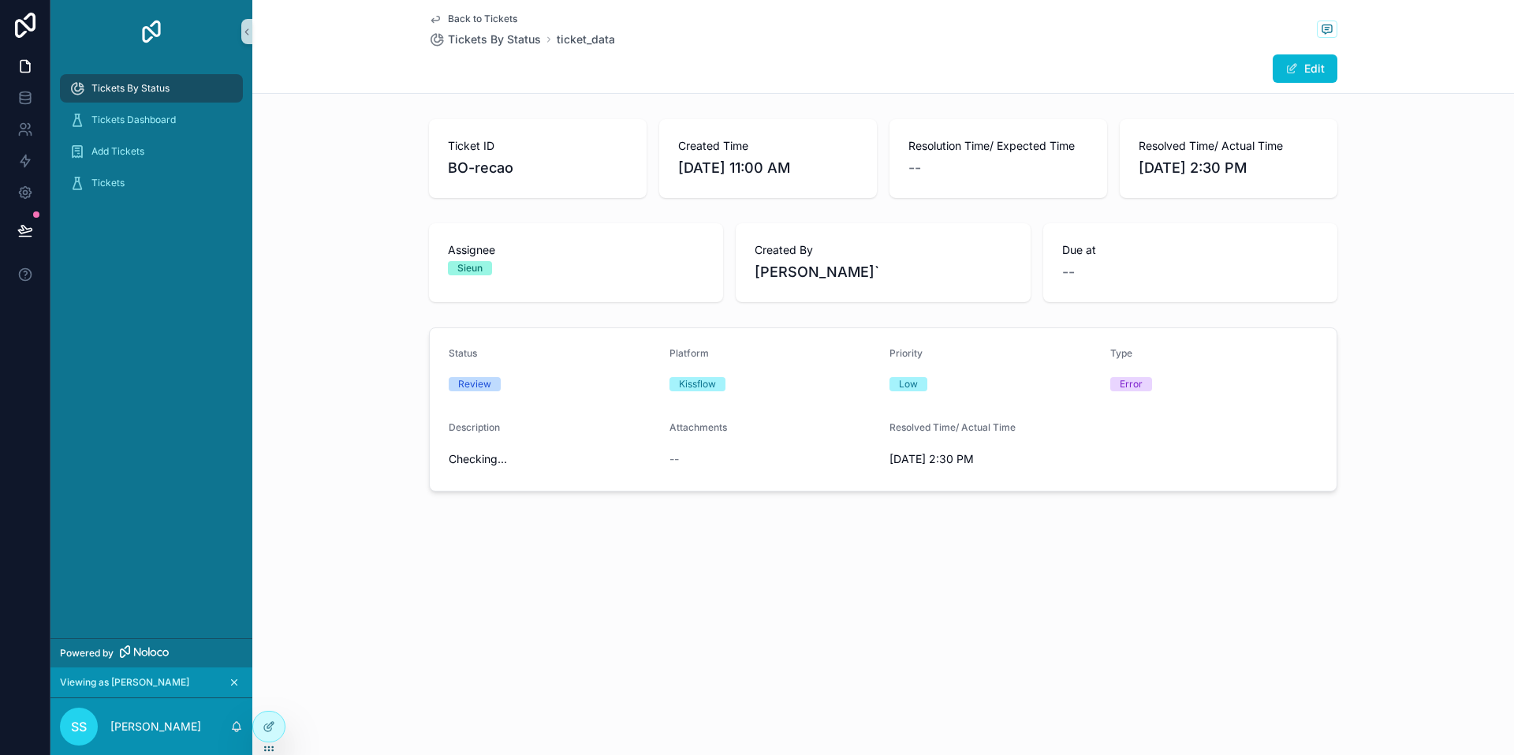
drag, startPoint x: 883, startPoint y: 413, endPoint x: 1023, endPoint y: 480, distance: 155.6
click at [1015, 479] on form "Status Review Platform Kissflow Priority Low Type Error Description Checking...…" at bounding box center [883, 409] width 907 height 162
click at [1040, 480] on form "Status Review Platform Kissflow Priority Low Type Error Description Checking...…" at bounding box center [883, 409] width 907 height 162
drag, startPoint x: 1137, startPoint y: 144, endPoint x: 1275, endPoint y: 172, distance: 141.7
click at [1275, 172] on div "Resolved Time/ Actual Time 9/2/2025 2:30 PM" at bounding box center [1229, 158] width 218 height 79
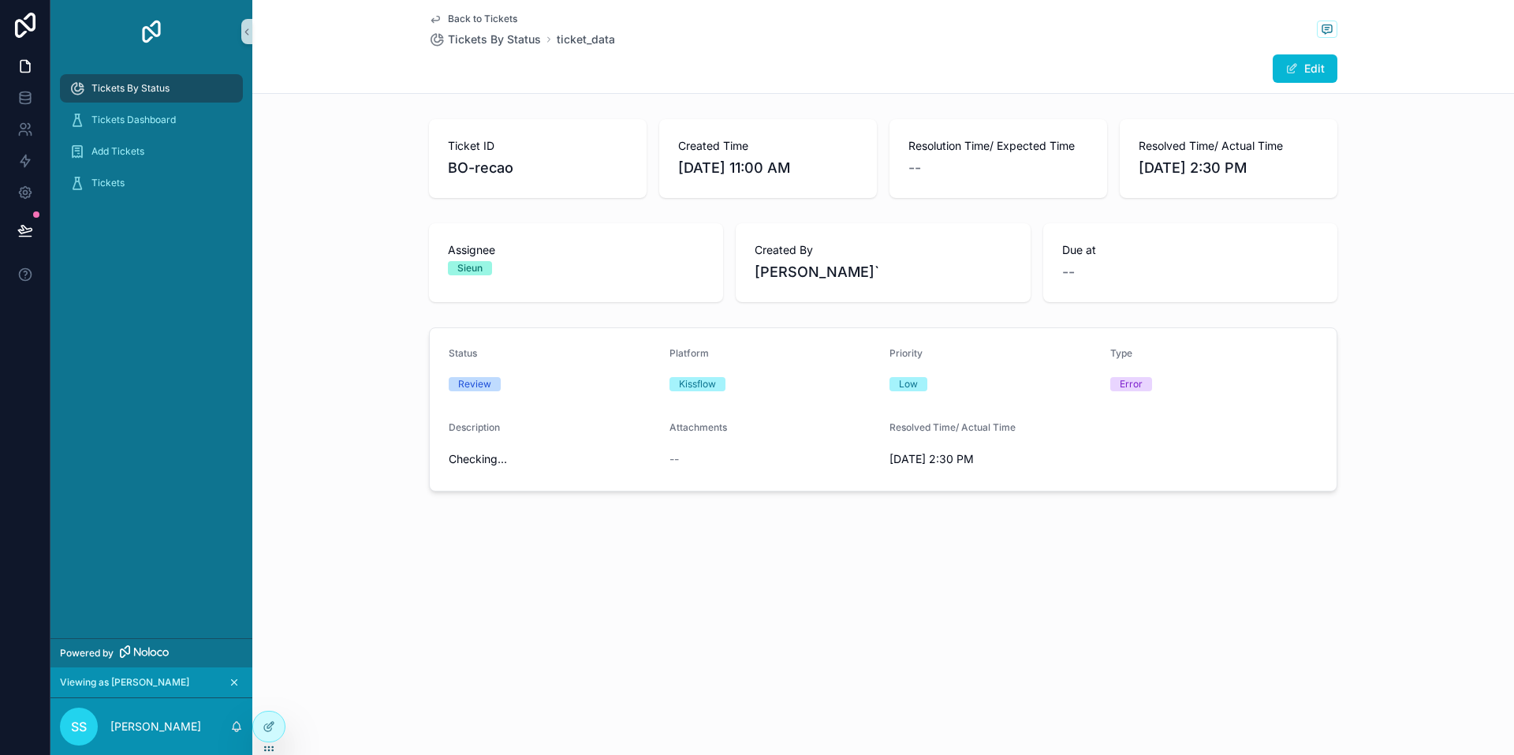
click at [1275, 172] on span "9/2/2025 2:30 PM" at bounding box center [1229, 168] width 180 height 22
drag, startPoint x: 1059, startPoint y: 245, endPoint x: 1115, endPoint y: 294, distance: 74.9
click at [1115, 294] on div "Due at --" at bounding box center [1190, 262] width 294 height 79
click at [1128, 288] on div "Due at --" at bounding box center [1190, 262] width 294 height 79
drag, startPoint x: 880, startPoint y: 271, endPoint x: 924, endPoint y: 273, distance: 44.2
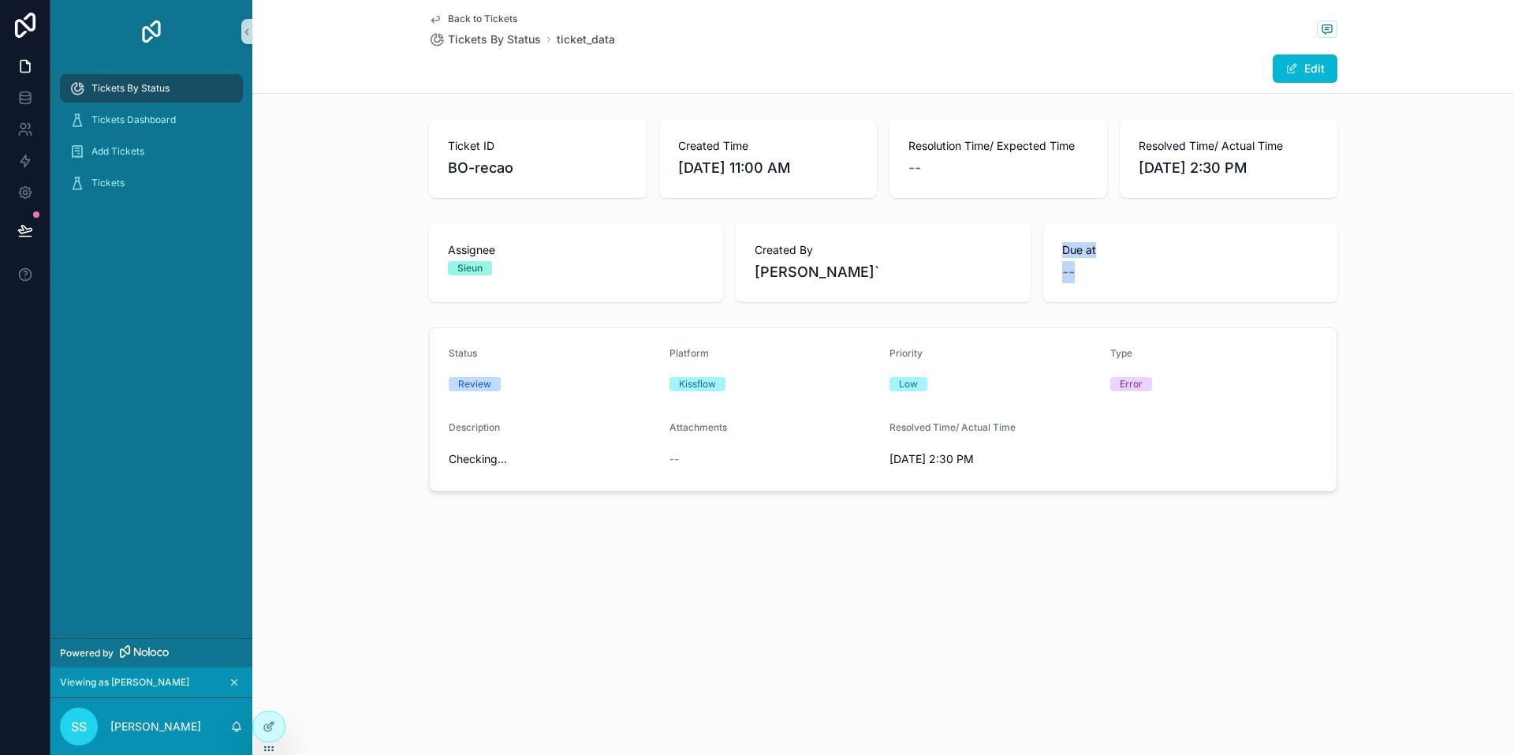
click at [905, 273] on div "Created By Shadab Shakeel`" at bounding box center [883, 262] width 294 height 79
click at [958, 273] on span "Shadab Shakeel`" at bounding box center [883, 272] width 256 height 22
drag, startPoint x: 897, startPoint y: 284, endPoint x: 754, endPoint y: 252, distance: 146.4
click at [754, 252] on div "Created By Shadab Shakeel`" at bounding box center [883, 262] width 294 height 79
click at [755, 252] on span "Created By" at bounding box center [883, 250] width 256 height 16
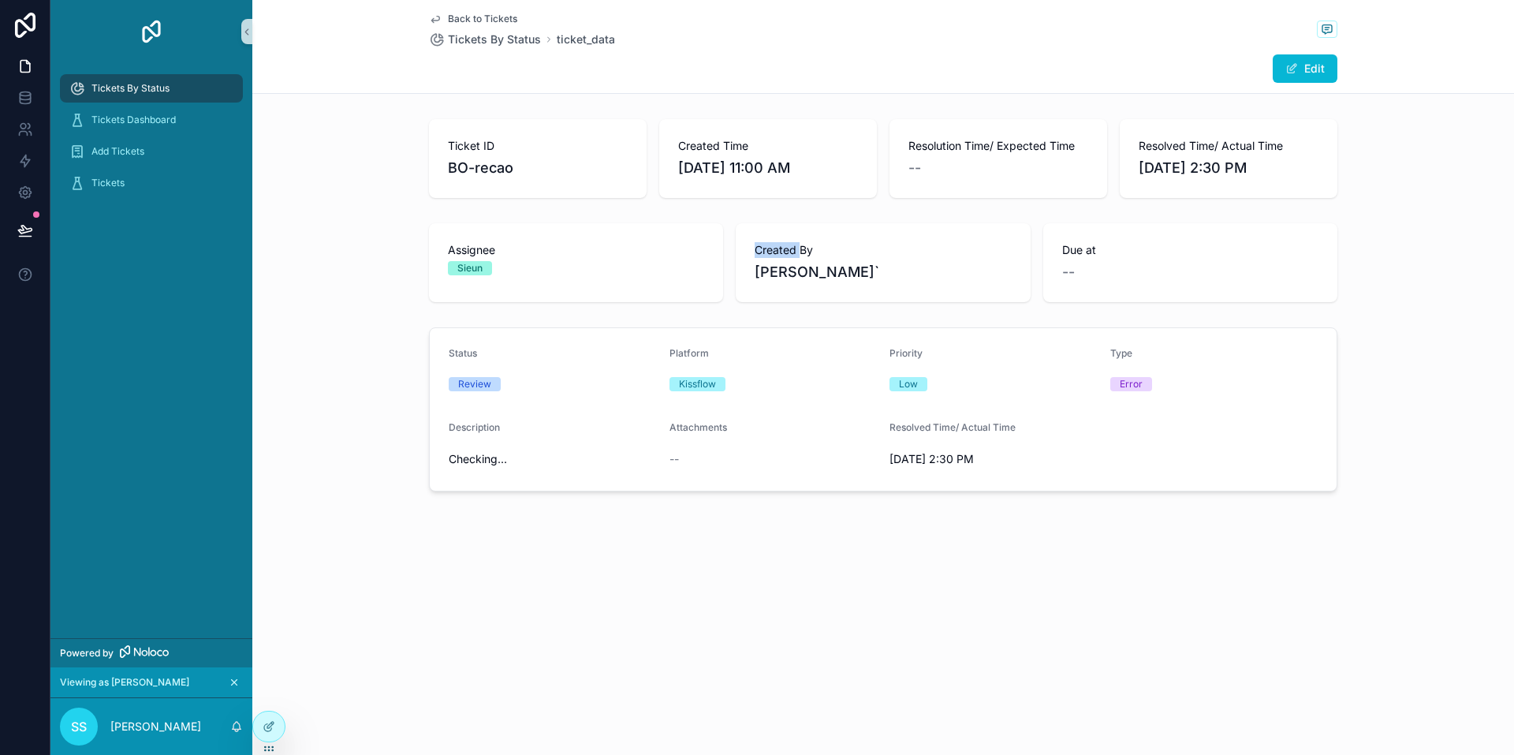
click at [755, 252] on span "Created By" at bounding box center [883, 250] width 256 height 16
drag, startPoint x: 755, startPoint y: 252, endPoint x: 900, endPoint y: 285, distance: 148.9
click at [900, 285] on div "Created By Shadab Shakeel`" at bounding box center [883, 262] width 294 height 79
click at [905, 284] on div "Created By Shadab Shakeel`" at bounding box center [883, 262] width 294 height 79
drag, startPoint x: 868, startPoint y: 279, endPoint x: 670, endPoint y: 262, distance: 198.7
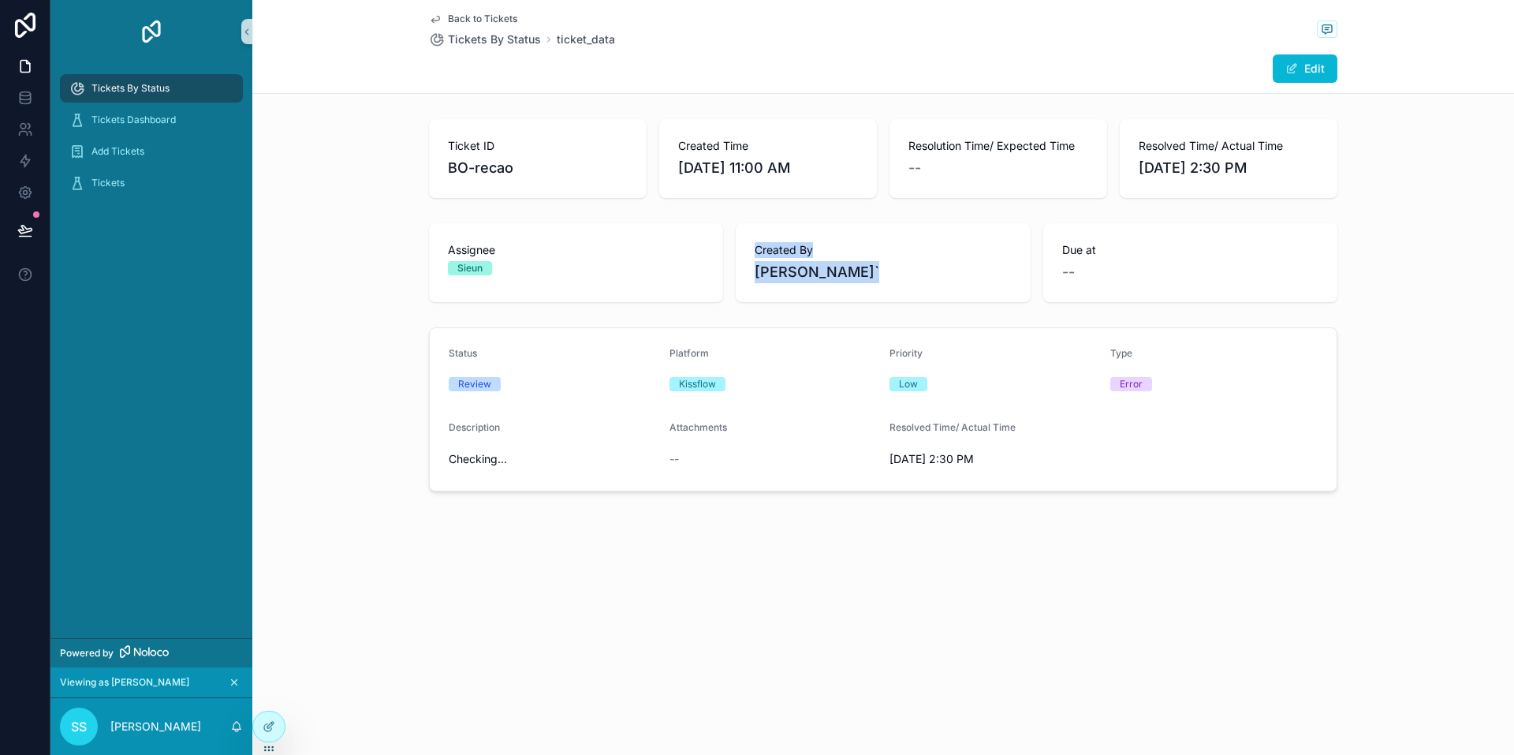
click at [670, 262] on div "Assignee Sieun Created By Shadab Shakeel` Due at --" at bounding box center [883, 262] width 909 height 79
click at [868, 262] on span "Shadab Shakeel`" at bounding box center [883, 272] width 256 height 22
click at [233, 679] on icon "scrollable content" at bounding box center [234, 682] width 11 height 11
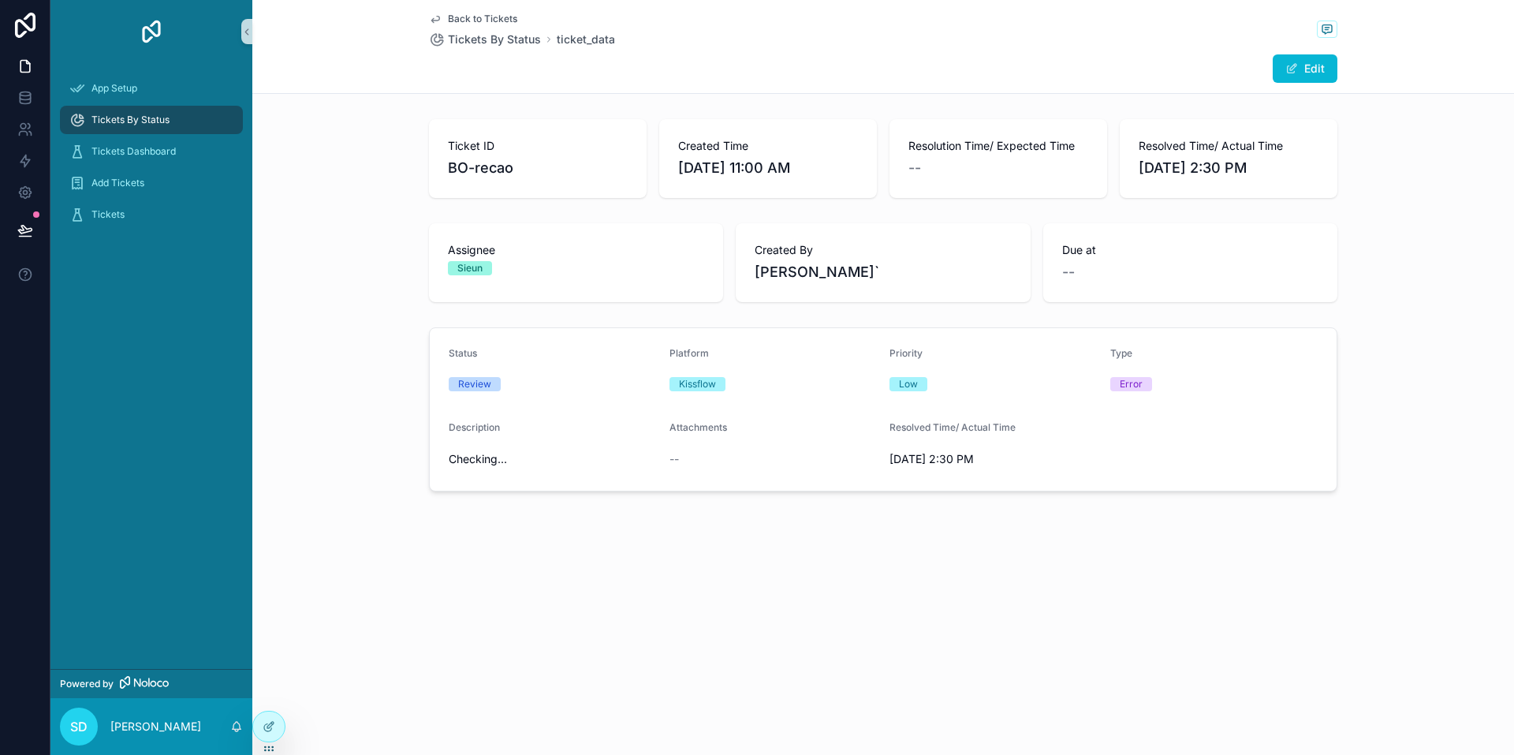
click at [478, 17] on span "Back to Tickets" at bounding box center [482, 19] width 69 height 13
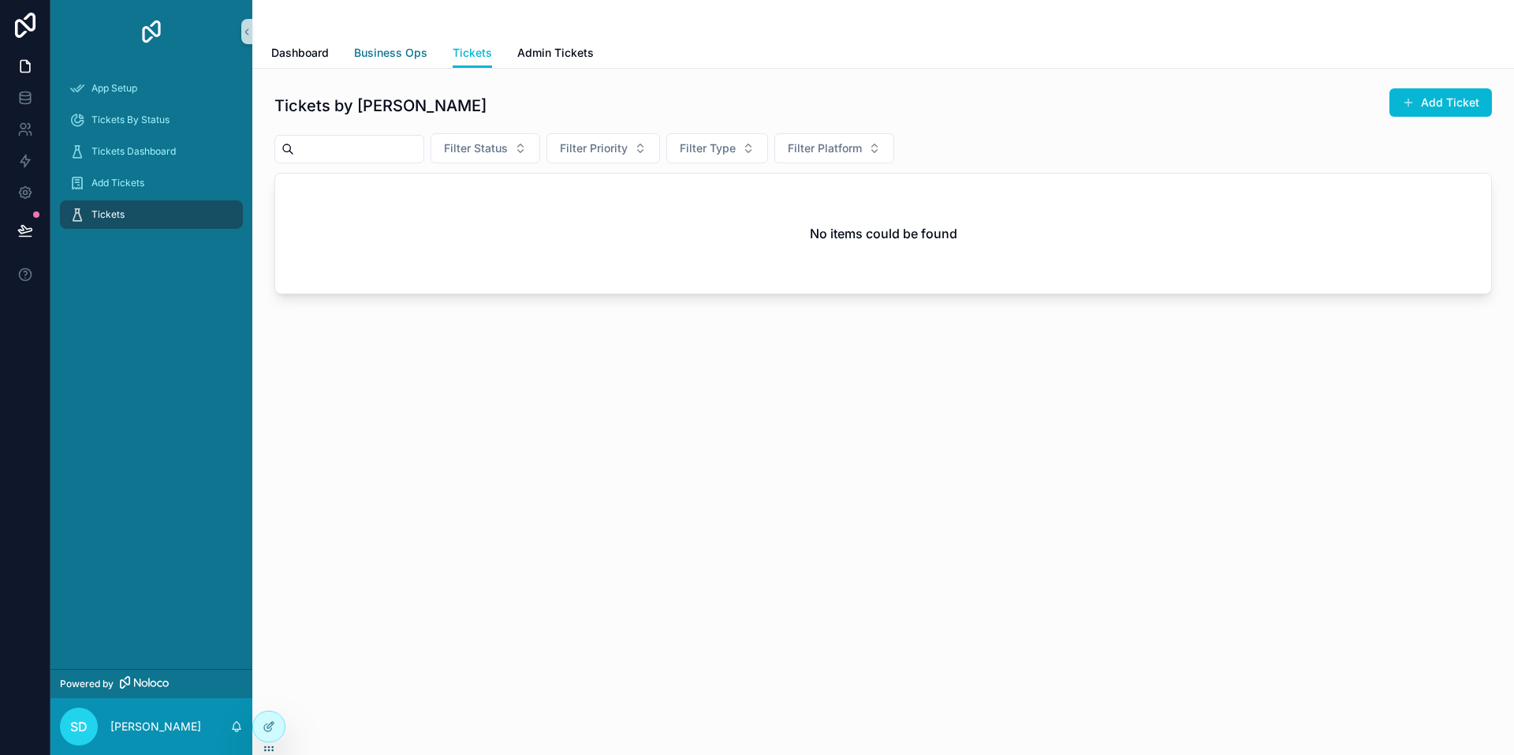
click at [381, 52] on span "Business Ops" at bounding box center [390, 53] width 73 height 16
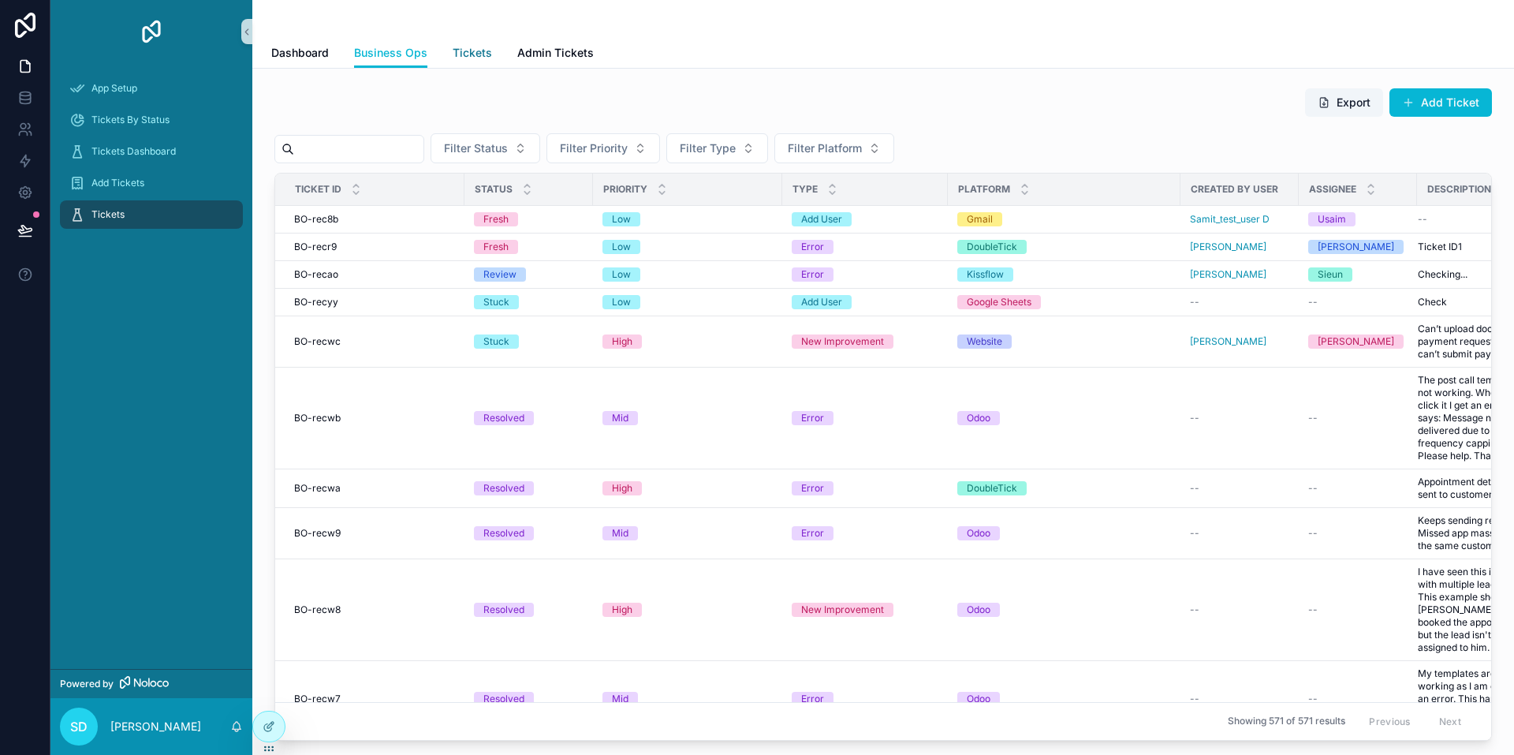
click at [472, 49] on span "Tickets" at bounding box center [472, 53] width 39 height 16
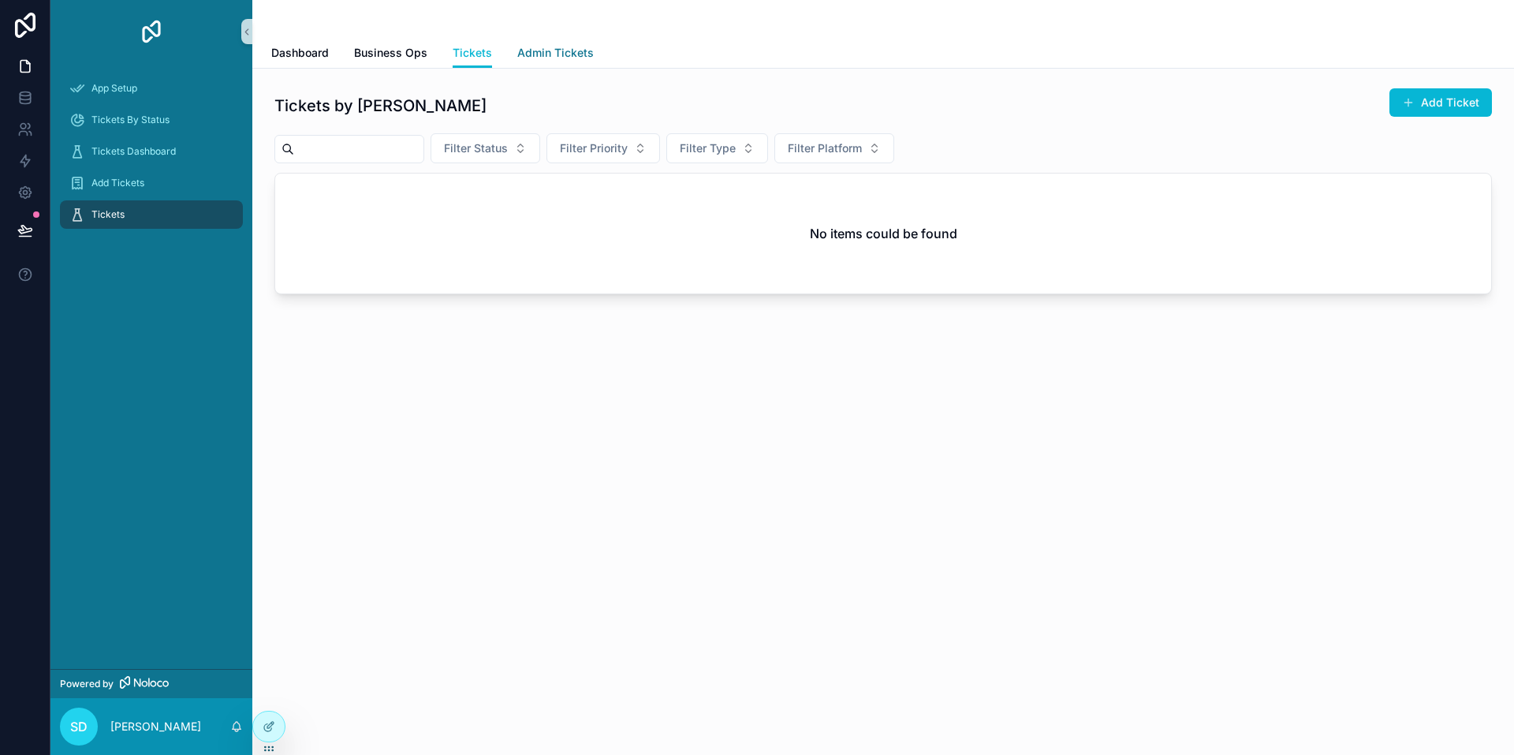
click at [528, 63] on link "Admin Tickets" at bounding box center [555, 55] width 77 height 32
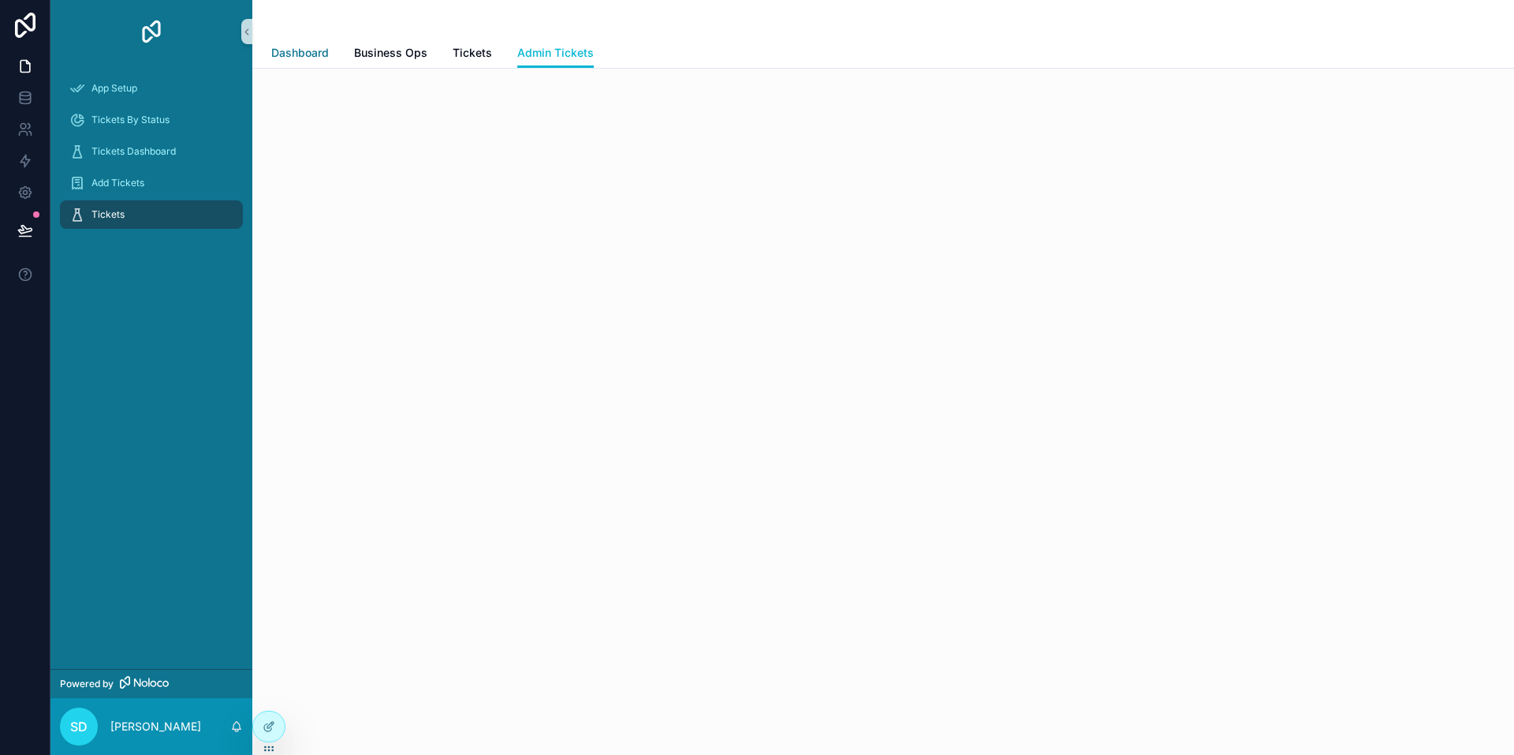
click at [306, 50] on span "Dashboard" at bounding box center [300, 53] width 58 height 16
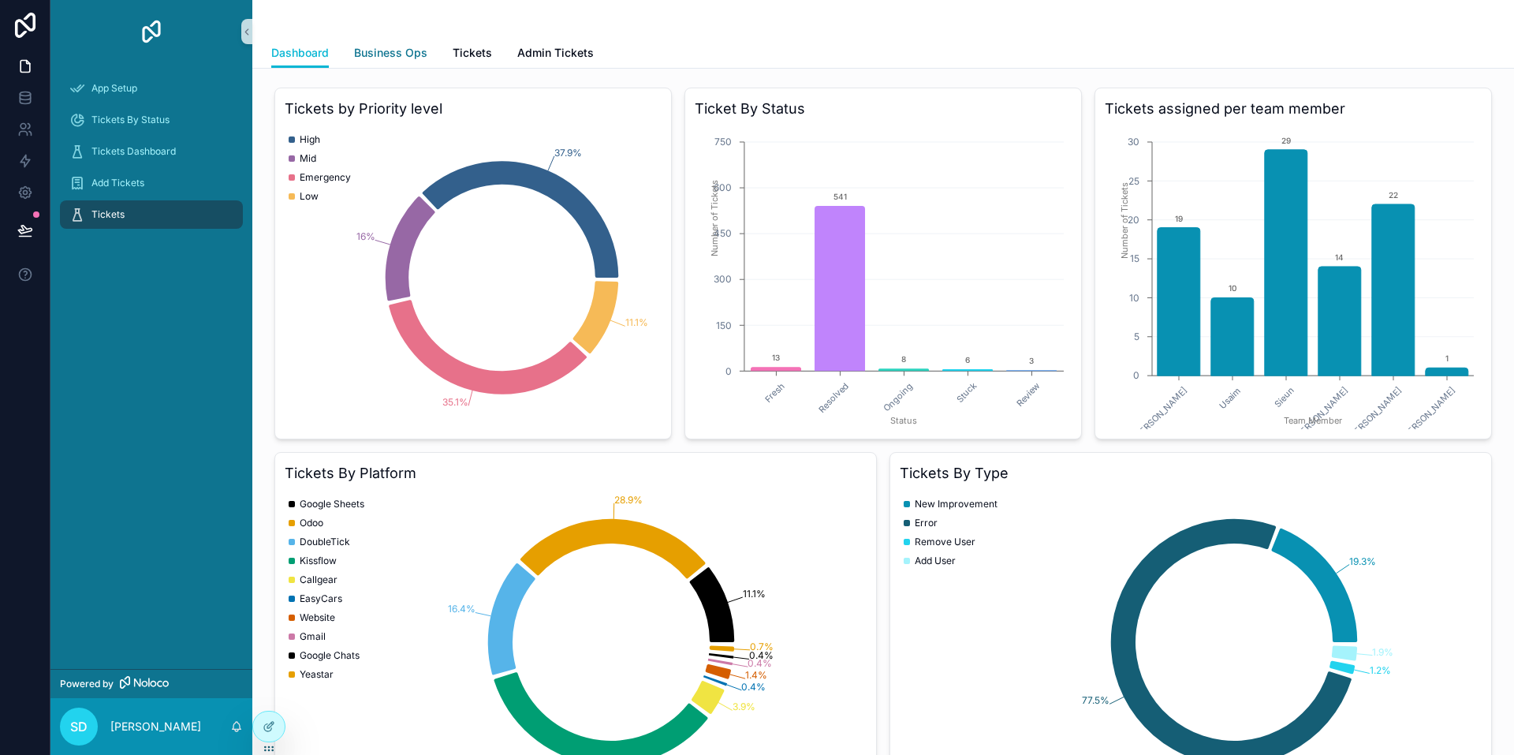
click at [392, 55] on span "Business Ops" at bounding box center [390, 53] width 73 height 16
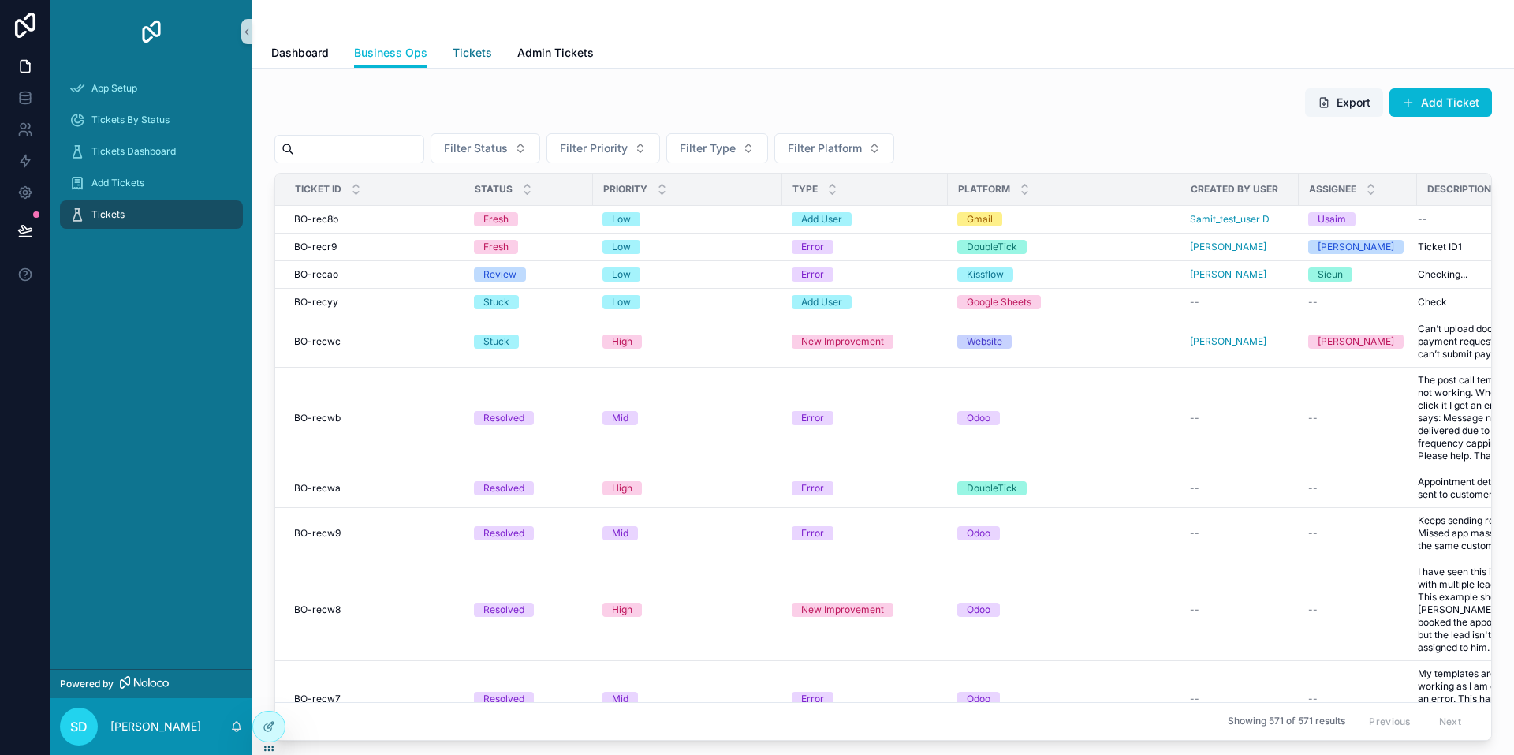
click at [487, 52] on span "Tickets" at bounding box center [472, 53] width 39 height 16
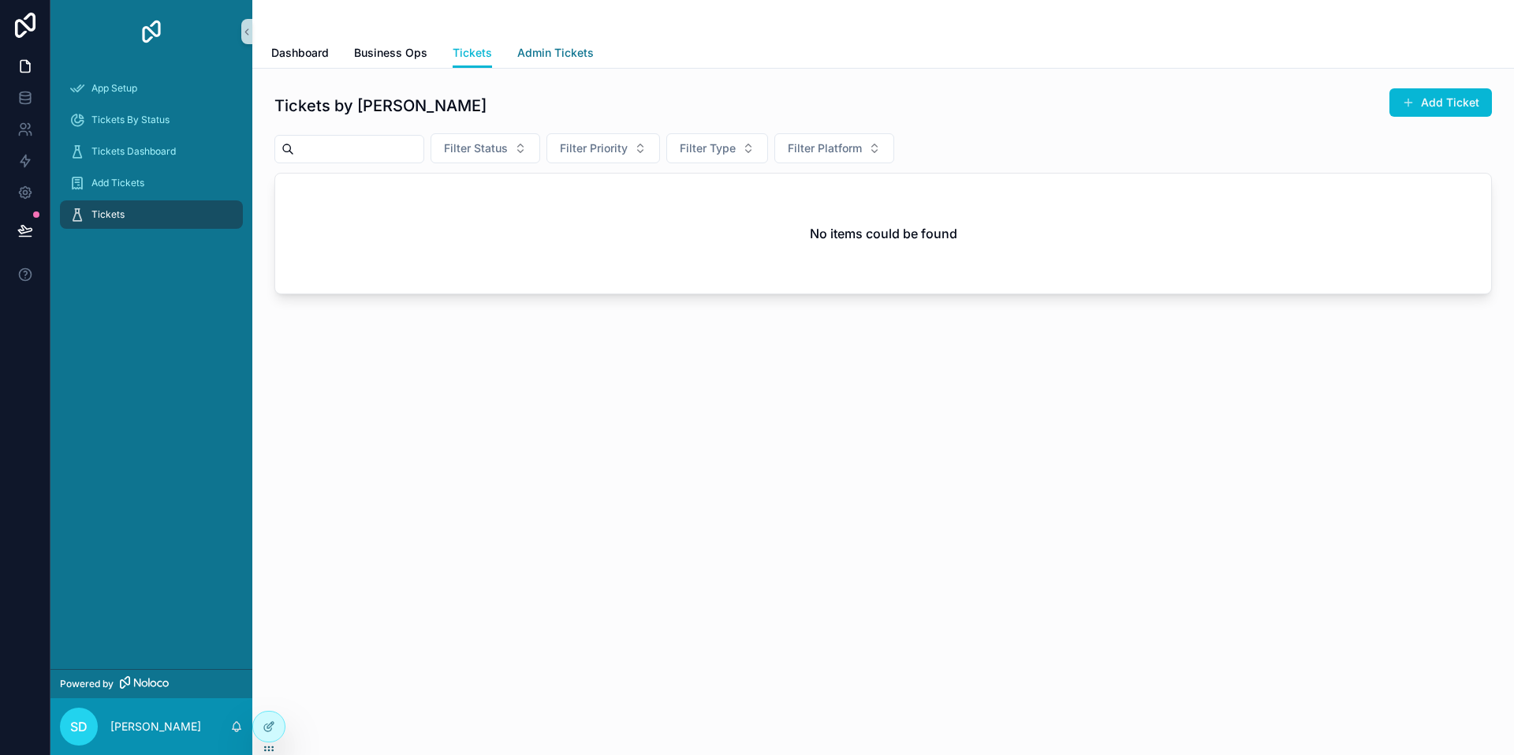
click at [541, 54] on span "Admin Tickets" at bounding box center [555, 53] width 77 height 16
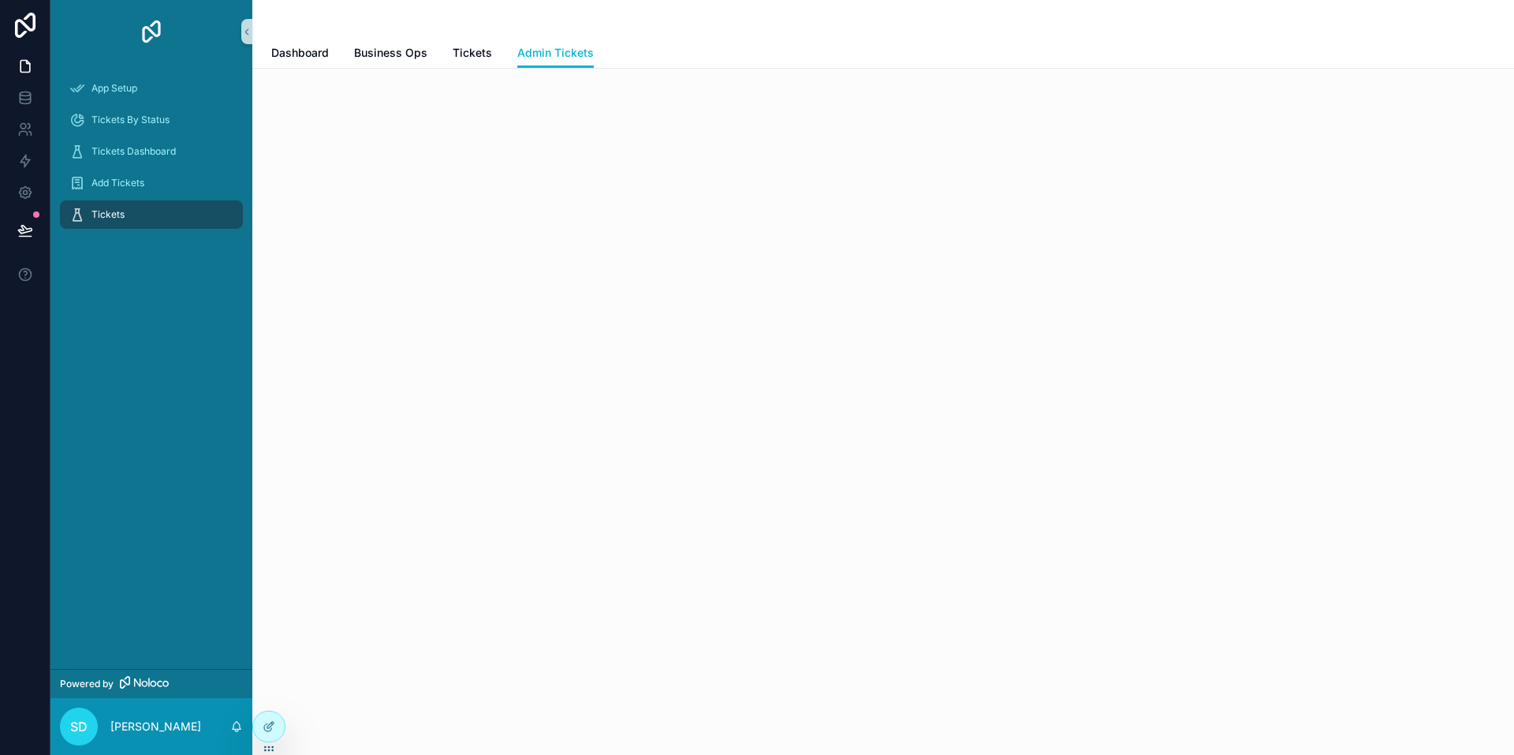
click at [450, 54] on div "Dashboard Business Ops Tickets Admin Tickets" at bounding box center [883, 53] width 1224 height 30
click at [461, 54] on span "Tickets" at bounding box center [472, 53] width 39 height 16
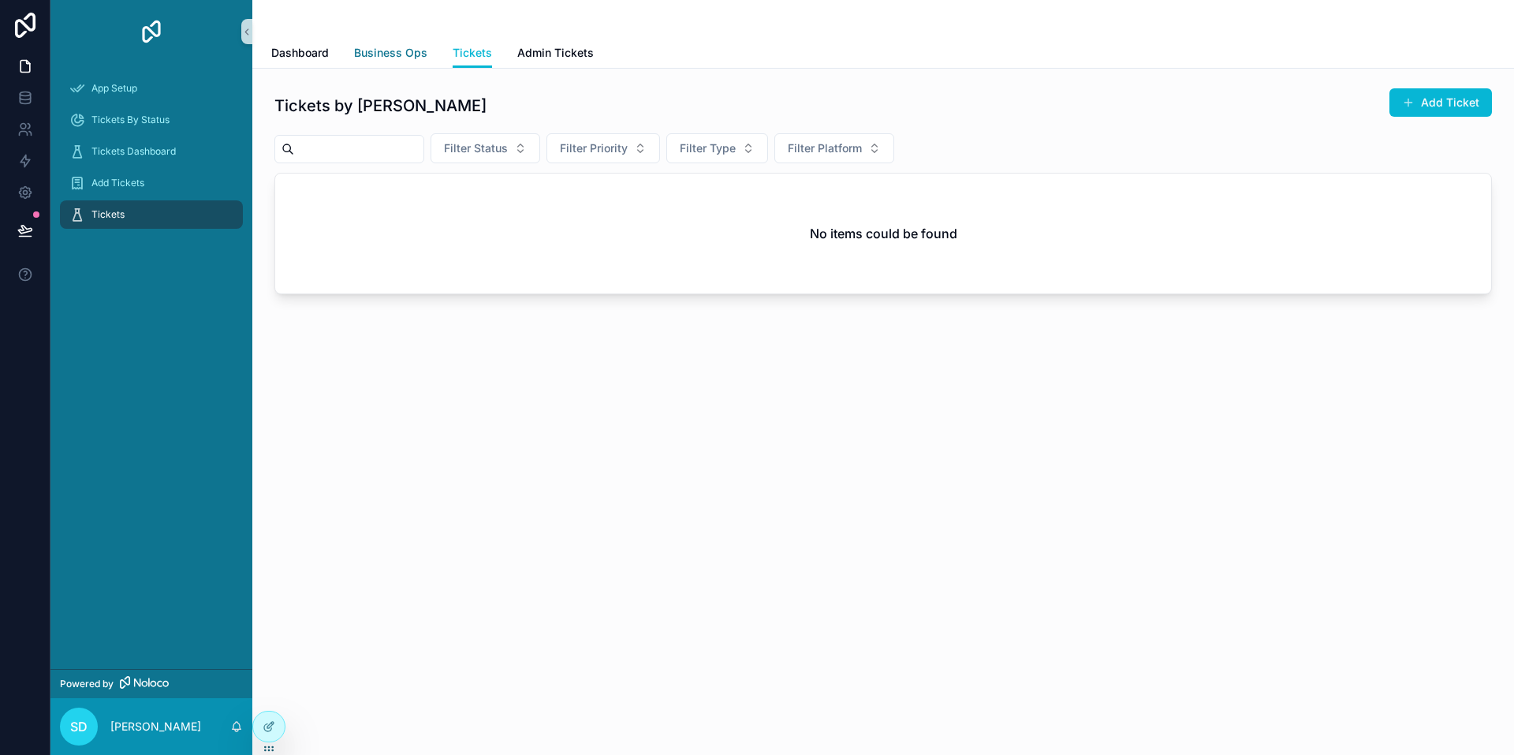
click at [401, 46] on span "Business Ops" at bounding box center [390, 53] width 73 height 16
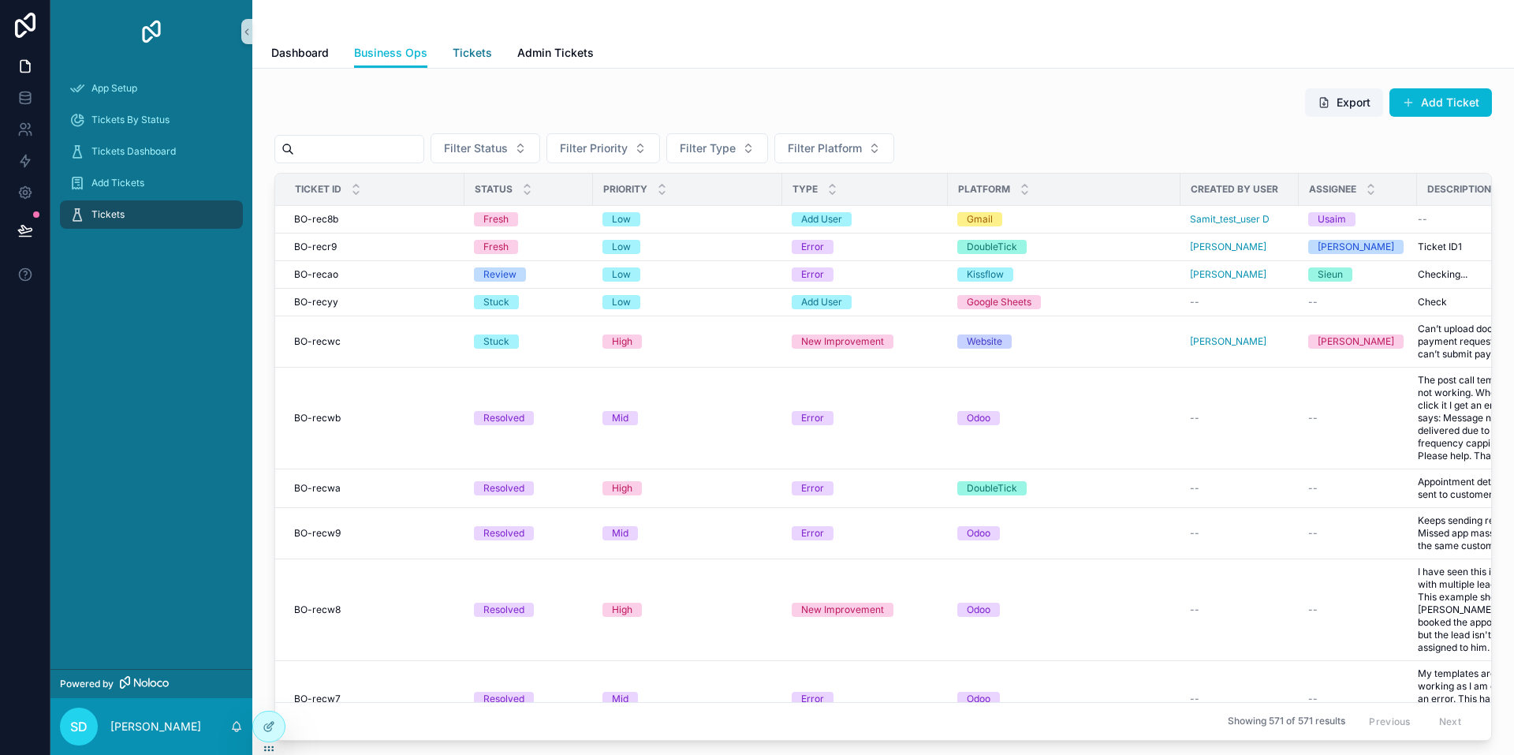
click at [472, 54] on span "Tickets" at bounding box center [472, 53] width 39 height 16
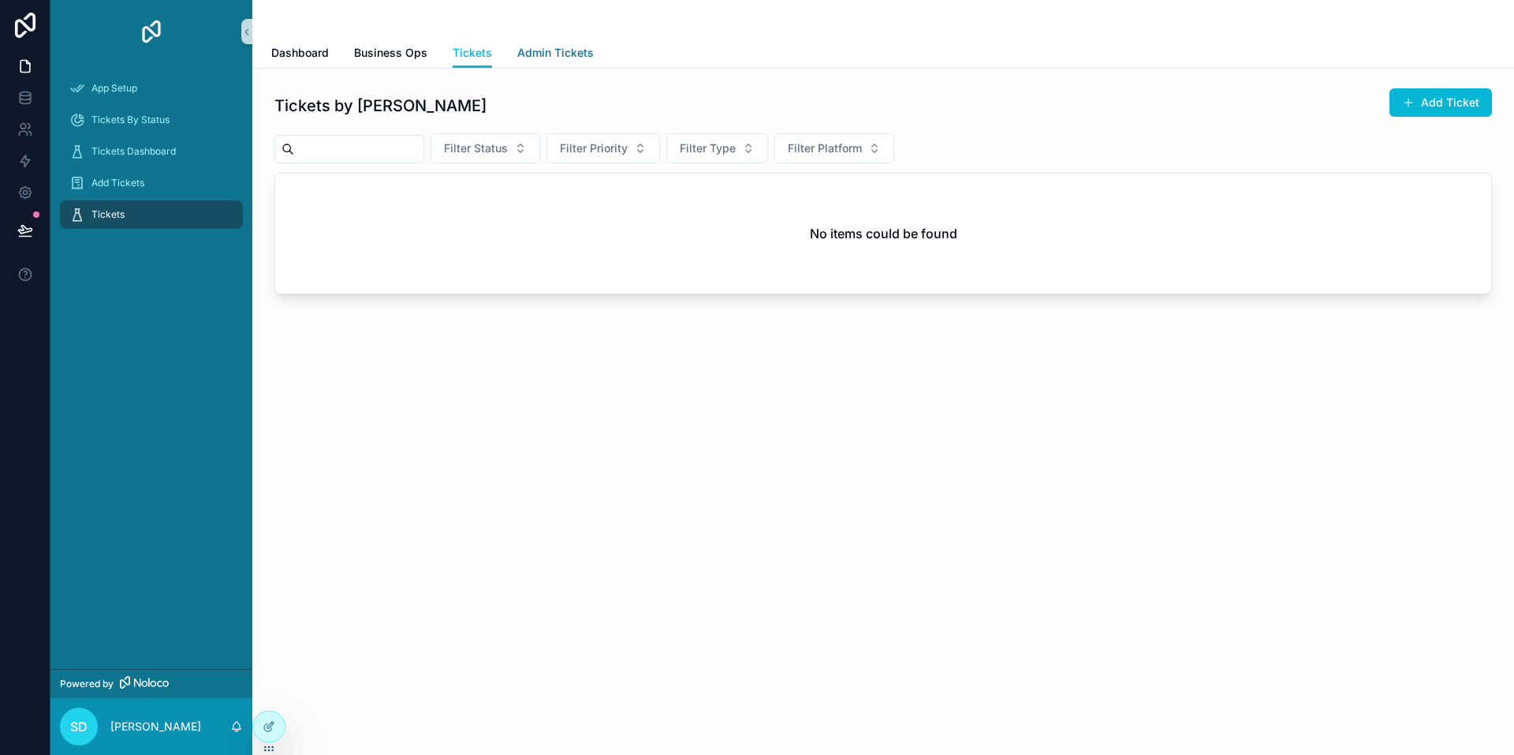
click at [558, 51] on span "Admin Tickets" at bounding box center [555, 53] width 77 height 16
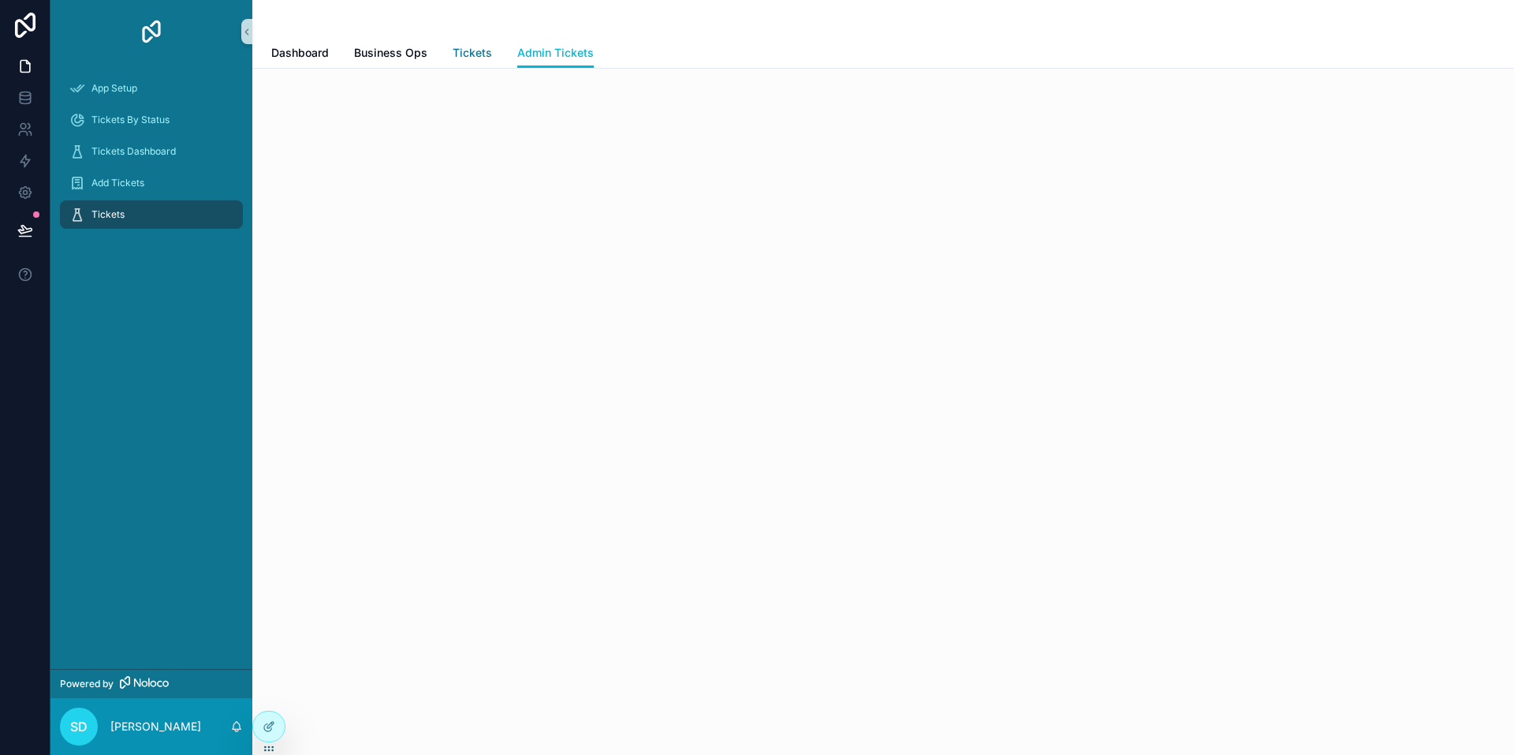
click at [463, 54] on span "Tickets" at bounding box center [472, 53] width 39 height 16
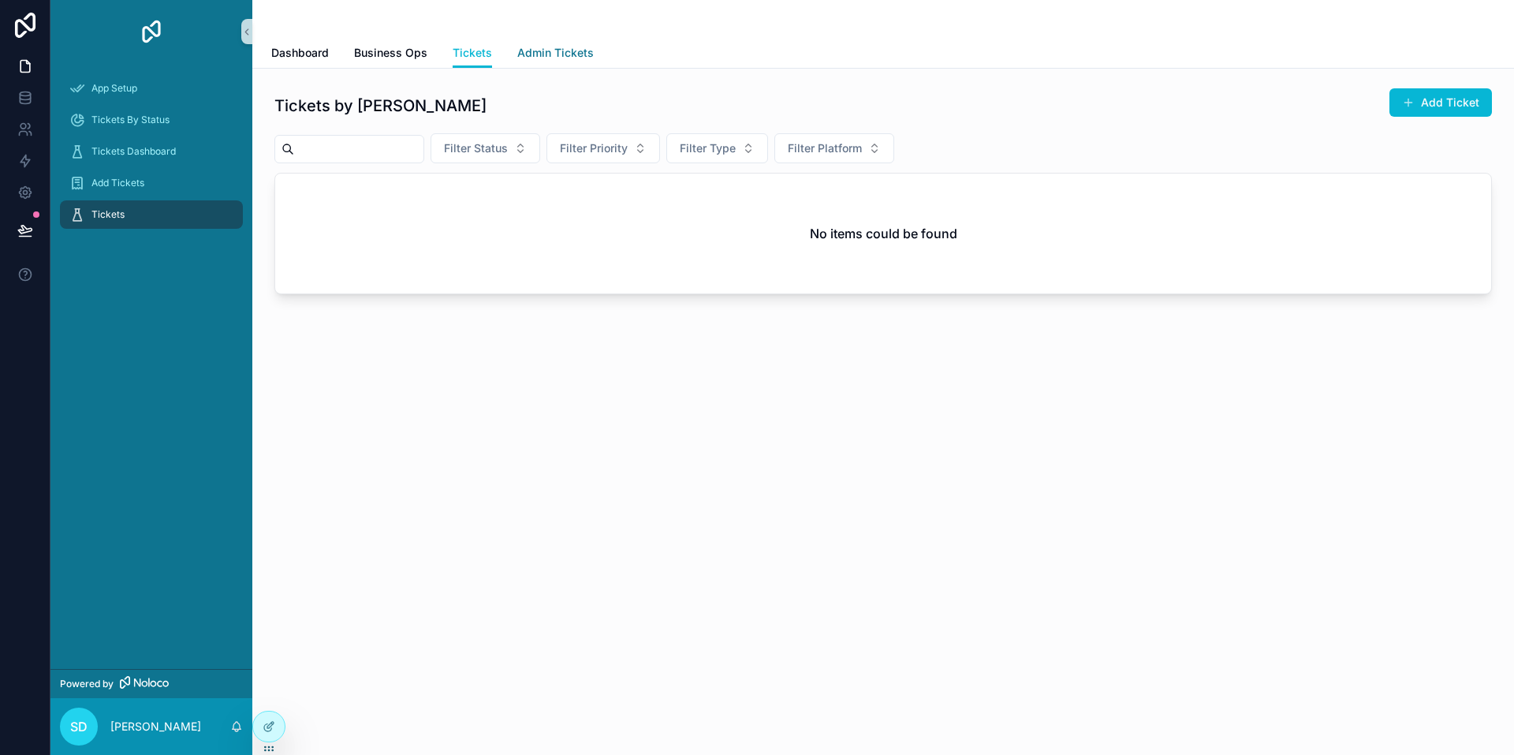
click at [543, 51] on span "Admin Tickets" at bounding box center [555, 53] width 77 height 16
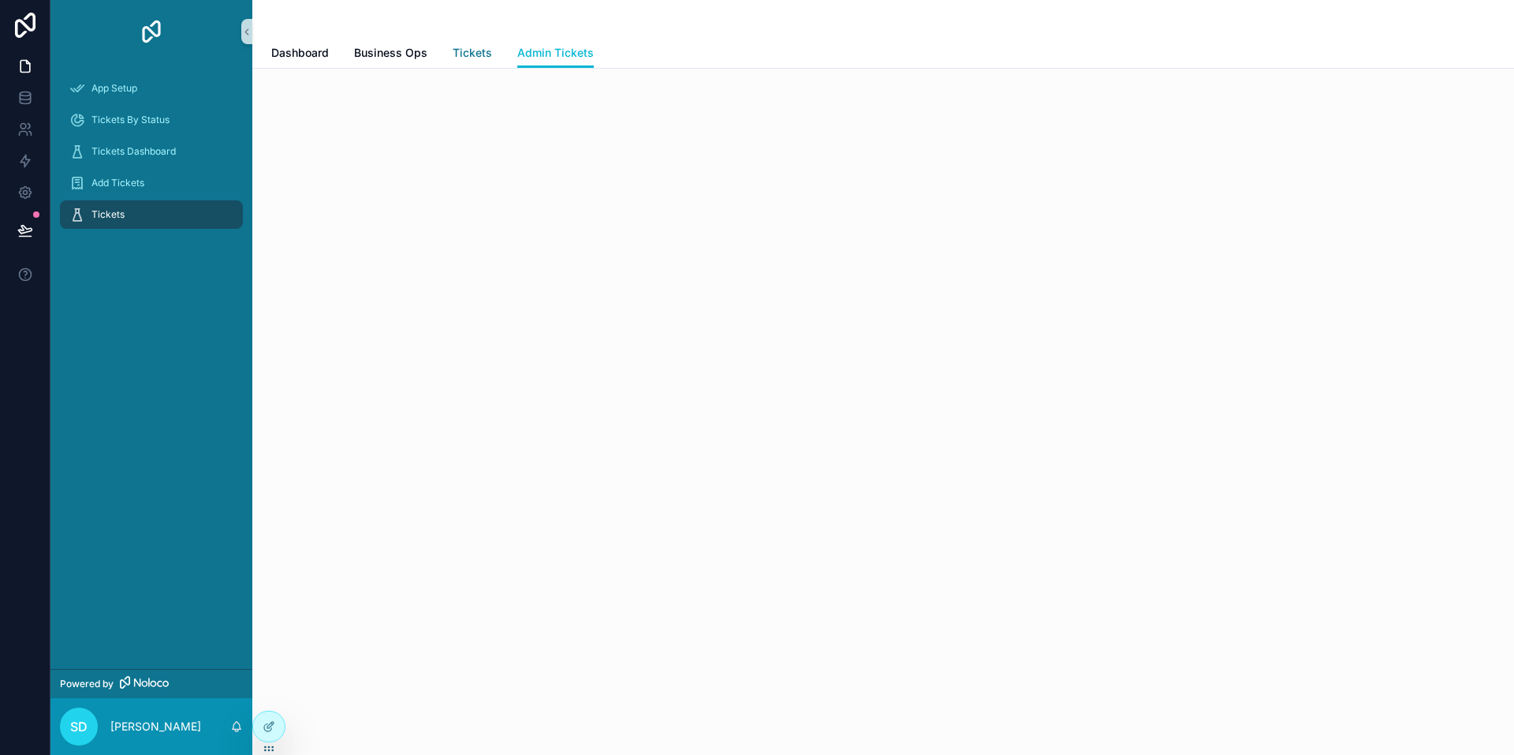
click at [458, 53] on span "Tickets" at bounding box center [472, 53] width 39 height 16
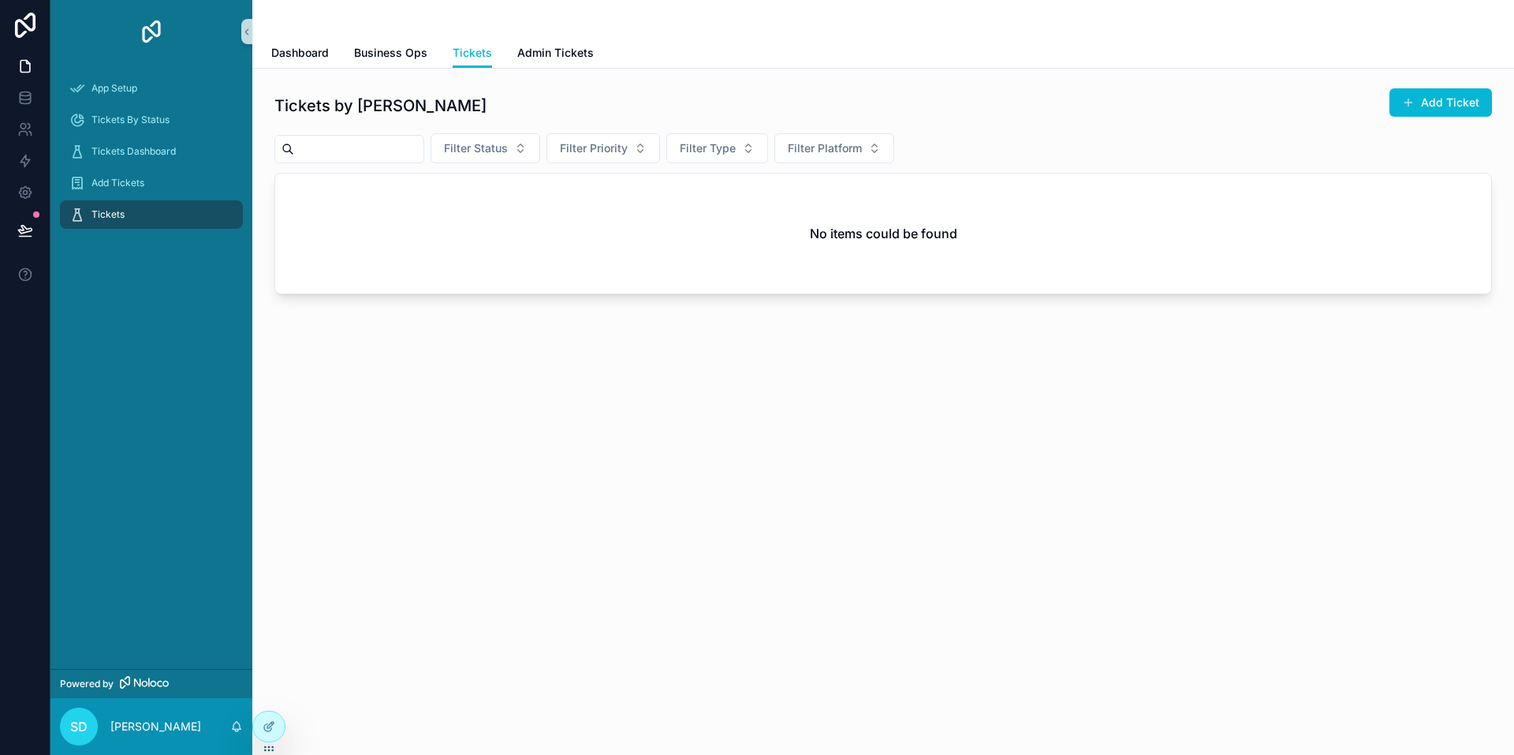
click at [703, 290] on div "No items could be found" at bounding box center [883, 234] width 1216 height 120
click at [129, 243] on div "App Setup Tickets By Status Tickets Dashboard Add Tickets Tickets" at bounding box center [151, 156] width 202 height 186
click at [27, 92] on icon at bounding box center [25, 94] width 10 height 4
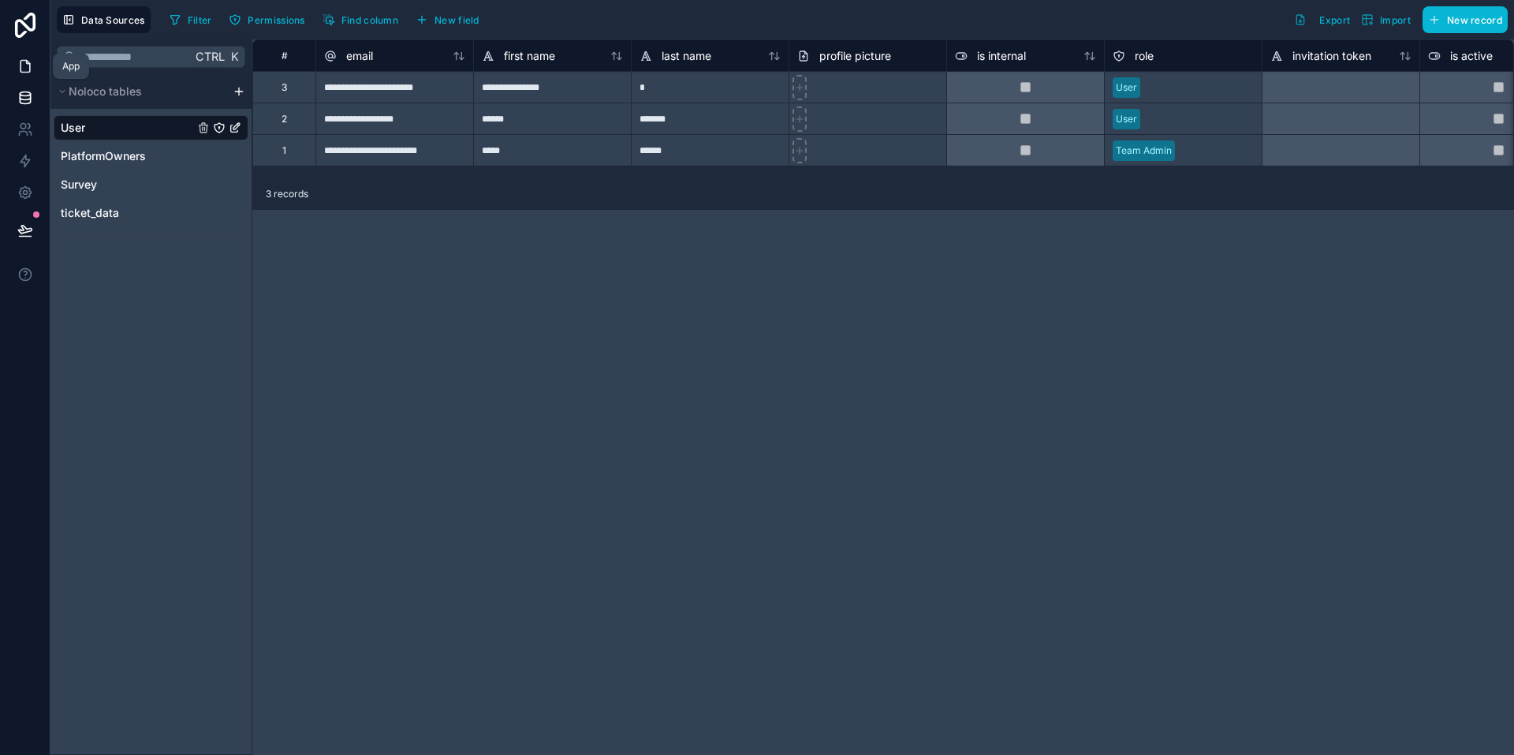
click at [21, 69] on icon at bounding box center [25, 66] width 16 height 16
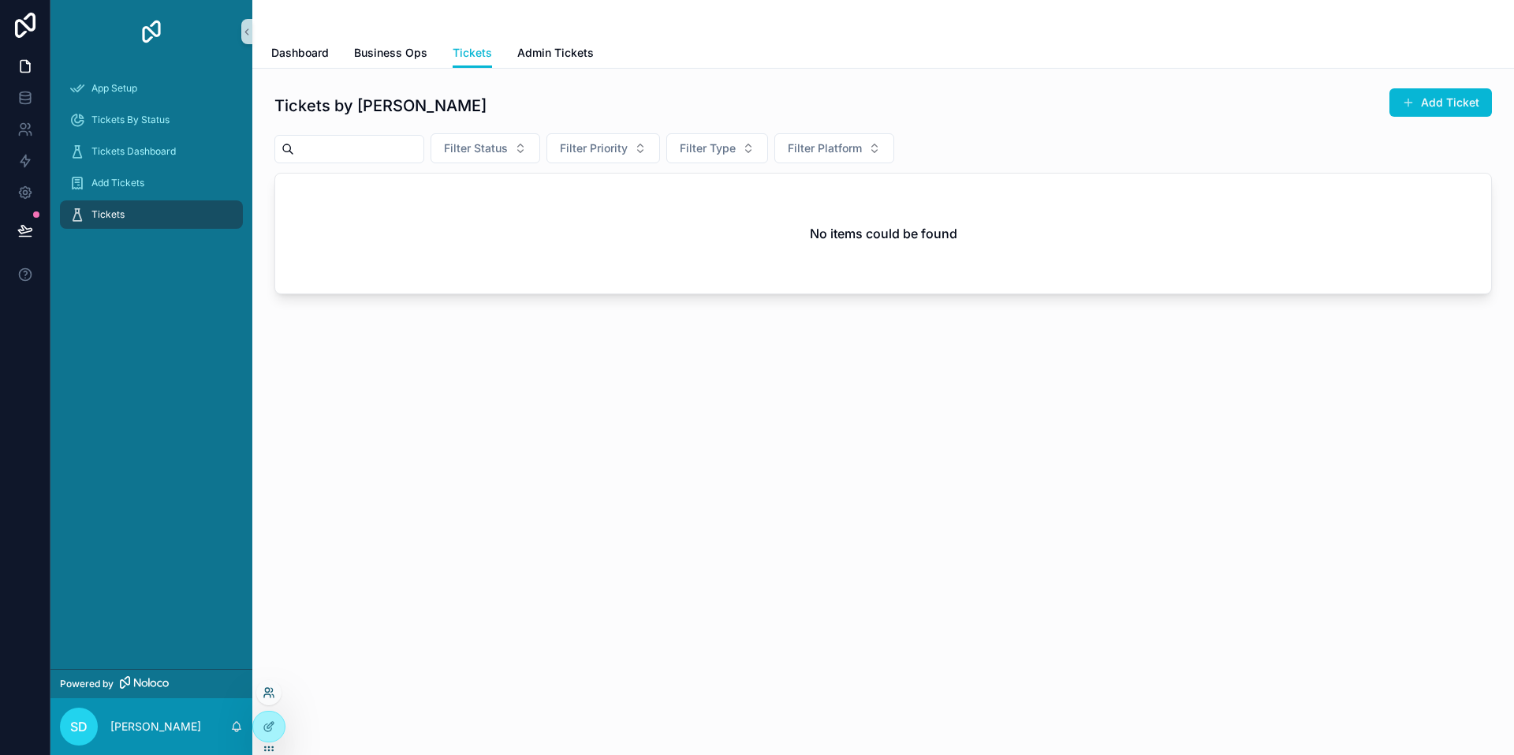
click at [267, 691] on icon at bounding box center [269, 692] width 13 height 13
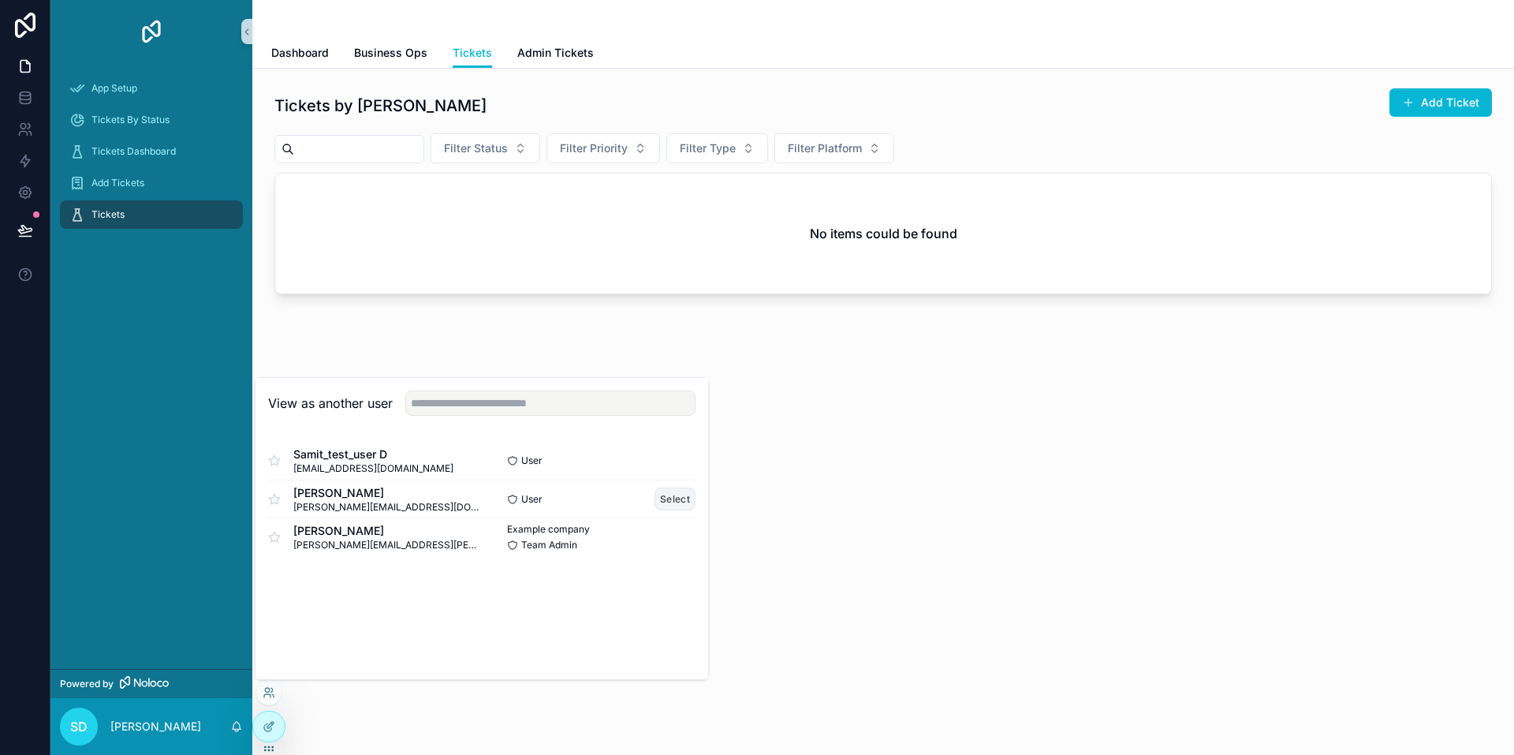
click at [678, 495] on button "Select" at bounding box center [675, 498] width 41 height 23
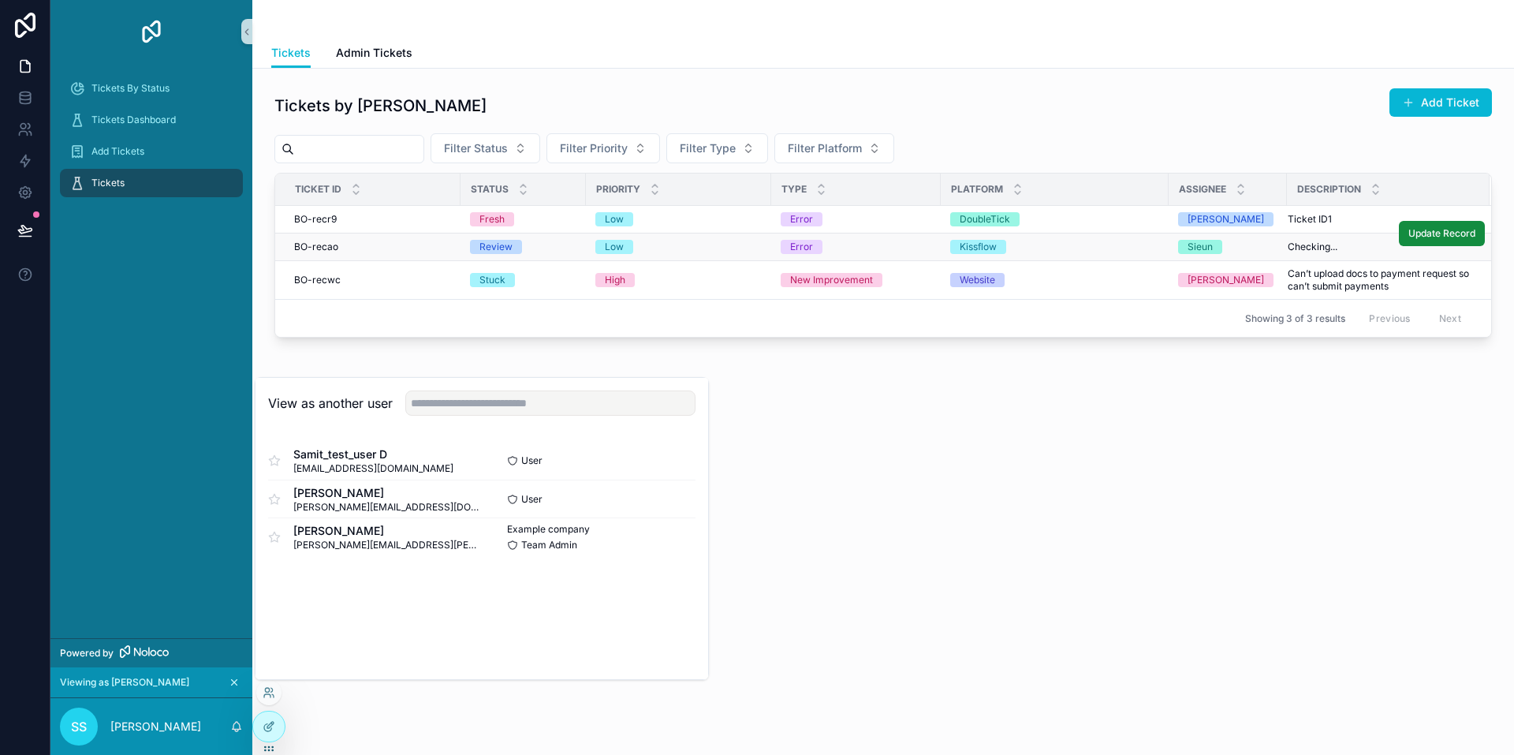
click at [928, 245] on div "Error" at bounding box center [856, 247] width 151 height 14
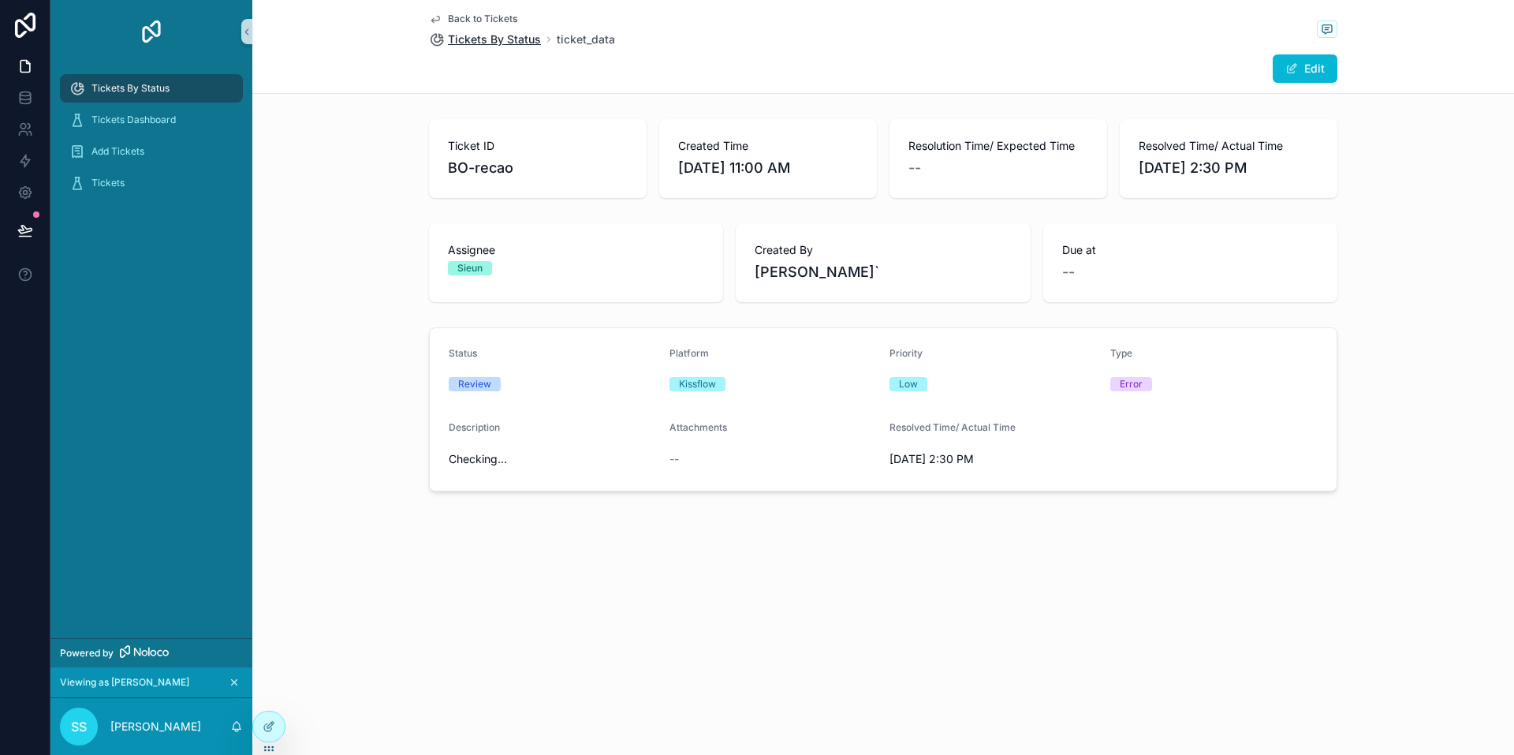
click at [515, 37] on span "Tickets By Status" at bounding box center [494, 40] width 93 height 16
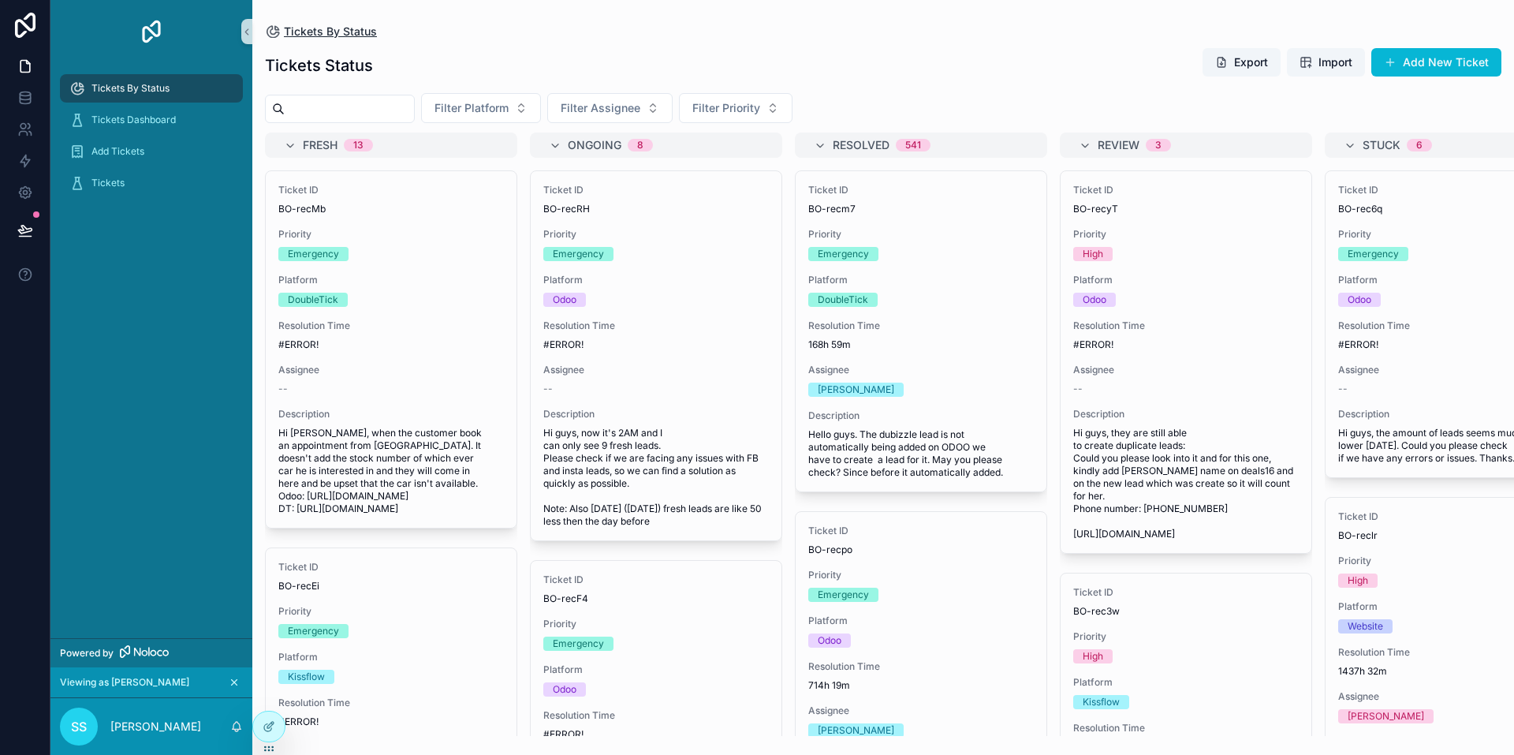
click at [323, 29] on span "Tickets By Status" at bounding box center [330, 32] width 93 height 16
click at [140, 178] on div "Tickets" at bounding box center [151, 182] width 164 height 25
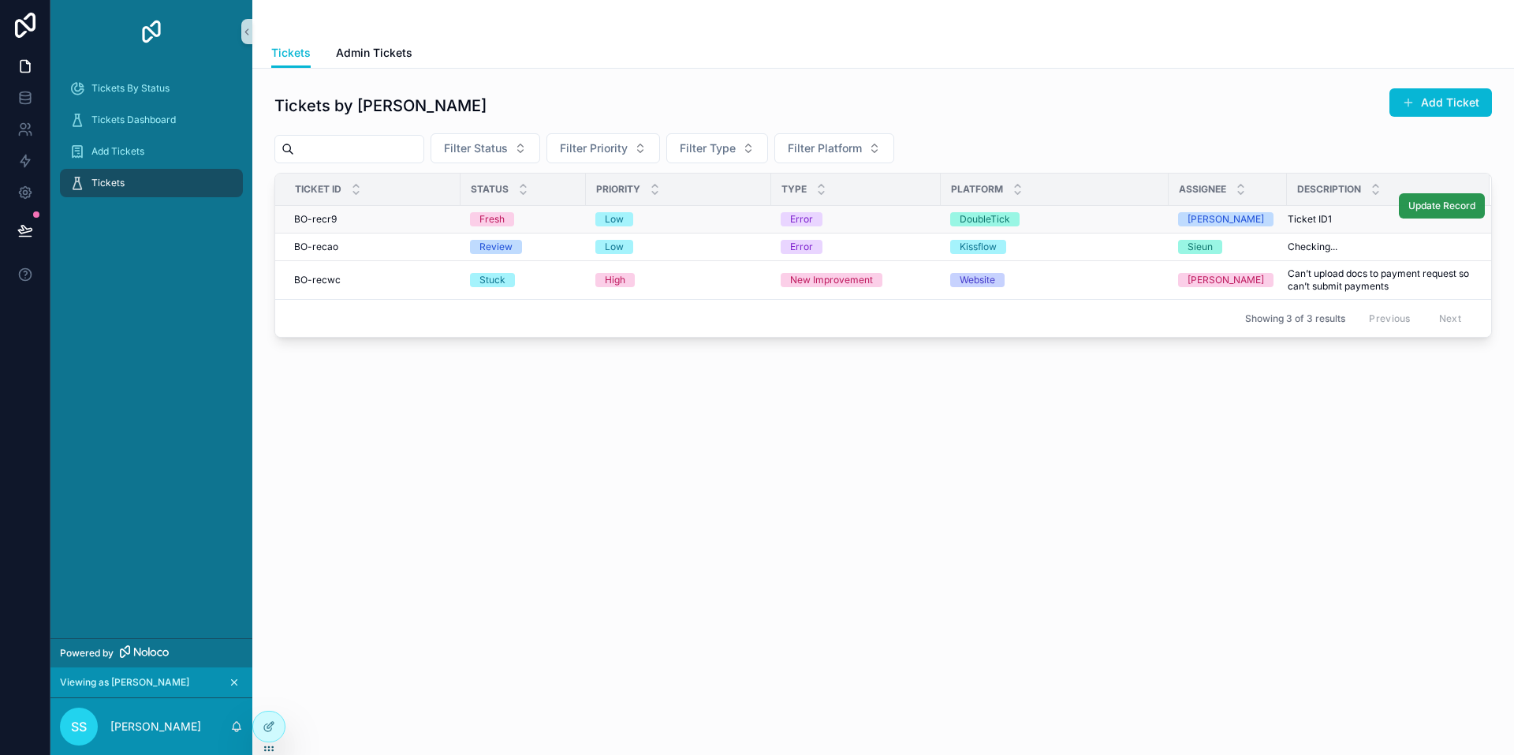
click at [1427, 208] on span "Update Record" at bounding box center [1442, 206] width 67 height 13
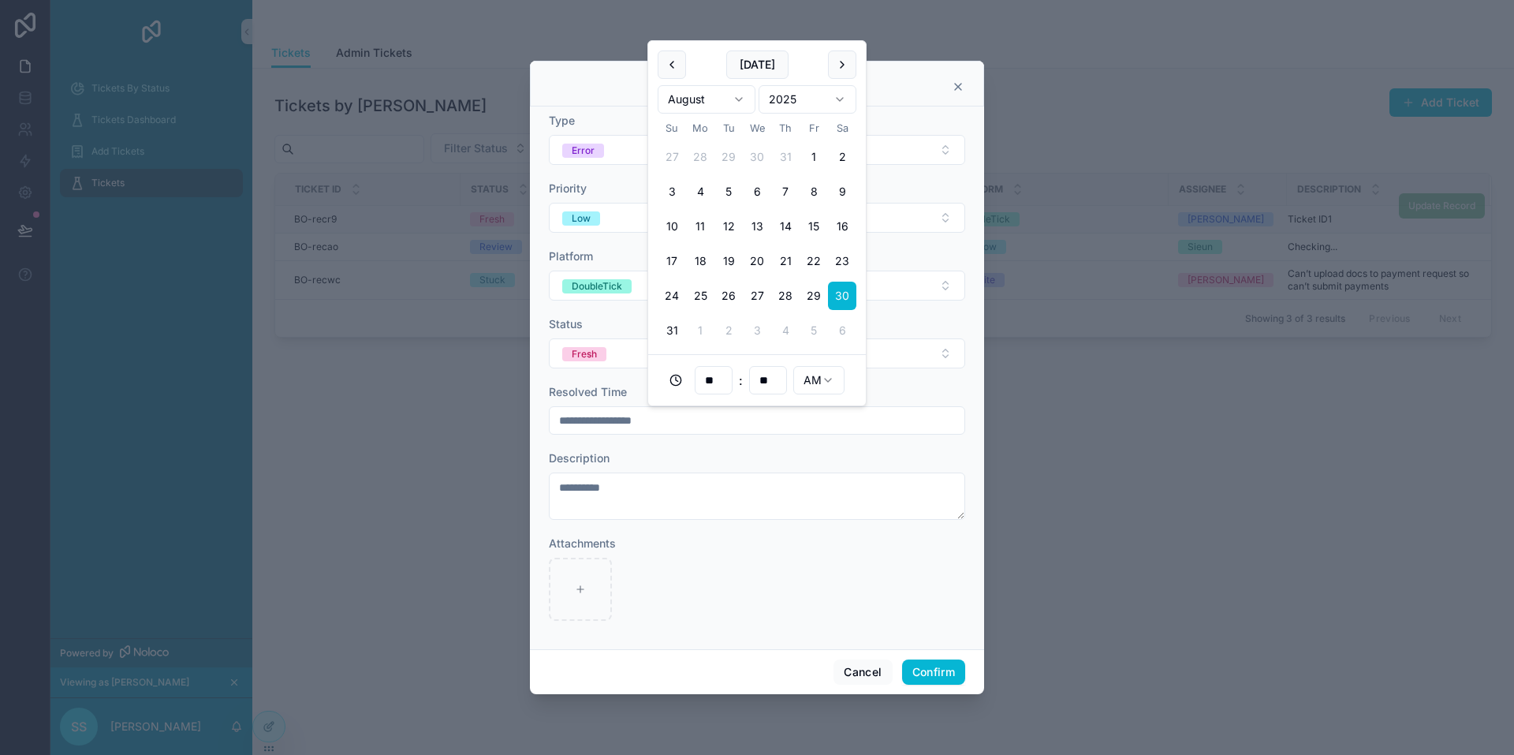
click at [763, 426] on input "**********" at bounding box center [757, 420] width 415 height 22
click at [678, 380] on icon at bounding box center [676, 380] width 13 height 13
click at [963, 85] on icon at bounding box center [958, 86] width 13 height 13
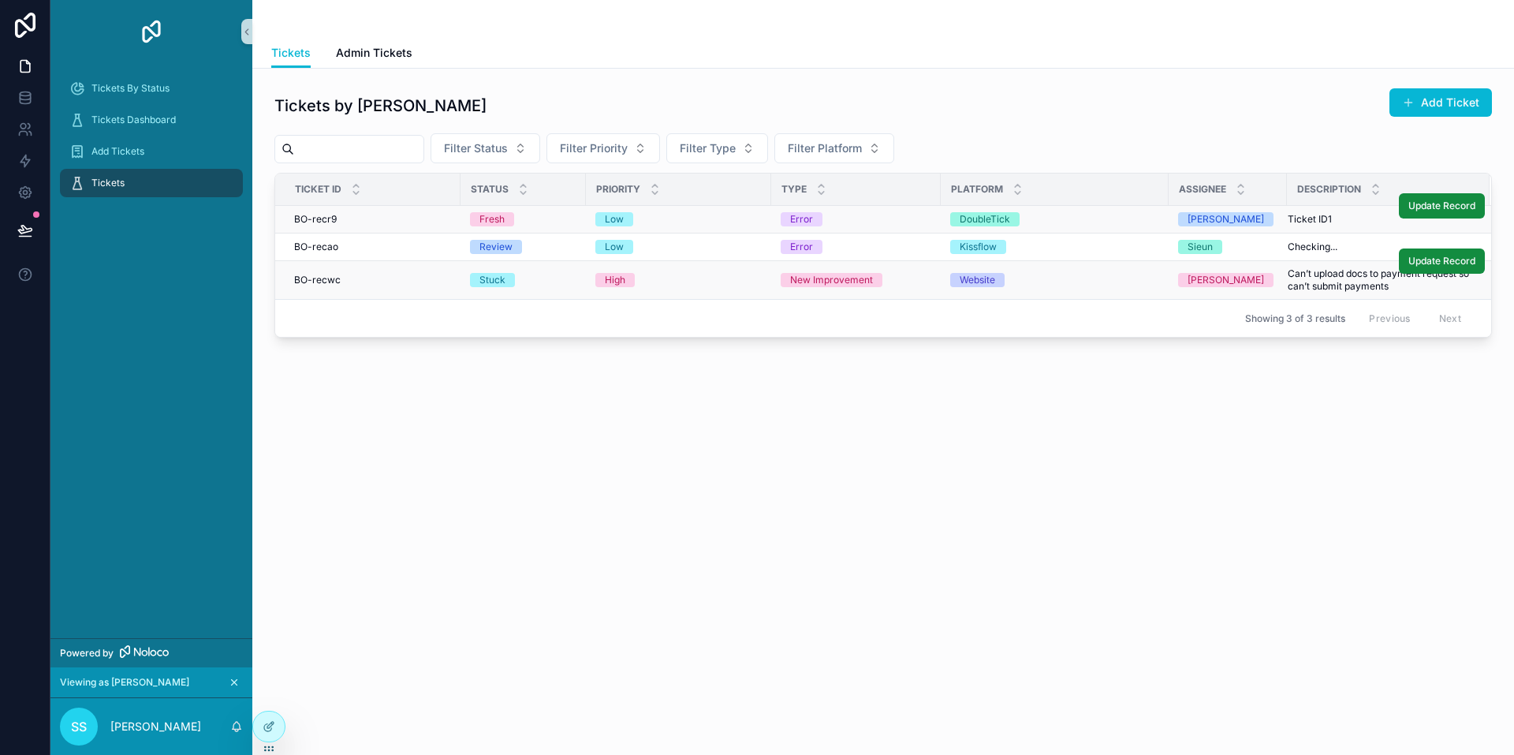
click at [1108, 274] on div "Website" at bounding box center [1054, 280] width 209 height 14
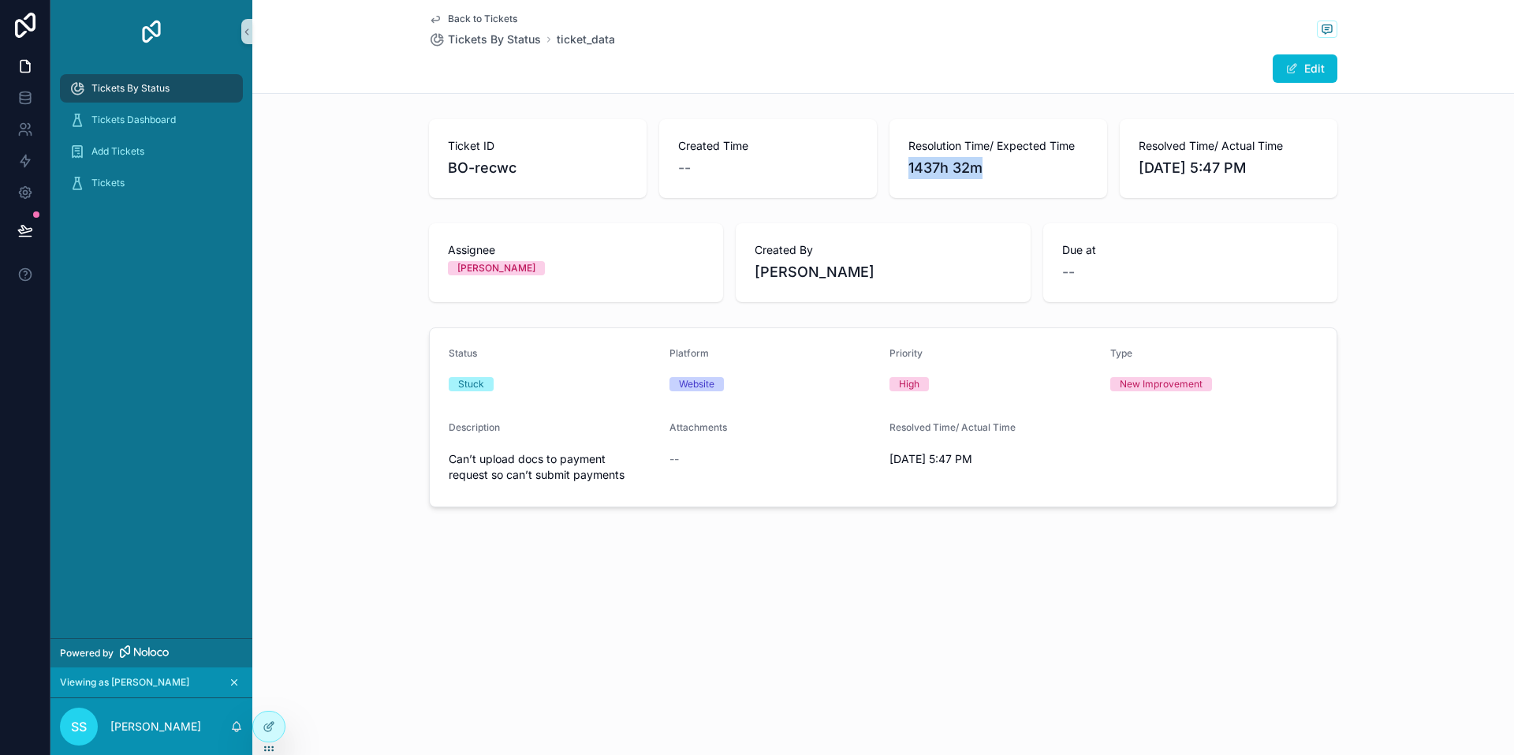
drag, startPoint x: 909, startPoint y: 172, endPoint x: 1003, endPoint y: 175, distance: 93.9
click at [1003, 175] on span "1437h 32m" at bounding box center [999, 168] width 180 height 22
click at [584, 365] on div "Status" at bounding box center [553, 356] width 208 height 19
click at [503, 17] on span "Back to Tickets" at bounding box center [482, 19] width 69 height 13
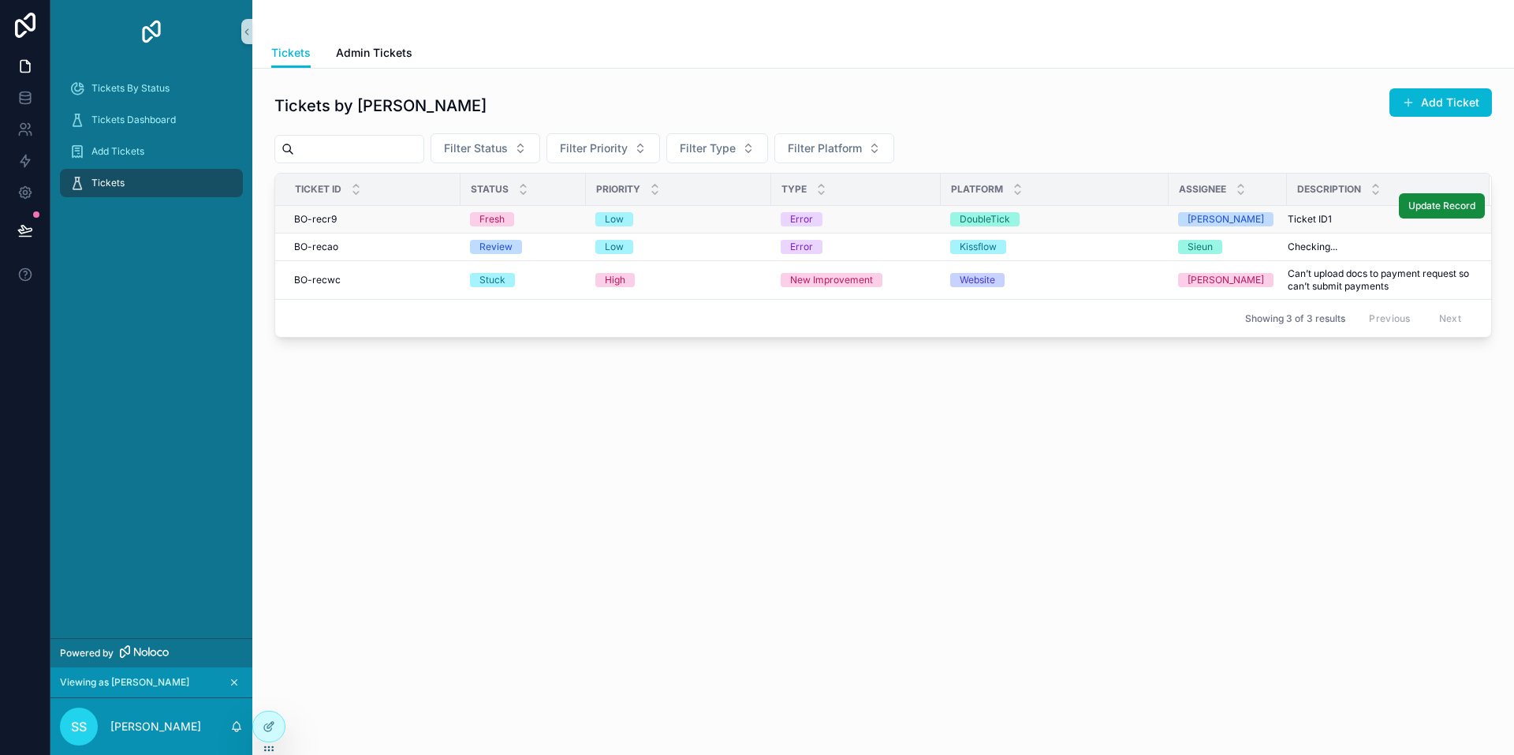
click at [1055, 217] on div "DoubleTick" at bounding box center [1054, 219] width 209 height 14
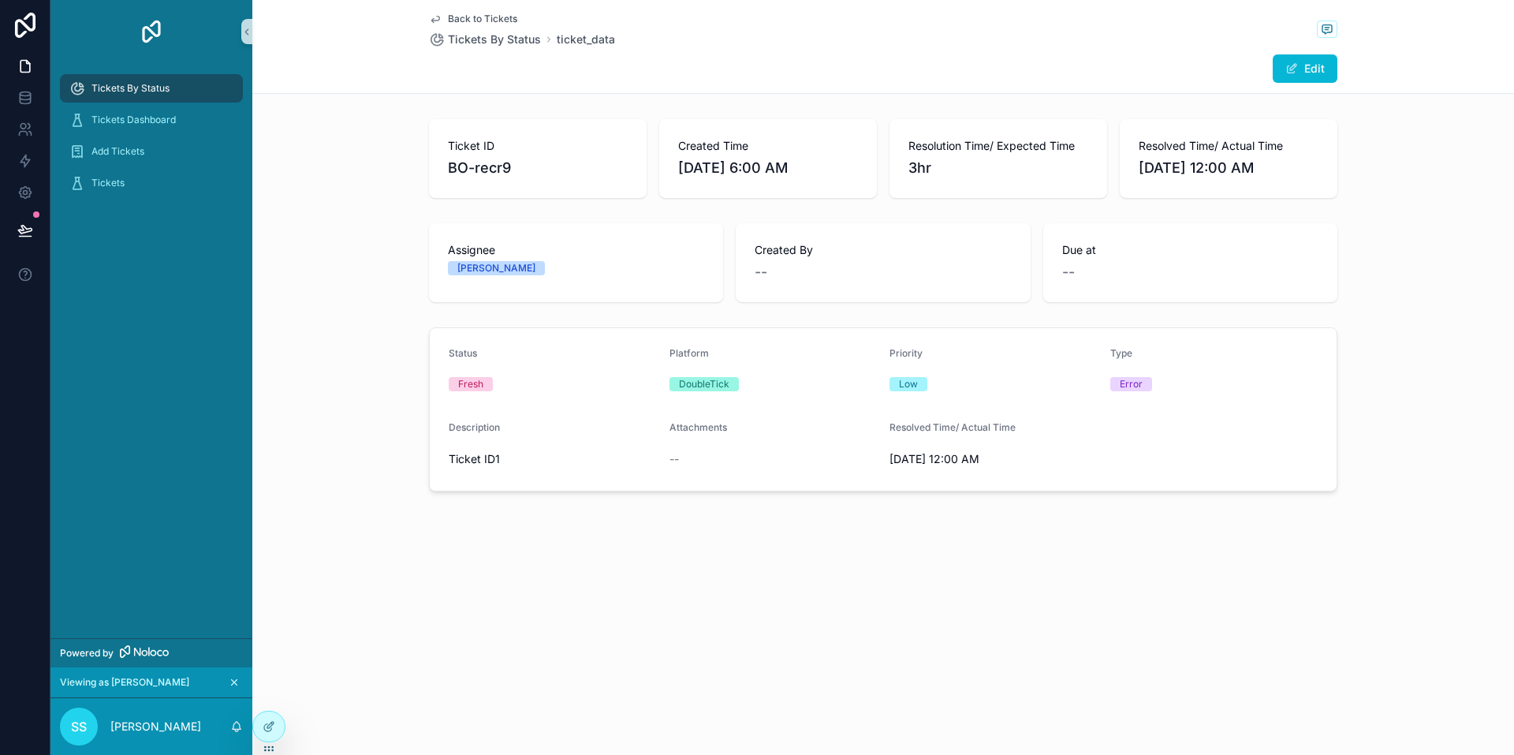
drag, startPoint x: 875, startPoint y: 426, endPoint x: 1099, endPoint y: 464, distance: 228.0
click at [1099, 464] on form "Status Fresh Platform DoubleTick Priority Low Type Error Description Ticket ID1…" at bounding box center [883, 409] width 907 height 162
click at [495, 176] on span "BO-recr9" at bounding box center [538, 168] width 180 height 22
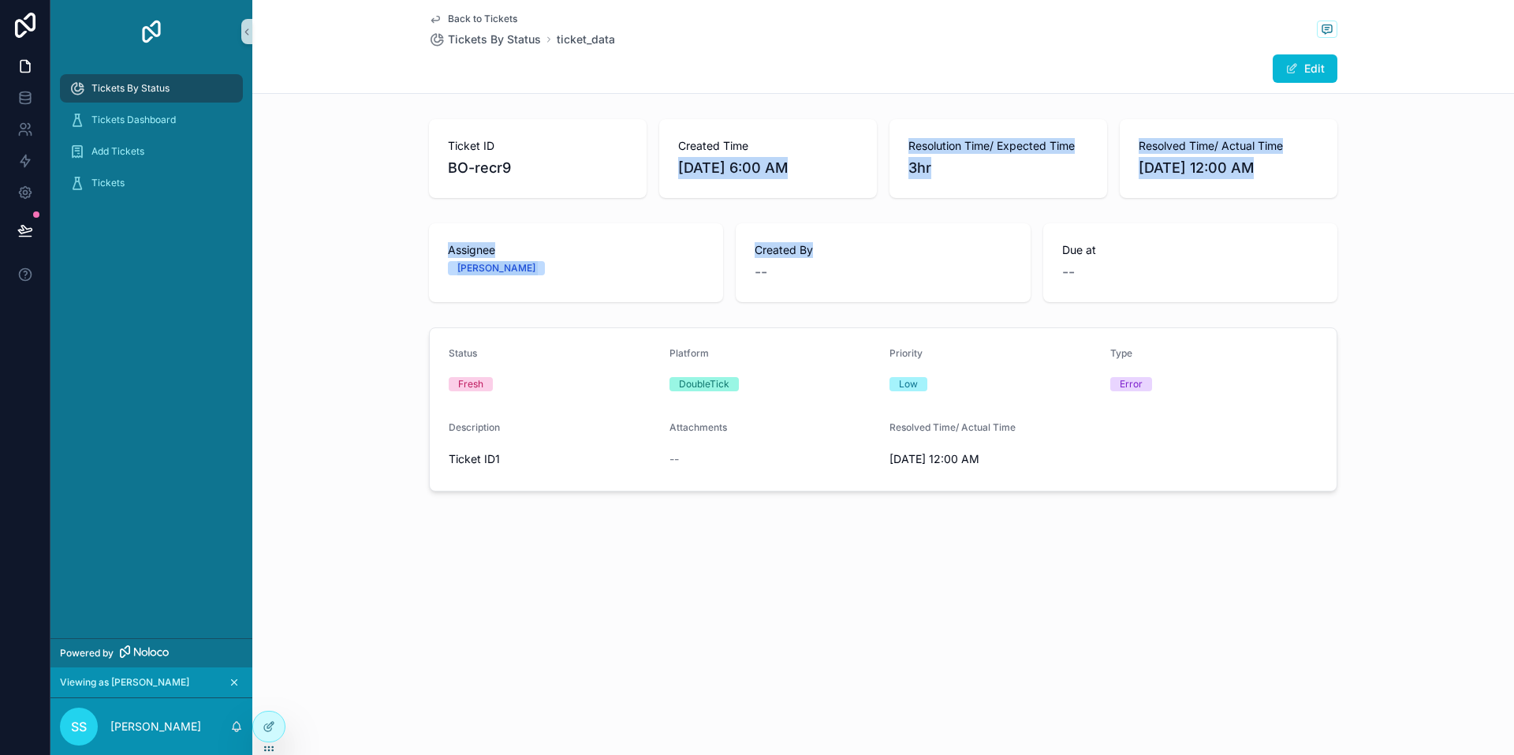
drag, startPoint x: 668, startPoint y: 155, endPoint x: 917, endPoint y: 240, distance: 263.1
click at [914, 237] on div "Ticket ID BO-recr9 Created Time 8/30/2025 6:00 AM Resolution Time/ Expected Tim…" at bounding box center [883, 305] width 1262 height 385
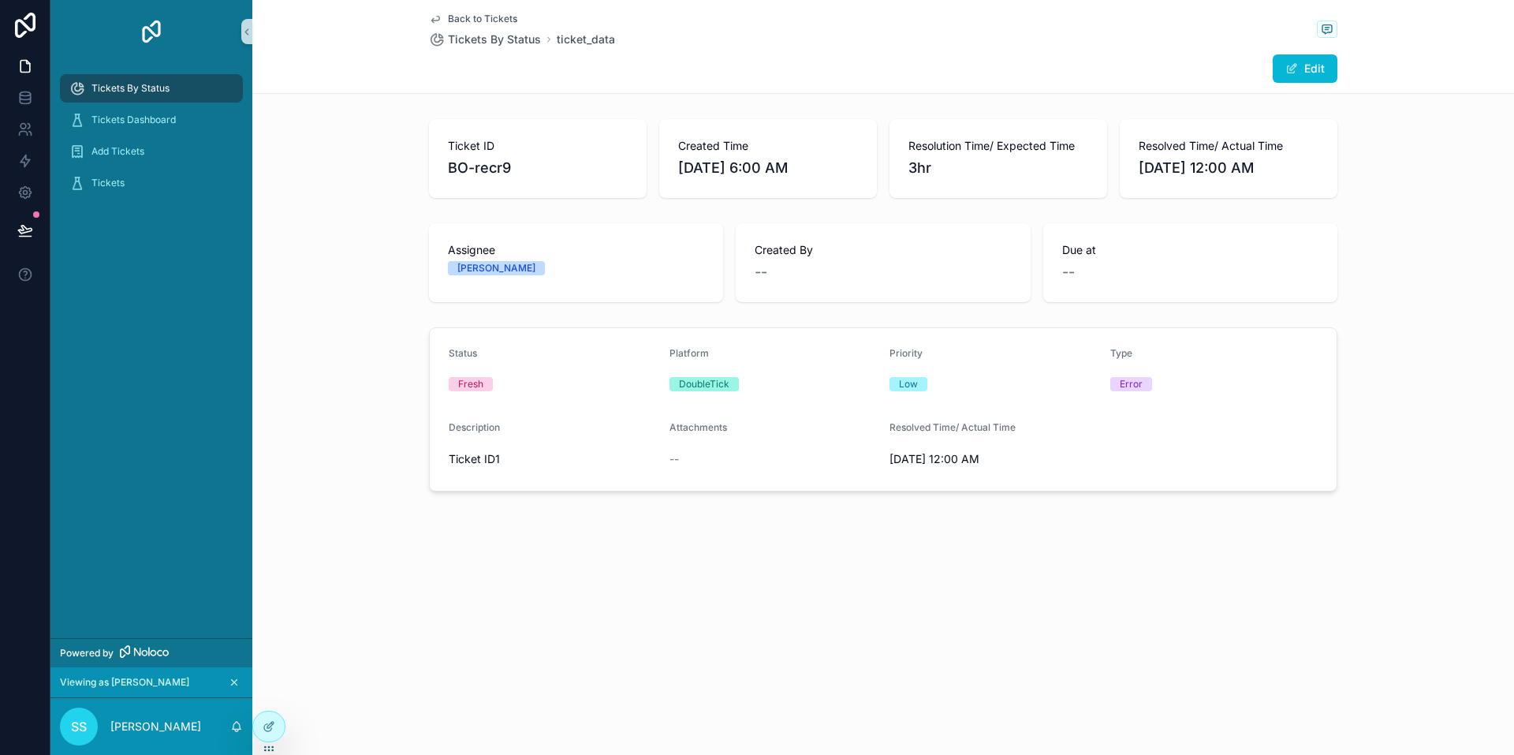
click at [962, 573] on div "Back to Tickets Tickets By Status ticket_data Edit Ticket ID BO-recr9 Created T…" at bounding box center [883, 299] width 1262 height 599
click at [141, 191] on div "Tickets" at bounding box center [151, 182] width 164 height 25
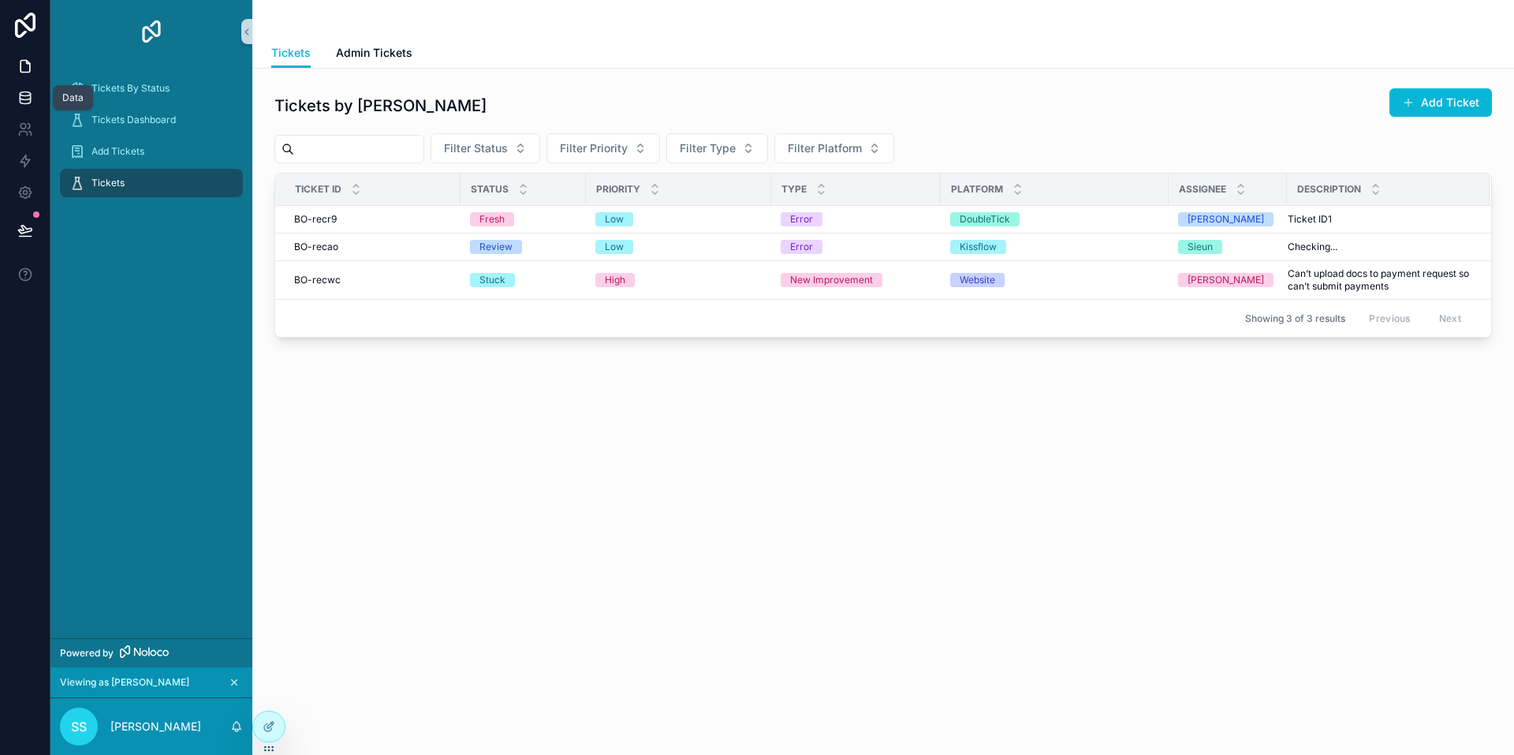
click at [34, 88] on link at bounding box center [25, 98] width 50 height 32
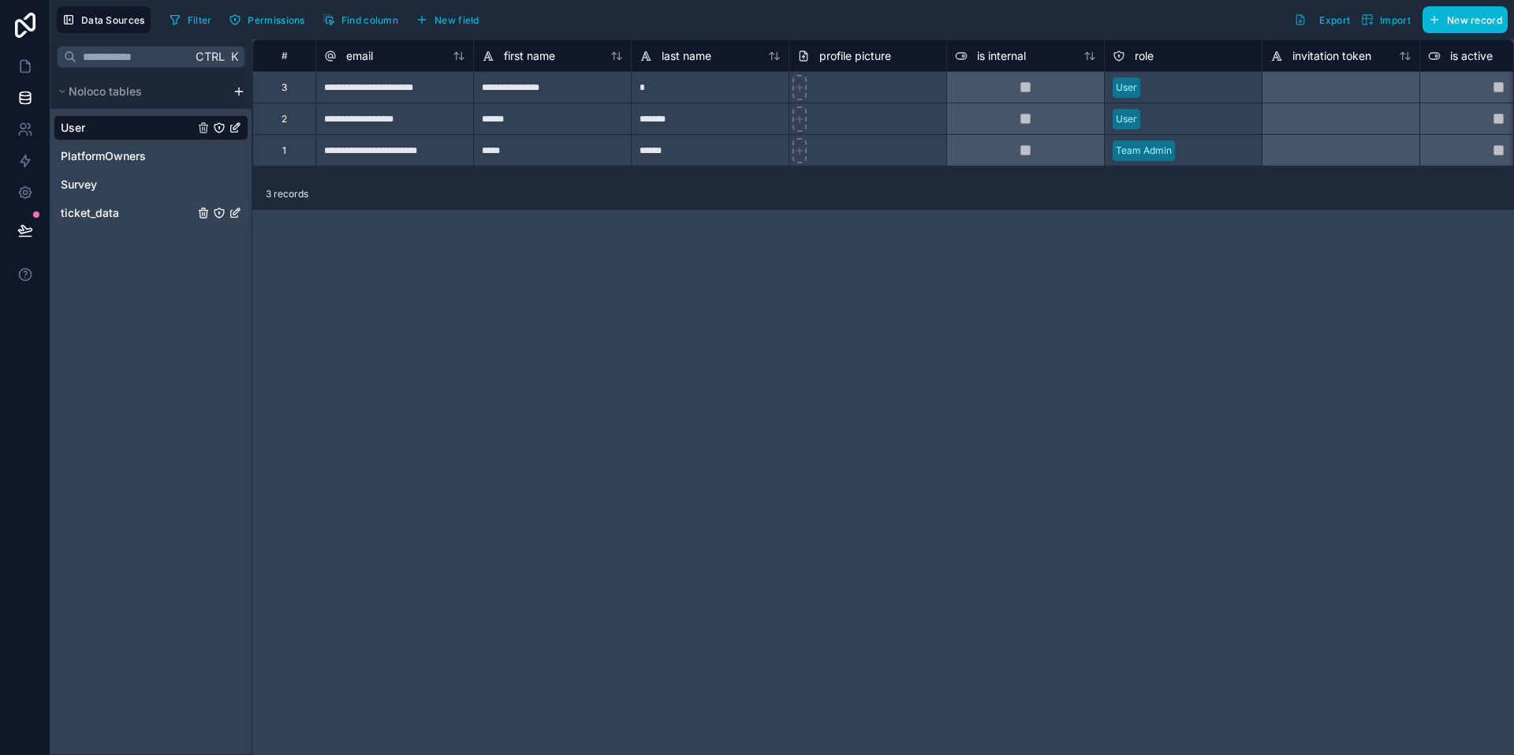
click at [140, 217] on div "ticket_data" at bounding box center [151, 212] width 195 height 25
